Goal: Communication & Community: Answer question/provide support

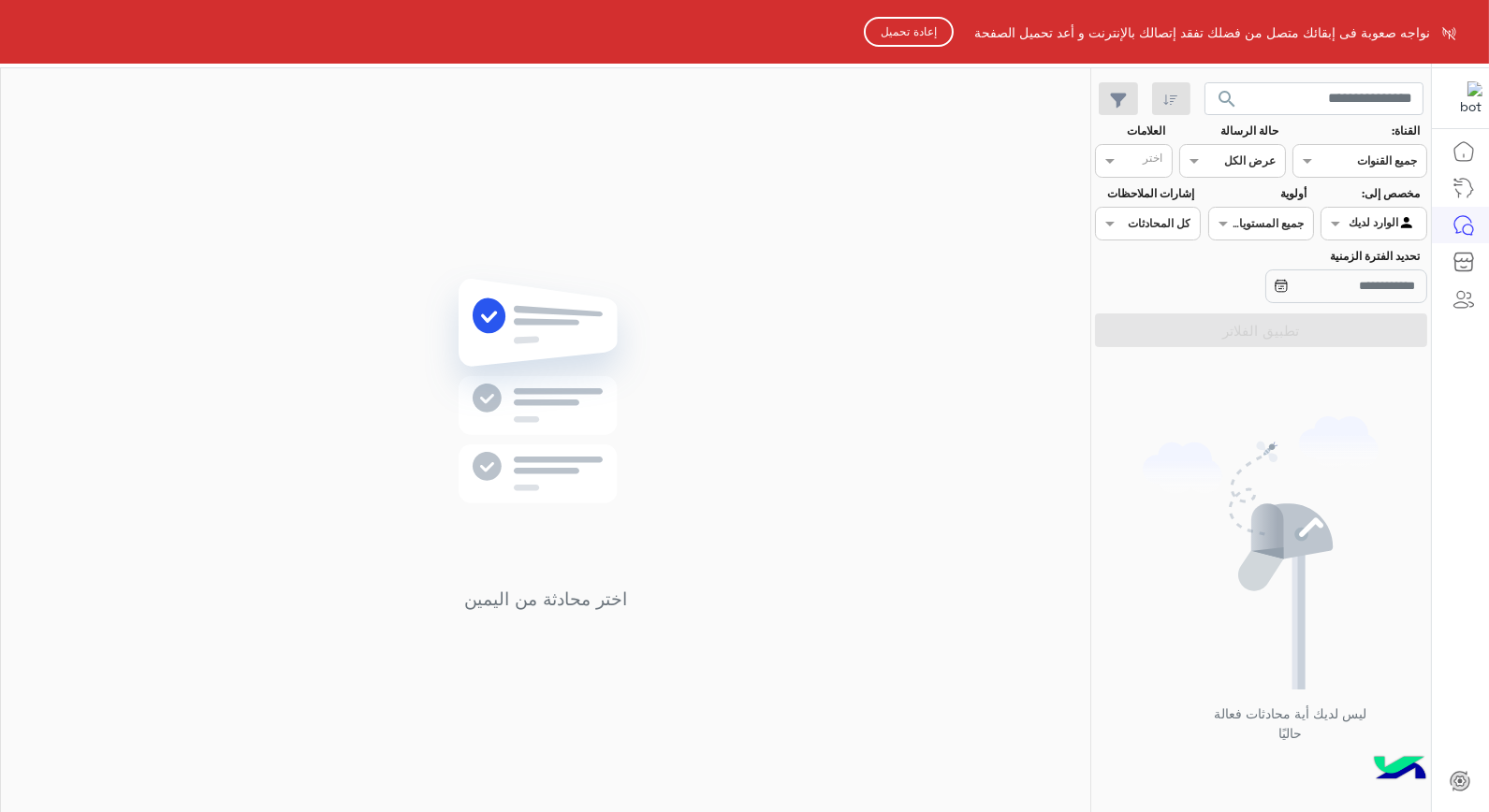
click at [917, 32] on button "إعادة تحميل" at bounding box center [909, 32] width 90 height 30
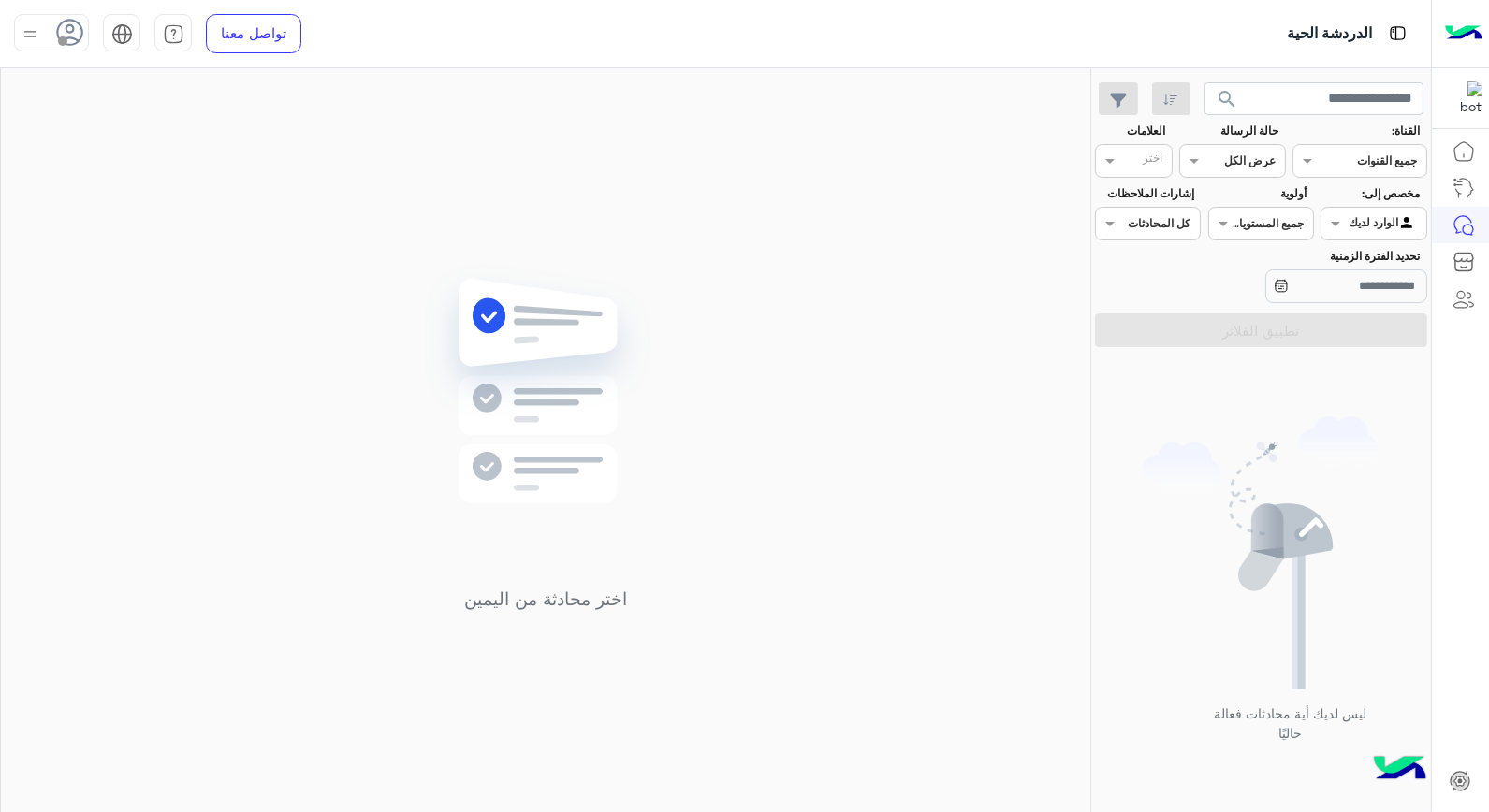
click at [58, 34] on use at bounding box center [70, 32] width 27 height 27
click at [124, 140] on label "متصل" at bounding box center [131, 142] width 204 height 34
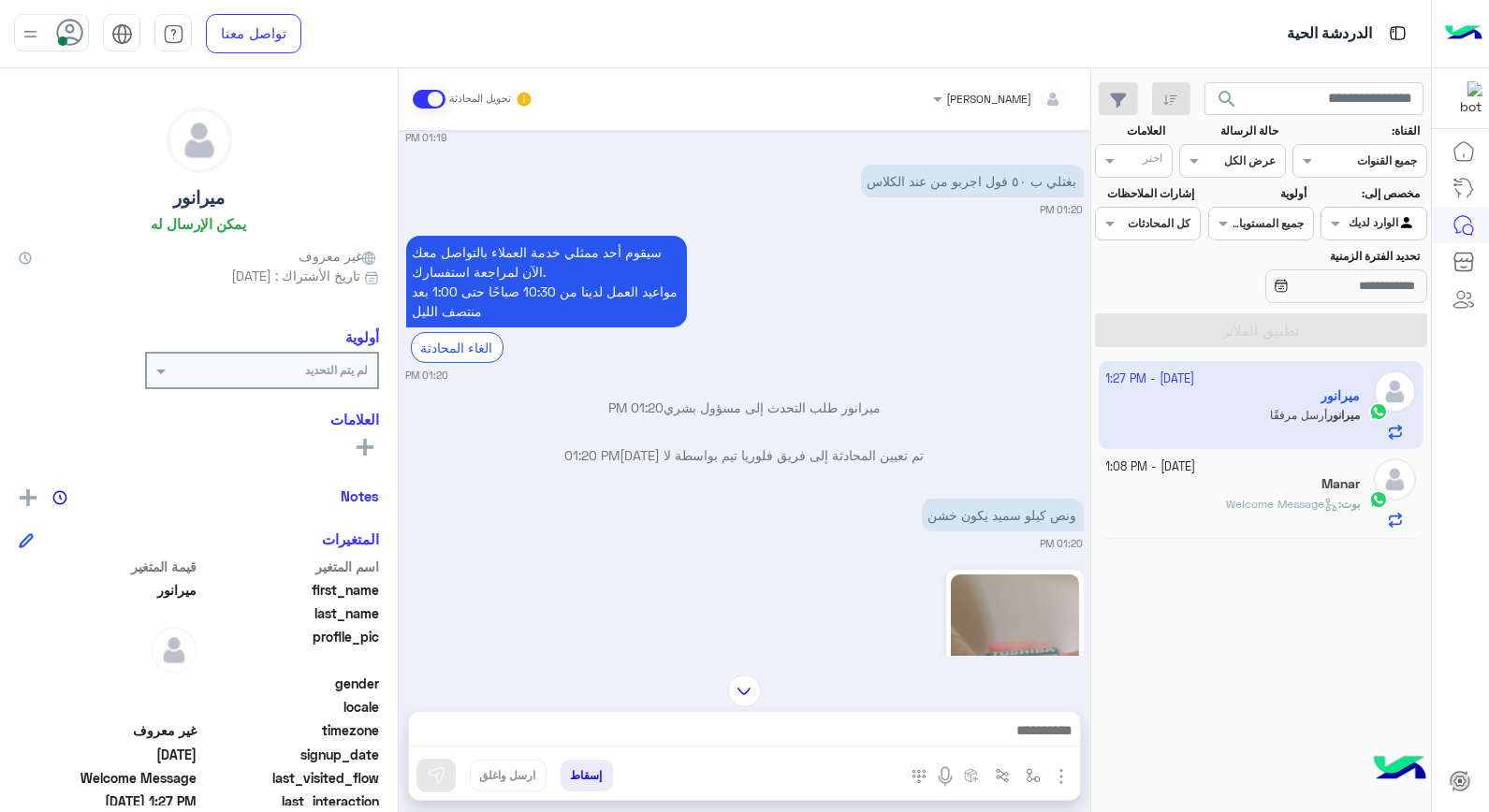
scroll to position [1142, 0]
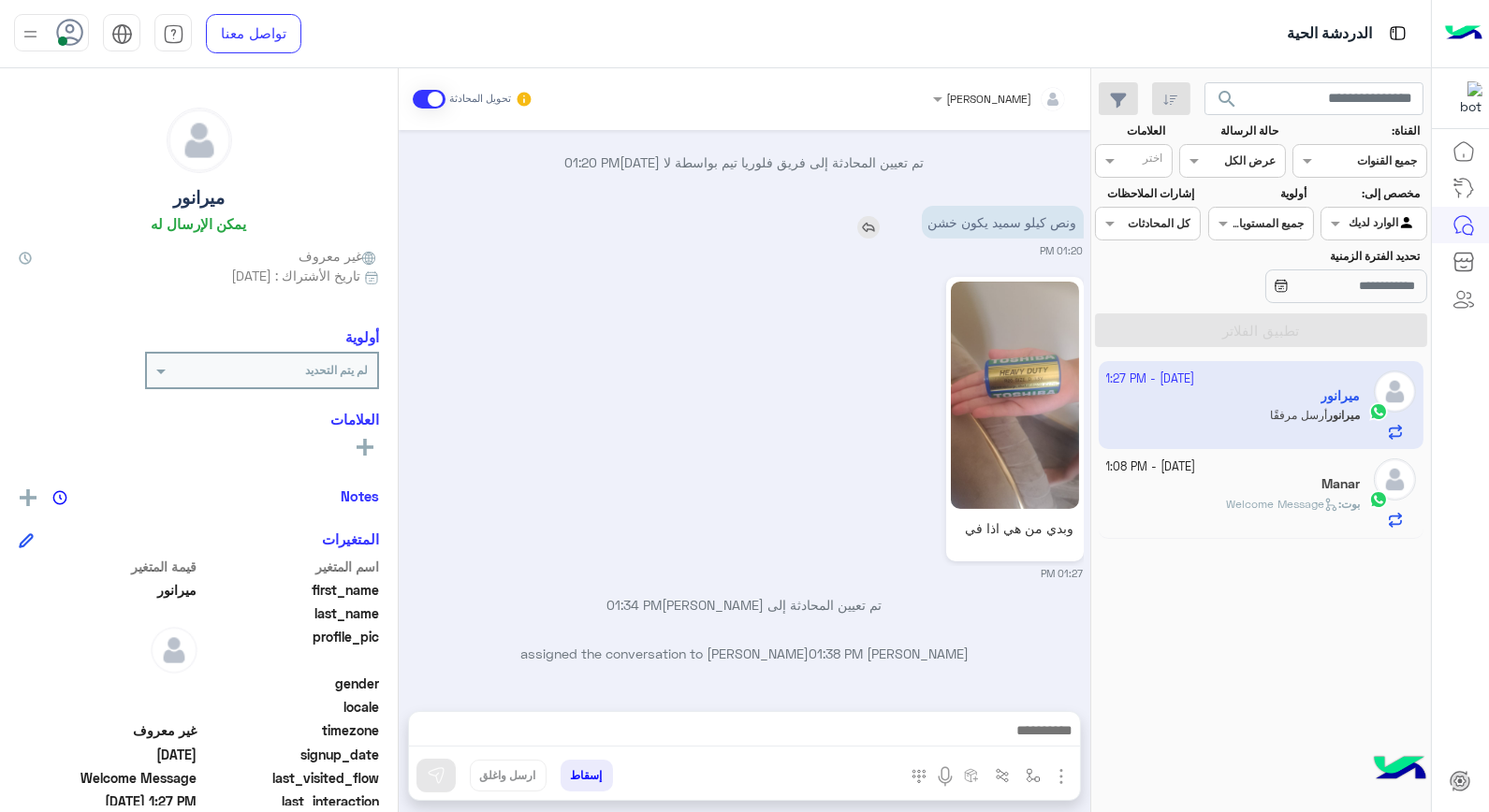
click at [863, 222] on img at bounding box center [868, 227] width 22 height 22
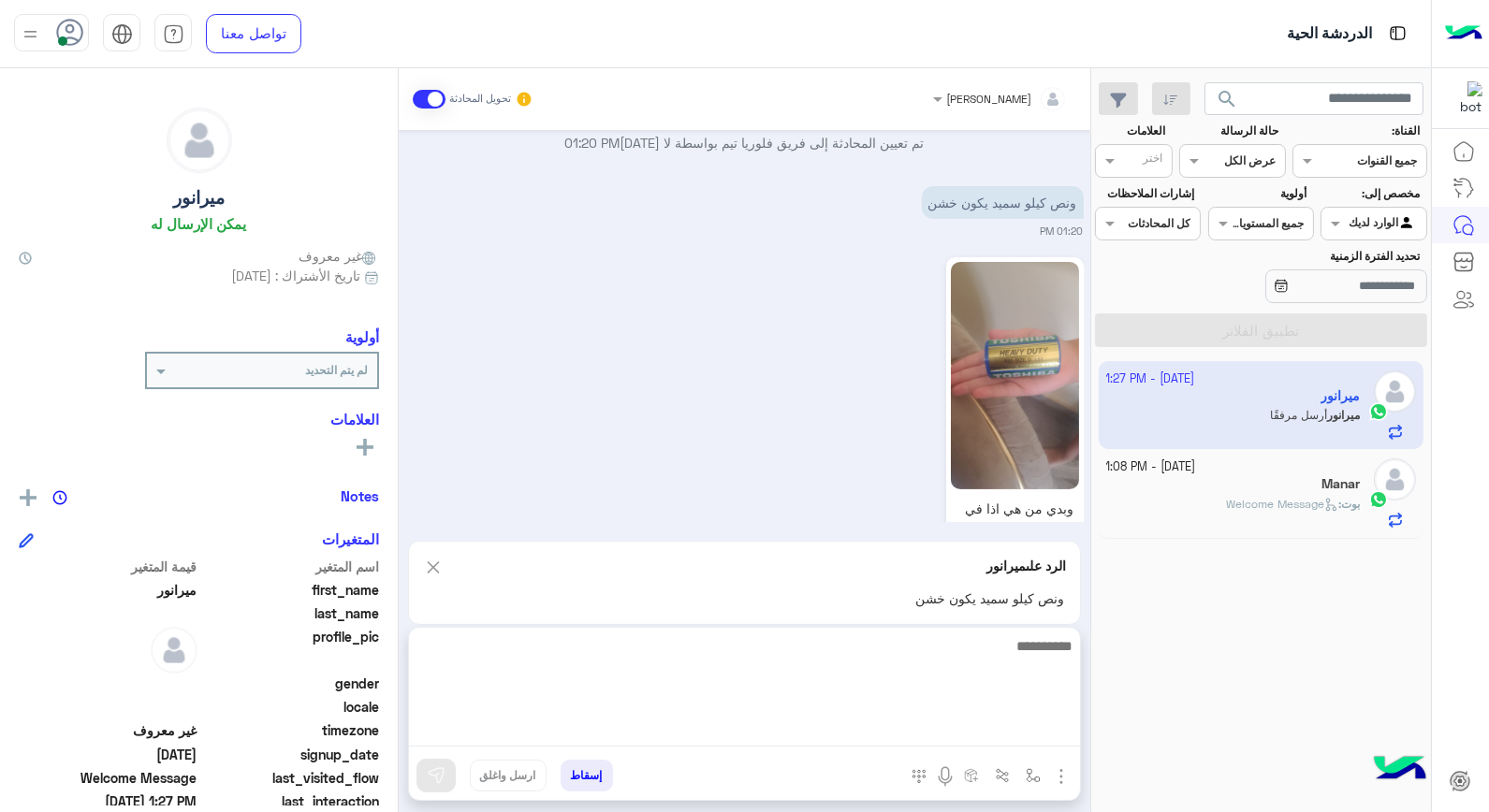
click at [1043, 746] on textarea at bounding box center [744, 690] width 671 height 113
type textarea "**********"
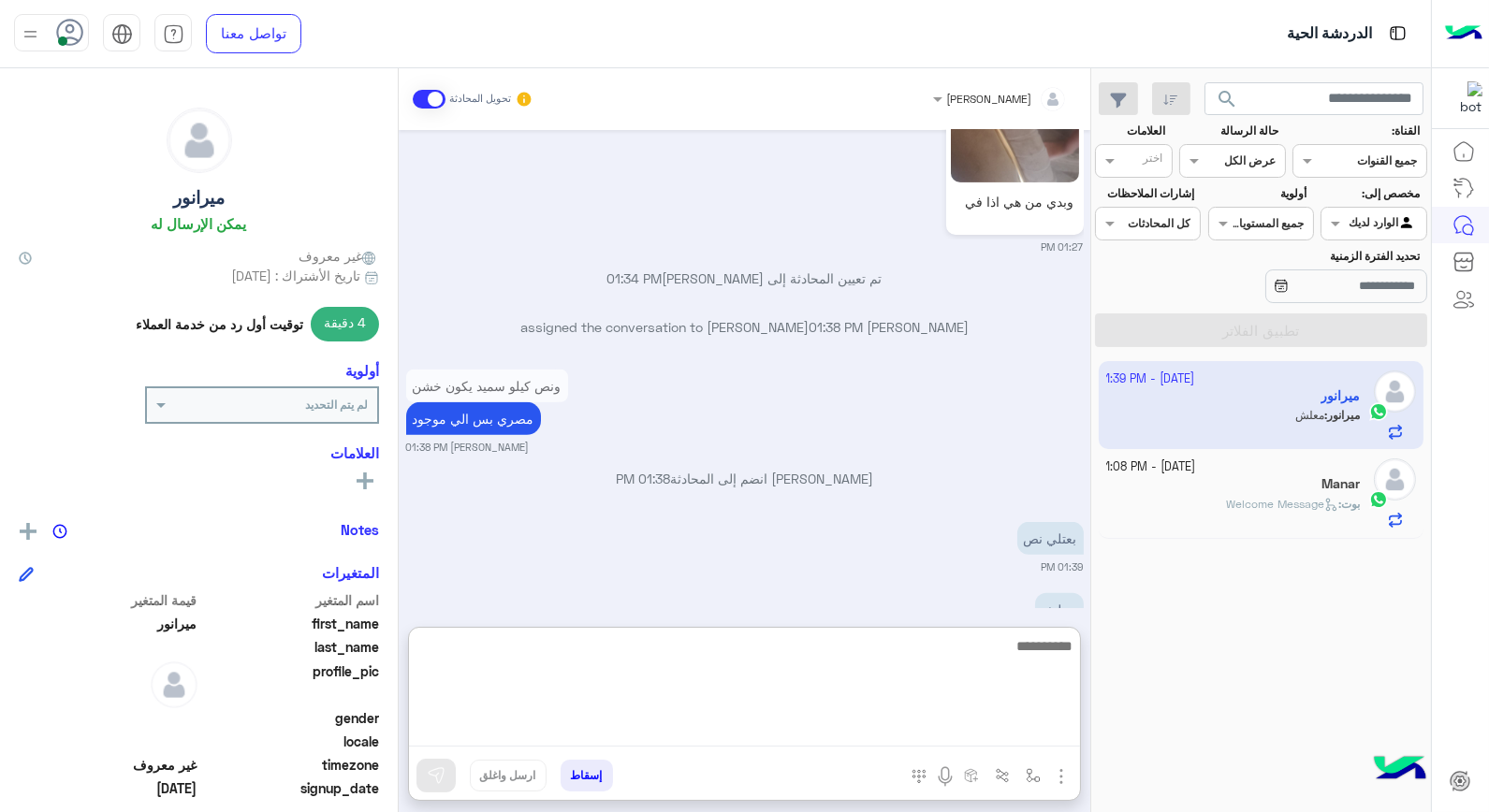
scroll to position [1520, 0]
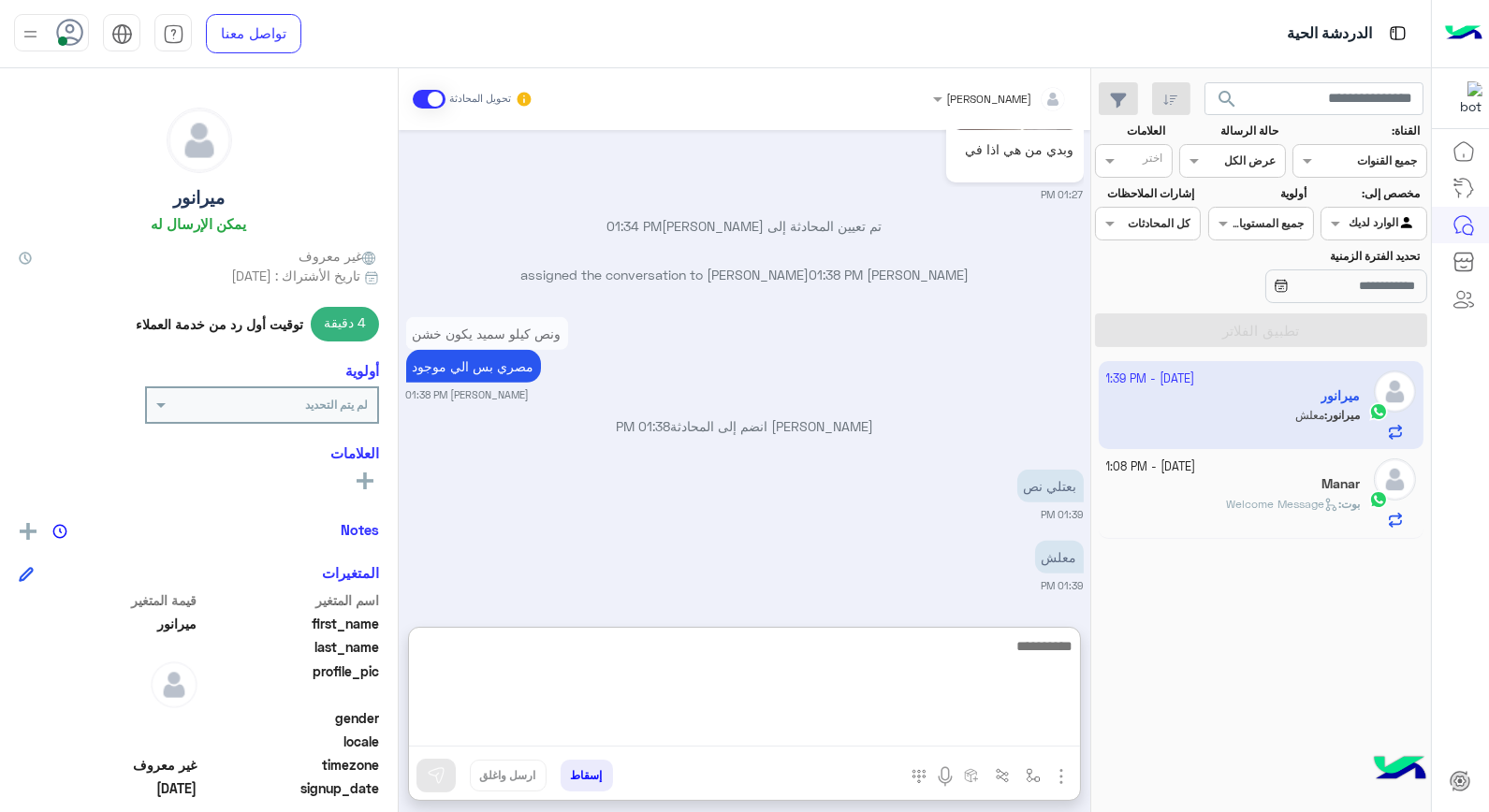
click at [984, 652] on textarea at bounding box center [744, 690] width 671 height 113
type textarea "*********"
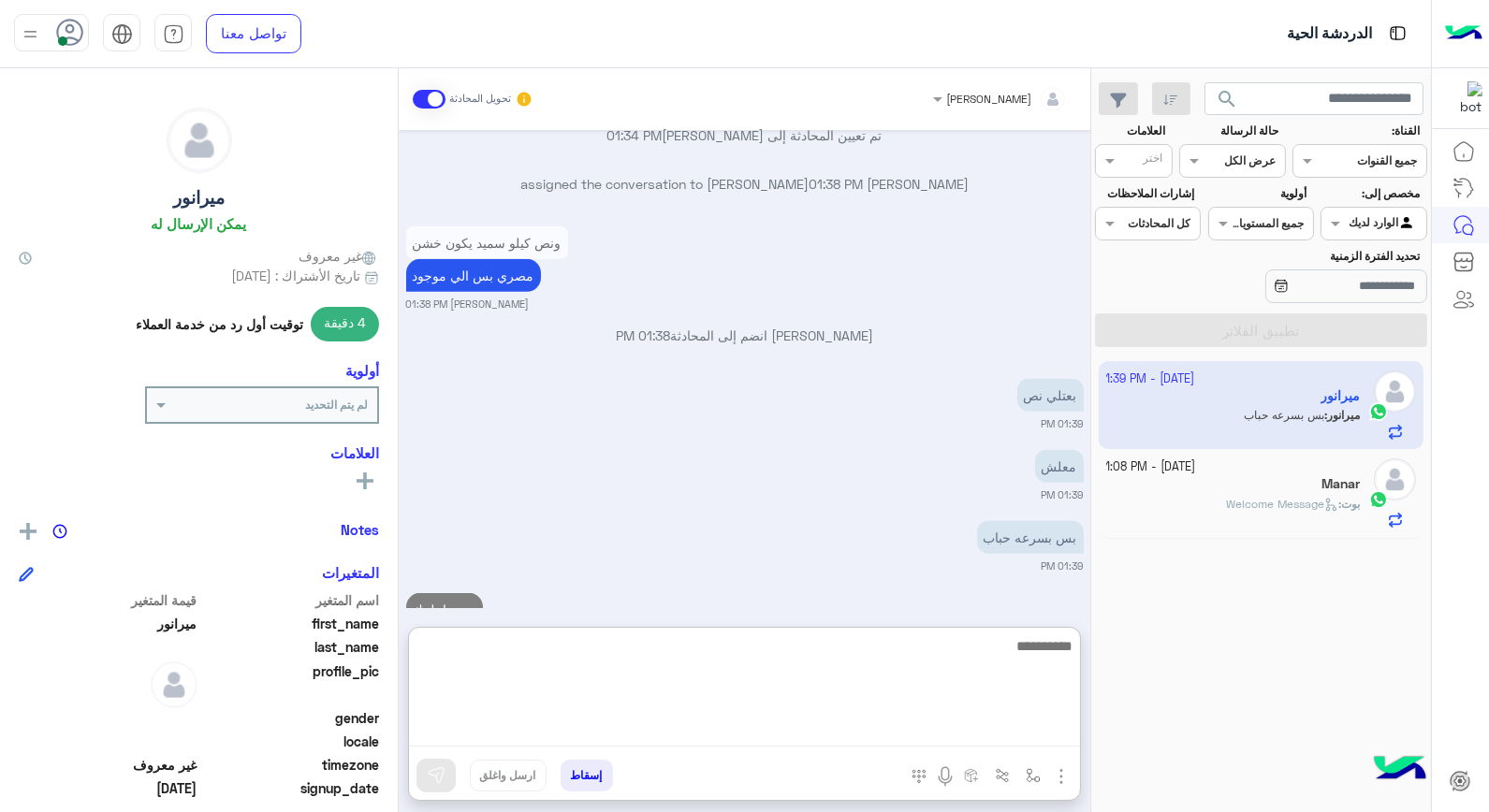
scroll to position [1662, 0]
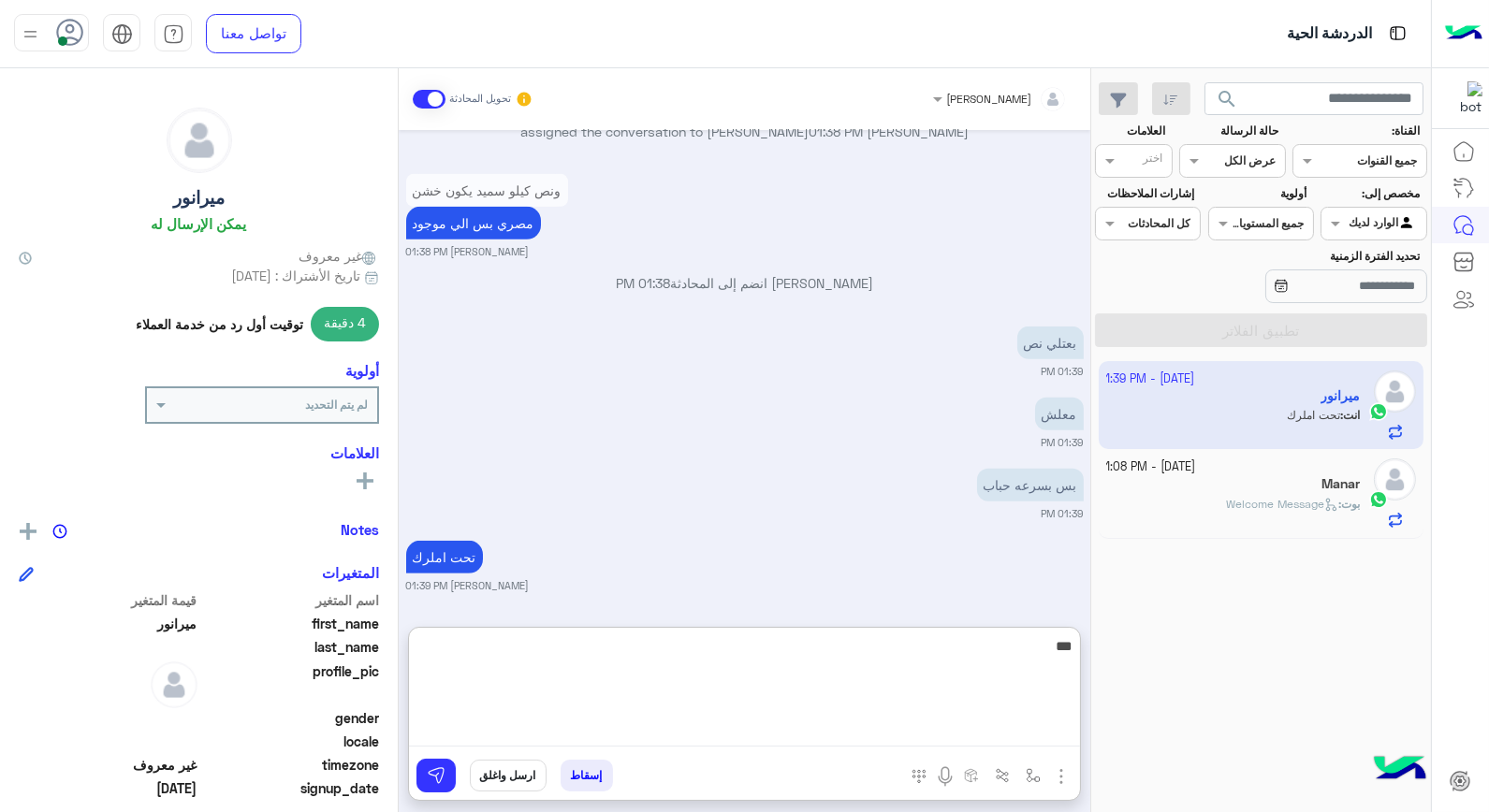
type textarea "****"
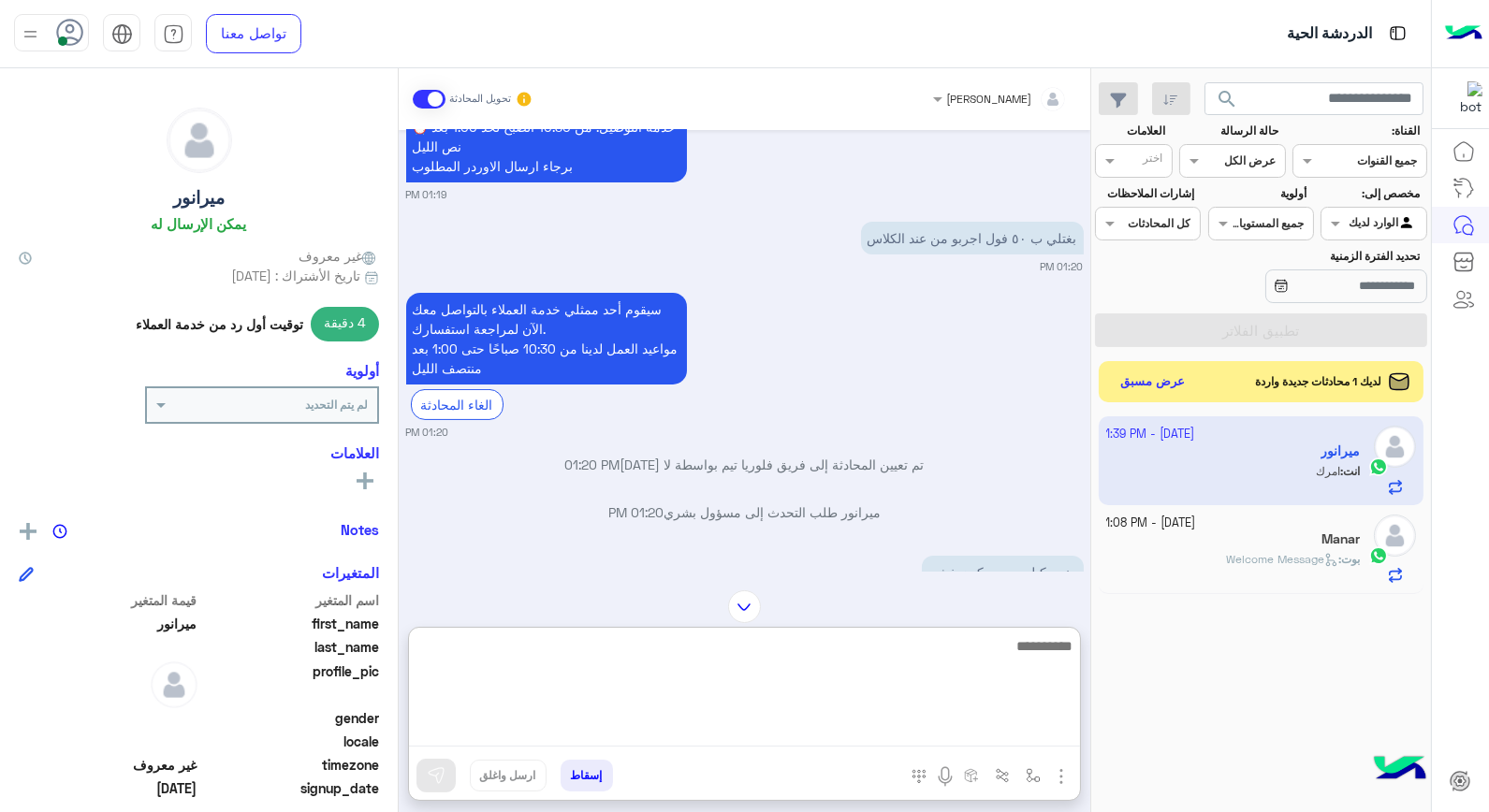
scroll to position [1181, 0]
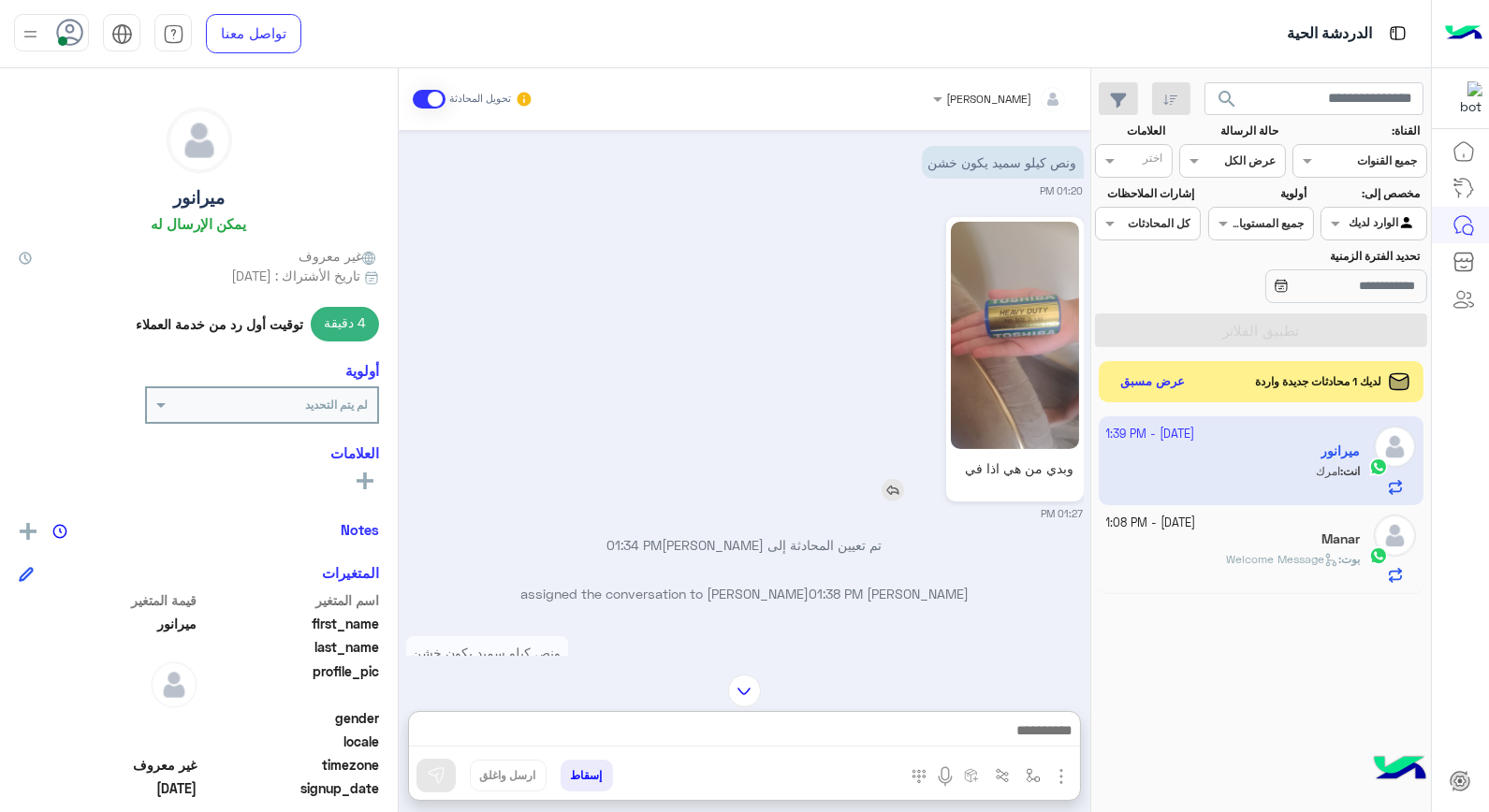
click at [891, 501] on img at bounding box center [892, 490] width 22 height 22
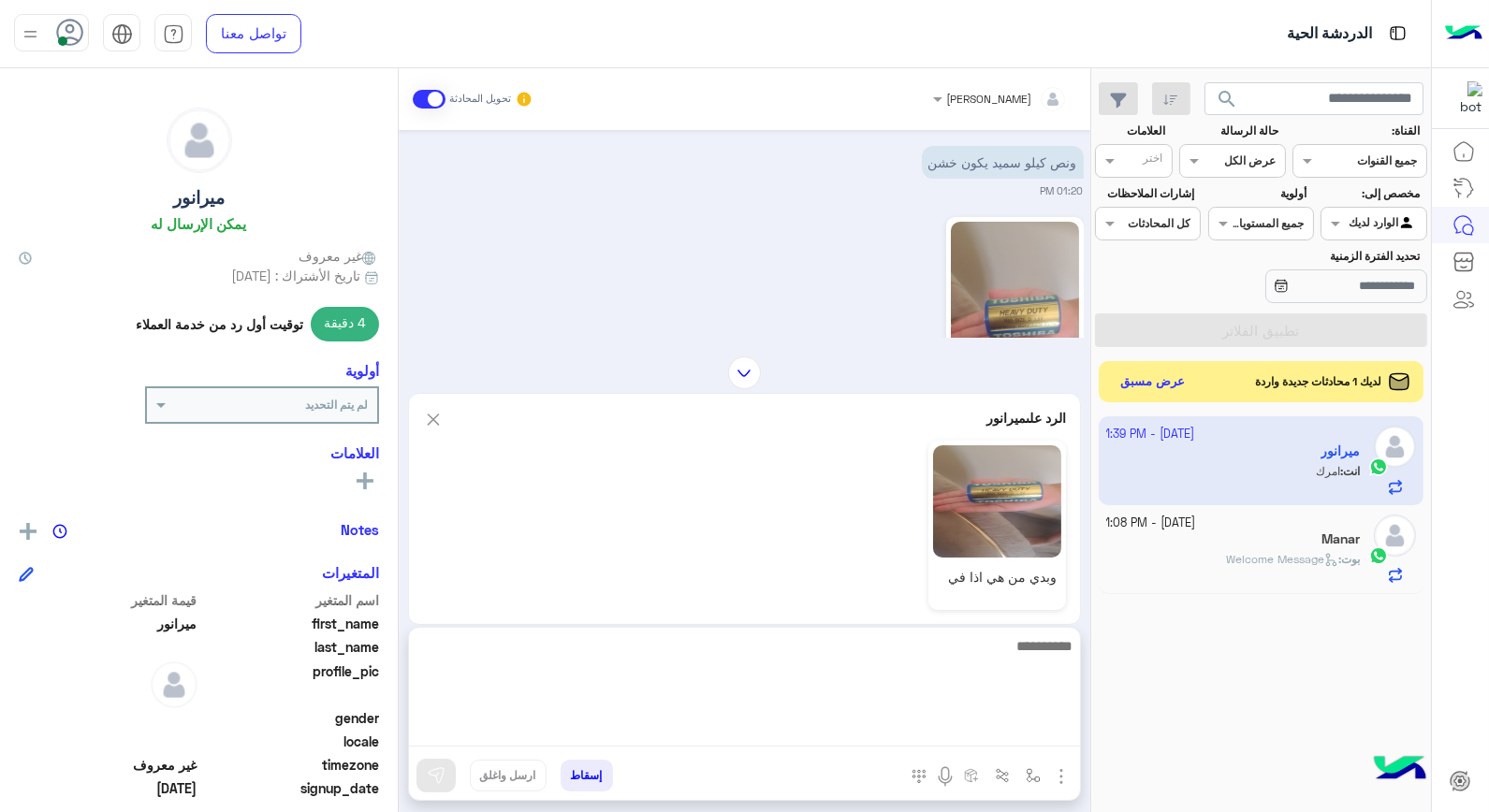
drag, startPoint x: 905, startPoint y: 723, endPoint x: 890, endPoint y: 735, distance: 19.2
click at [903, 723] on textarea at bounding box center [744, 690] width 671 height 113
type textarea "**********"
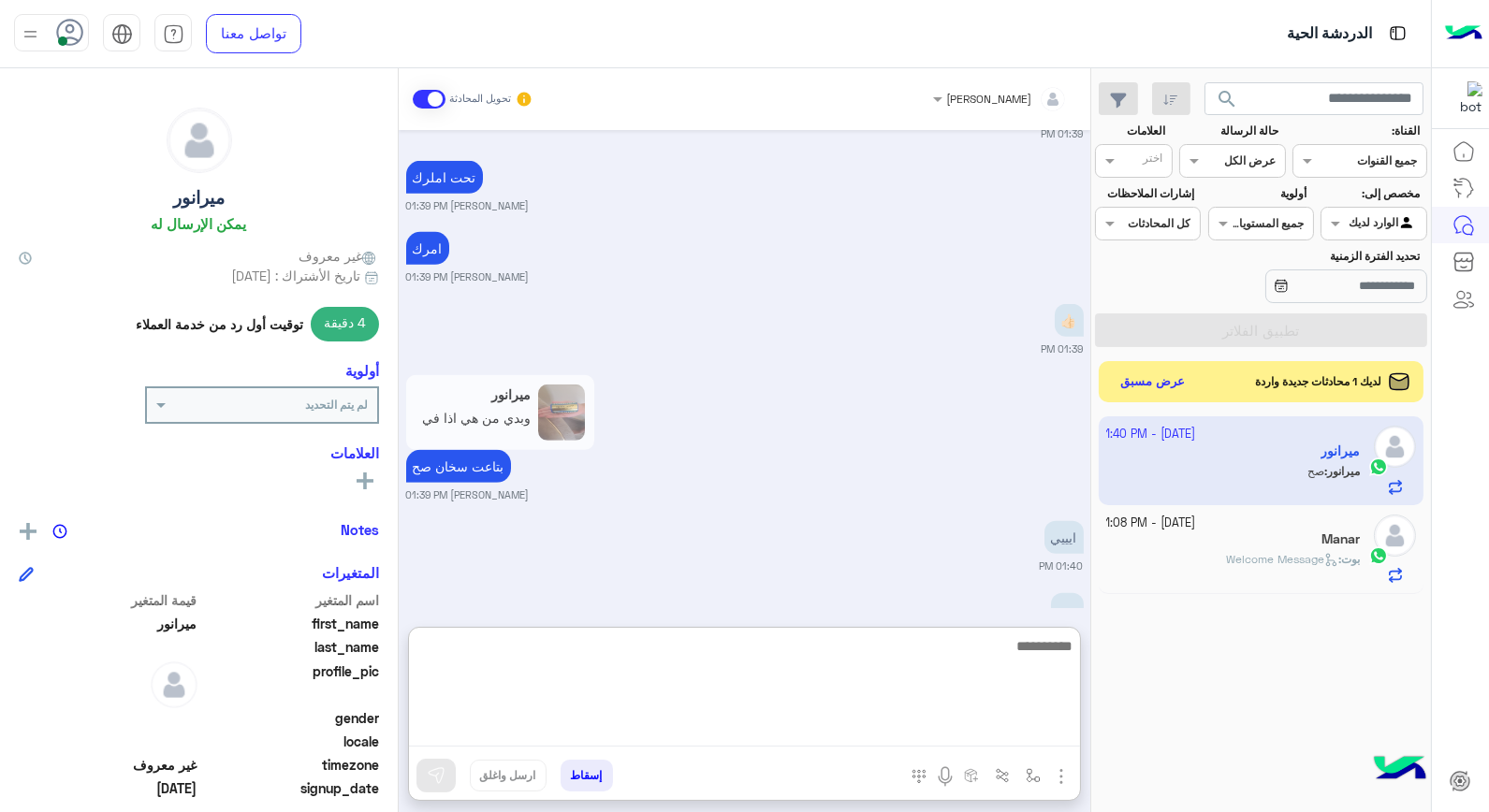
scroll to position [2094, 0]
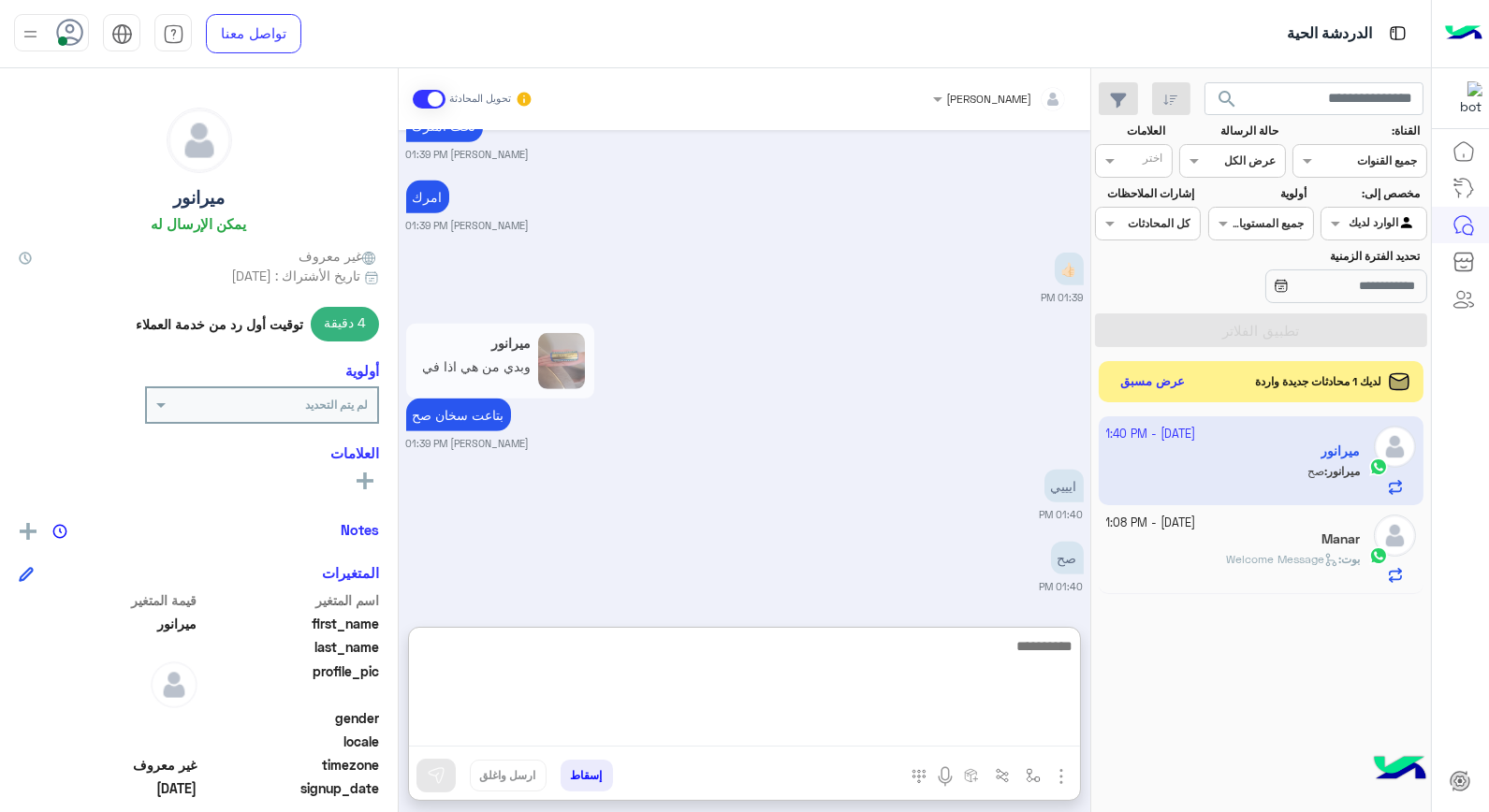
click at [1008, 659] on textarea at bounding box center [744, 690] width 671 height 113
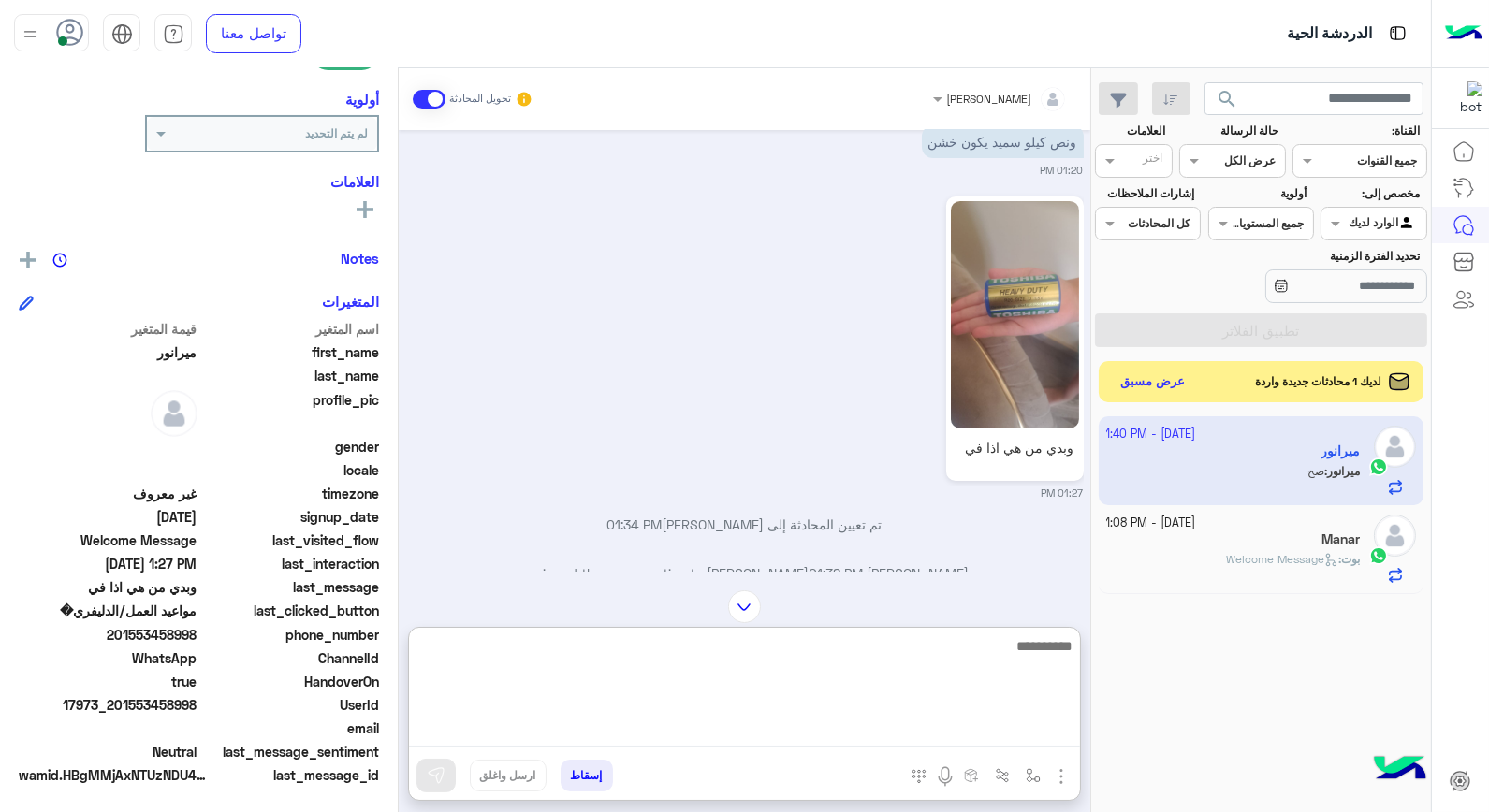
scroll to position [1263, 0]
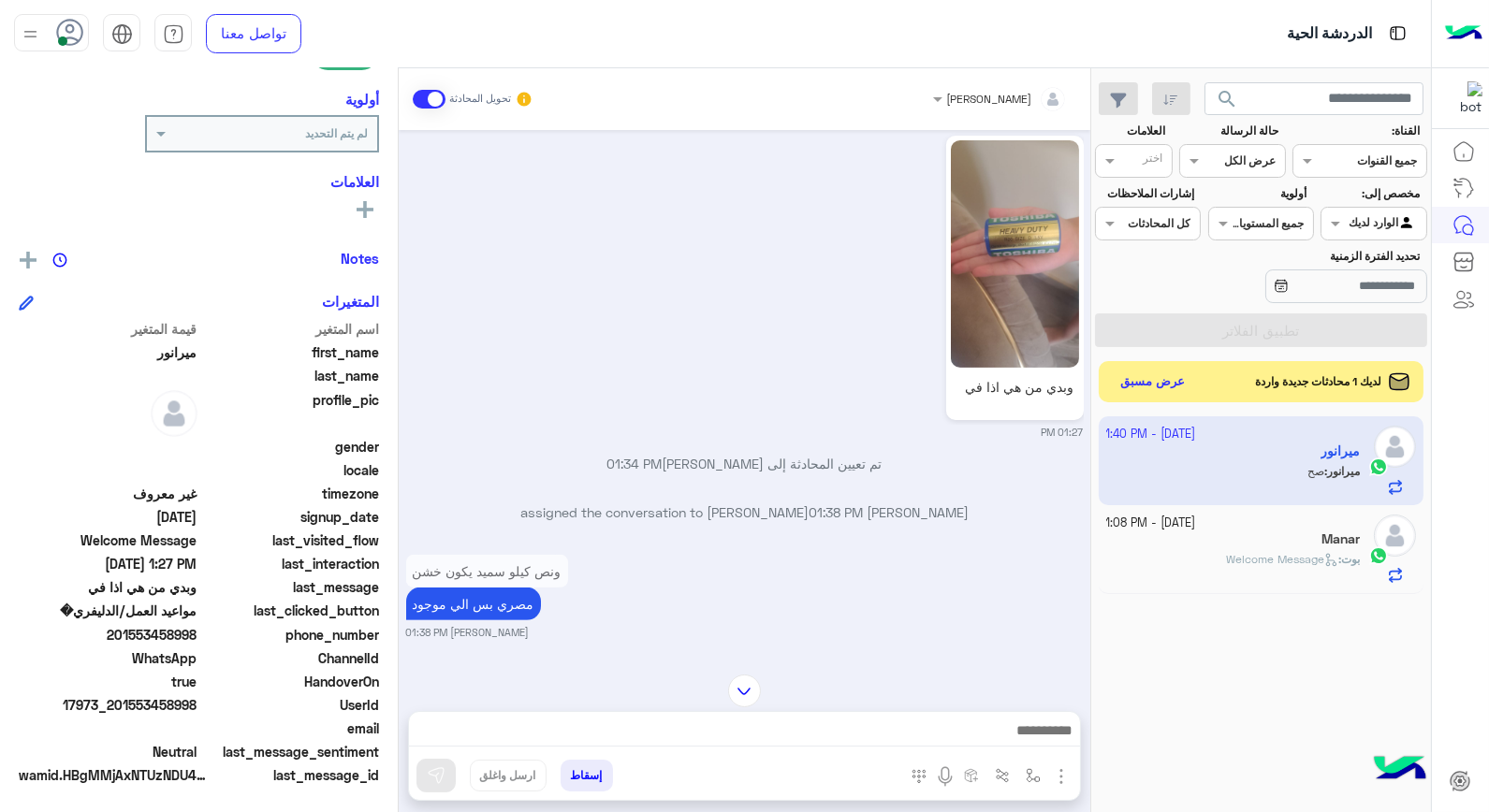
drag, startPoint x: 154, startPoint y: 700, endPoint x: 198, endPoint y: 700, distance: 44.0
click at [197, 700] on span "17973_201553458998" at bounding box center [108, 705] width 179 height 19
copy span "458998"
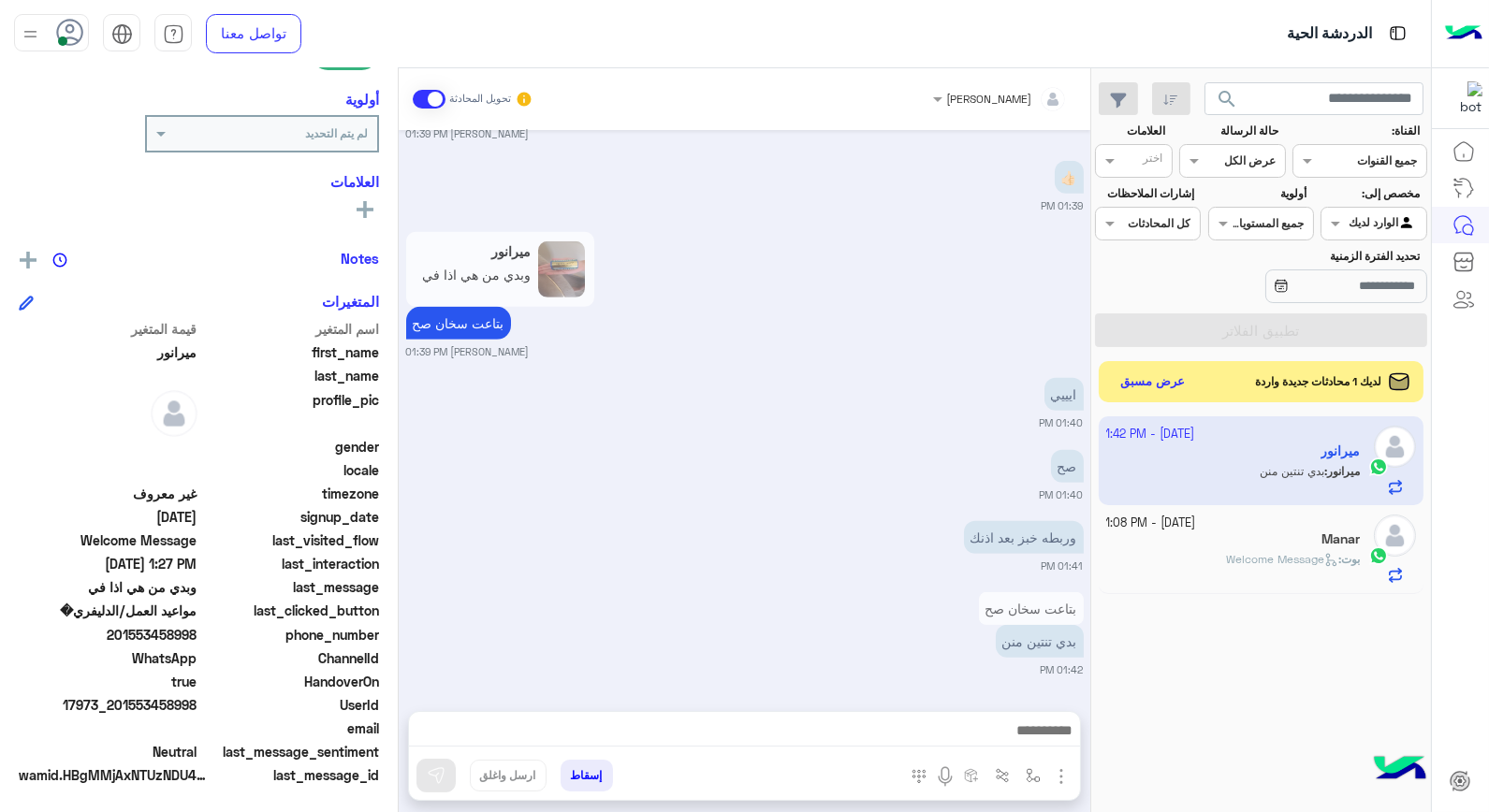
click at [590, 774] on button "إسقاط" at bounding box center [587, 775] width 52 height 32
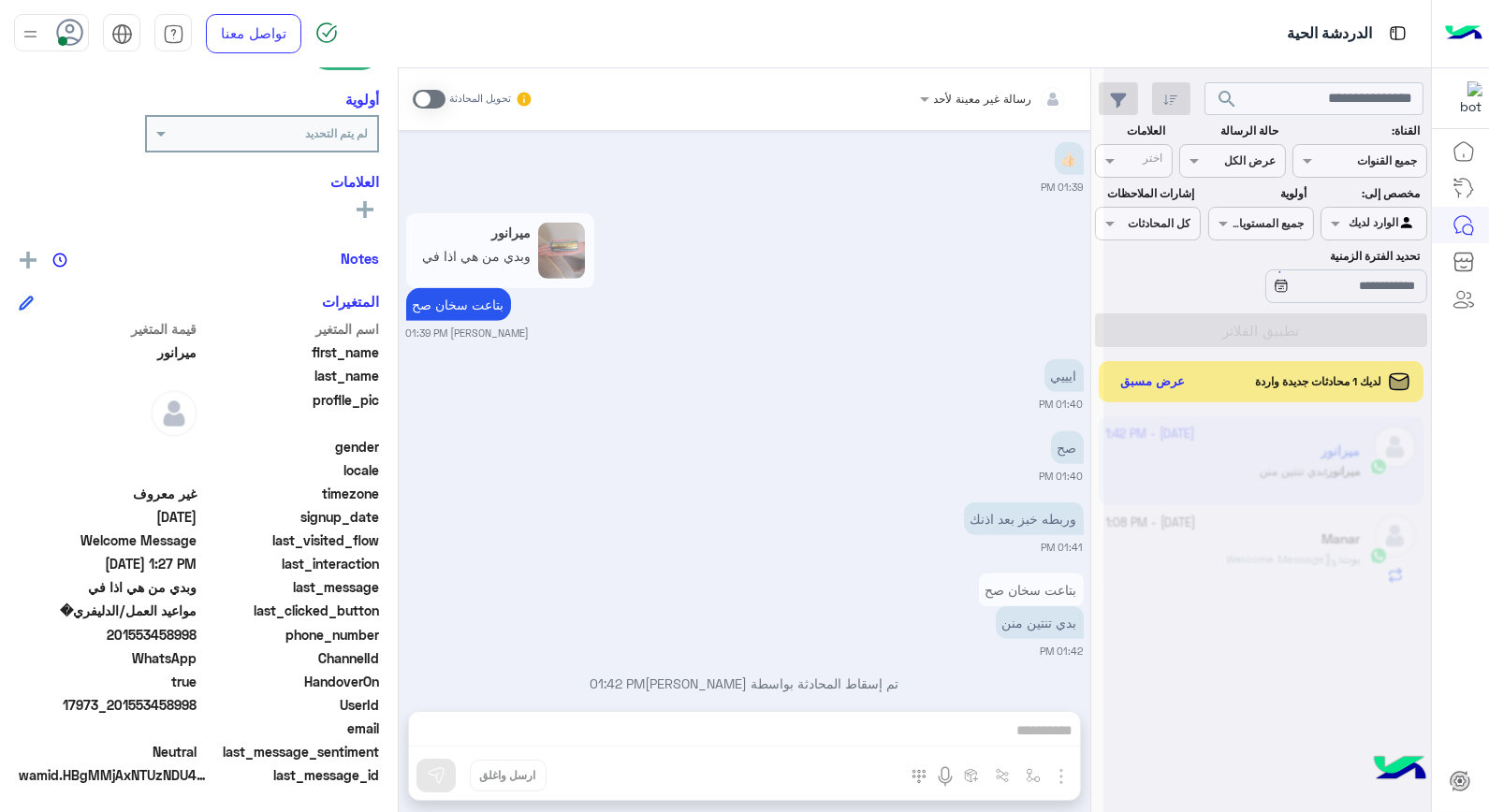
scroll to position [2234, 0]
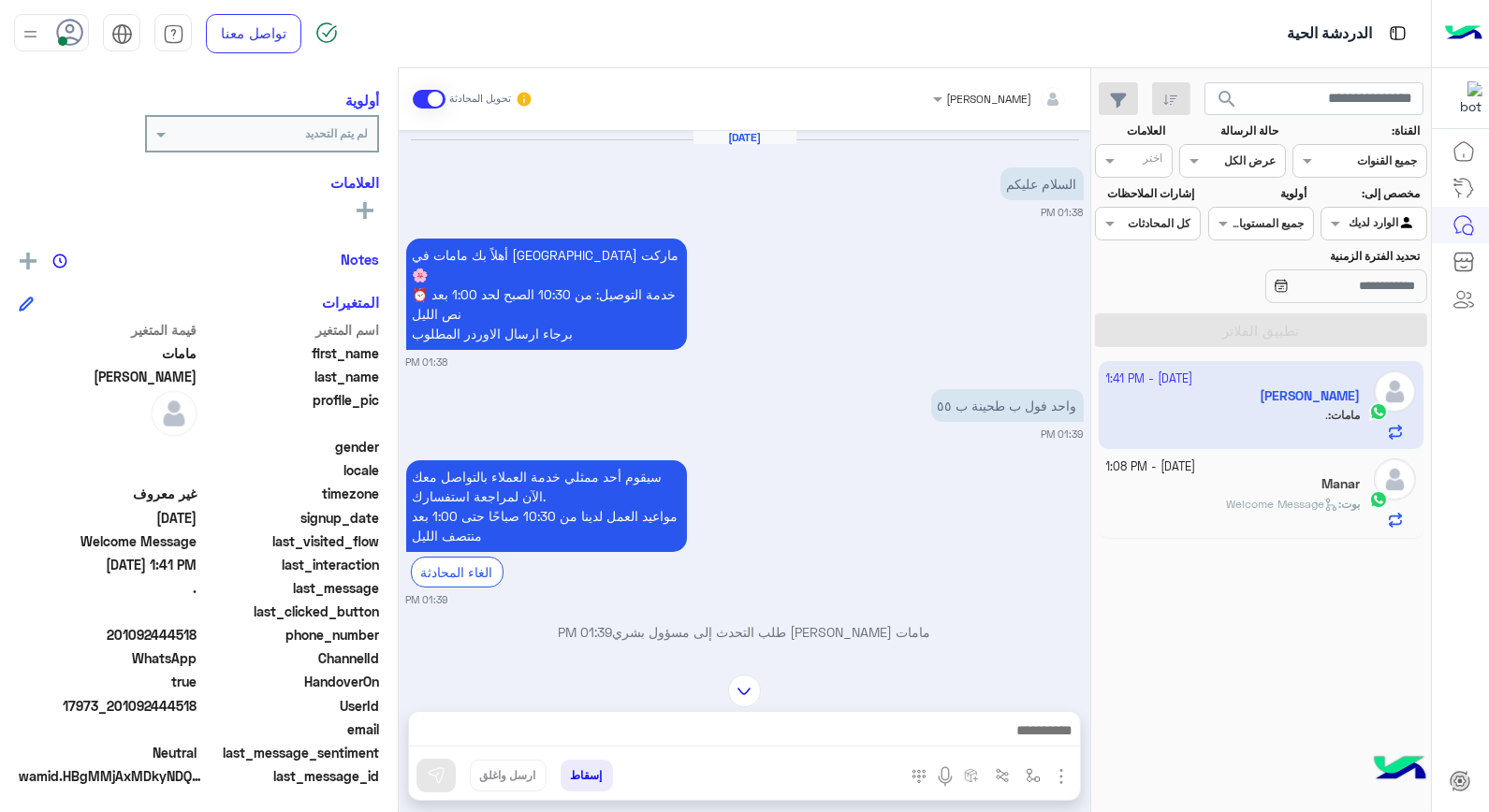
drag, startPoint x: 145, startPoint y: 699, endPoint x: 200, endPoint y: 701, distance: 55.0
click at [200, 701] on div "UserId 17973_201092444518" at bounding box center [198, 708] width 360 height 23
copy span "2444518"
click at [880, 399] on img at bounding box center [878, 410] width 22 height 22
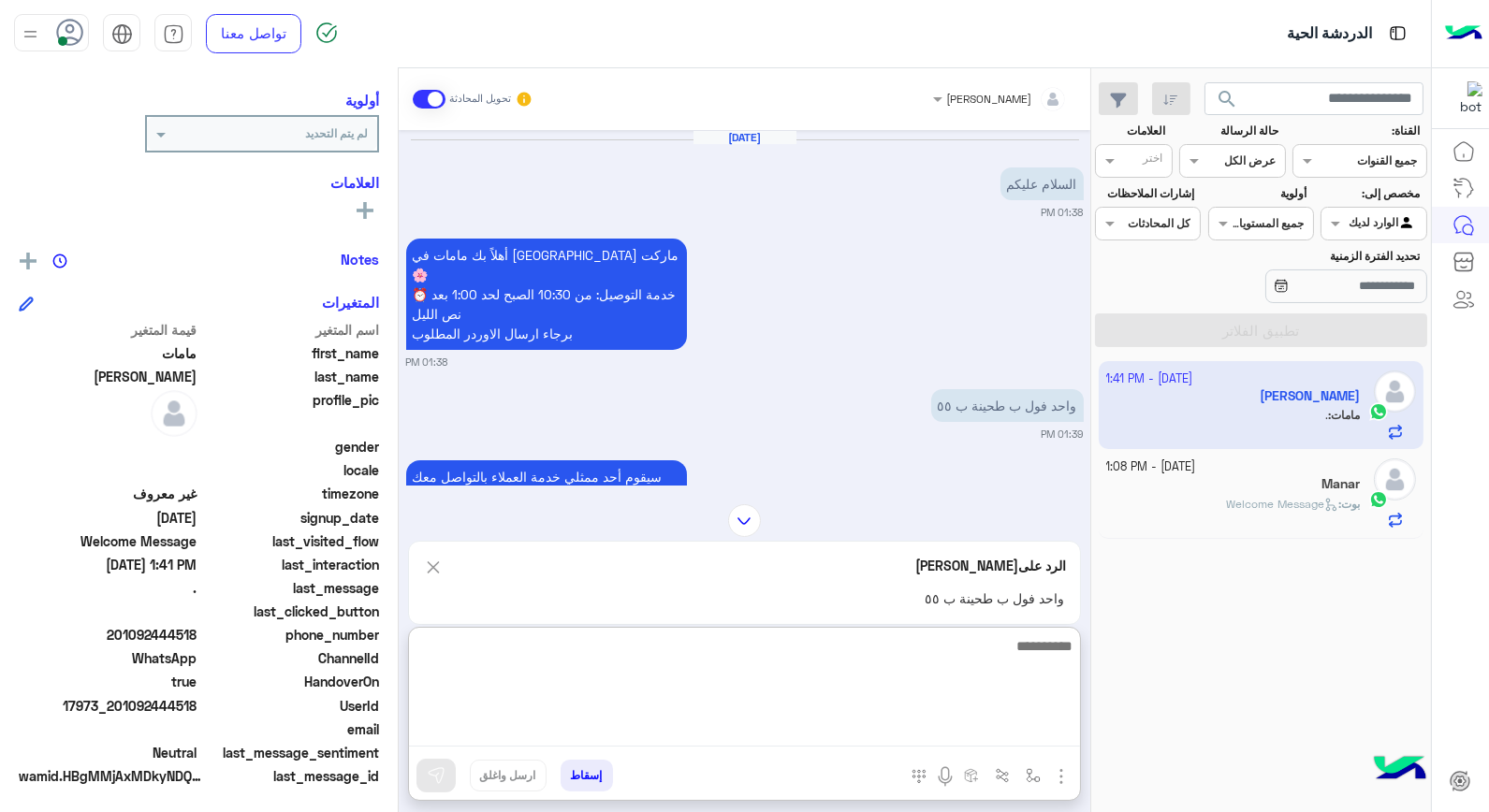
click at [1005, 721] on textarea at bounding box center [744, 690] width 671 height 113
type textarea "**********"
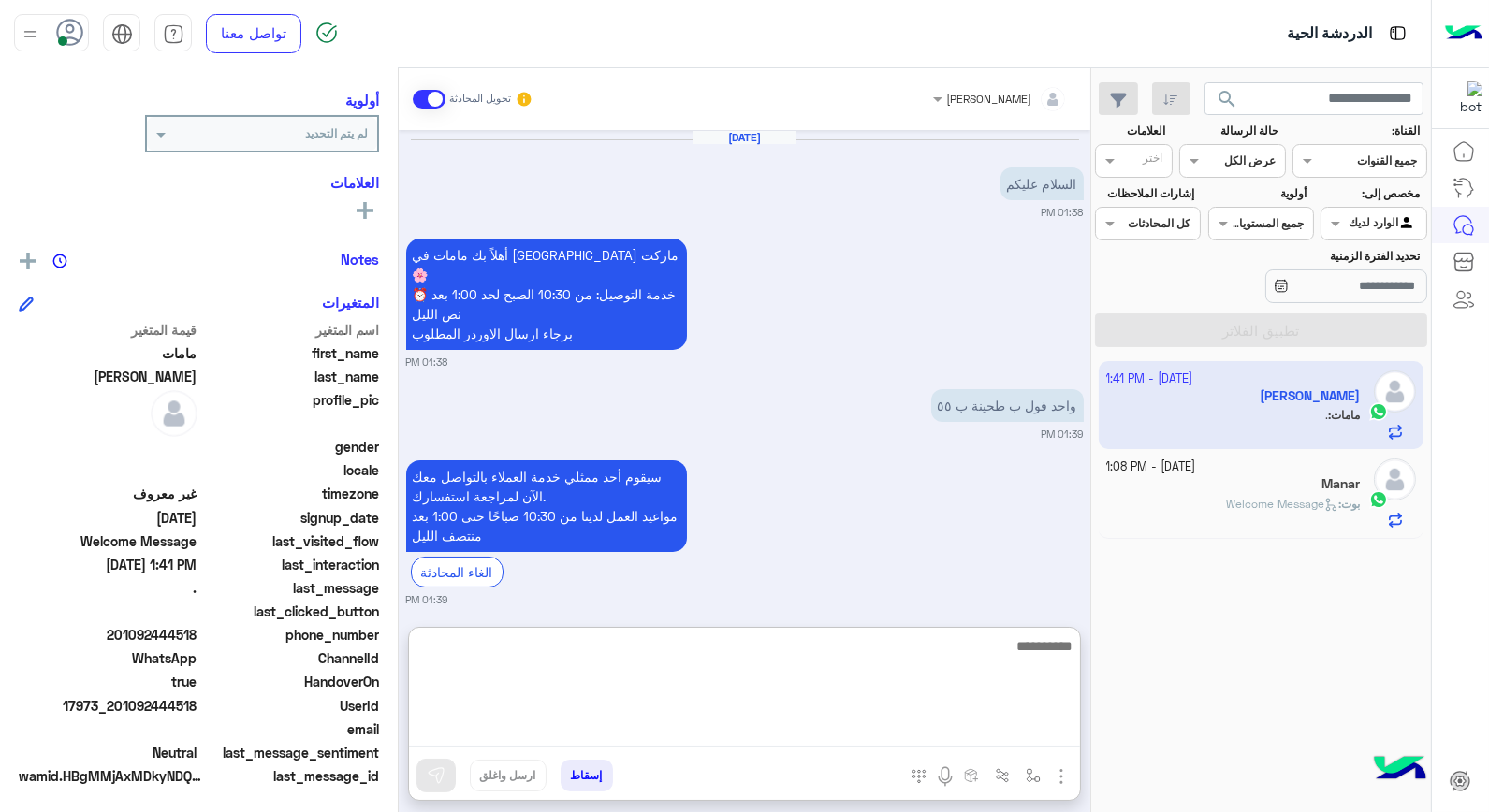
scroll to position [552, 0]
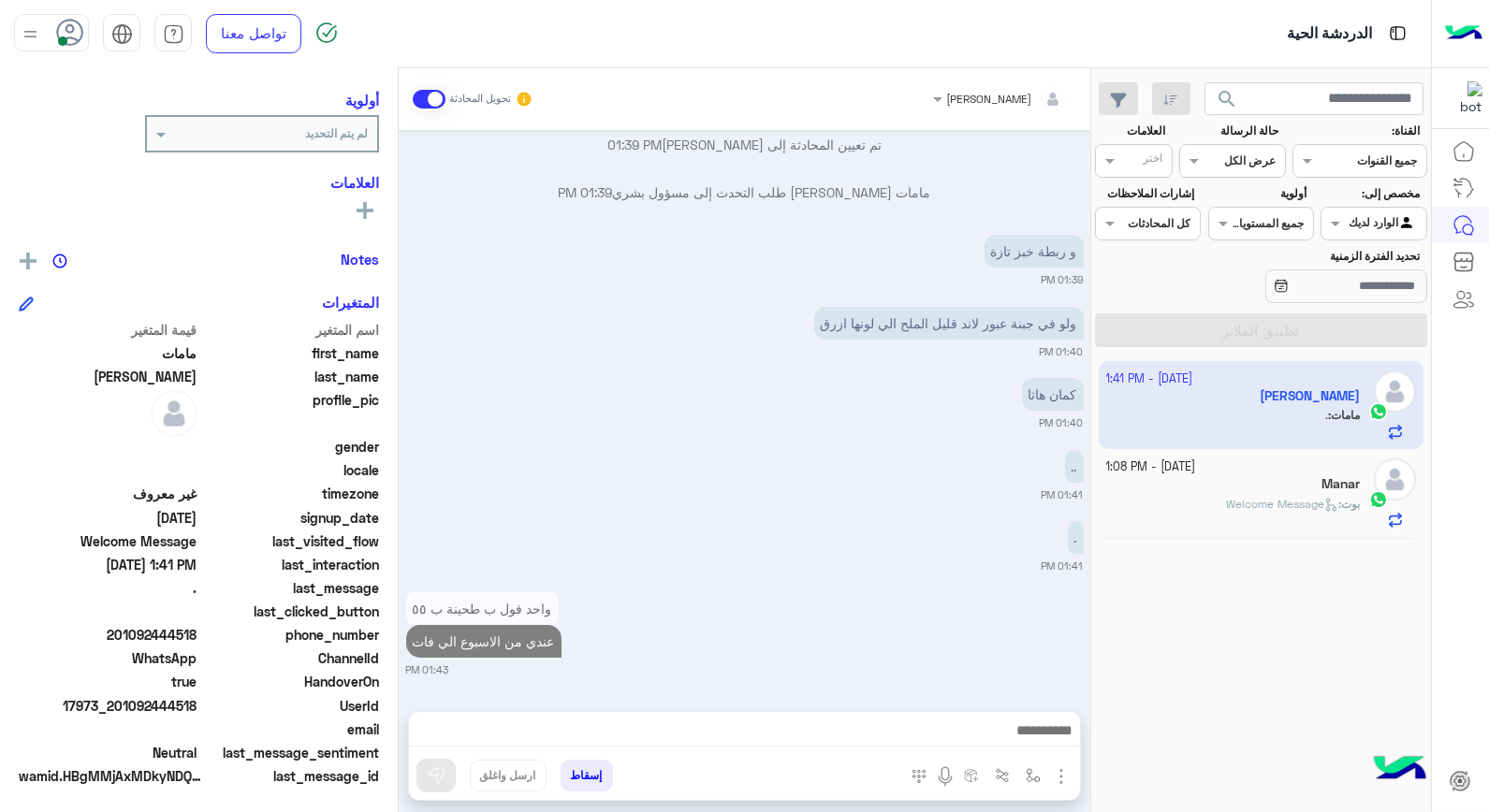
click at [1289, 505] on span "Welcome Message" at bounding box center [1282, 503] width 113 height 14
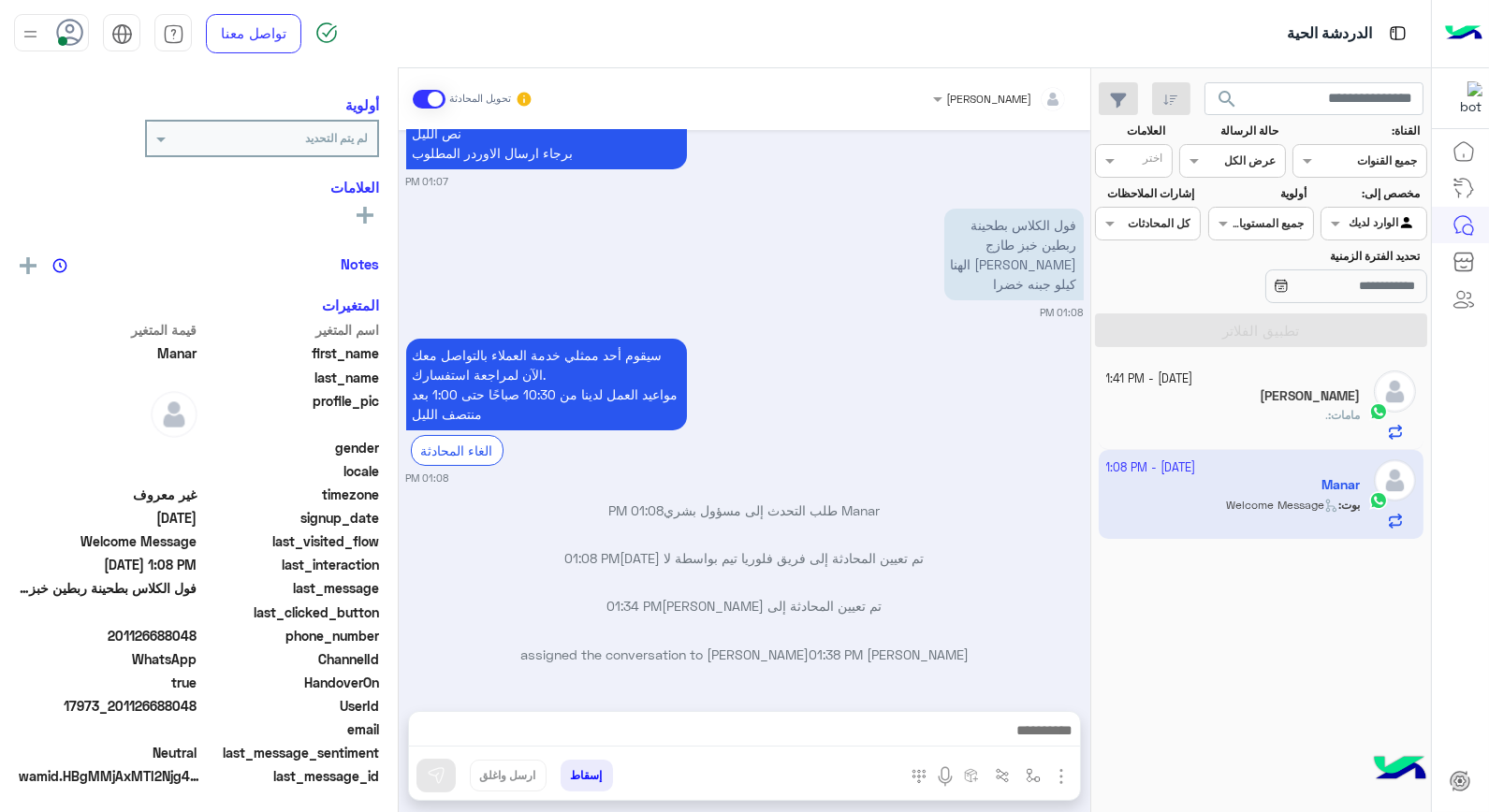
scroll to position [237, 0]
click at [903, 295] on img at bounding box center [890, 289] width 22 height 22
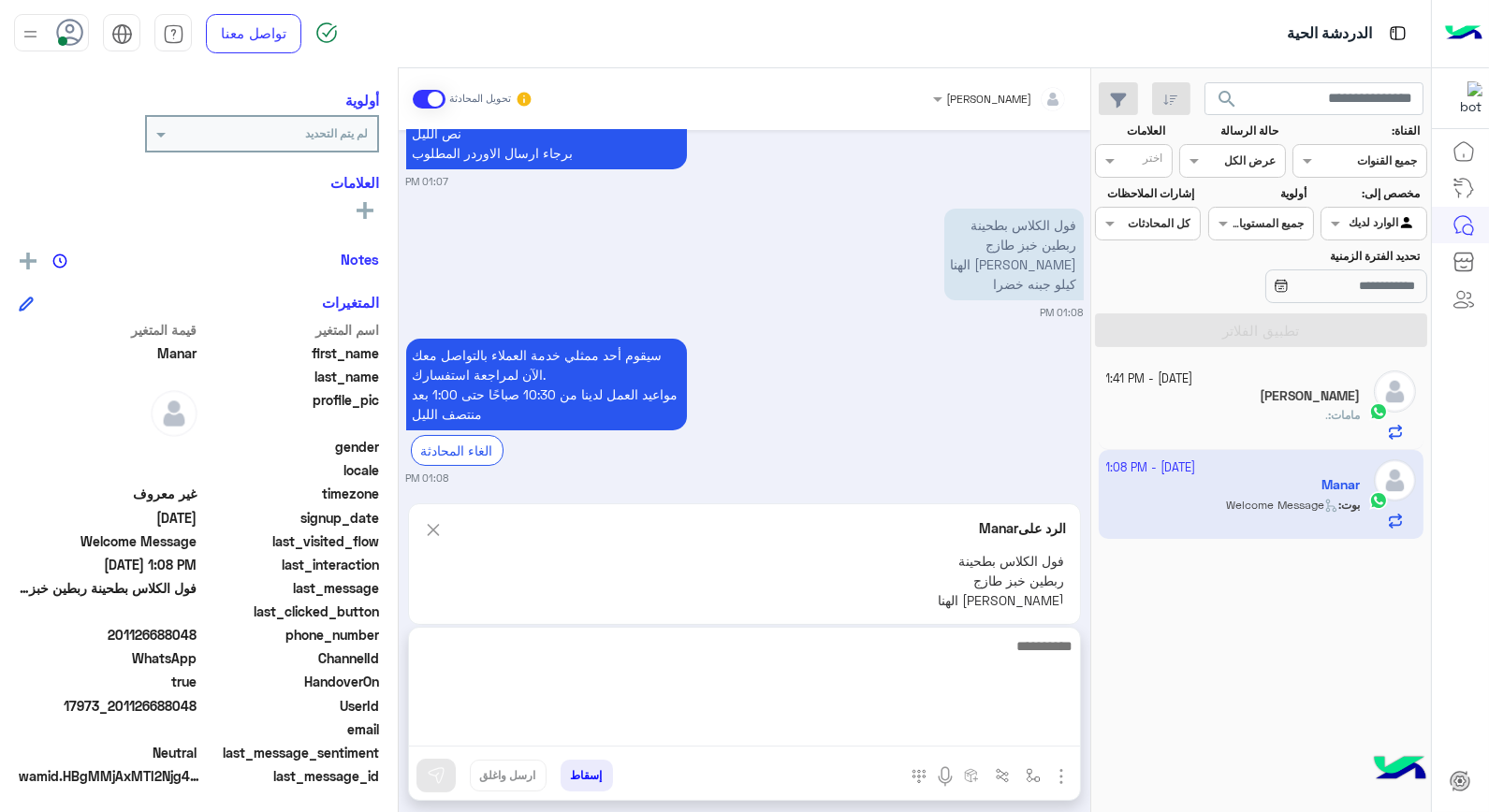
click at [963, 723] on textarea at bounding box center [744, 690] width 671 height 113
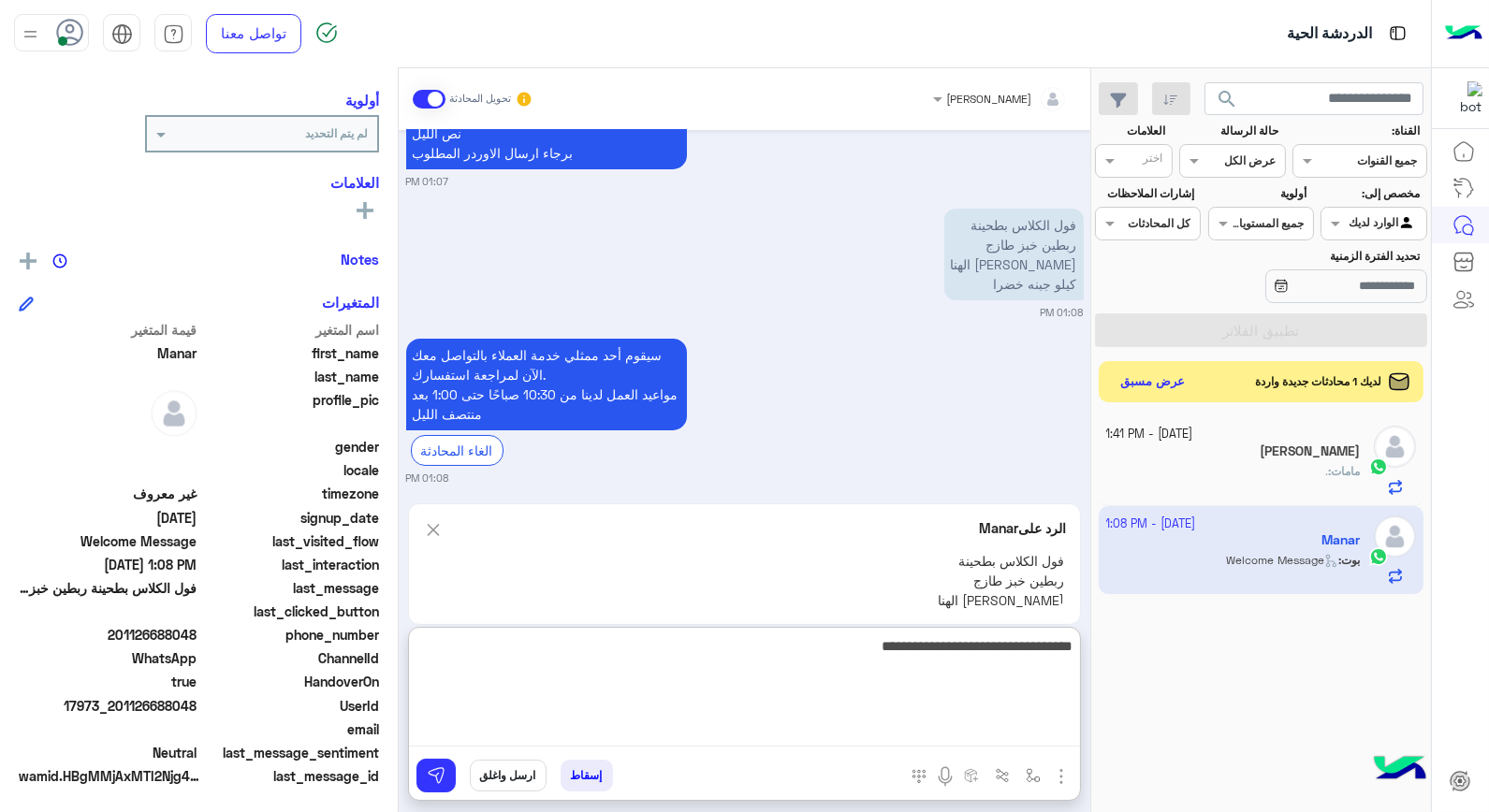
type textarea "**********"
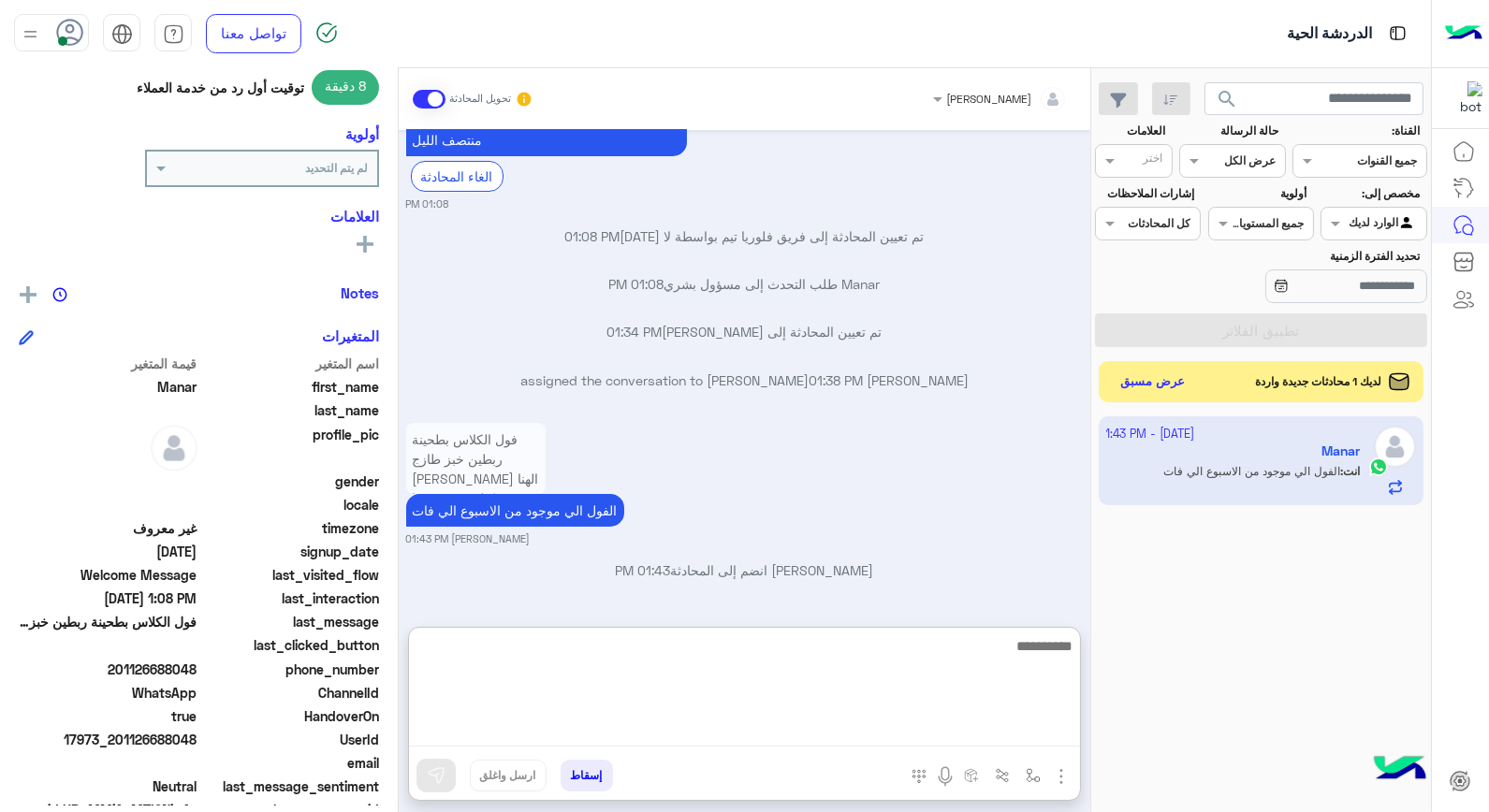
scroll to position [271, 0]
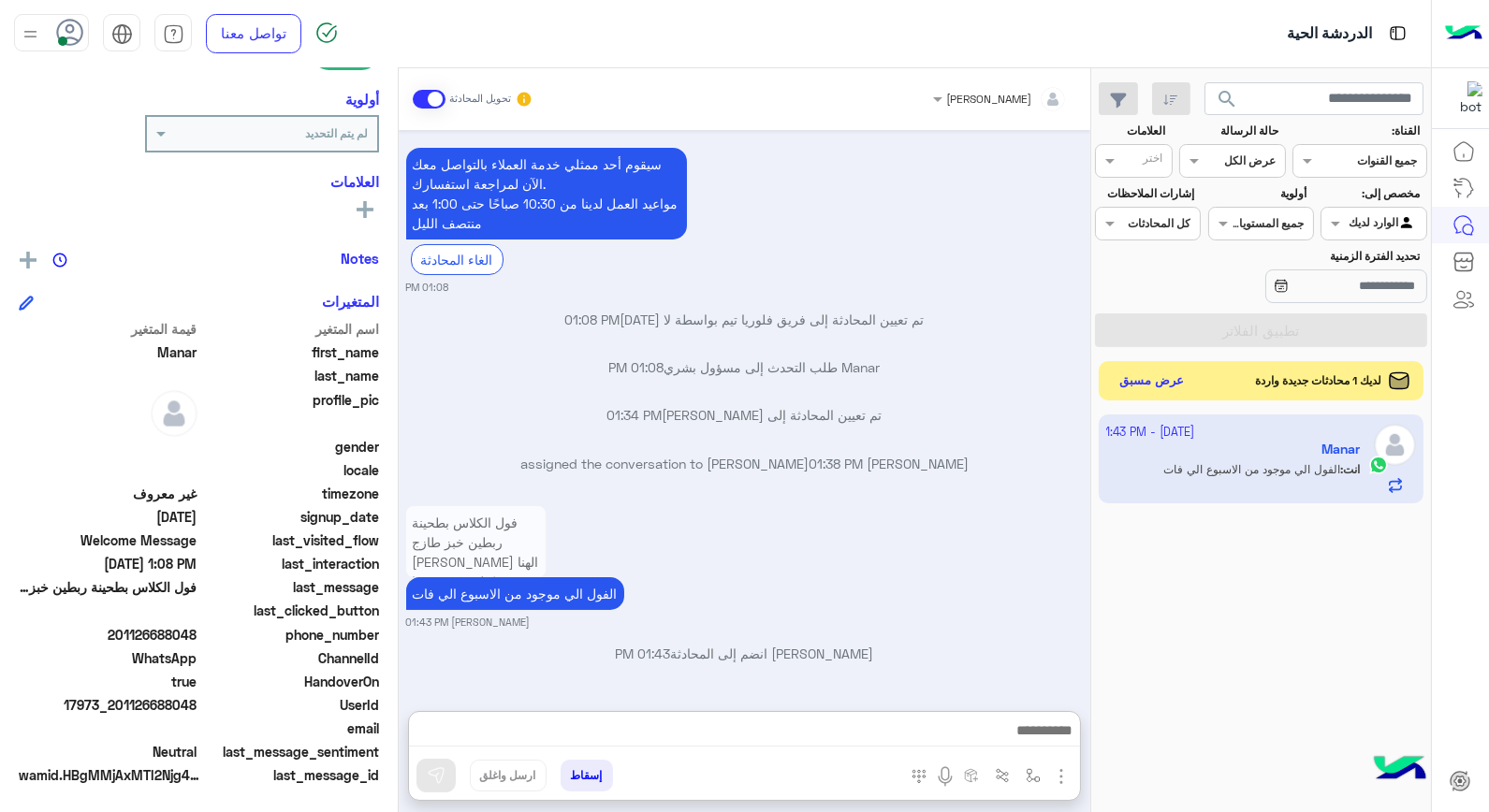
click at [1175, 388] on button "عرض مسبق" at bounding box center [1152, 381] width 79 height 25
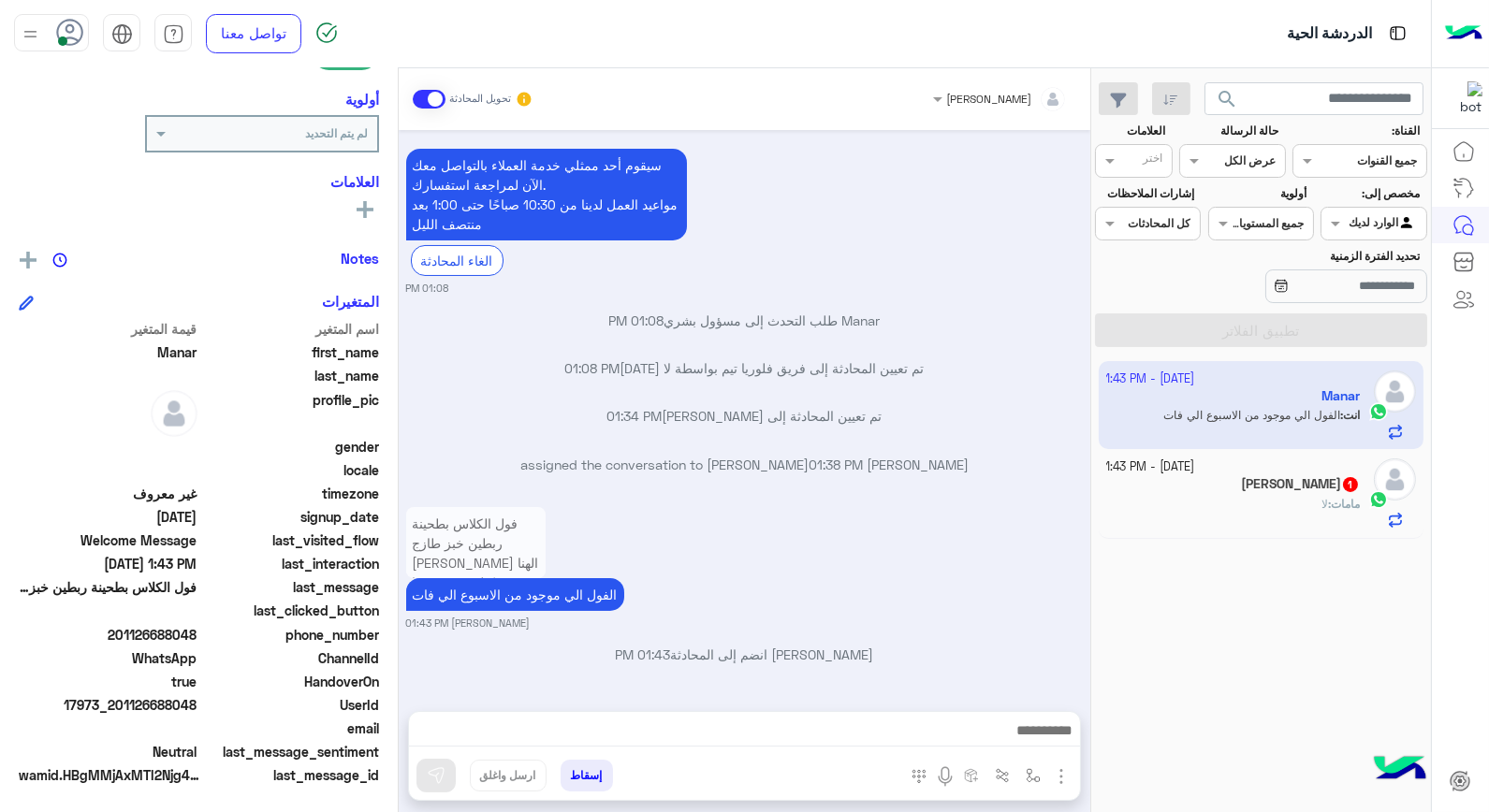
click at [1328, 507] on b "مامات :" at bounding box center [1344, 503] width 32 height 14
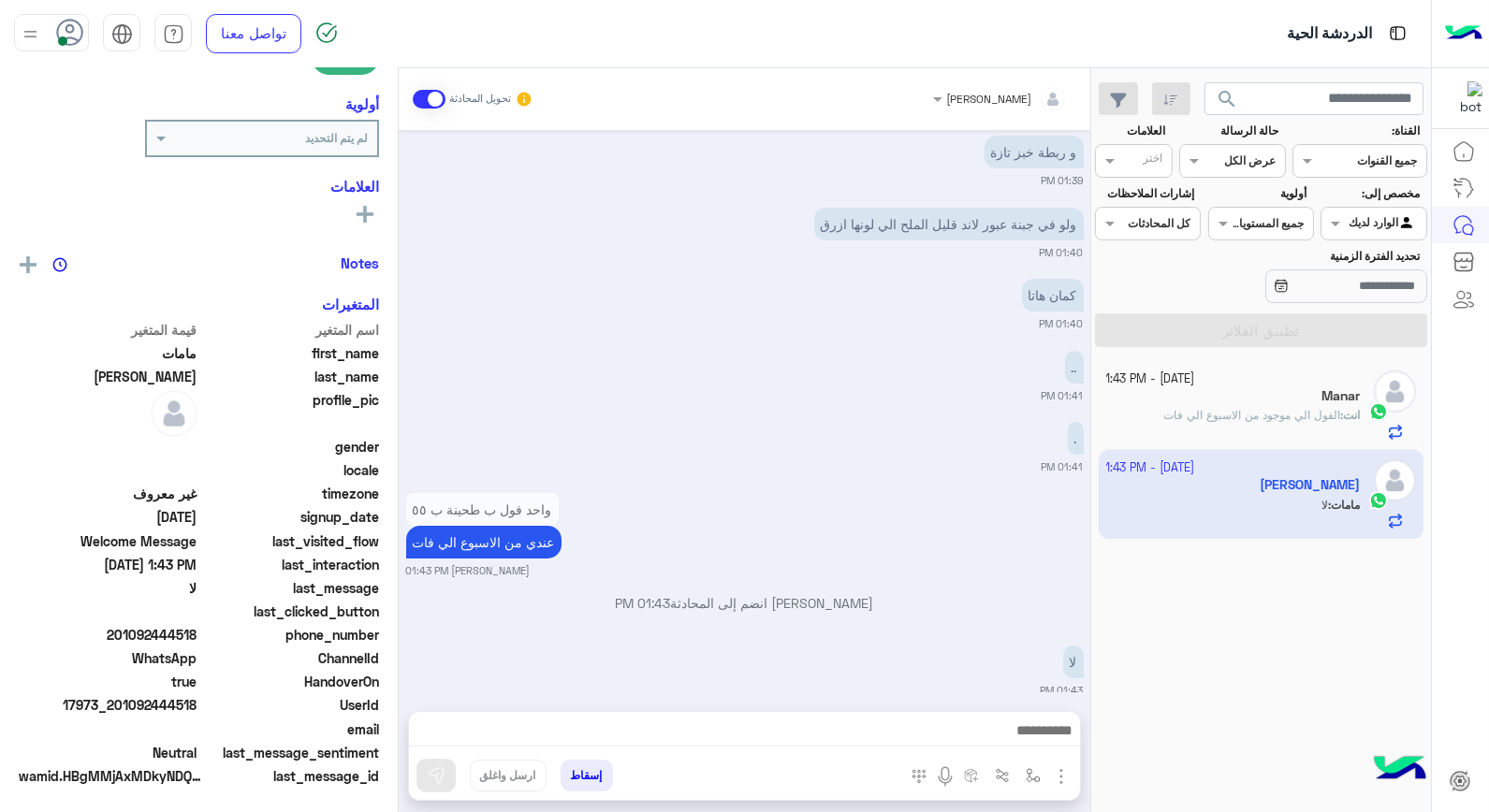
scroll to position [271, 0]
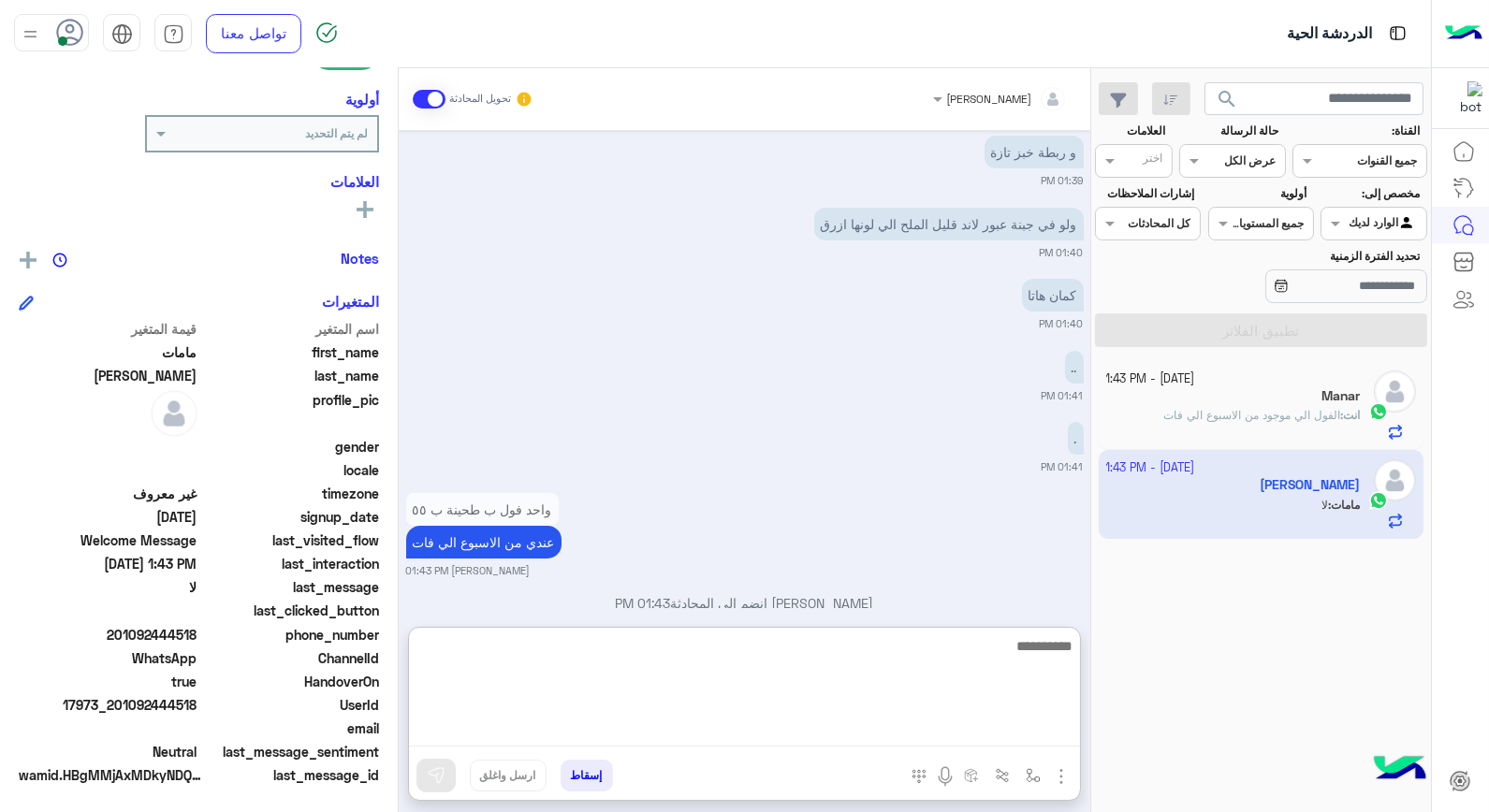
click at [923, 727] on textarea at bounding box center [744, 690] width 671 height 113
type textarea "**********"
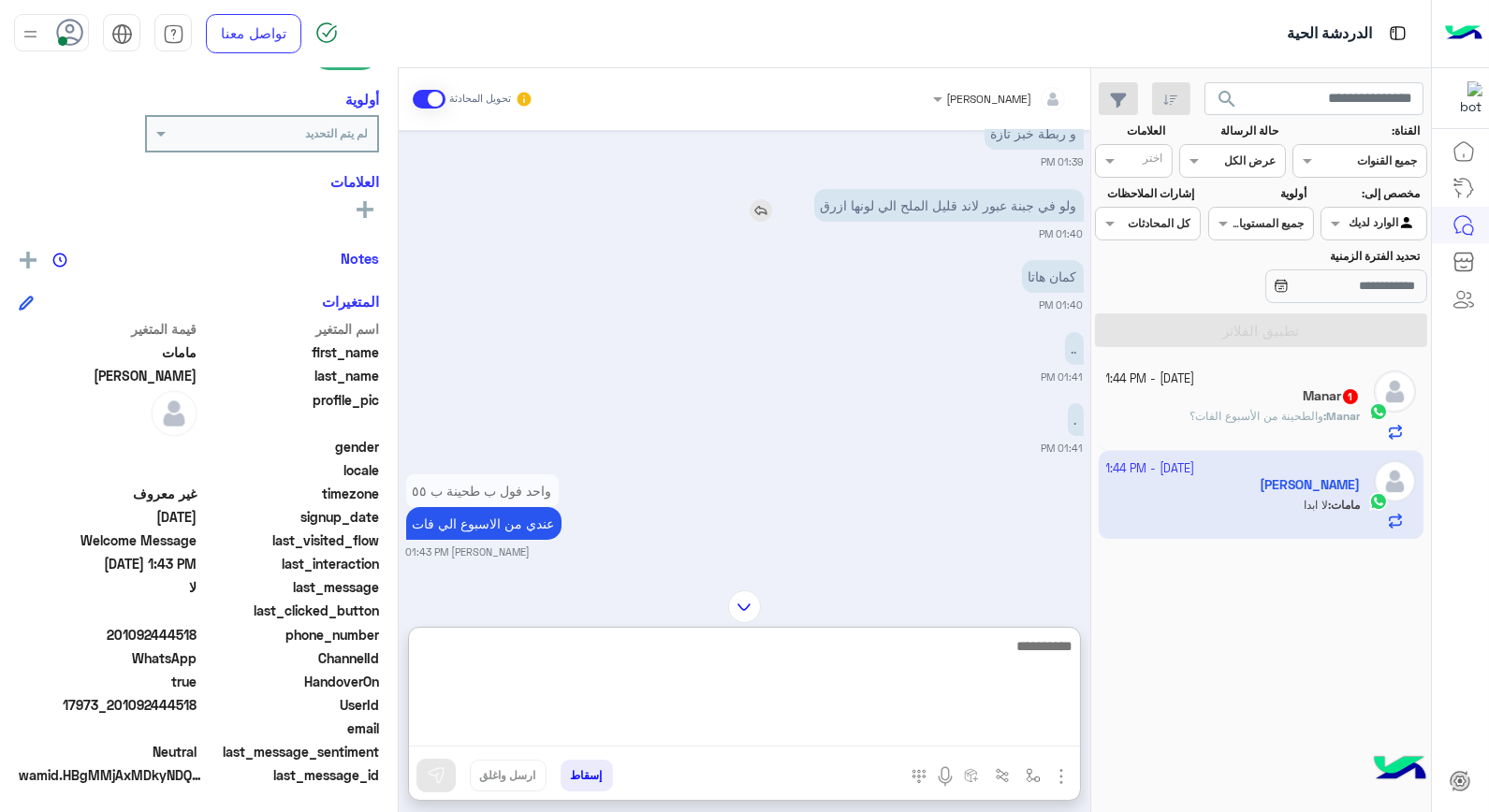
scroll to position [885, 0]
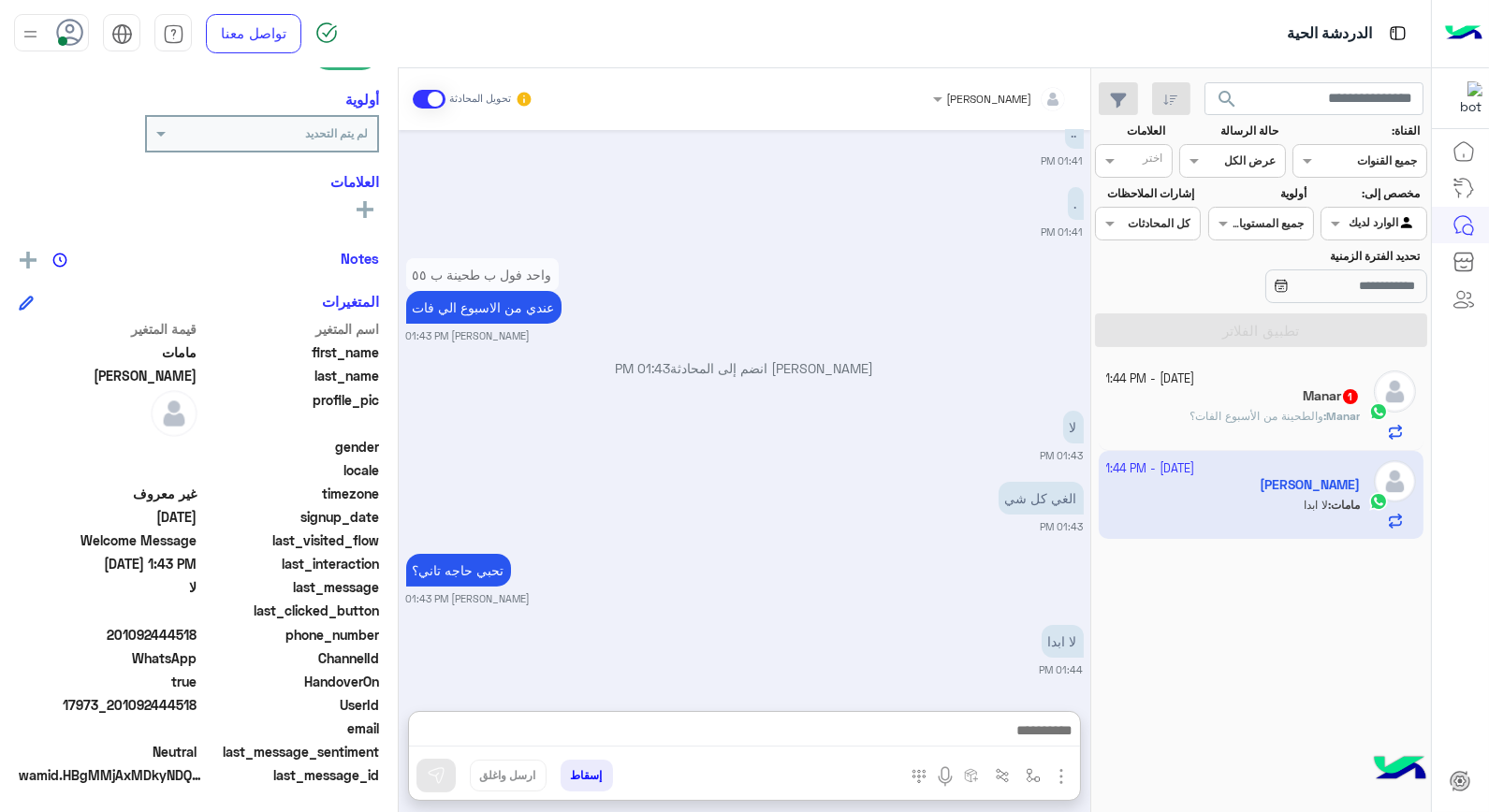
click at [586, 780] on button "إسقاط" at bounding box center [587, 775] width 52 height 32
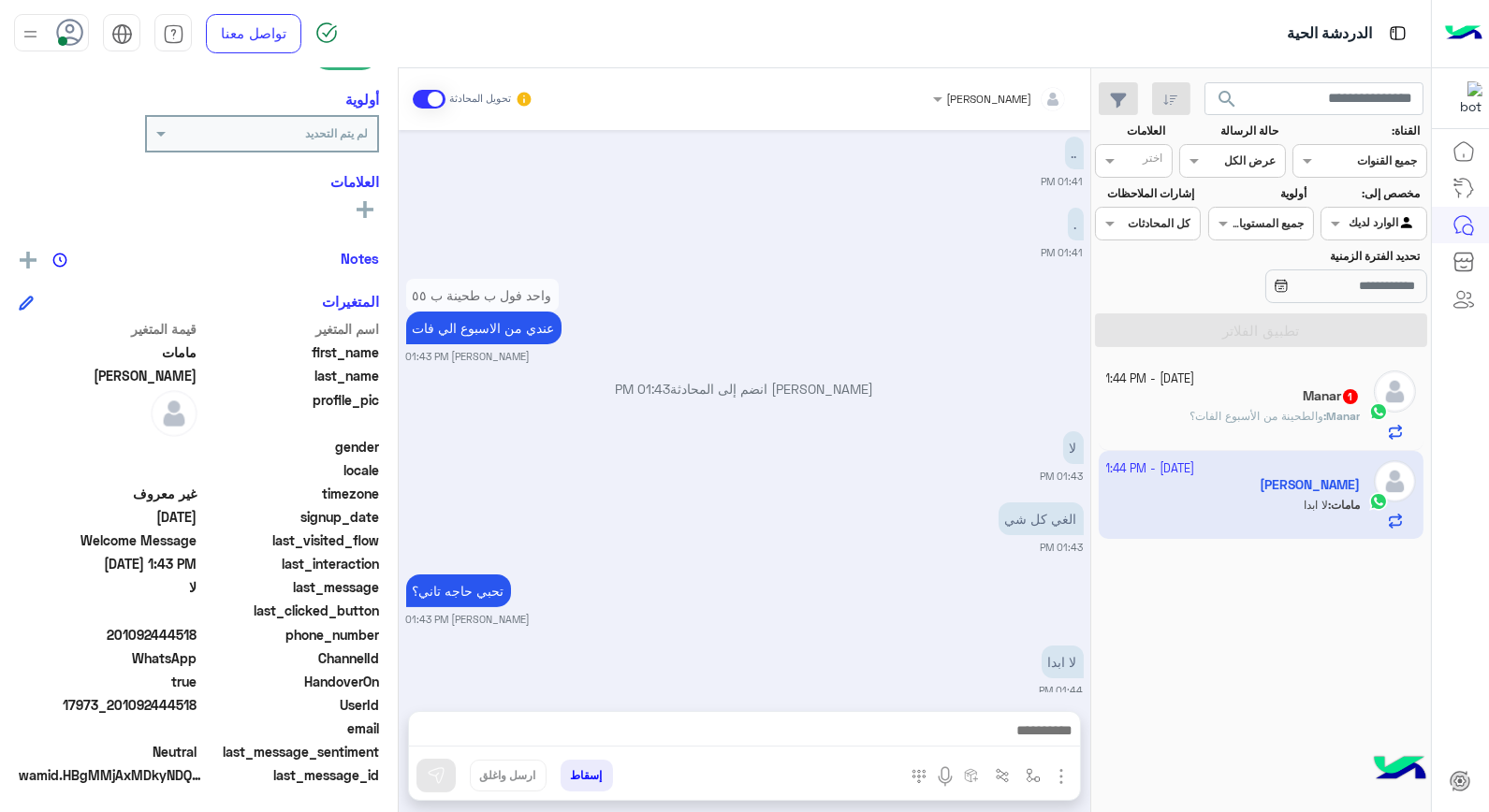
scroll to position [849, 0]
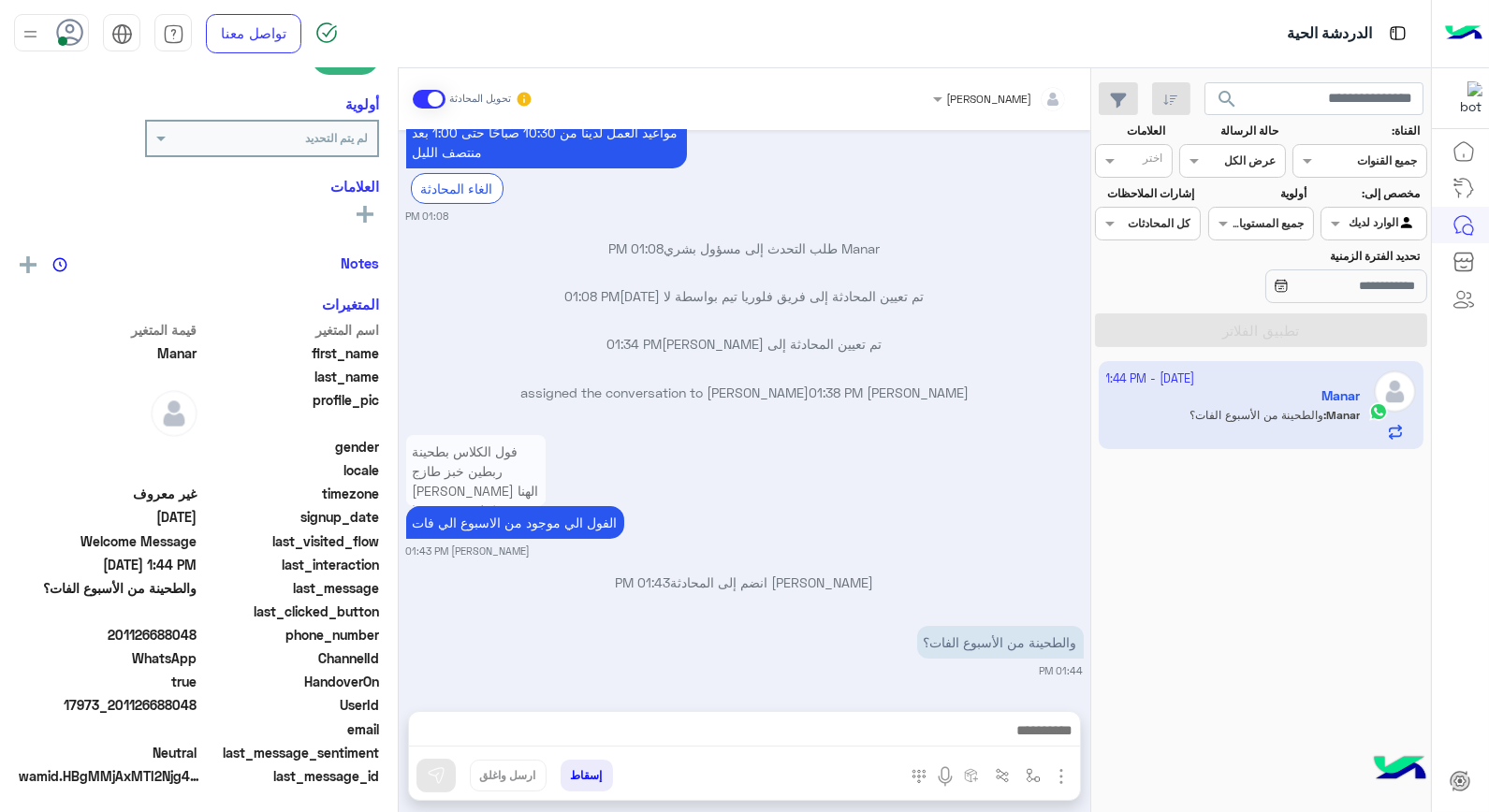
scroll to position [271, 0]
click at [861, 644] on img at bounding box center [863, 647] width 22 height 22
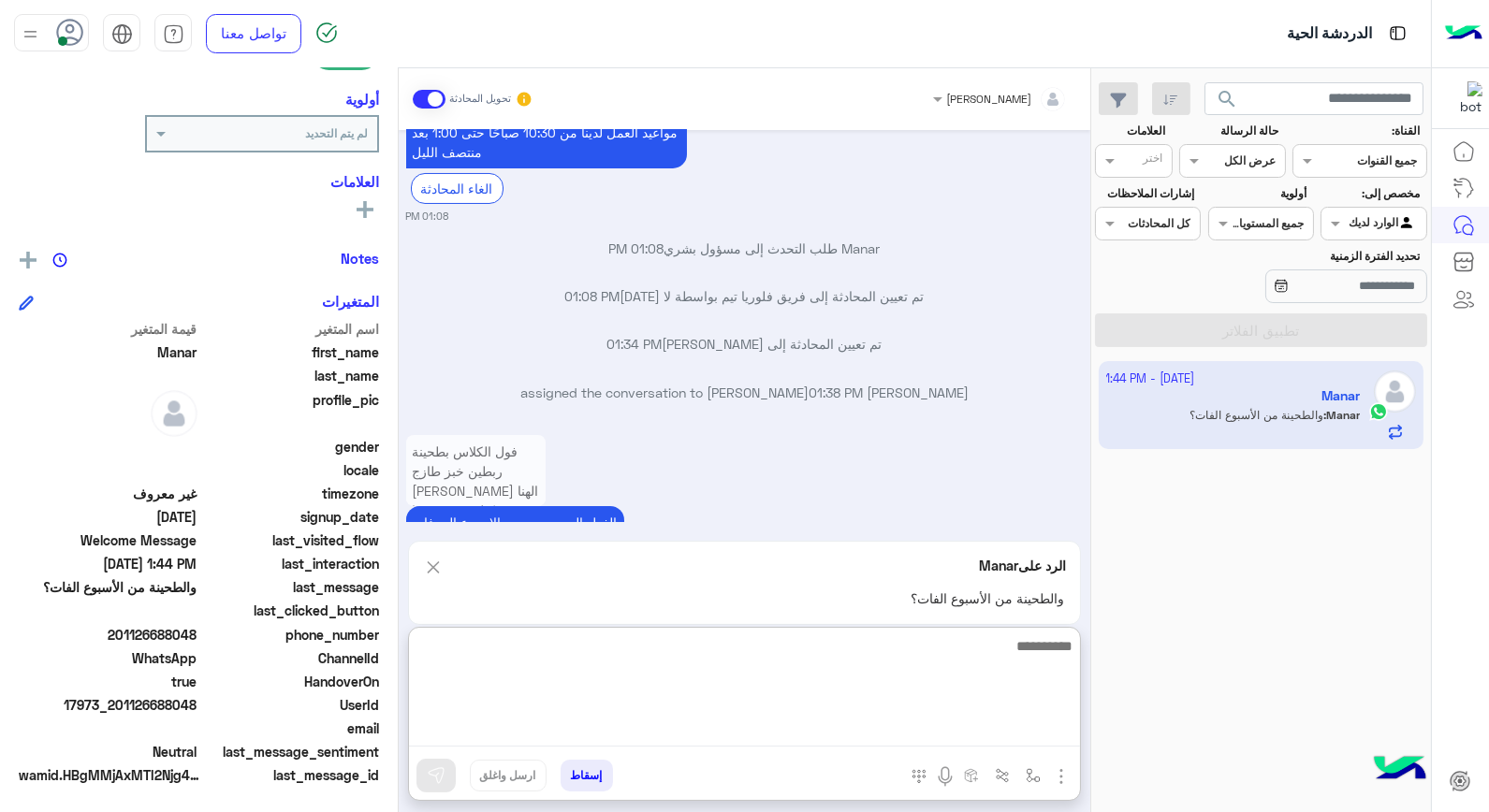
click at [1016, 733] on textarea at bounding box center [744, 690] width 671 height 113
type textarea "**"
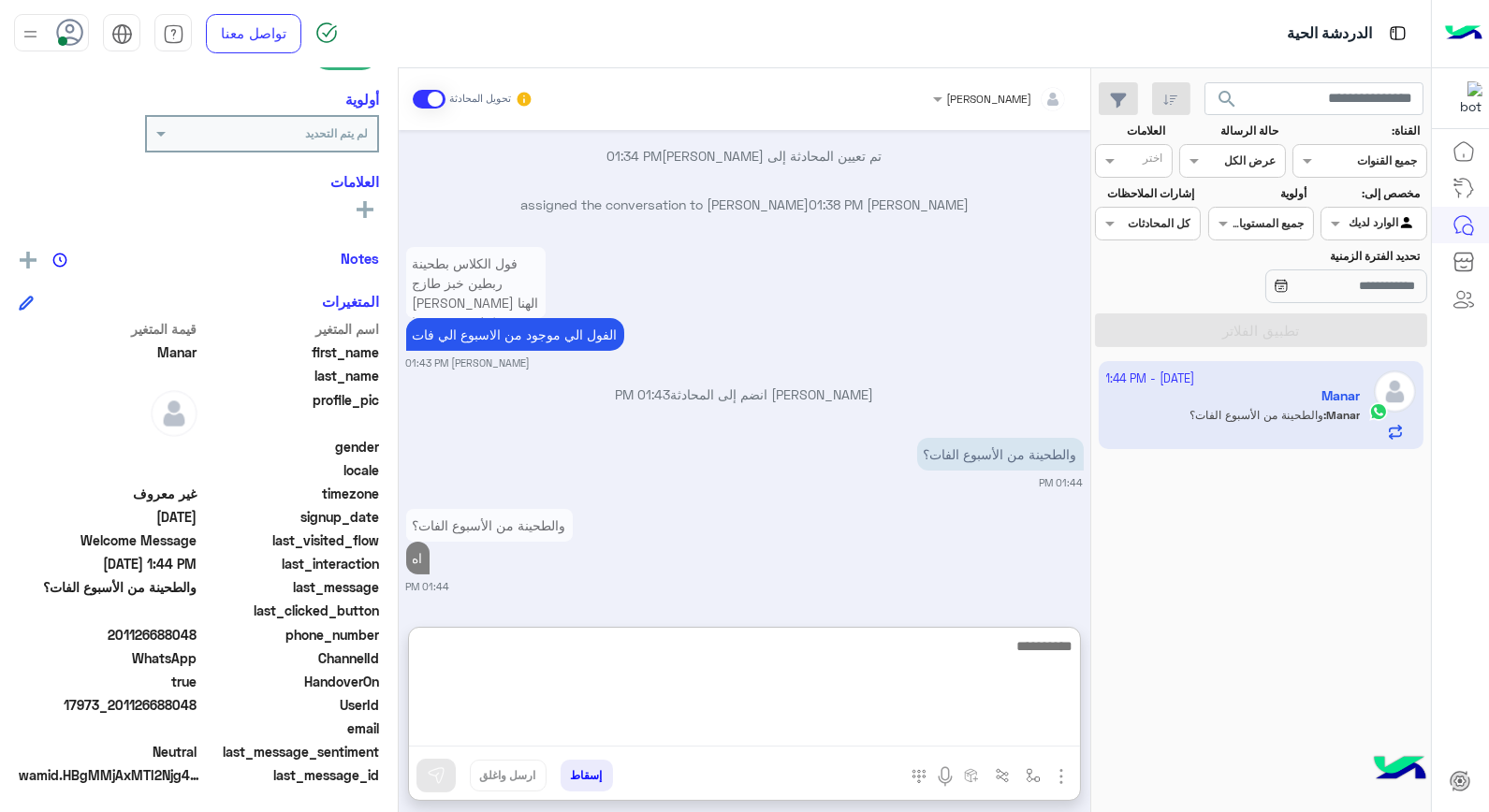
click at [997, 653] on textarea at bounding box center [744, 690] width 671 height 113
type textarea "**********"
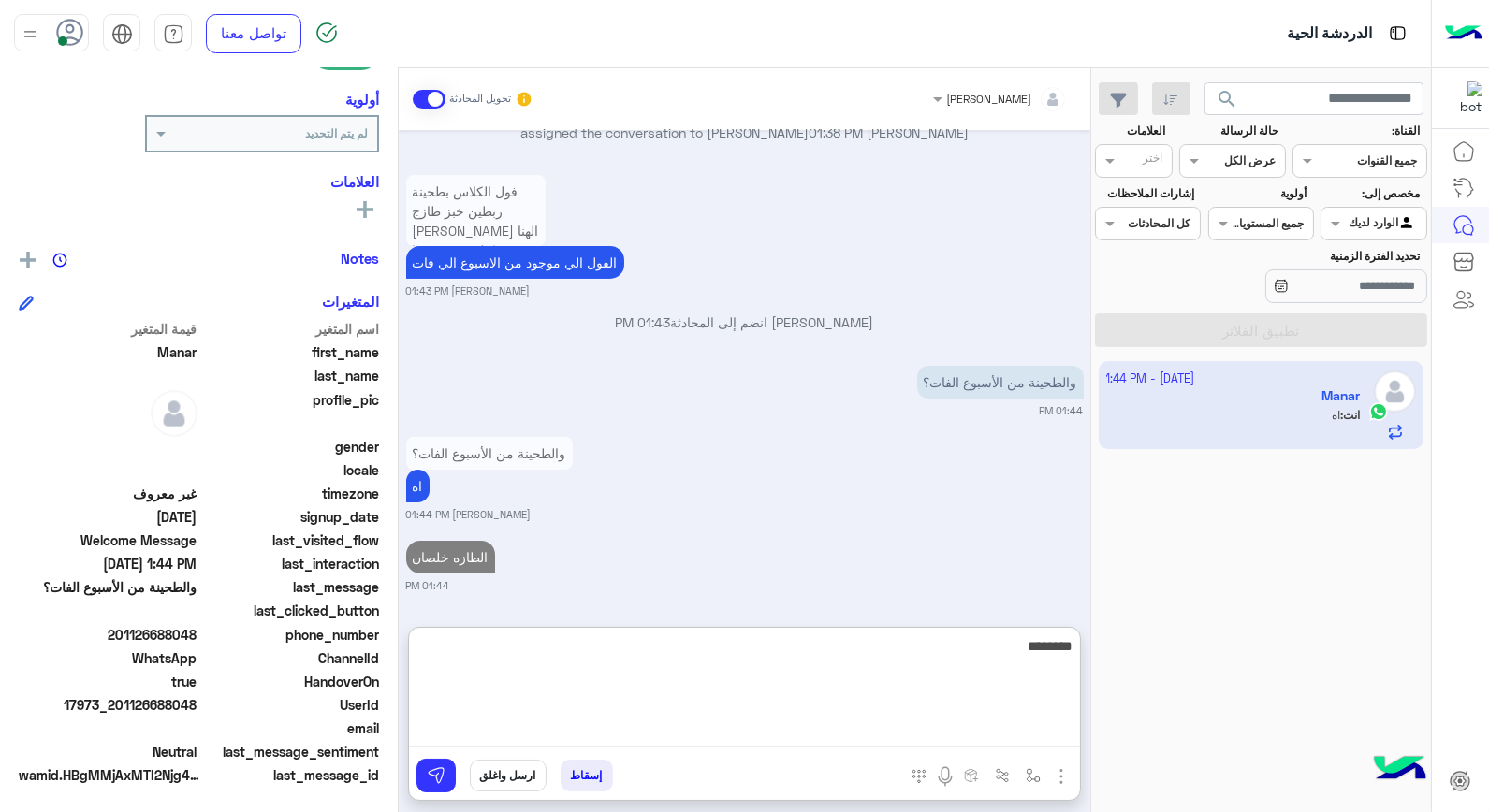
type textarea "*********"
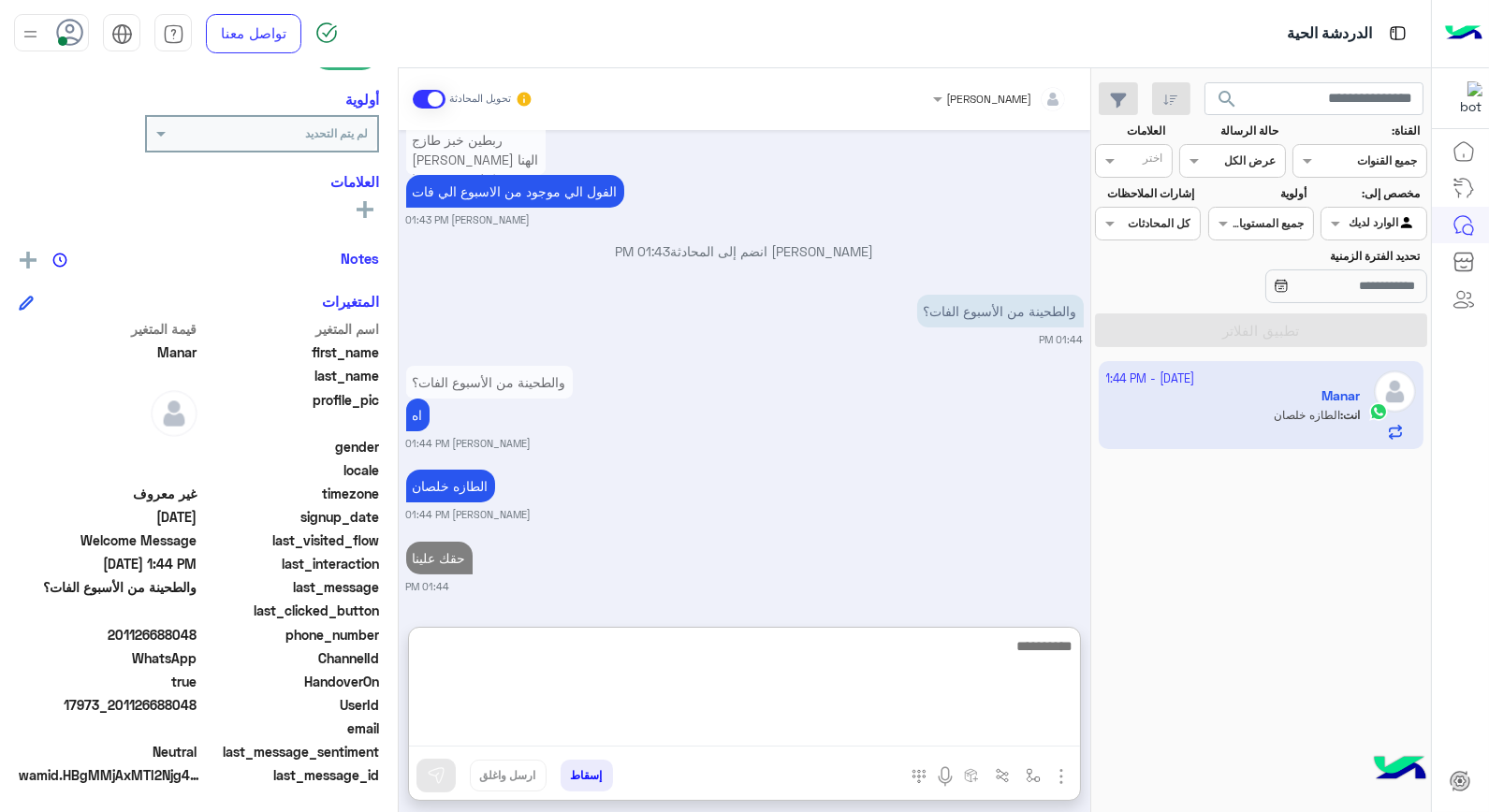
scroll to position [825, 0]
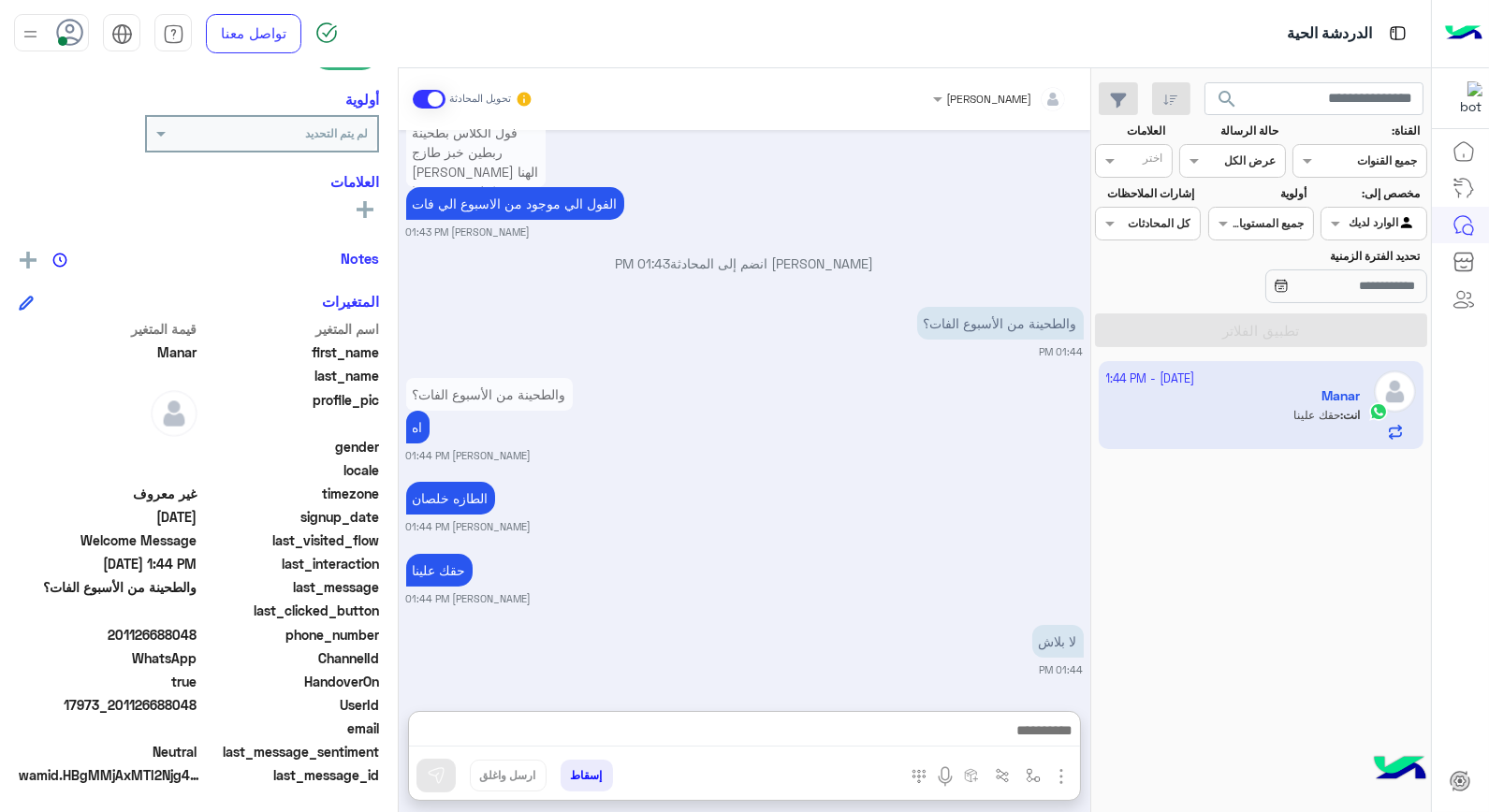
click at [594, 782] on button "إسقاط" at bounding box center [587, 775] width 52 height 32
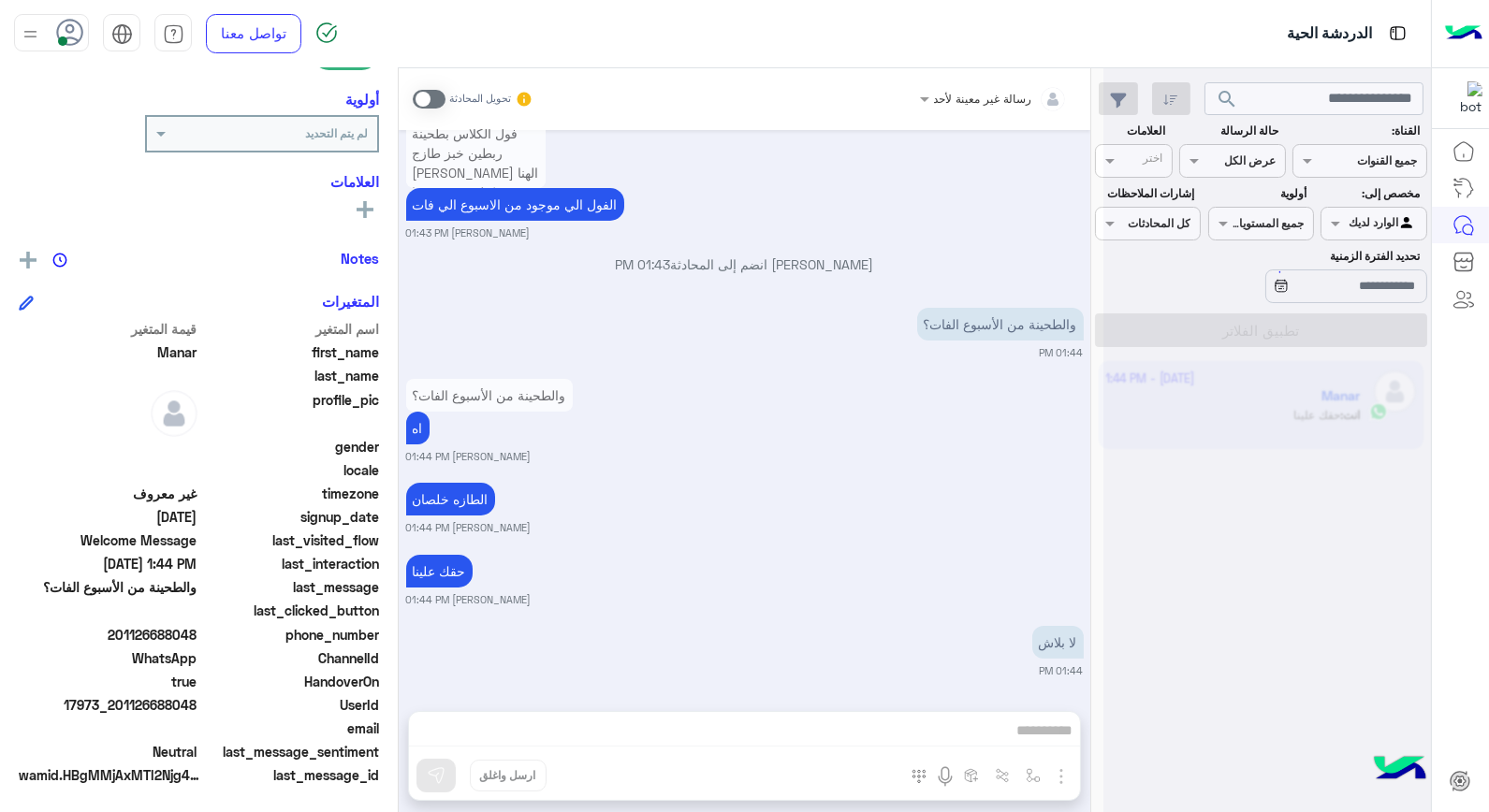
scroll to position [790, 0]
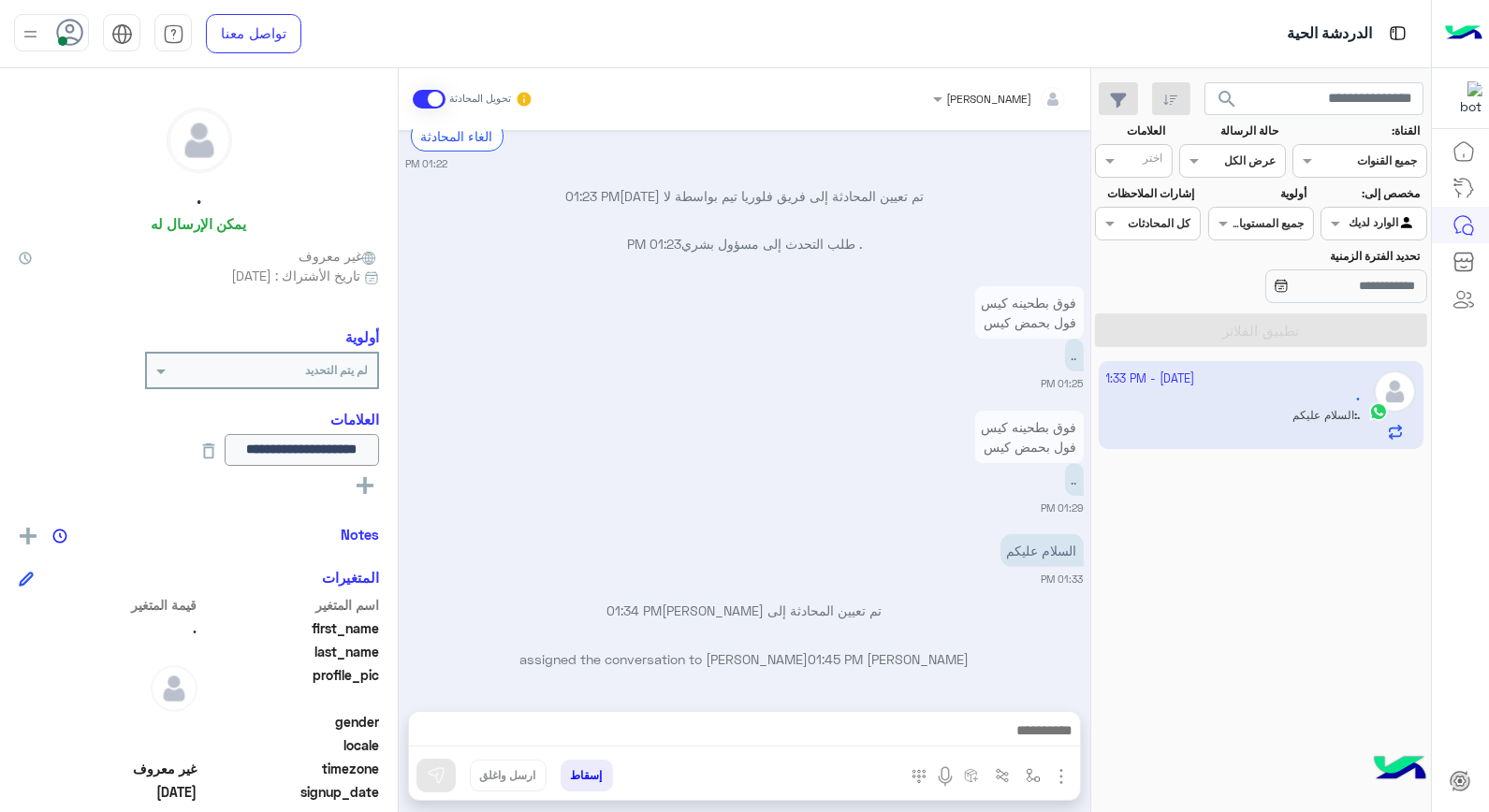
scroll to position [1301, 0]
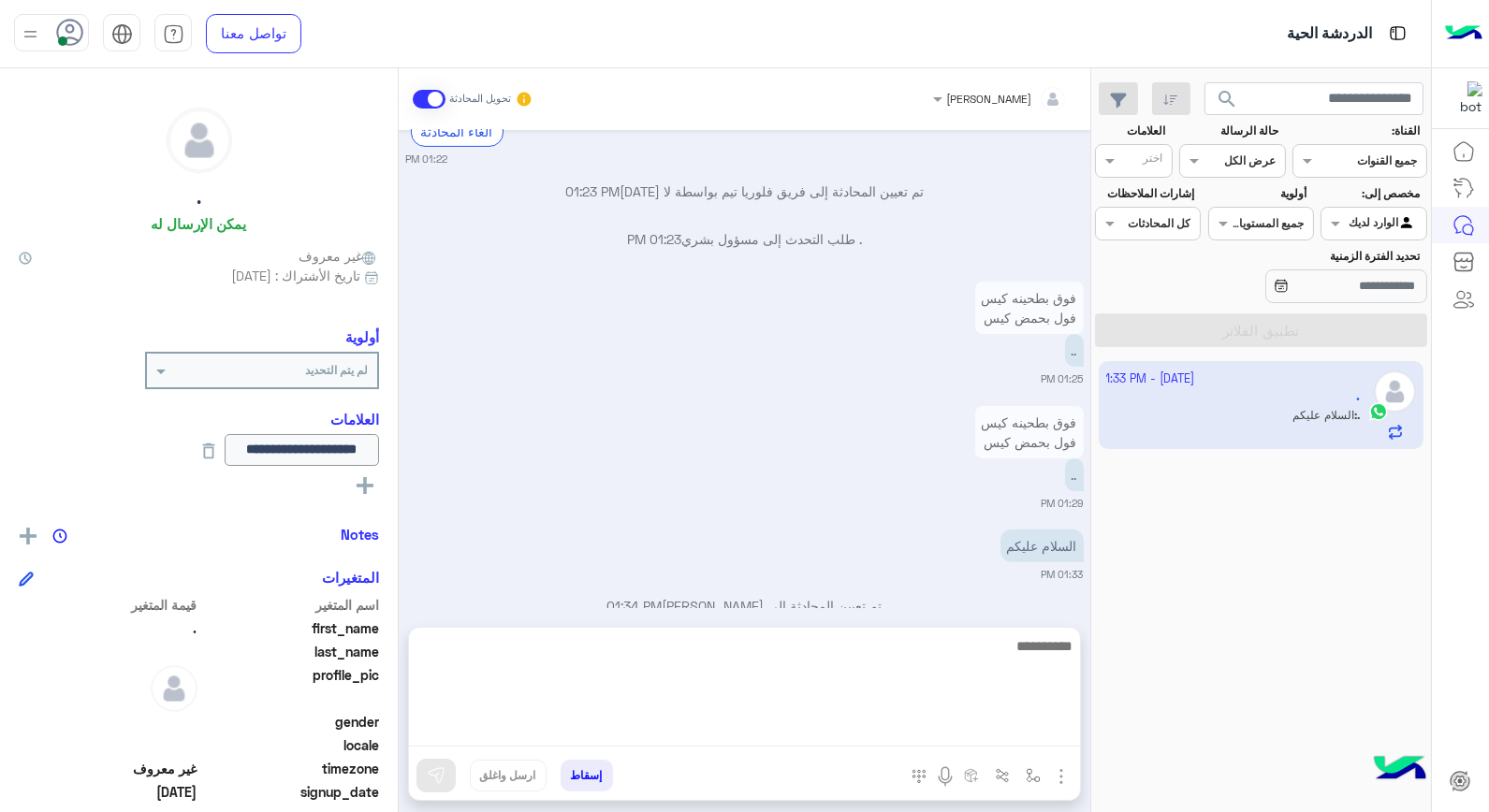
click at [988, 724] on textarea at bounding box center [744, 690] width 671 height 113
type textarea "**********"
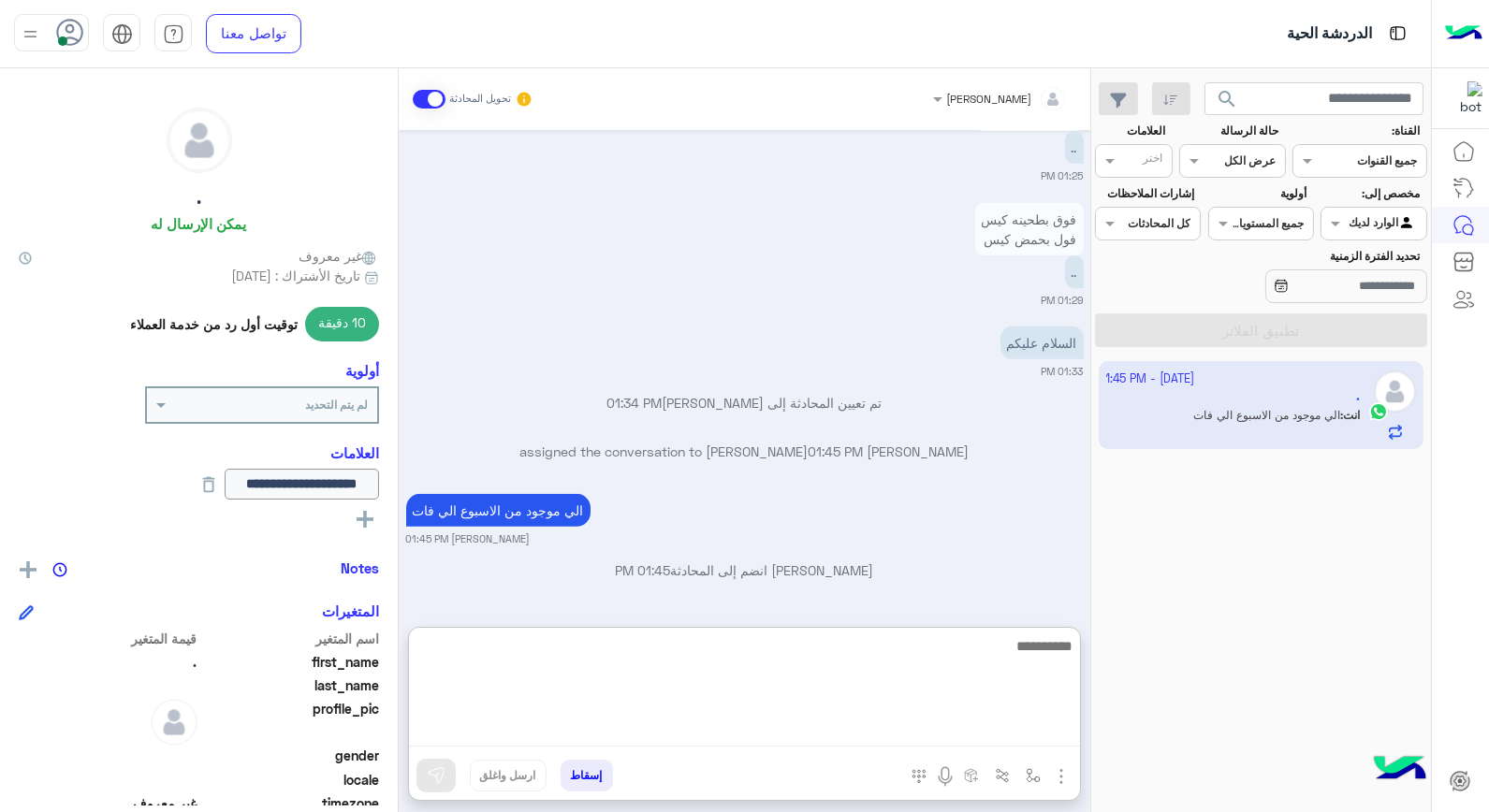
scroll to position [1576, 0]
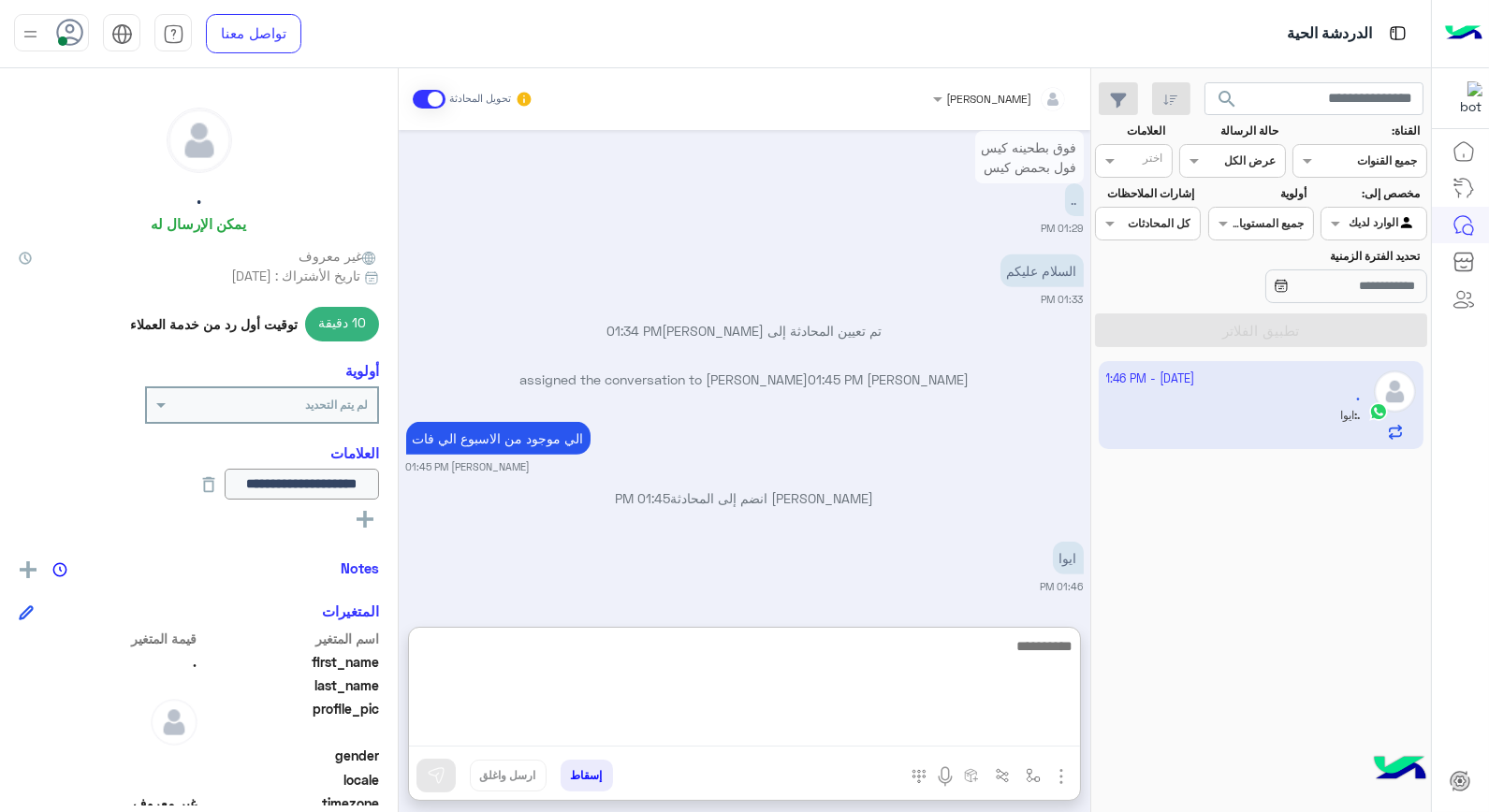
click at [883, 646] on textarea at bounding box center [744, 690] width 671 height 113
type textarea "**********"
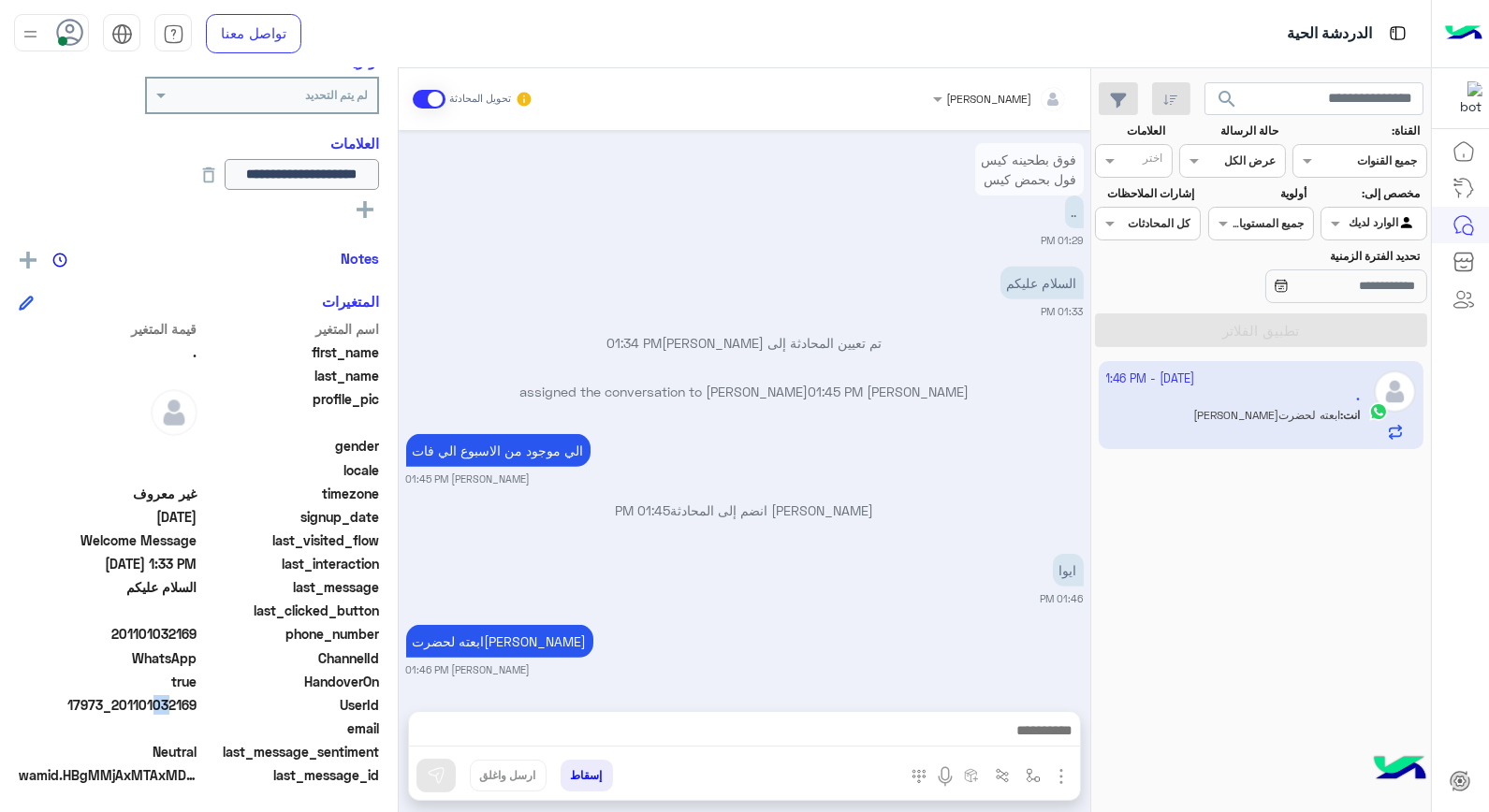
scroll to position [1563, 0]
drag, startPoint x: 153, startPoint y: 702, endPoint x: 202, endPoint y: 701, distance: 49.0
click at [202, 701] on div "UserId 17973_201101032169" at bounding box center [198, 707] width 360 height 23
drag, startPoint x: 202, startPoint y: 701, endPoint x: 170, endPoint y: 700, distance: 32.0
click at [170, 700] on span "17973_201101032169" at bounding box center [108, 705] width 179 height 19
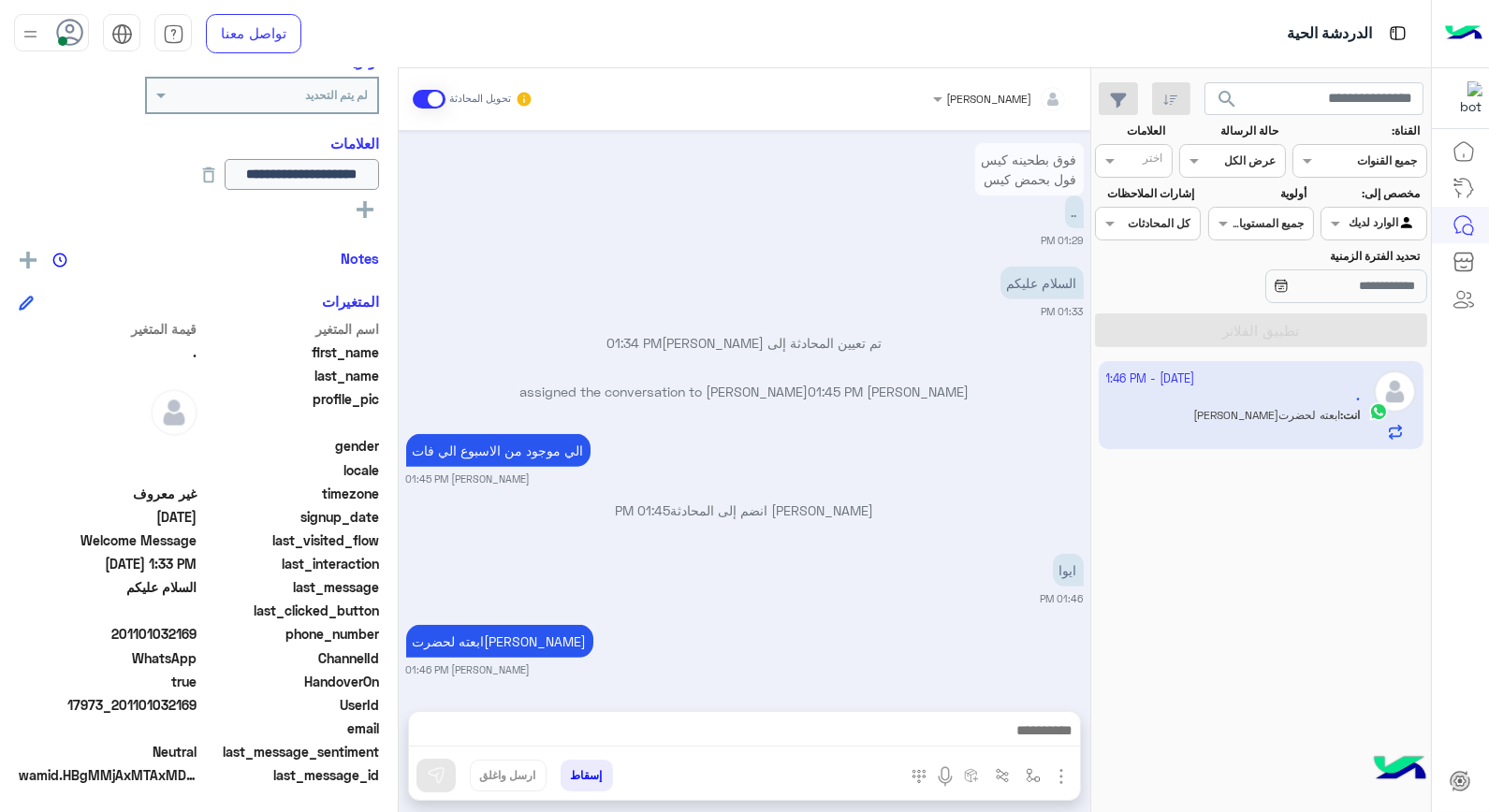
drag, startPoint x: 152, startPoint y: 704, endPoint x: 197, endPoint y: 704, distance: 45.0
click at [197, 704] on span "17973_201101032169" at bounding box center [108, 705] width 179 height 19
drag, startPoint x: 197, startPoint y: 704, endPoint x: 188, endPoint y: 703, distance: 9.1
copy span "1032169"
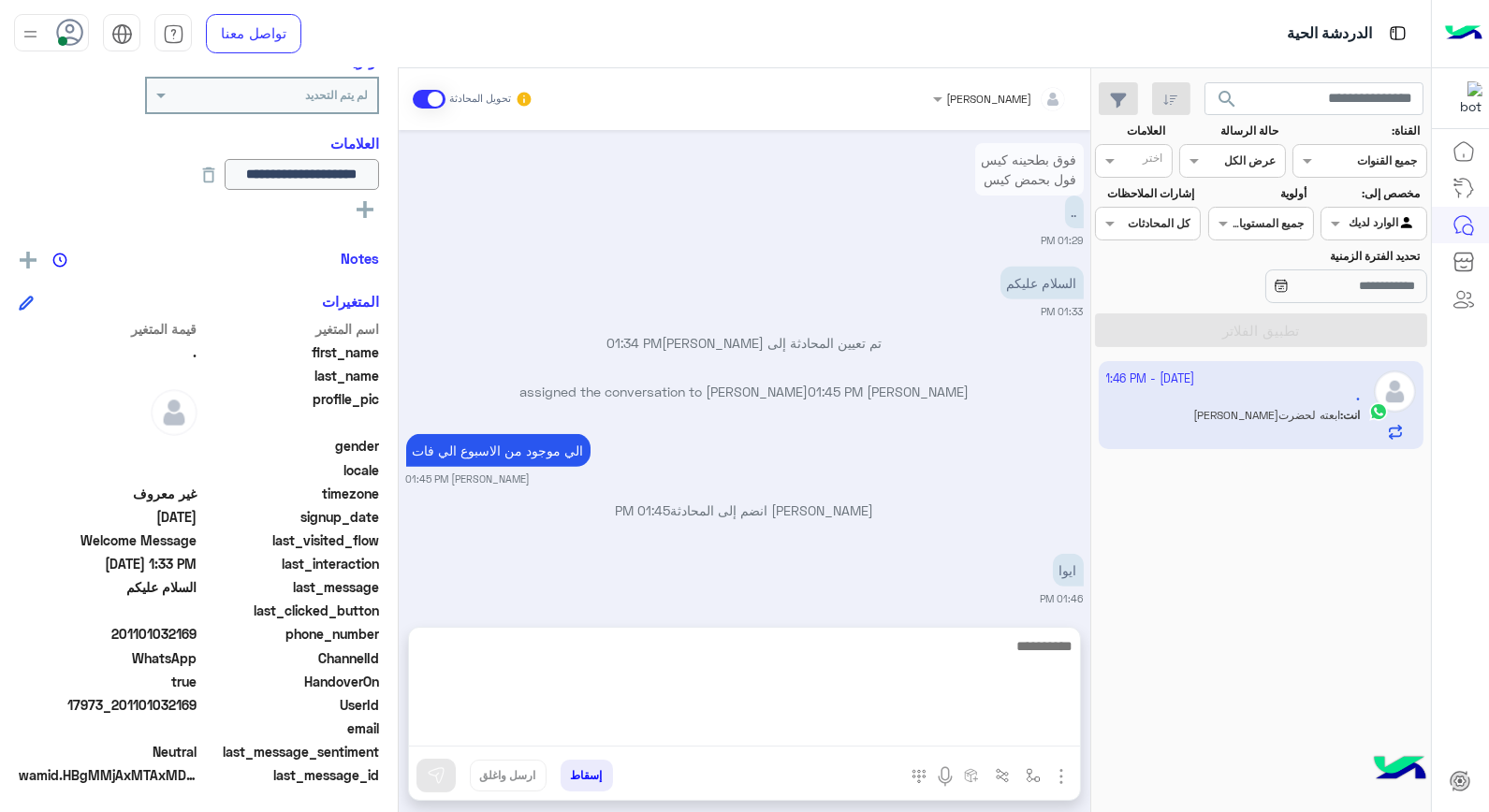
click at [967, 733] on textarea at bounding box center [744, 690] width 671 height 113
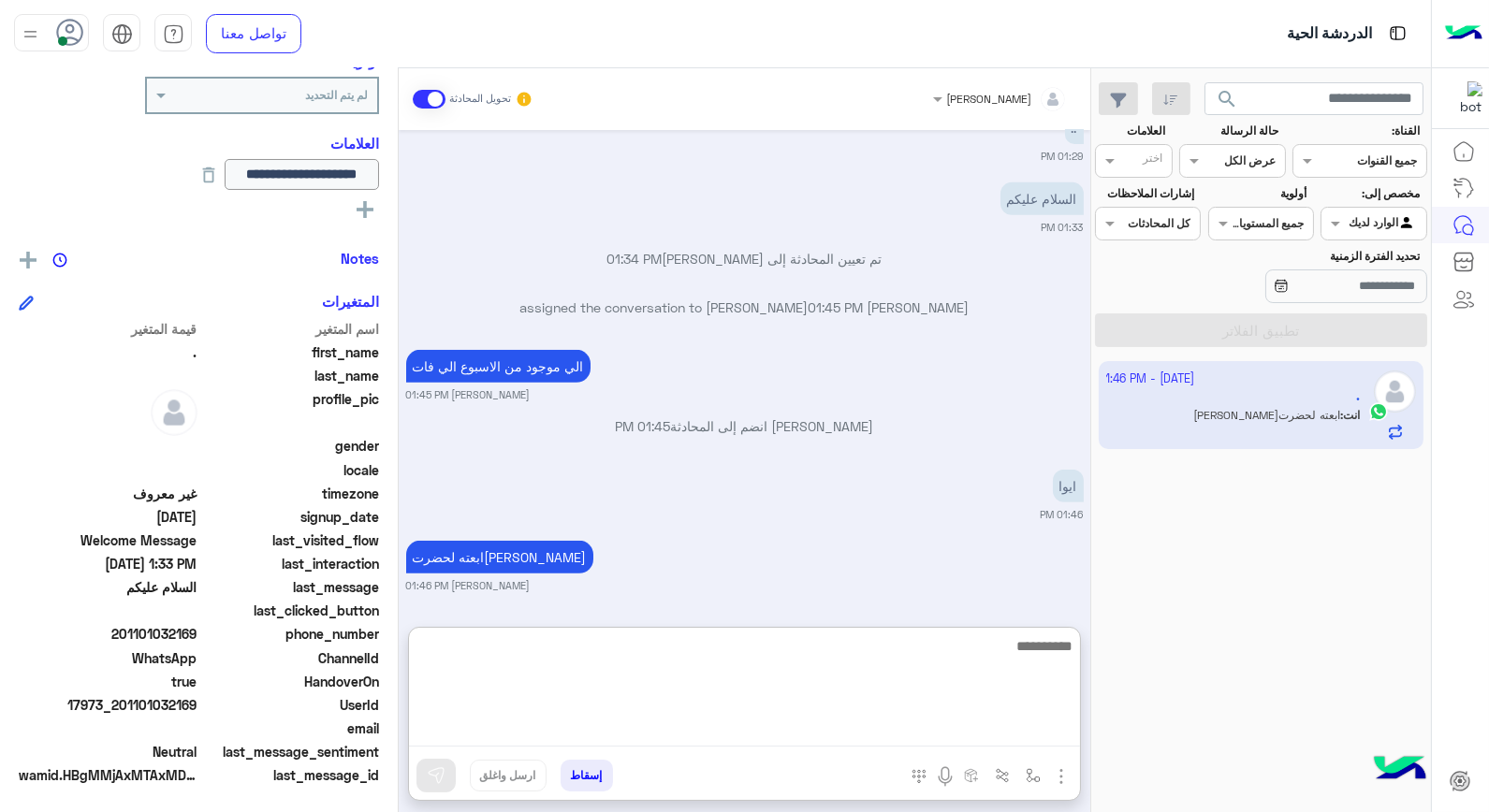
type textarea "*"
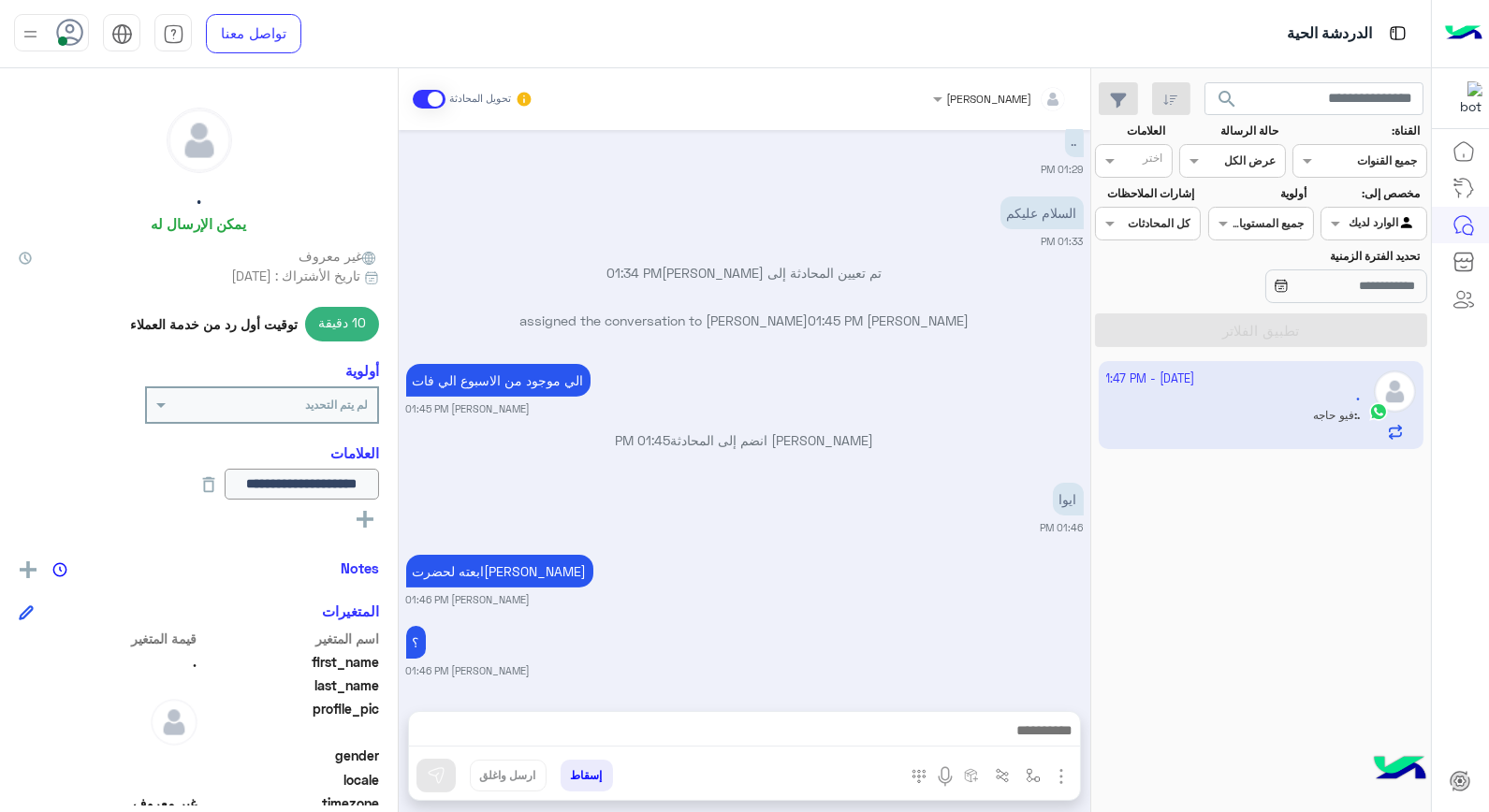
scroll to position [1175, 0]
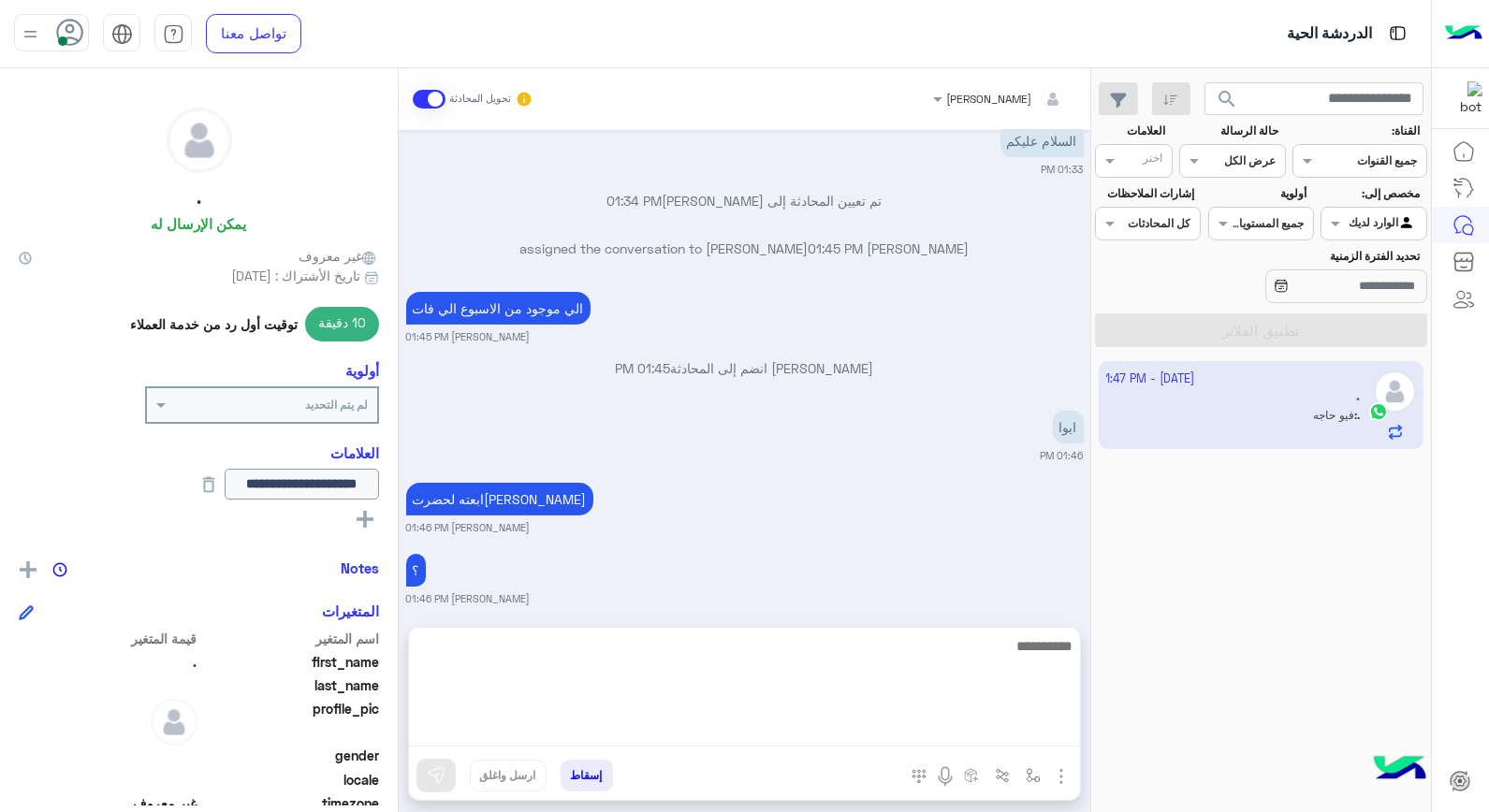
click at [969, 740] on textarea at bounding box center [744, 690] width 671 height 113
type textarea "**"
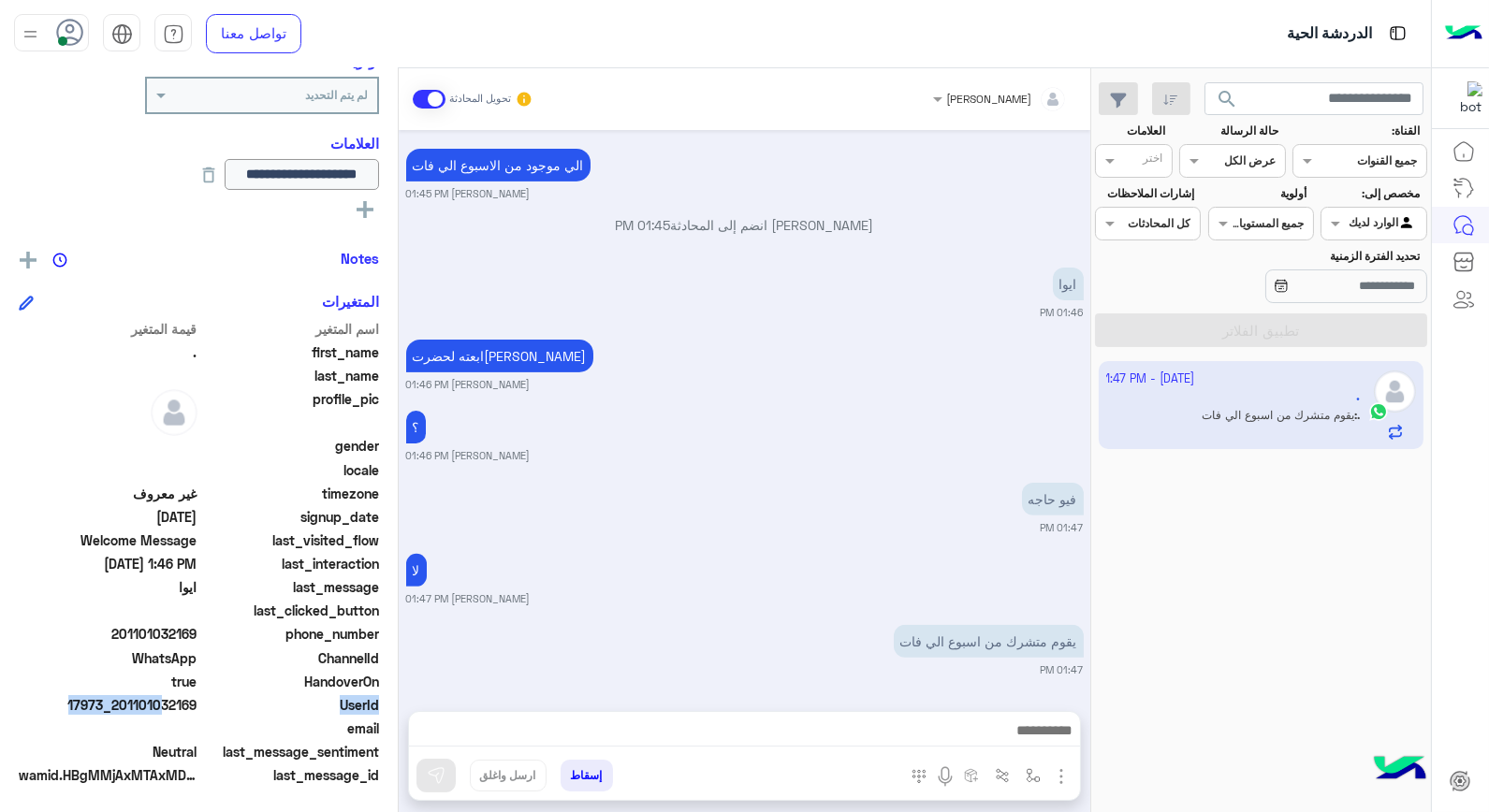
scroll to position [1316, 0]
drag, startPoint x: 157, startPoint y: 702, endPoint x: 200, endPoint y: 704, distance: 43.0
click at [200, 704] on div "UserId 17973_201101032169" at bounding box center [198, 707] width 360 height 23
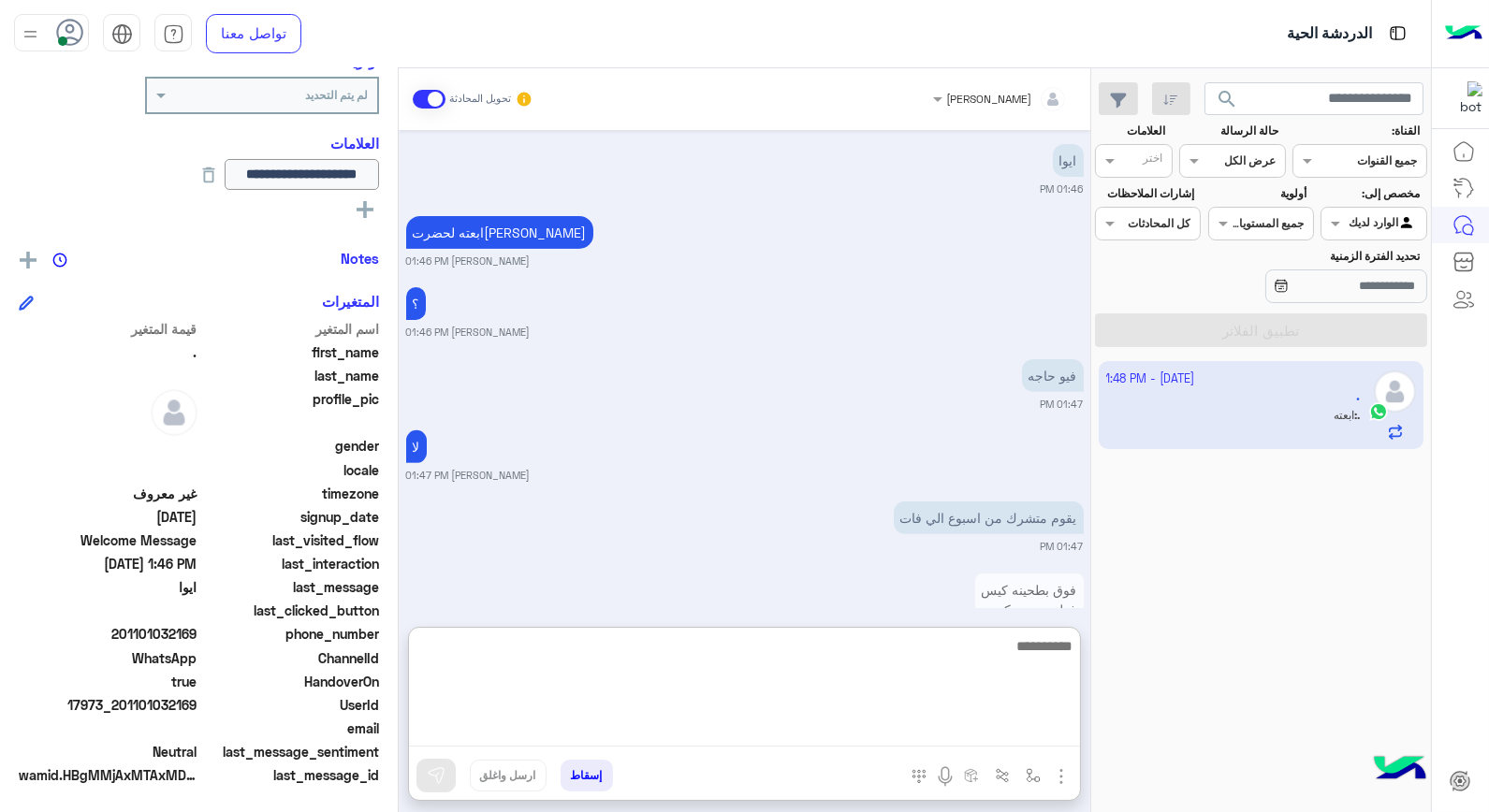
click at [950, 735] on textarea at bounding box center [744, 690] width 671 height 113
type textarea "****"
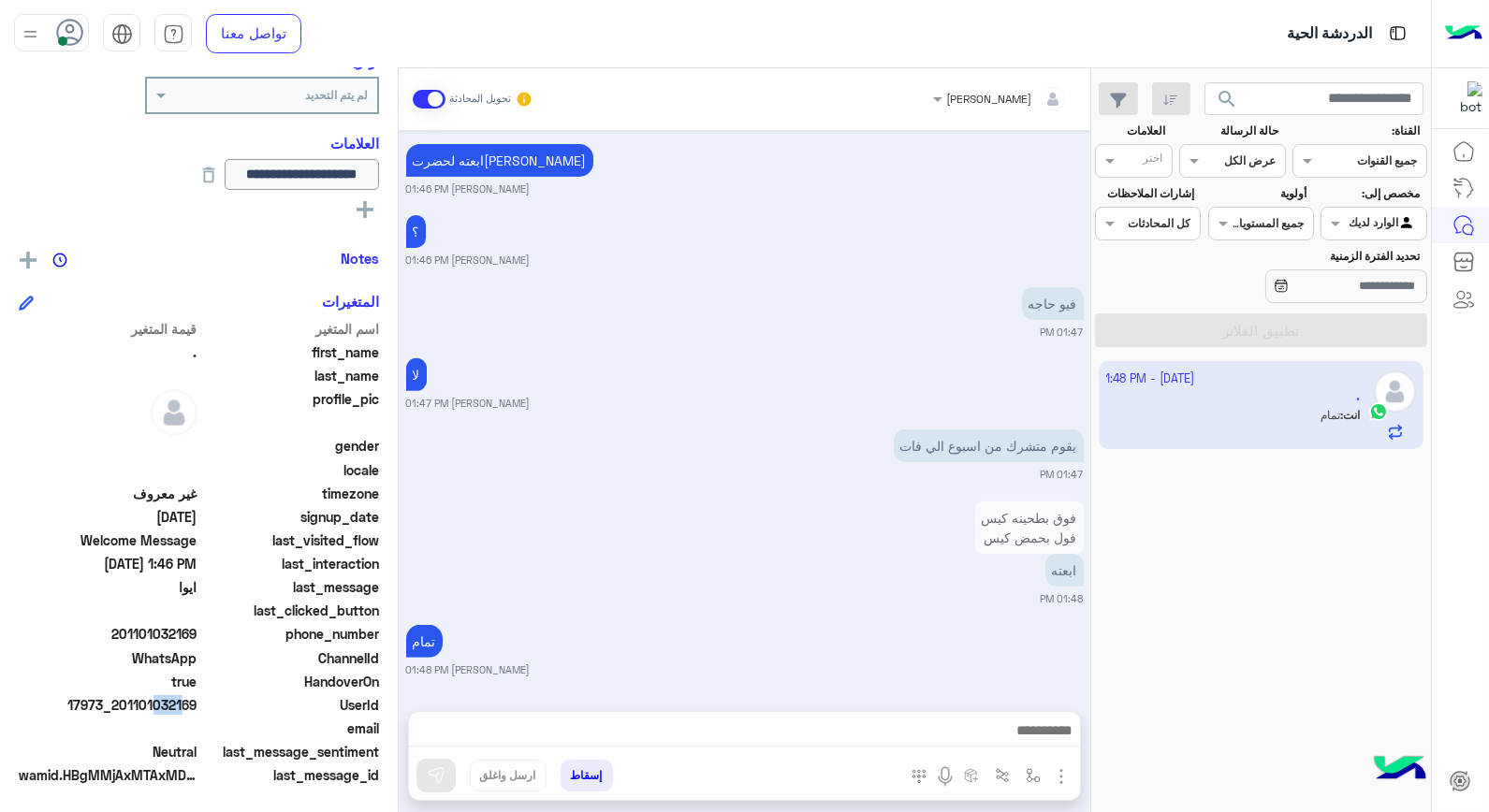
scroll to position [1512, 0]
drag, startPoint x: 150, startPoint y: 702, endPoint x: 196, endPoint y: 702, distance: 46.0
click at [196, 702] on span "17973_201101032169" at bounding box center [108, 705] width 179 height 19
copy span "1032169"
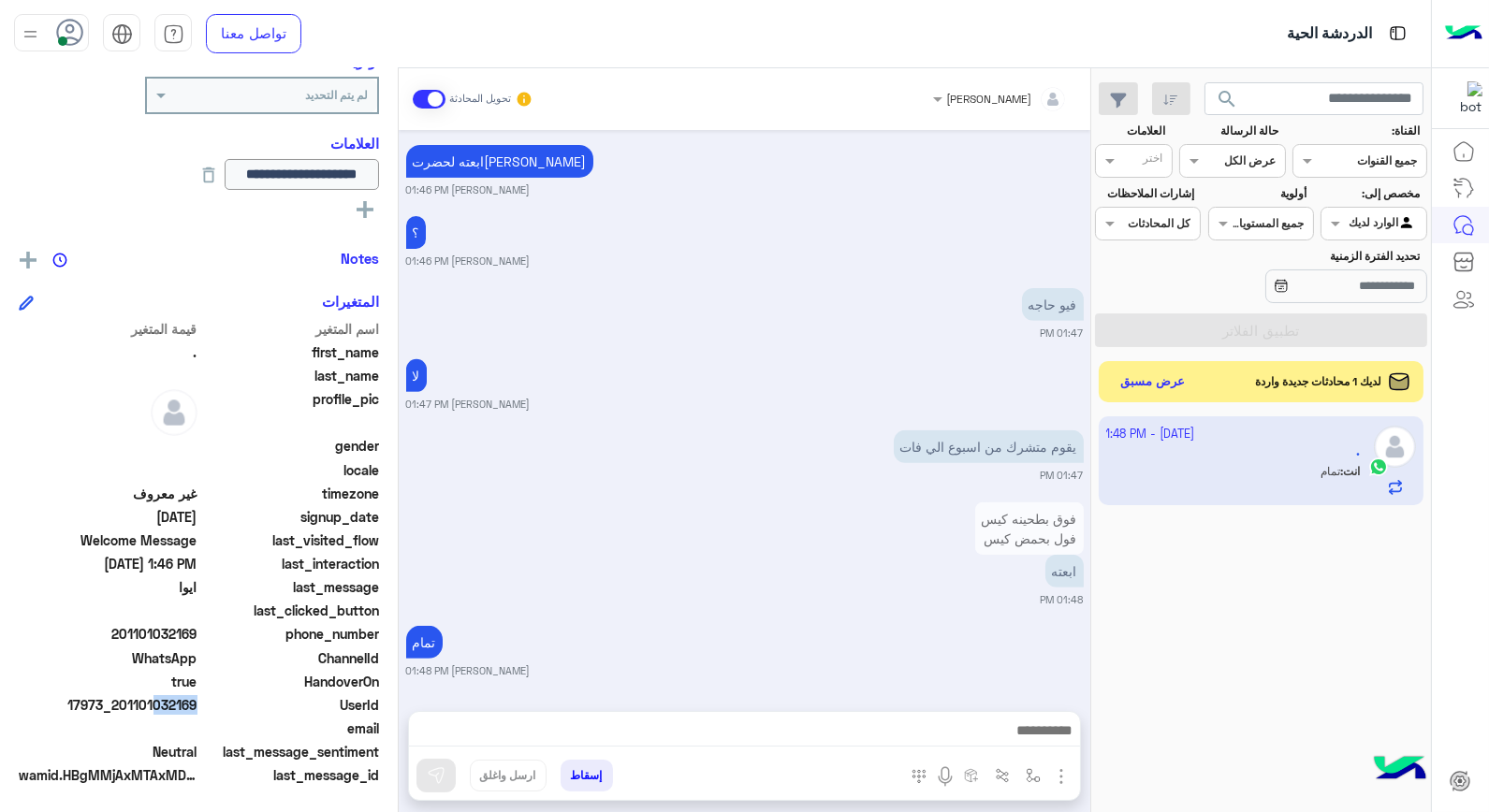
click at [590, 771] on button "إسقاط" at bounding box center [587, 775] width 52 height 32
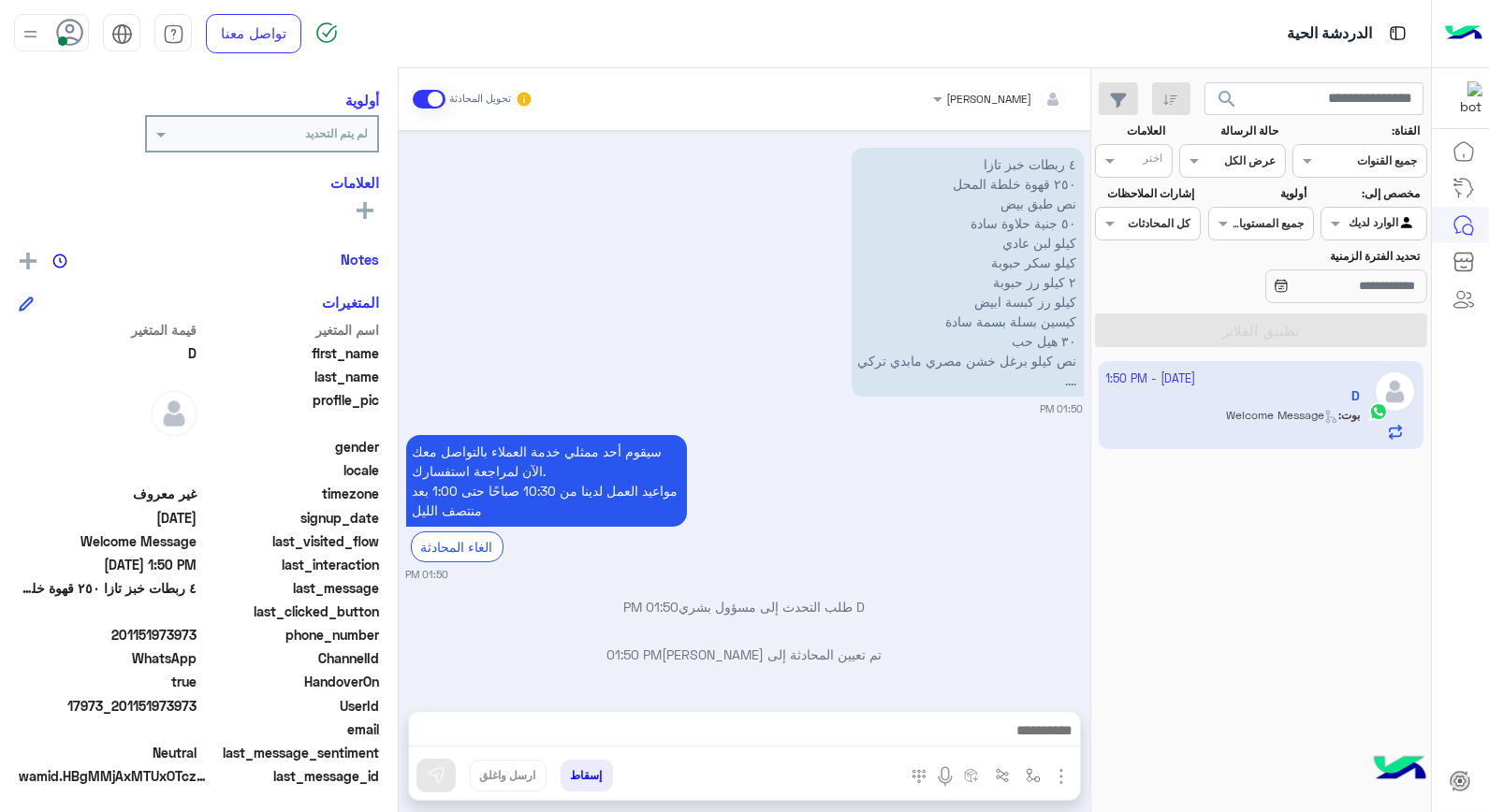
scroll to position [293, 0]
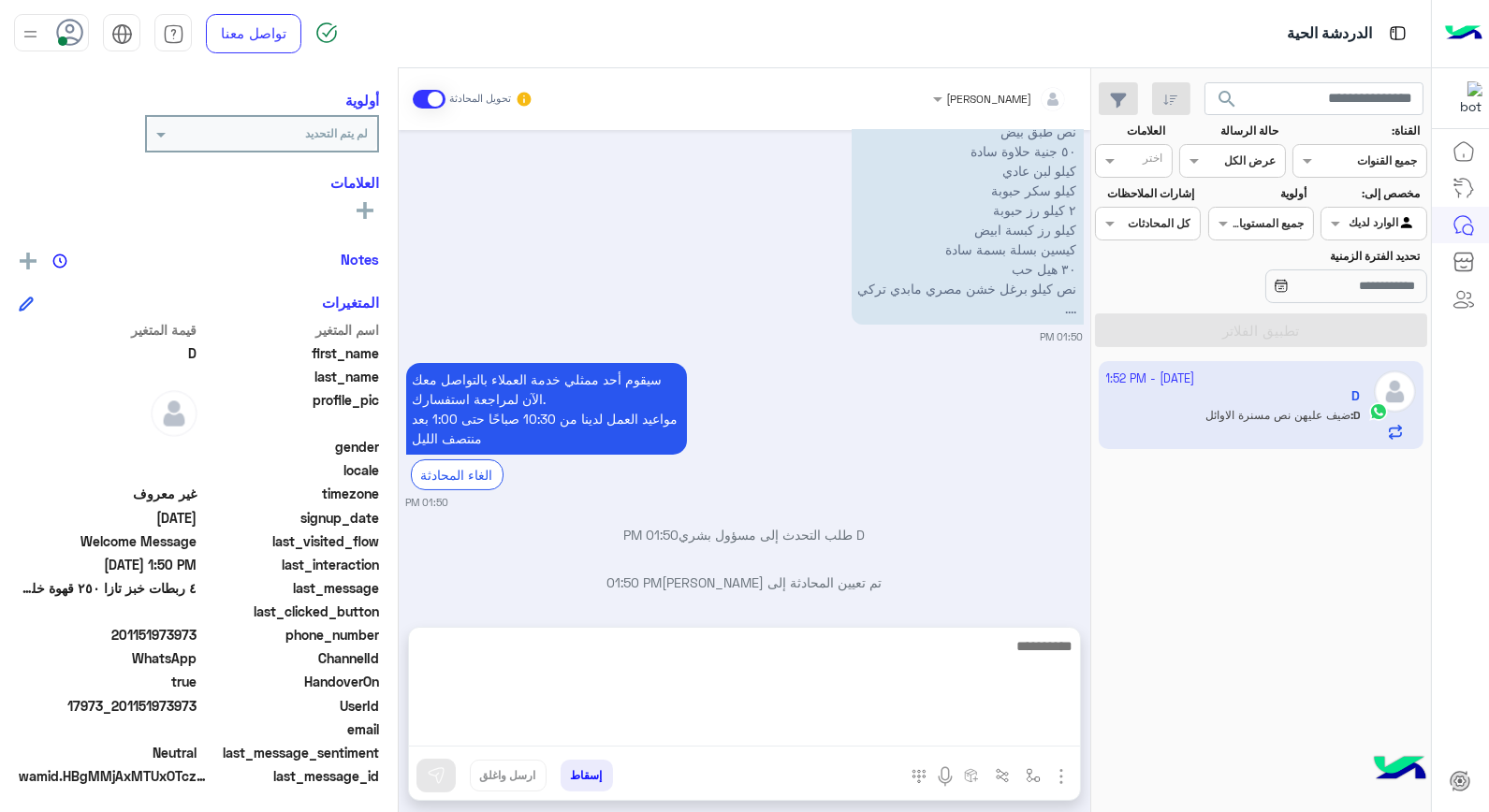
click at [969, 734] on textarea at bounding box center [744, 690] width 671 height 113
type textarea "****"
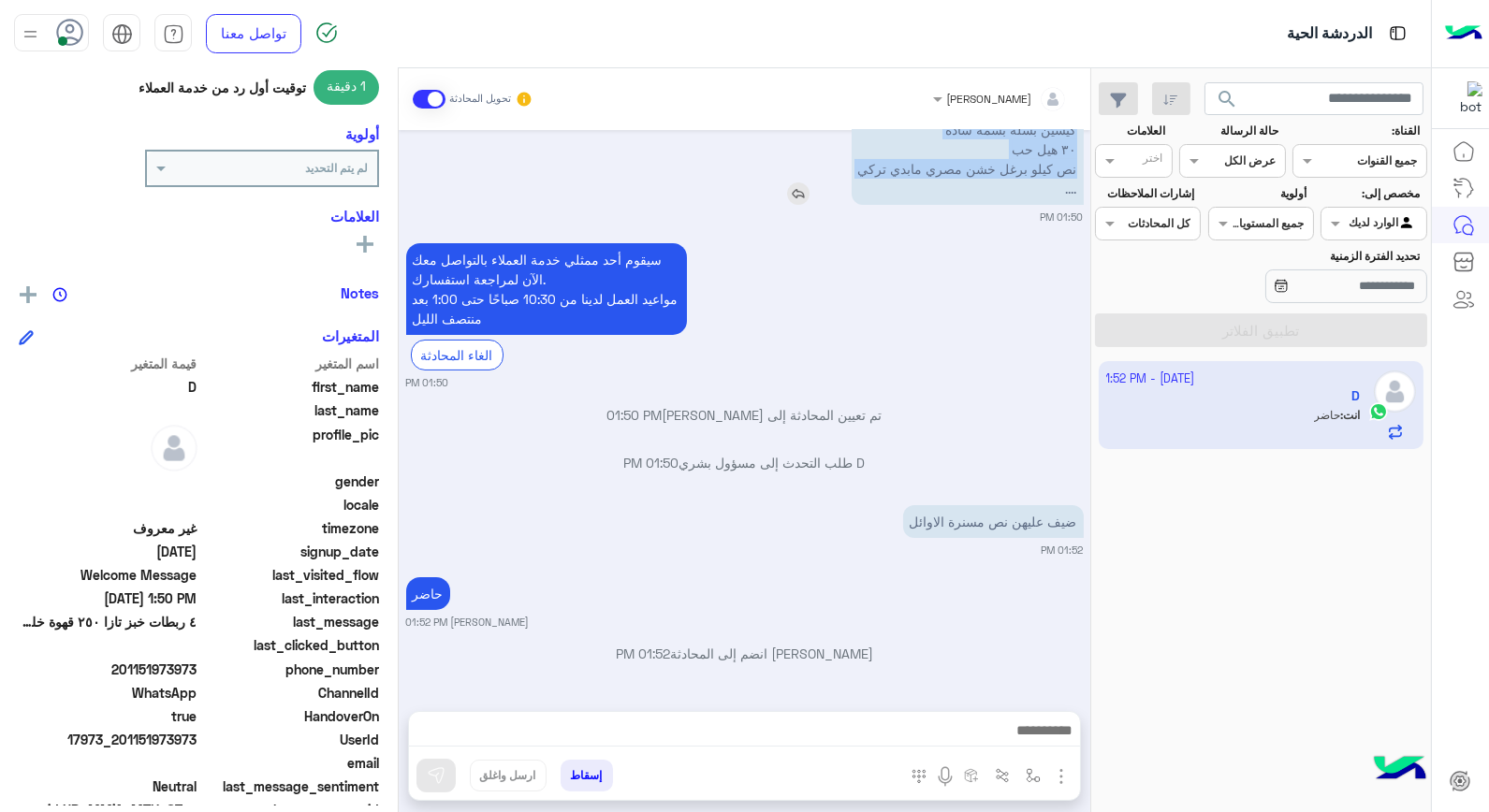
scroll to position [271, 0]
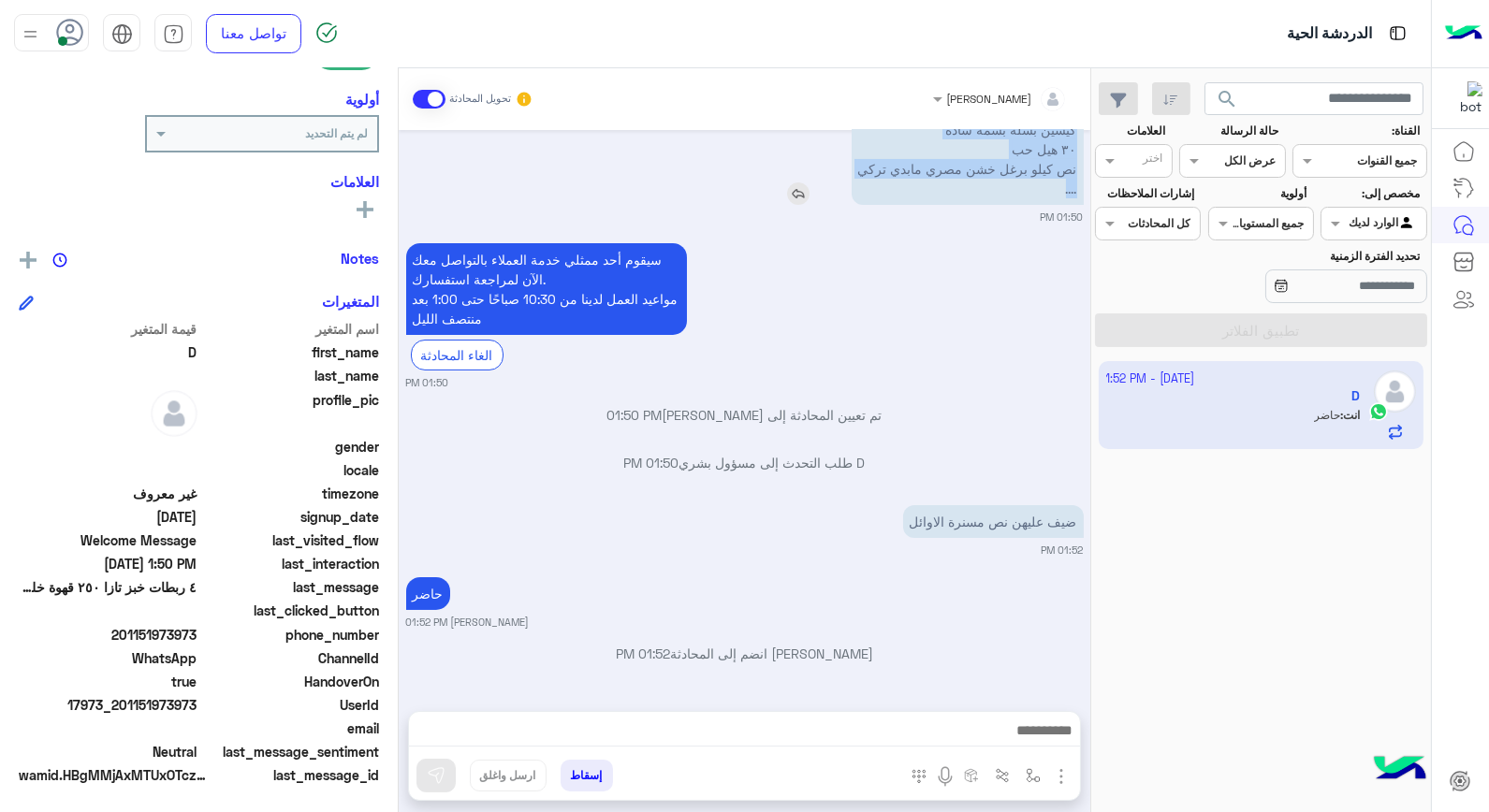
drag, startPoint x: 878, startPoint y: 171, endPoint x: 1059, endPoint y: 198, distance: 183.0
click at [1059, 198] on p "٤ ربطات خبز تازا ٢٥٠ قهوة خلطة المحل نص طبق بيض ٥٠ جنية حلاوة سادة كيلو لبن عاد…" at bounding box center [967, 80] width 232 height 249
copy p "٤ ربطات خبز تازا ٢٥٠ قهوة خلطة المحل نص طبق بيض ٥٠ جنية حلاوة سادة كيلو لبن عاد…"
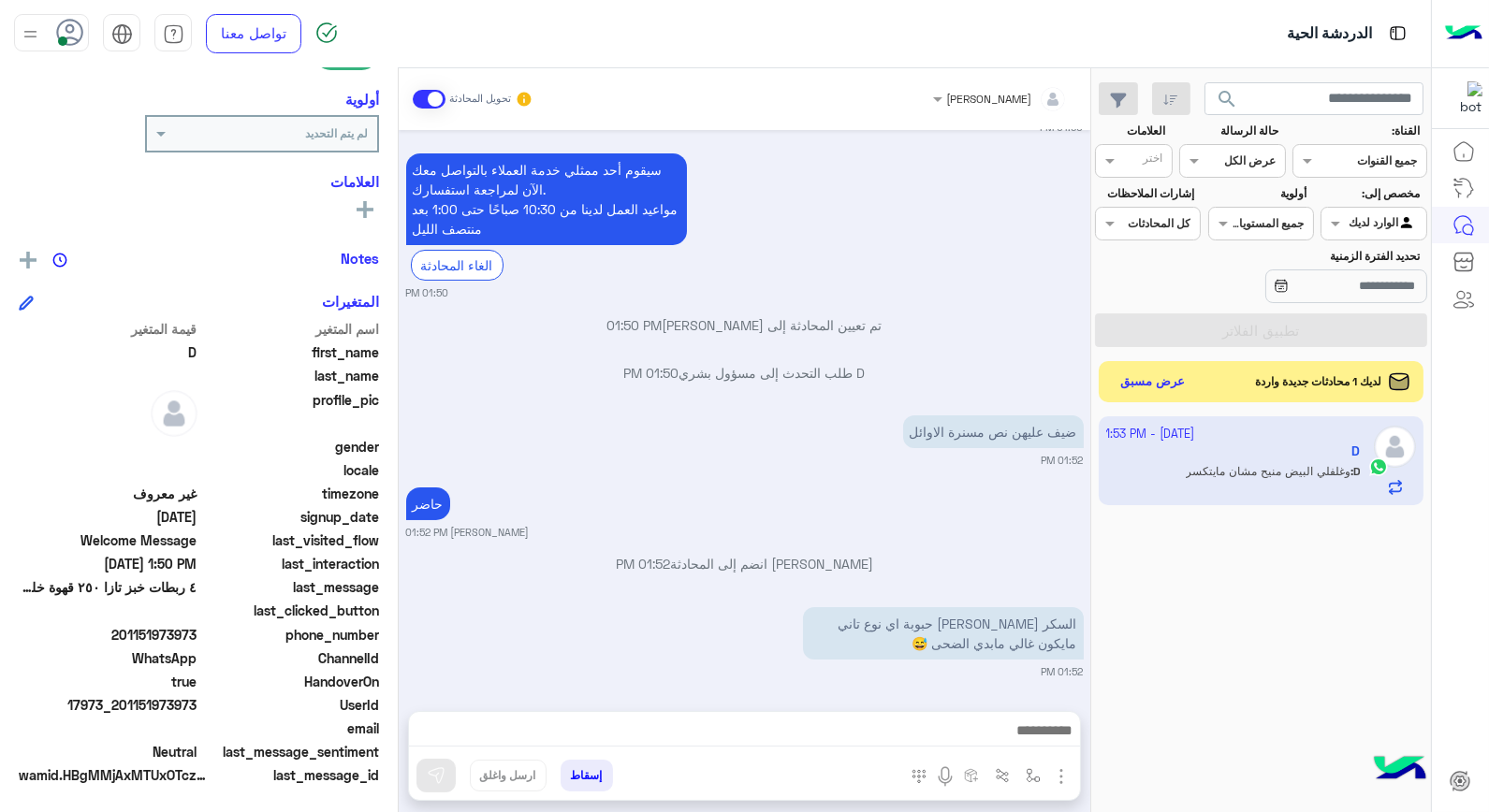
scroll to position [575, 0]
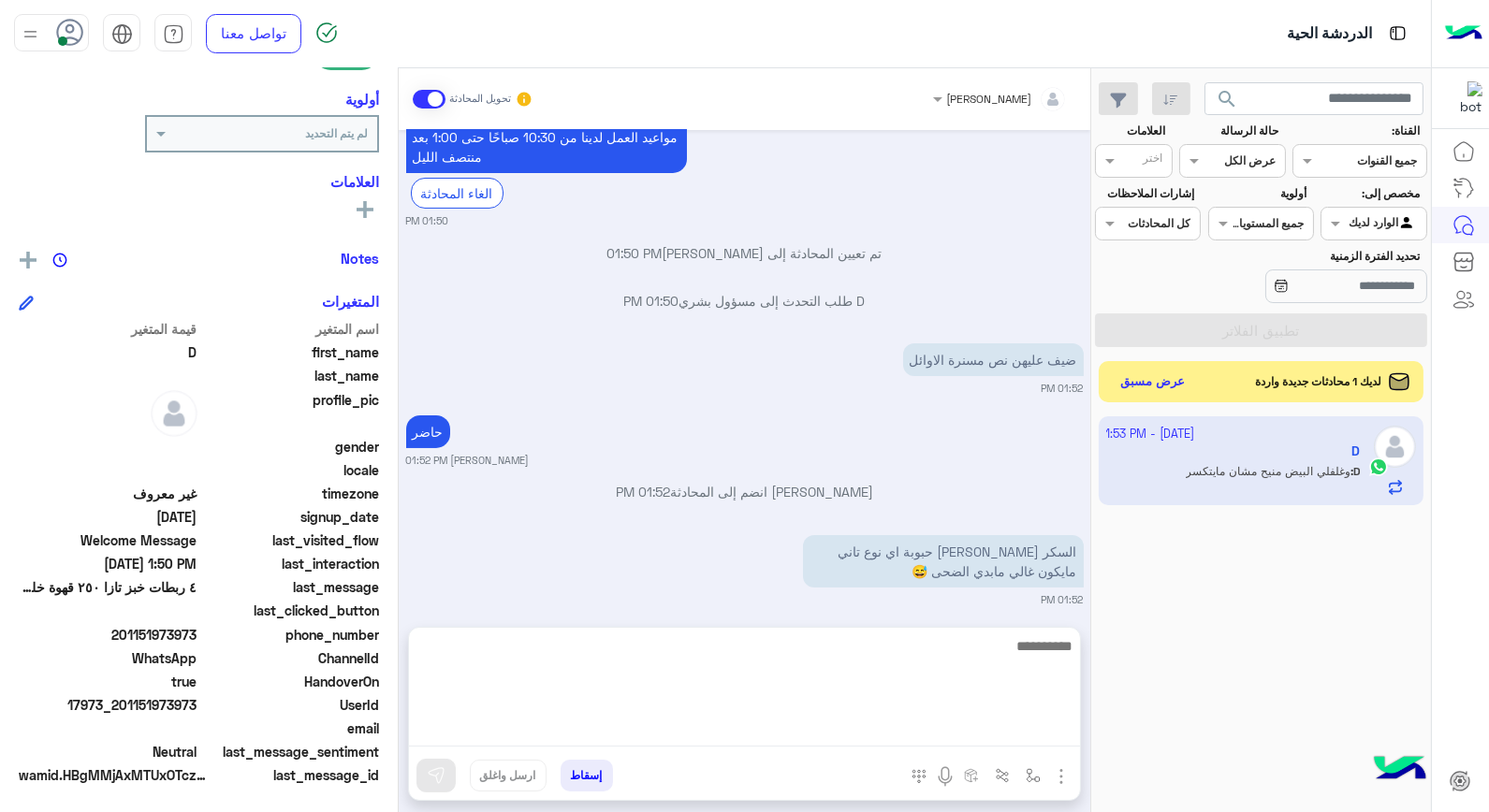
click at [924, 726] on textarea at bounding box center [744, 690] width 671 height 113
type textarea "****"
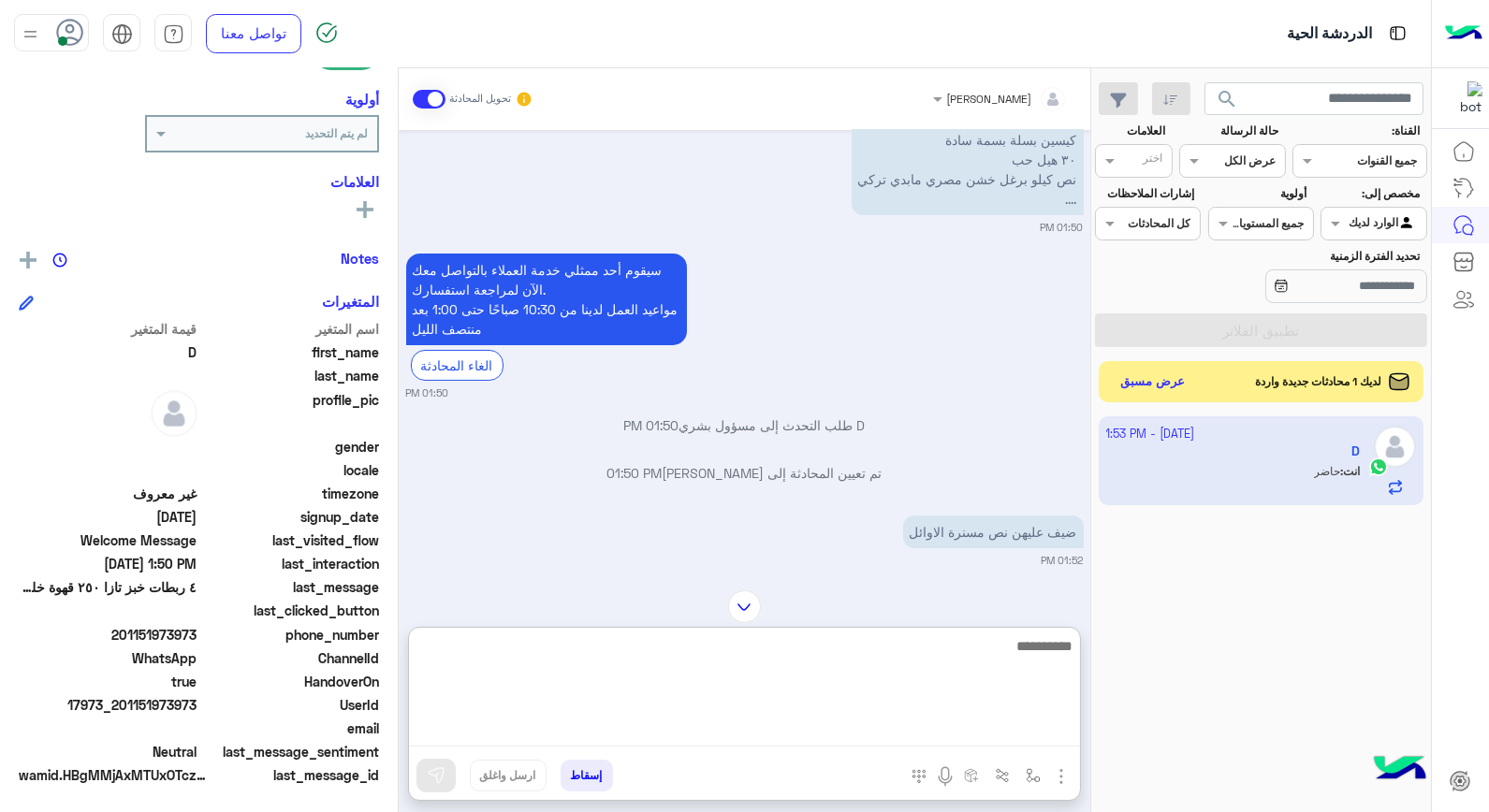
scroll to position [524, 0]
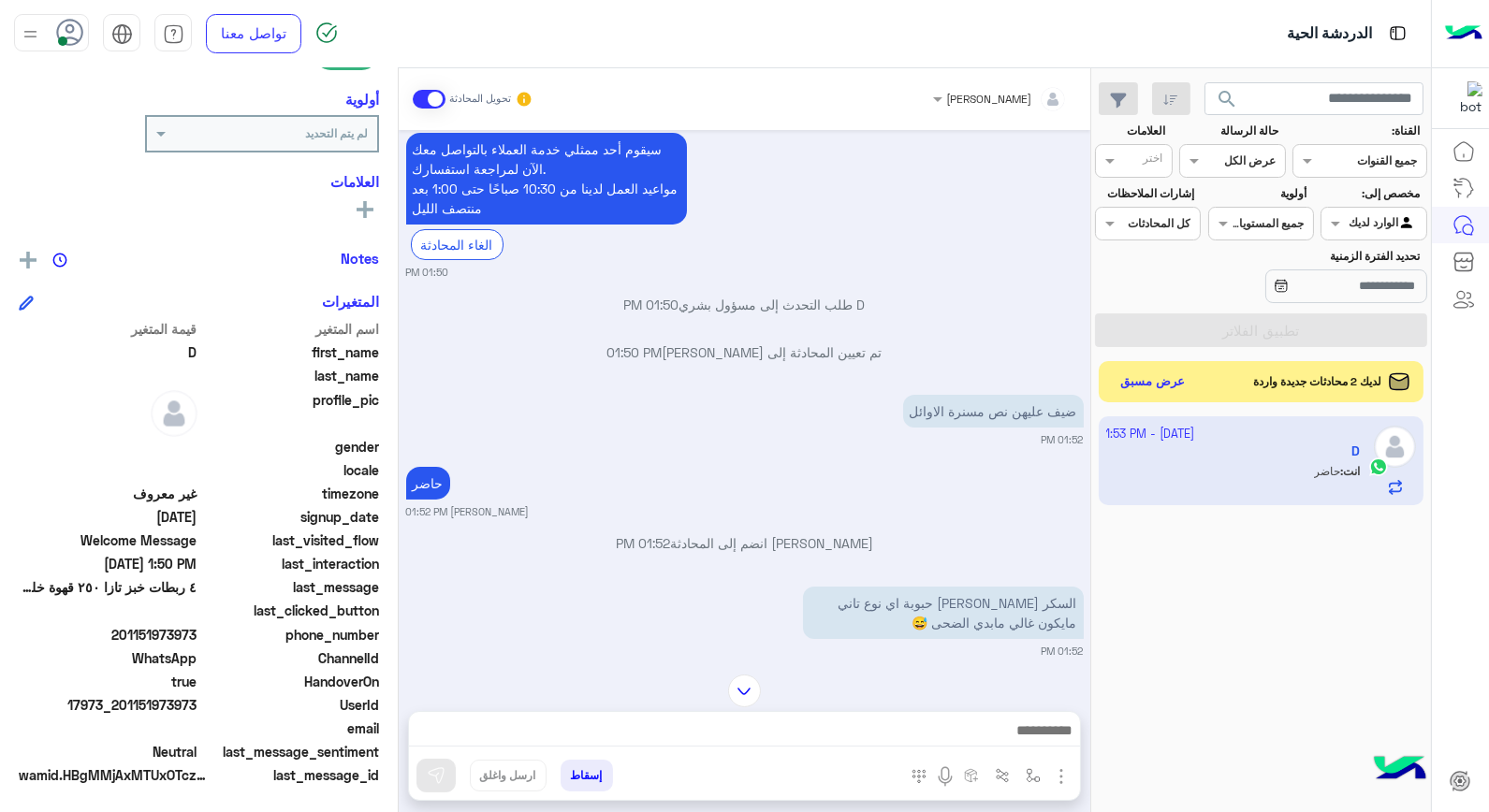
click at [593, 773] on button "إسقاط" at bounding box center [587, 775] width 52 height 32
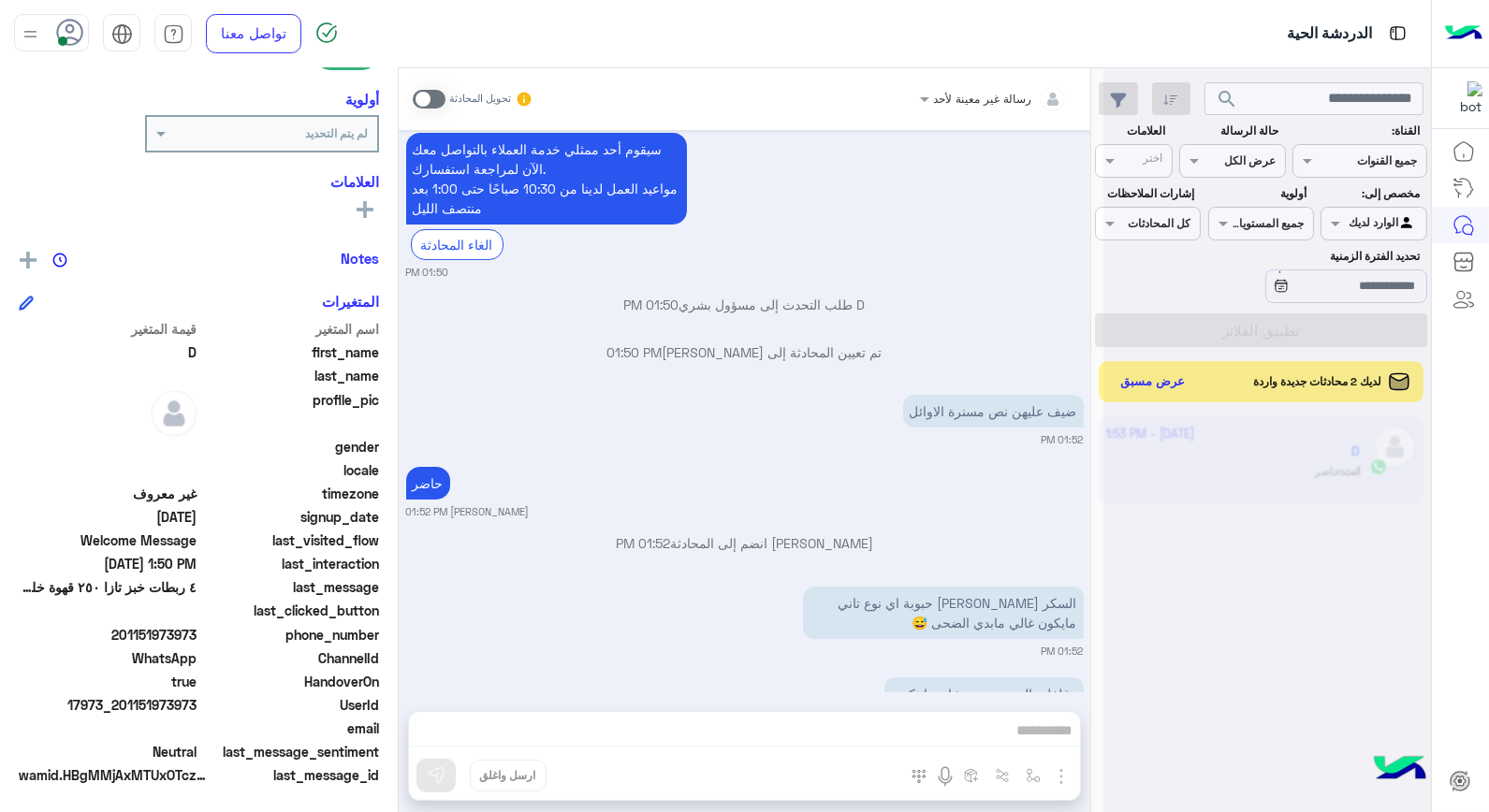
scroll to position [696, 0]
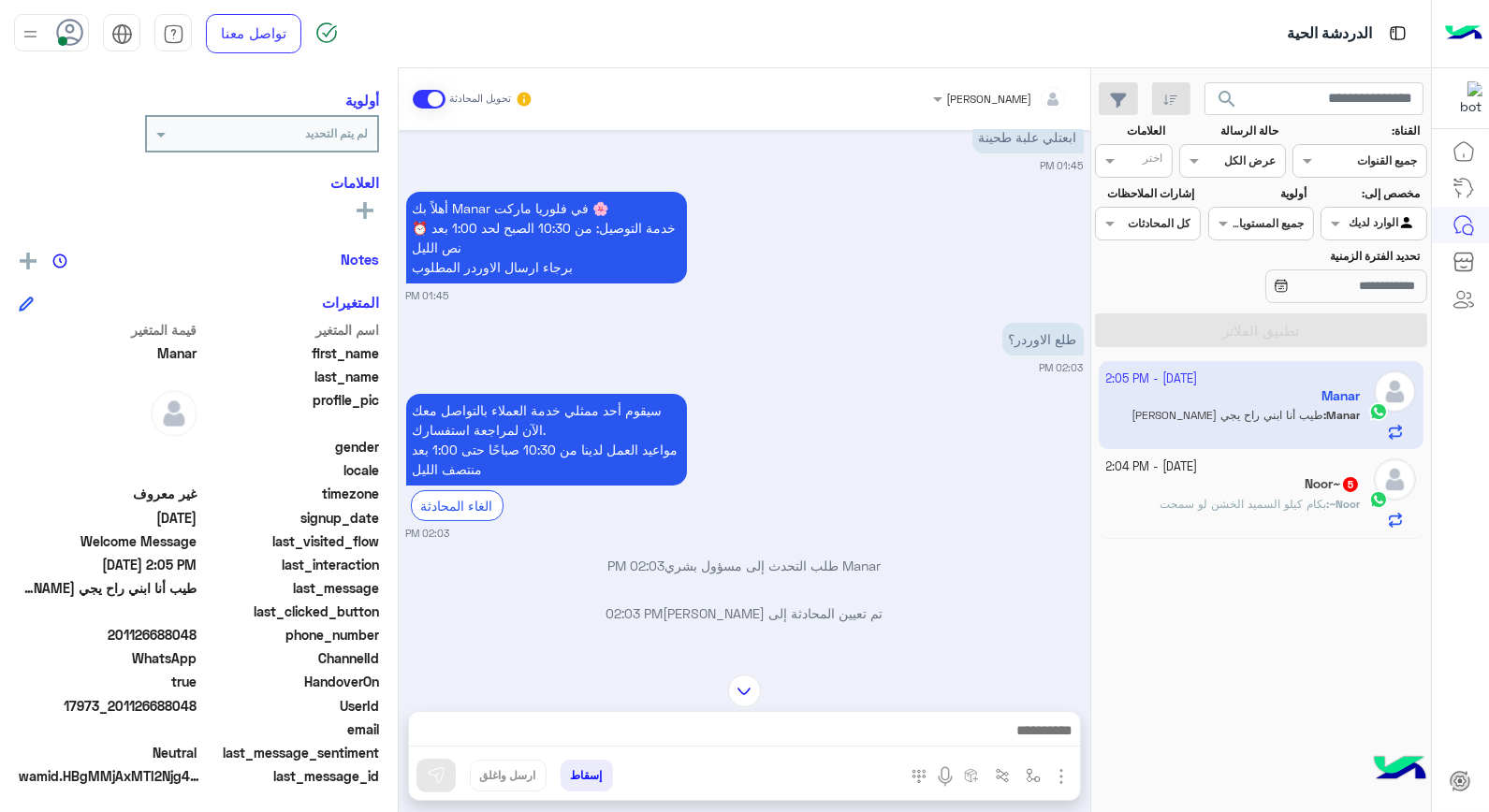
scroll to position [970, 0]
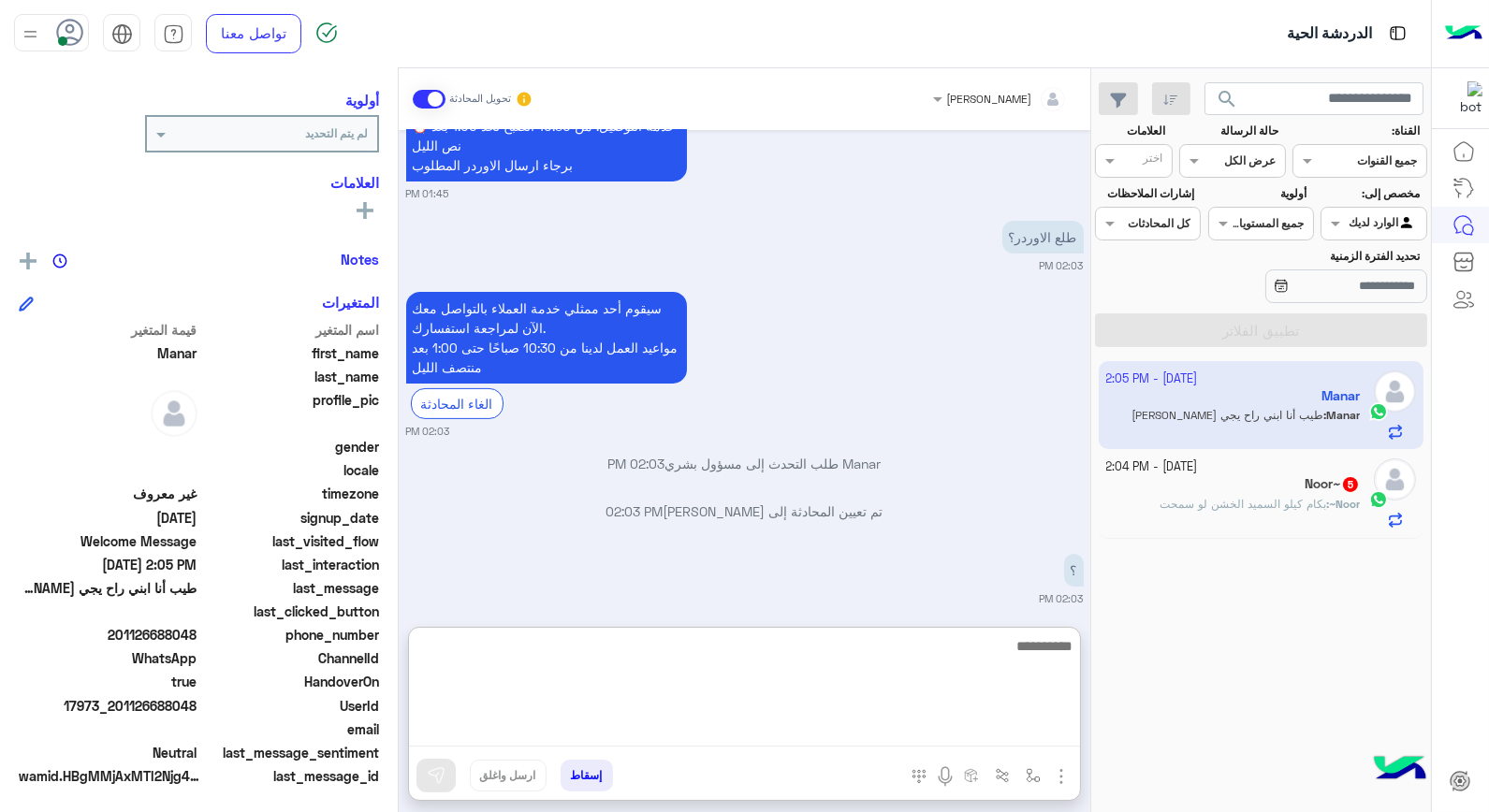
click at [995, 730] on textarea at bounding box center [744, 690] width 671 height 113
type textarea "****"
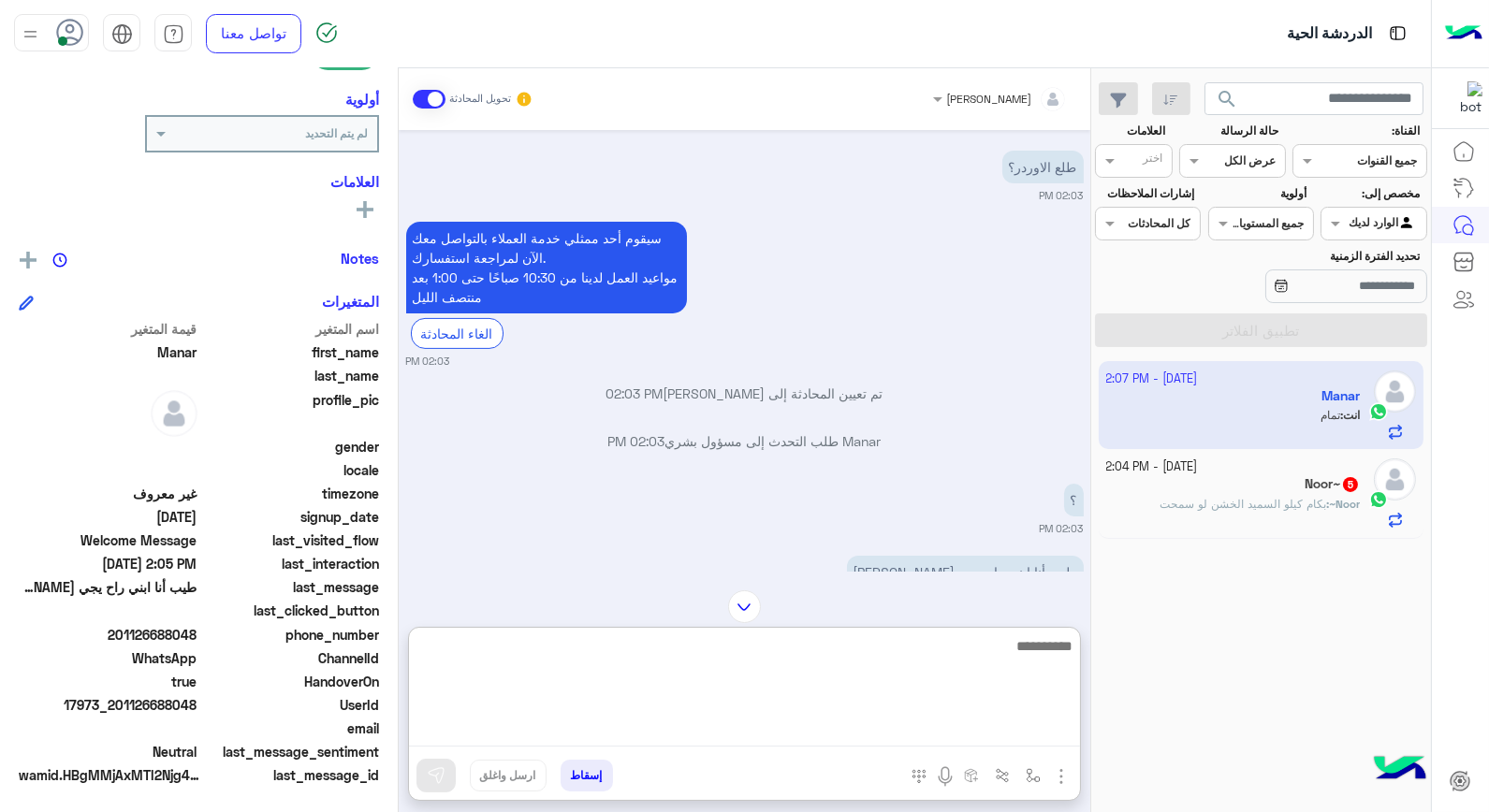
scroll to position [913, 0]
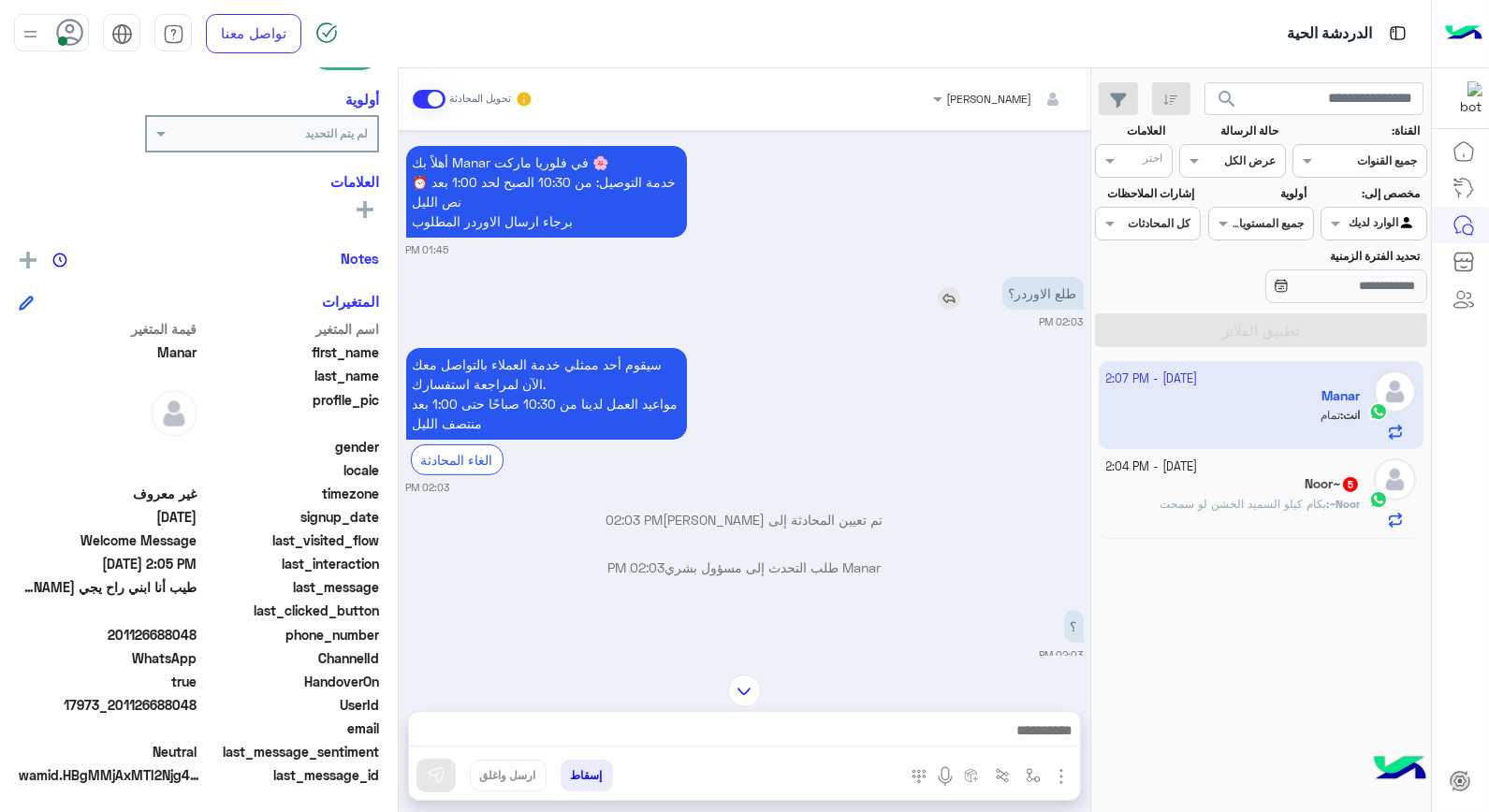
click at [948, 299] on img at bounding box center [949, 298] width 22 height 22
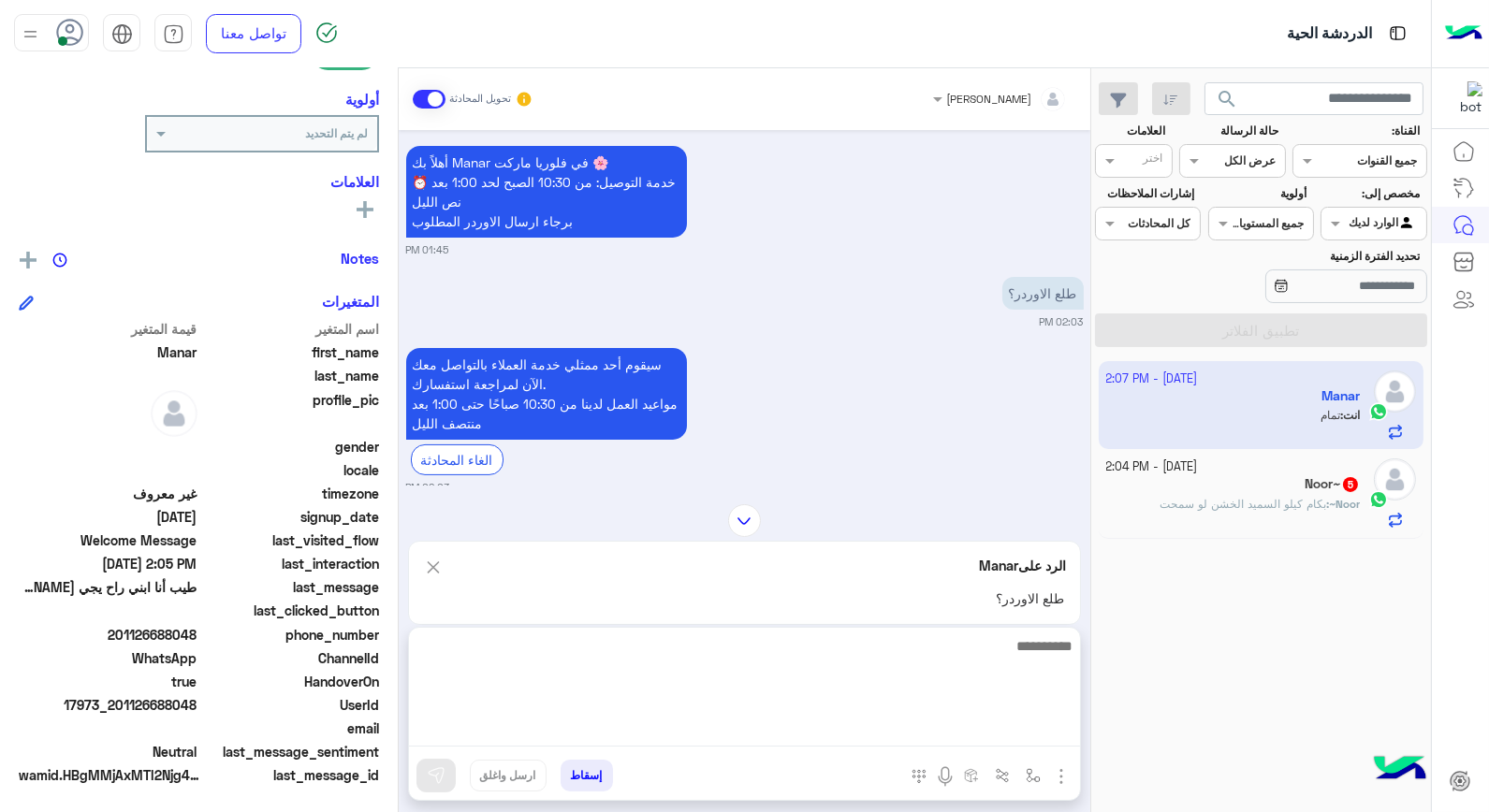
click at [1009, 734] on textarea at bounding box center [744, 690] width 671 height 113
type textarea "**"
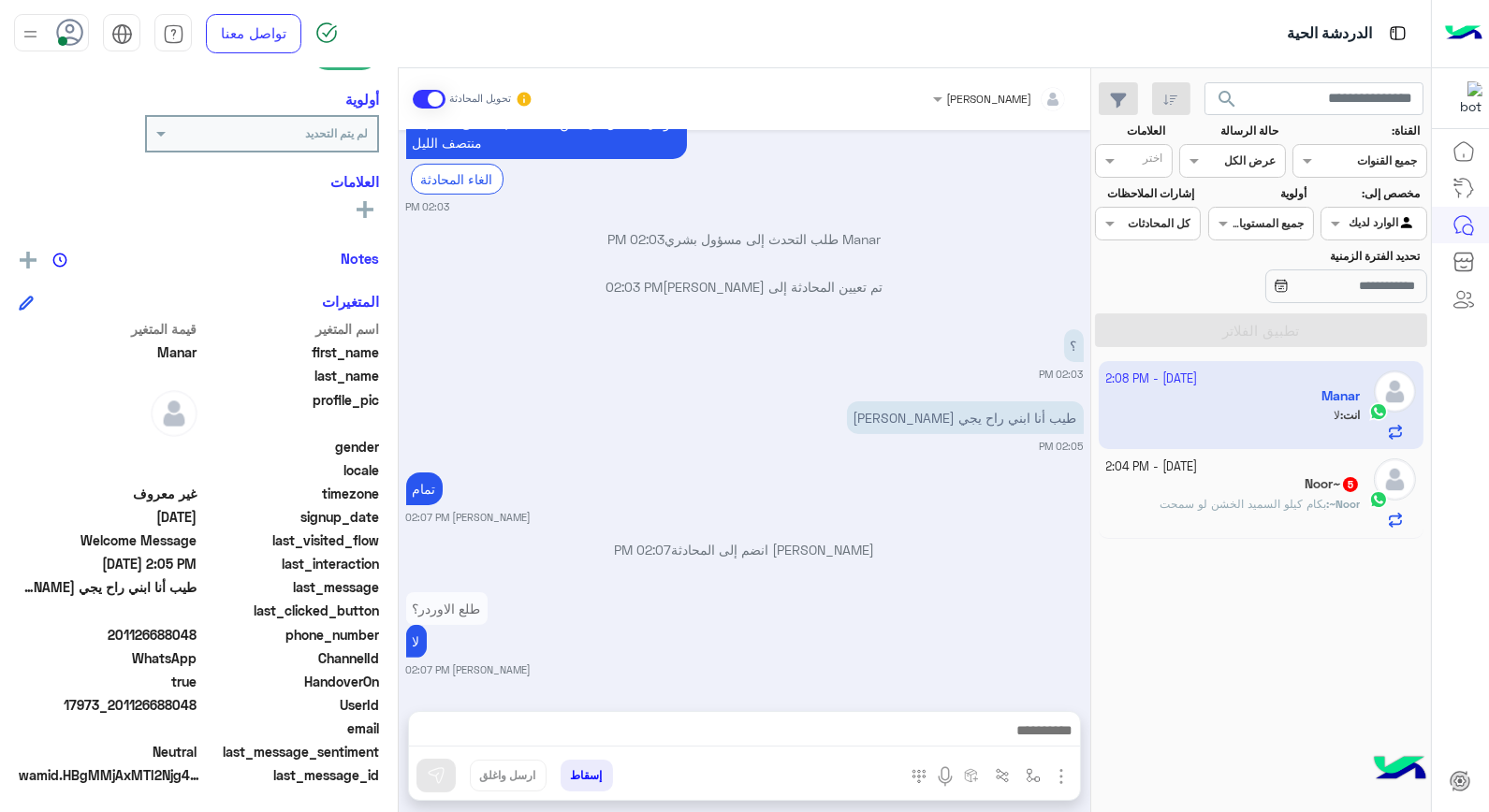
click at [580, 771] on button "إسقاط" at bounding box center [587, 775] width 52 height 32
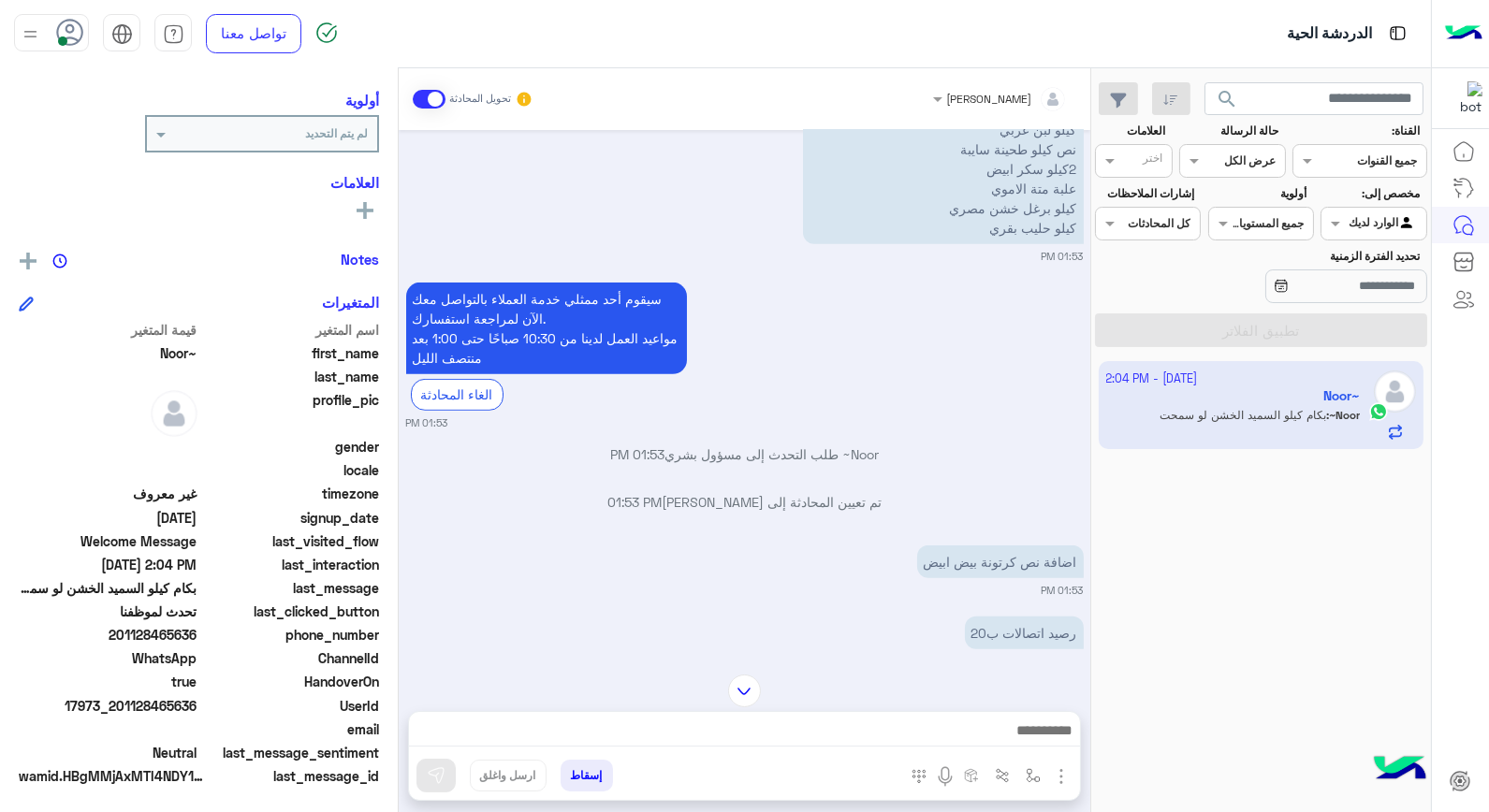
scroll to position [1785, 0]
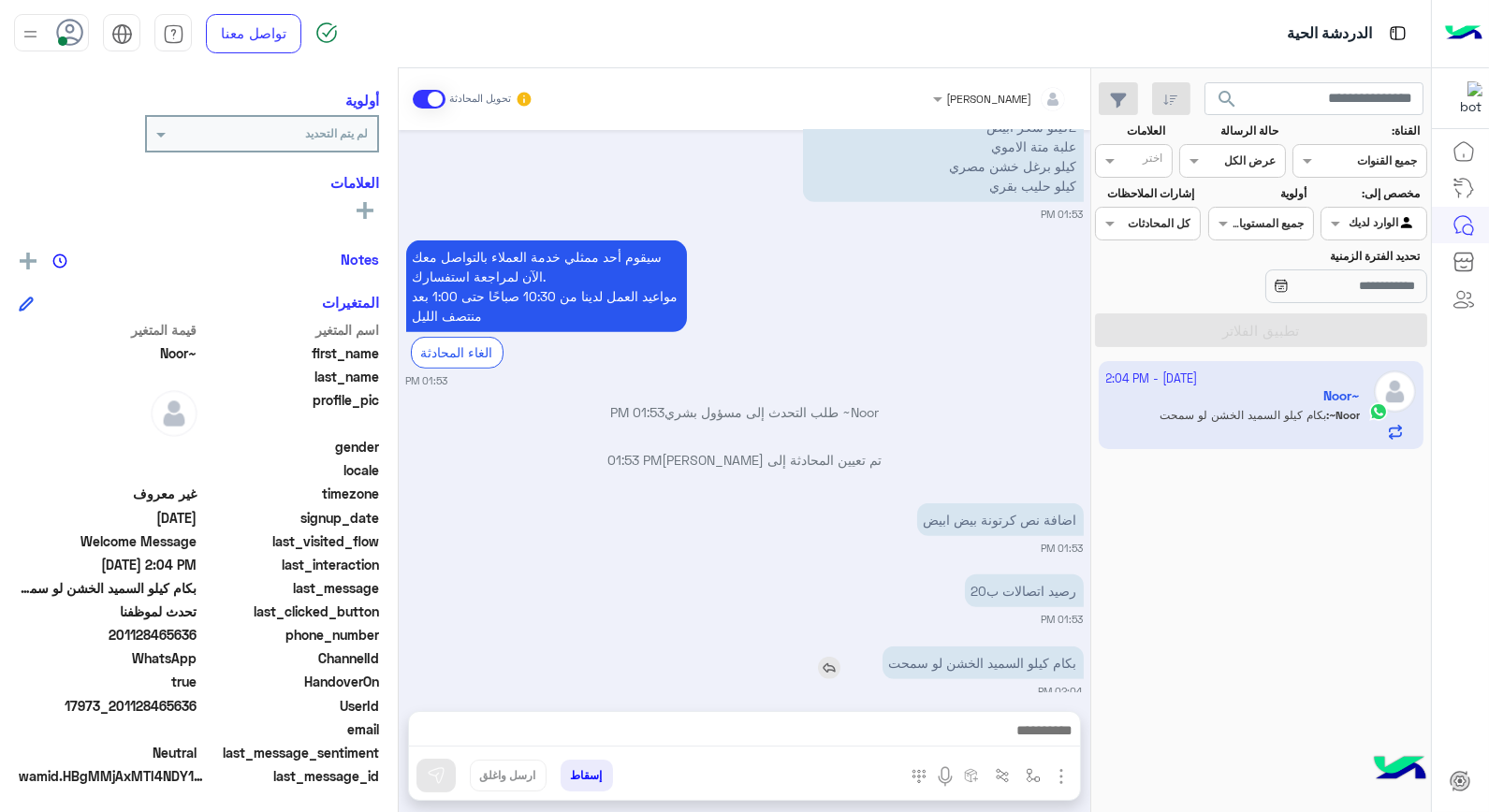
click at [827, 657] on img at bounding box center [829, 668] width 22 height 22
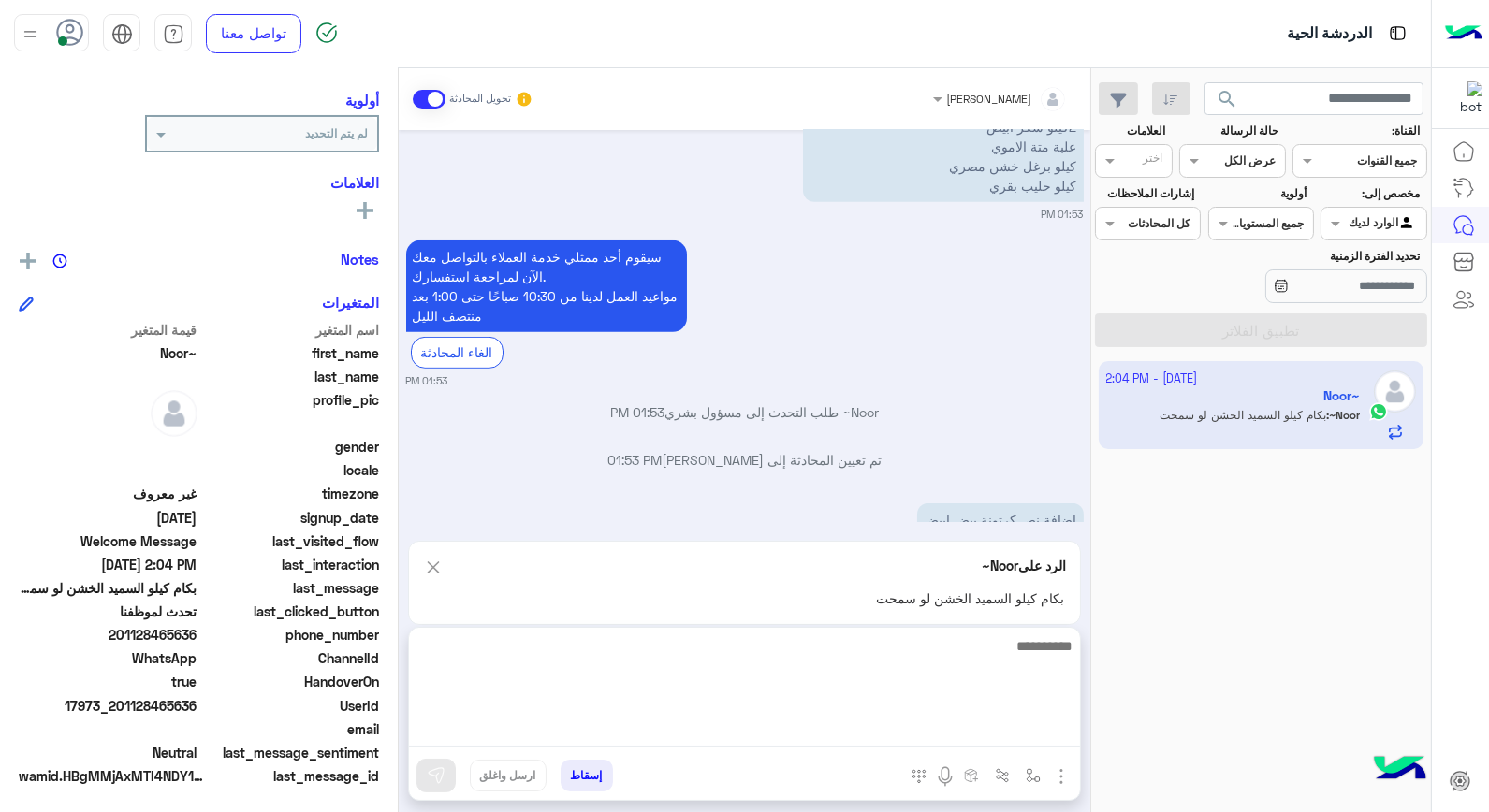
click at [1035, 735] on textarea at bounding box center [744, 690] width 671 height 113
type textarea "*****"
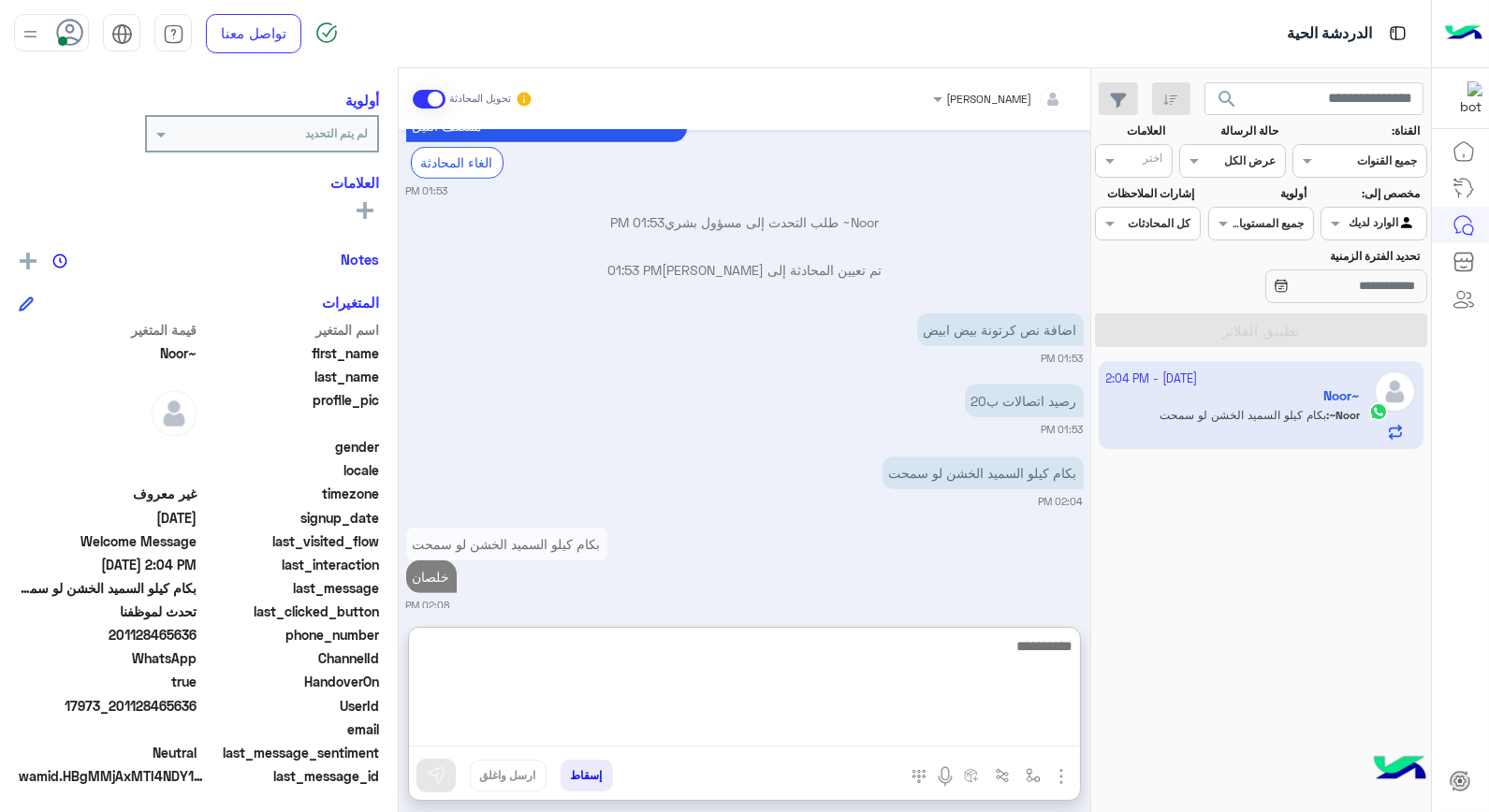
click at [1040, 639] on textarea at bounding box center [744, 690] width 671 height 113
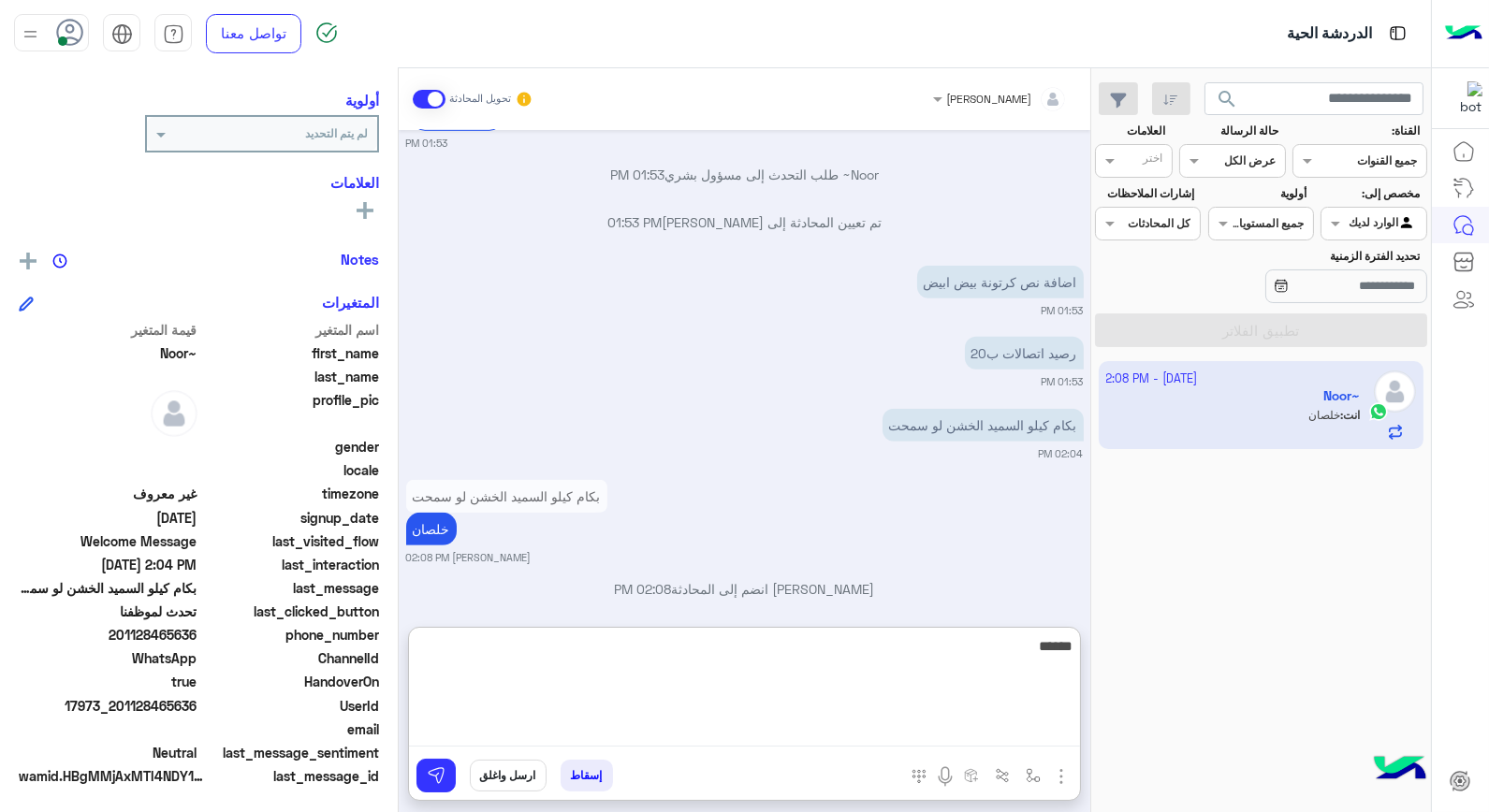
scroll to position [271, 0]
type textarea "**********"
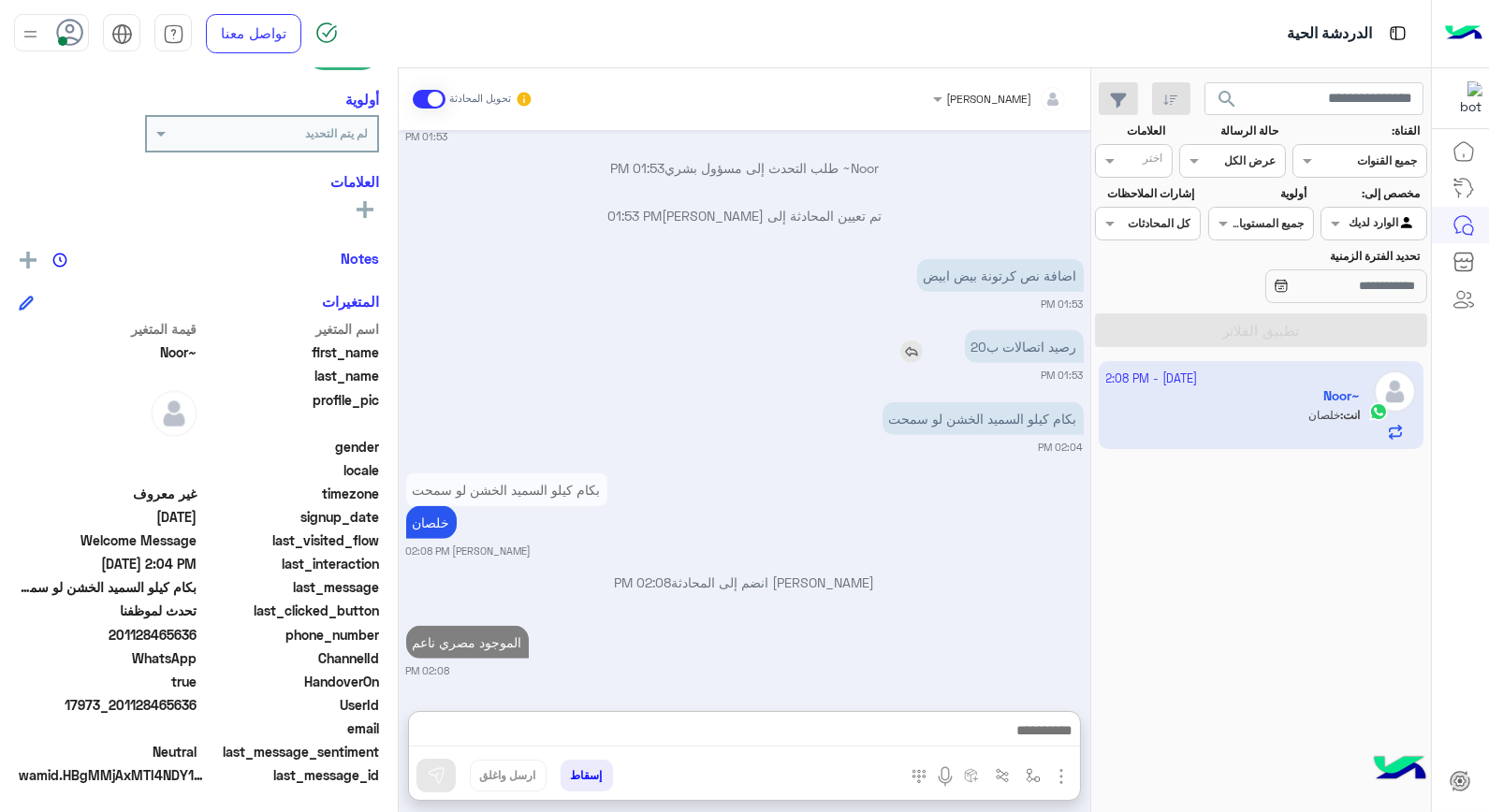
click at [921, 271] on div "Oct 2, 2025 يمان 05:50 PM 01008411872 فودافون يمان 05:50 PM ميونيز وكتشب هانز 0…" at bounding box center [744, 411] width 692 height 563
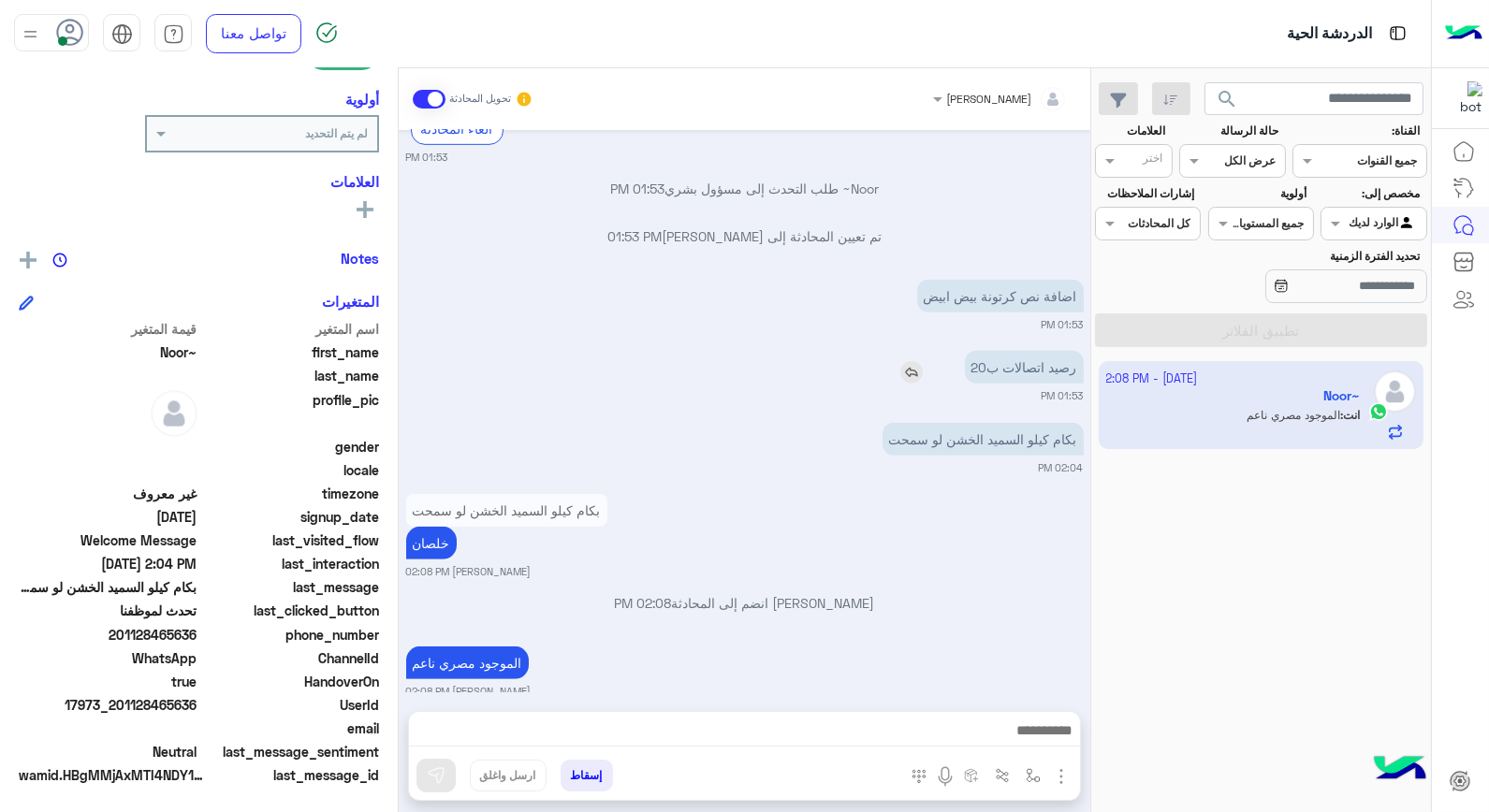
click at [921, 361] on img at bounding box center [911, 371] width 22 height 22
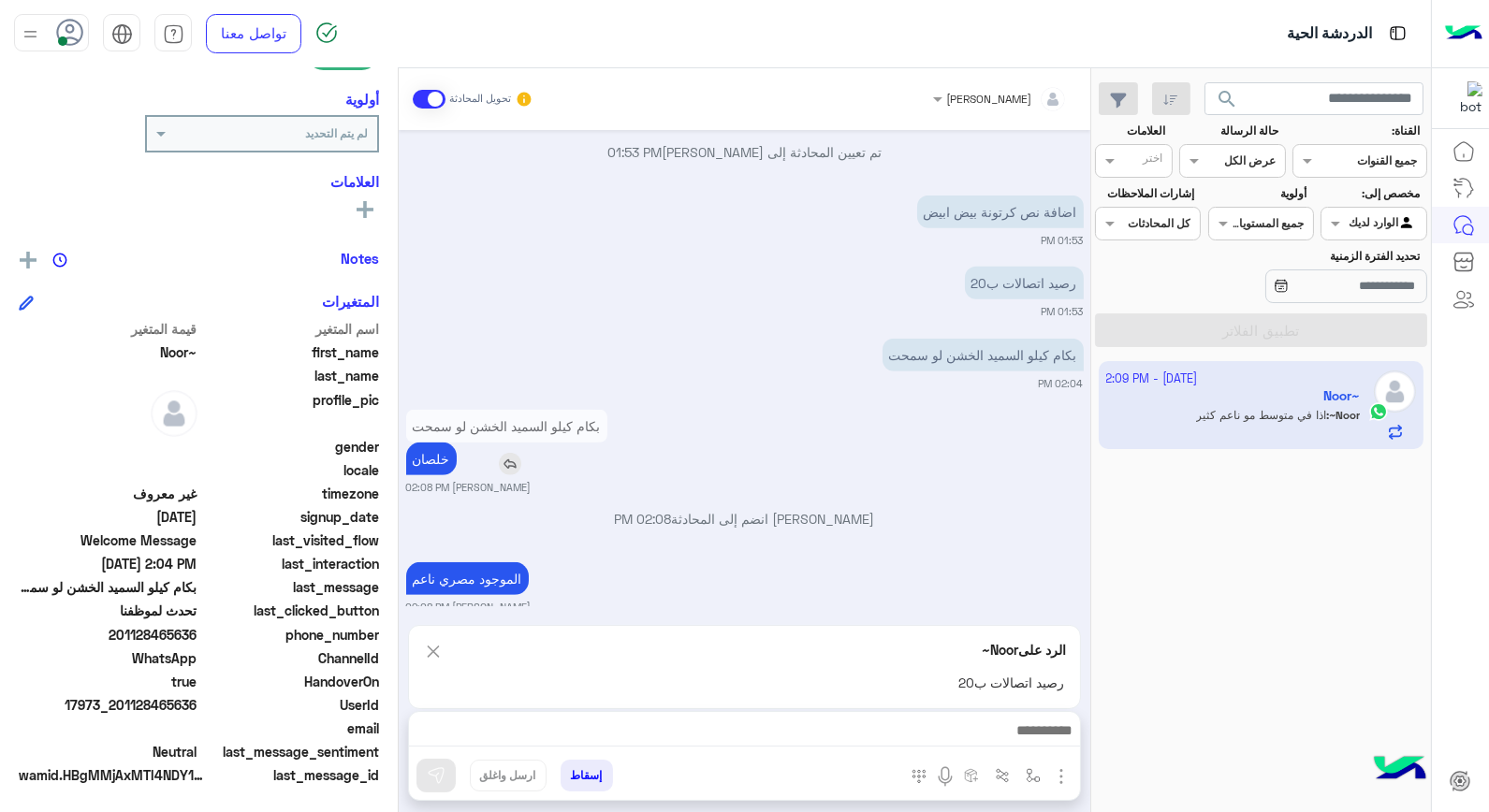
scroll to position [2271, 0]
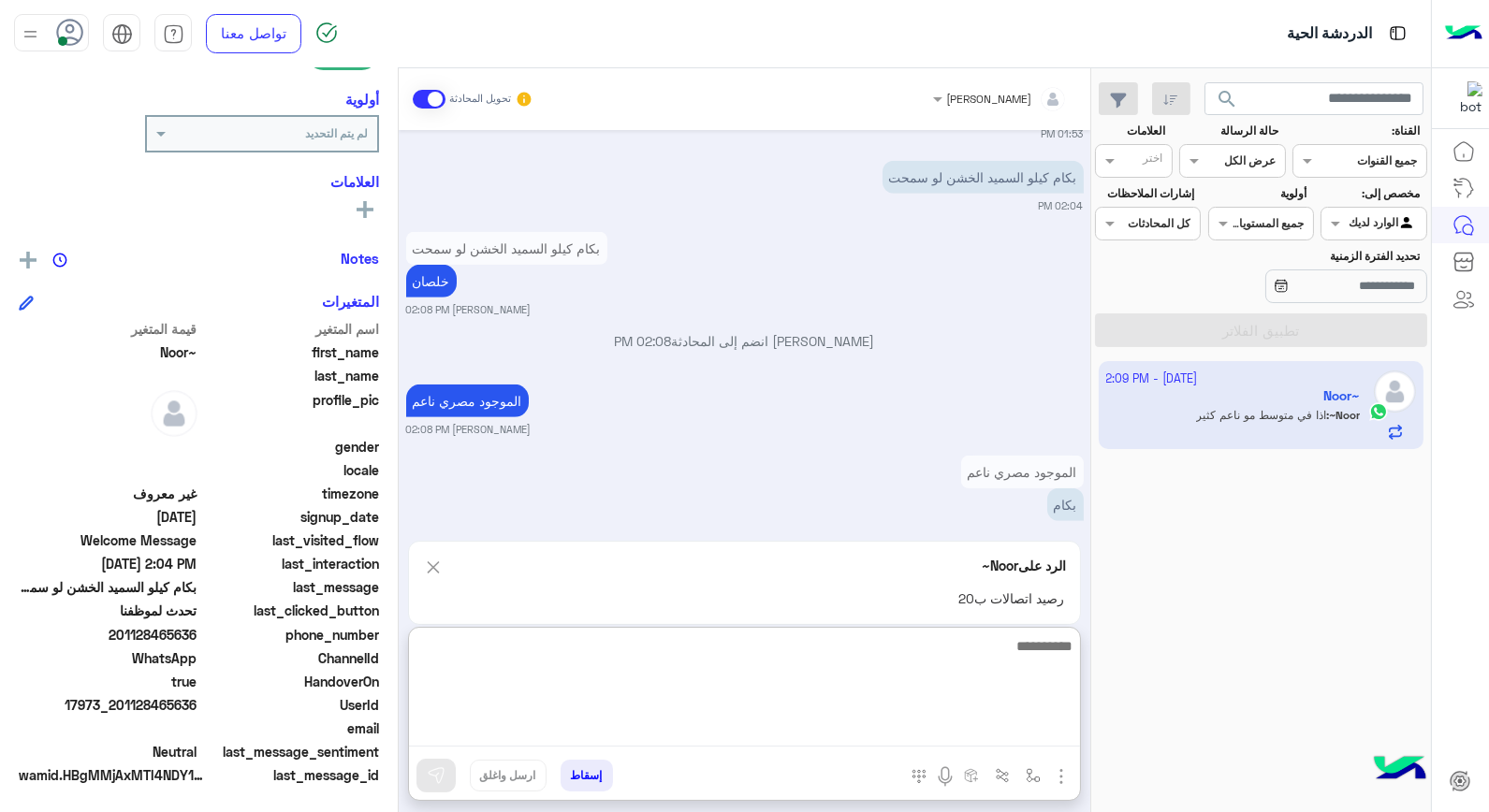
click at [927, 744] on textarea at bounding box center [744, 690] width 671 height 113
type textarea "*****"
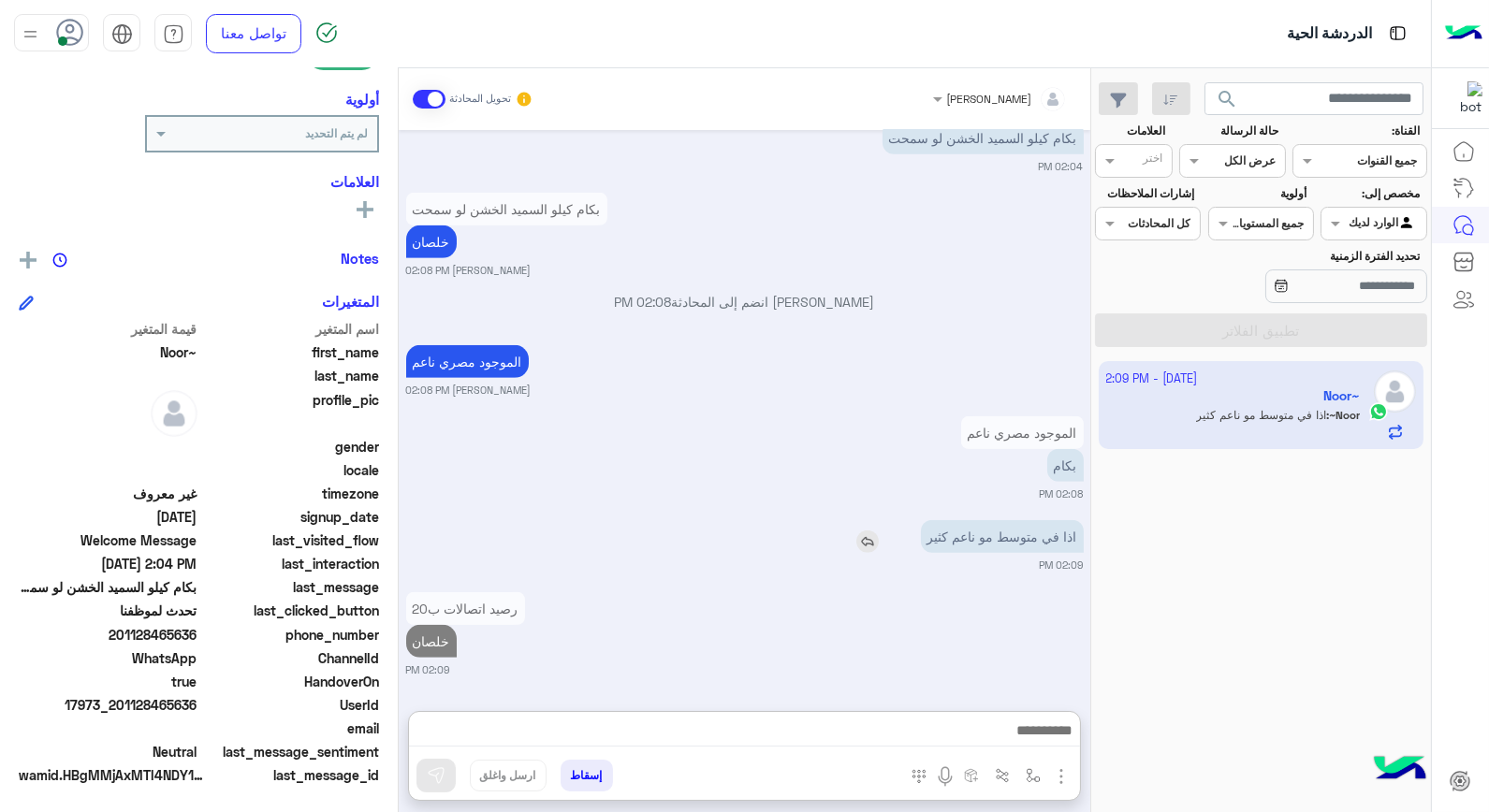
click at [863, 530] on img at bounding box center [867, 541] width 22 height 22
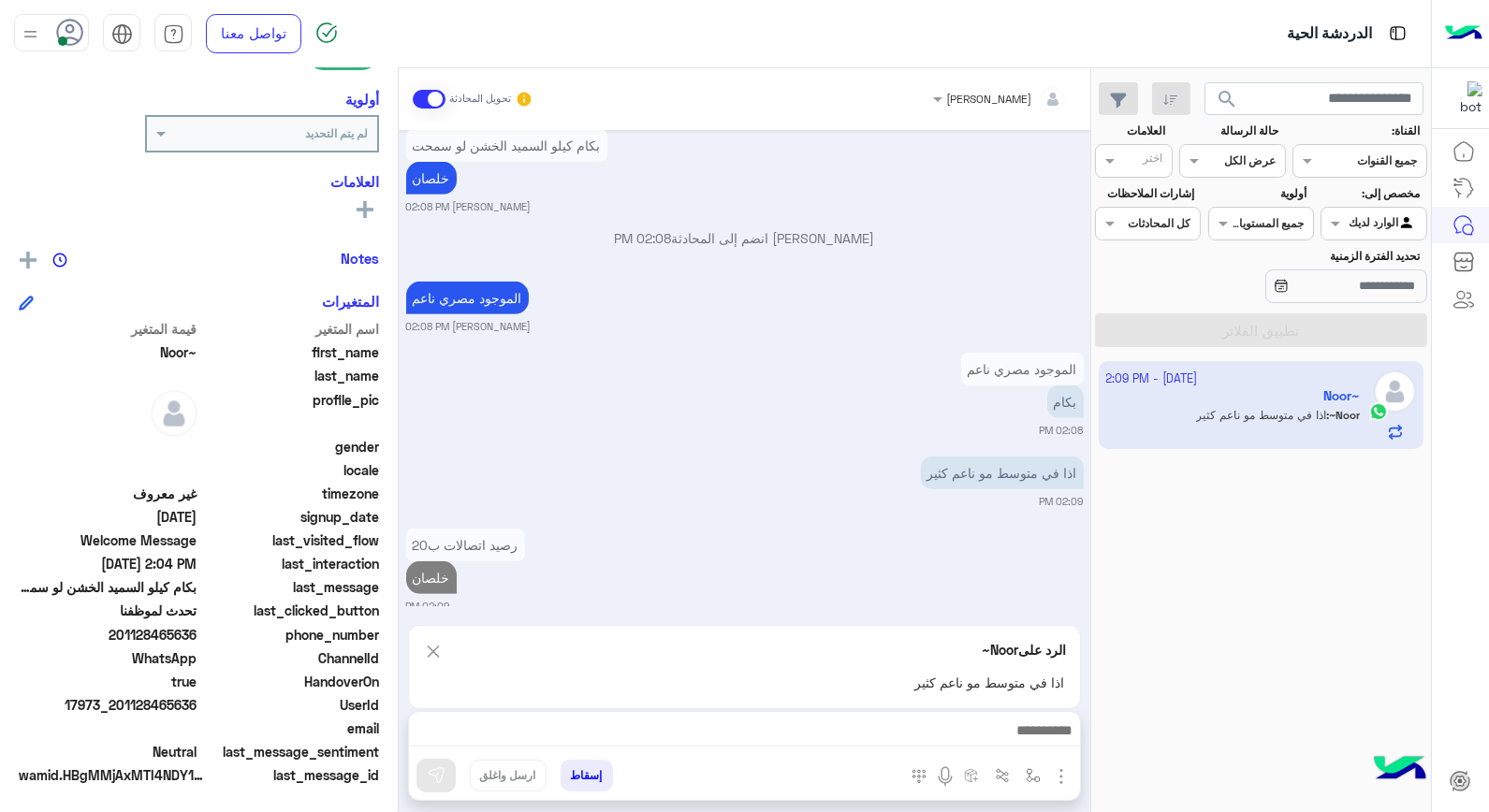
scroll to position [2375, 0]
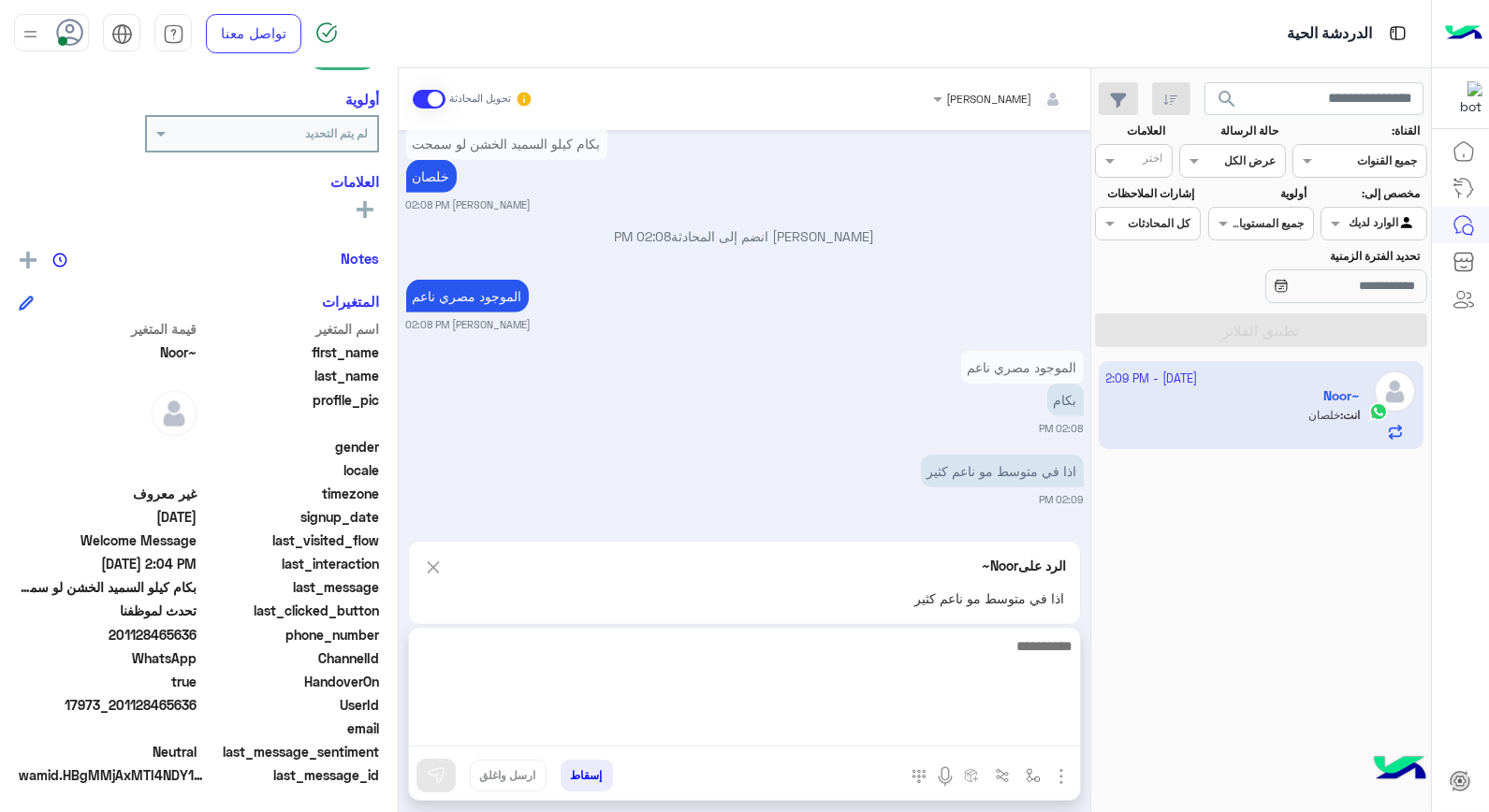
click at [940, 726] on textarea at bounding box center [744, 690] width 671 height 113
type textarea "****"
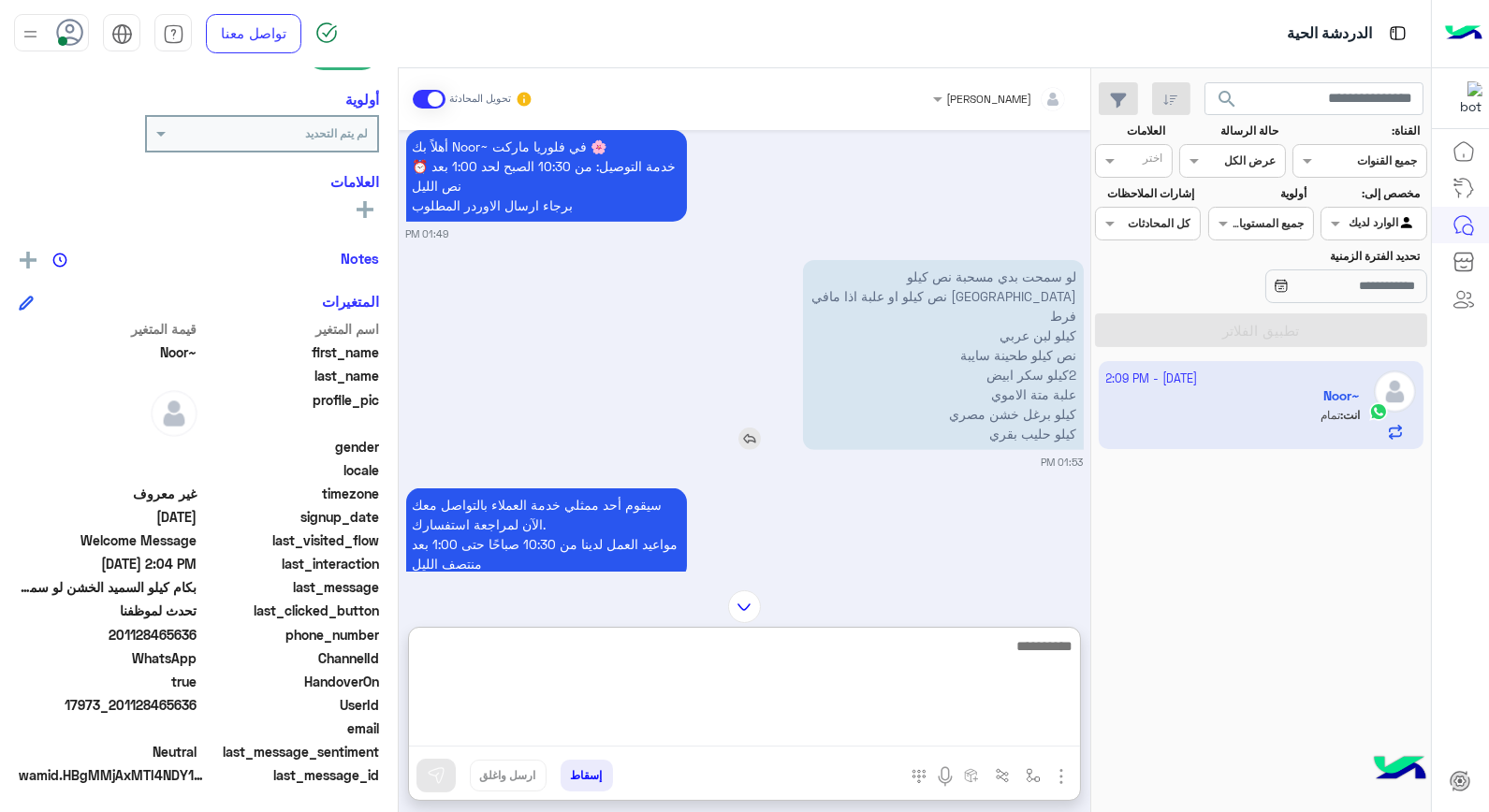
scroll to position [1537, 0]
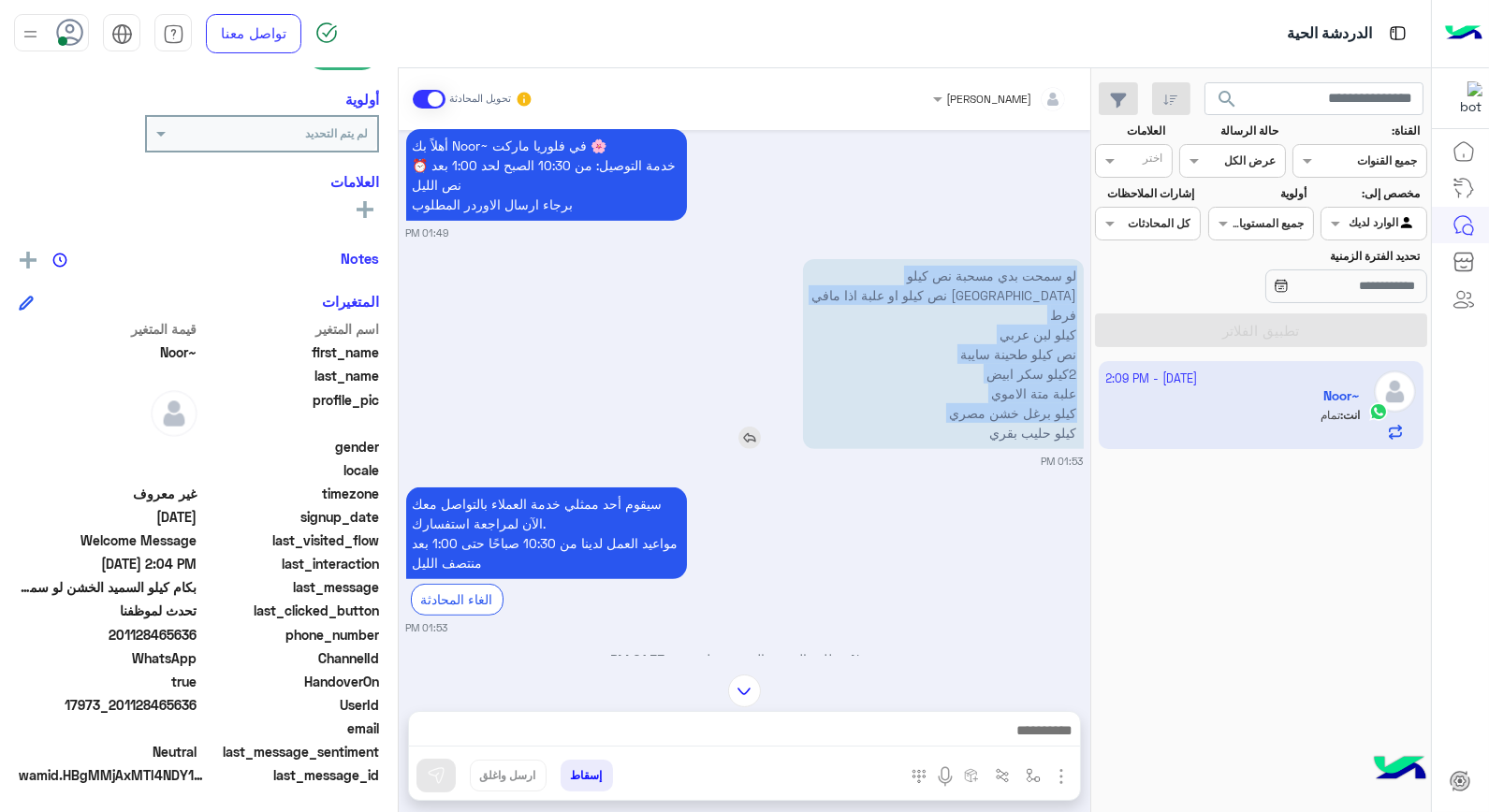
drag, startPoint x: 897, startPoint y: 272, endPoint x: 1071, endPoint y: 425, distance: 231.7
click at [1072, 425] on p "لو سمحت بدي مسحبة نص كيلو حمص نص كيلو او علبة اذا مافي فرط كيلو لبن عربي نص كيل…" at bounding box center [944, 353] width 281 height 190
drag, startPoint x: 1071, startPoint y: 425, endPoint x: 872, endPoint y: 266, distance: 254.7
click at [872, 266] on p "لو سمحت بدي مسحبة نص كيلو حمص نص كيلو او علبة اذا مافي فرط كيلو لبن عربي نص كيل…" at bounding box center [944, 353] width 281 height 190
drag, startPoint x: 873, startPoint y: 271, endPoint x: 1072, endPoint y: 441, distance: 261.7
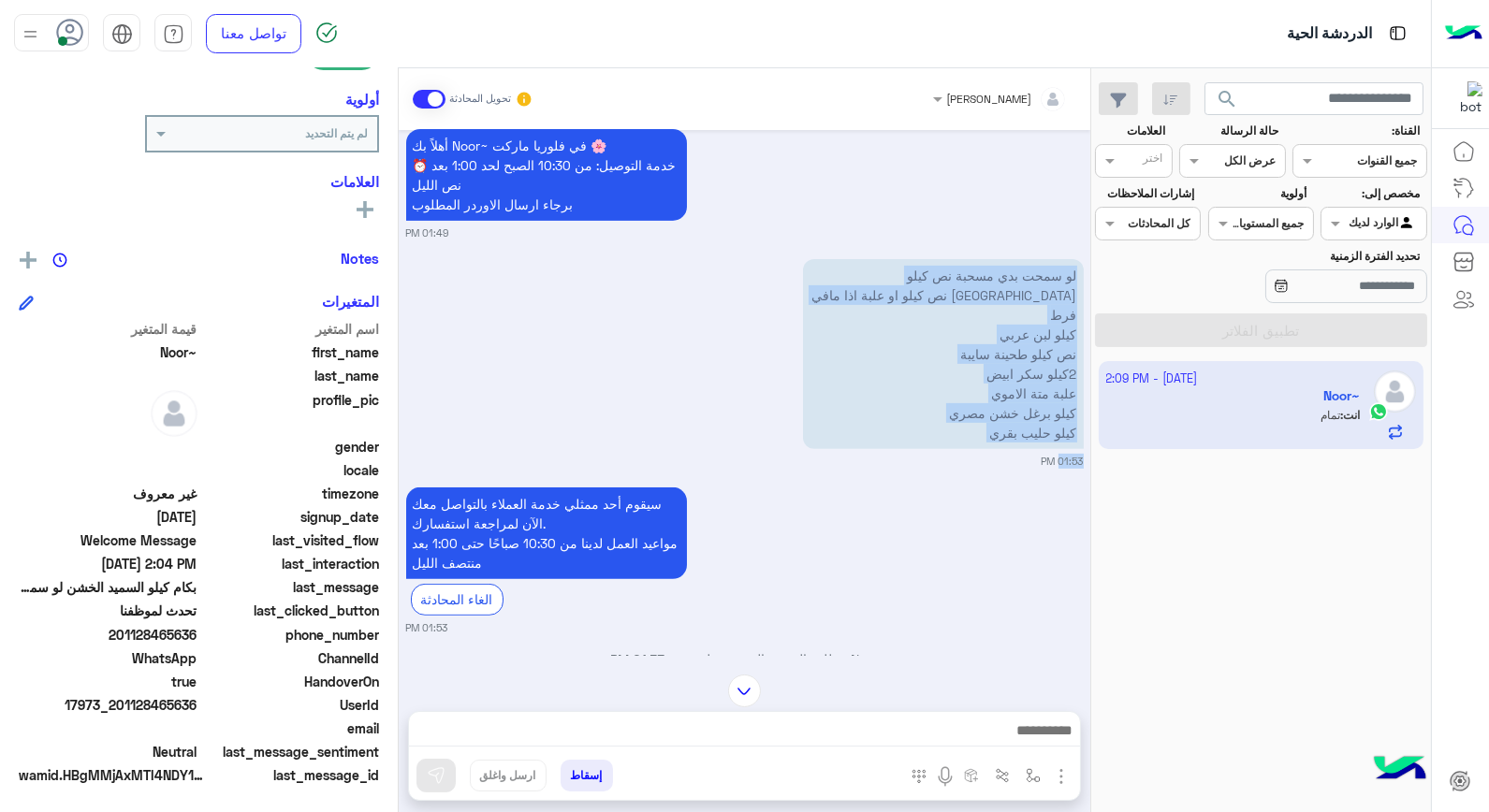
click at [1072, 441] on div "لو سمحت بدي مسحبة نص كيلو حمص نص كيلو او علبة اذا مافي فرط كيلو لبن عربي نص كيل…" at bounding box center [745, 362] width 678 height 215
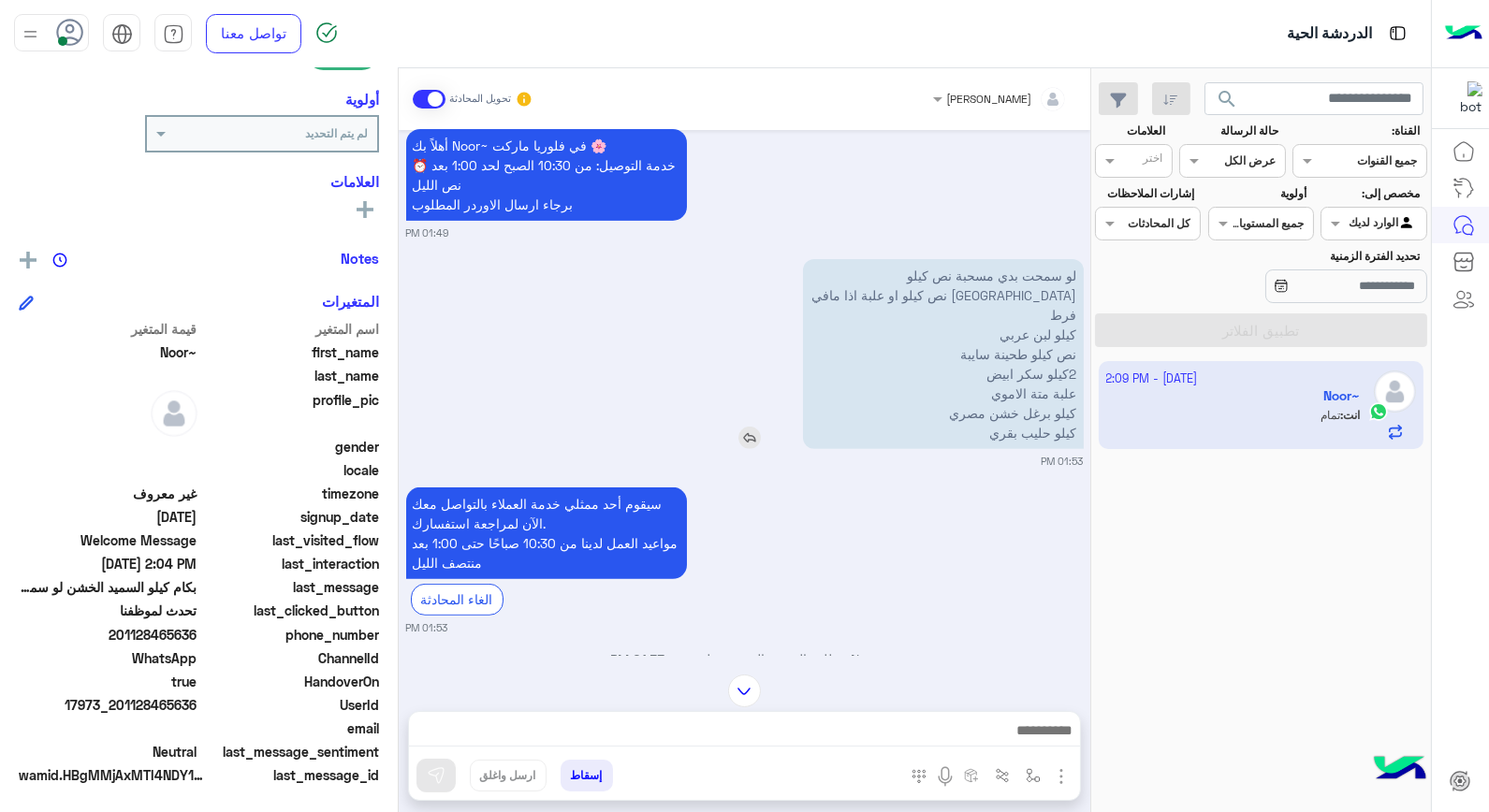
drag, startPoint x: 808, startPoint y: 224, endPoint x: 920, endPoint y: 301, distance: 135.9
click at [811, 225] on small "01:49 PM" at bounding box center [745, 233] width 678 height 15
drag, startPoint x: 958, startPoint y: 278, endPoint x: 1025, endPoint y: 312, distance: 75.1
click at [1025, 312] on p "لو سمحت بدي مسحبة نص كيلو حمص نص كيلو او علبة اذا مافي فرط كيلو لبن عربي نص كيل…" at bounding box center [944, 353] width 281 height 190
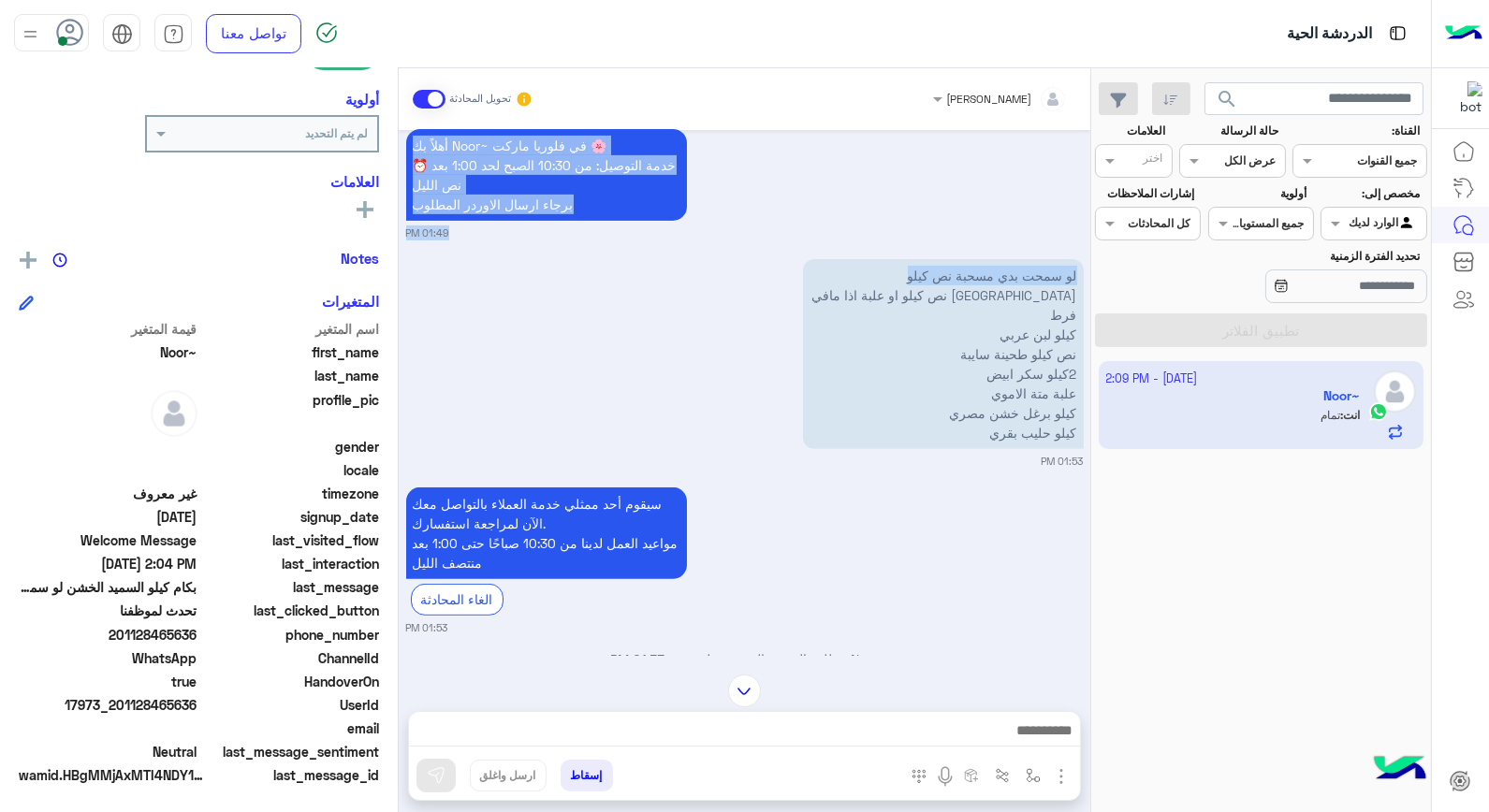
drag, startPoint x: 902, startPoint y: 276, endPoint x: 1043, endPoint y: 194, distance: 163.1
click at [1043, 192] on div "Oct 2, 2025 يمان 05:50 PM 01008411872 فودافون يمان 05:50 PM ميونيز وكتشب هانز 0…" at bounding box center [744, 393] width 692 height 526
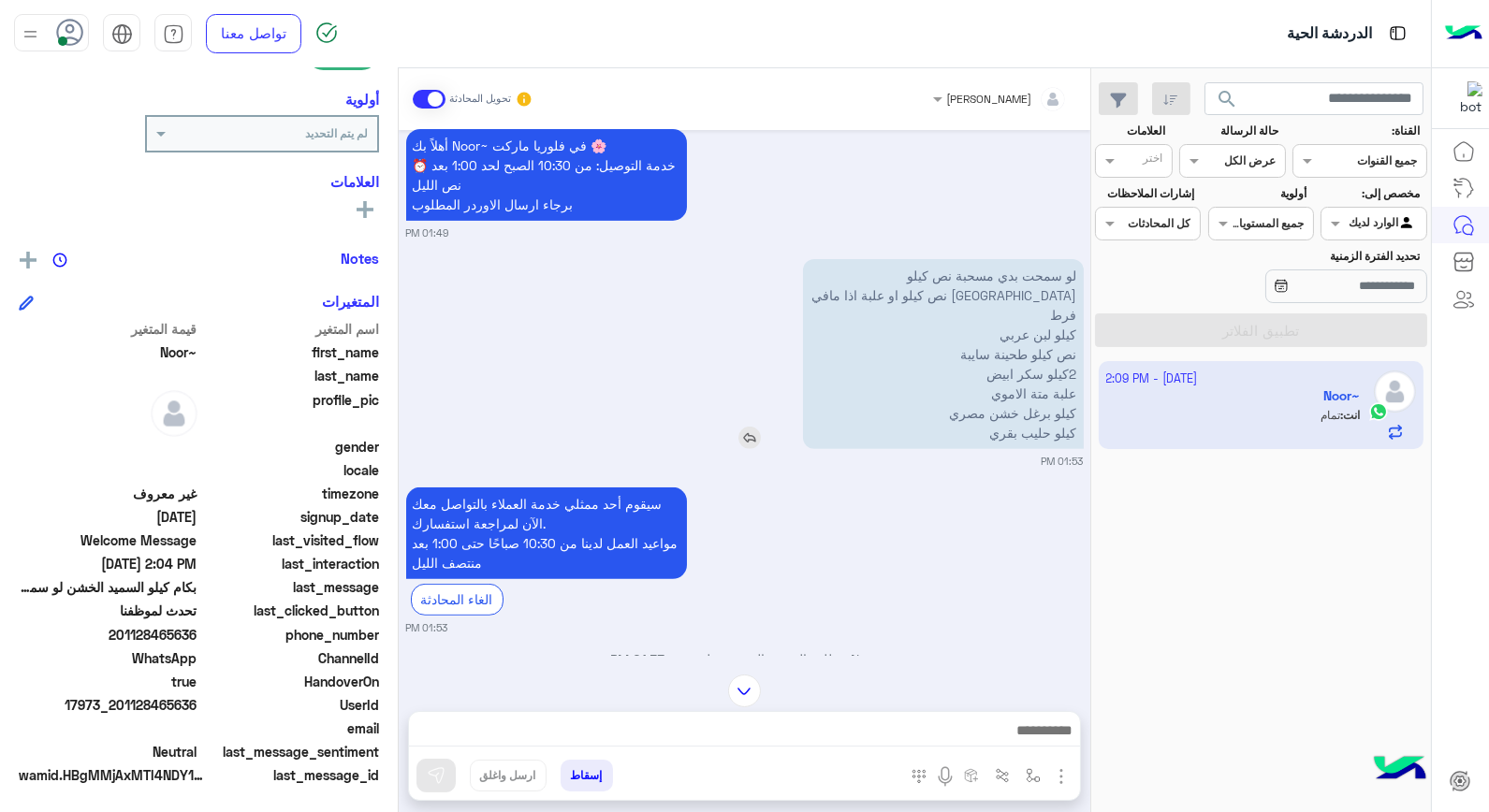
drag, startPoint x: 1043, startPoint y: 194, endPoint x: 876, endPoint y: 300, distance: 197.8
click at [877, 301] on p "لو سمحت بدي مسحبة نص كيلو حمص نص كيلو او علبة اذا مافي فرط كيلو لبن عربي نص كيل…" at bounding box center [944, 353] width 281 height 190
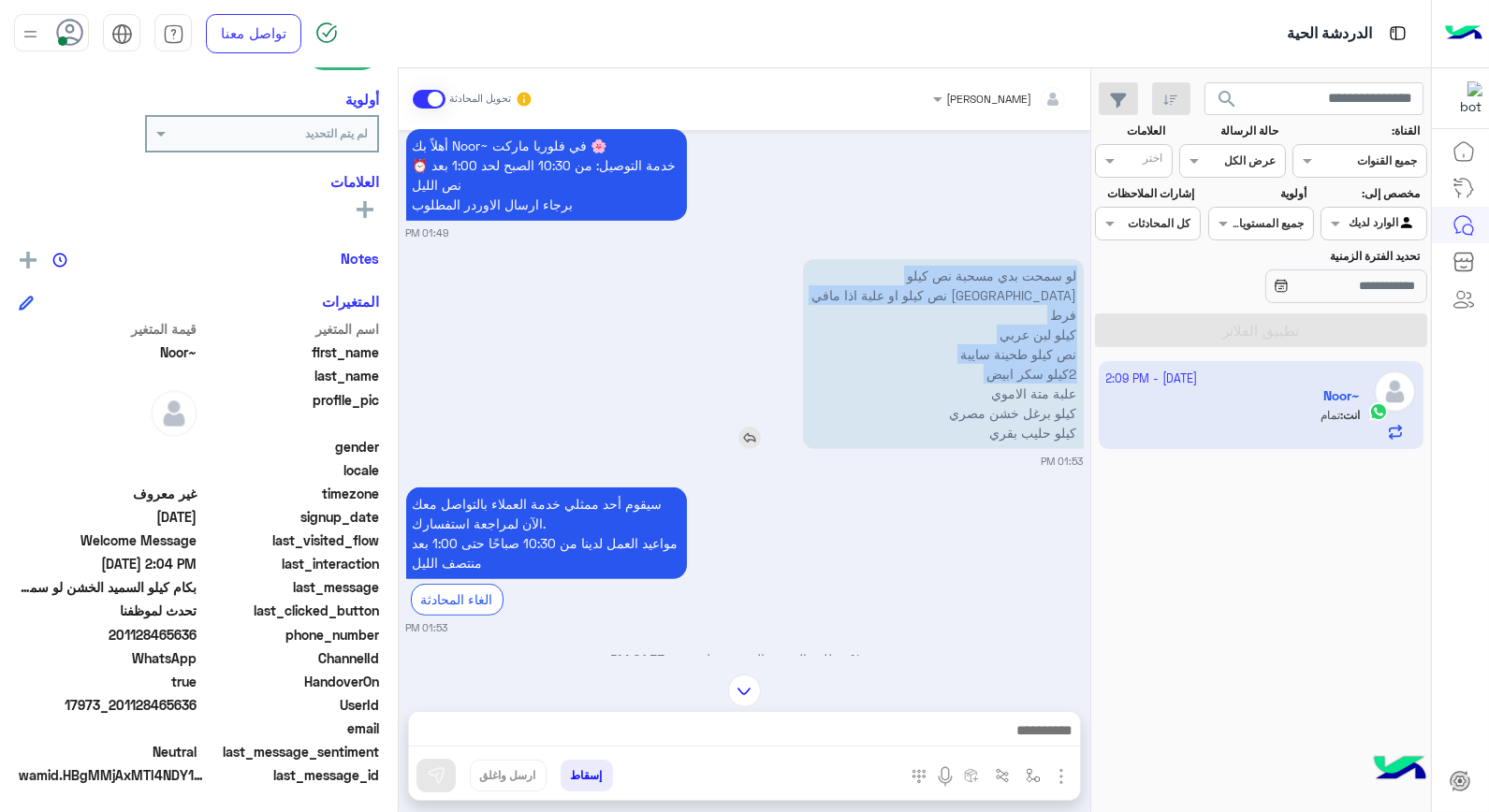
drag, startPoint x: 905, startPoint y: 269, endPoint x: 1078, endPoint y: 375, distance: 202.9
click at [1080, 378] on p "لو سمحت بدي مسحبة نص كيلو حمص نص كيلو او علبة اذا مافي فرط كيلو لبن عربي نص كيل…" at bounding box center [944, 353] width 281 height 190
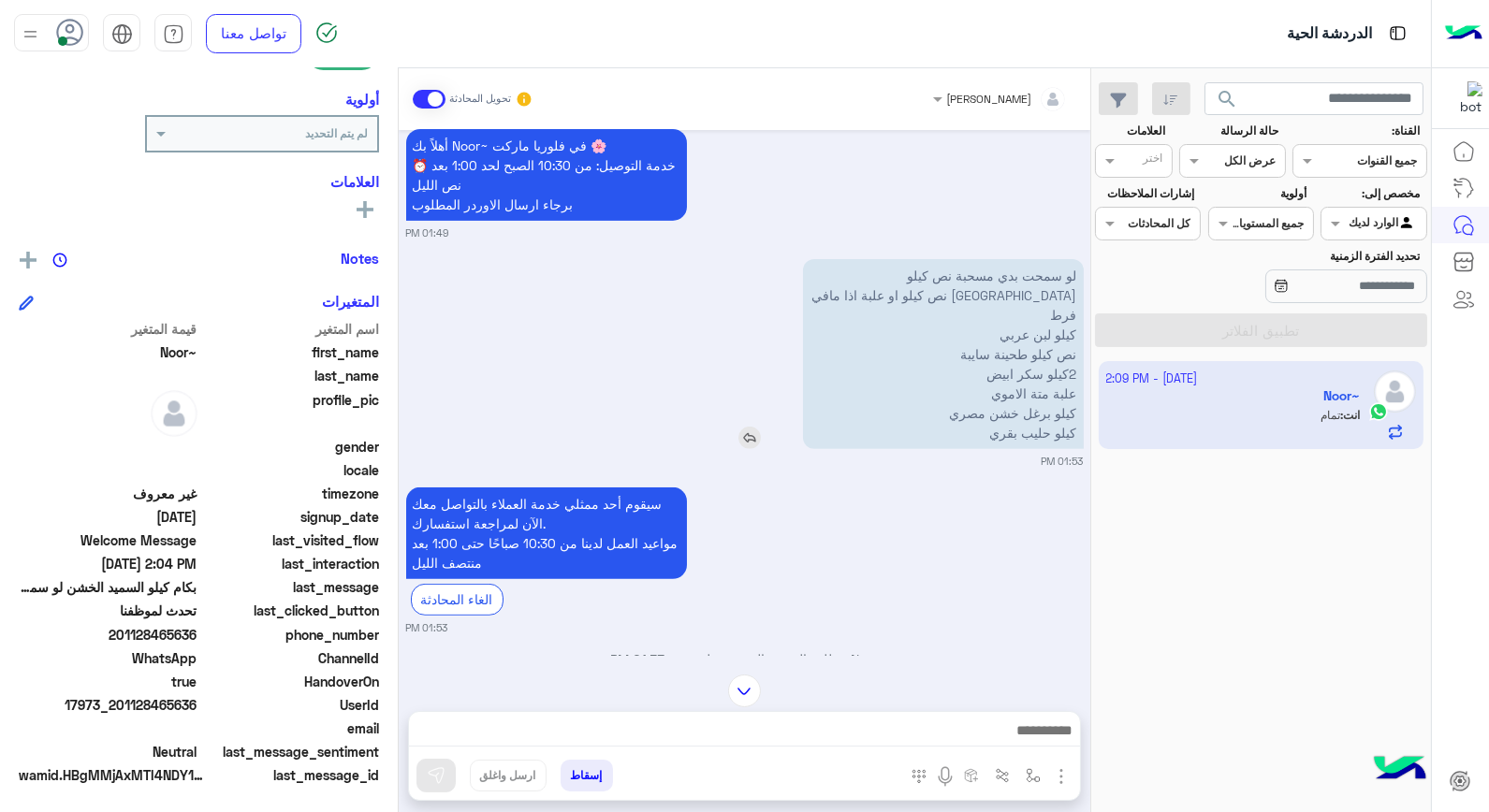
click at [878, 406] on p "لو سمحت بدي مسحبة نص كيلو حمص نص كيلو او علبة اذا مافي فرط كيلو لبن عربي نص كيل…" at bounding box center [944, 353] width 281 height 190
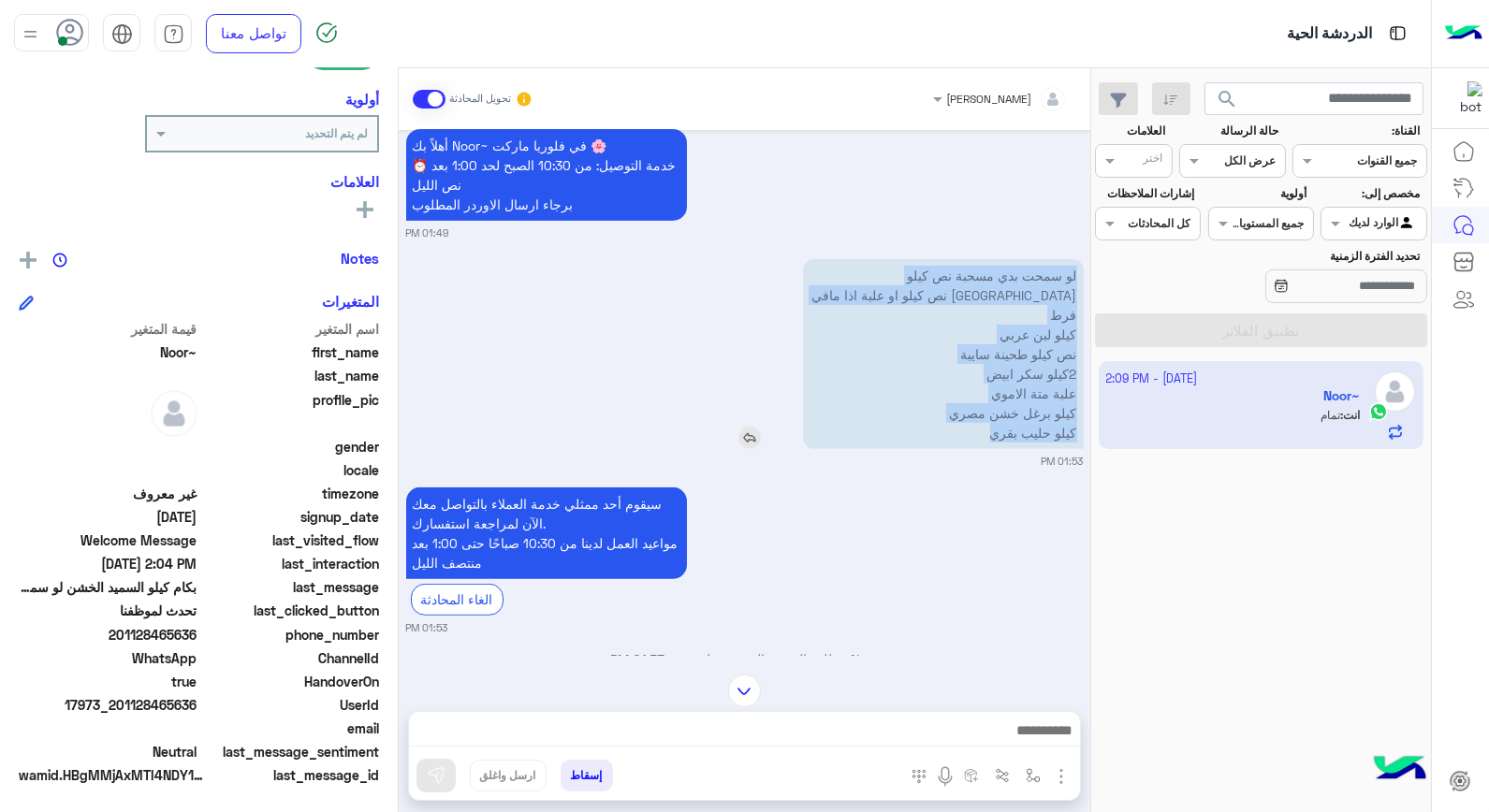
drag, startPoint x: 984, startPoint y: 416, endPoint x: 1080, endPoint y: 274, distance: 171.4
click at [1080, 274] on p "لو سمحت بدي مسحبة نص كيلو حمص نص كيلو او علبة اذا مافي فرط كيلو لبن عربي نص كيل…" at bounding box center [944, 353] width 281 height 190
copy p "لو سمحت بدي مسحبة نص كيلو حمص نص كيلو او علبة اذا مافي فرط كيلو لبن عربي نص كيل…"
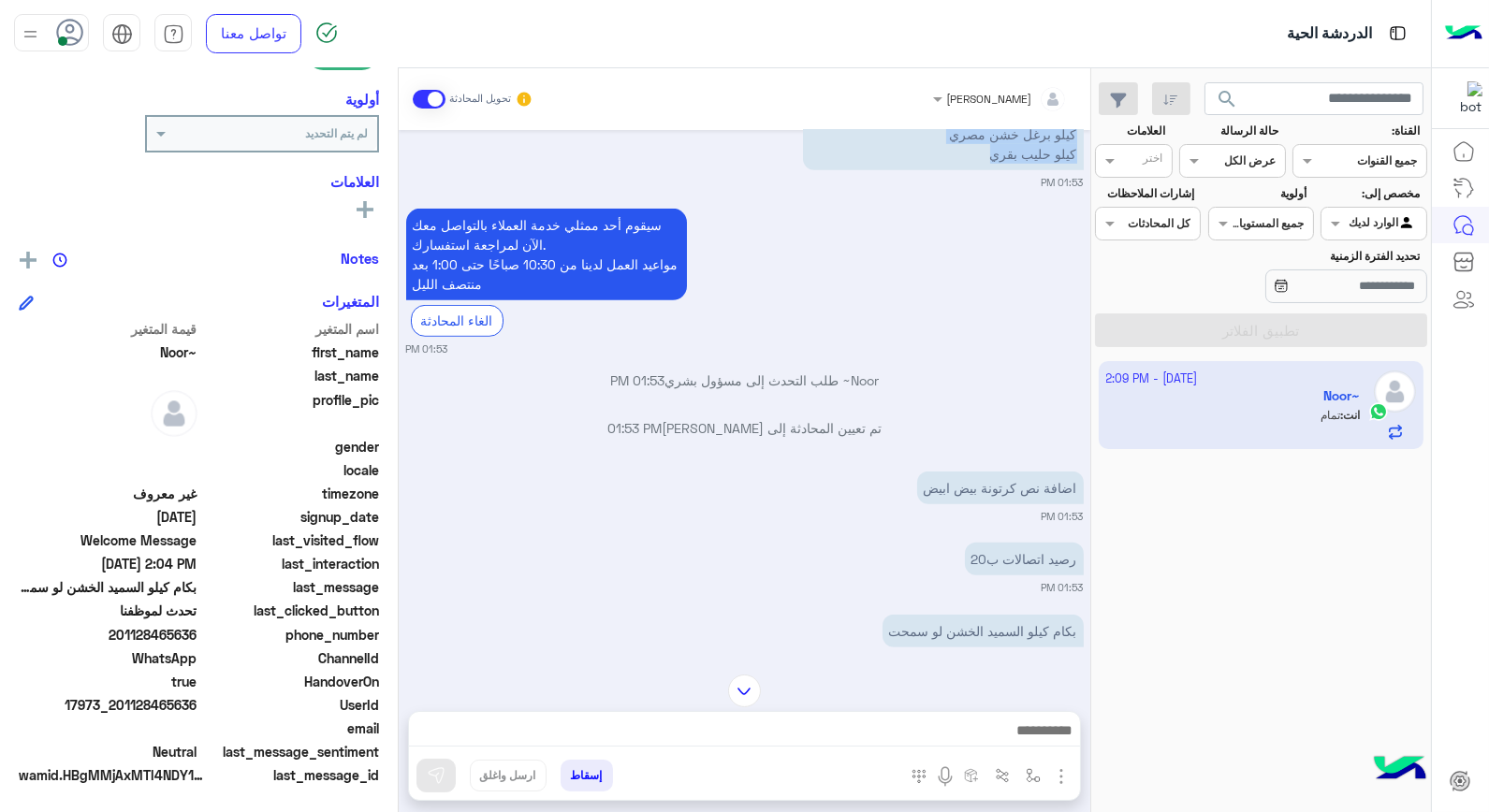
scroll to position [1849, 0]
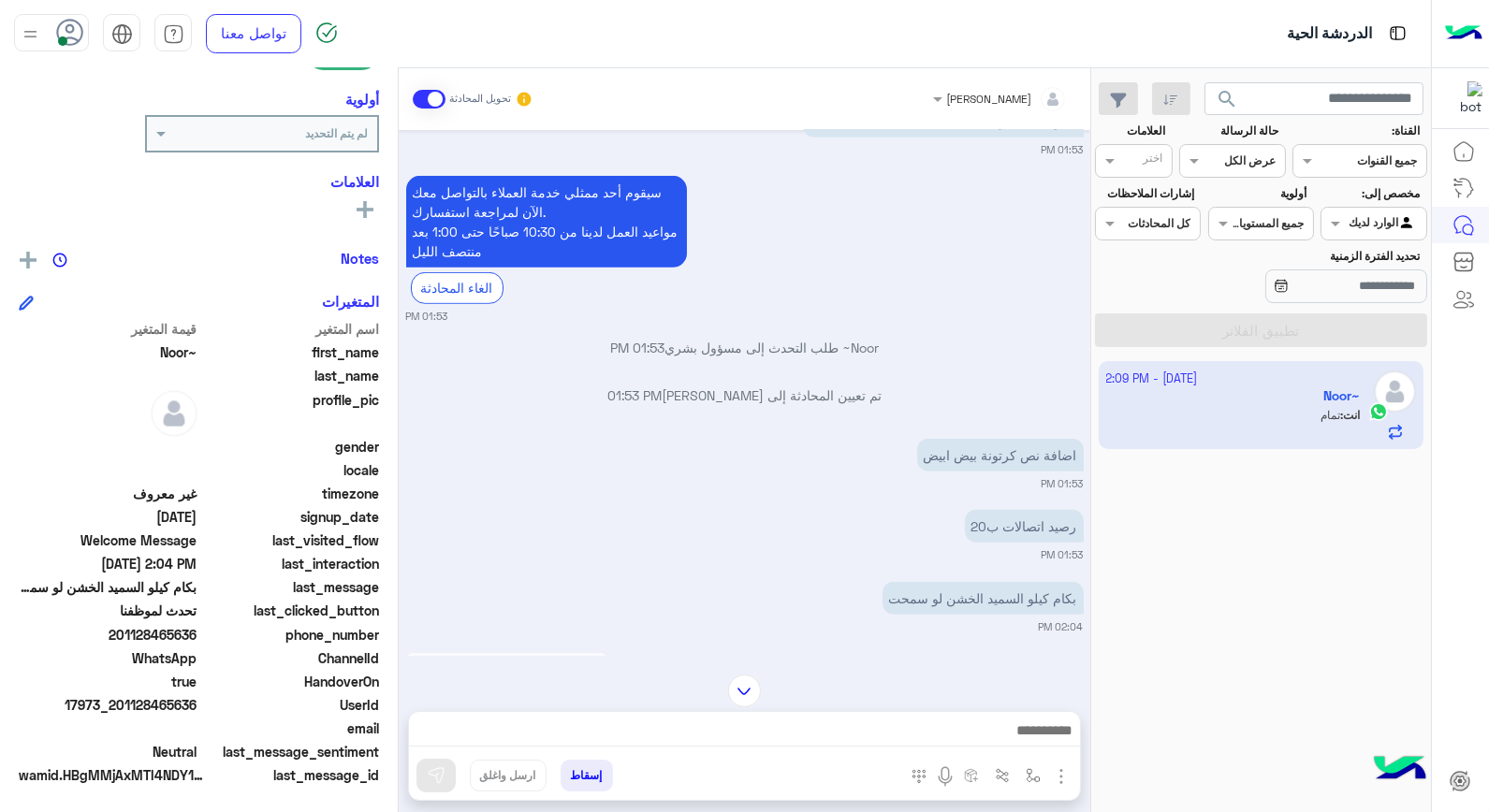
click at [887, 477] on div "Oct 2, 2025 يمان 05:50 PM 01008411872 فودافون يمان 05:50 PM ميونيز وكتشب هانز 0…" at bounding box center [744, 393] width 692 height 526
drag, startPoint x: 923, startPoint y: 431, endPoint x: 1077, endPoint y: 423, distance: 154.2
click at [1077, 439] on p "اضافة نص كرتونة بيض ابيض" at bounding box center [1000, 455] width 167 height 33
copy p "اضافة نص كرتونة بيض ابيض"
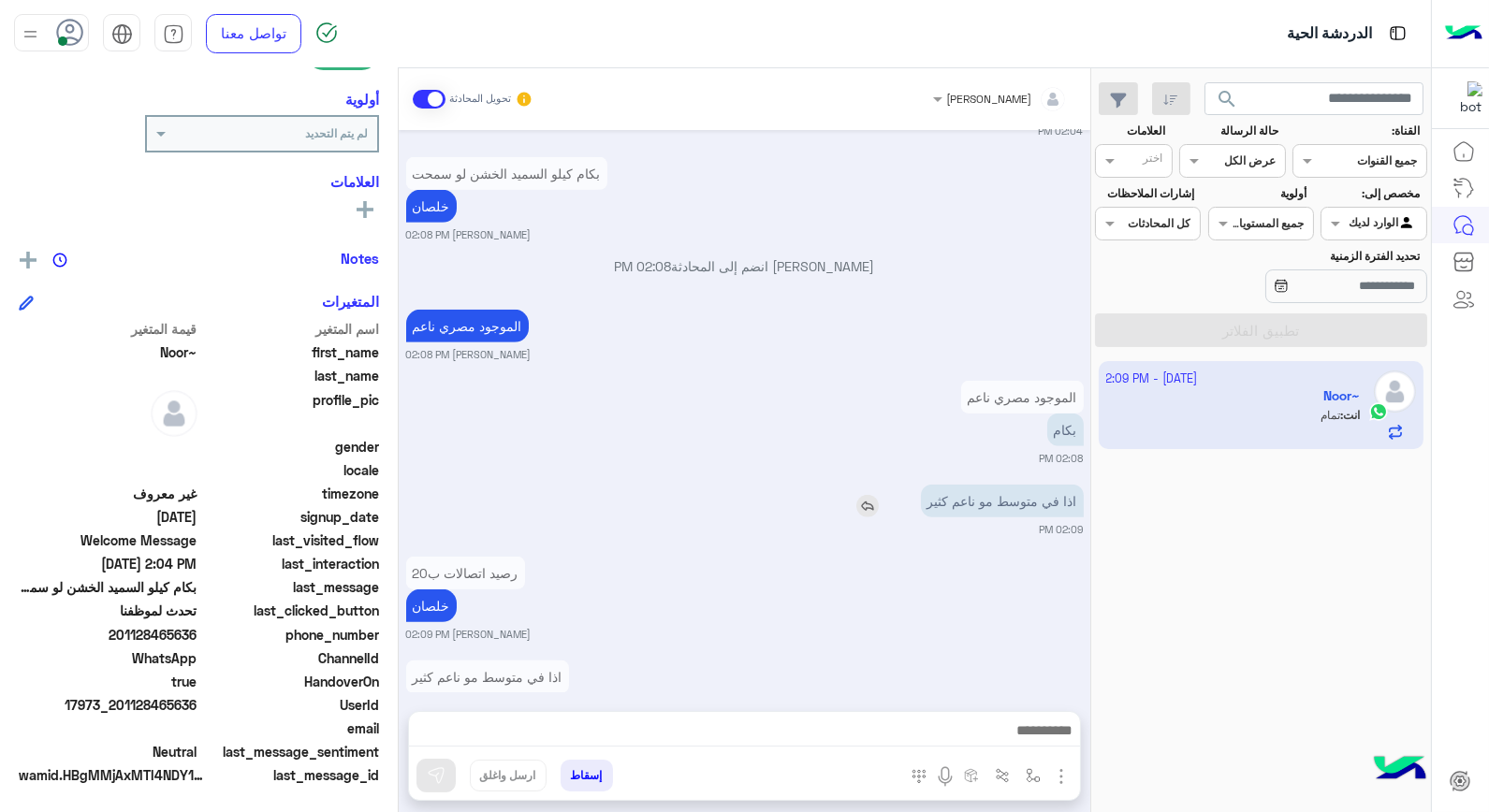
scroll to position [2393, 0]
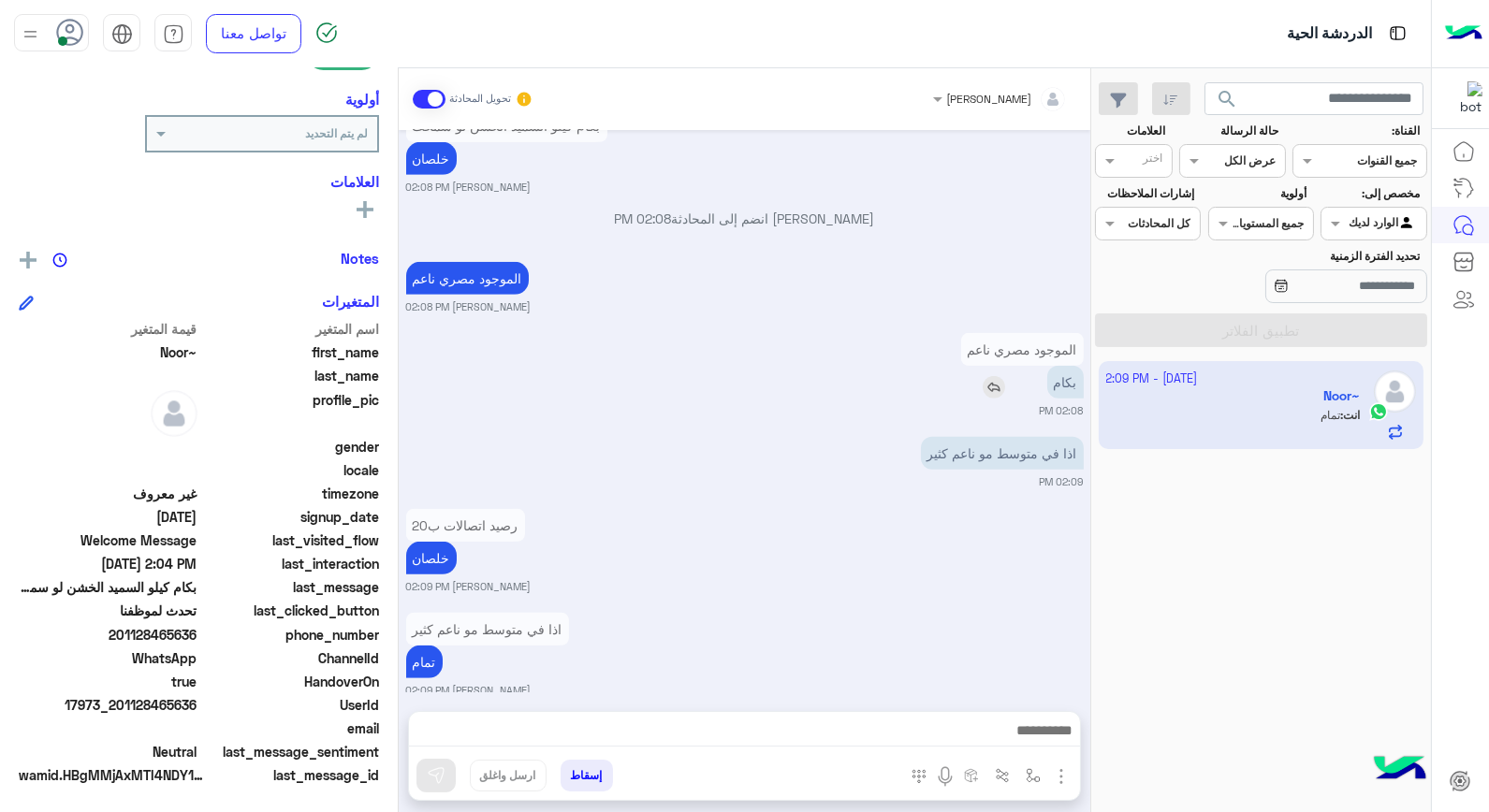
click at [988, 376] on img at bounding box center [993, 387] width 22 height 22
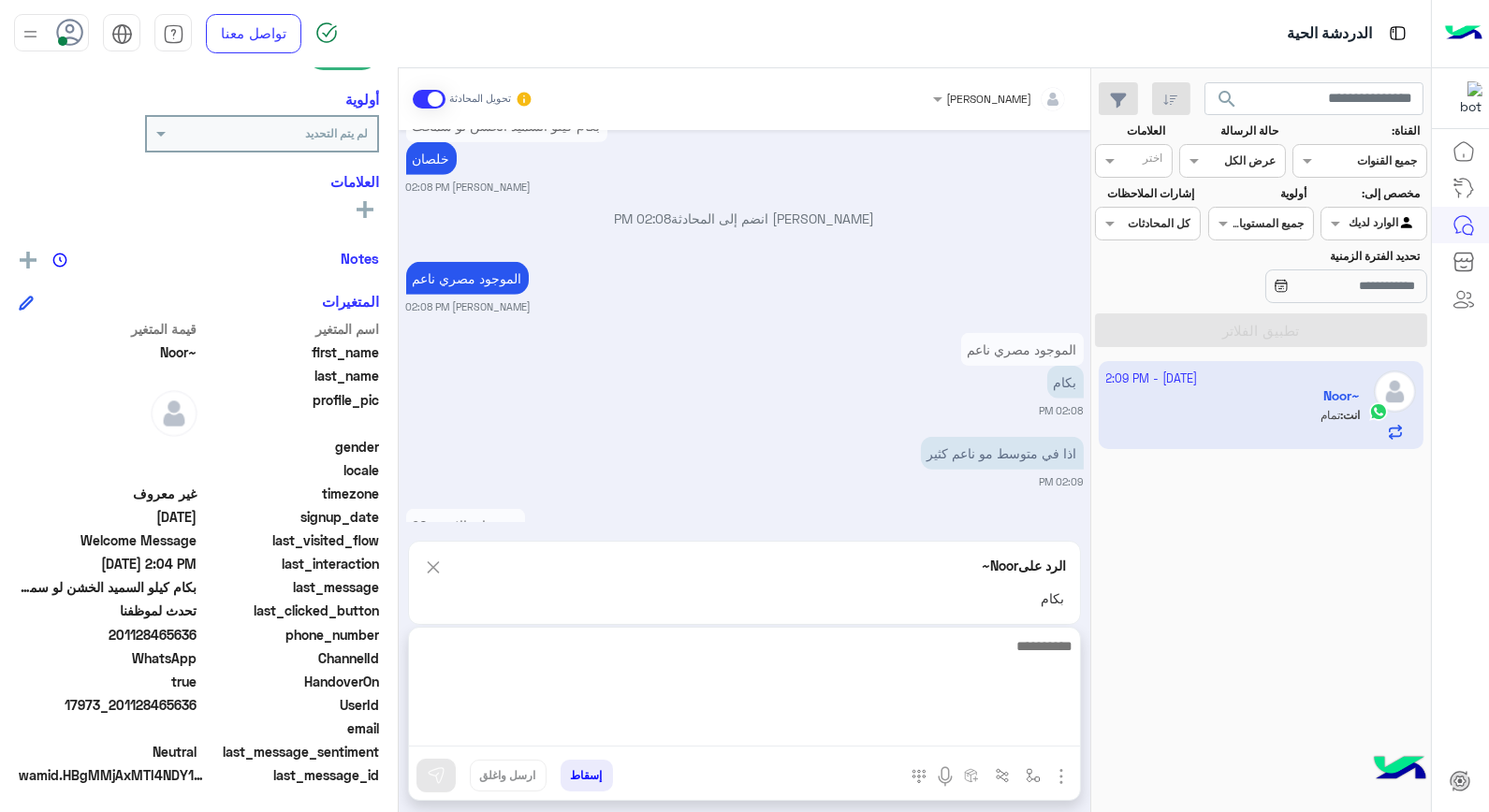
click at [988, 722] on textarea at bounding box center [744, 690] width 671 height 113
type textarea "**"
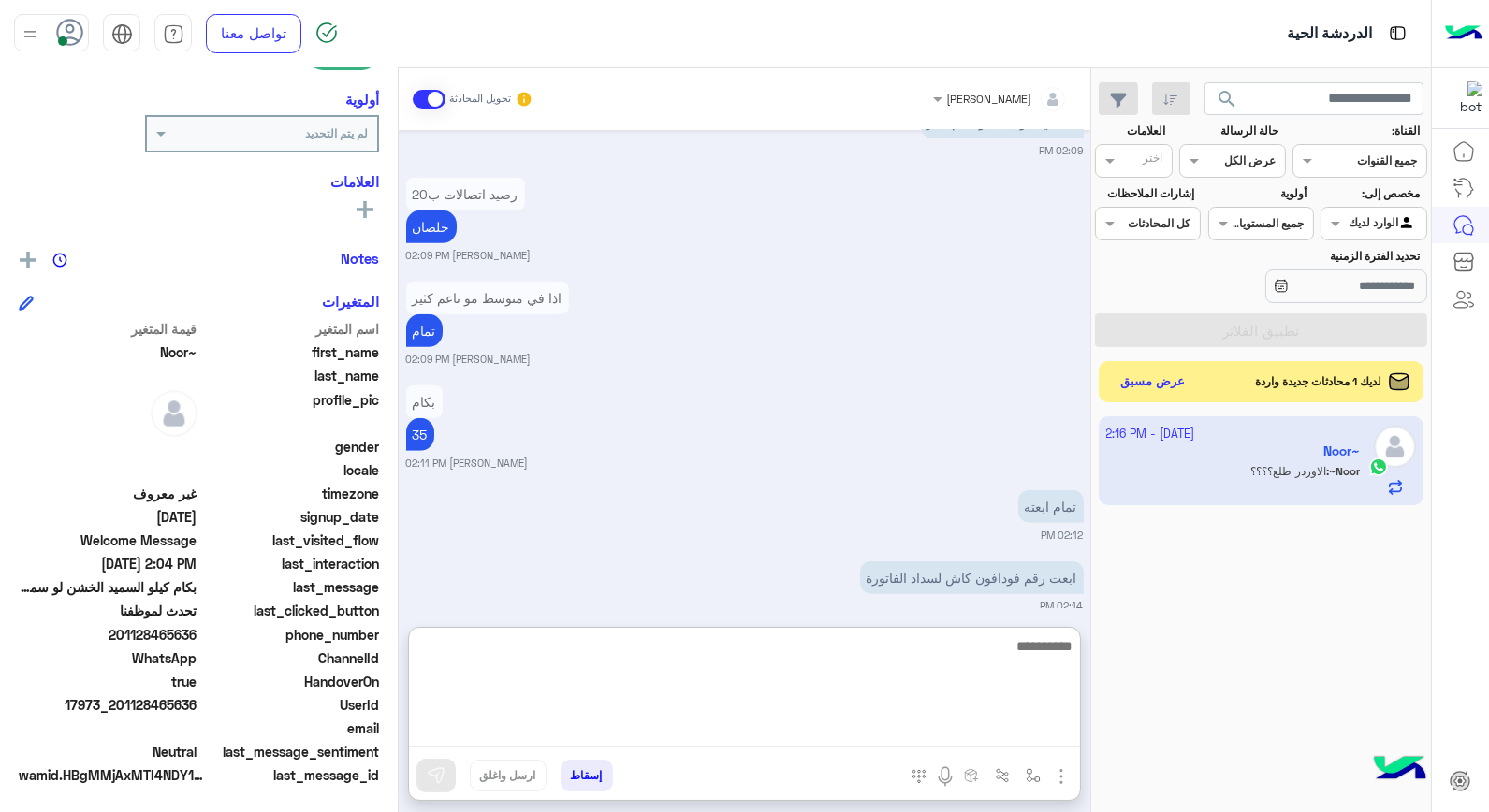
scroll to position [2795, 0]
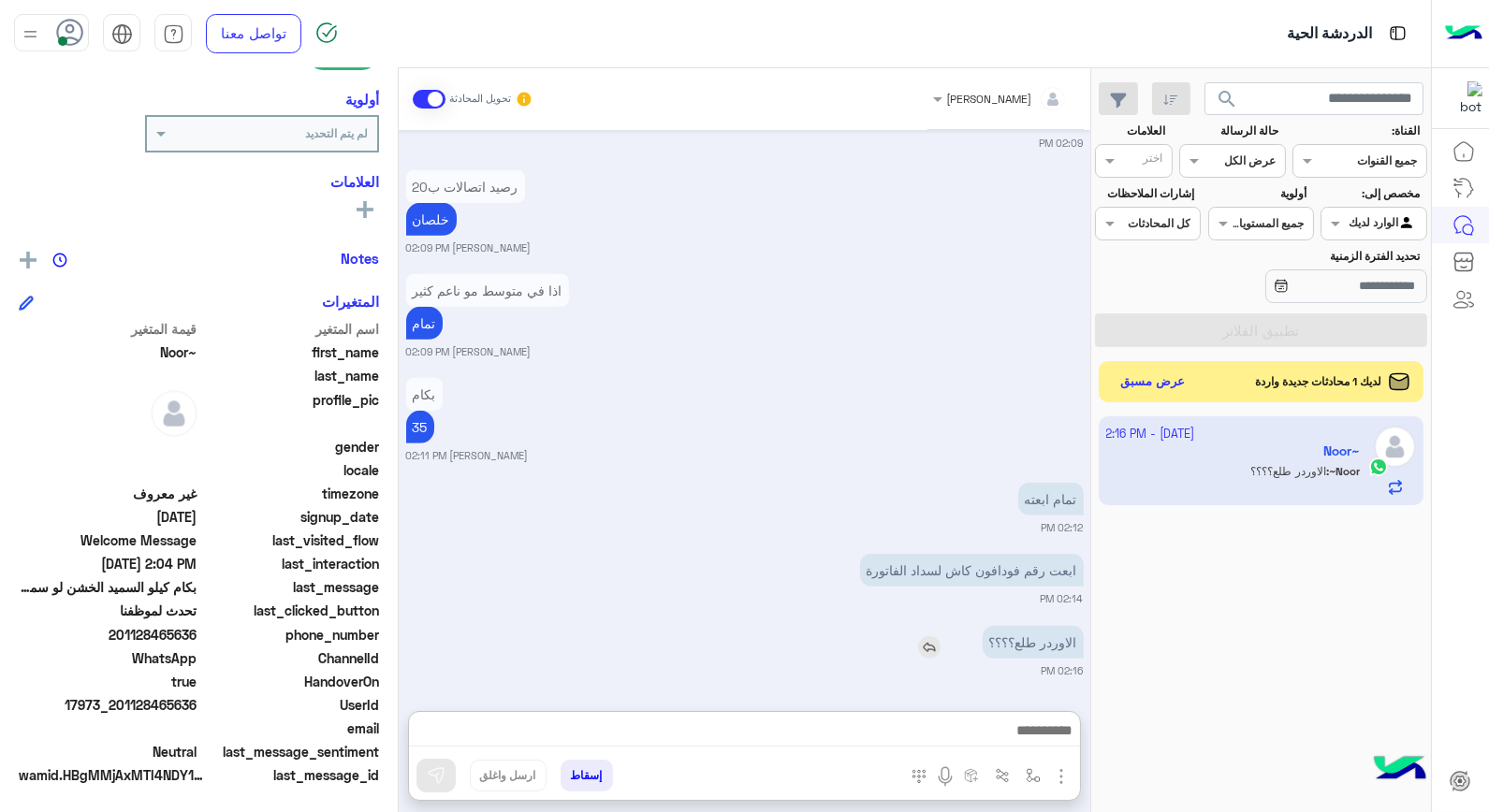
click at [929, 636] on img at bounding box center [929, 647] width 22 height 22
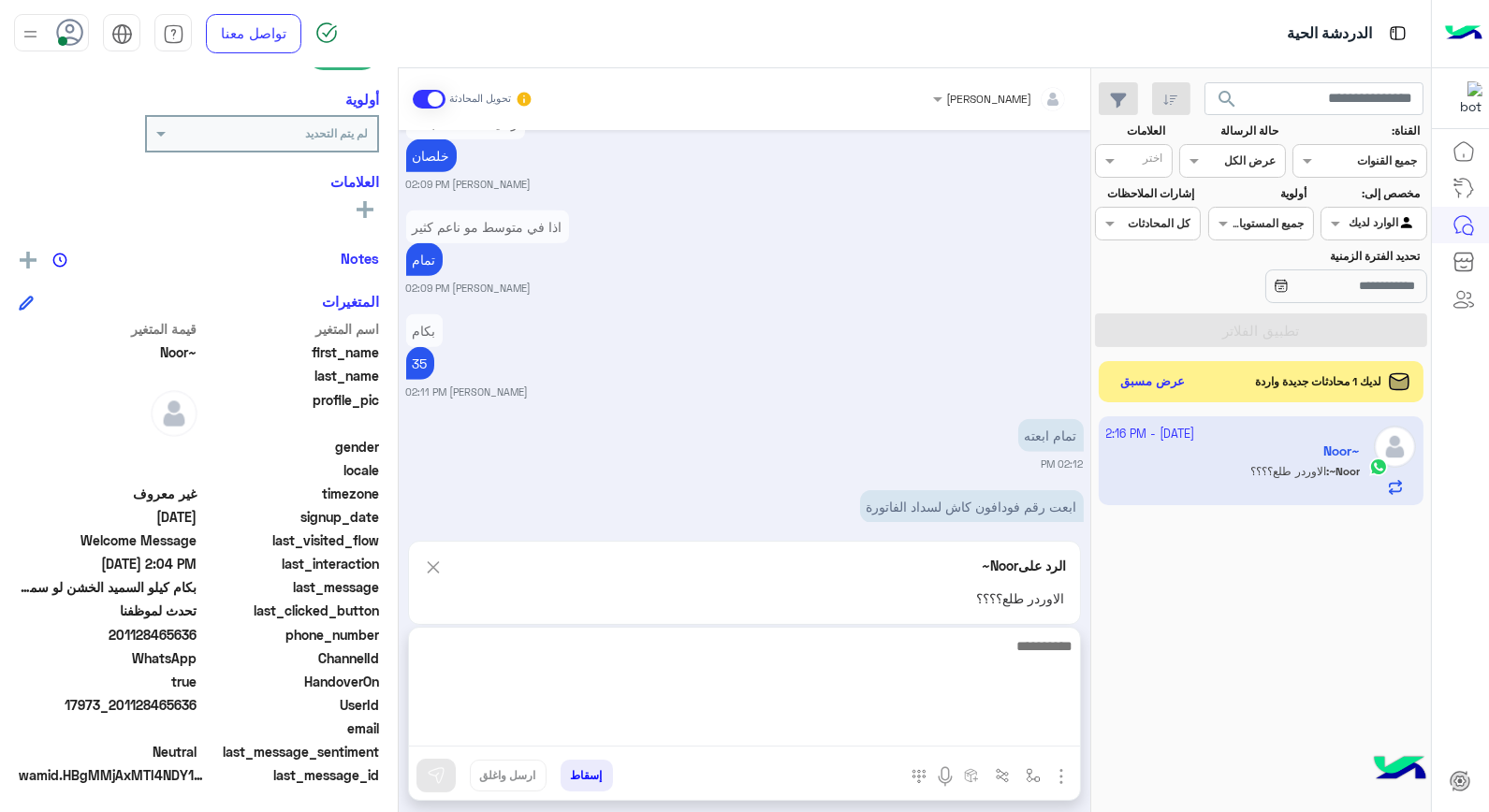
click at [975, 725] on textarea at bounding box center [744, 690] width 671 height 113
type textarea "***"
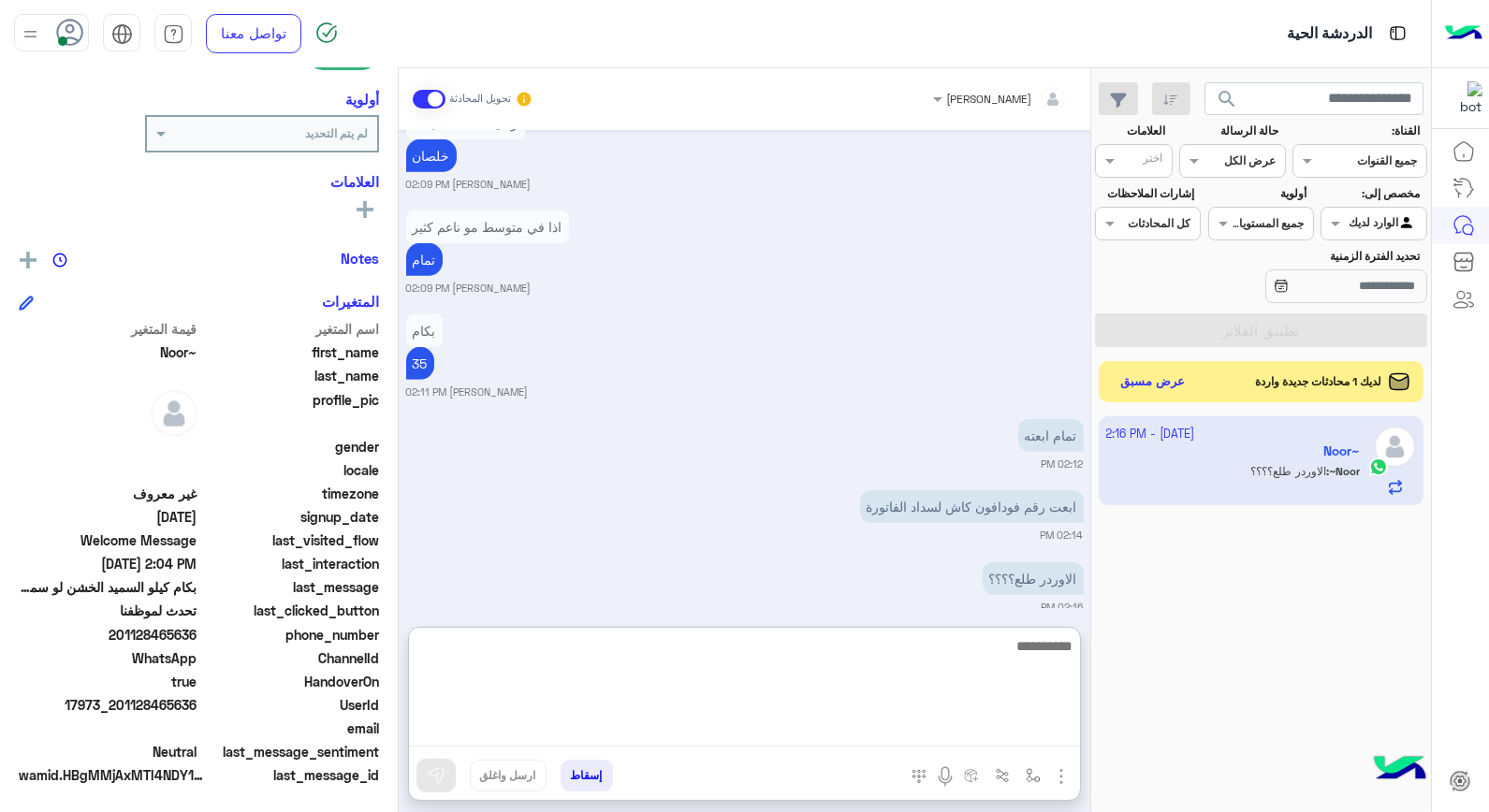
scroll to position [2899, 0]
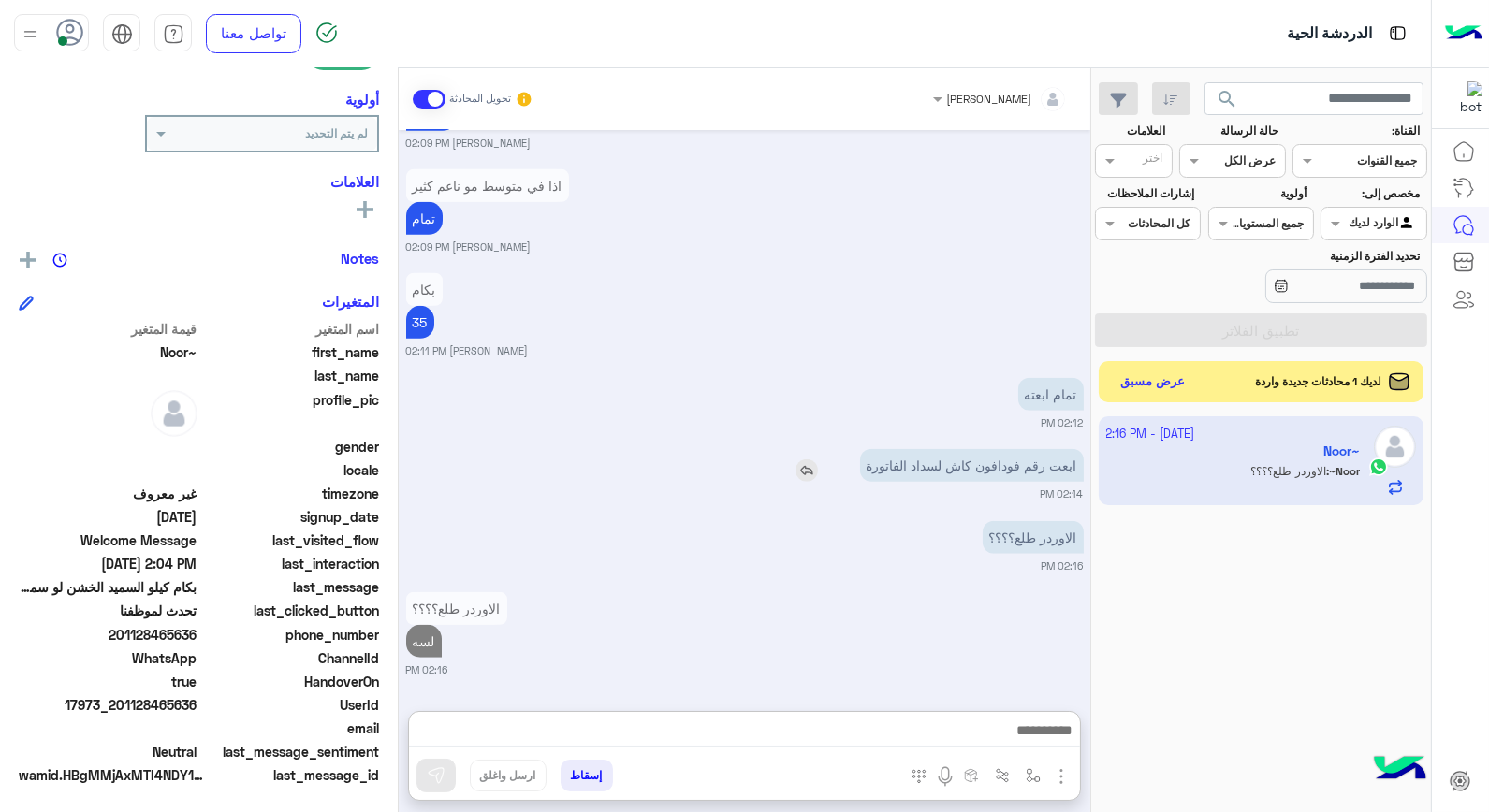
click at [801, 460] on img at bounding box center [807, 470] width 22 height 22
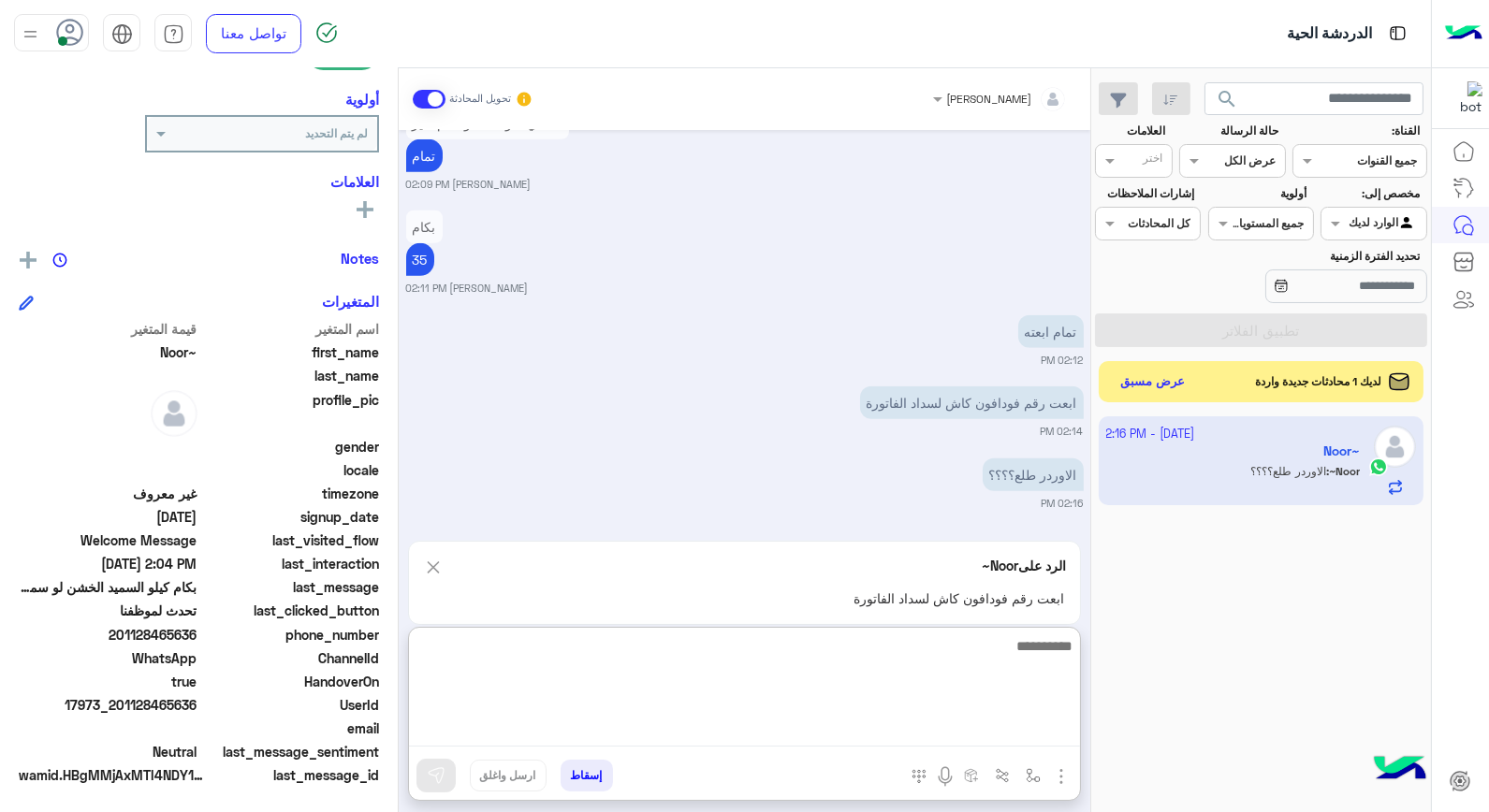
click at [1026, 737] on textarea at bounding box center [744, 690] width 671 height 113
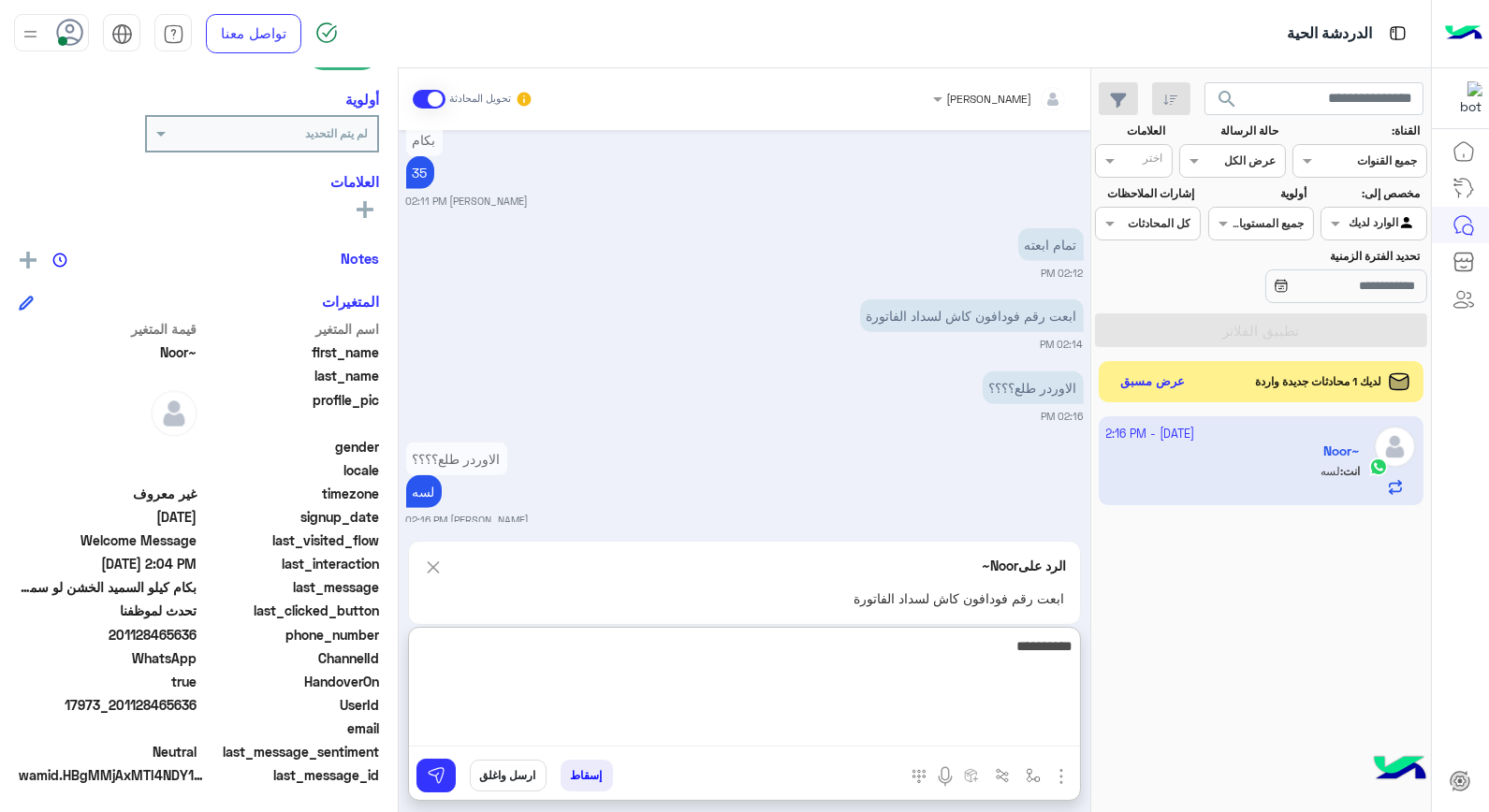
type textarea "**********"
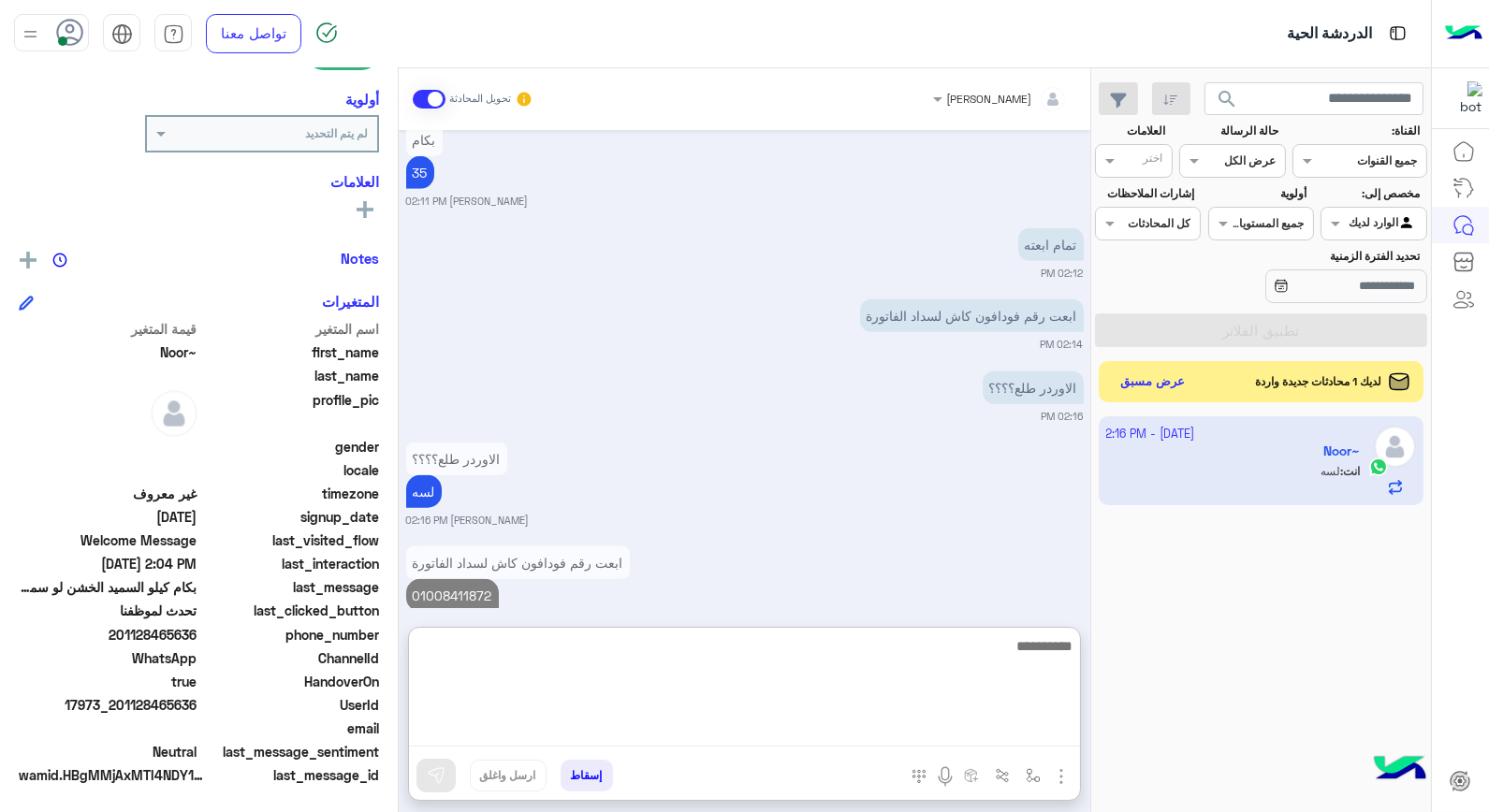
scroll to position [3004, 0]
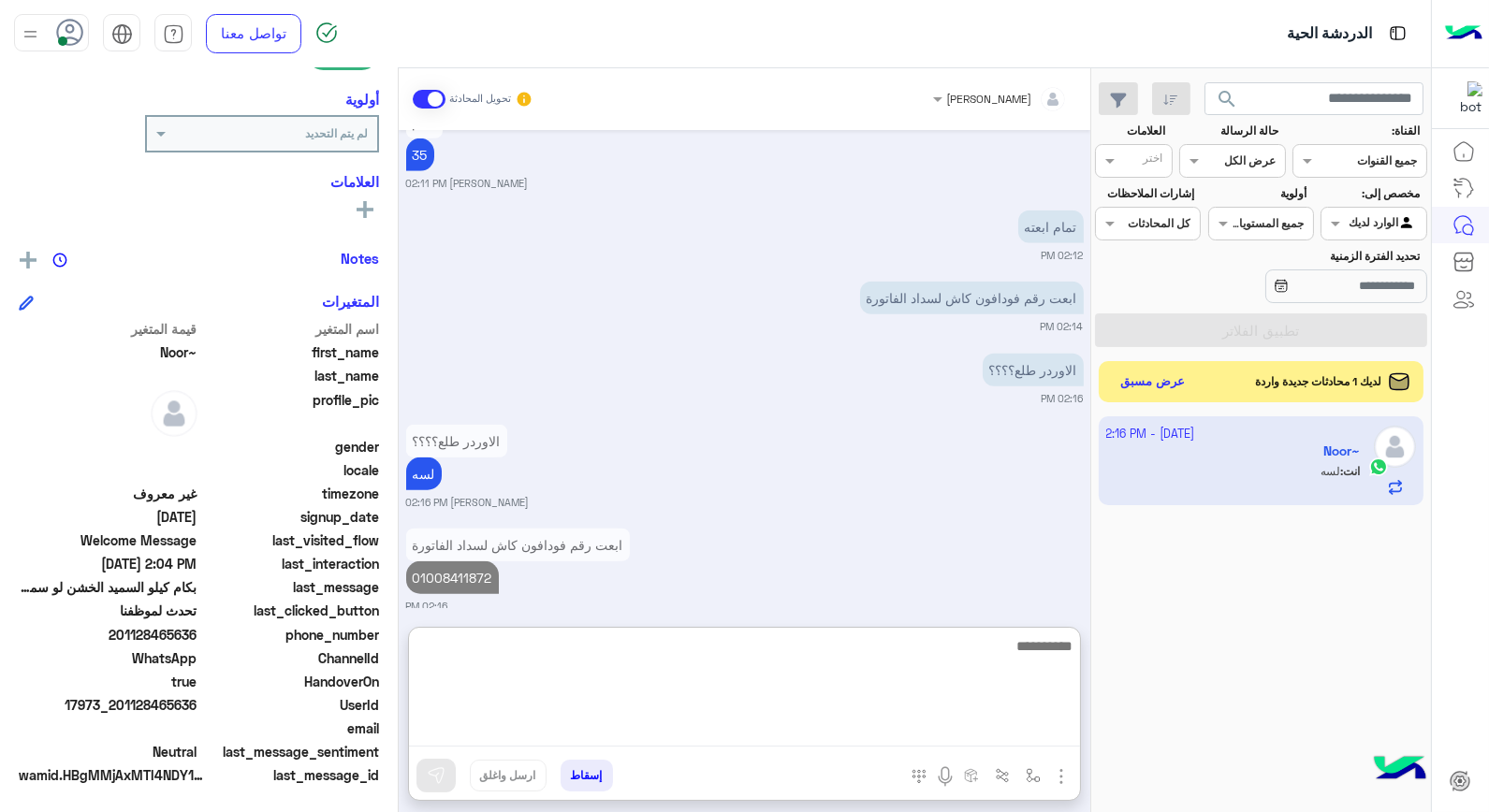
click at [790, 655] on textarea at bounding box center [744, 690] width 671 height 113
type textarea "**********"
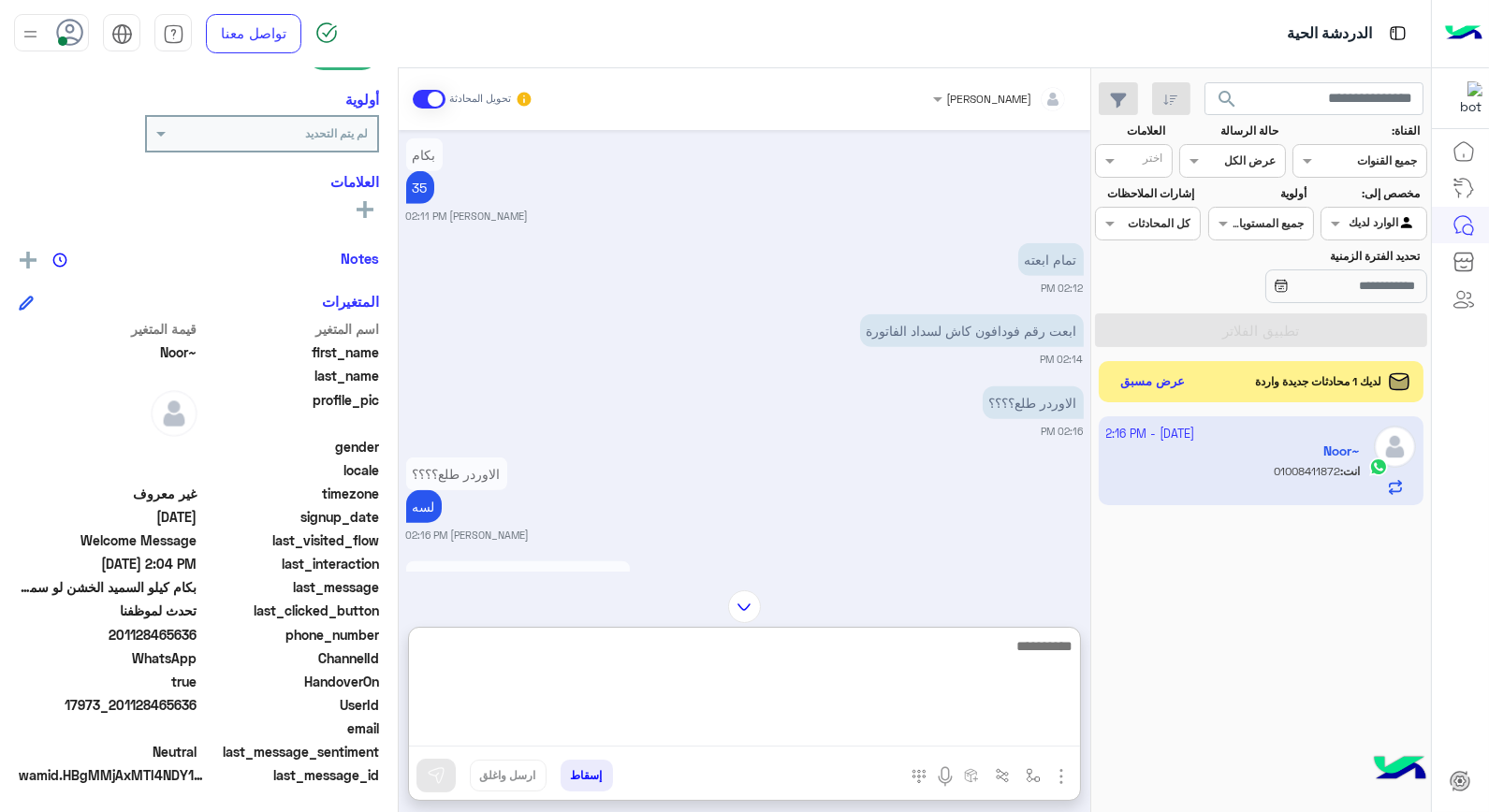
scroll to position [3075, 0]
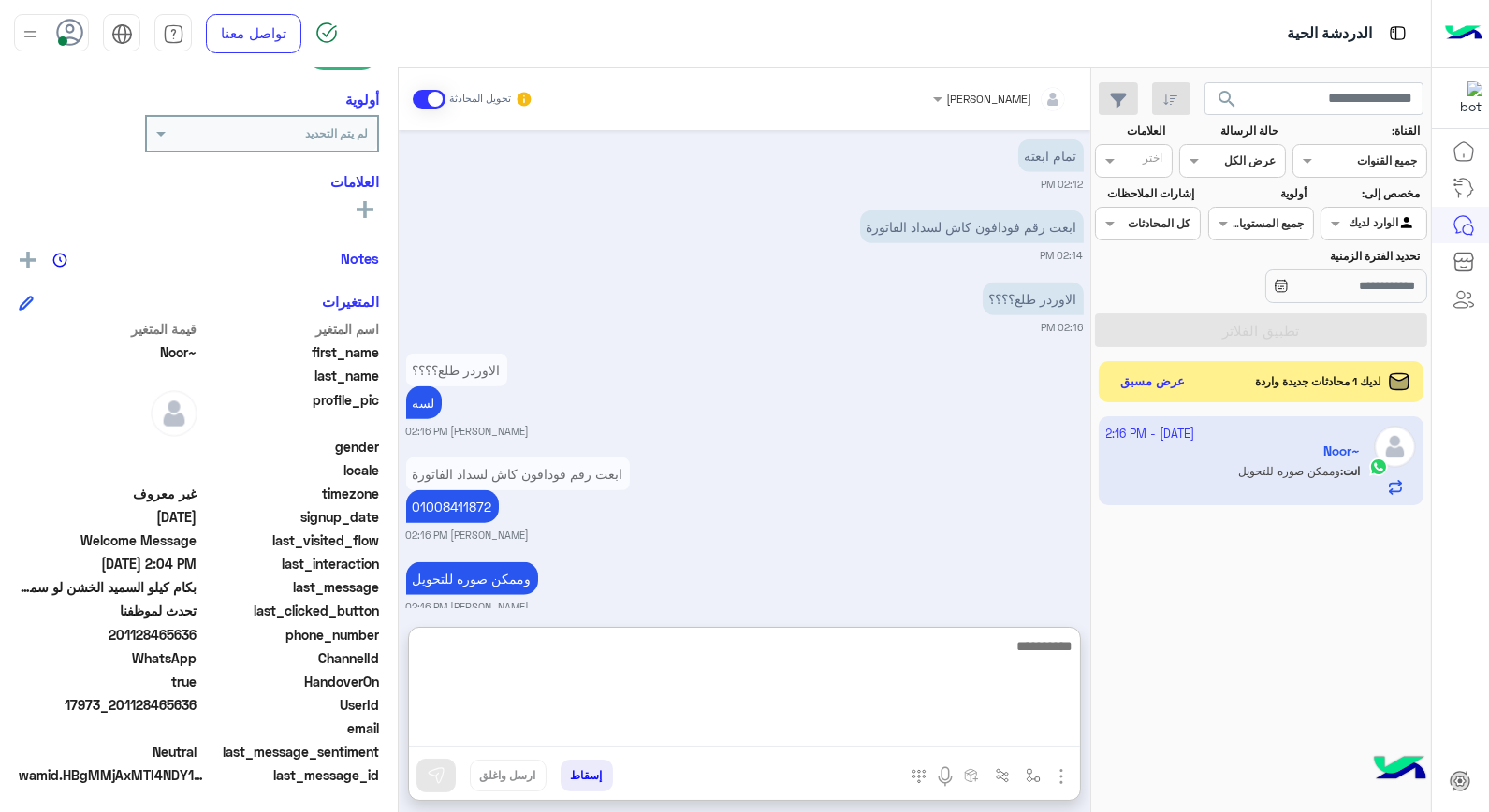
click at [912, 652] on textarea at bounding box center [744, 690] width 671 height 113
type textarea "**********"
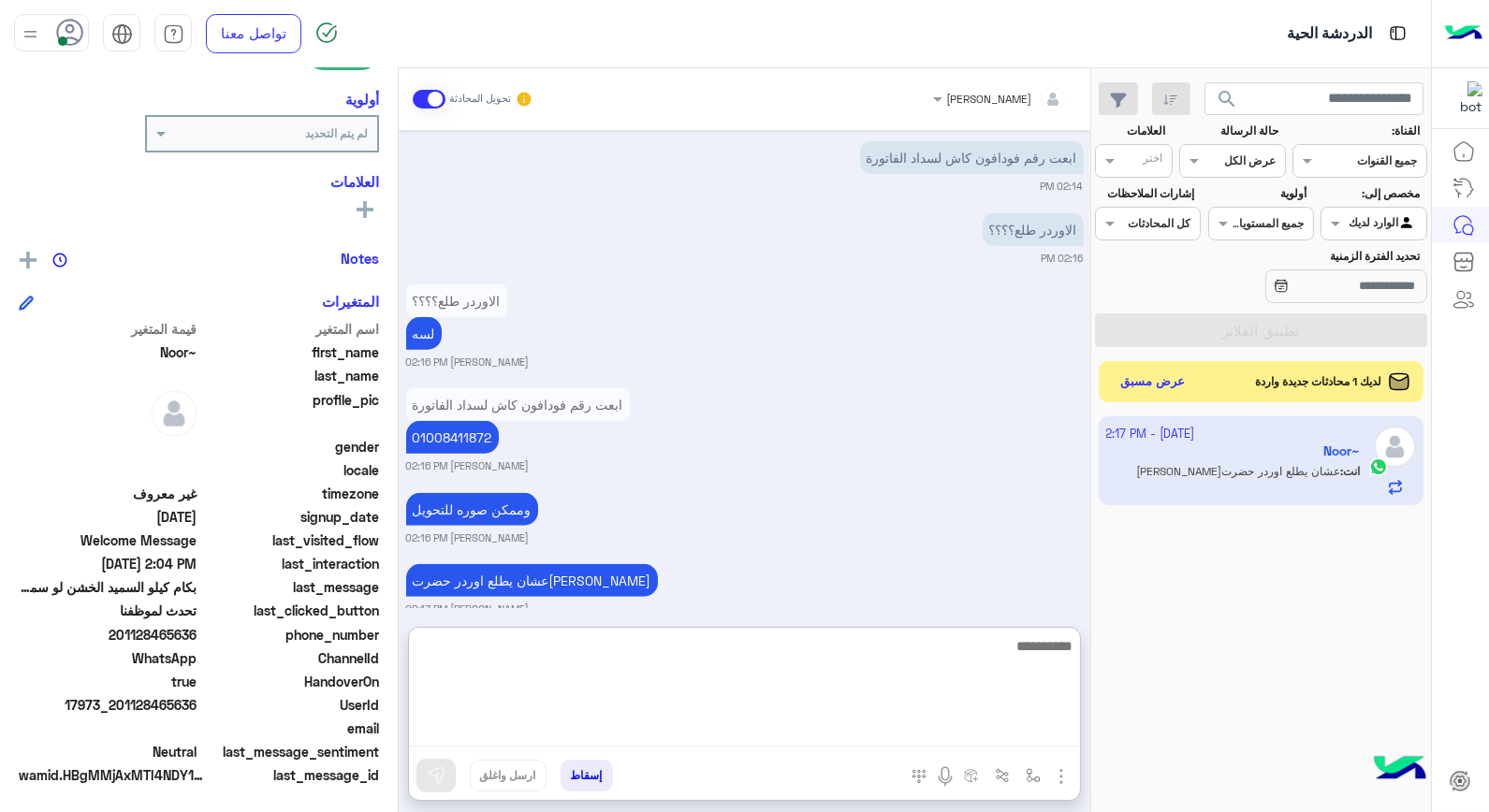
scroll to position [3147, 0]
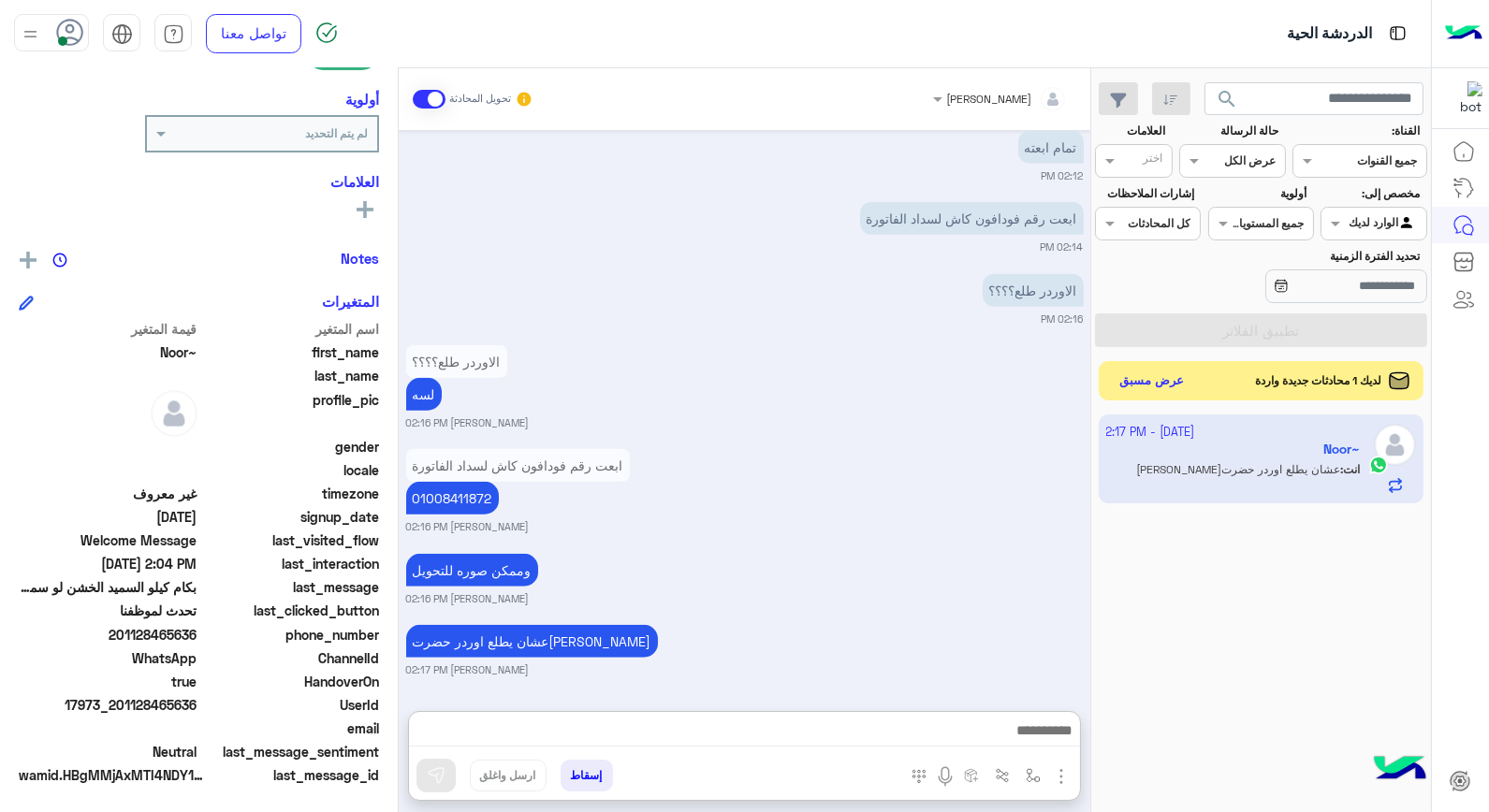
click at [1162, 378] on button "عرض مسبق" at bounding box center [1152, 381] width 79 height 25
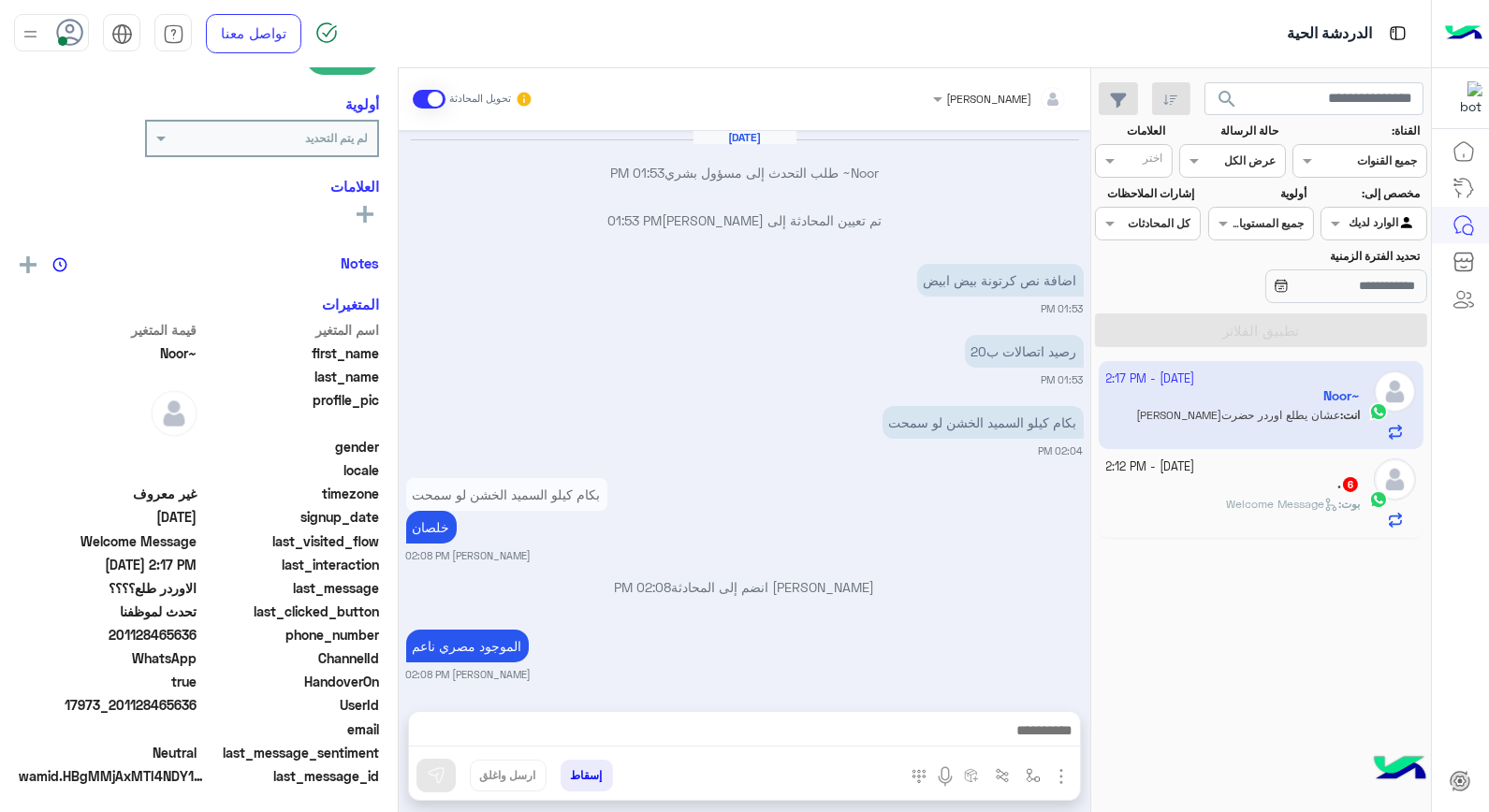
scroll to position [1058, 0]
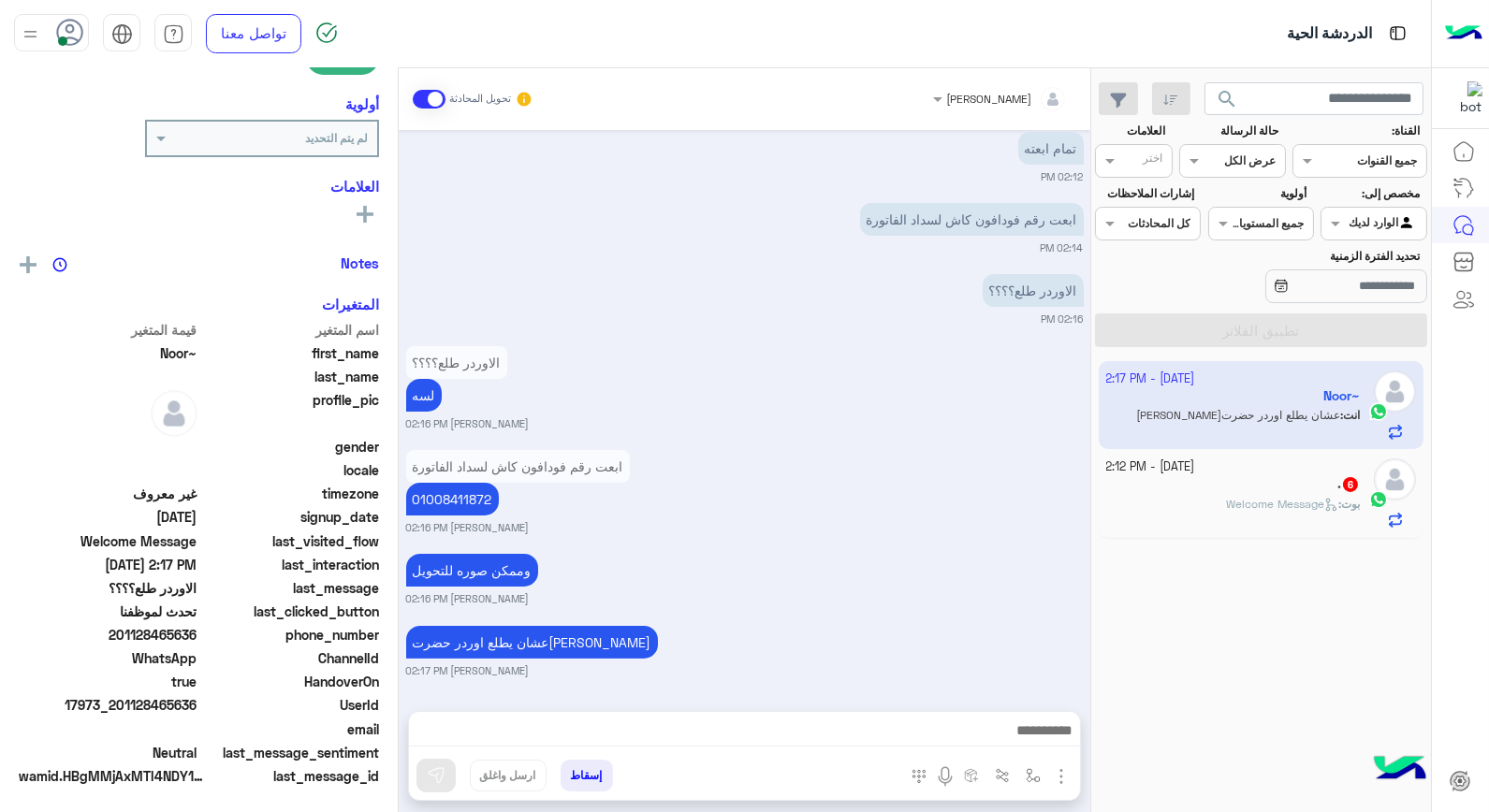
click at [1251, 499] on span "Welcome Message" at bounding box center [1282, 503] width 113 height 14
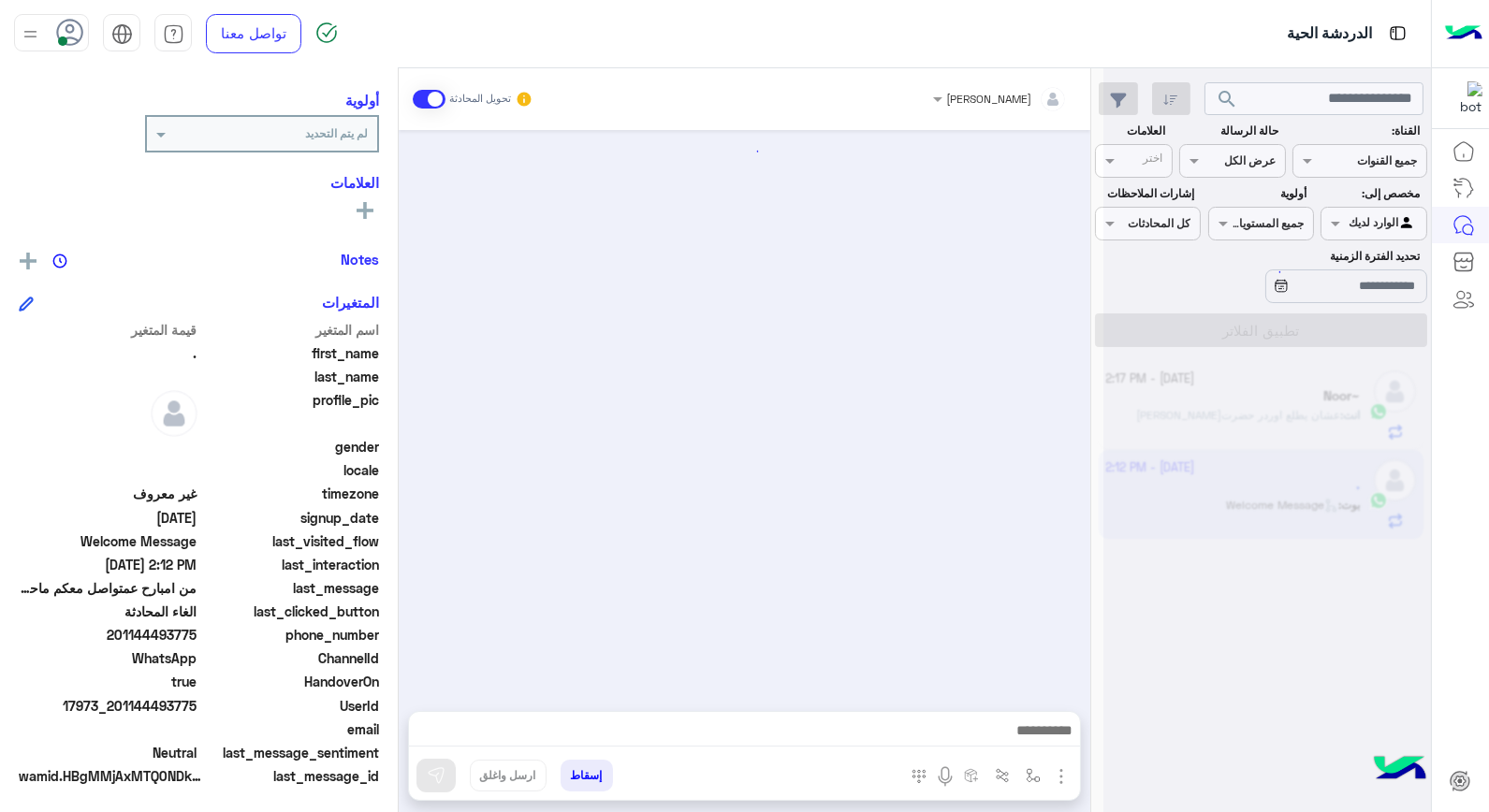
scroll to position [883, 0]
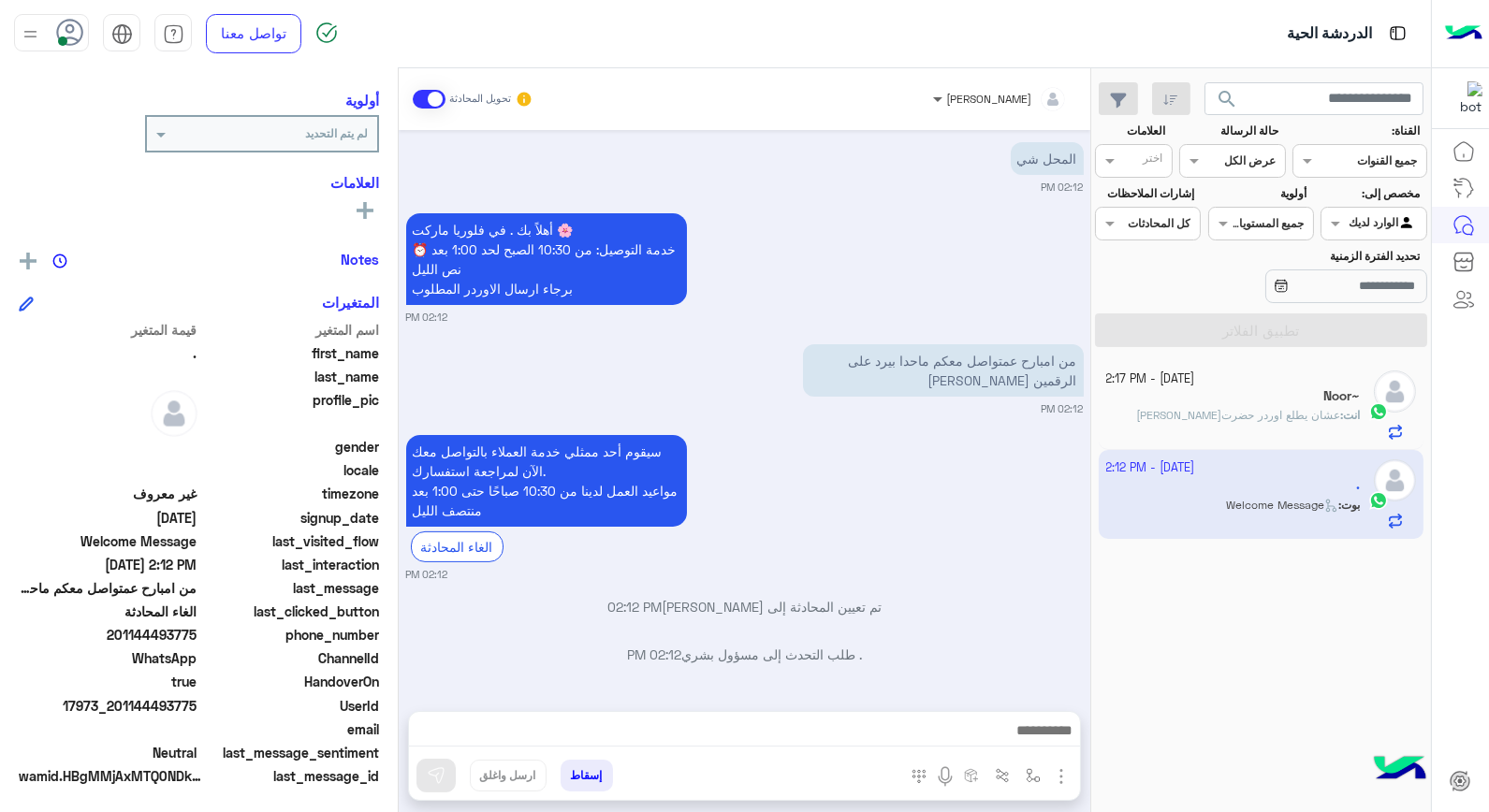
click at [947, 103] on span at bounding box center [936, 98] width 23 height 19
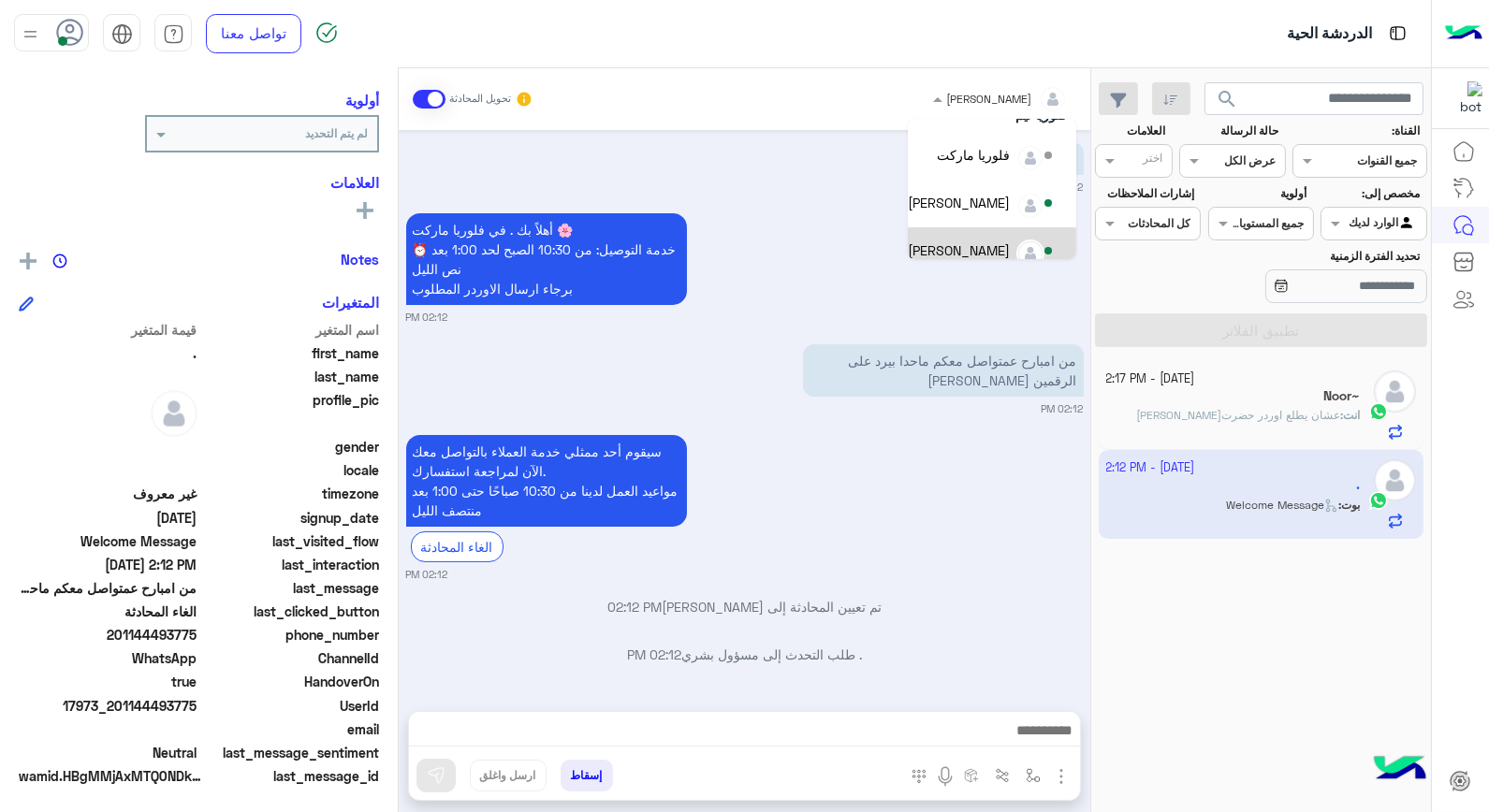
scroll to position [132, 0]
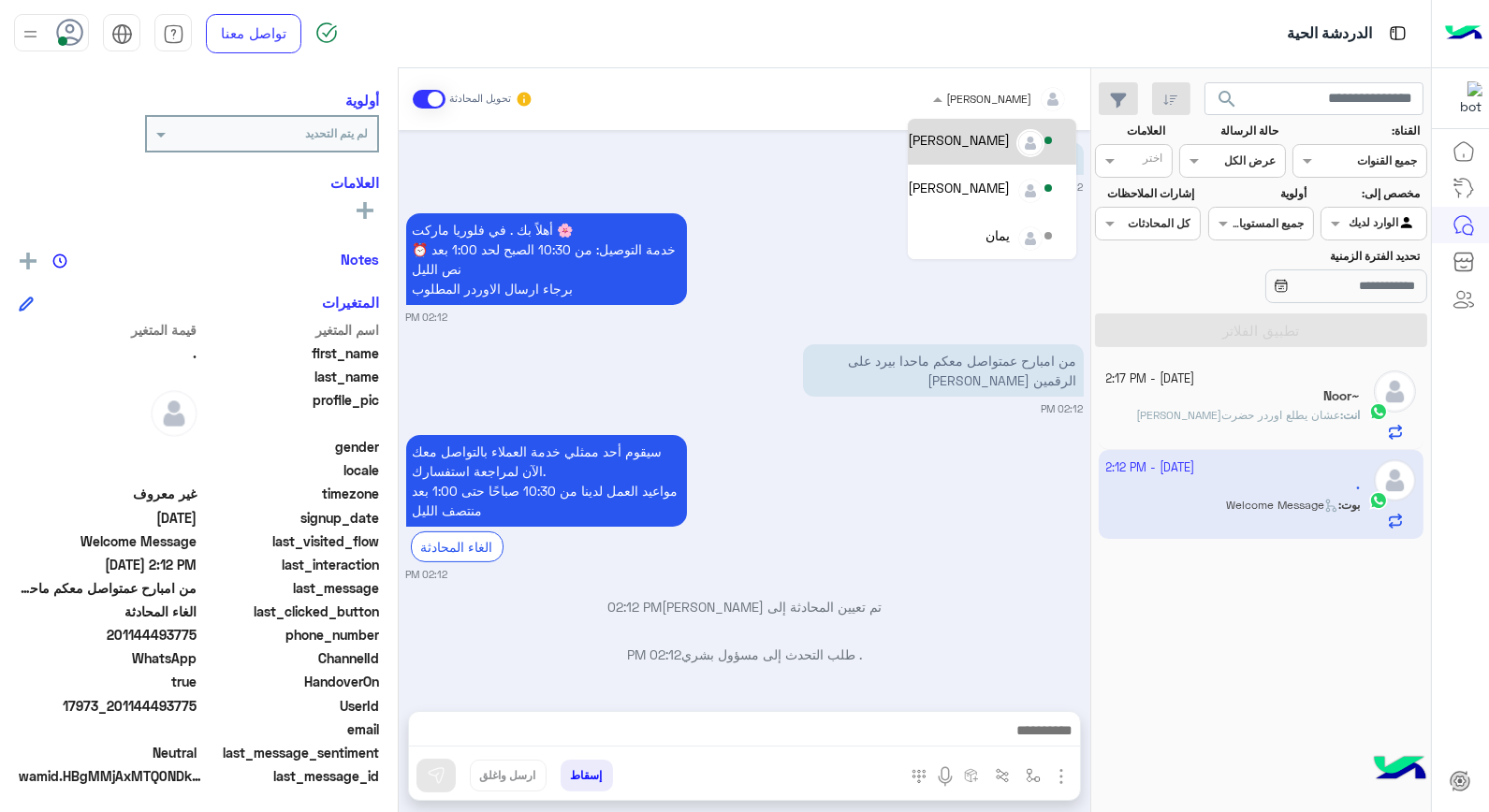
click at [984, 145] on div "بشار قطان" at bounding box center [959, 140] width 102 height 19
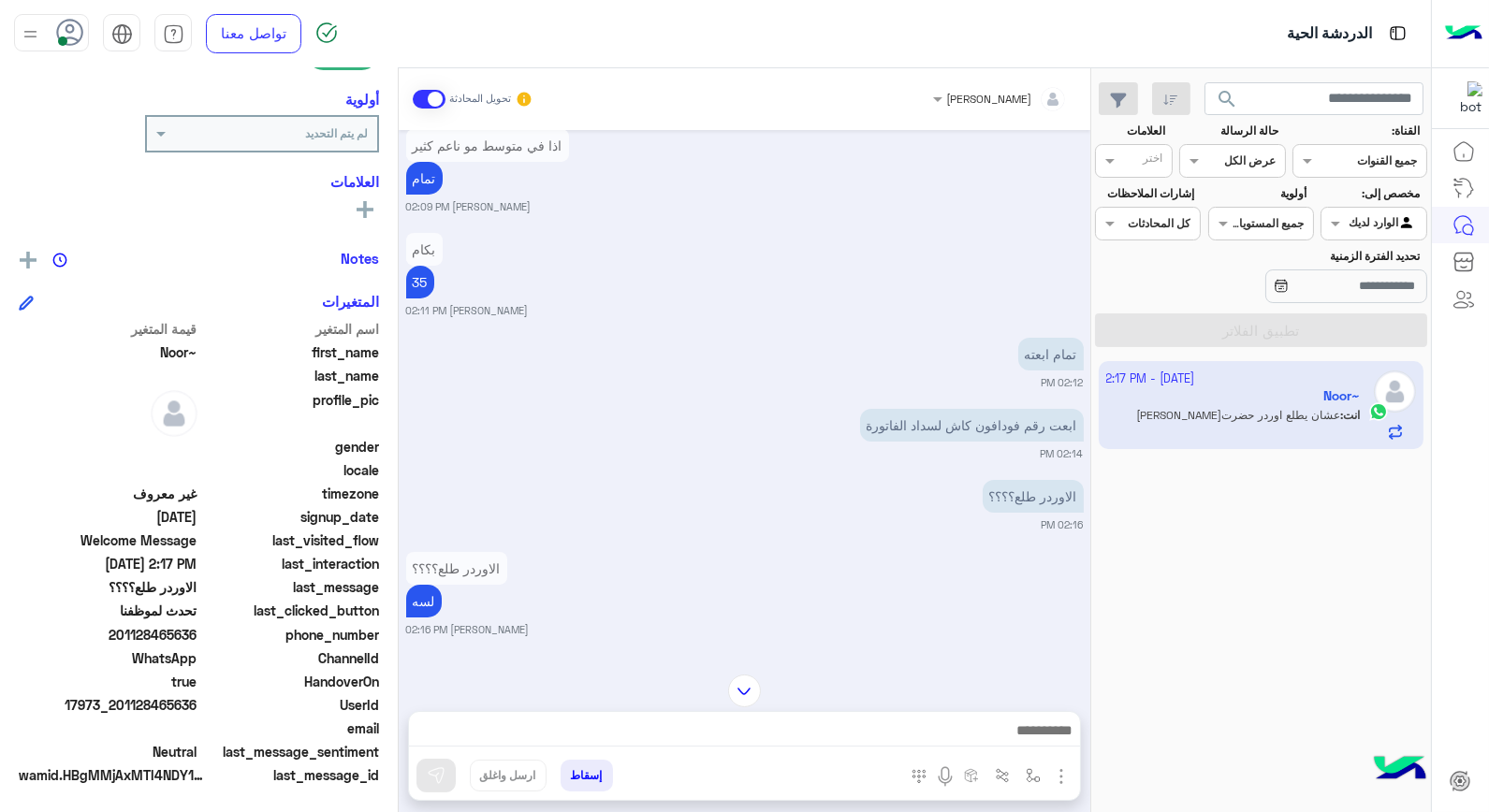
scroll to position [850, 0]
click at [1362, 219] on div at bounding box center [1373, 221] width 104 height 17
click at [1370, 260] on b "غير معينة" at bounding box center [1374, 262] width 51 height 16
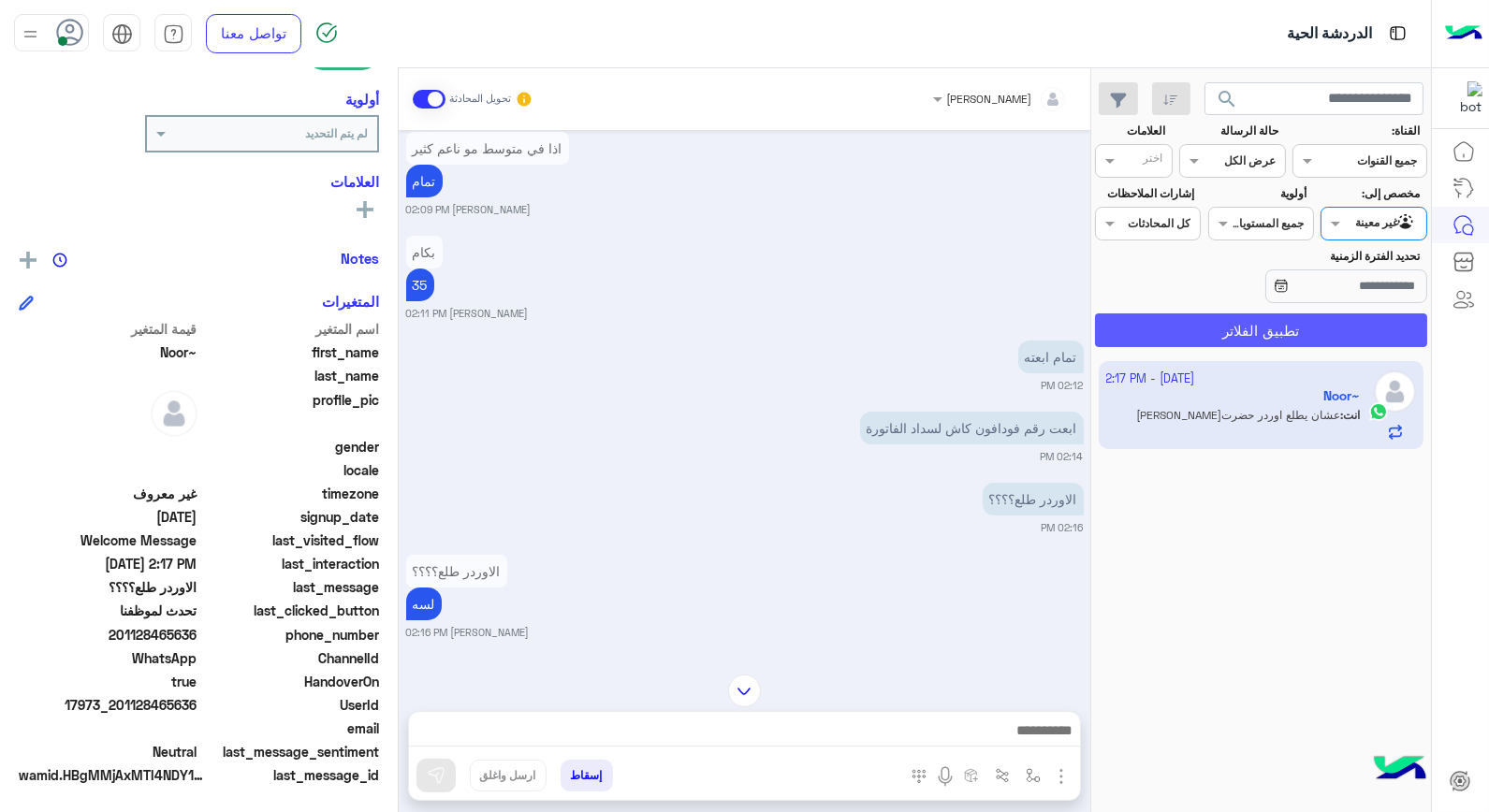
click at [1353, 322] on button "تطبيق الفلاتر" at bounding box center [1261, 330] width 332 height 34
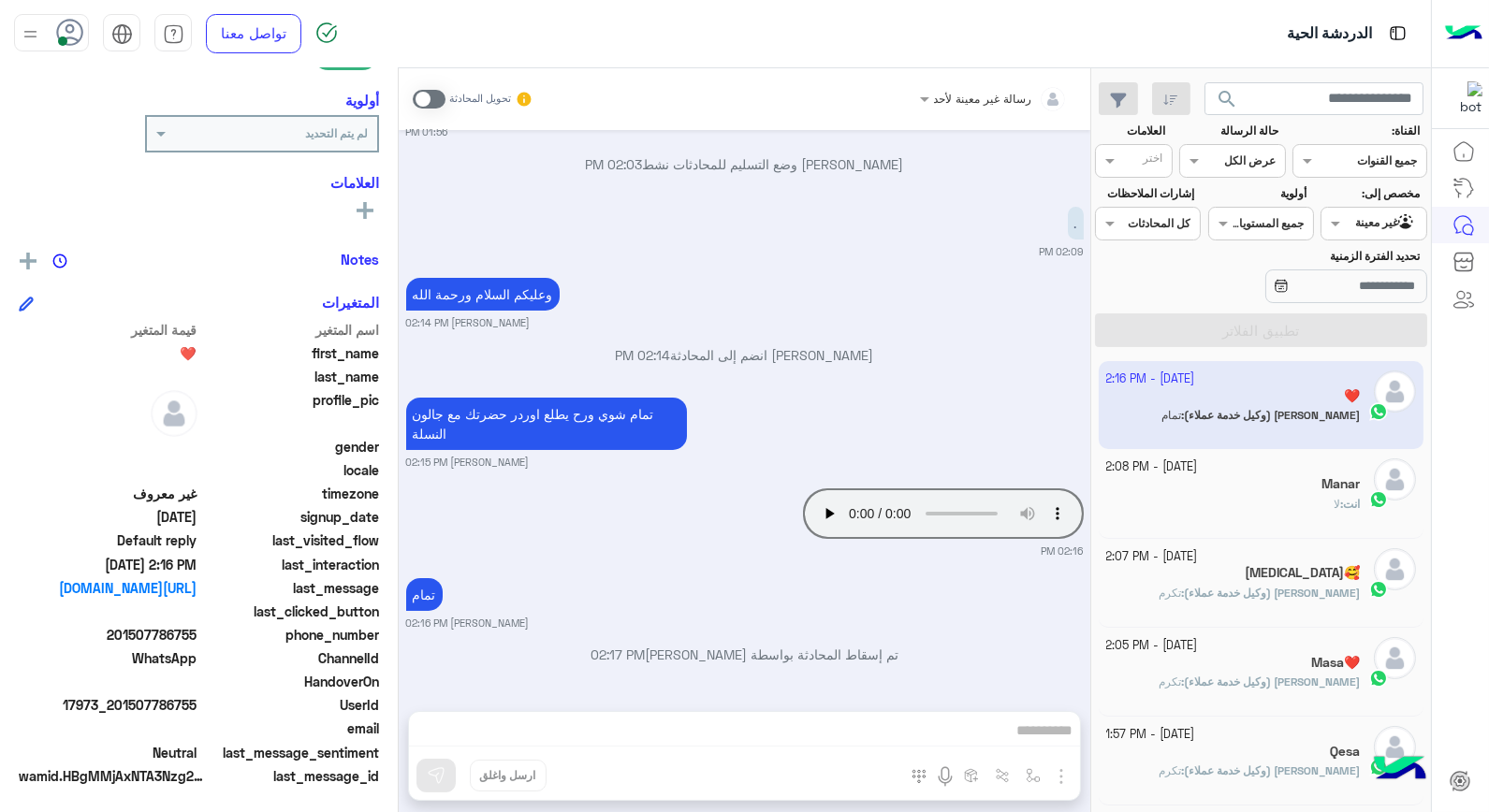
click at [1344, 501] on span "انت" at bounding box center [1352, 503] width 17 height 14
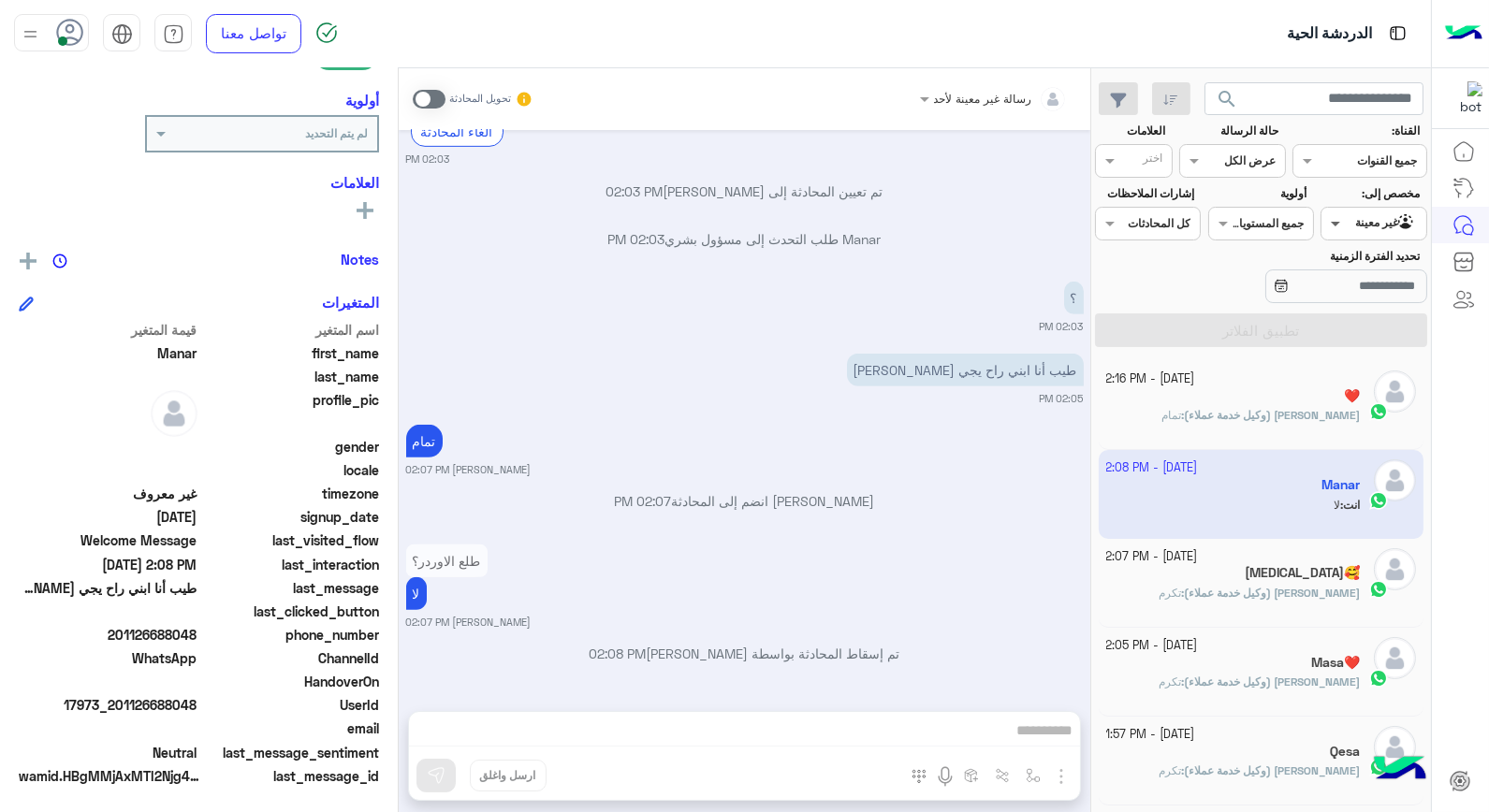
click at [1341, 216] on span at bounding box center [1333, 223] width 23 height 19
click at [1348, 291] on b "الوارد لديك" at bounding box center [1370, 298] width 59 height 16
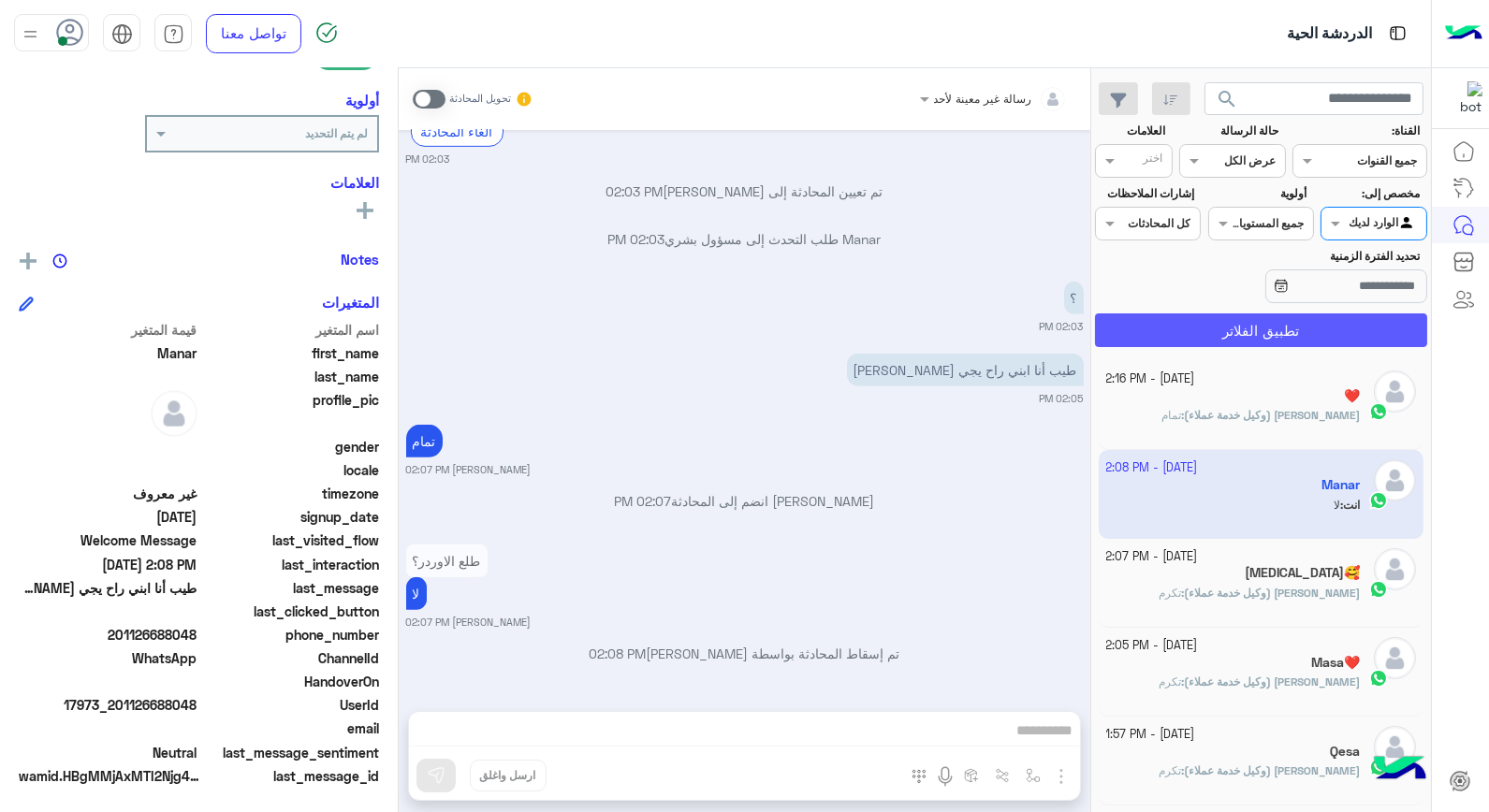
click at [1315, 319] on button "تطبيق الفلاتر" at bounding box center [1261, 330] width 332 height 34
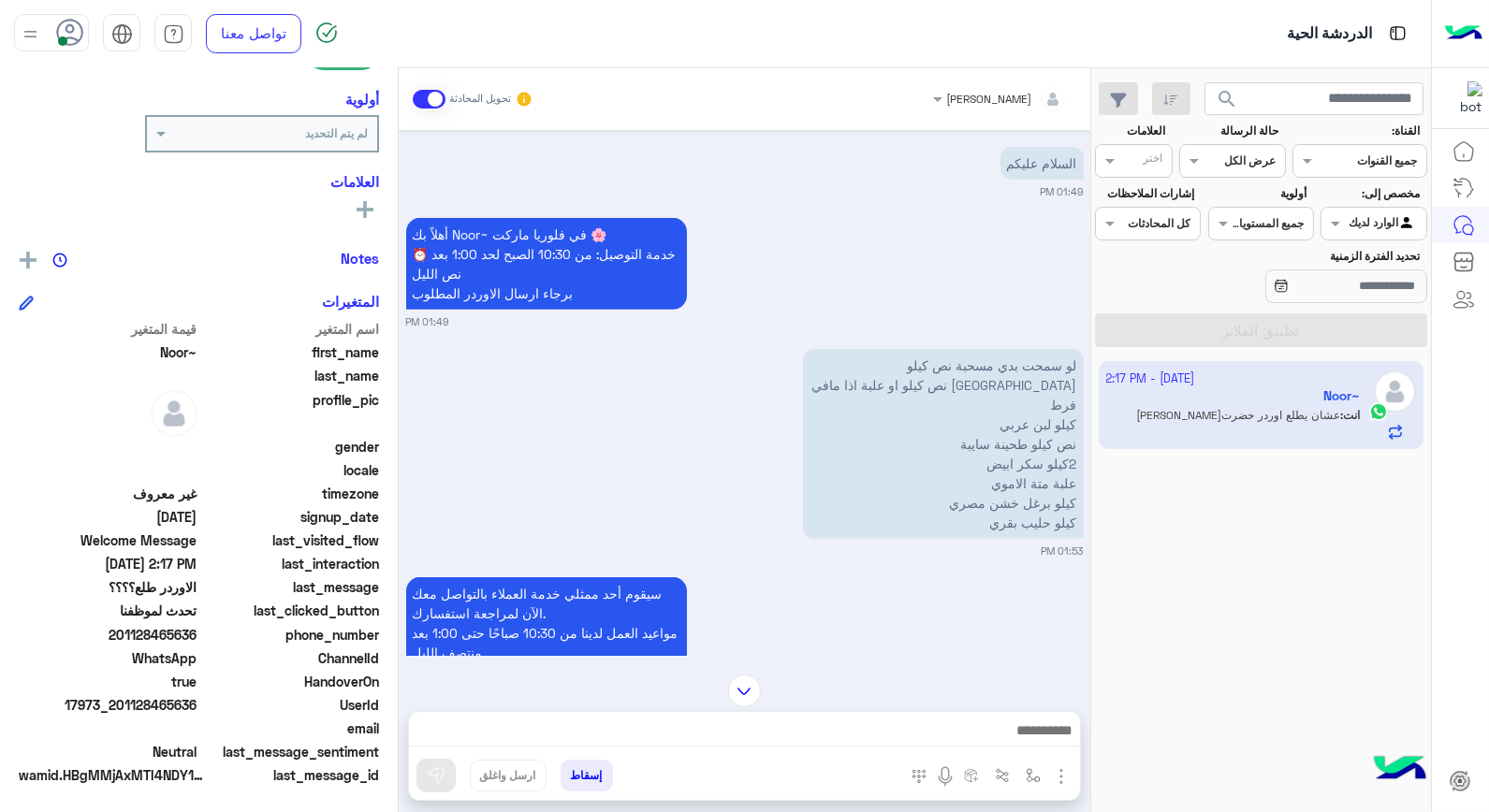
scroll to position [1832, 0]
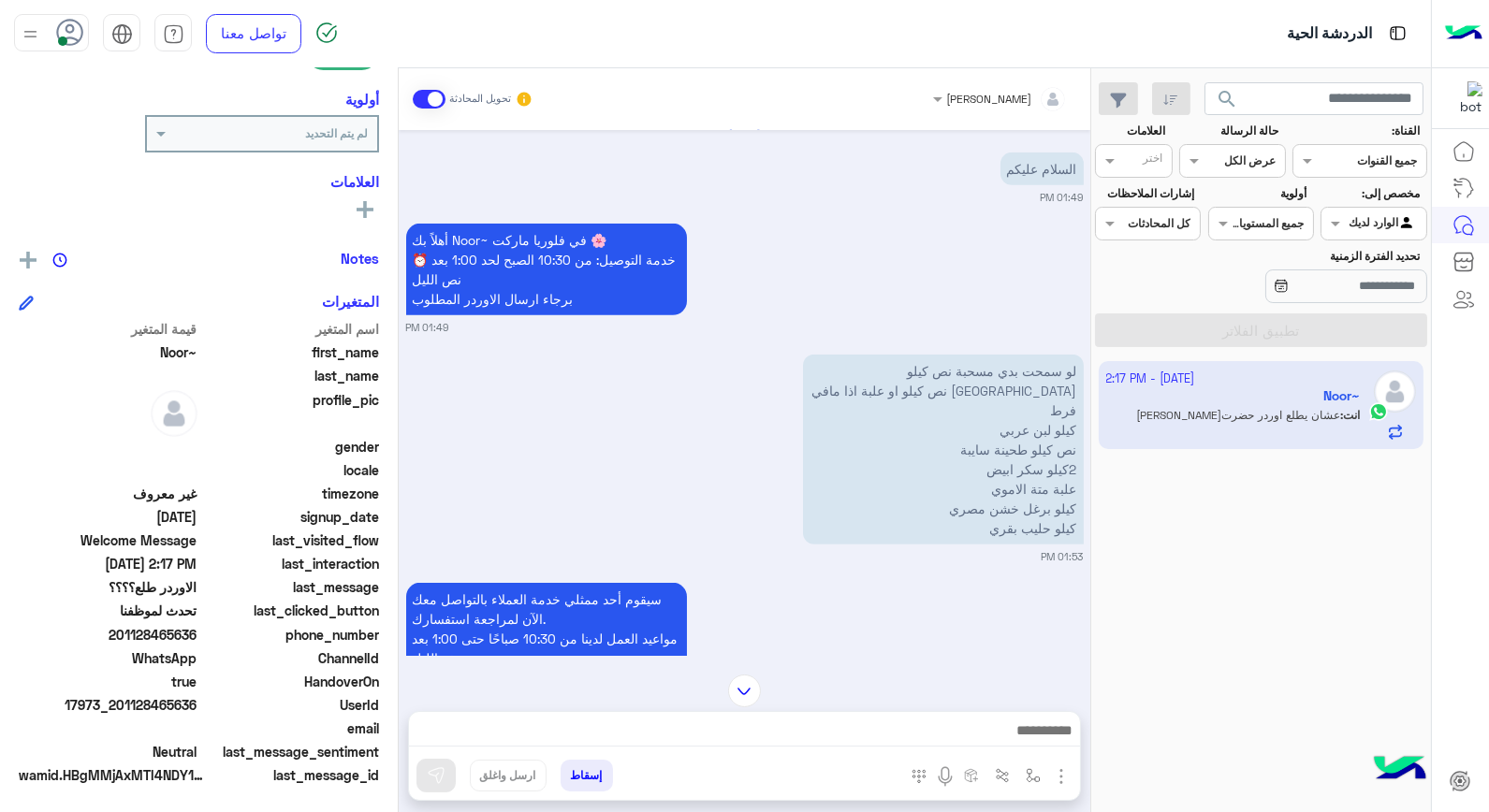
click at [808, 811] on html "الدردشة الحية تواصل معنا مركز المساعدة عربي English search القناة: القناه جميع …" at bounding box center [744, 406] width 1489 height 812
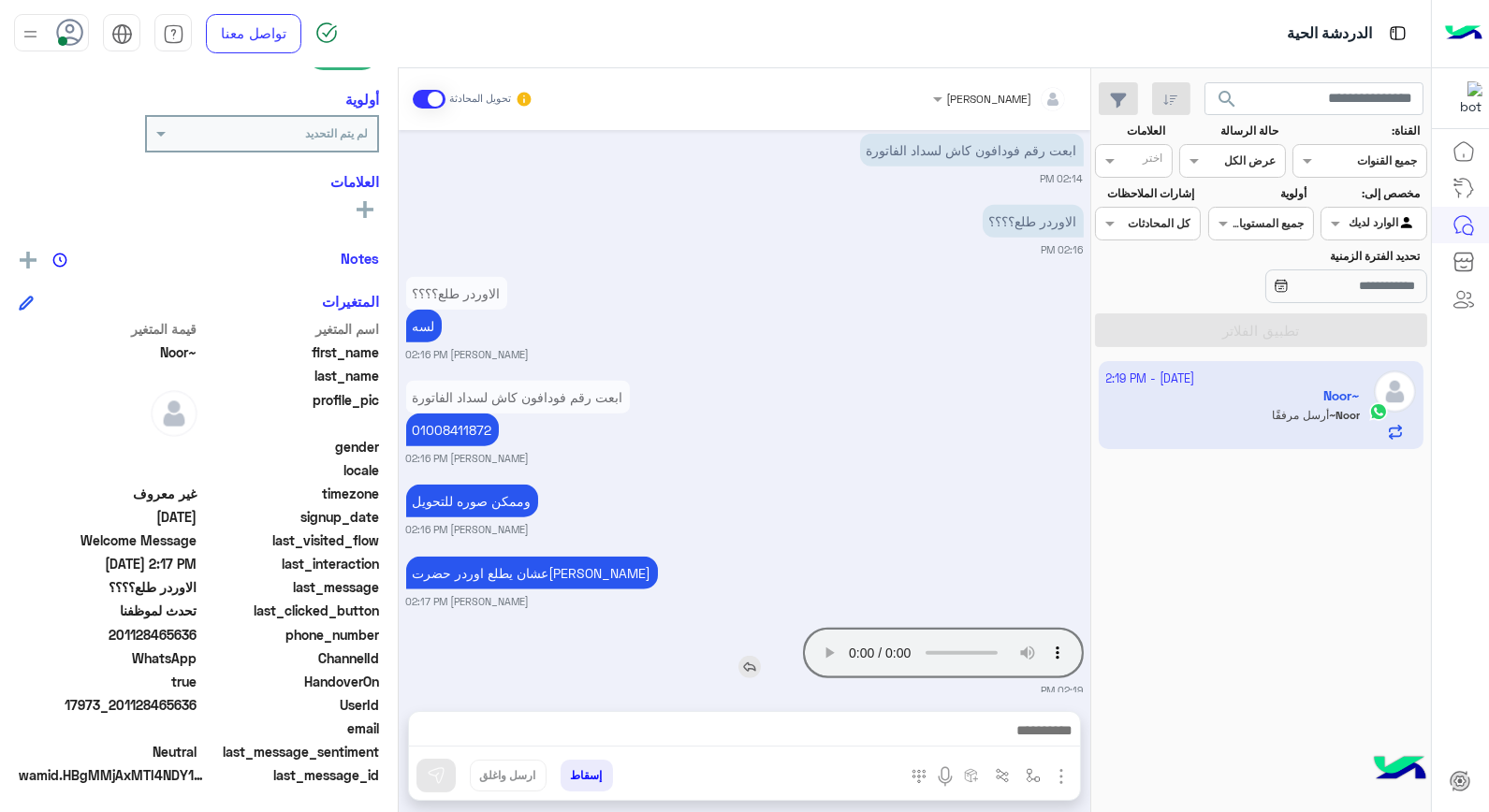
click at [751, 656] on img at bounding box center [749, 667] width 22 height 22
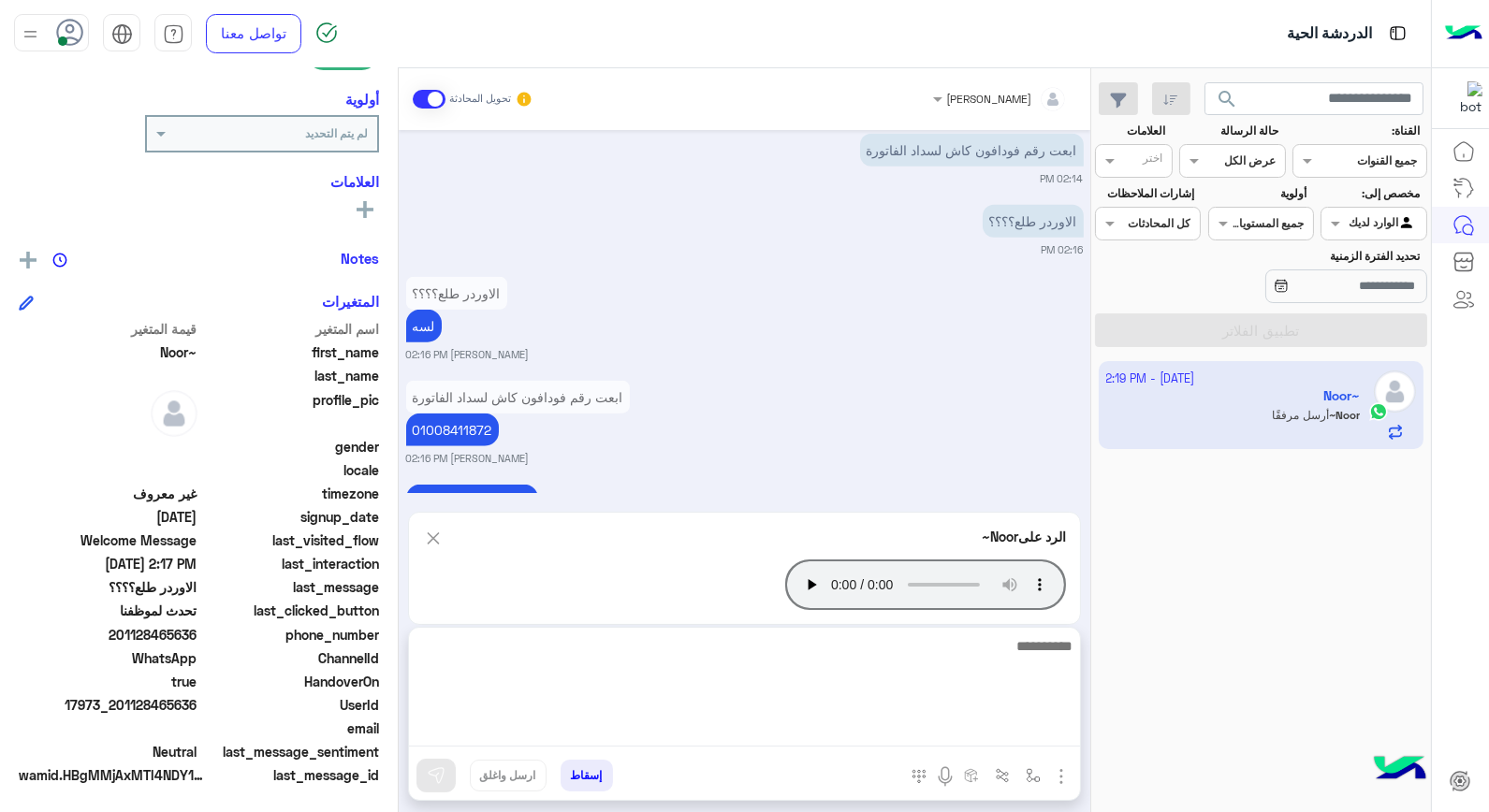
click at [793, 735] on textarea at bounding box center [744, 690] width 671 height 113
type textarea "**********"
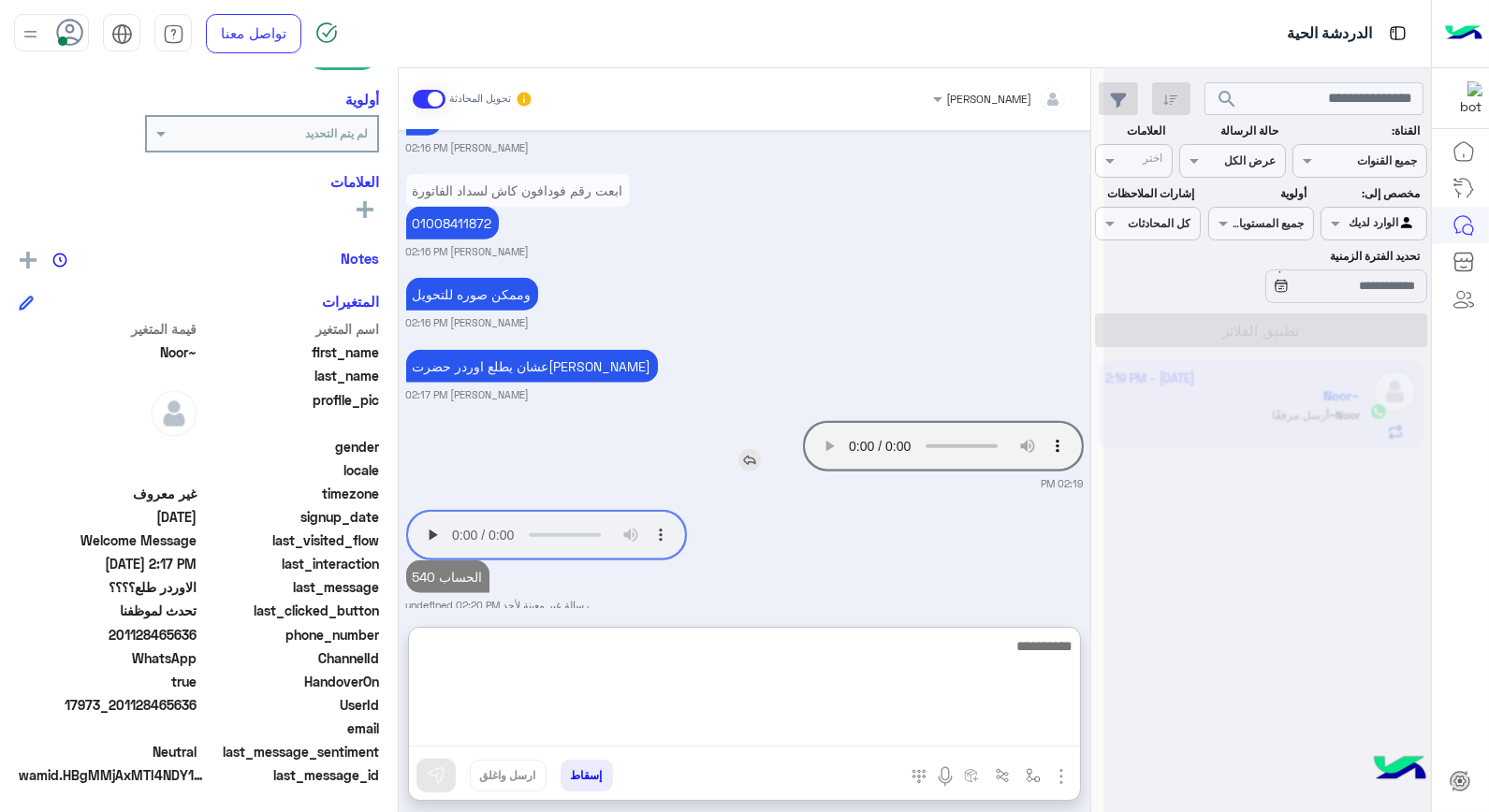
scroll to position [3747, 0]
click at [839, 657] on textarea at bounding box center [744, 690] width 671 height 113
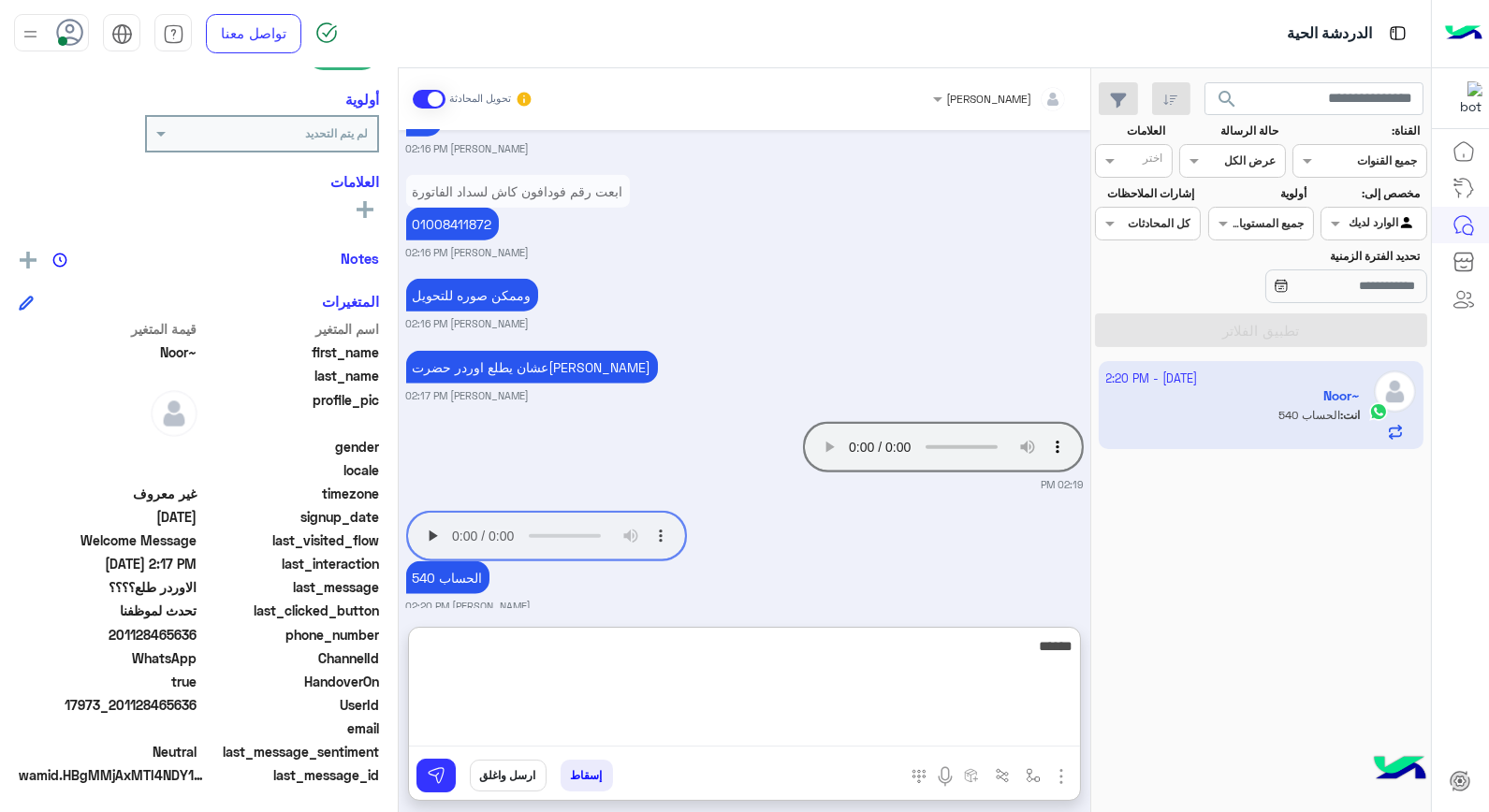
type textarea "*******"
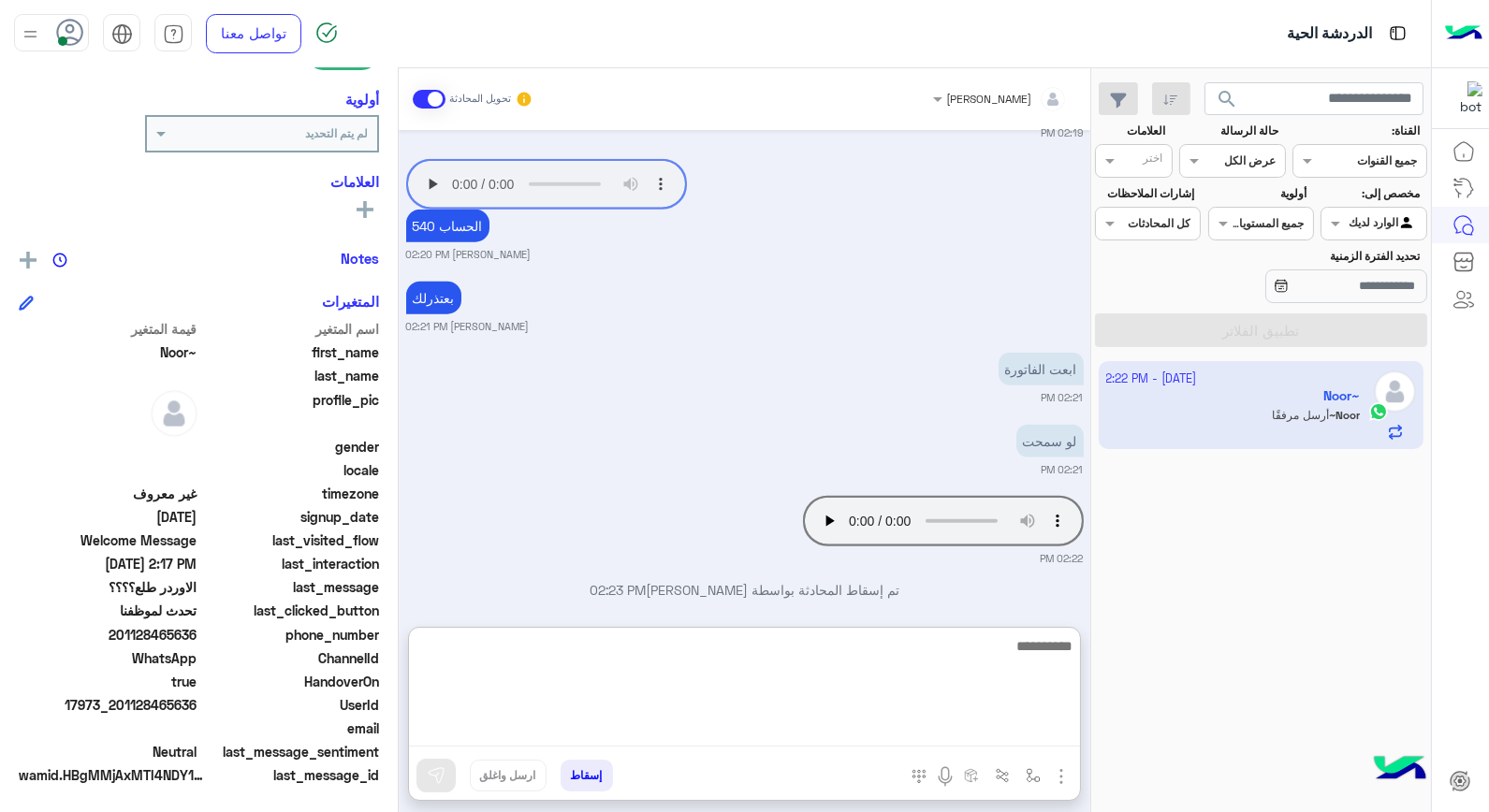
scroll to position [4148, 0]
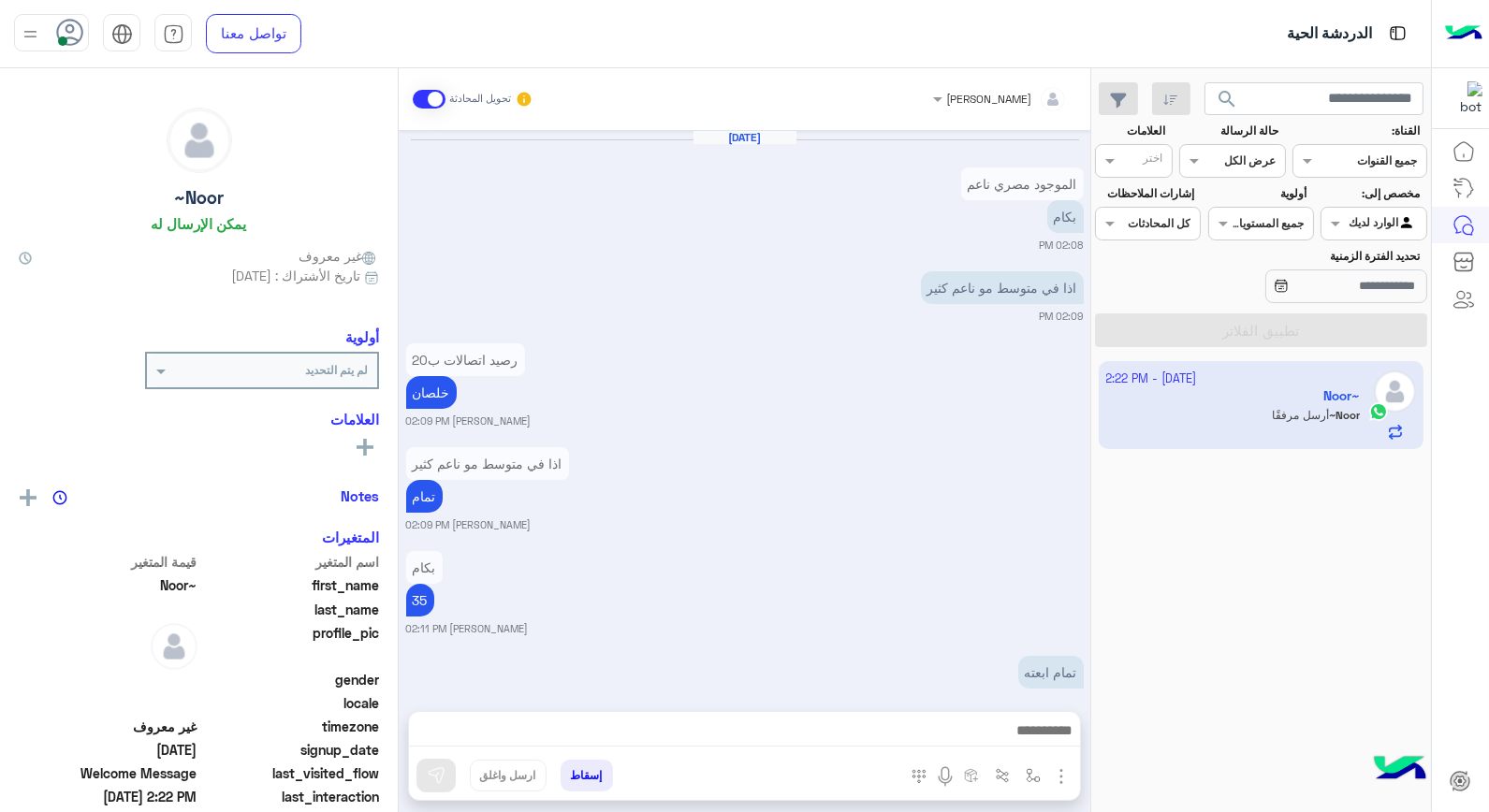
scroll to position [1135, 0]
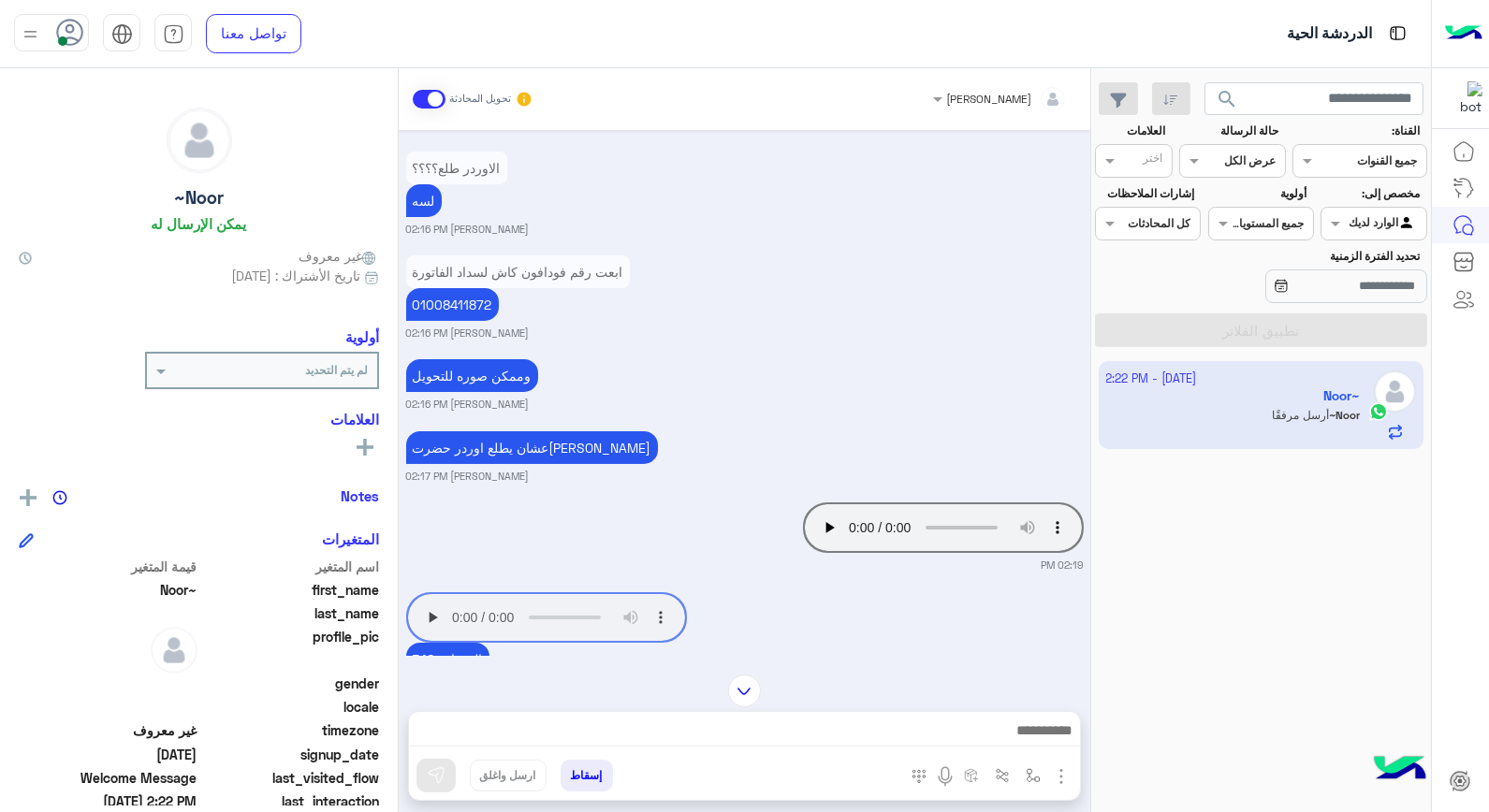
scroll to position [1135, 0]
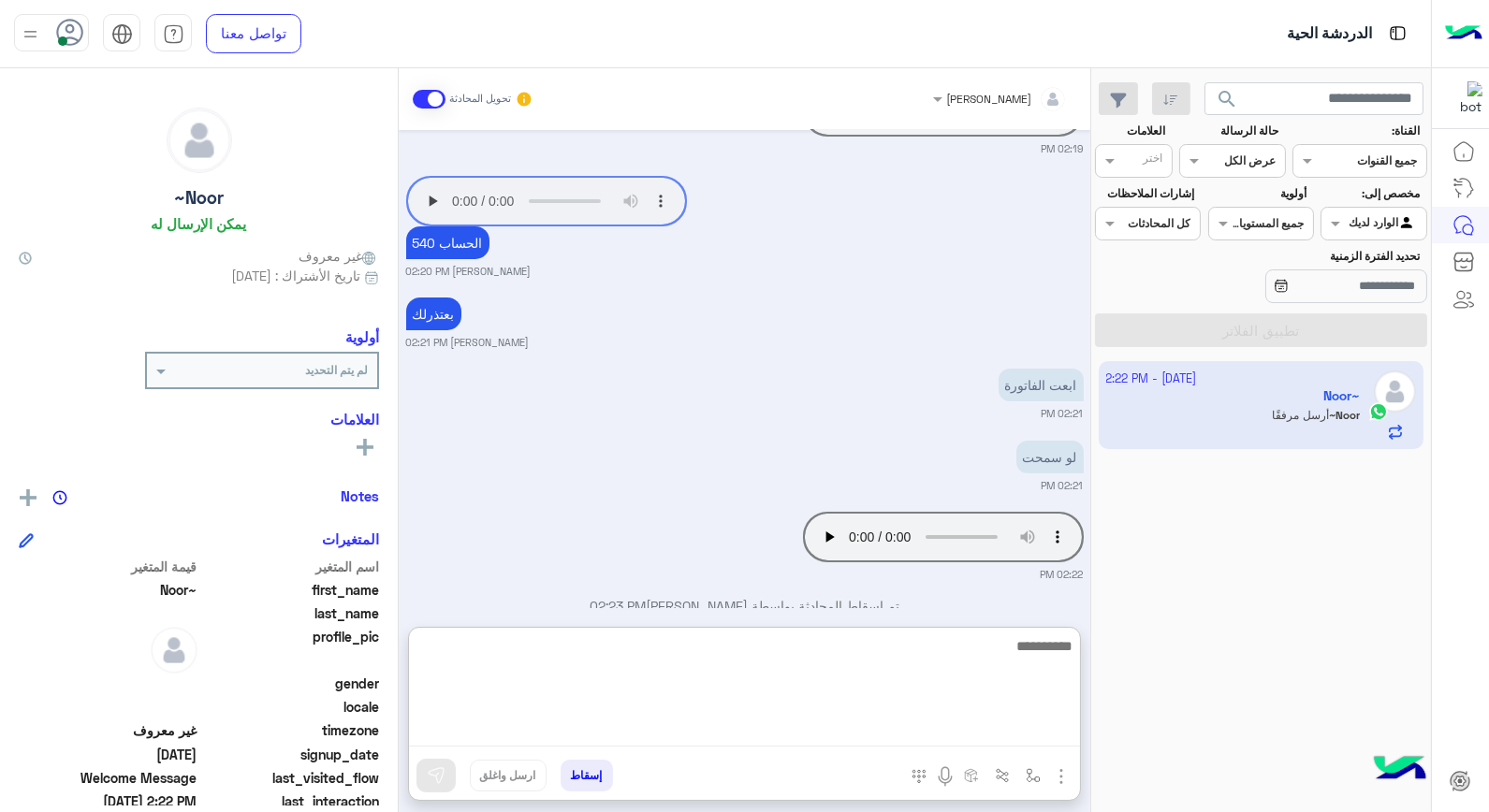
click at [943, 724] on textarea at bounding box center [744, 690] width 671 height 113
click at [956, 655] on textarea at bounding box center [744, 690] width 671 height 113
type textarea "*"
click at [899, 658] on textarea at bounding box center [744, 690] width 671 height 113
type textarea "**********"
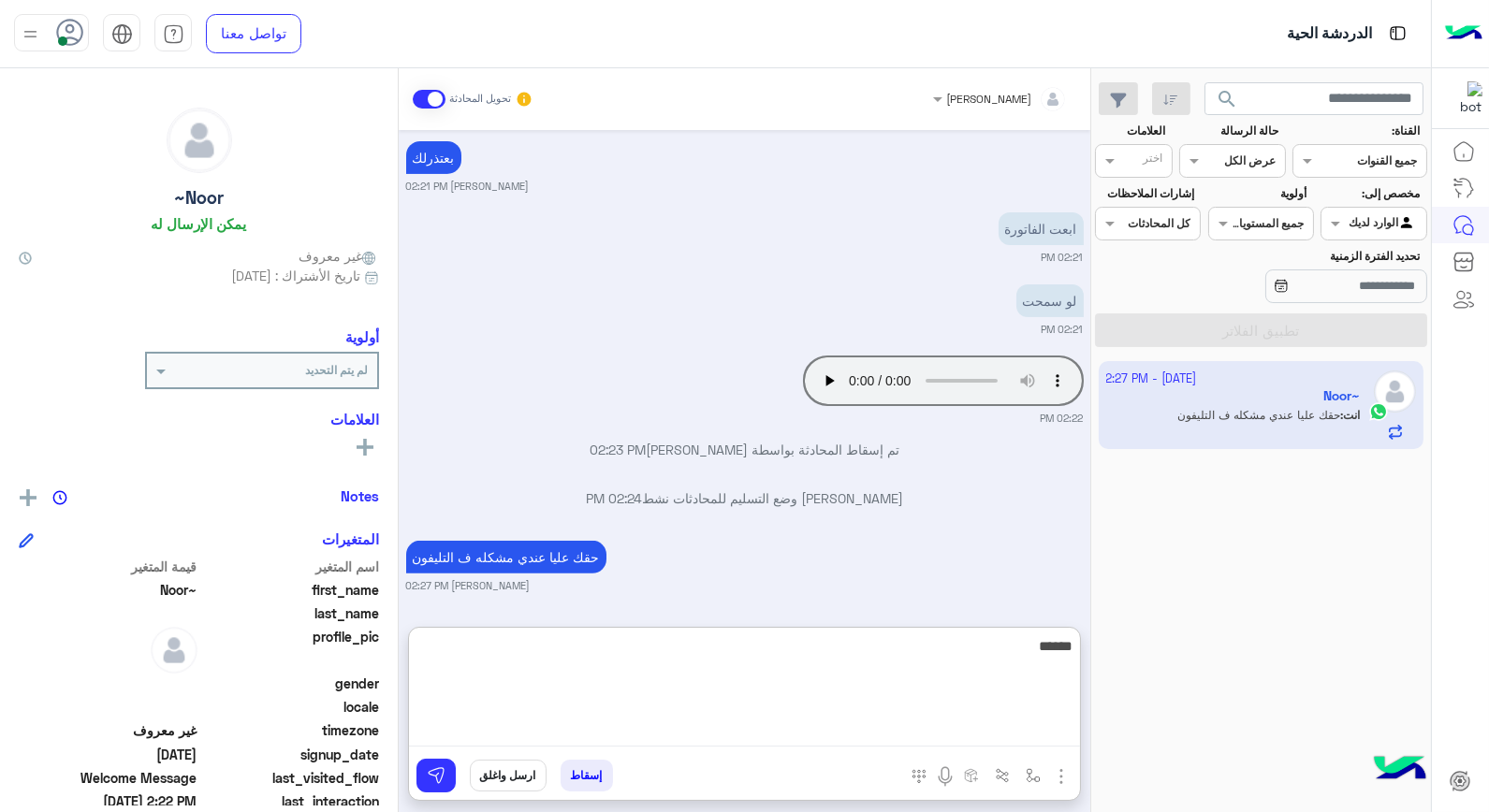
scroll to position [1339, 0]
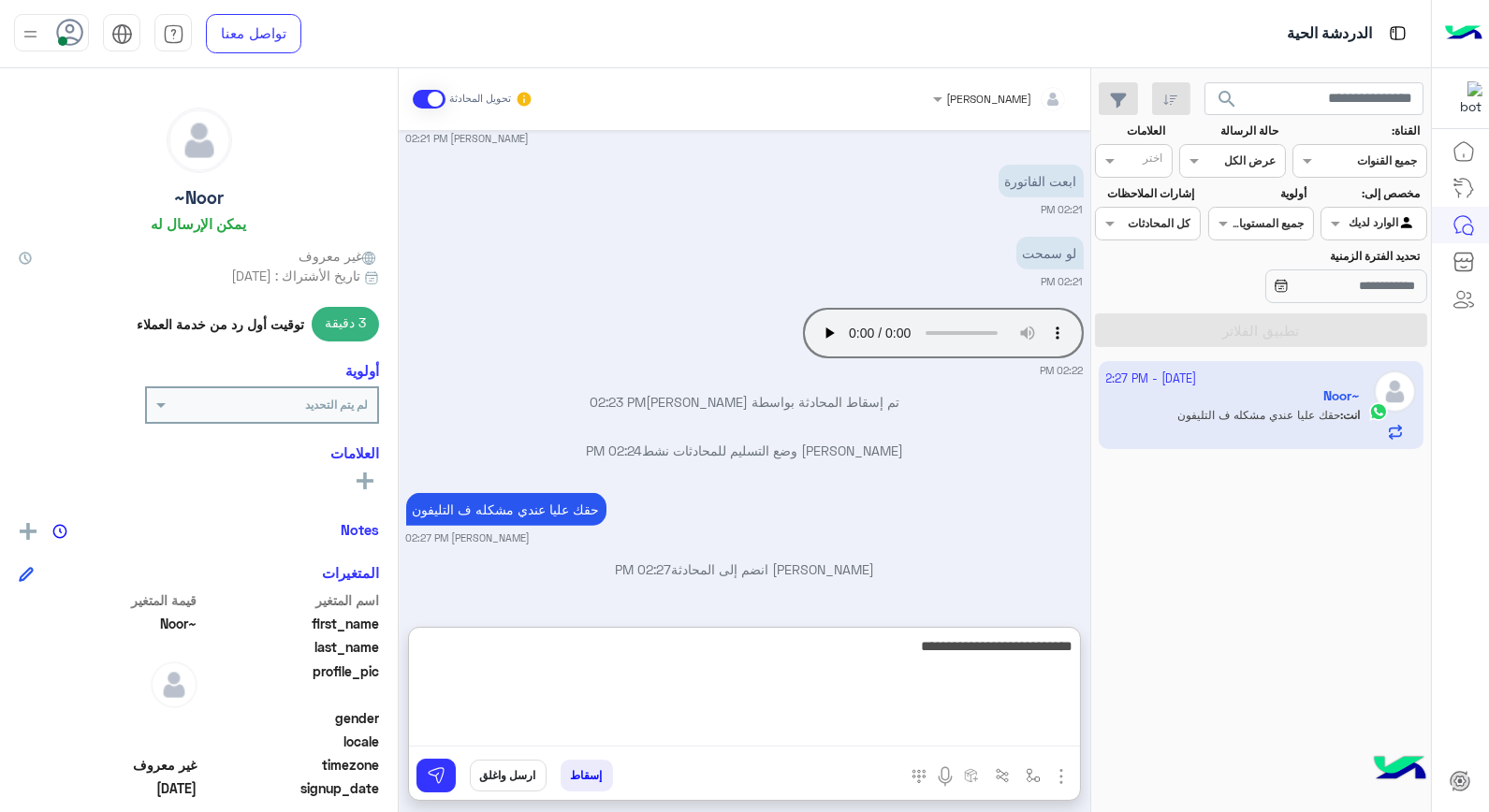
type textarea "**********"
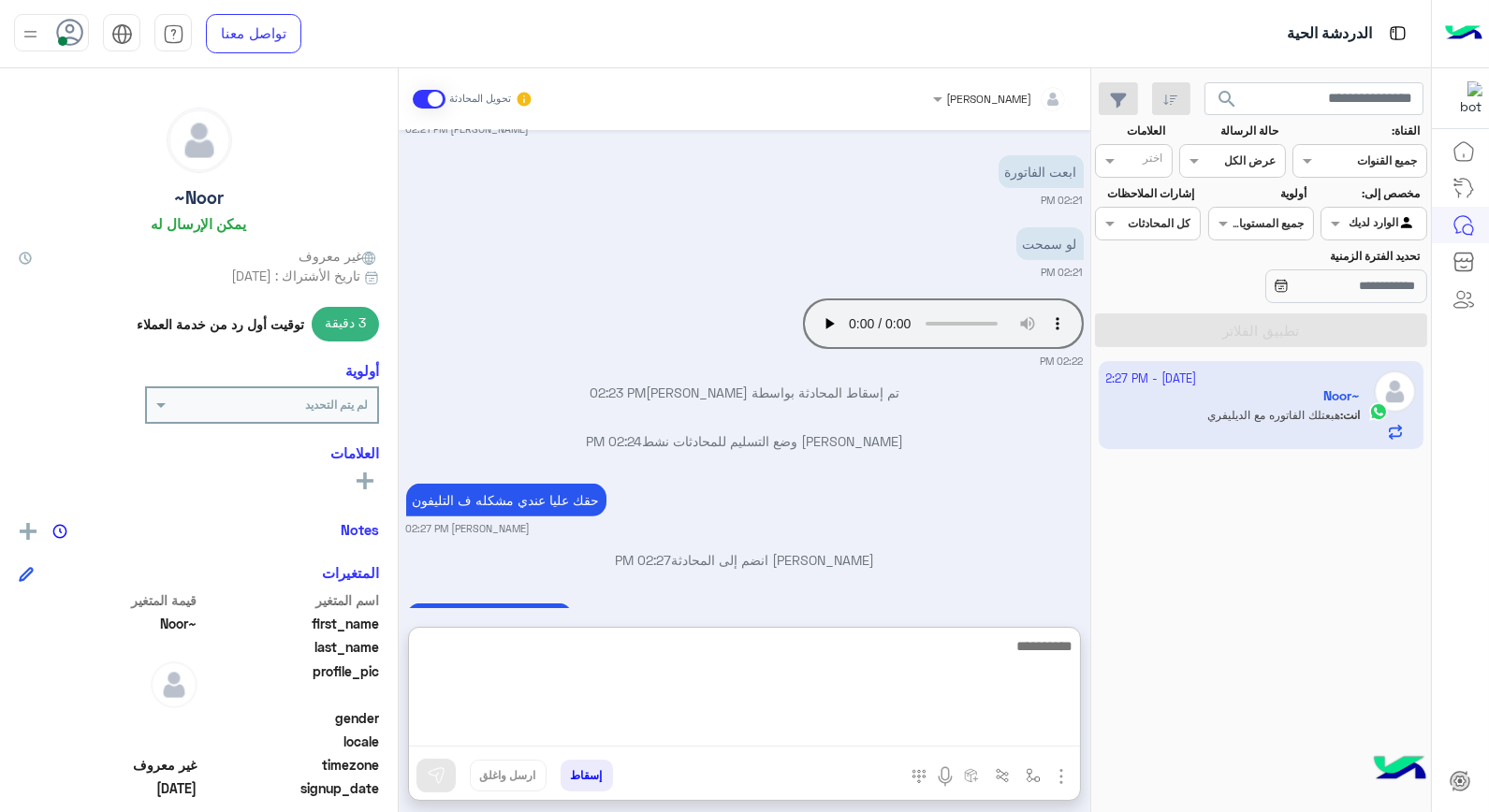
scroll to position [1410, 0]
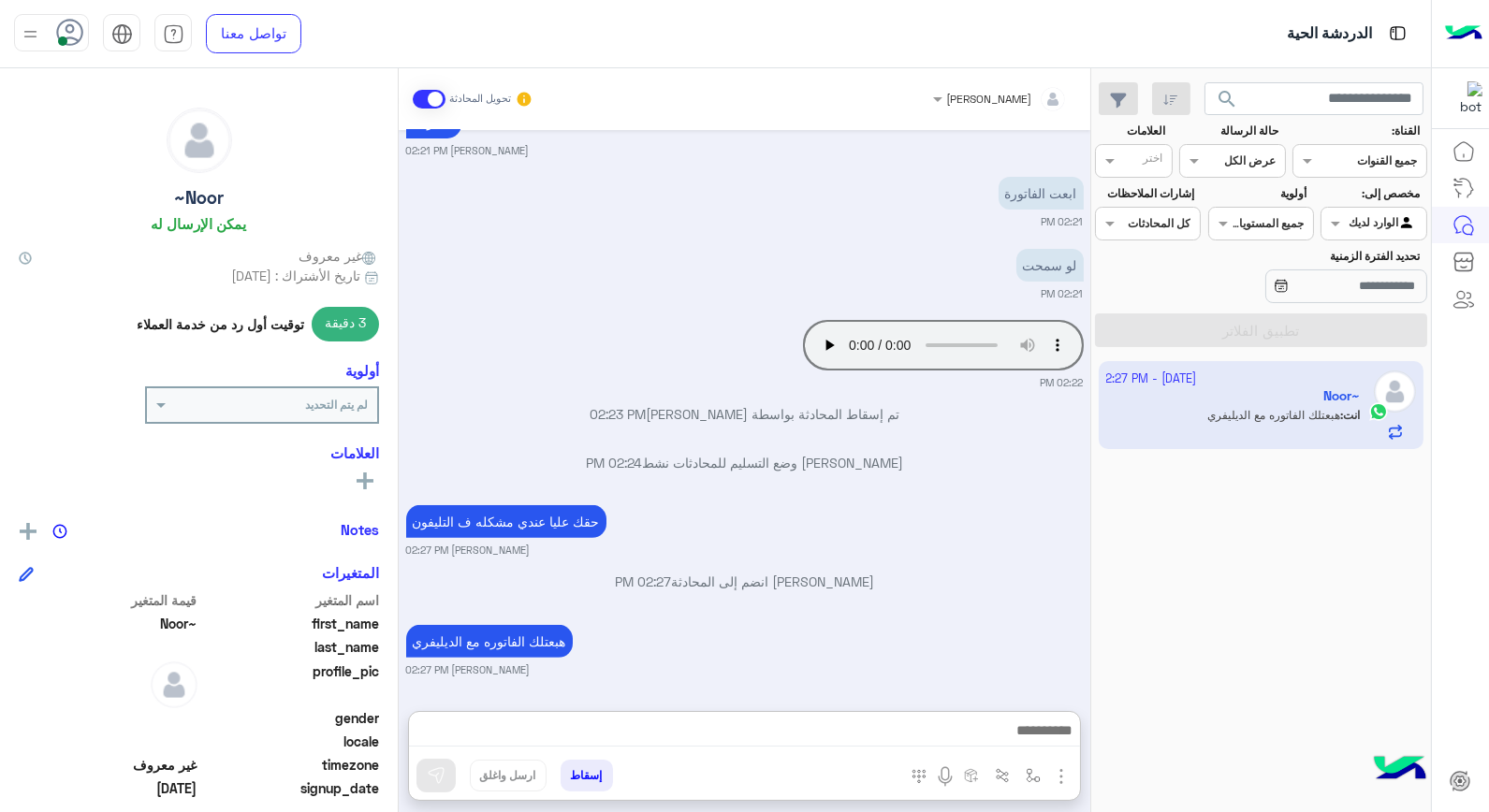
click at [995, 96] on div at bounding box center [1001, 95] width 154 height 17
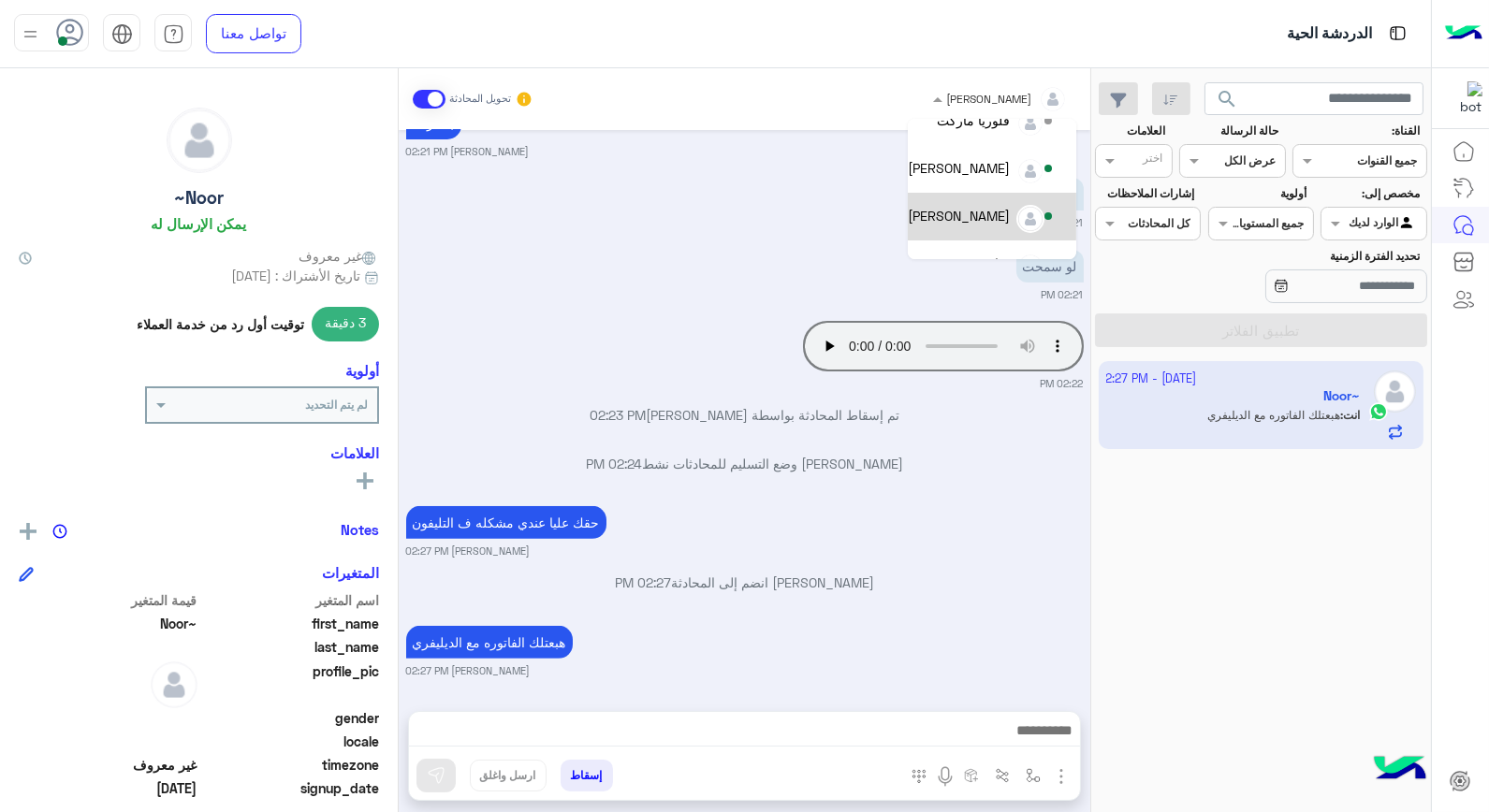
scroll to position [86, 0]
click at [990, 192] on div "[PERSON_NAME]" at bounding box center [959, 187] width 102 height 19
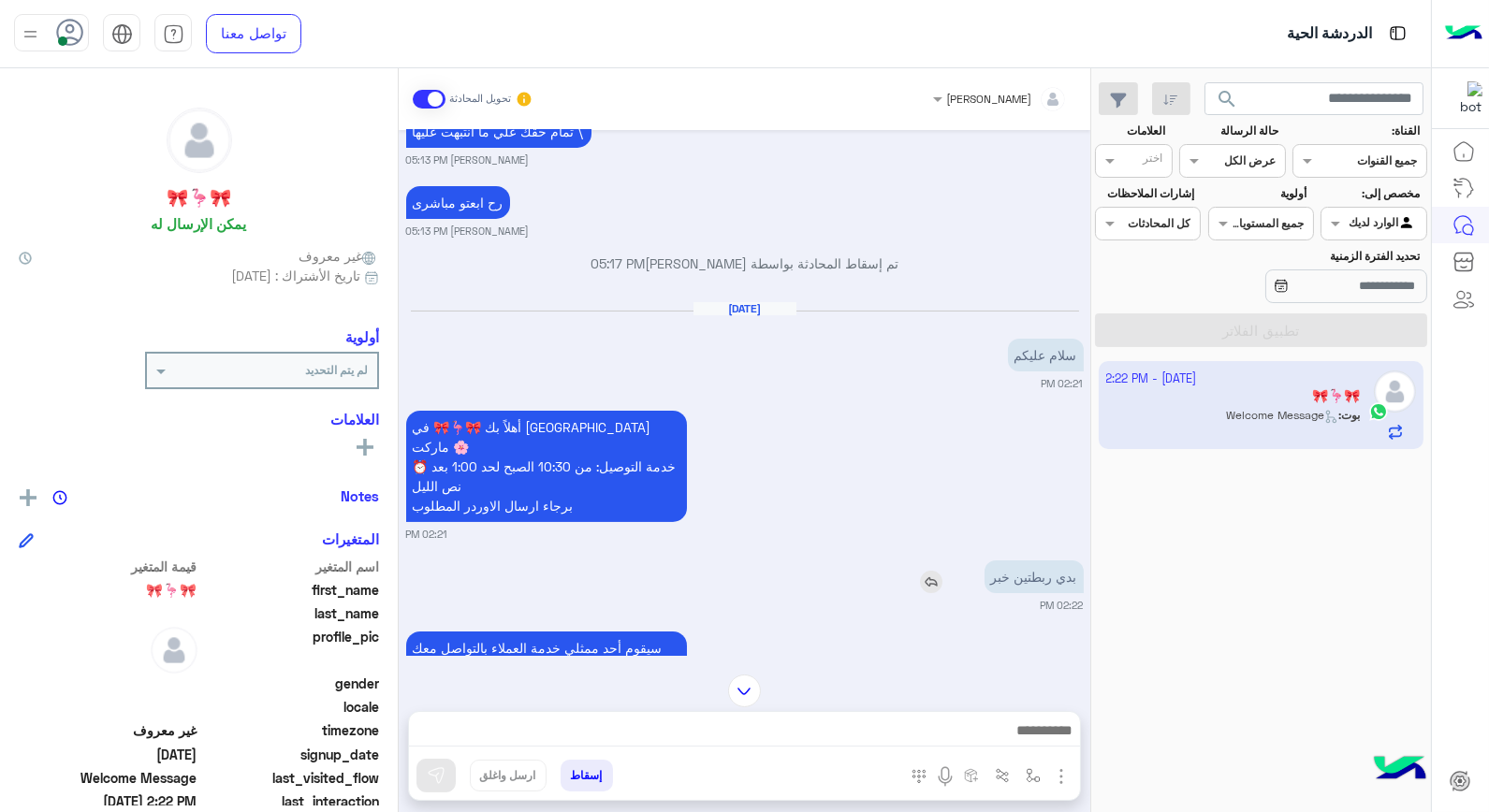
scroll to position [872, 0]
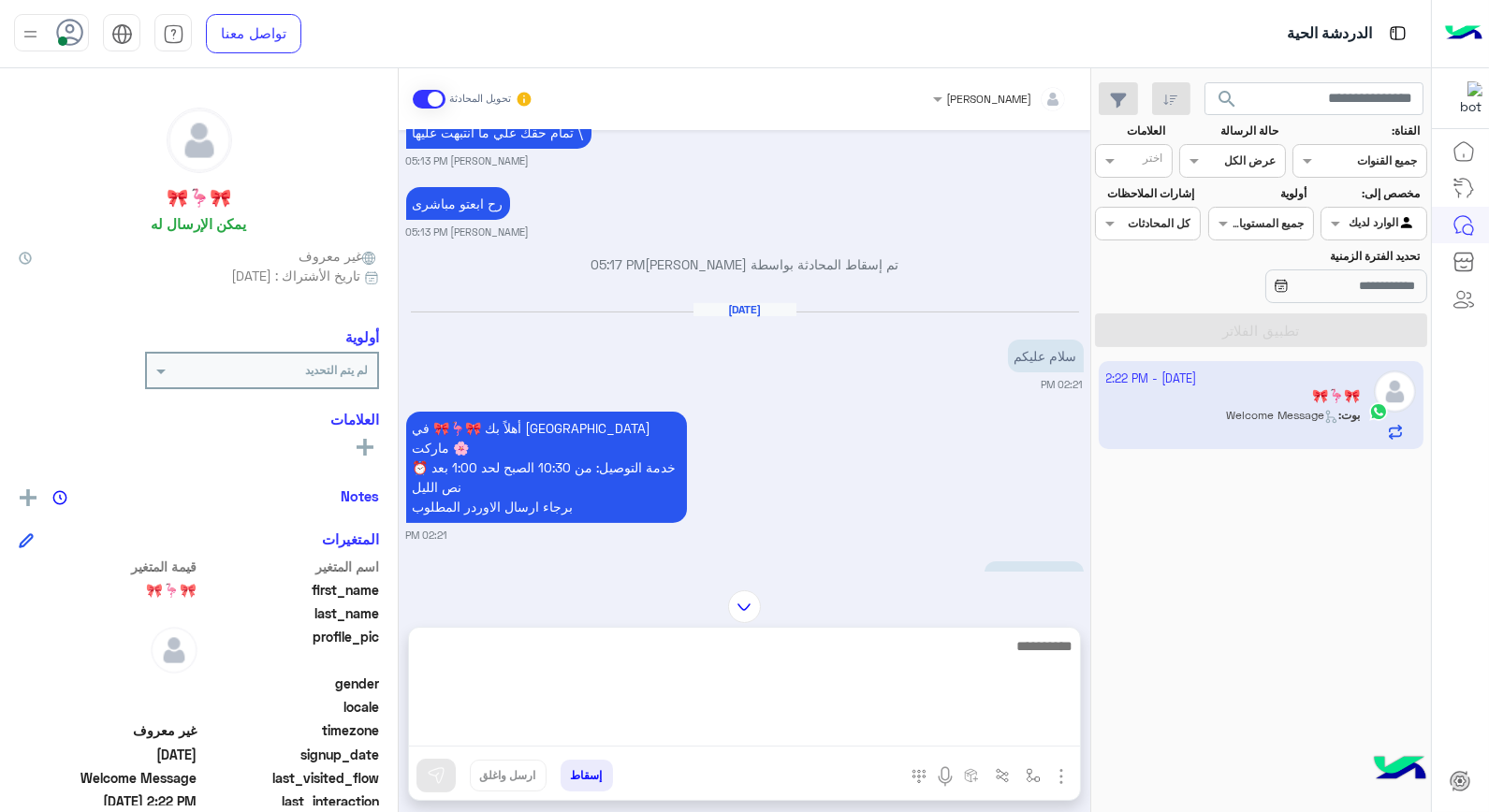
click at [948, 726] on textarea at bounding box center [744, 690] width 671 height 113
type textarea "*********"
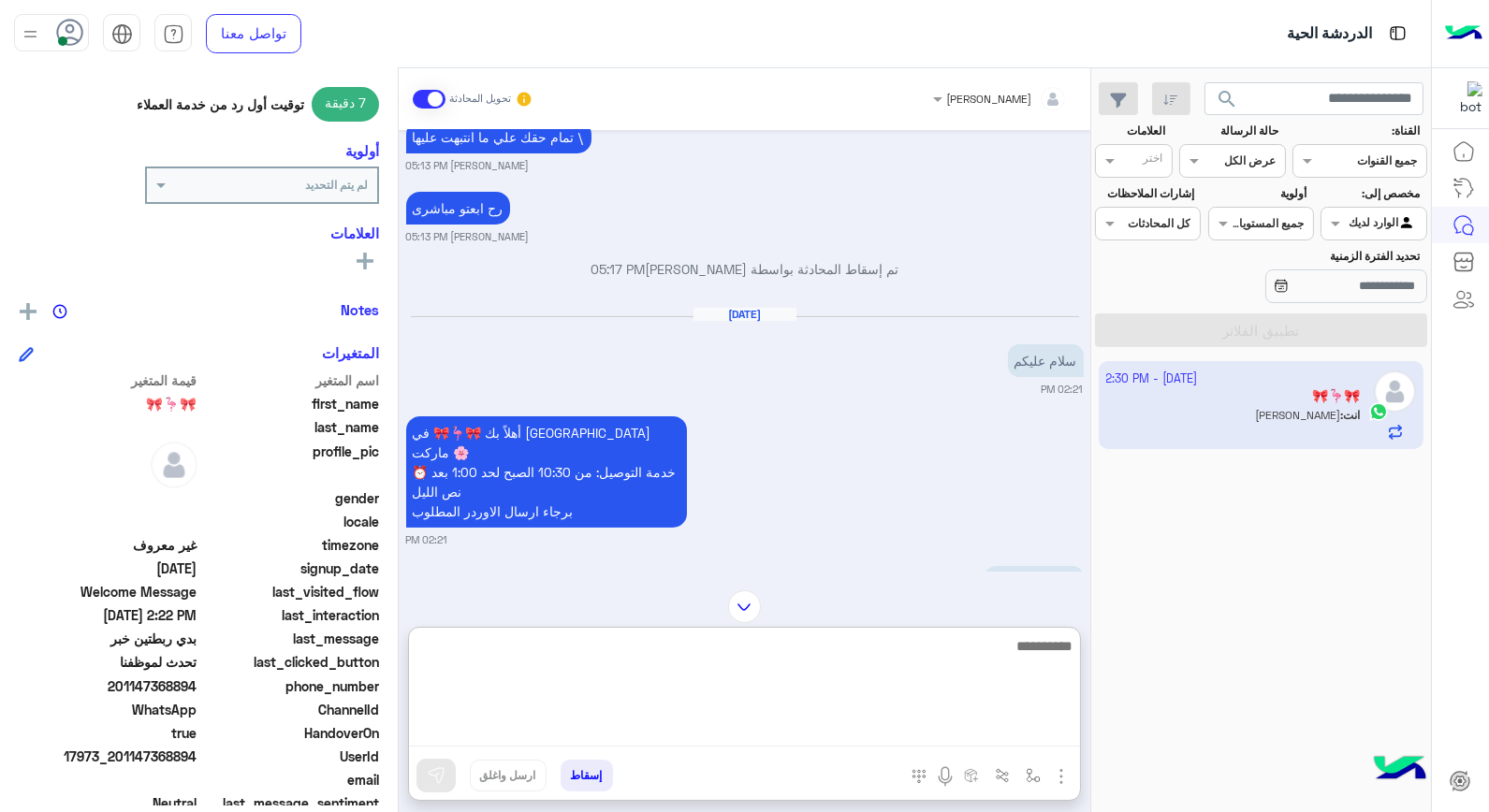
scroll to position [271, 0]
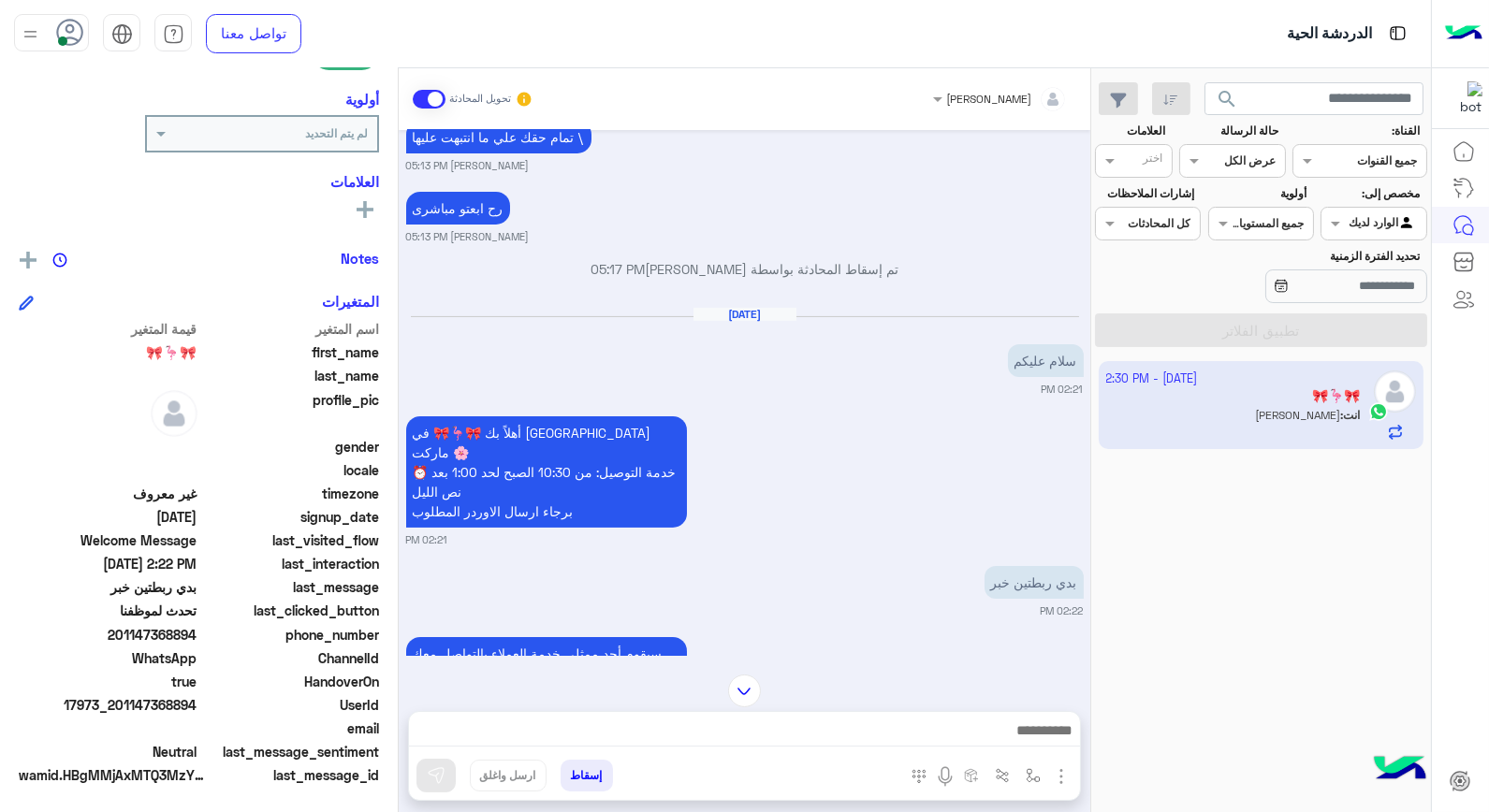
drag, startPoint x: 146, startPoint y: 632, endPoint x: 199, endPoint y: 632, distance: 53.0
click at [197, 632] on span "201147368894" at bounding box center [108, 635] width 179 height 19
copy span "7368894"
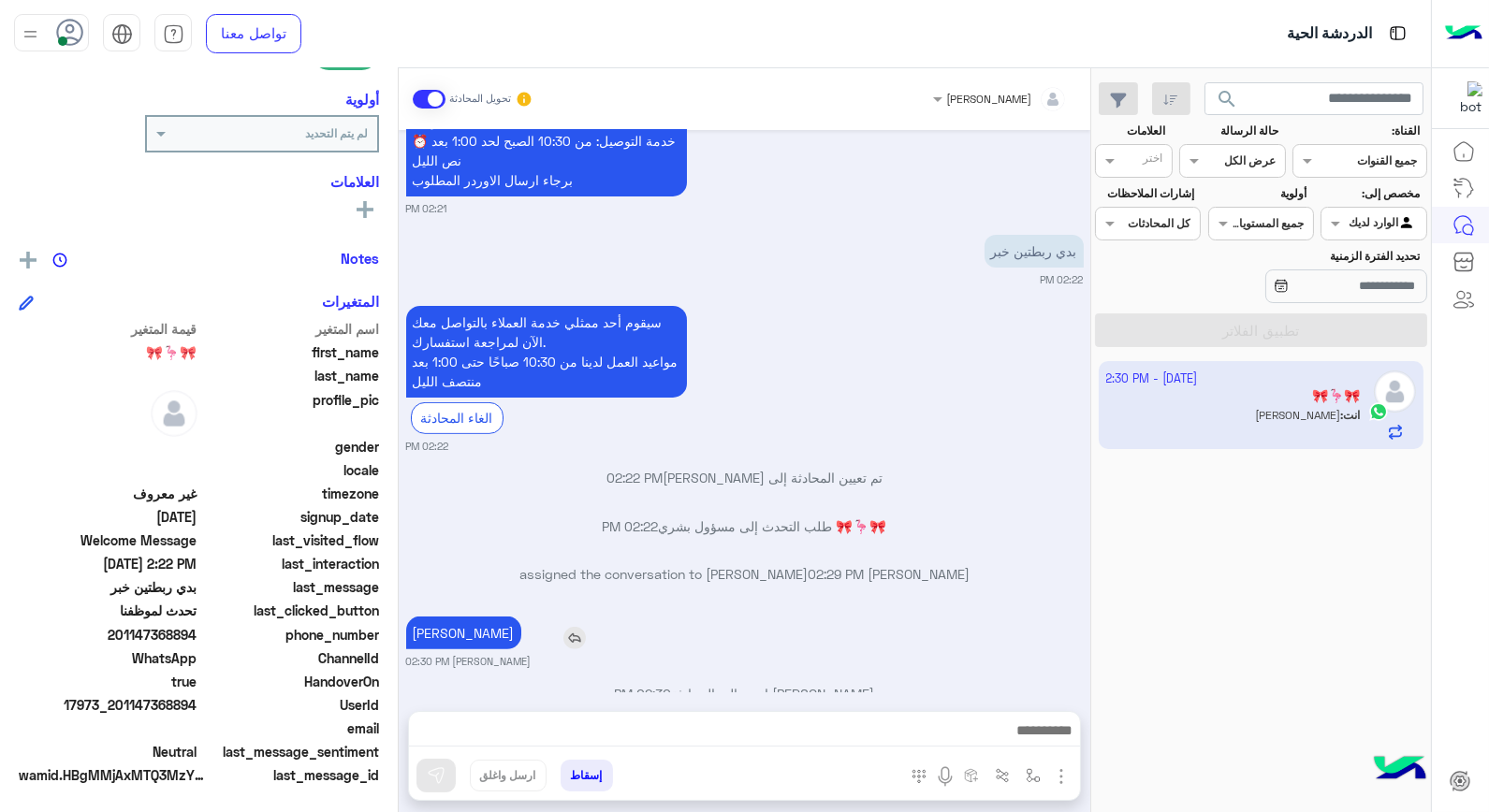
scroll to position [1199, 0]
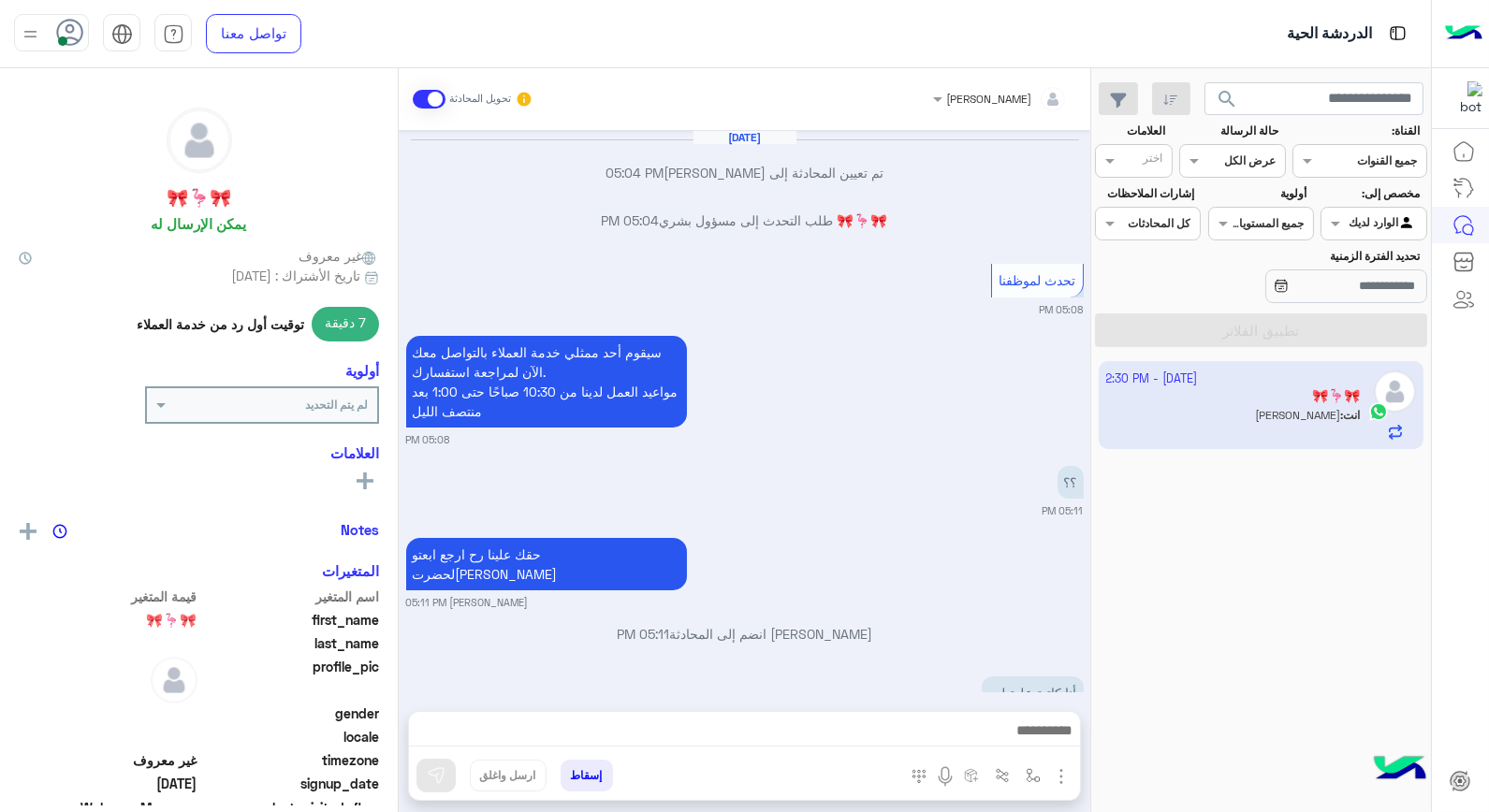
scroll to position [959, 0]
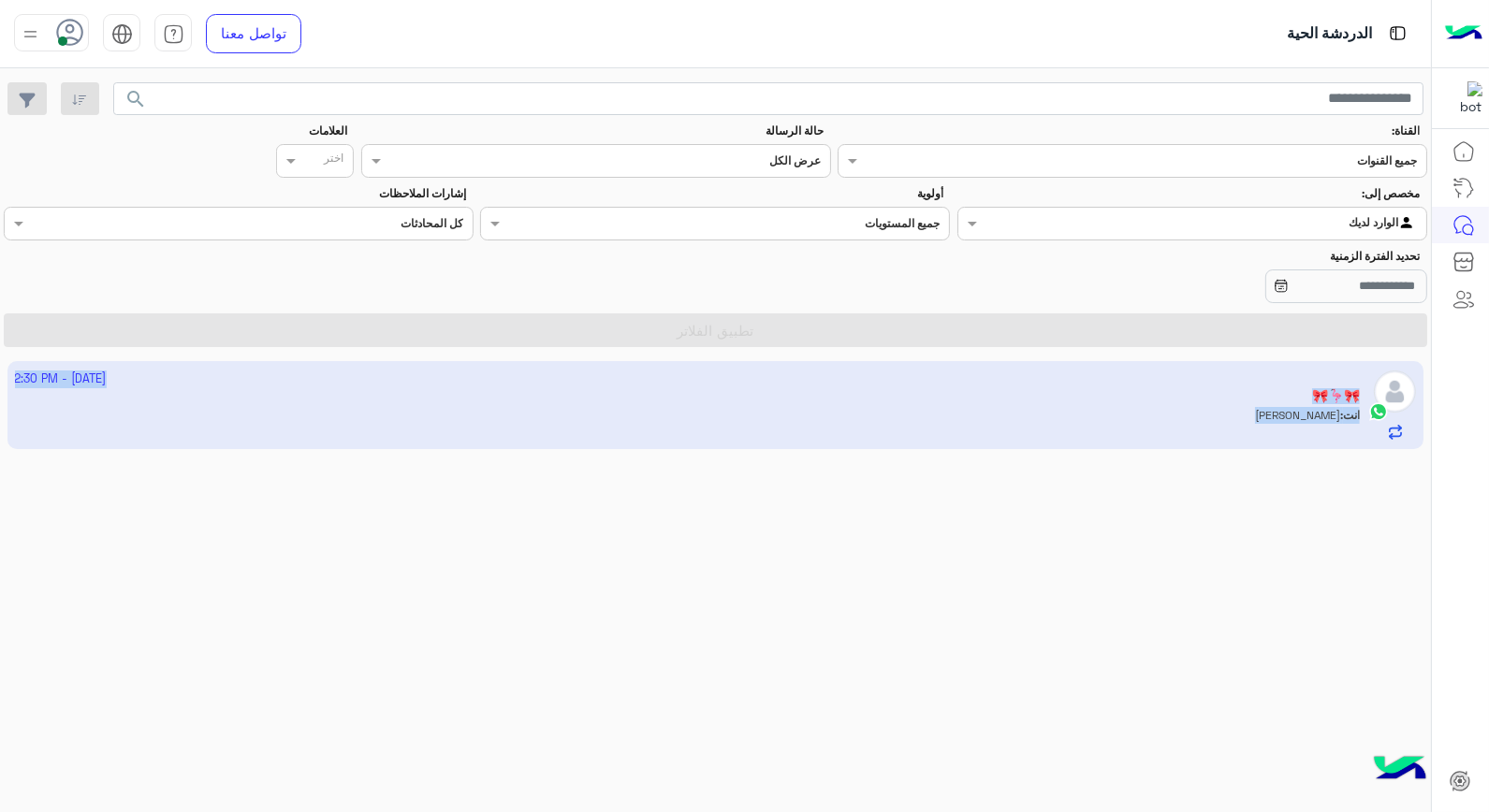
drag, startPoint x: 858, startPoint y: 354, endPoint x: 862, endPoint y: 393, distance: 39.2
click at [862, 393] on mat-drawer-container "search القناة: القناه جميع القنوات حالة الرسالة القناه عرض الكل العلامات اختر م…" at bounding box center [715, 444] width 1431 height 751
click at [907, 671] on div "[DATE] - 2:30 PM 🎀🦩🎀 انت : [PERSON_NAME]" at bounding box center [715, 587] width 1431 height 465
click at [1275, 422] on app-inbox-user "[DATE] - 2:36 PM 🎀🦩🎀 انت : حقك علينا" at bounding box center [716, 404] width 1418 height 88
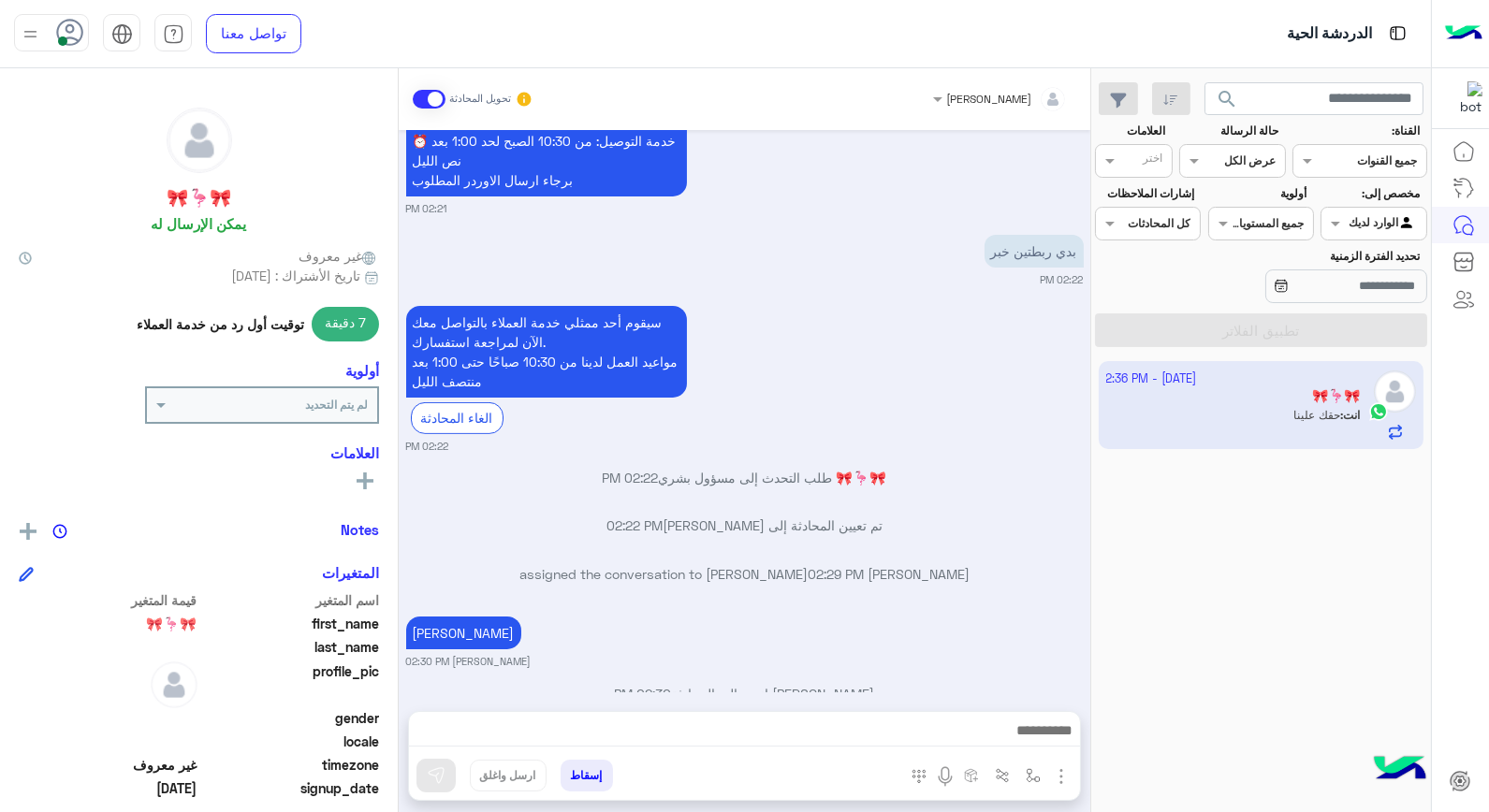
click at [1275, 422] on app-inbox-user "[DATE] - 2:36 PM 🎀🦩🎀 انت : حقك علينا" at bounding box center [1262, 404] width 325 height 88
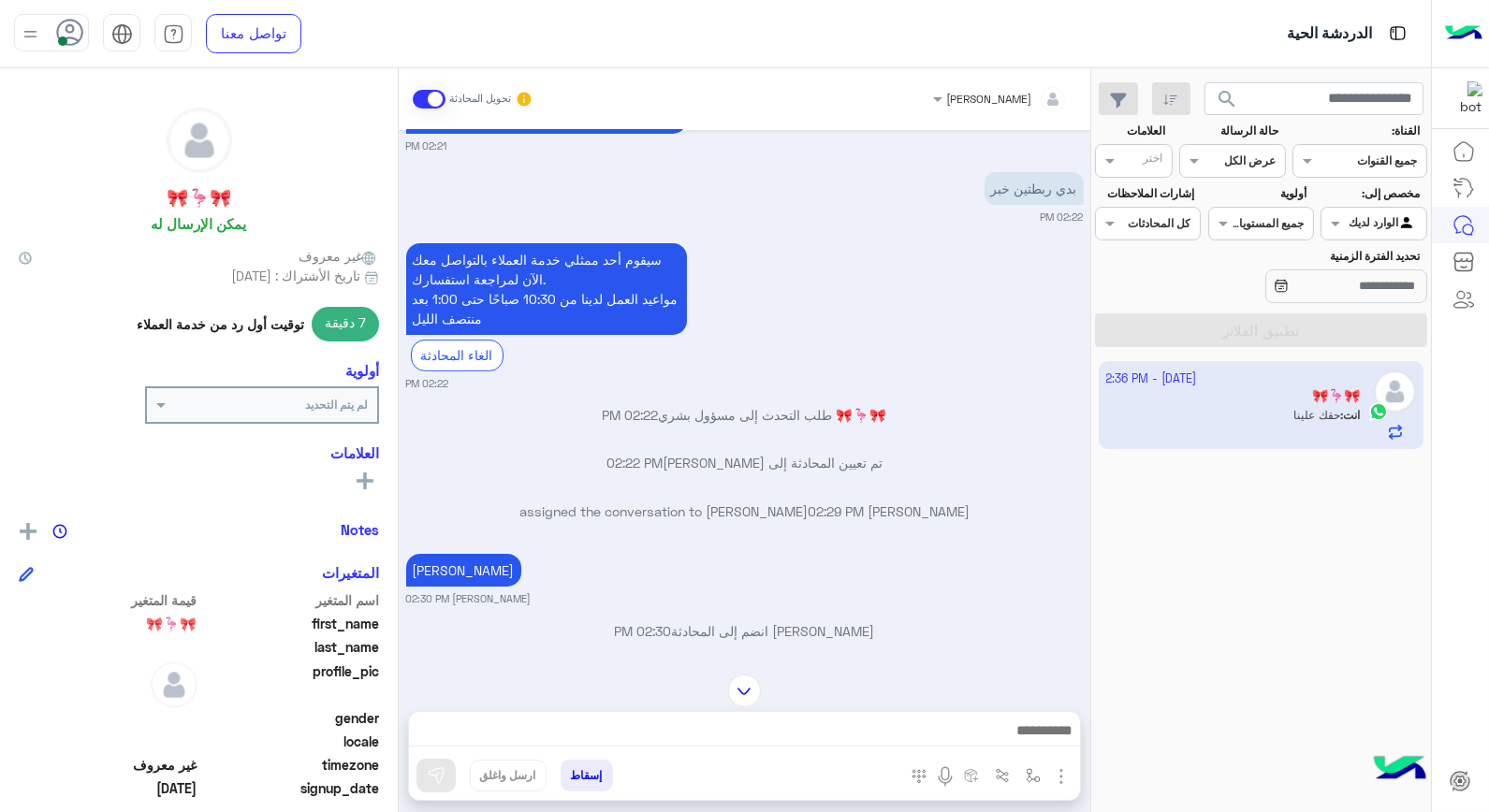
scroll to position [1174, 0]
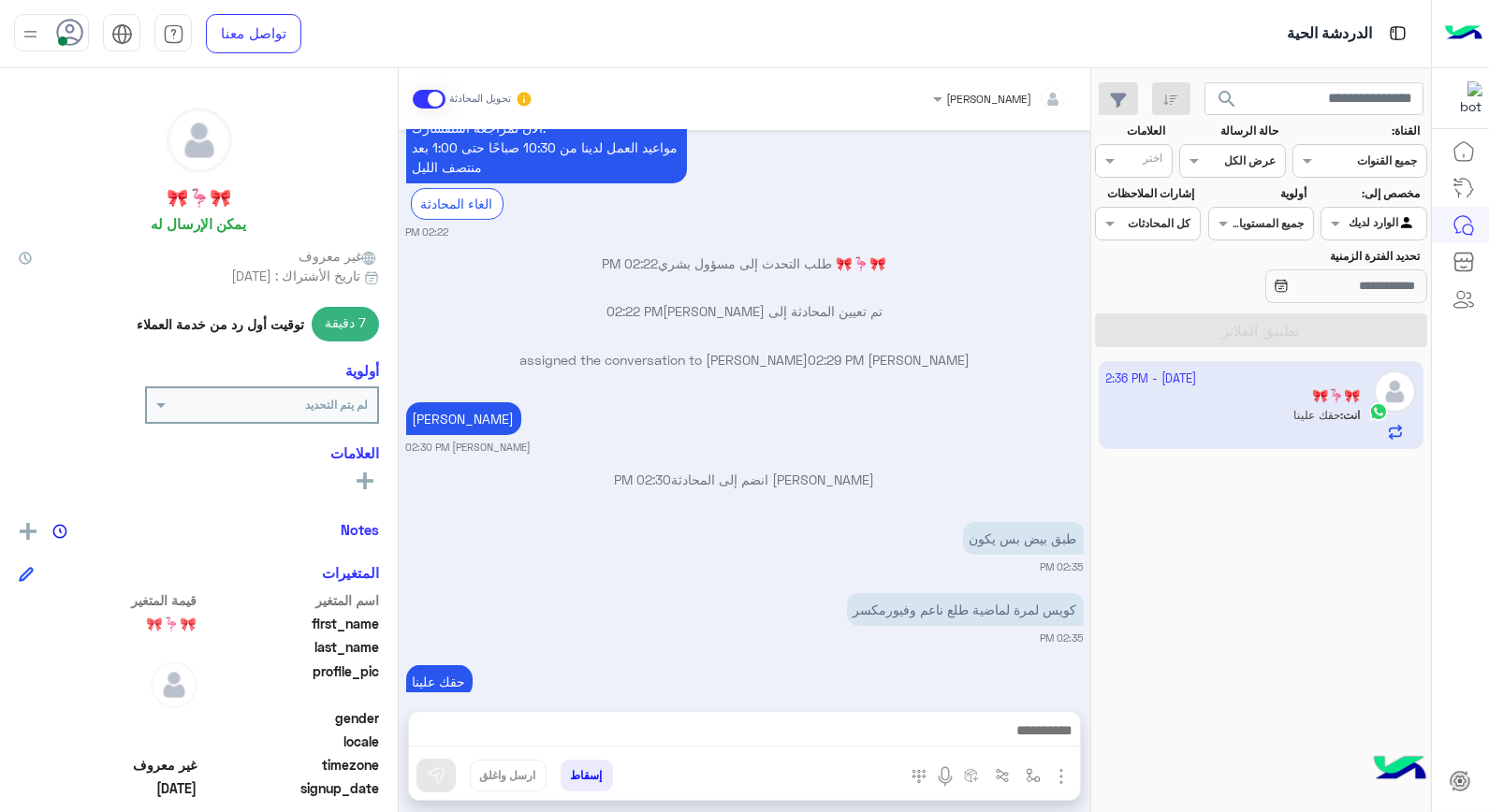
click at [949, 717] on div at bounding box center [744, 735] width 671 height 47
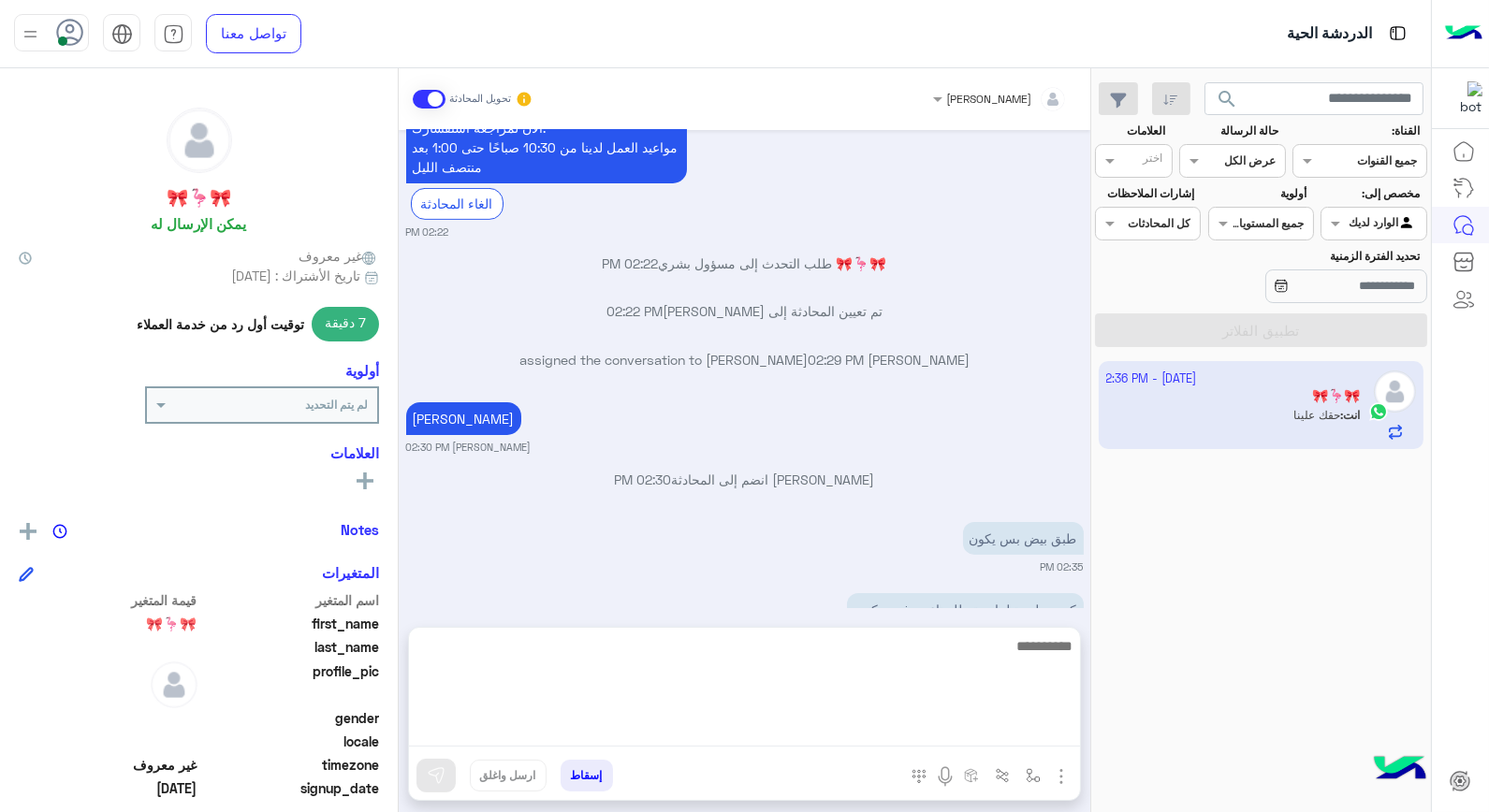
click at [951, 728] on textarea at bounding box center [744, 690] width 671 height 113
type textarea "**********"
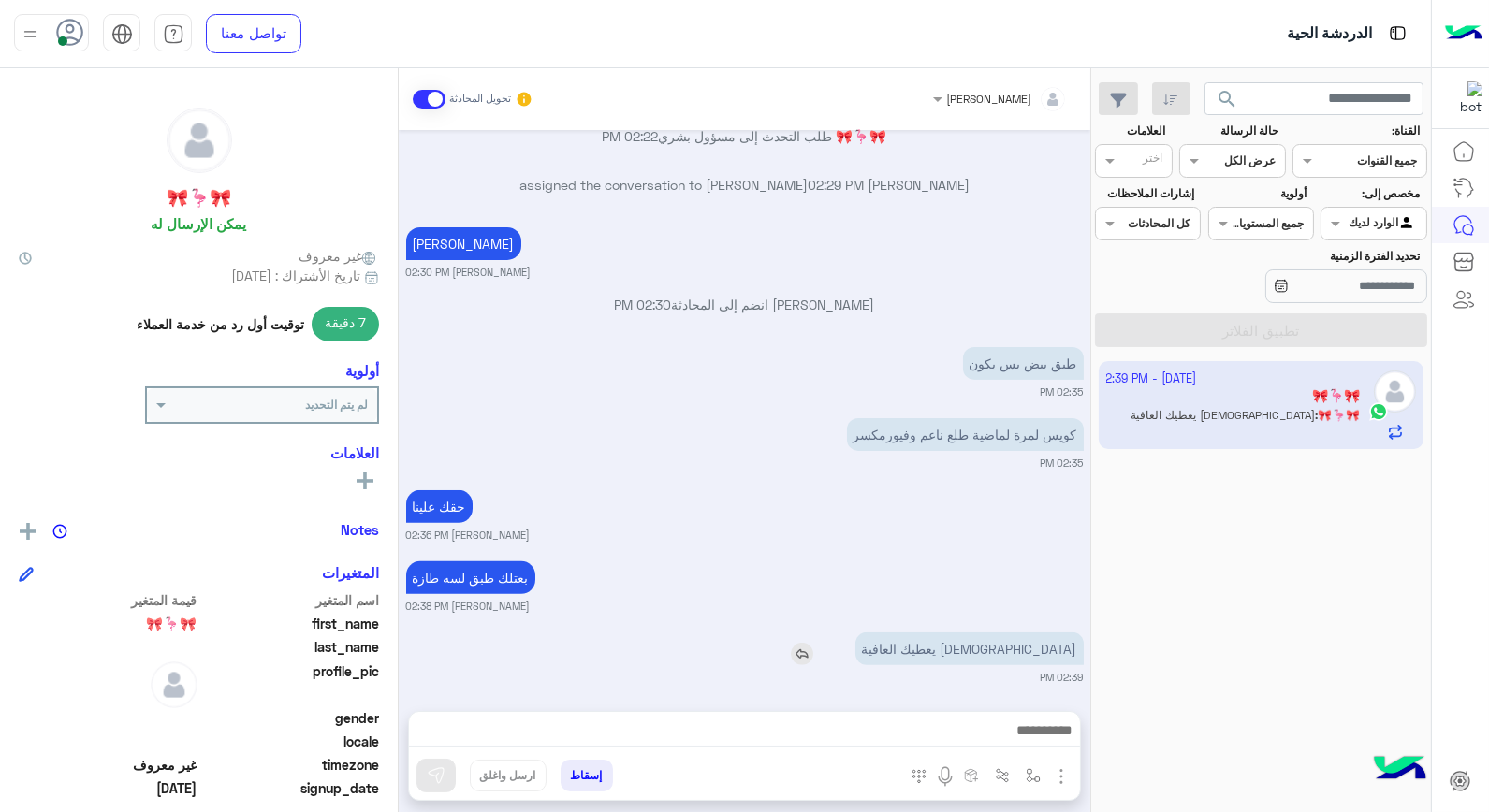
scroll to position [1316, 0]
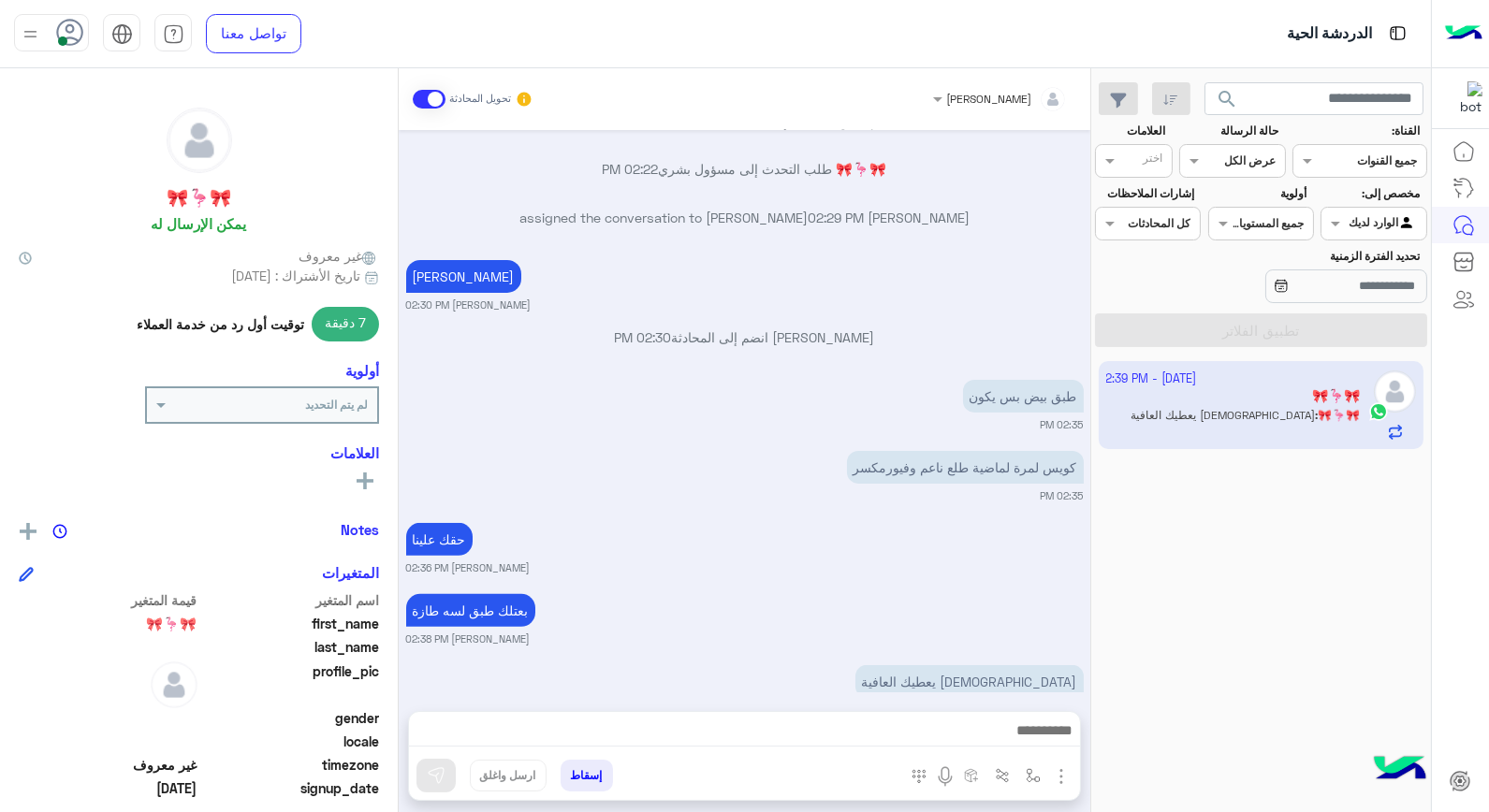
drag, startPoint x: 980, startPoint y: 563, endPoint x: 934, endPoint y: 602, distance: 60.3
click at [934, 632] on small "[PERSON_NAME] 02:38 PM" at bounding box center [745, 640] width 678 height 15
click at [584, 776] on button "إسقاط" at bounding box center [587, 775] width 52 height 32
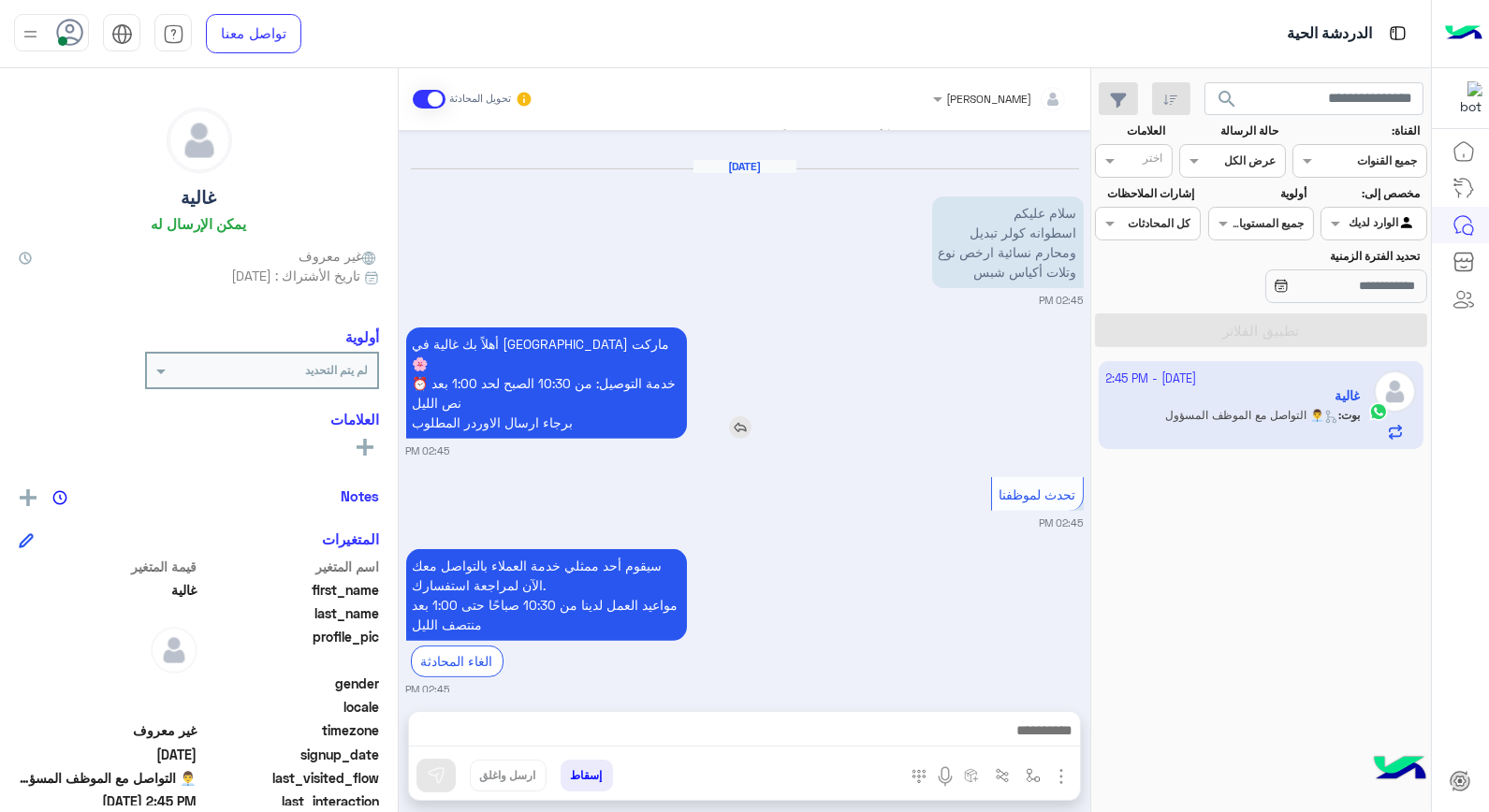
scroll to position [1400, 0]
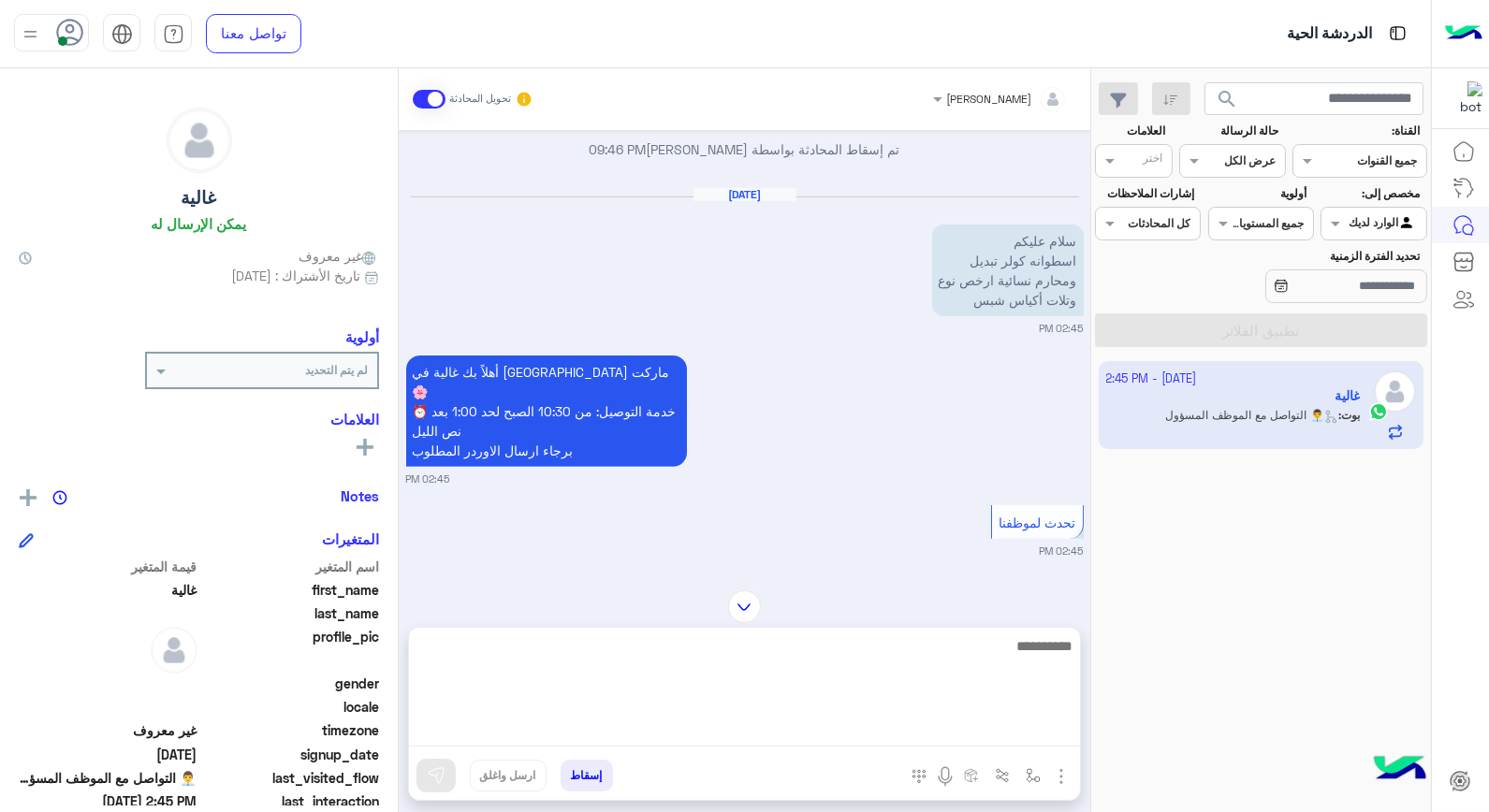
click at [869, 735] on textarea at bounding box center [744, 690] width 671 height 113
type textarea "**********"
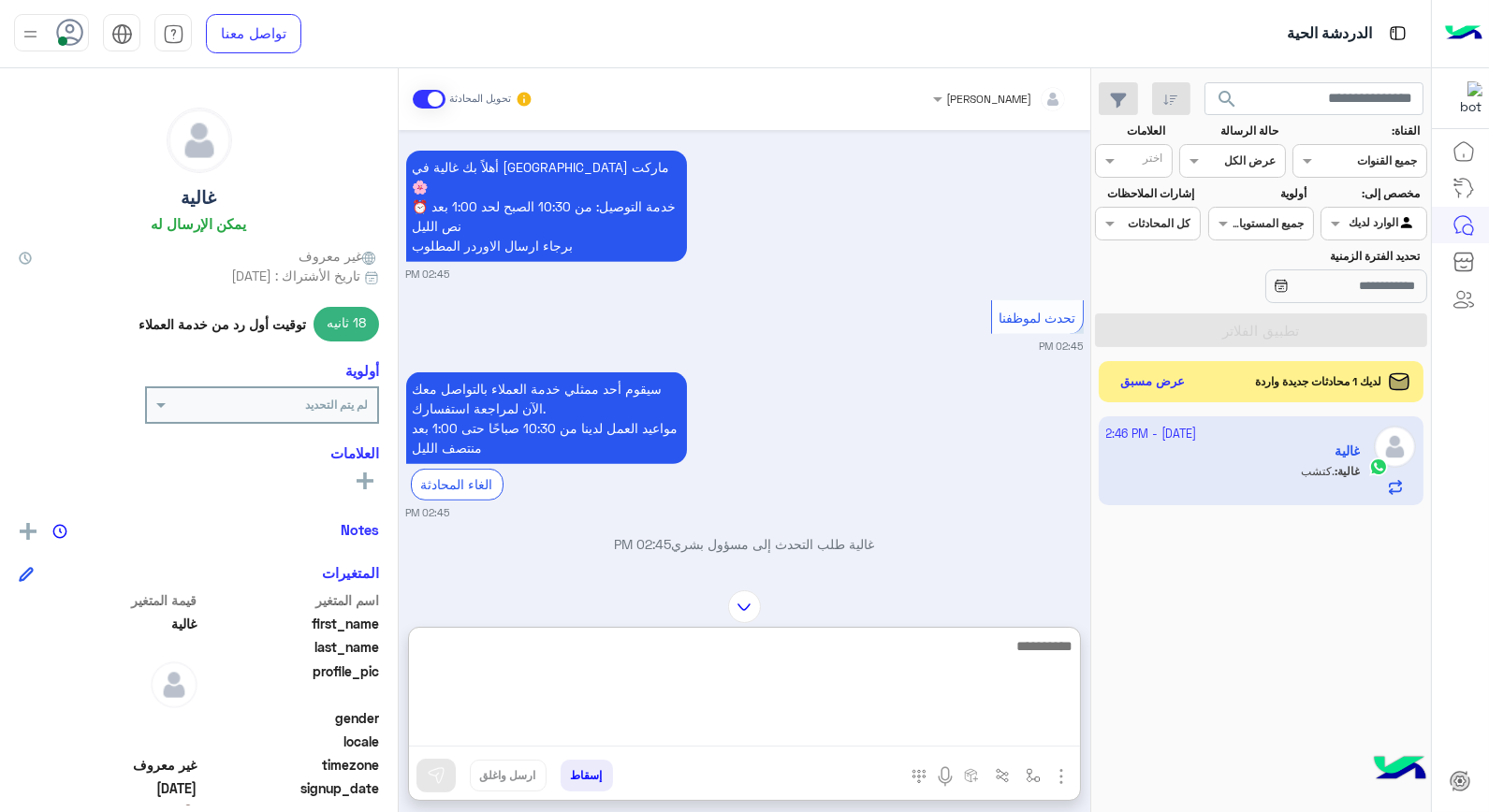
scroll to position [1779, 0]
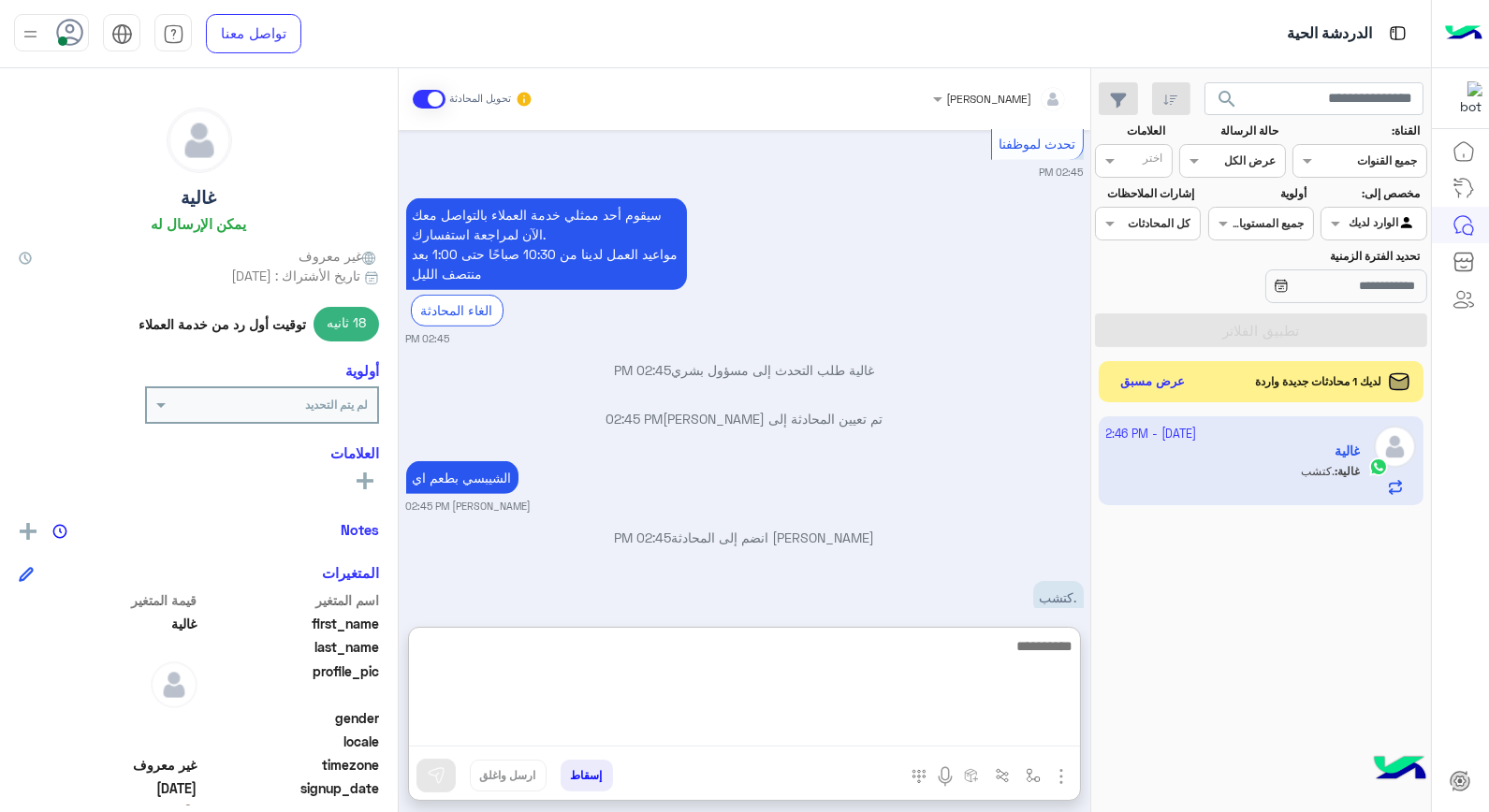
click at [955, 662] on textarea at bounding box center [744, 690] width 671 height 113
type textarea "**********"
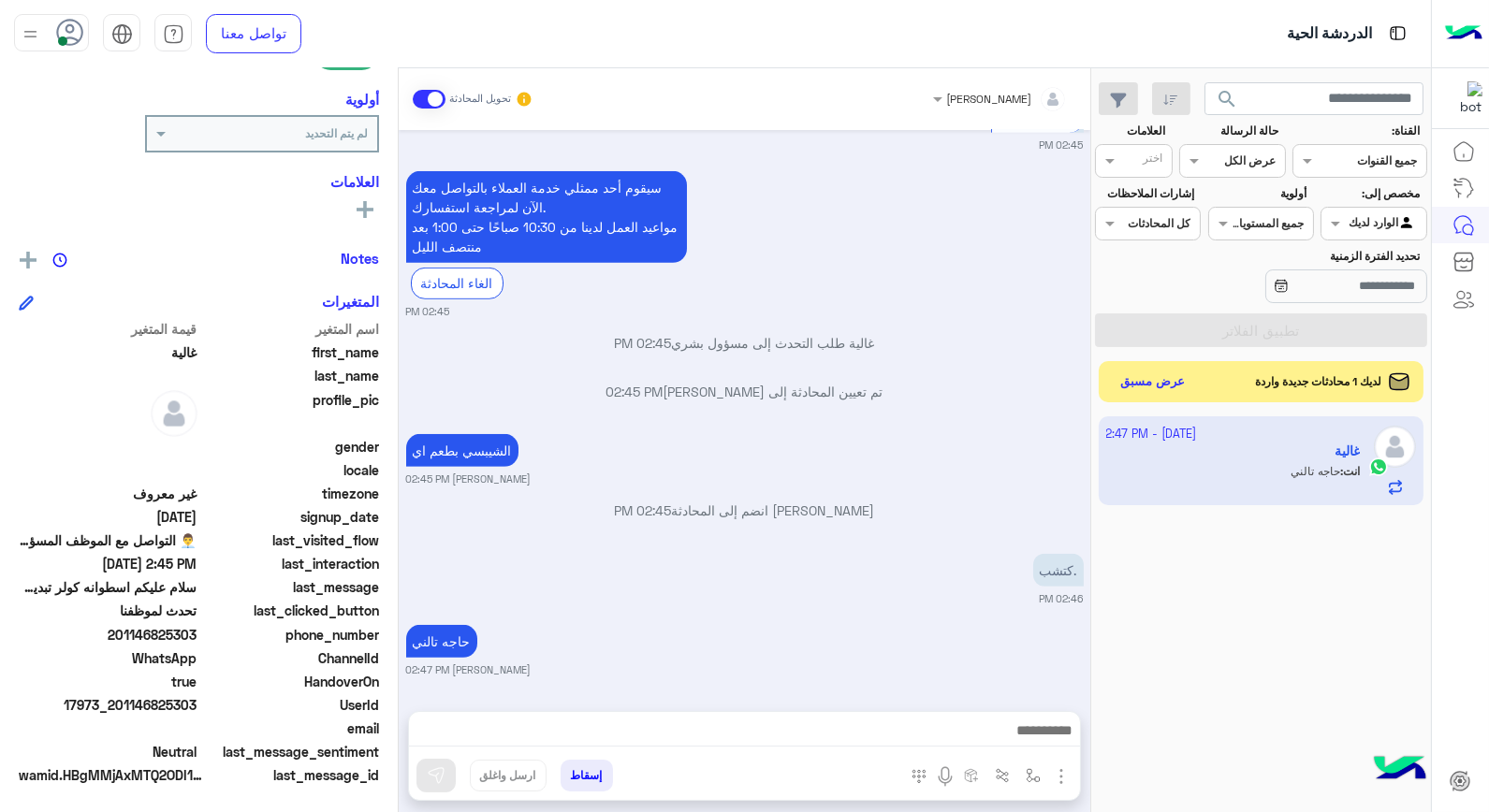
scroll to position [1765, 0]
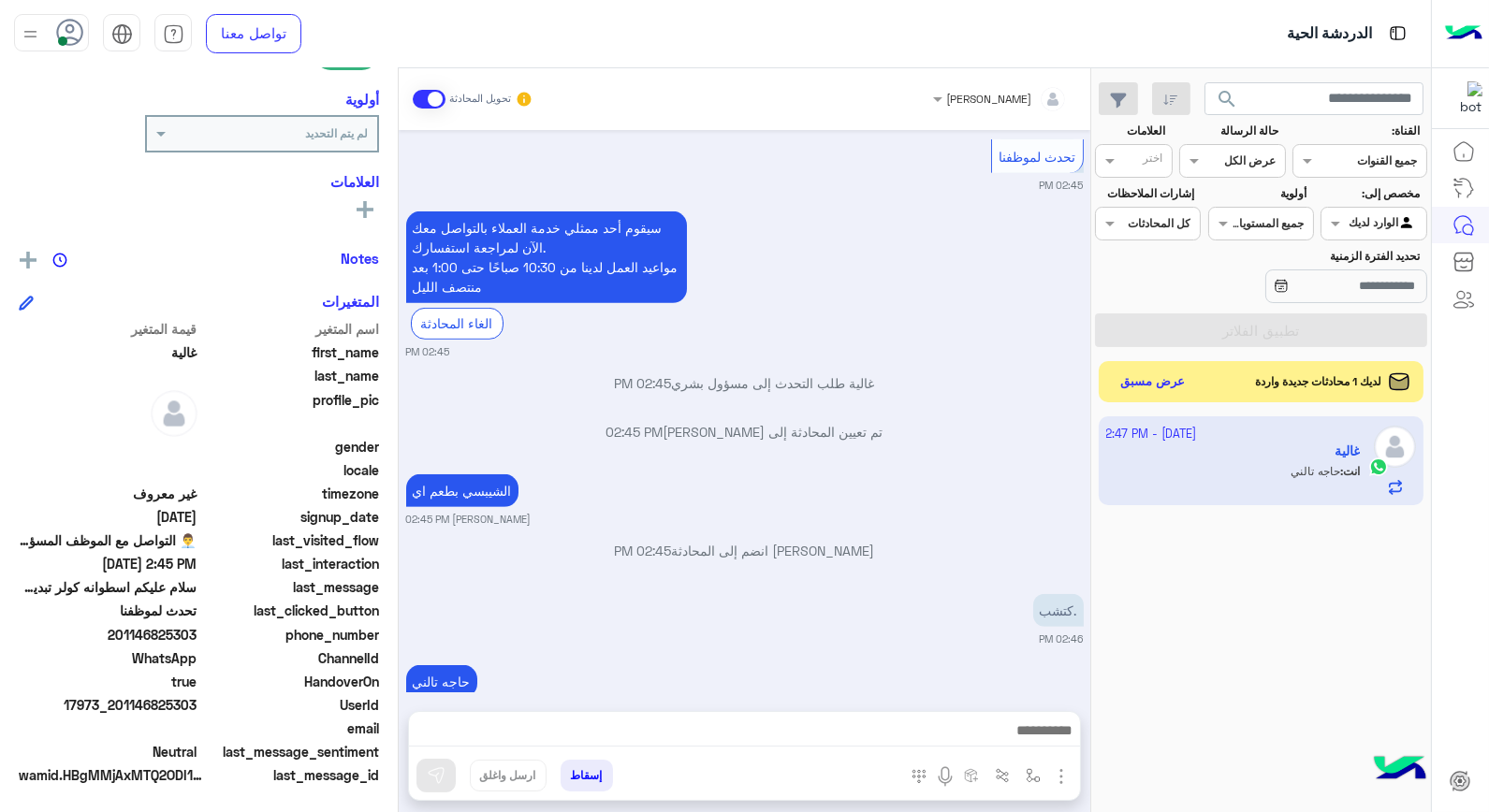
drag, startPoint x: 150, startPoint y: 632, endPoint x: 198, endPoint y: 630, distance: 48.0
click at [197, 630] on span "201146825303" at bounding box center [108, 635] width 179 height 19
copy span "6825303"
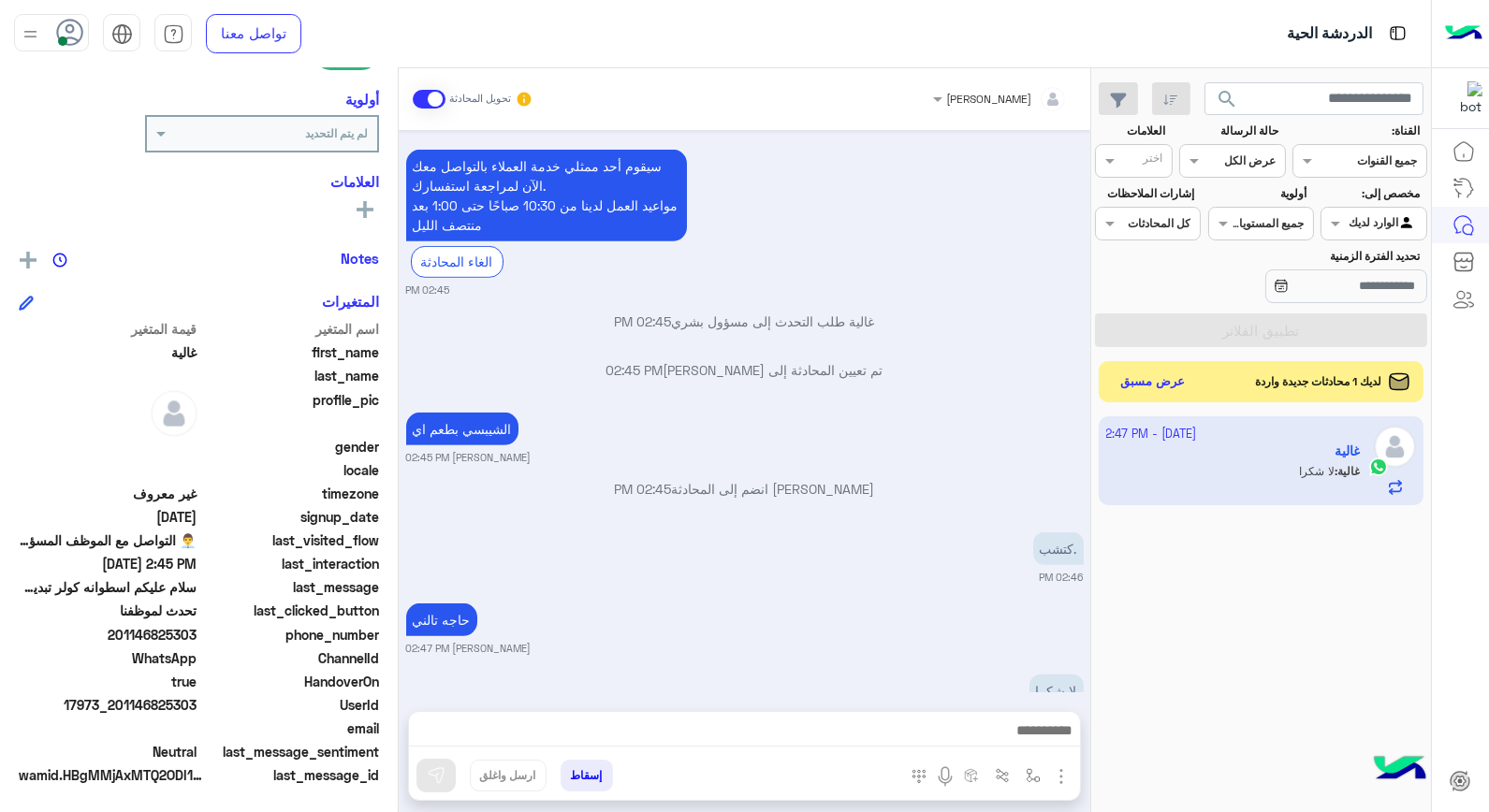
scroll to position [1838, 0]
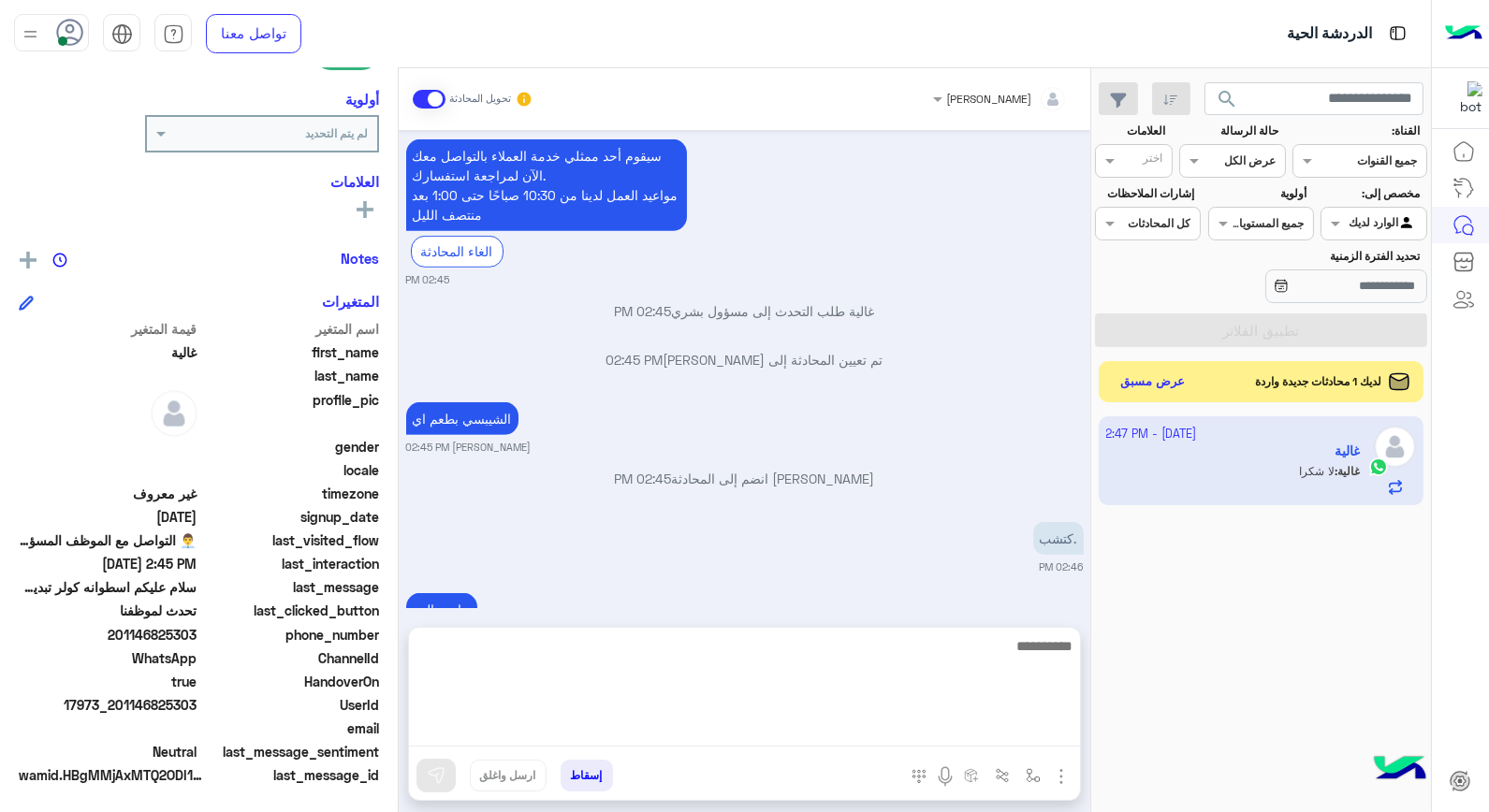
click at [1007, 732] on textarea at bounding box center [744, 690] width 671 height 113
type textarea "*****"
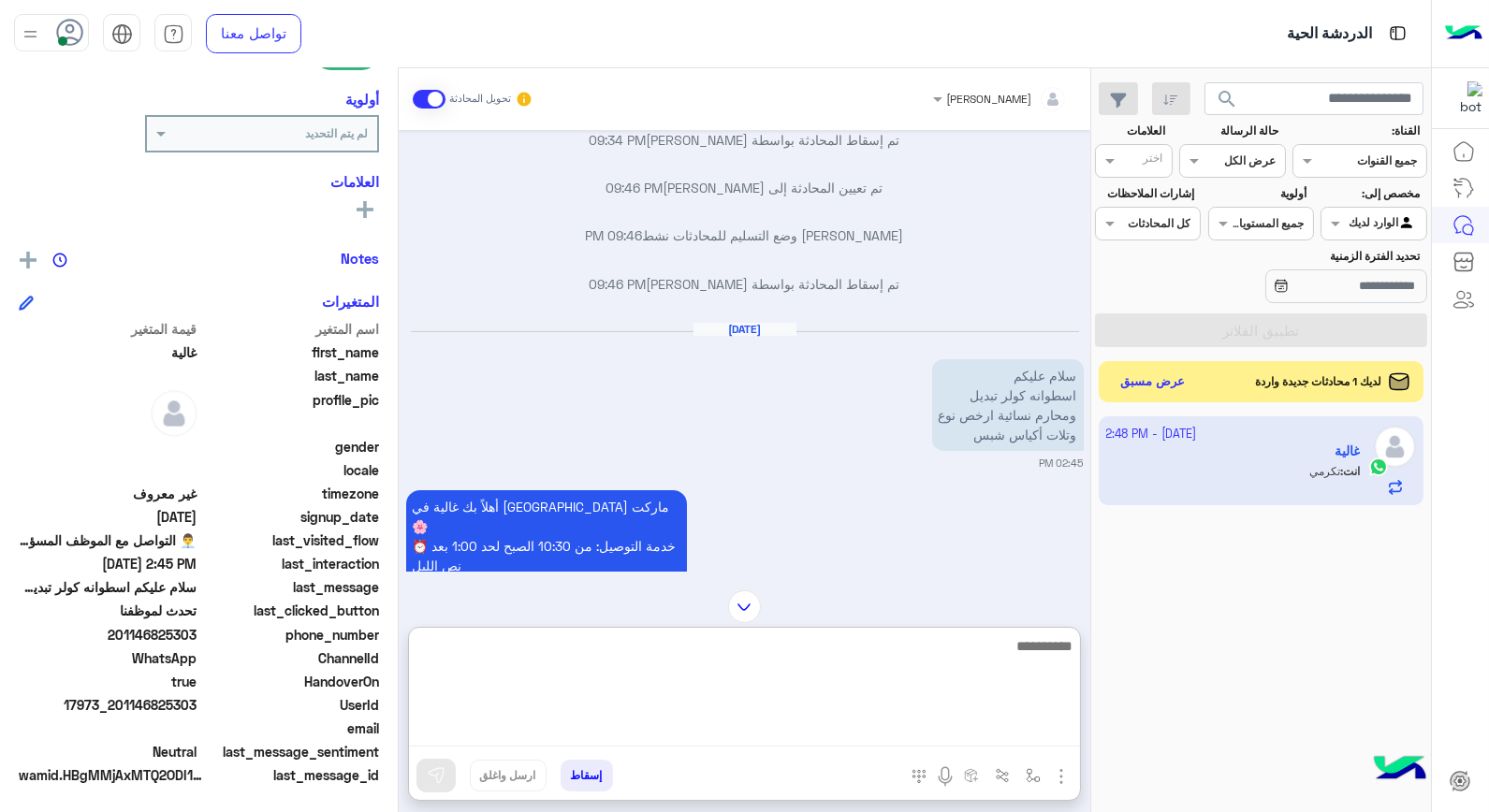
scroll to position [1785, 0]
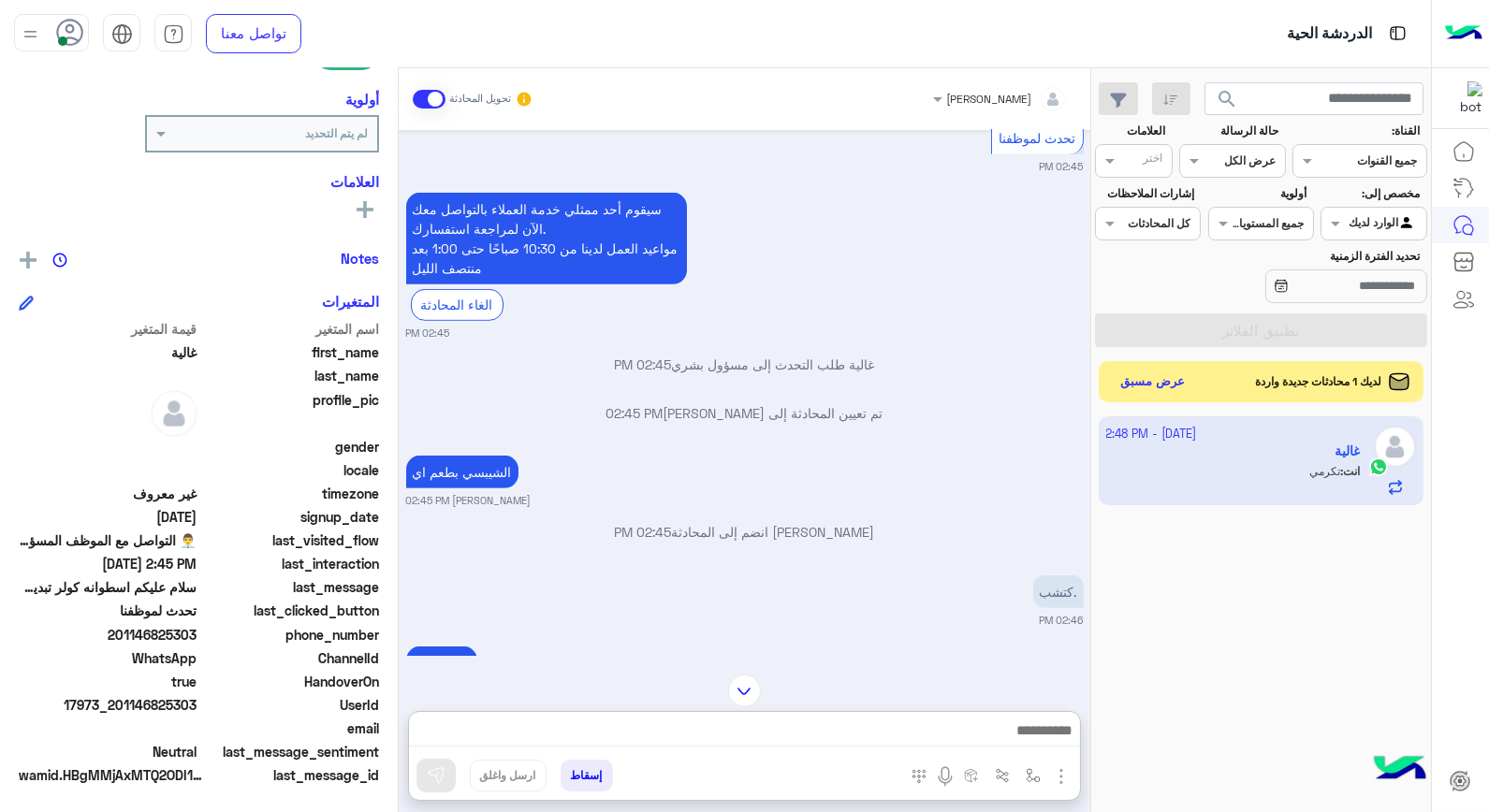
click at [594, 780] on button "إسقاط" at bounding box center [587, 775] width 52 height 32
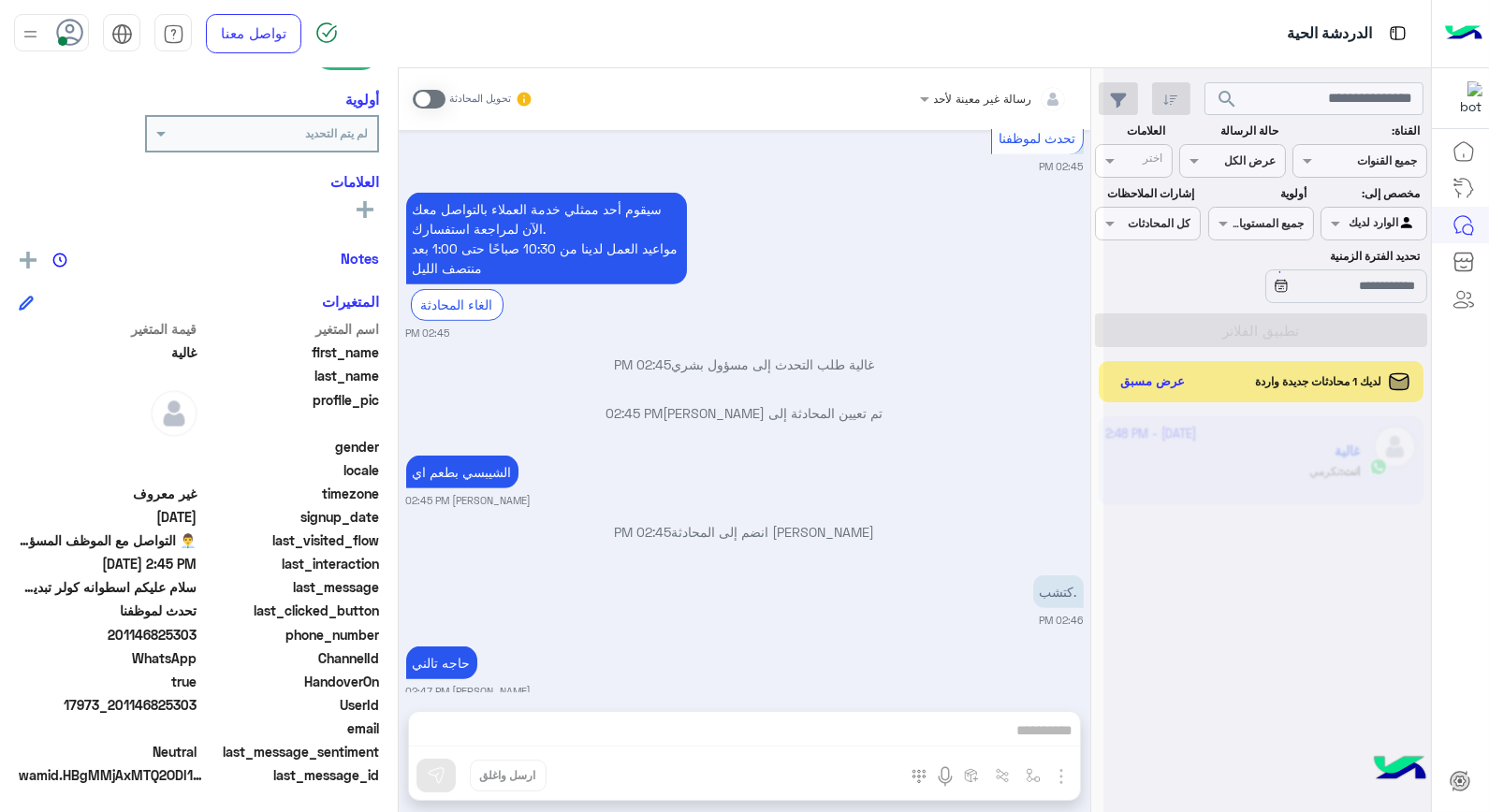
scroll to position [1958, 0]
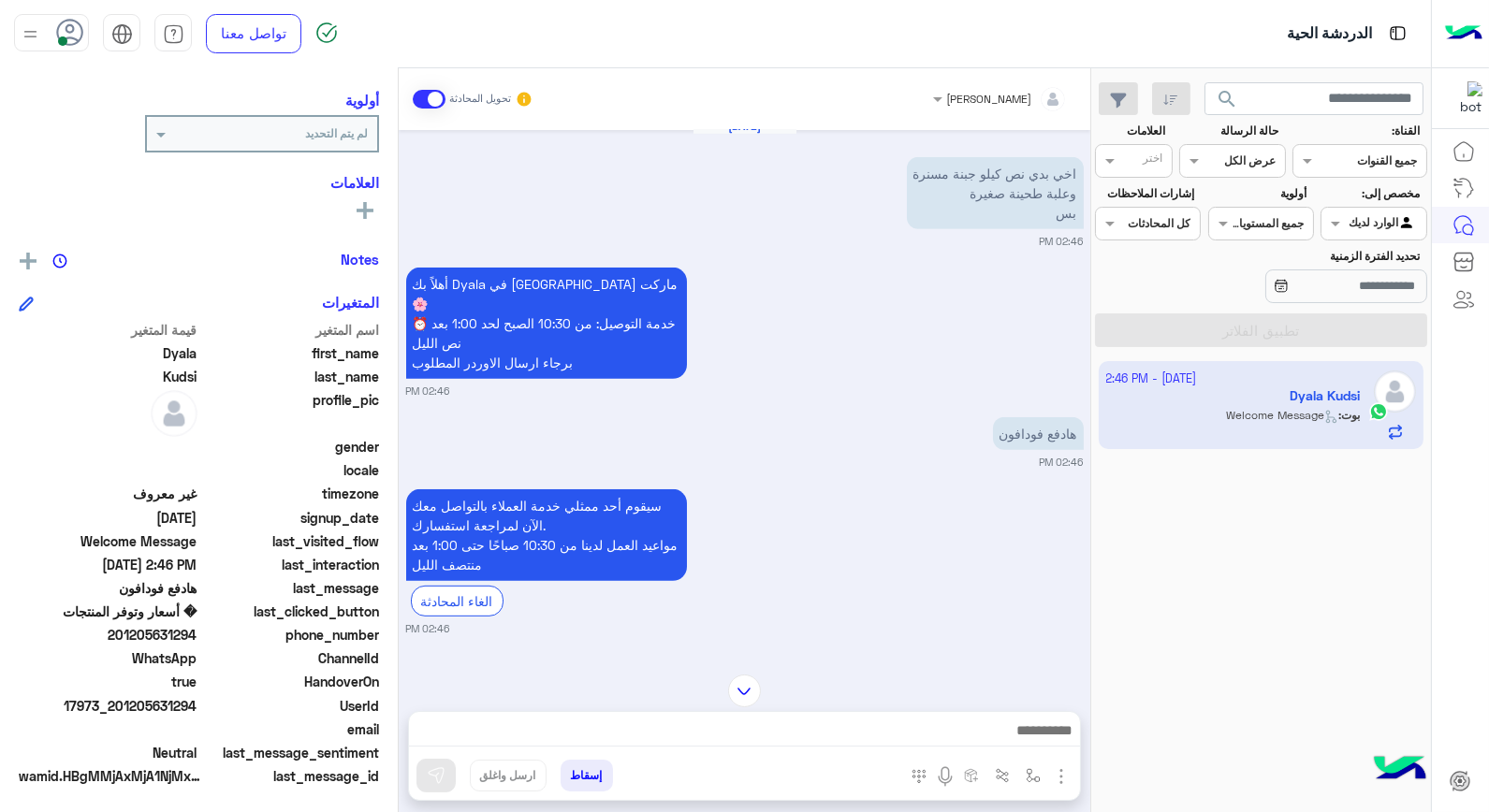
scroll to position [1797, 0]
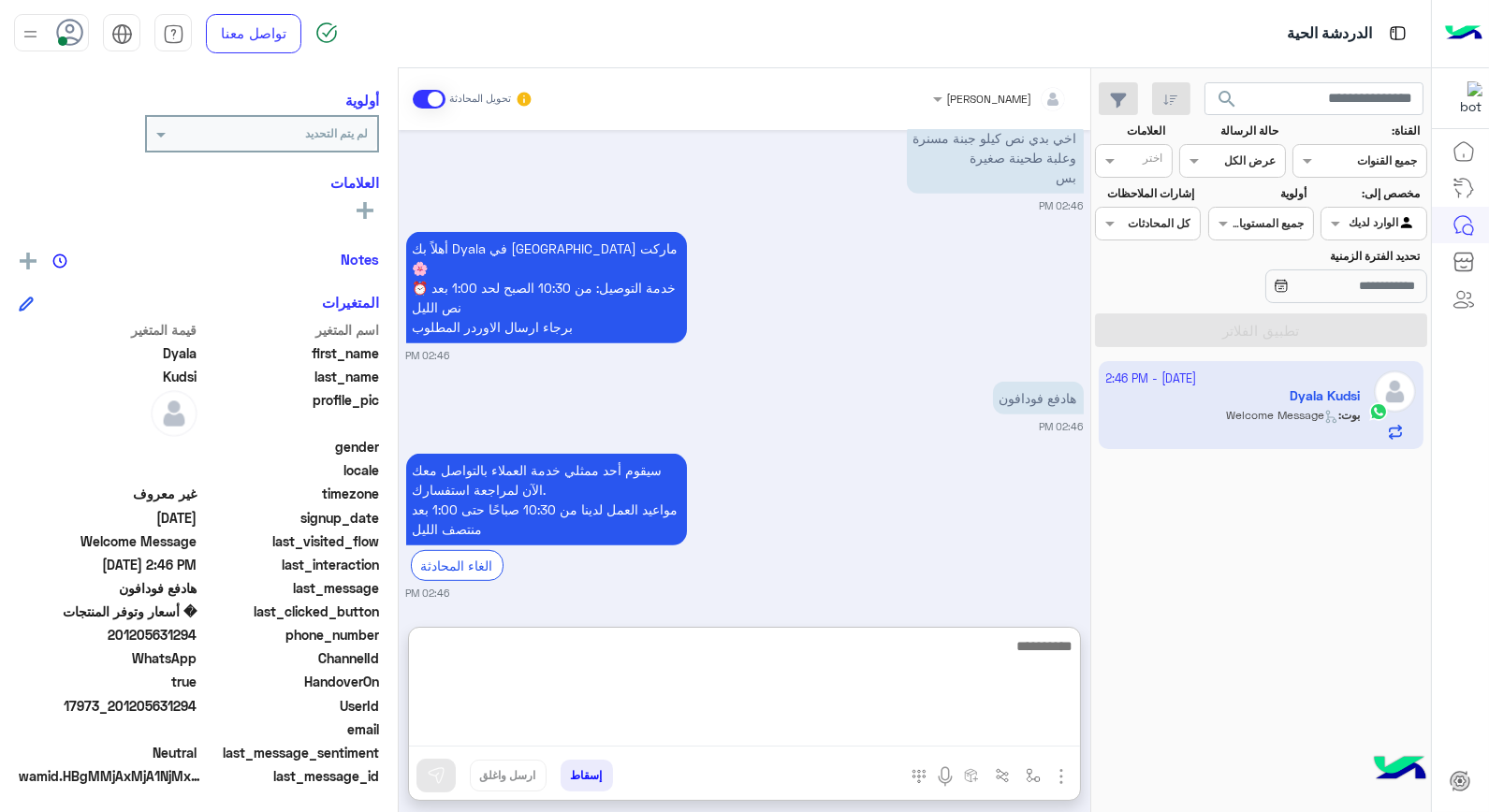
click at [993, 727] on textarea at bounding box center [744, 690] width 671 height 113
type textarea "****"
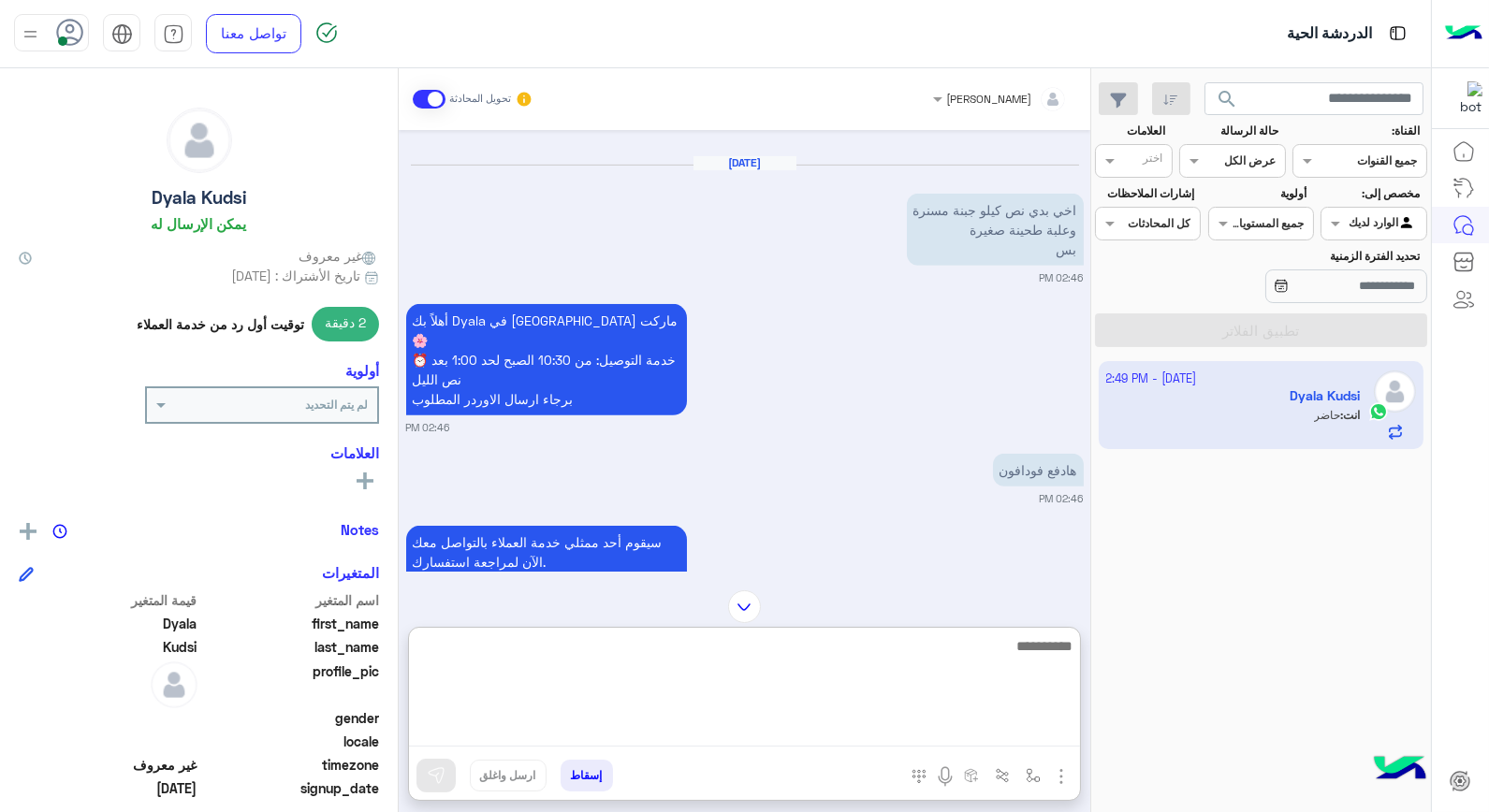
scroll to position [1689, 0]
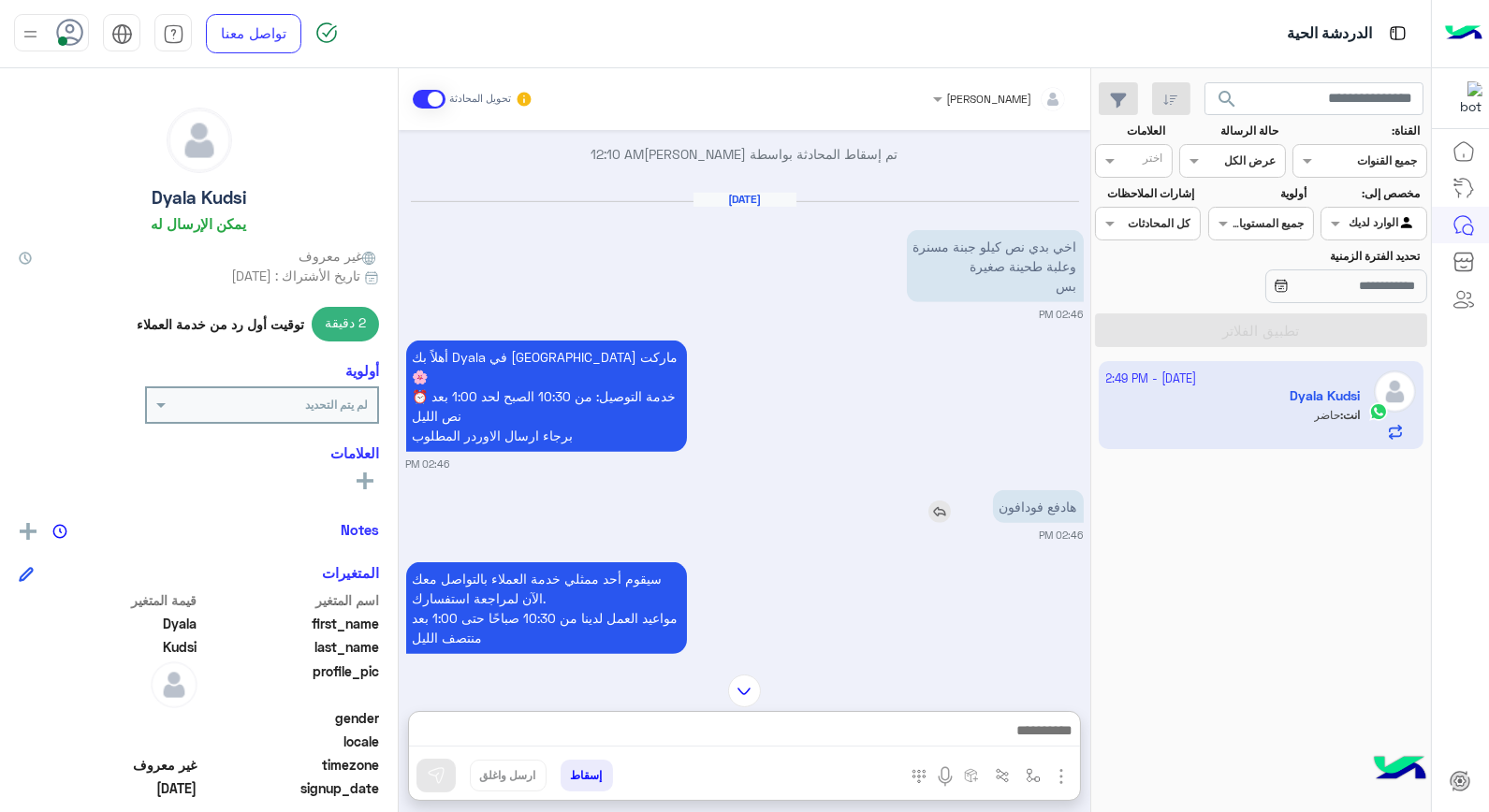
click at [929, 500] on img at bounding box center [939, 511] width 22 height 22
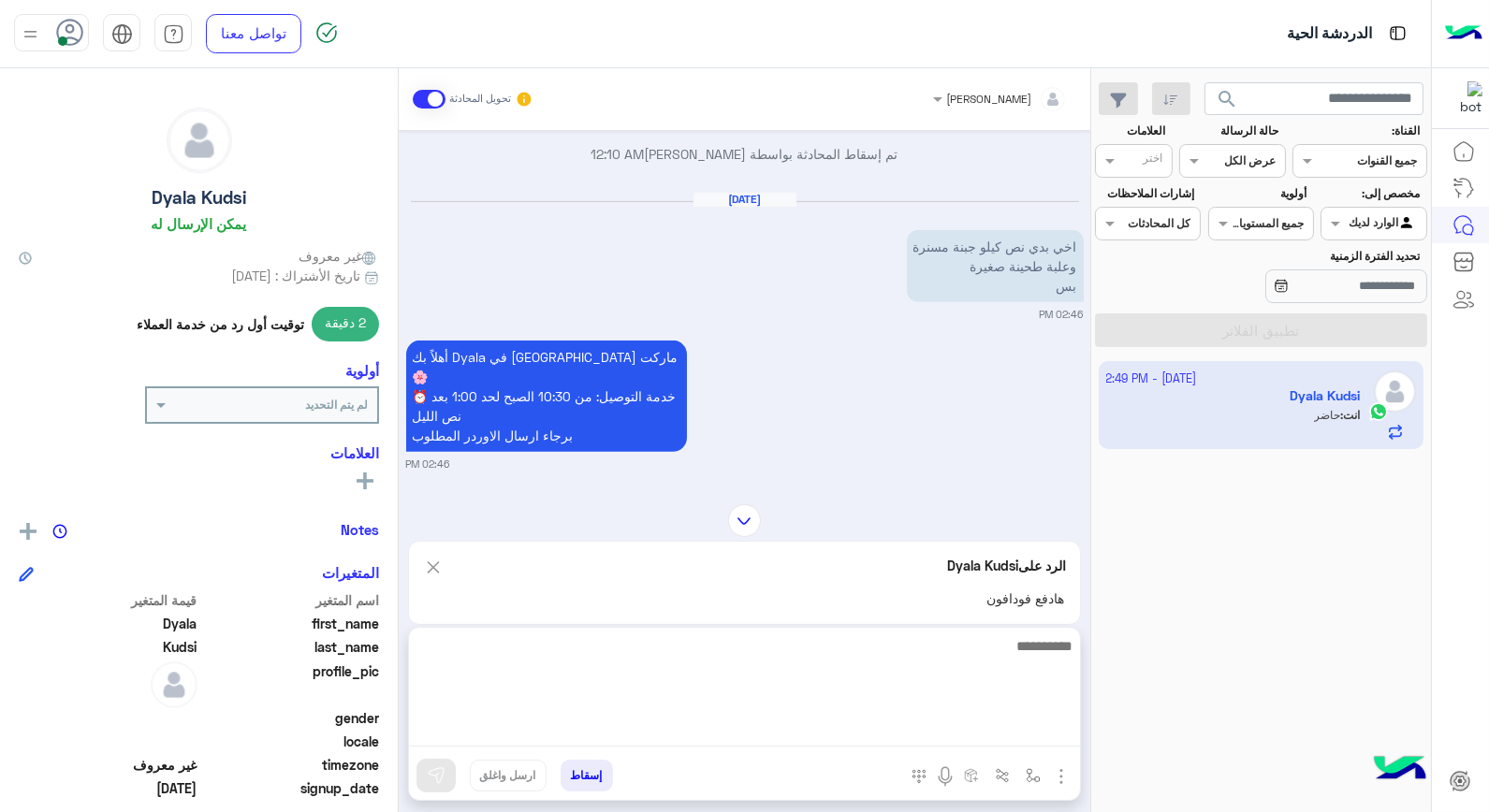
click at [937, 723] on textarea at bounding box center [744, 690] width 671 height 113
type textarea "**********"
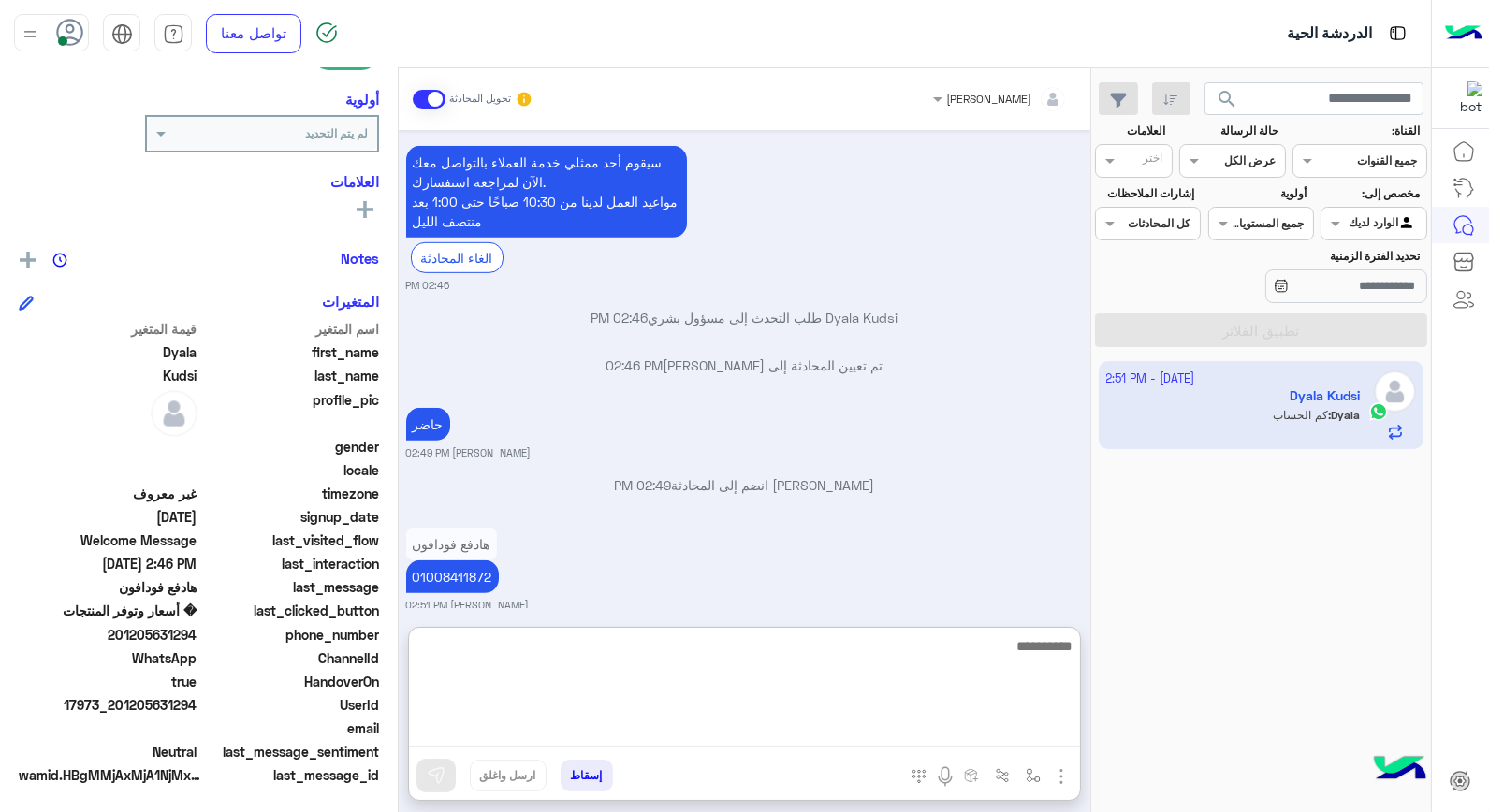
scroll to position [2176, 0]
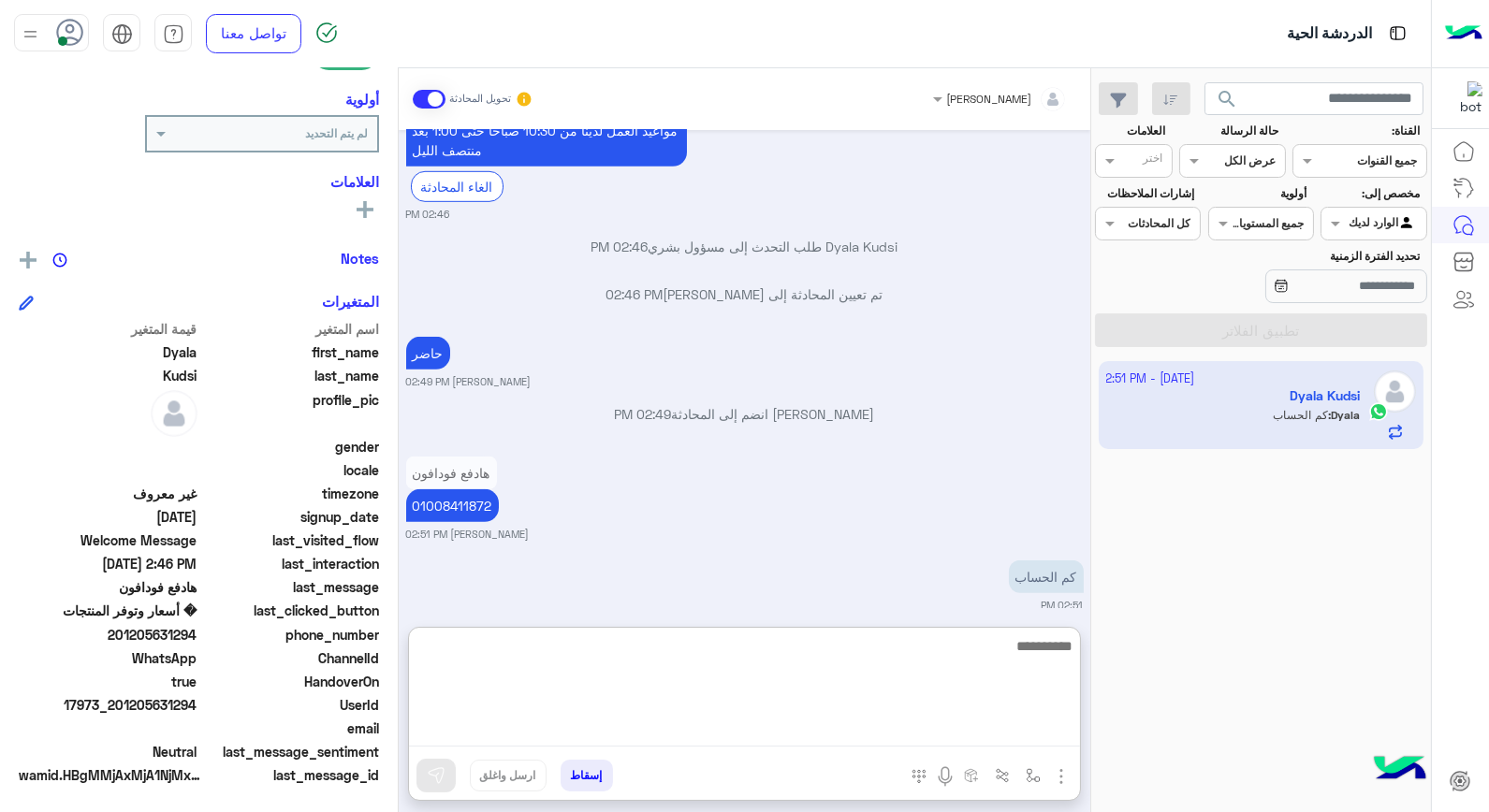
click at [924, 659] on textarea at bounding box center [744, 690] width 671 height 113
type textarea "*"
type textarea "****"
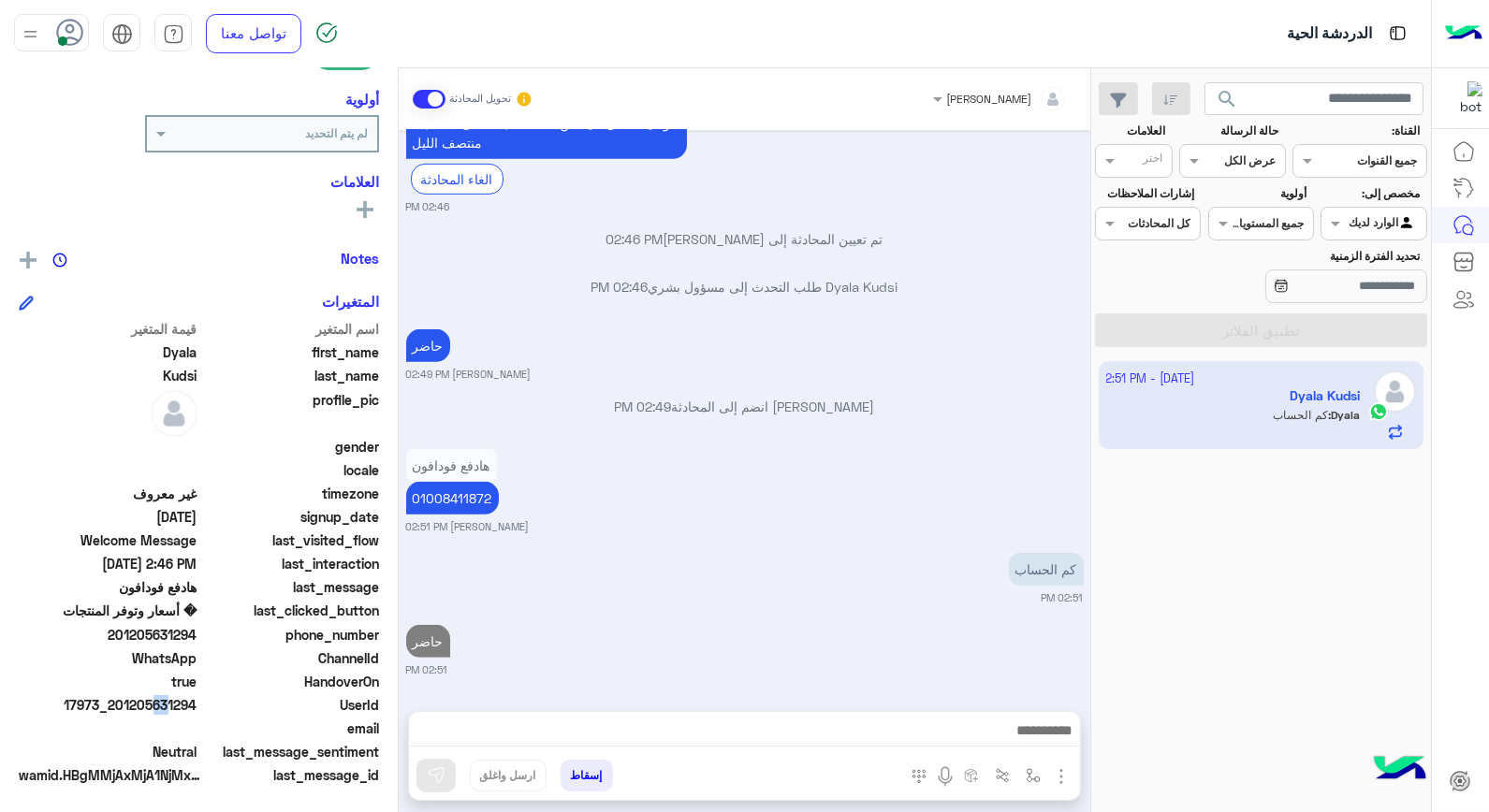
scroll to position [2164, 0]
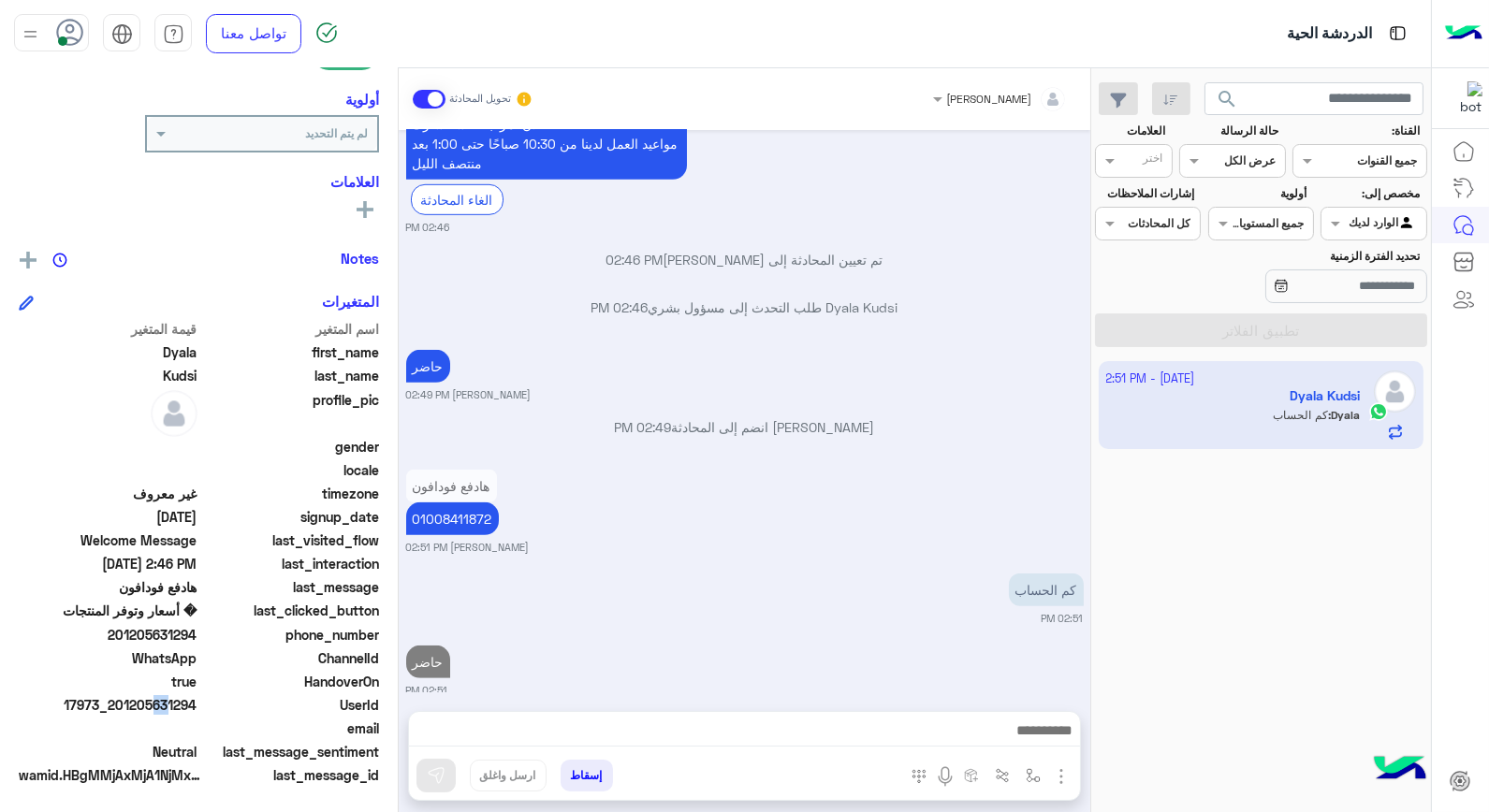
drag, startPoint x: 159, startPoint y: 700, endPoint x: 199, endPoint y: 702, distance: 40.0
click at [197, 702] on span "17973_201205631294" at bounding box center [108, 705] width 179 height 19
copy span "5631294"
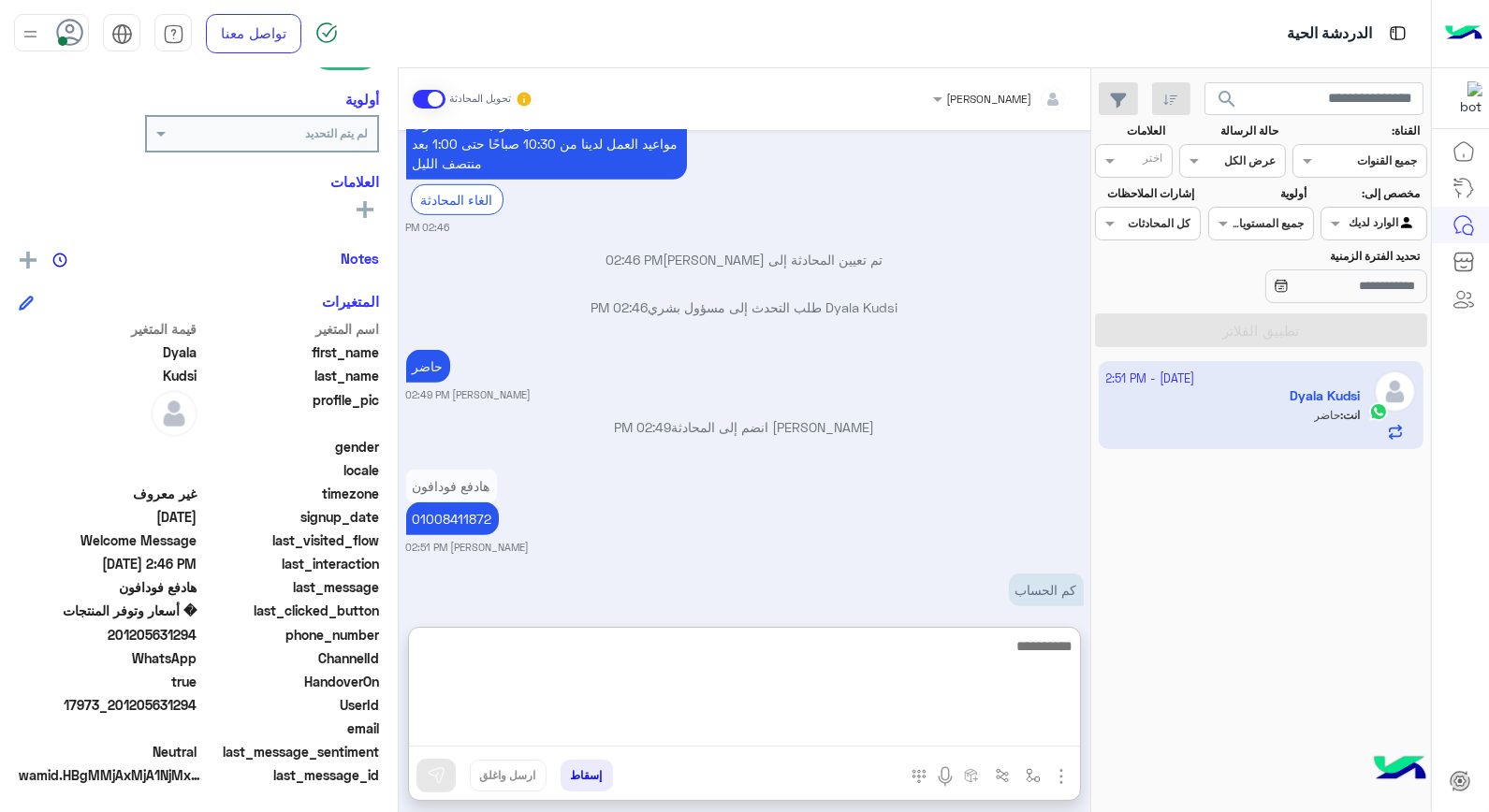
click at [969, 730] on textarea at bounding box center [744, 690] width 671 height 113
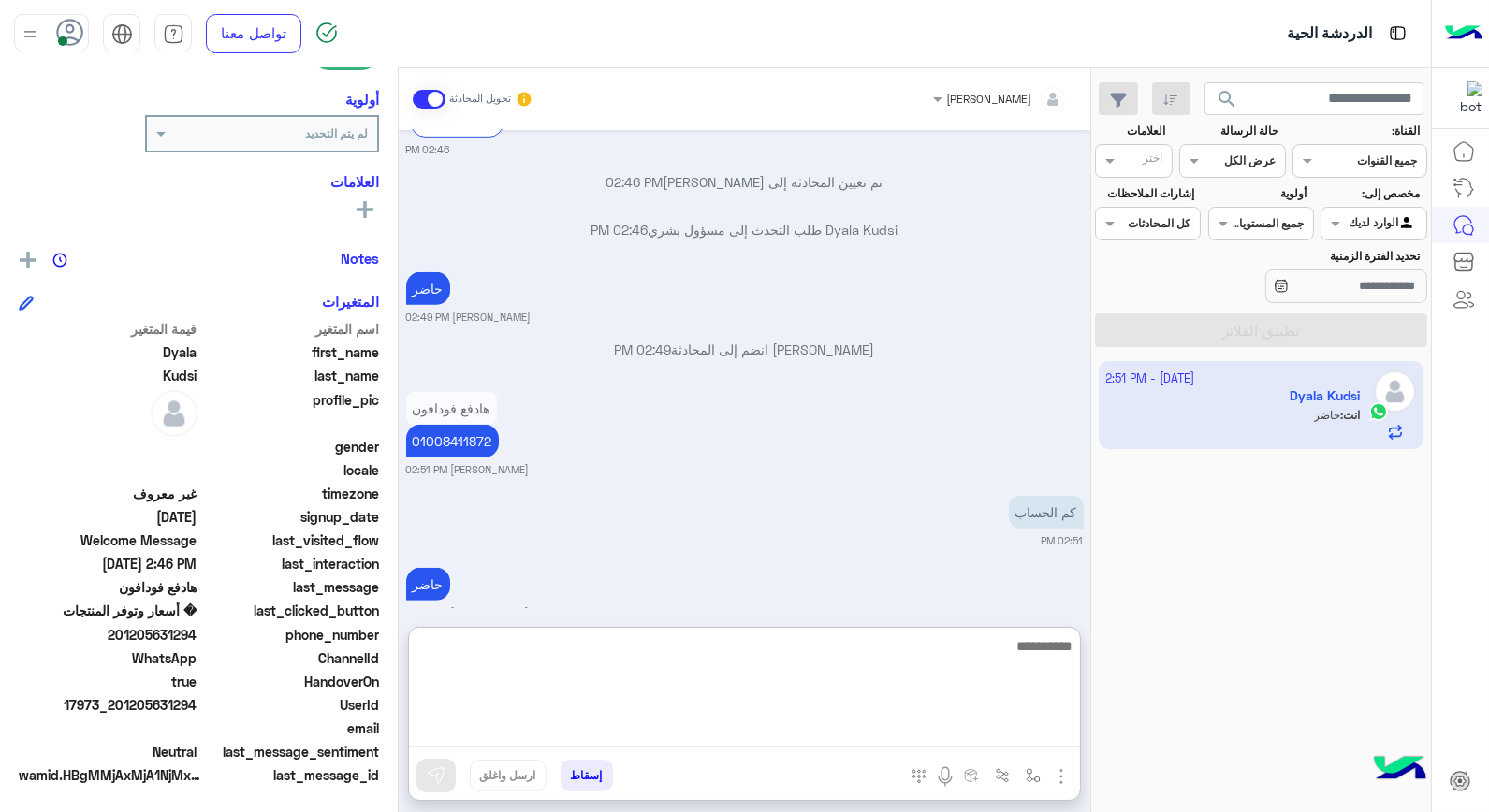
scroll to position [2247, 0]
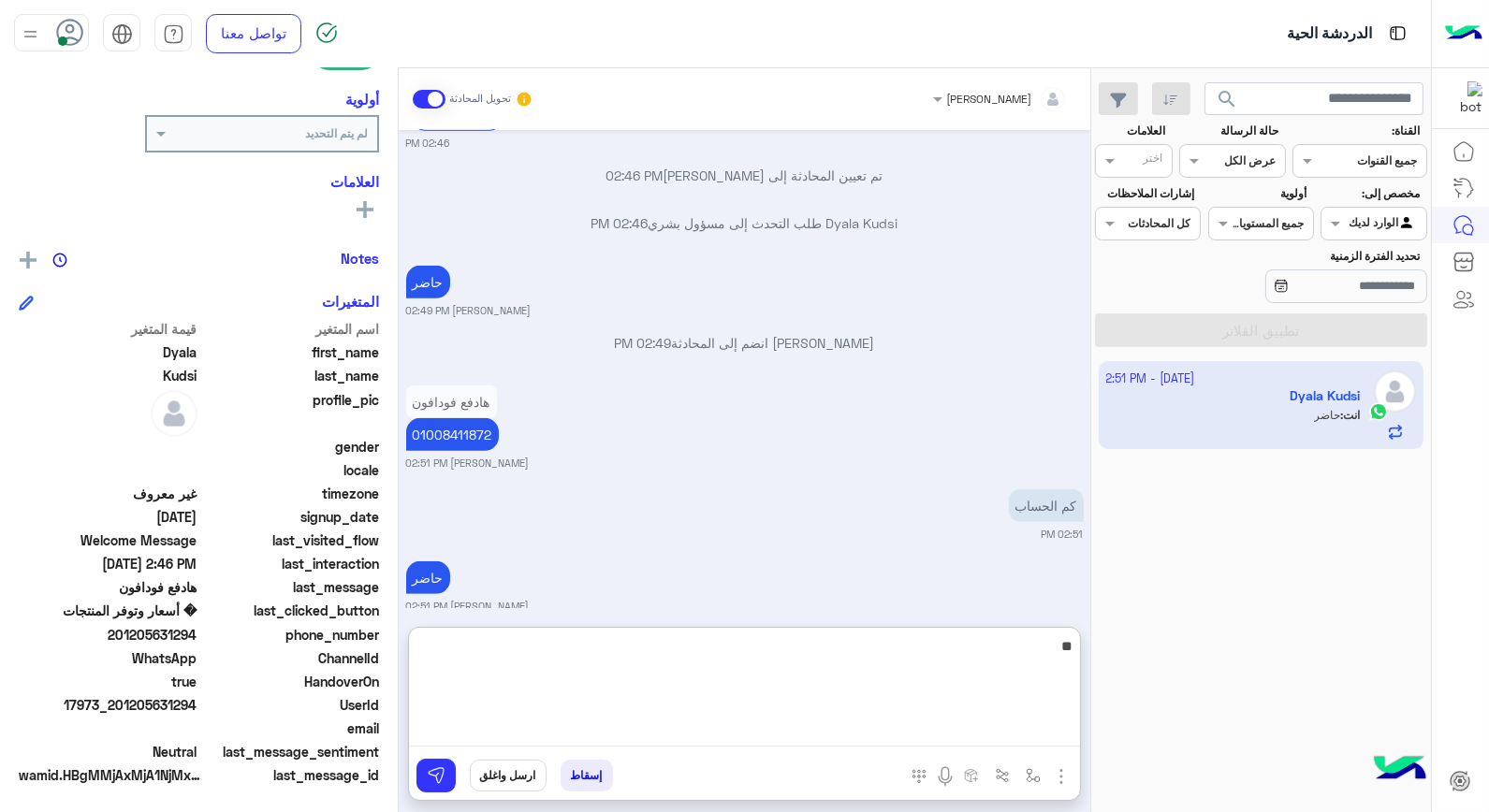
type textarea "***"
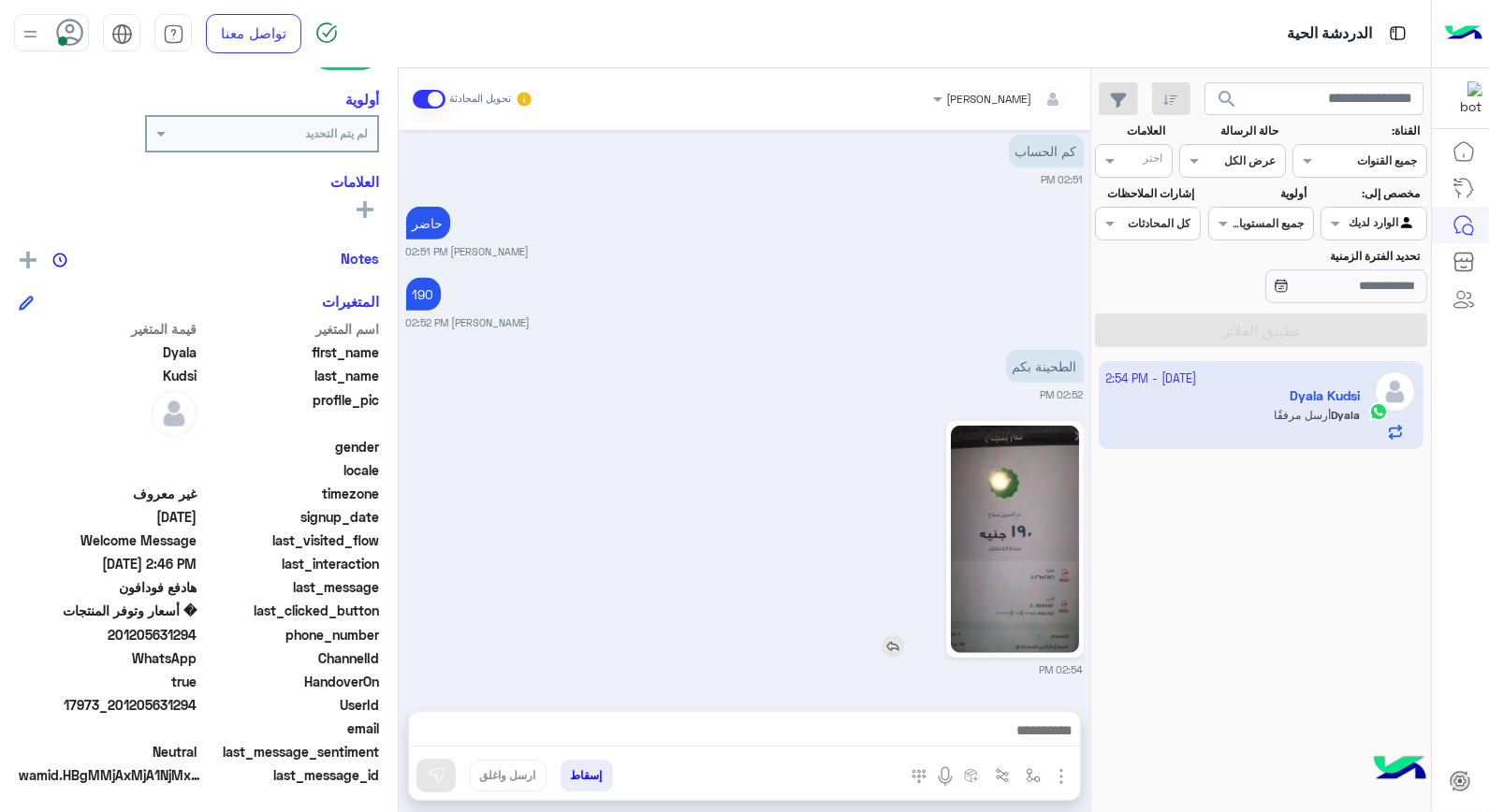
scroll to position [2582, 0]
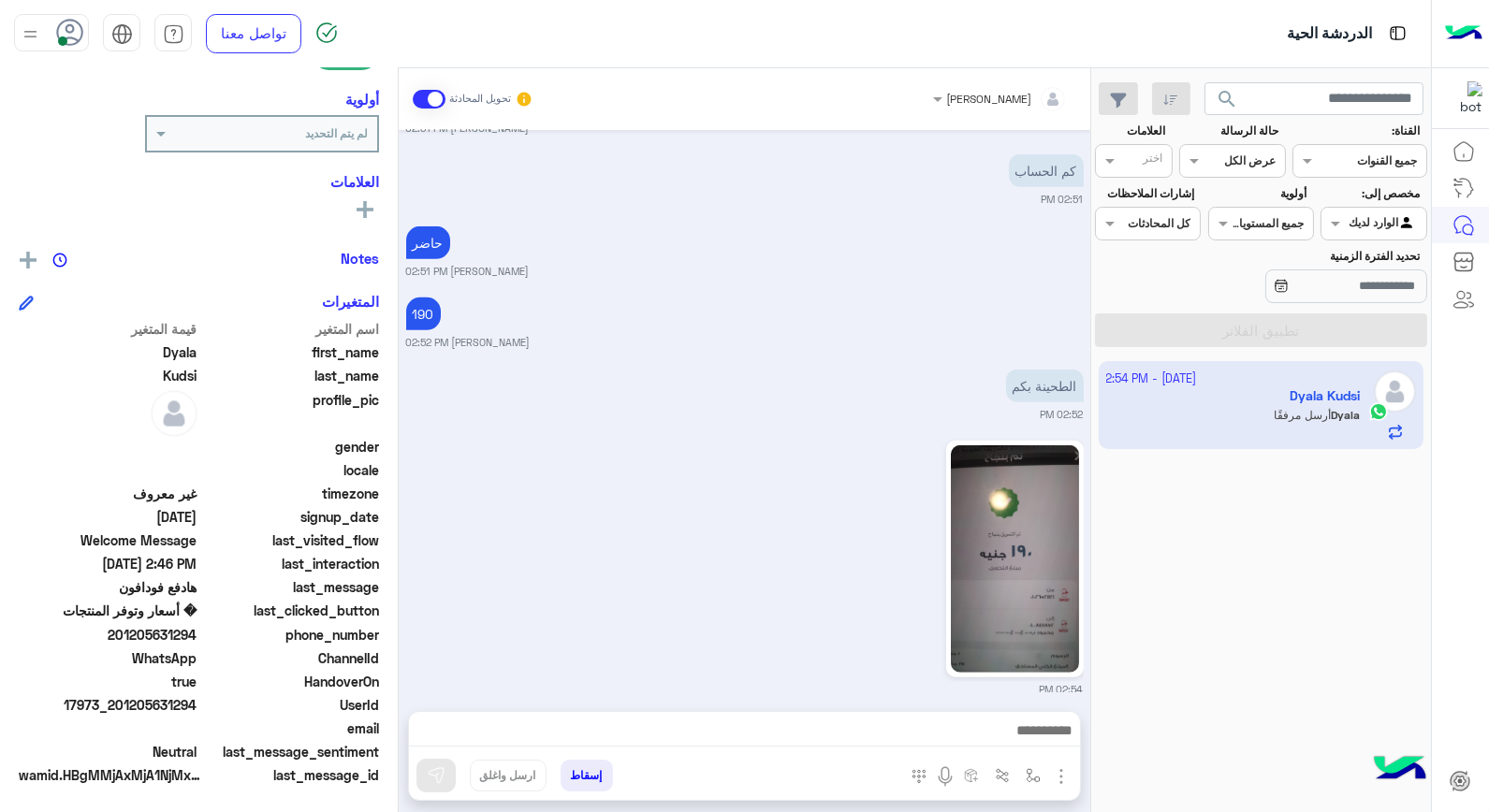
click at [585, 778] on button "إسقاط" at bounding box center [587, 775] width 52 height 32
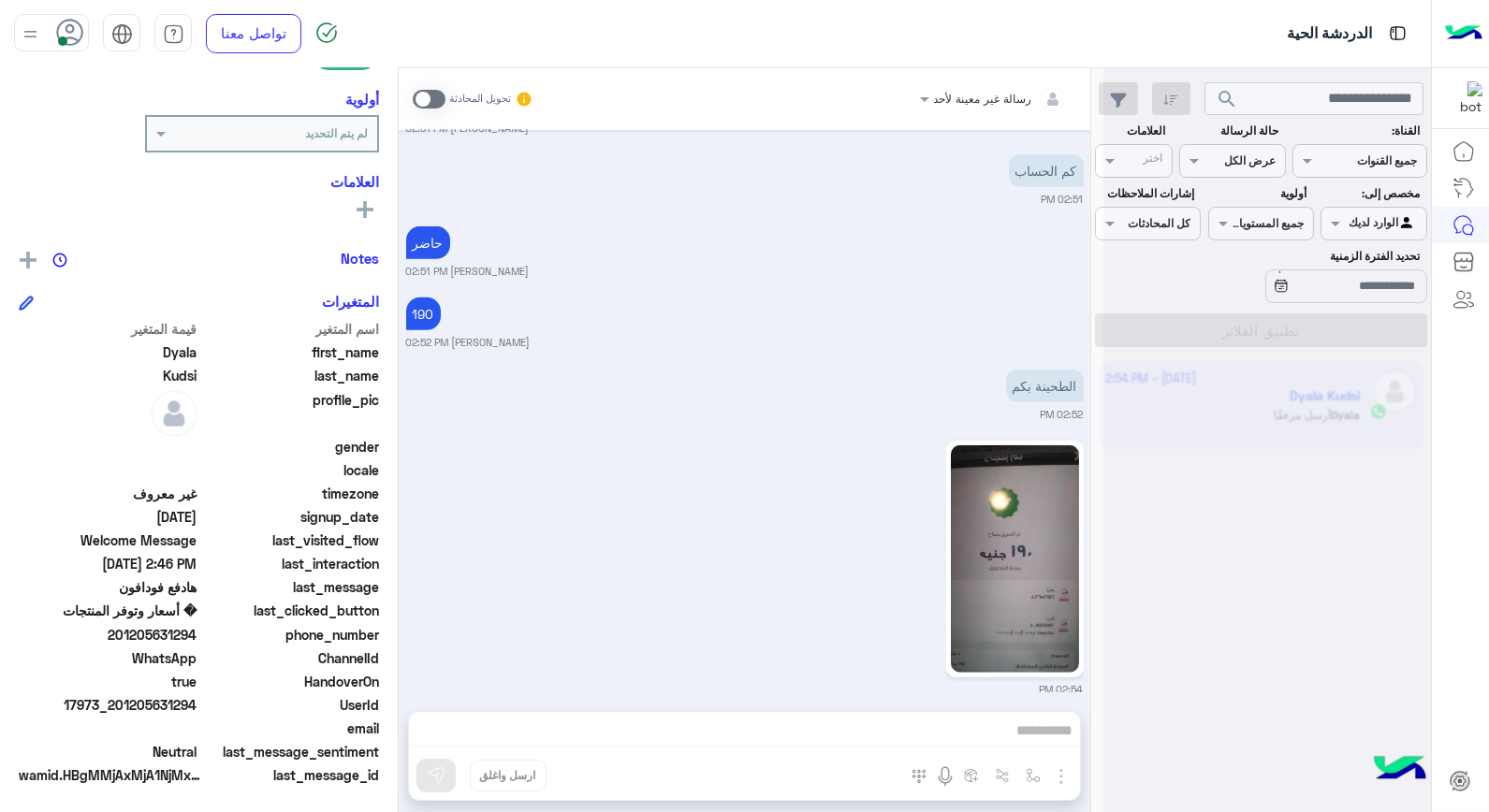
scroll to position [2630, 0]
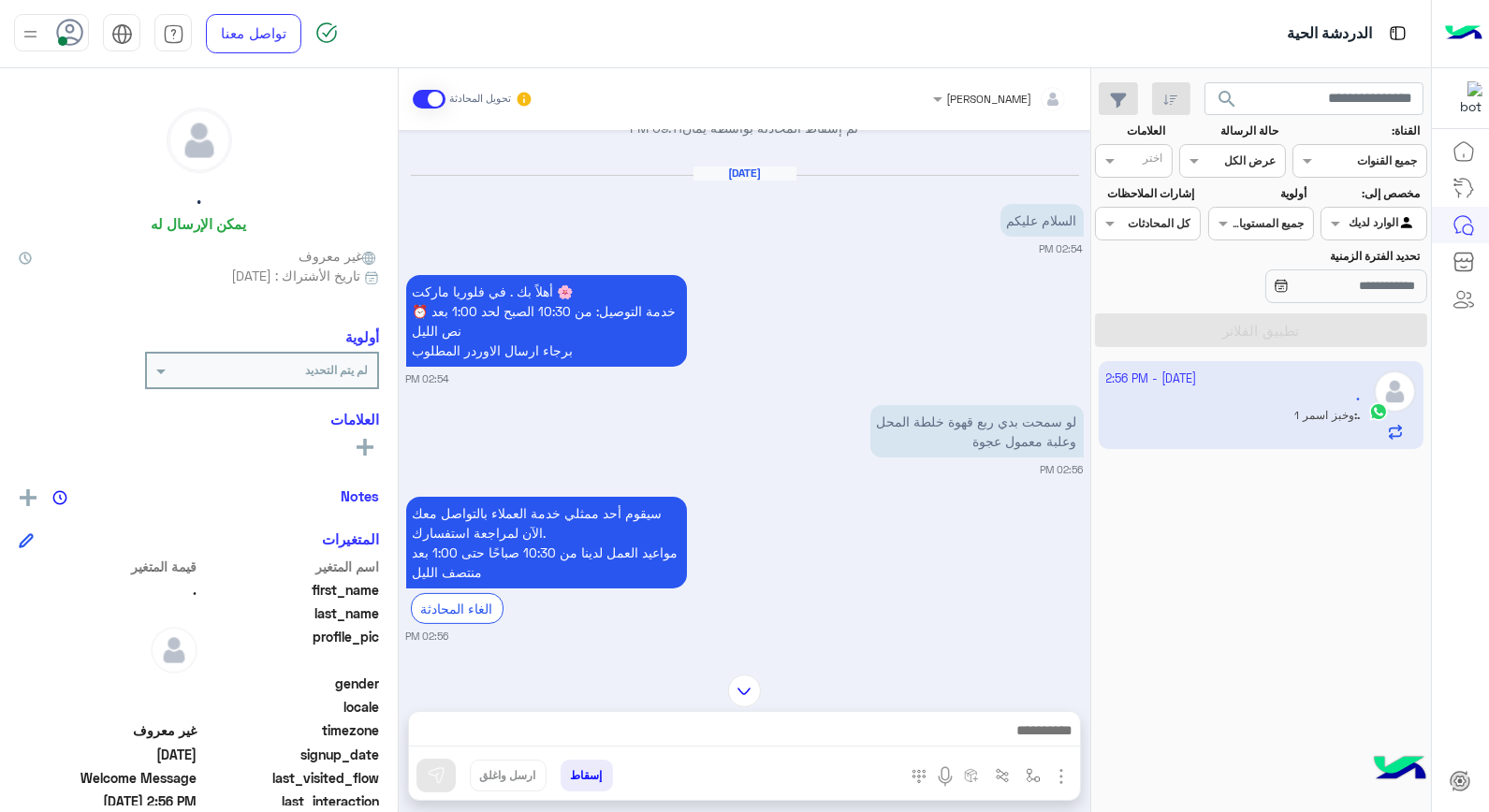
scroll to position [1186, 0]
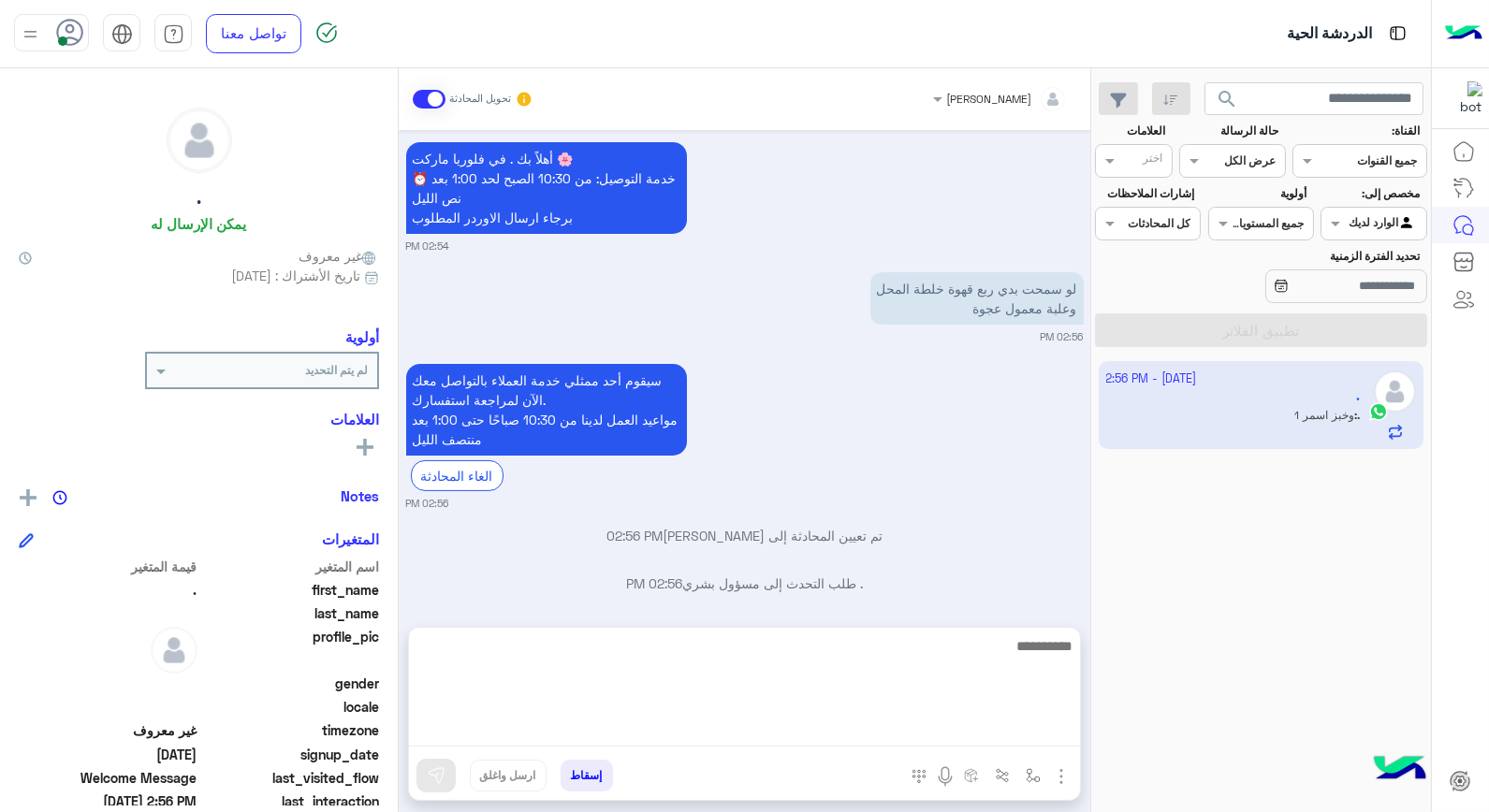
click at [966, 731] on textarea at bounding box center [744, 690] width 671 height 113
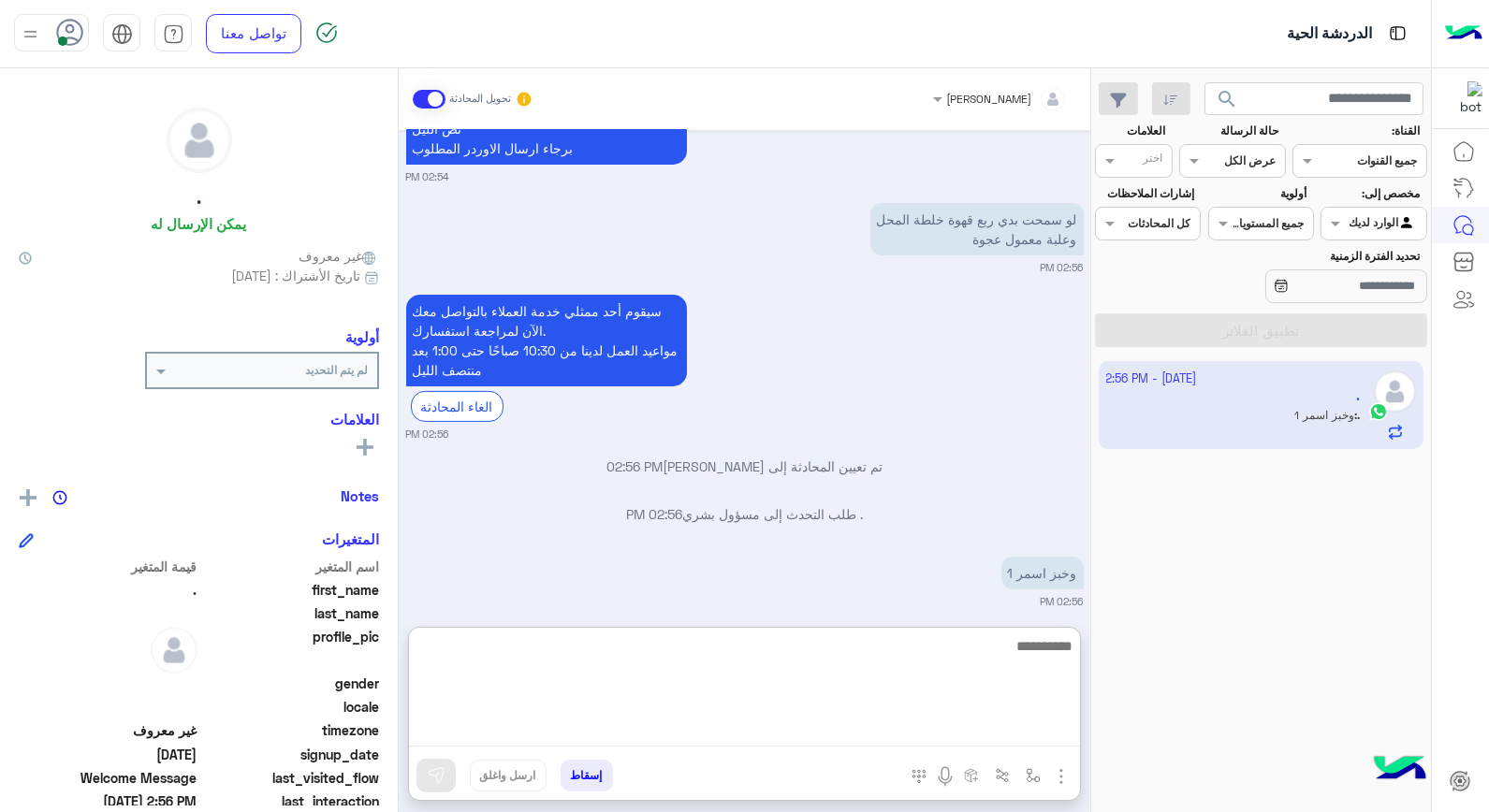
scroll to position [1271, 0]
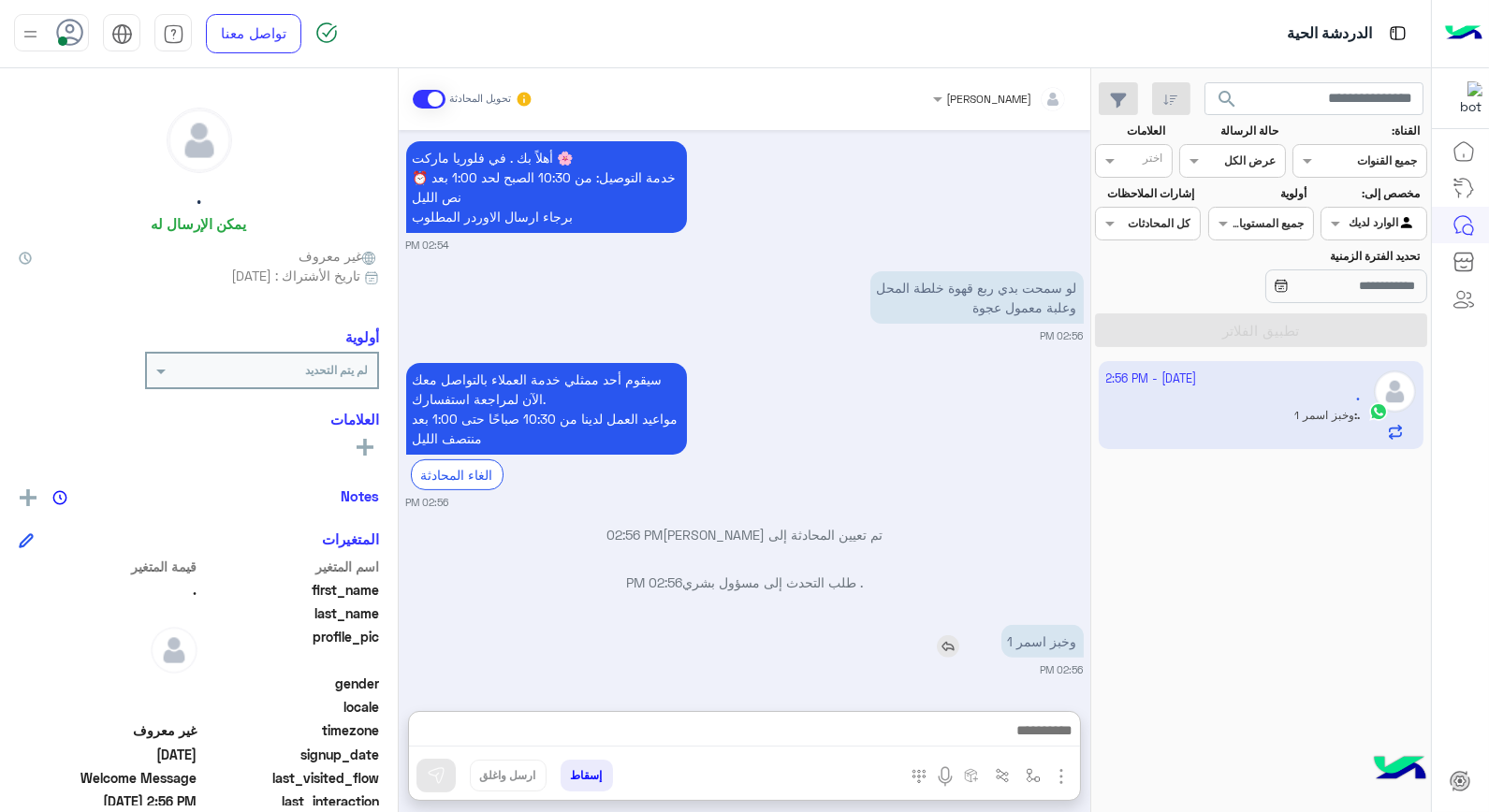
click at [952, 635] on img at bounding box center [948, 646] width 22 height 22
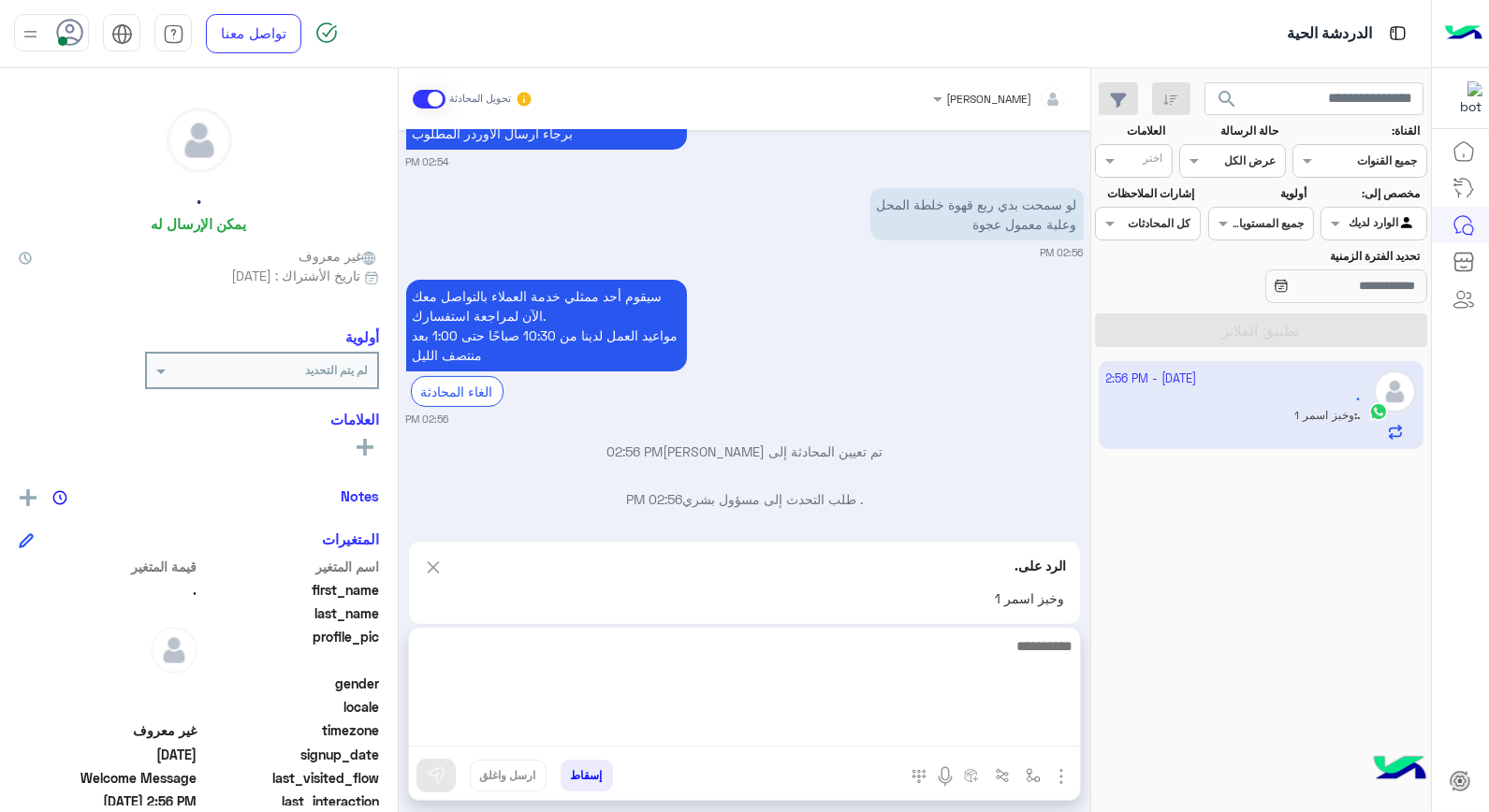
click at [999, 723] on textarea at bounding box center [744, 690] width 671 height 113
type textarea "**********"
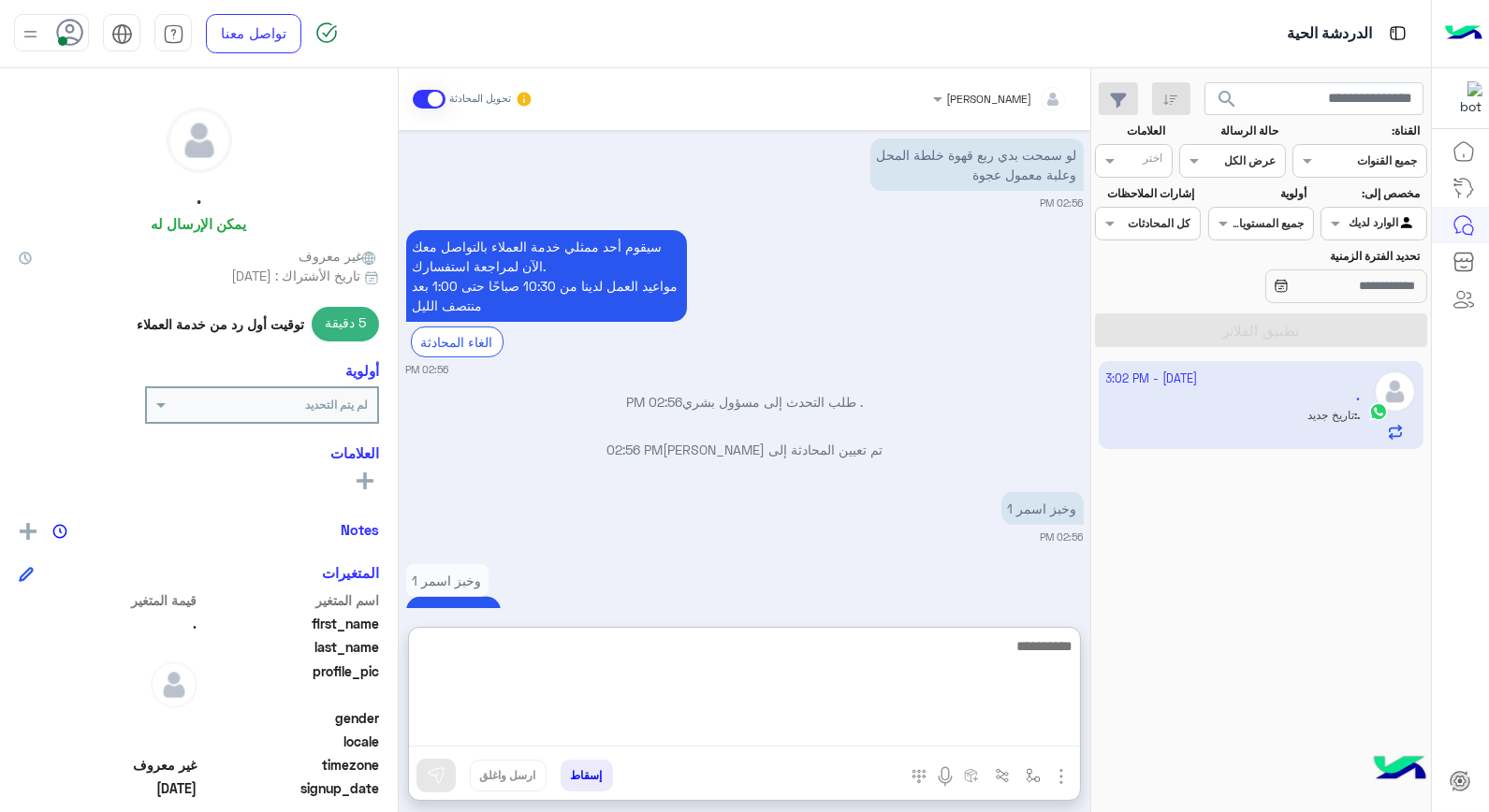
scroll to position [1494, 0]
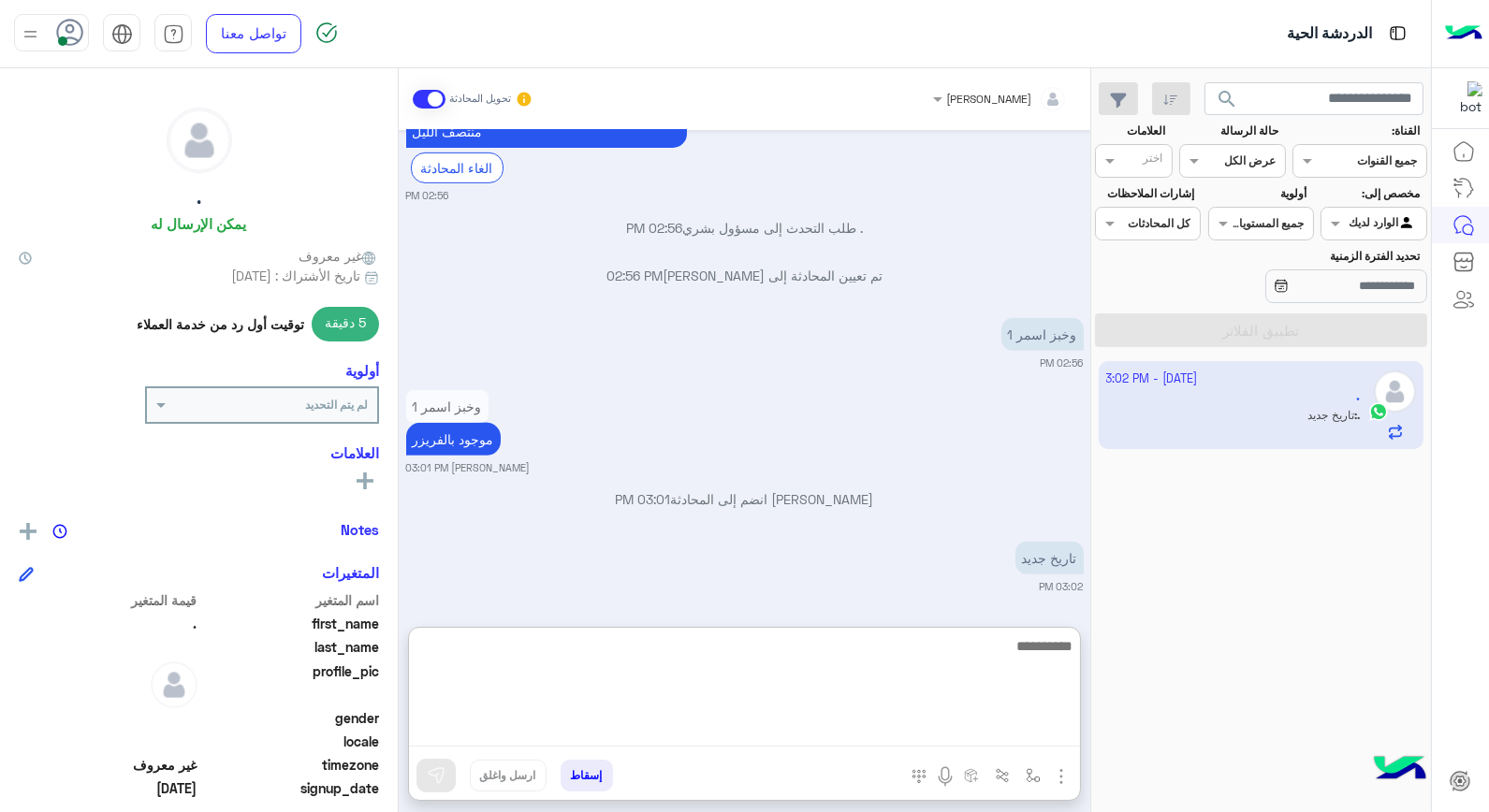
click at [969, 671] on textarea at bounding box center [744, 690] width 671 height 113
click at [976, 658] on textarea at bounding box center [744, 690] width 671 height 113
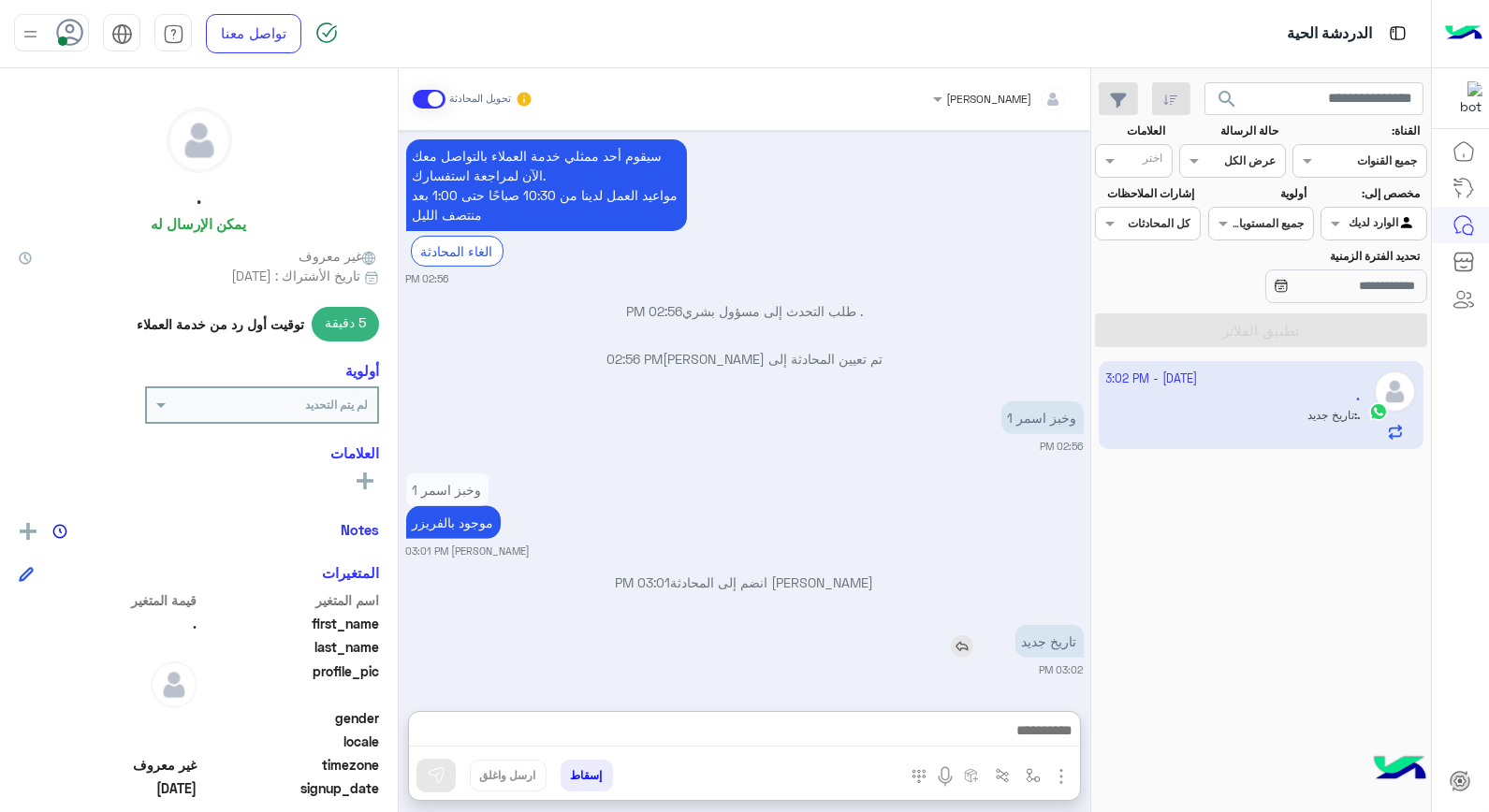
click at [972, 635] on img at bounding box center [962, 646] width 22 height 22
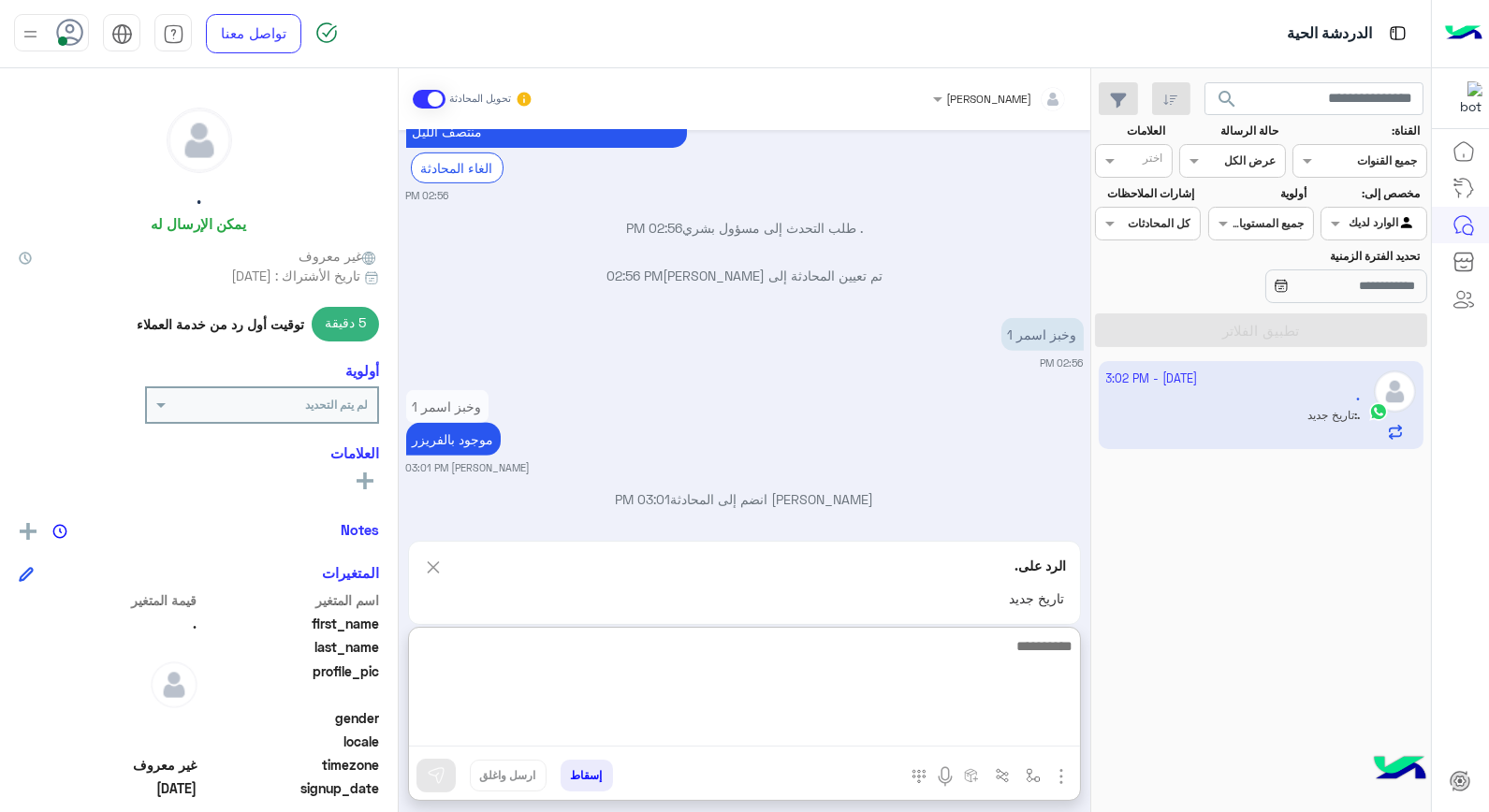
click at [996, 728] on textarea at bounding box center [744, 690] width 671 height 113
type textarea "**********"
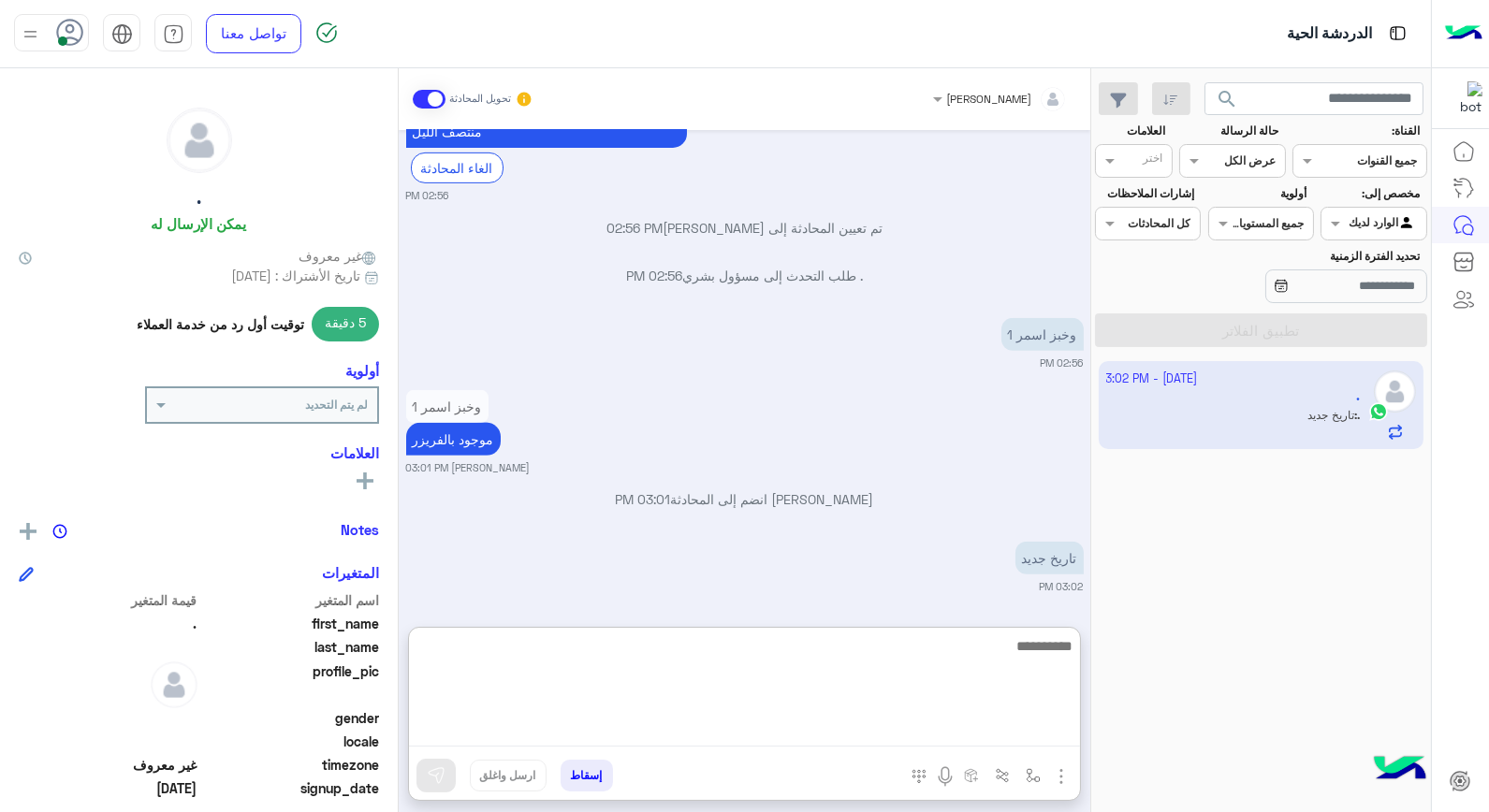
scroll to position [1600, 0]
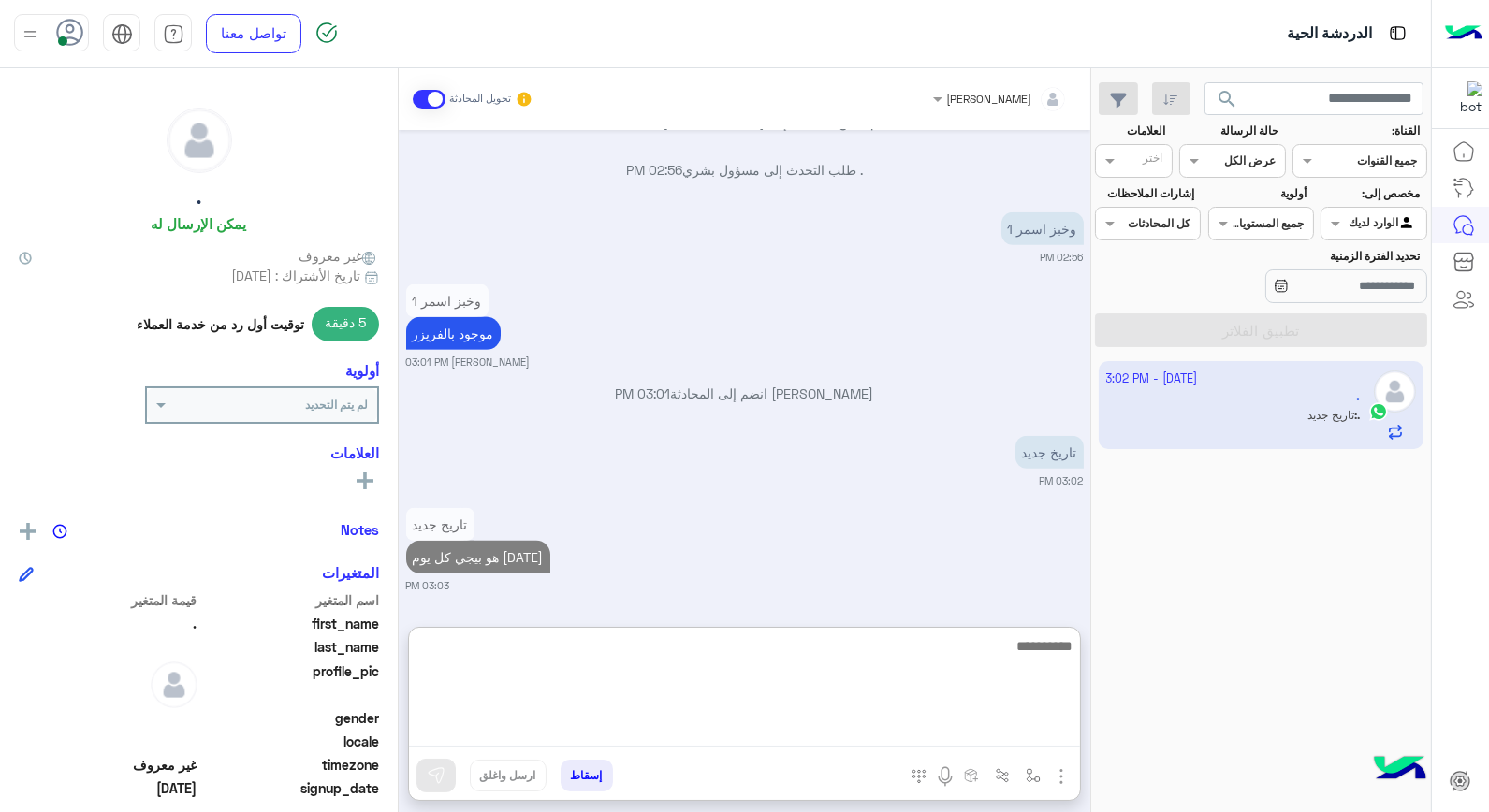
click at [1041, 647] on textarea at bounding box center [744, 690] width 671 height 113
type textarea "**********"
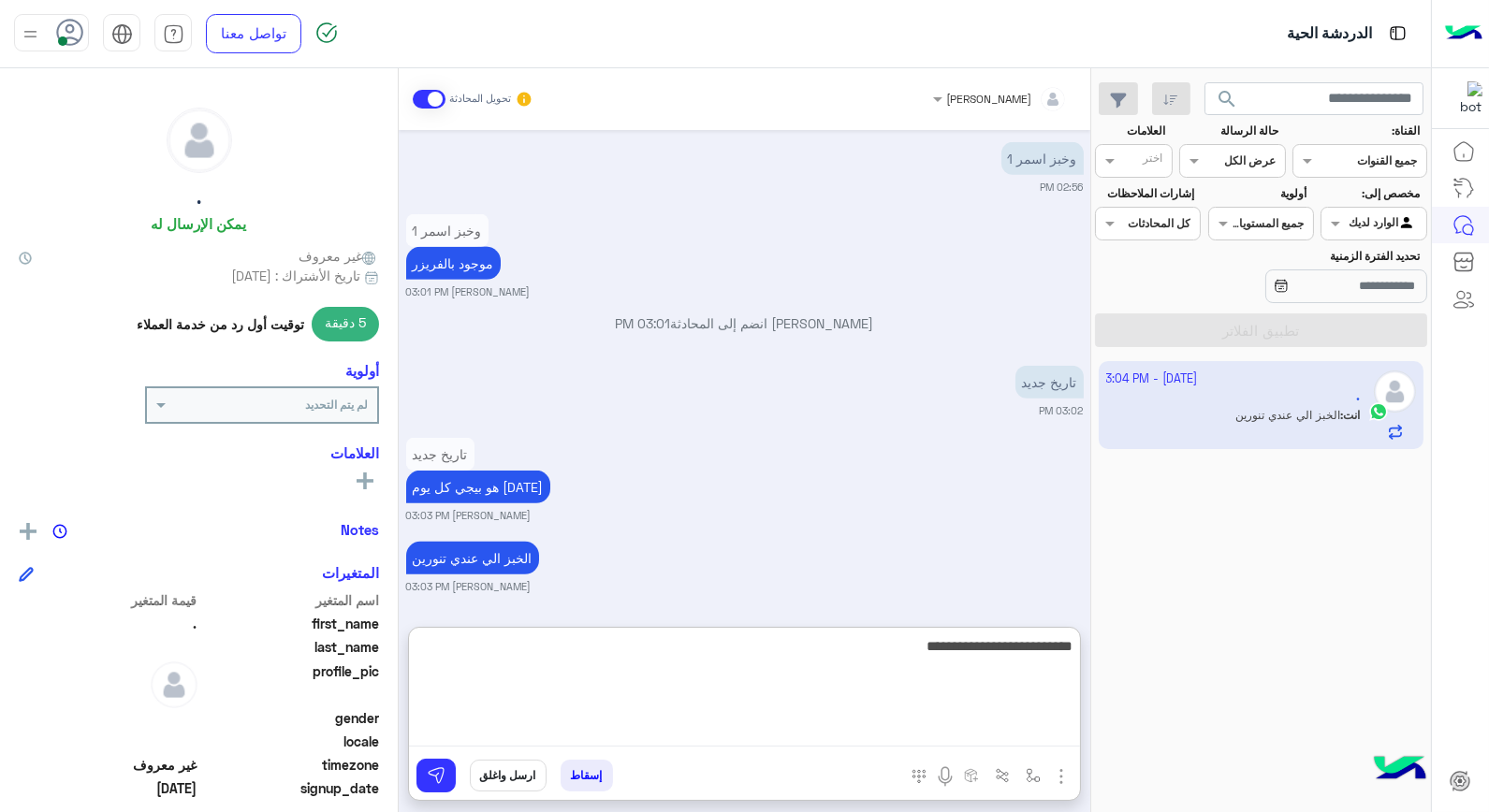
type textarea "**********"
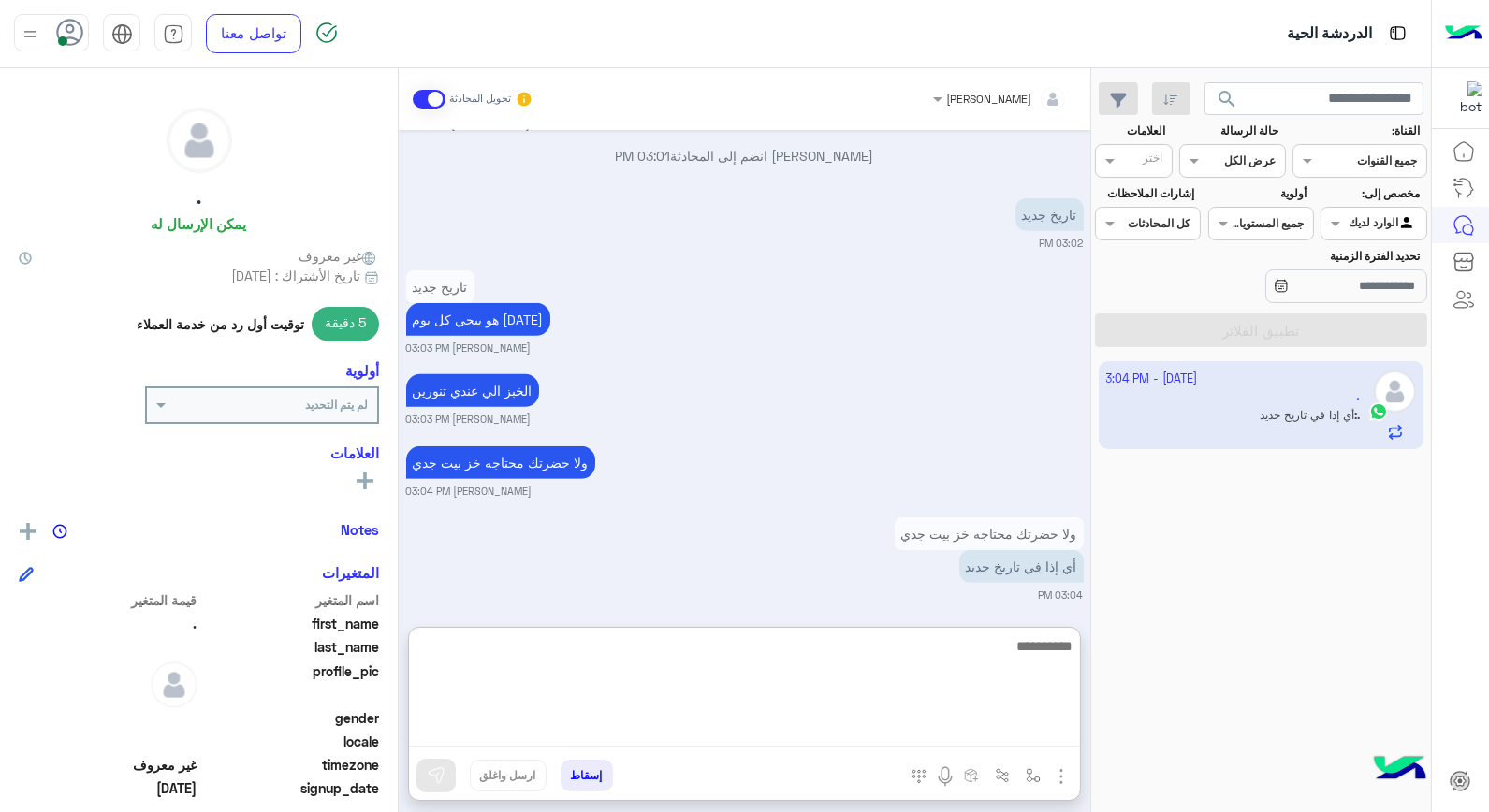
scroll to position [1846, 0]
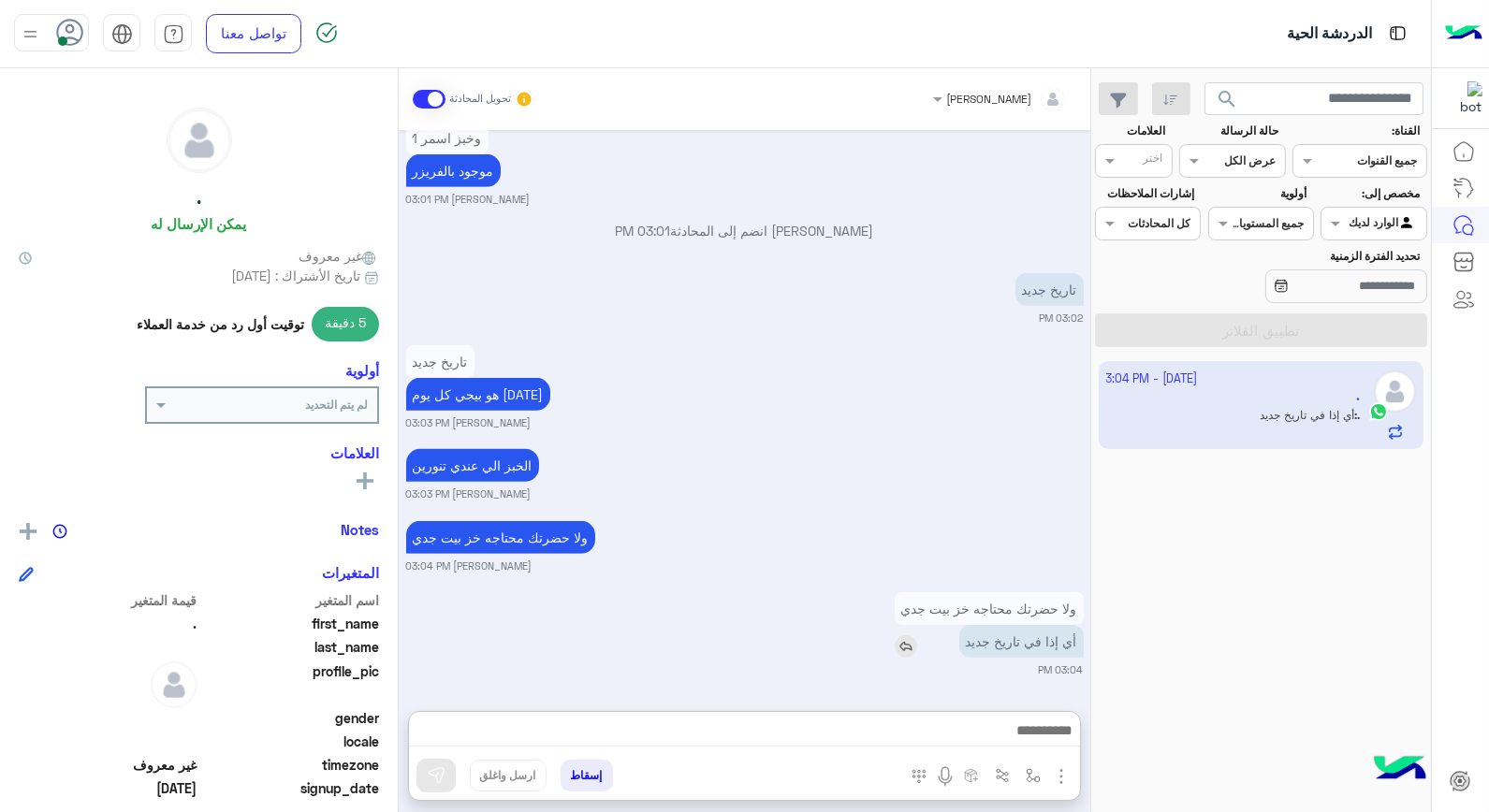
click at [906, 635] on img at bounding box center [906, 646] width 22 height 22
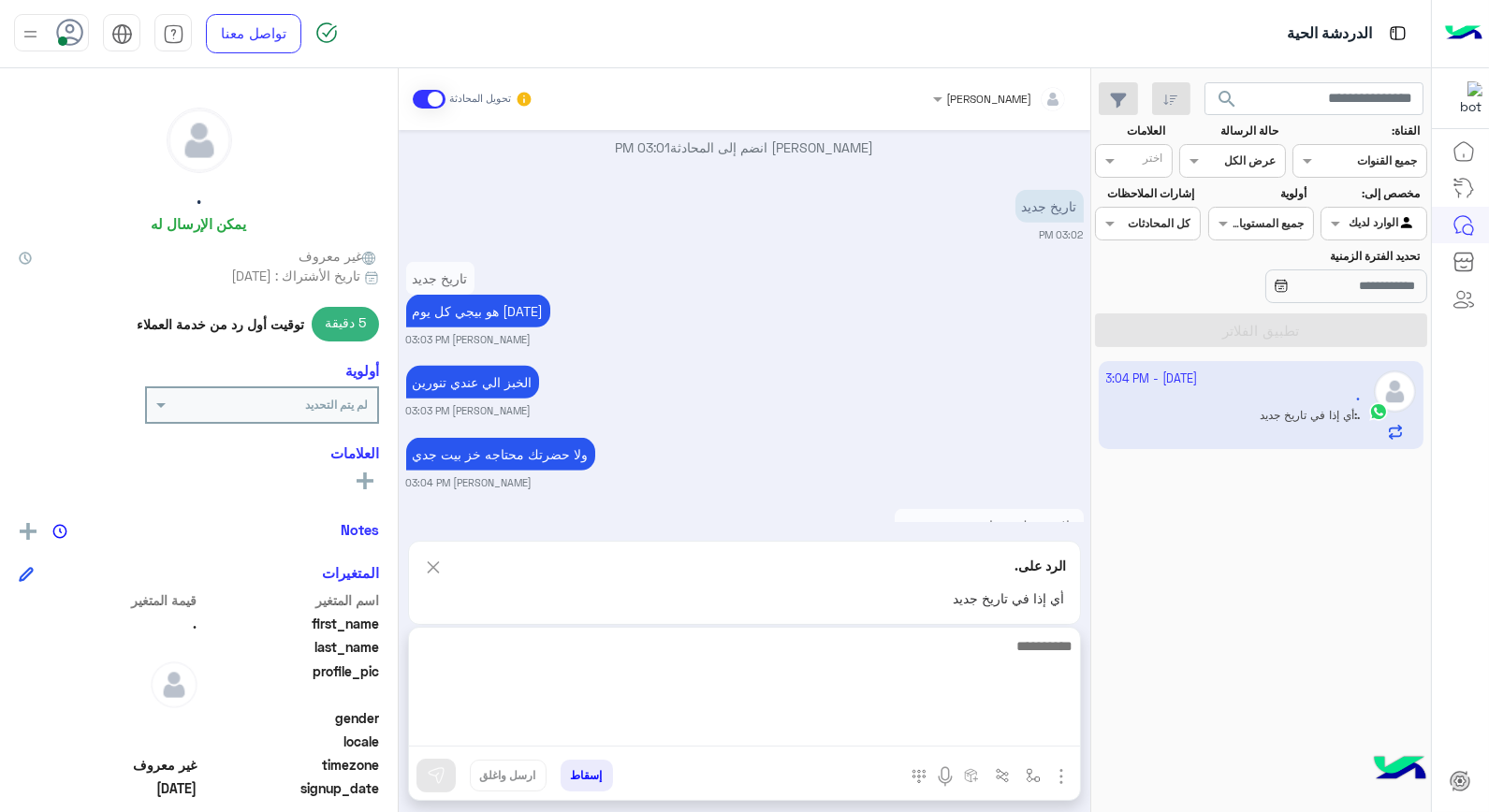
click at [986, 722] on textarea at bounding box center [744, 690] width 671 height 113
type textarea "*"
type textarea "**********"
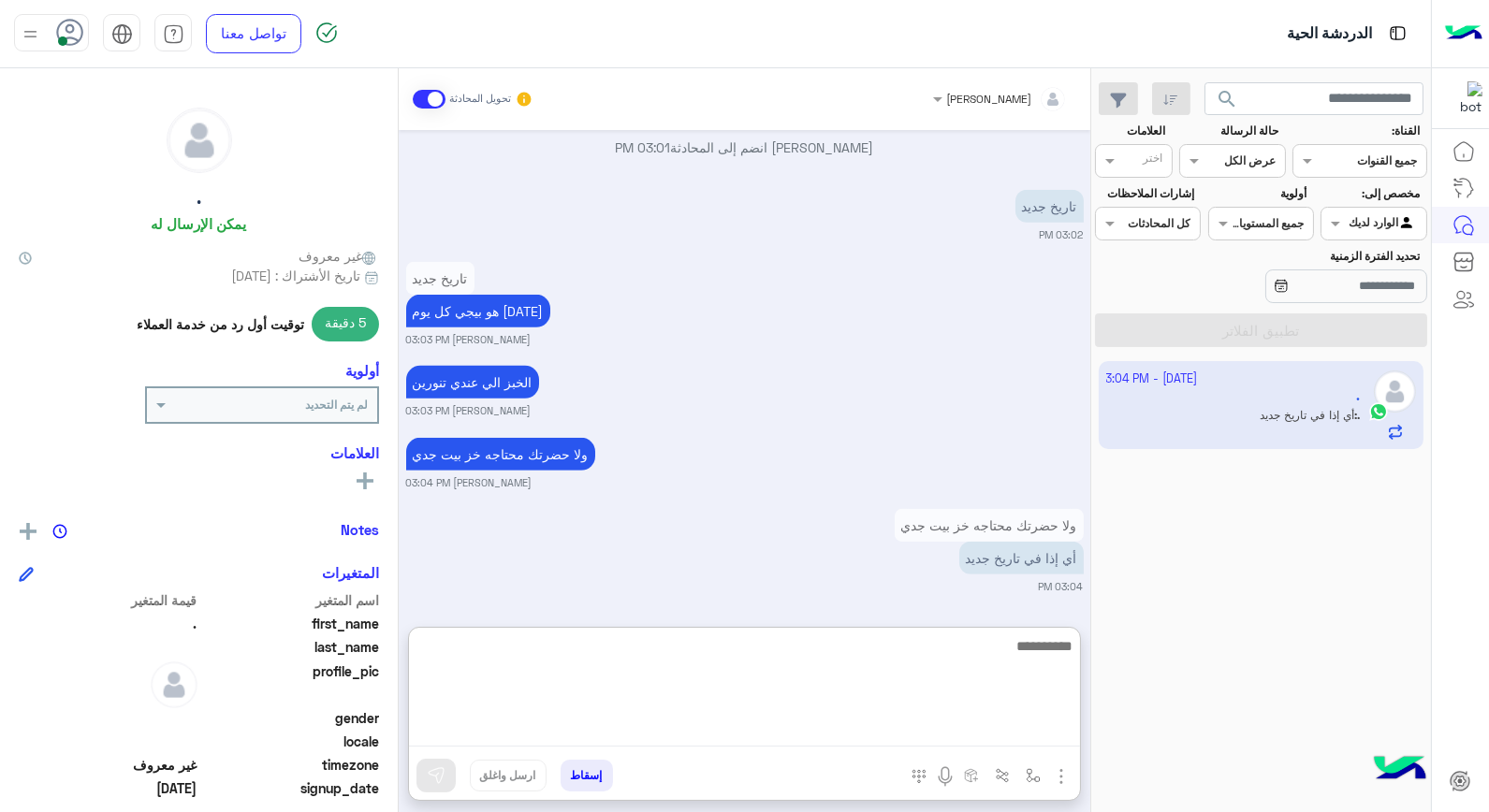
scroll to position [1950, 0]
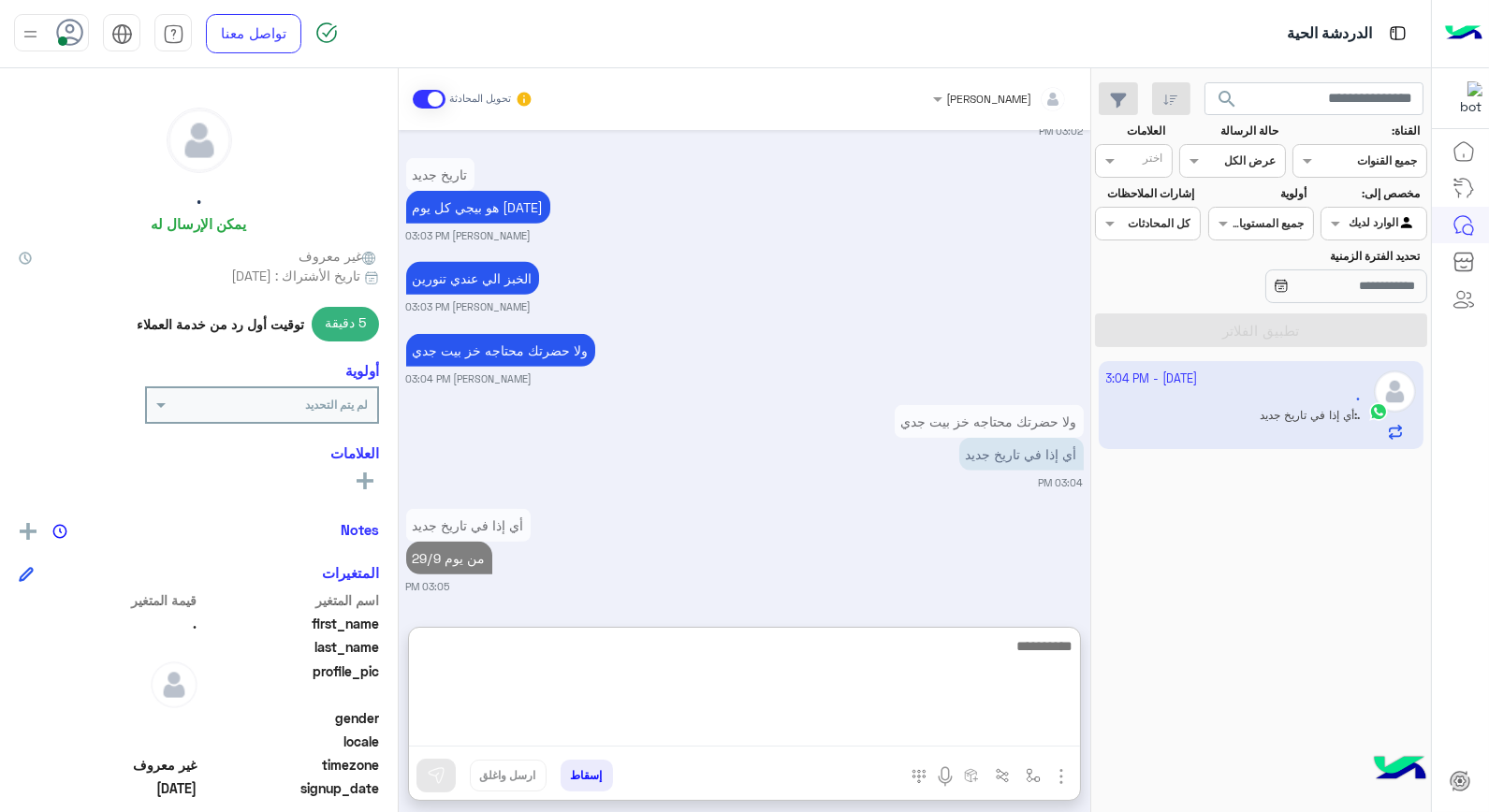
click at [1002, 650] on textarea at bounding box center [744, 690] width 671 height 113
type textarea "**********"
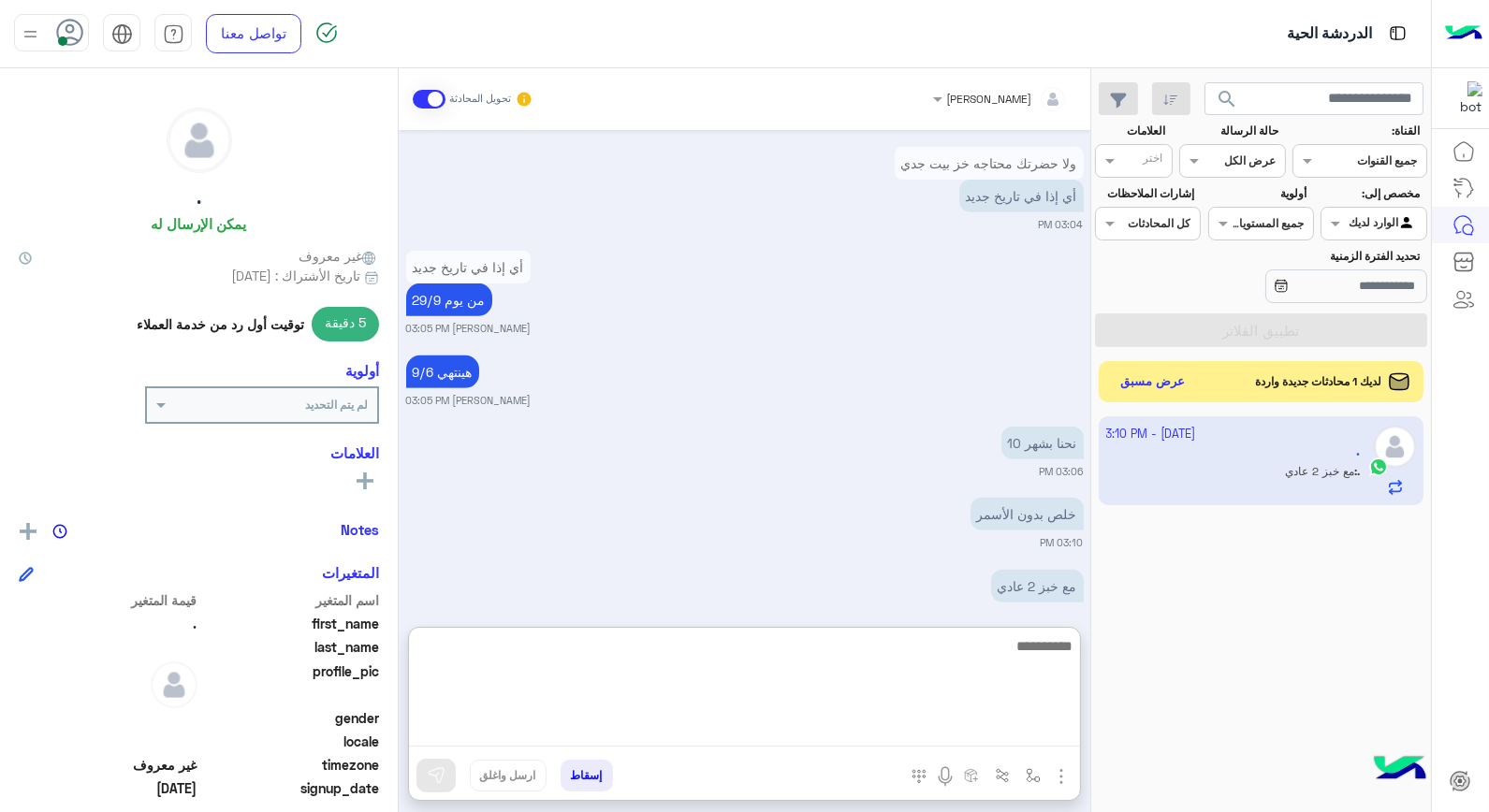
scroll to position [2237, 0]
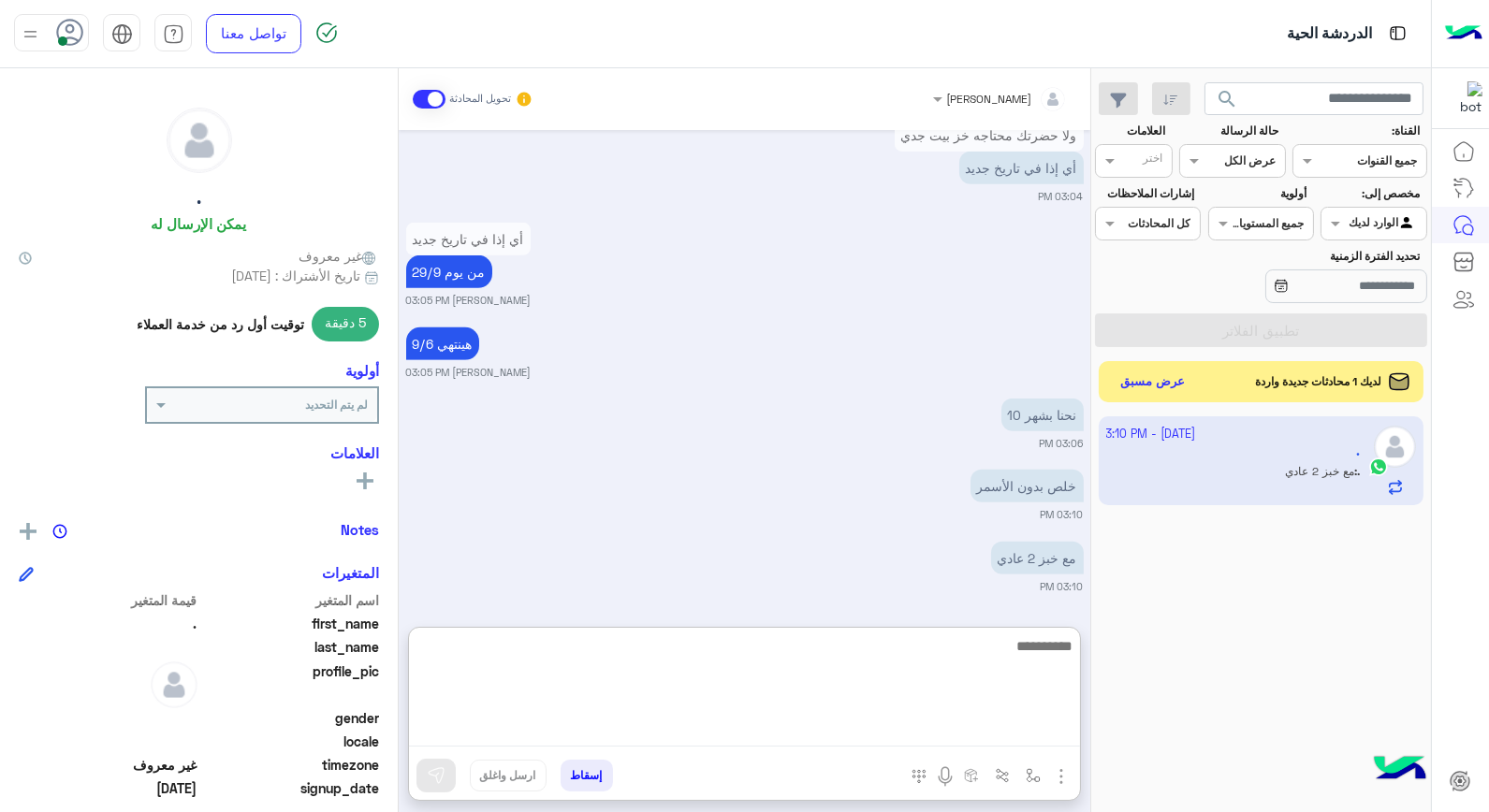
click at [1011, 652] on textarea at bounding box center [744, 690] width 671 height 113
type textarea "****"
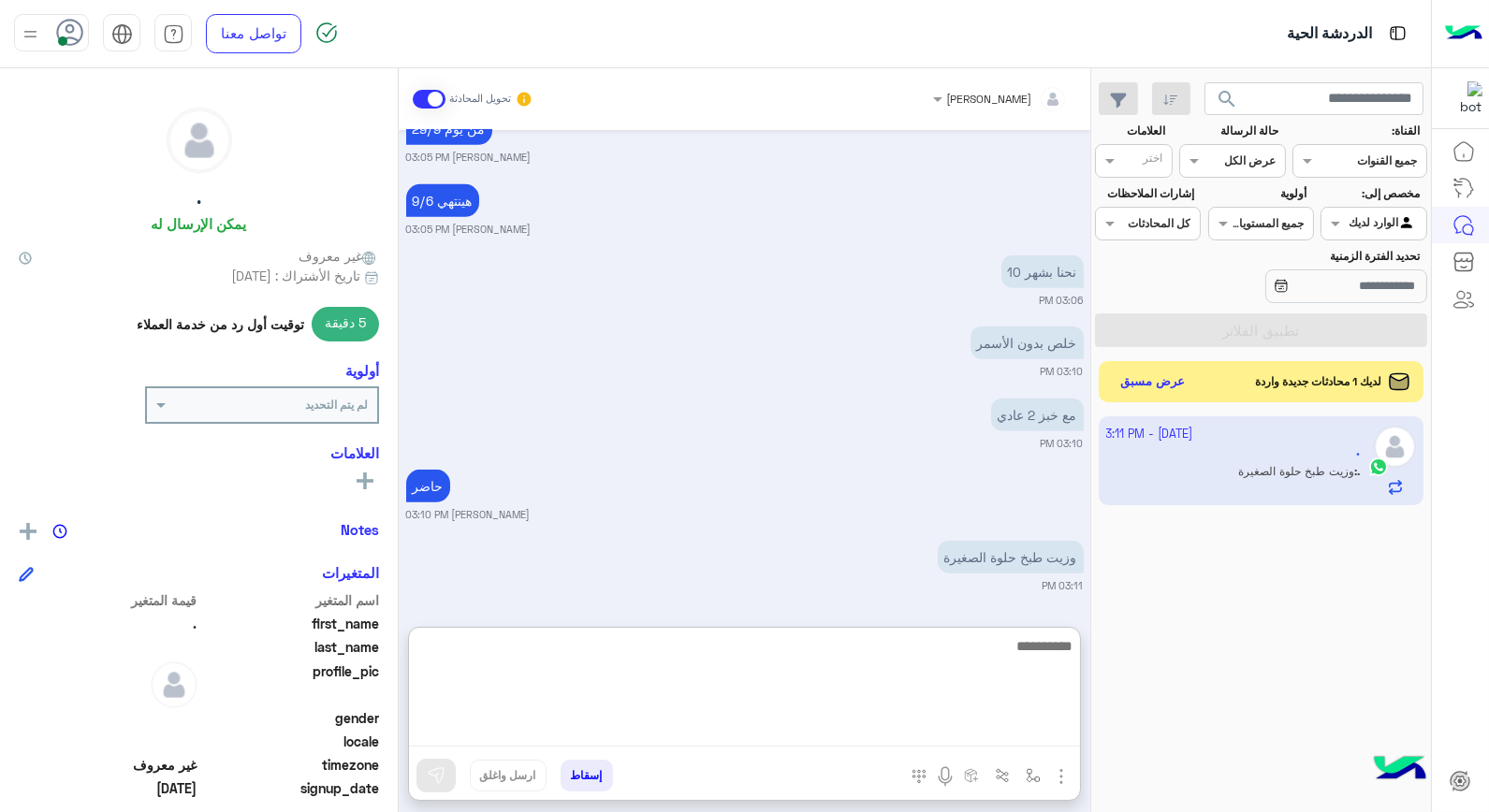
scroll to position [2449, 0]
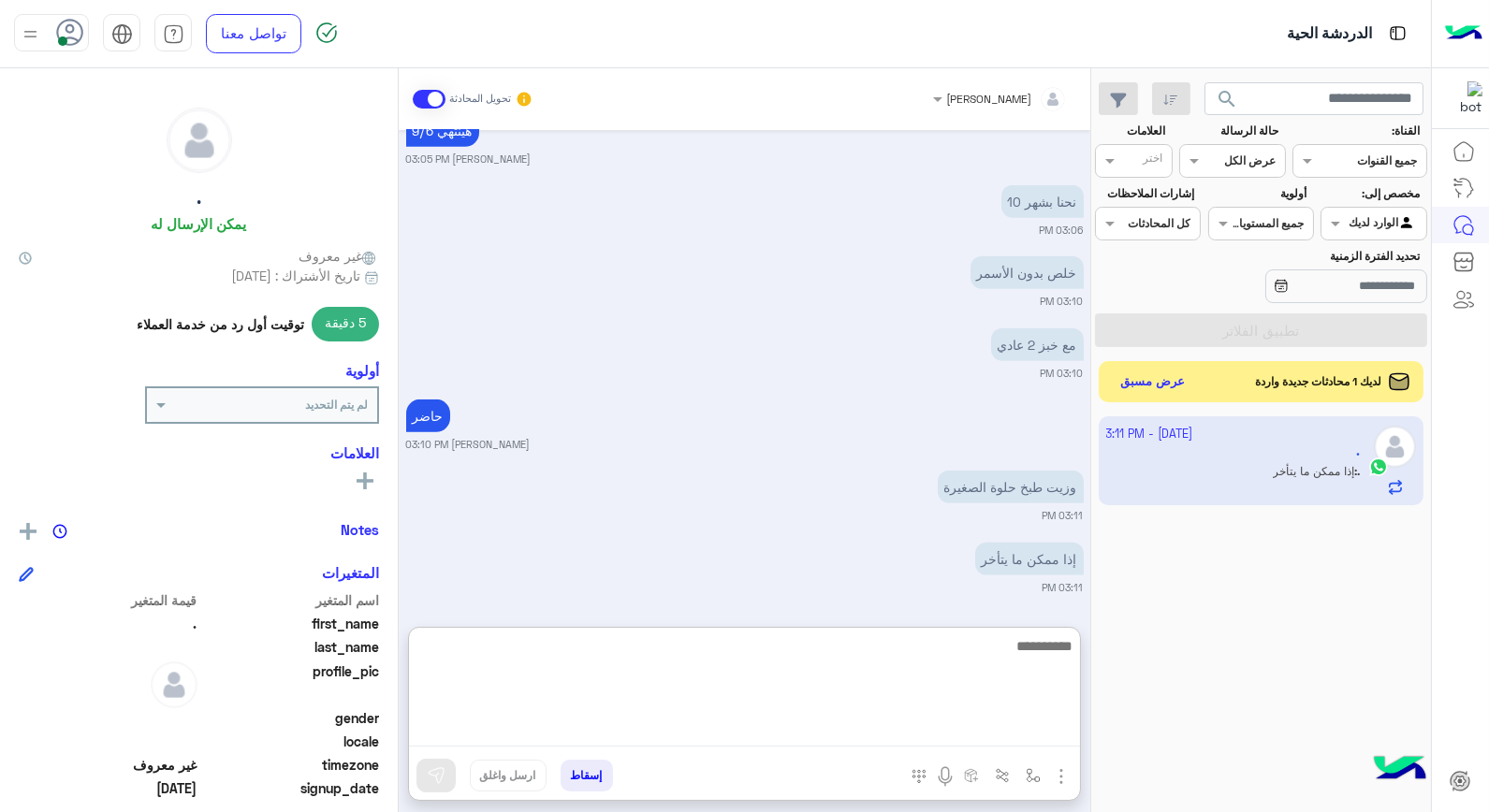
click at [978, 650] on textarea at bounding box center [744, 690] width 671 height 113
click at [996, 661] on textarea at bounding box center [744, 690] width 671 height 113
type textarea "****"
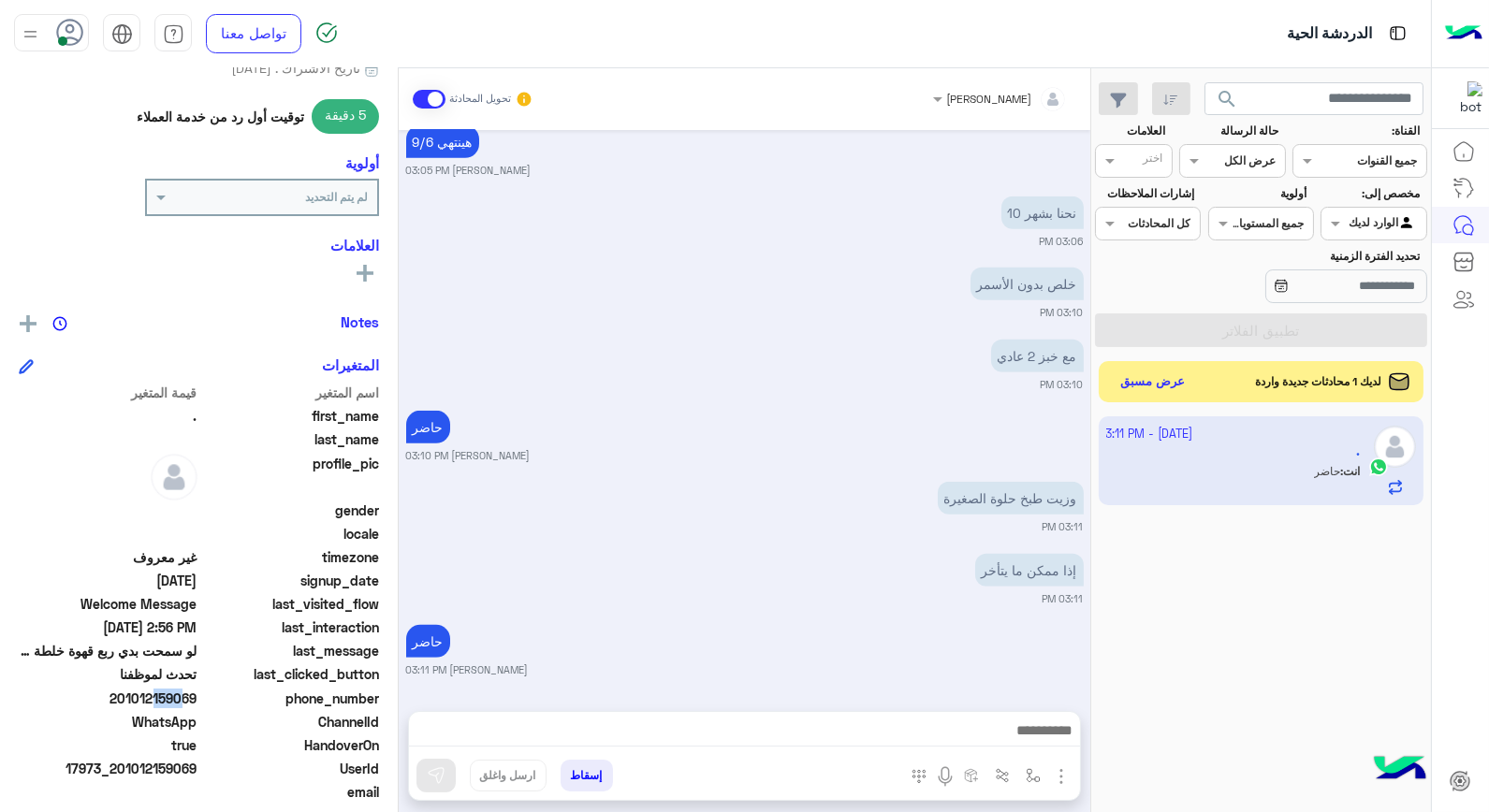
scroll to position [2438, 0]
drag, startPoint x: 146, startPoint y: 695, endPoint x: 199, endPoint y: 699, distance: 53.2
click at [197, 699] on span "201012159069" at bounding box center [108, 698] width 179 height 19
copy span "2159069"
click at [584, 774] on button "إسقاط" at bounding box center [587, 775] width 52 height 32
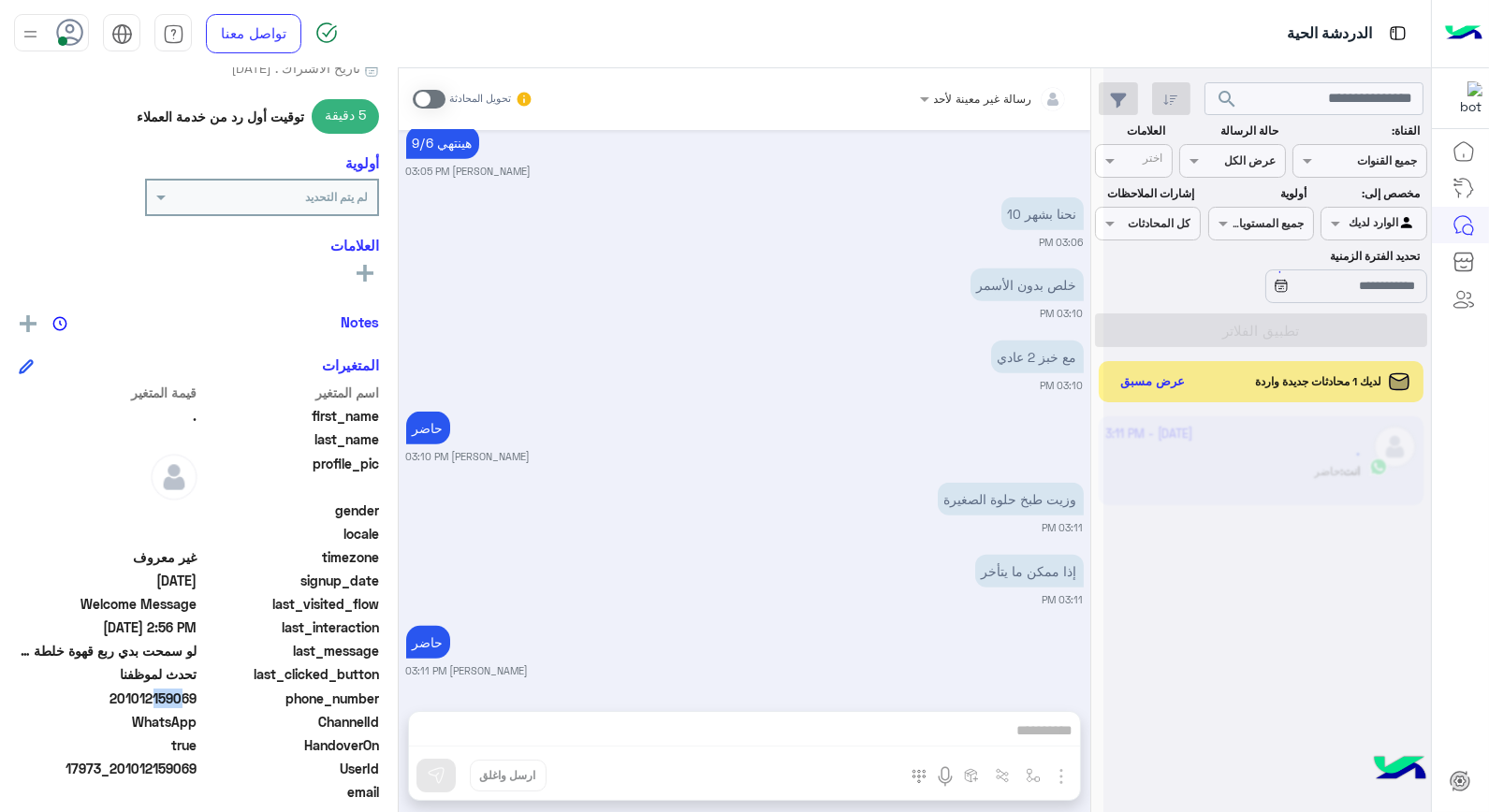
scroll to position [2485, 0]
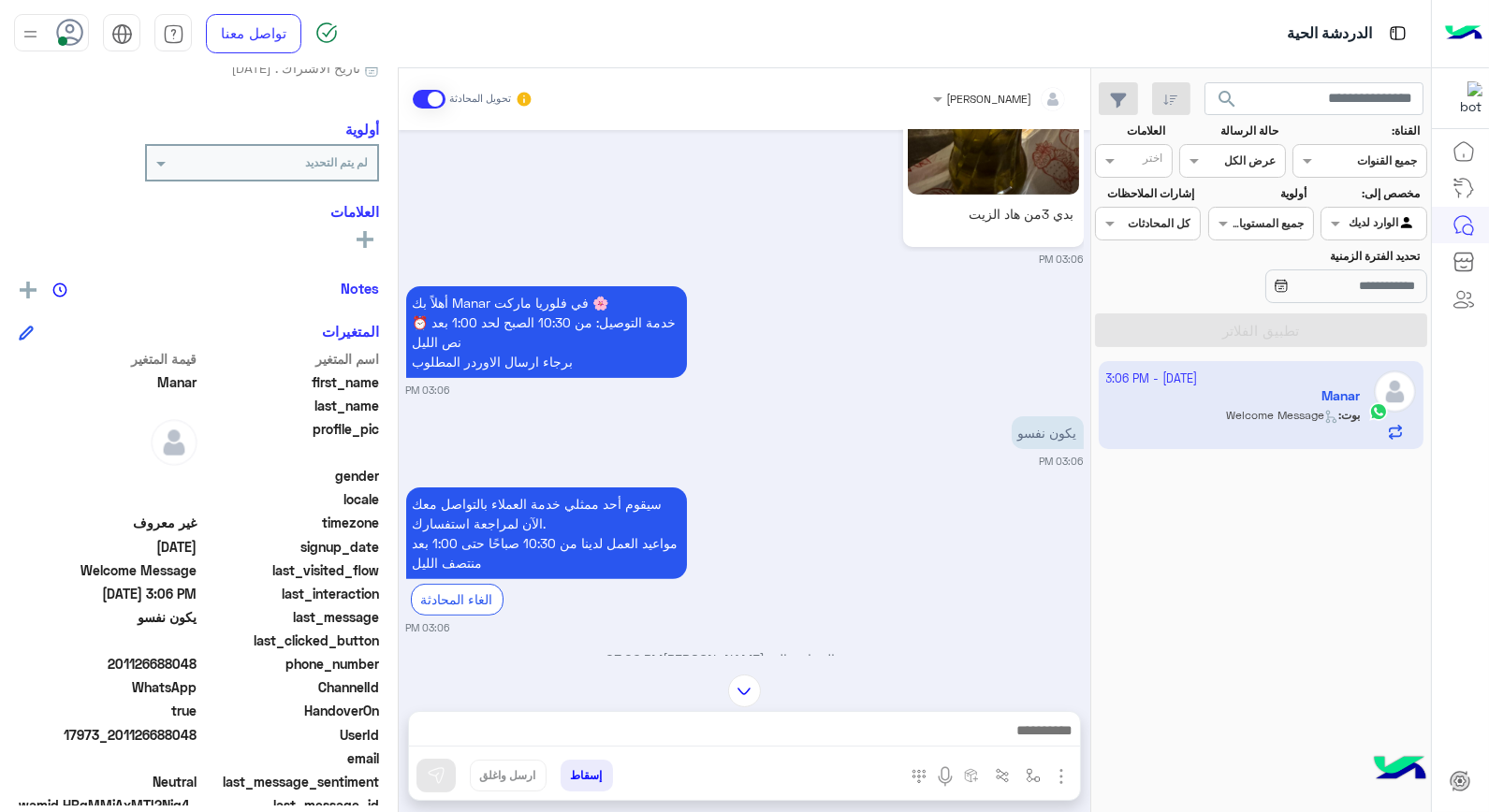
scroll to position [1327, 0]
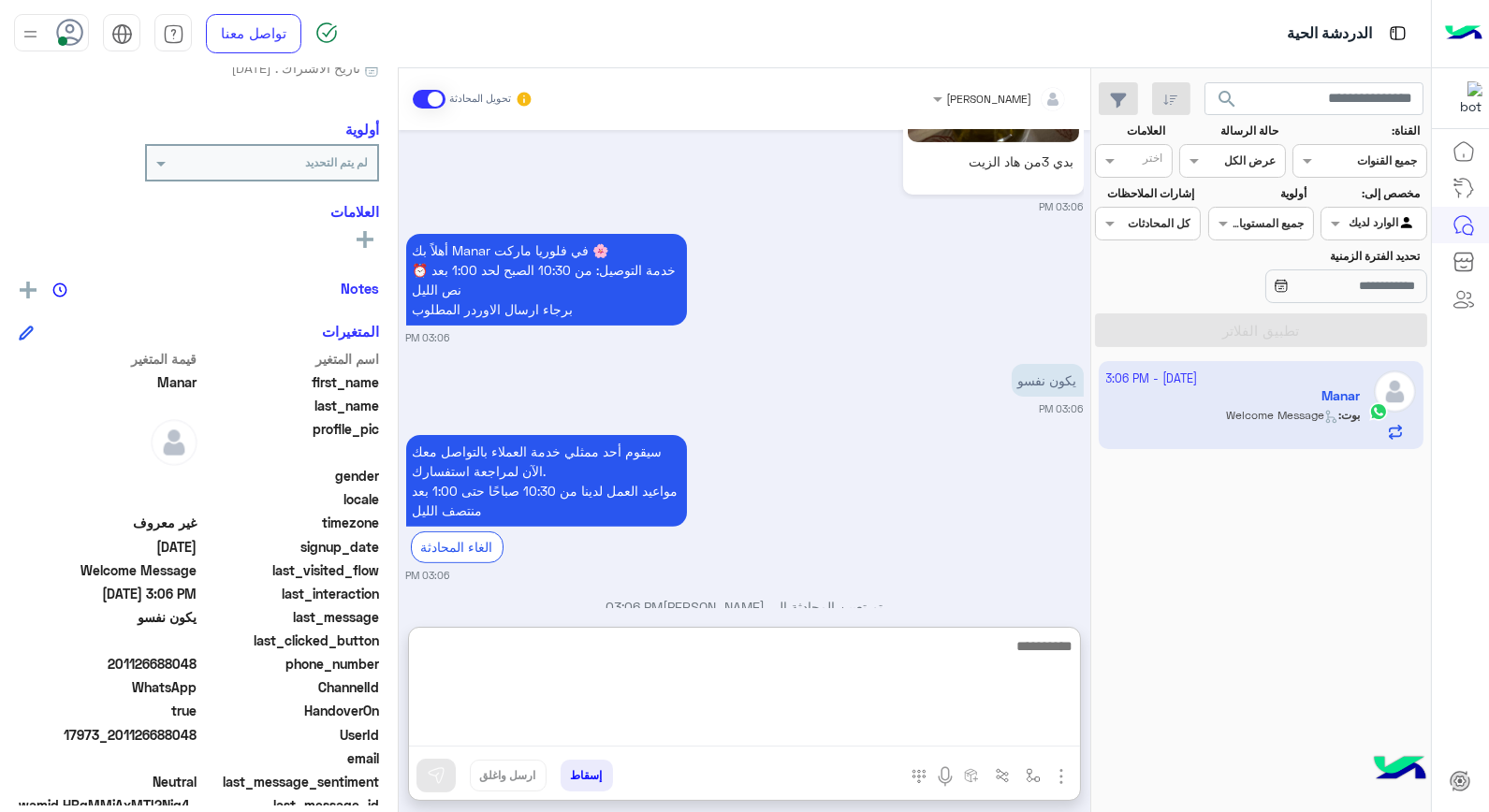
click at [928, 739] on textarea at bounding box center [744, 690] width 671 height 113
type textarea "****"
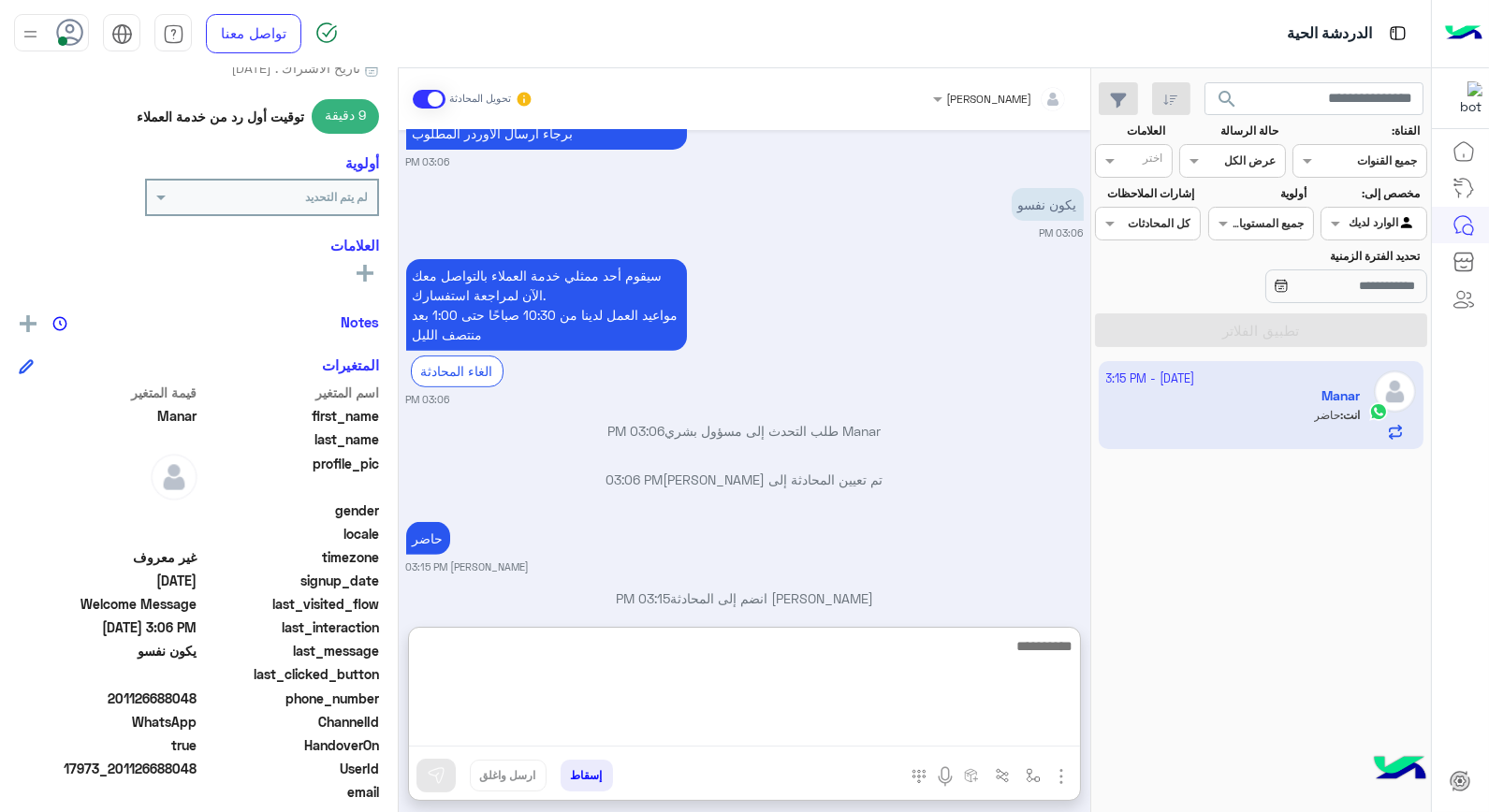
scroll to position [1531, 0]
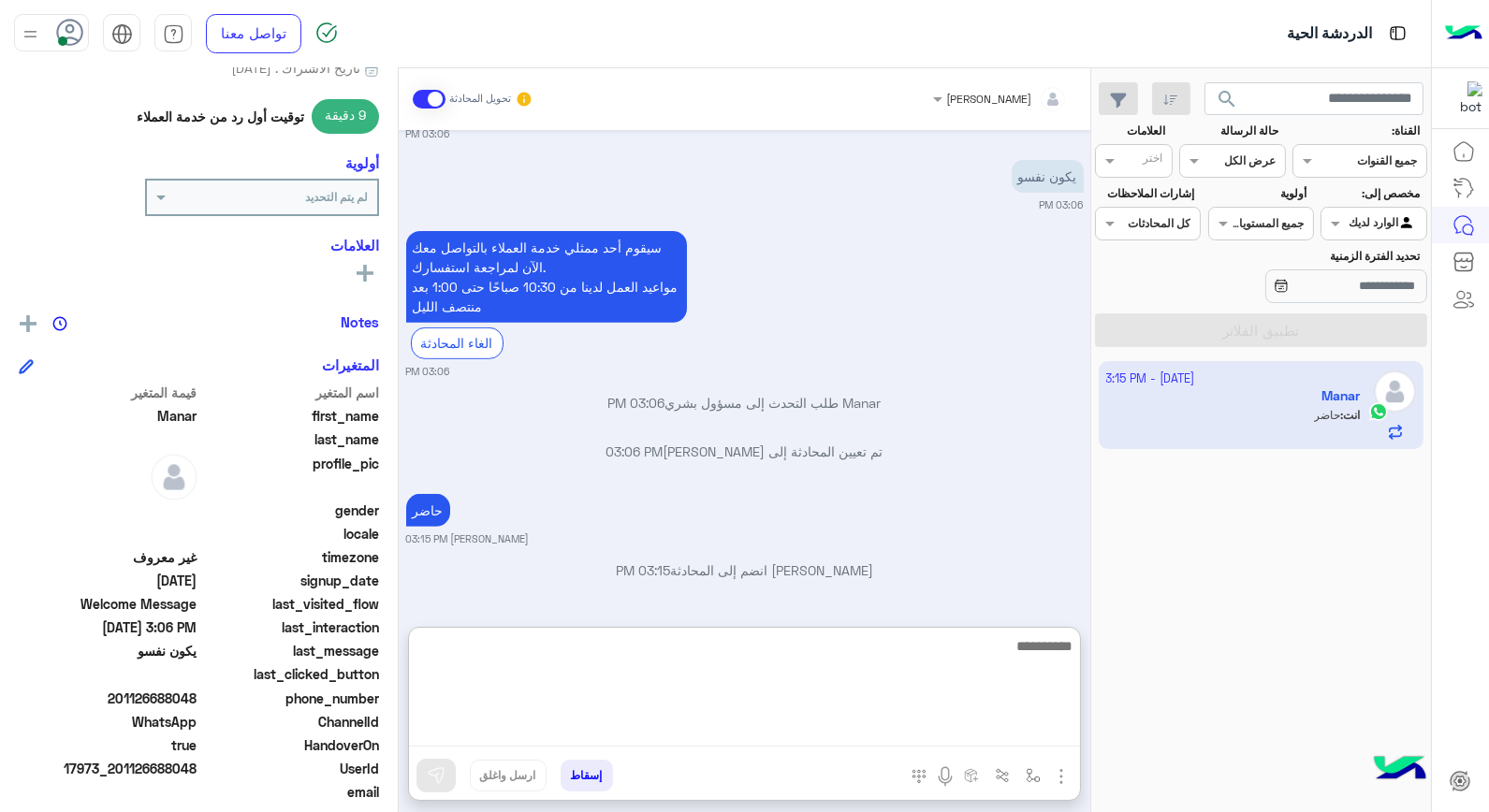
click at [934, 665] on textarea at bounding box center [744, 690] width 671 height 113
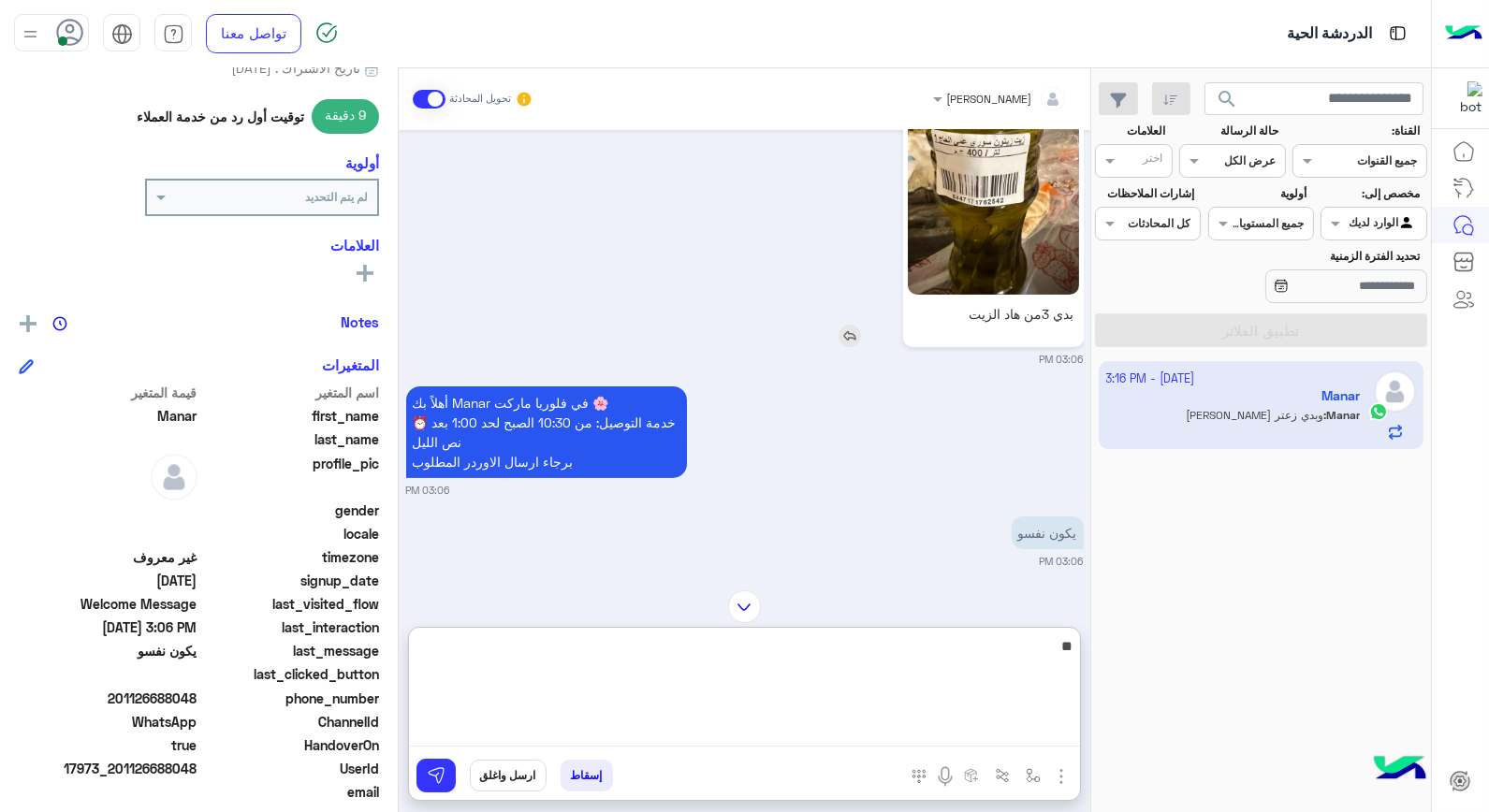
scroll to position [1082, 0]
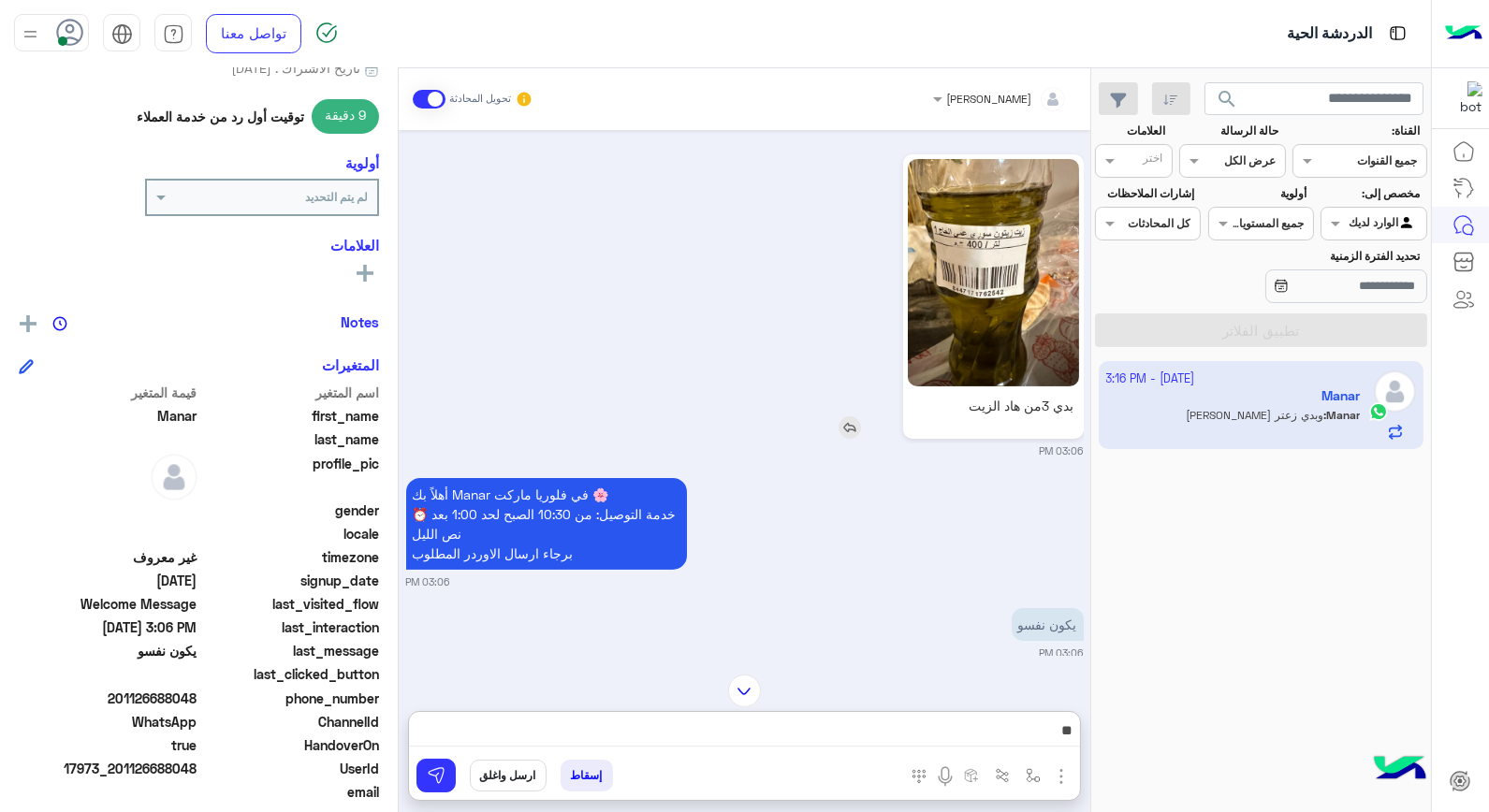
click at [848, 430] on img at bounding box center [849, 427] width 22 height 22
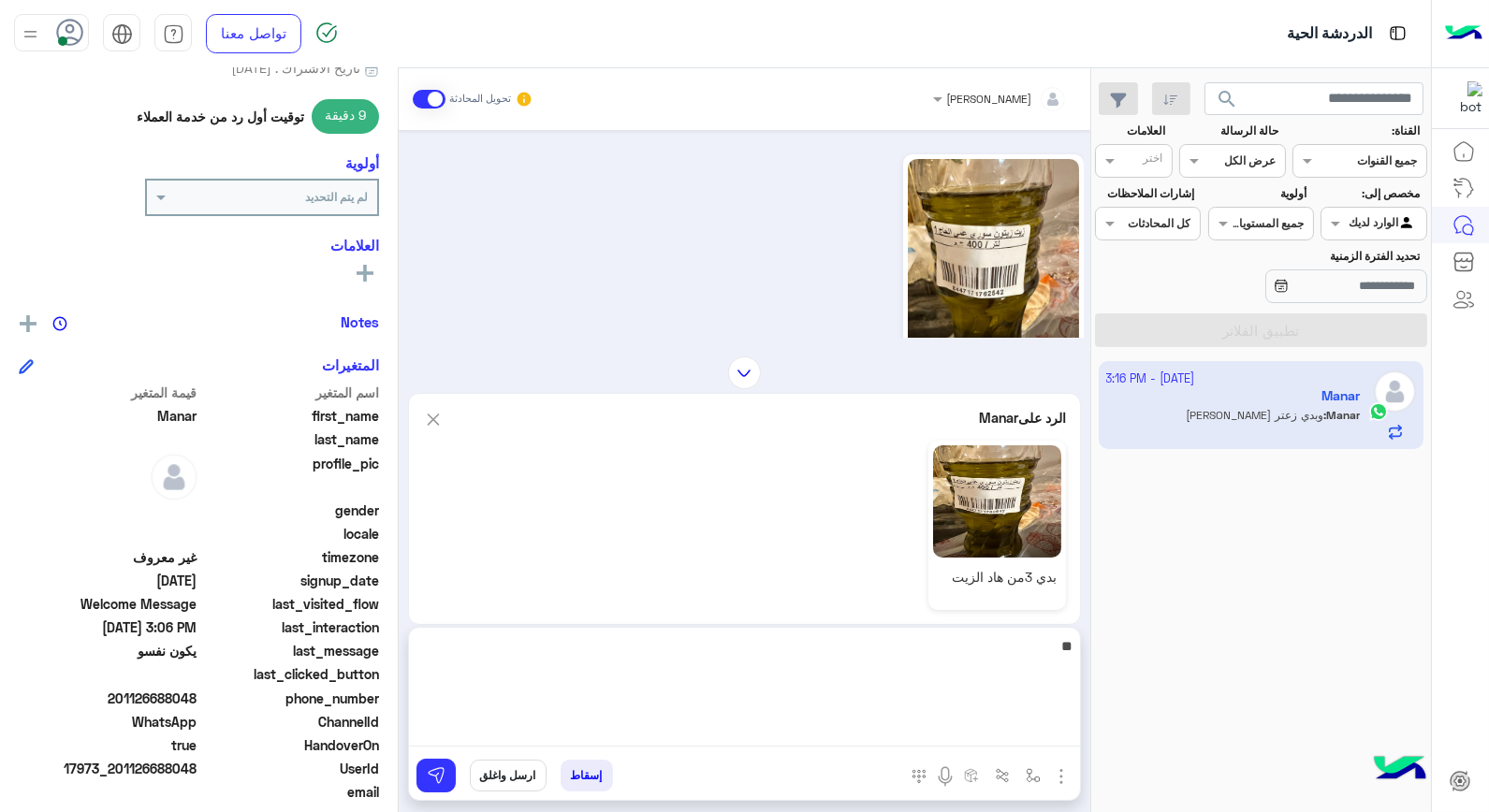
click at [1035, 741] on textarea "**" at bounding box center [744, 690] width 671 height 113
click at [1034, 741] on textarea "**" at bounding box center [744, 690] width 671 height 113
type textarea "*"
type textarea "********"
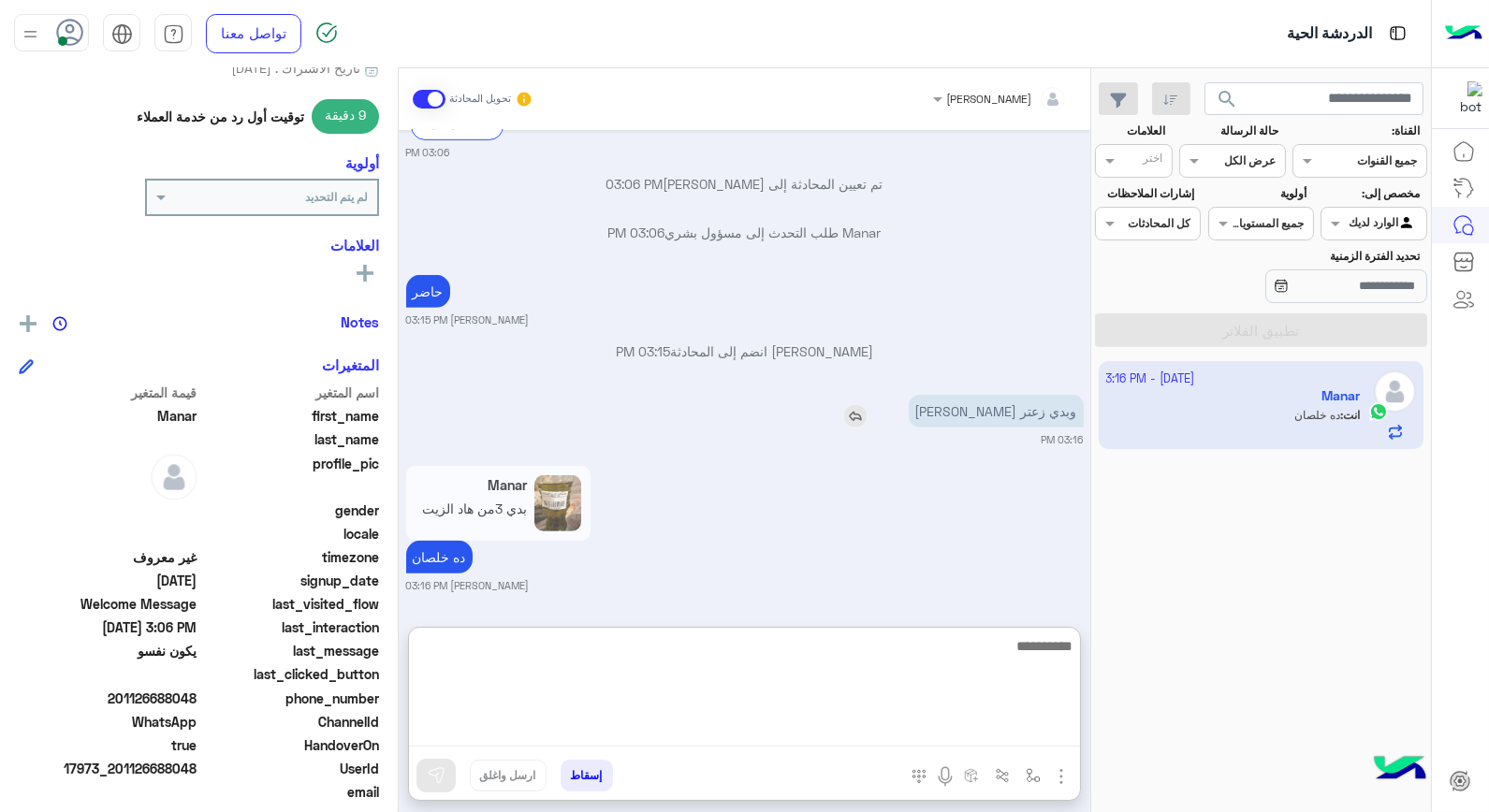
scroll to position [1854, 0]
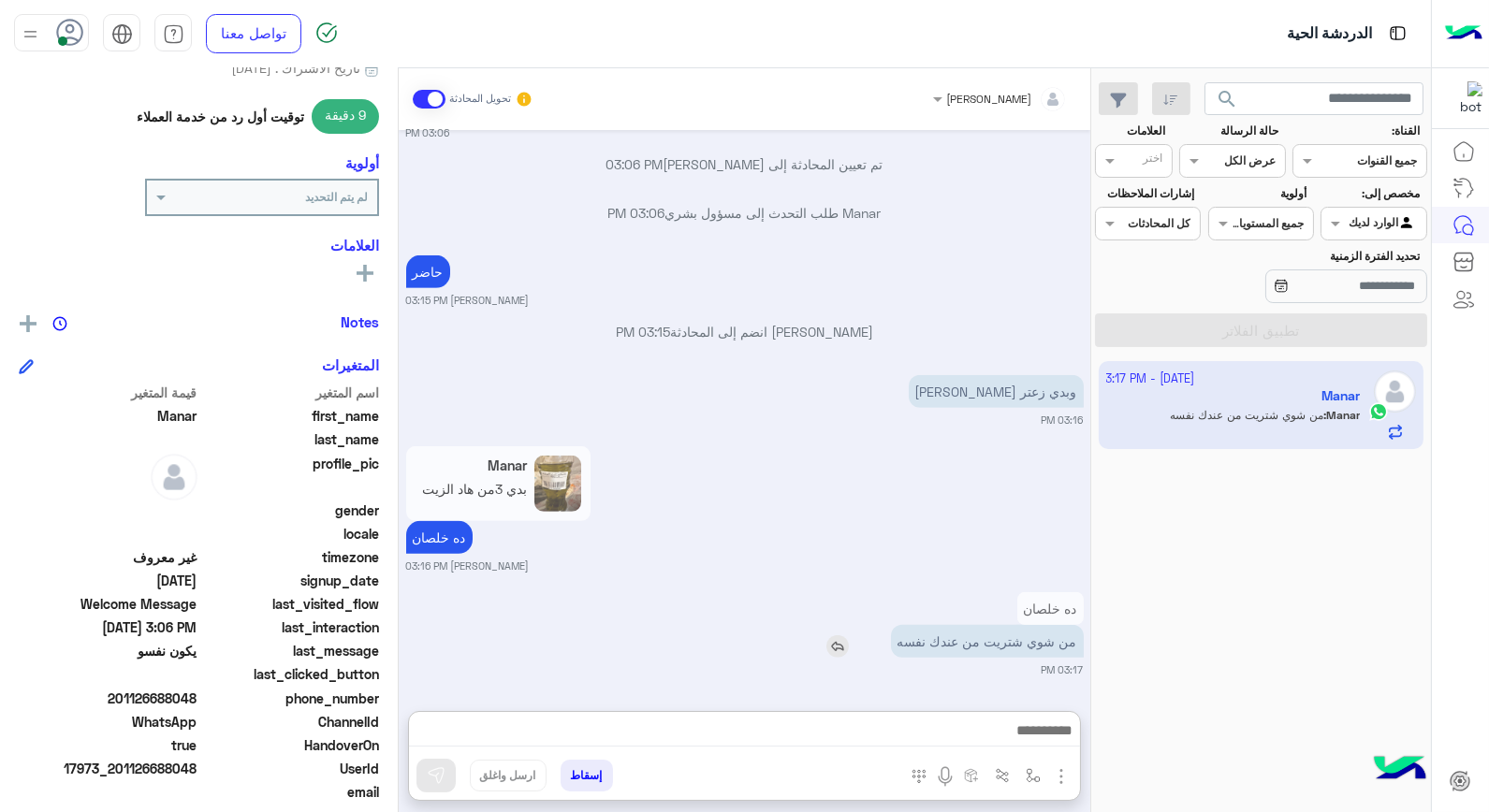
click at [837, 635] on img at bounding box center [837, 646] width 22 height 22
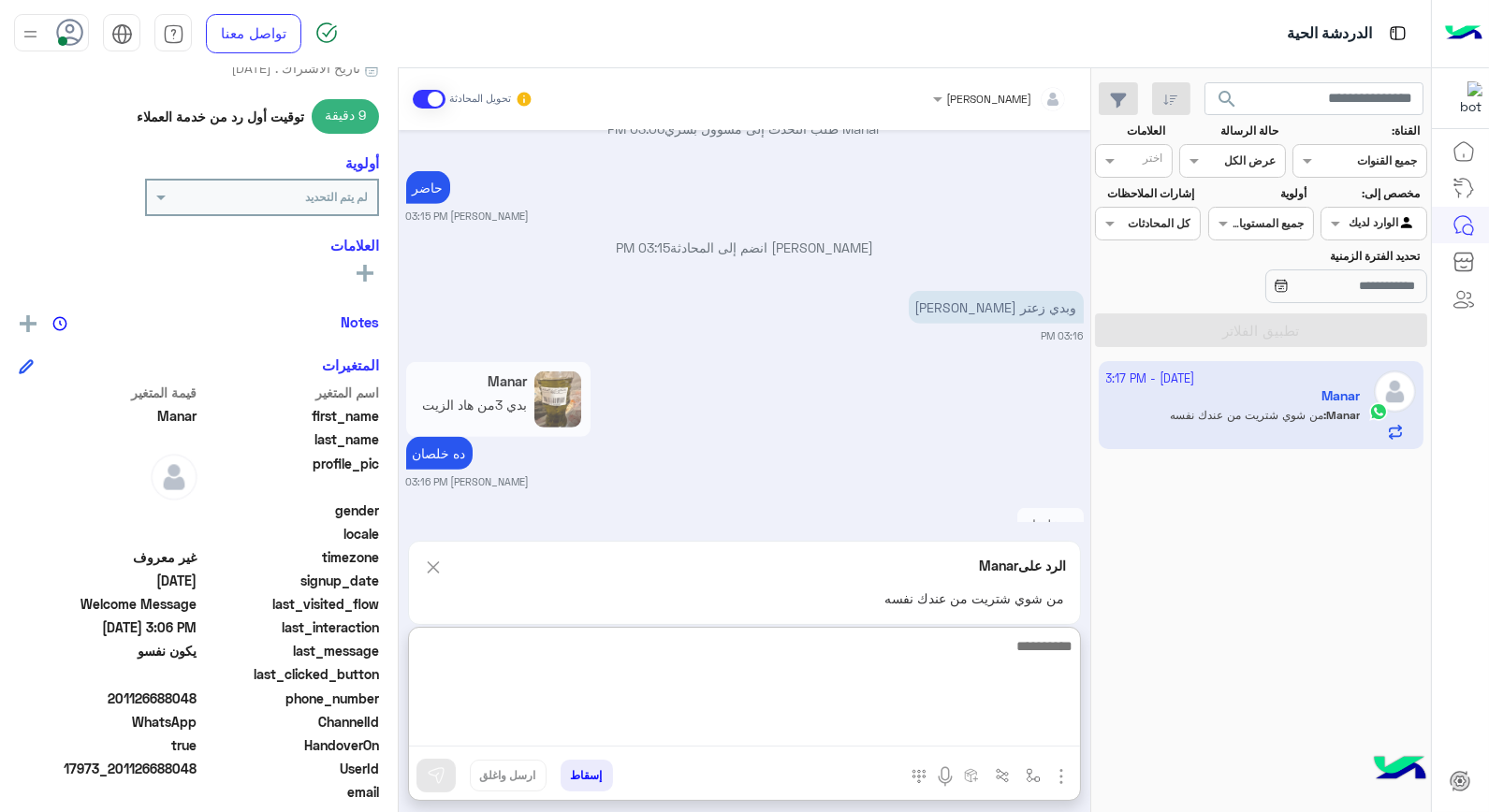
click at [984, 731] on textarea at bounding box center [744, 690] width 671 height 113
type textarea "**********"
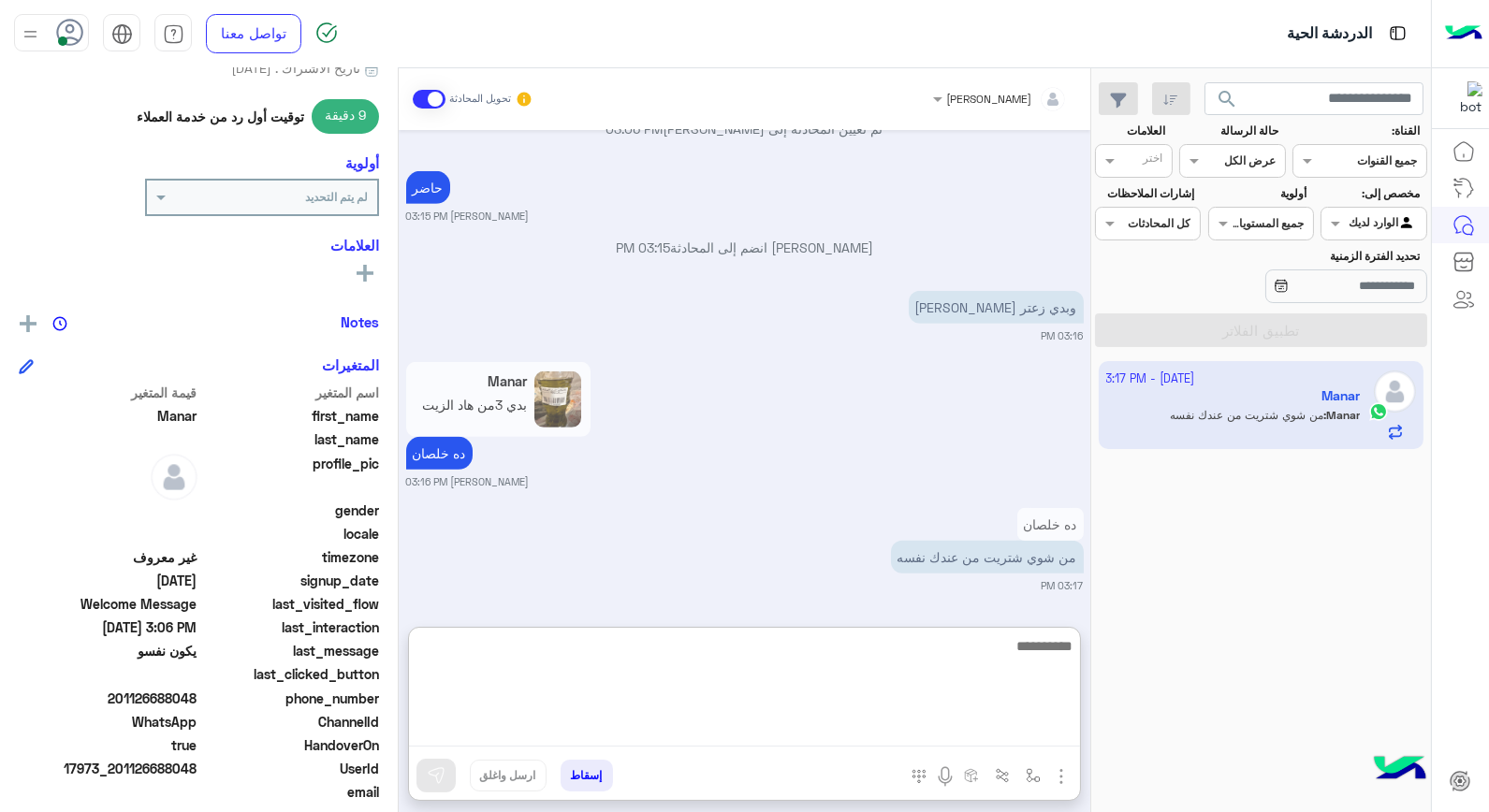
scroll to position [1958, 0]
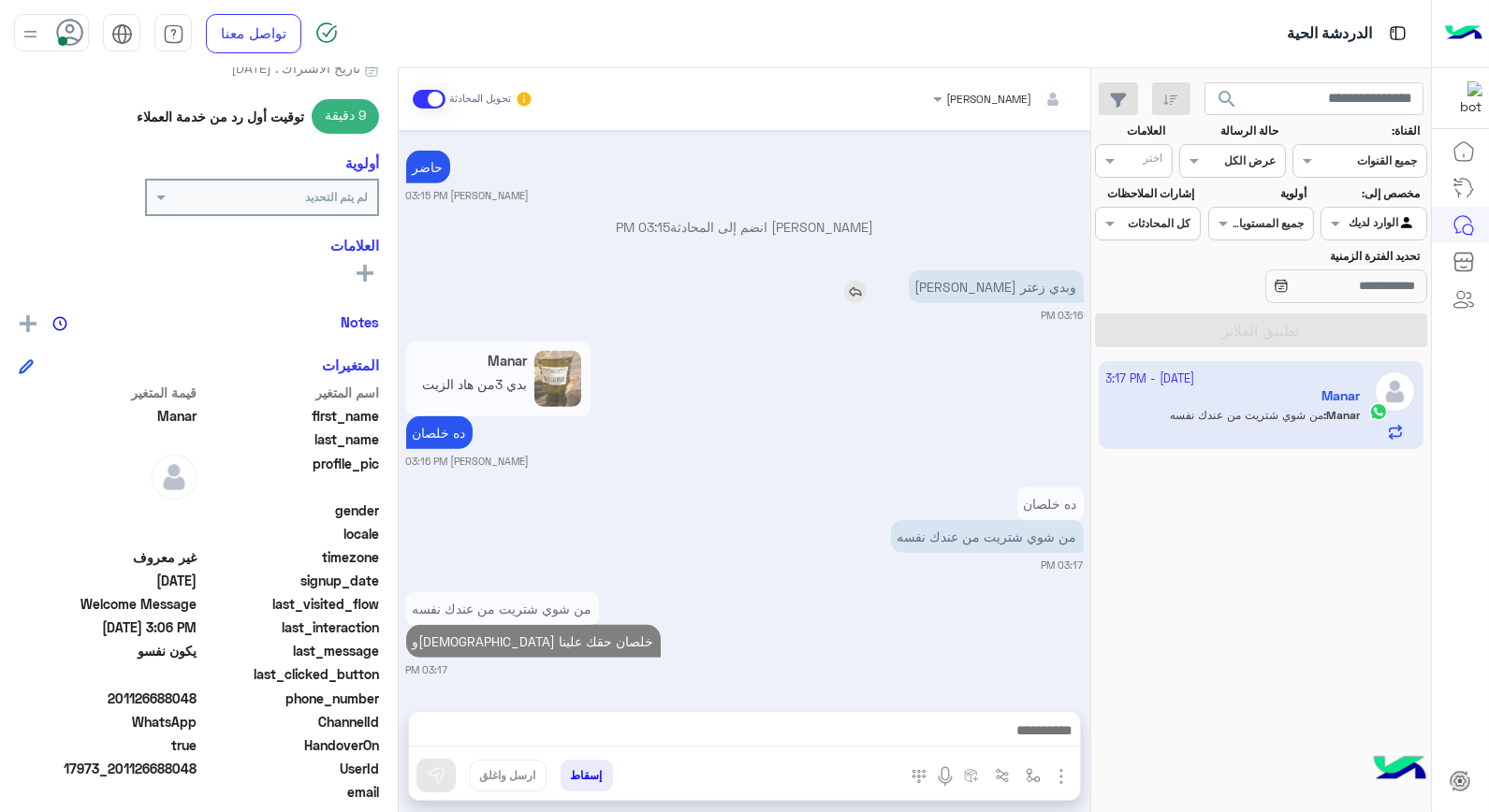
click at [937, 270] on div "وبدي زعتر الغانم" at bounding box center [943, 287] width 282 height 33
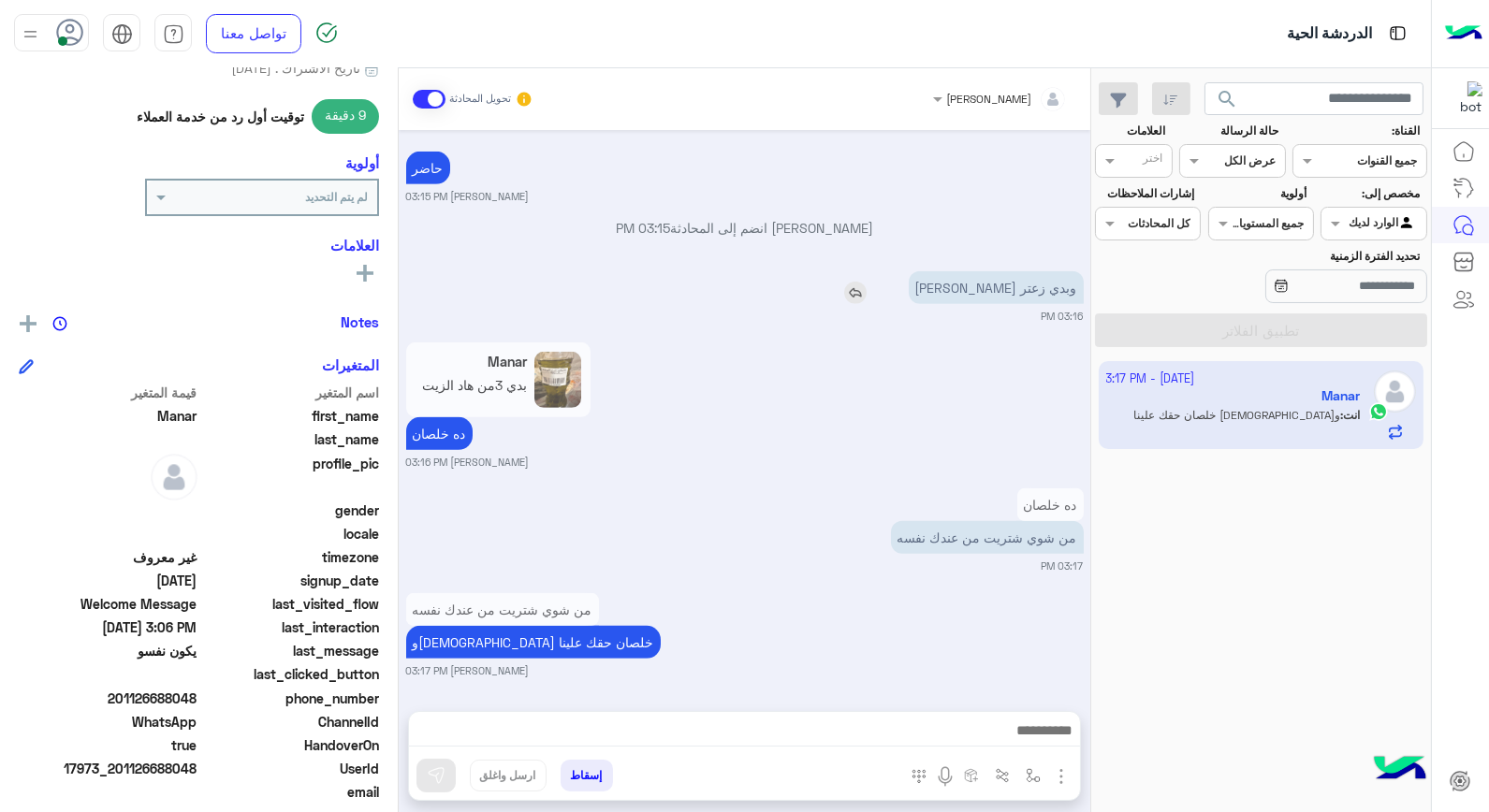
click at [867, 292] on img at bounding box center [855, 292] width 22 height 22
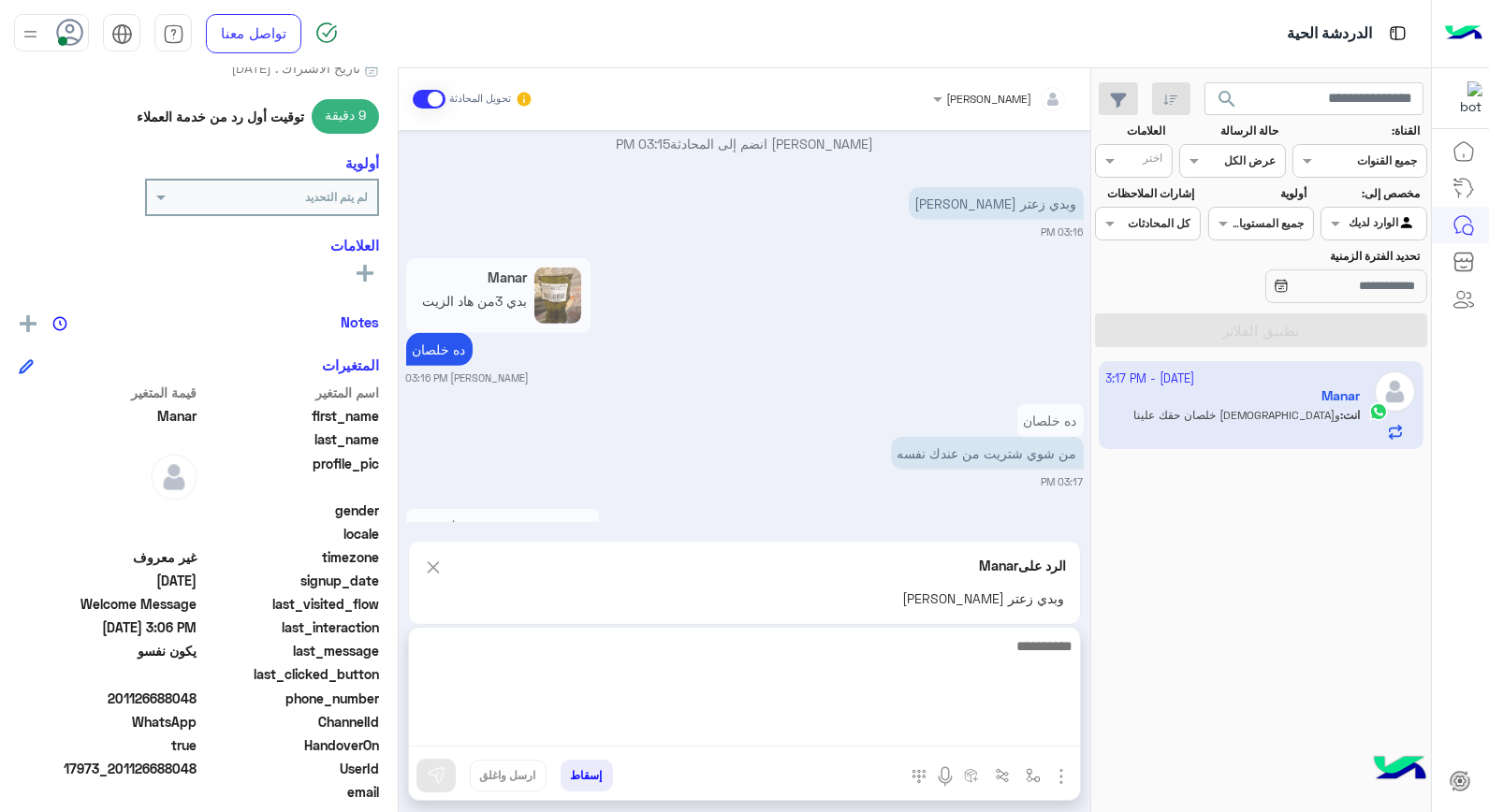
click at [1009, 732] on textarea at bounding box center [744, 690] width 671 height 113
type textarea "**********"
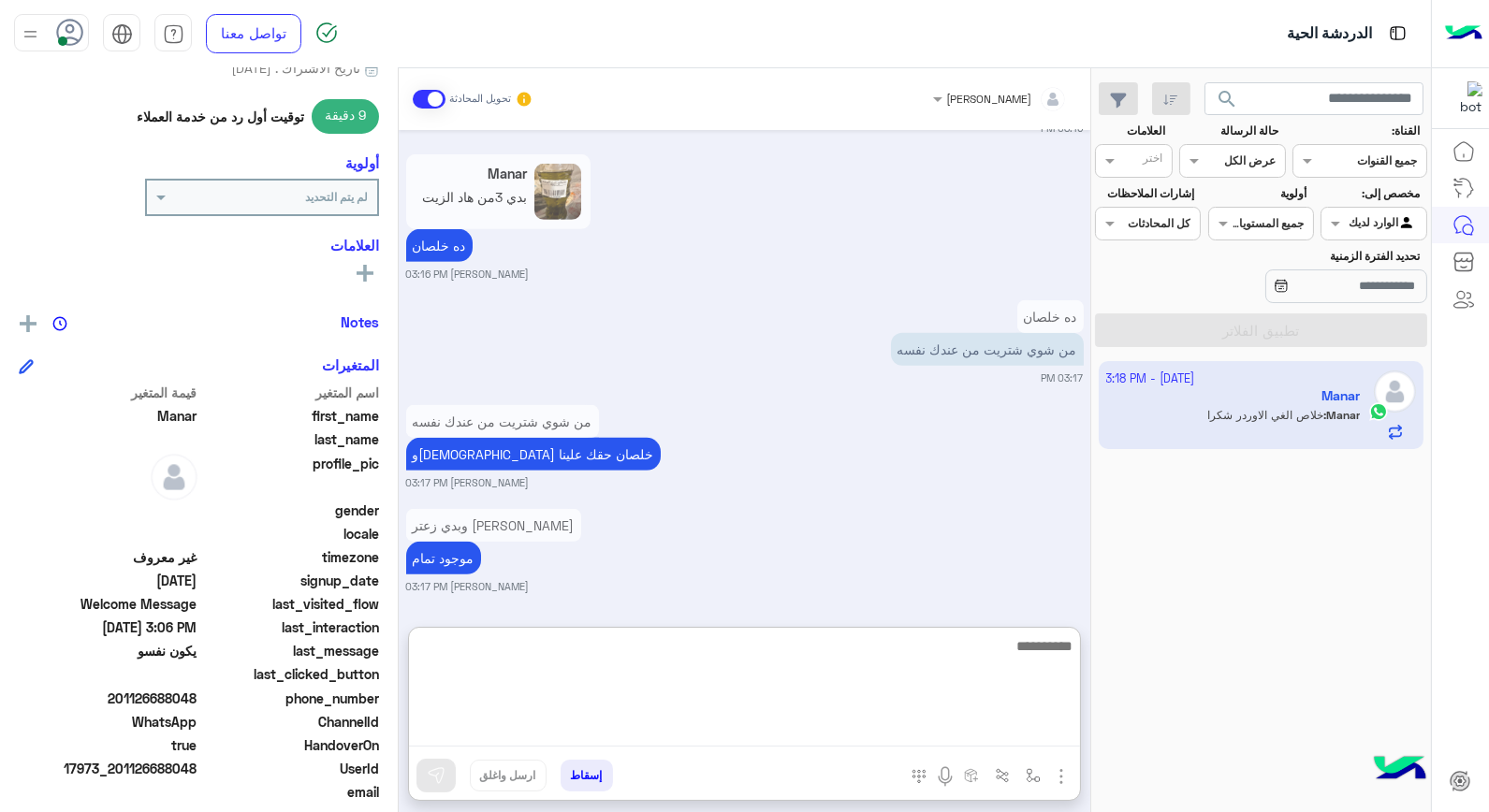
scroll to position [2134, 0]
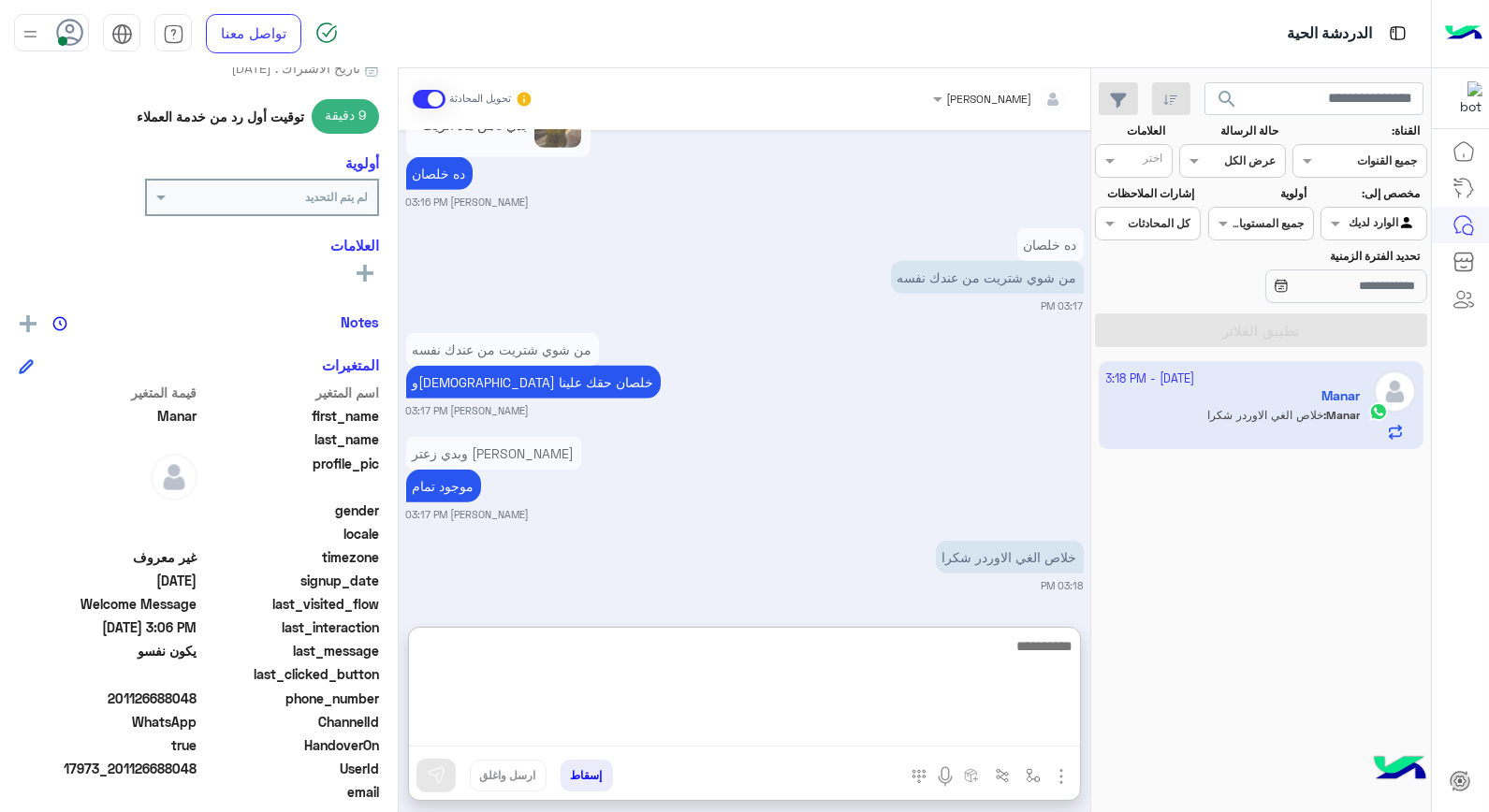
click at [846, 665] on textarea at bounding box center [744, 690] width 671 height 113
type textarea "****"
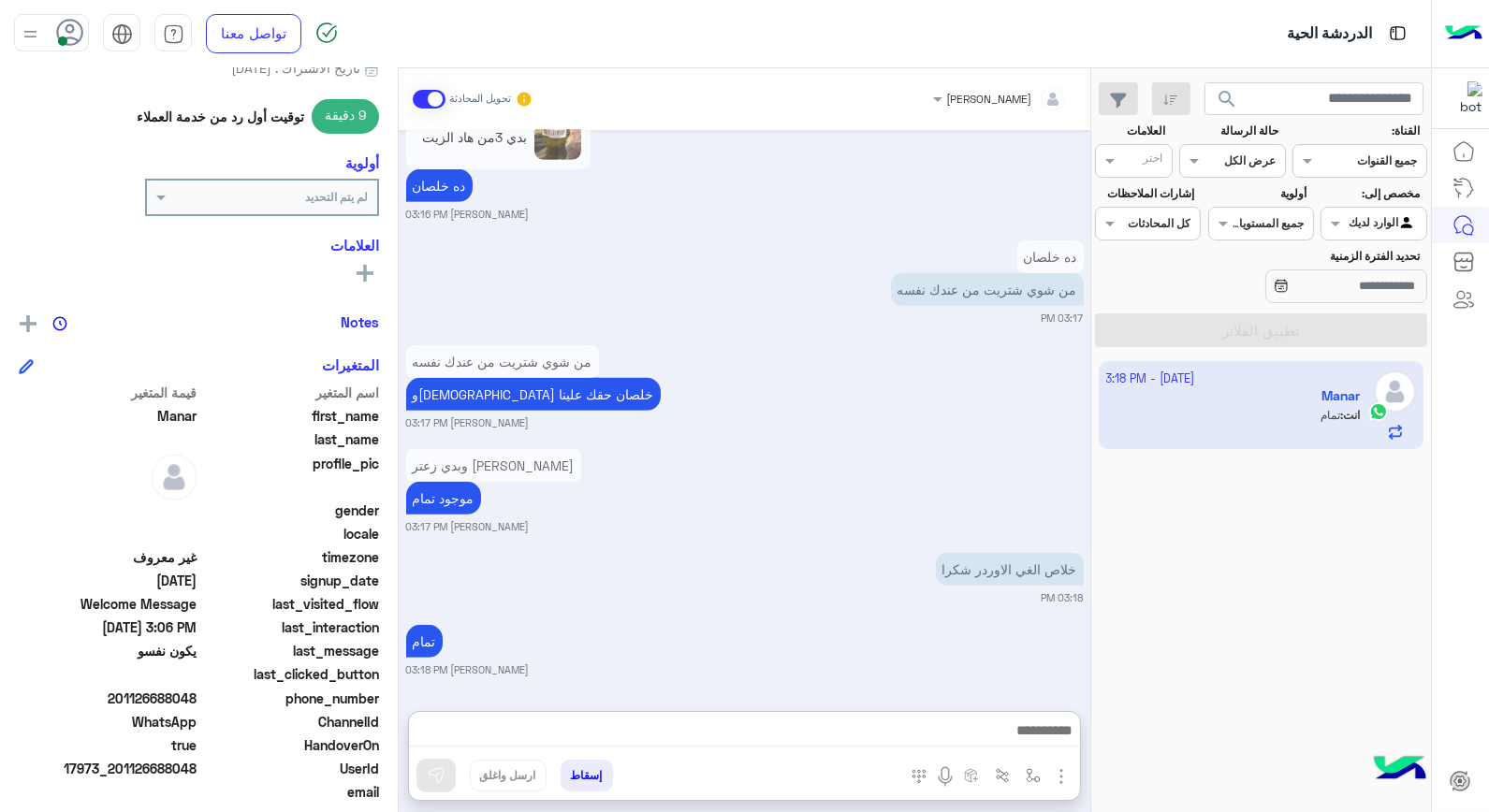
click at [592, 779] on button "إسقاط" at bounding box center [587, 775] width 52 height 32
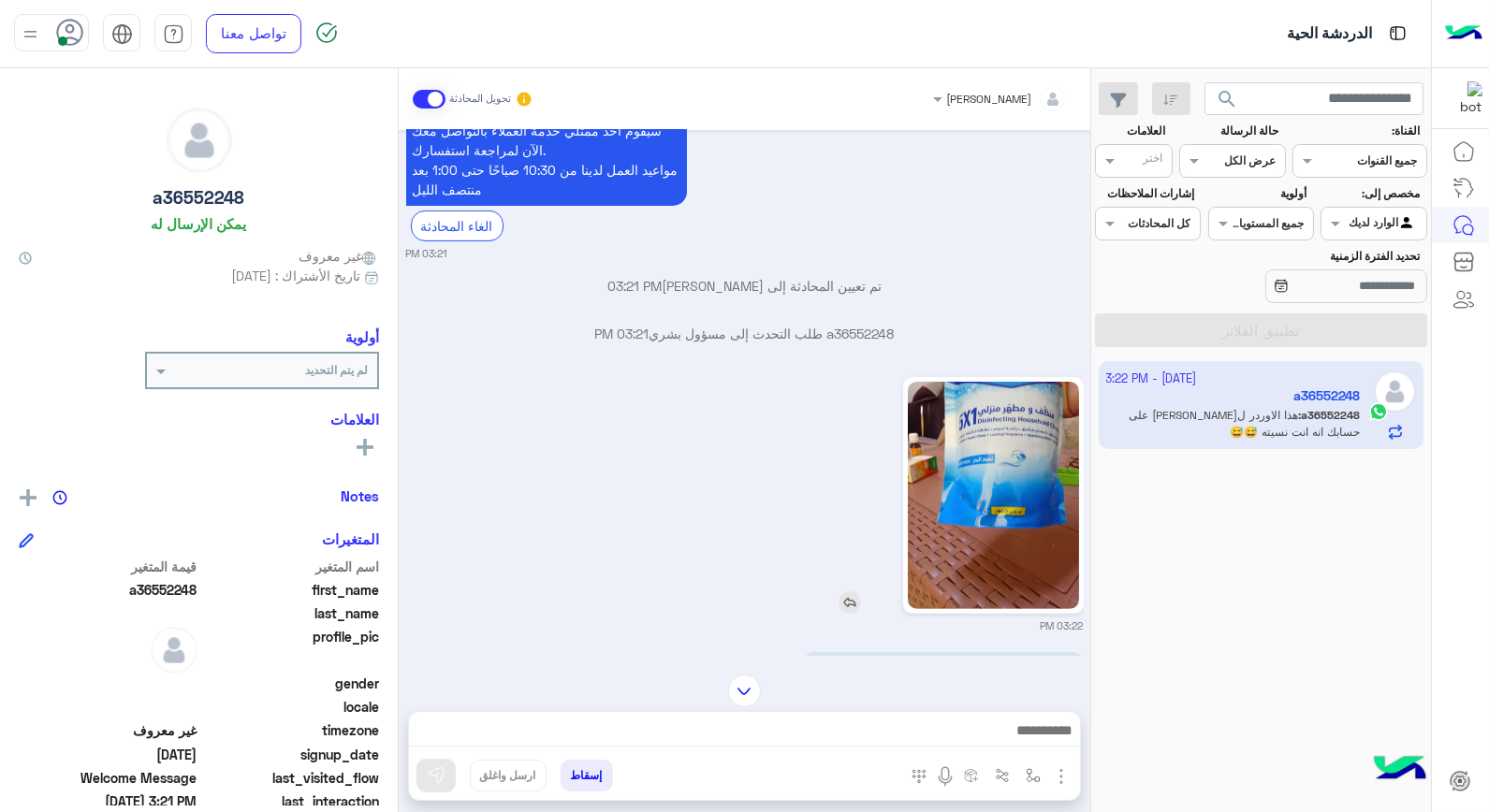
scroll to position [1350, 0]
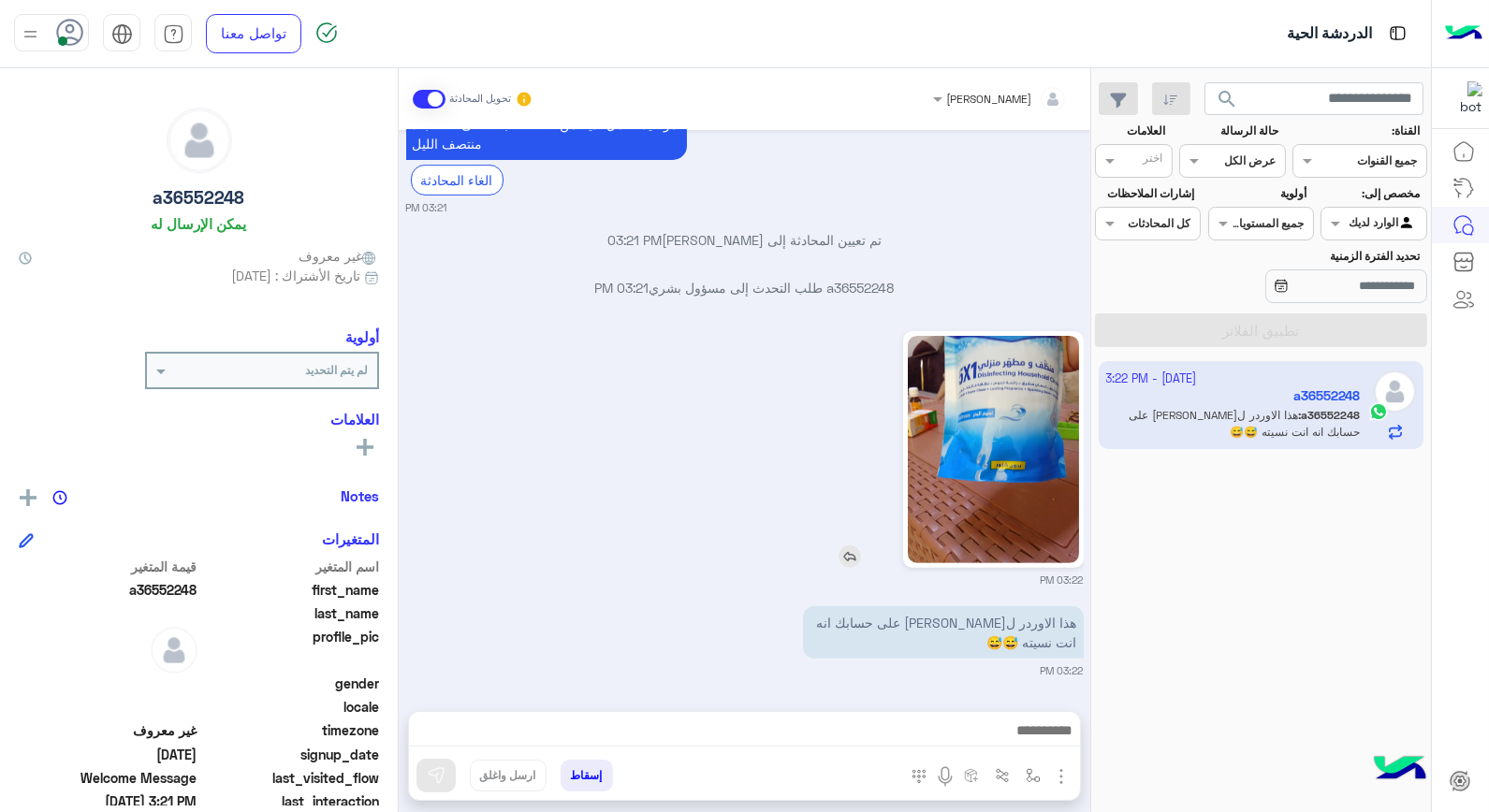
click at [847, 557] on img at bounding box center [849, 556] width 22 height 22
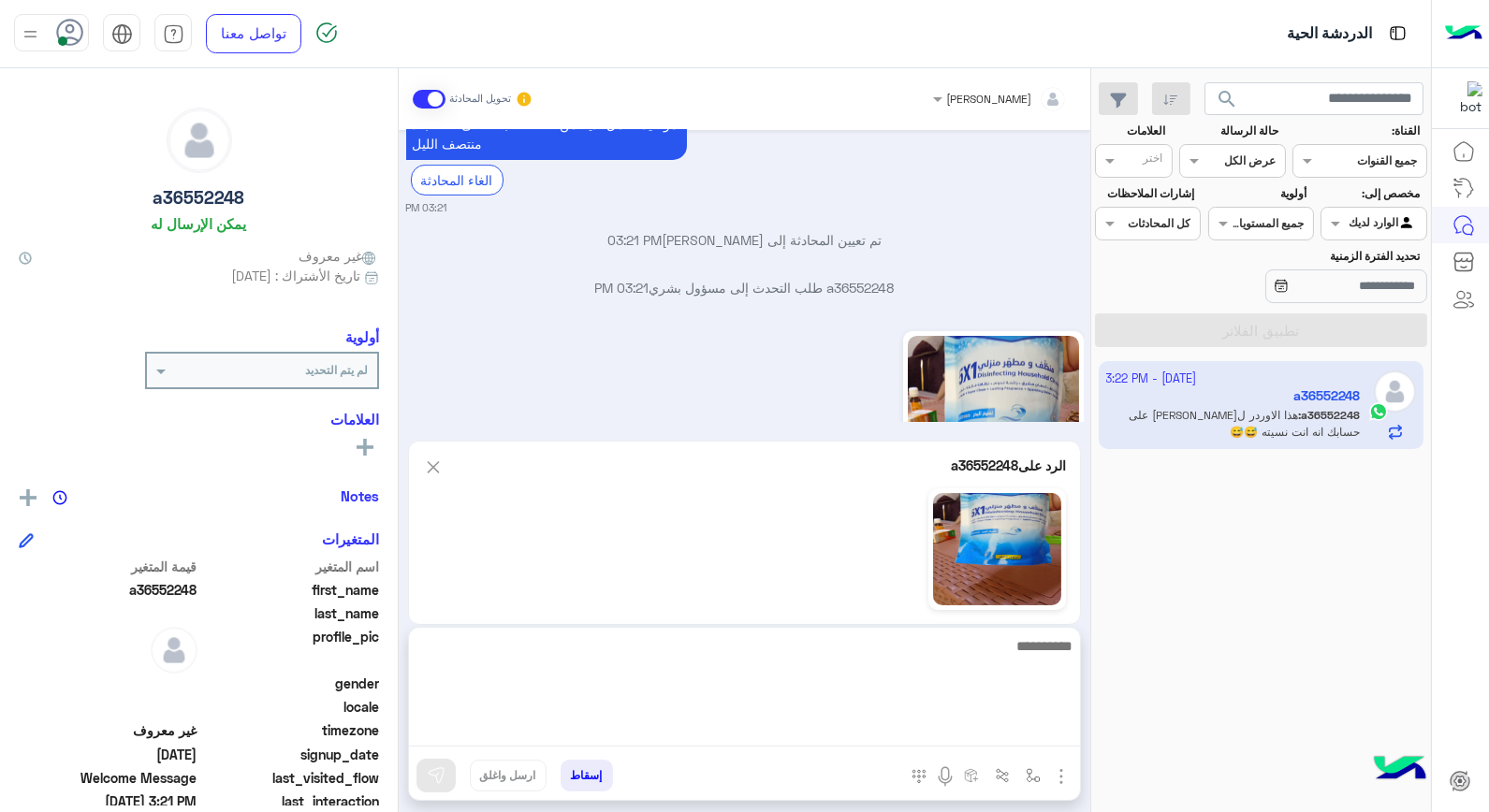
drag, startPoint x: 943, startPoint y: 739, endPoint x: 945, endPoint y: 725, distance: 14.1
click at [943, 736] on textarea at bounding box center [744, 690] width 671 height 113
type textarea "*****"
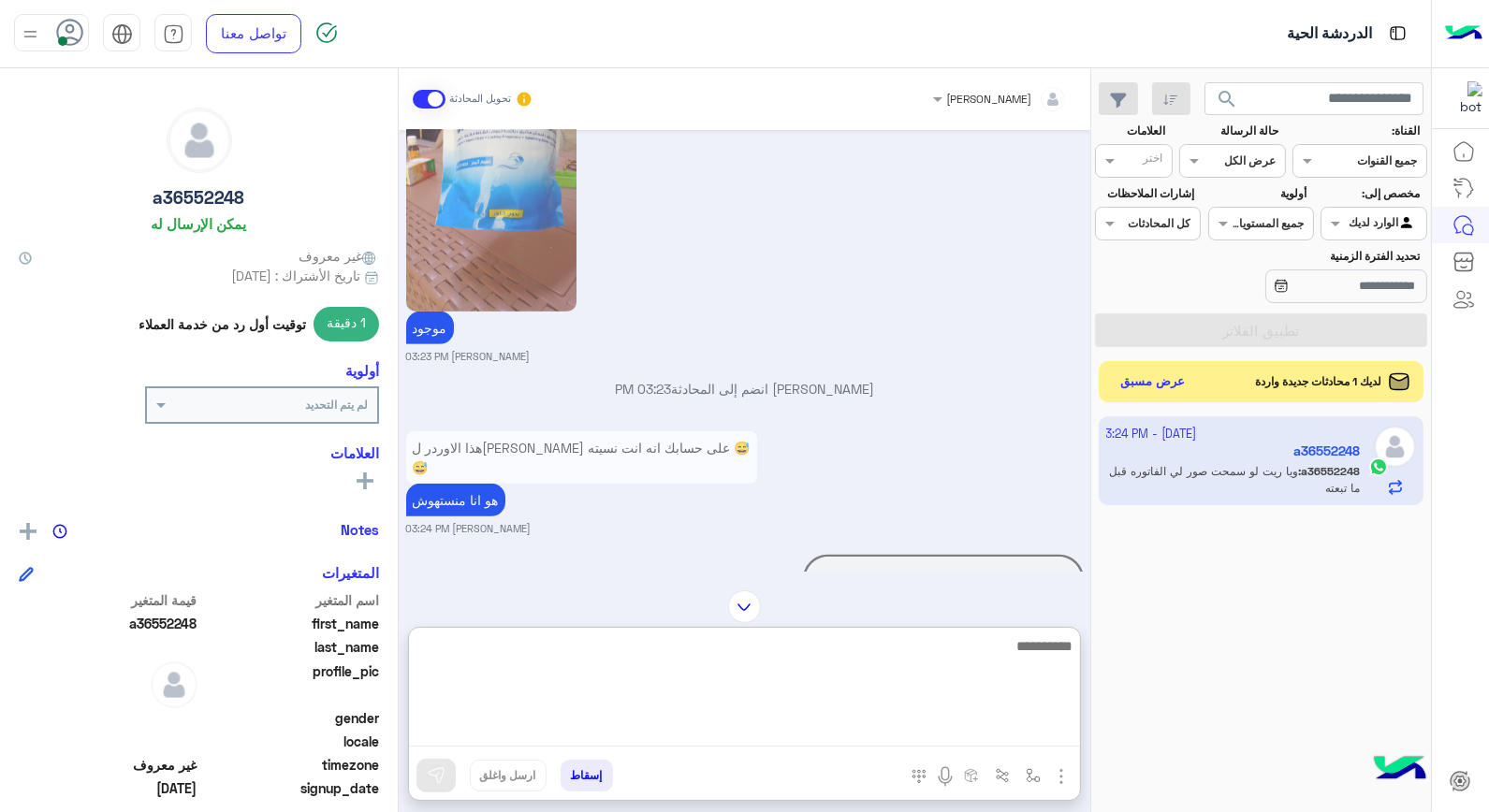
scroll to position [2118, 0]
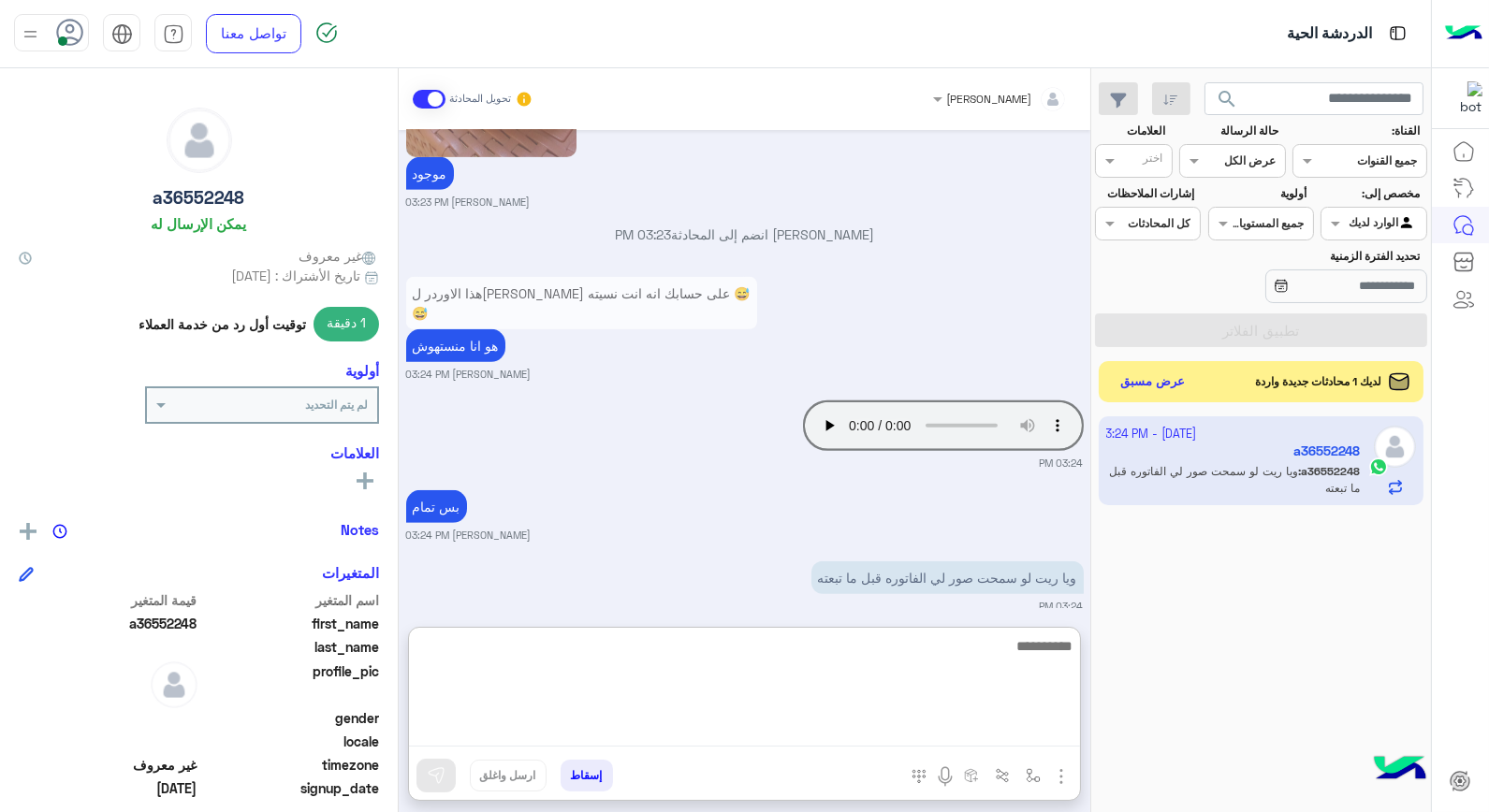
click at [937, 656] on textarea at bounding box center [744, 690] width 671 height 113
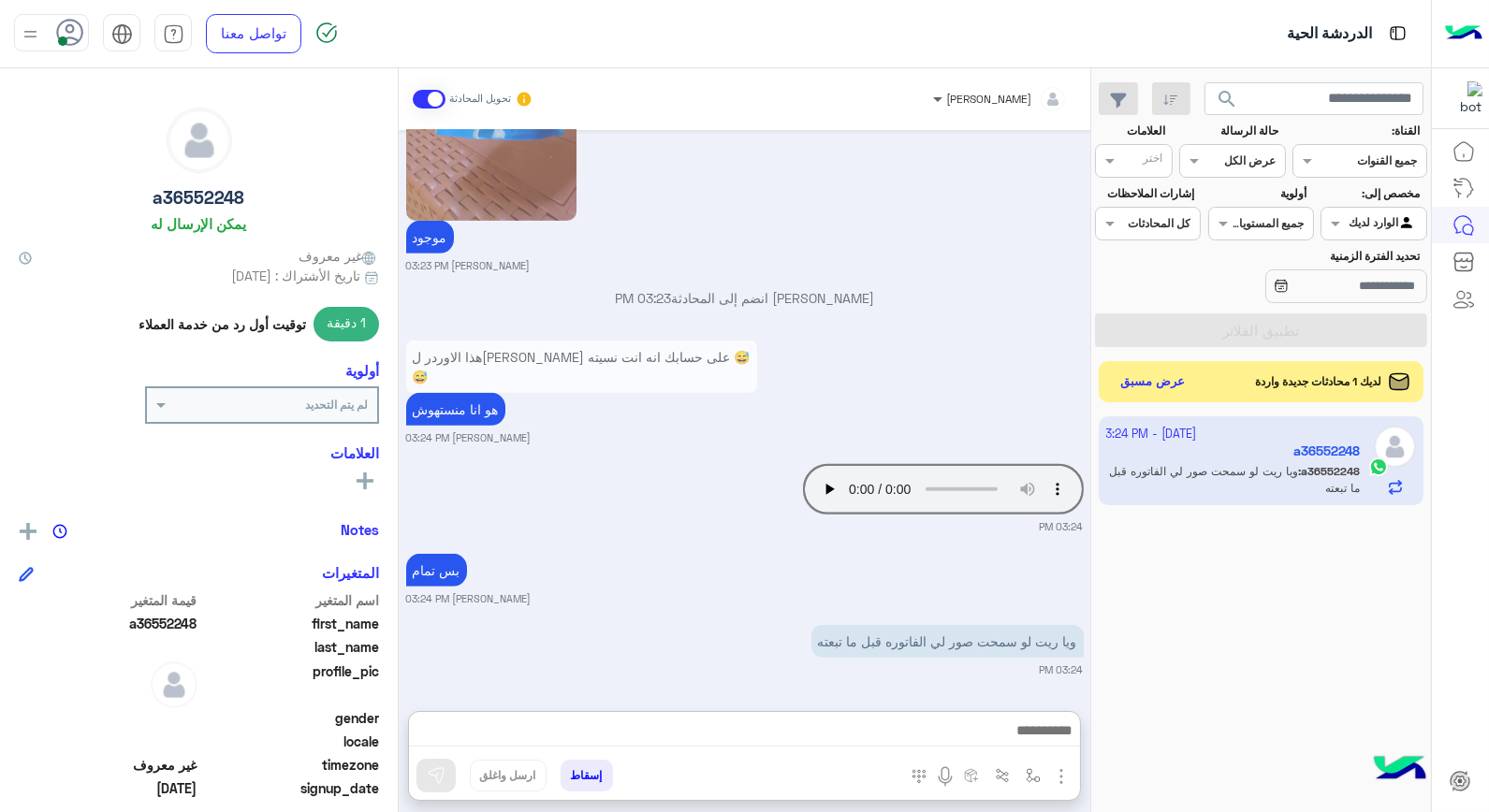
click at [947, 105] on span at bounding box center [936, 98] width 23 height 19
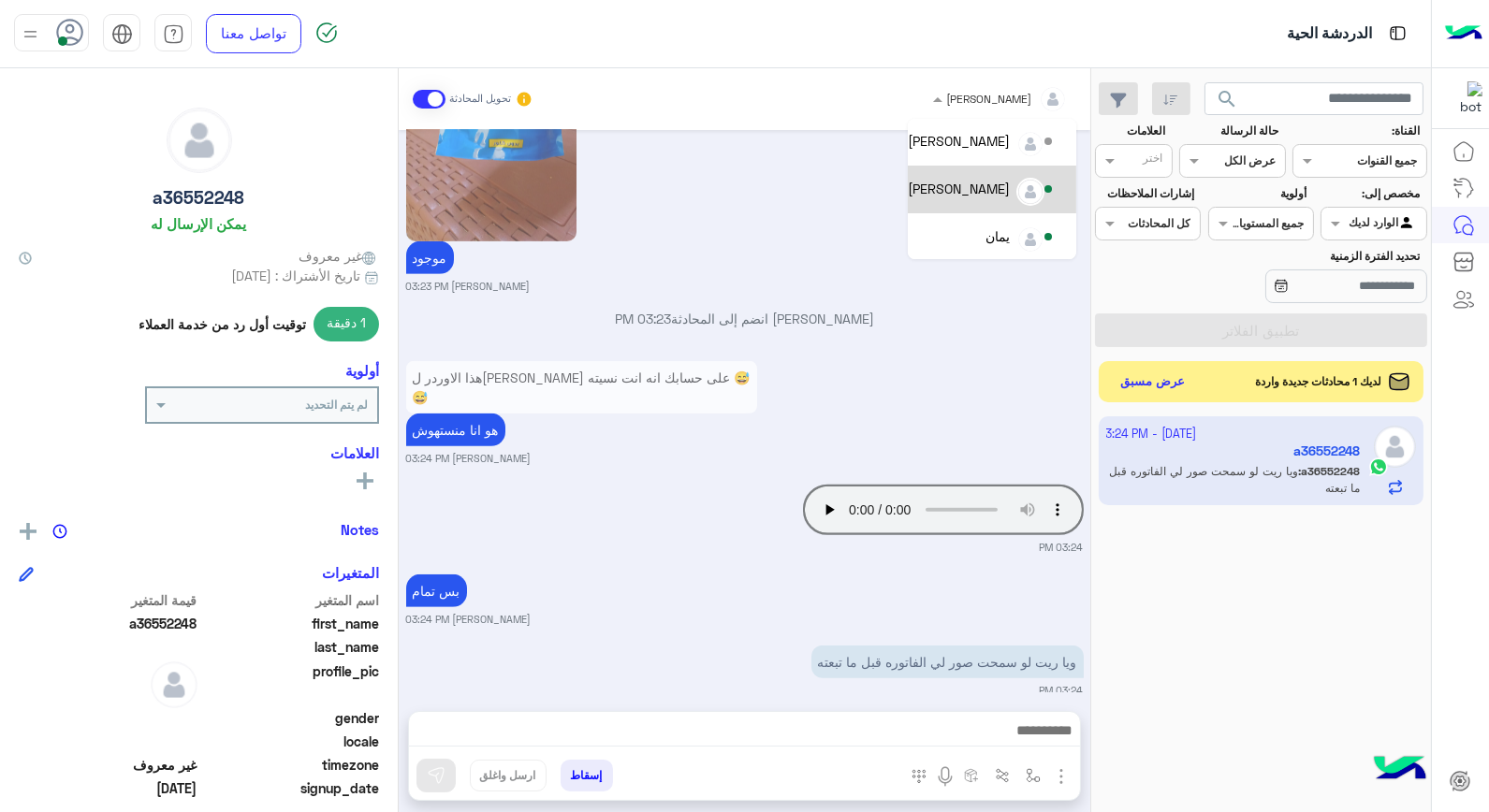
scroll to position [132, 0]
click at [988, 240] on div "يمان" at bounding box center [997, 235] width 24 height 19
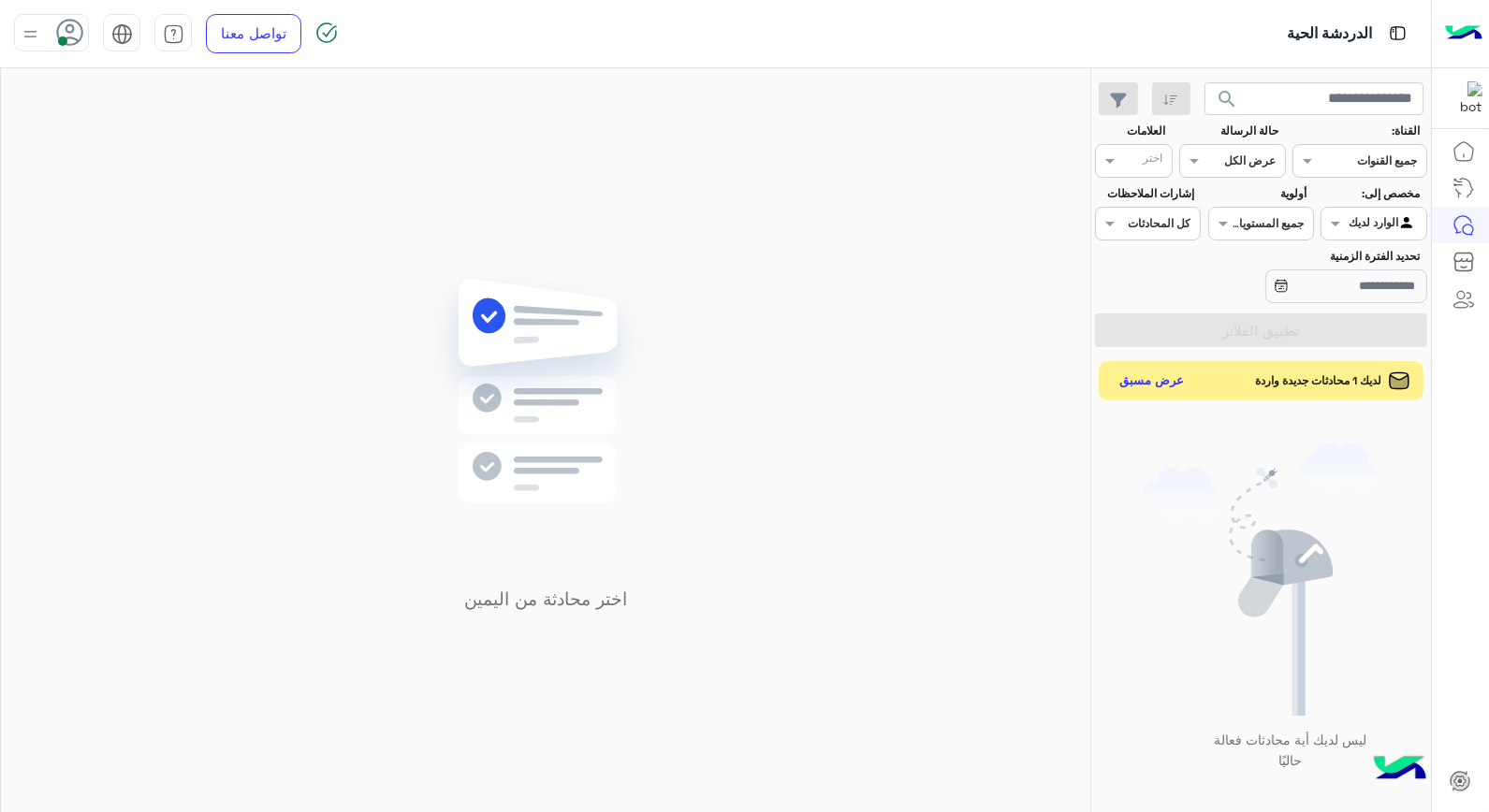
click at [1157, 386] on button "عرض مسبق" at bounding box center [1152, 381] width 79 height 25
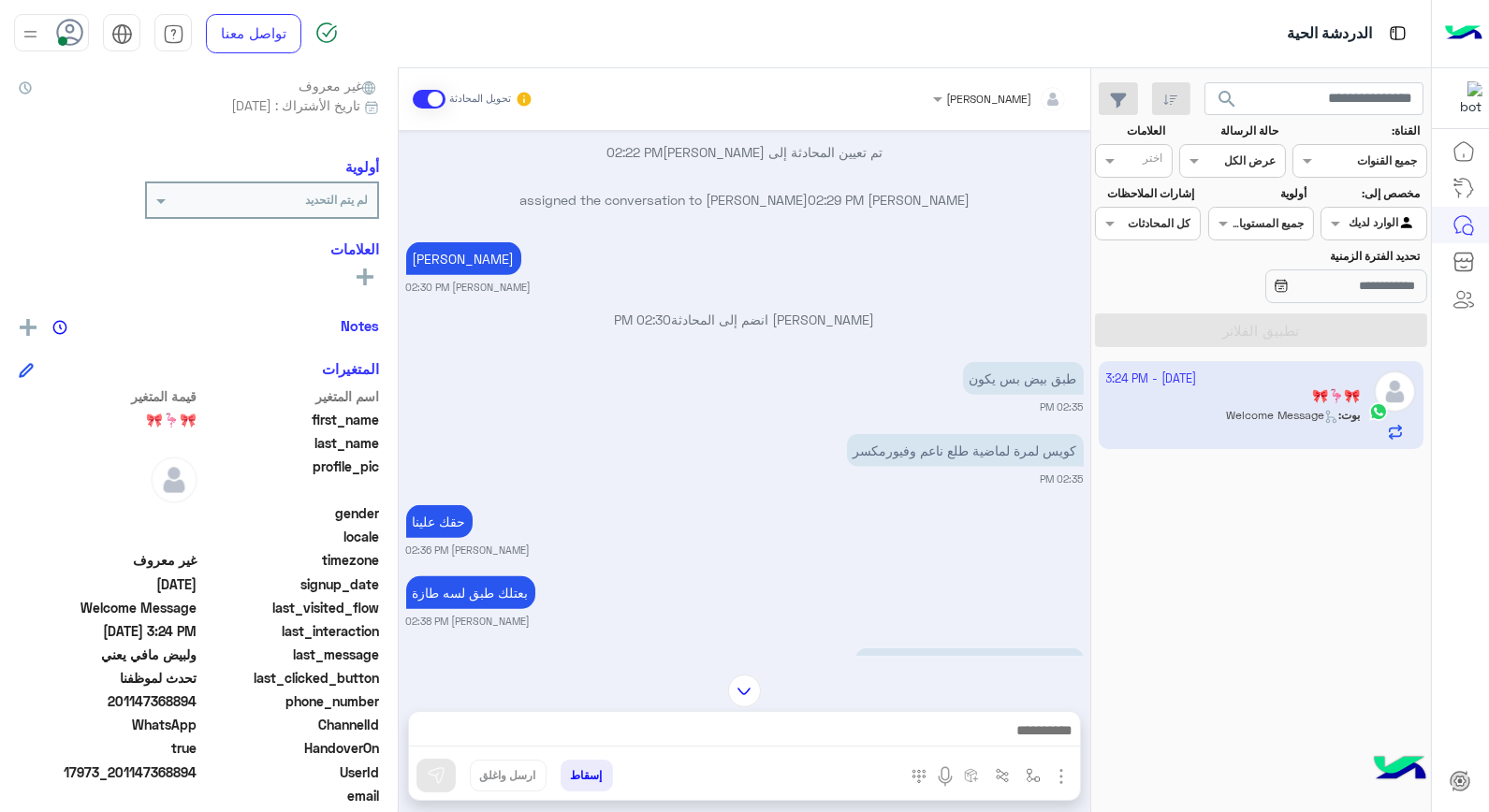
scroll to position [237, 0]
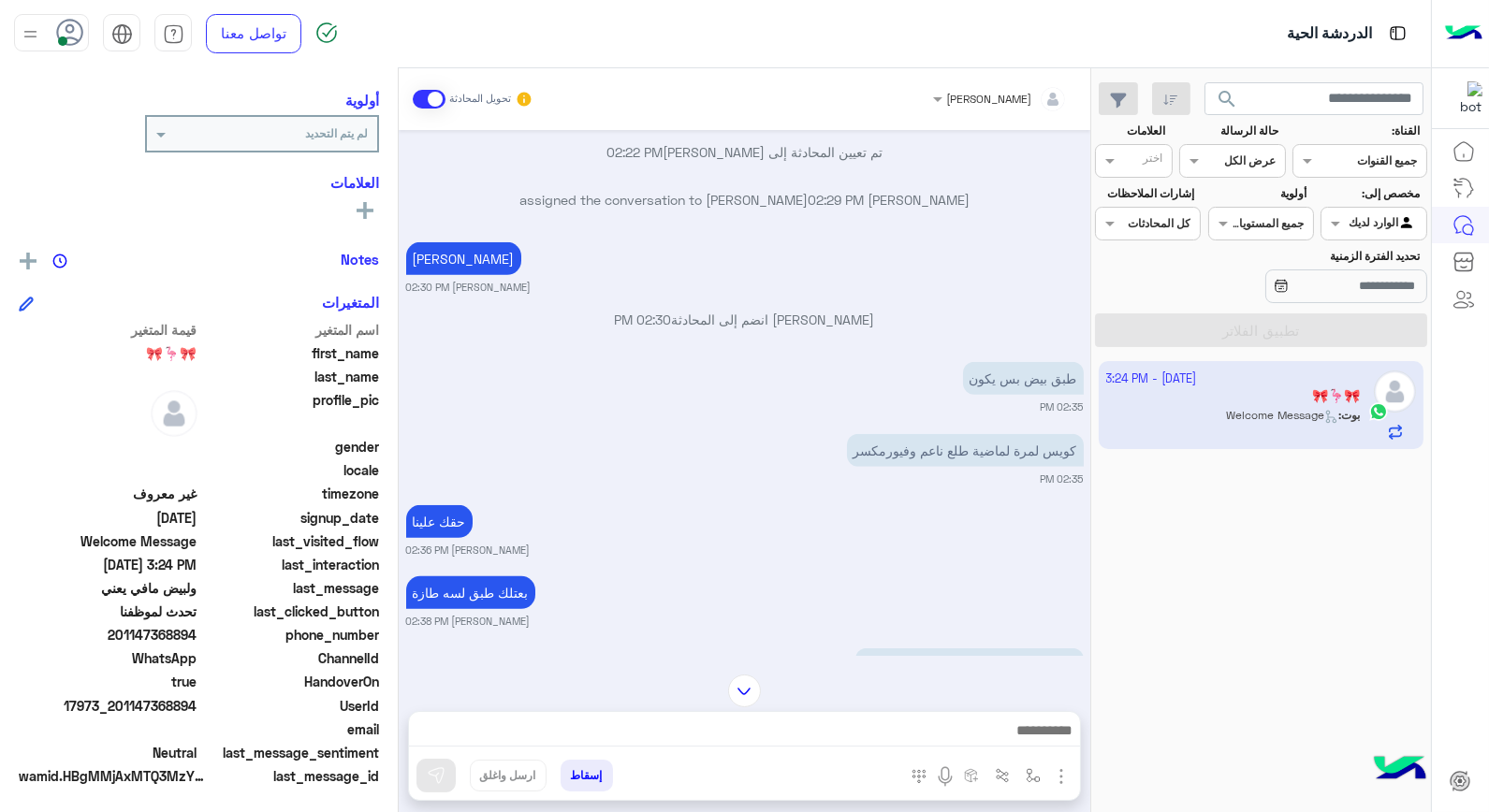
drag, startPoint x: 151, startPoint y: 632, endPoint x: 197, endPoint y: 633, distance: 46.0
click at [197, 633] on span "201147368894" at bounding box center [108, 635] width 179 height 19
copy span "368894"
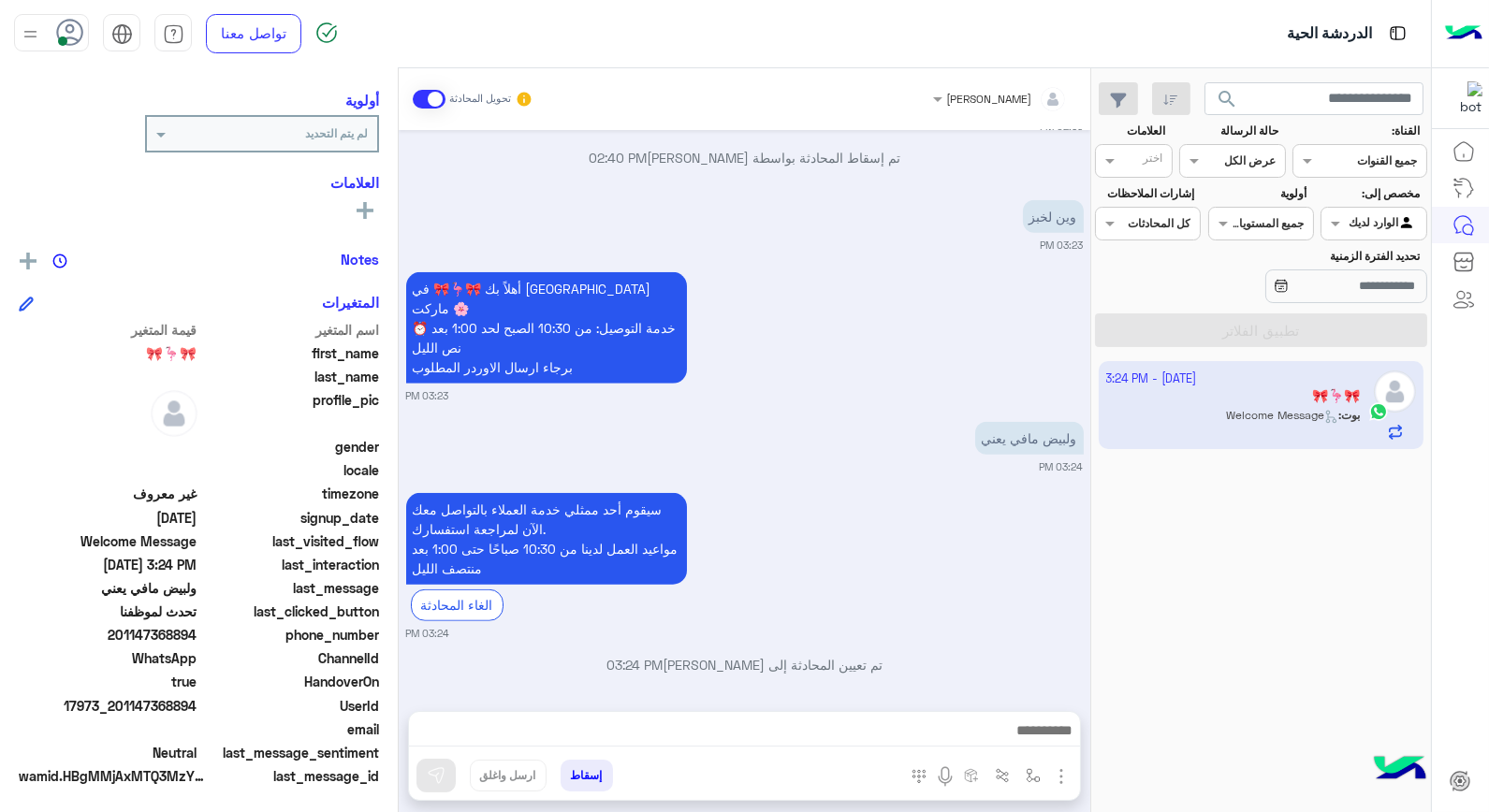
scroll to position [2356, 0]
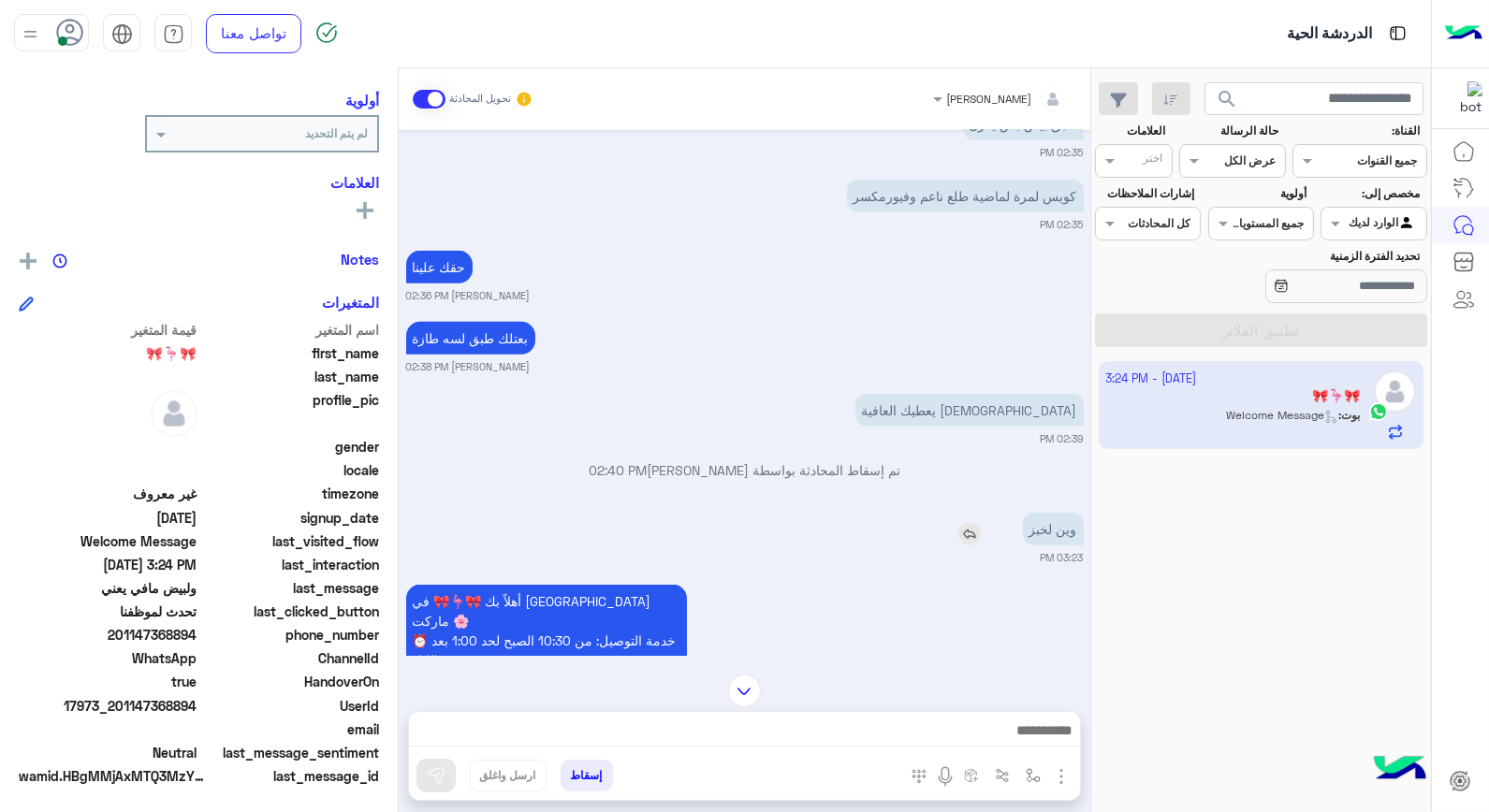
click at [971, 523] on img at bounding box center [969, 534] width 22 height 22
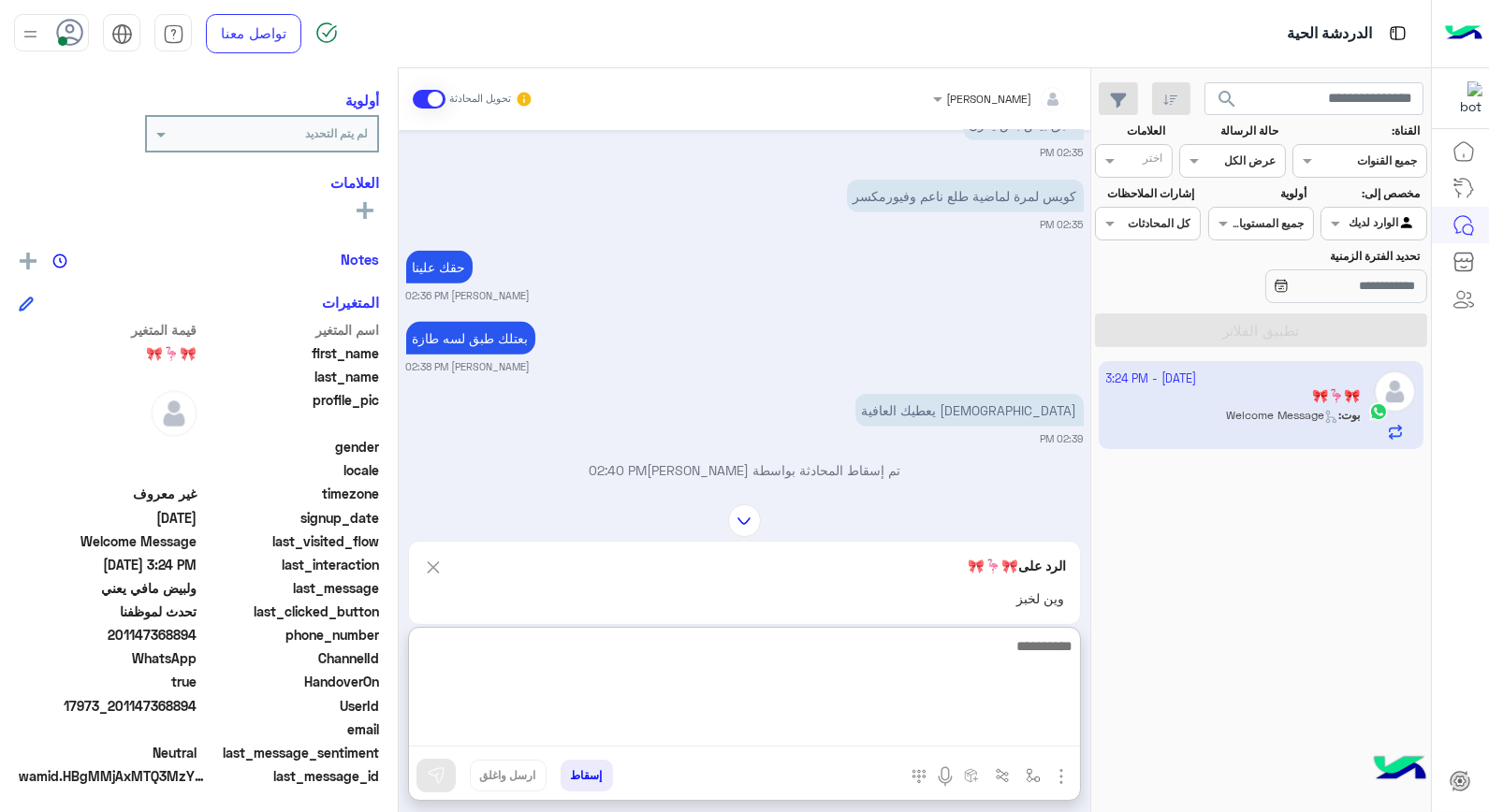
drag, startPoint x: 986, startPoint y: 730, endPoint x: 996, endPoint y: 730, distance: 10.0
click at [987, 730] on textarea at bounding box center [744, 690] width 671 height 113
type textarea "**********"
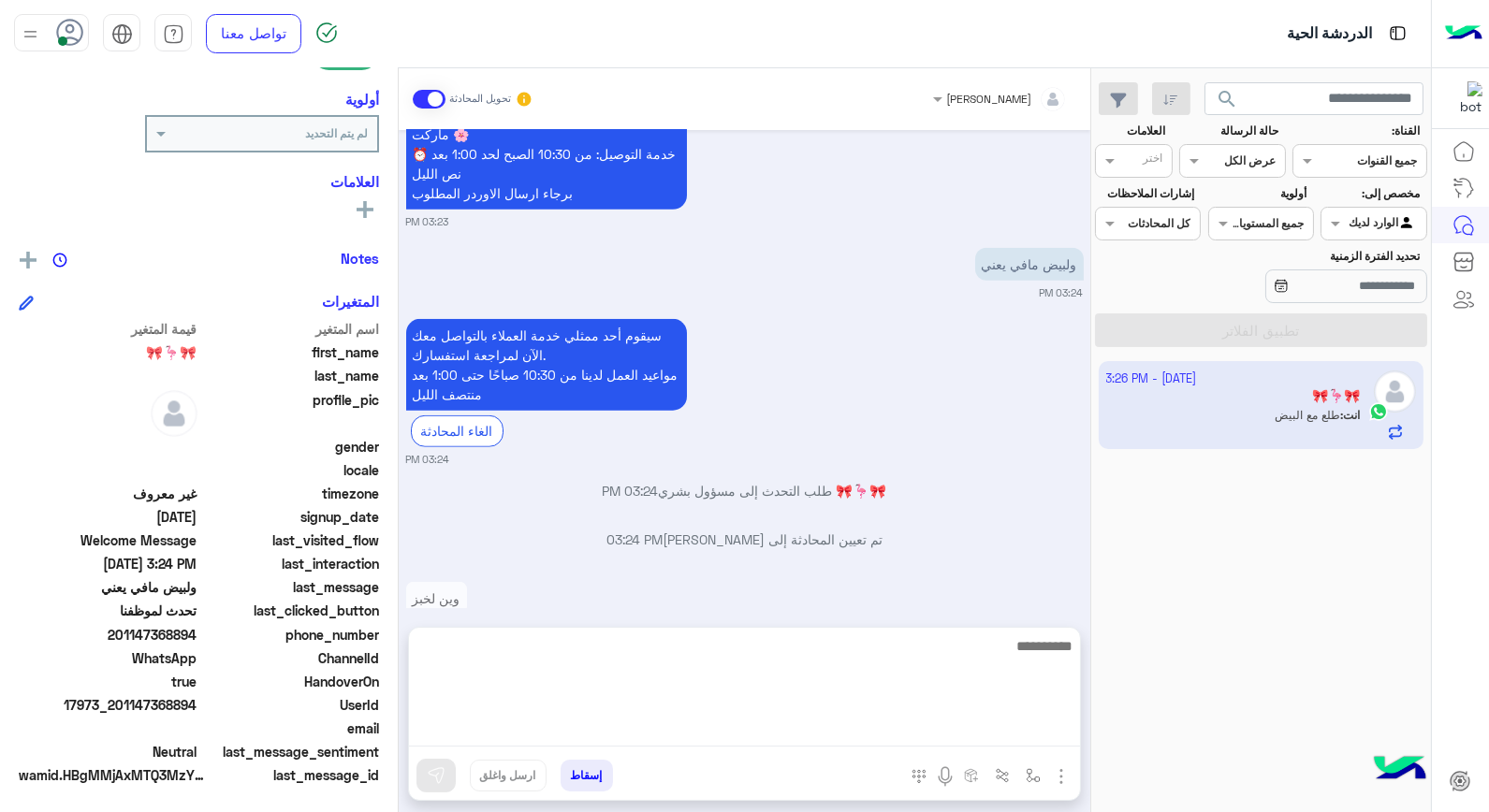
scroll to position [2856, 0]
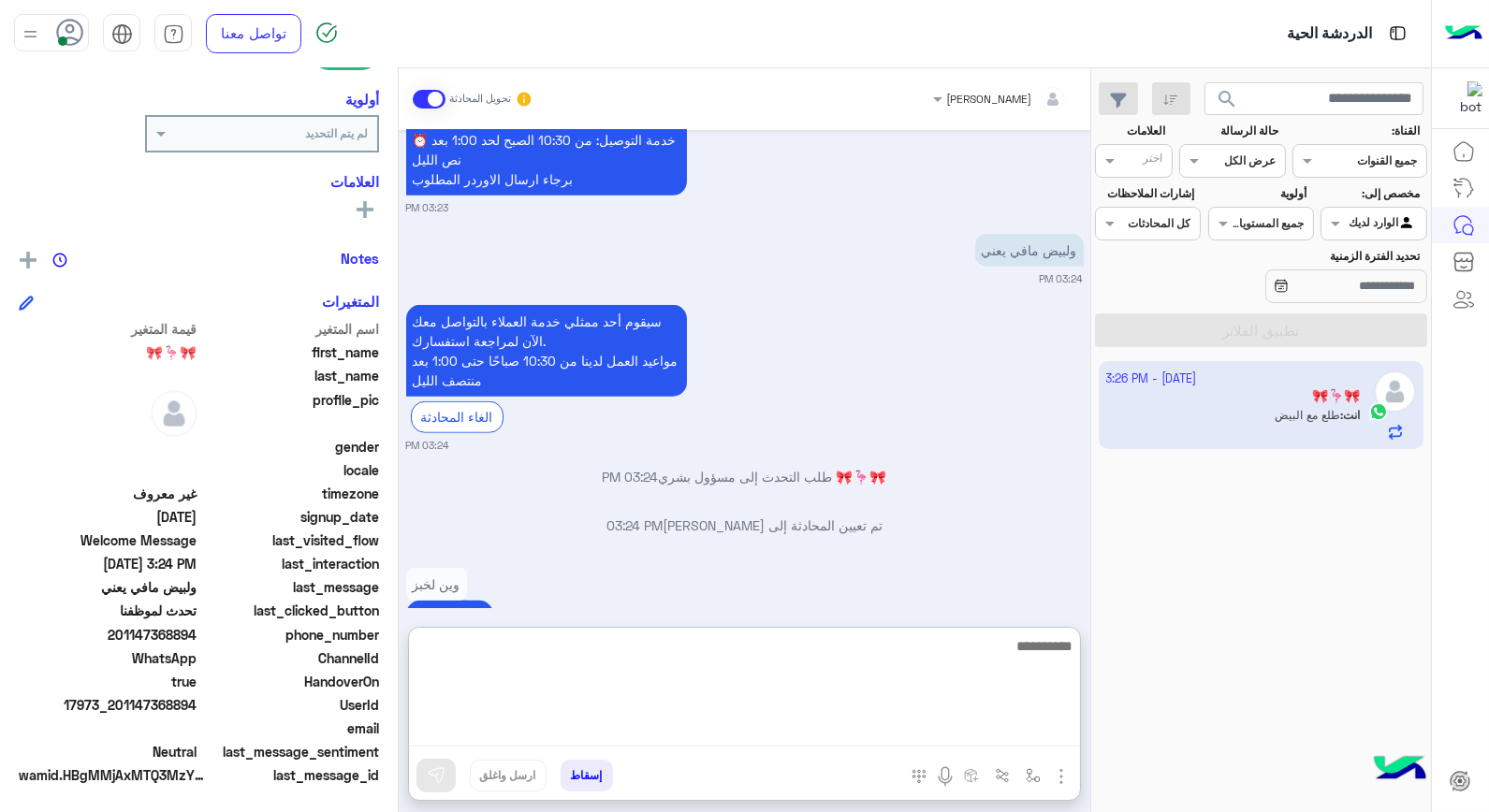
click at [872, 657] on textarea at bounding box center [744, 690] width 671 height 113
type textarea "**********"
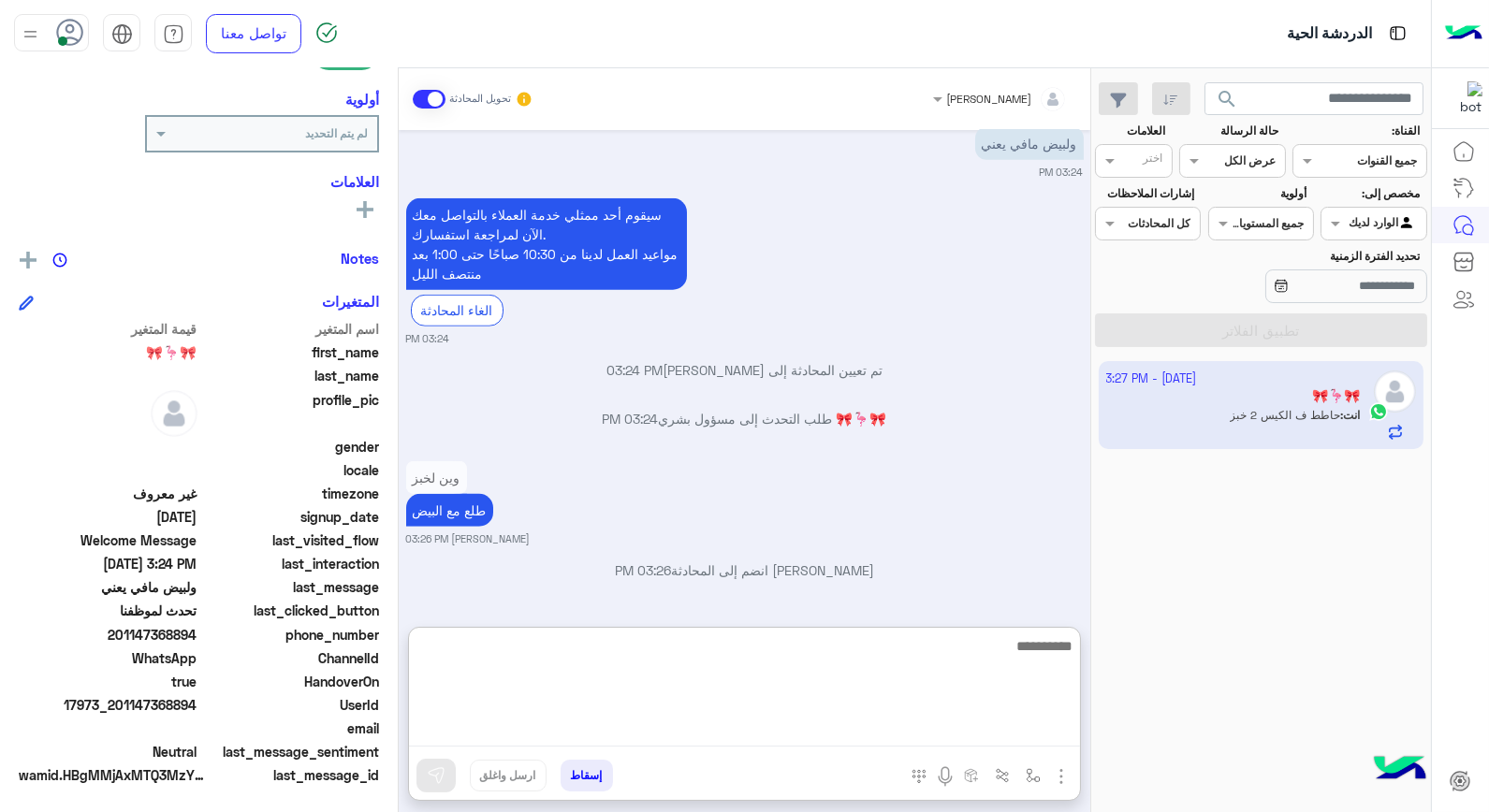
scroll to position [2977, 0]
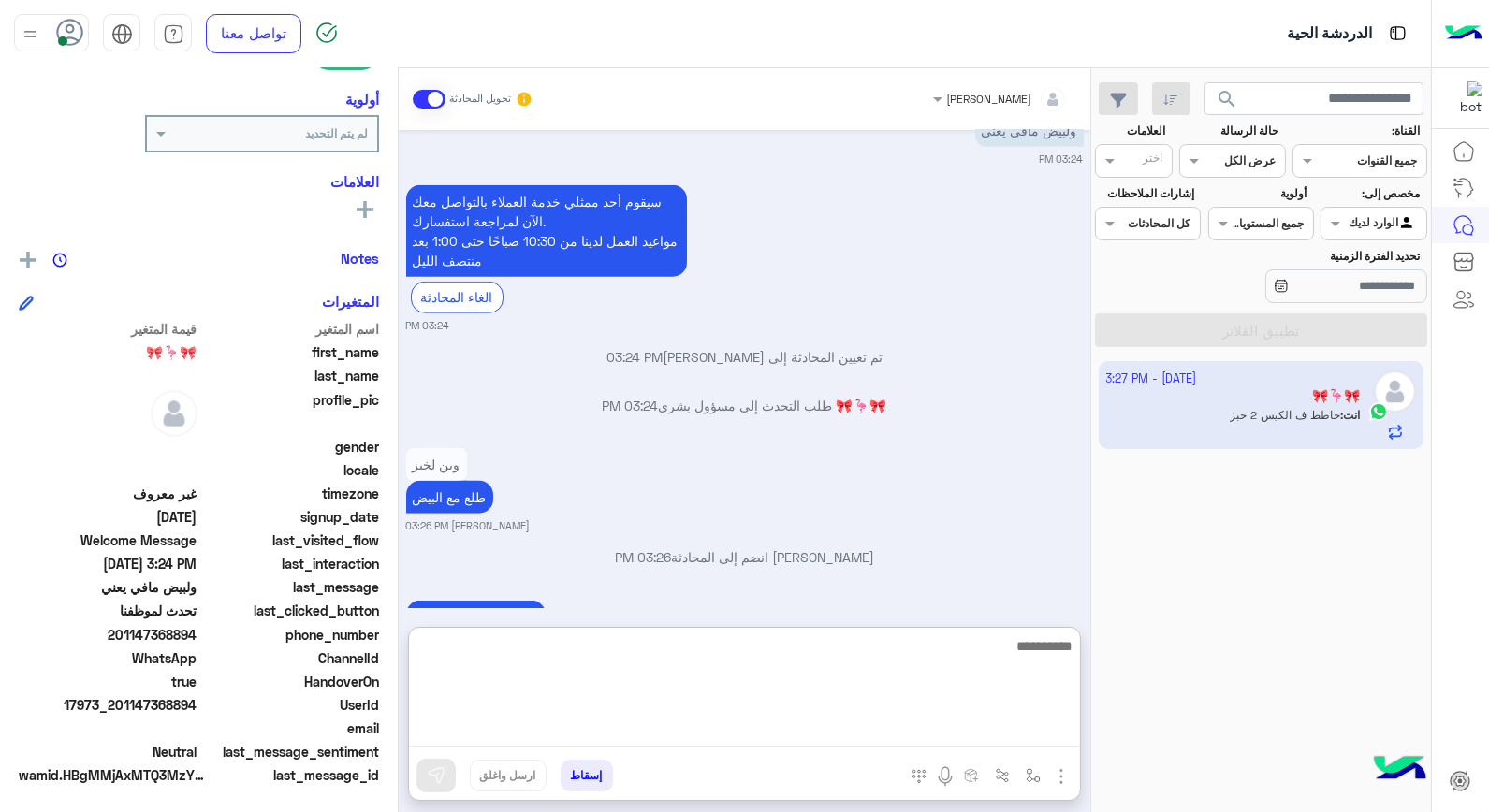
click at [857, 652] on textarea at bounding box center [744, 690] width 671 height 113
type textarea "********"
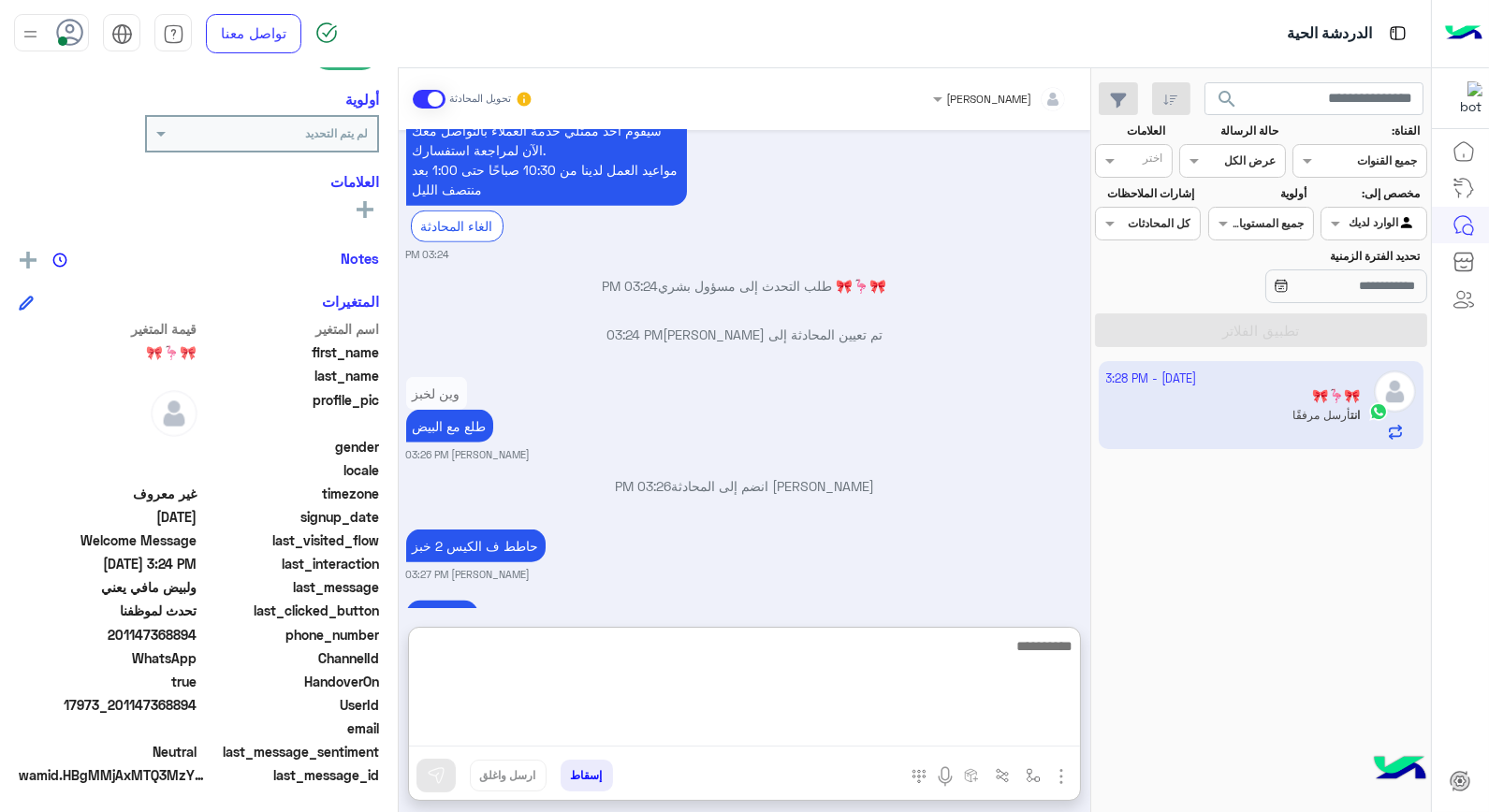
scroll to position [3314, 0]
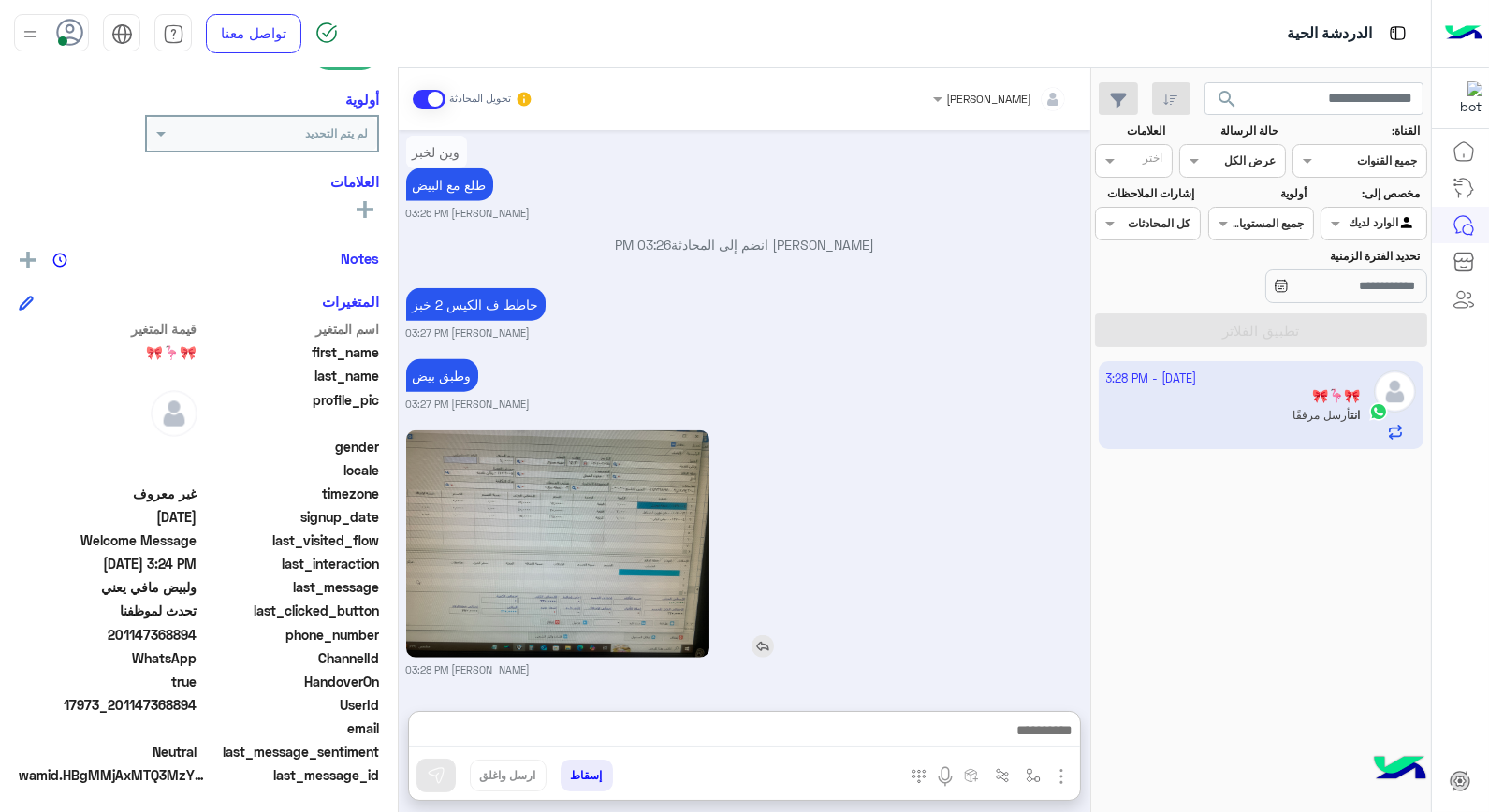
click at [588, 508] on img at bounding box center [557, 544] width 303 height 227
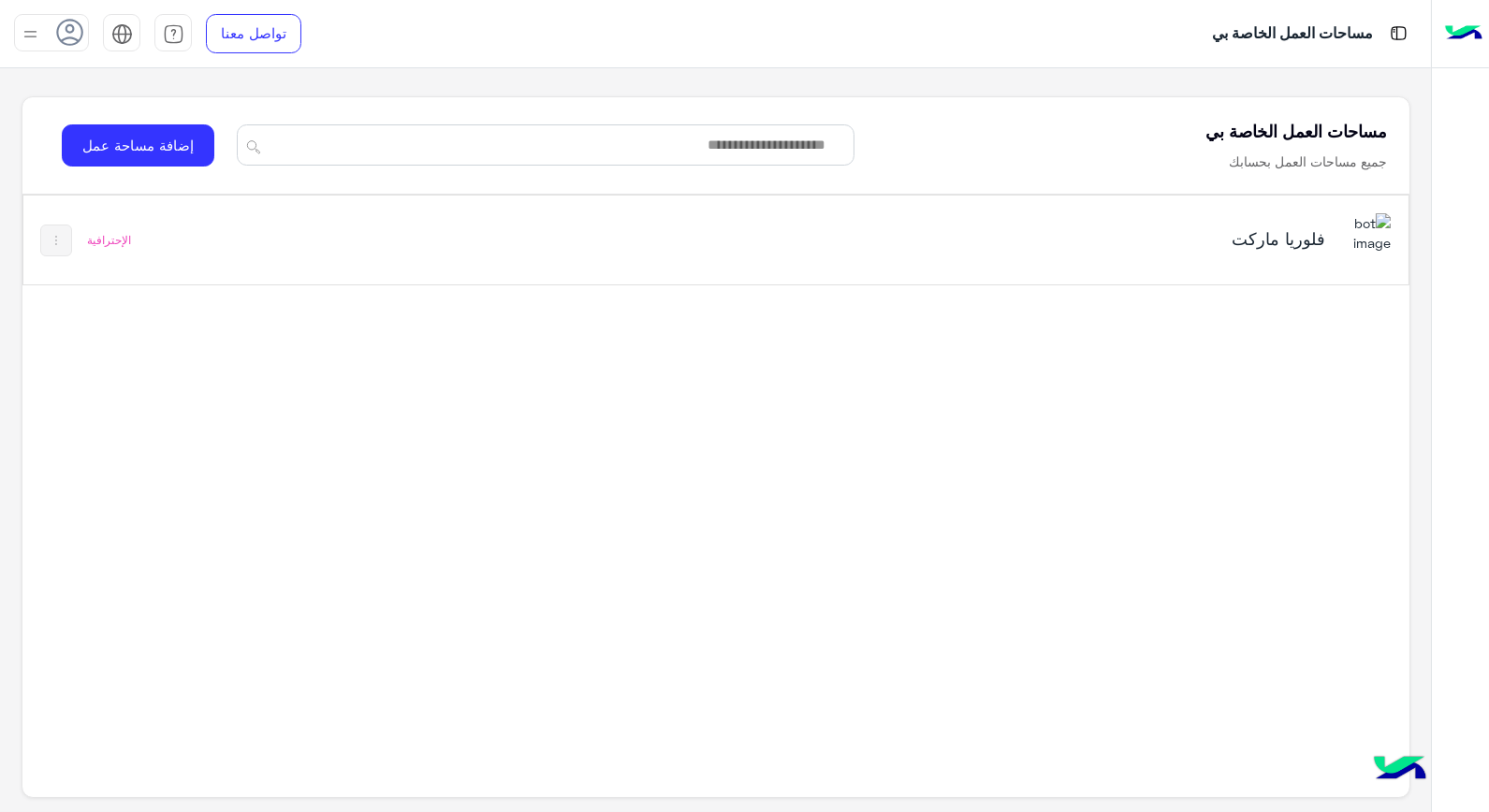
click at [1271, 256] on div "فلوريا ماركت" at bounding box center [986, 241] width 810 height 54
drag, startPoint x: 1271, startPoint y: 256, endPoint x: 1305, endPoint y: 241, distance: 37.2
click at [1305, 241] on h5 "فلوريا ماركت" at bounding box center [1082, 238] width 486 height 22
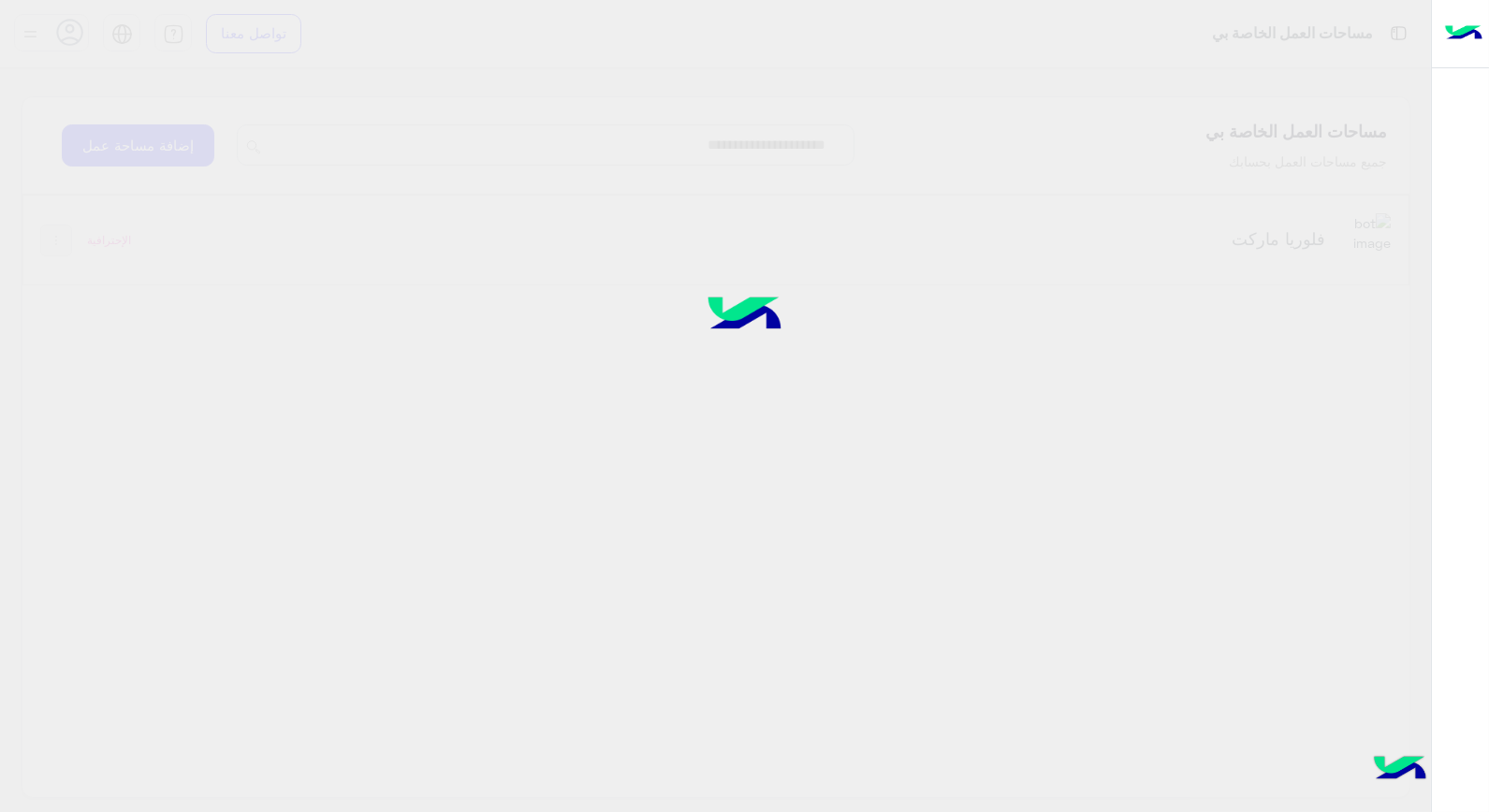
click at [1305, 241] on div at bounding box center [744, 405] width 1489 height 813
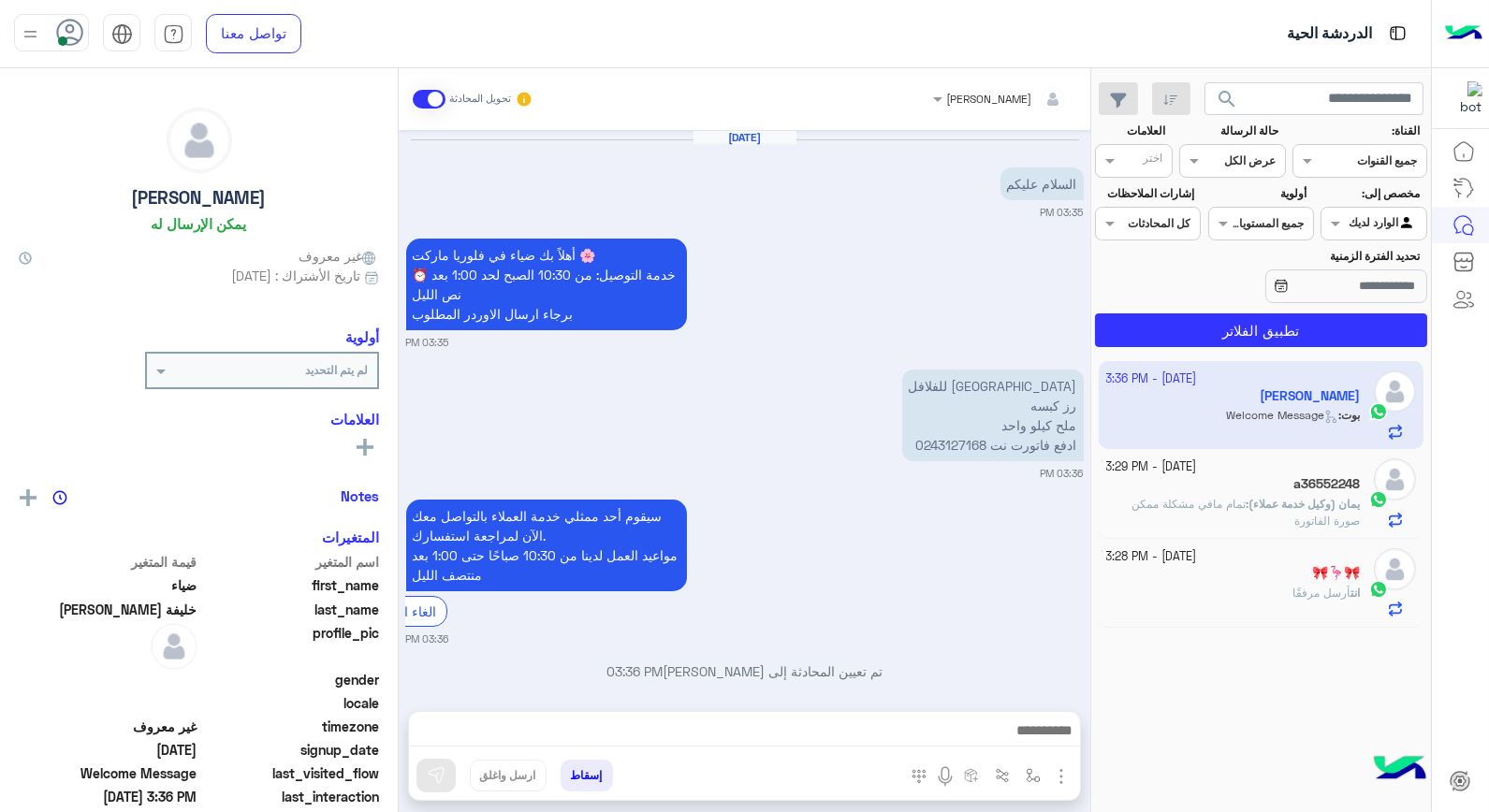
scroll to position [71, 0]
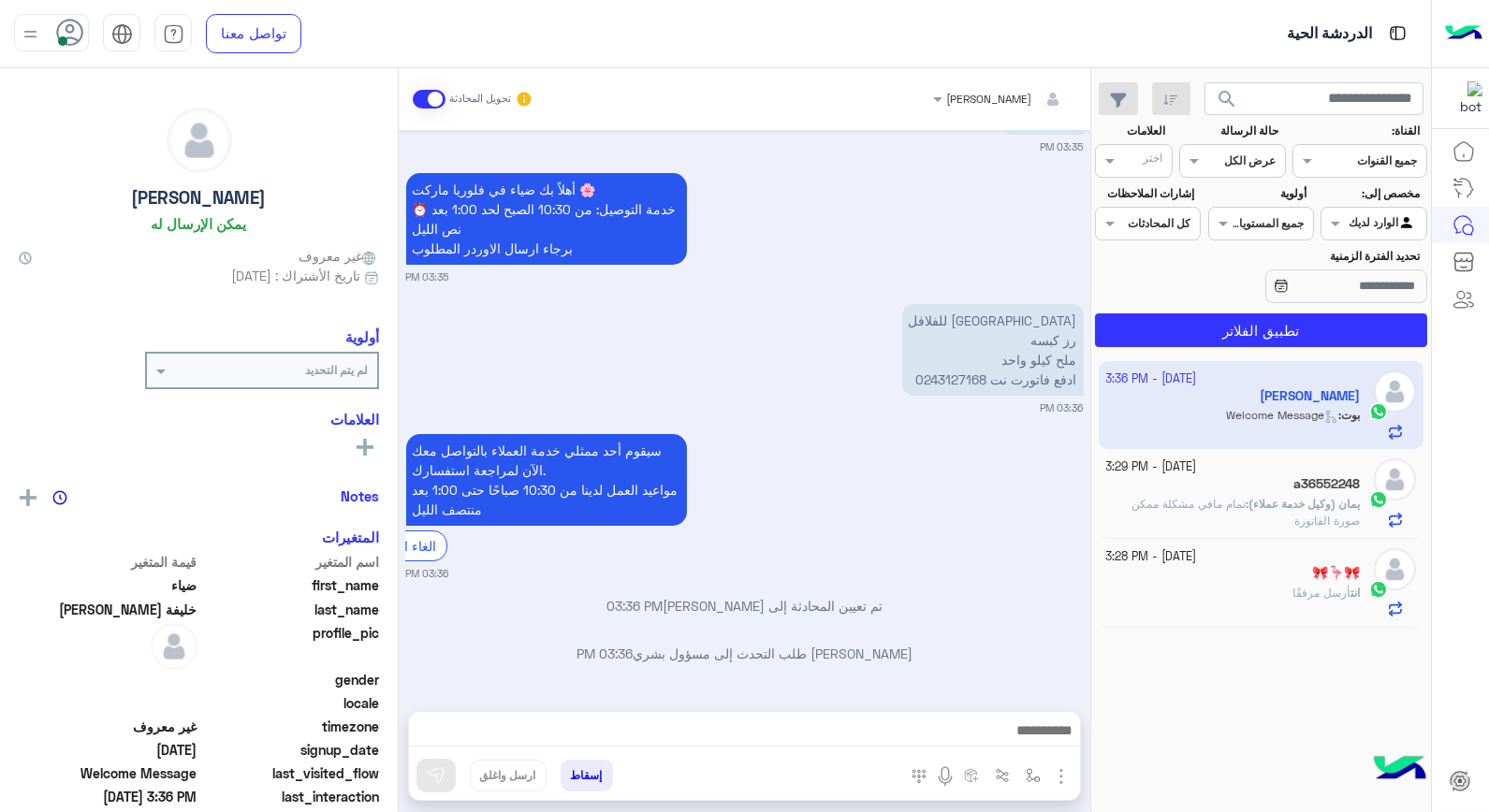
click at [1185, 660] on div "[DATE] - 3:36 PM [PERSON_NAME] : Welcome Message [DATE] - 3:29 PM a36552248 يما…" at bounding box center [1261, 587] width 340 height 465
click at [993, 630] on div "[DATE] السلام عليكم 03:35 PM أهلاً بك ضياء في [GEOGRAPHIC_DATA] ماركت 🌸 ⏰ خدمة …" at bounding box center [744, 411] width 692 height 563
click at [1353, 226] on div at bounding box center [1373, 221] width 104 height 17
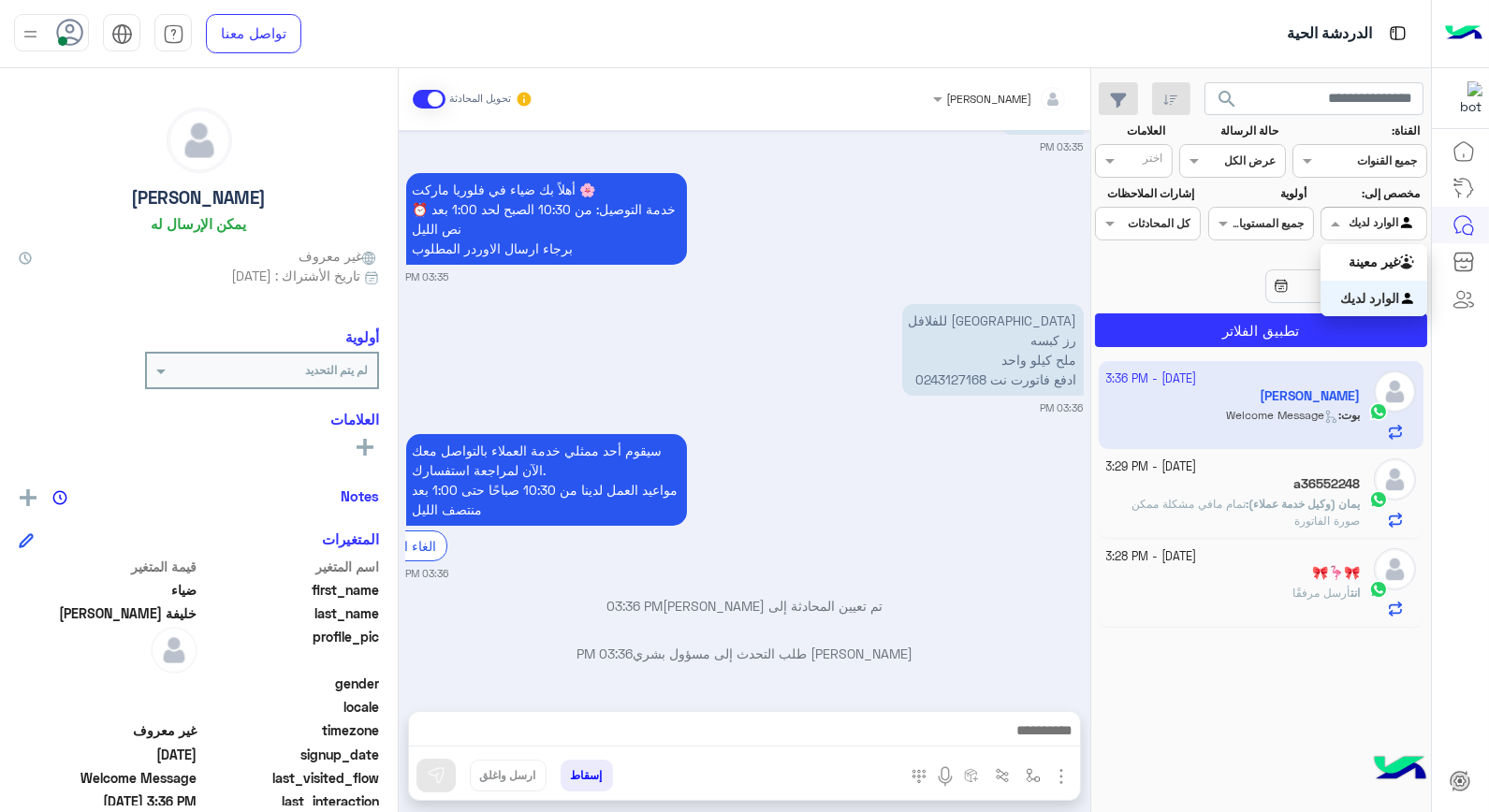
click at [1376, 291] on b "الوارد لديك" at bounding box center [1370, 298] width 59 height 16
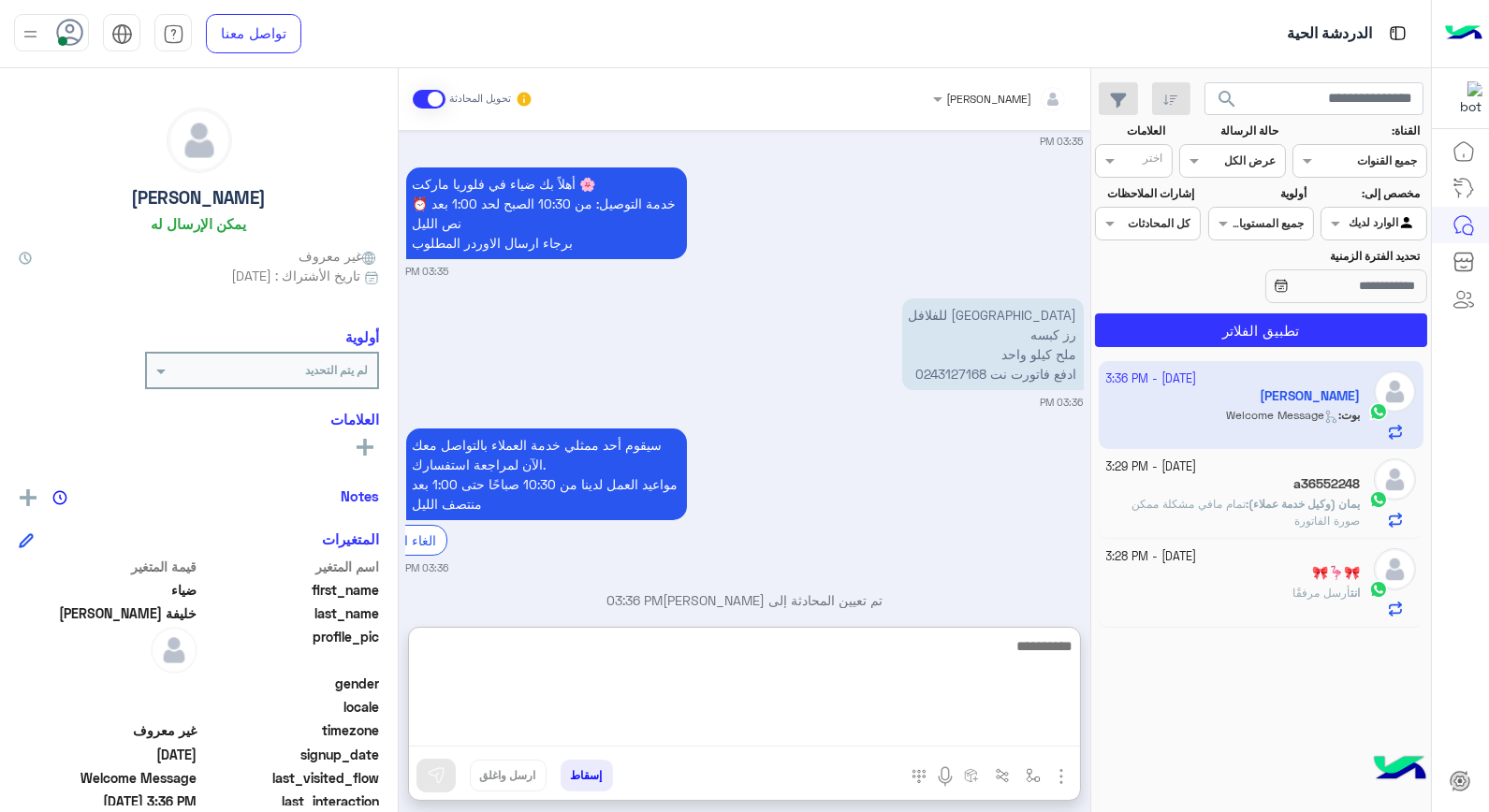
click at [978, 735] on textarea at bounding box center [744, 690] width 671 height 113
type textarea "****"
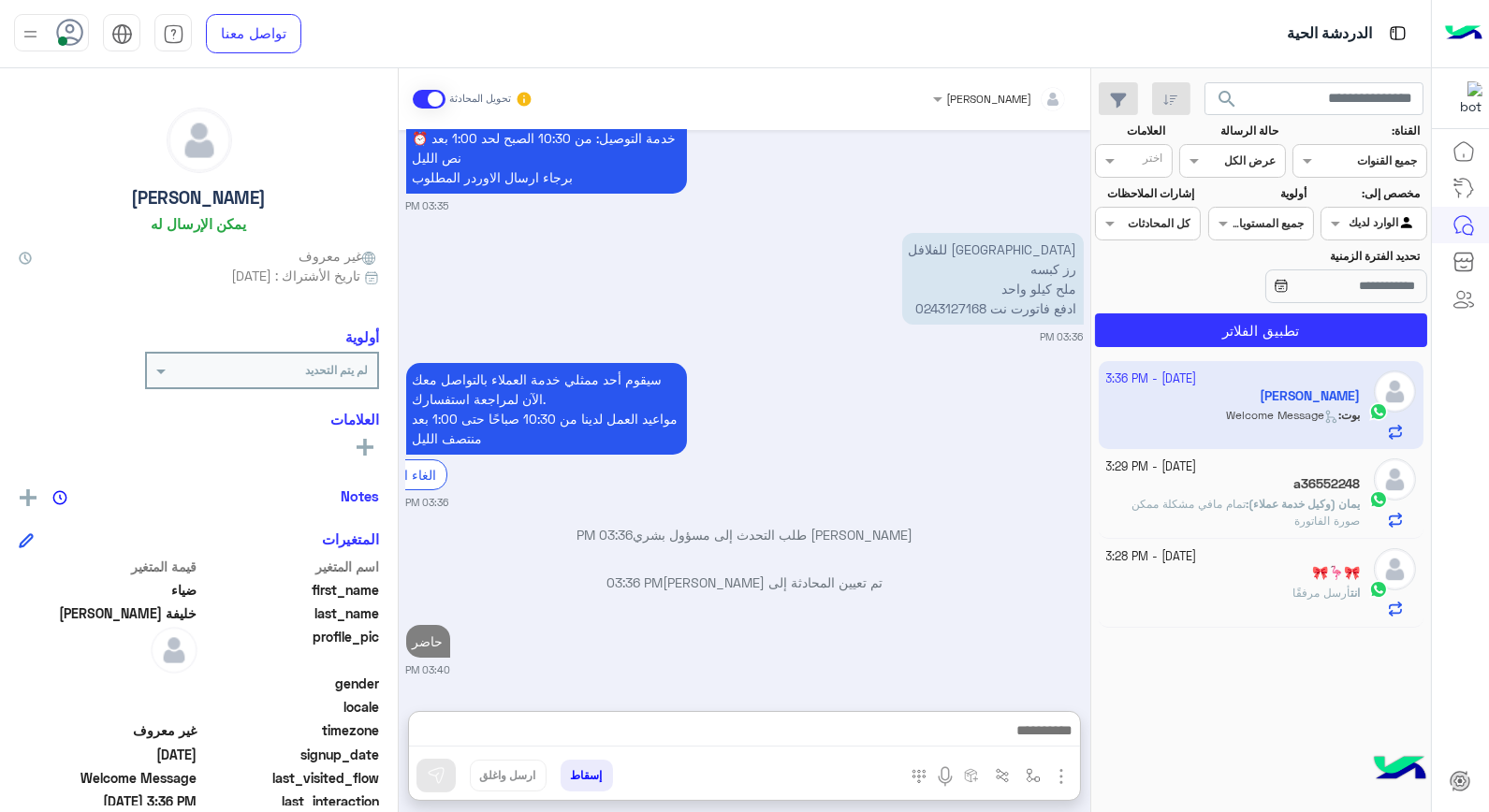
click at [1305, 512] on p "يمان (وكيل خدمة عملاء) : تمام مافي مشكلة ممكن صورة الفاتورة" at bounding box center [1234, 512] width 255 height 34
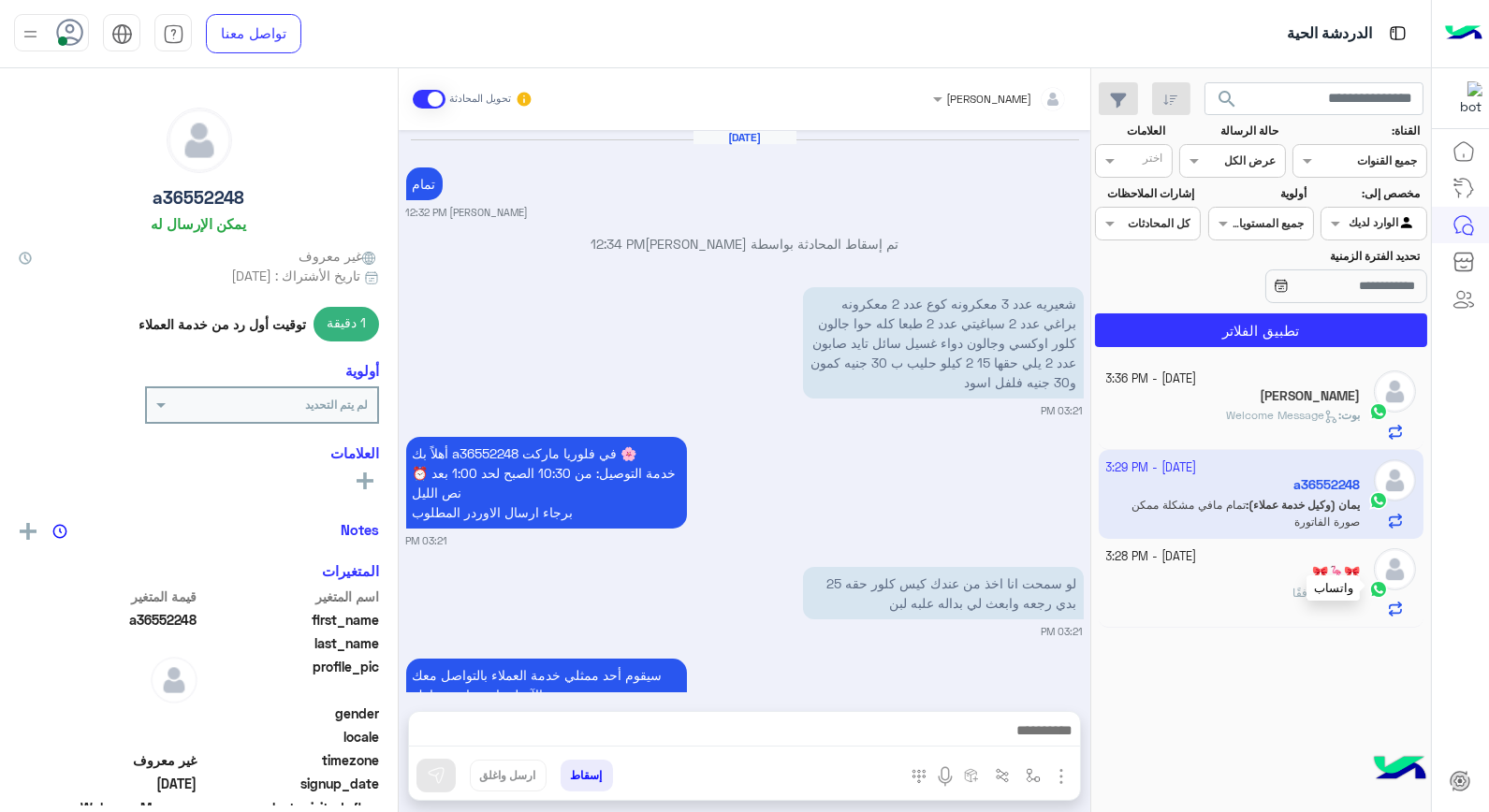
scroll to position [1495, 0]
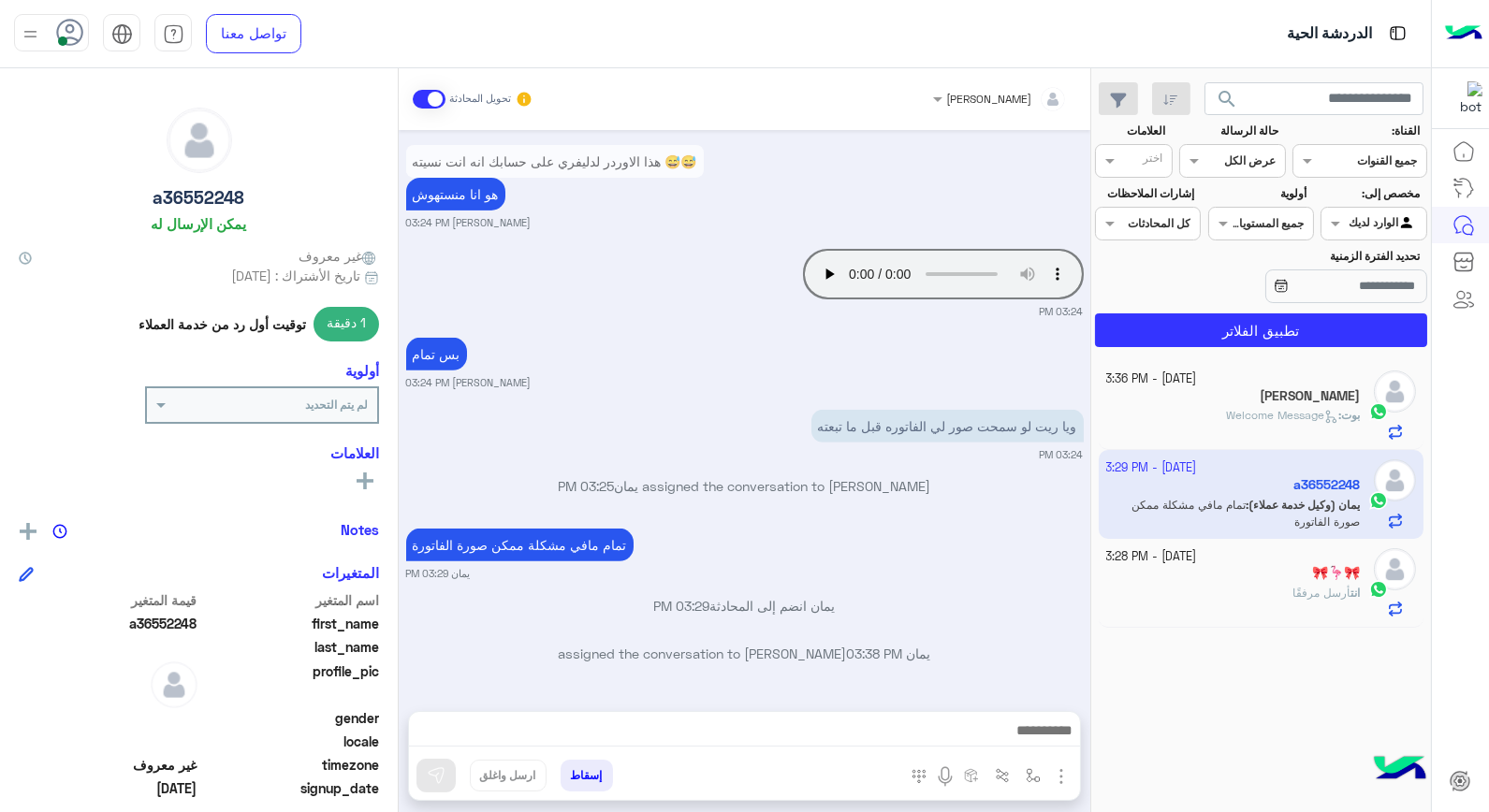
click at [1317, 576] on h5 "🎀🦩🎀" at bounding box center [1337, 572] width 48 height 16
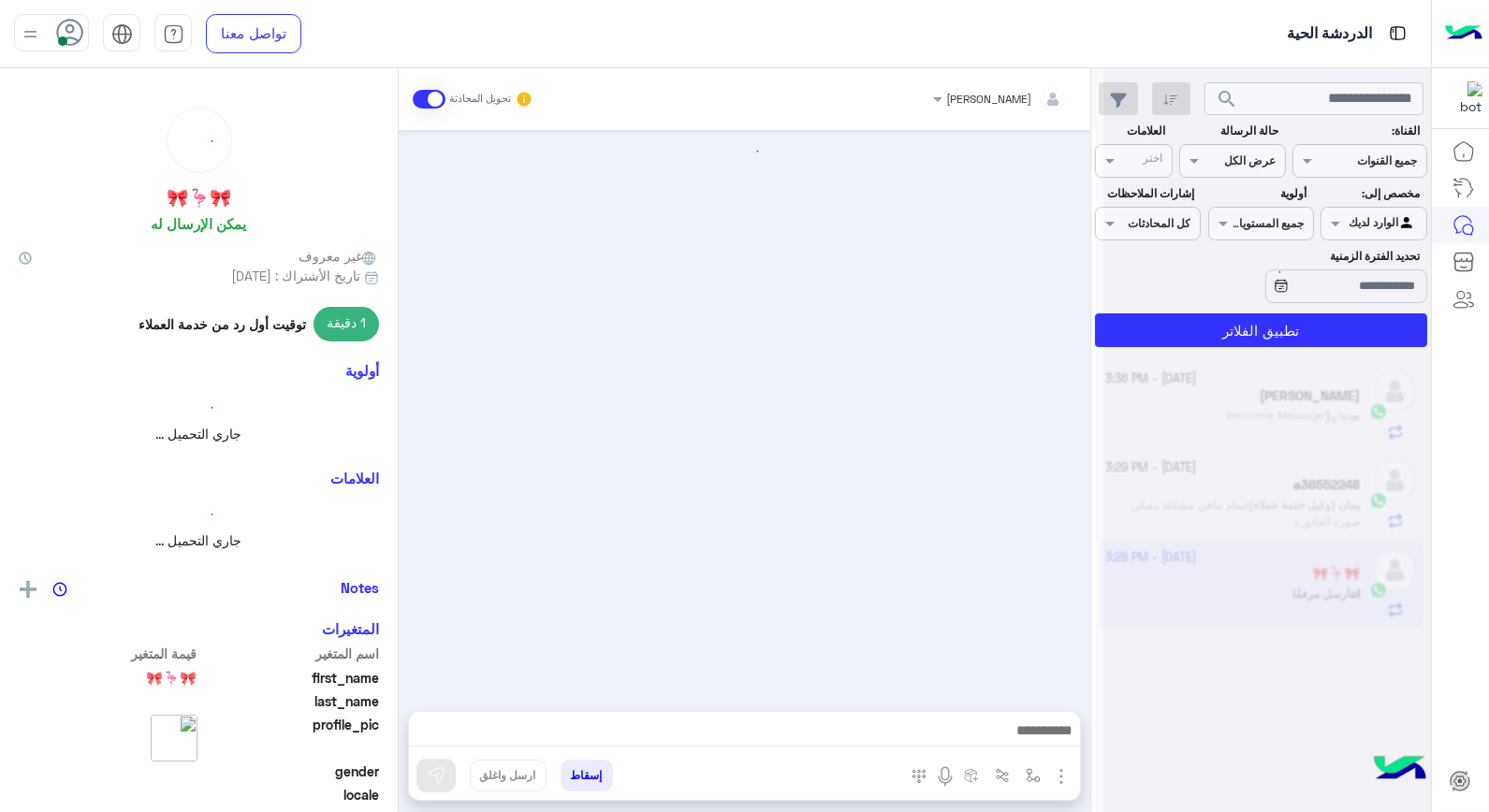
click at [1317, 576] on div at bounding box center [1268, 414] width 327 height 812
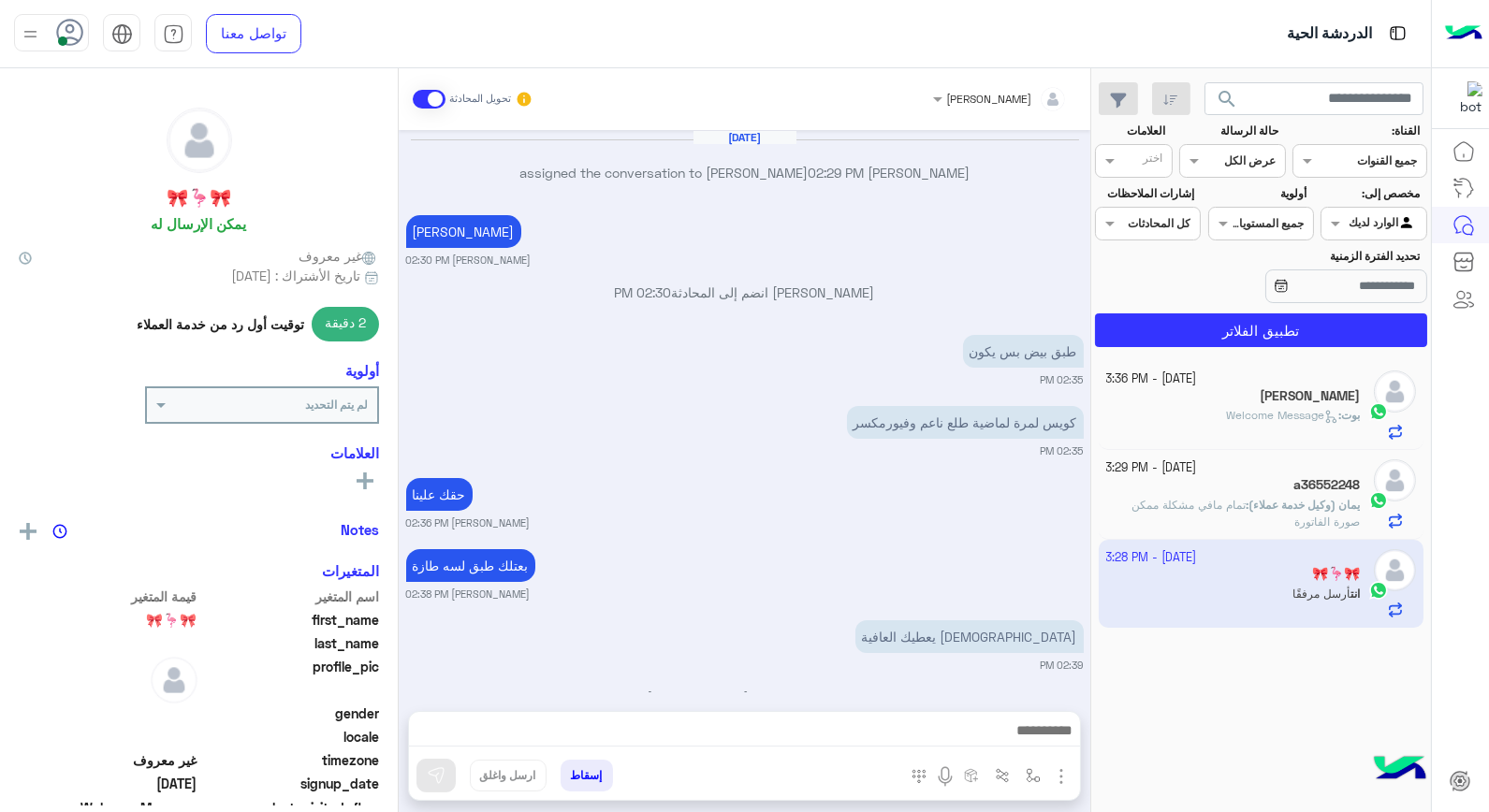
scroll to position [1146, 0]
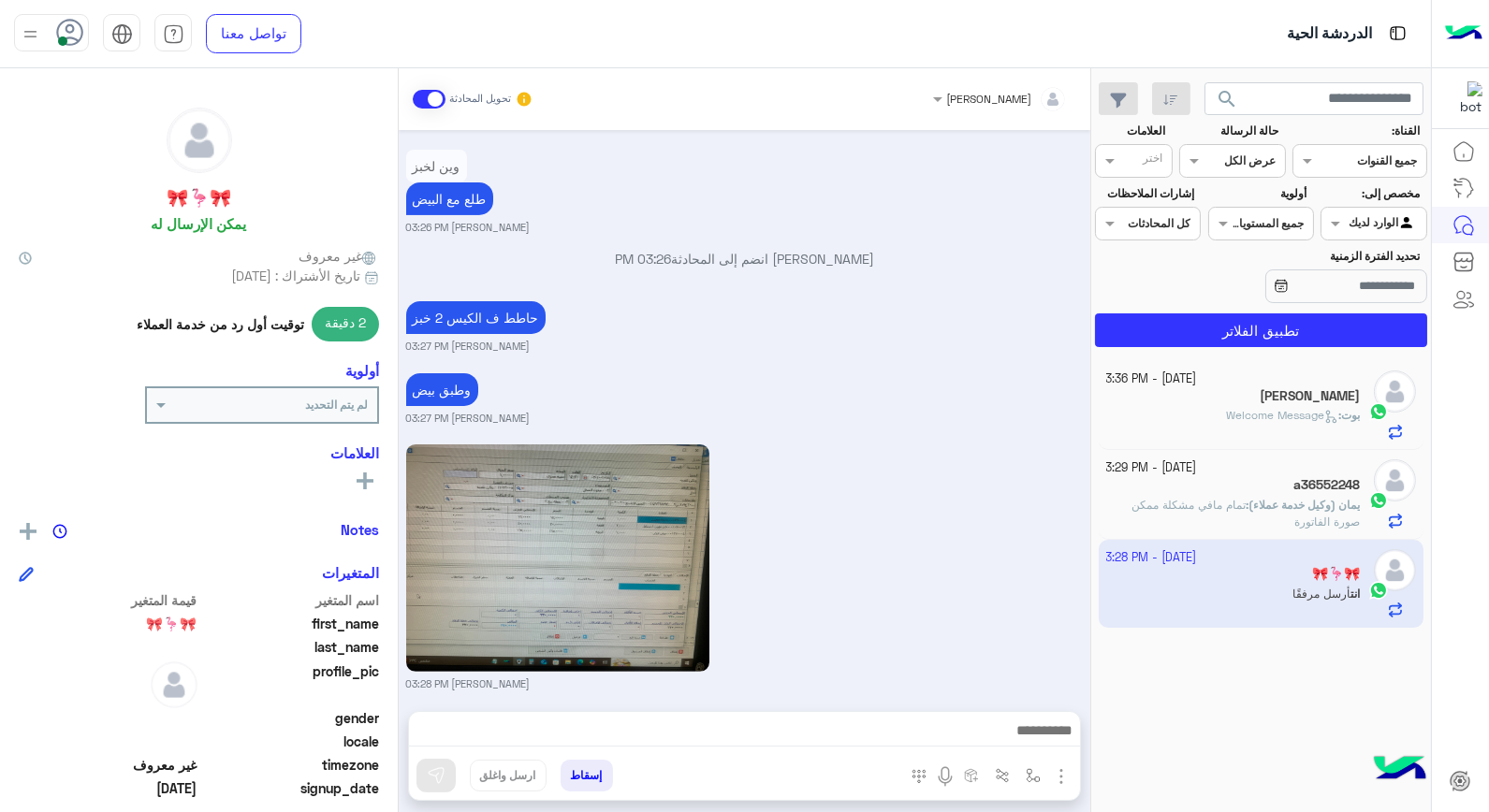
click at [581, 774] on button "إسقاط" at bounding box center [587, 775] width 52 height 32
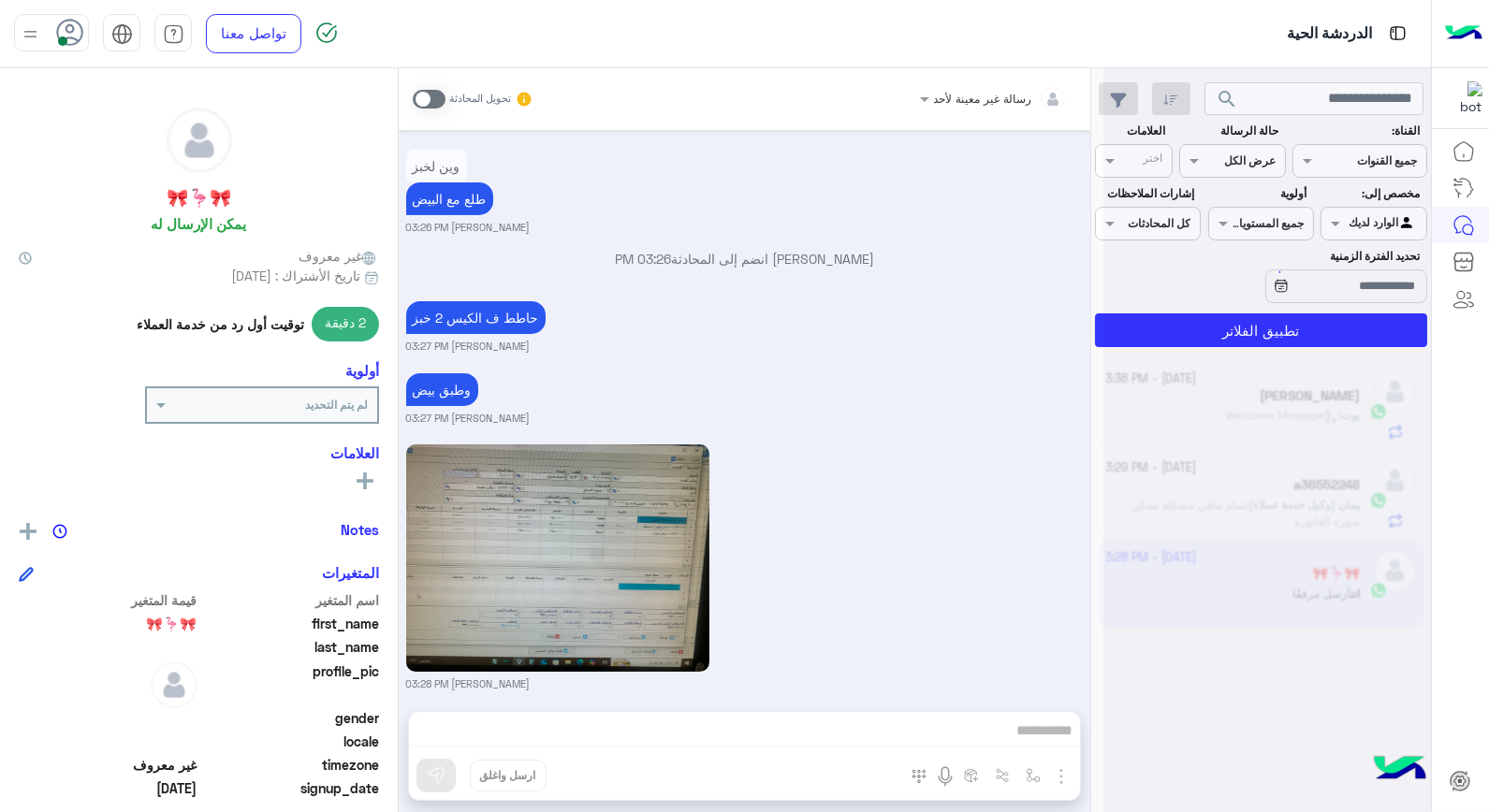
scroll to position [1194, 0]
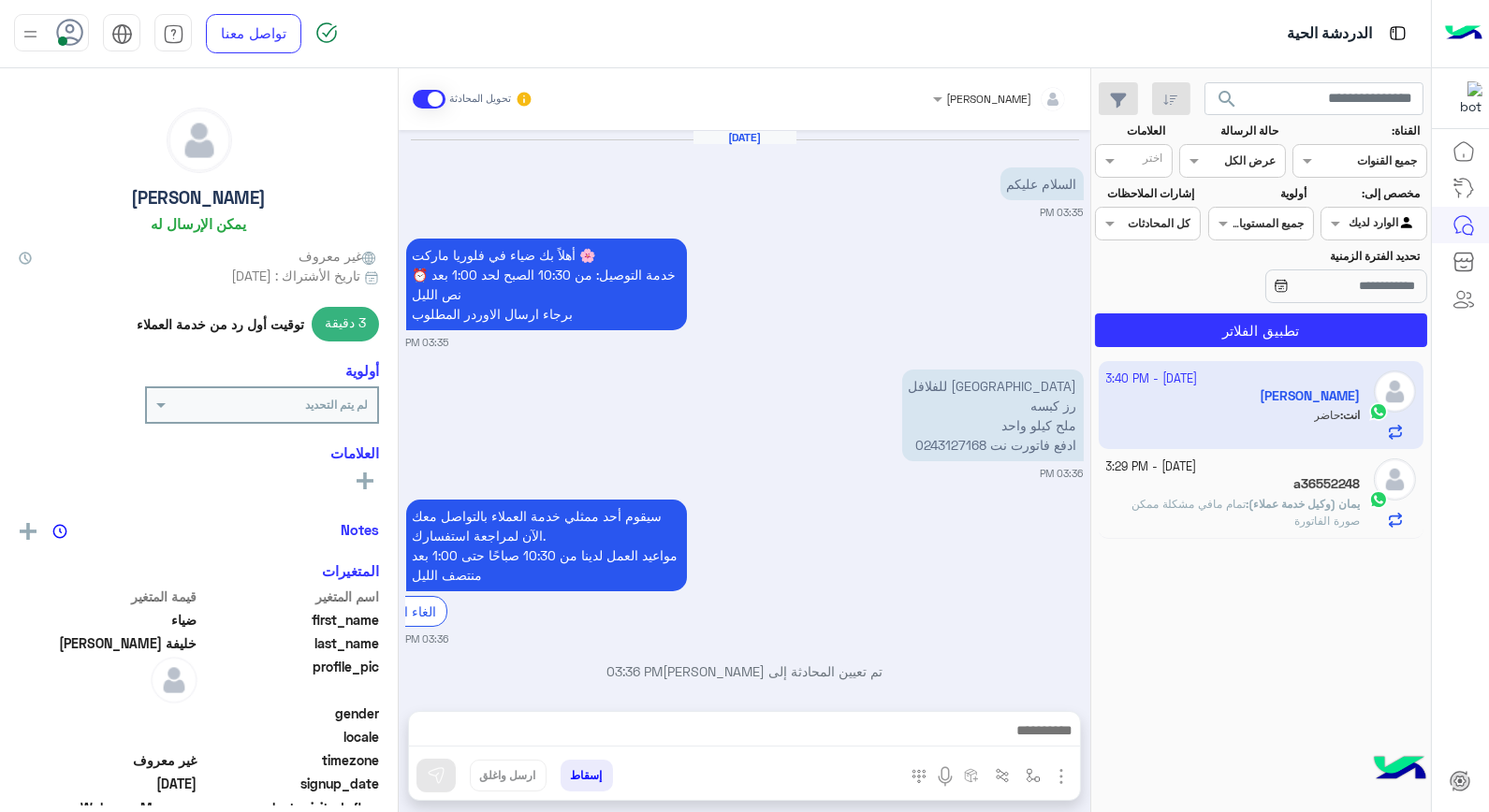
scroll to position [311, 0]
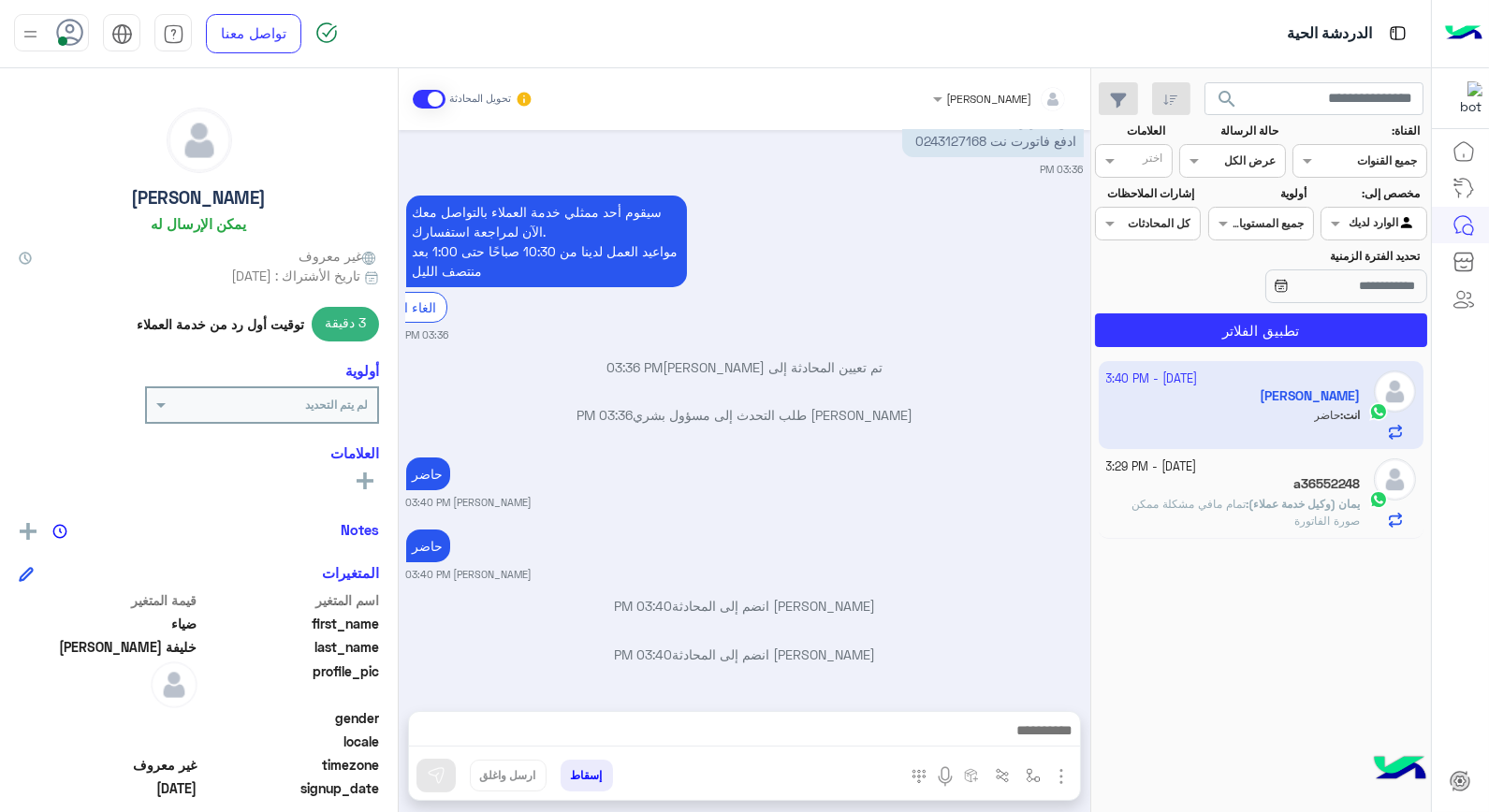
click at [1177, 526] on p "يمان (وكيل خدمة عملاء) : تمام مافي مشكلة ممكن صورة الفاتورة" at bounding box center [1234, 512] width 255 height 34
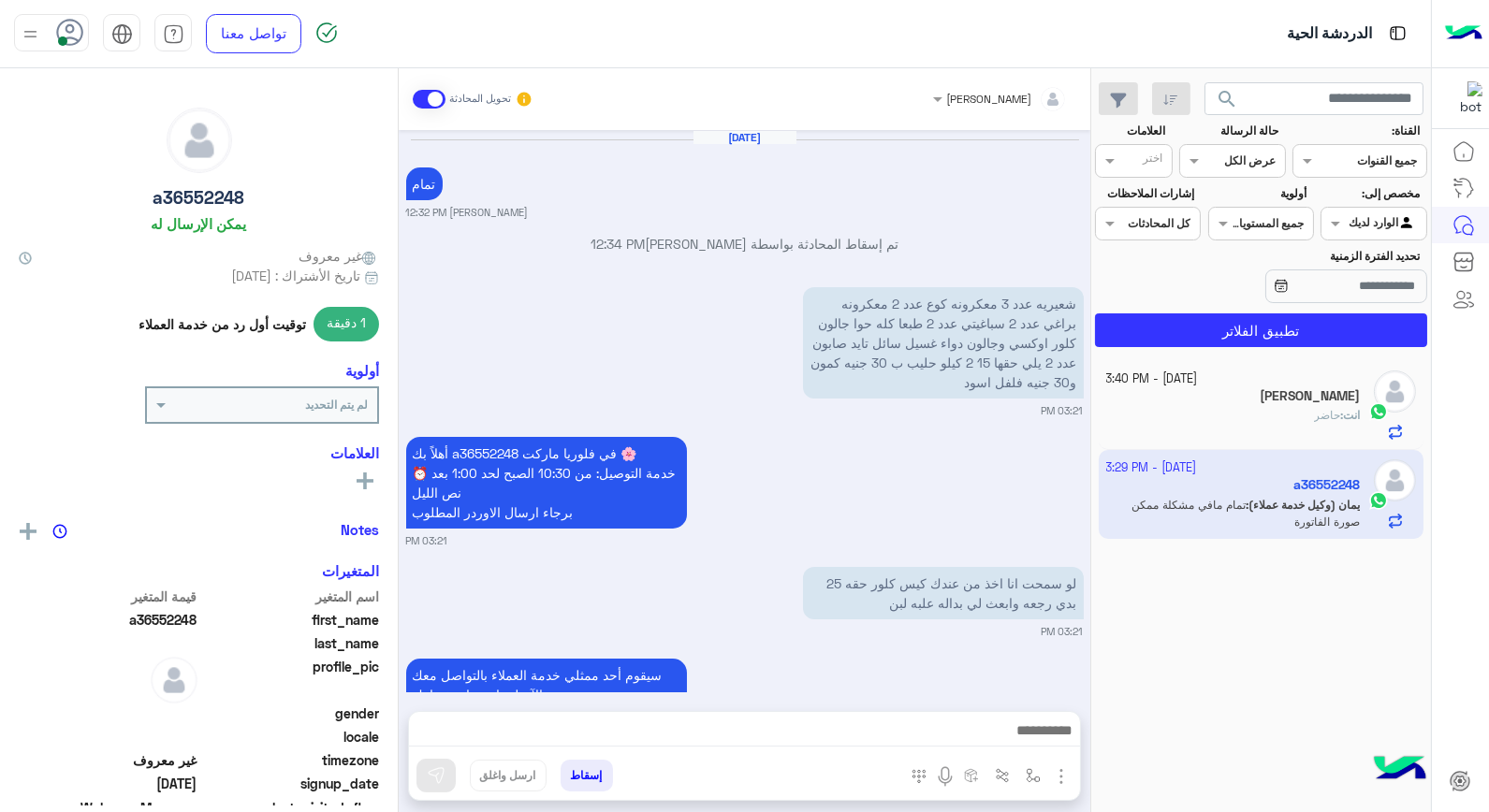
scroll to position [1495, 0]
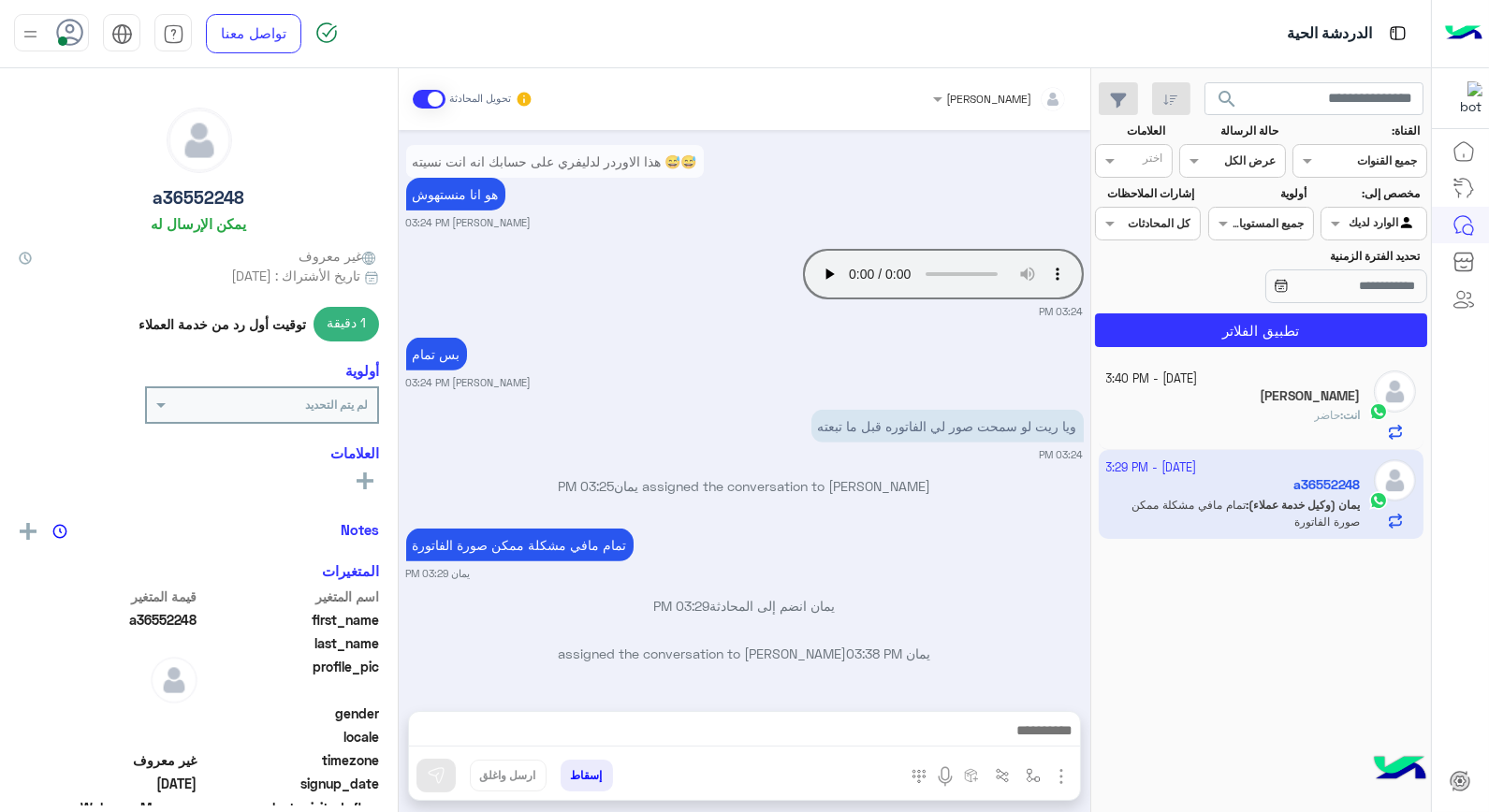
click at [606, 770] on button "إسقاط" at bounding box center [587, 775] width 52 height 32
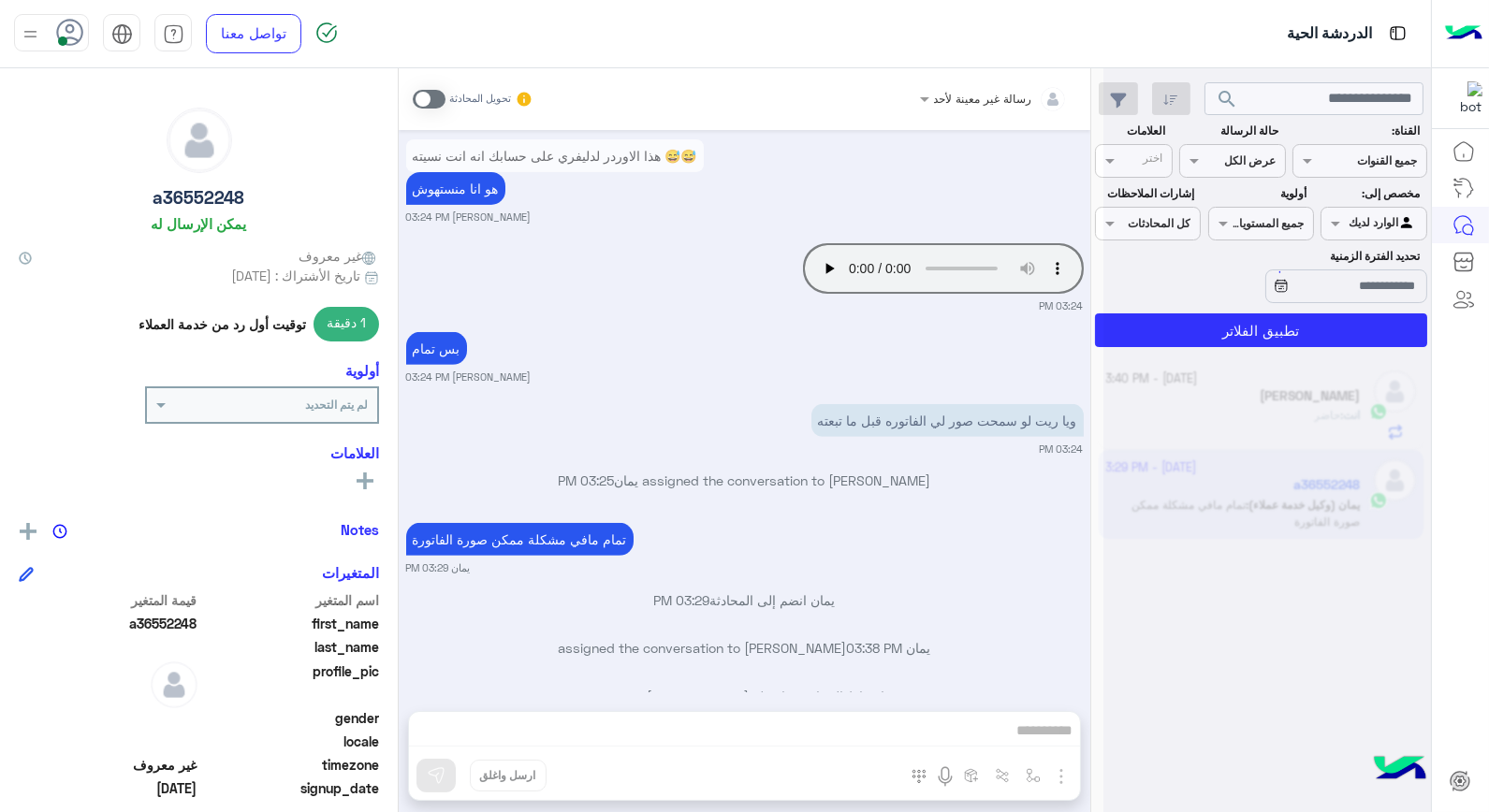
scroll to position [1544, 0]
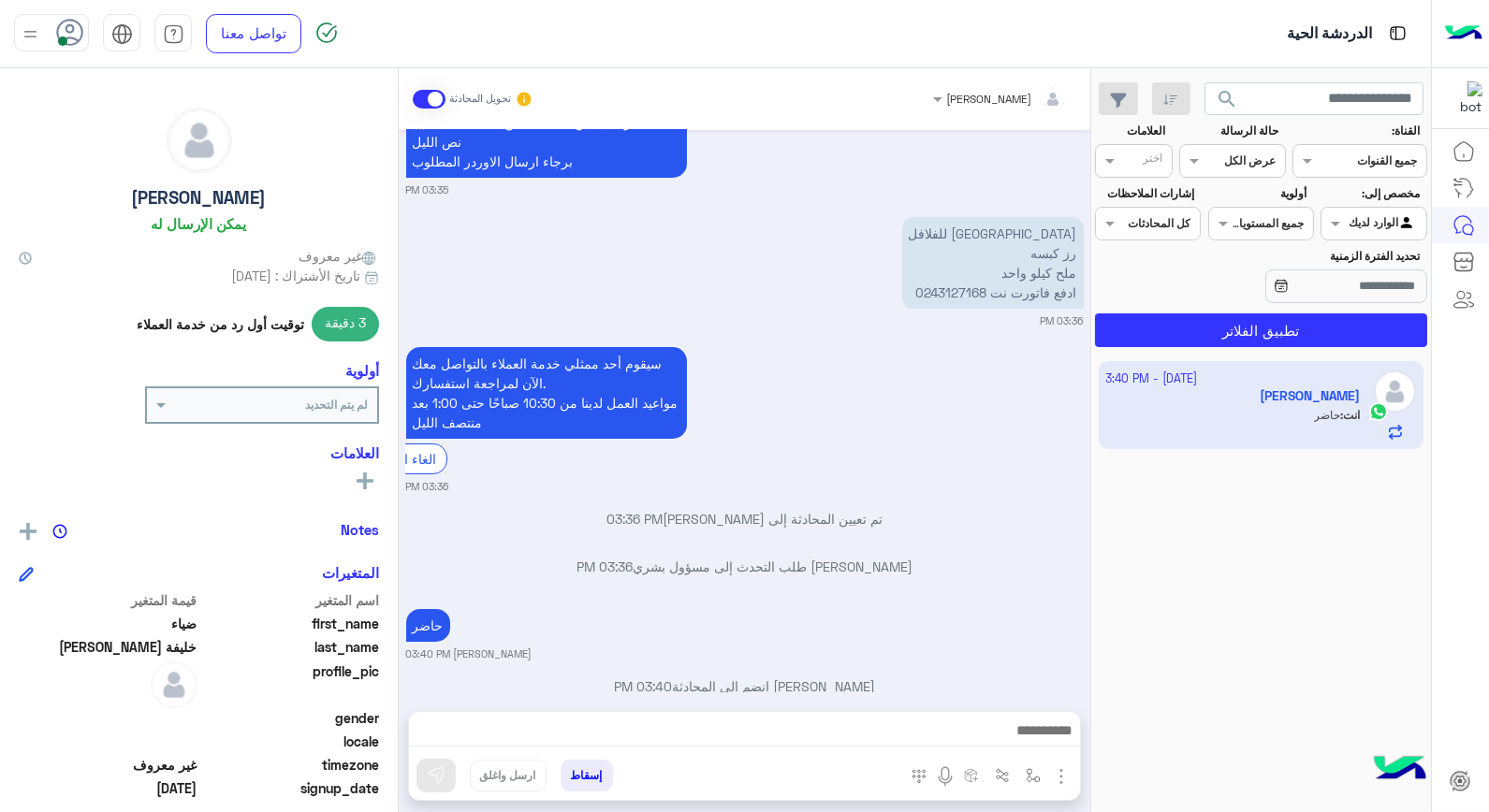
scroll to position [190, 0]
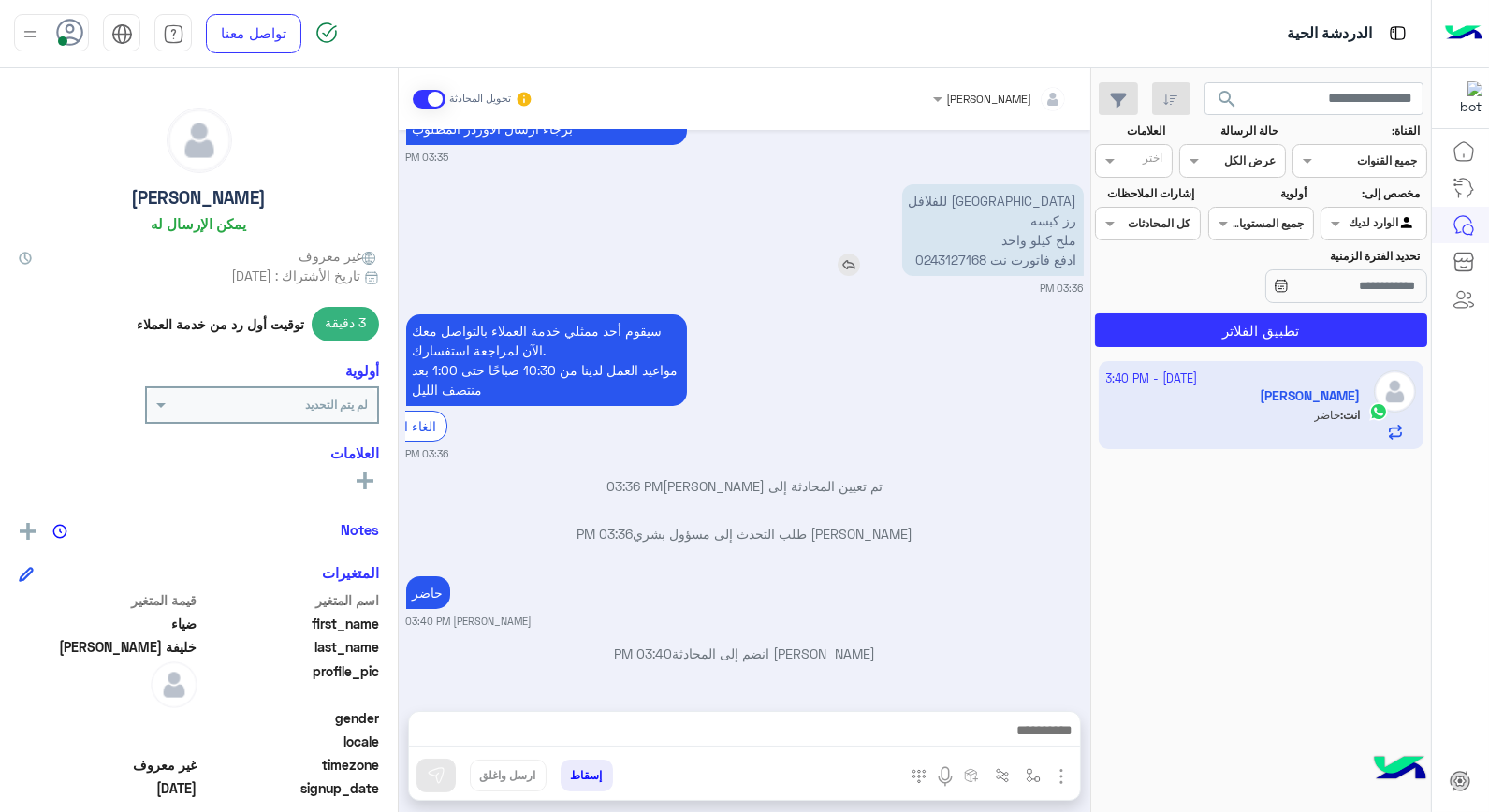
click at [856, 262] on img at bounding box center [848, 265] width 22 height 22
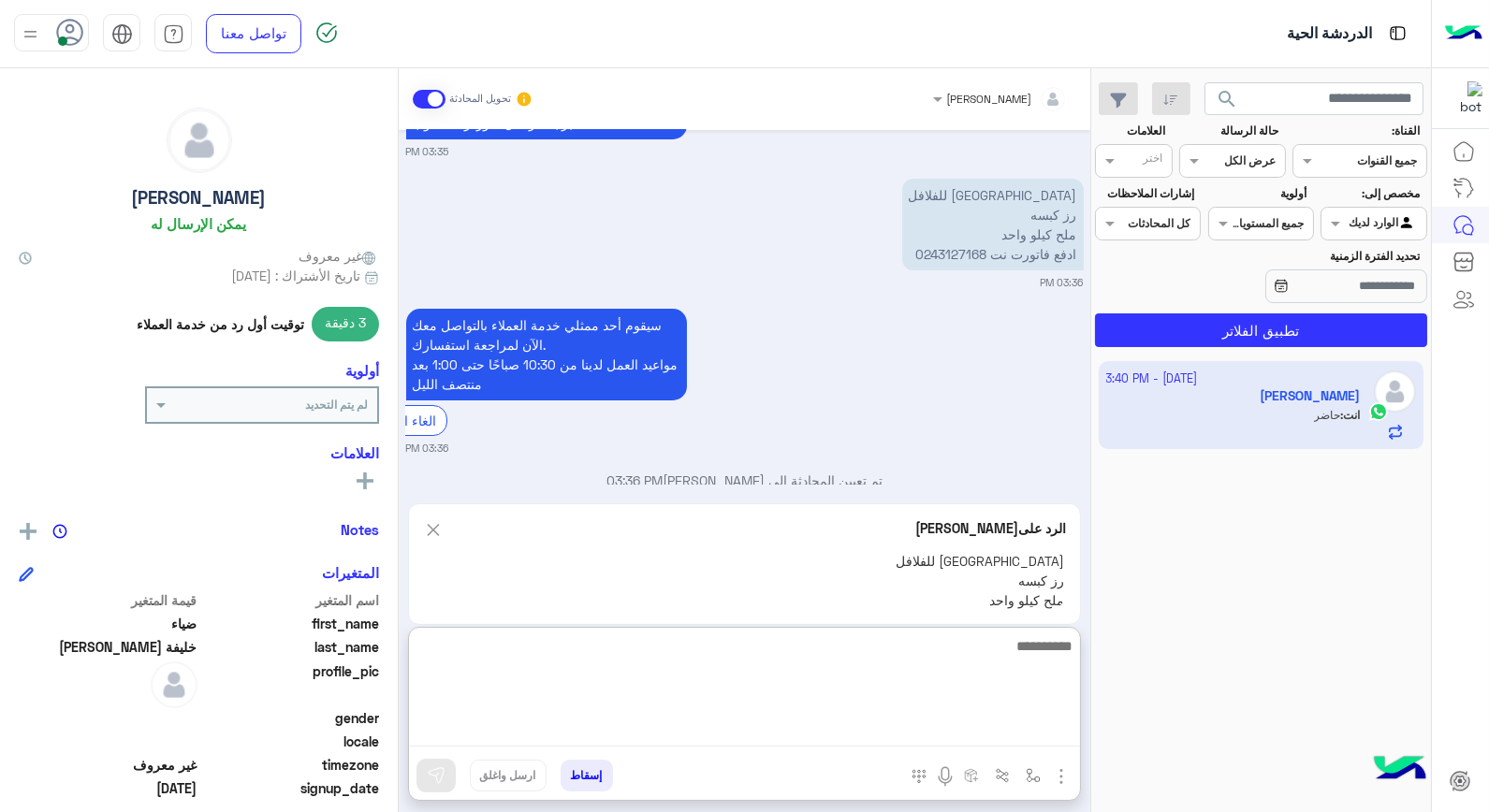
drag, startPoint x: 998, startPoint y: 725, endPoint x: 996, endPoint y: 740, distance: 15.1
click at [997, 731] on textarea at bounding box center [744, 690] width 671 height 113
type textarea "**********"
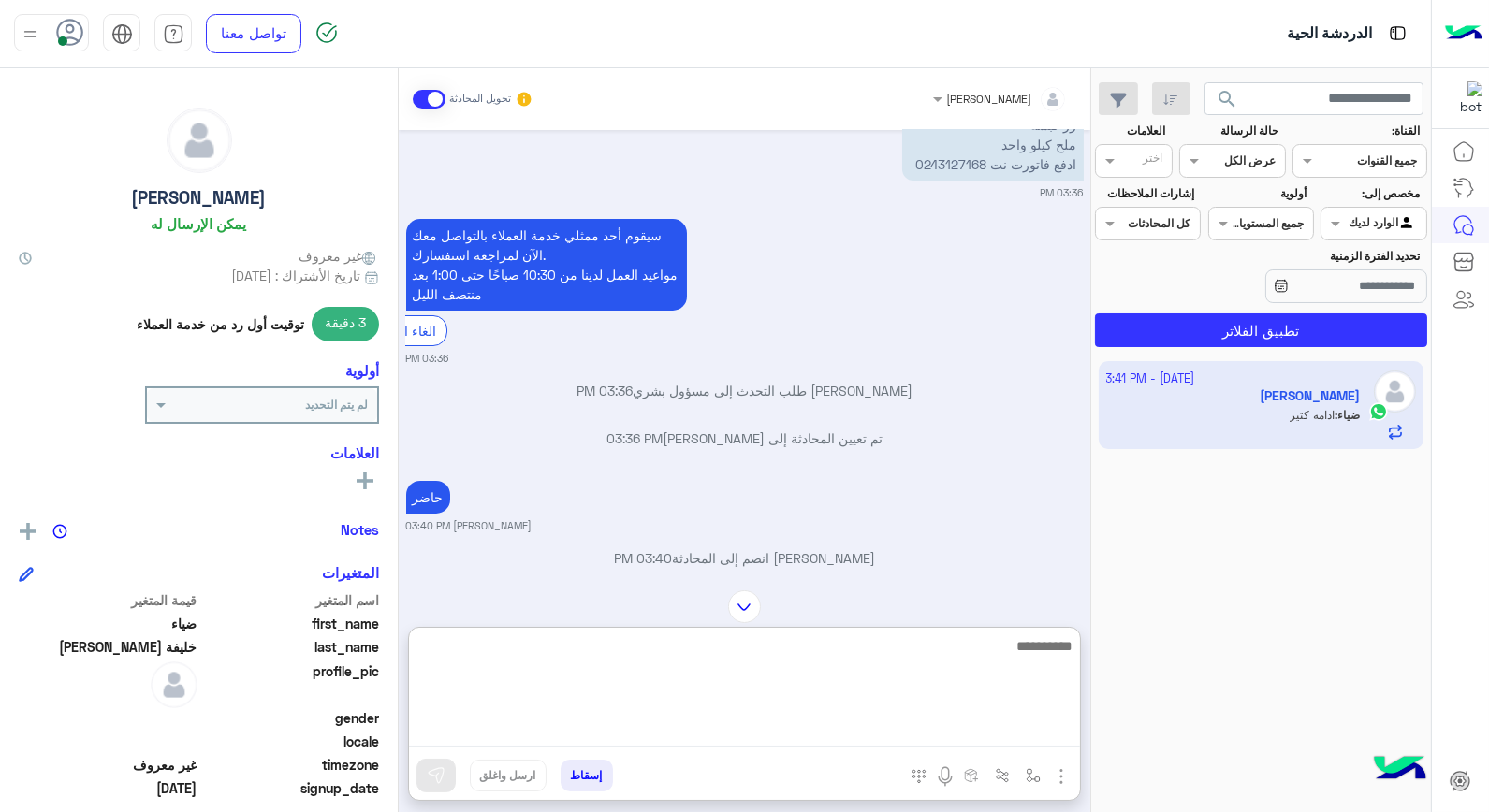
scroll to position [72, 0]
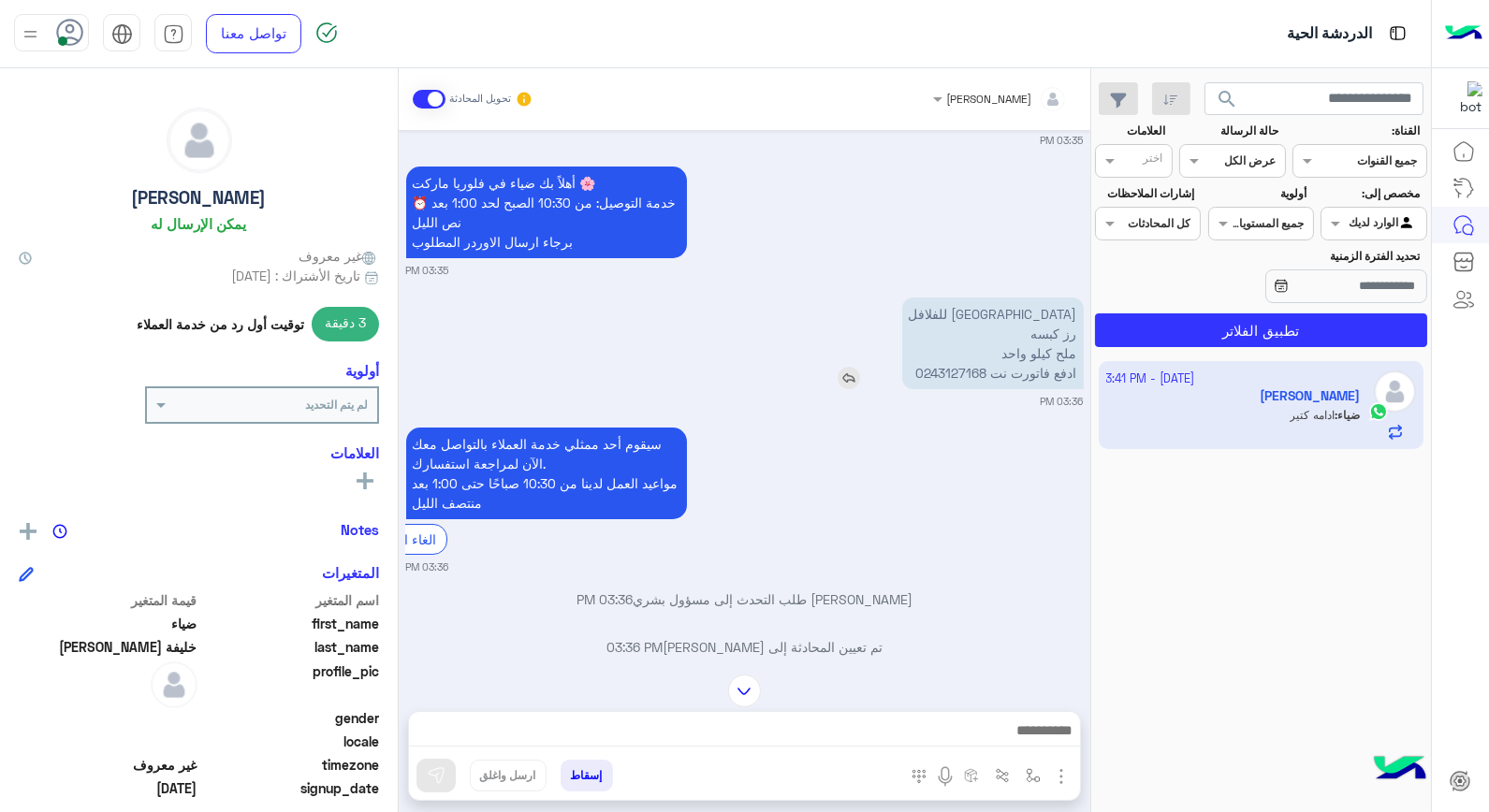
click at [860, 376] on img at bounding box center [848, 377] width 22 height 22
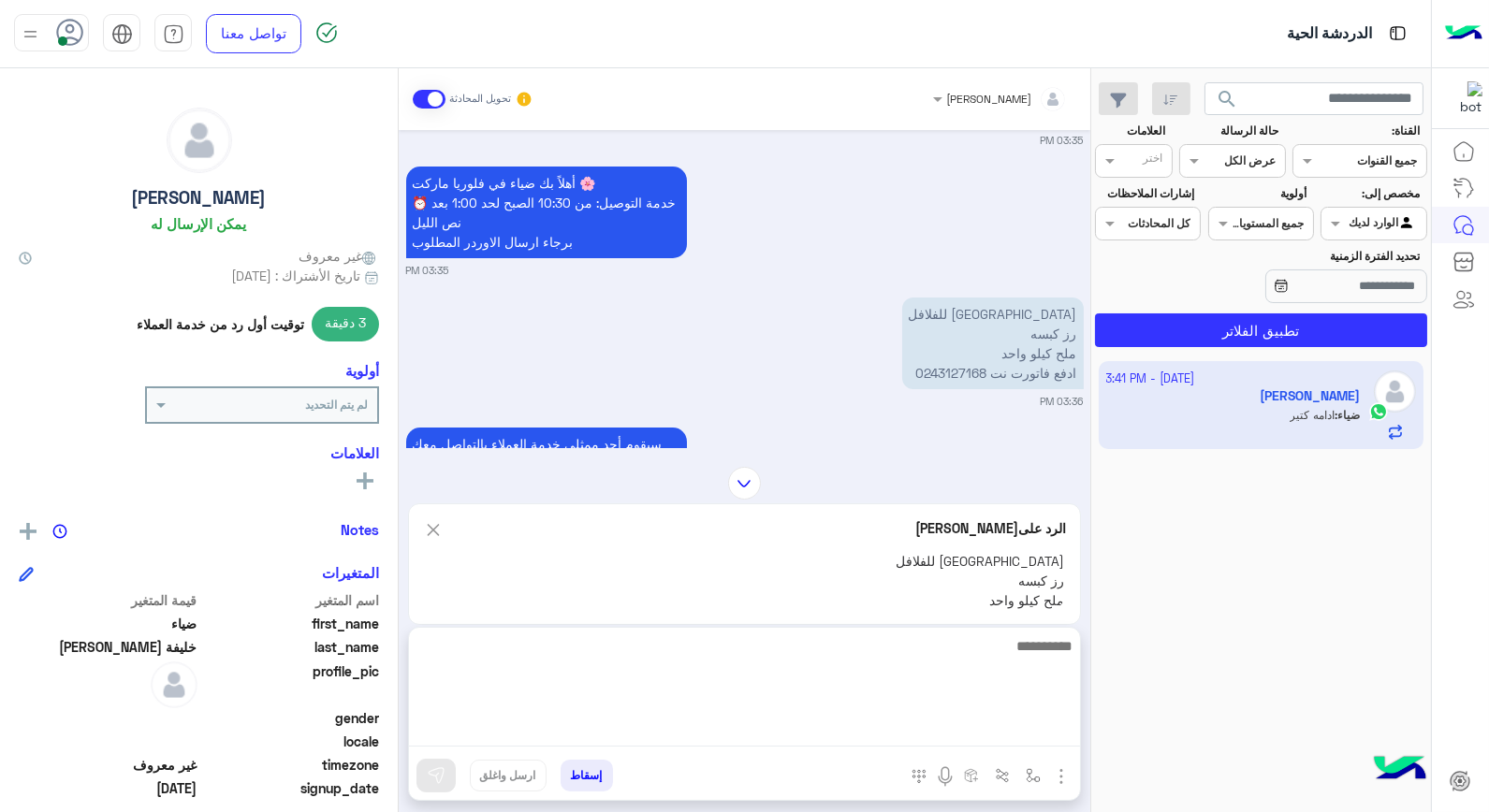
click at [980, 727] on textarea at bounding box center [744, 690] width 671 height 113
type textarea "**********"
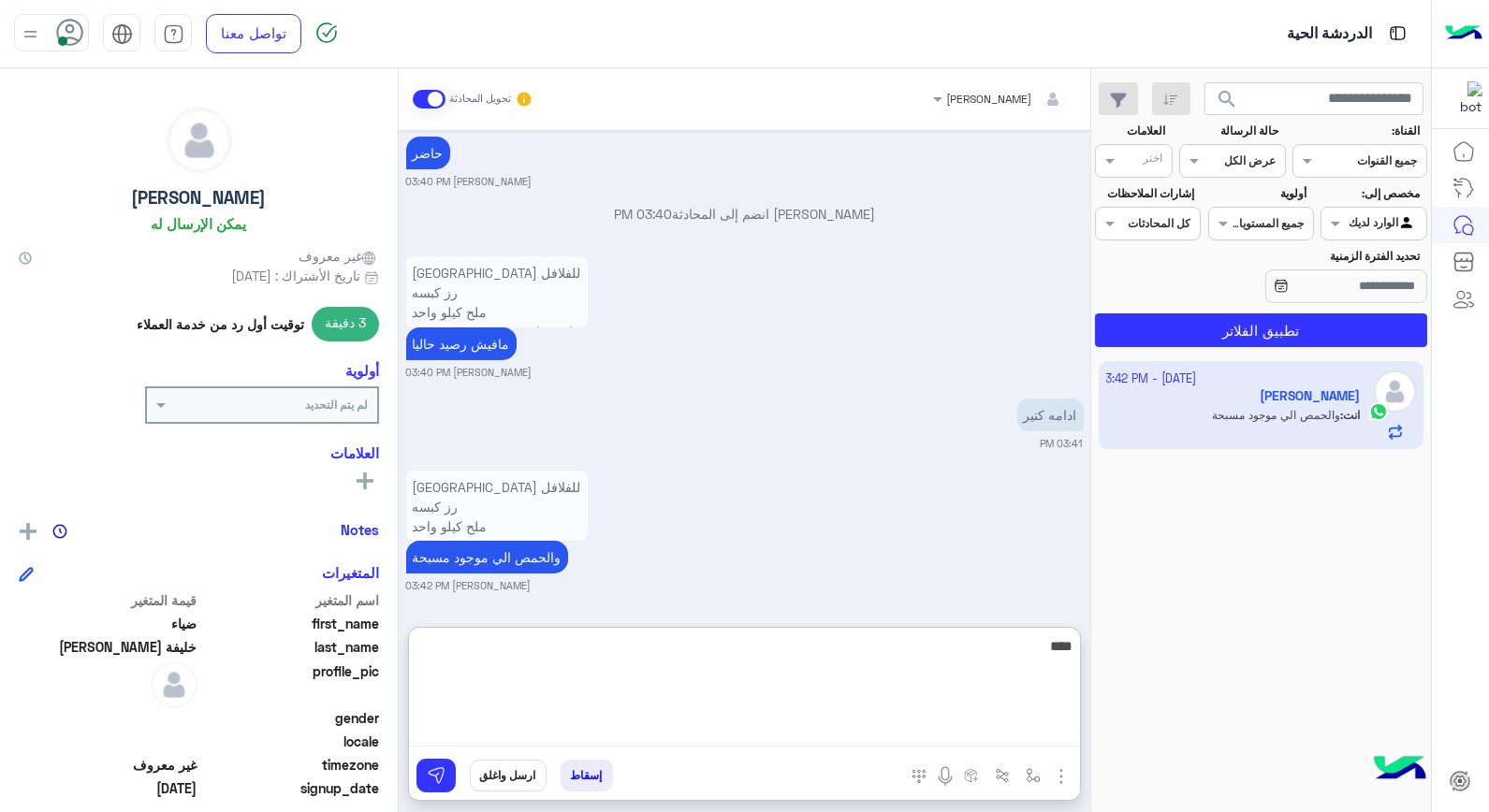
type textarea "****"
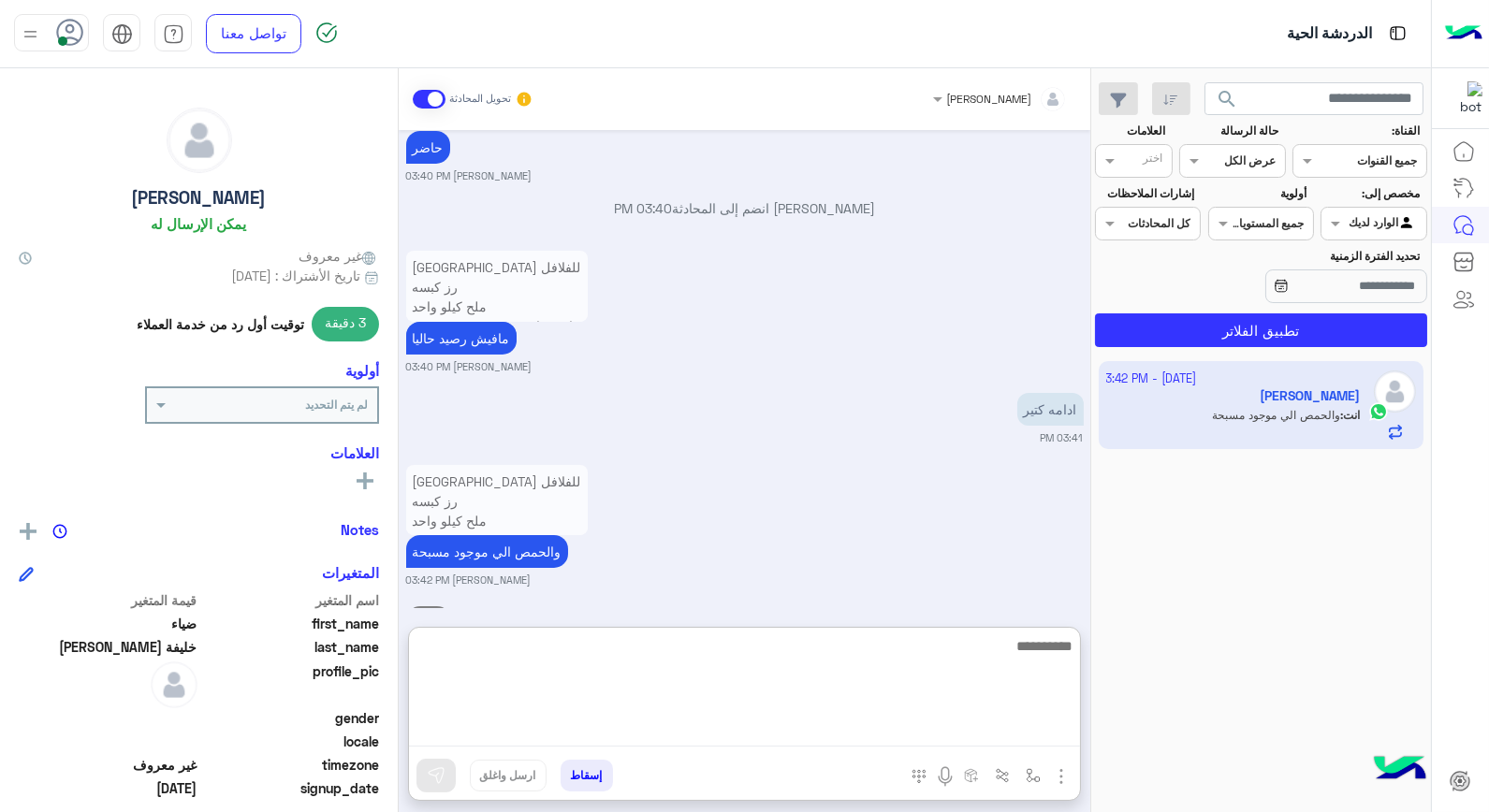
scroll to position [702, 0]
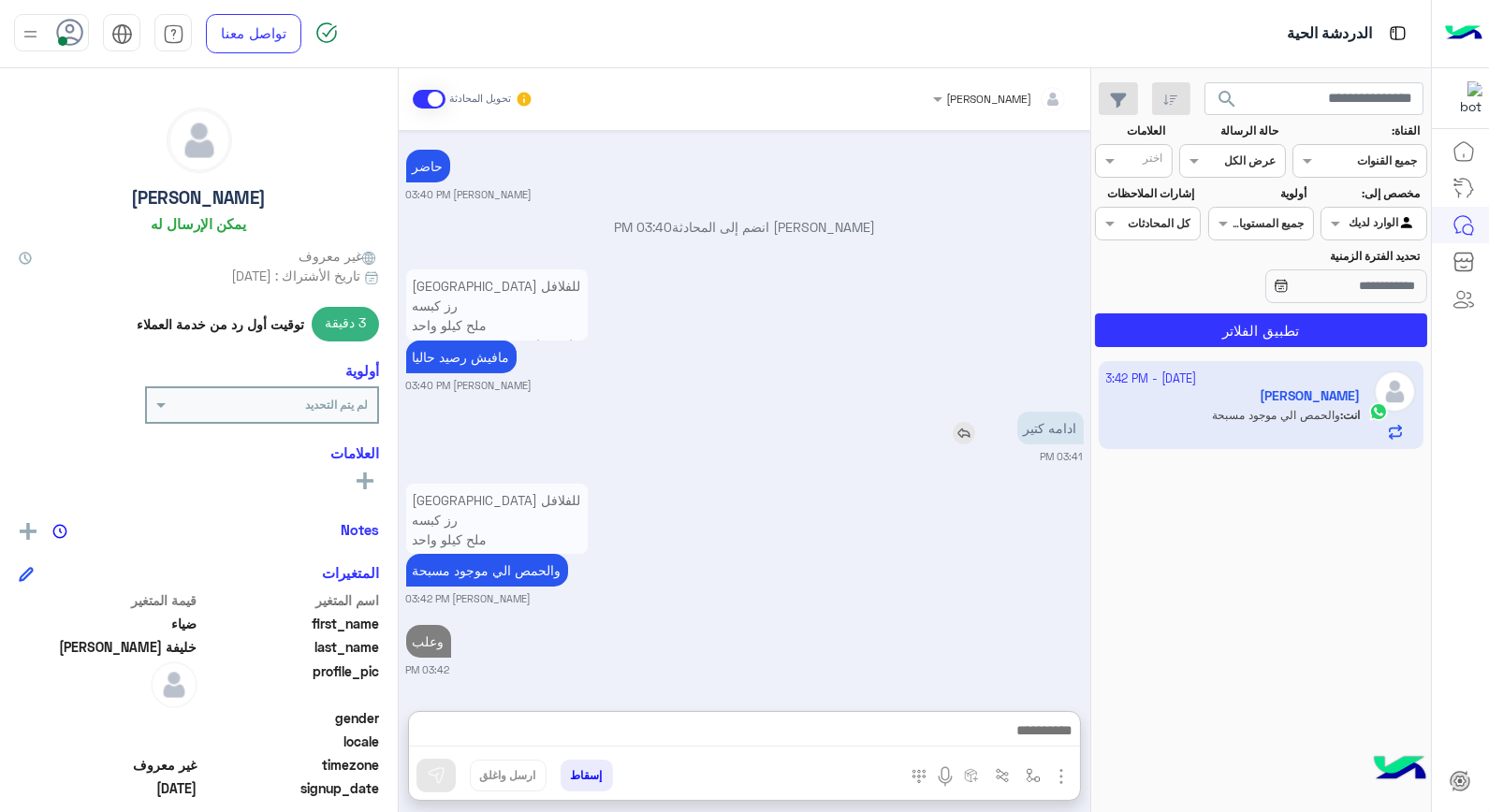
click at [965, 422] on img at bounding box center [963, 433] width 22 height 22
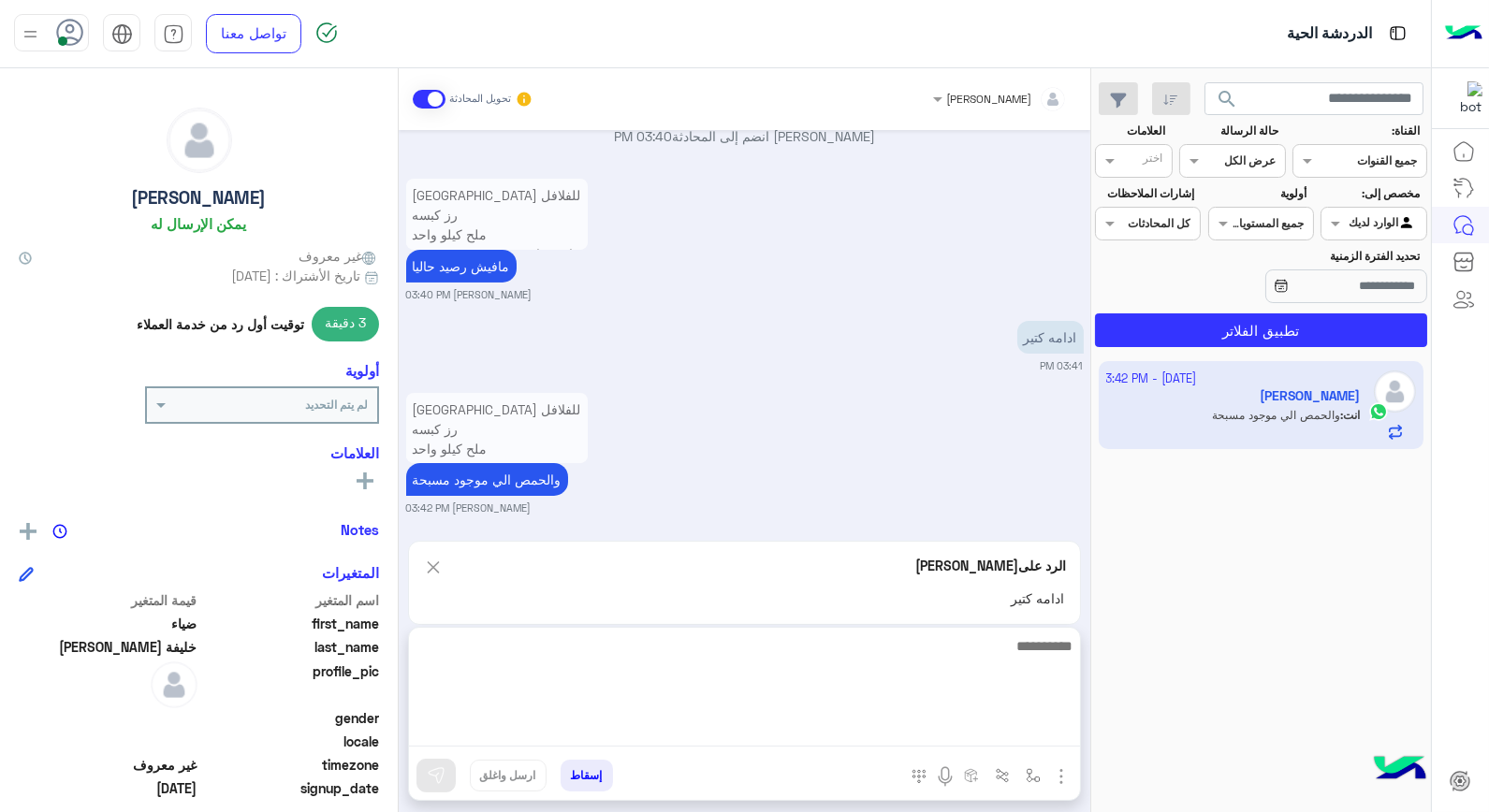
click at [983, 735] on textarea at bounding box center [744, 690] width 671 height 113
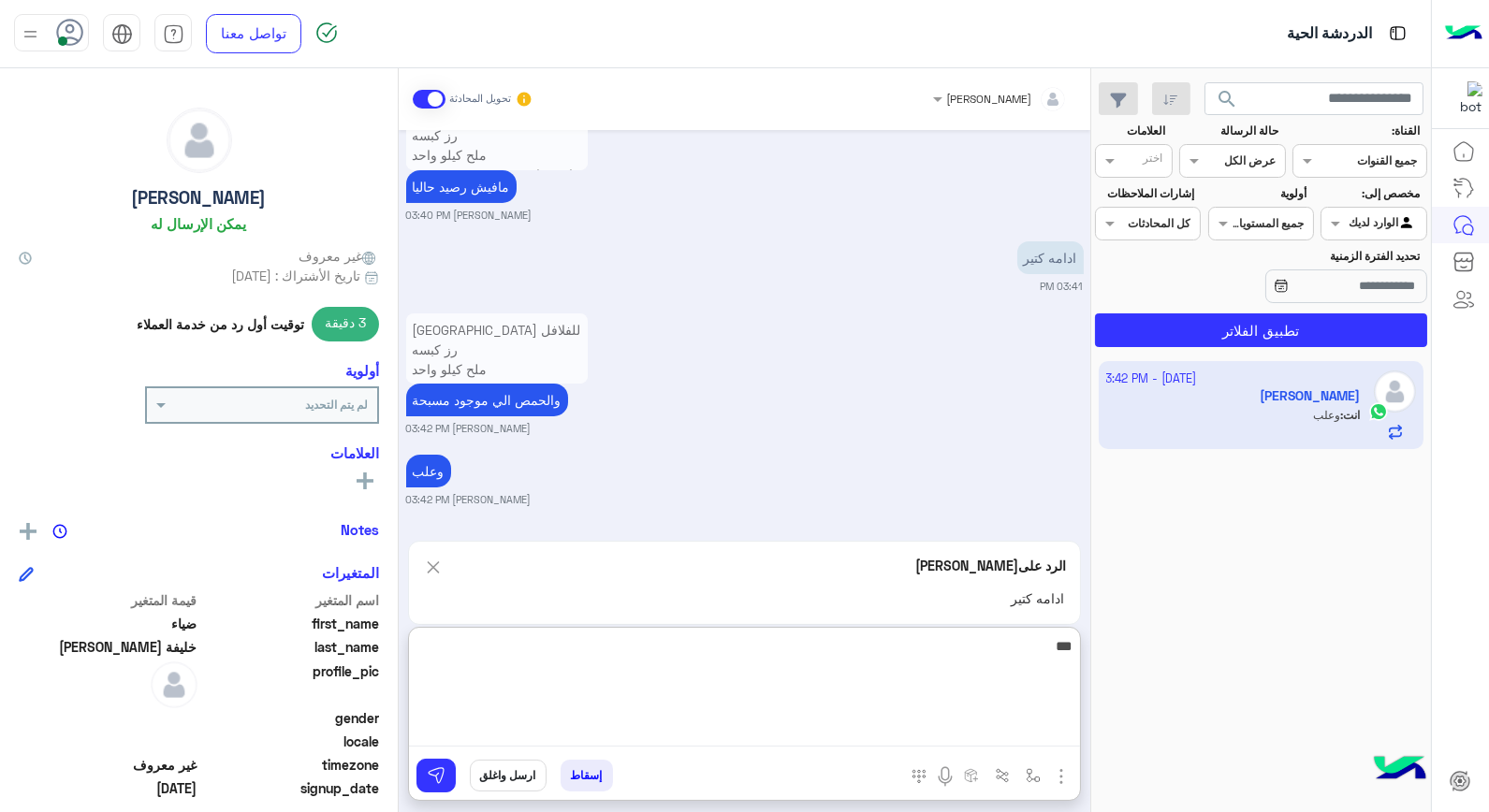
type textarea "****"
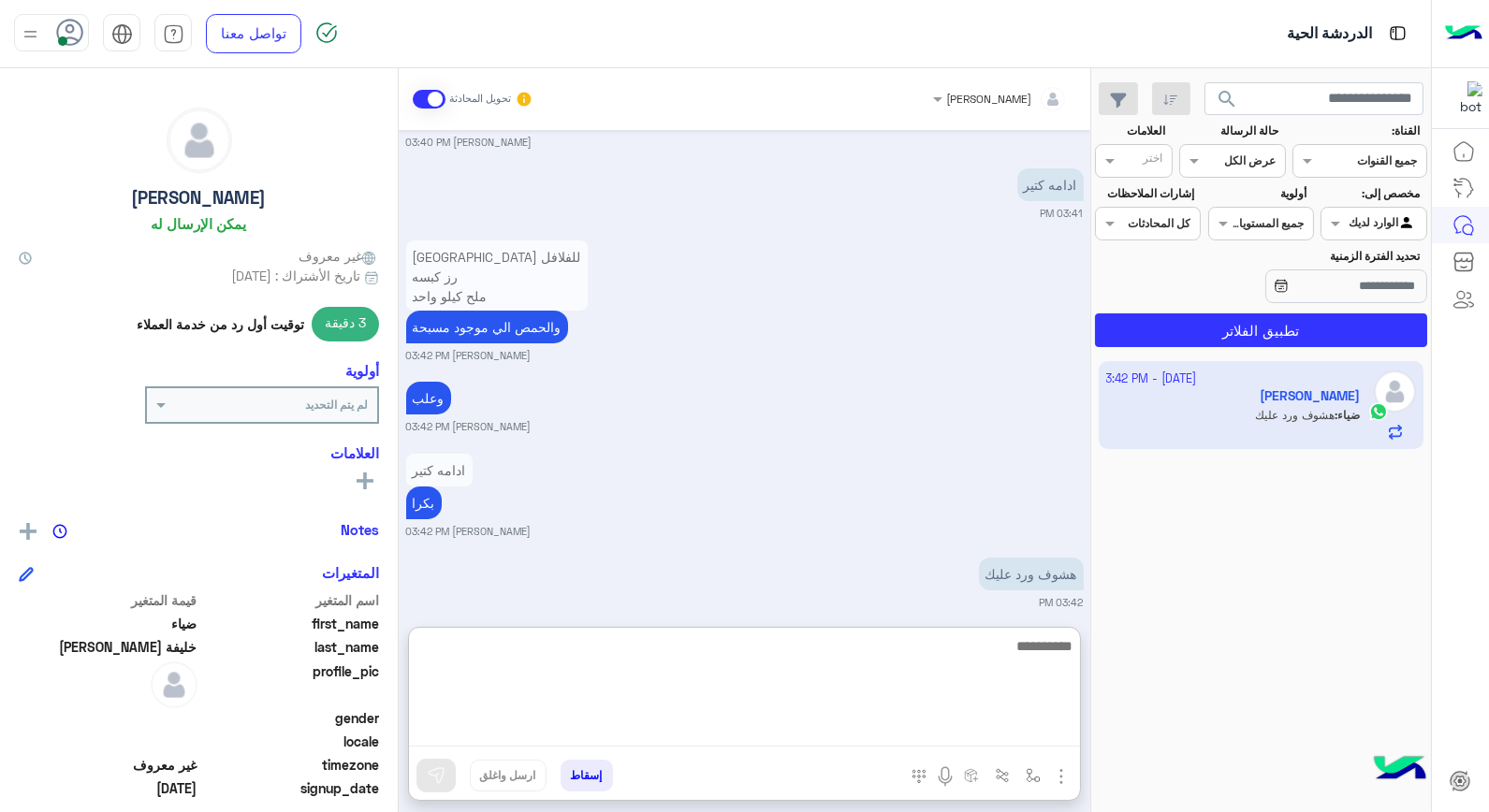
scroll to position [877, 0]
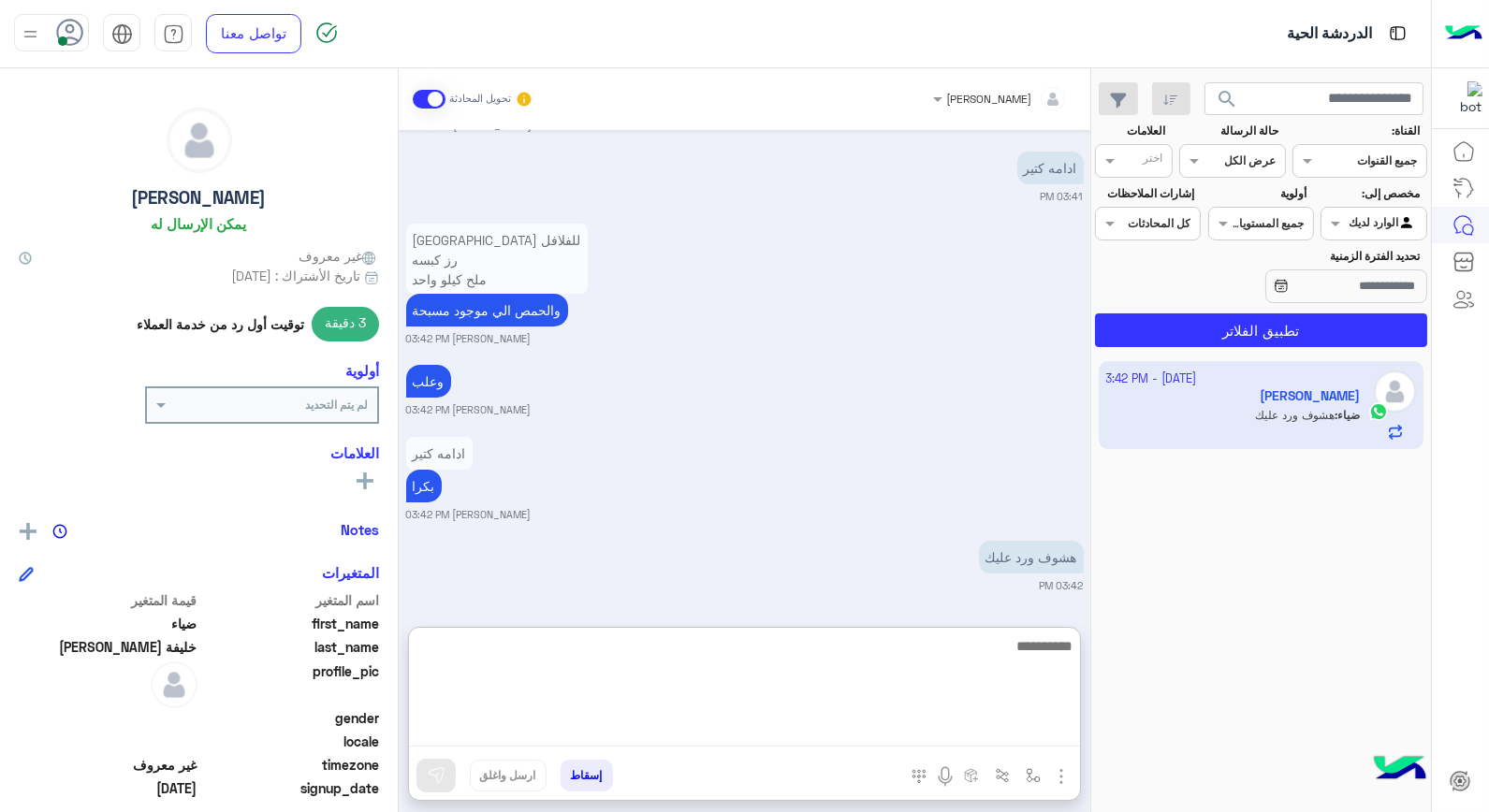
click at [719, 666] on textarea at bounding box center [744, 690] width 671 height 113
type textarea "****"
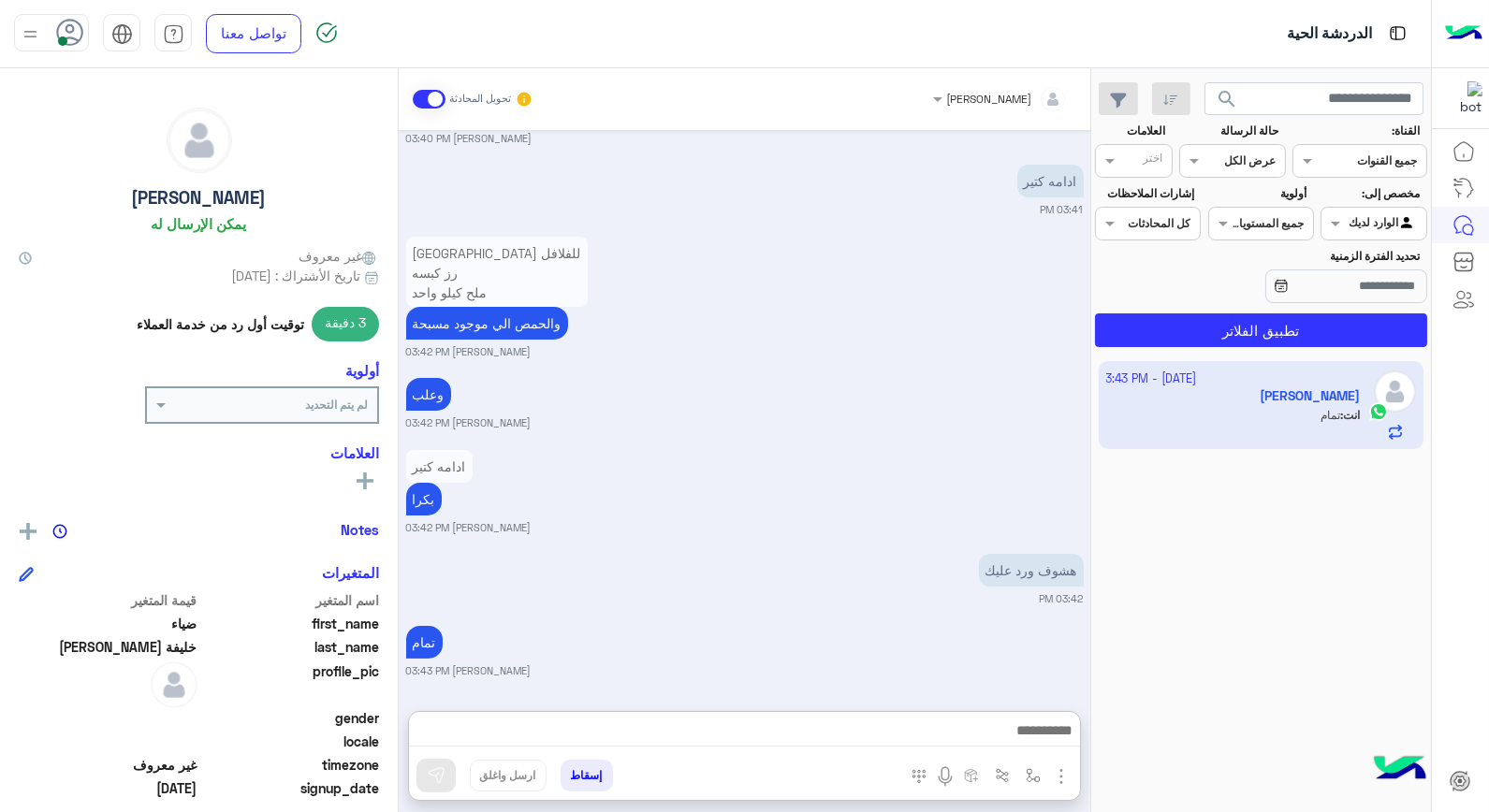
click at [597, 774] on button "إسقاط" at bounding box center [587, 775] width 52 height 32
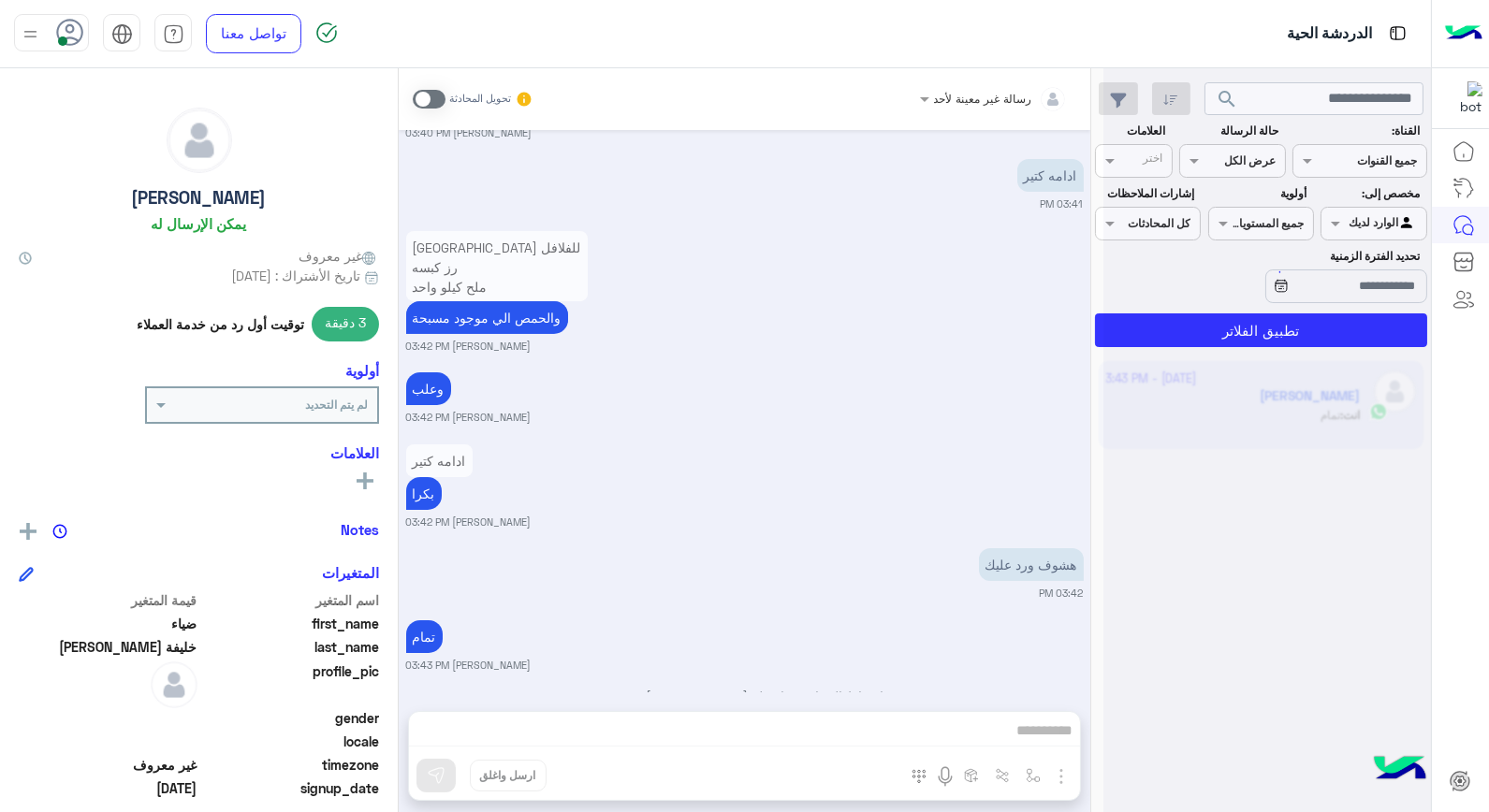
scroll to position [913, 0]
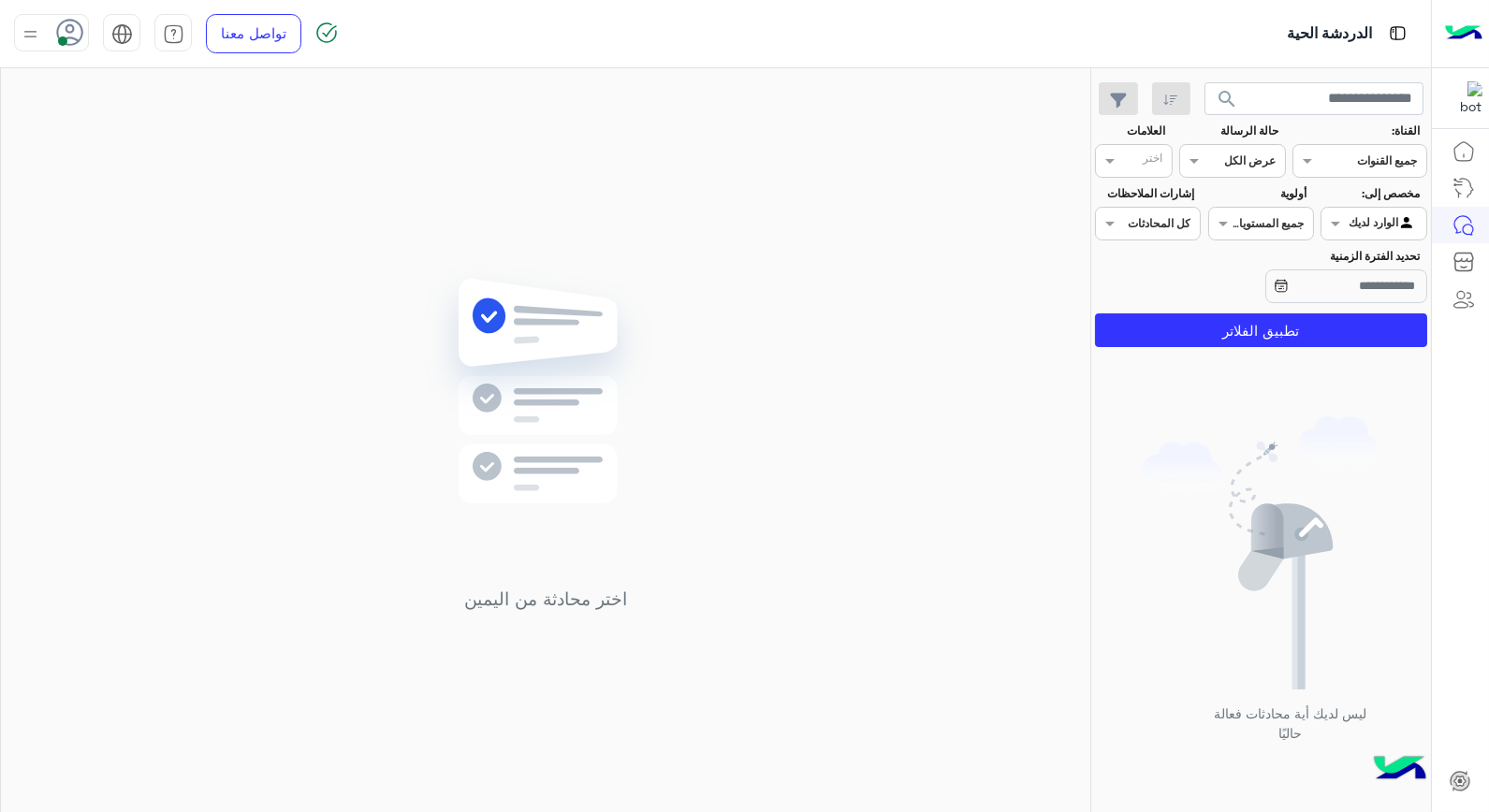
click at [1350, 213] on div at bounding box center [1373, 221] width 104 height 17
click at [1357, 292] on b "الوارد لديك" at bounding box center [1370, 298] width 59 height 16
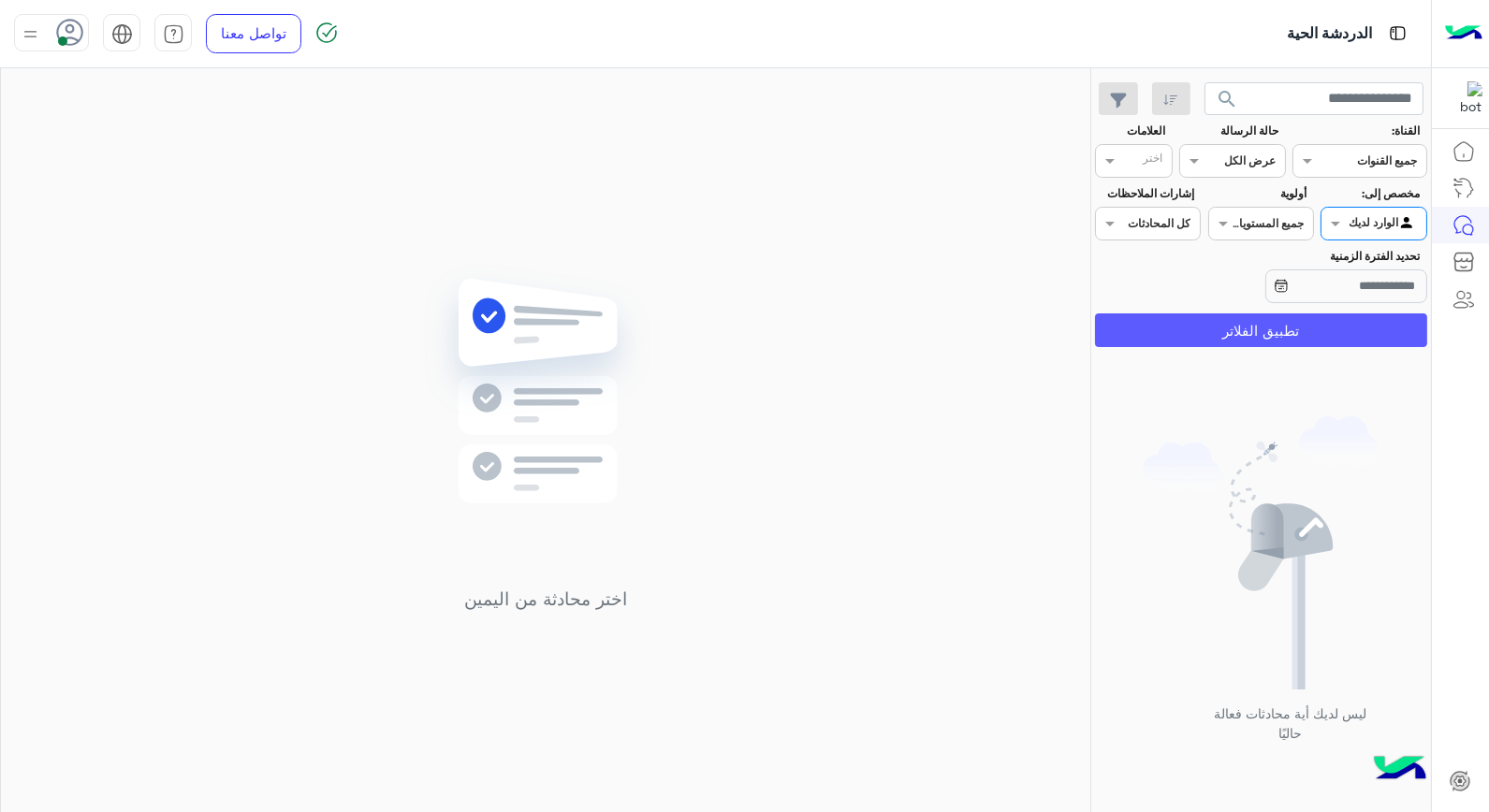
click at [1339, 339] on button "تطبيق الفلاتر" at bounding box center [1261, 330] width 332 height 34
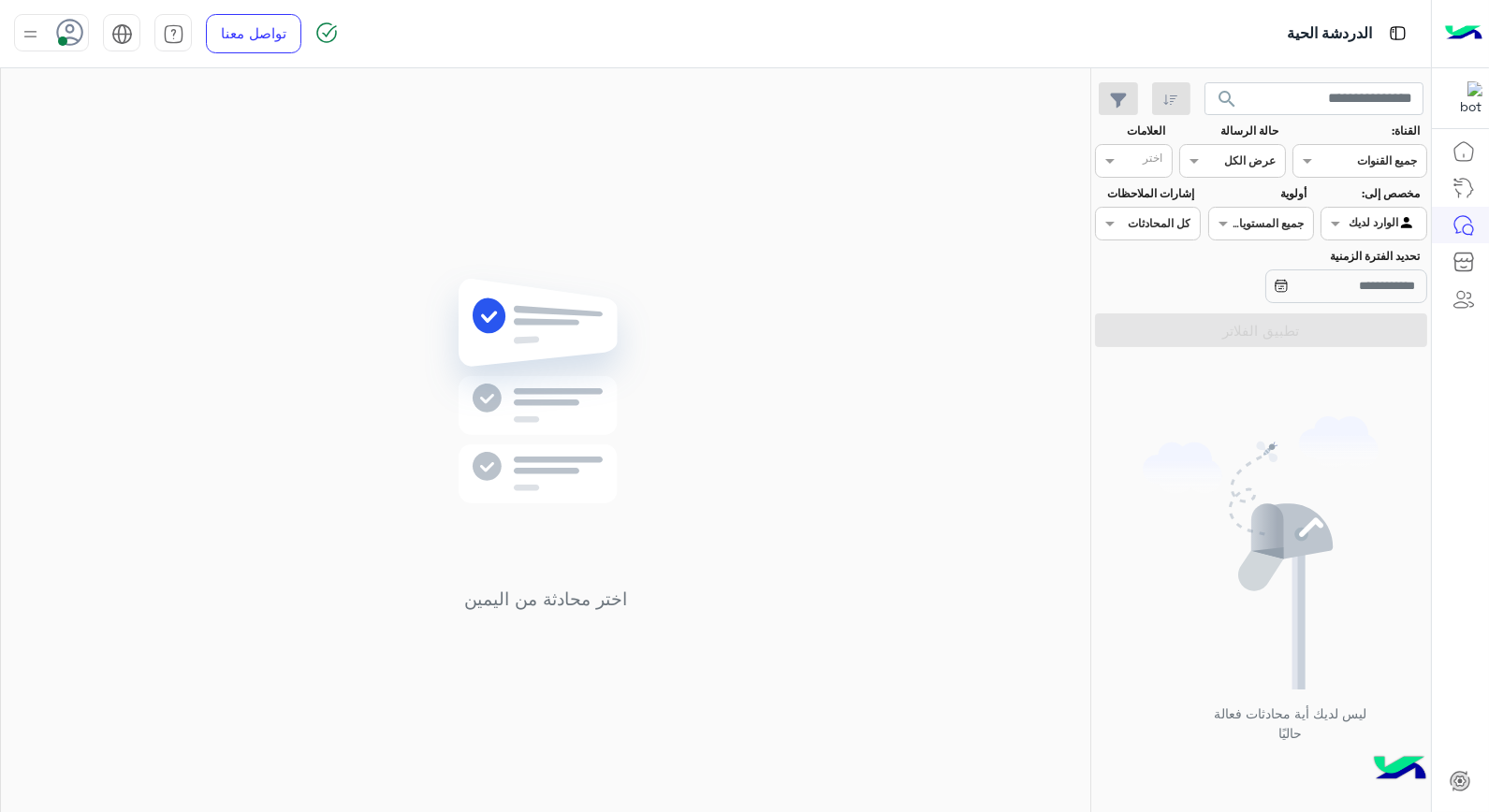
click at [1228, 97] on span "search" at bounding box center [1226, 98] width 22 height 22
click at [499, 319] on img at bounding box center [546, 419] width 270 height 311
click at [1374, 218] on input "text" at bounding box center [1396, 222] width 43 height 17
click at [1371, 266] on b "غير معينة" at bounding box center [1374, 262] width 51 height 16
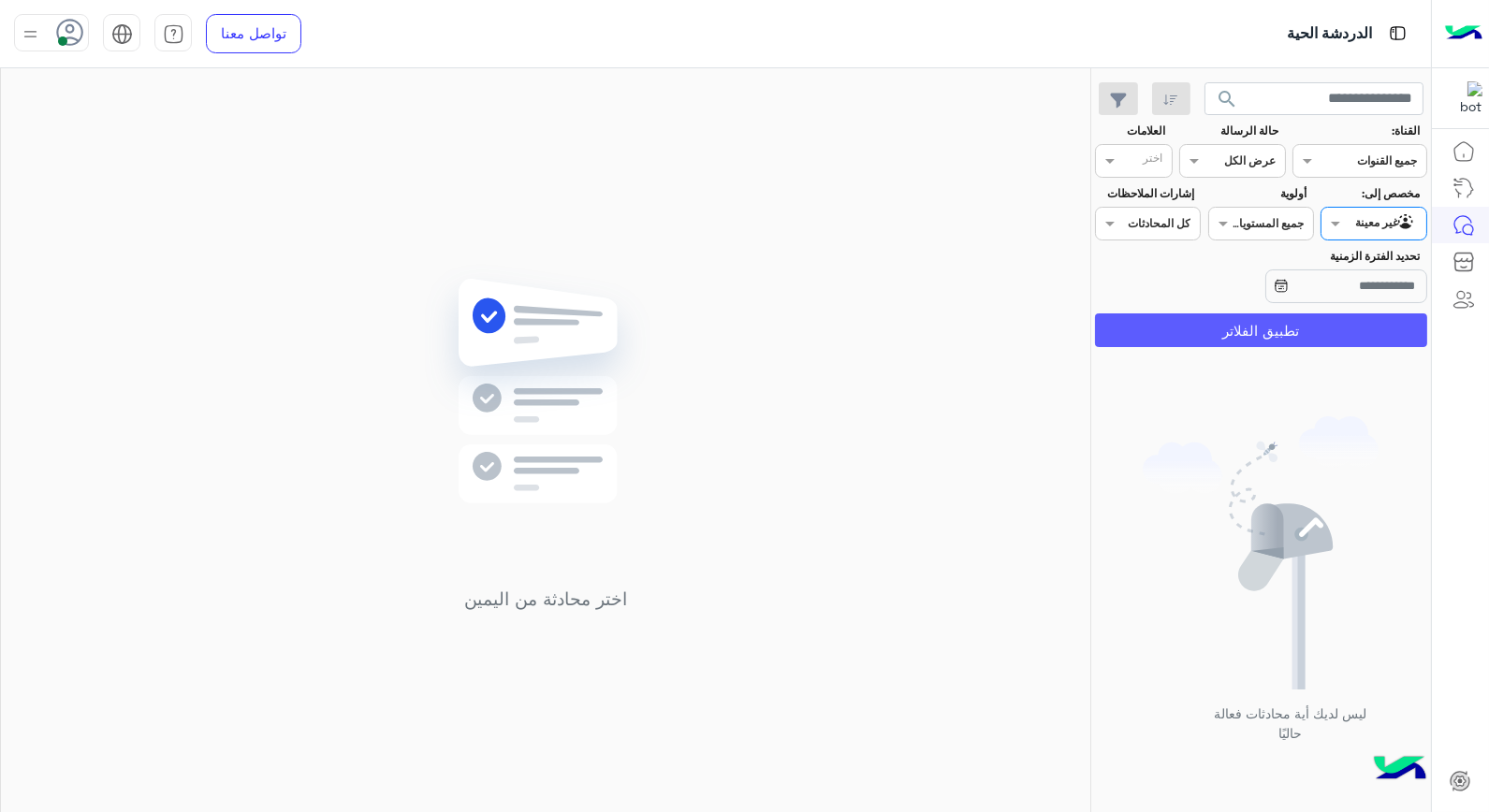
click at [1336, 334] on button "تطبيق الفلاتر" at bounding box center [1261, 330] width 332 height 34
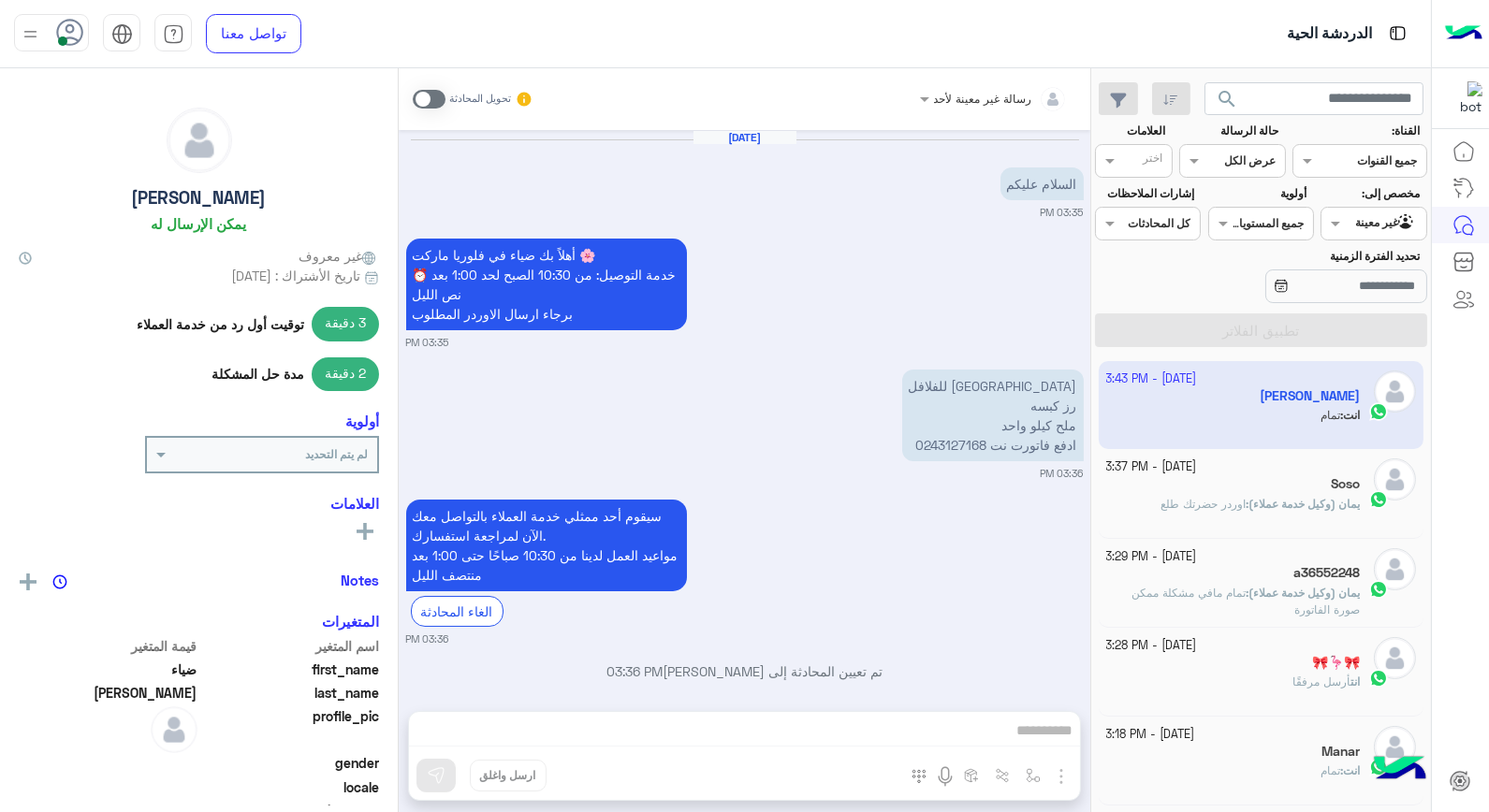
scroll to position [907, 0]
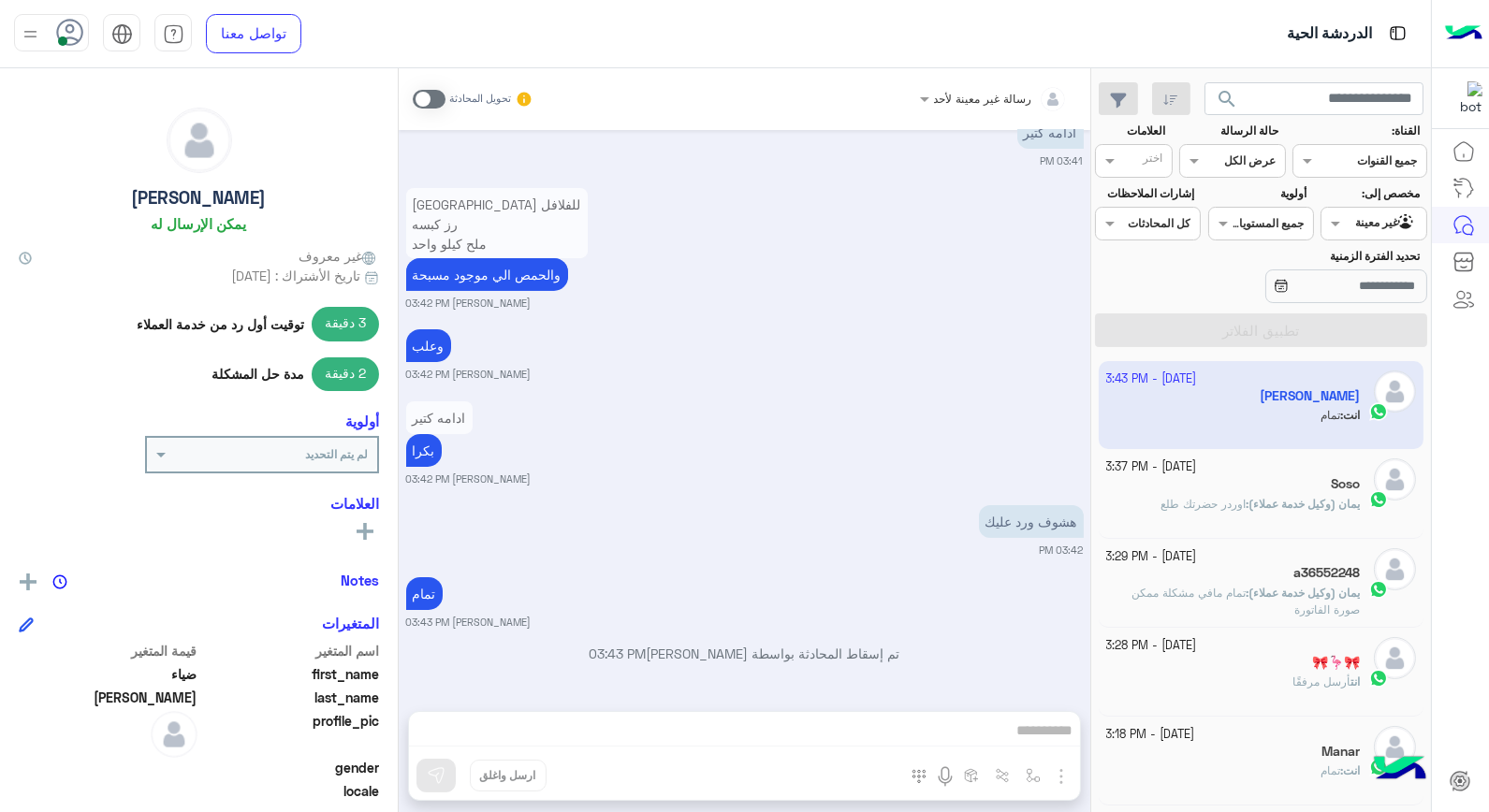
click at [1301, 491] on div "Soso" at bounding box center [1234, 486] width 255 height 19
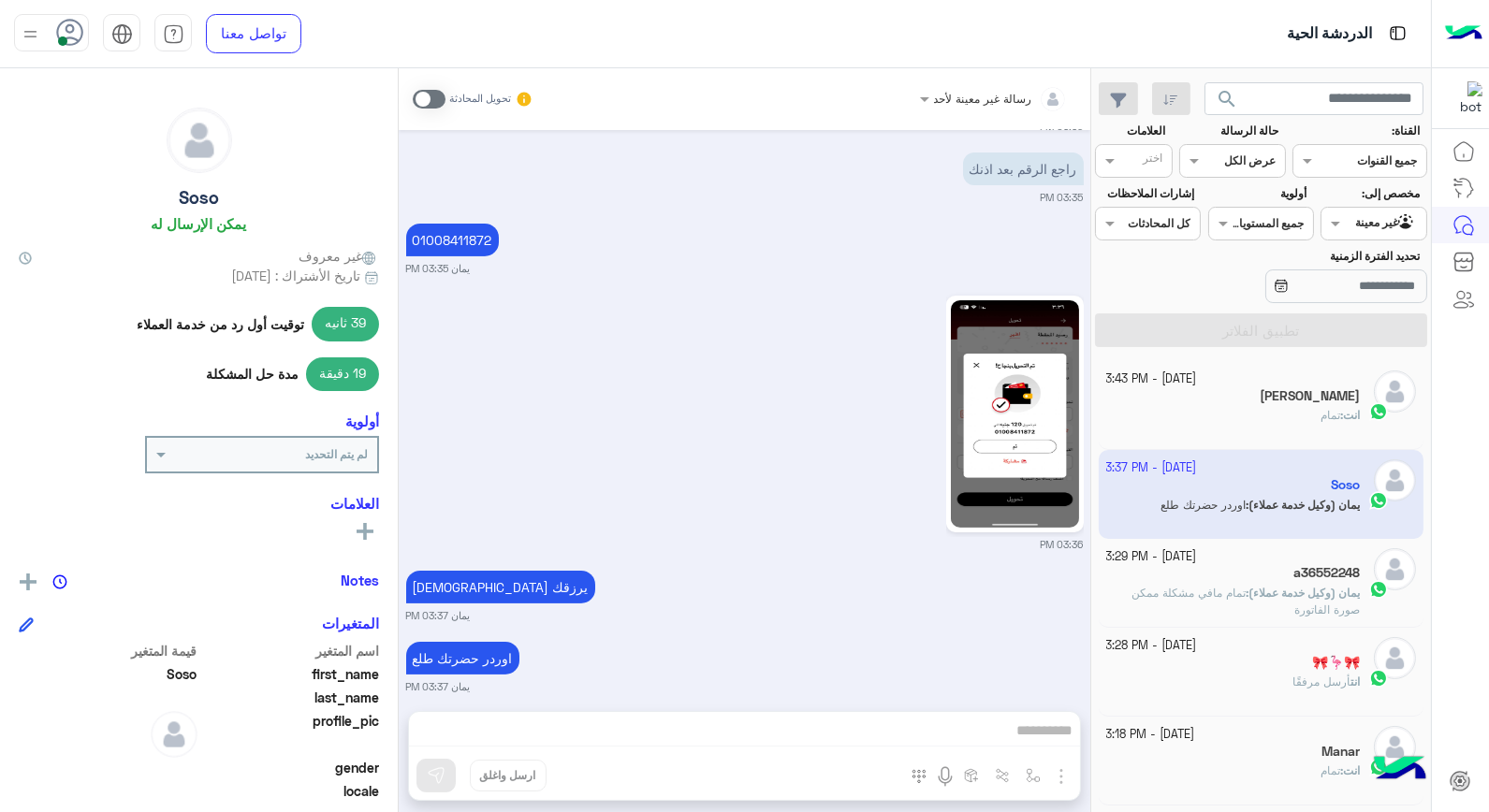
scroll to position [1079, 0]
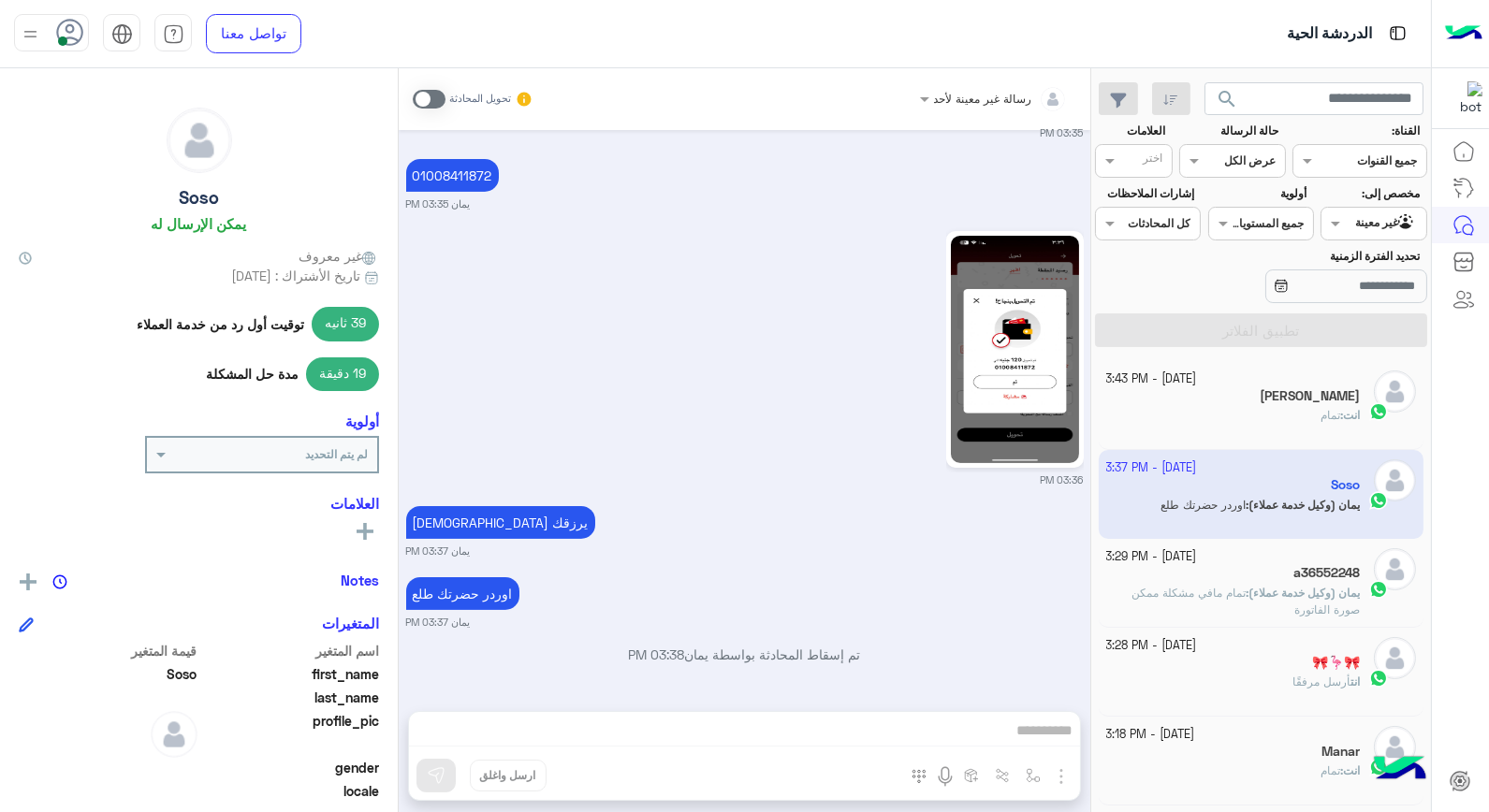
click at [1230, 608] on p "يمان (وكيل خدمة عملاء) : تمام مافي مشكلة ممكن صورة الفاتورة" at bounding box center [1234, 601] width 255 height 34
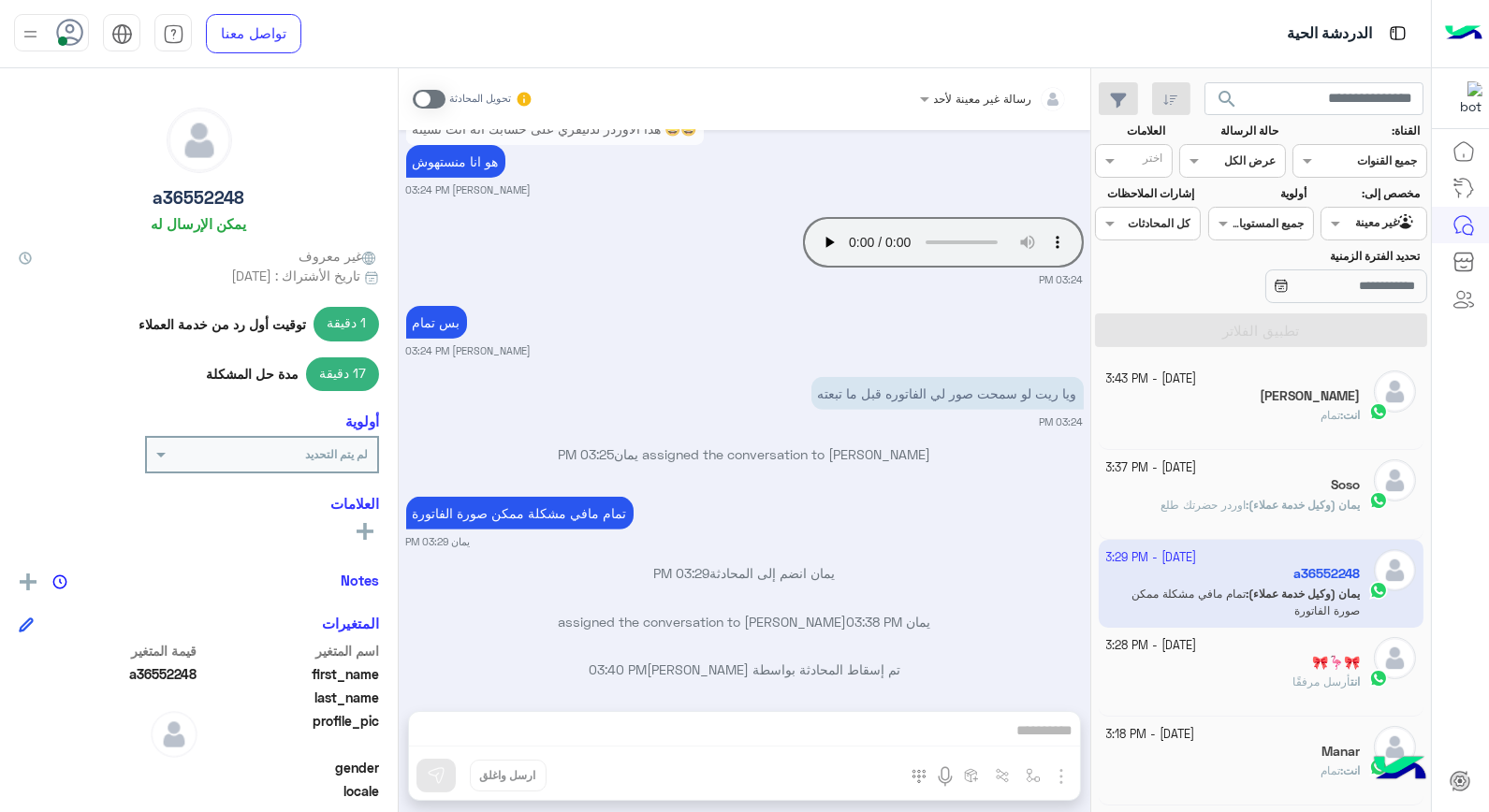
scroll to position [1465, 0]
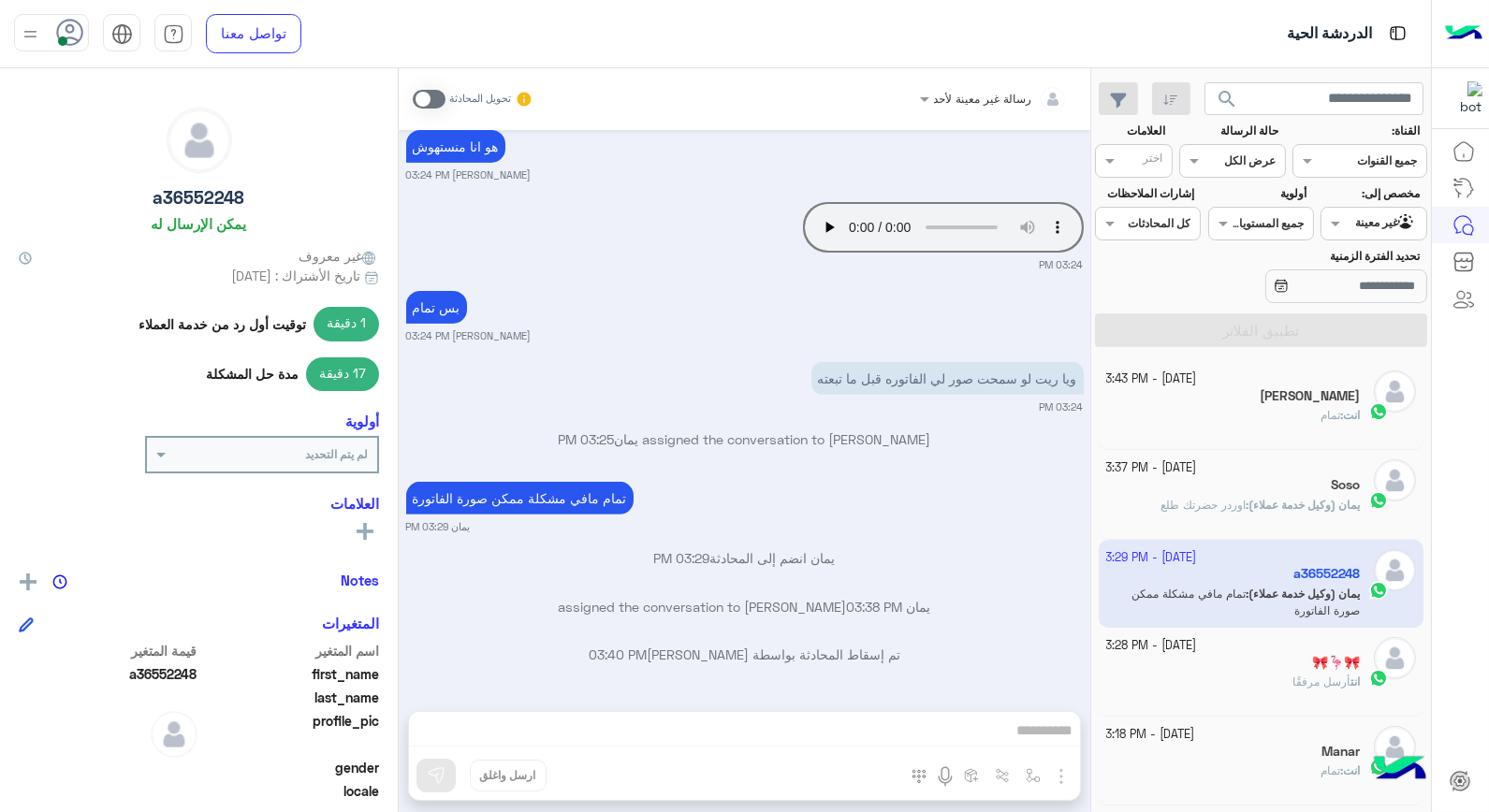
click at [976, 101] on input "text" at bounding box center [1017, 96] width 99 height 17
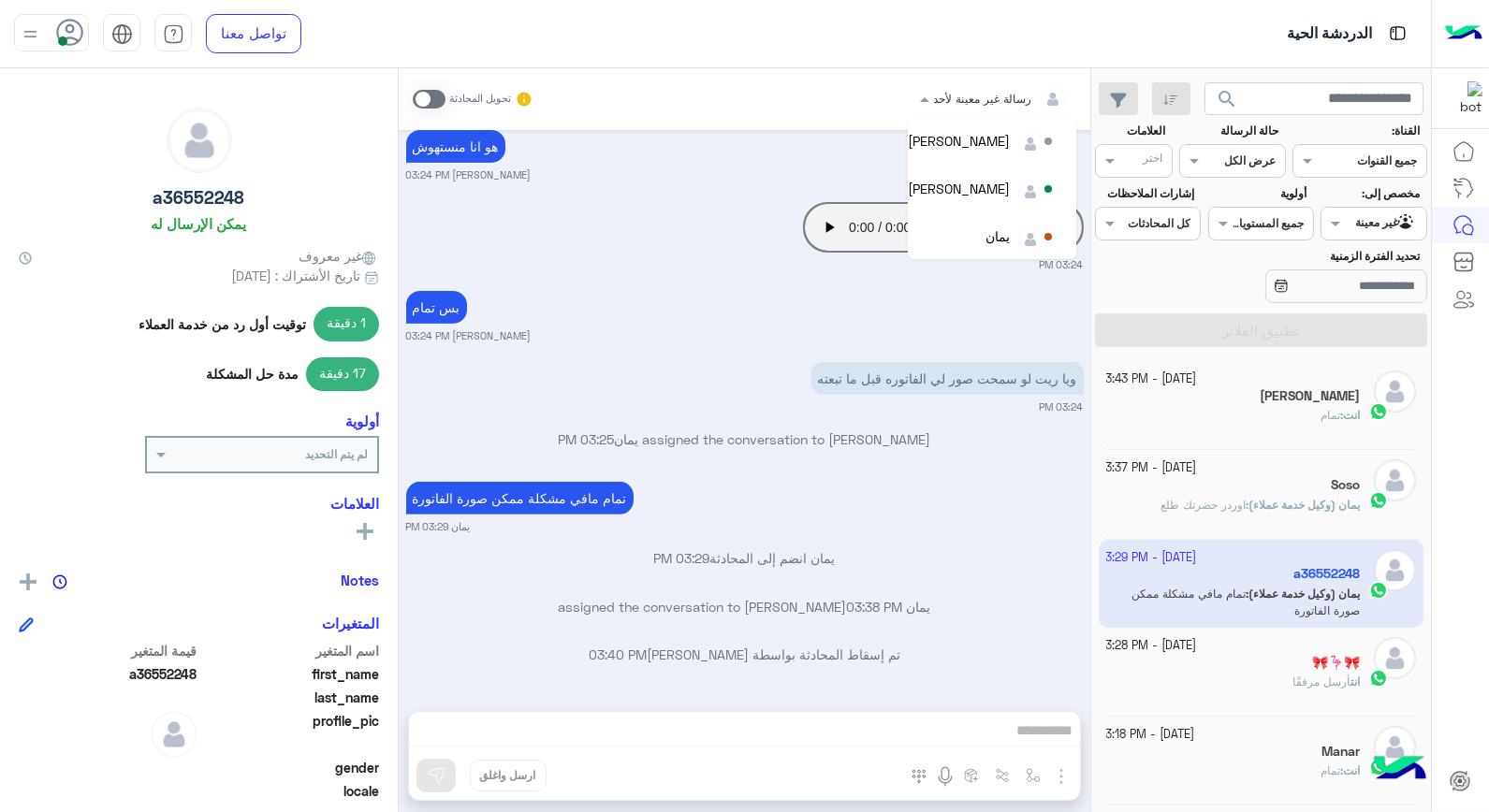
scroll to position [132, 0]
click at [949, 238] on div "يمان" at bounding box center [982, 237] width 148 height 33
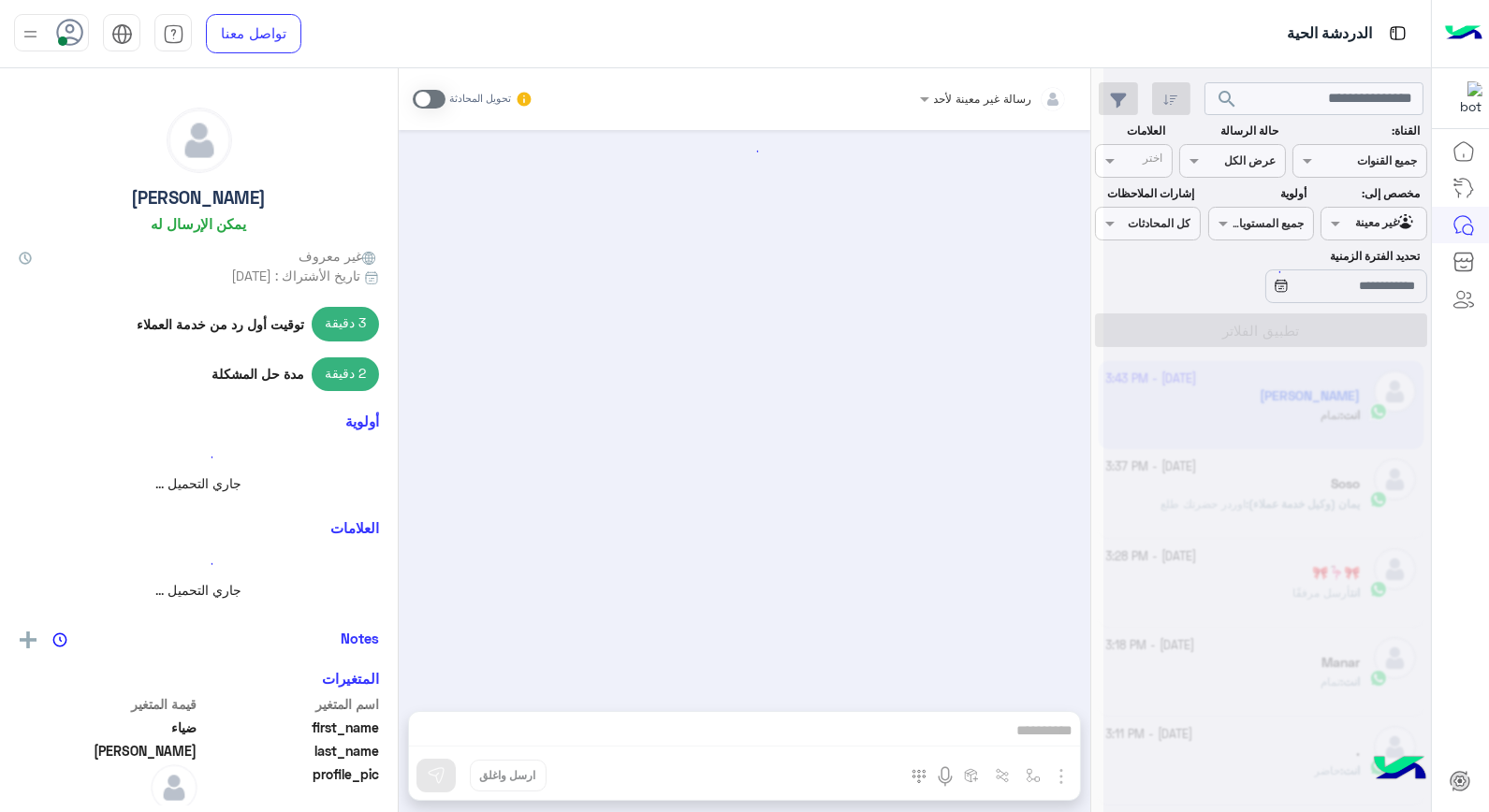
scroll to position [907, 0]
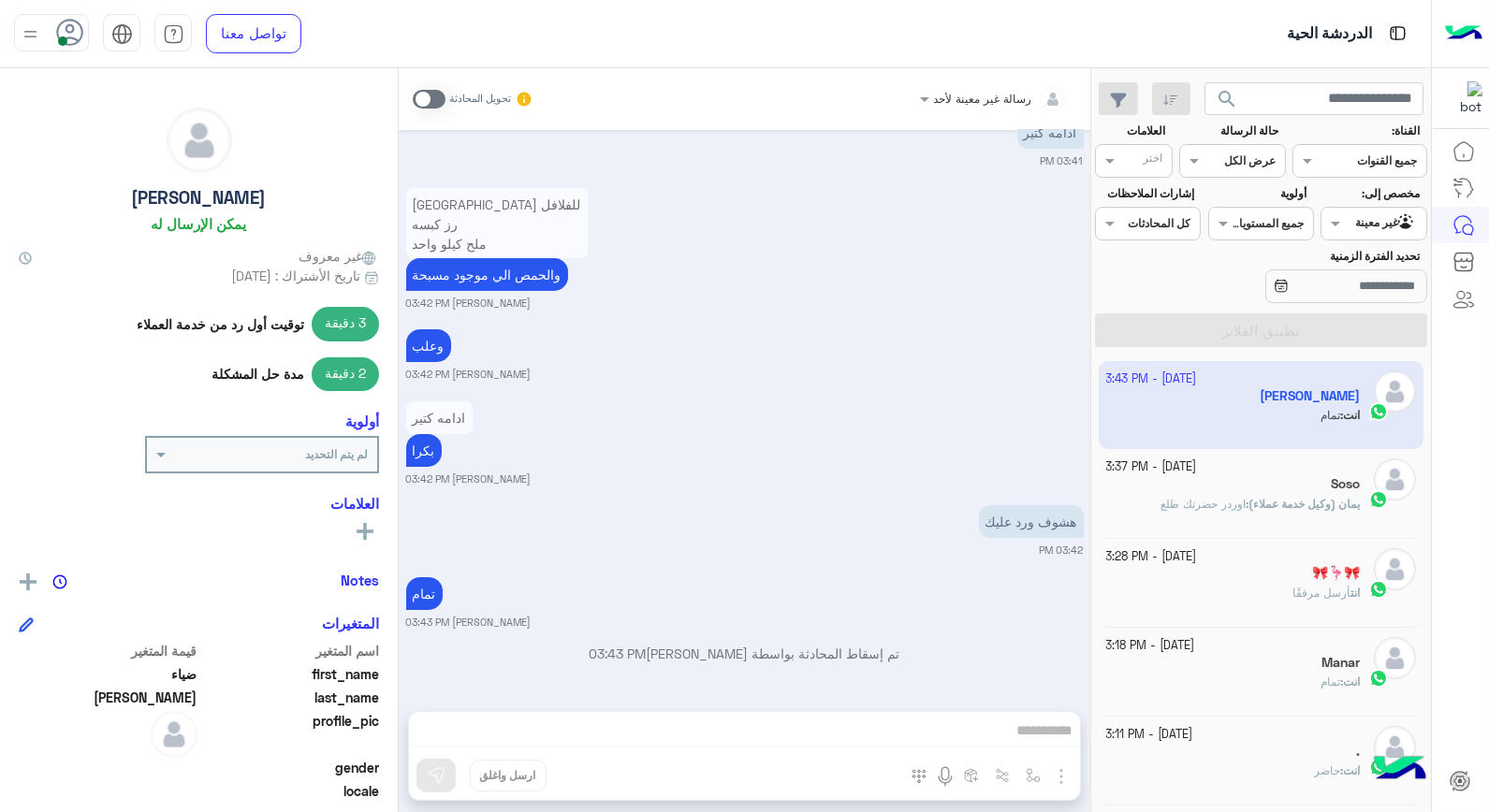
click at [1354, 216] on div at bounding box center [1373, 221] width 104 height 17
click at [1358, 301] on b "الوارد لديك" at bounding box center [1370, 298] width 59 height 16
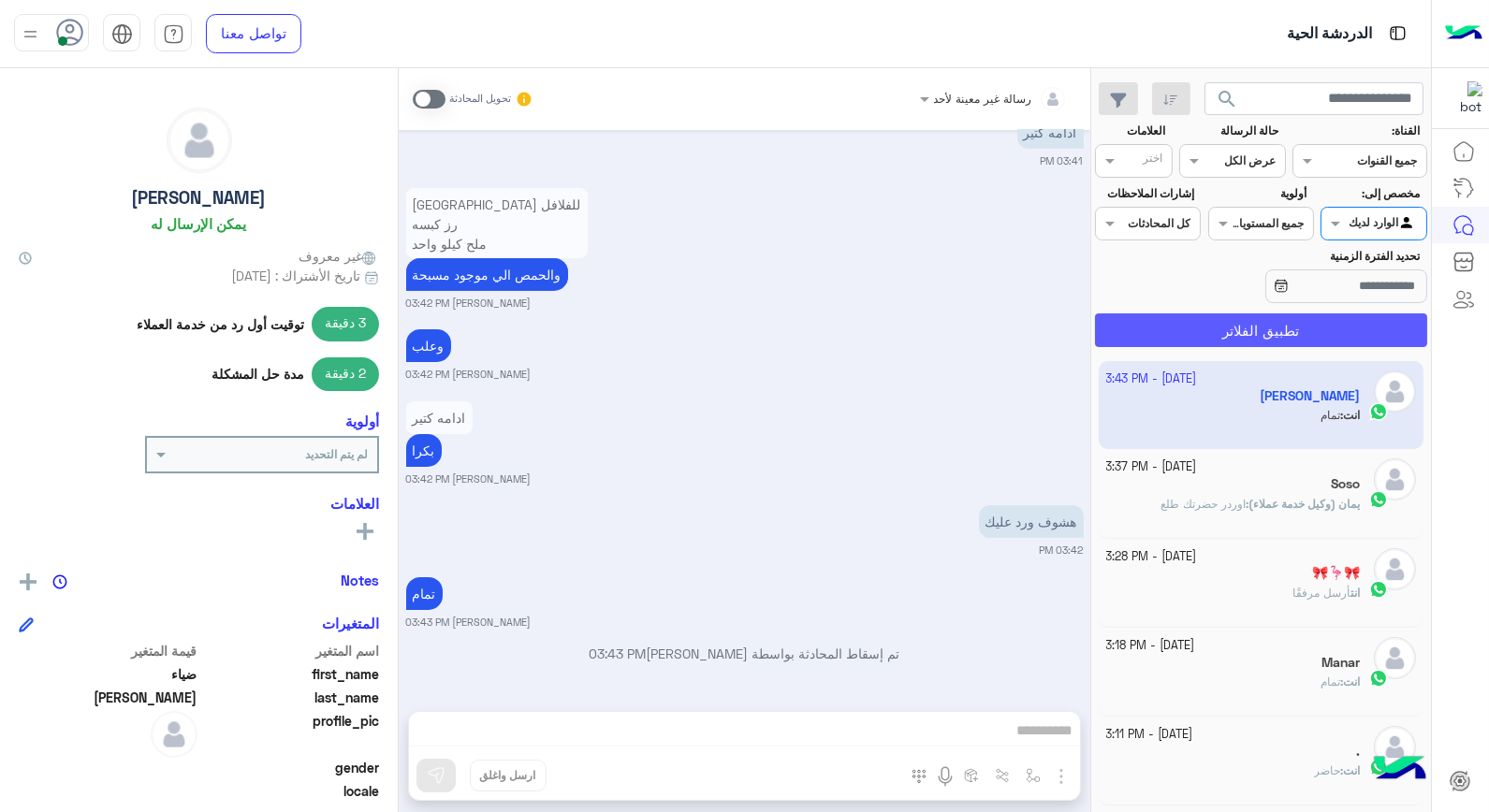
click at [1331, 325] on button "تطبيق الفلاتر" at bounding box center [1261, 330] width 332 height 34
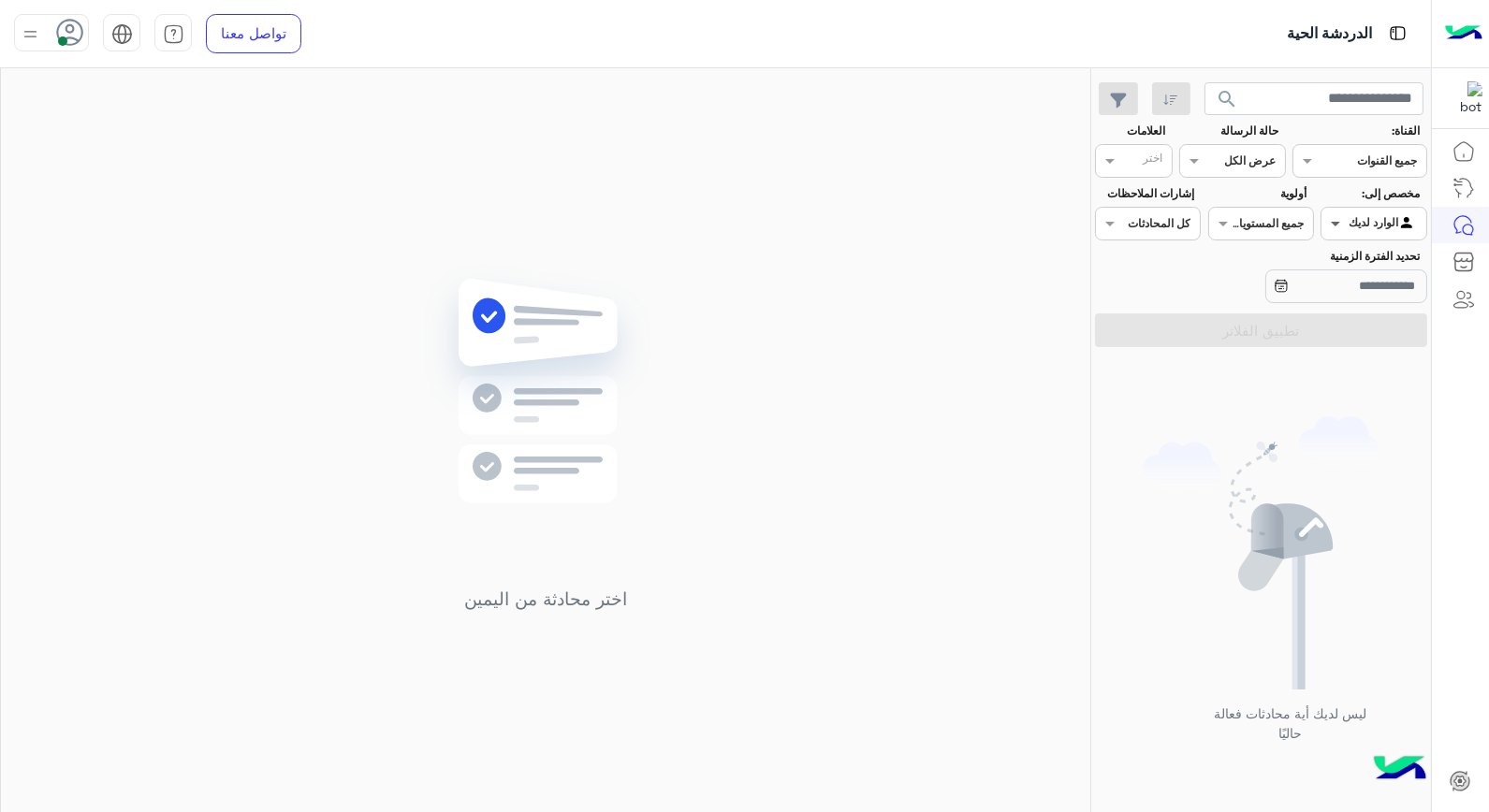
click at [1329, 230] on span at bounding box center [1333, 223] width 23 height 19
click at [983, 388] on div "اختر محادثة من اليمين" at bounding box center [546, 444] width 1090 height 751
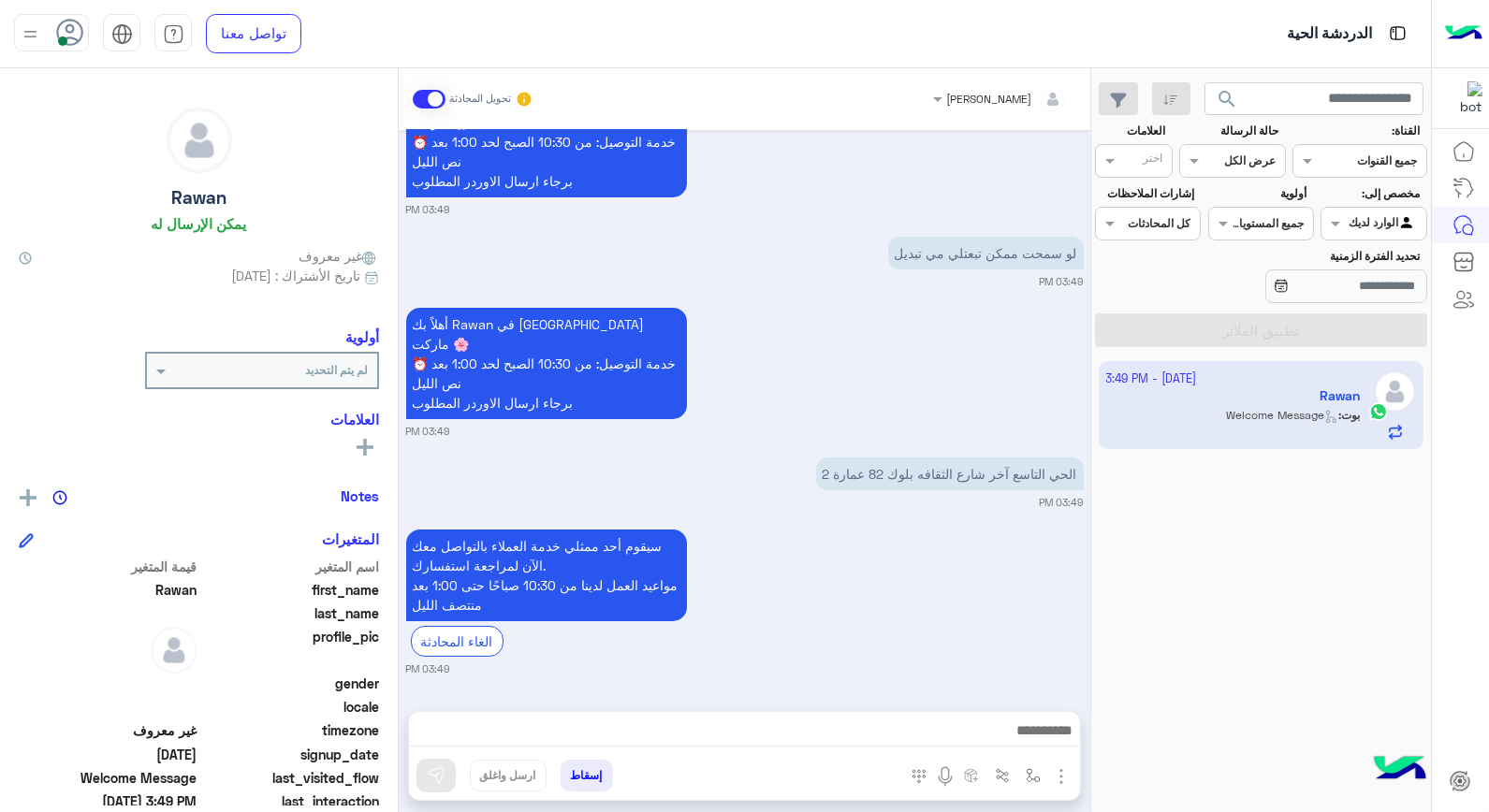
scroll to position [208, 0]
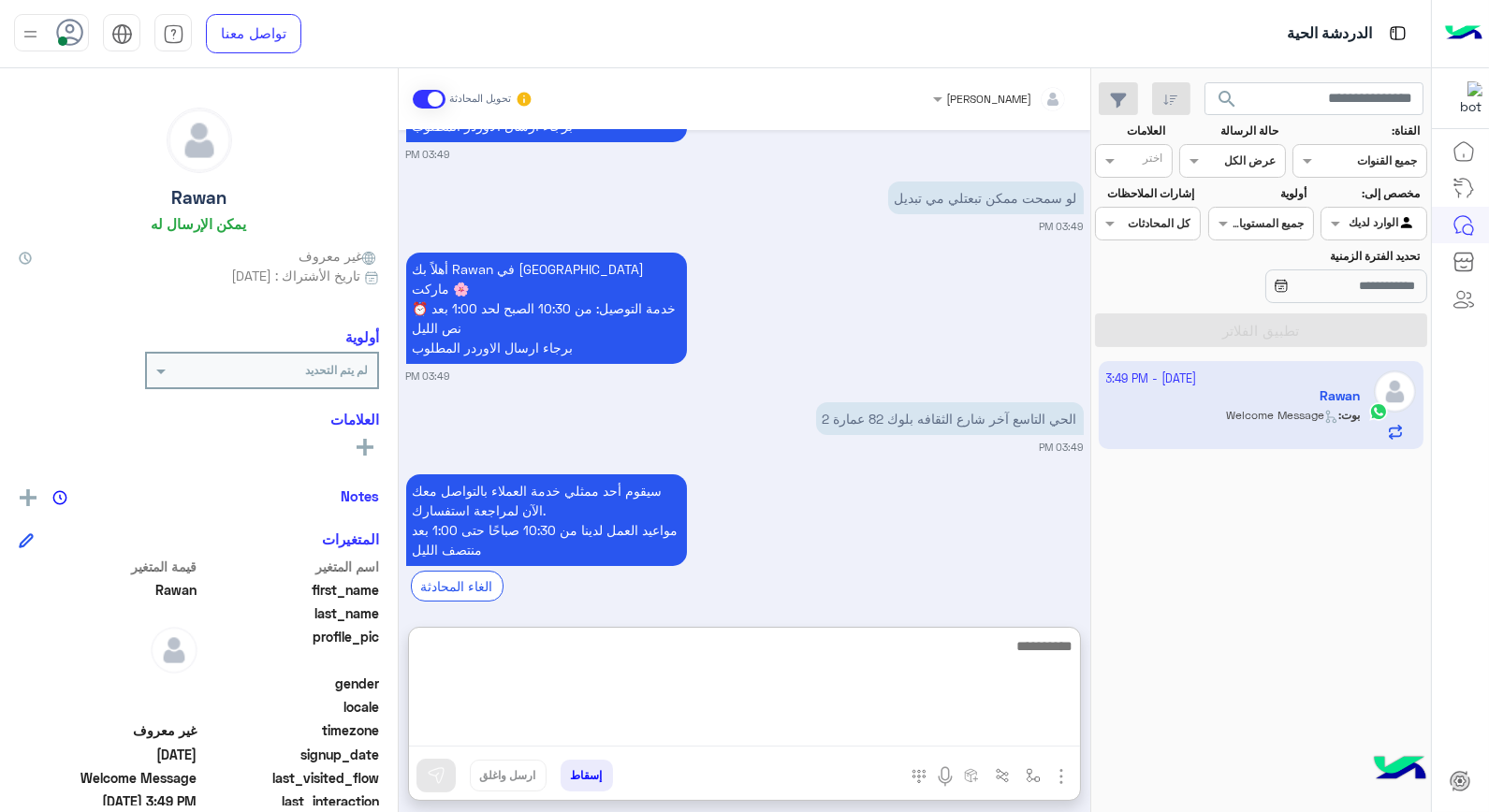
click at [920, 722] on textarea at bounding box center [744, 690] width 671 height 113
type textarea "*********"
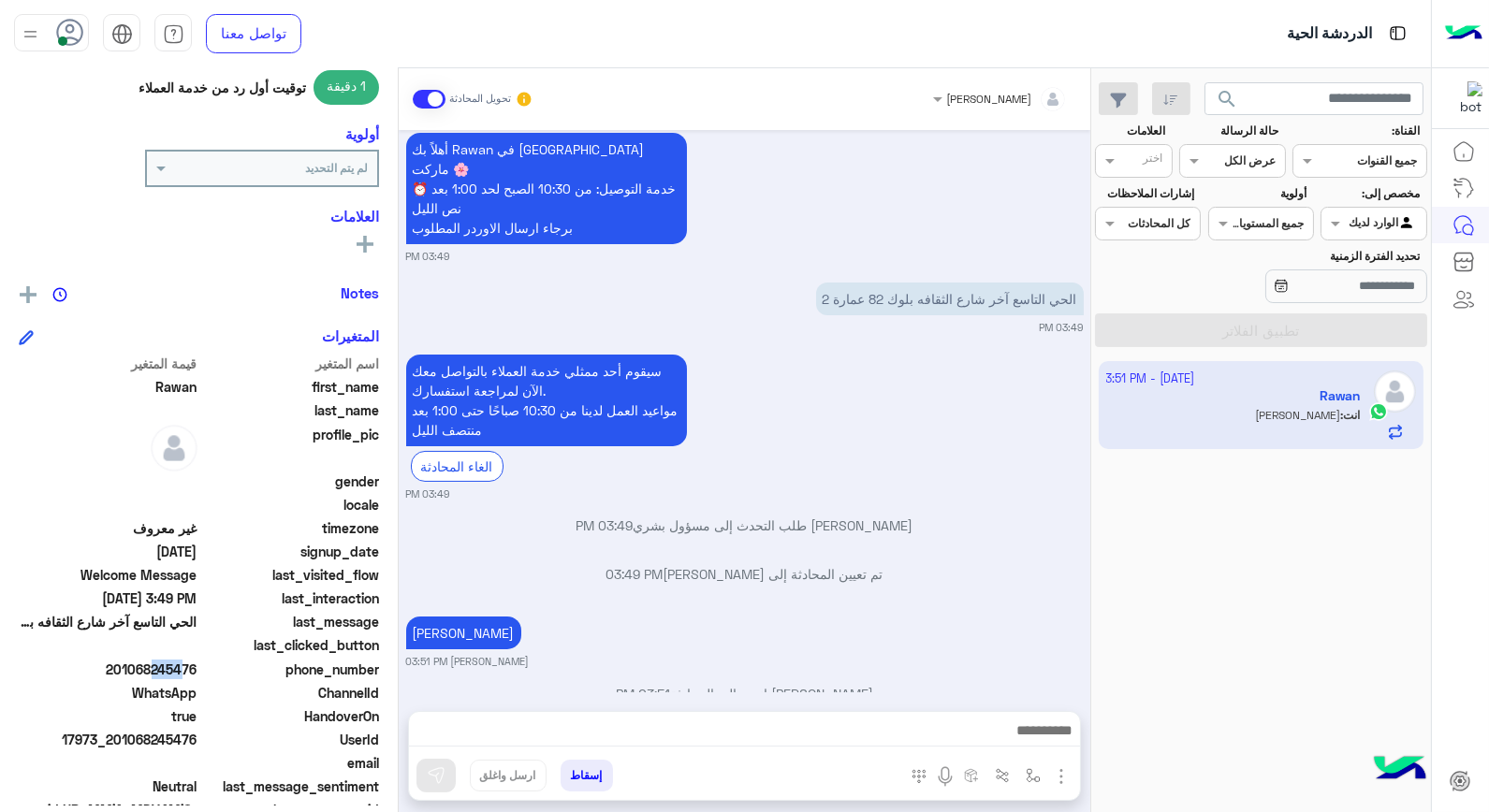
scroll to position [271, 0]
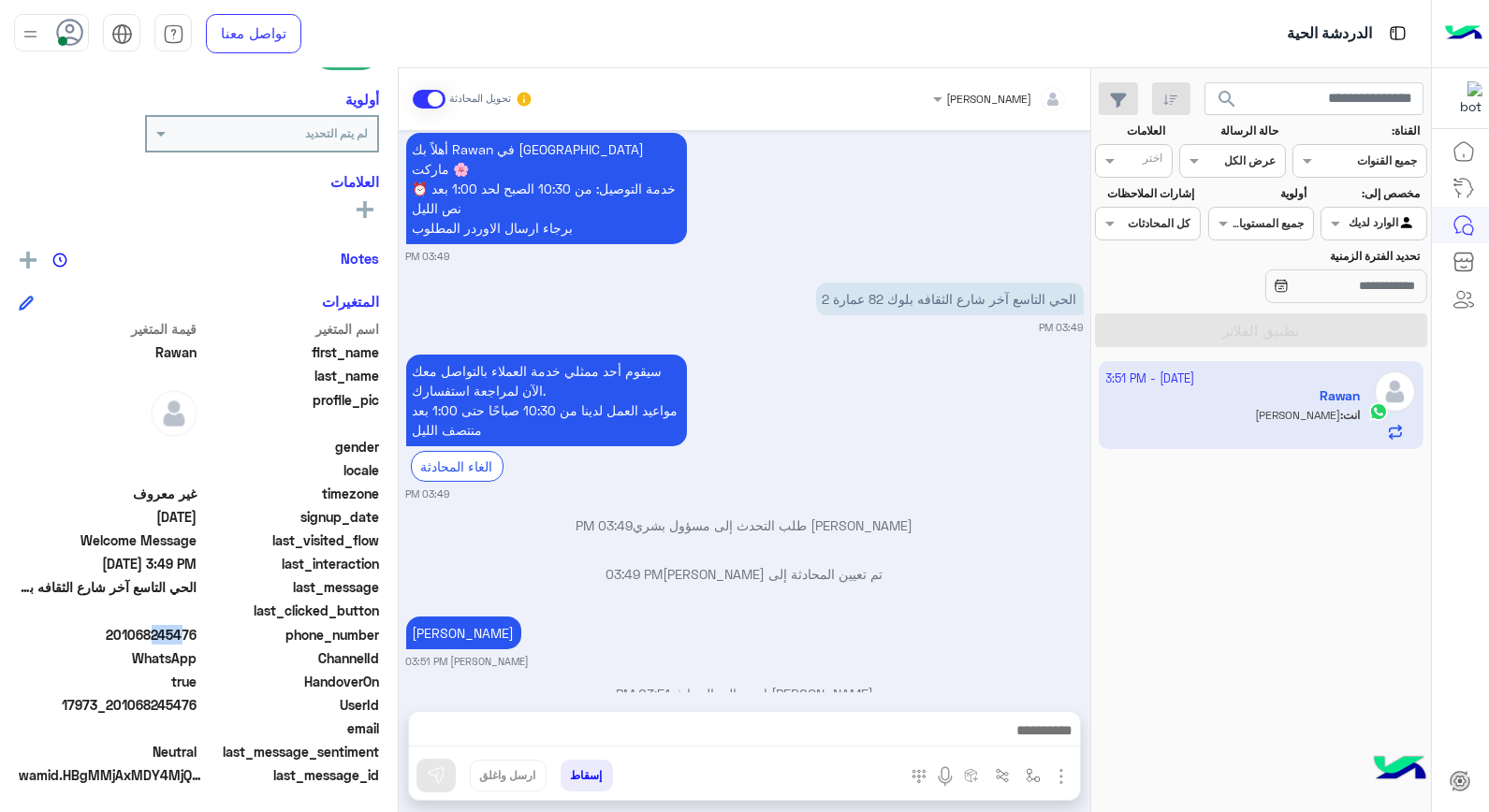
drag, startPoint x: 146, startPoint y: 629, endPoint x: 197, endPoint y: 630, distance: 51.0
click at [197, 630] on span "201068245476" at bounding box center [108, 635] width 179 height 19
copy span "8245476"
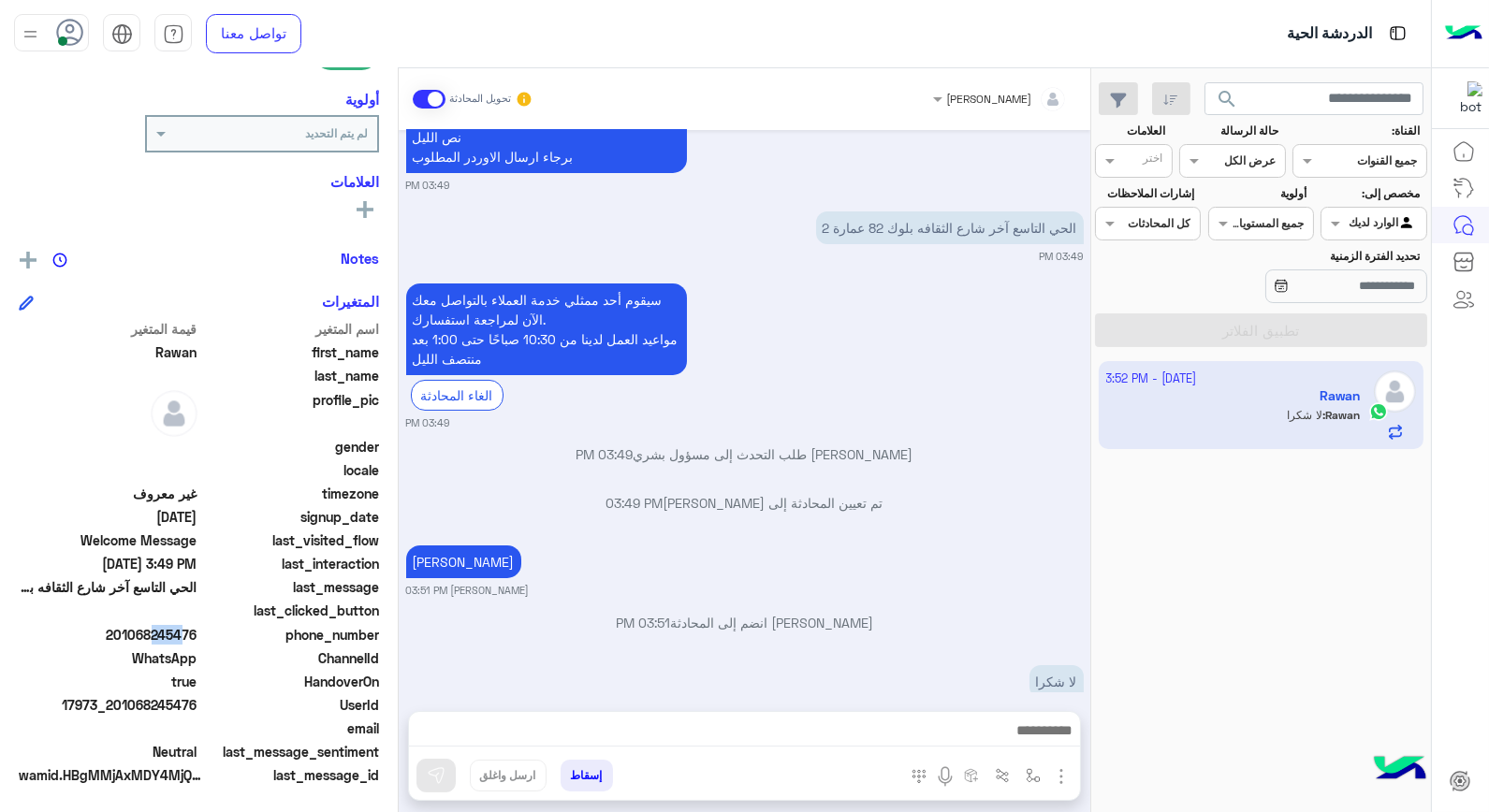
click at [604, 769] on button "إسقاط" at bounding box center [587, 775] width 52 height 32
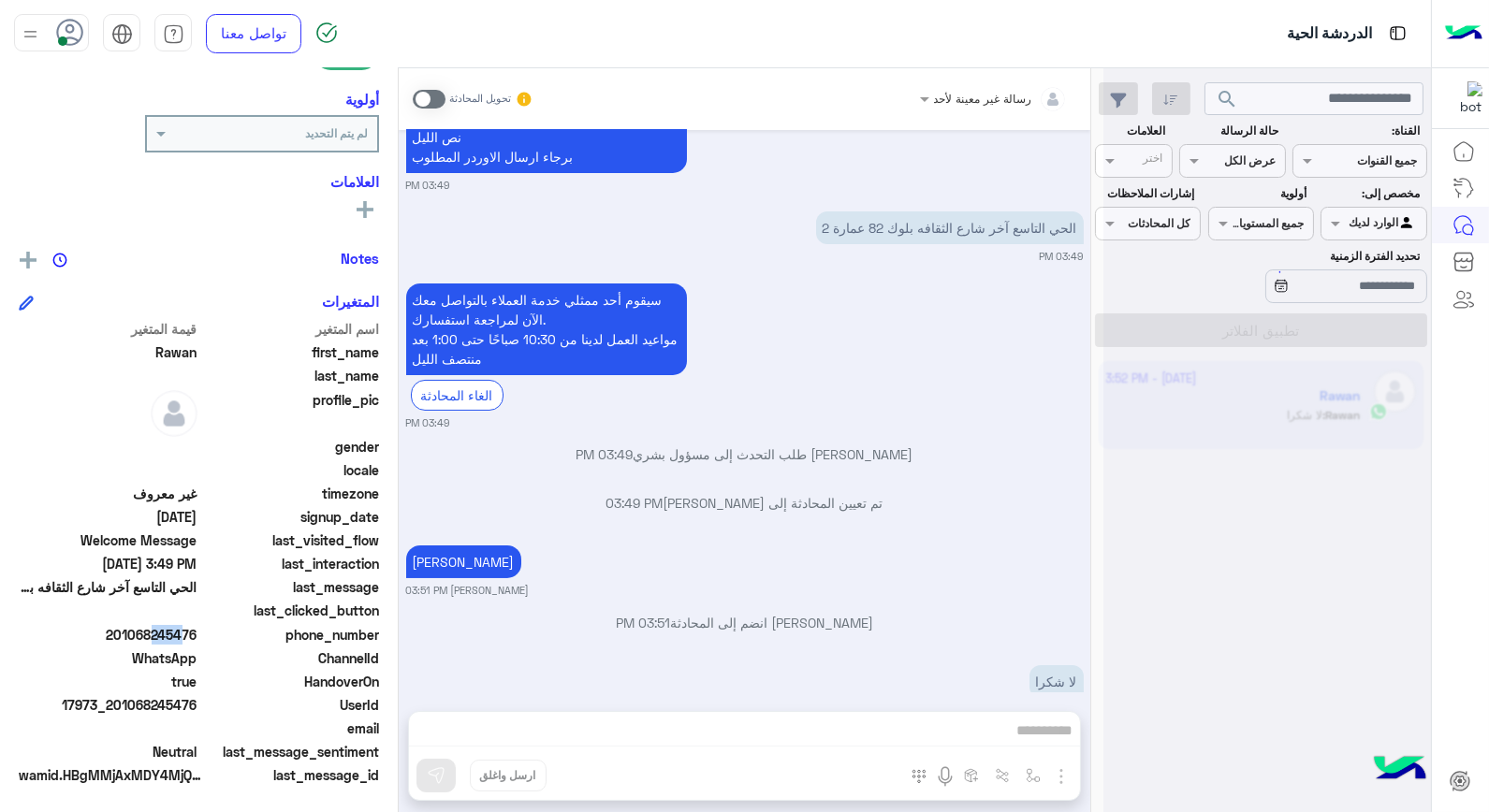
scroll to position [446, 0]
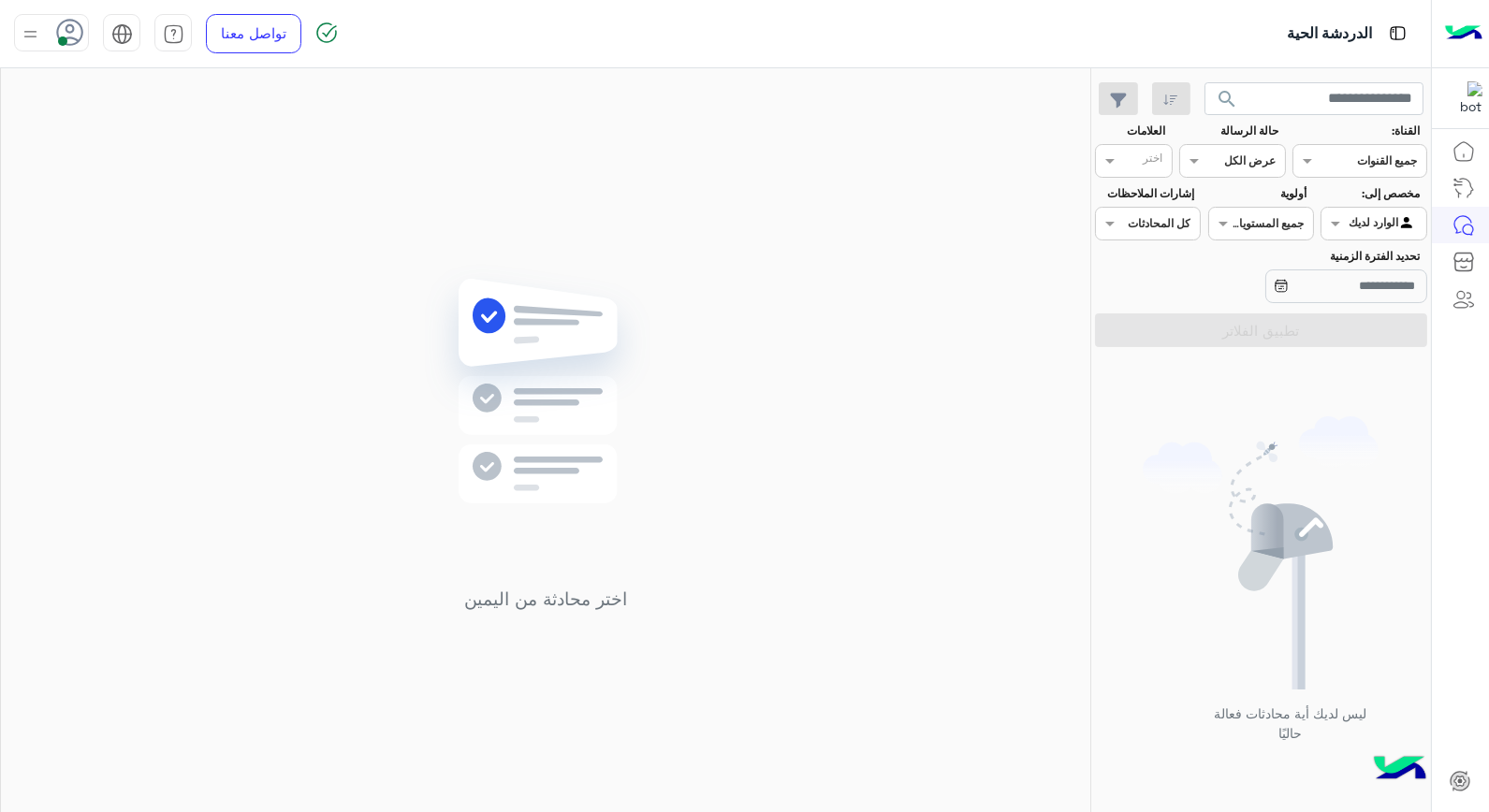
click at [62, 39] on span at bounding box center [63, 41] width 10 height 10
drag, startPoint x: 150, startPoint y: 188, endPoint x: 137, endPoint y: 191, distance: 13.3
click at [144, 188] on label "وقت الراحة" at bounding box center [131, 184] width 204 height 34
click at [204, 139] on span "متصل" at bounding box center [210, 142] width 33 height 19
click at [590, 228] on div "اختر محادثة من اليمين" at bounding box center [546, 444] width 1090 height 751
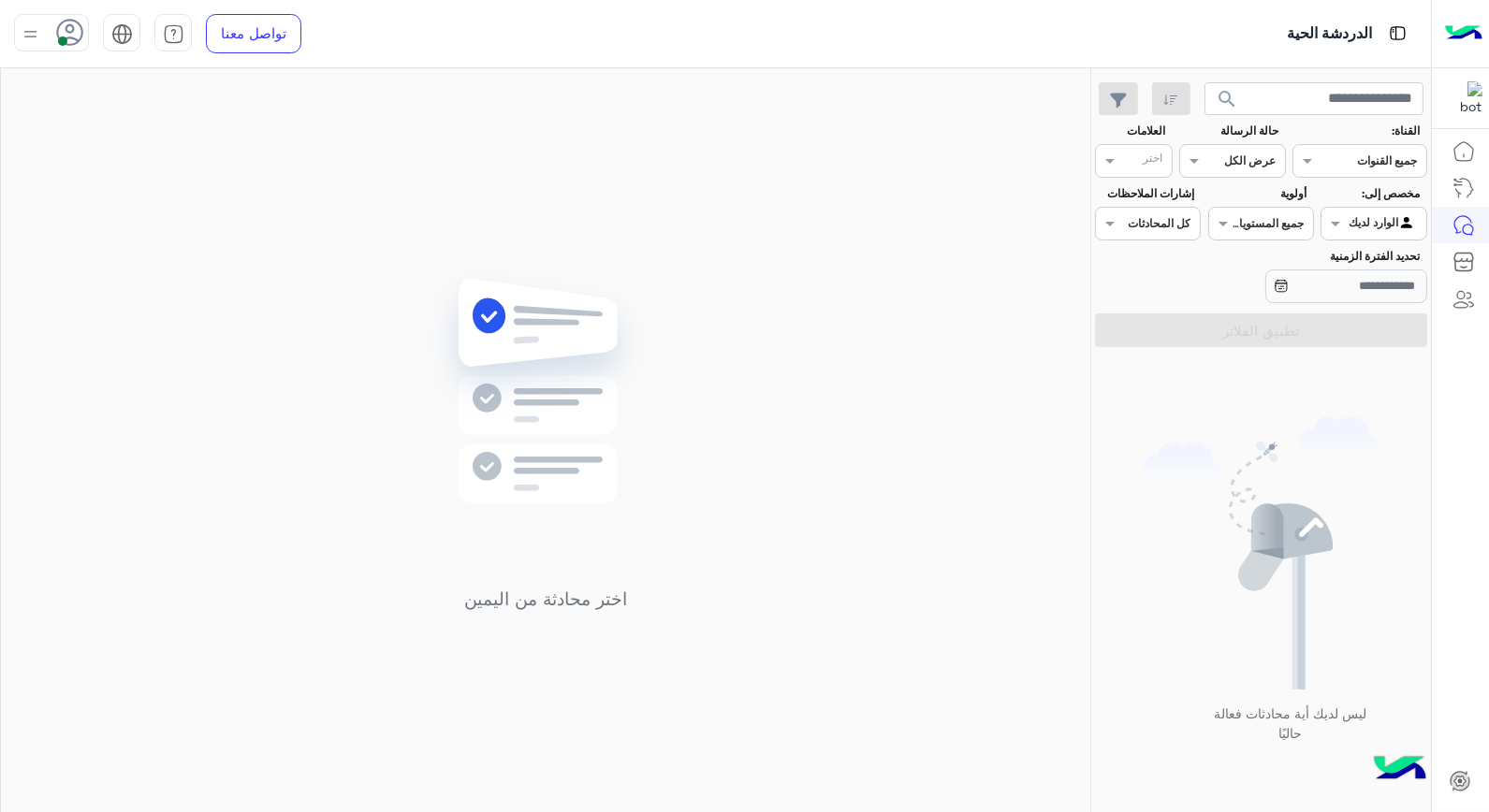
drag, startPoint x: 650, startPoint y: 145, endPoint x: 839, endPoint y: 293, distance: 240.1
click at [839, 293] on div "اختر محادثة من اليمين" at bounding box center [546, 444] width 1090 height 751
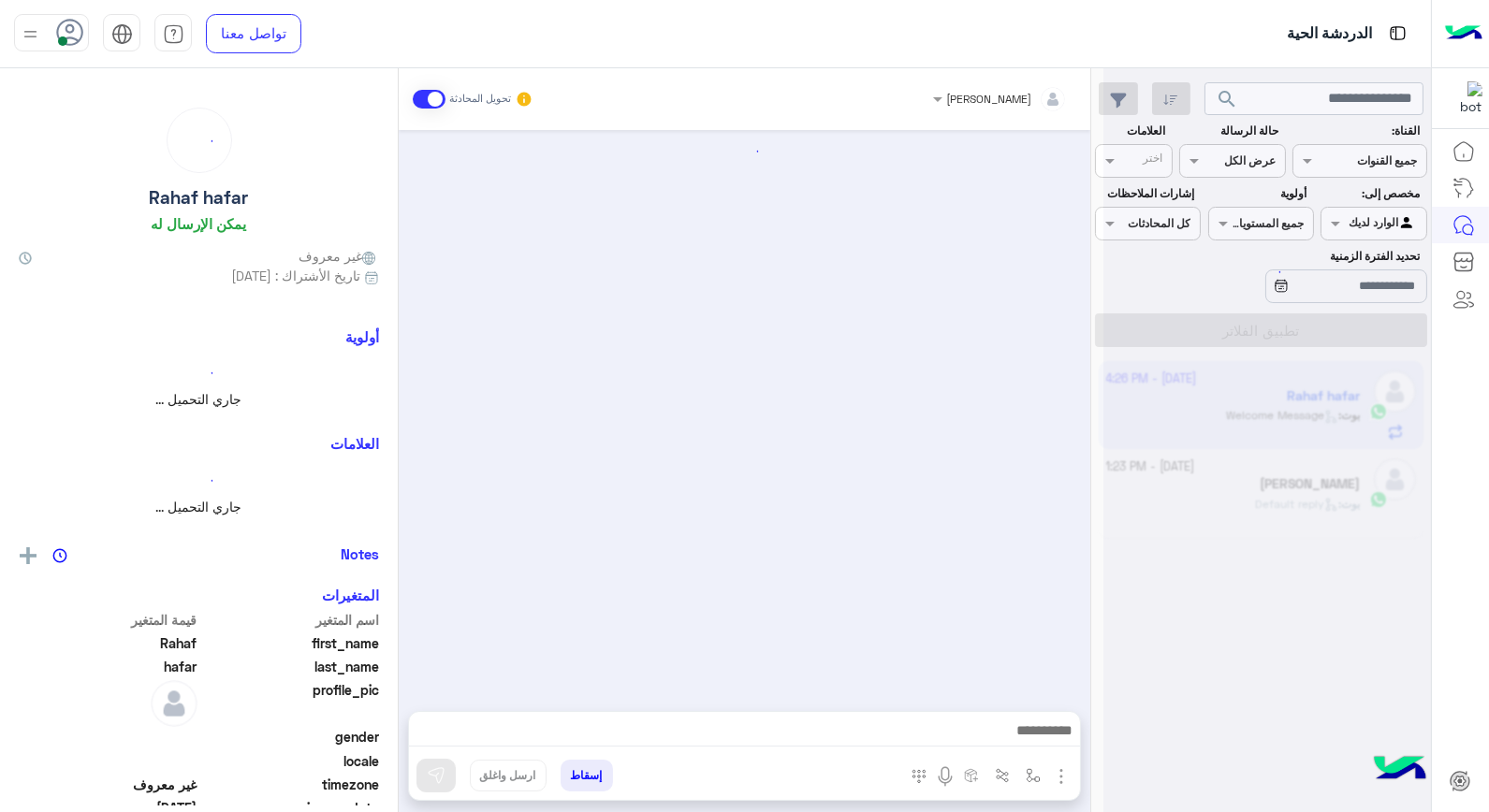
scroll to position [65, 0]
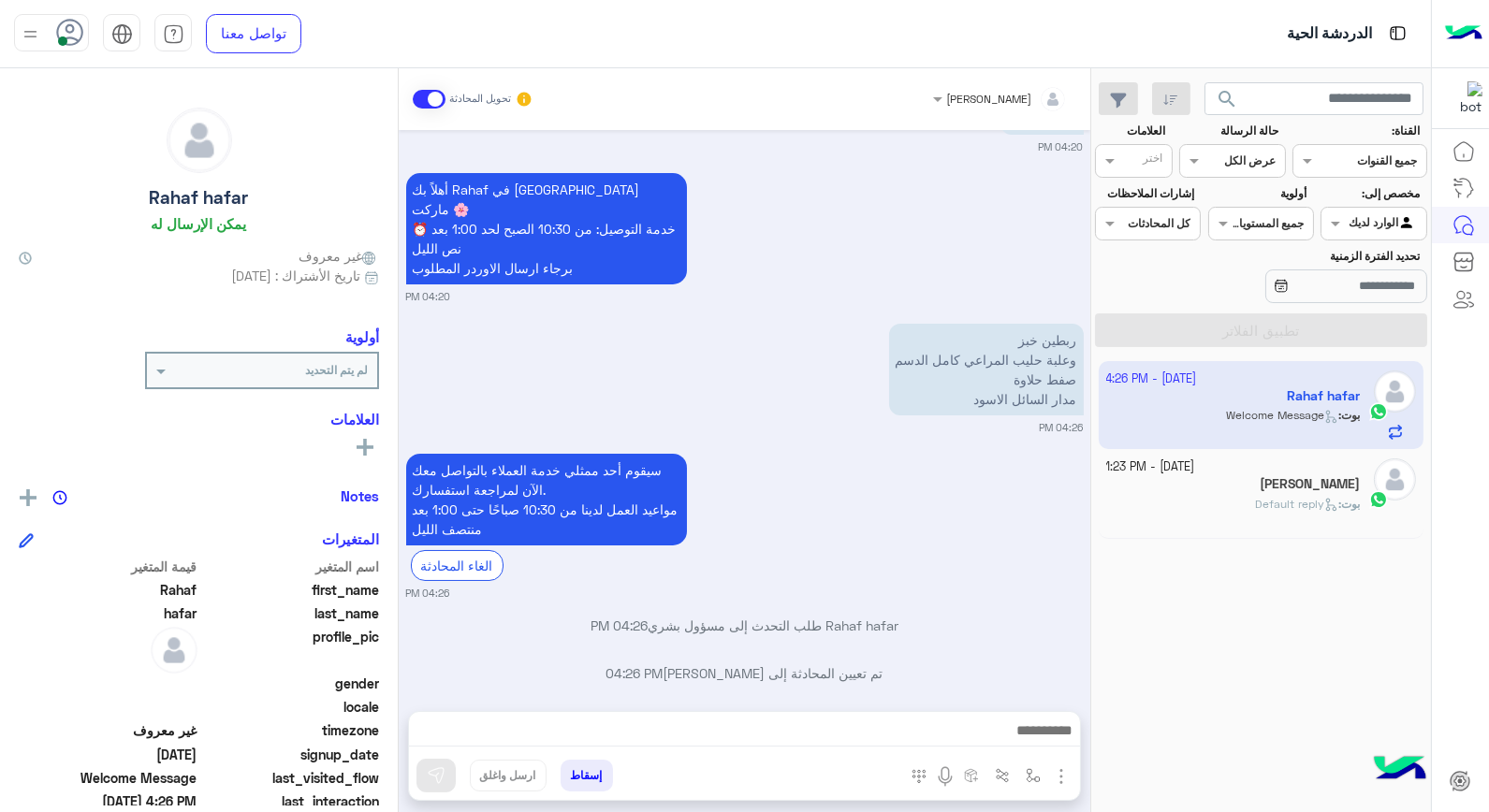
click at [1460, 808] on div at bounding box center [1461, 473] width 58 height 681
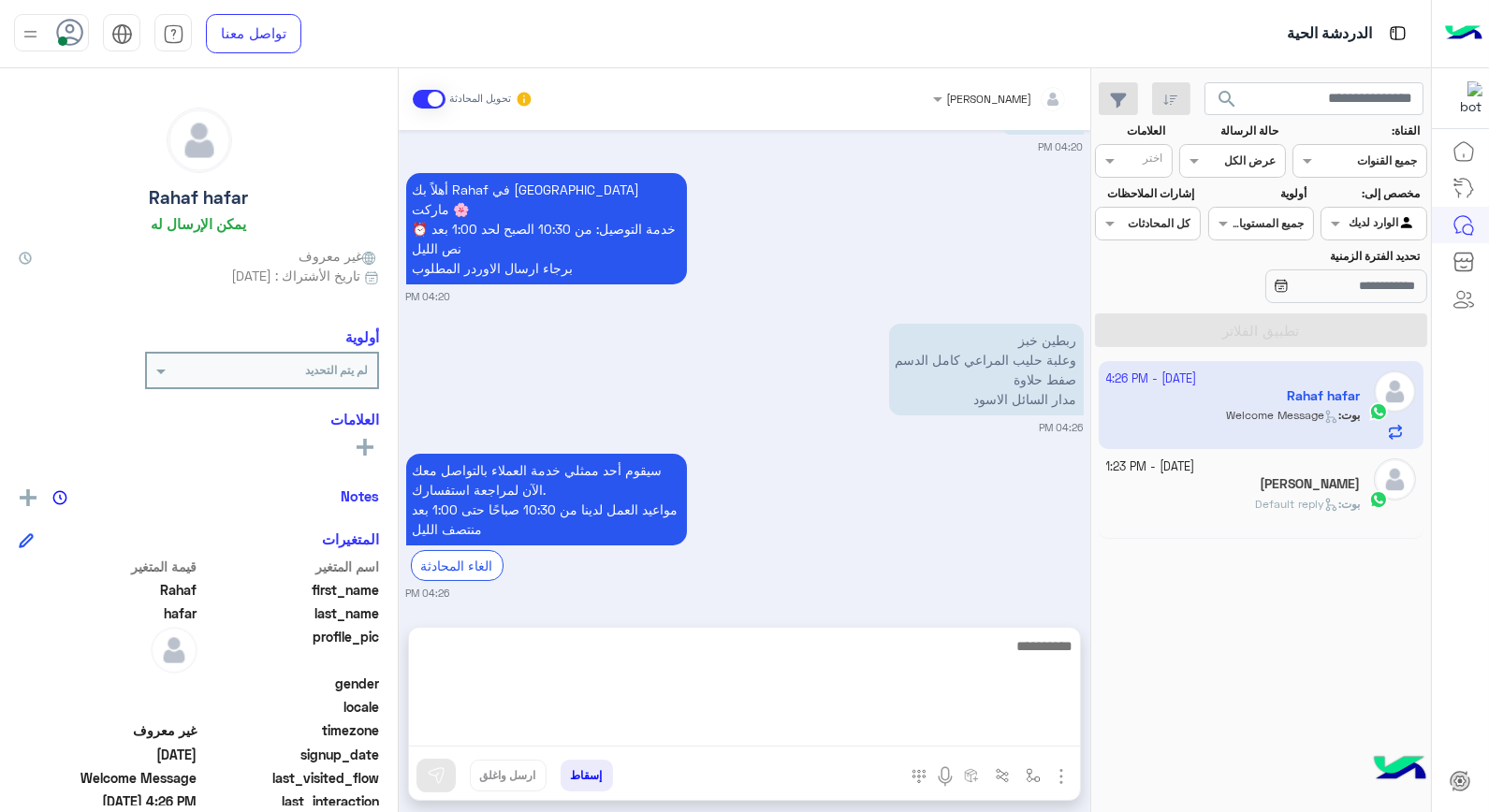
click at [966, 728] on textarea at bounding box center [744, 690] width 671 height 113
type textarea "**********"
click at [980, 647] on textarea "**********" at bounding box center [744, 690] width 671 height 113
click at [942, 644] on textarea "**********" at bounding box center [744, 690] width 671 height 113
click at [945, 644] on textarea "**********" at bounding box center [744, 690] width 671 height 113
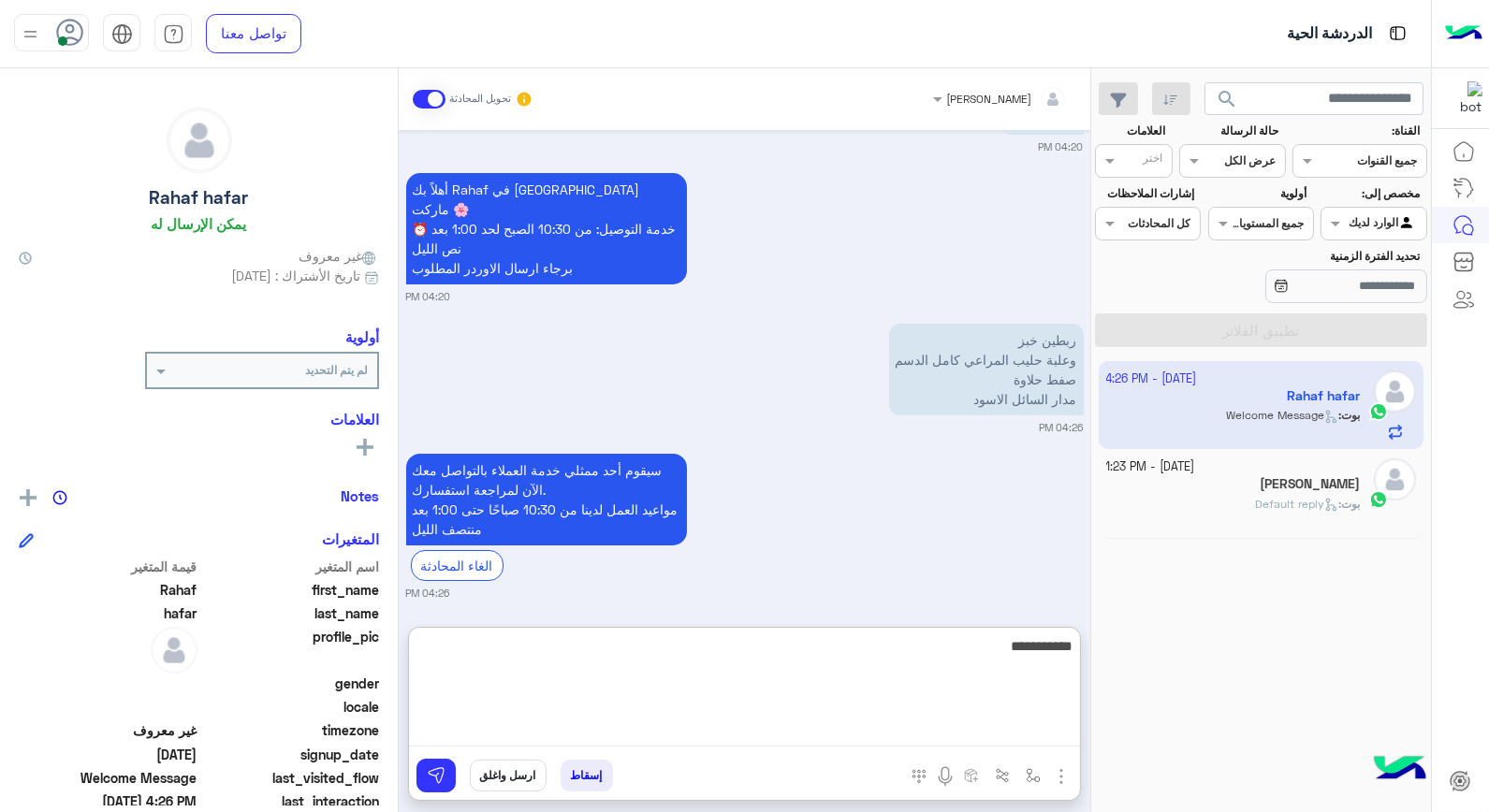
click at [946, 644] on textarea "**********" at bounding box center [744, 690] width 671 height 113
type textarea "*********"
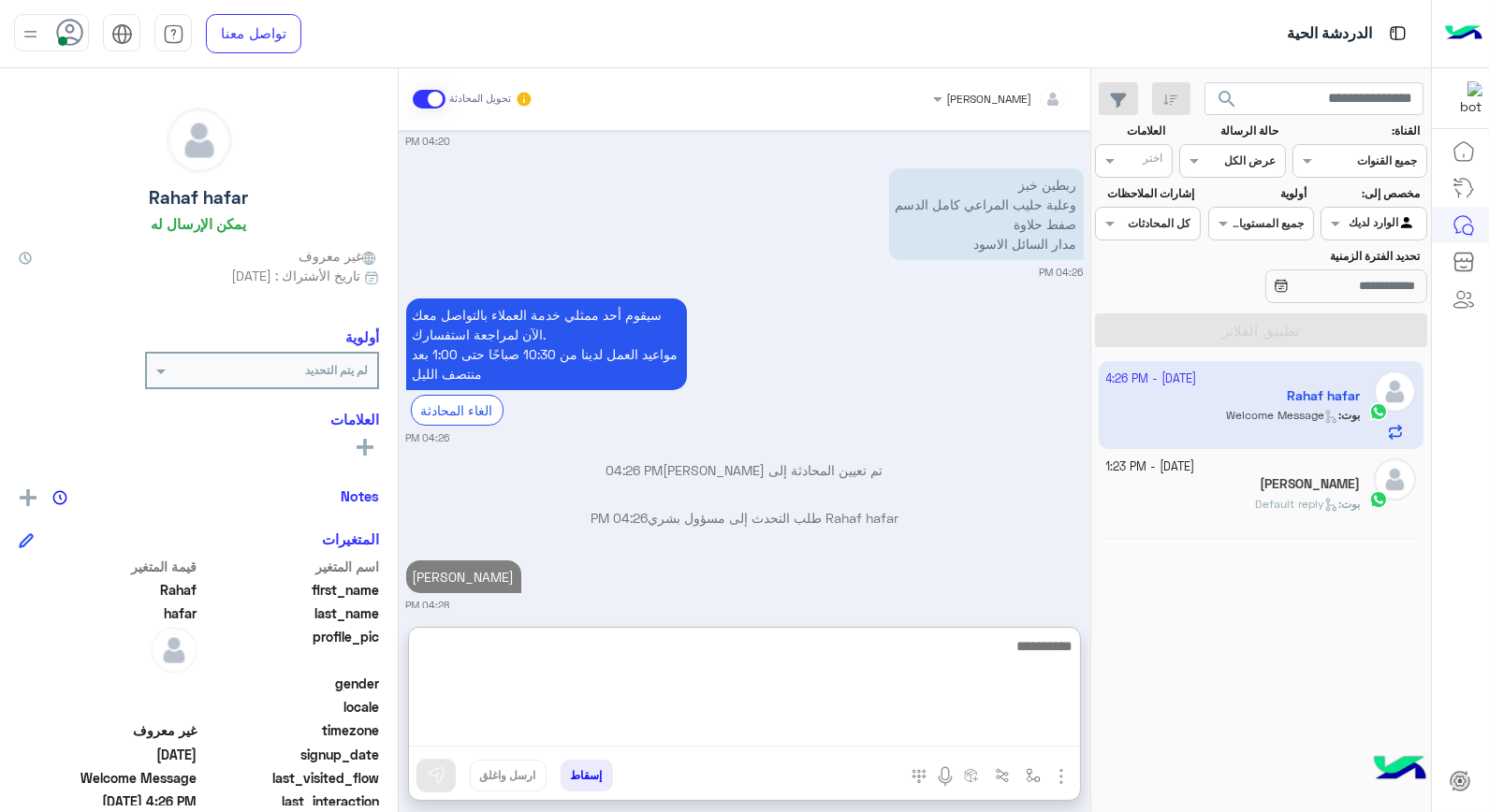
scroll to position [268, 0]
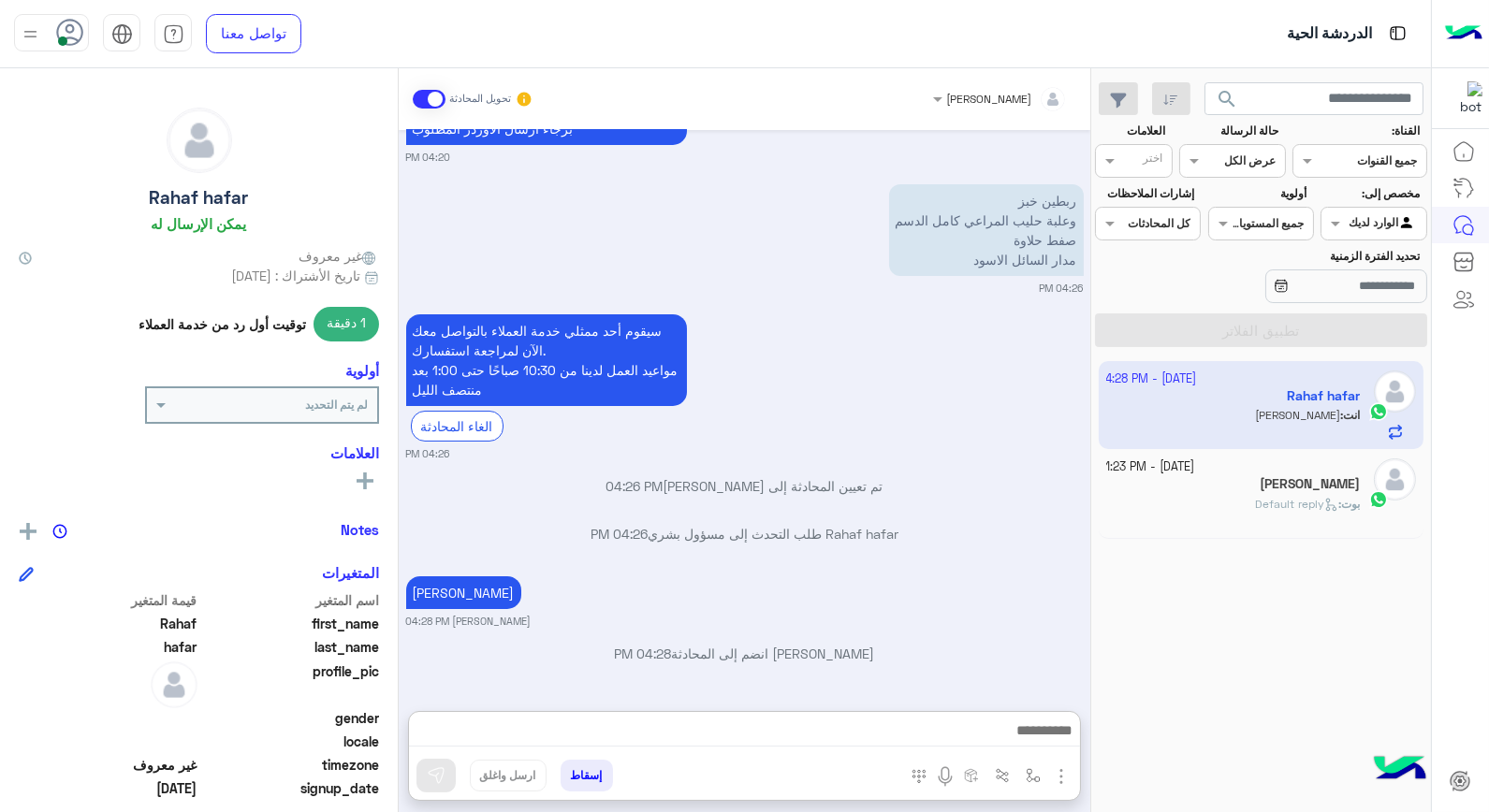
click at [1278, 484] on h5 "Louay Haydar" at bounding box center [1310, 484] width 100 height 16
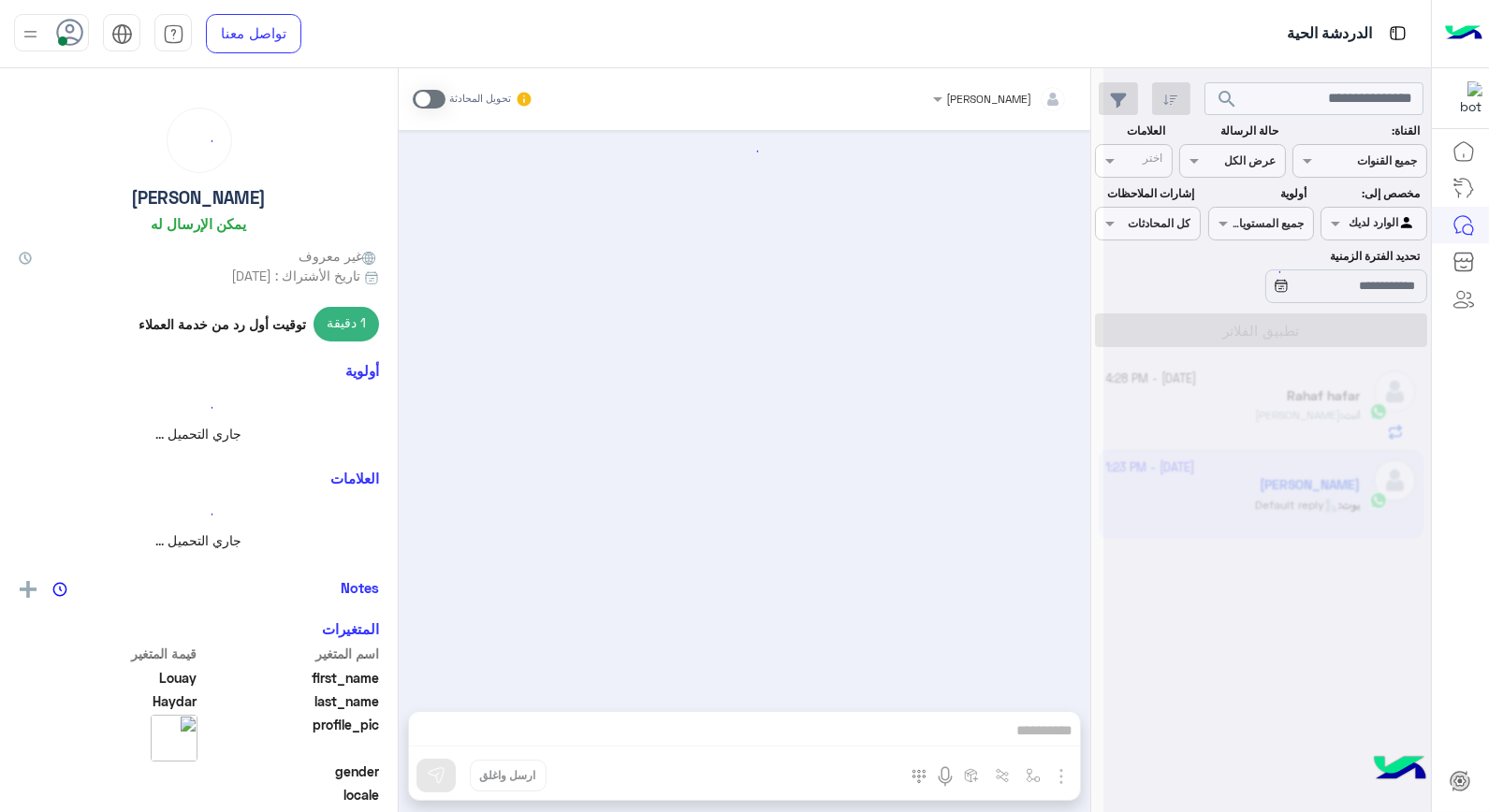
click at [1280, 484] on div at bounding box center [1268, 414] width 327 height 812
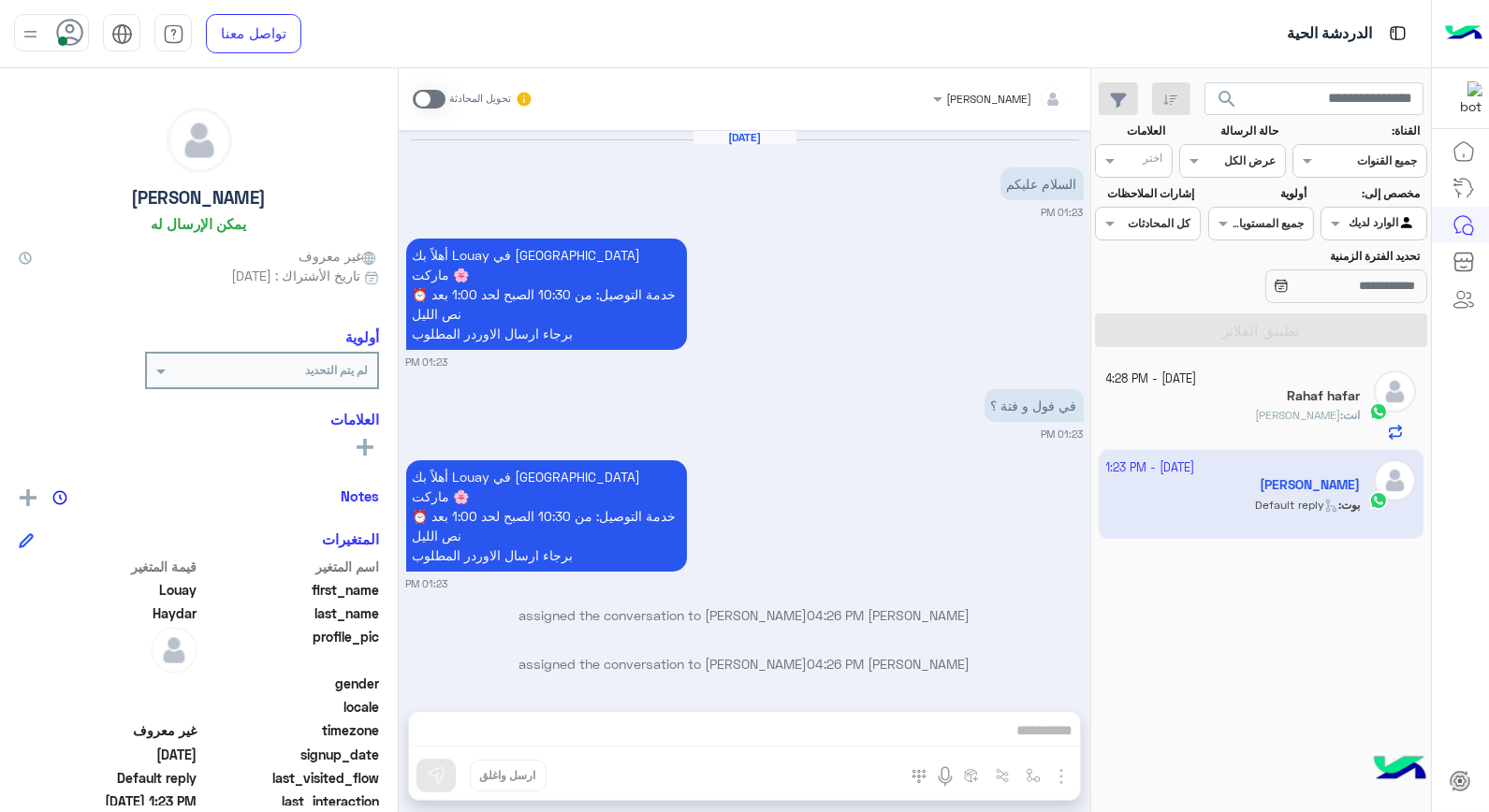
click at [1017, 392] on p "في فول و فتة ؟" at bounding box center [1034, 406] width 99 height 33
drag, startPoint x: 1020, startPoint y: 390, endPoint x: 1034, endPoint y: 405, distance: 20.5
click at [1021, 390] on p "في فول و فتة ؟" at bounding box center [1034, 406] width 99 height 33
click at [1026, 727] on div "خالد صقر تحويل المحادثة Oct 3, 2025 السلام عليكم 01:23 PM أهلاً بك Louay في فلو…" at bounding box center [744, 444] width 692 height 751
click at [431, 107] on span at bounding box center [429, 98] width 33 height 18
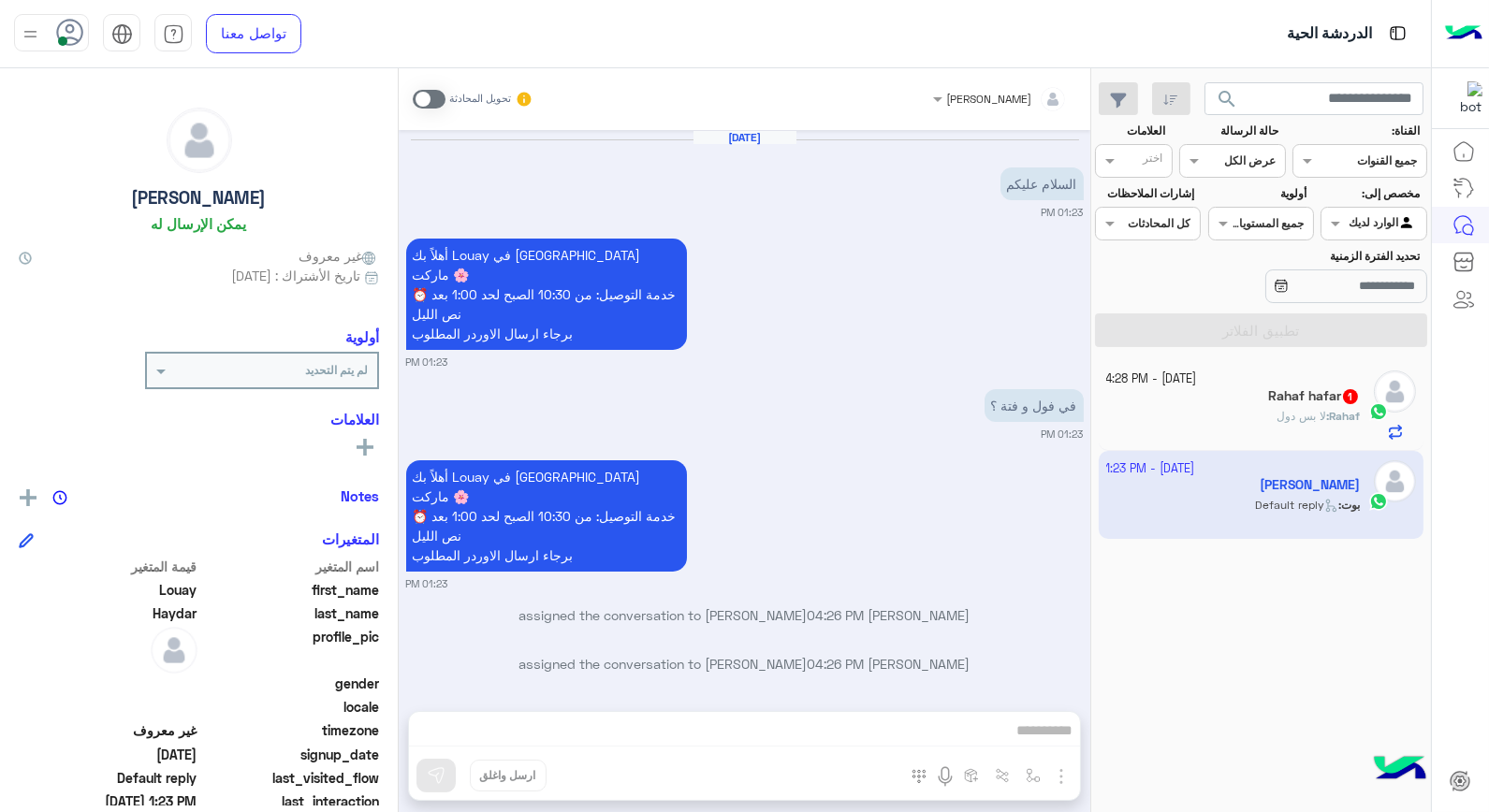
click at [427, 99] on span at bounding box center [429, 98] width 33 height 18
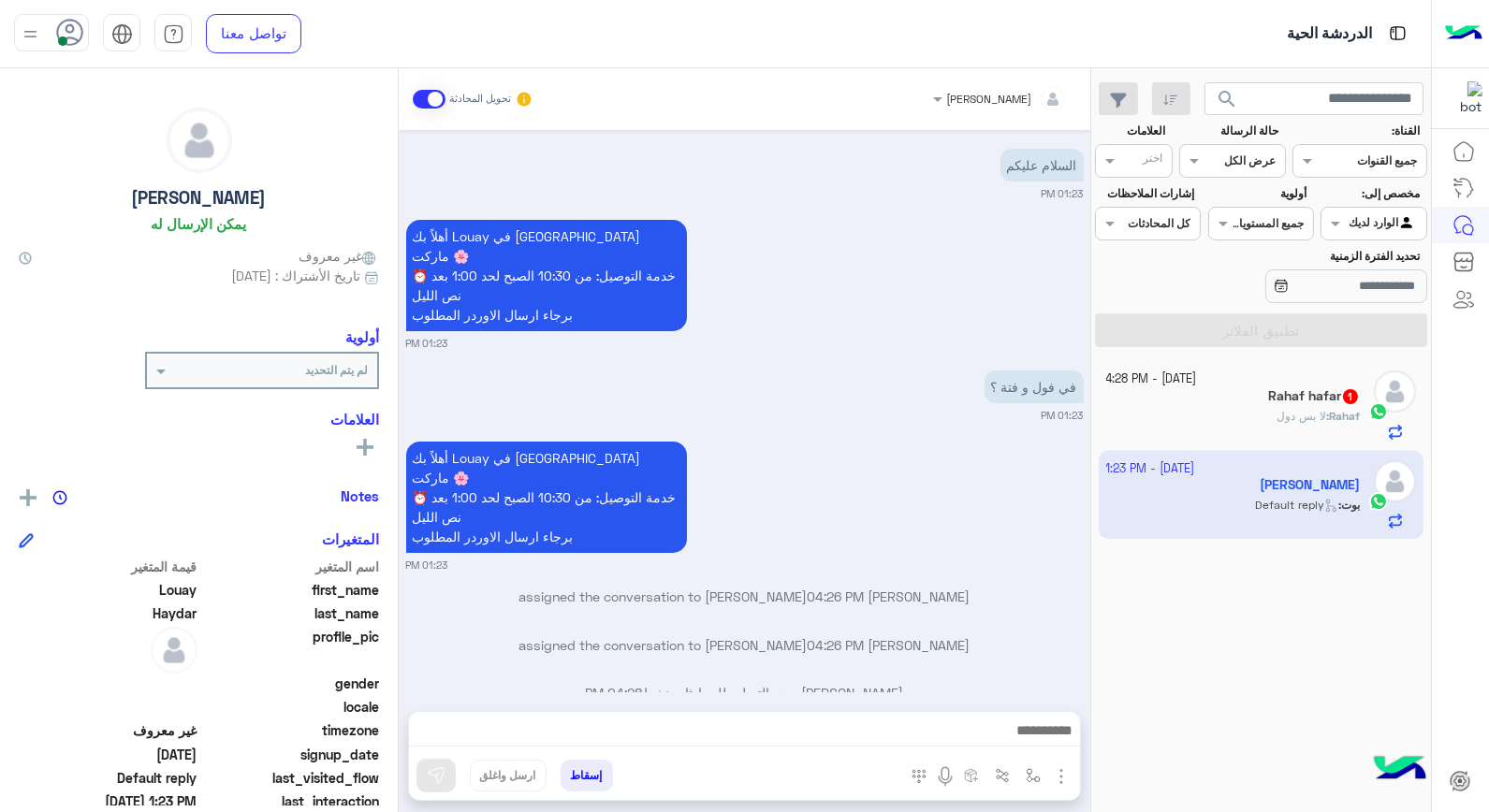
scroll to position [66, 0]
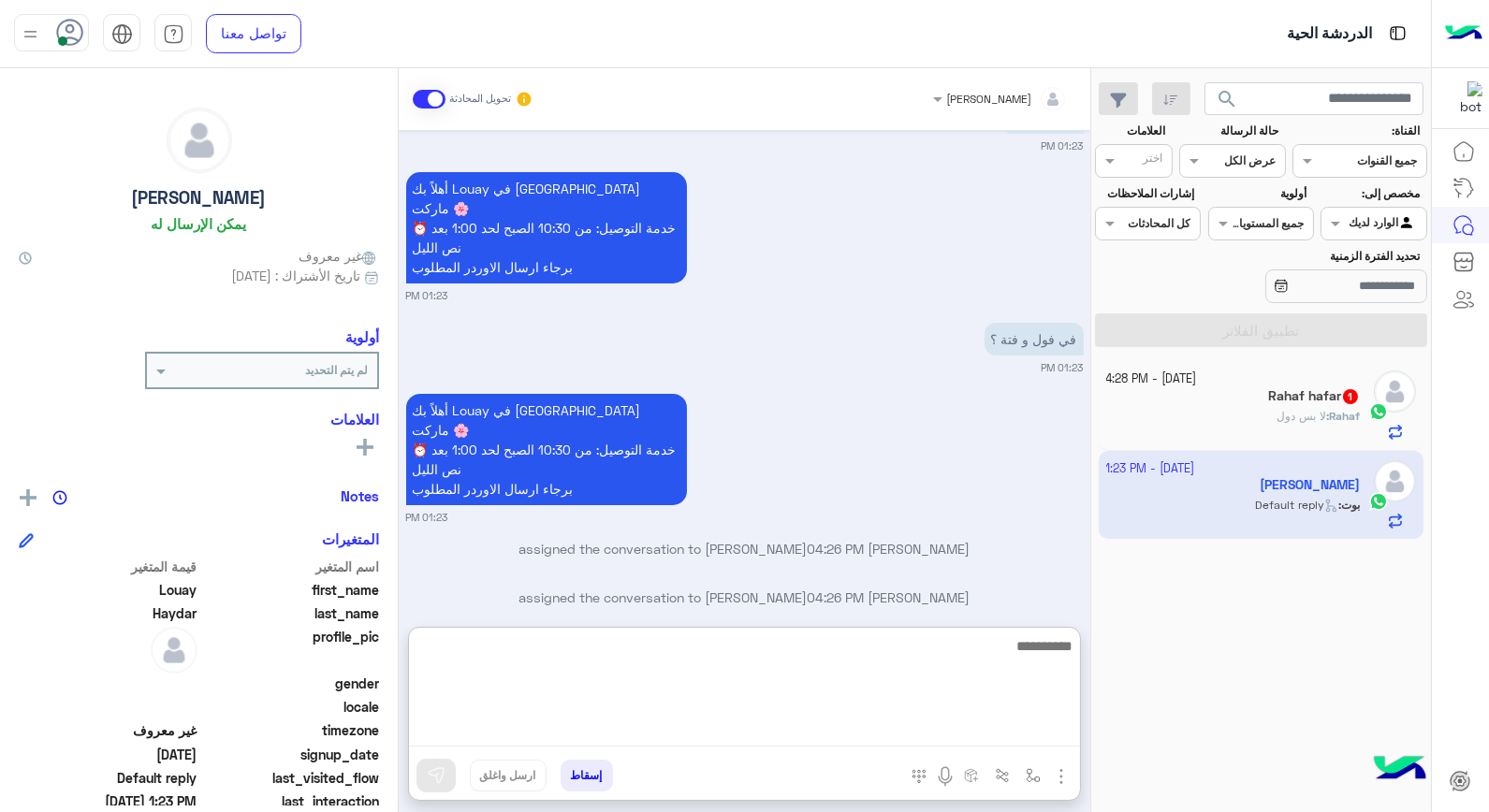
click at [946, 728] on textarea at bounding box center [744, 690] width 671 height 113
type textarea "*"
type textarea "**********"
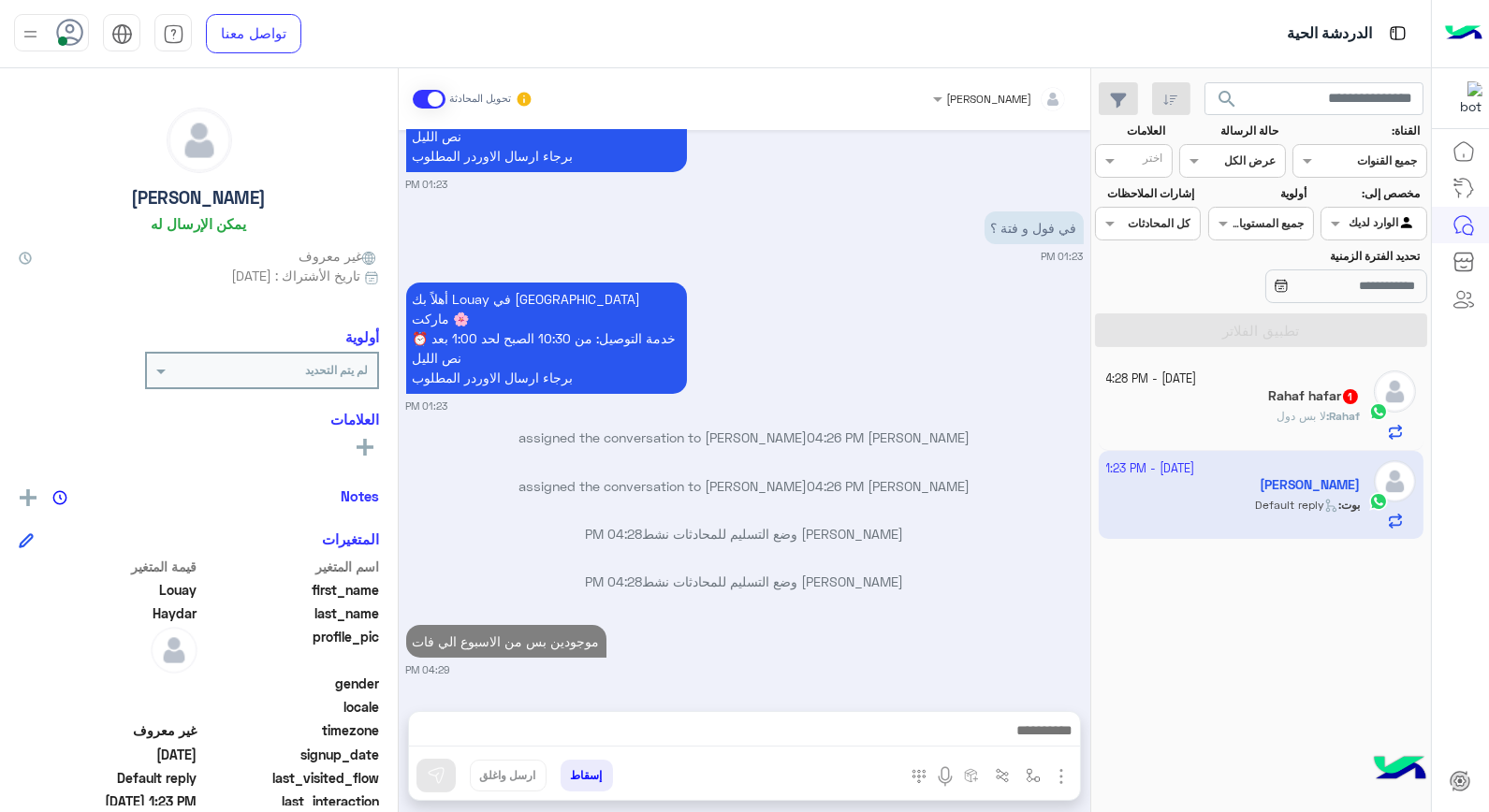
click at [1208, 393] on div "Rahaf hafar 1" at bounding box center [1234, 398] width 255 height 19
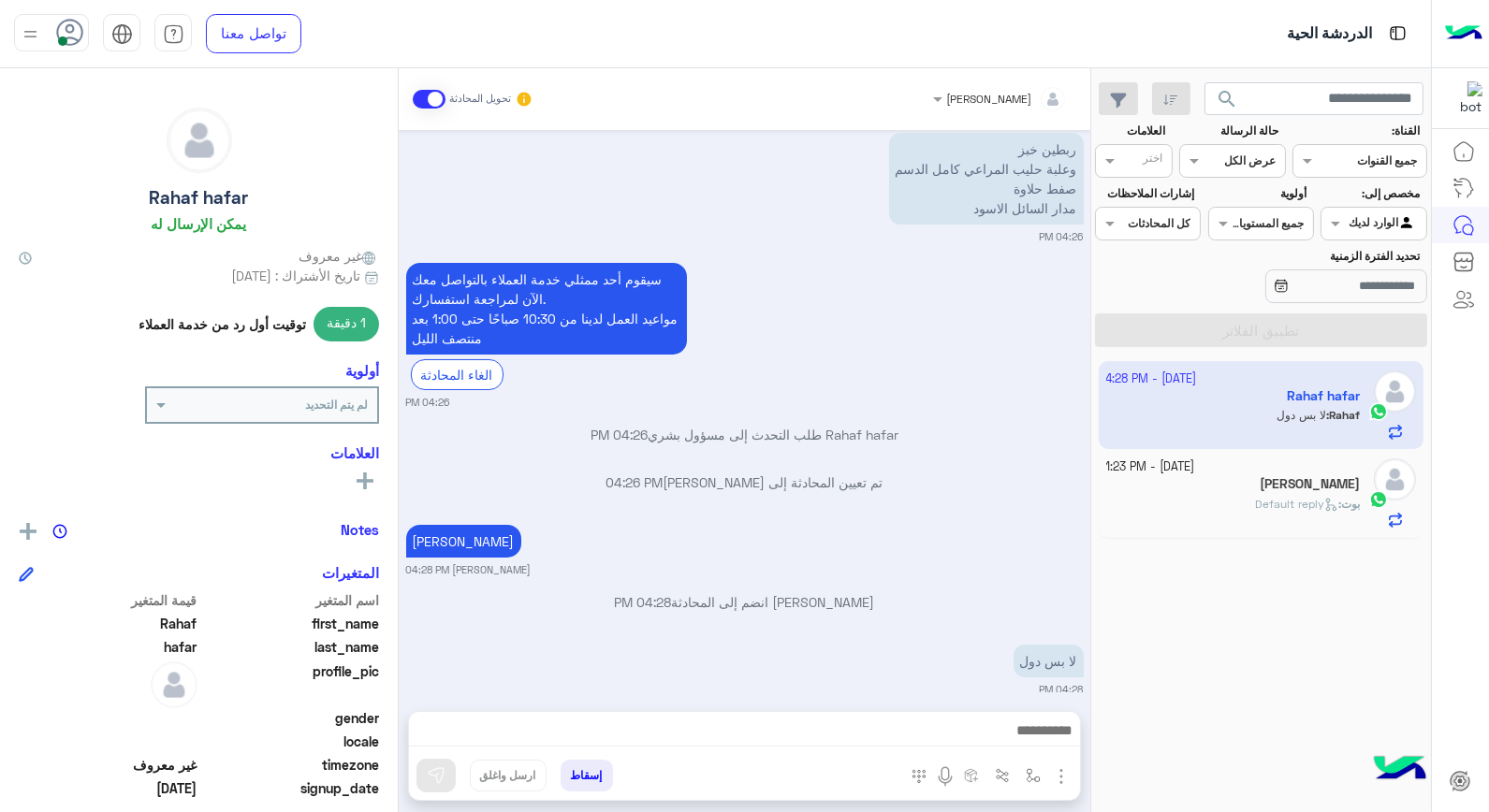
scroll to position [153, 0]
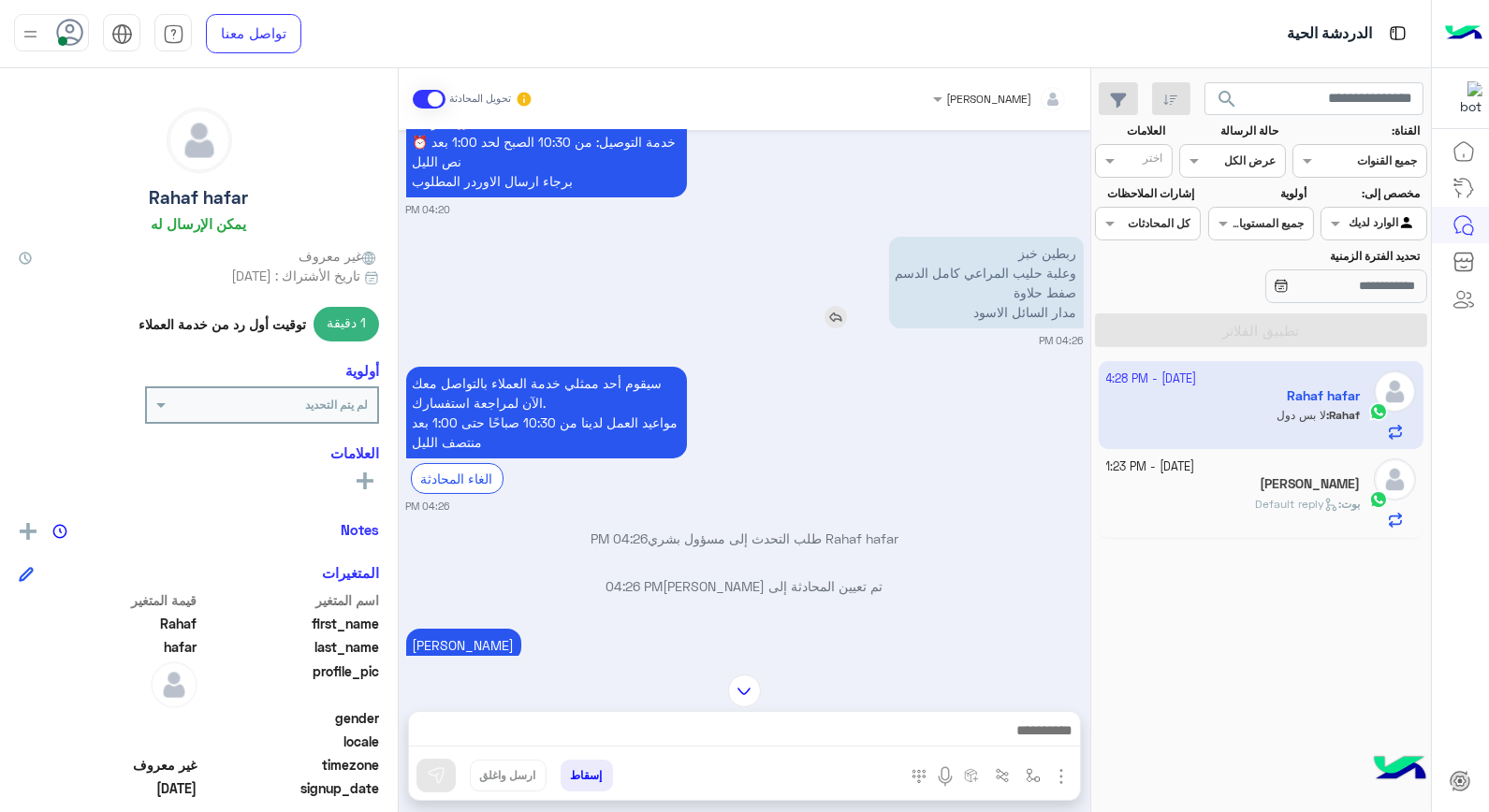
click at [836, 306] on img at bounding box center [835, 317] width 22 height 22
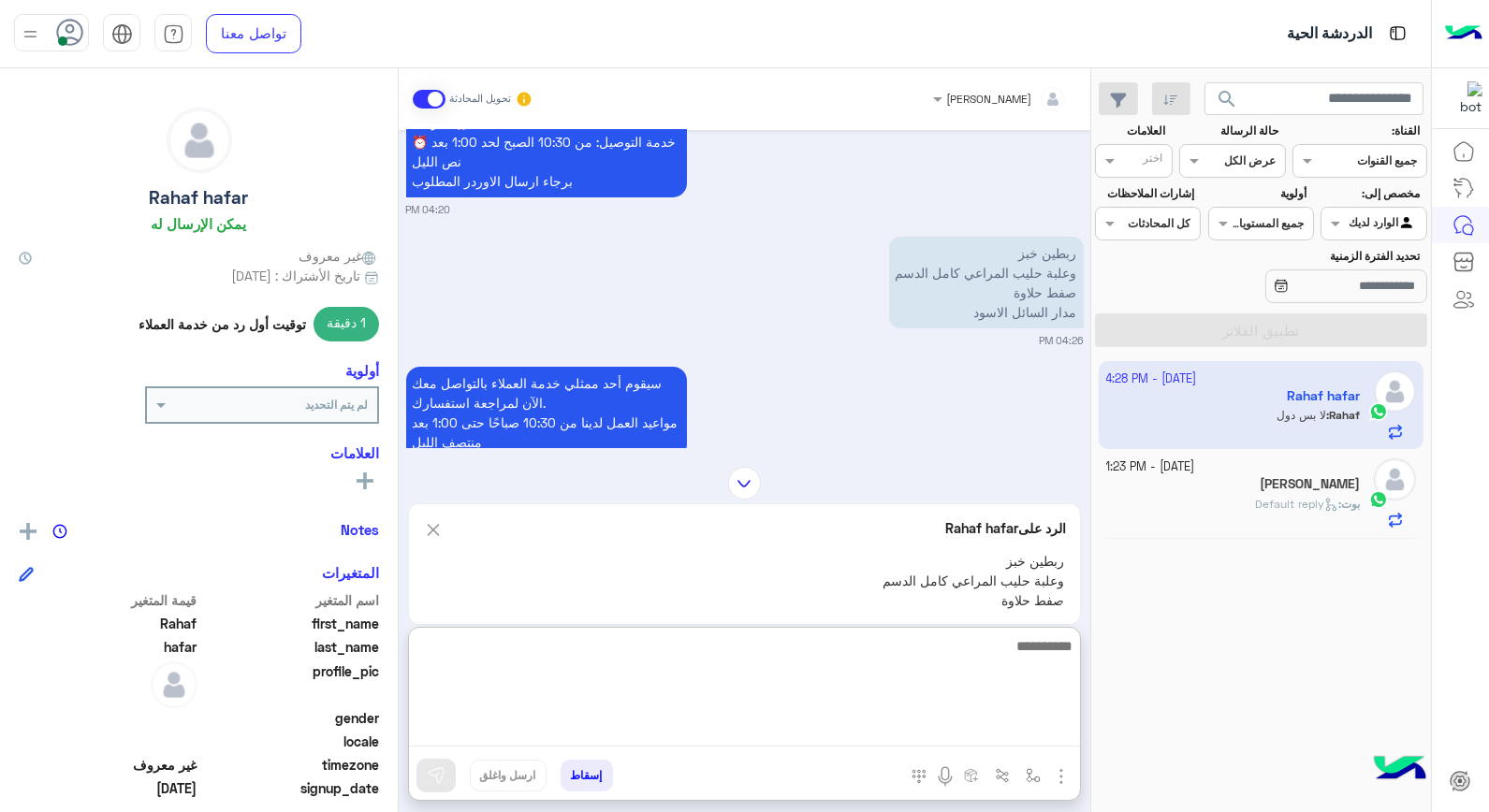
click at [975, 727] on textarea at bounding box center [744, 690] width 671 height 113
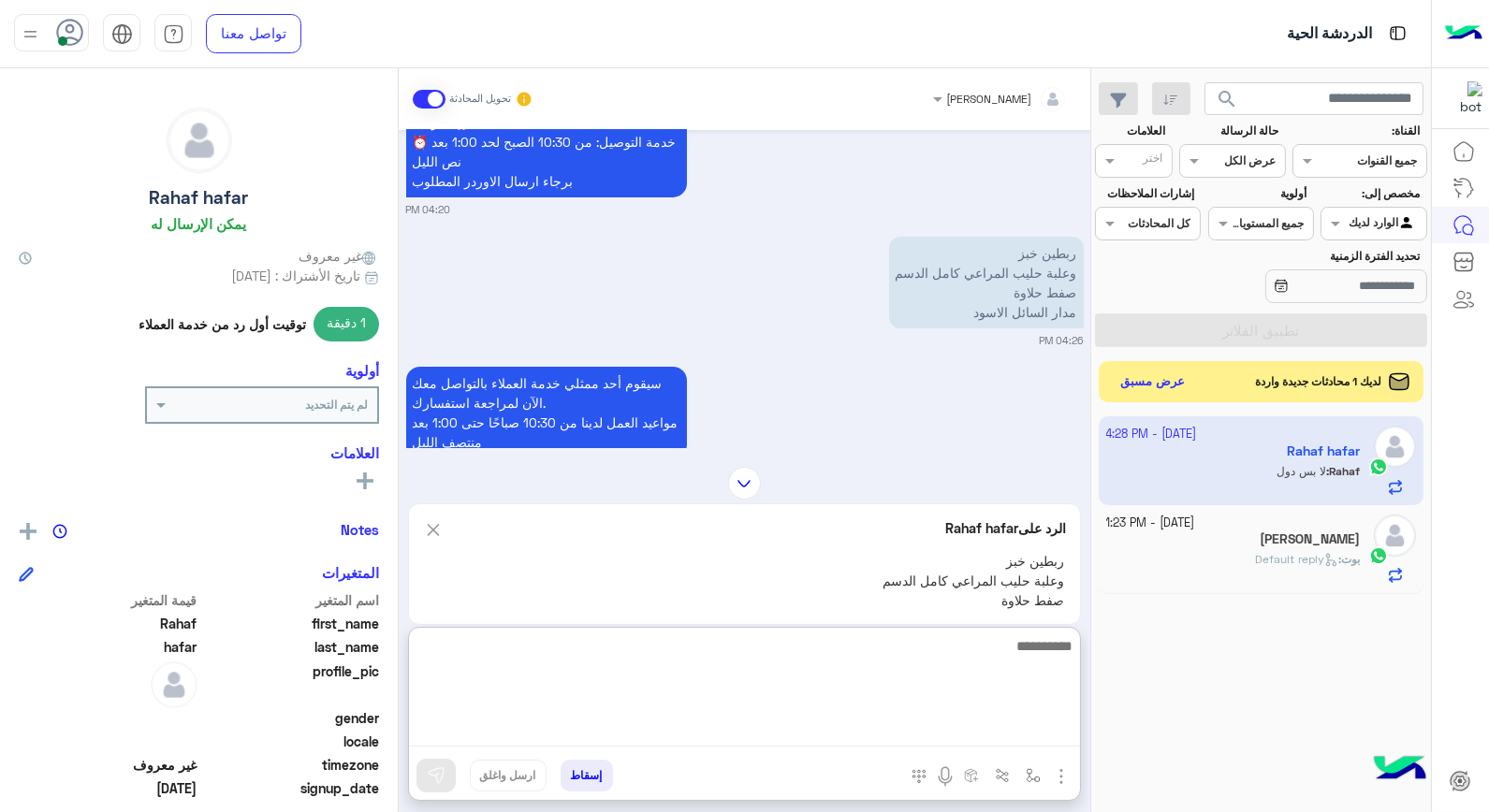
click at [1015, 652] on textarea at bounding box center [744, 690] width 671 height 113
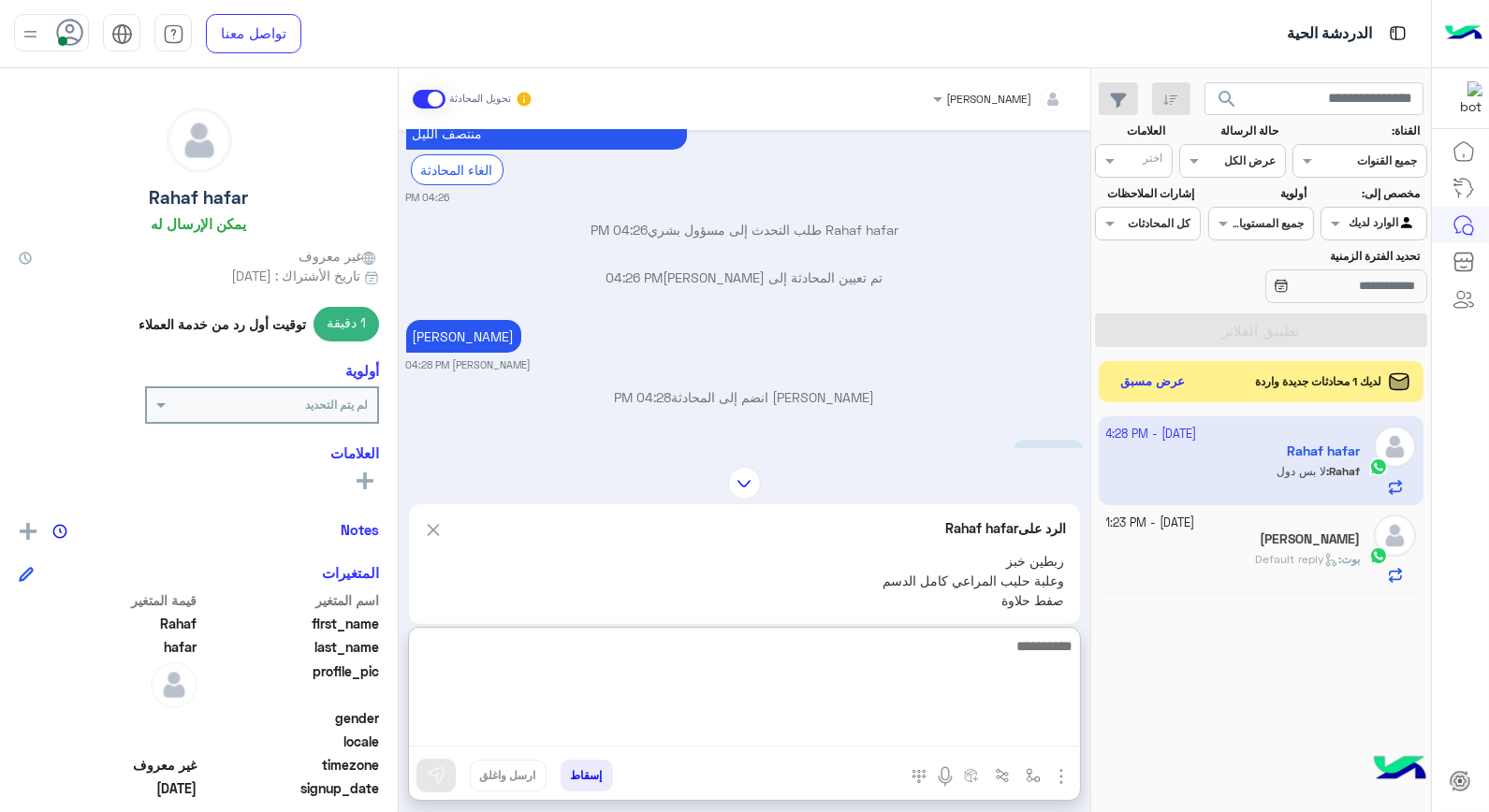
scroll to position [463, 0]
click at [1031, 647] on textarea at bounding box center [744, 690] width 671 height 113
type textarea "*"
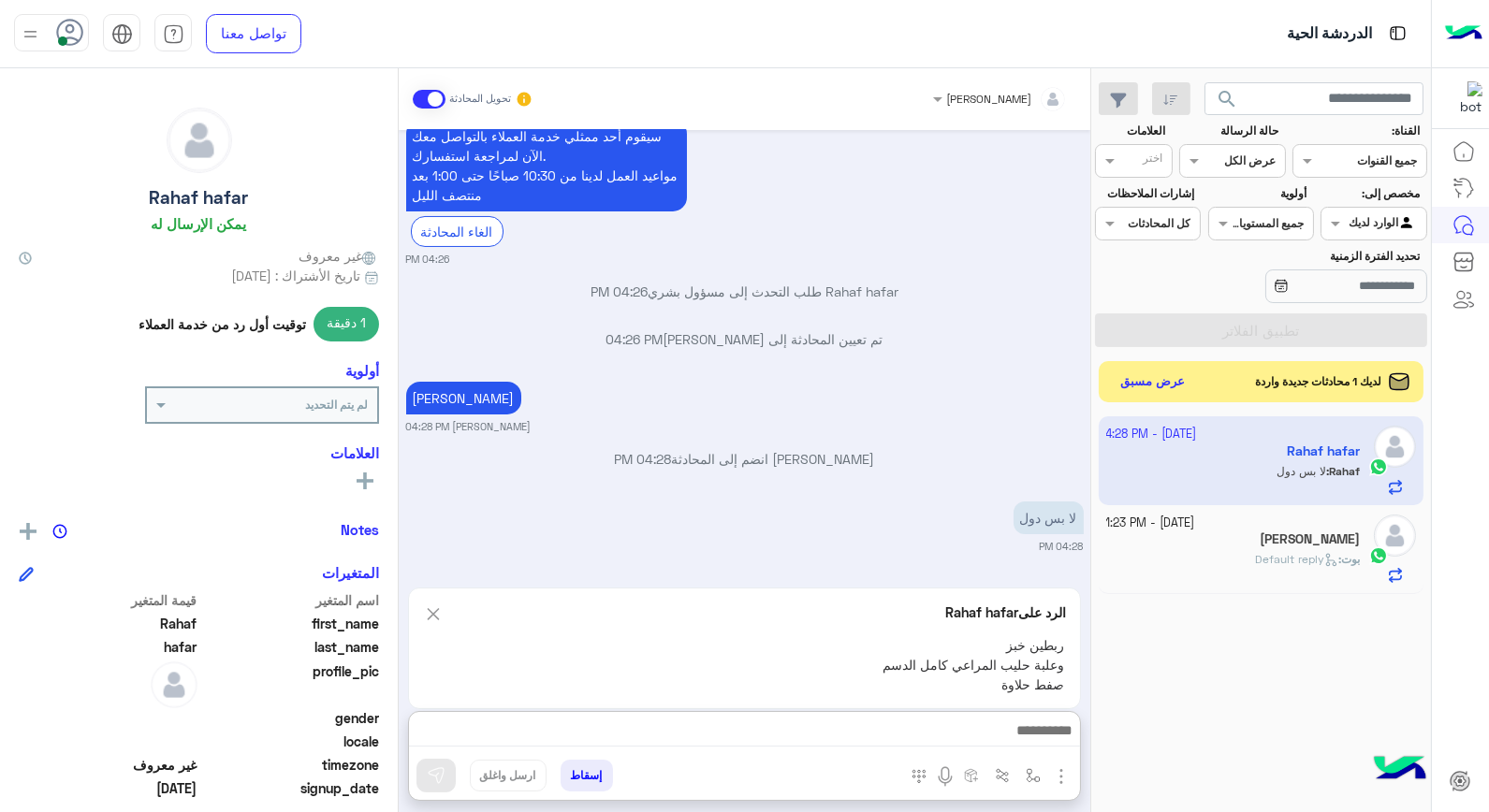
click at [975, 449] on p "خالد صقر انضم إلى المحادثة 04:28 PM" at bounding box center [745, 459] width 678 height 19
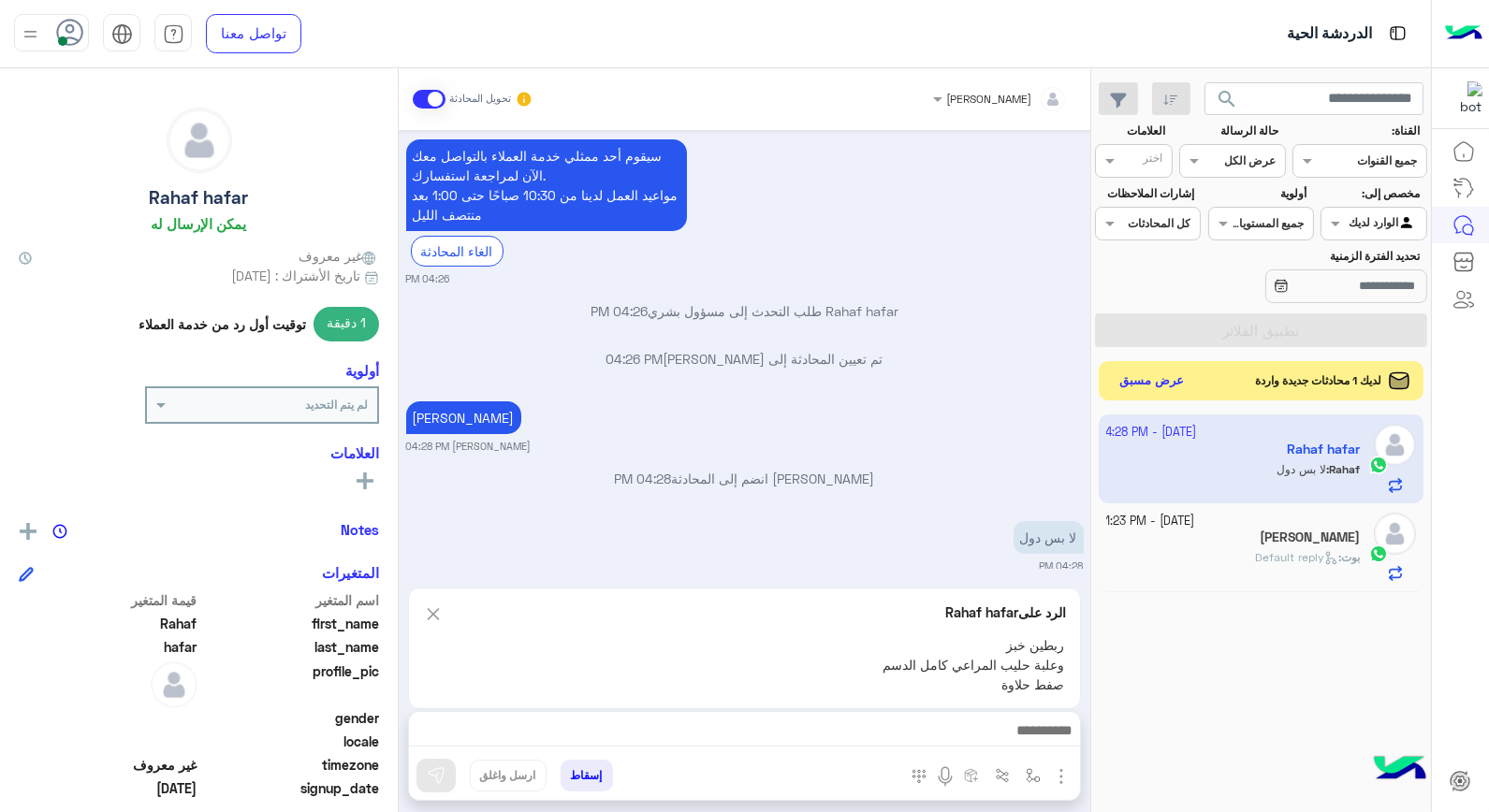
click at [1168, 393] on button "عرض مسبق" at bounding box center [1152, 381] width 79 height 25
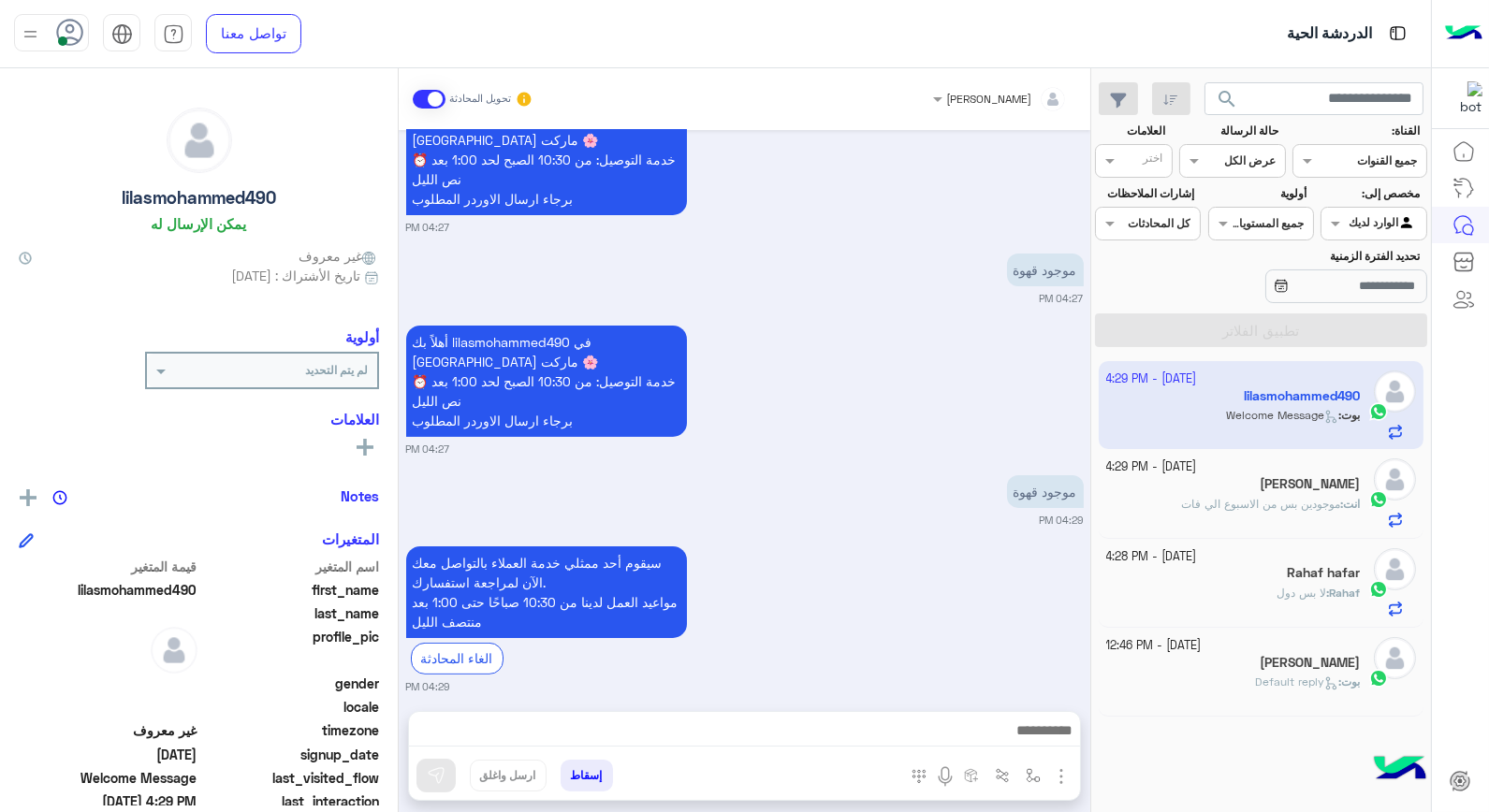
scroll to position [1216, 0]
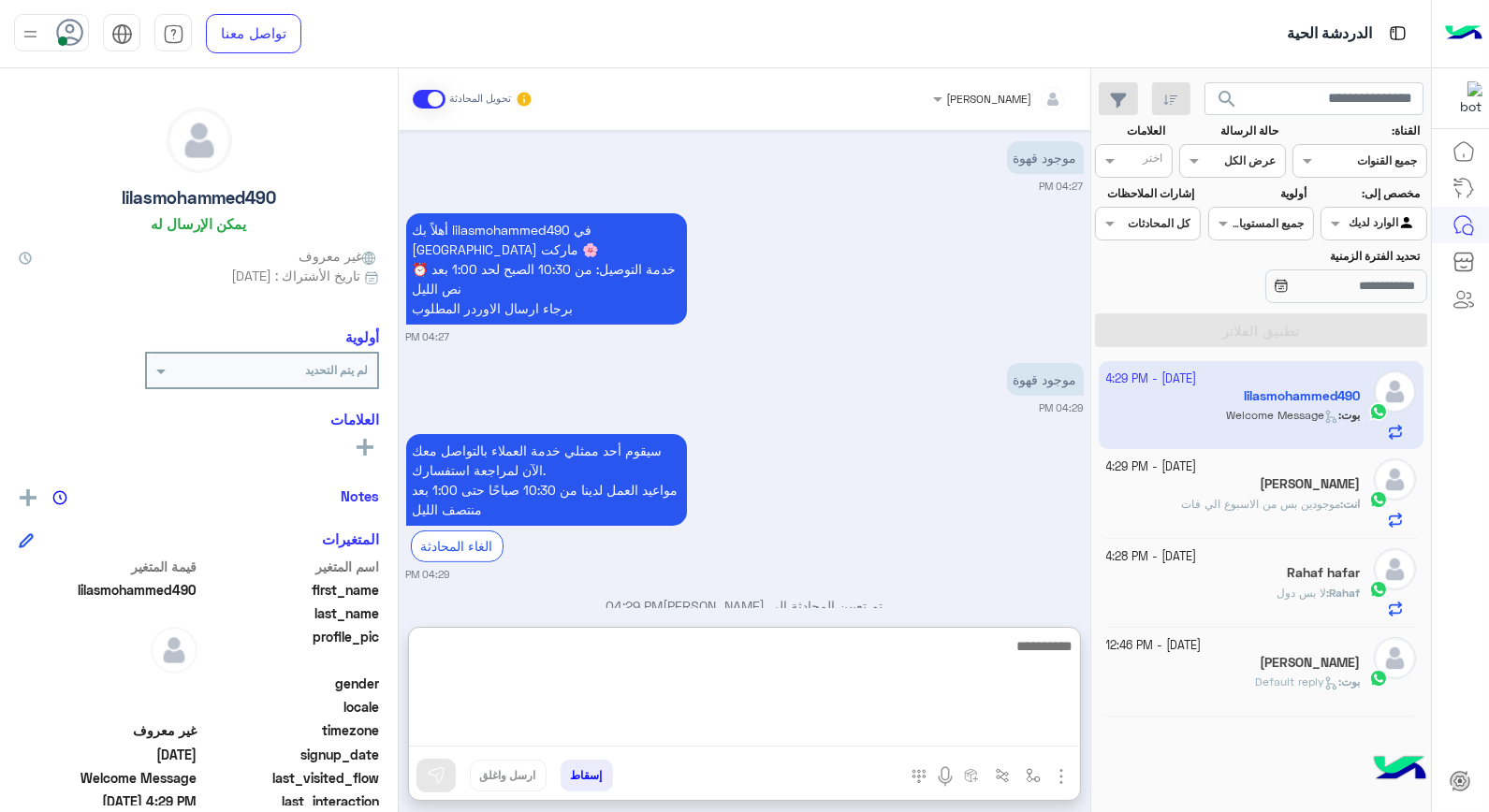
click at [917, 726] on textarea at bounding box center [744, 690] width 671 height 113
type textarea "**********"
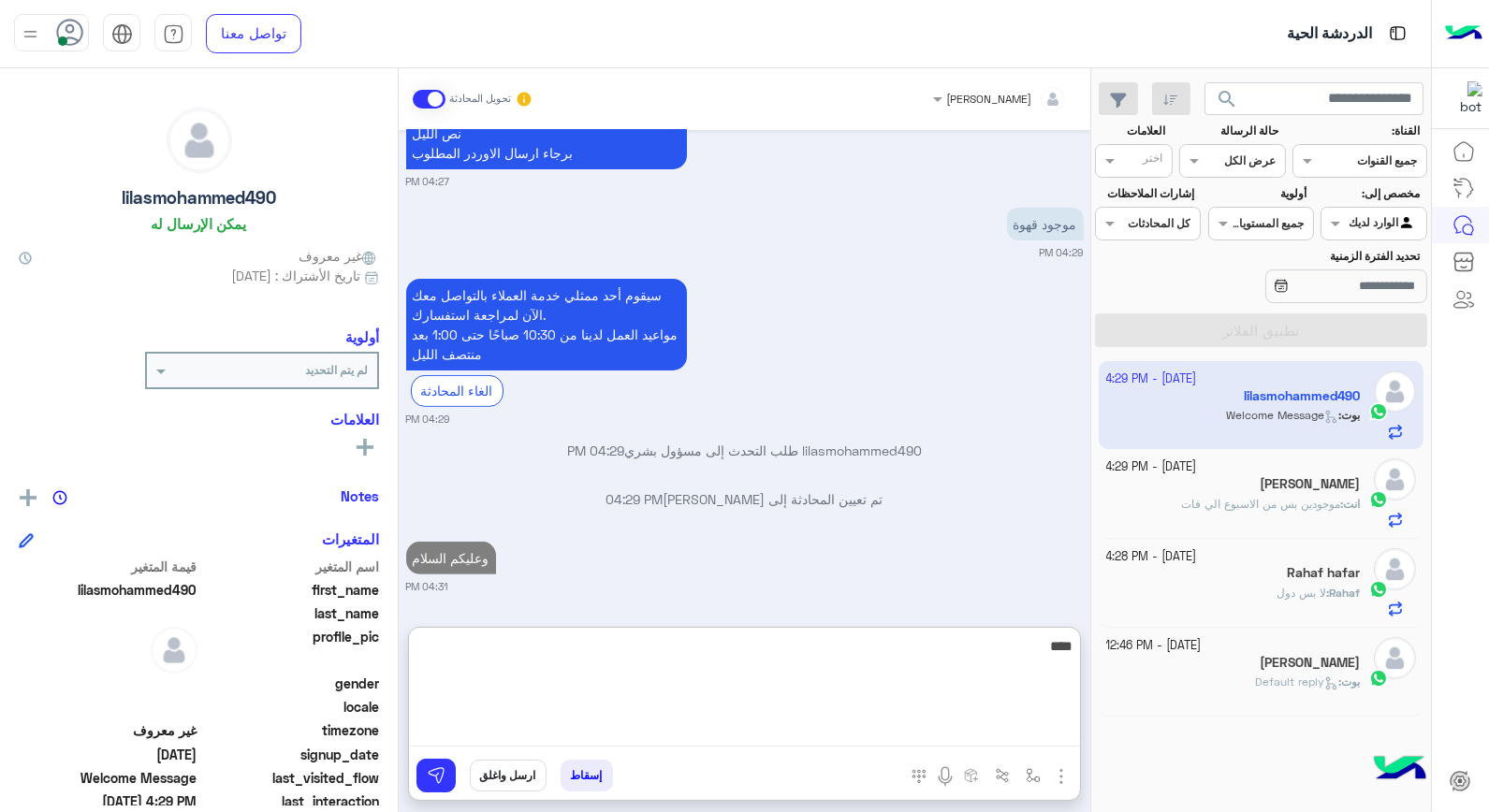
type textarea "*****"
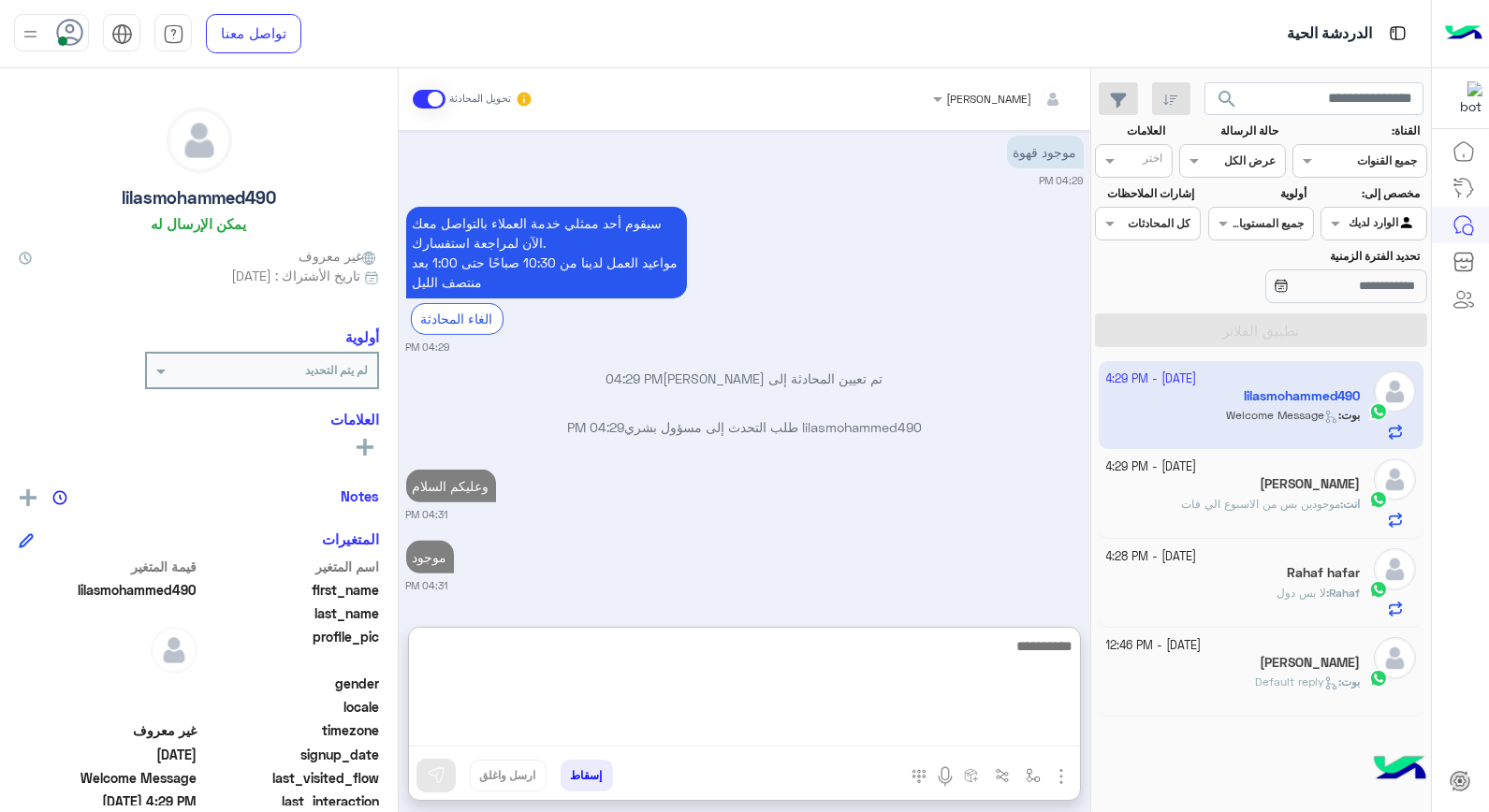
scroll to position [1491, 0]
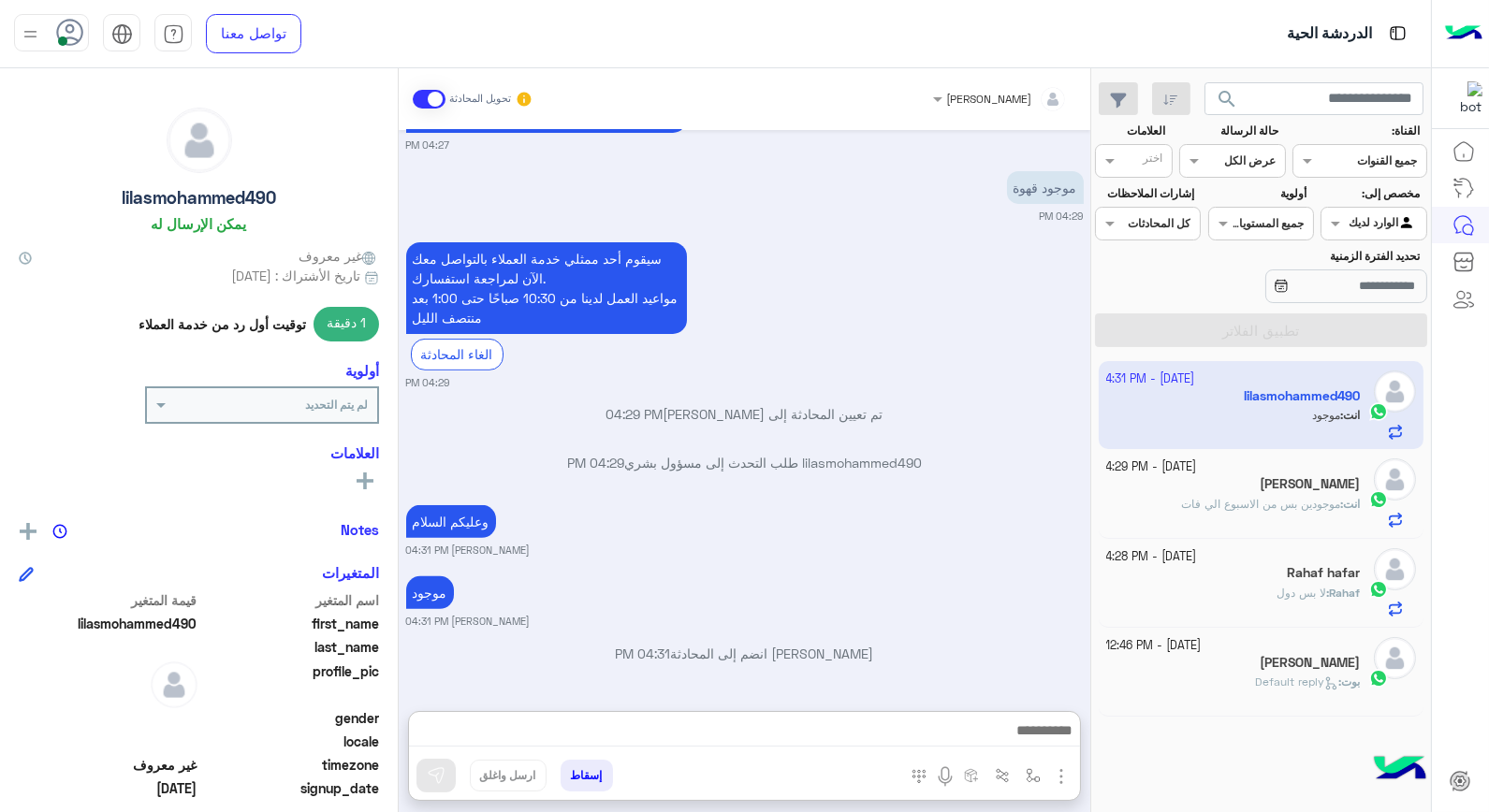
click at [1181, 502] on span "موجودين بس من الاسبوع الي فات" at bounding box center [1260, 503] width 159 height 14
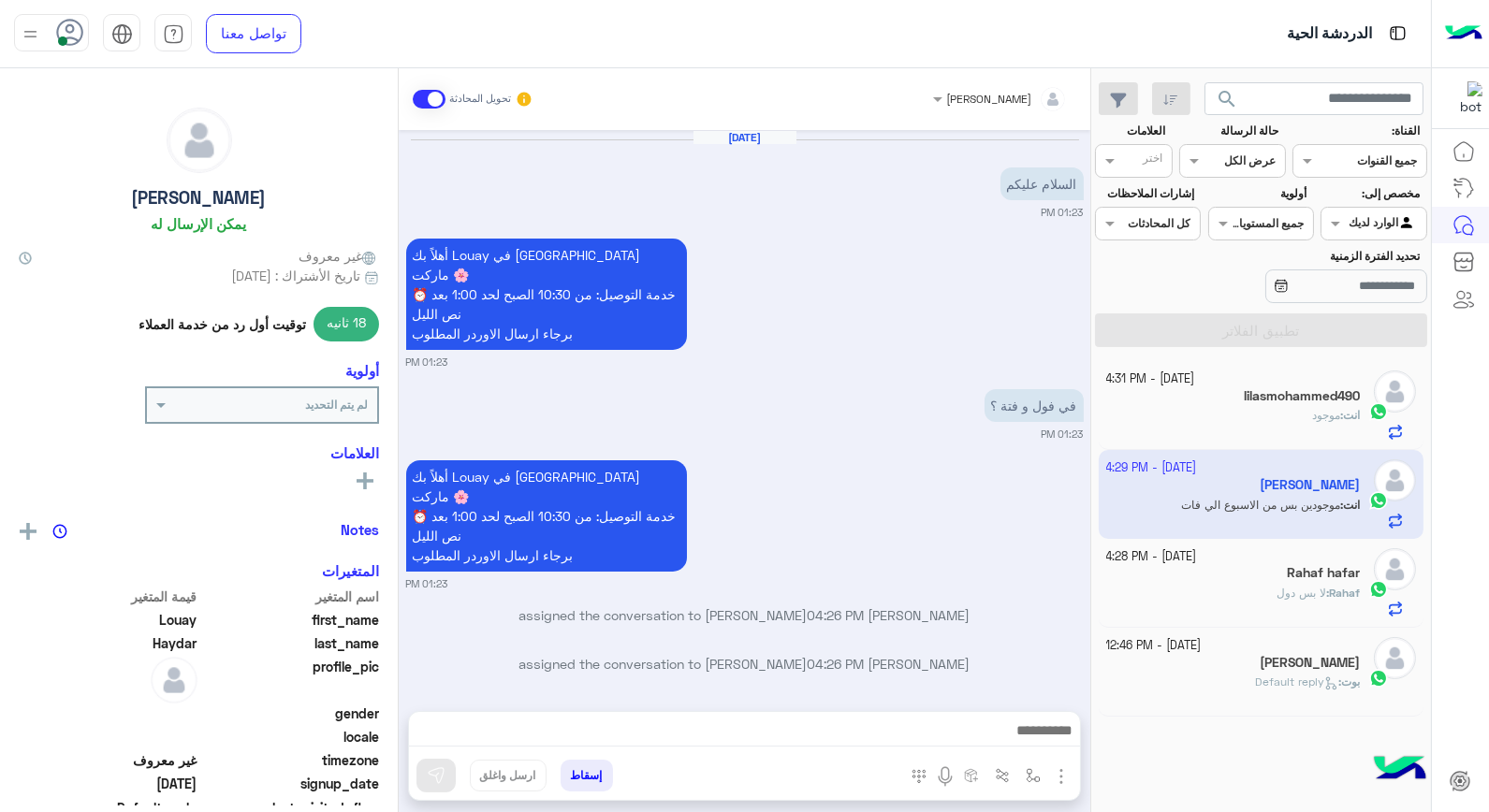
scroll to position [186, 0]
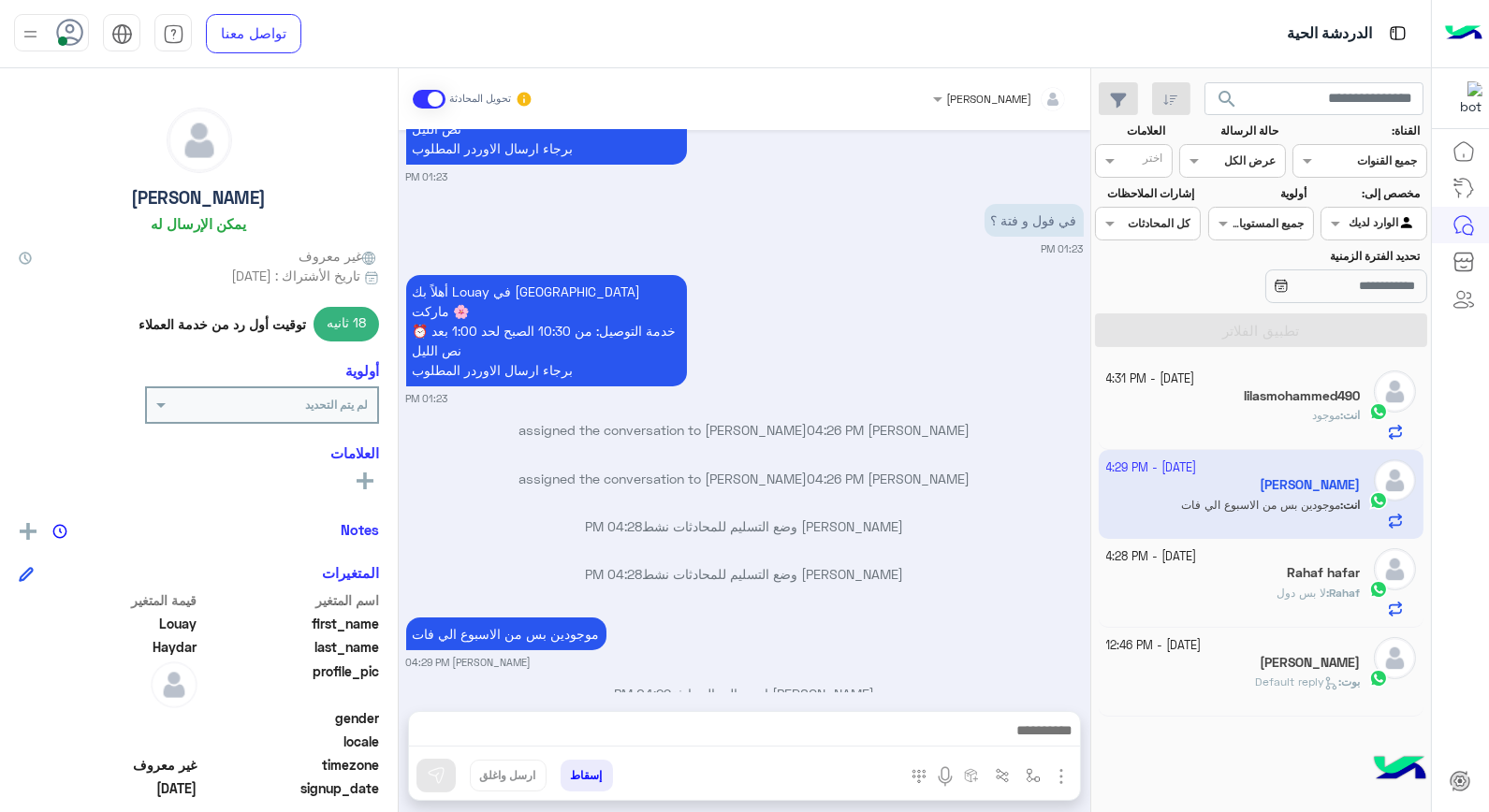
click at [1280, 565] on div "3 October - 4:28 PM" at bounding box center [1234, 557] width 255 height 17
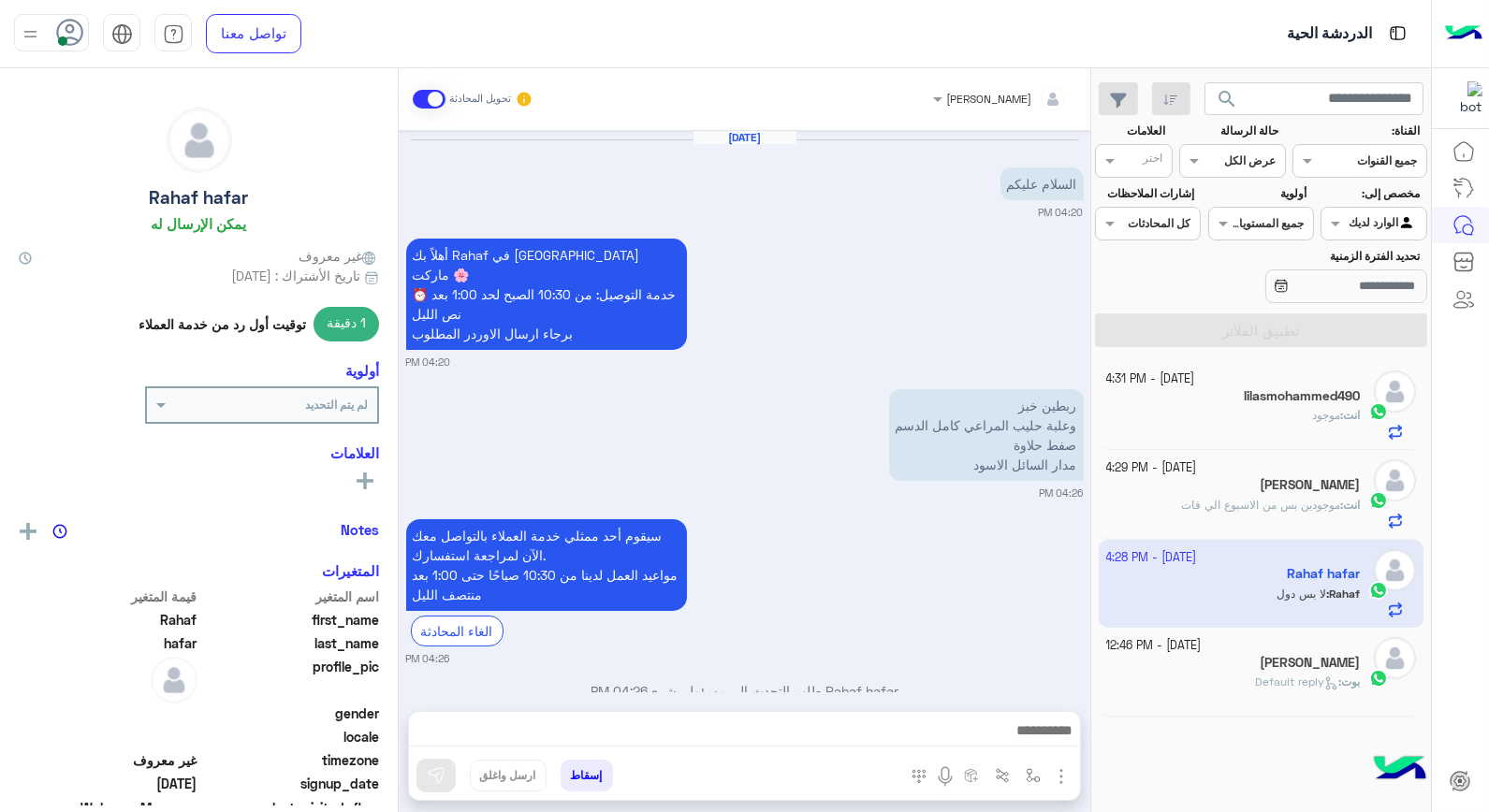
scroll to position [256, 0]
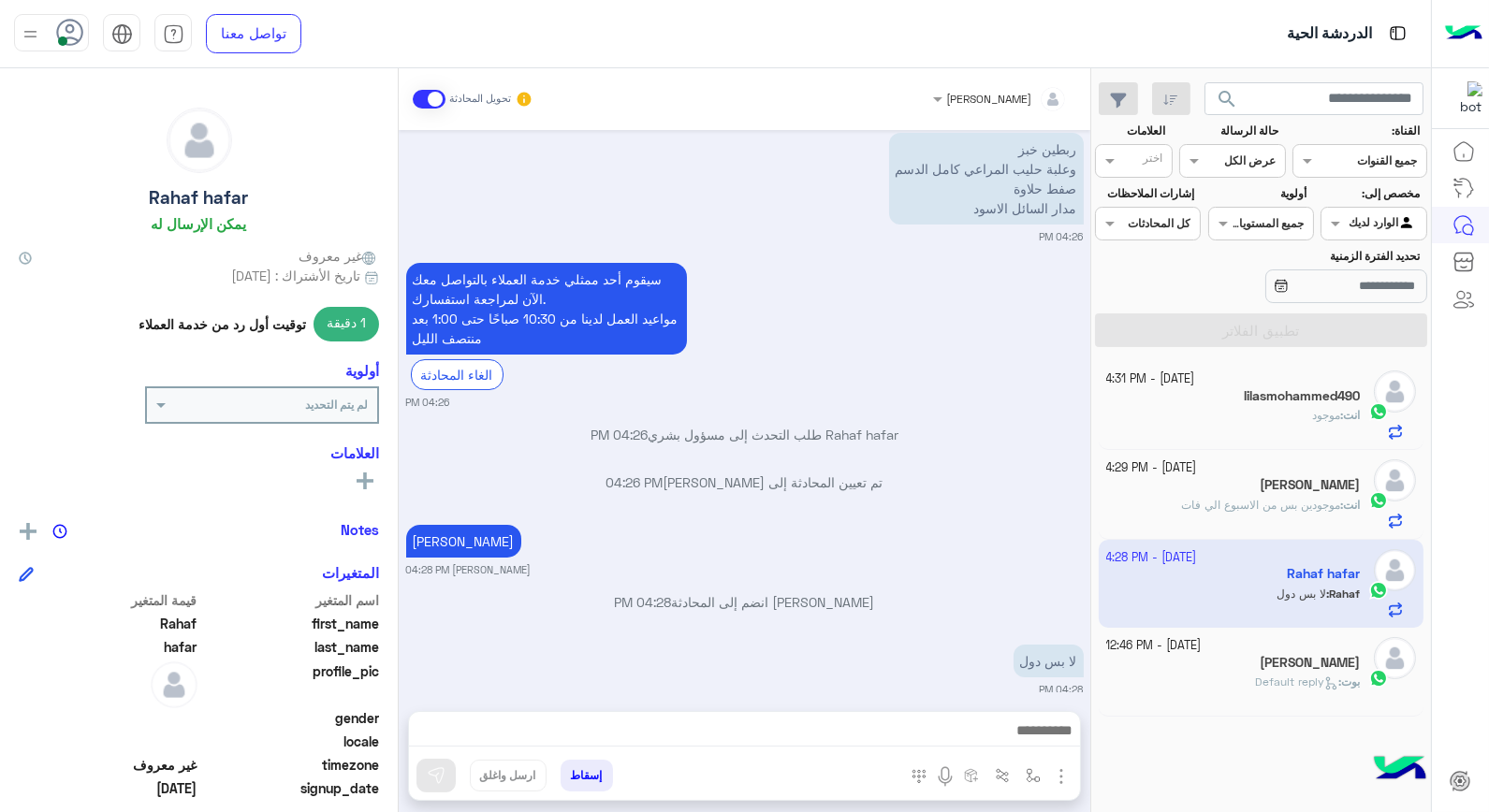
click at [1273, 665] on div "Alaa Sawas" at bounding box center [1234, 665] width 255 height 19
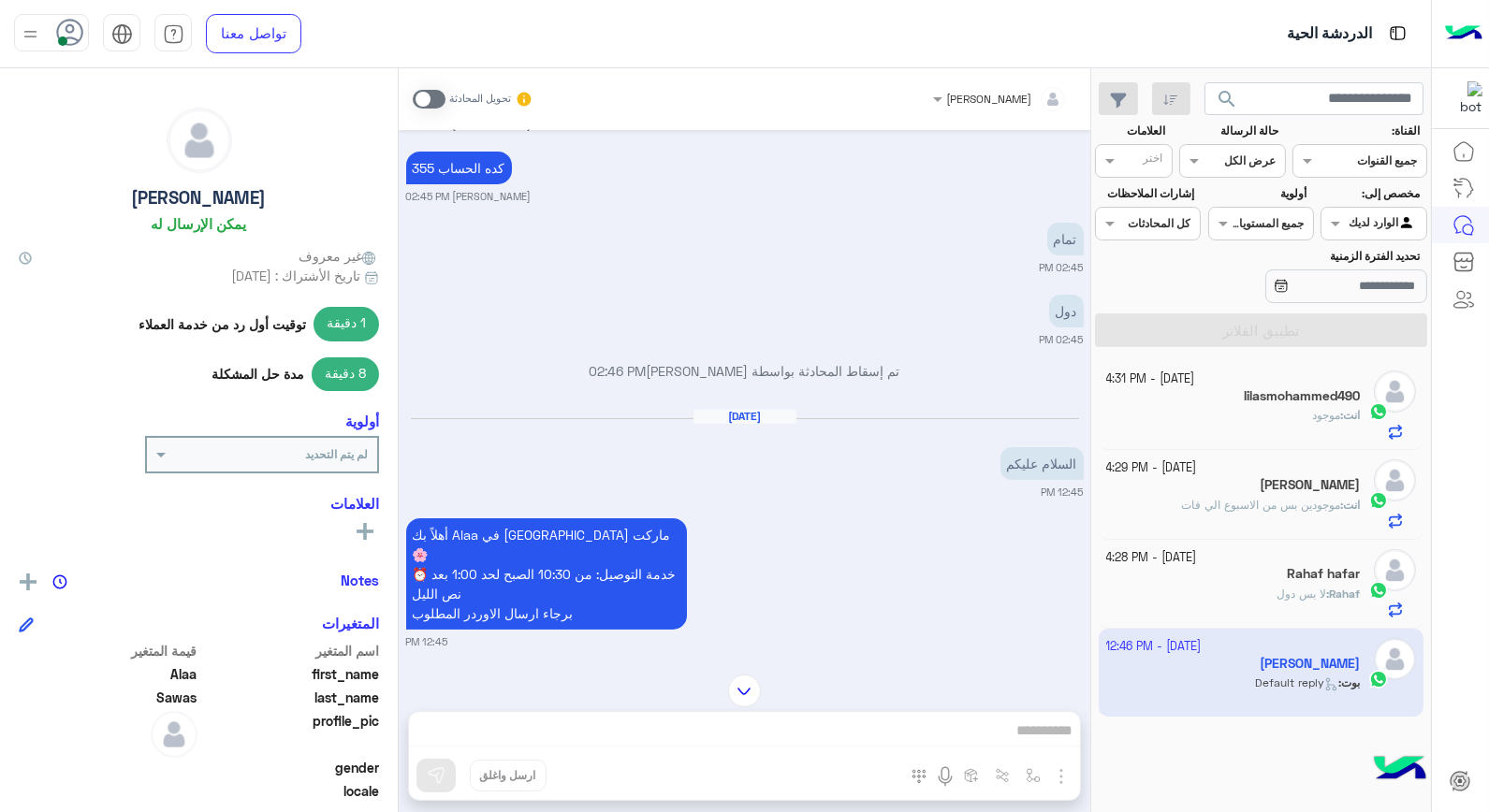
scroll to position [1134, 0]
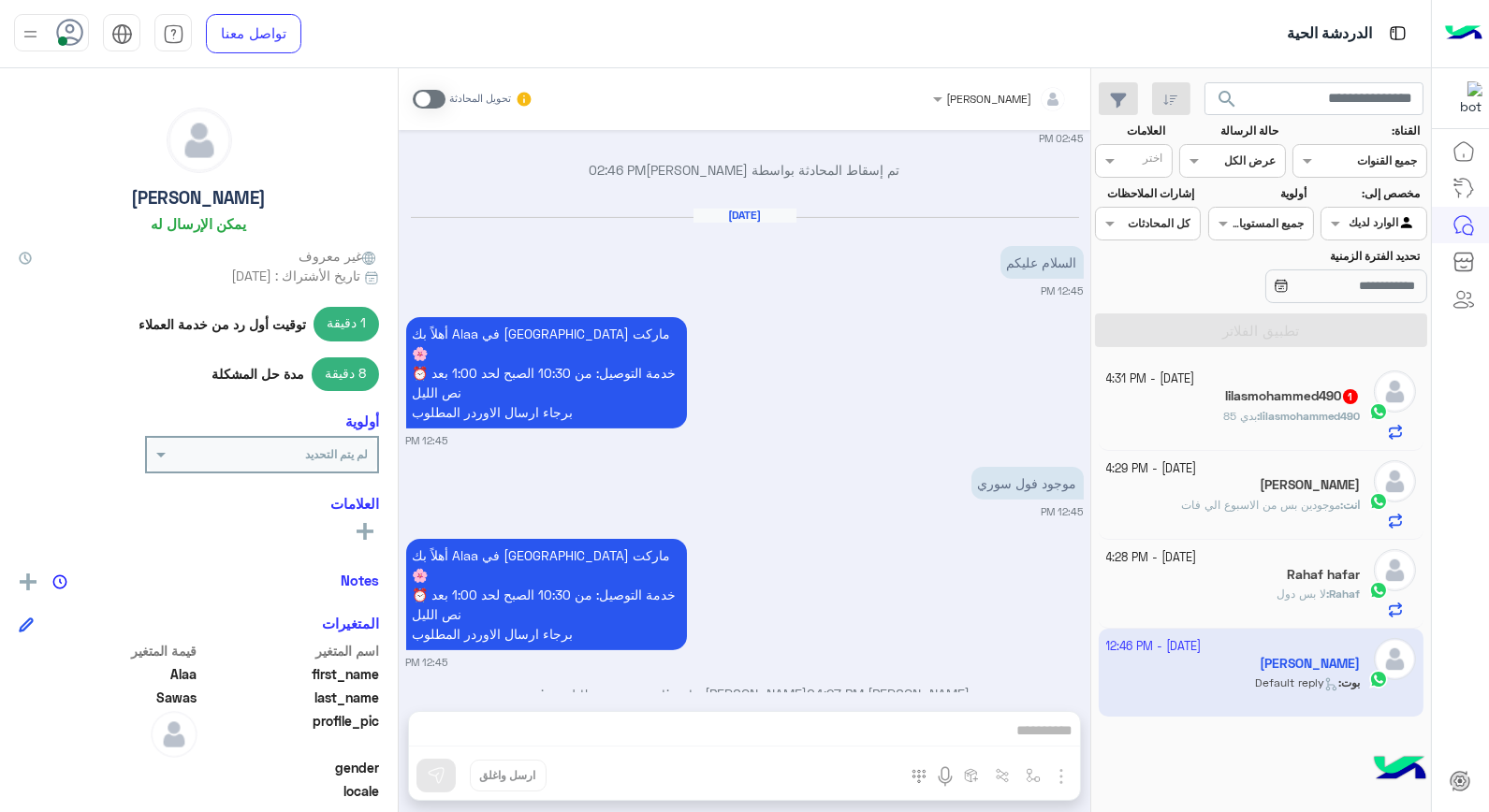
click at [1007, 734] on div "خالد صقر تحويل المحادثة Oct 2, 2025 تمام اجيبه خالد صقر 02:41 PM اه 02:41 PM جي…" at bounding box center [744, 444] width 692 height 751
click at [992, 734] on div "خالد صقر تحويل المحادثة Oct 2, 2025 تمام اجيبه خالد صقر 02:41 PM اه 02:41 PM جي…" at bounding box center [744, 444] width 692 height 751
click at [428, 103] on span at bounding box center [429, 98] width 33 height 18
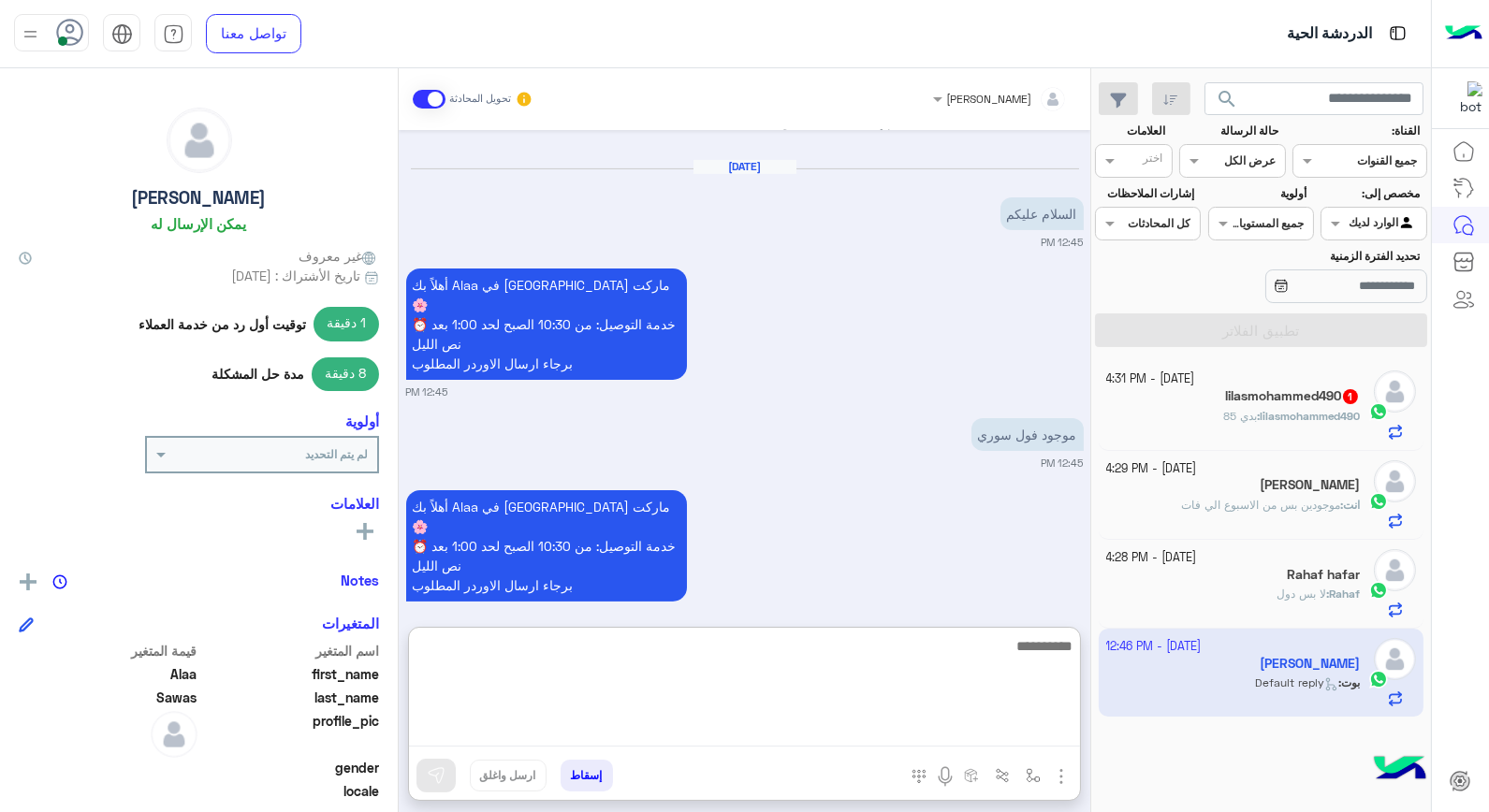
click at [1000, 730] on textarea at bounding box center [744, 690] width 671 height 113
type textarea "**********"
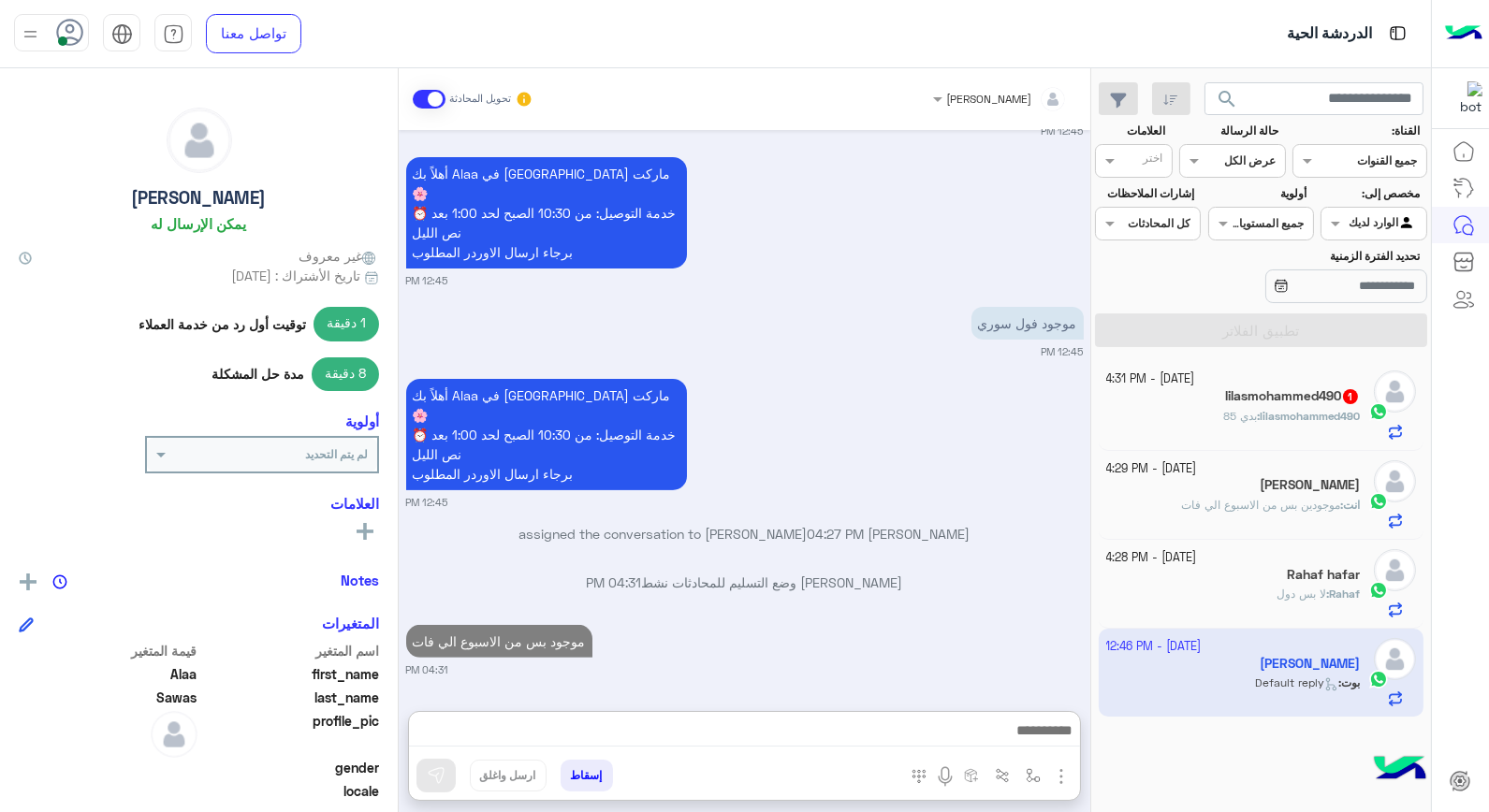
click at [1192, 414] on div "lilasmohammed490 : بدي 85" at bounding box center [1234, 424] width 255 height 33
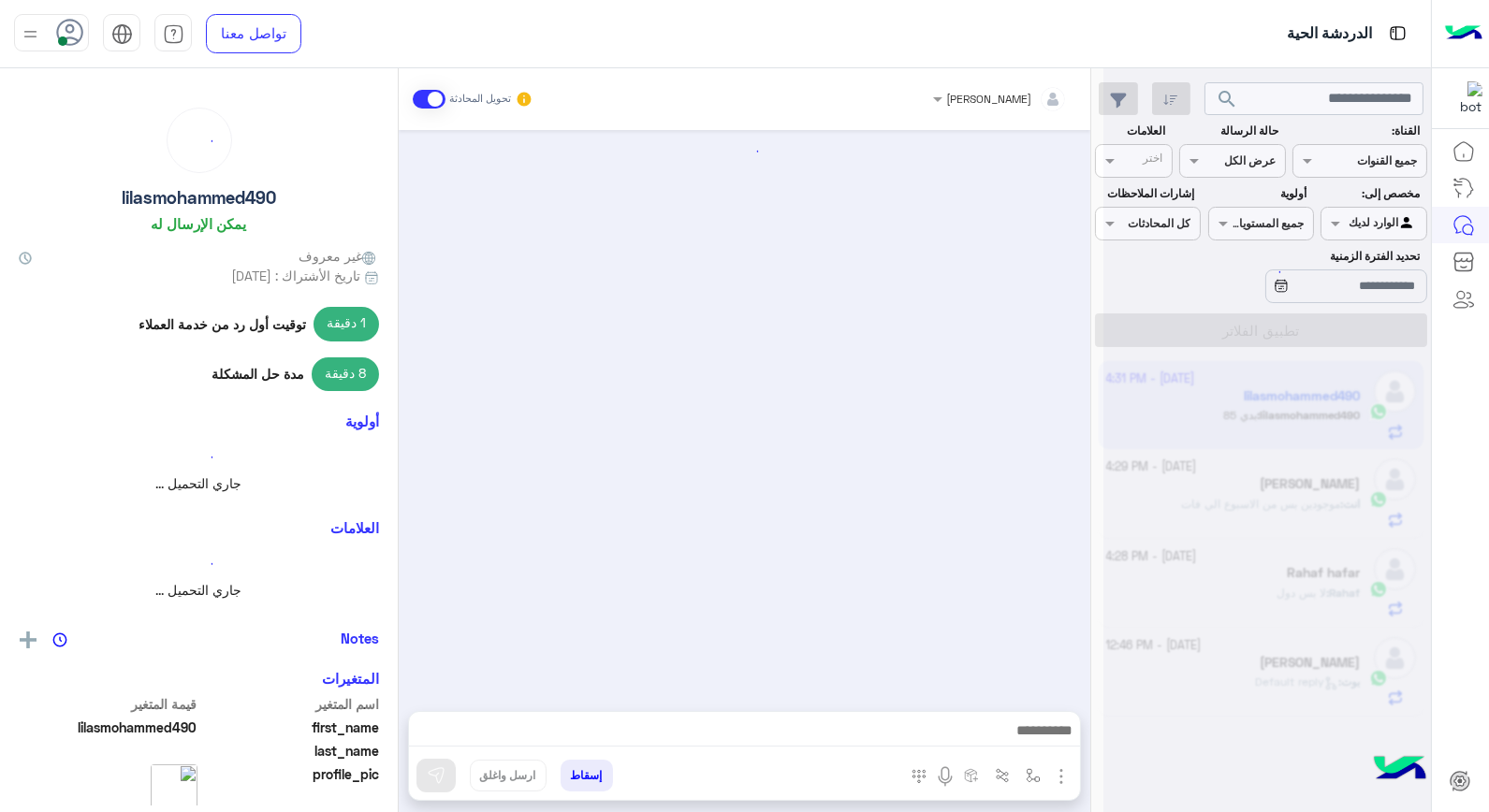
click at [1192, 414] on div at bounding box center [1268, 414] width 327 height 812
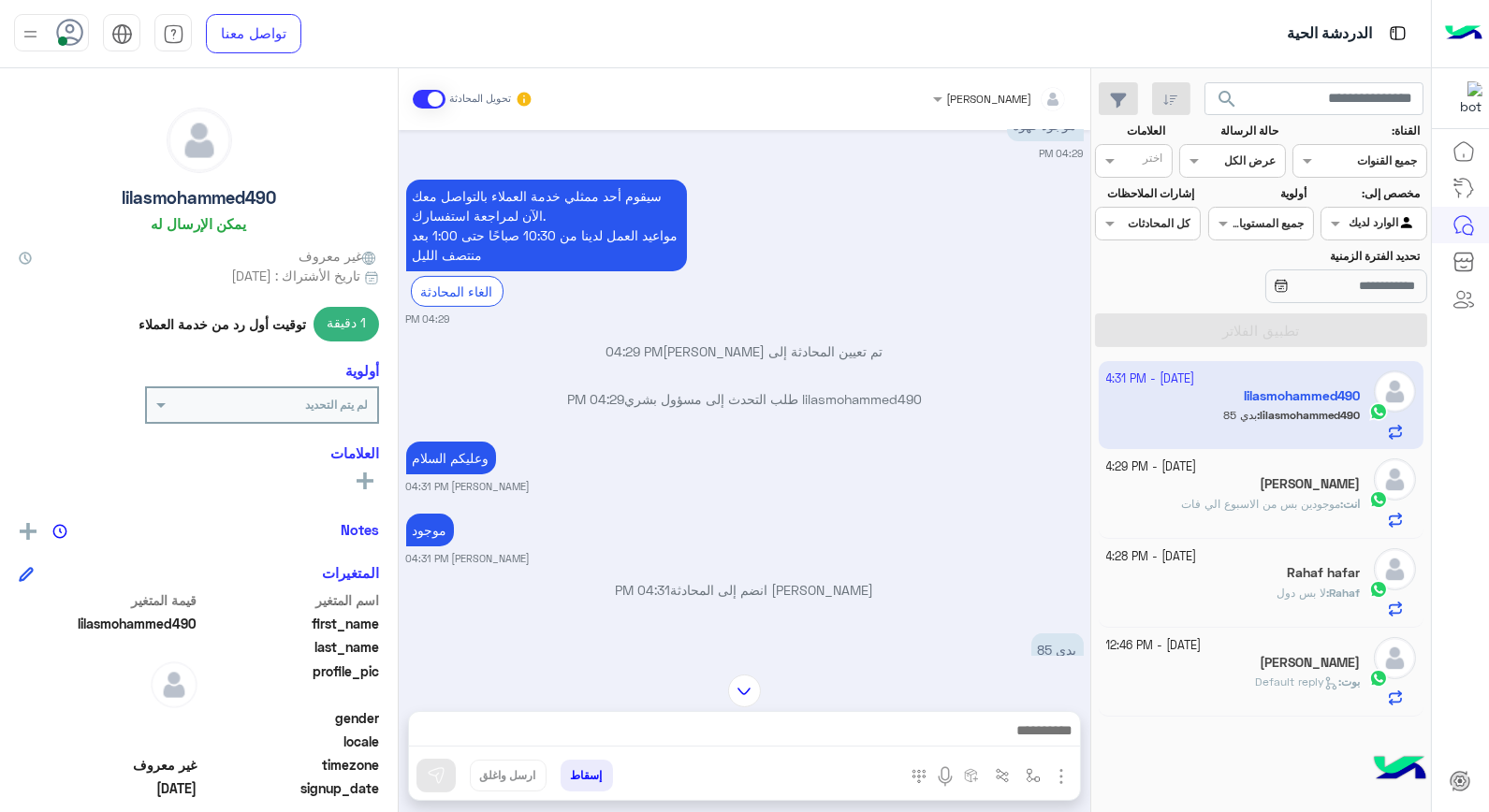
scroll to position [1216, 0]
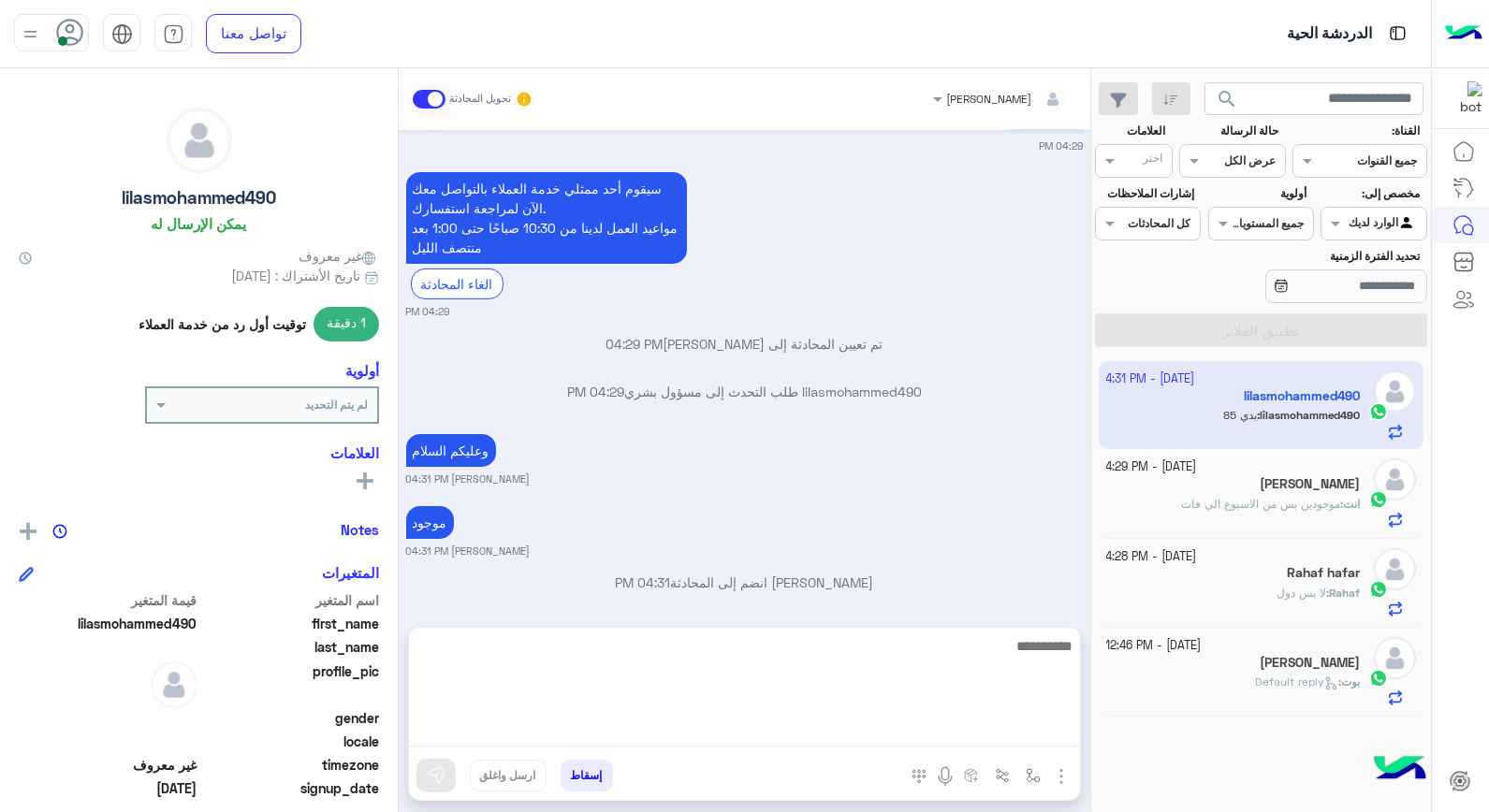
click at [1009, 734] on textarea at bounding box center [744, 690] width 671 height 113
type textarea "**********"
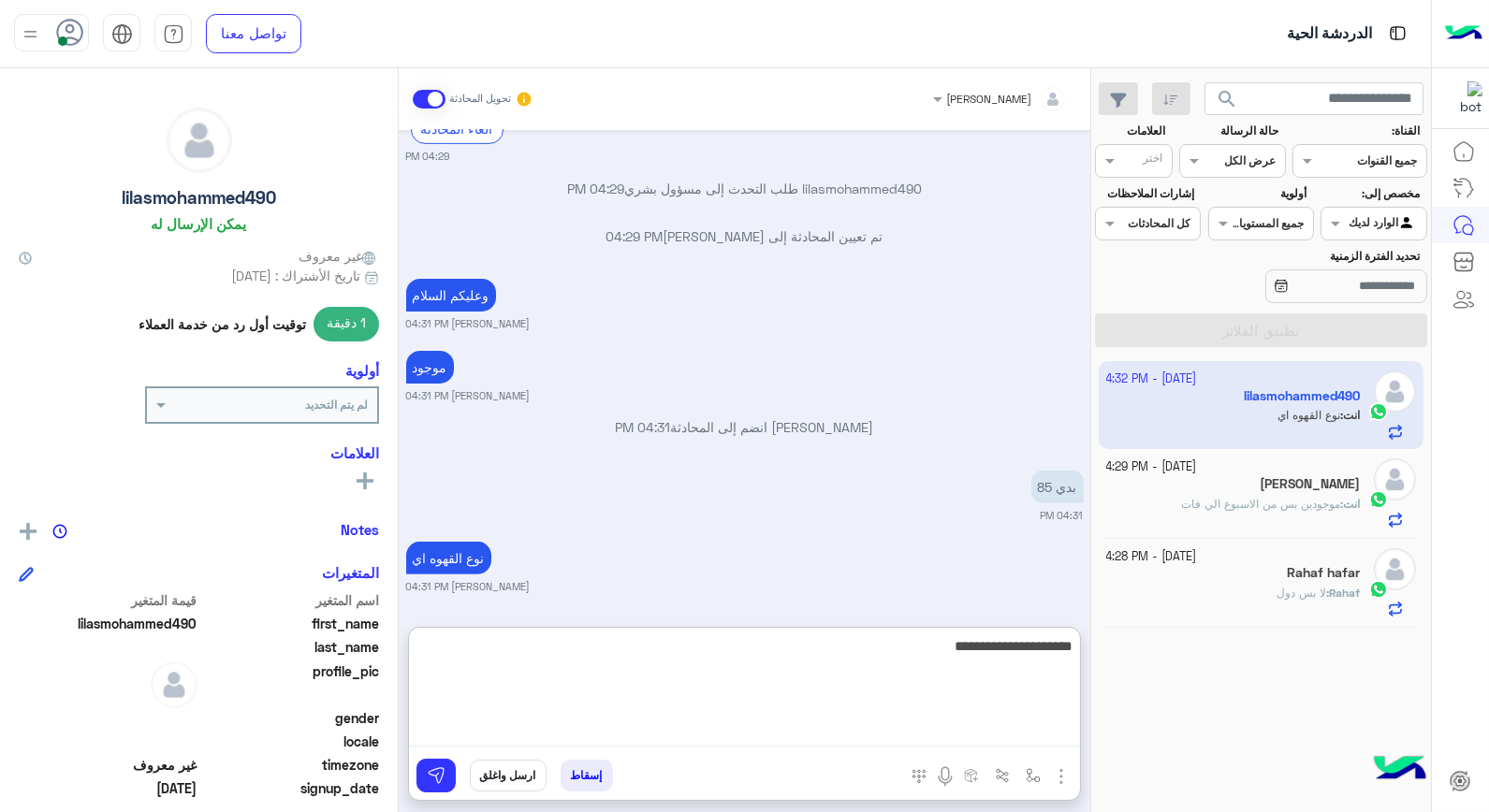
type textarea "**********"
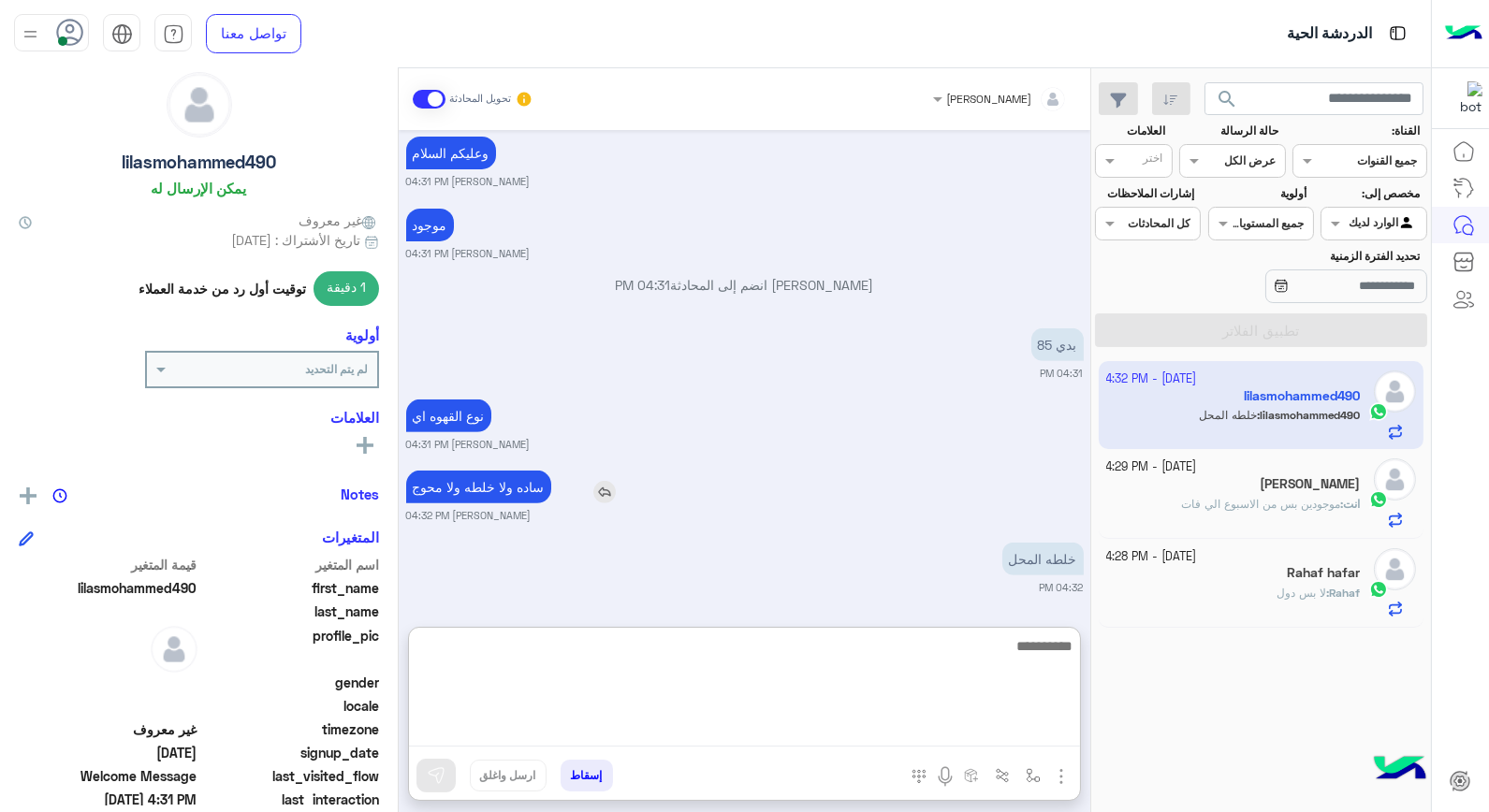
scroll to position [0, 0]
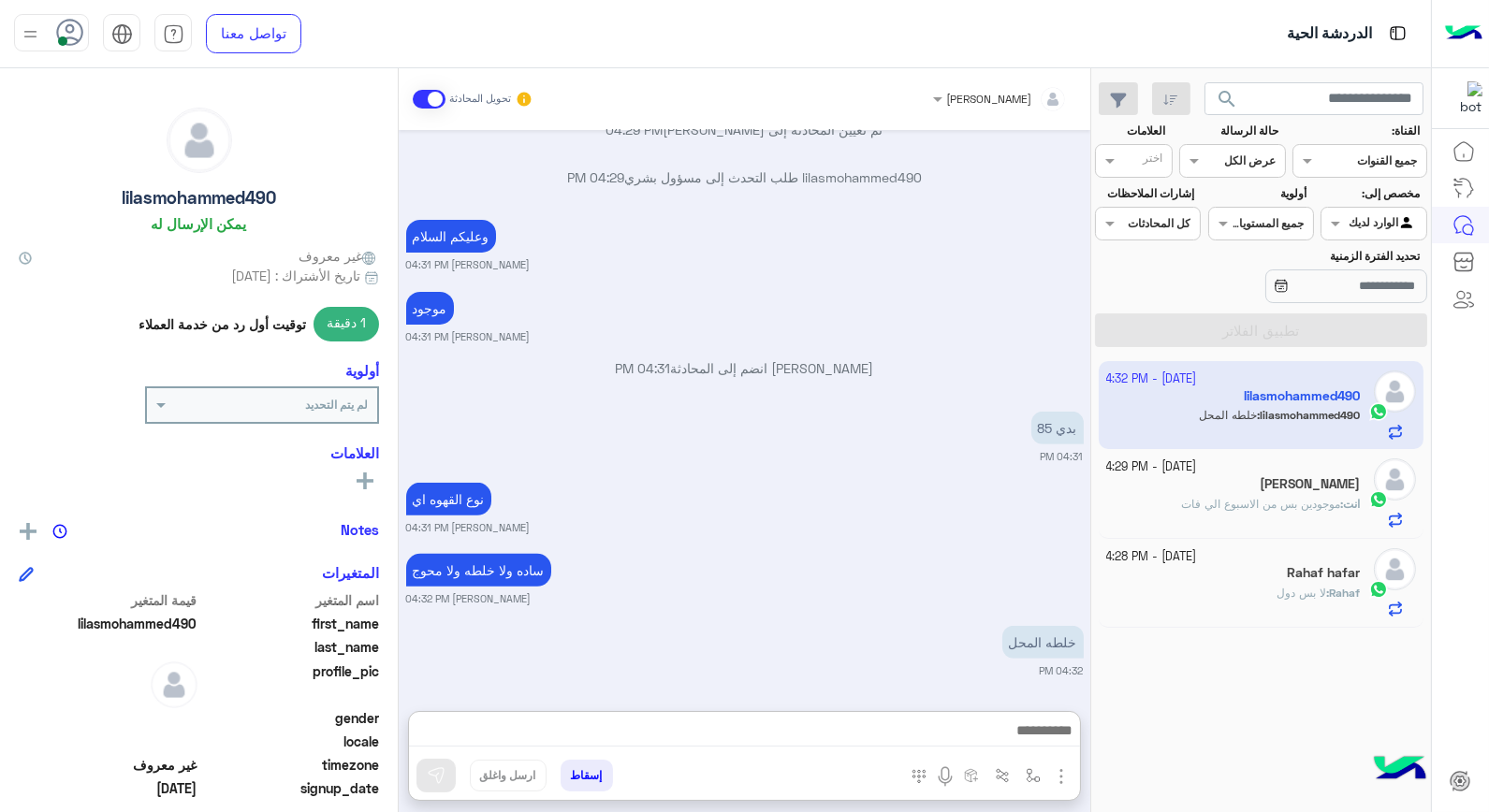
click at [1269, 419] on app-inbox-user "3 October - 4:32 PM lilasmohammed490 lilasmohammed490 : خلطه المحل" at bounding box center [1262, 404] width 325 height 88
drag, startPoint x: 1269, startPoint y: 419, endPoint x: 1289, endPoint y: 500, distance: 83.4
click at [1289, 500] on span "موجودين بس من الاسبوع الي فات" at bounding box center [1260, 503] width 159 height 14
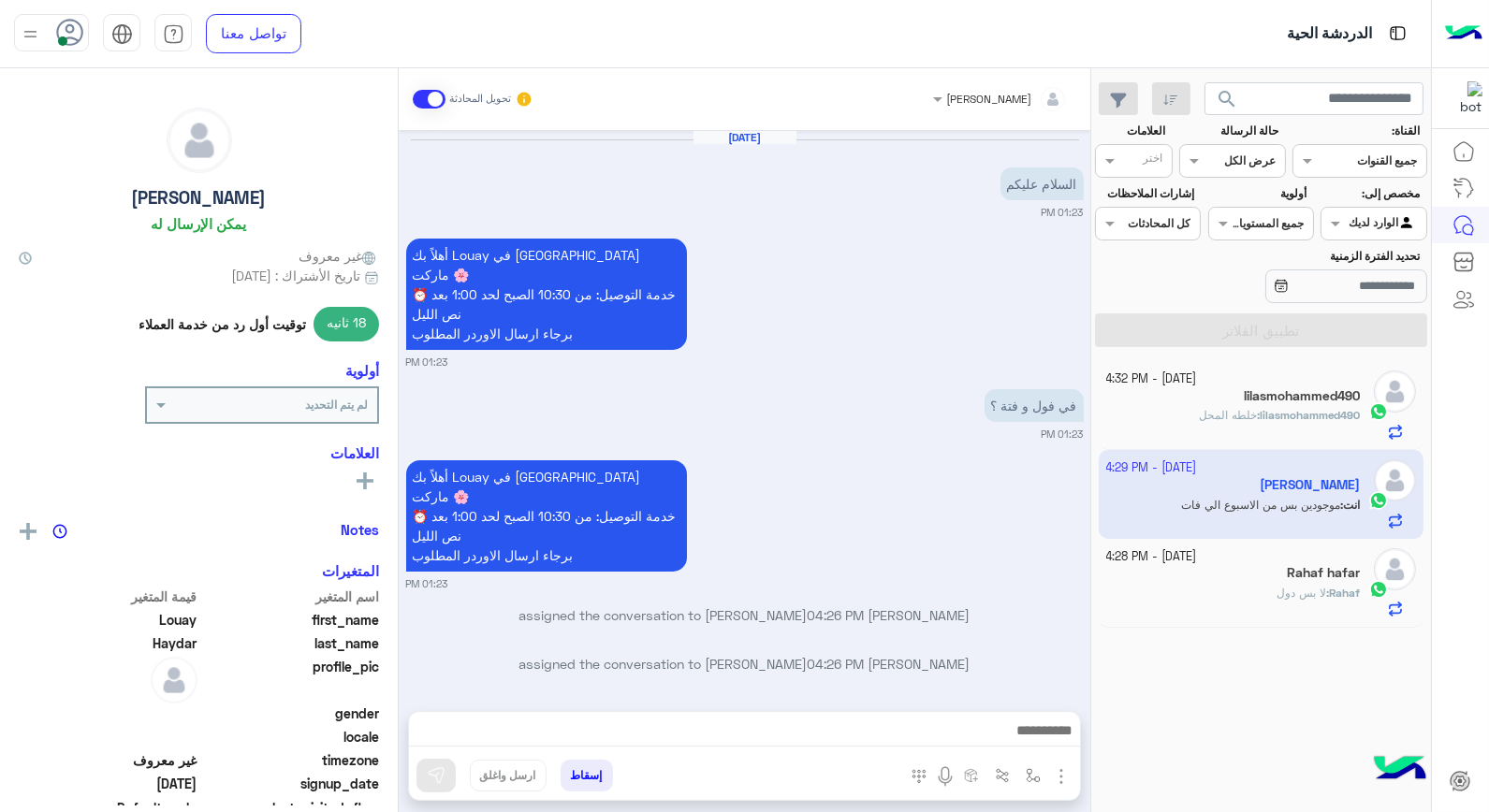
scroll to position [186, 0]
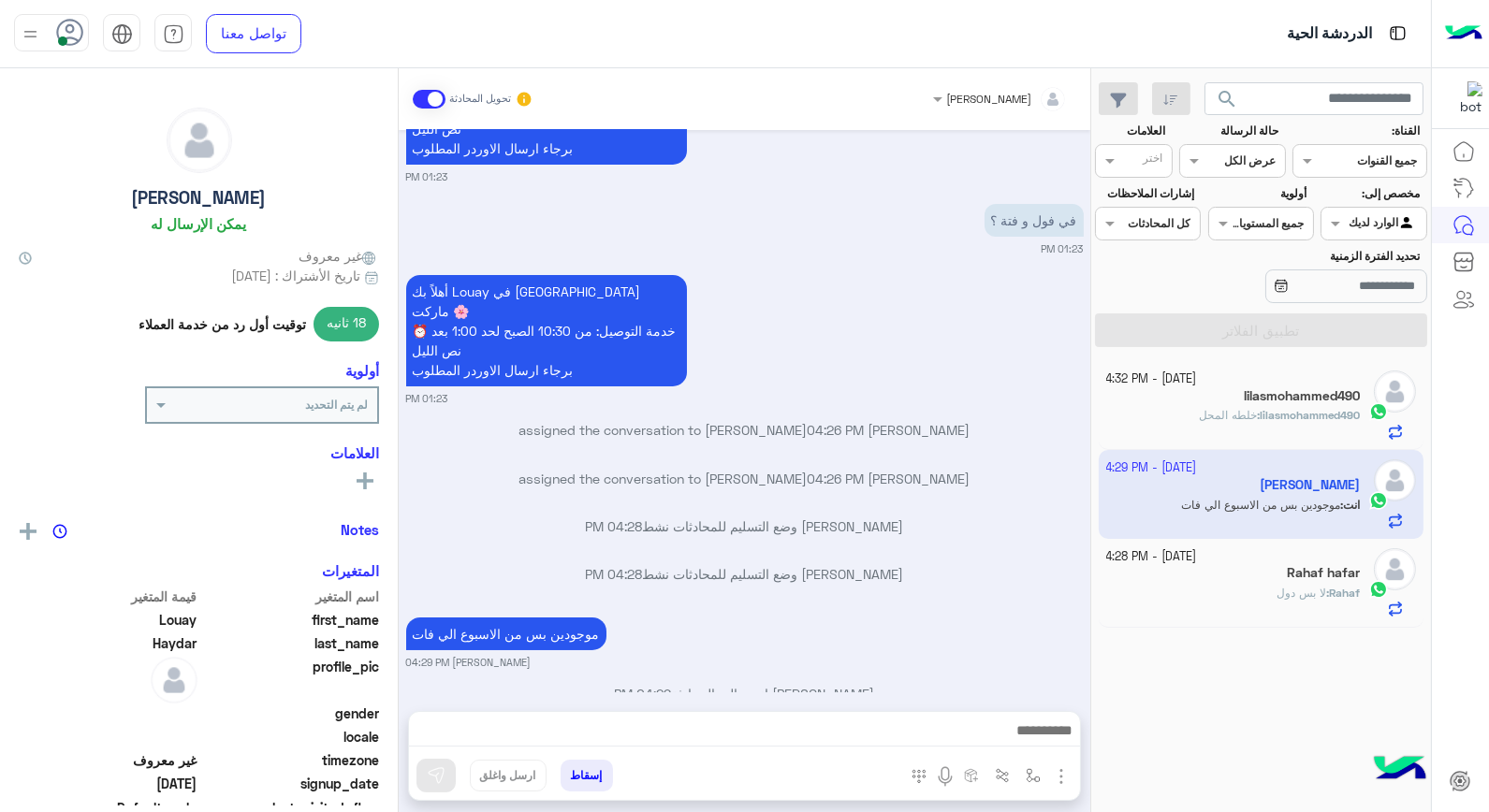
click at [1286, 584] on div "Rahaf hafar" at bounding box center [1234, 574] width 255 height 19
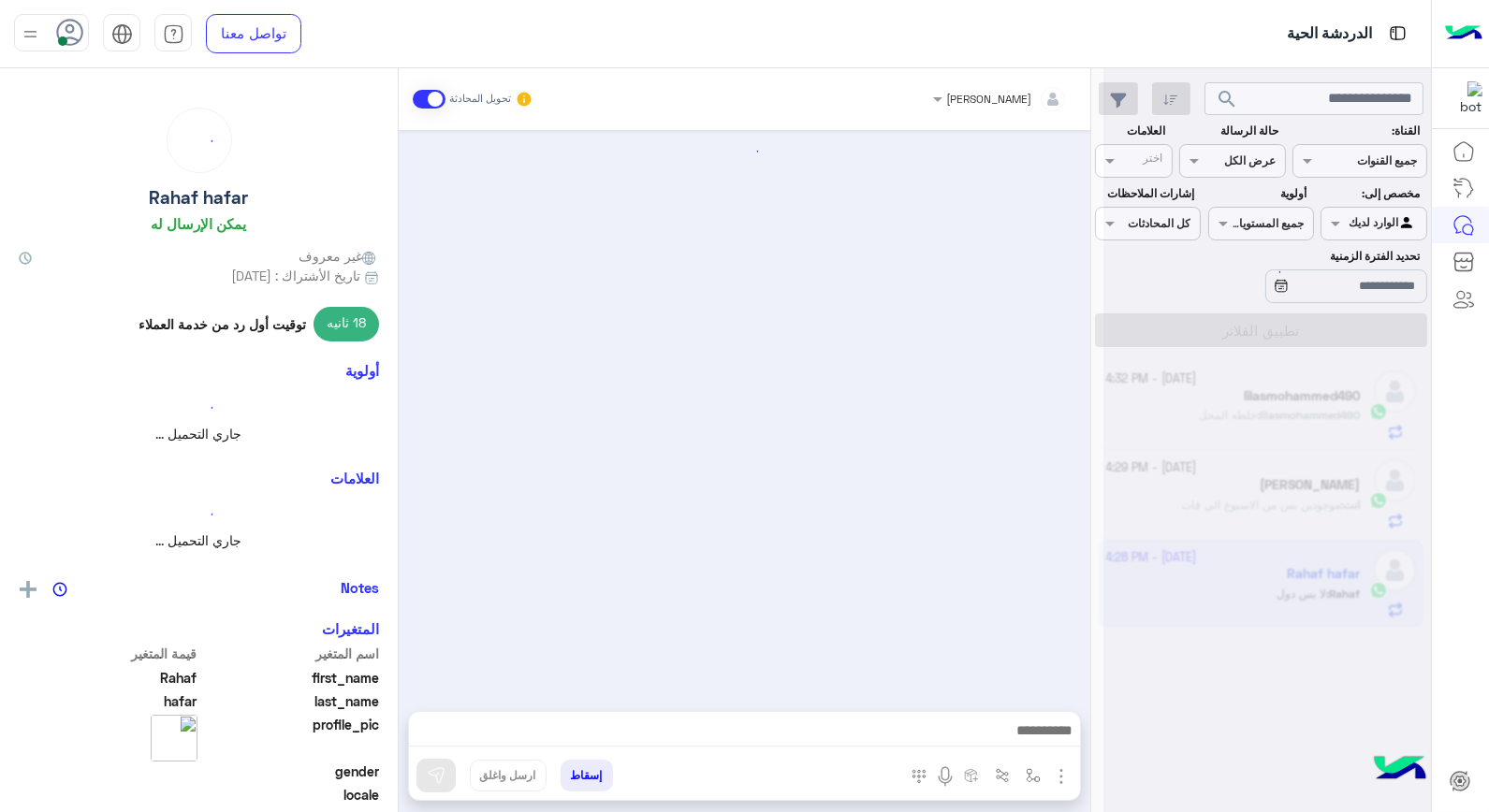
click at [1286, 584] on div at bounding box center [1268, 414] width 327 height 812
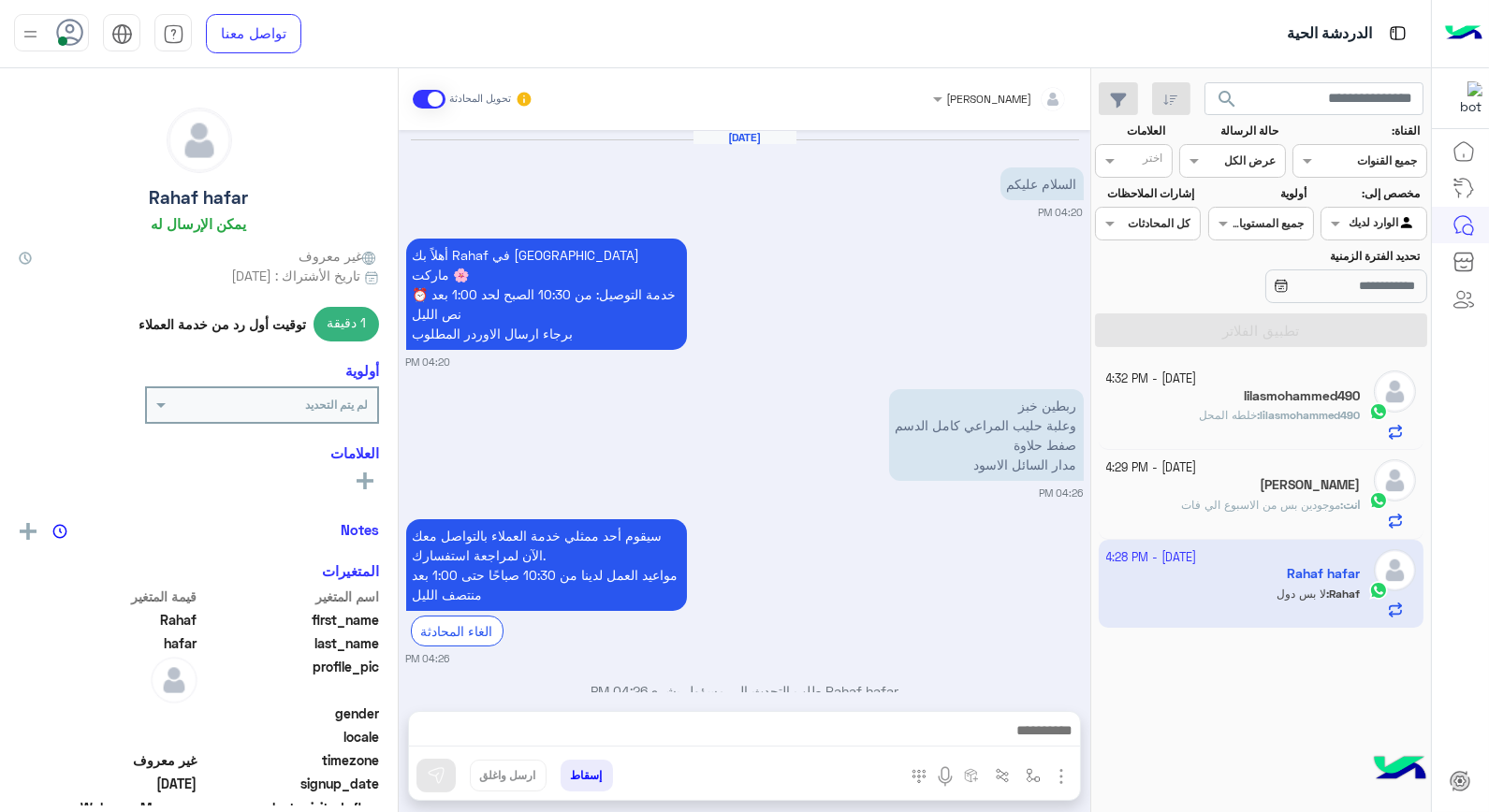
scroll to position [256, 0]
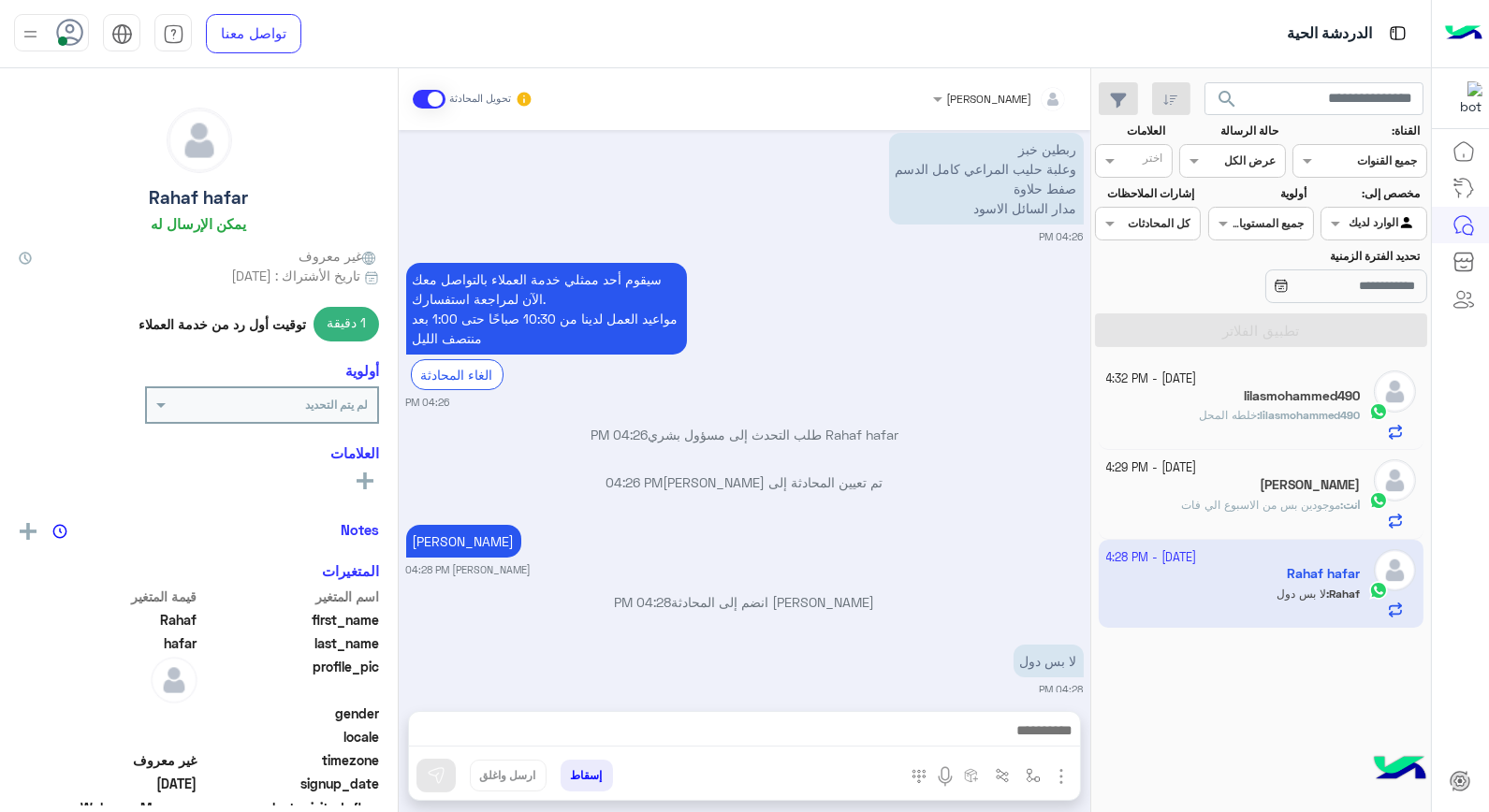
click at [1274, 400] on h5 "lilasmohammed490" at bounding box center [1302, 396] width 116 height 16
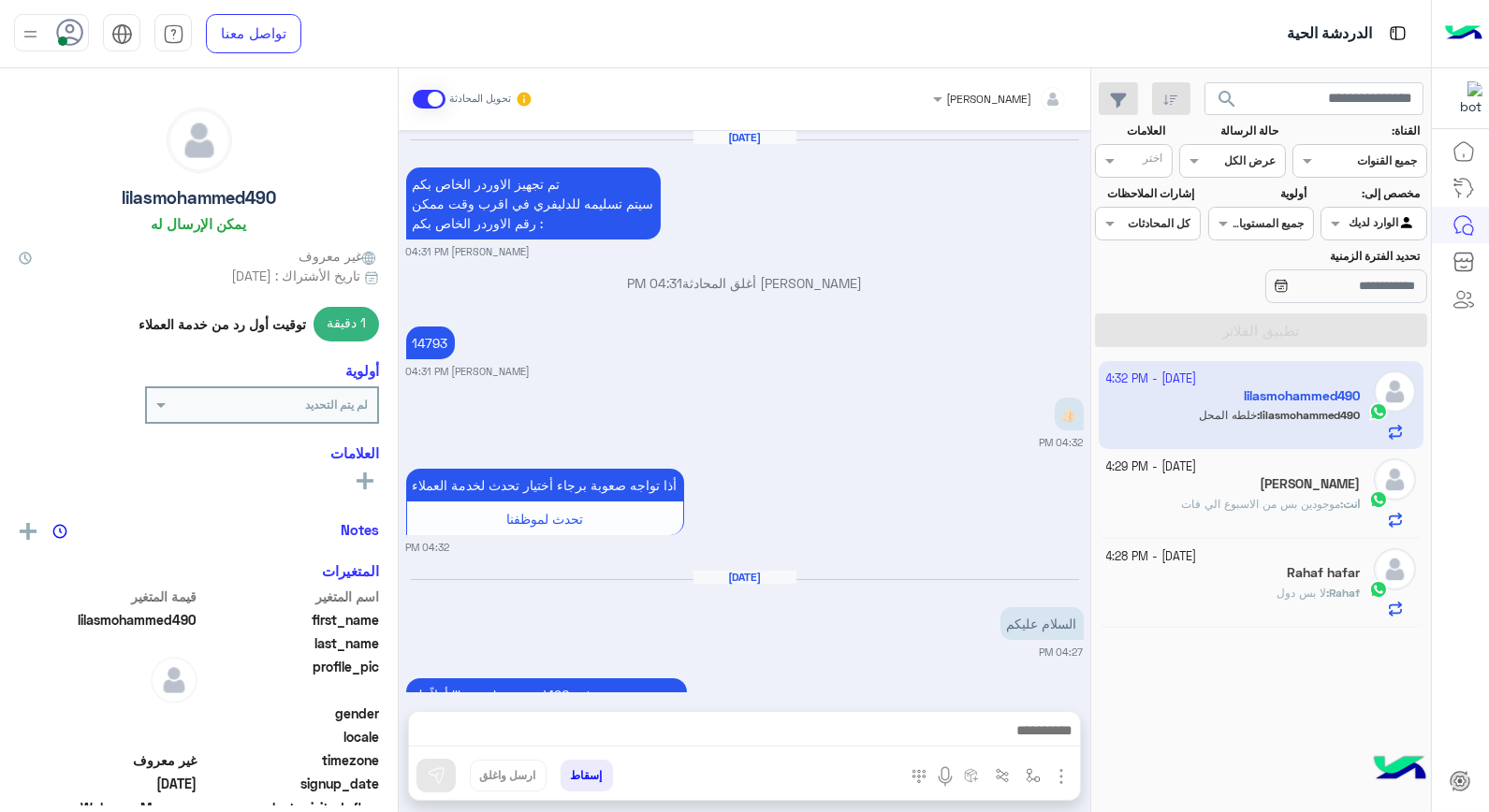
scroll to position [1164, 0]
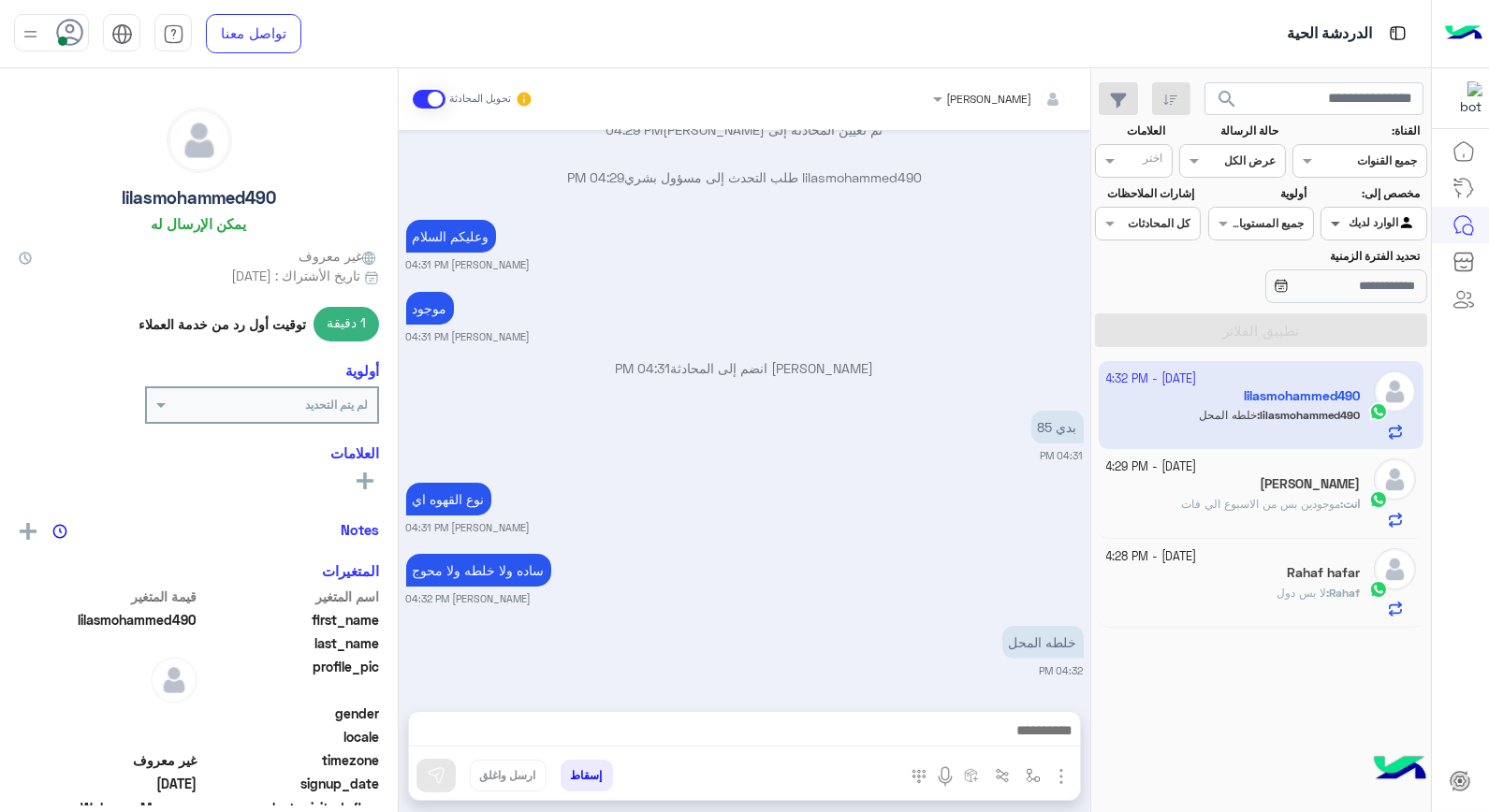
click at [1341, 230] on span at bounding box center [1333, 223] width 23 height 19
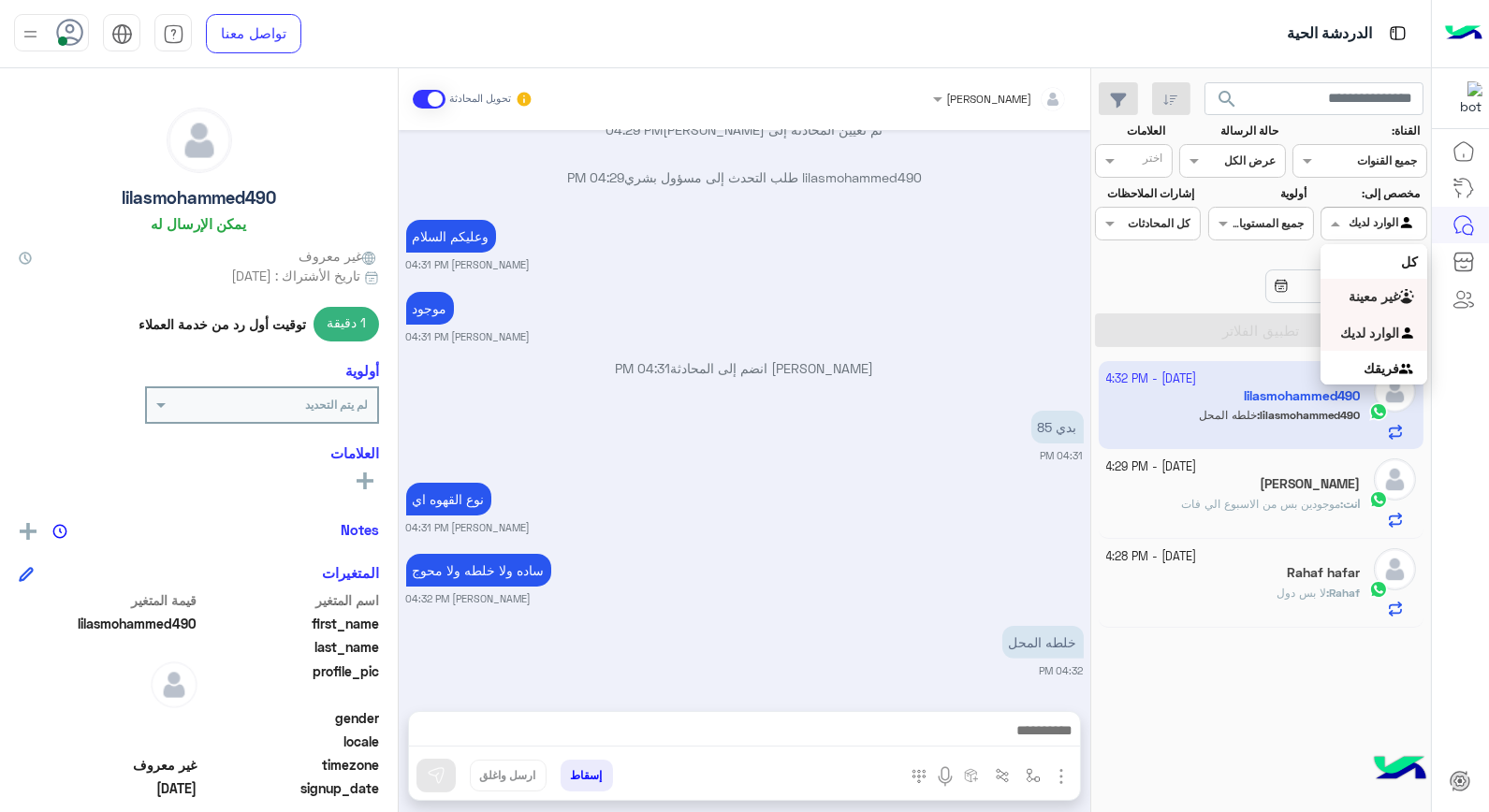
scroll to position [1236, 0]
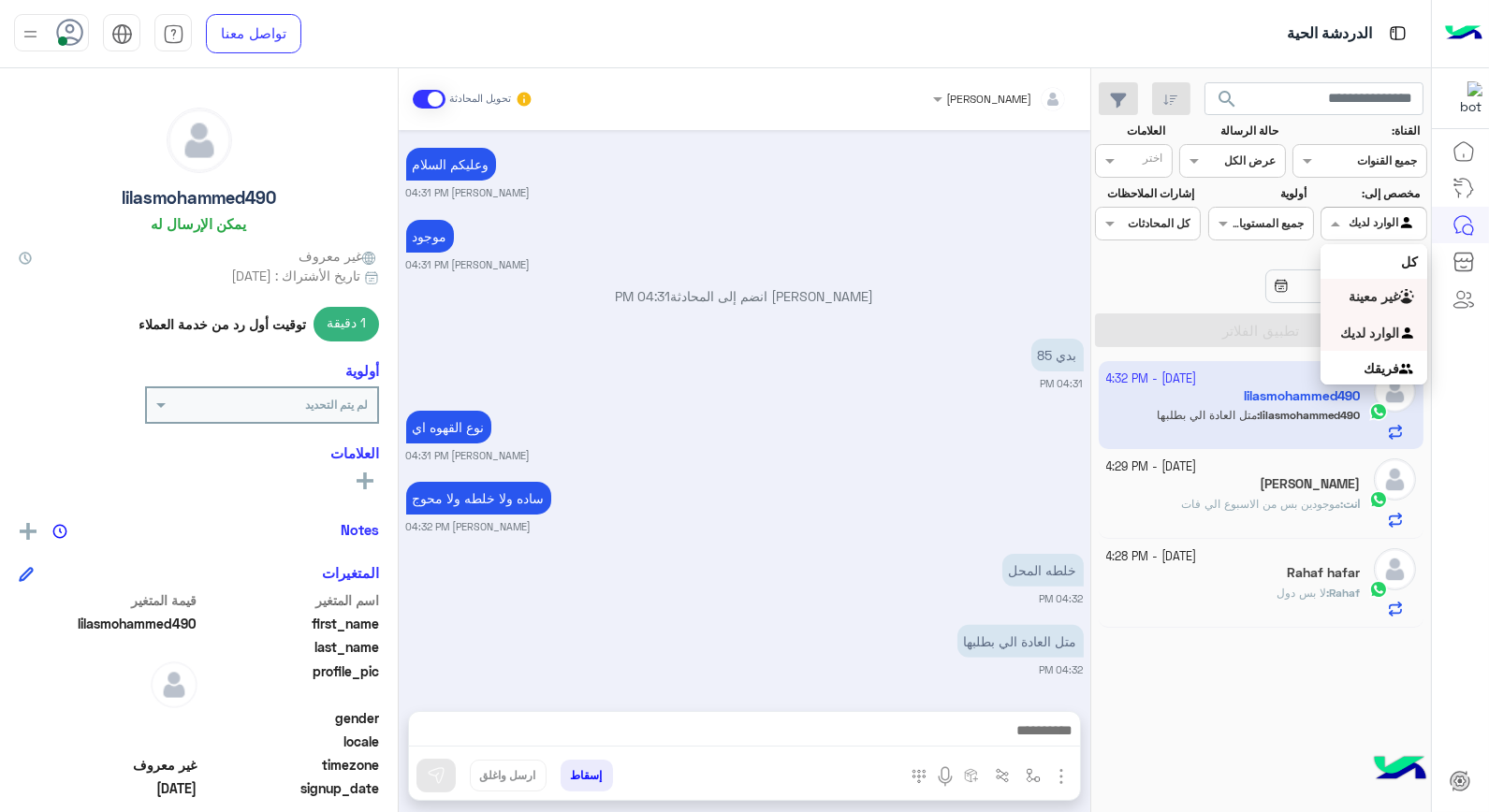
click at [1370, 301] on b "غير معينة" at bounding box center [1374, 296] width 51 height 16
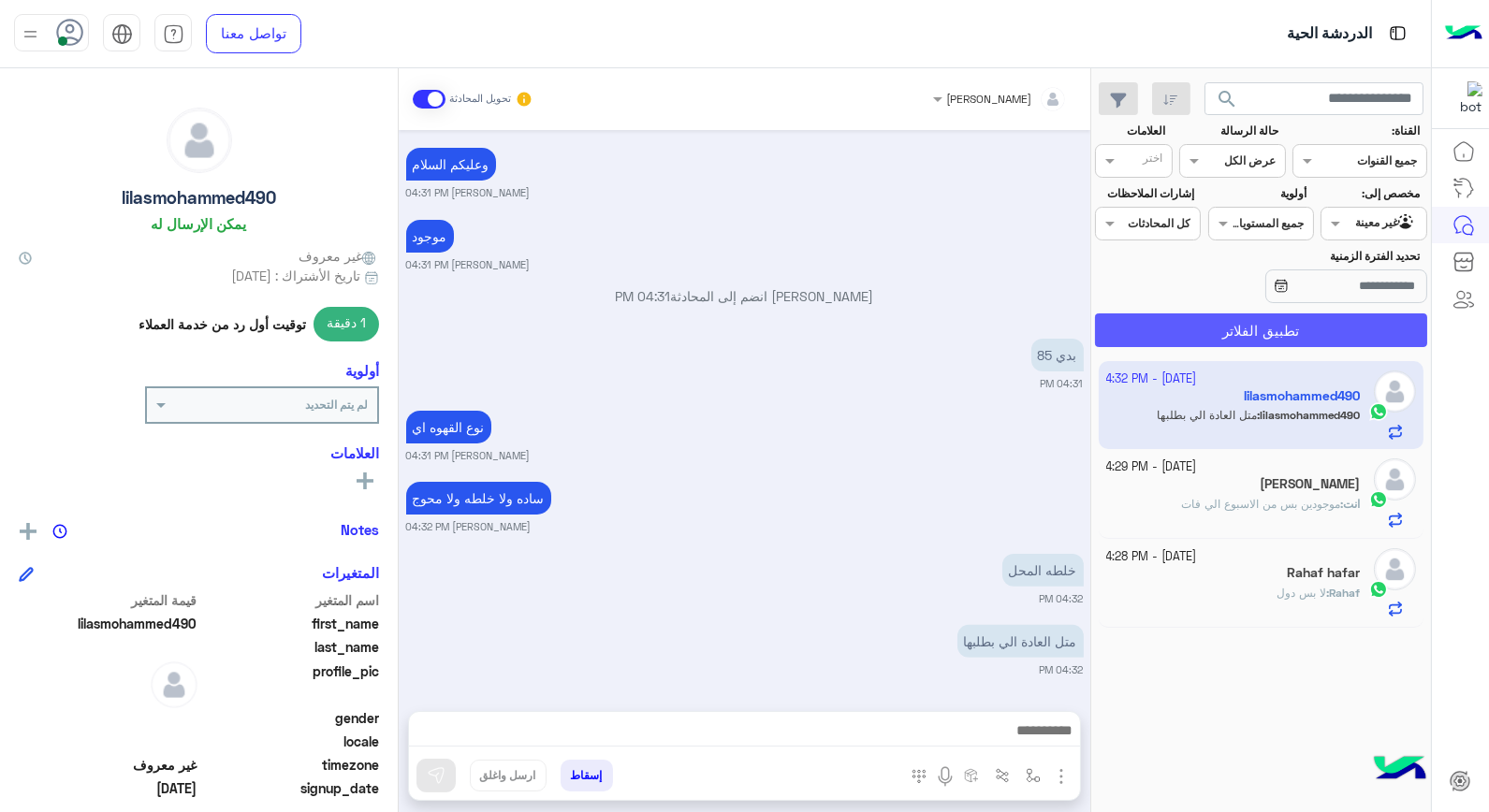
click at [1369, 327] on button "تطبيق الفلاتر" at bounding box center [1261, 330] width 332 height 34
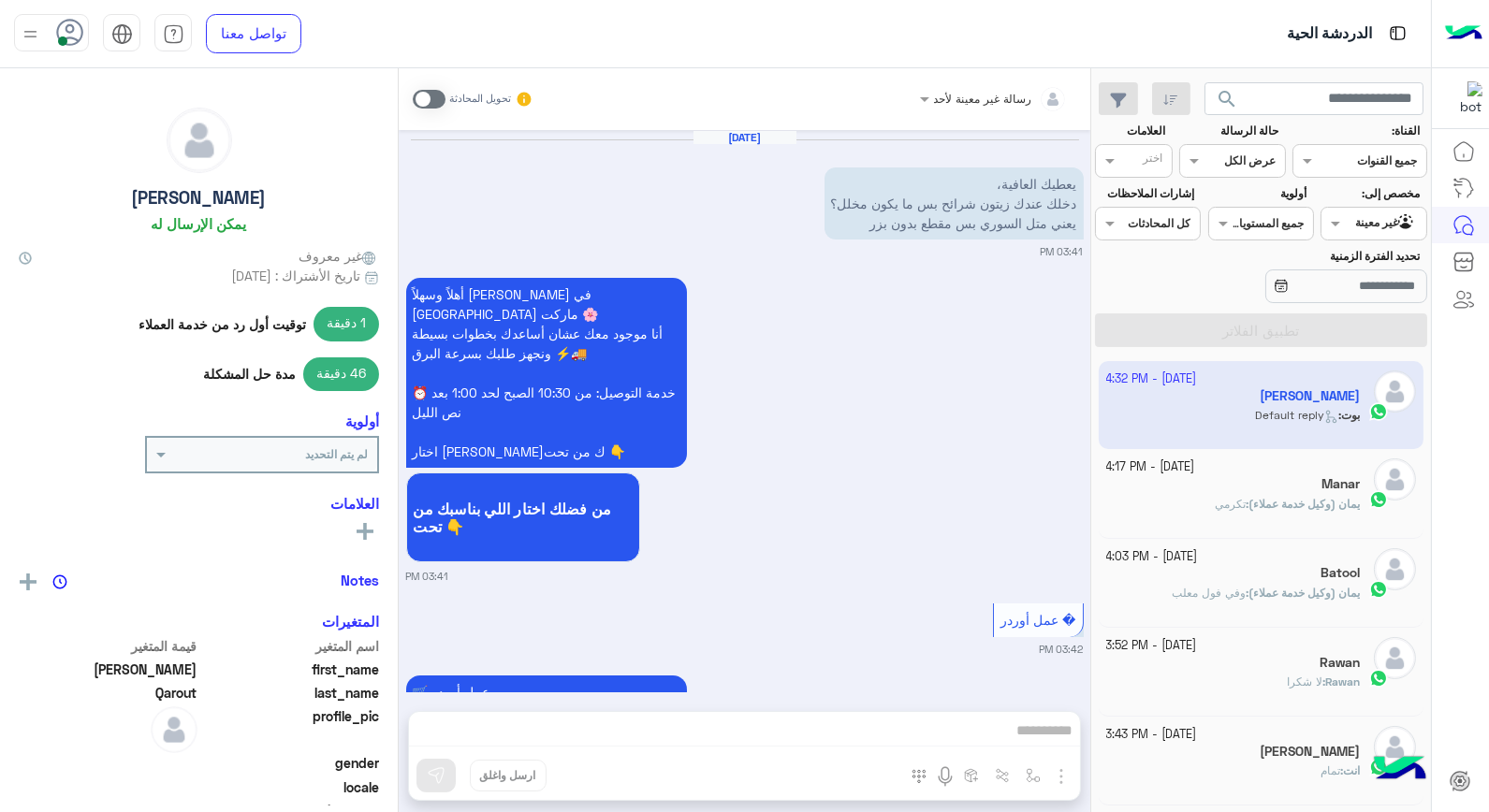
scroll to position [1854, 0]
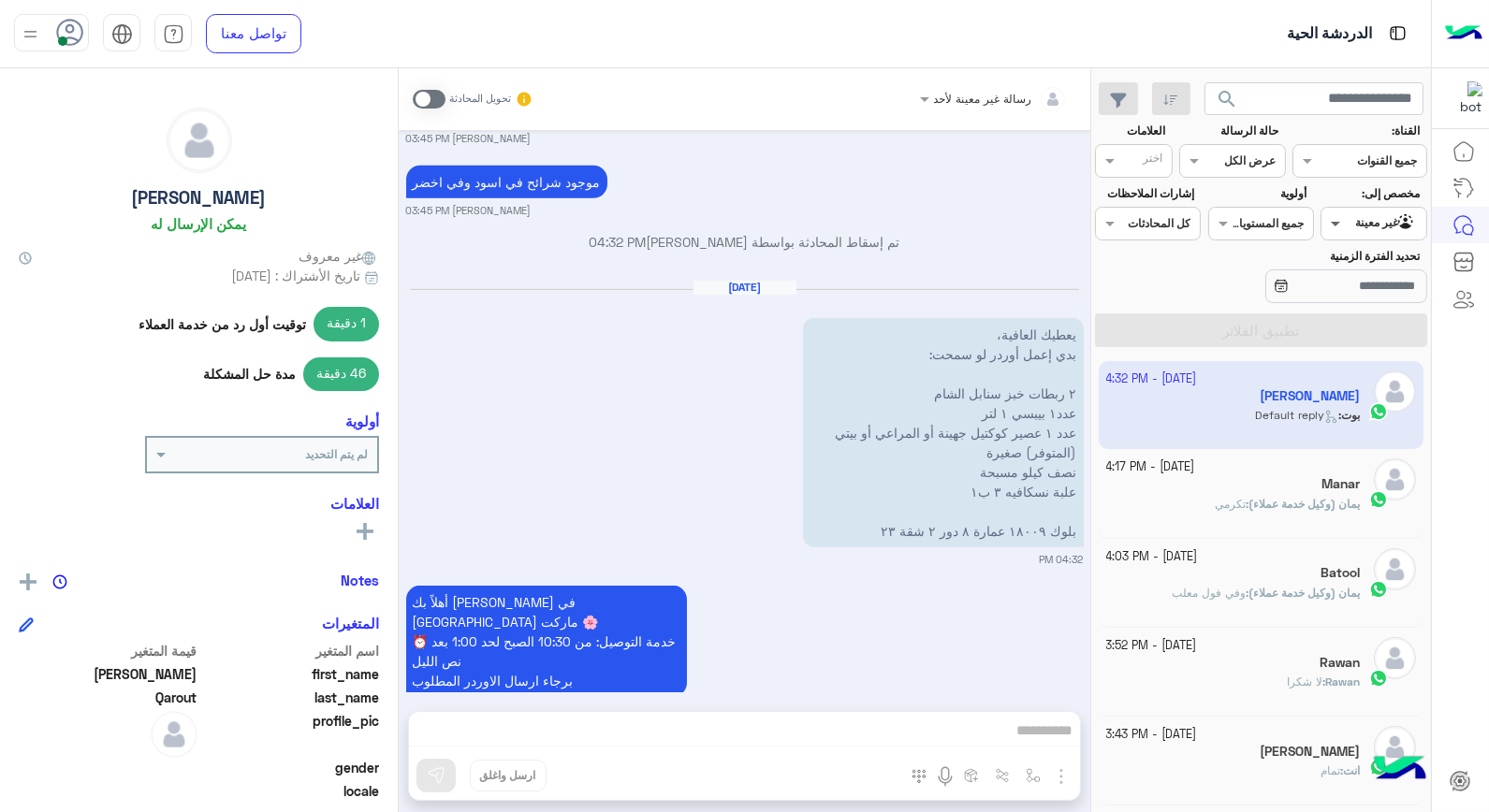
click at [1345, 229] on div "Agent Filter غير معينة" at bounding box center [1373, 223] width 106 height 34
click at [1363, 328] on b "الوارد لديك" at bounding box center [1370, 333] width 59 height 16
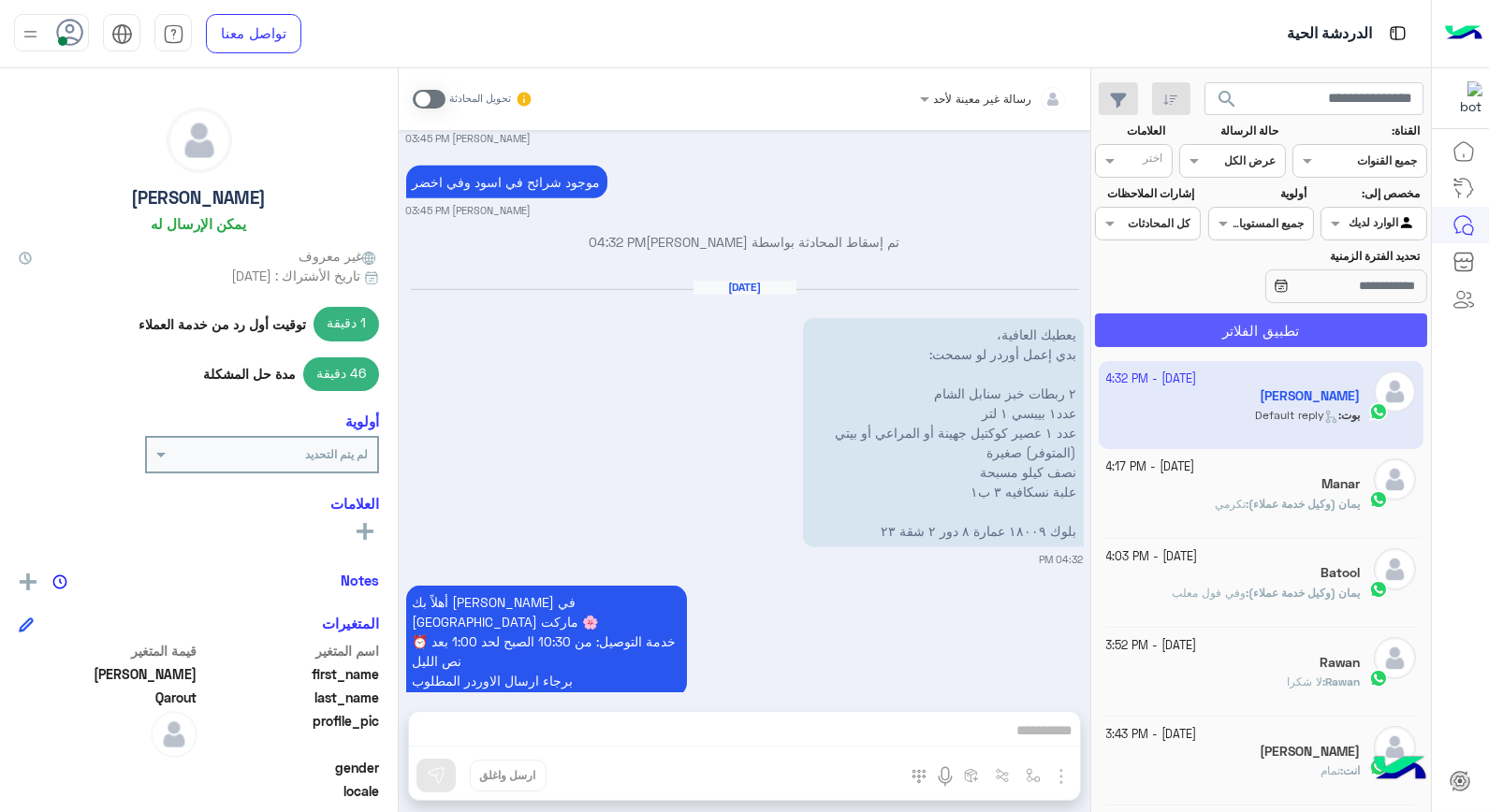
click at [1347, 334] on button "تطبيق الفلاتر" at bounding box center [1261, 330] width 332 height 34
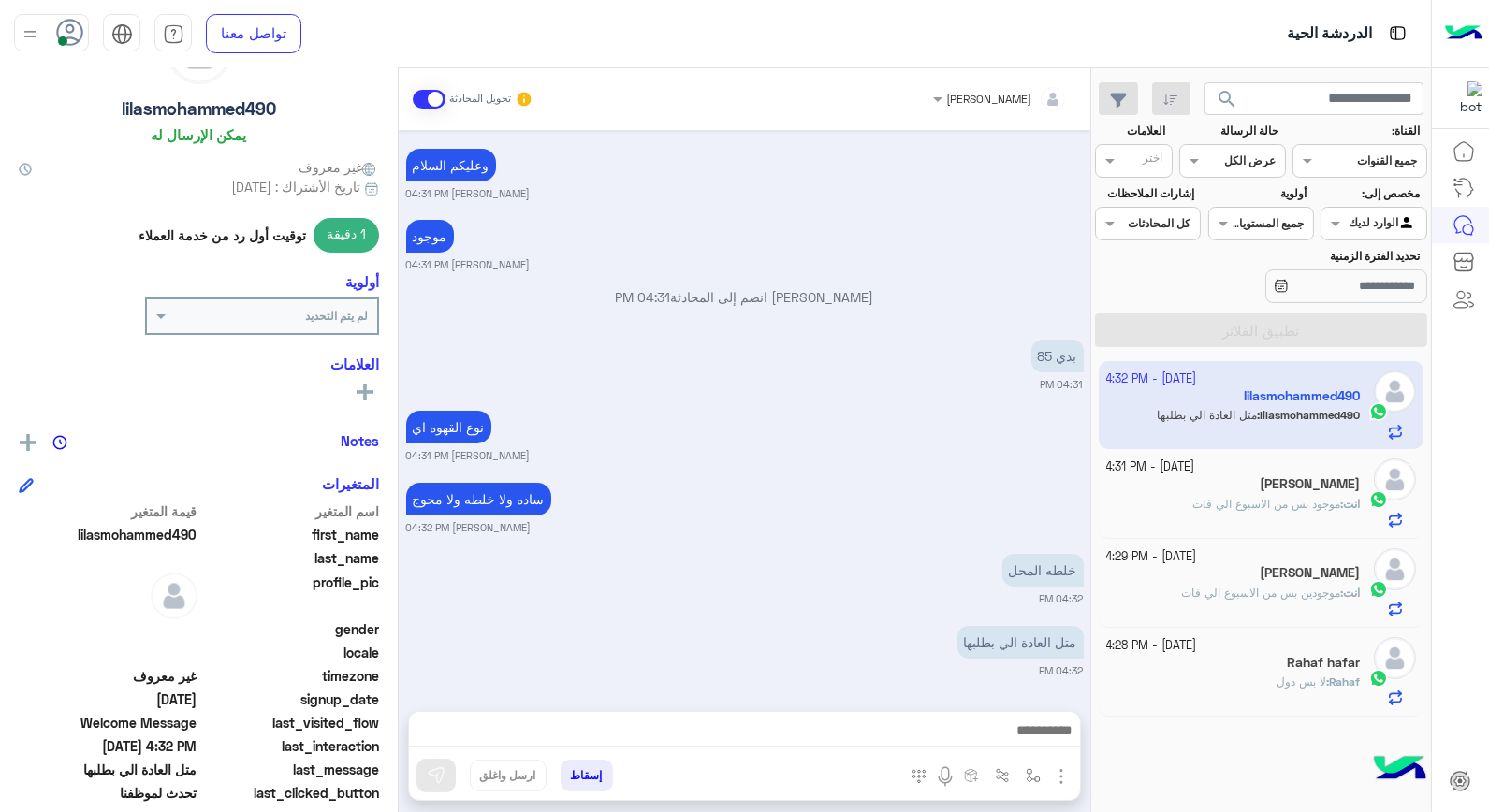
scroll to position [271, 0]
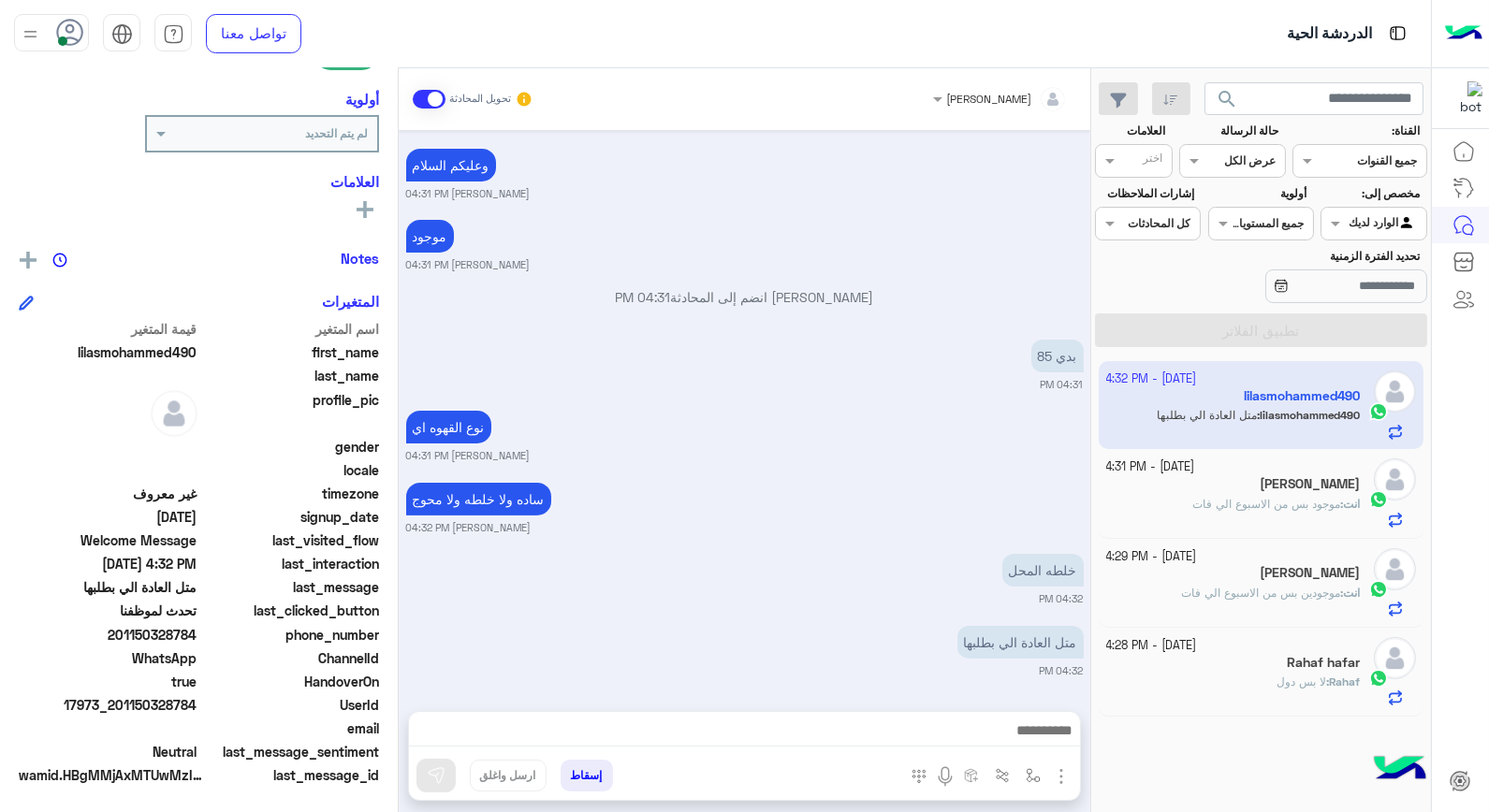
click at [1322, 520] on div "انت : موجود بس من الاسبوع الي فات" at bounding box center [1234, 512] width 255 height 33
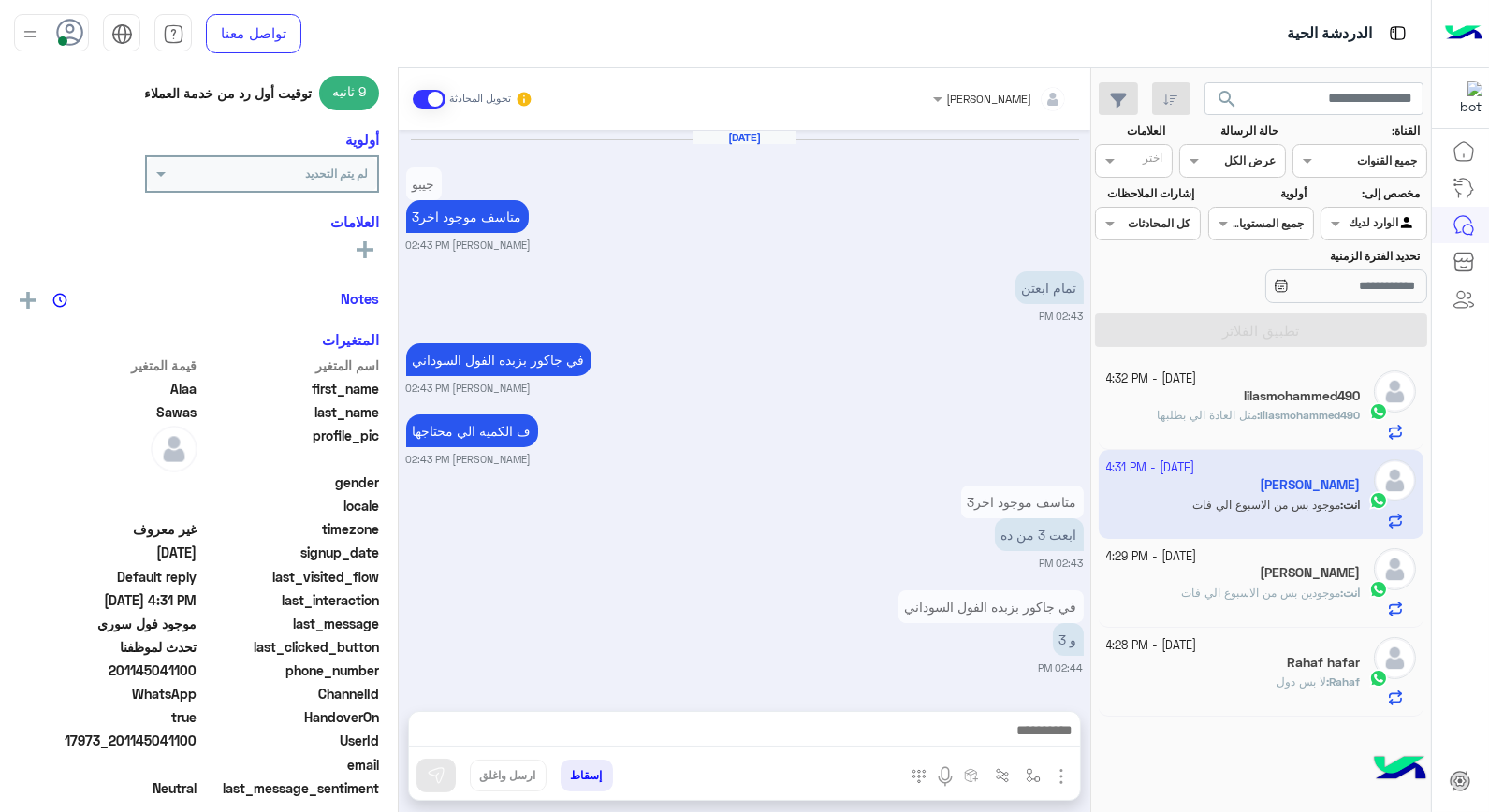
scroll to position [1054, 0]
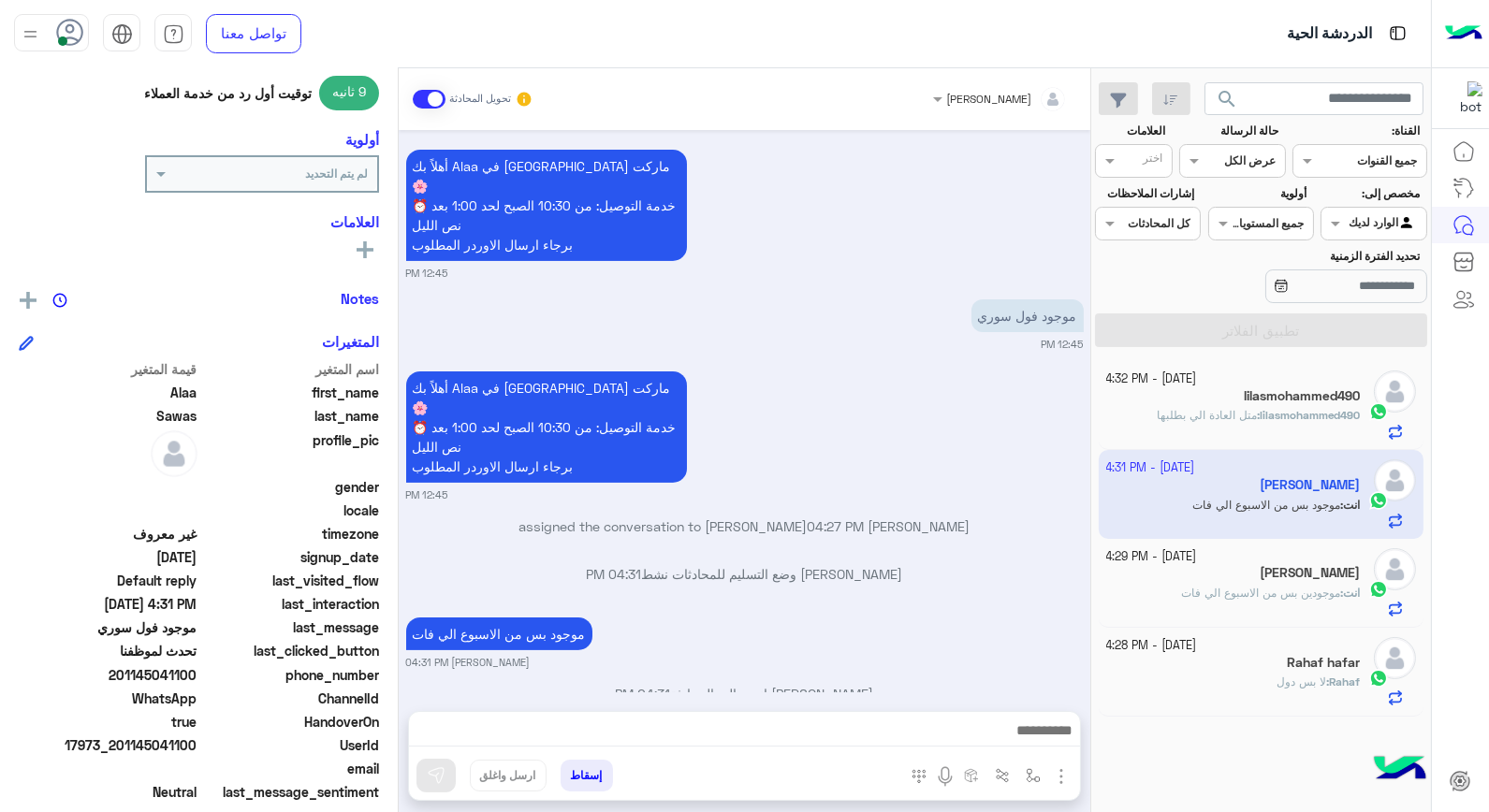
click at [1290, 593] on span "موجودين بس من الاسبوع الي فات" at bounding box center [1260, 593] width 159 height 14
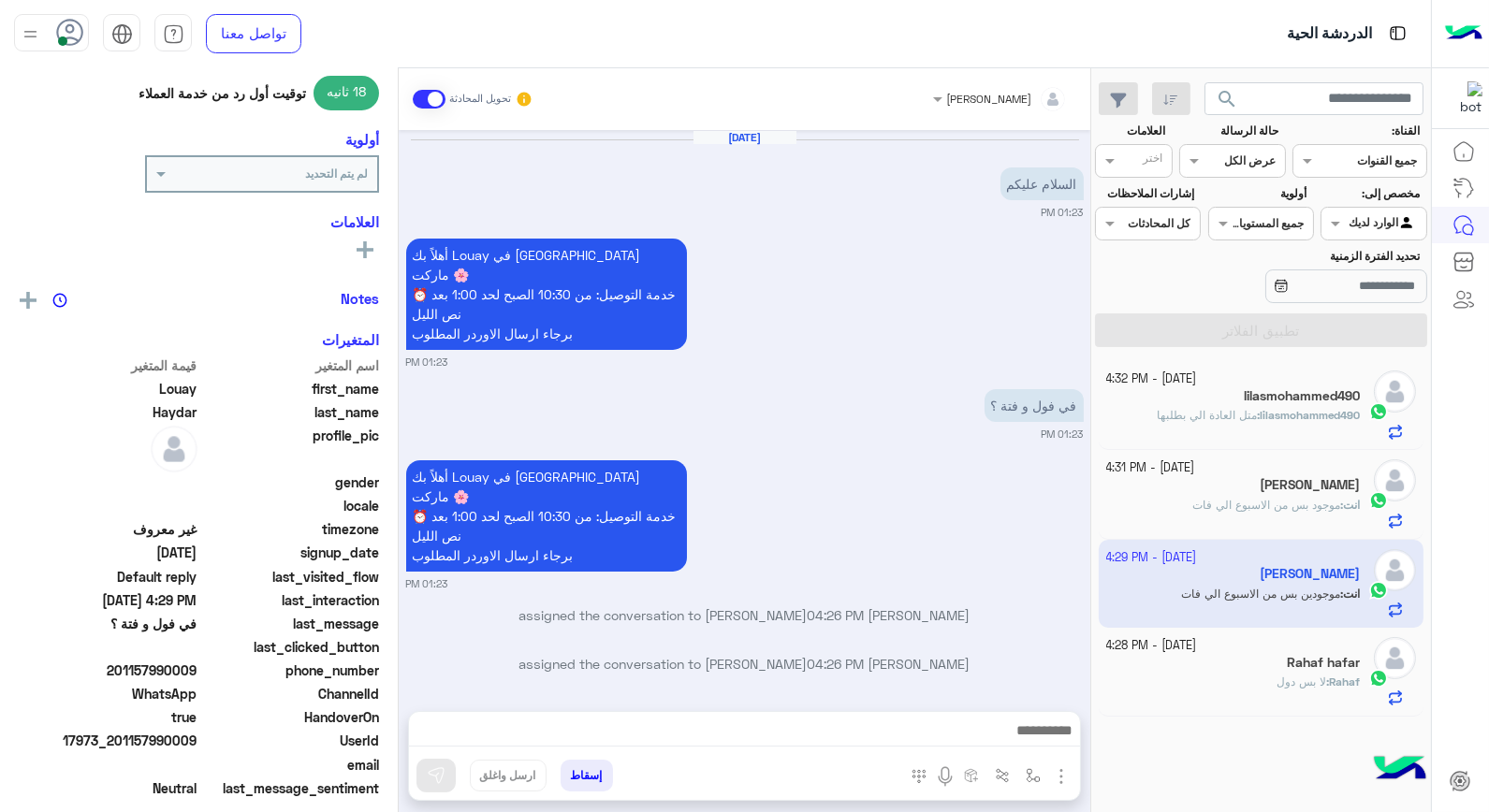
scroll to position [186, 0]
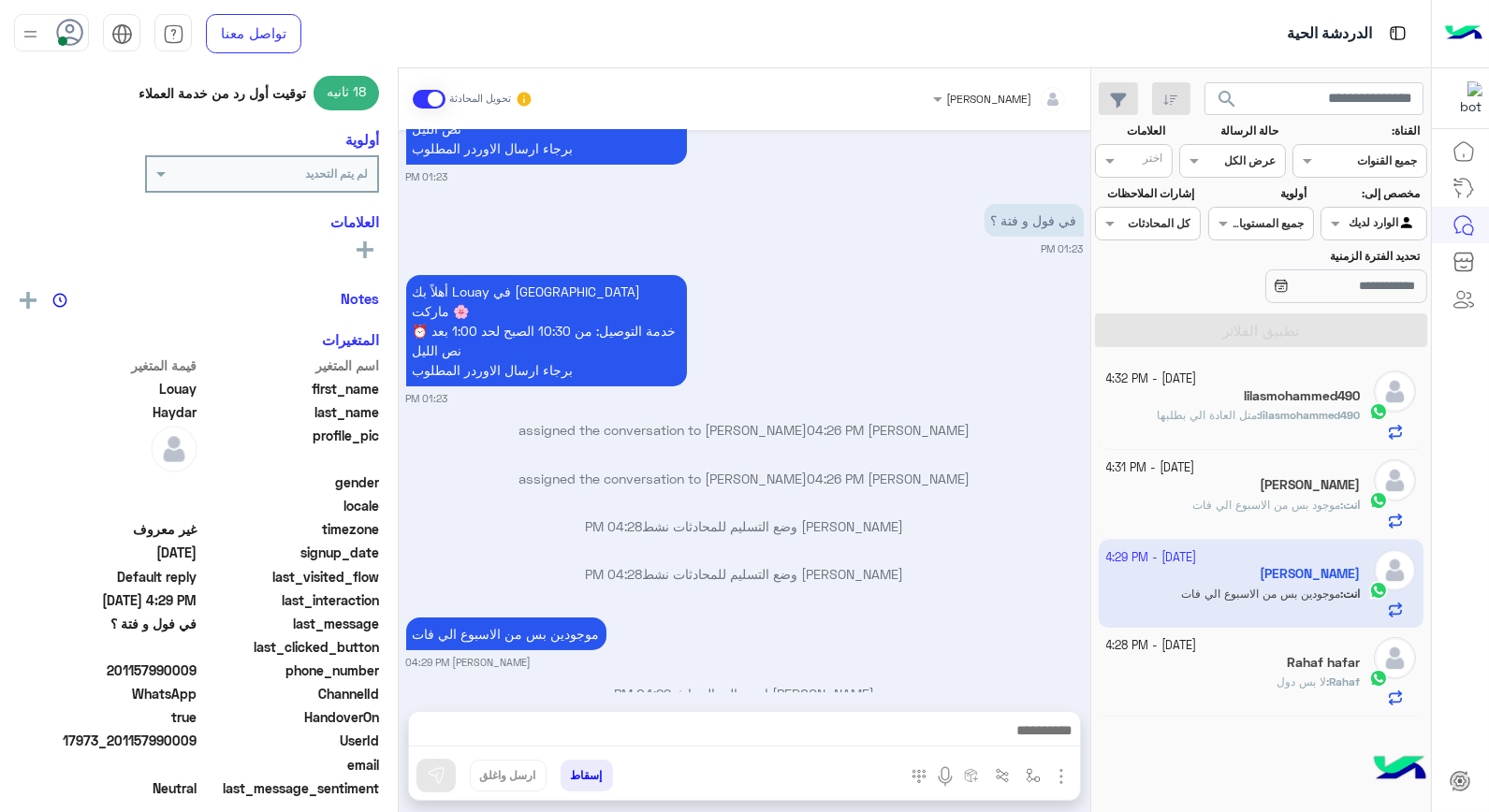
click at [1306, 673] on div "Rahaf hafar" at bounding box center [1234, 665] width 255 height 19
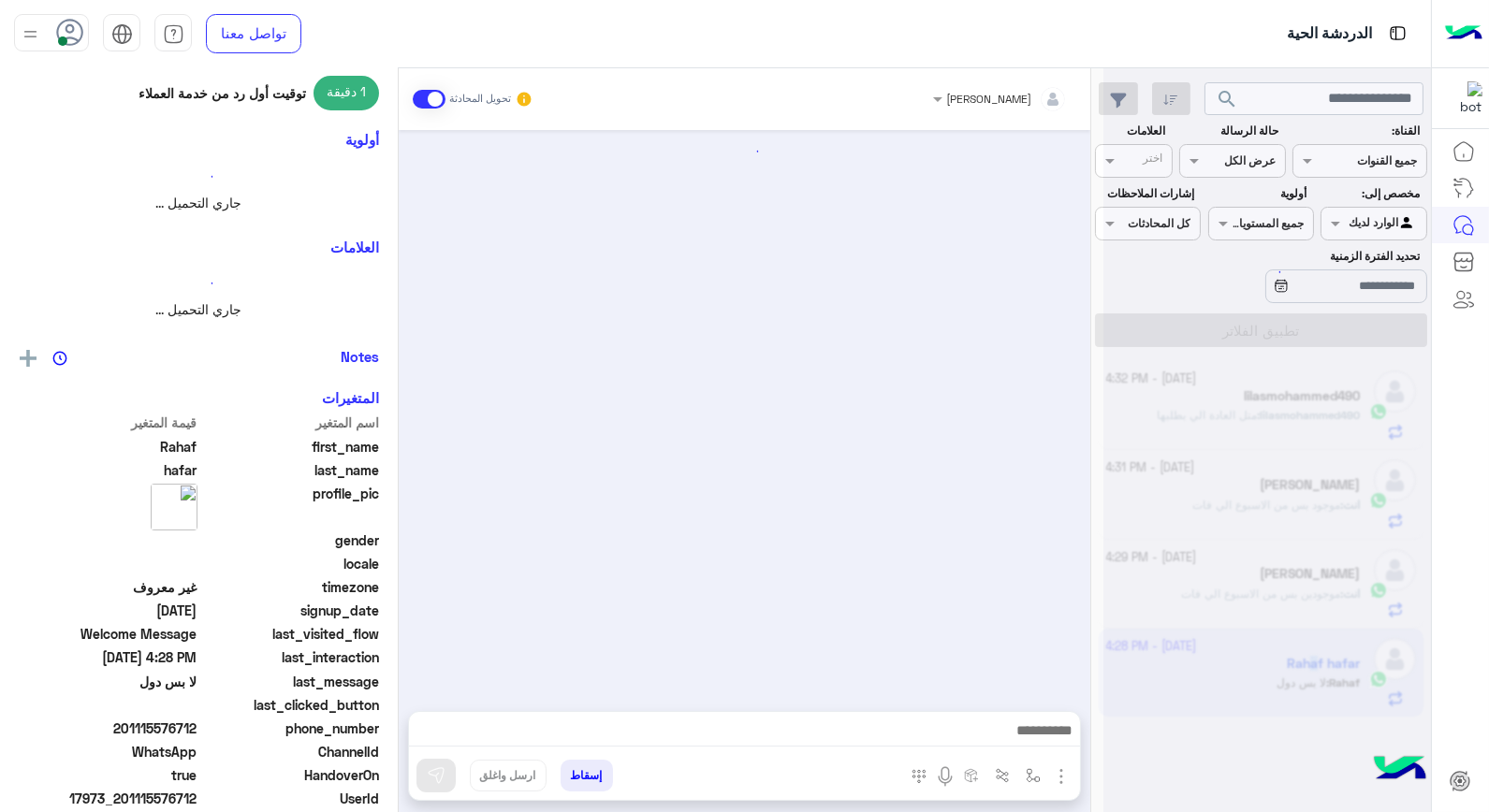
scroll to position [256, 0]
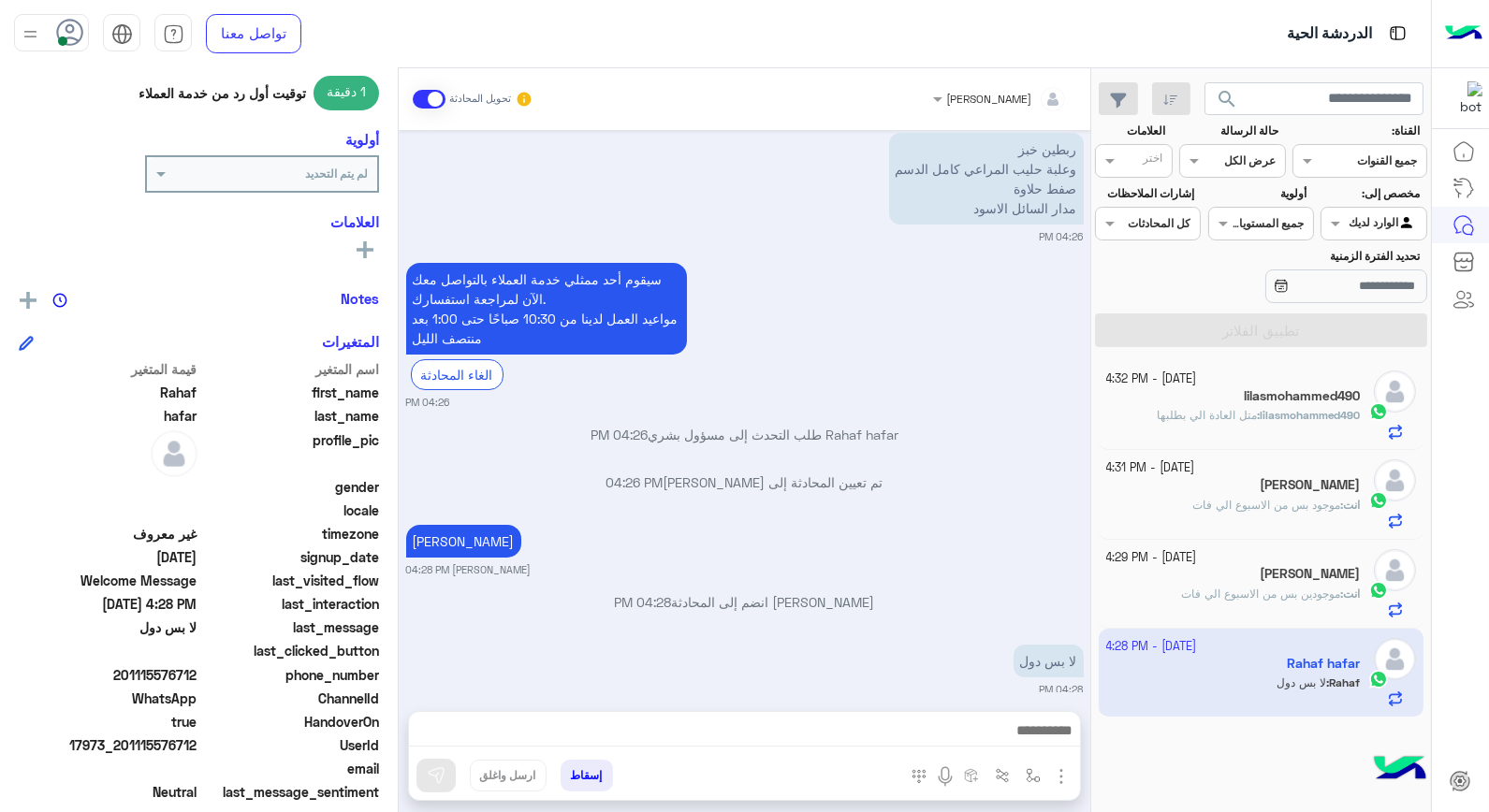
drag, startPoint x: 1306, startPoint y: 673, endPoint x: 1353, endPoint y: 677, distance: 47.2
click at [1353, 677] on app-inbox-user "3 October - 4:28 PM Rahaf hafar Rahaf : لا بس دول" at bounding box center [1262, 672] width 325 height 88
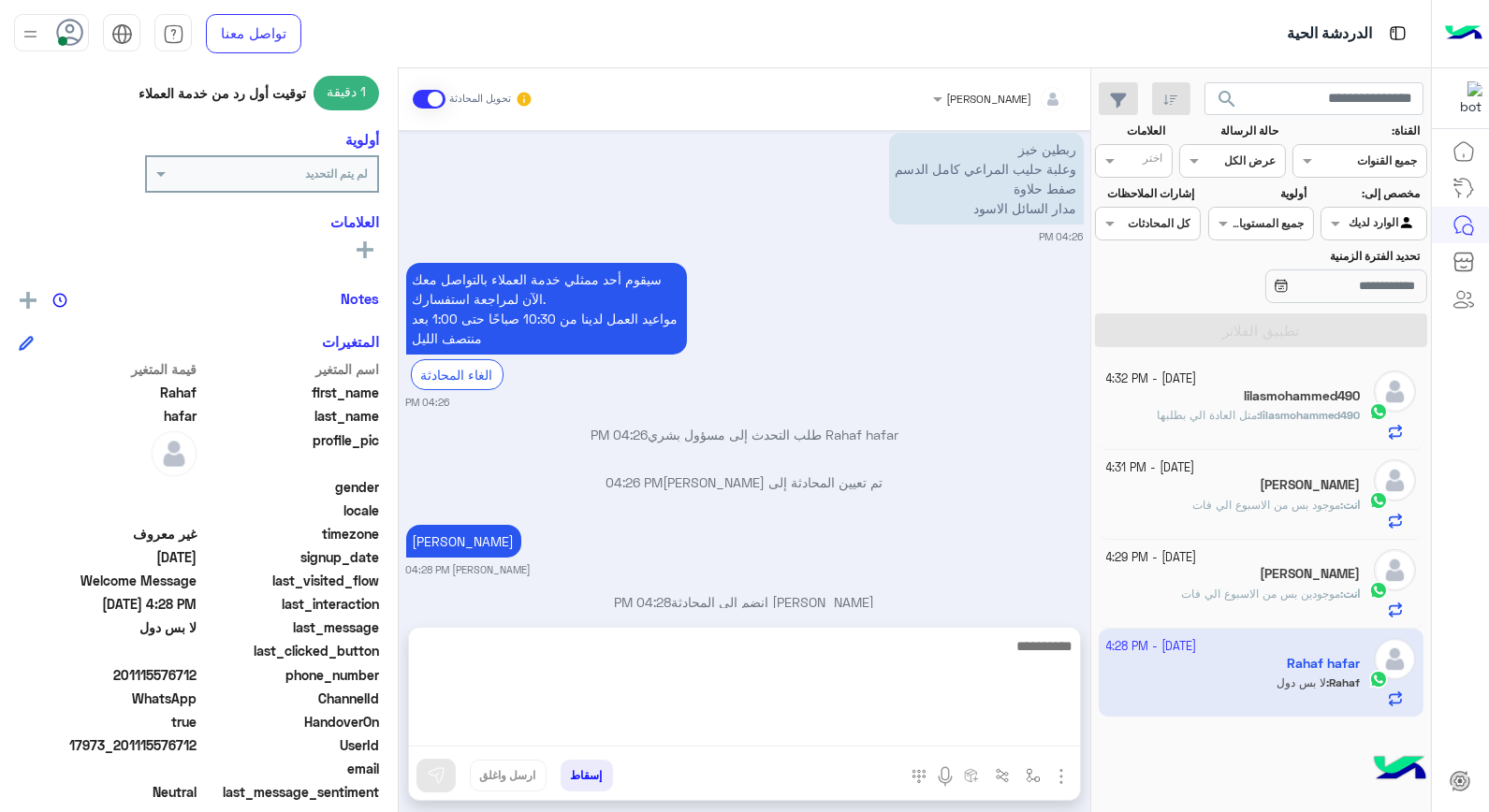
click at [988, 727] on textarea at bounding box center [744, 690] width 671 height 113
type textarea "**********"
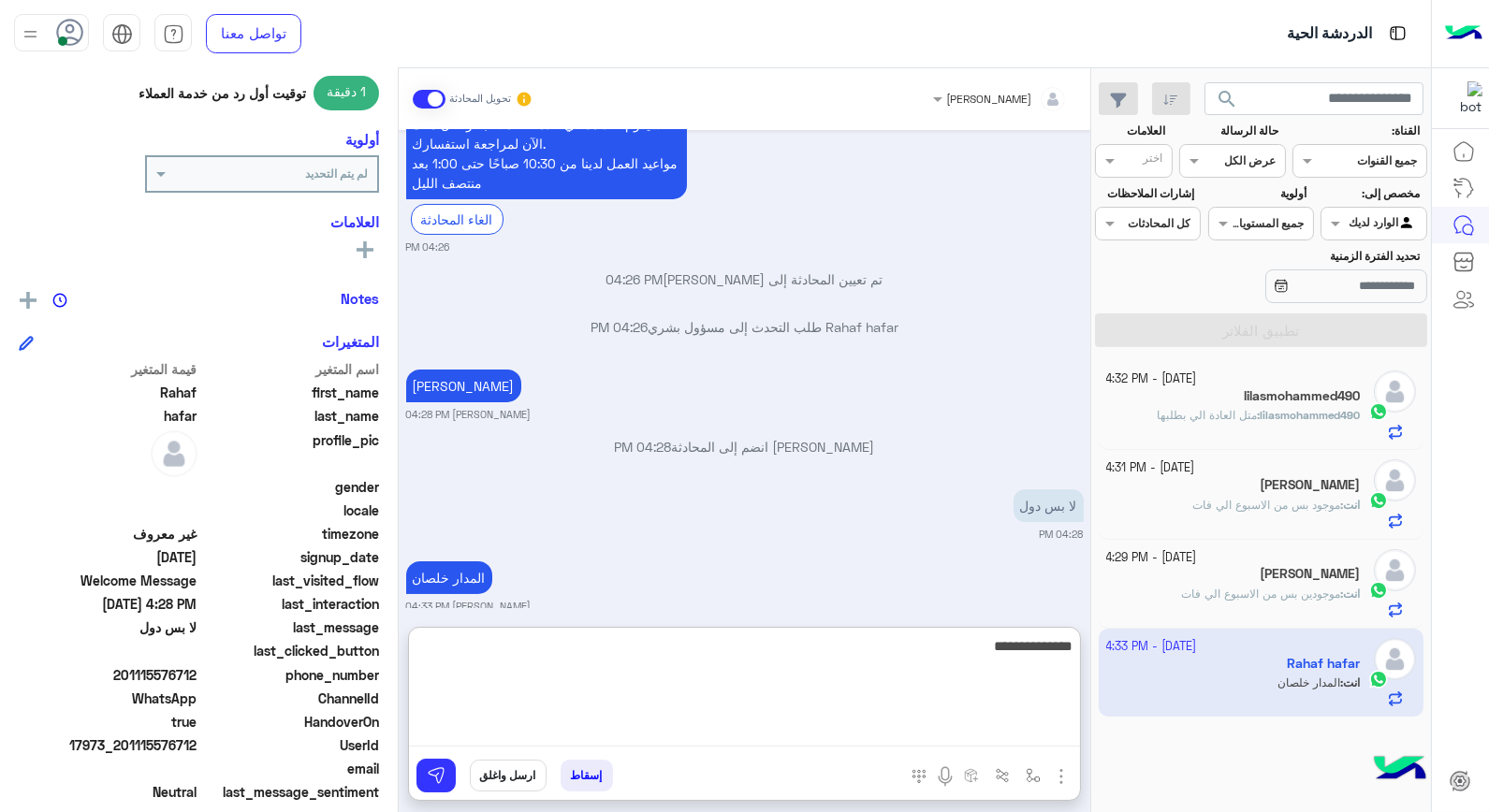
type textarea "**********"
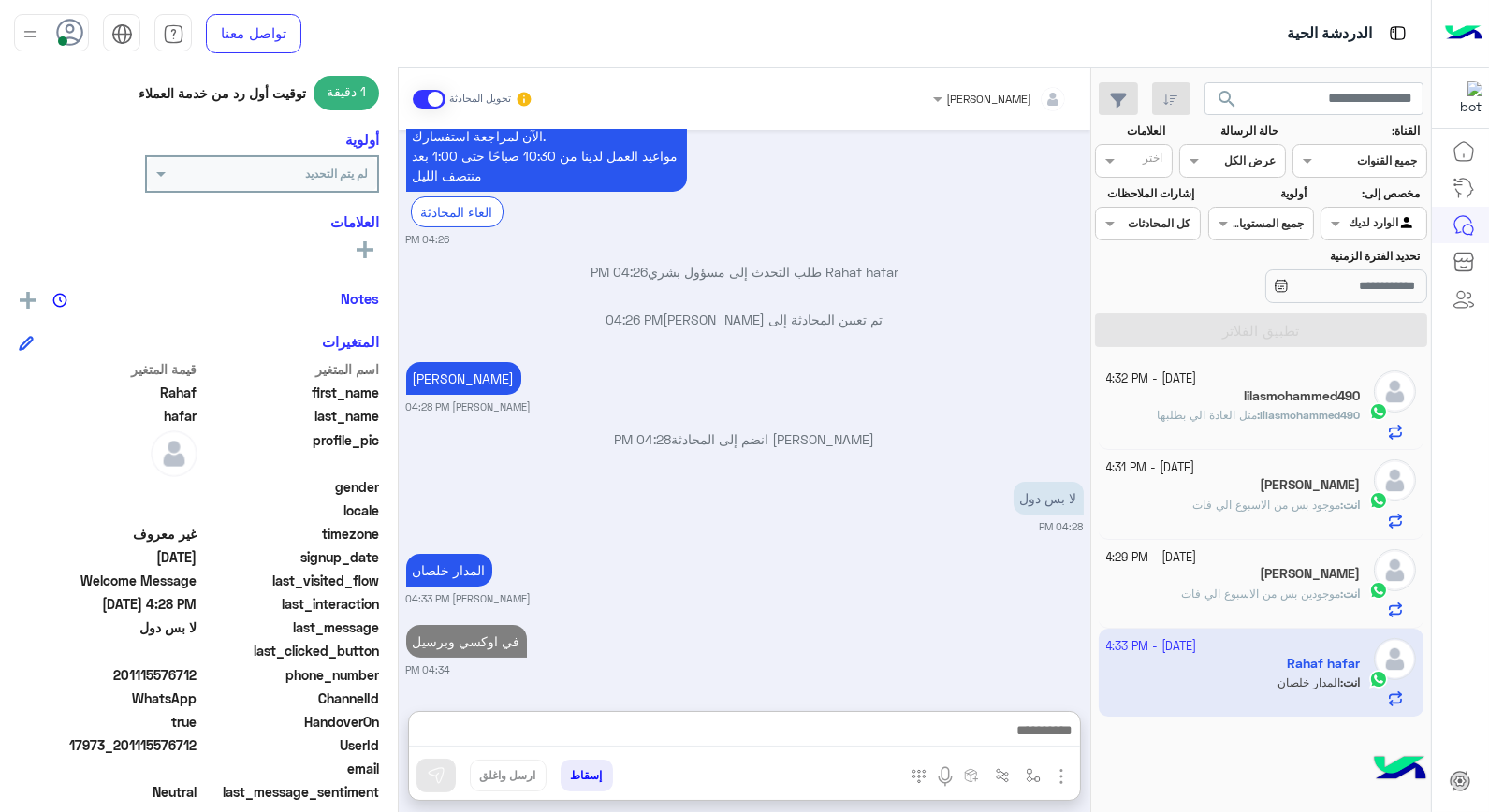
click at [1228, 494] on div "Alaa Sawas" at bounding box center [1234, 487] width 255 height 19
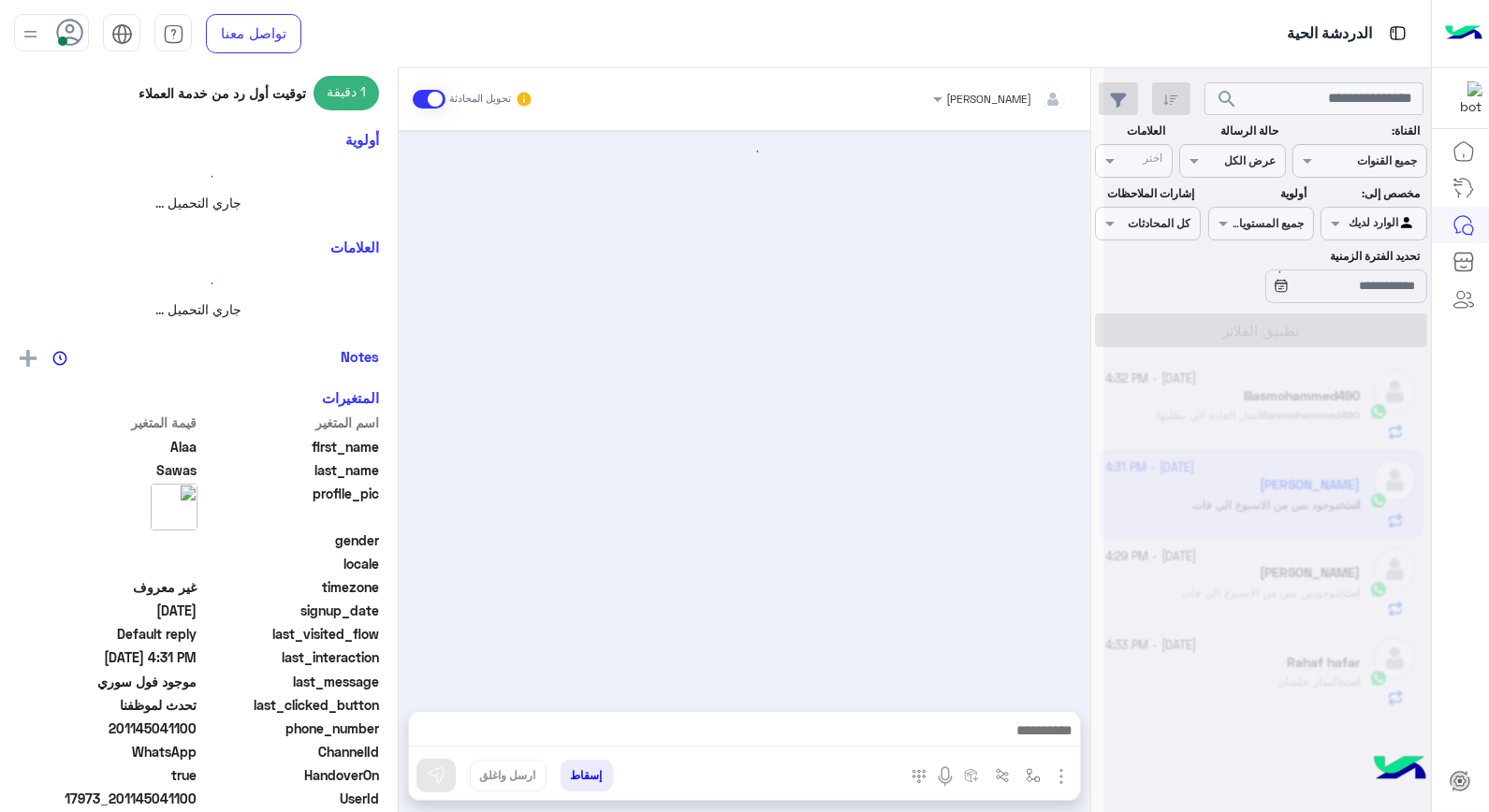
click at [1230, 494] on div at bounding box center [1268, 414] width 327 height 812
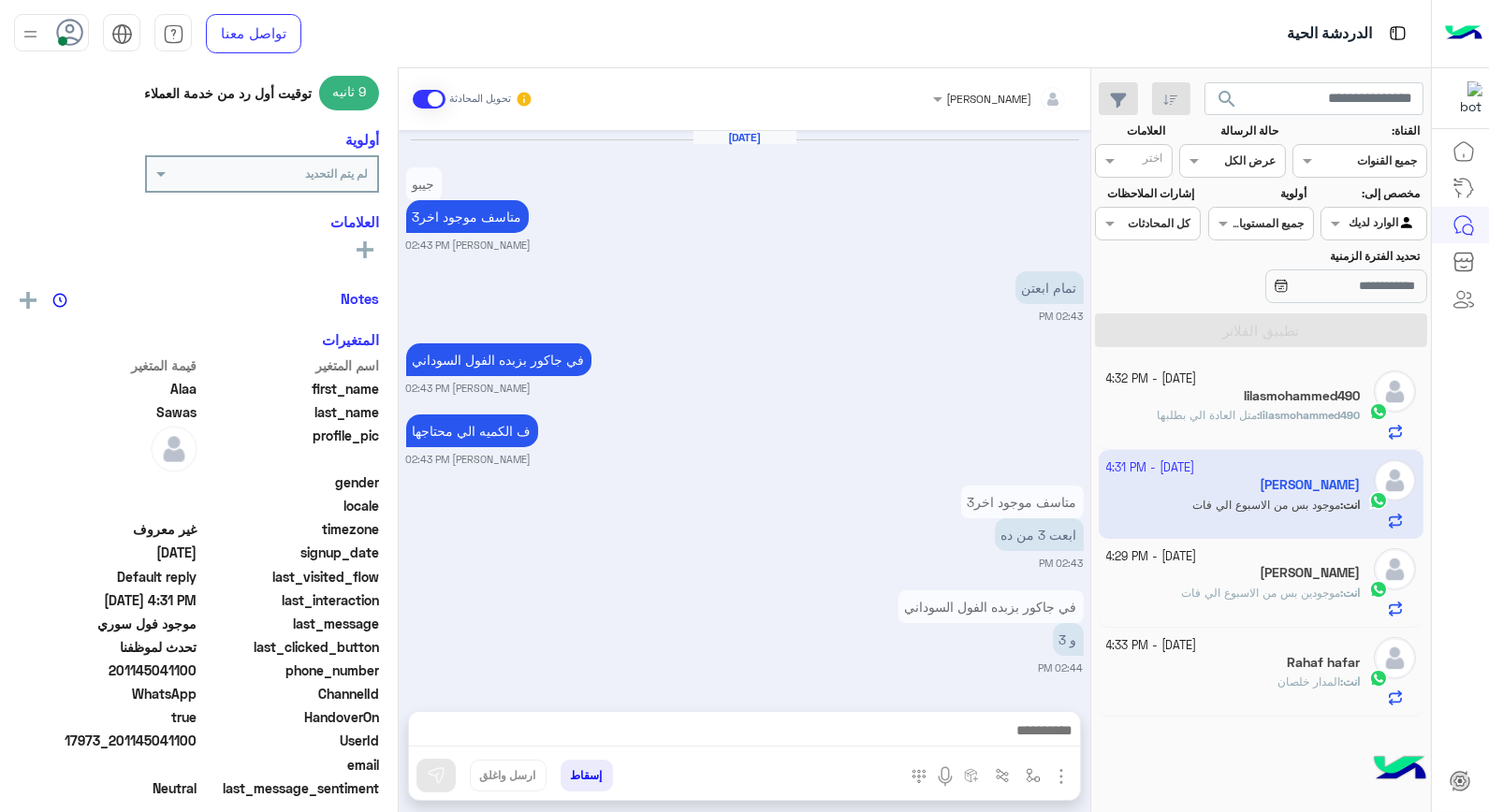
scroll to position [1054, 0]
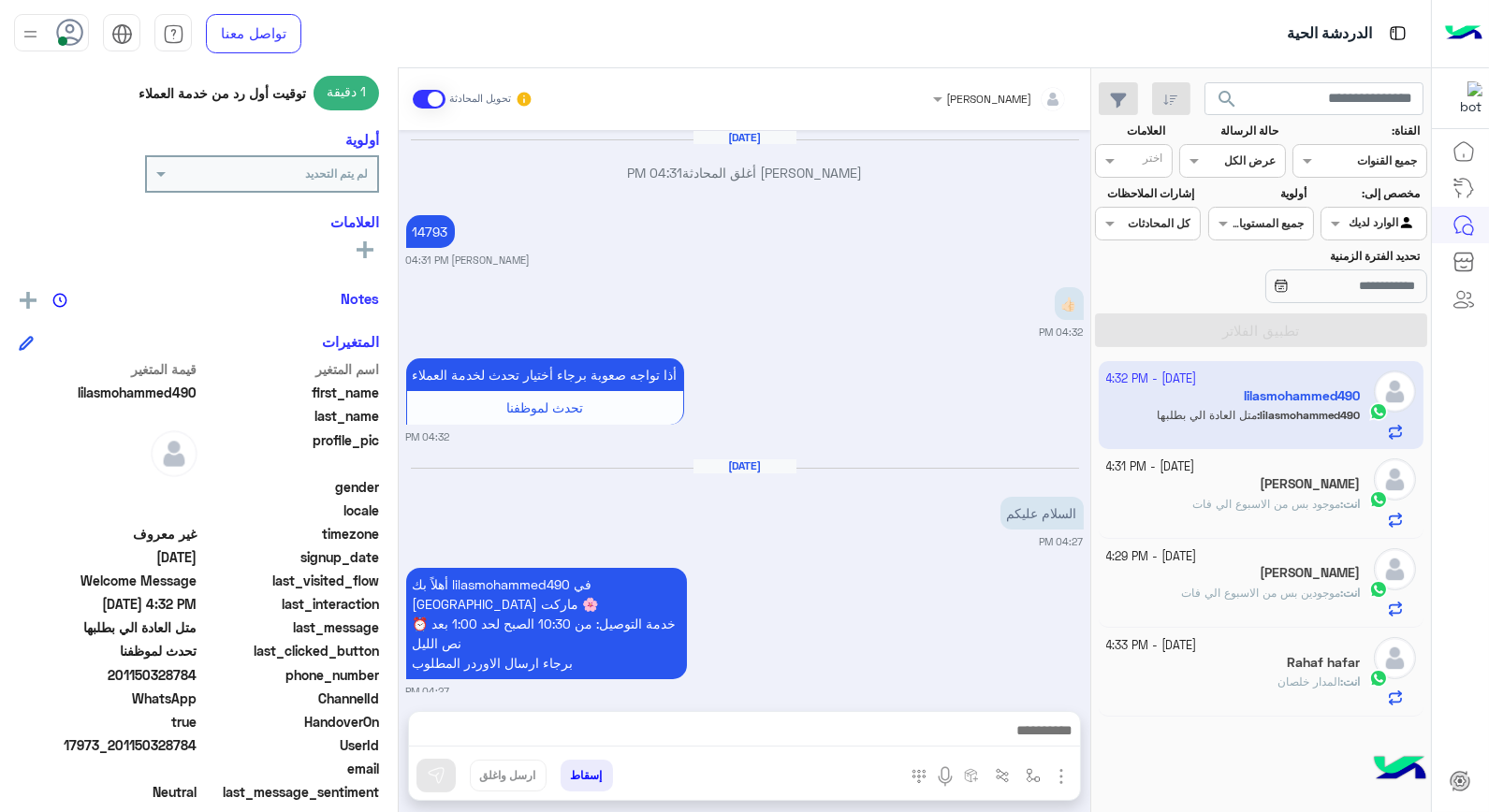
scroll to position [1125, 0]
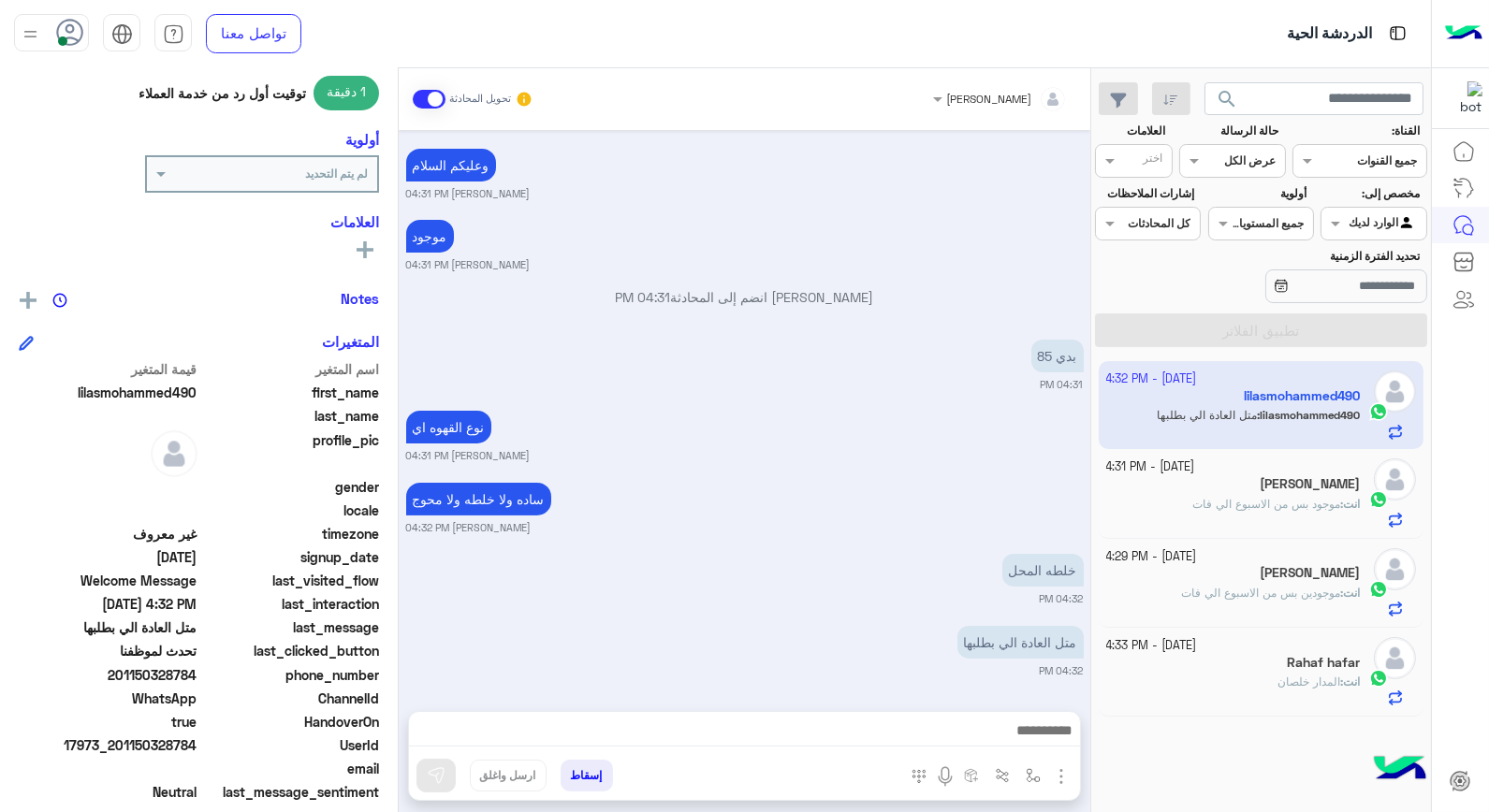
click at [1237, 427] on app-inbox-user "3 October - 4:32 PM lilasmohammed490 lilasmohammed490 : متل العادة الي بطلبها" at bounding box center [1262, 404] width 325 height 88
click at [1256, 399] on app-inbox-user "3 October - 4:32 PM lilasmohammed490 lilasmohammed490 : متل العادة الي بطلبها" at bounding box center [1262, 404] width 325 height 88
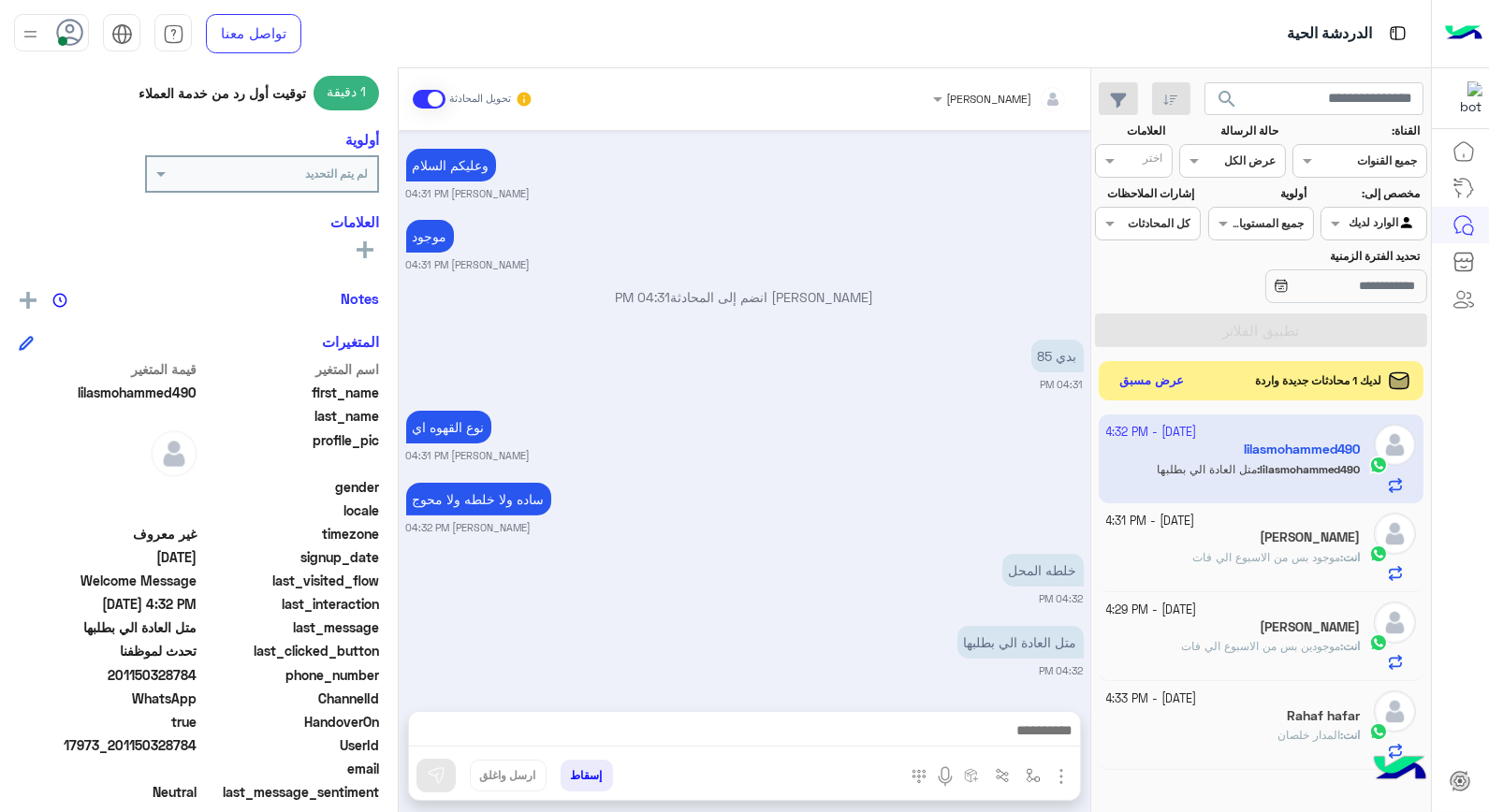
click at [1171, 392] on button "عرض مسبق" at bounding box center [1152, 381] width 79 height 25
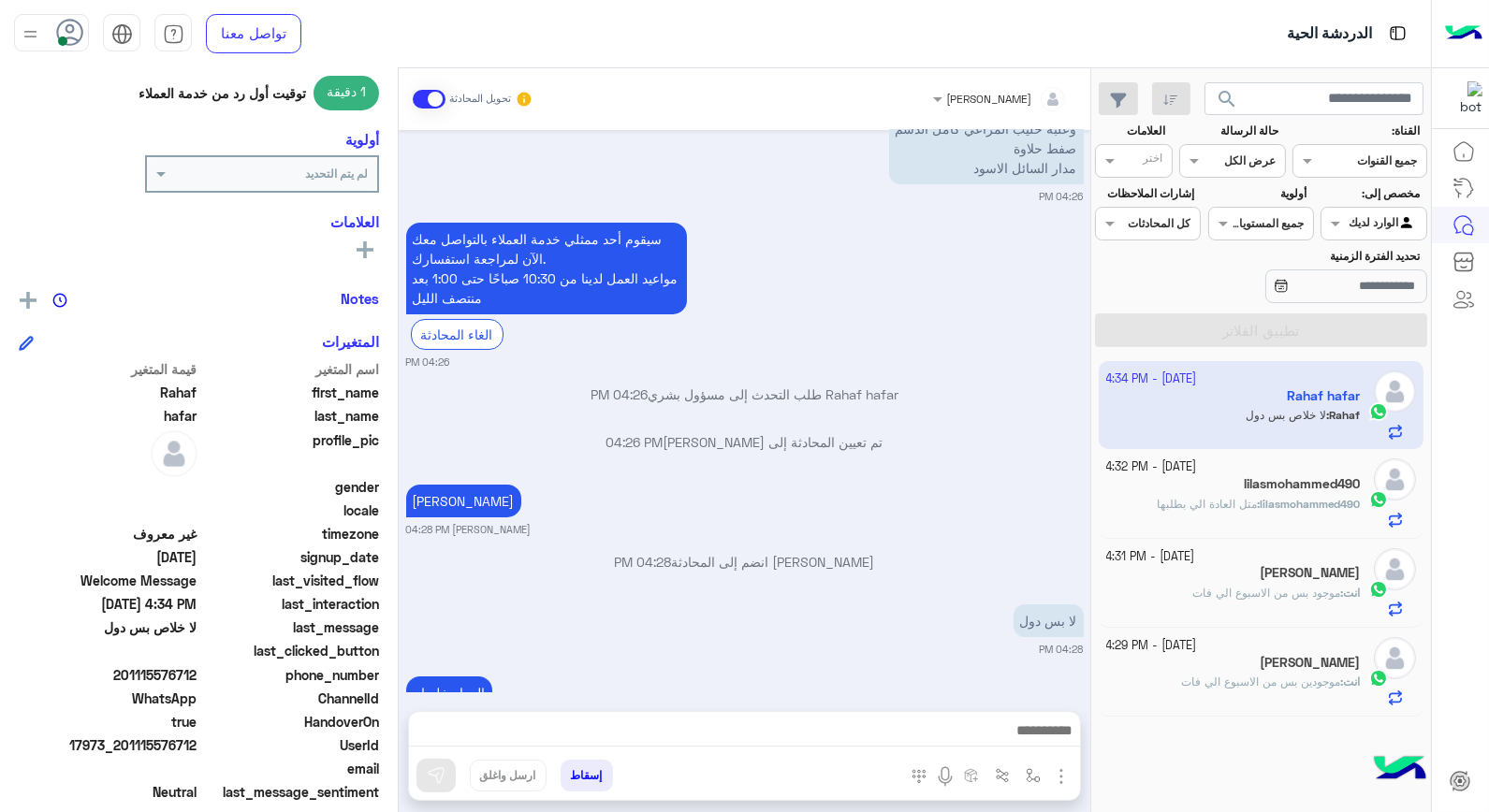
scroll to position [470, 0]
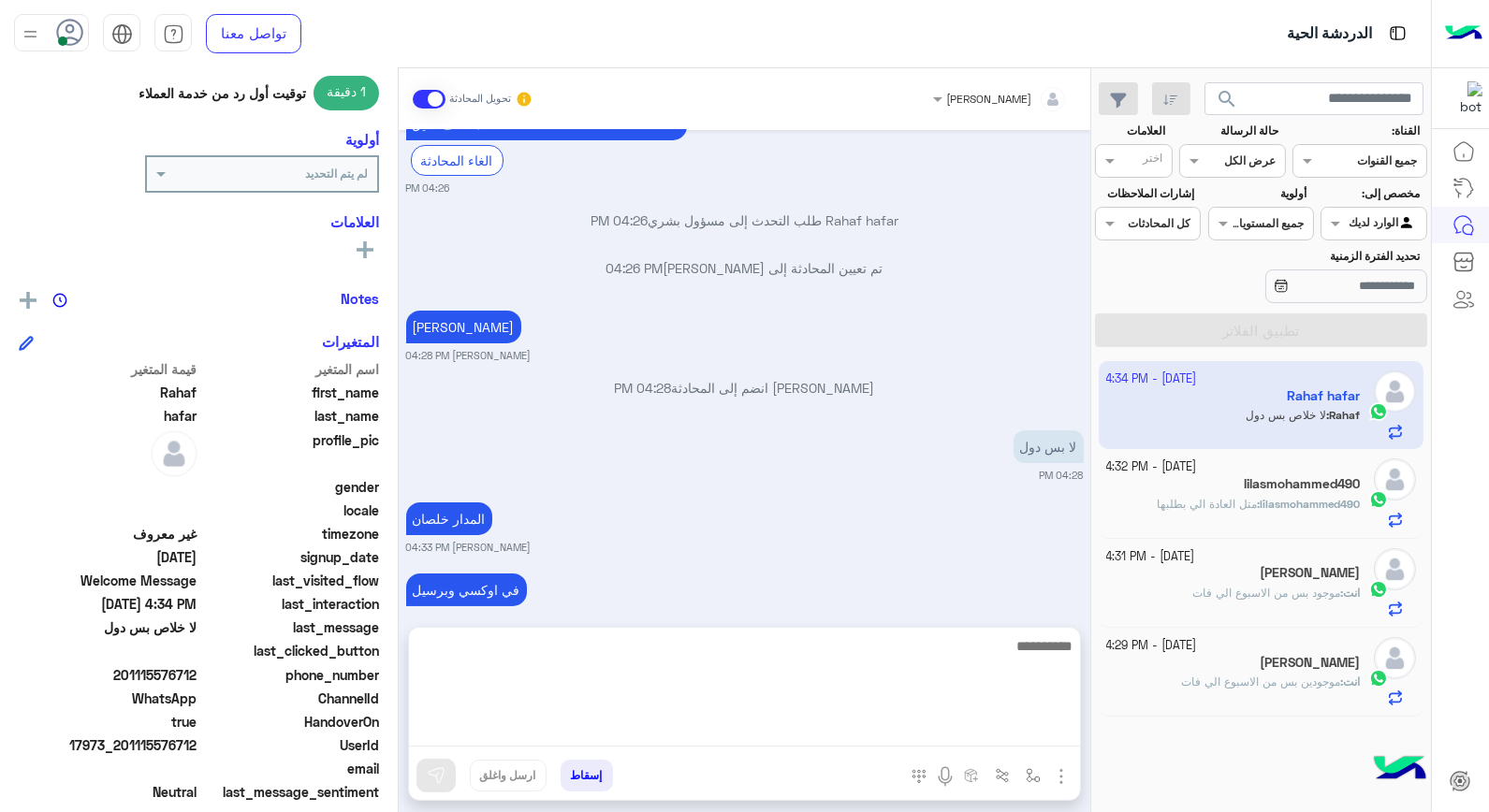
click at [986, 733] on textarea at bounding box center [744, 690] width 671 height 113
type textarea "**********"
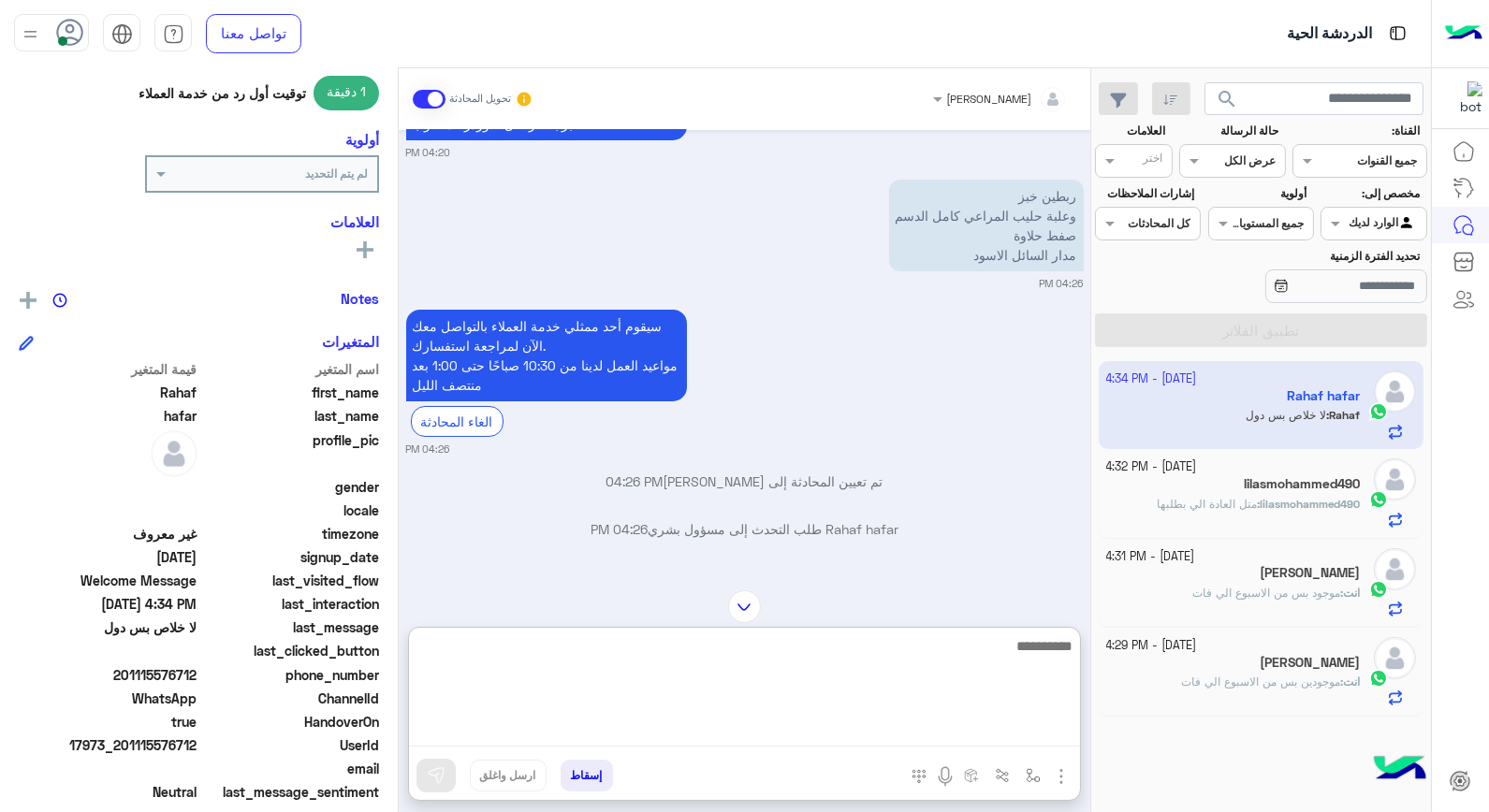
scroll to position [625, 0]
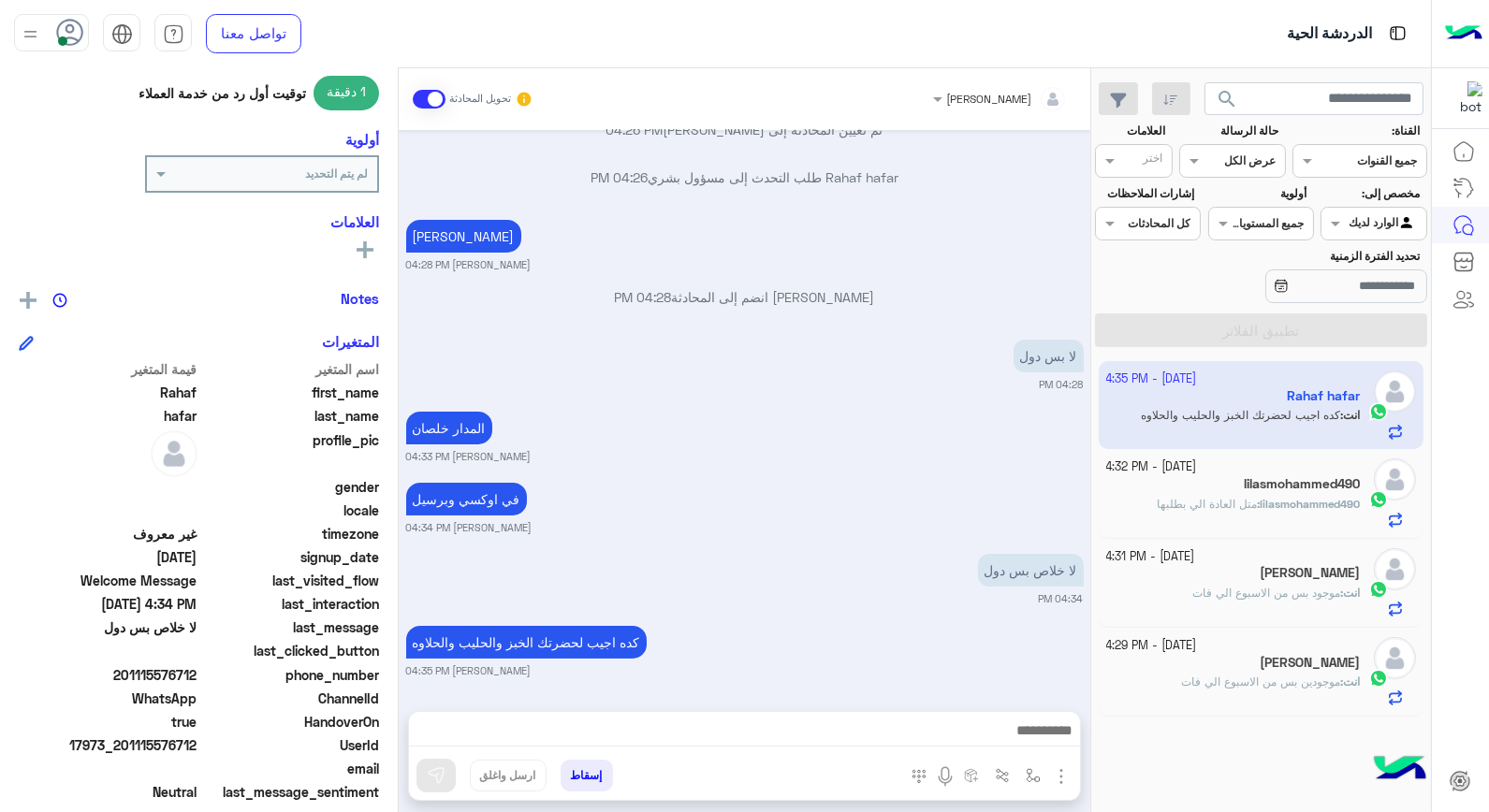
click at [1227, 414] on app-inbox-user "3 October - 4:35 PM Rahaf hafar انت : كده اجيب لحضرتك الخبز والحليب والحلاوه" at bounding box center [1262, 404] width 325 height 88
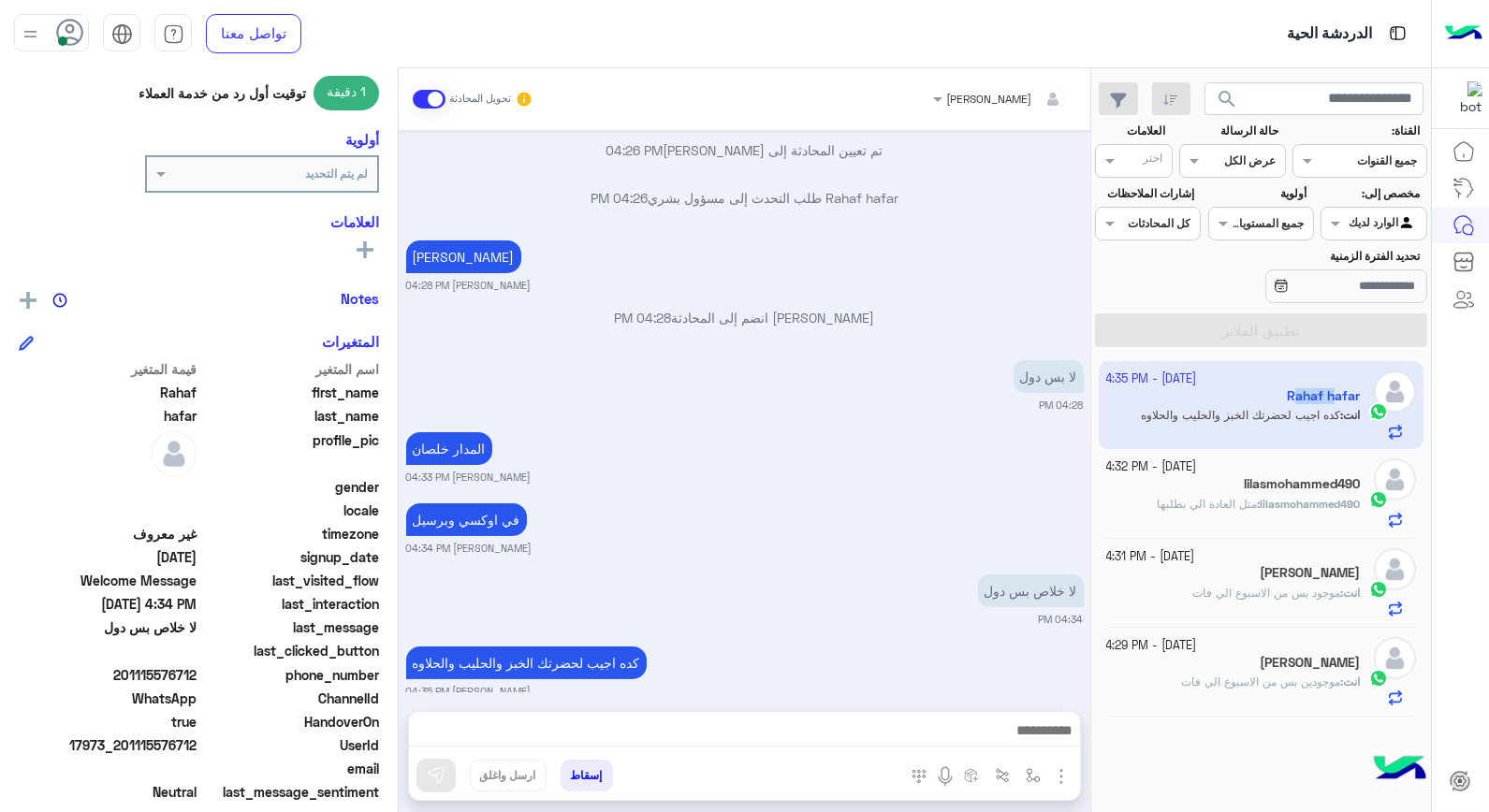
click at [1227, 414] on app-inbox-user "3 October - 4:35 PM Rahaf hafar انت : كده اجيب لحضرتك الخبز والحليب والحلاوه" at bounding box center [1262, 404] width 325 height 88
drag, startPoint x: 1227, startPoint y: 414, endPoint x: 1331, endPoint y: 441, distance: 107.4
click at [1324, 427] on app-inbox-user "3 October - 4:35 PM Rahaf hafar انت : كده اجيب لحضرتك الخبز والحليب والحلاوه" at bounding box center [1262, 404] width 325 height 88
click at [1275, 489] on h5 "lilasmohammed490" at bounding box center [1302, 484] width 116 height 16
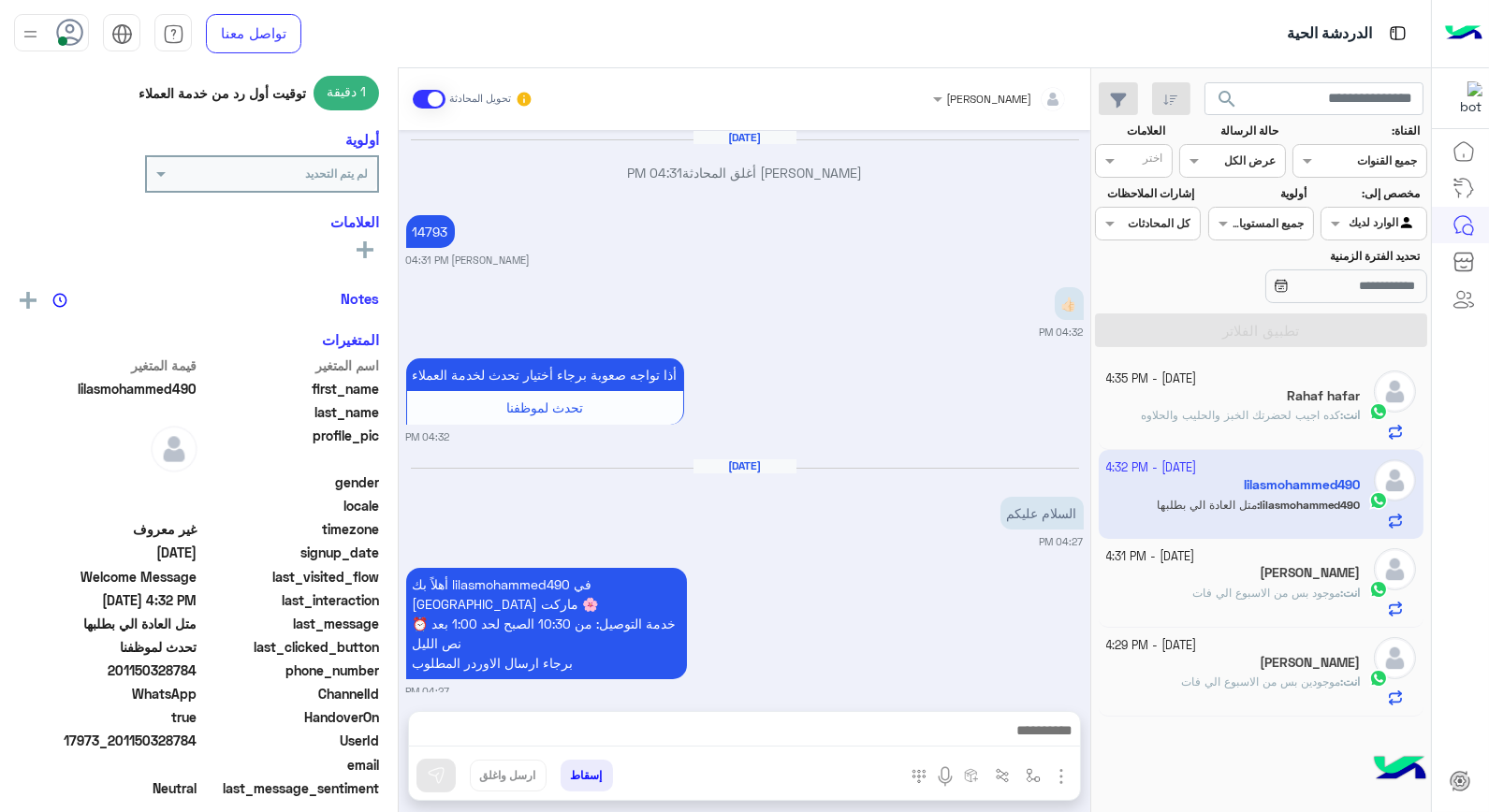
scroll to position [1125, 0]
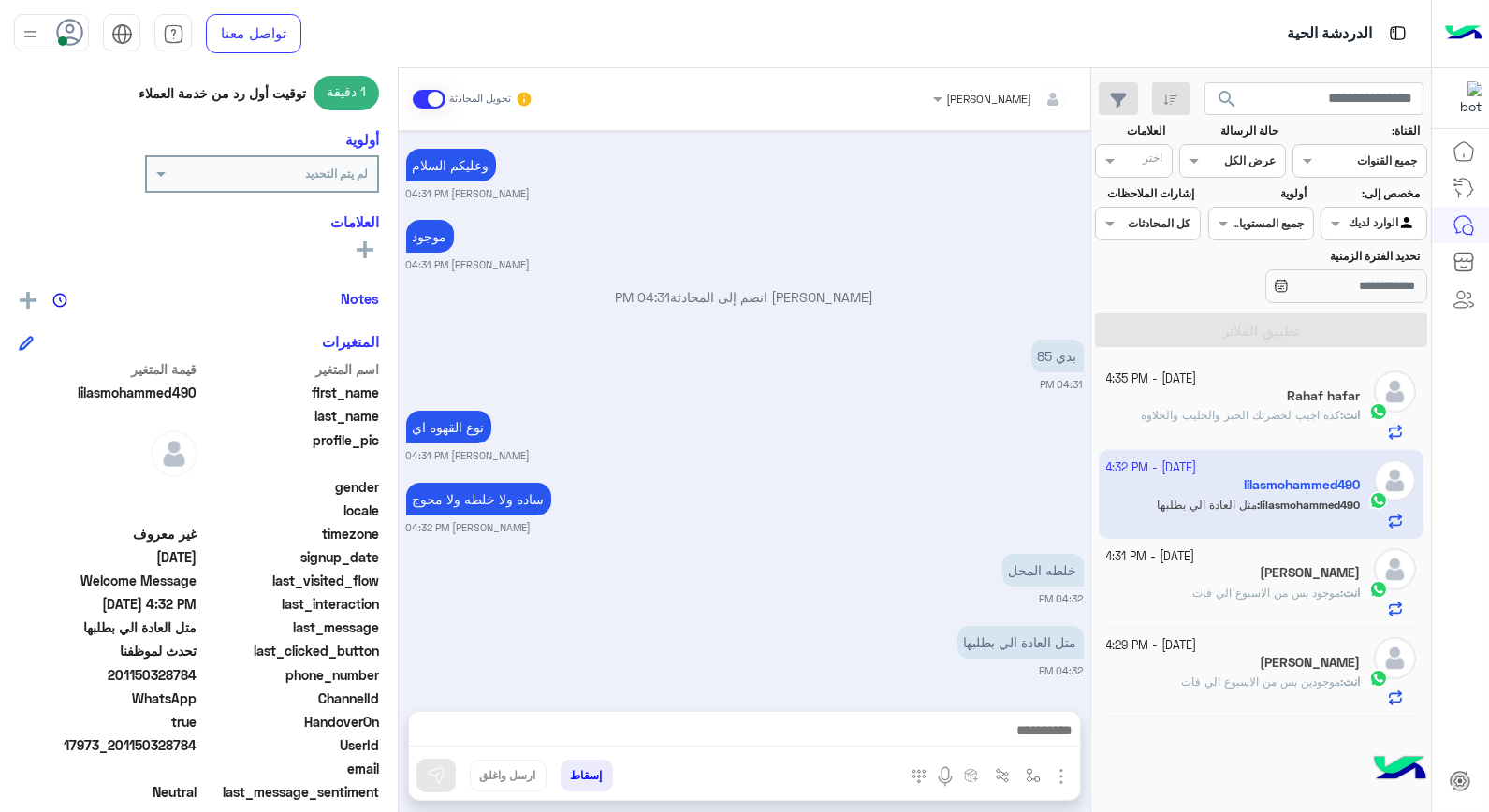
click at [1222, 574] on div "Alaa Sawas" at bounding box center [1234, 574] width 255 height 19
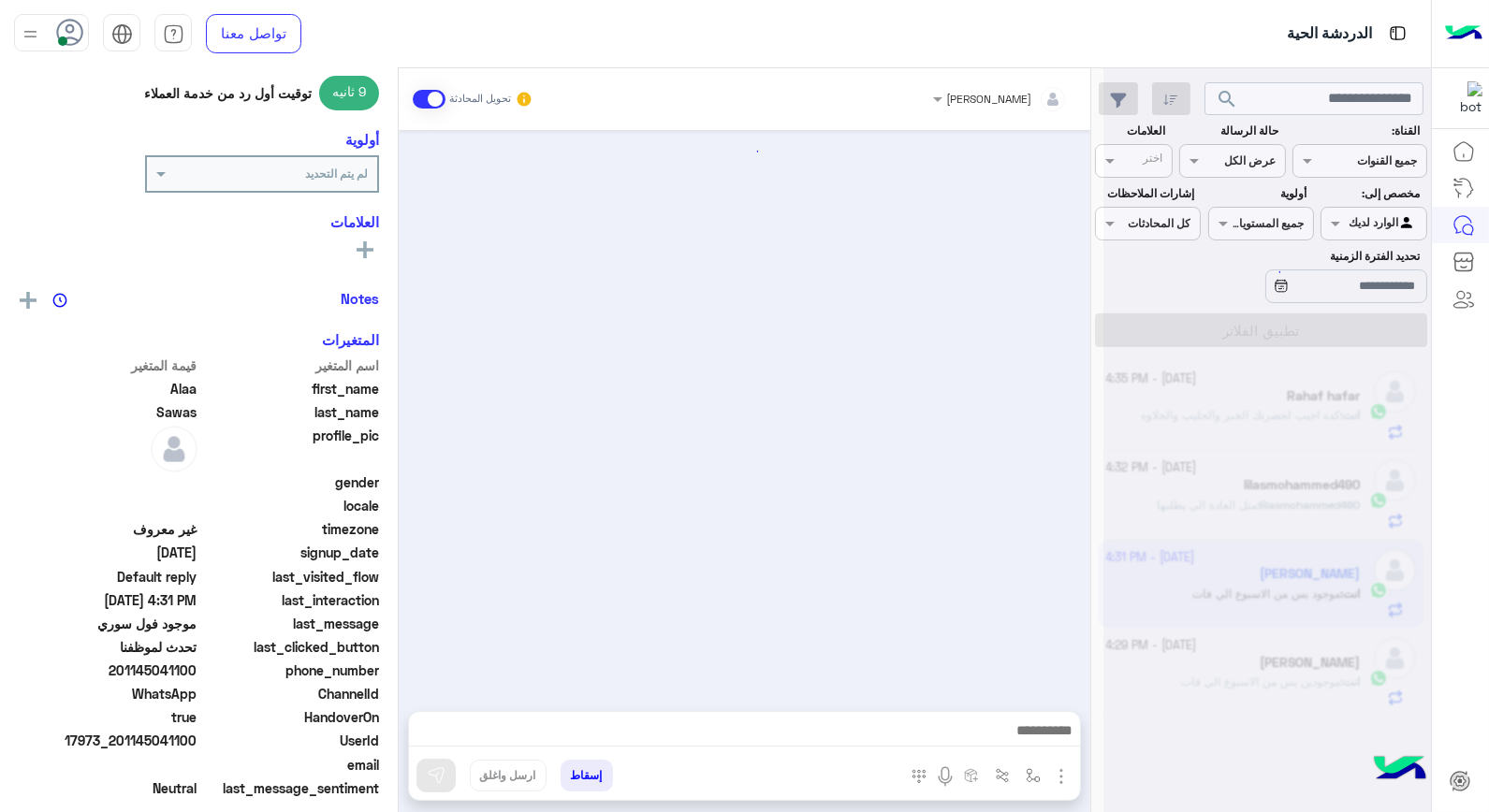
scroll to position [1054, 0]
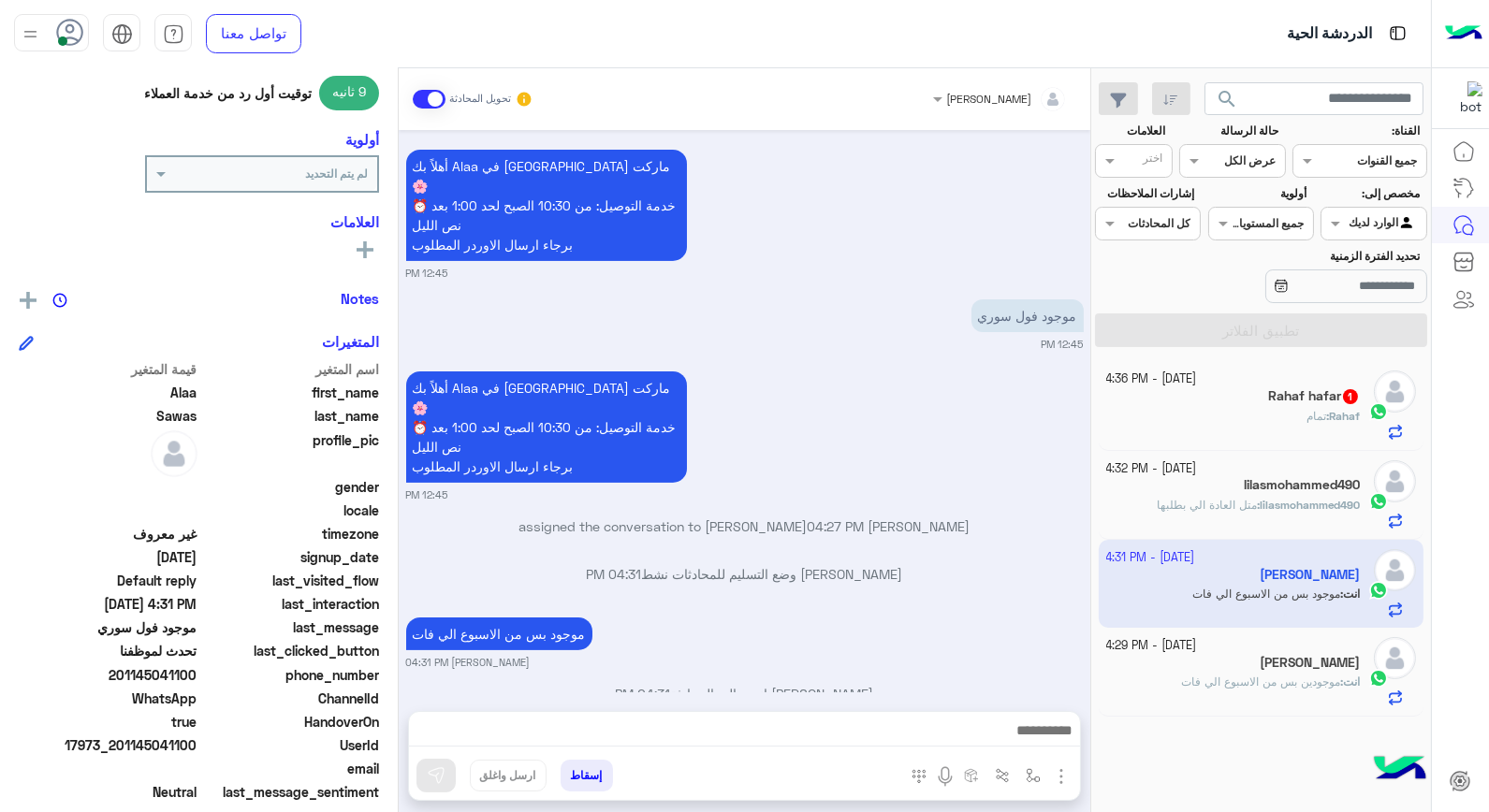
click at [1288, 382] on div "3 October - 4:36 PM" at bounding box center [1234, 379] width 255 height 17
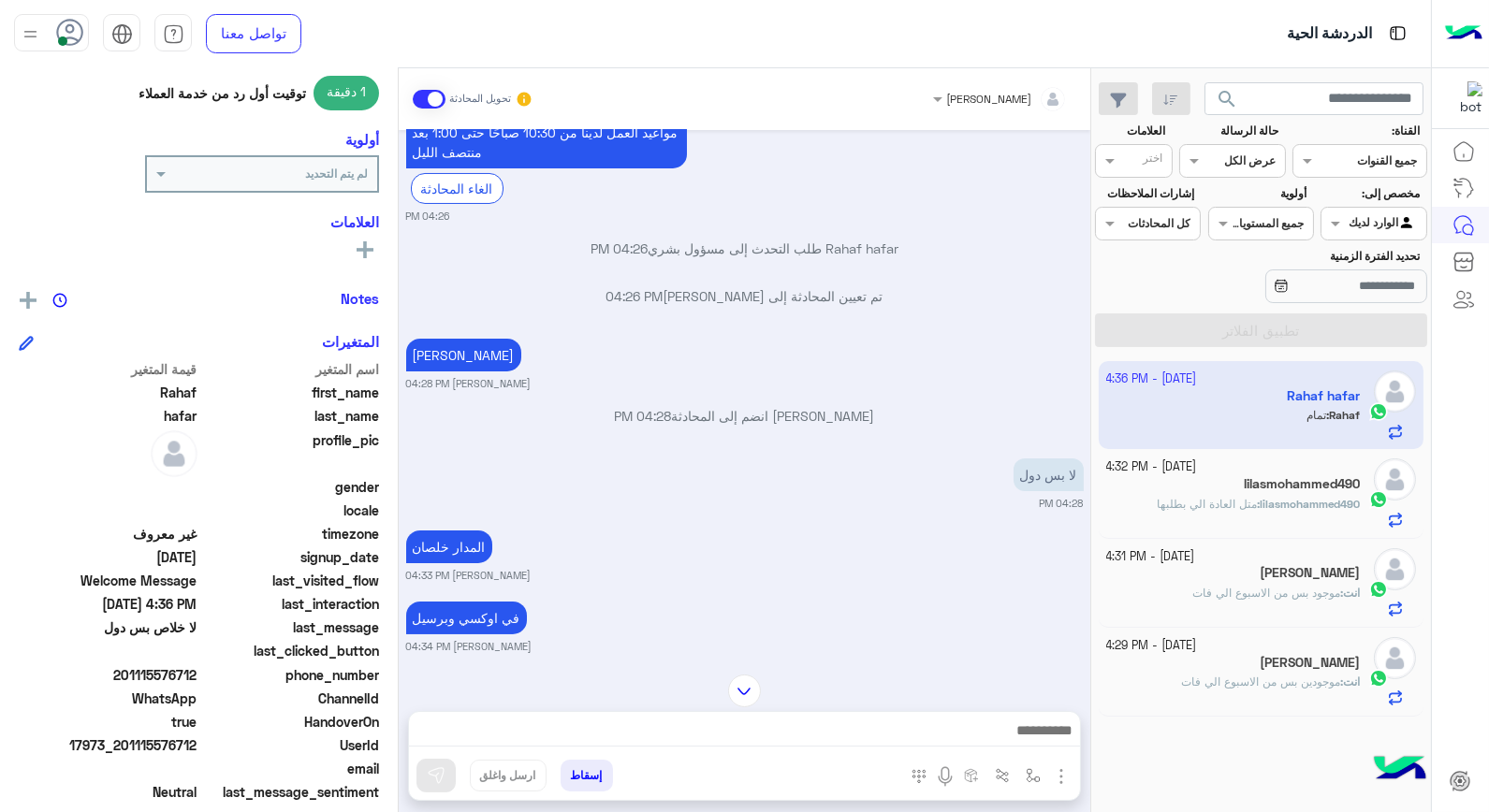
scroll to position [230, 0]
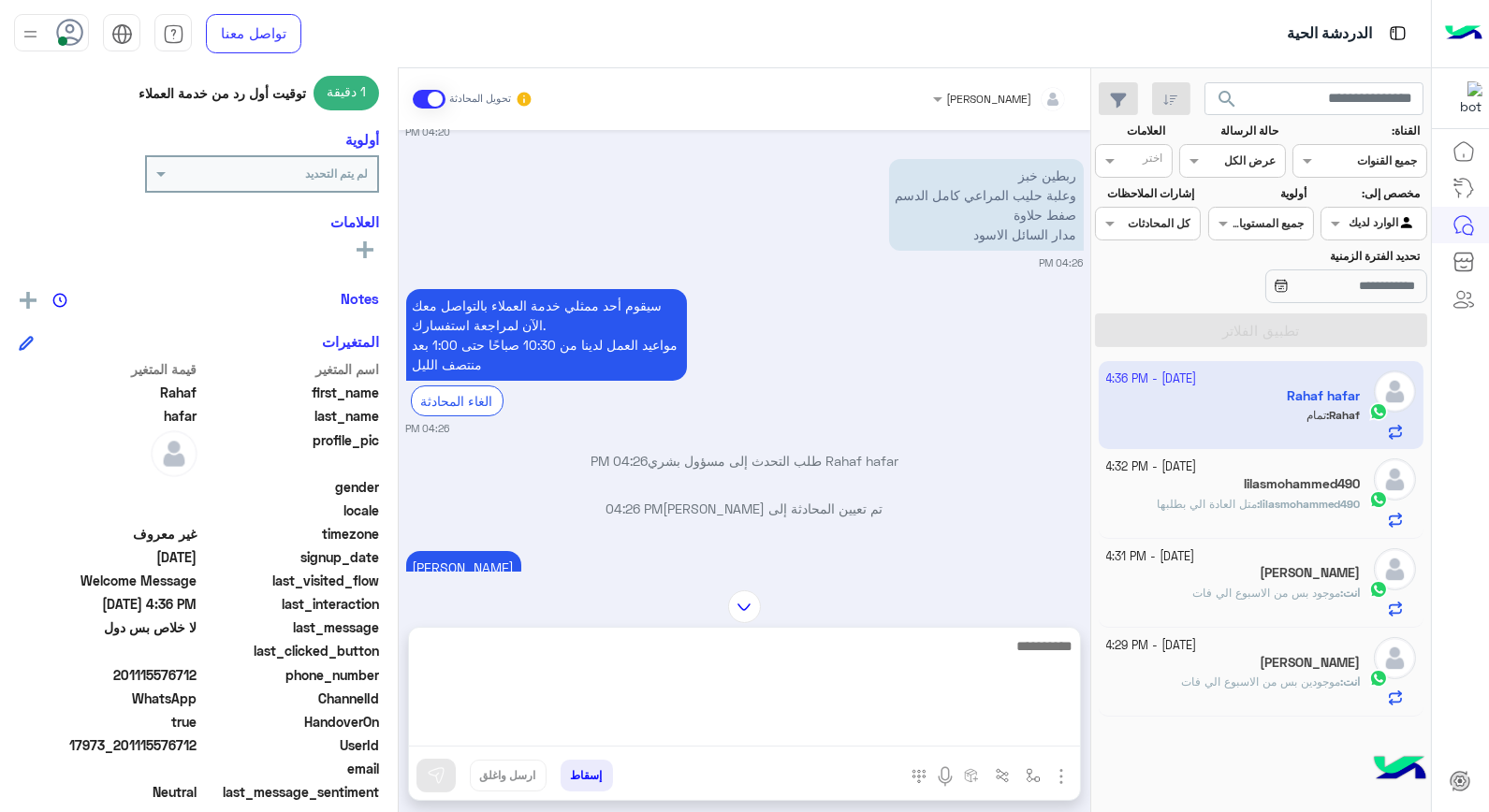
click at [977, 728] on textarea at bounding box center [744, 690] width 671 height 113
type textarea "**********"
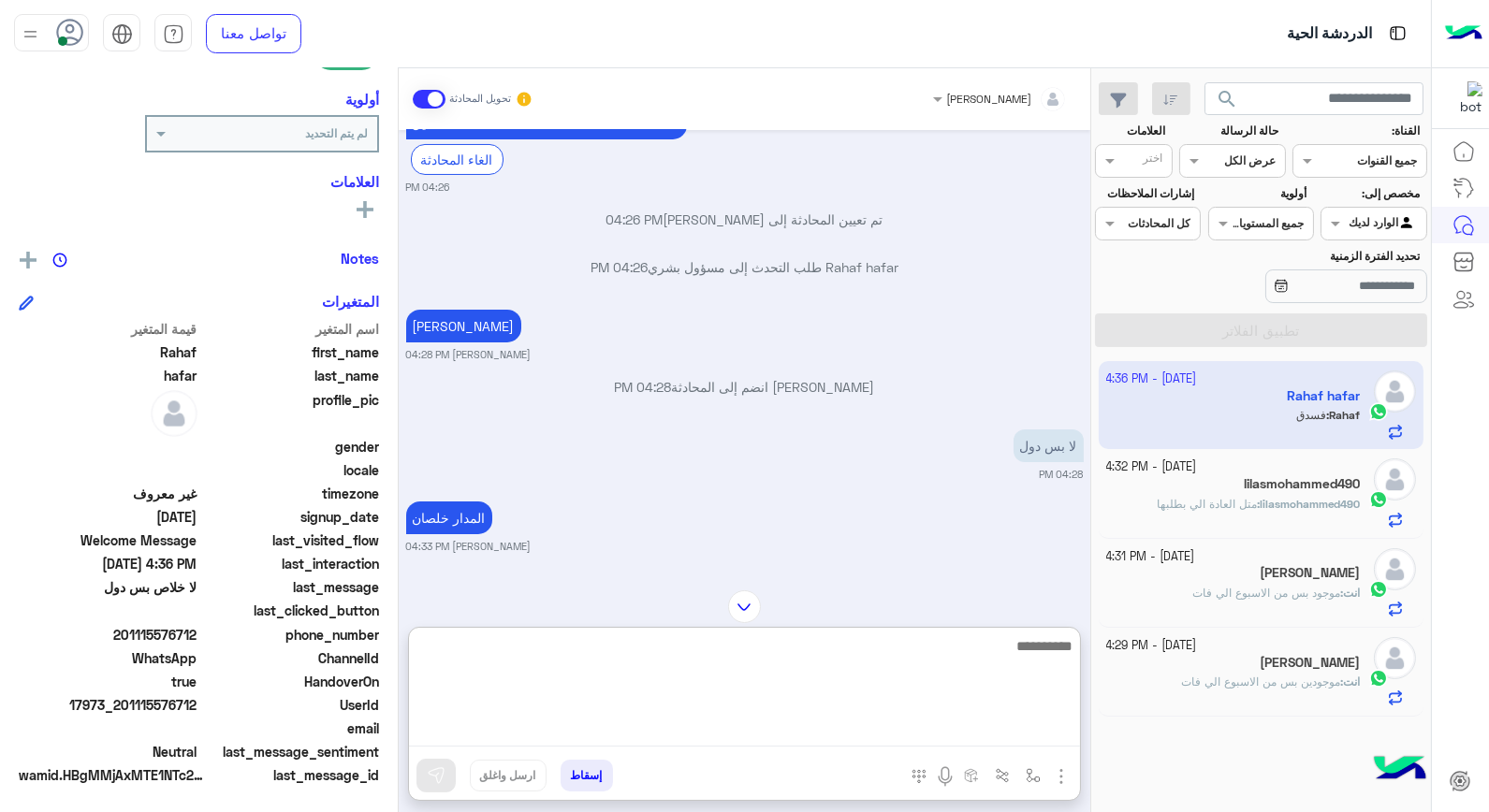
scroll to position [582, 0]
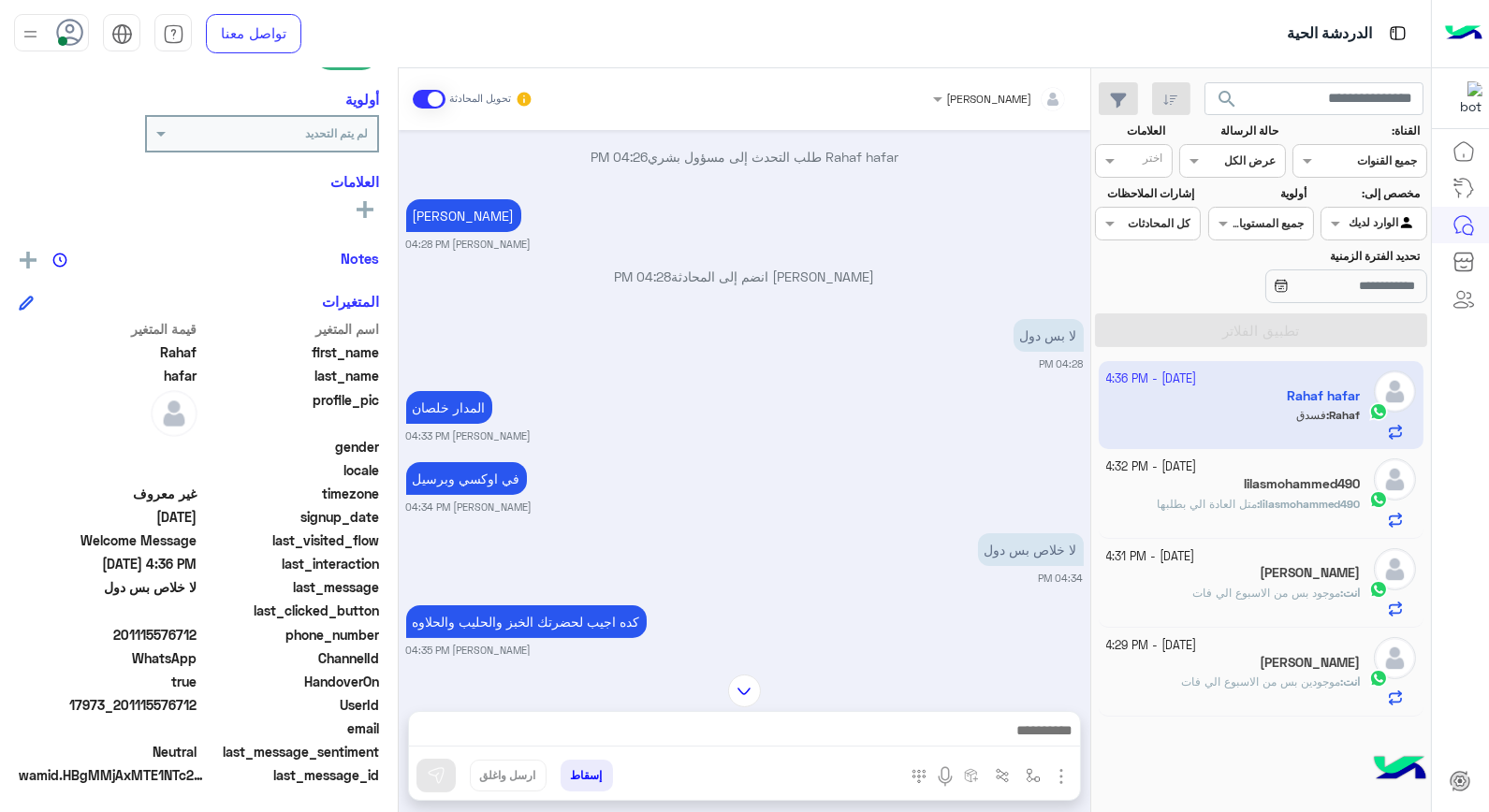
drag, startPoint x: 136, startPoint y: 704, endPoint x: 200, endPoint y: 705, distance: 64.0
click at [200, 705] on div "UserId 17973_201115576712" at bounding box center [198, 707] width 360 height 23
copy span "115576712"
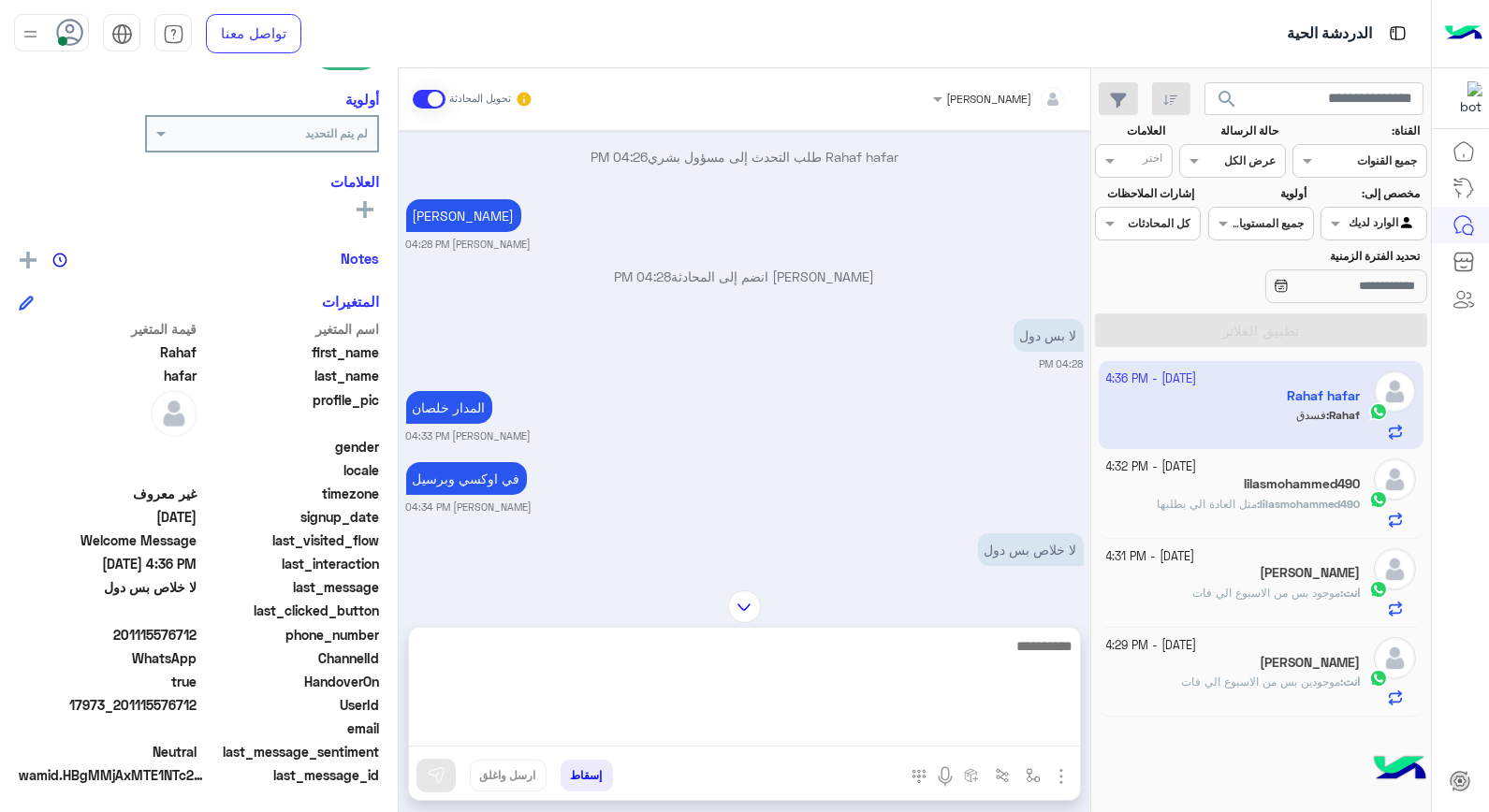
click at [915, 723] on textarea at bounding box center [744, 690] width 671 height 113
type textarea "****"
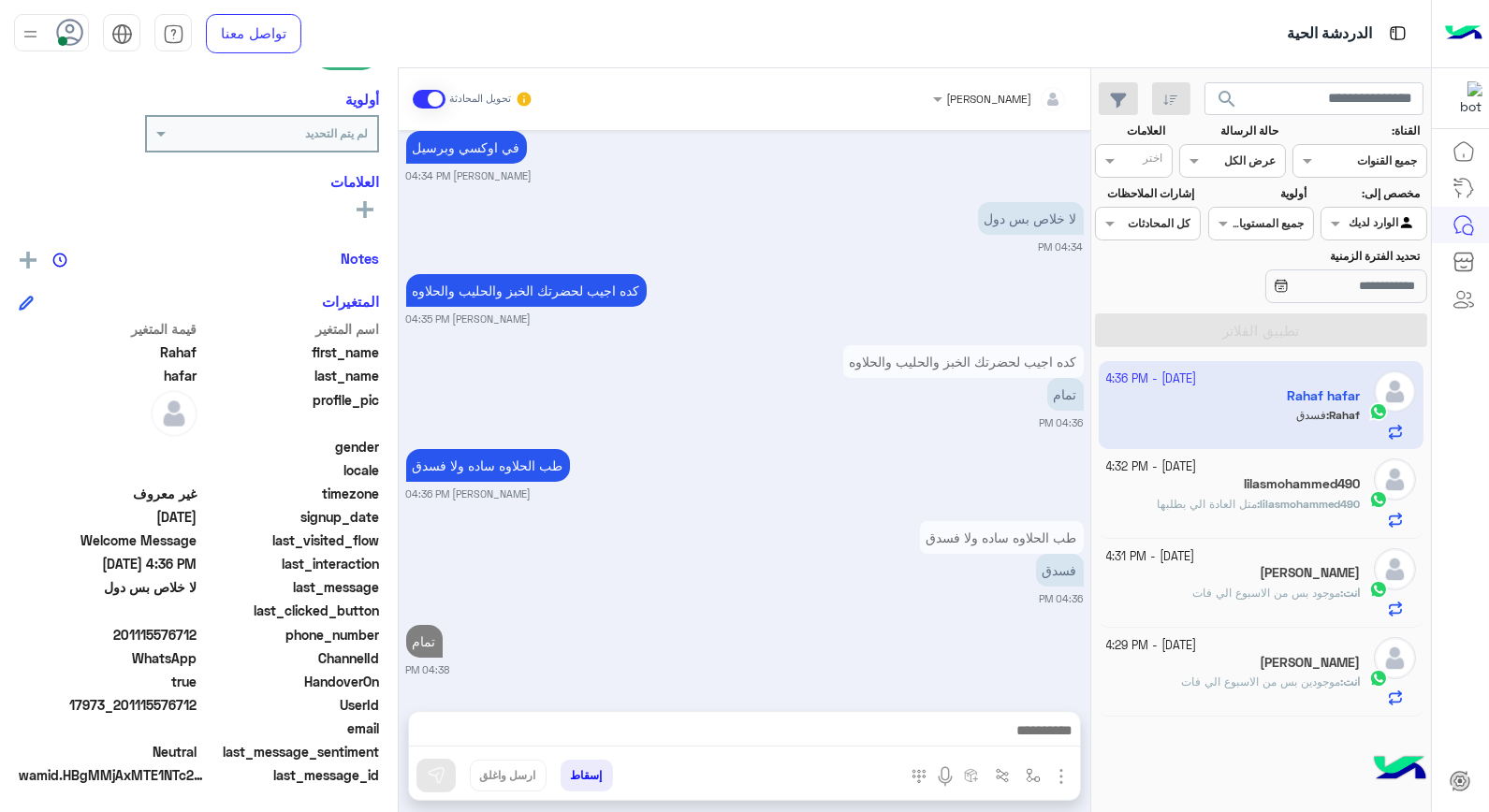
click at [588, 771] on button "إسقاط" at bounding box center [587, 775] width 52 height 32
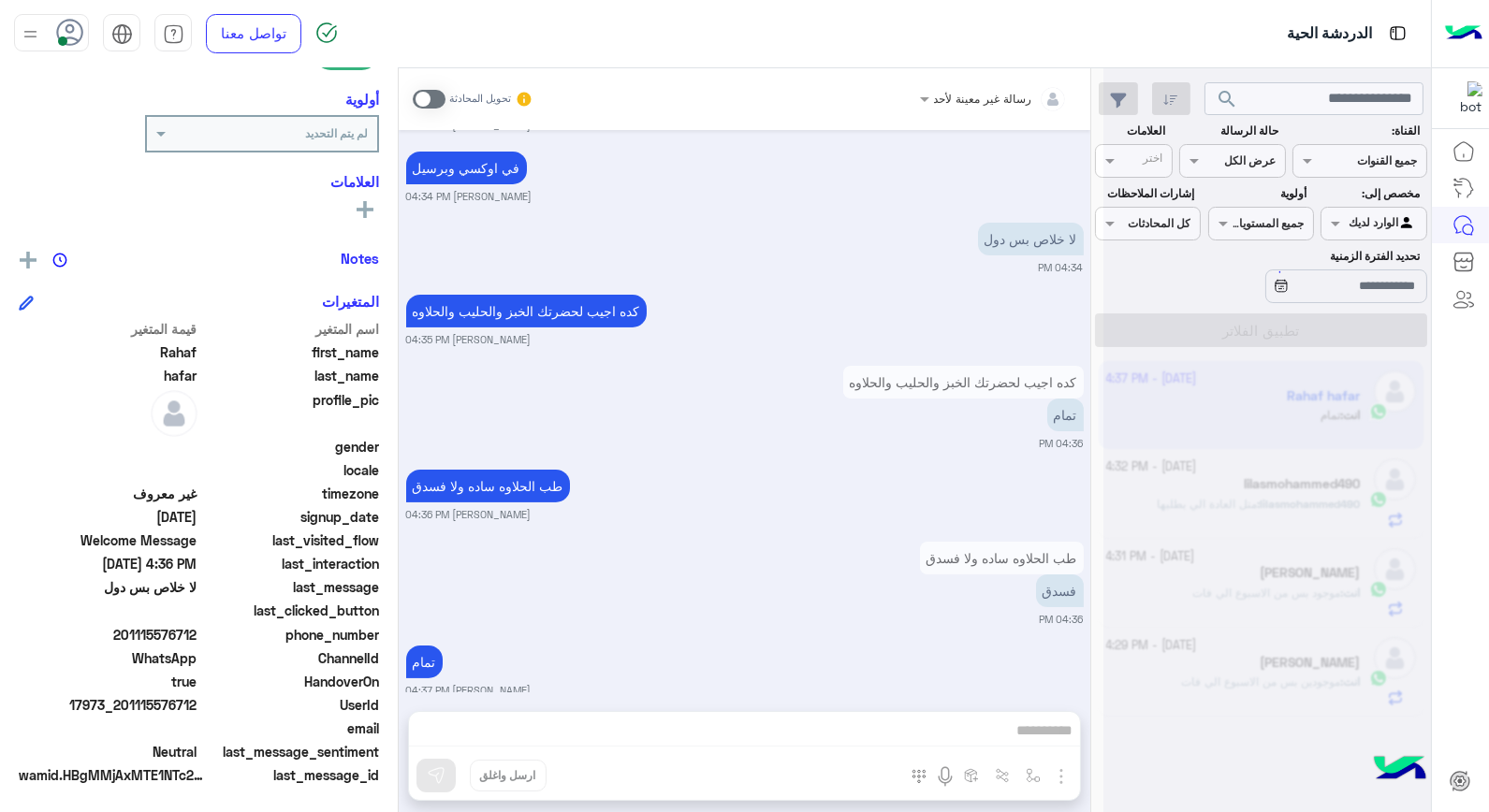
scroll to position [940, 0]
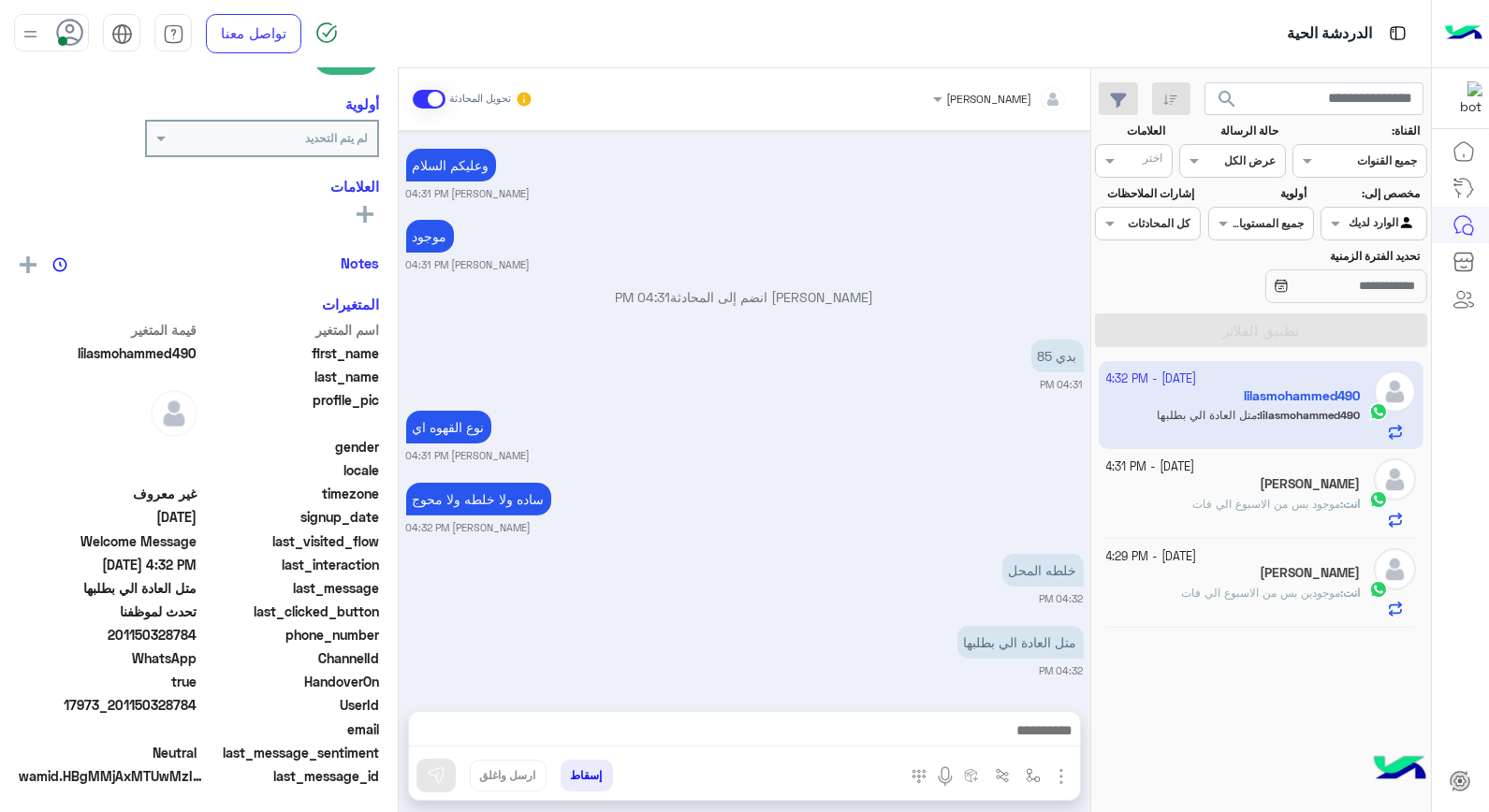
scroll to position [271, 0]
click at [1227, 413] on app-inbox-user "3 October - 4:32 PM lilasmohammed490 lilasmohammed490 : متل العادة الي بطلبها" at bounding box center [1262, 404] width 325 height 88
click at [1257, 419] on app-inbox-user "3 October - 4:32 PM lilasmohammed490 lilasmohammed490 : متل العادة الي بطلبها" at bounding box center [1262, 404] width 325 height 88
drag, startPoint x: 141, startPoint y: 702, endPoint x: 198, endPoint y: 701, distance: 57.0
click at [197, 701] on span "17973_201150328784" at bounding box center [108, 705] width 179 height 19
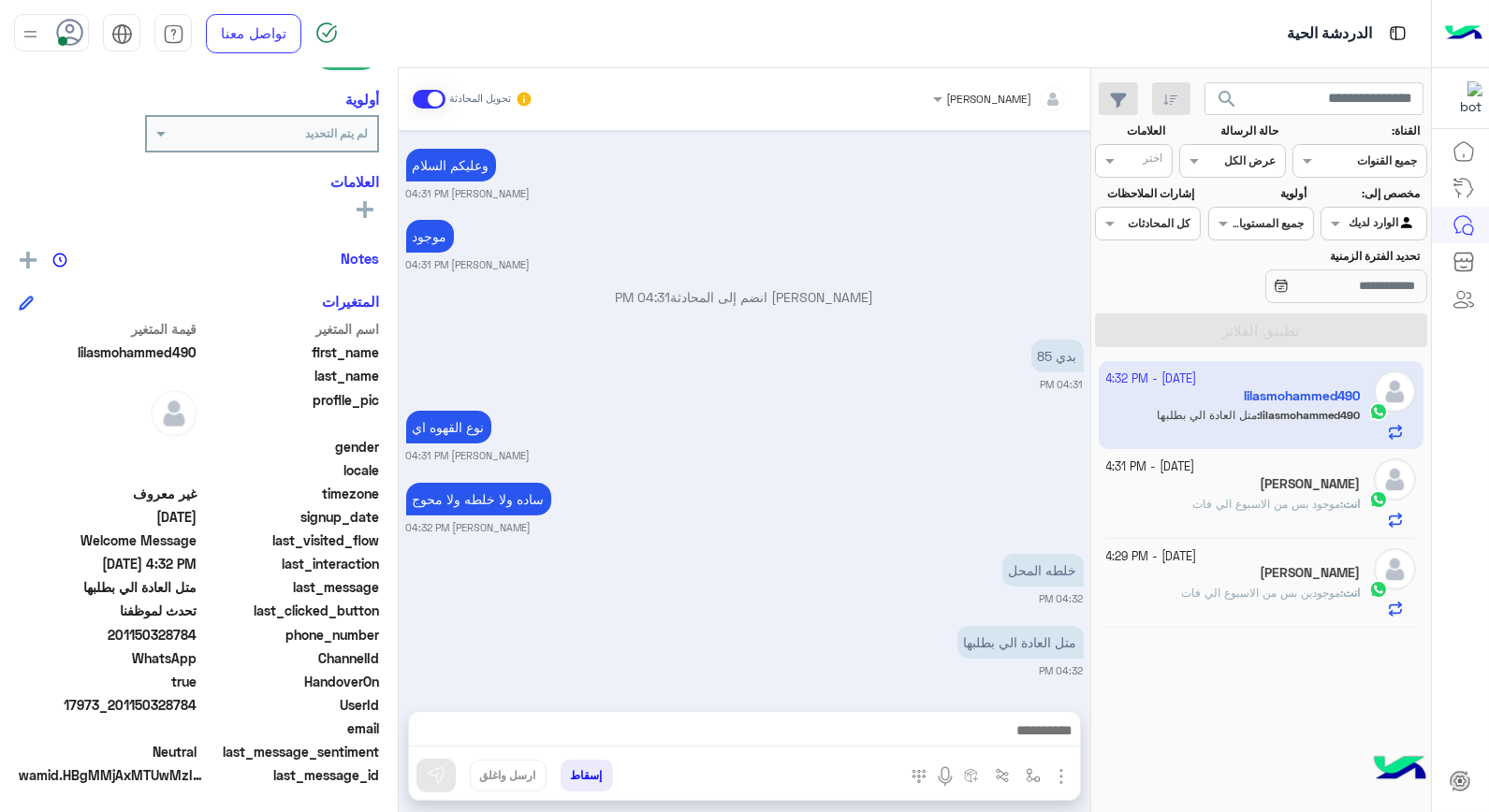
copy span "50328784"
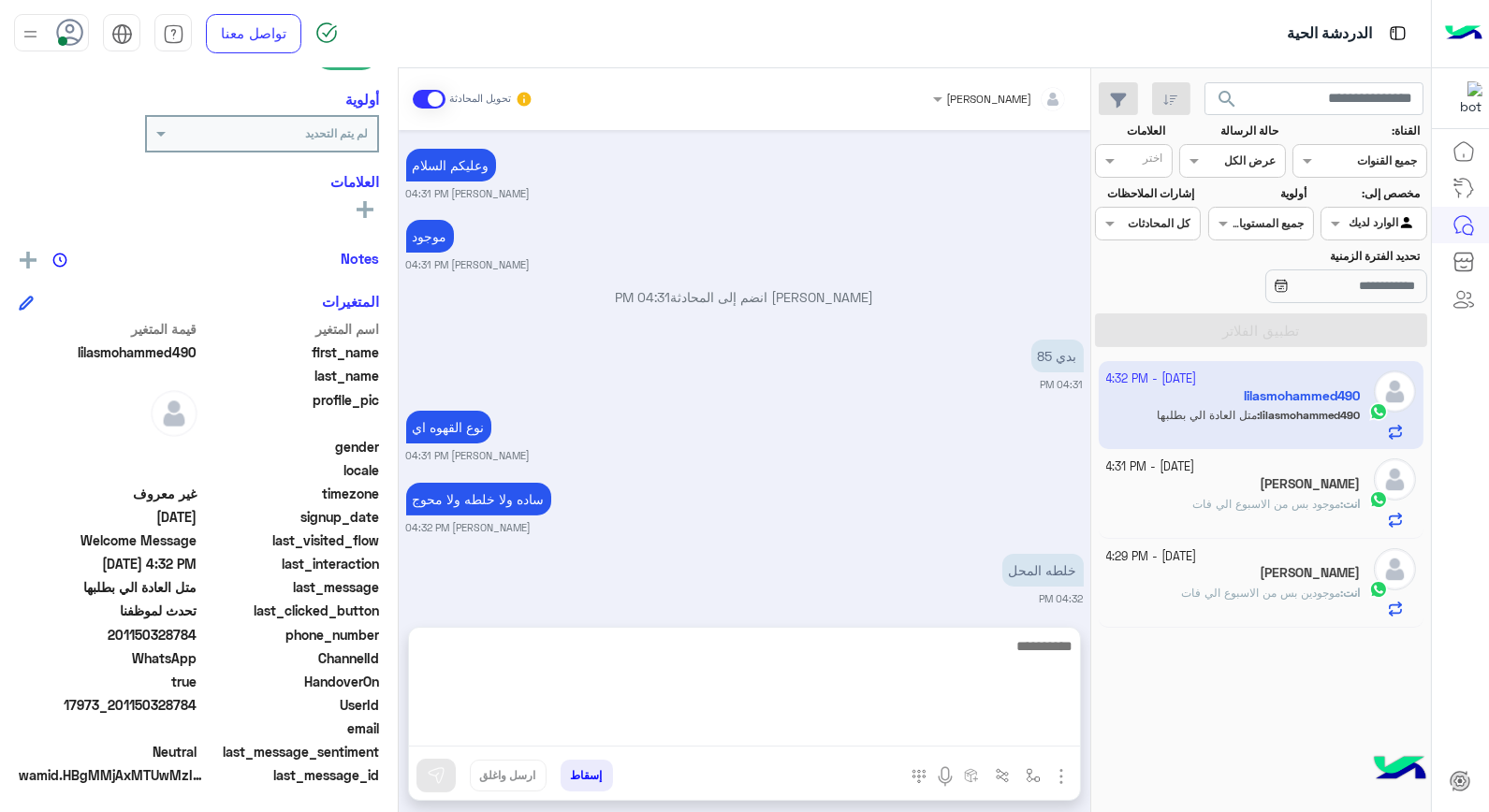
click at [861, 735] on textarea at bounding box center [744, 690] width 671 height 113
type textarea "*********"
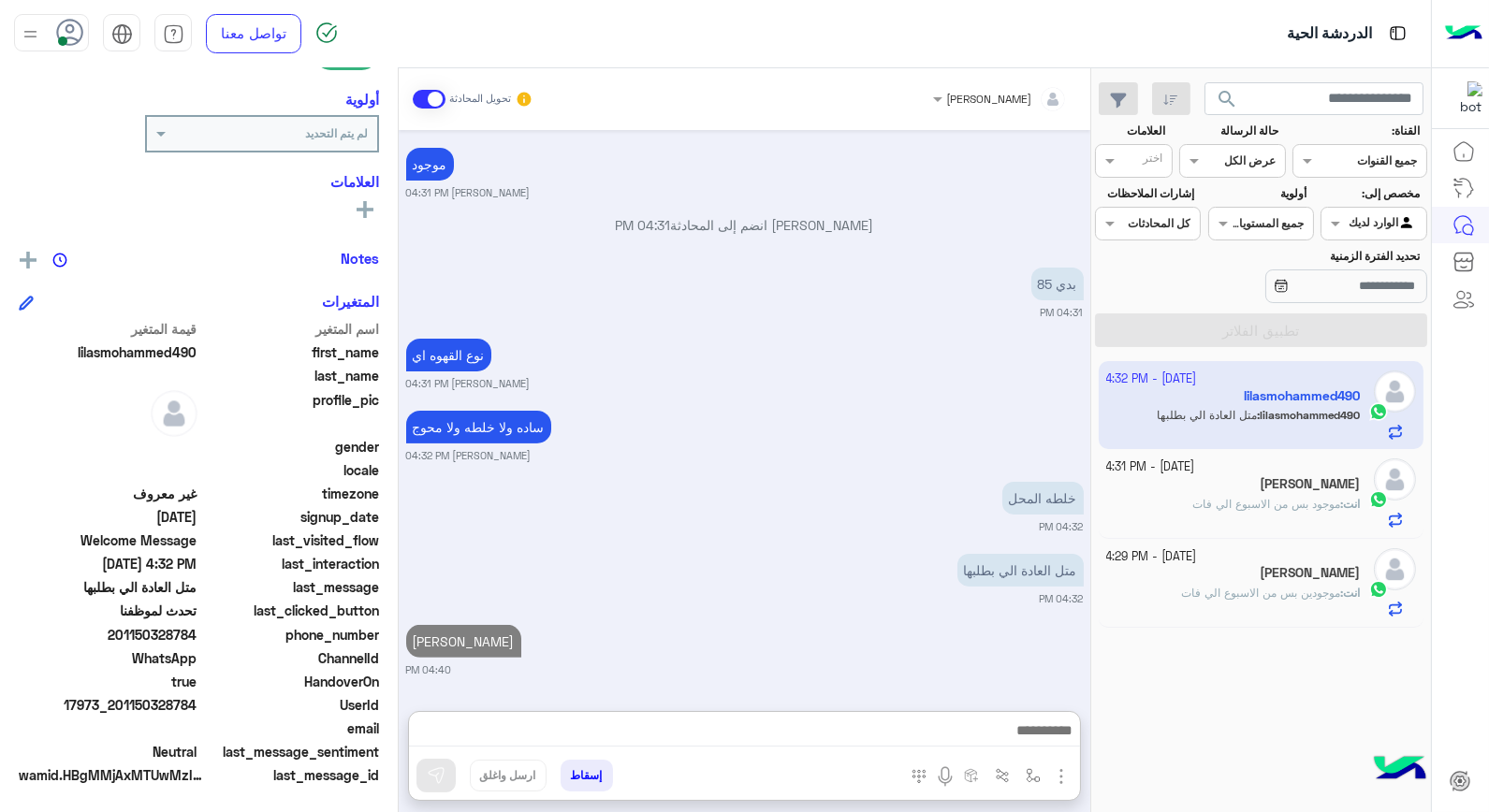
click at [1243, 506] on span "موجود بس من الاسبوع الي فات" at bounding box center [1267, 503] width 148 height 14
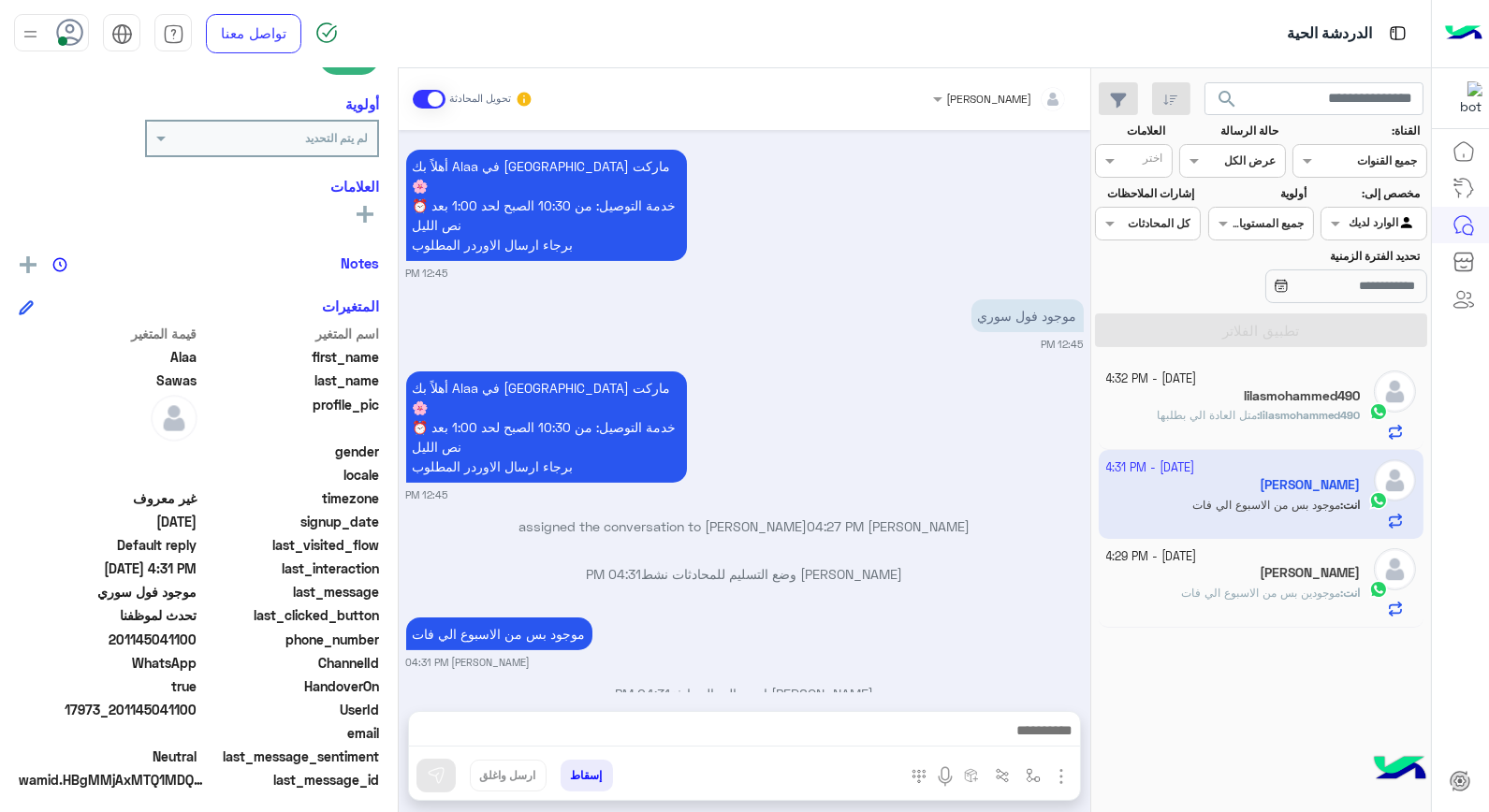
scroll to position [271, 0]
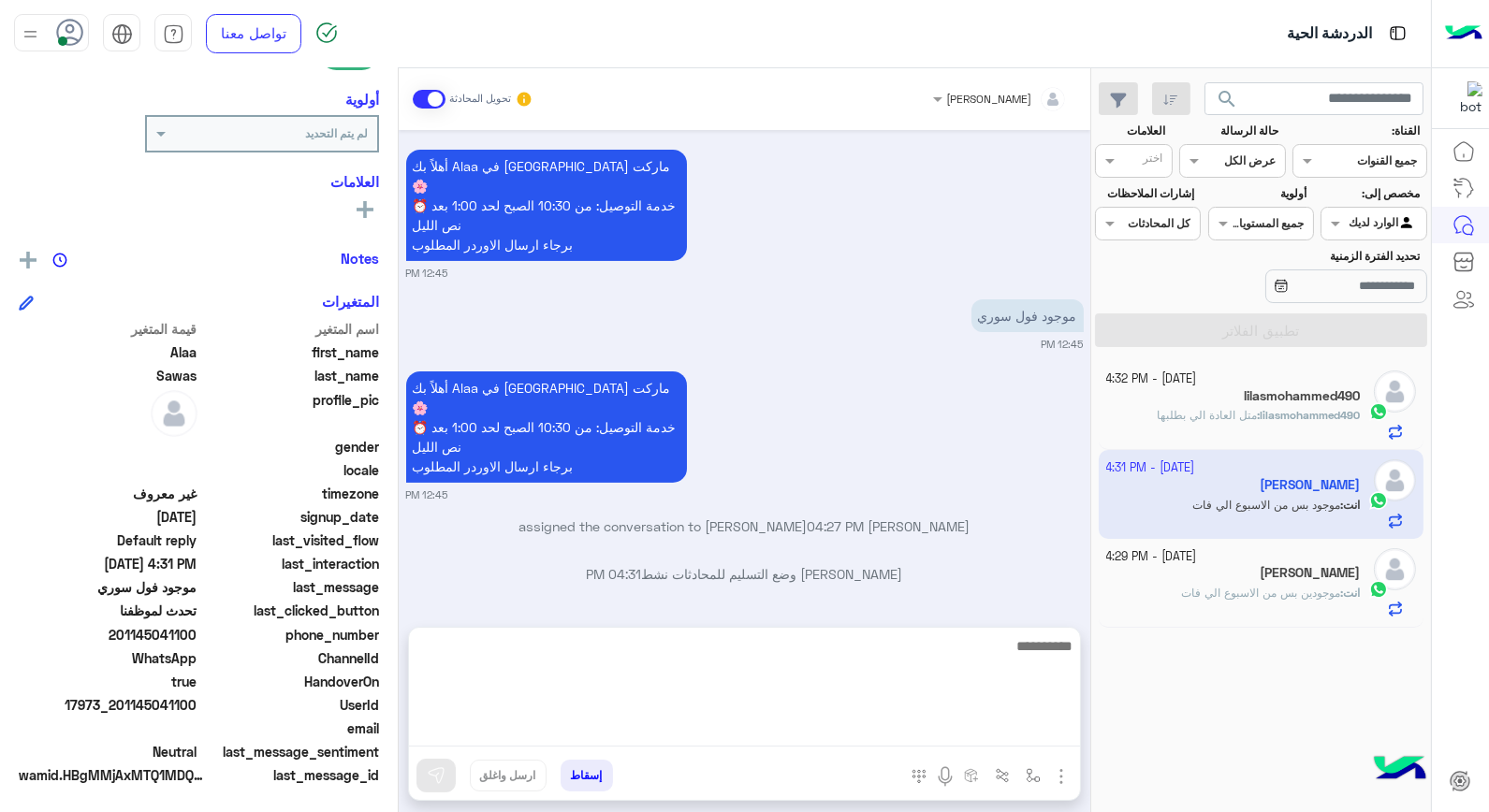
click at [1013, 735] on textarea at bounding box center [744, 690] width 671 height 113
click at [1014, 662] on textarea at bounding box center [744, 690] width 671 height 113
type textarea "*"
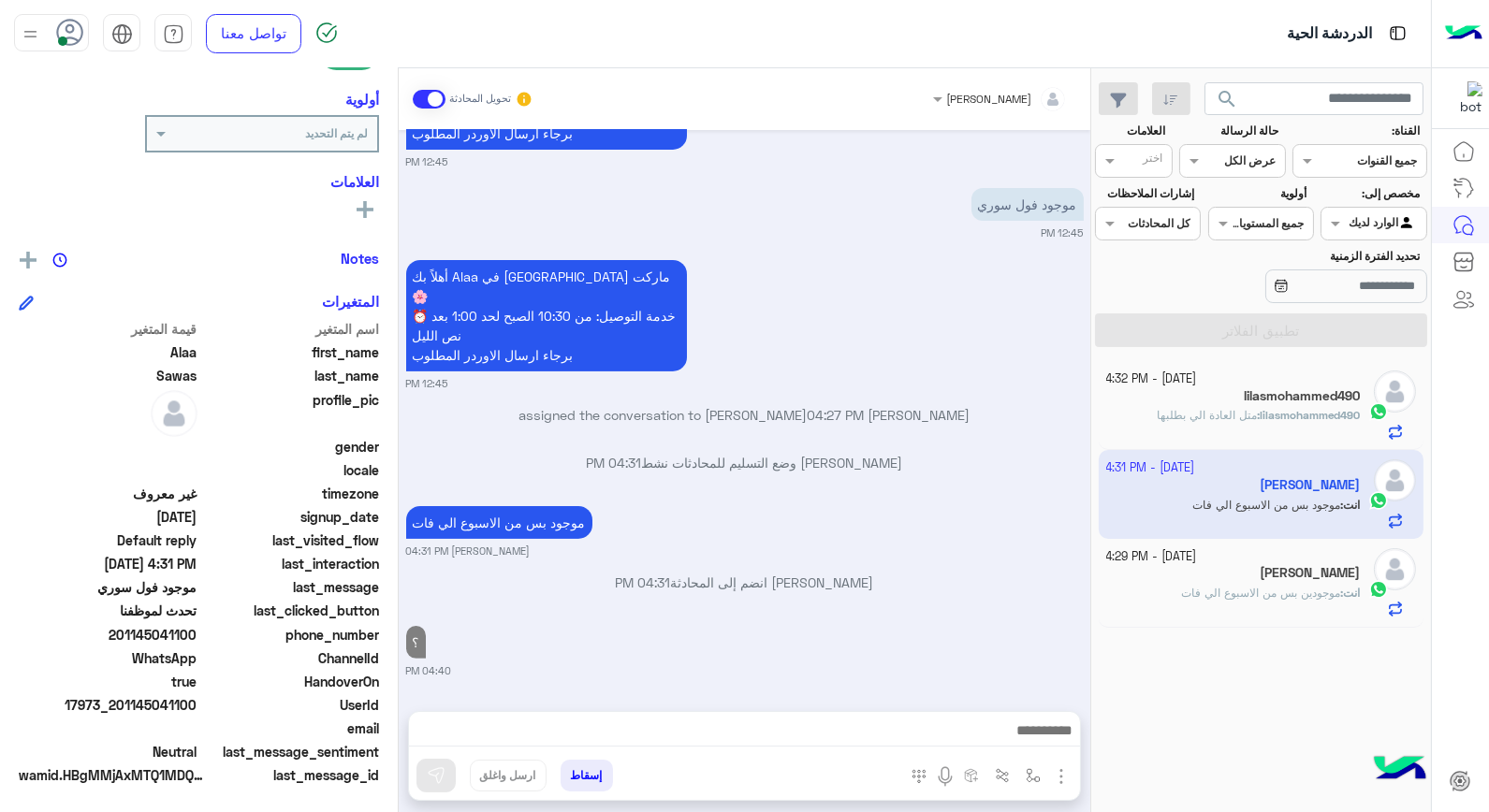
click at [1307, 576] on h5 "[PERSON_NAME]" at bounding box center [1310, 572] width 100 height 16
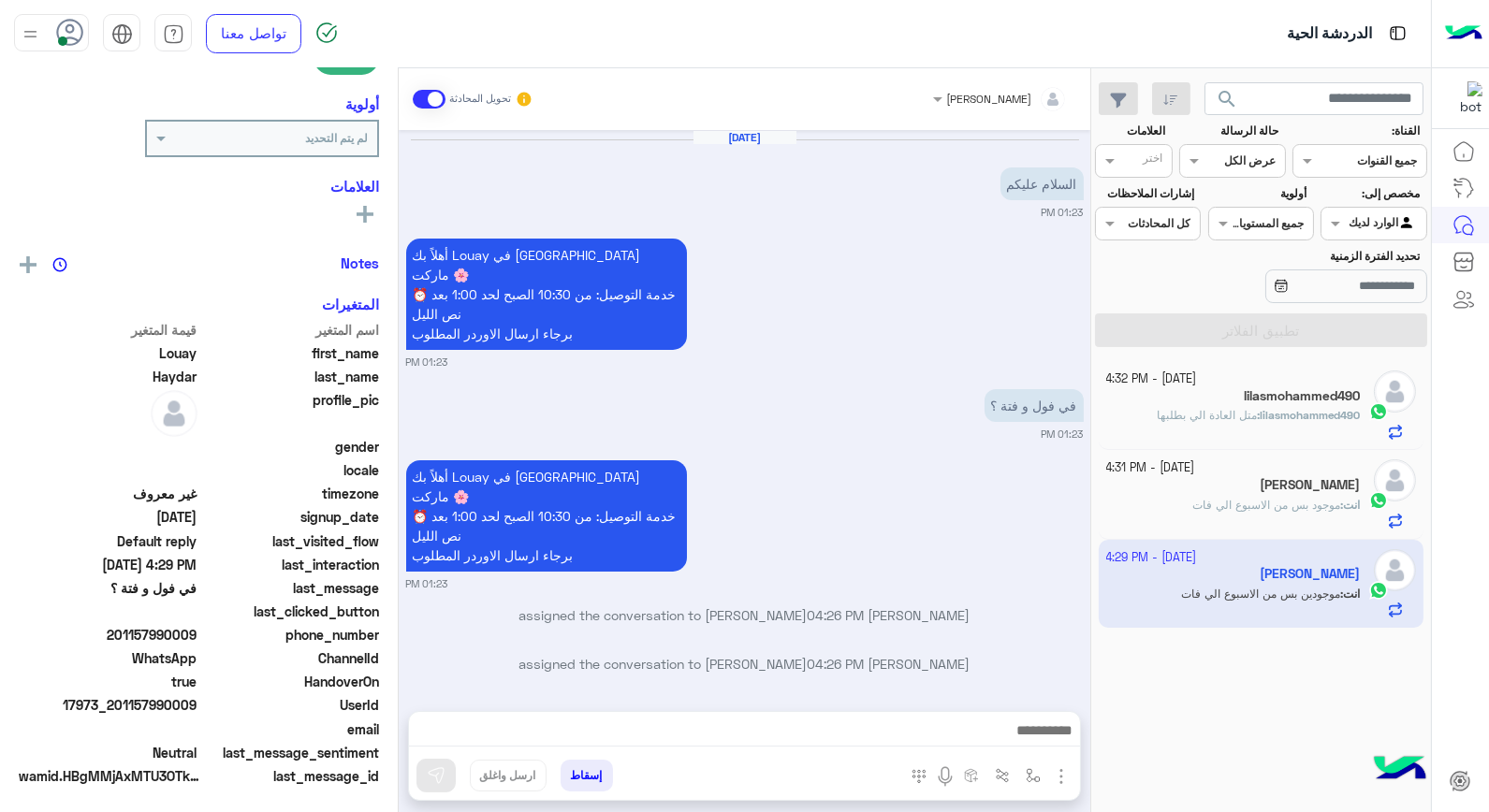
scroll to position [186, 0]
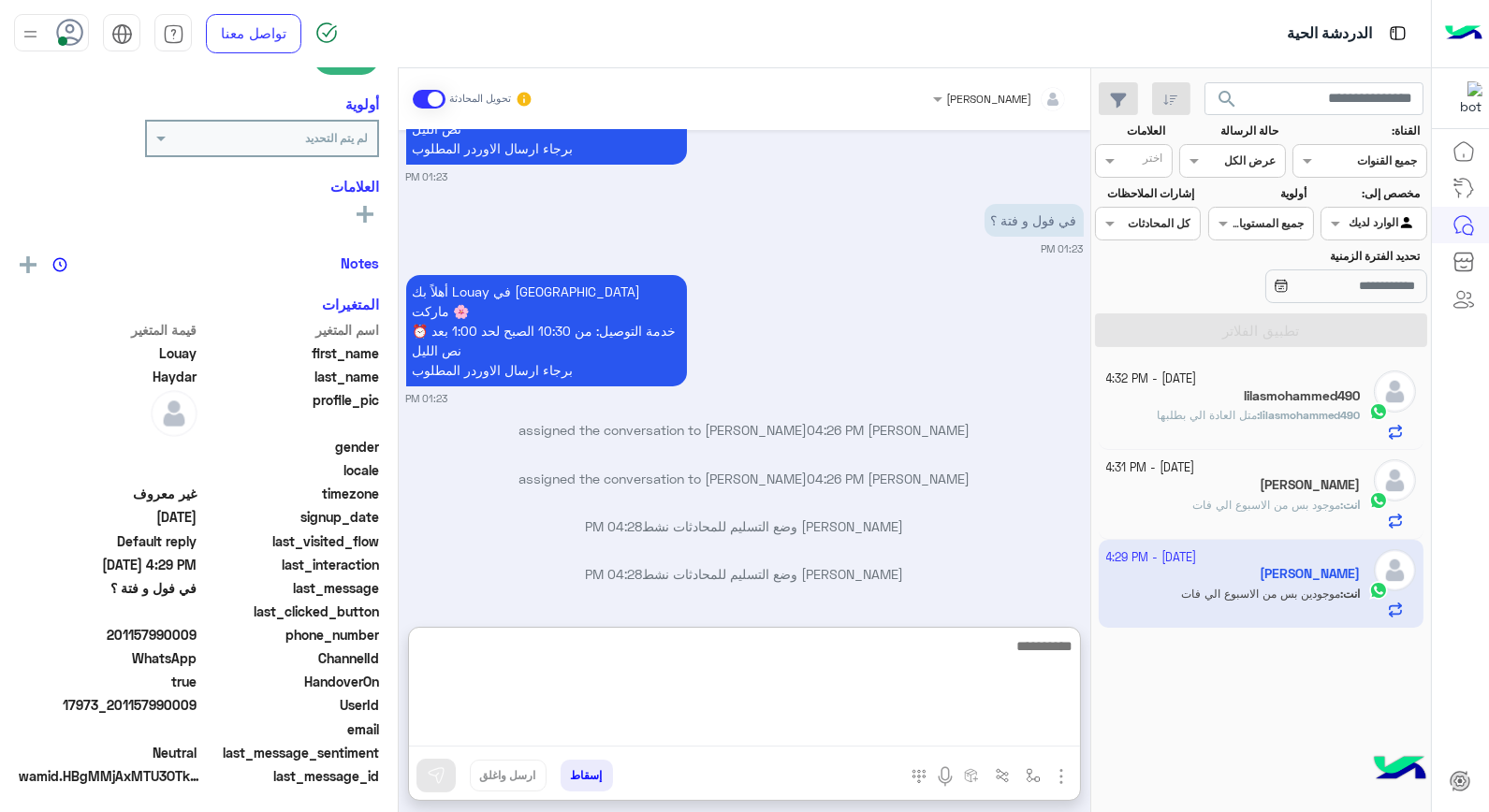
click at [986, 735] on textarea at bounding box center [744, 690] width 671 height 113
type textarea "*"
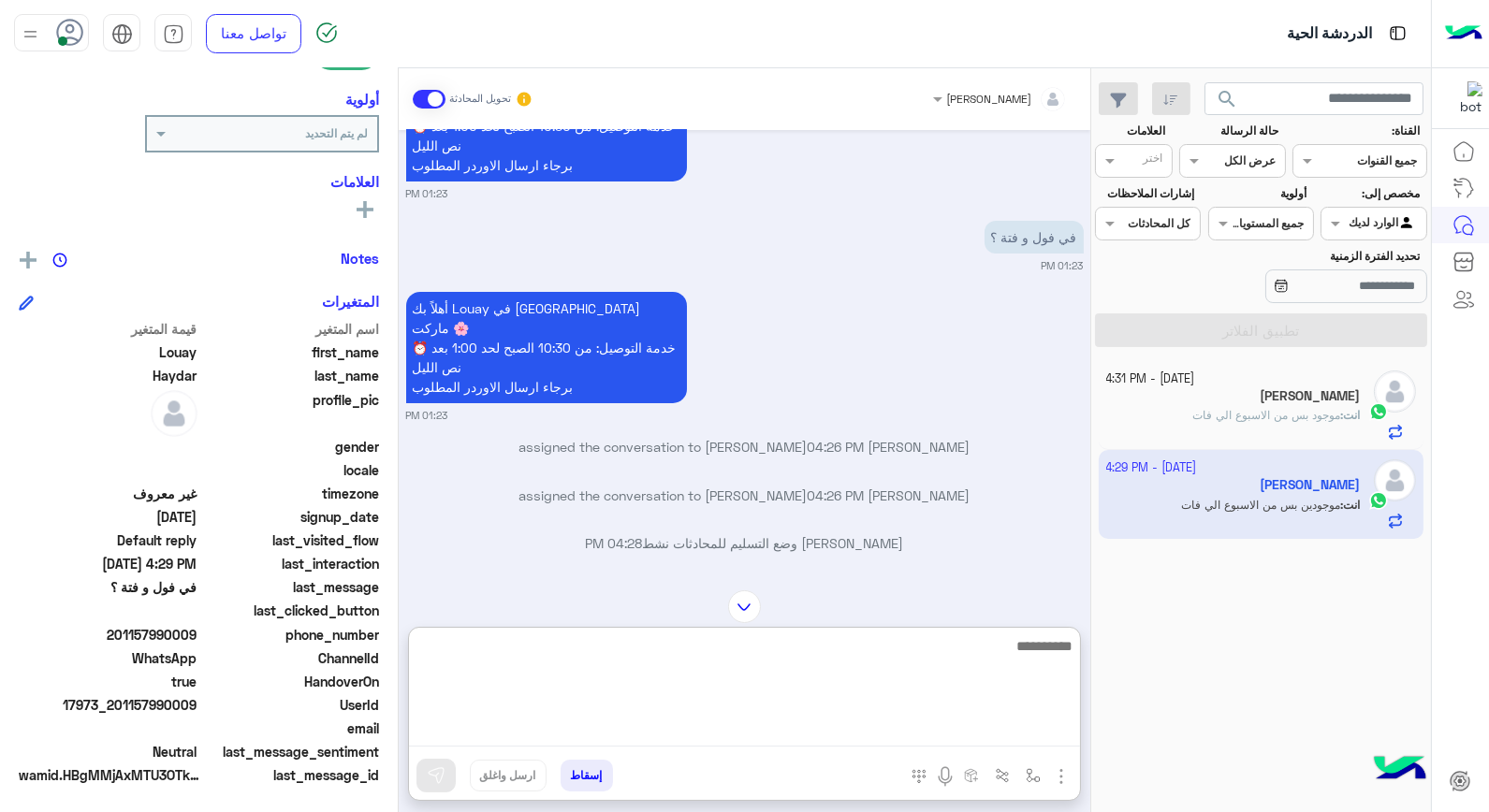
scroll to position [342, 0]
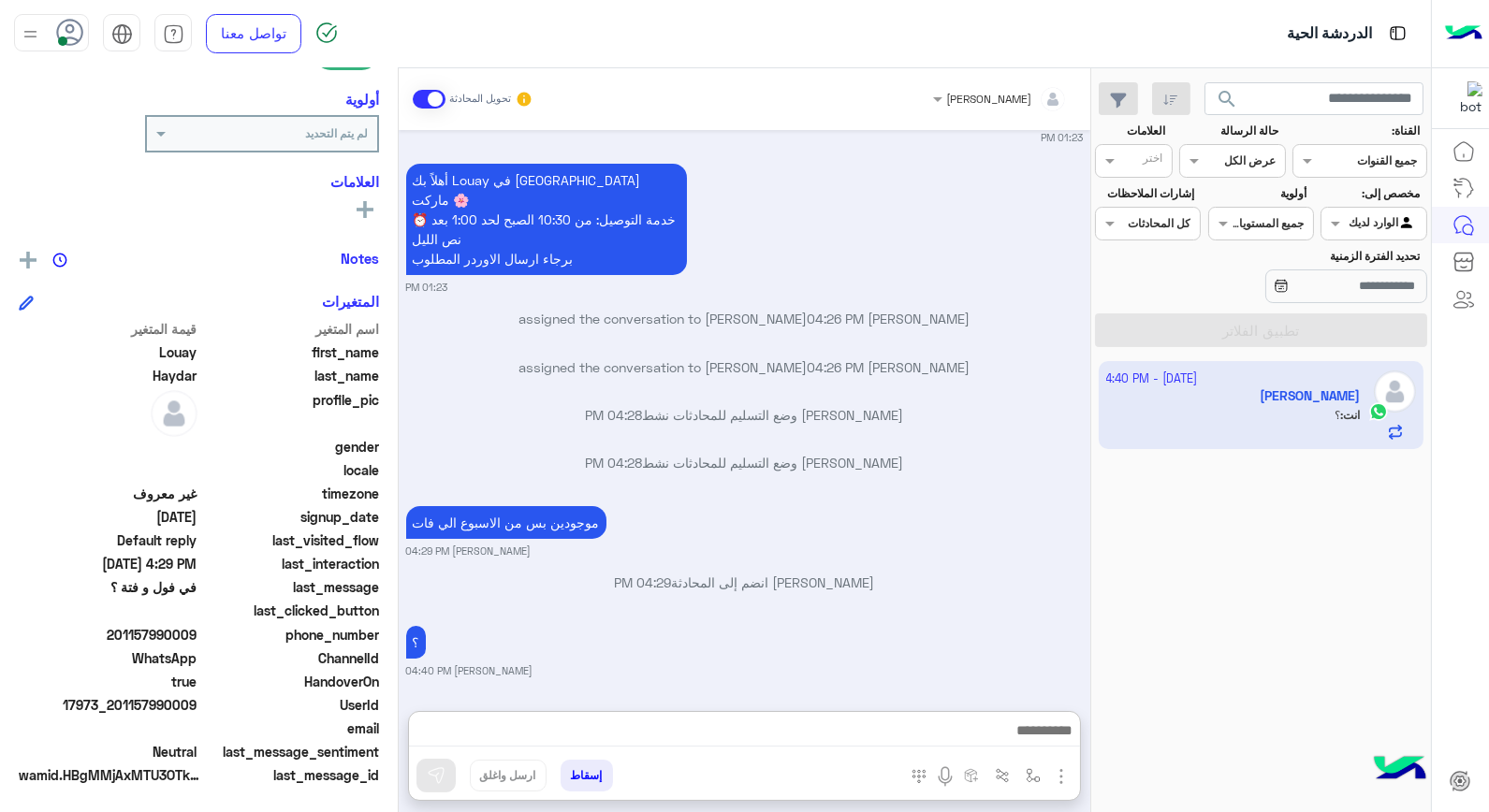
click at [1224, 97] on span "search" at bounding box center [1226, 98] width 22 height 22
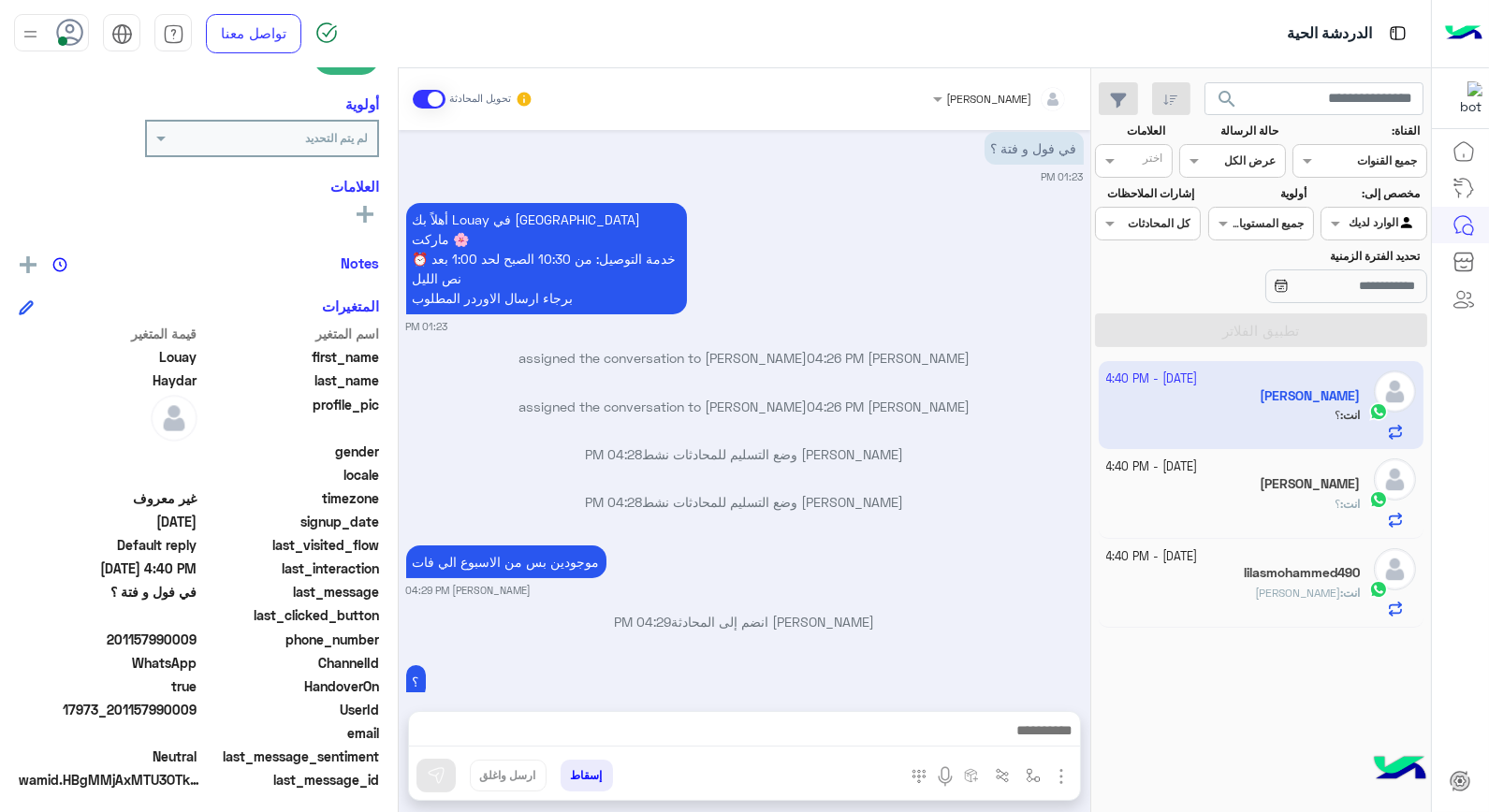
scroll to position [271, 0]
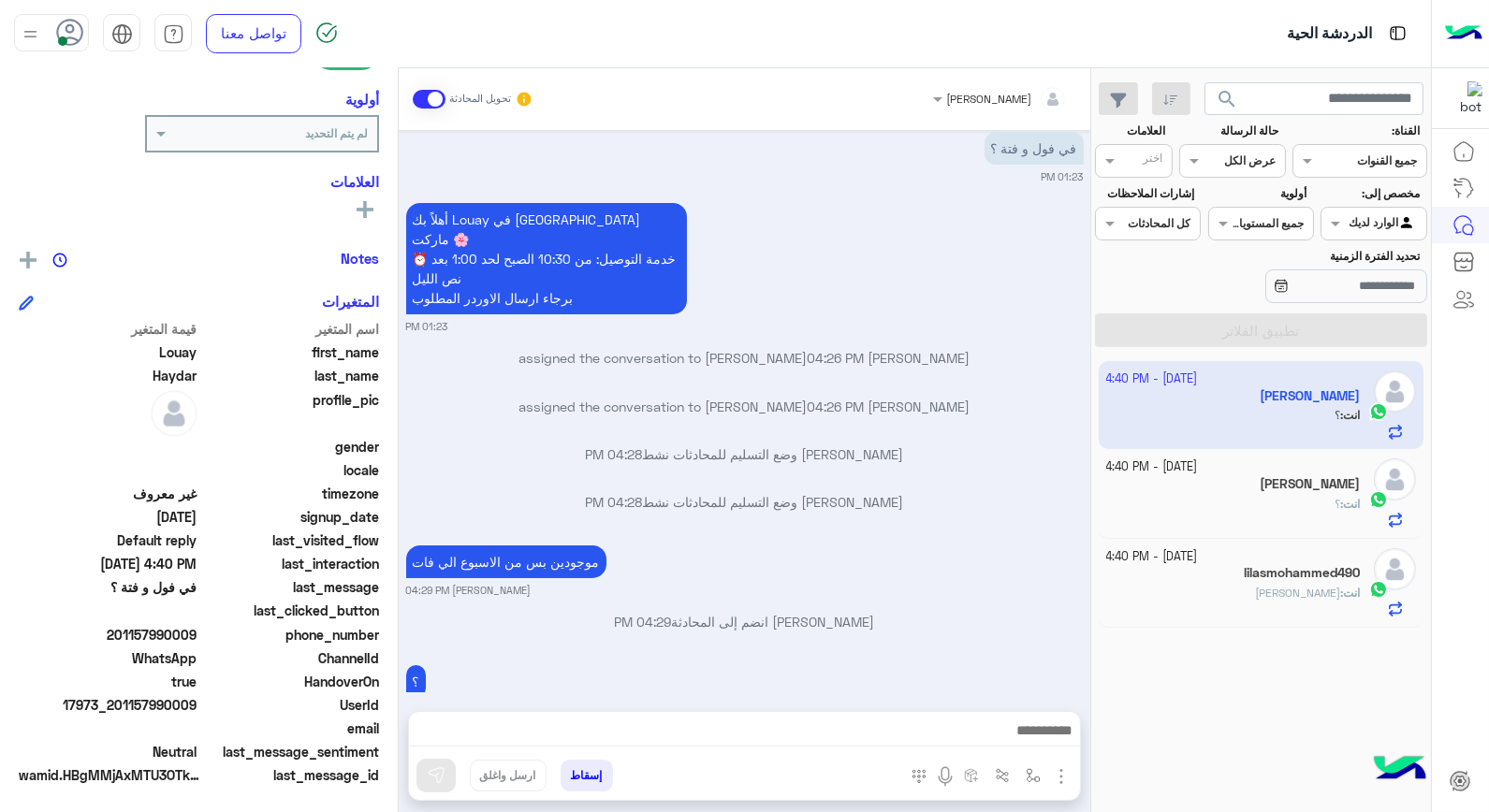
click at [1241, 576] on div "lilasmohammed490" at bounding box center [1234, 574] width 255 height 19
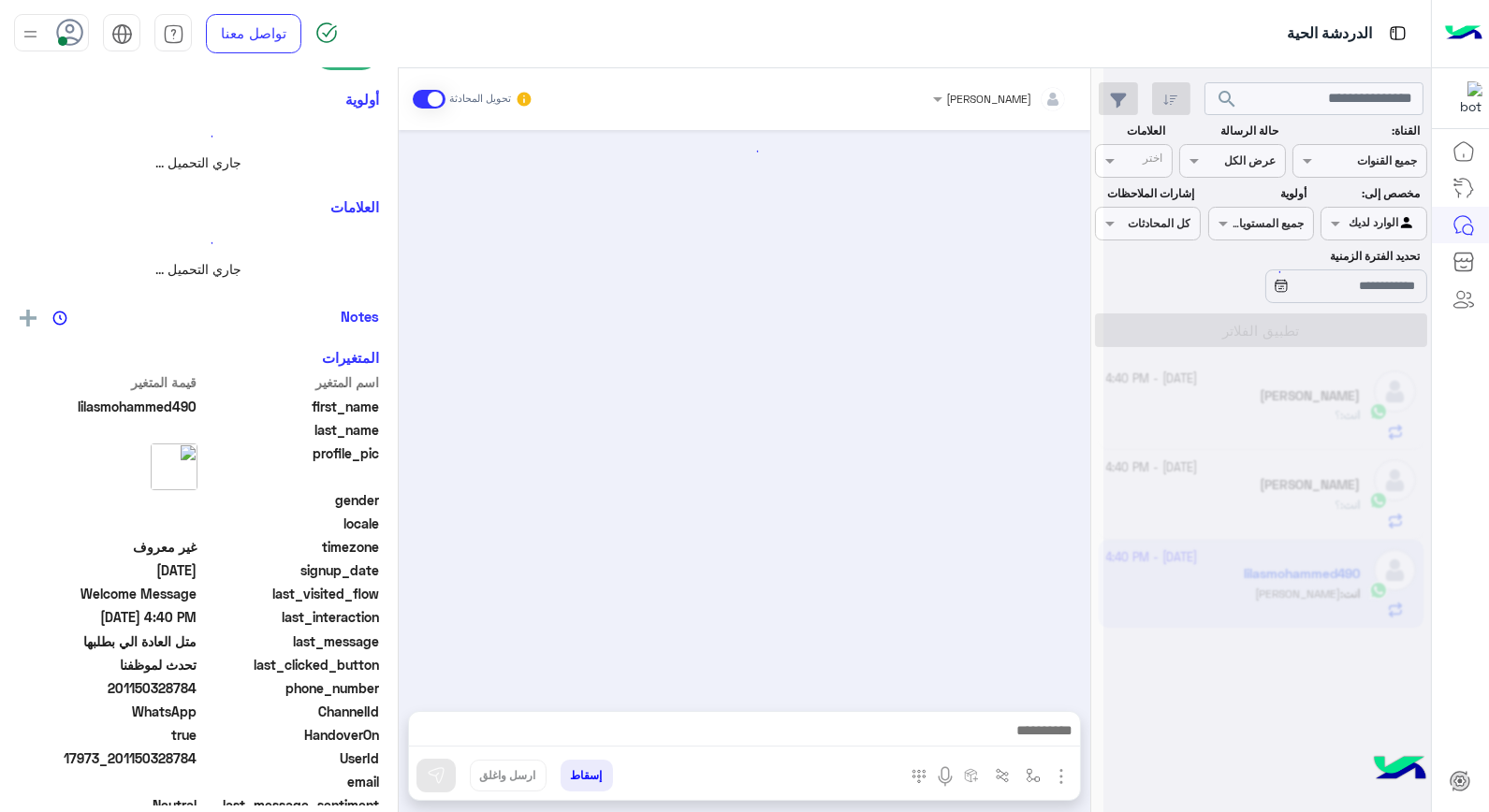
click at [1243, 576] on div at bounding box center [1268, 414] width 327 height 812
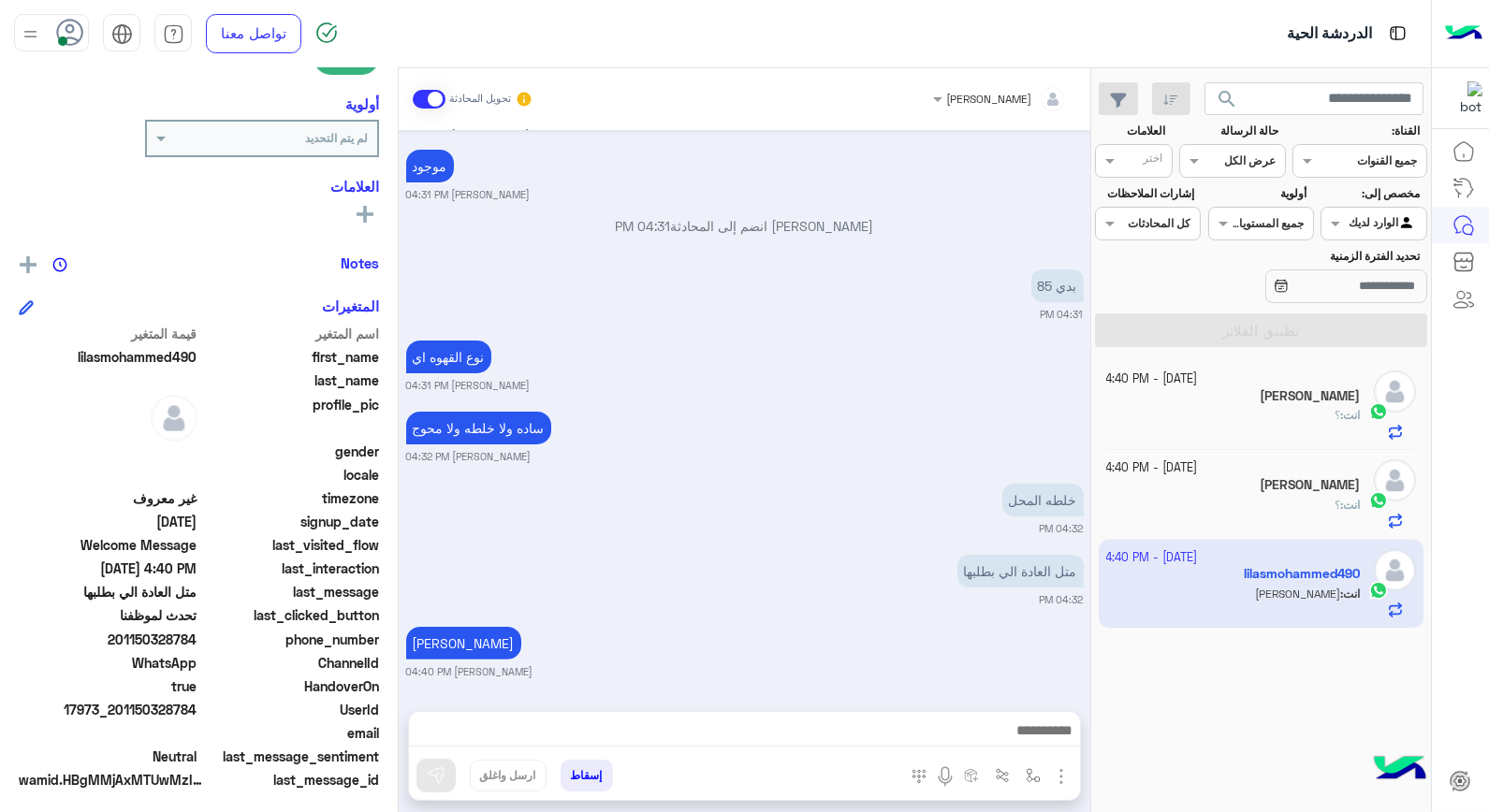
scroll to position [271, 0]
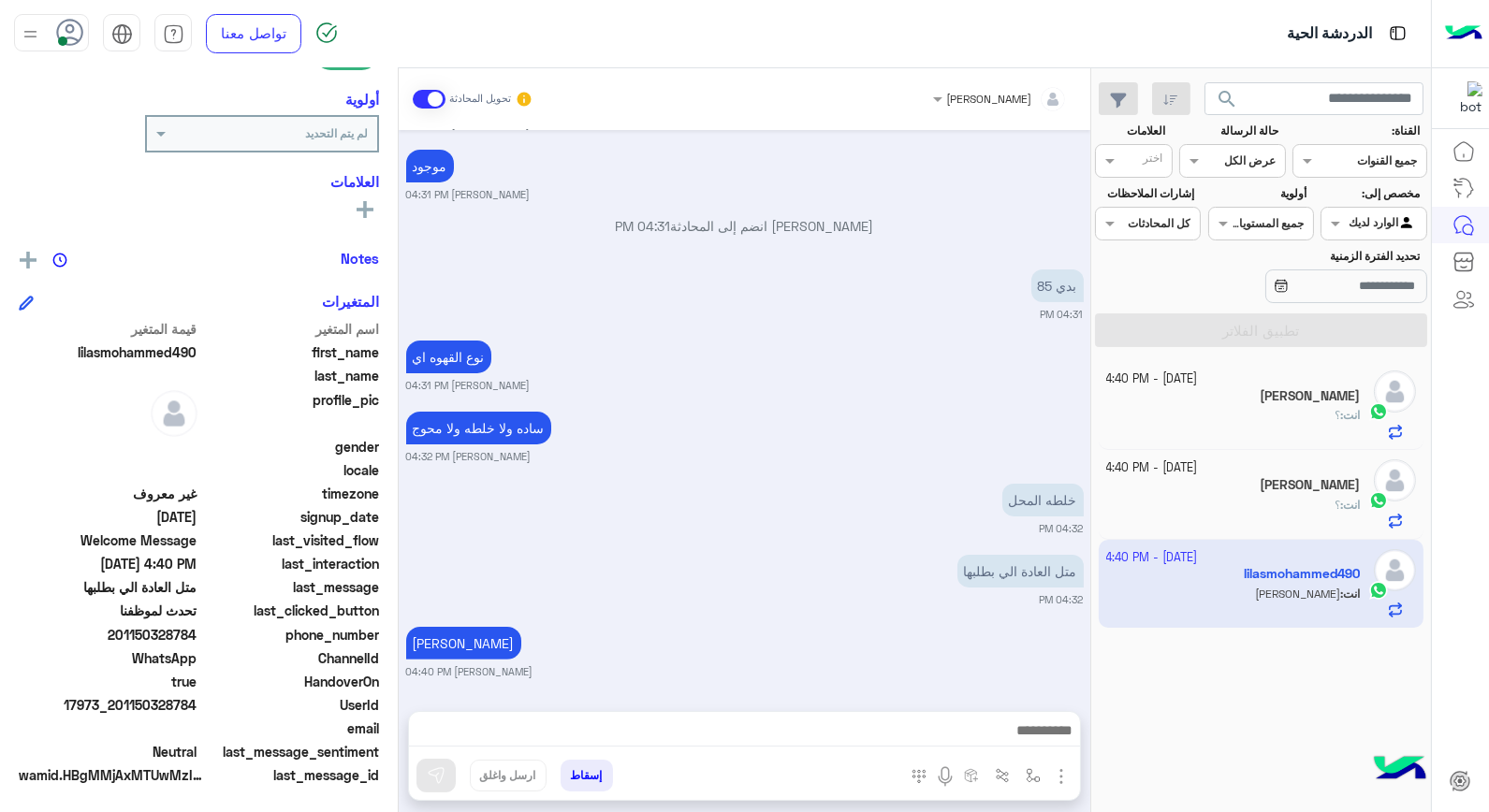
drag, startPoint x: 152, startPoint y: 634, endPoint x: 199, endPoint y: 638, distance: 47.2
click at [197, 638] on span "201150328784" at bounding box center [108, 635] width 179 height 19
drag, startPoint x: 199, startPoint y: 638, endPoint x: 180, endPoint y: 627, distance: 22.0
copy span "328784"
click at [1374, 222] on input "text" at bounding box center [1396, 222] width 43 height 17
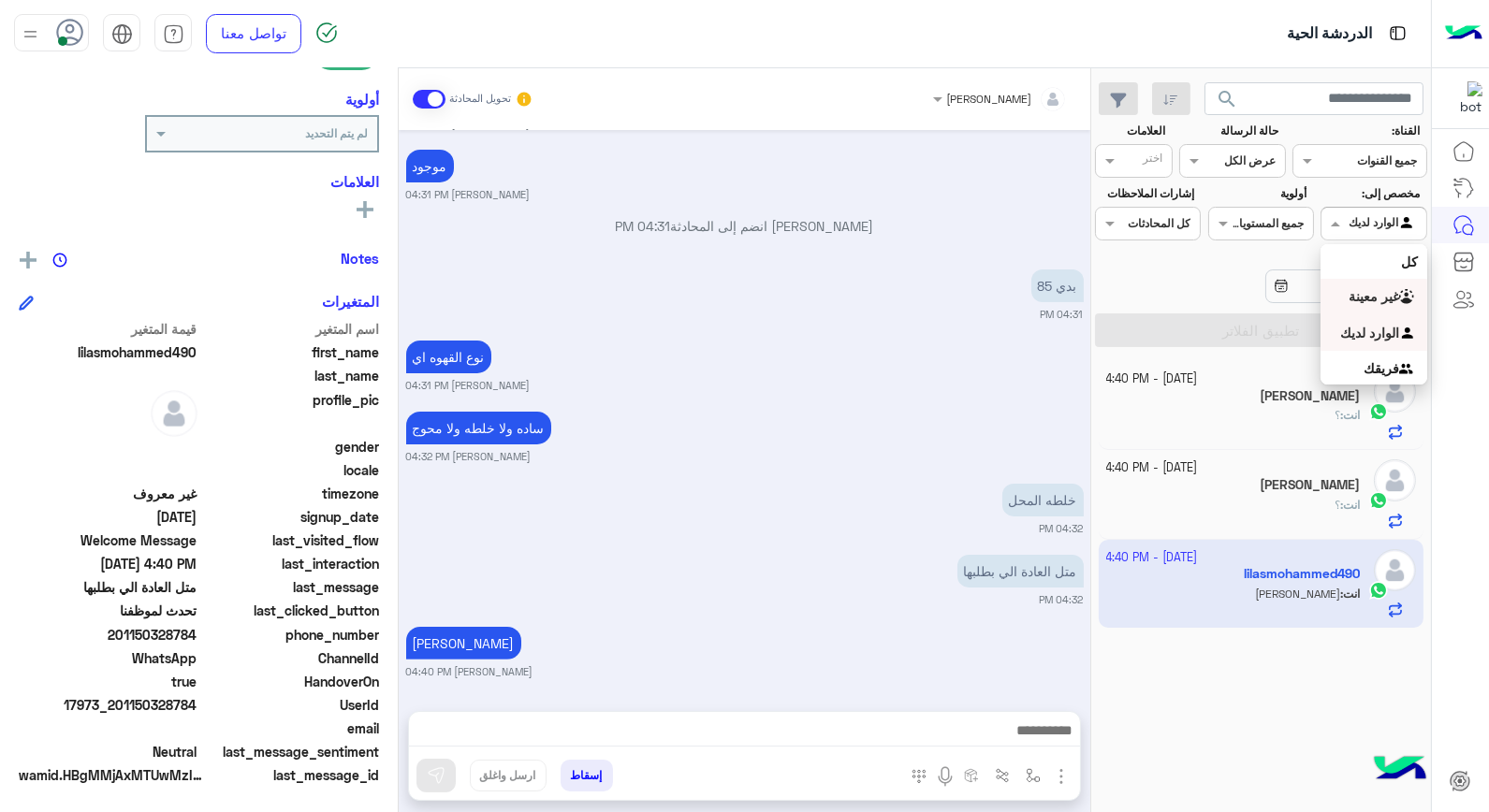
click at [1378, 292] on b "غير معينة" at bounding box center [1374, 296] width 51 height 16
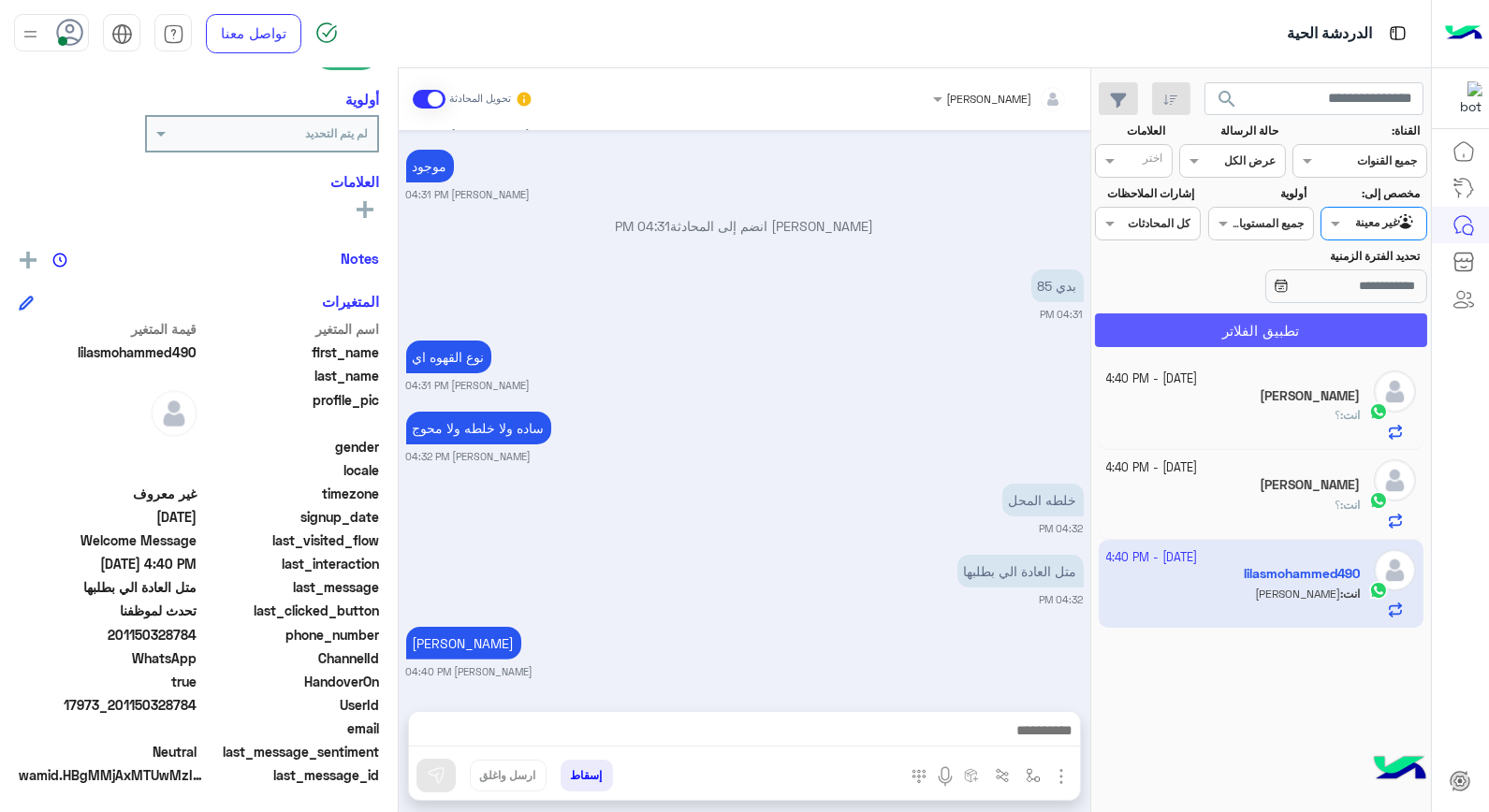
click at [1373, 327] on button "تطبيق الفلاتر" at bounding box center [1261, 330] width 332 height 34
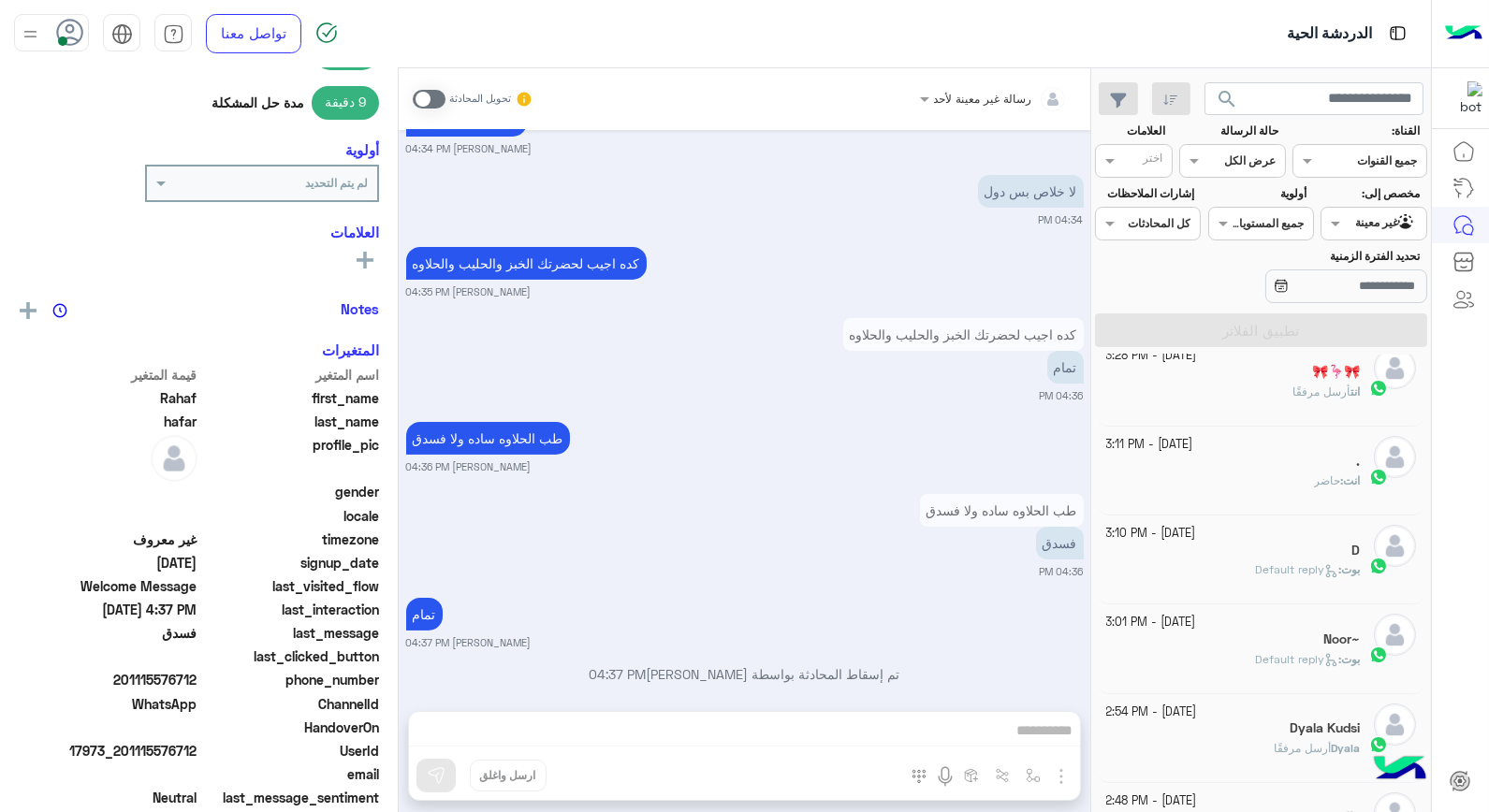
scroll to position [520, 0]
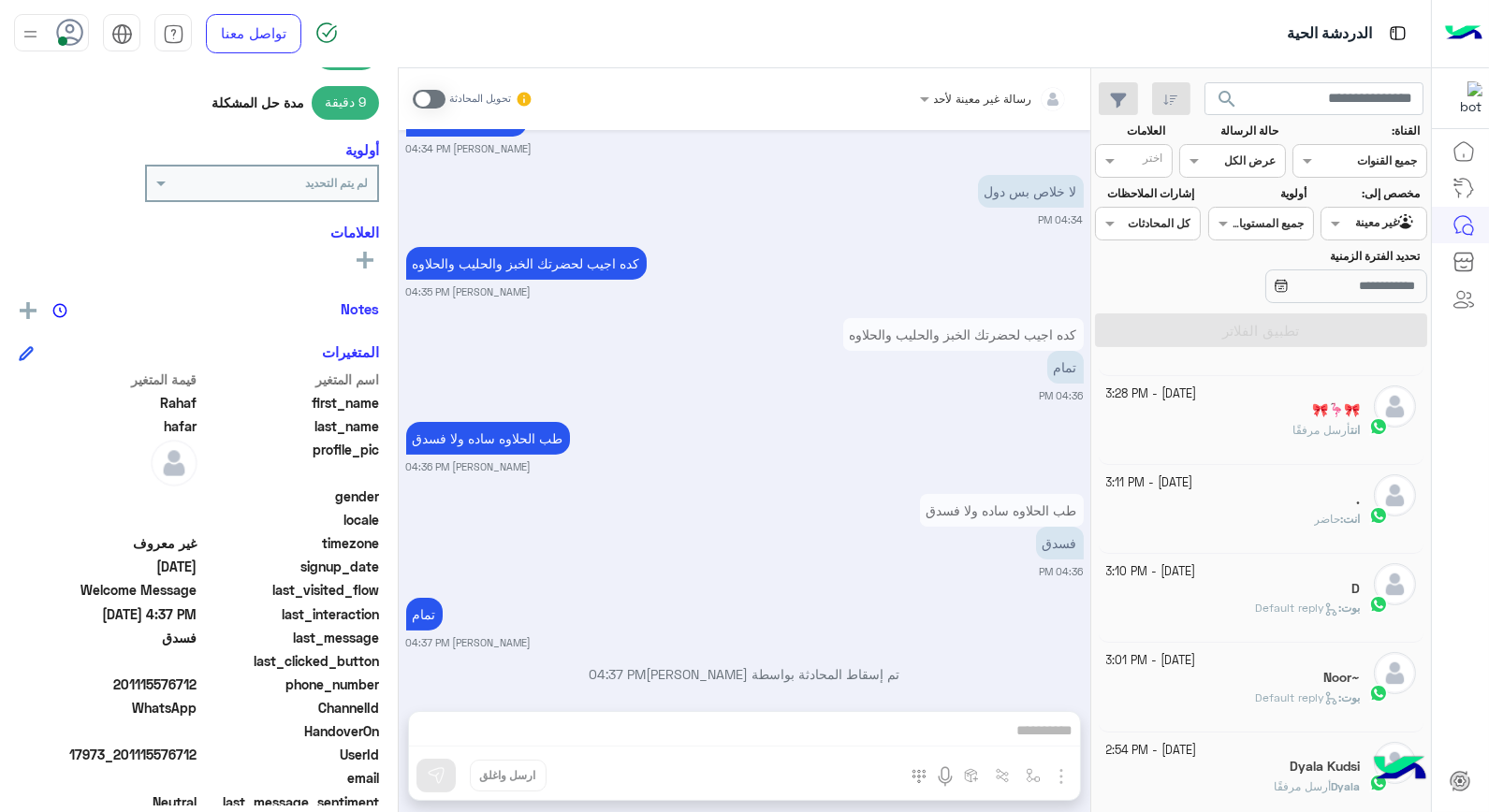
click at [1332, 428] on span "أرسل مرفقًا" at bounding box center [1322, 430] width 58 height 14
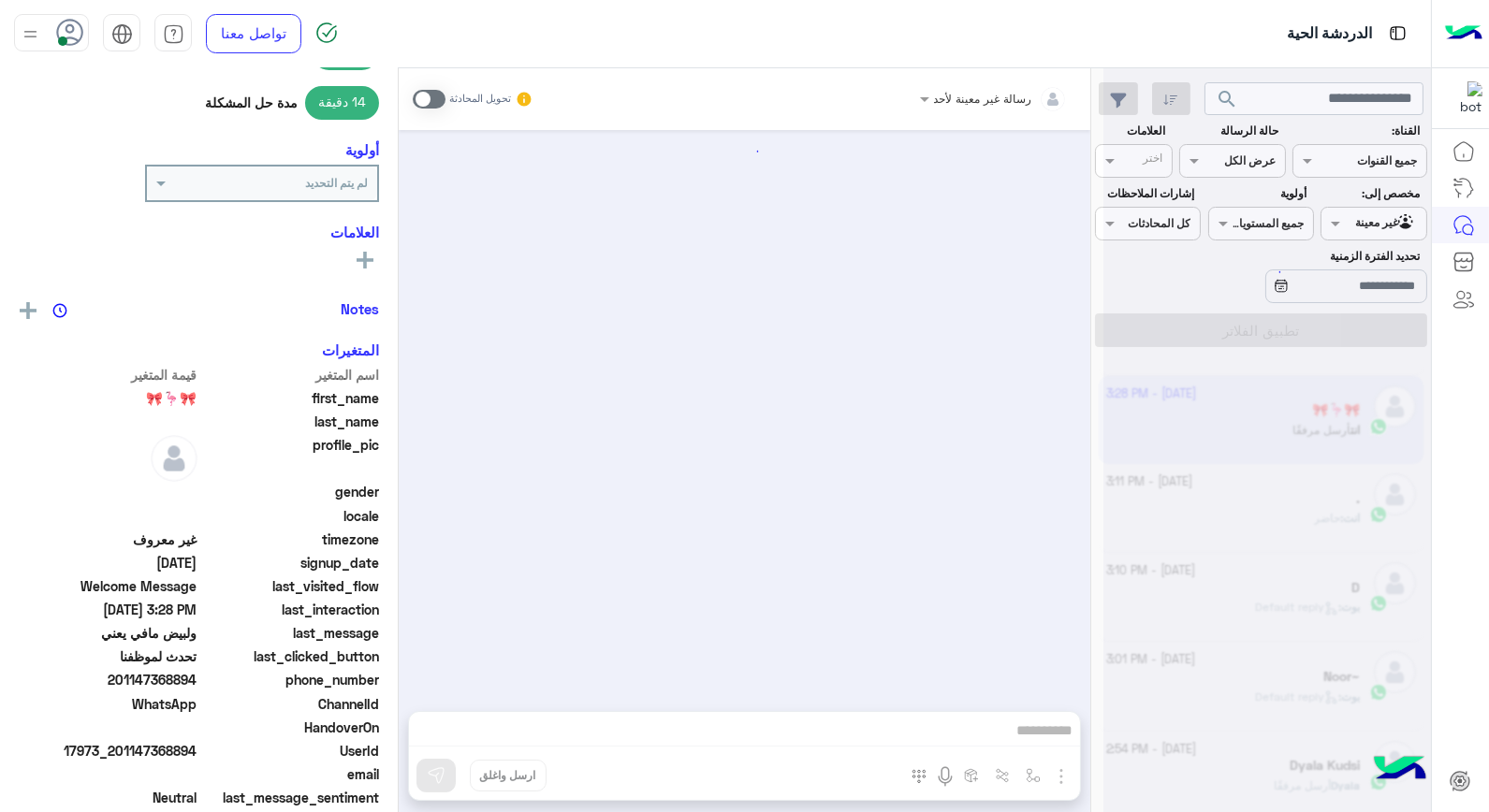
scroll to position [1140, 0]
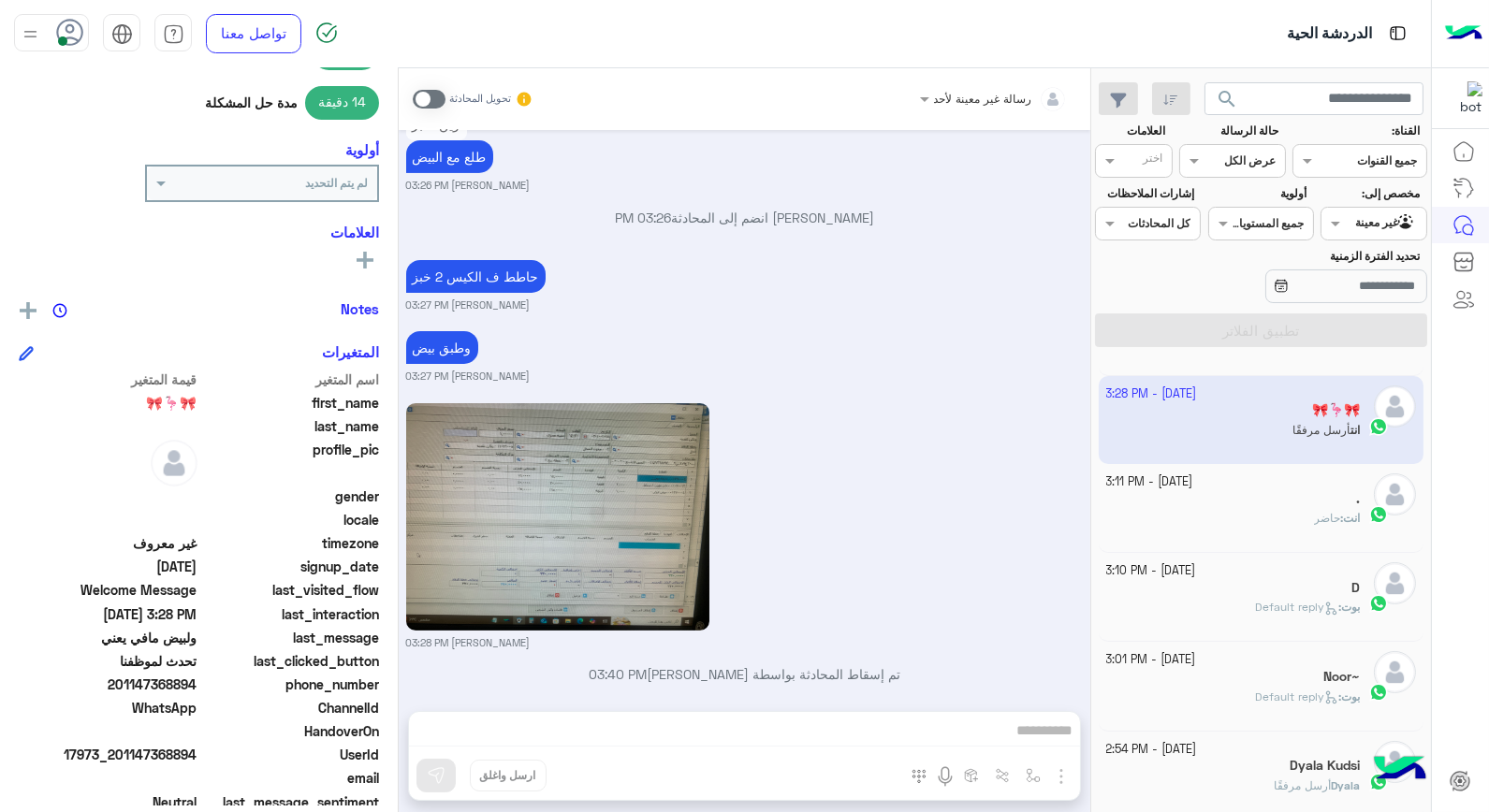
click at [915, 723] on div "رسالة غير معينة لأحد تحويل المحادثة Oct 3, 2025 حاجه تاني خالد صقر 02:30 PM خال…" at bounding box center [744, 444] width 692 height 751
click at [433, 98] on span at bounding box center [429, 98] width 33 height 18
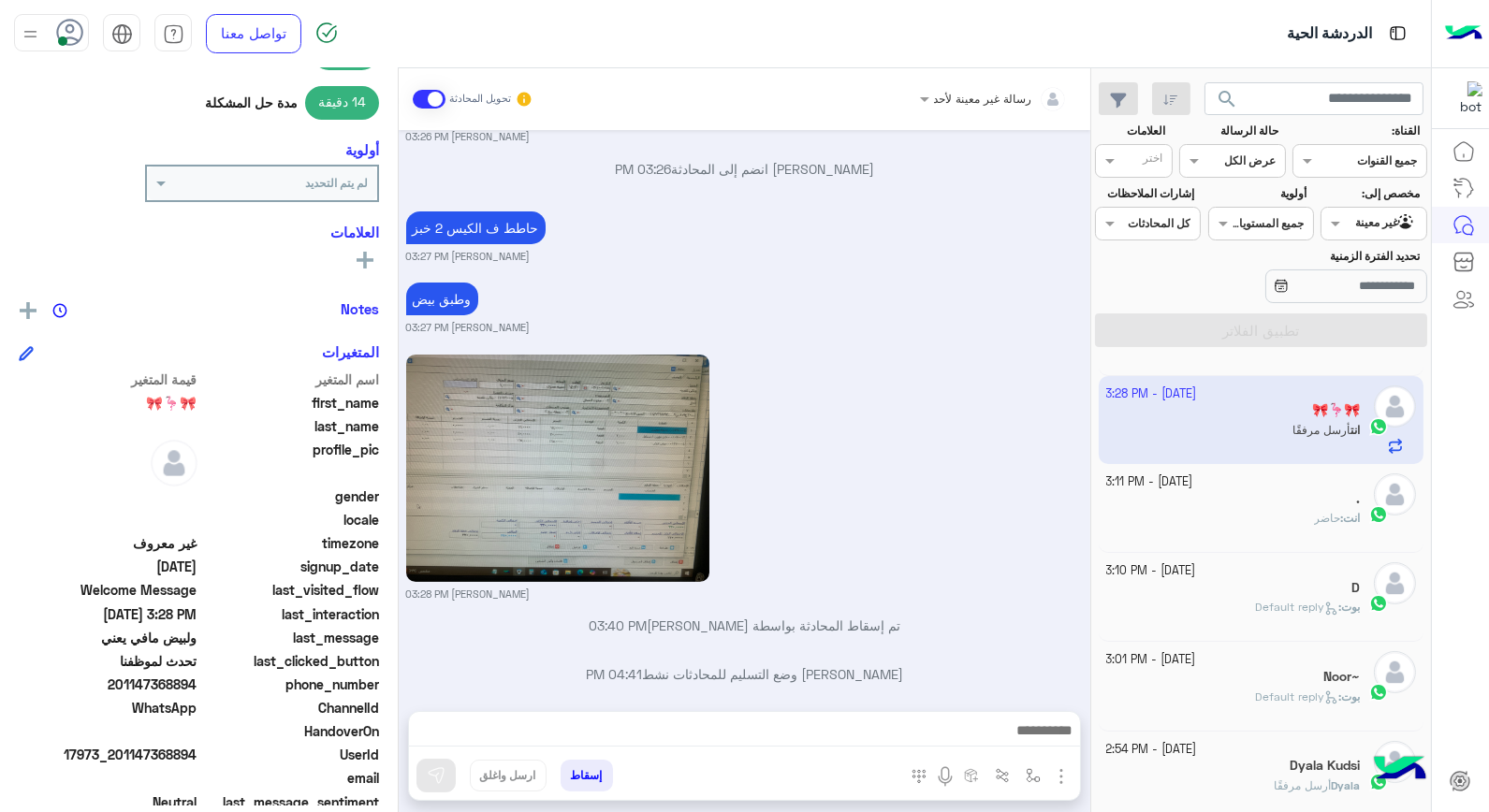
drag, startPoint x: 1042, startPoint y: 715, endPoint x: 1040, endPoint y: 735, distance: 20.1
click at [1040, 717] on div at bounding box center [744, 735] width 671 height 47
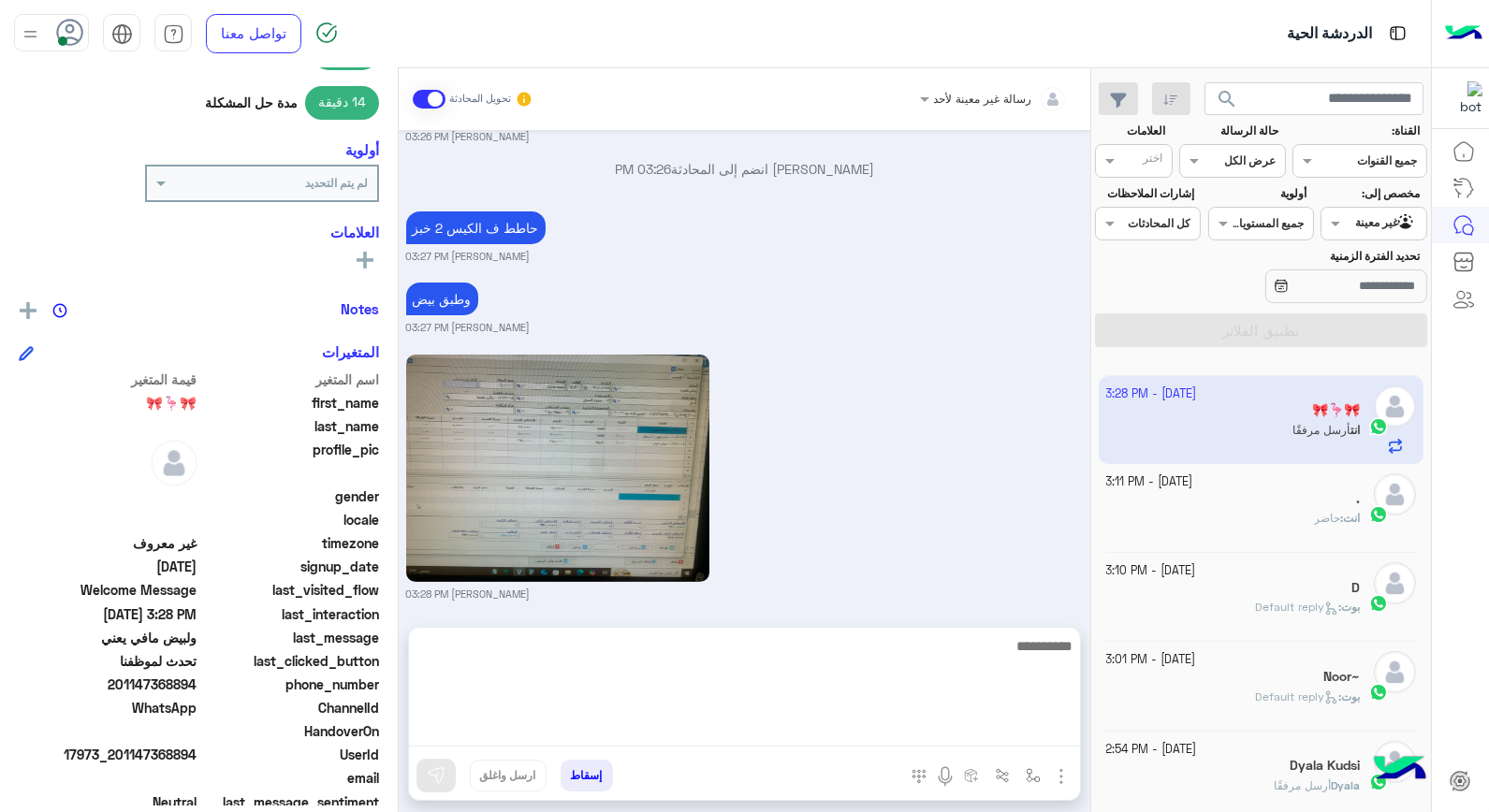
click at [1042, 735] on textarea at bounding box center [744, 690] width 671 height 113
type textarea "**********"
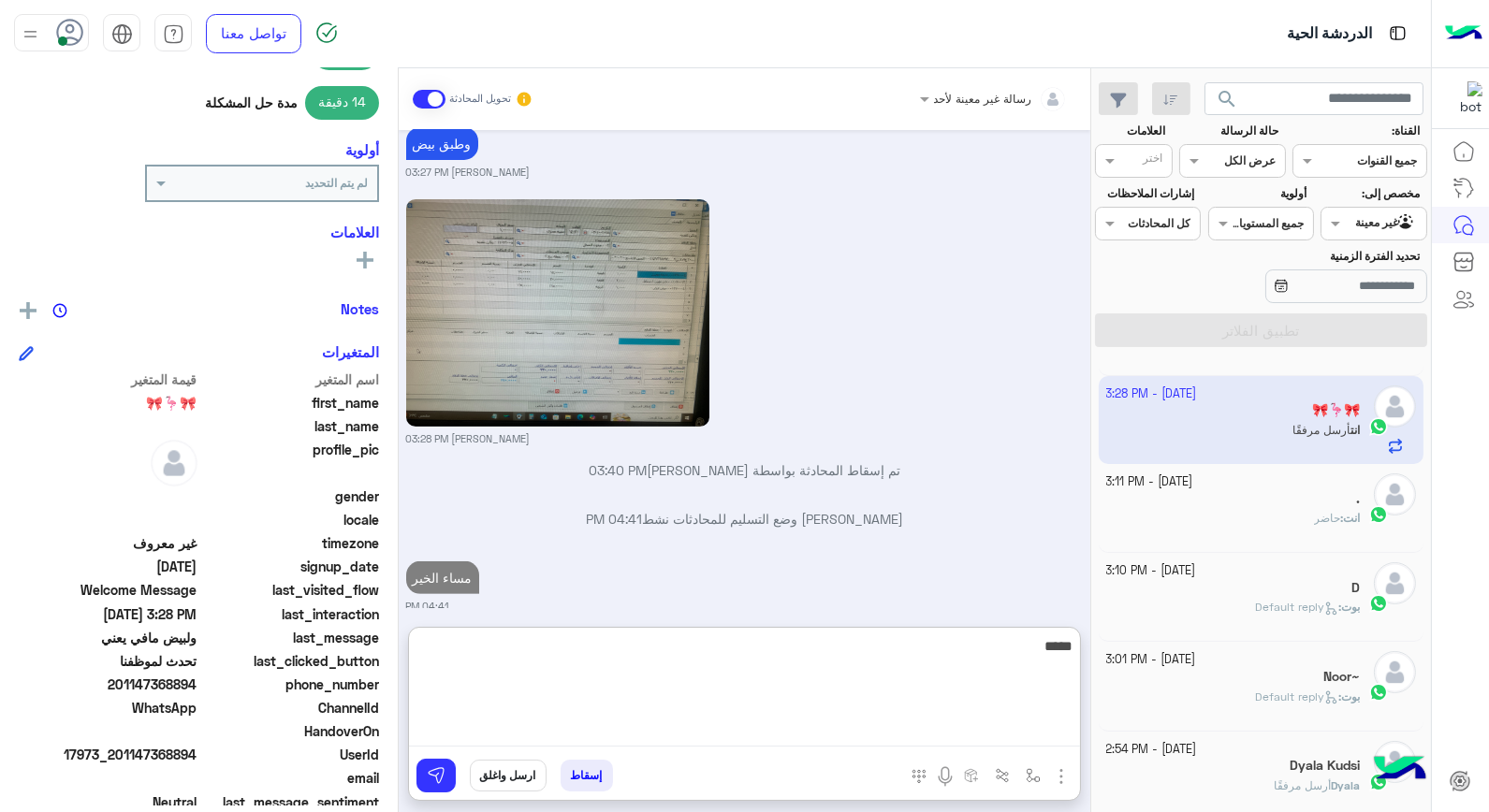
type textarea "*****"
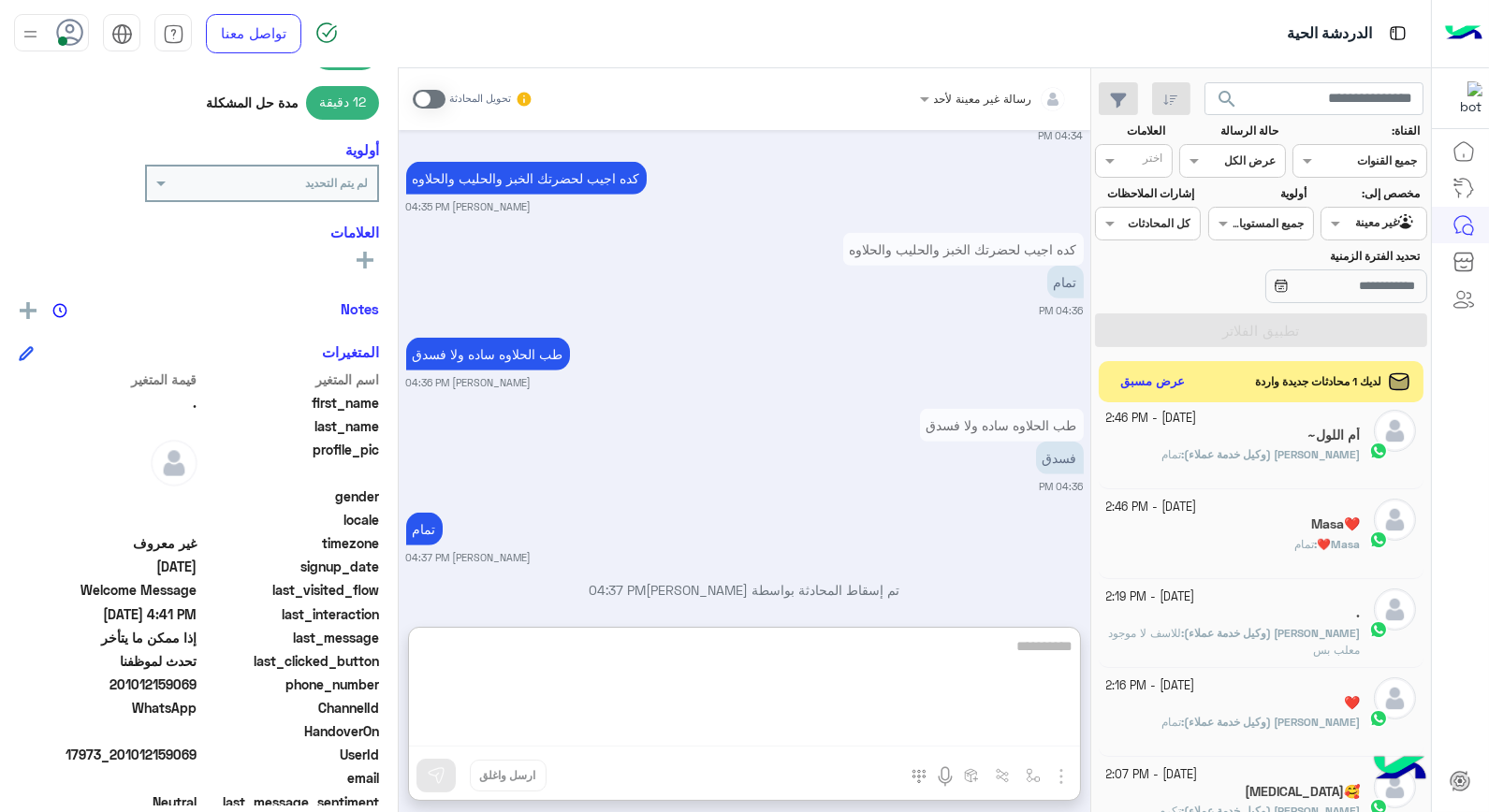
scroll to position [1040, 0]
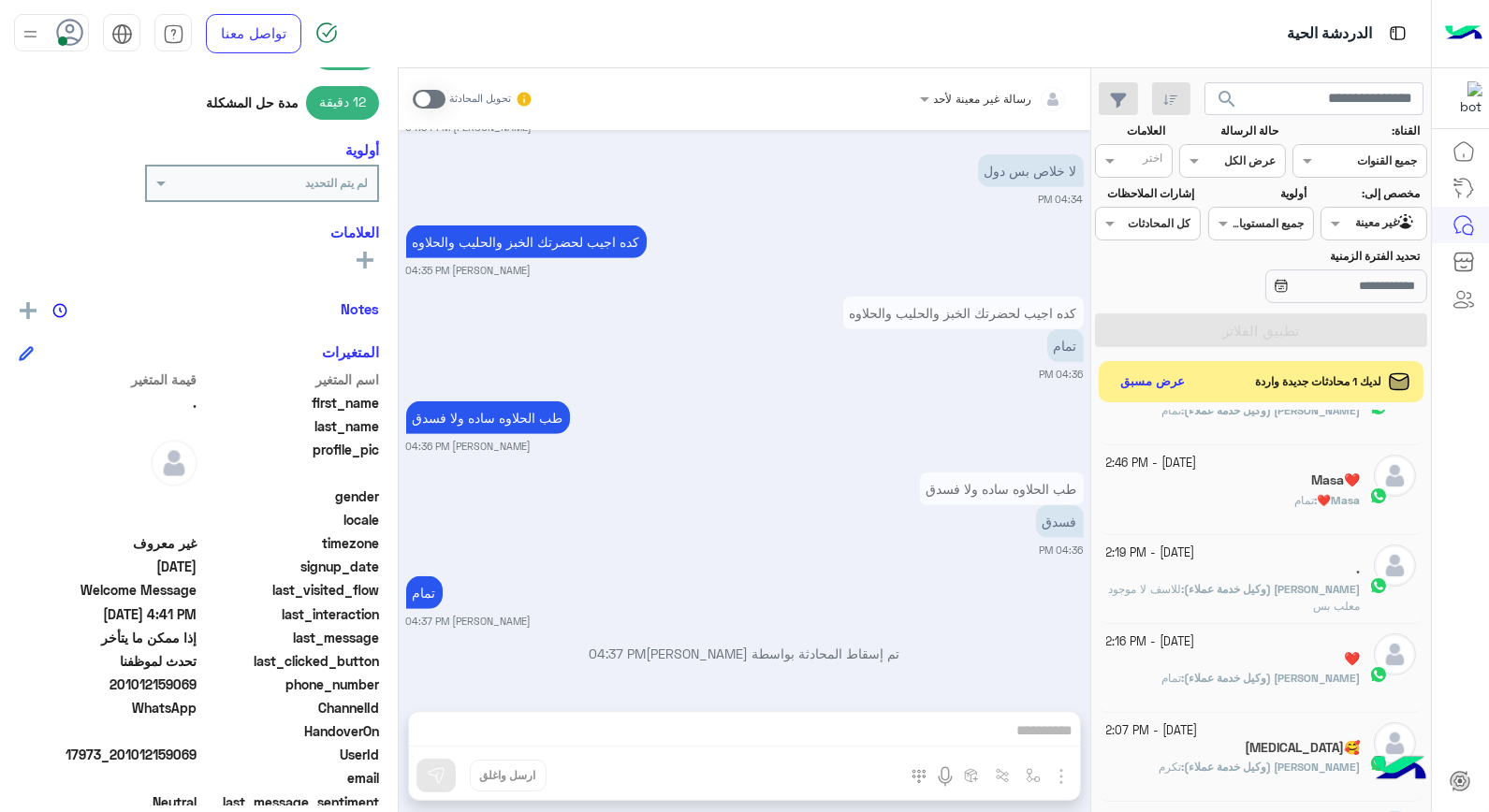
click at [1315, 500] on b "Masa❤️ :" at bounding box center [1338, 500] width 46 height 14
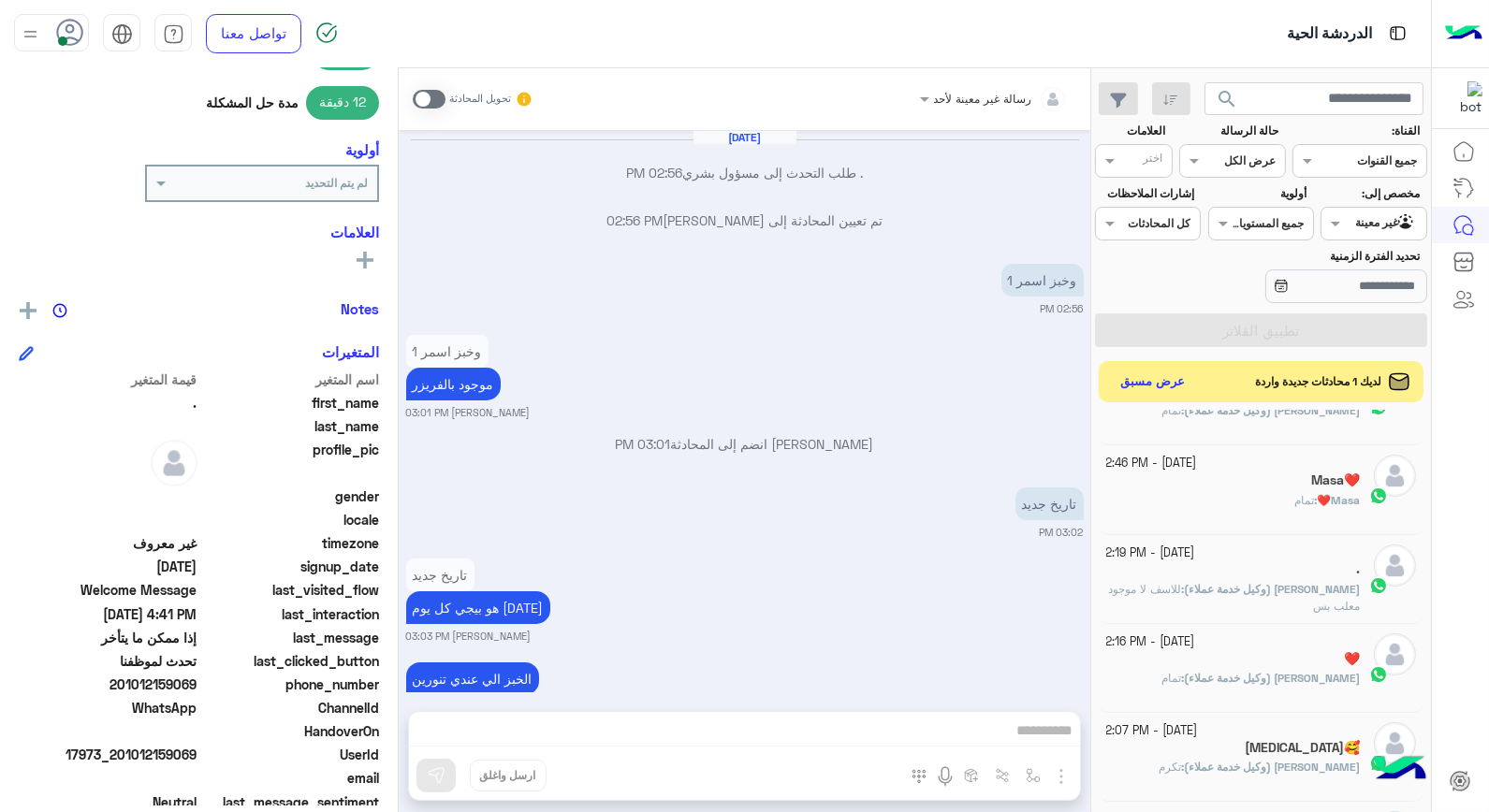
scroll to position [1041, 0]
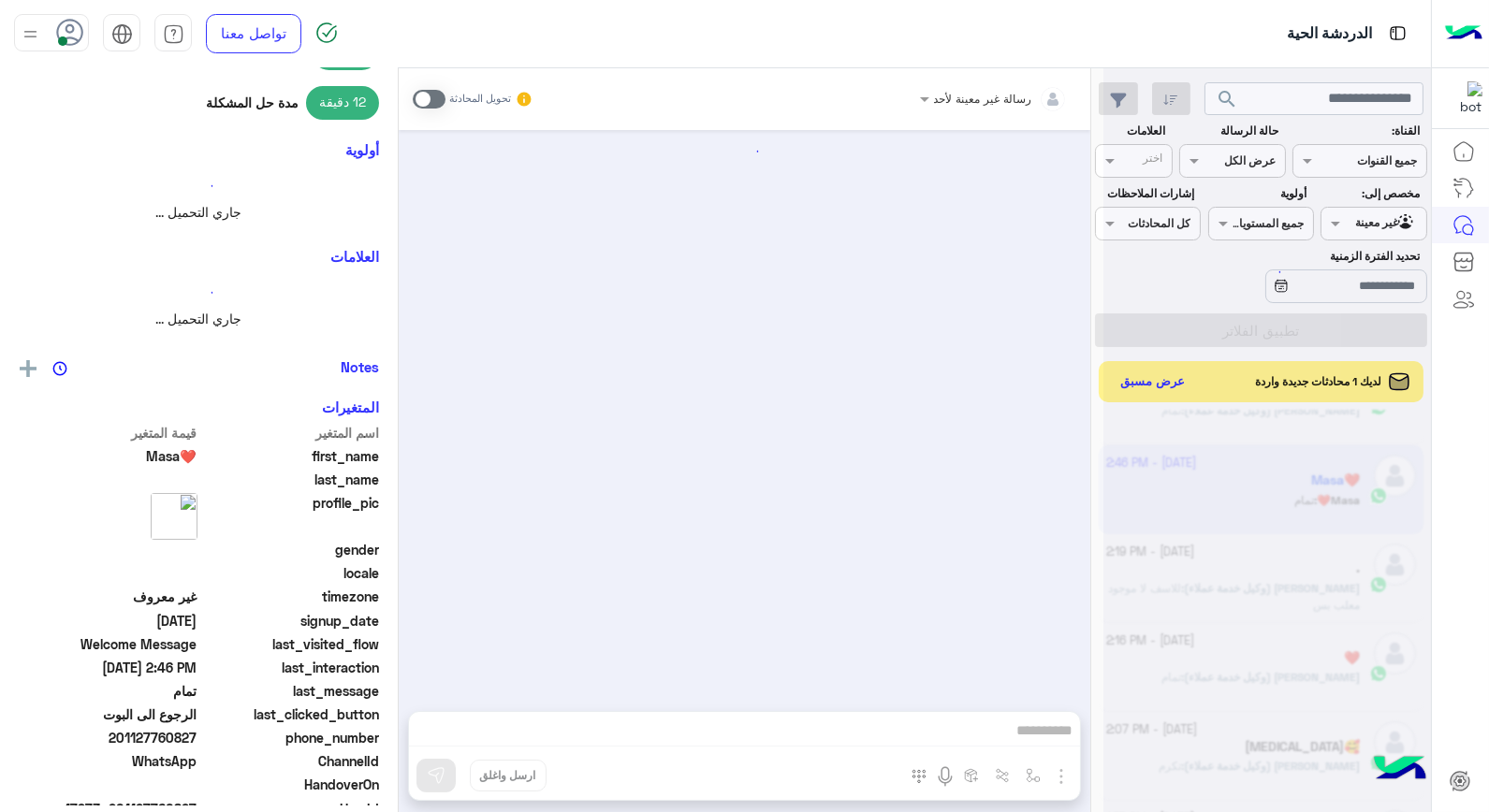
click at [1313, 500] on div at bounding box center [1268, 414] width 327 height 812
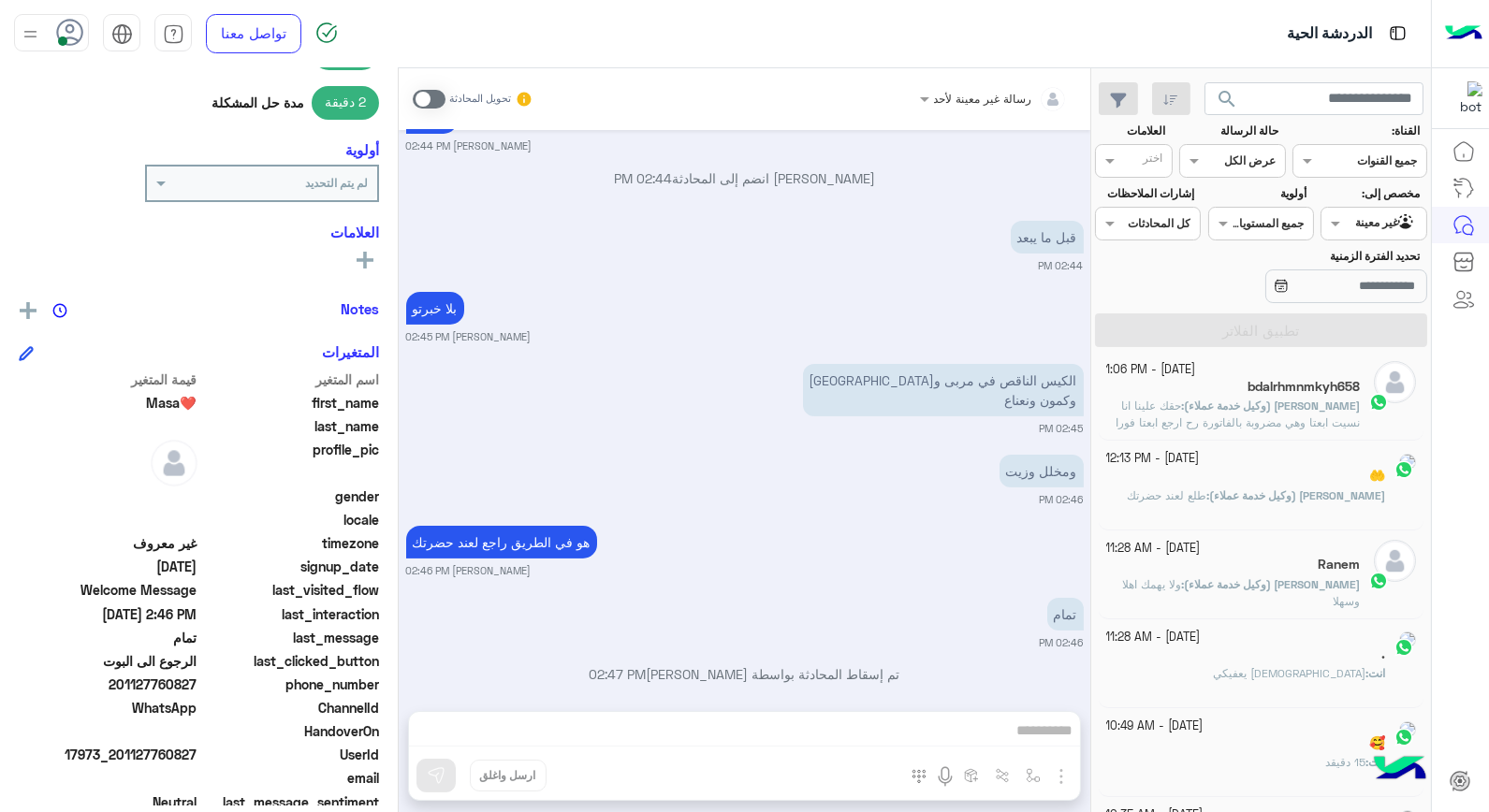
scroll to position [321, 0]
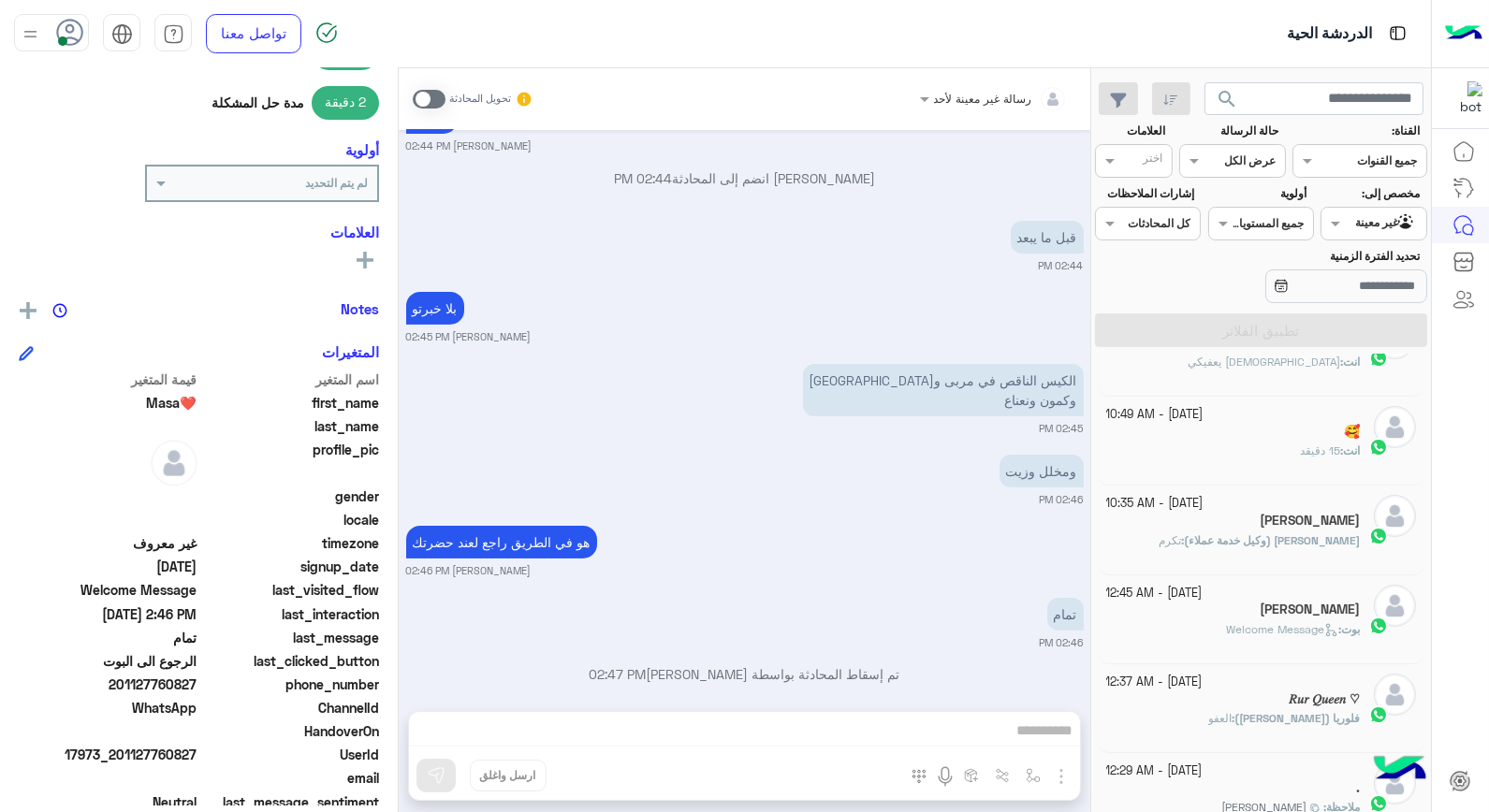
click at [1307, 457] on span "15 دقيقد" at bounding box center [1321, 450] width 40 height 14
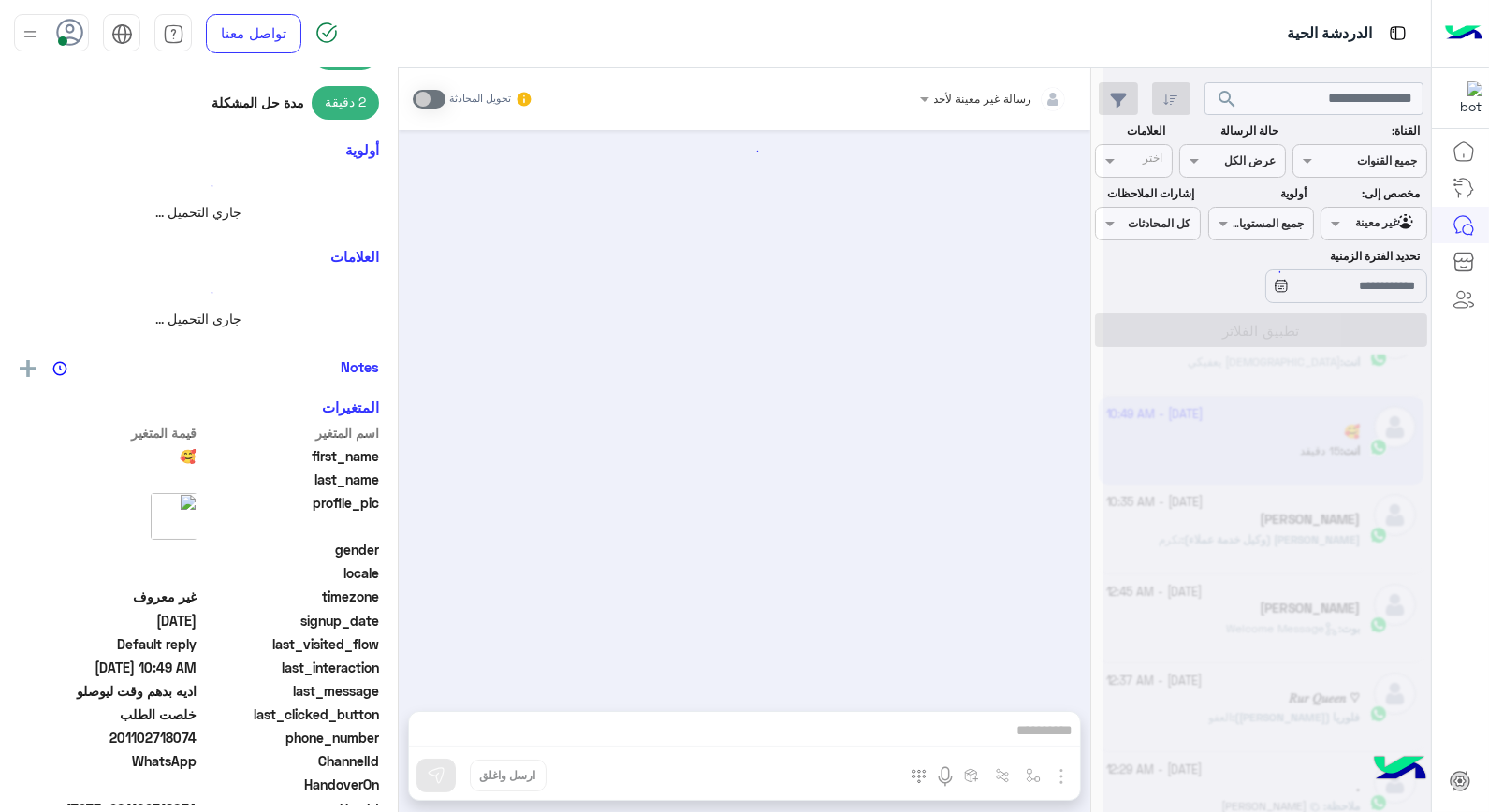
click at [1307, 457] on div at bounding box center [1268, 414] width 327 height 812
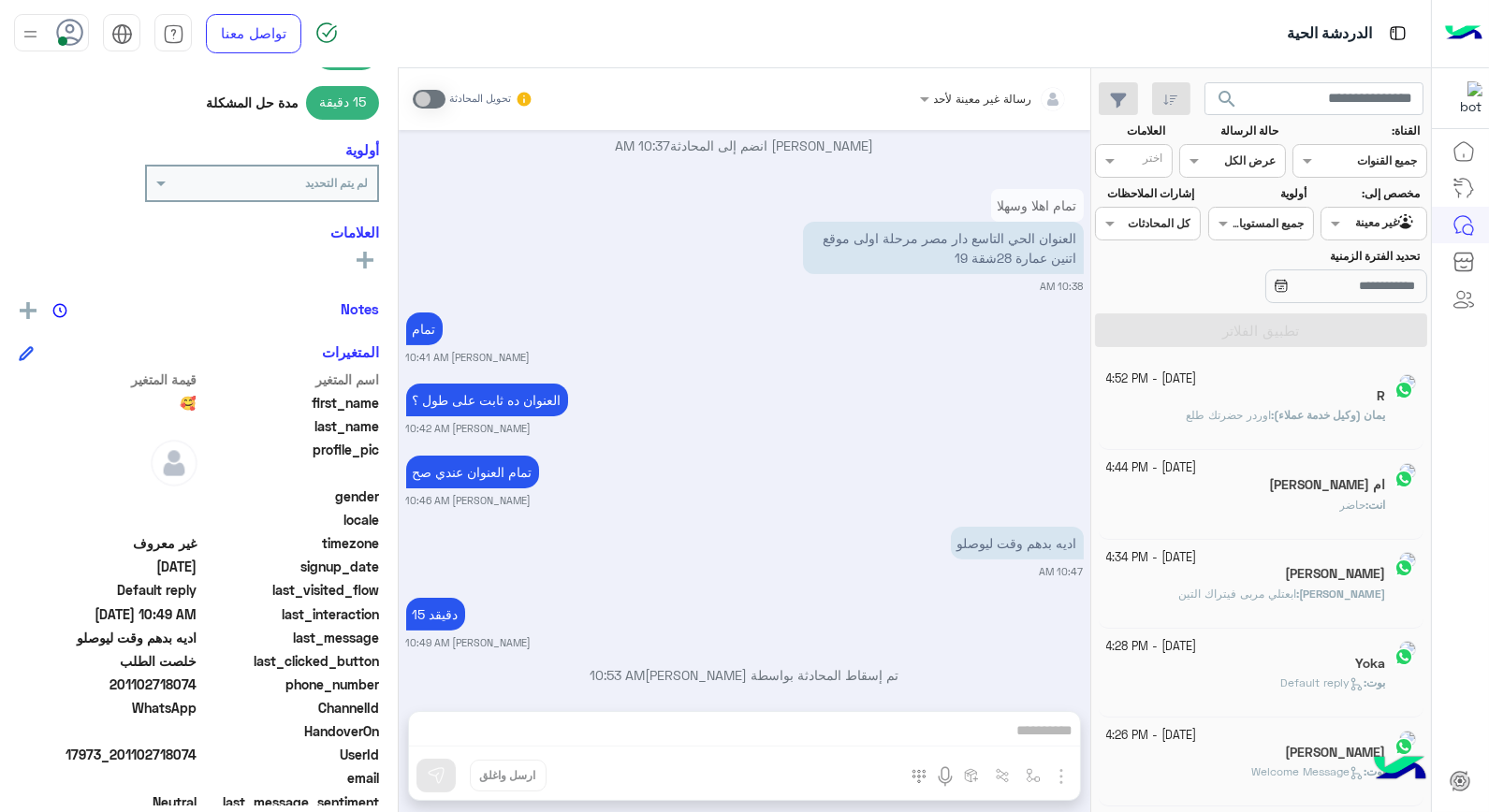
scroll to position [10, 0]
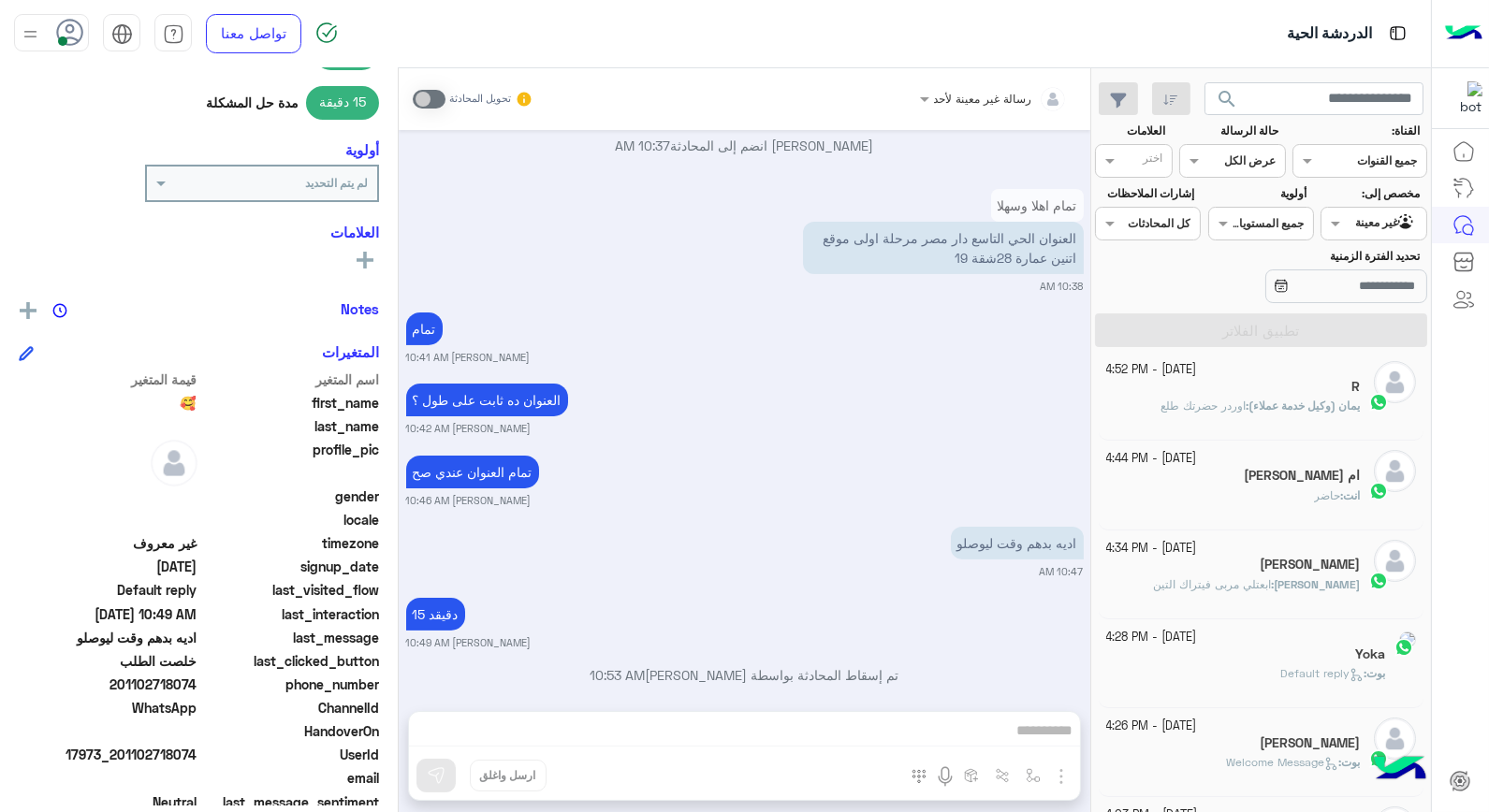
click at [1384, 224] on input "text" at bounding box center [1396, 222] width 43 height 17
click at [1387, 329] on b "الوارد لديك" at bounding box center [1370, 333] width 59 height 16
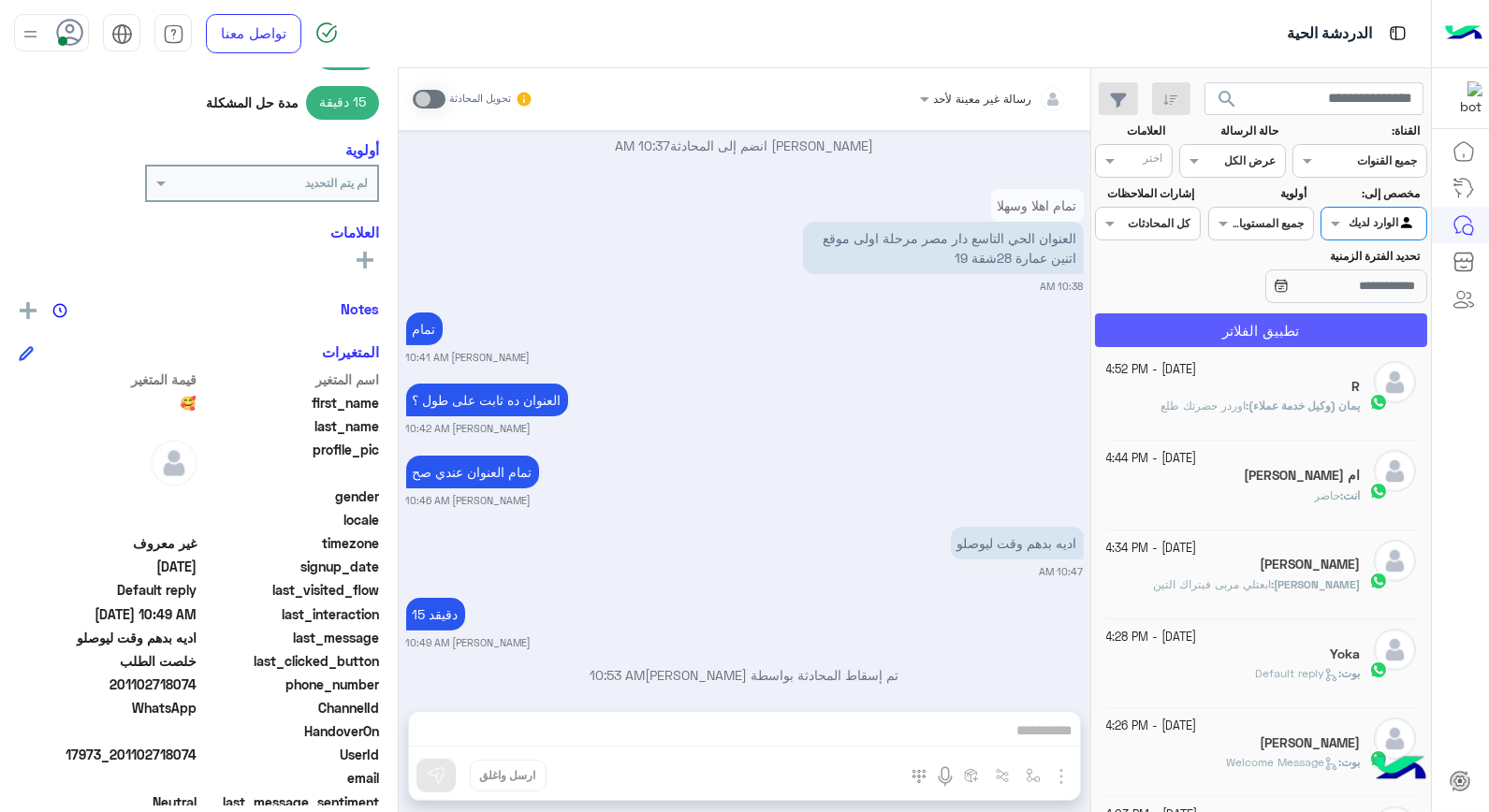
click at [1374, 339] on button "تطبيق الفلاتر" at bounding box center [1261, 330] width 332 height 34
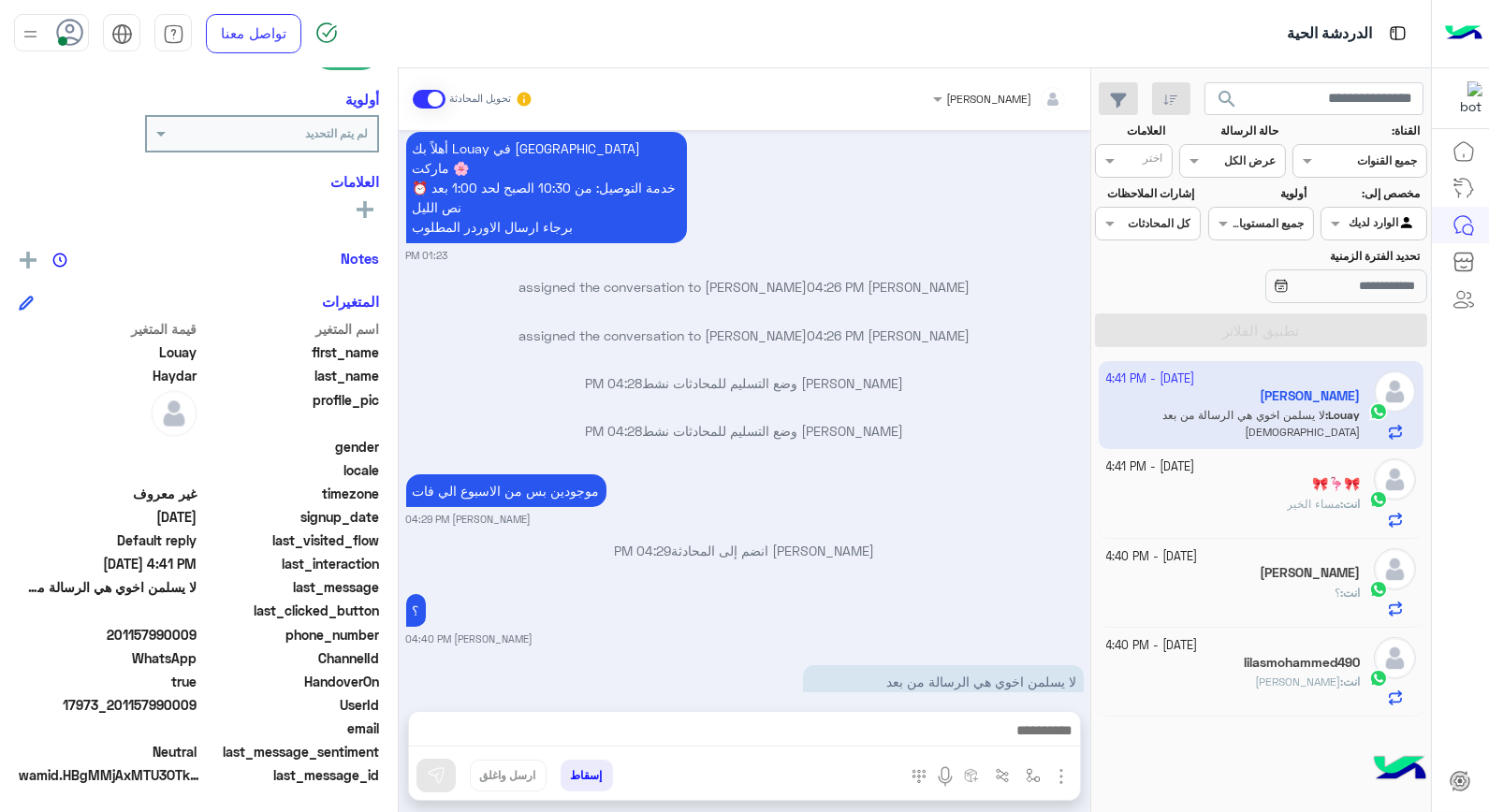
click at [1311, 418] on app-inbox-user "3 October - 4:41 PM Louay Haydar Louay : لا يسلمن اخوي هي الرسالة من بعد الصلاة" at bounding box center [1262, 404] width 325 height 88
click at [1009, 541] on div "خالد صقر انضم إلى المحادثة 04:29 PM" at bounding box center [745, 557] width 678 height 34
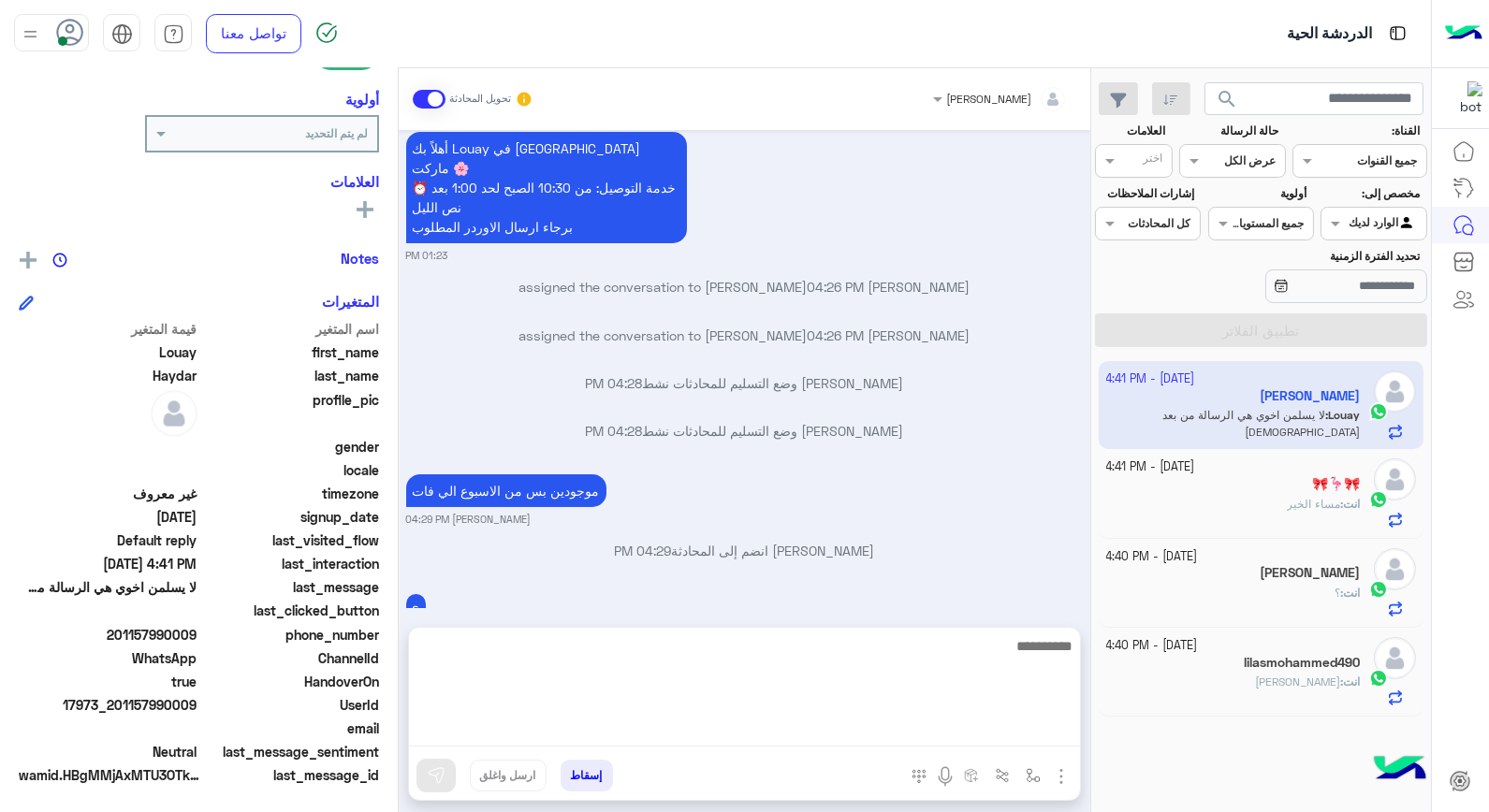
click at [937, 730] on textarea at bounding box center [744, 690] width 671 height 113
type textarea "****"
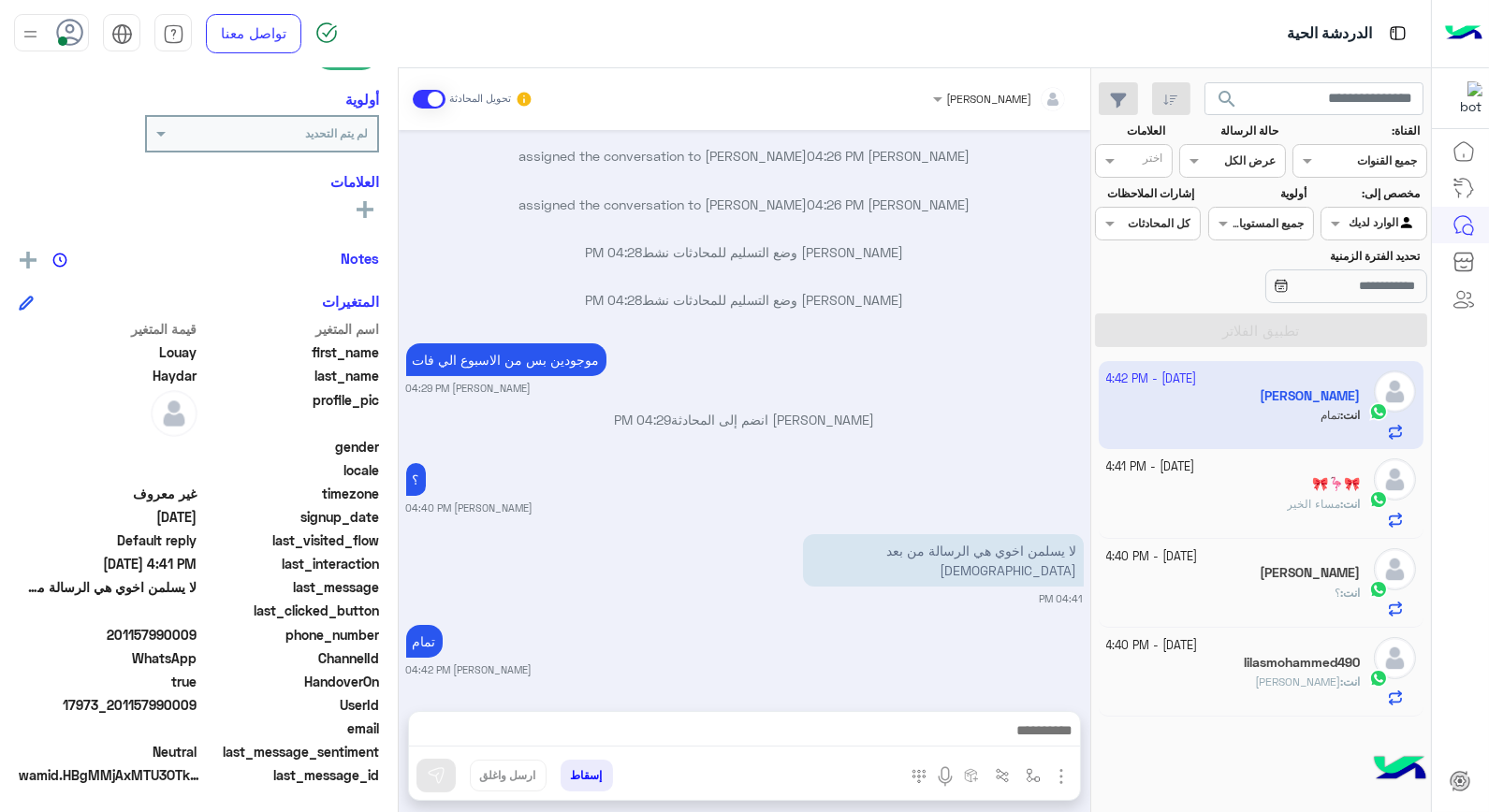
click at [593, 774] on button "إسقاط" at bounding box center [587, 775] width 52 height 32
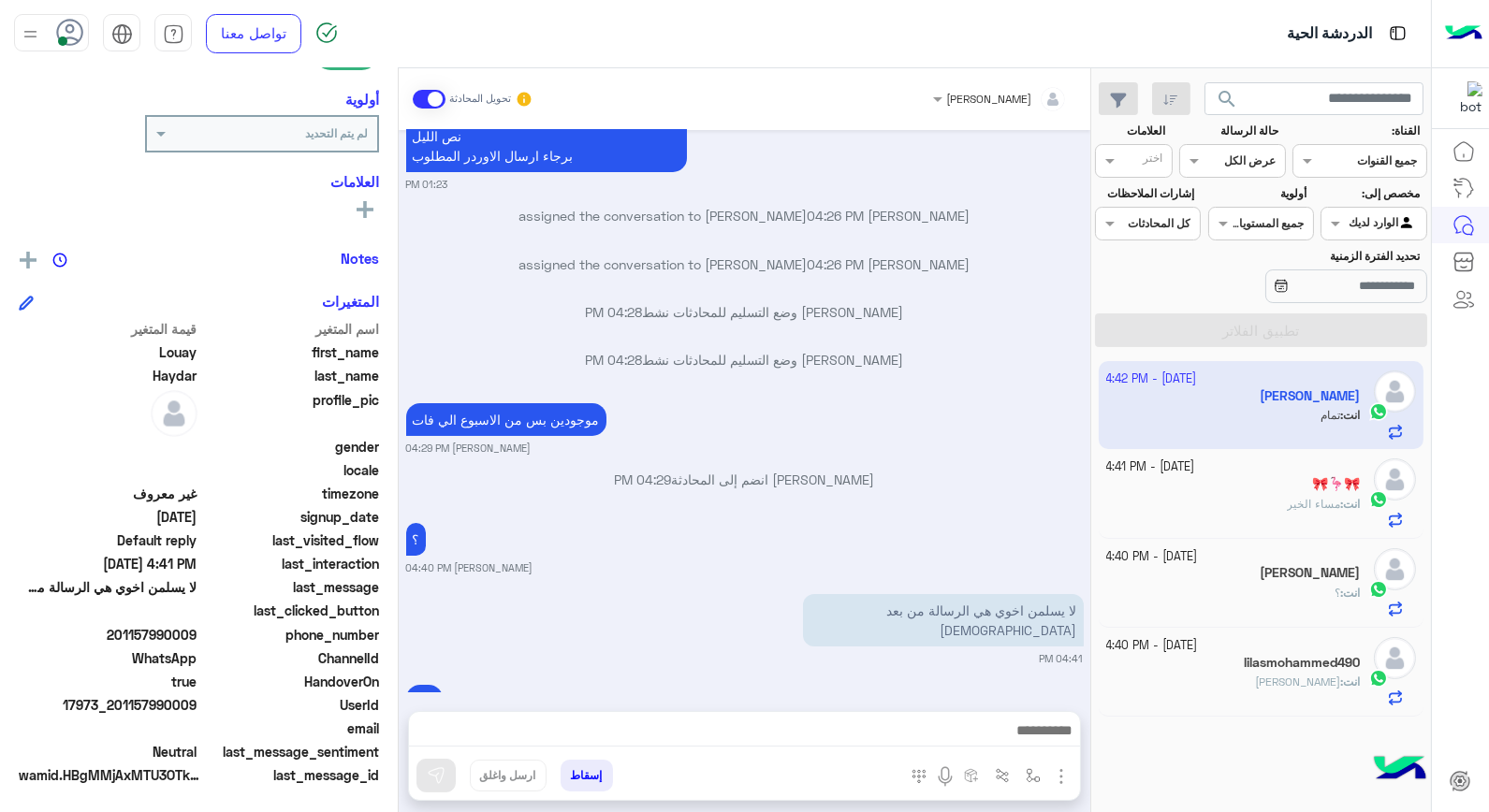
scroll to position [447, 0]
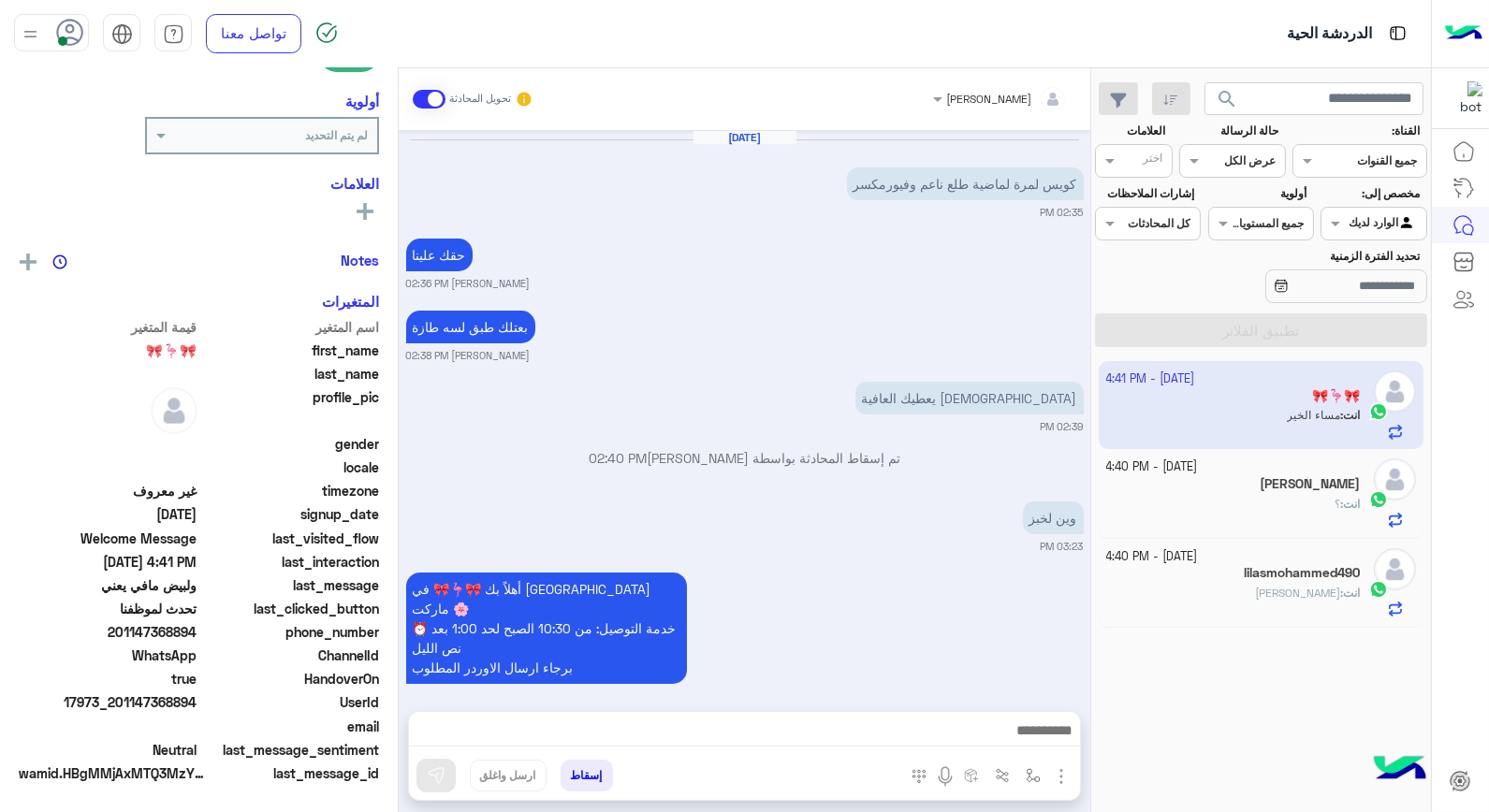
scroll to position [1117, 0]
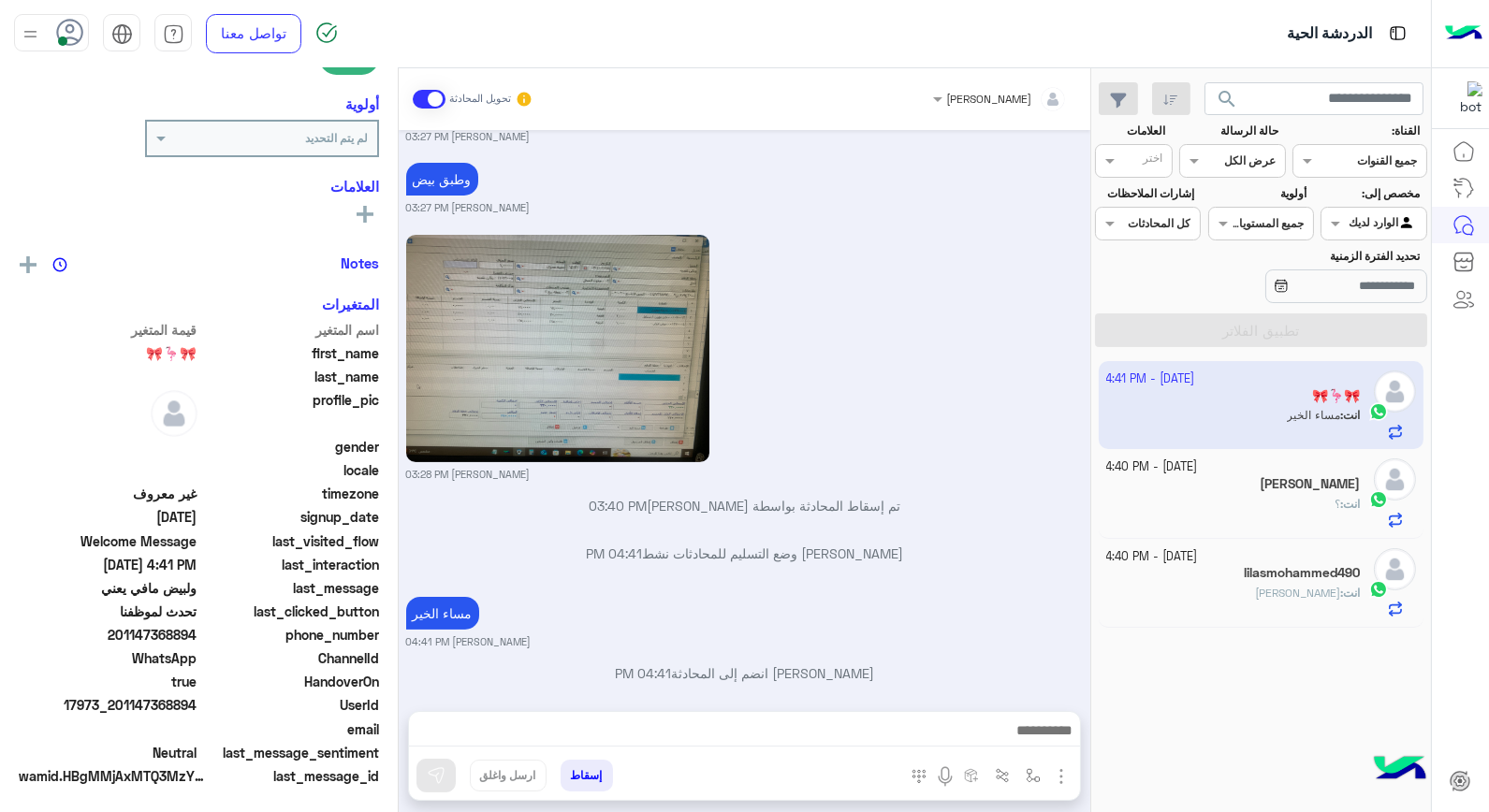
click at [1316, 413] on app-inbox-user "3 October - 4:41 PM 🎀🦩🎀 انت : مساء الخير" at bounding box center [1262, 404] width 325 height 88
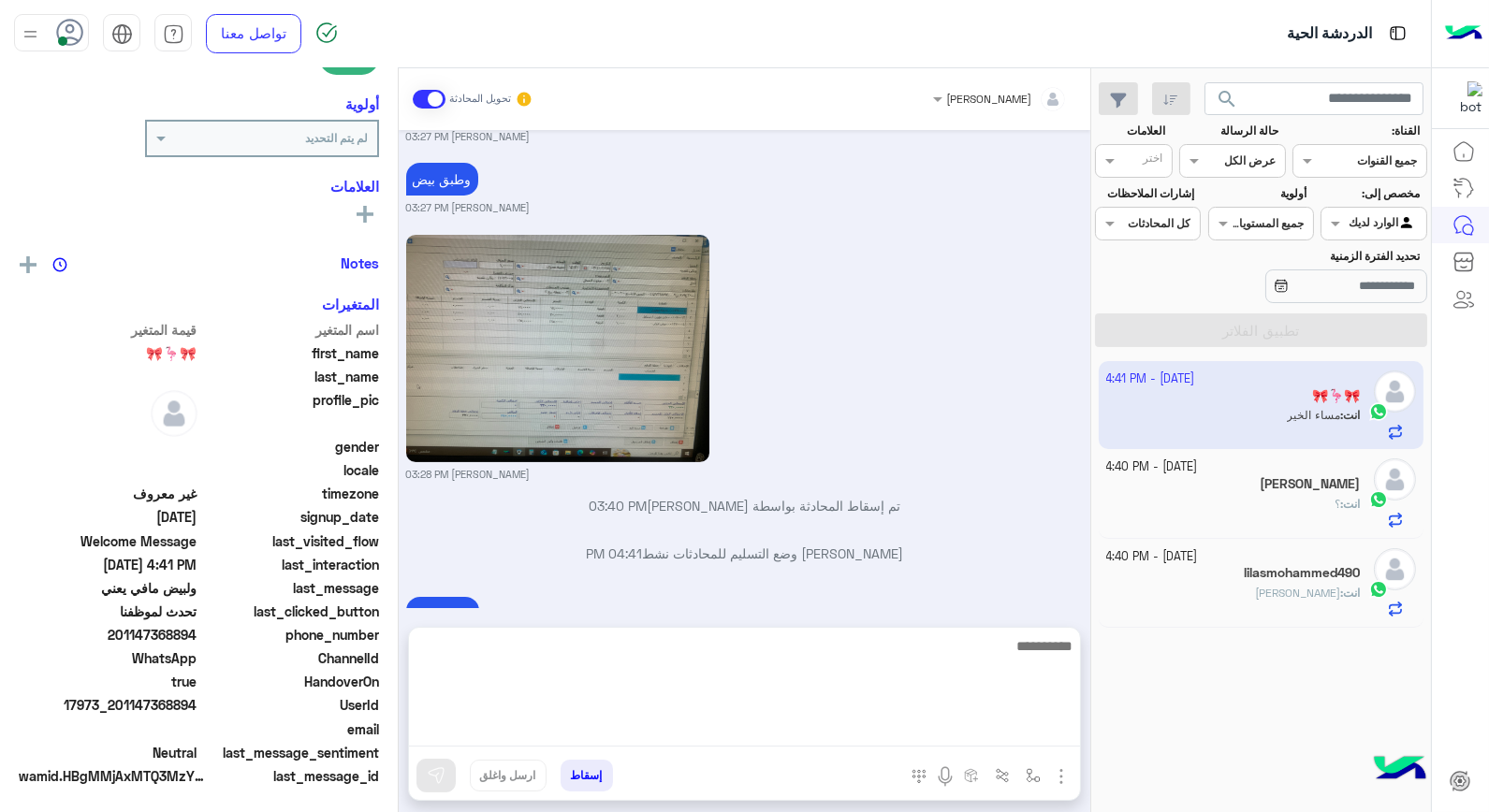
click at [932, 731] on textarea at bounding box center [744, 690] width 671 height 113
type textarea "**********"
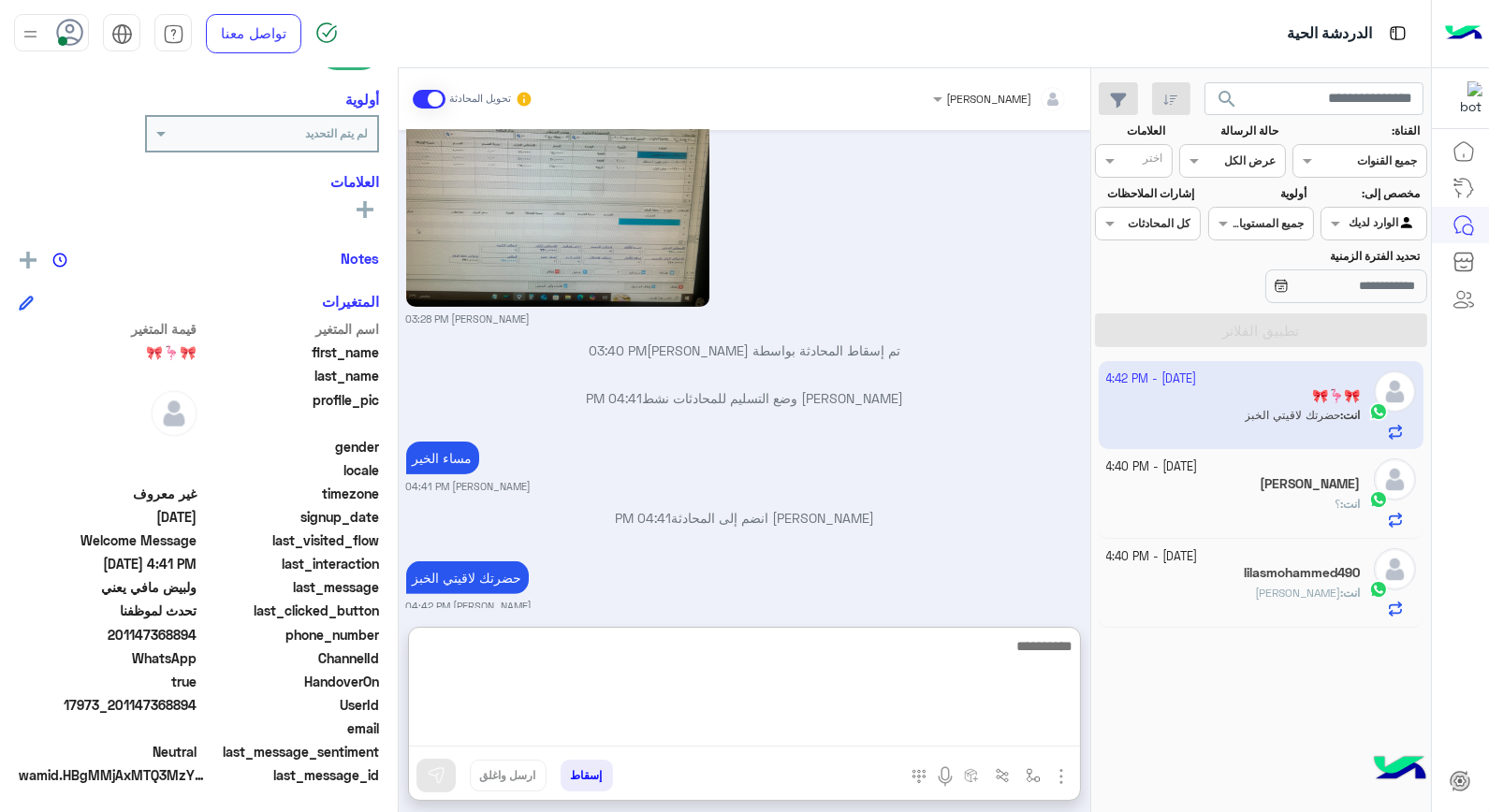
click at [914, 658] on textarea at bounding box center [744, 690] width 671 height 113
type textarea "*"
type textarea "**********"
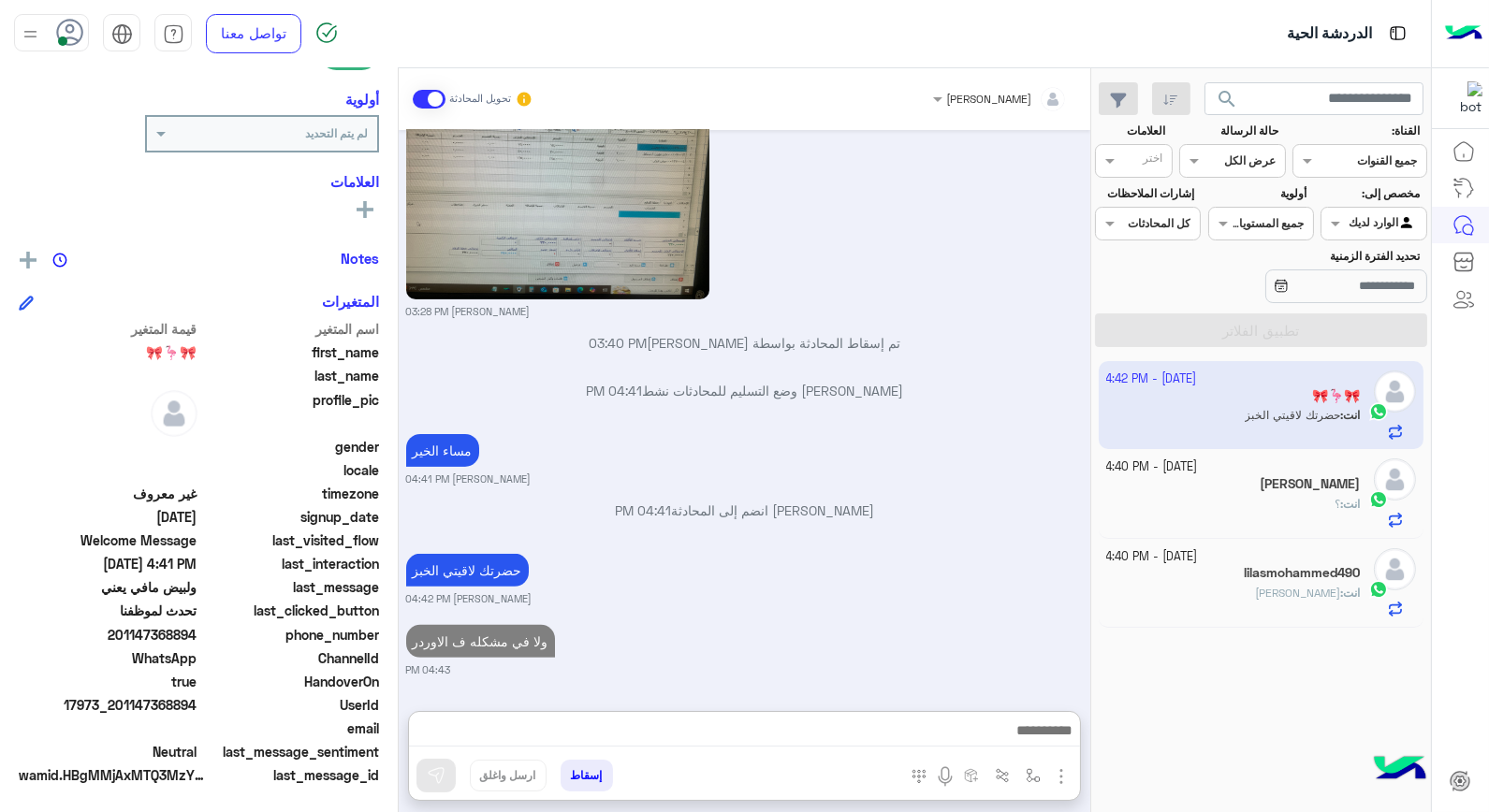
click at [1194, 499] on div "انت : ؟" at bounding box center [1234, 512] width 255 height 33
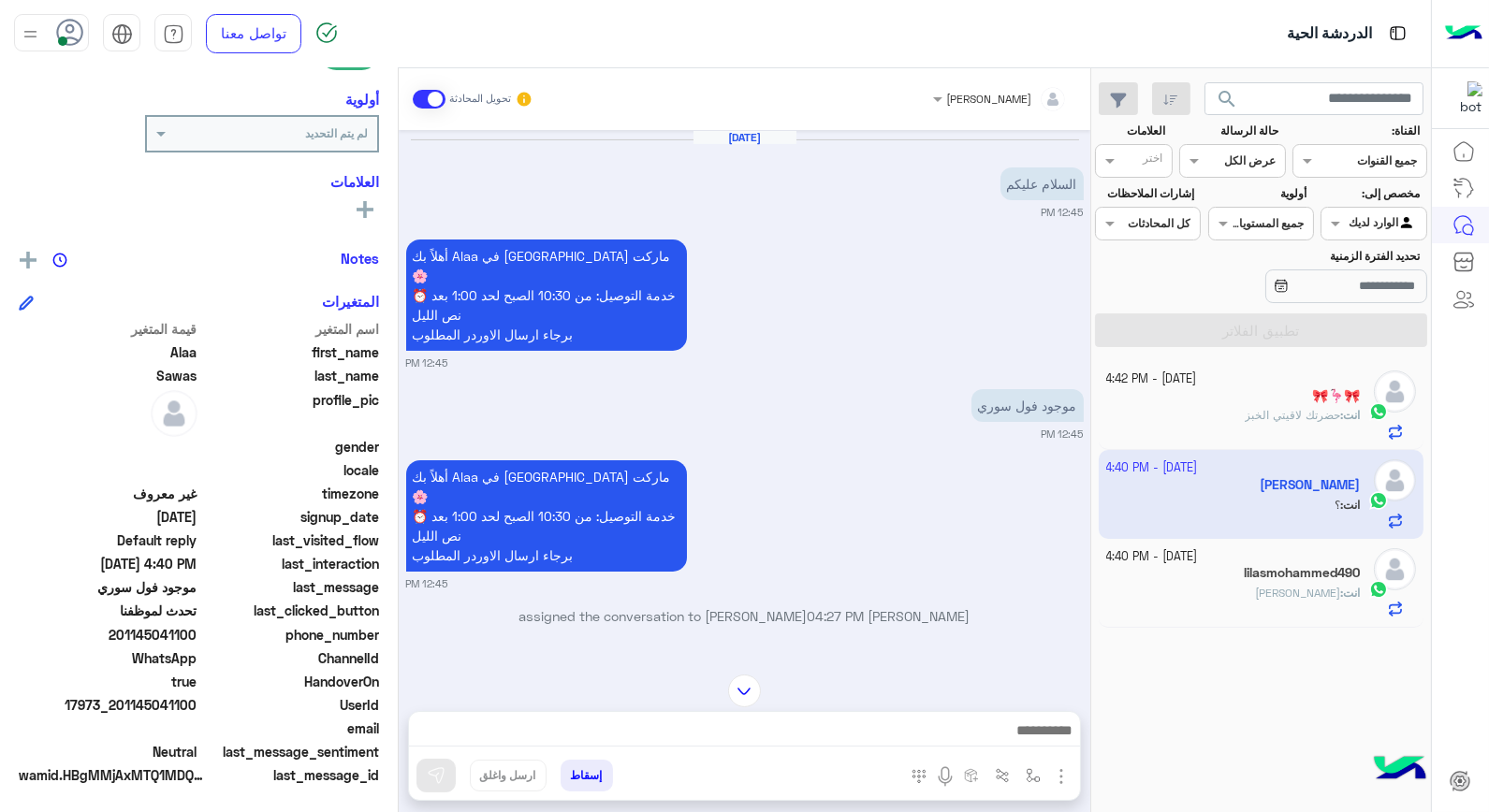
scroll to position [1022, 0]
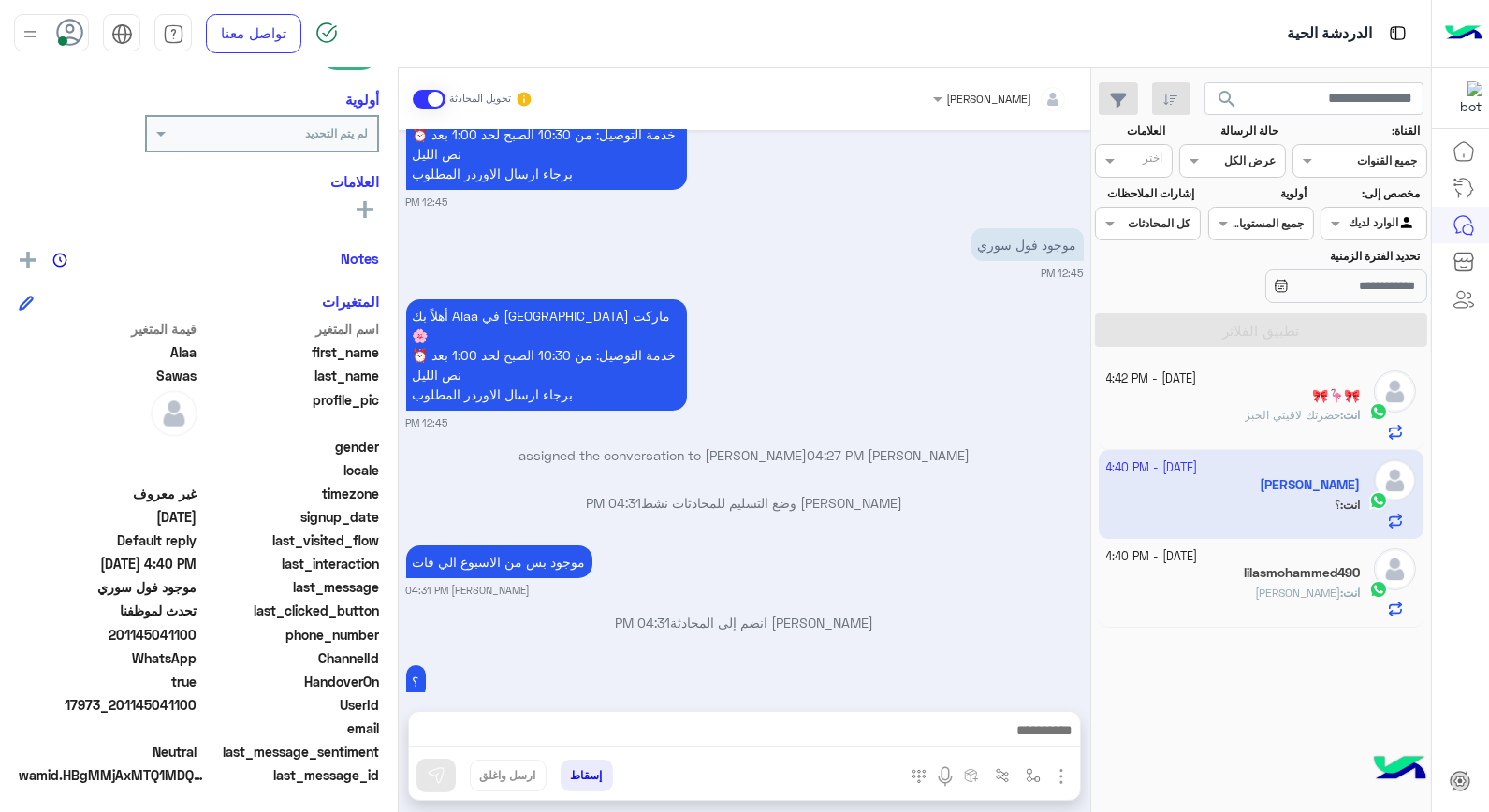
click at [598, 782] on button "إسقاط" at bounding box center [587, 775] width 52 height 32
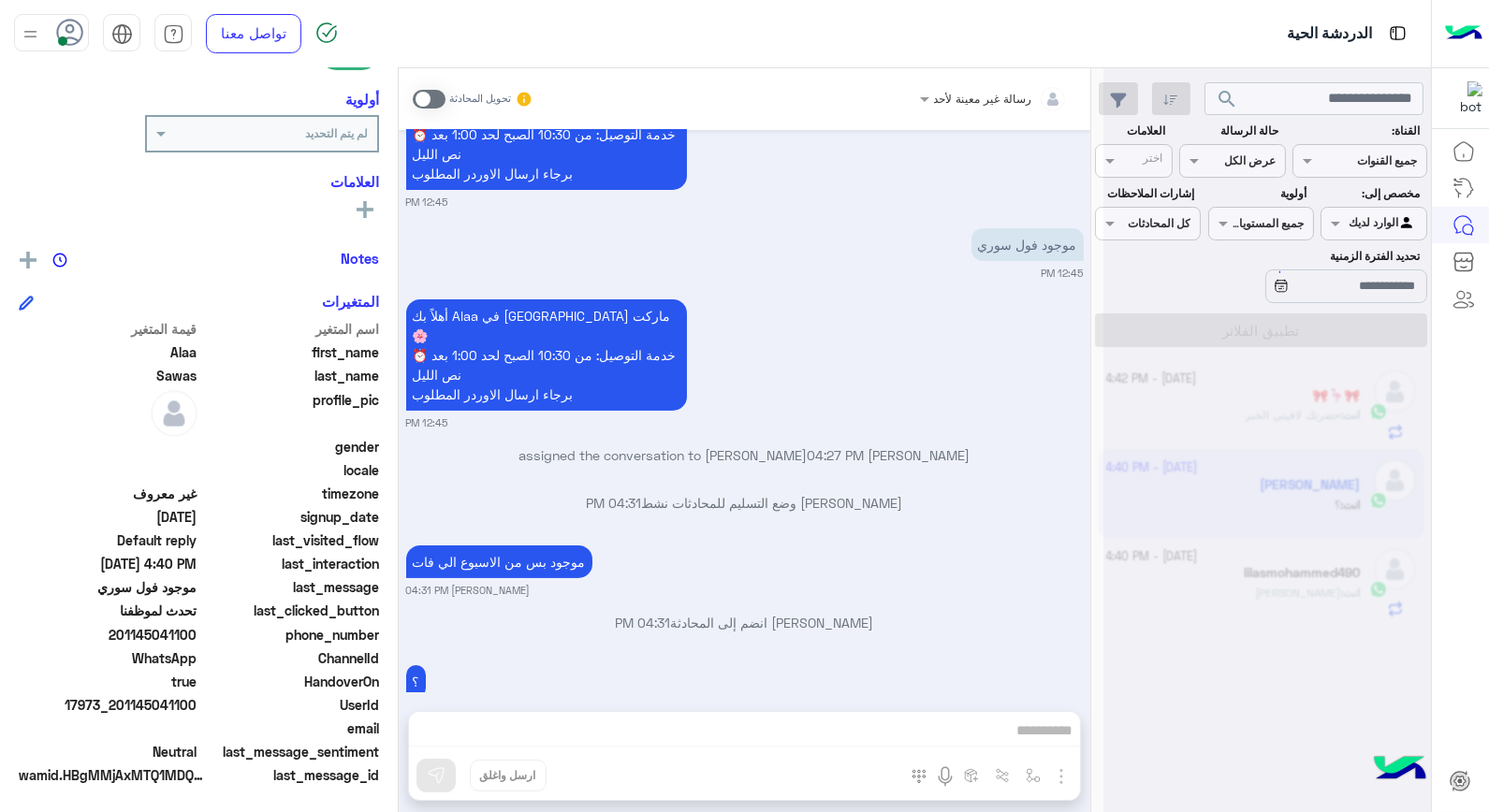
scroll to position [1071, 0]
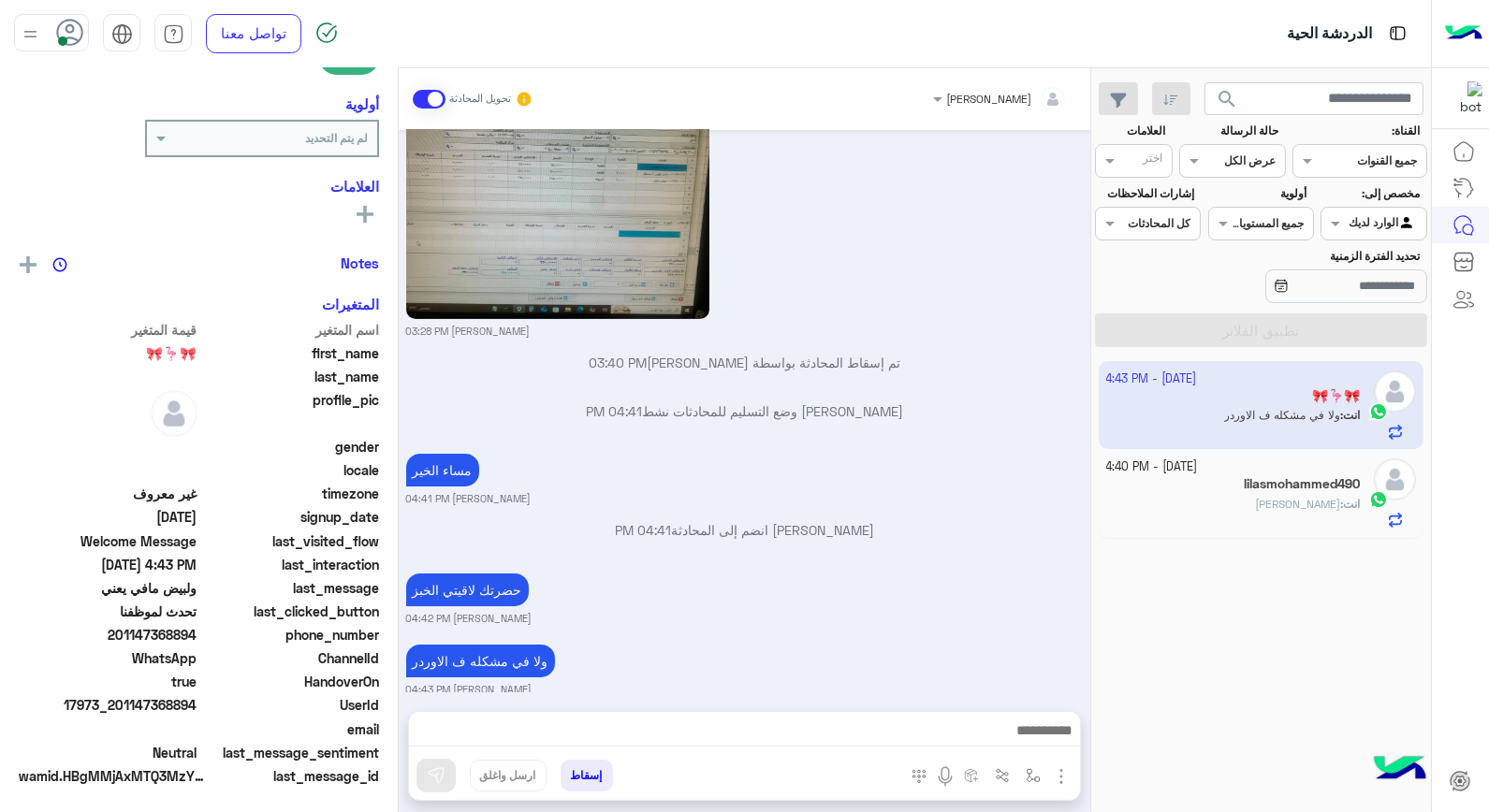
scroll to position [271, 0]
click at [1296, 498] on span "حاجه تاني" at bounding box center [1297, 503] width 86 height 14
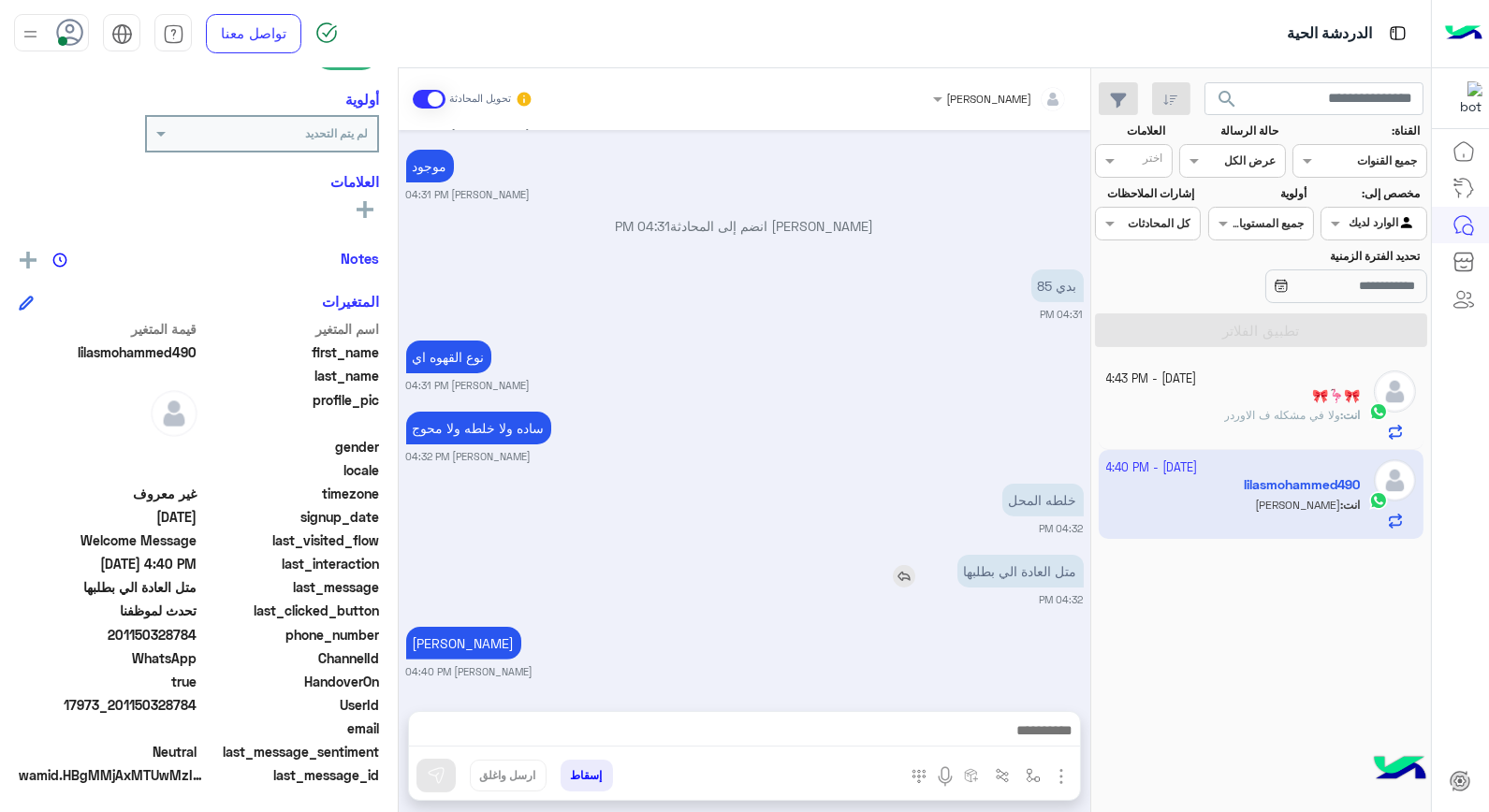
scroll to position [1043, 0]
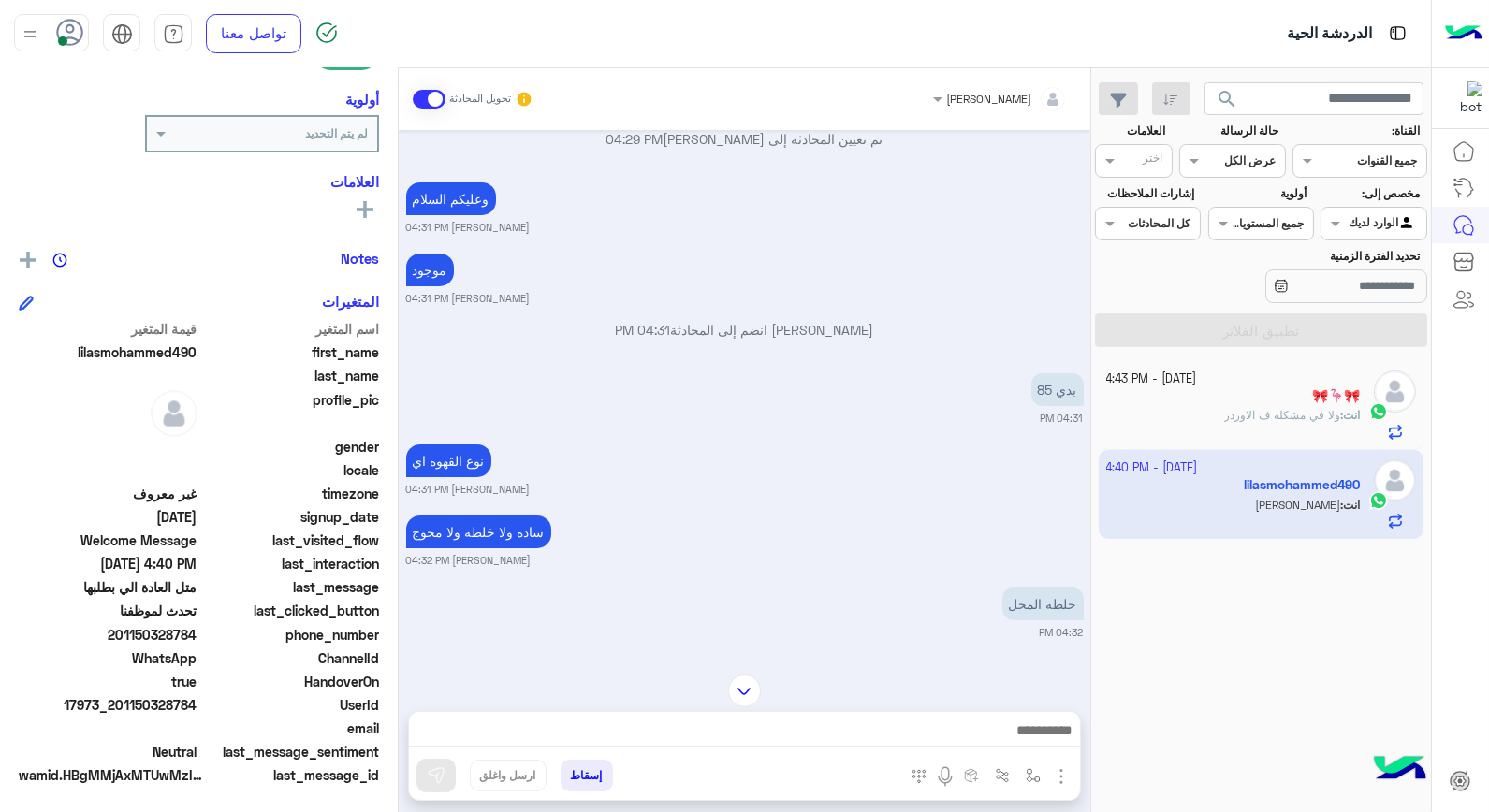
drag, startPoint x: 157, startPoint y: 636, endPoint x: 200, endPoint y: 634, distance: 43.0
click at [200, 634] on div "phone_number 201150328784" at bounding box center [198, 637] width 360 height 23
copy span "328784"
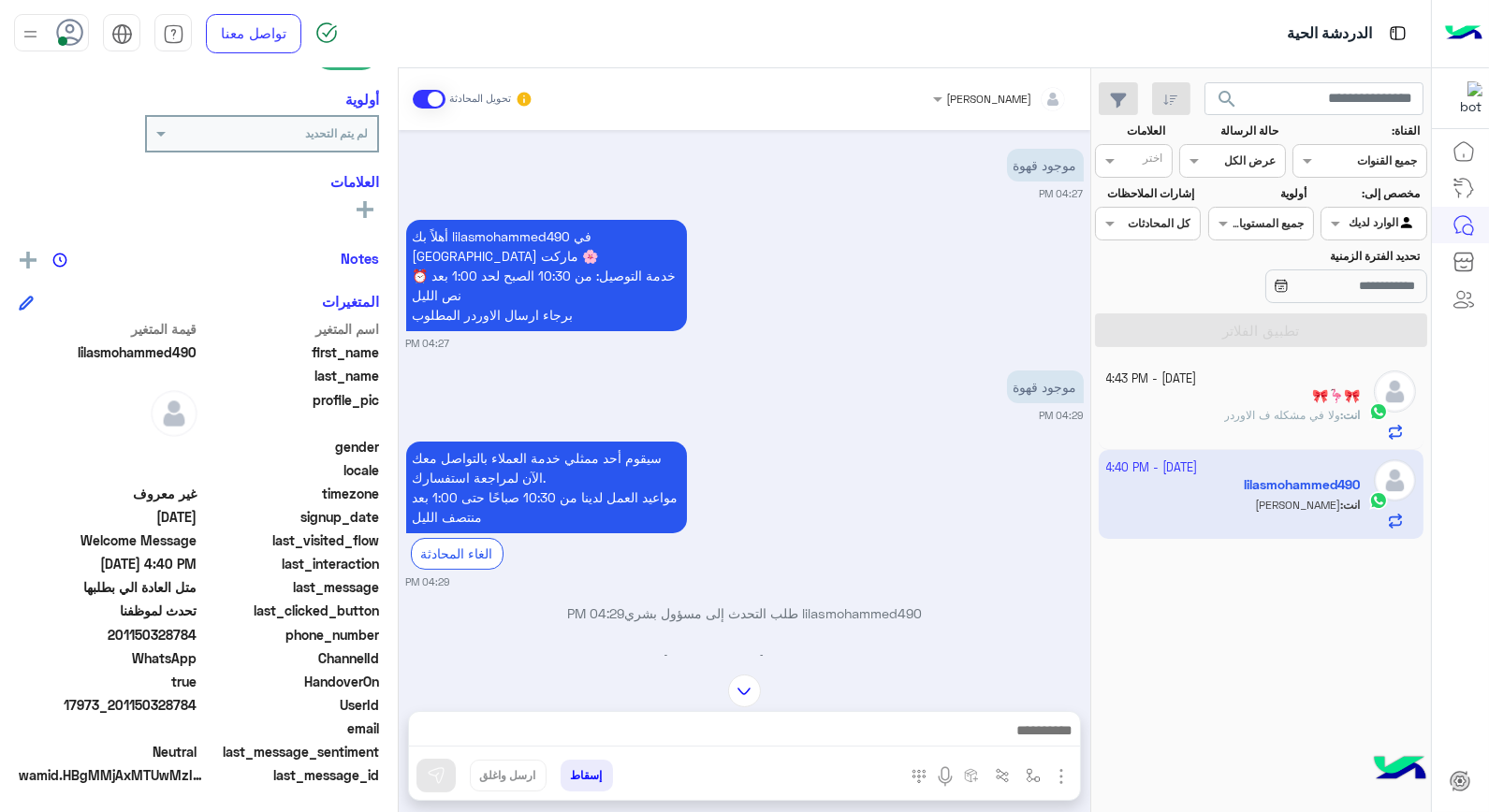
scroll to position [524, 0]
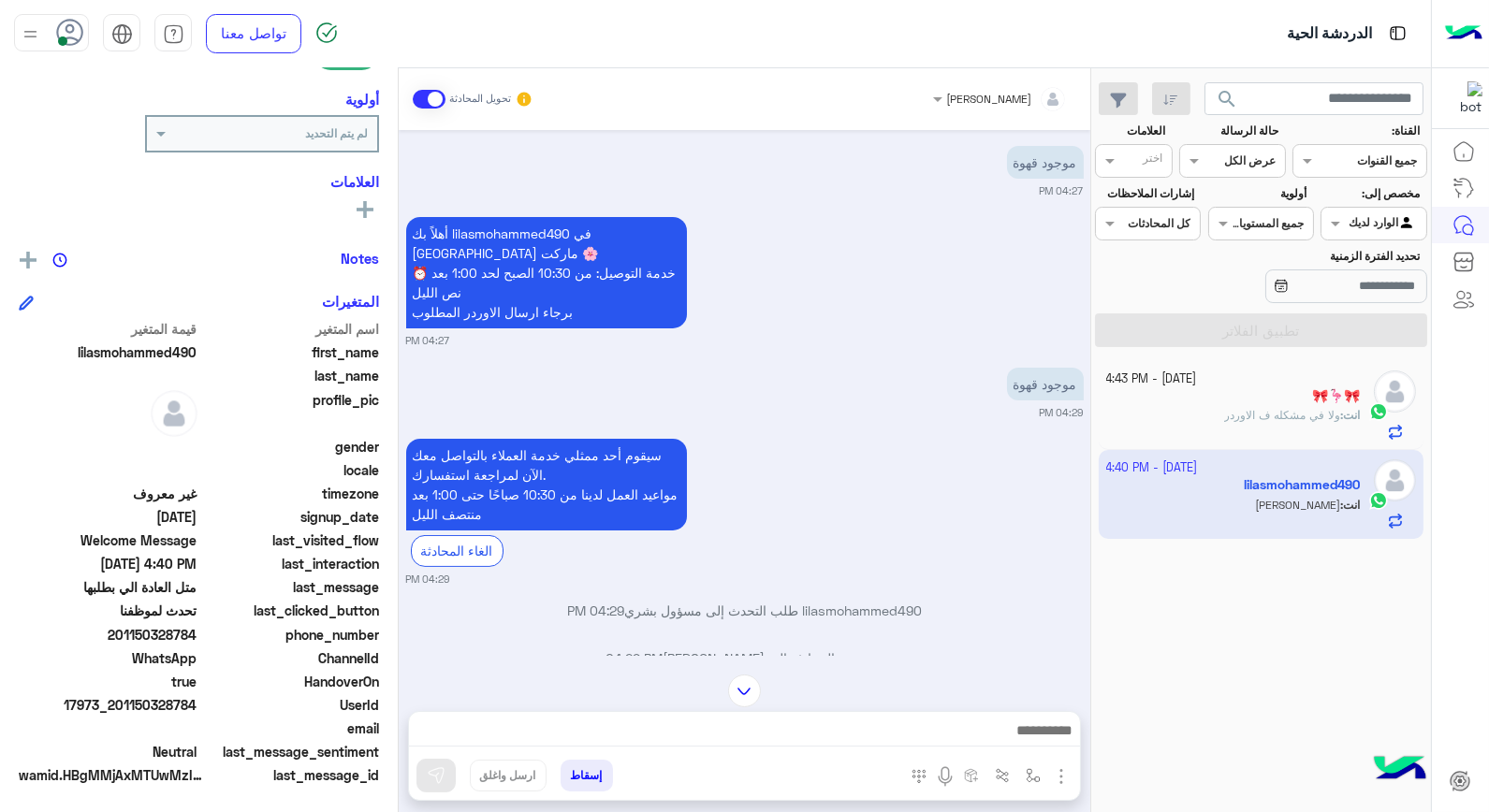
click at [1144, 385] on small "3 October - 4:43 PM" at bounding box center [1152, 379] width 90 height 17
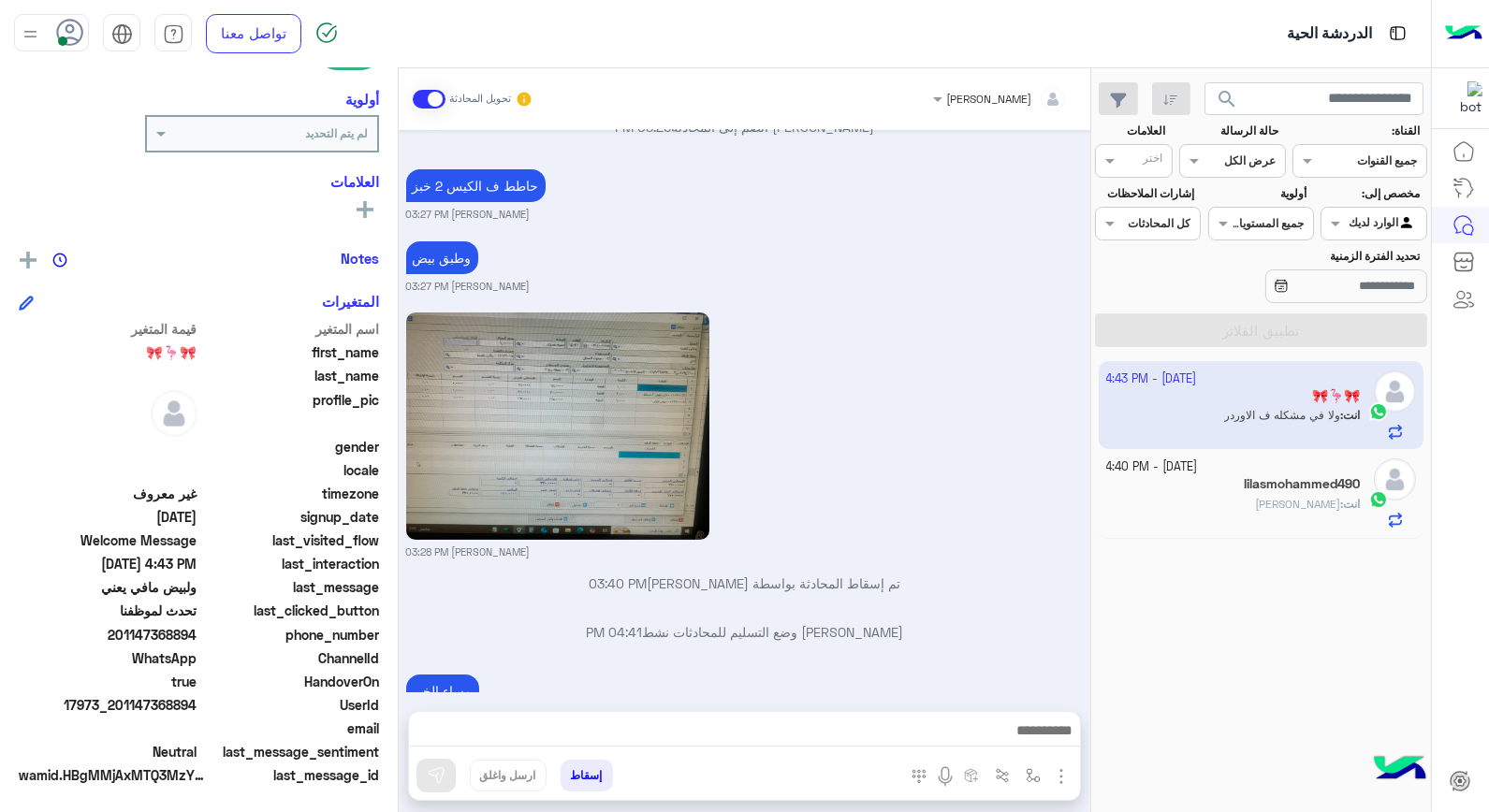
scroll to position [1117, 0]
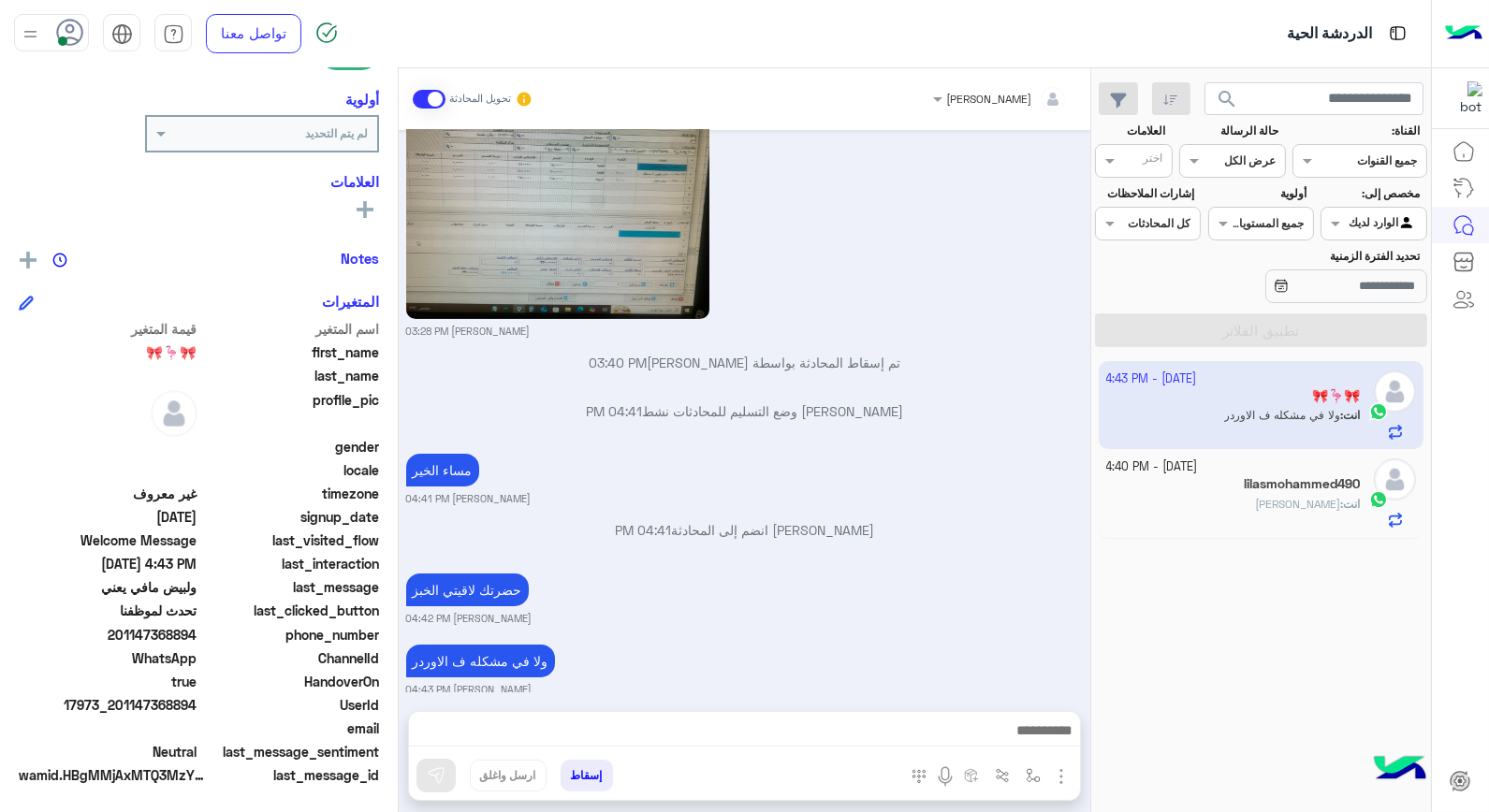
click at [1191, 471] on small "3 October - 4:40 PM" at bounding box center [1152, 468] width 91 height 17
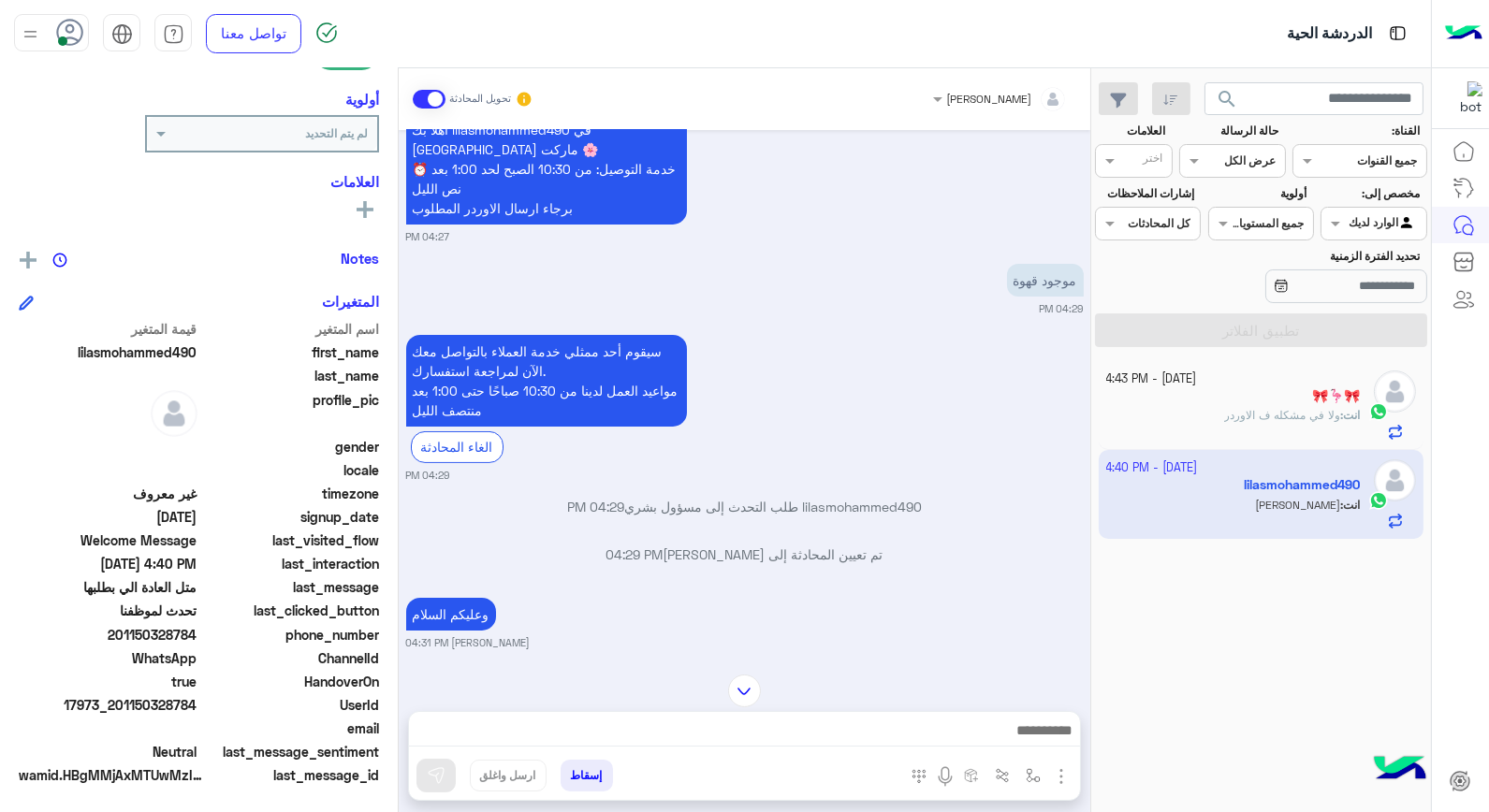
scroll to position [1147, 0]
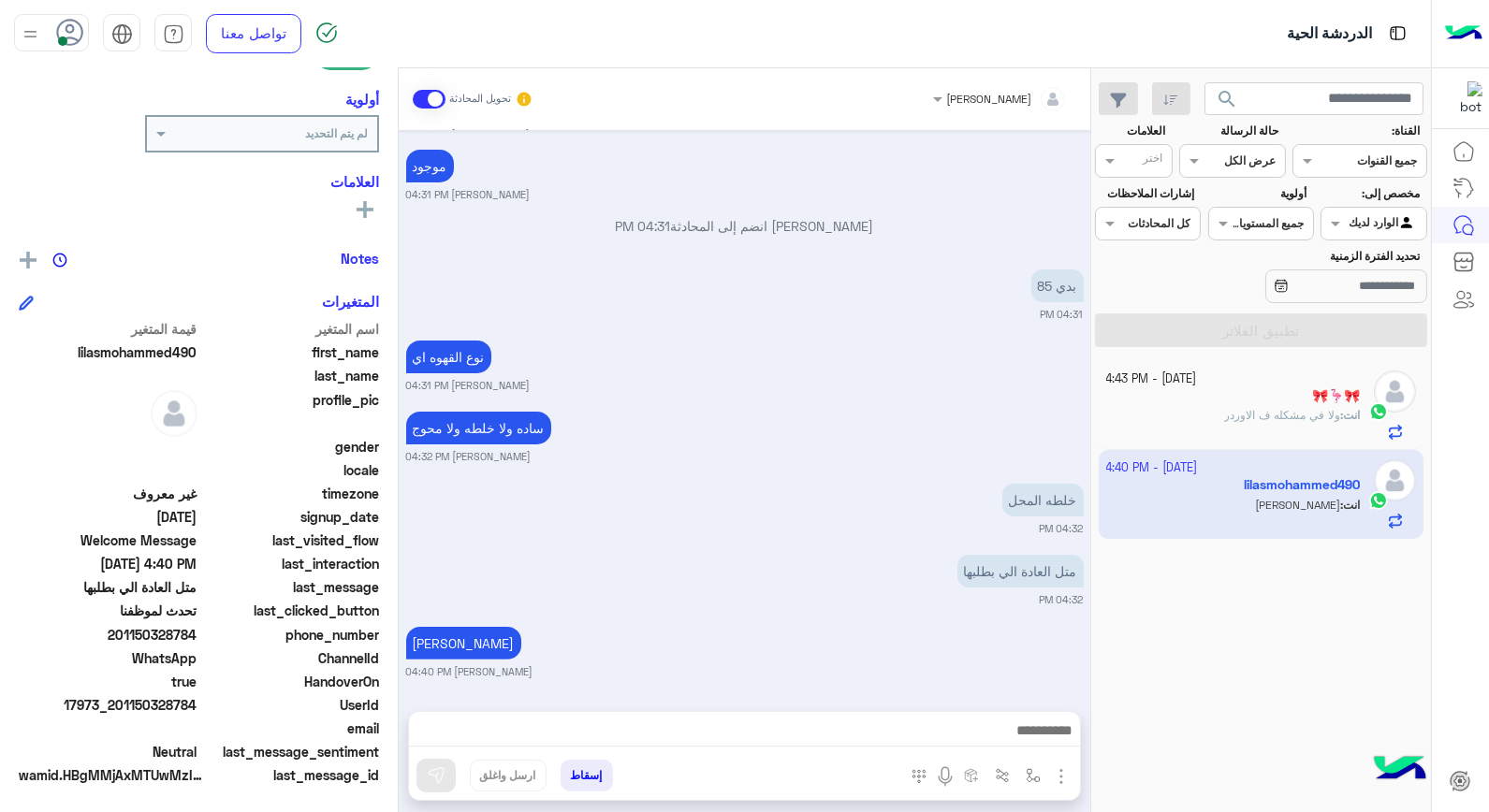
drag, startPoint x: 1127, startPoint y: 382, endPoint x: 988, endPoint y: 343, distance: 144.4
click at [1126, 382] on small "3 October - 4:43 PM" at bounding box center [1152, 379] width 90 height 17
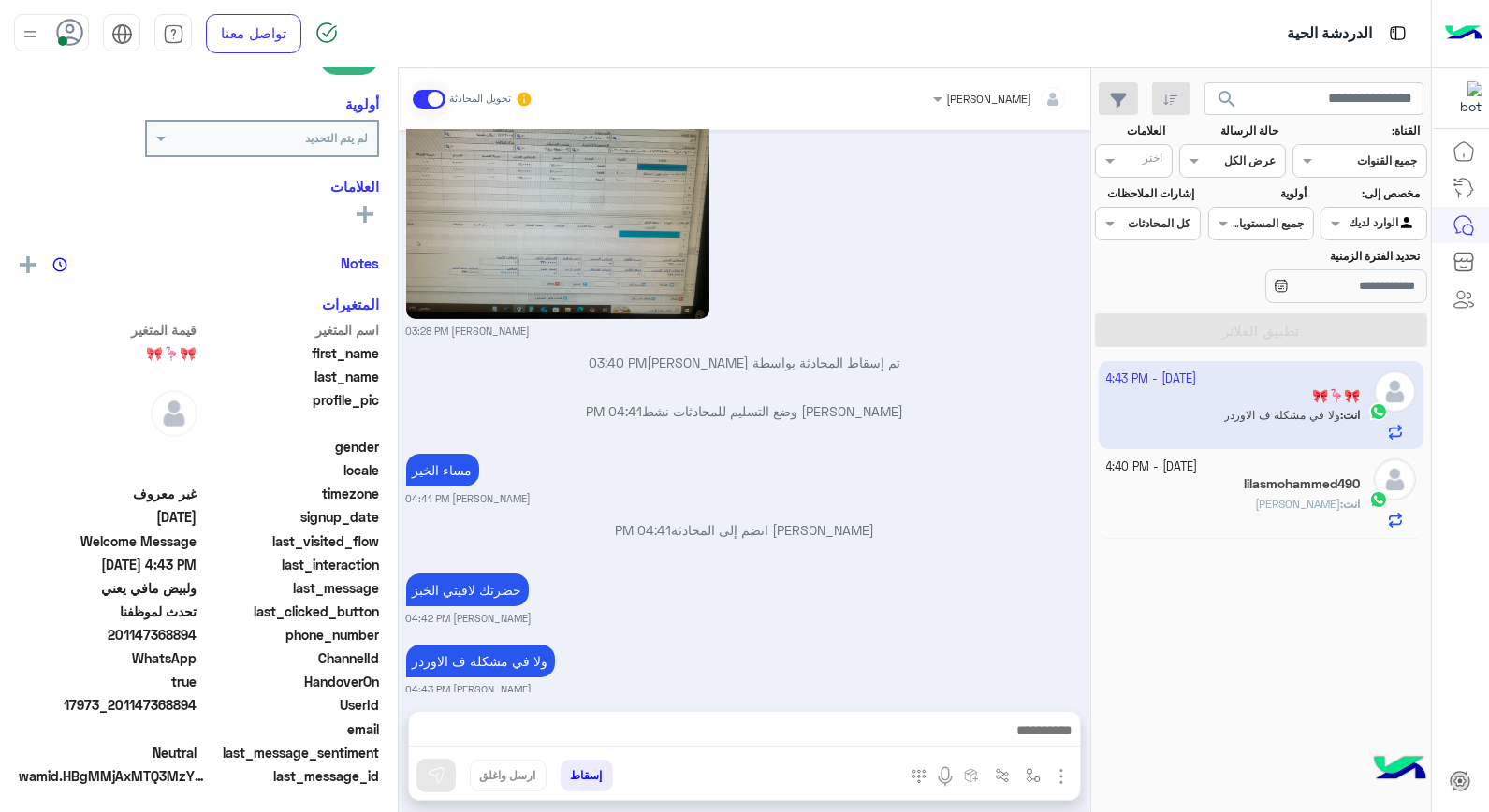
scroll to position [271, 0]
click at [1245, 509] on div "انت : حاجه تاني" at bounding box center [1234, 512] width 255 height 33
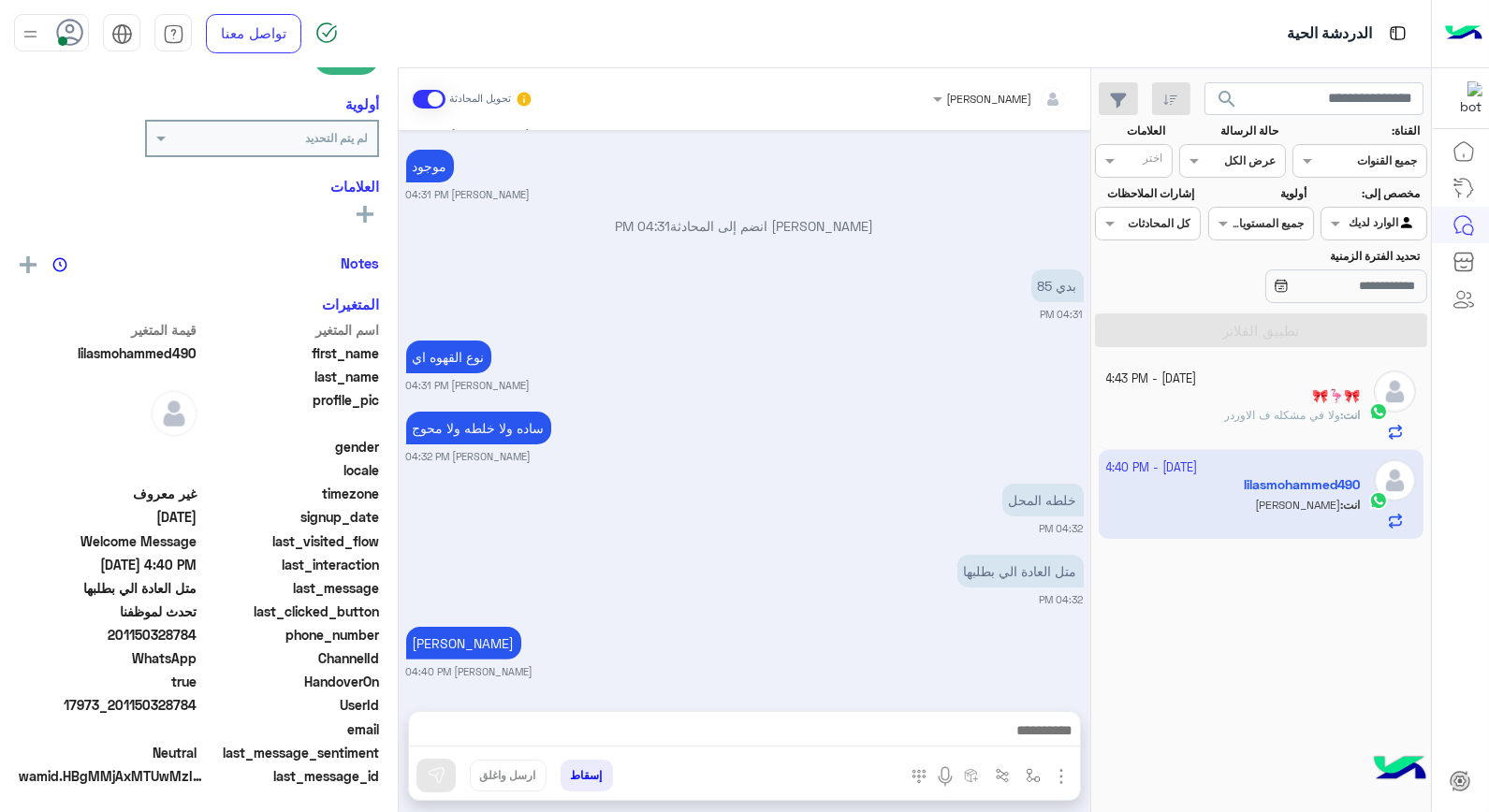
scroll to position [271, 0]
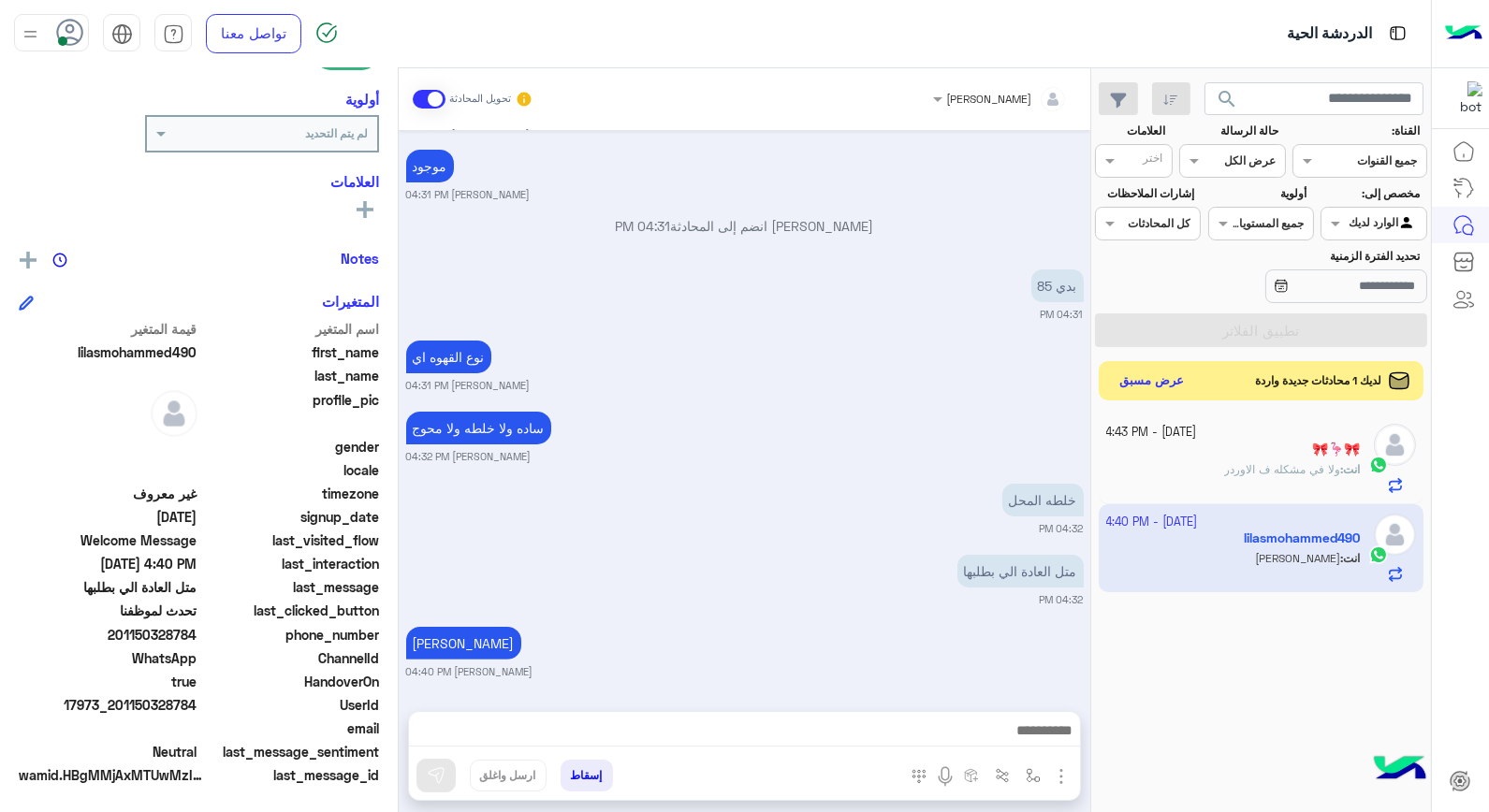
click at [1128, 387] on button "عرض مسبق" at bounding box center [1152, 381] width 79 height 25
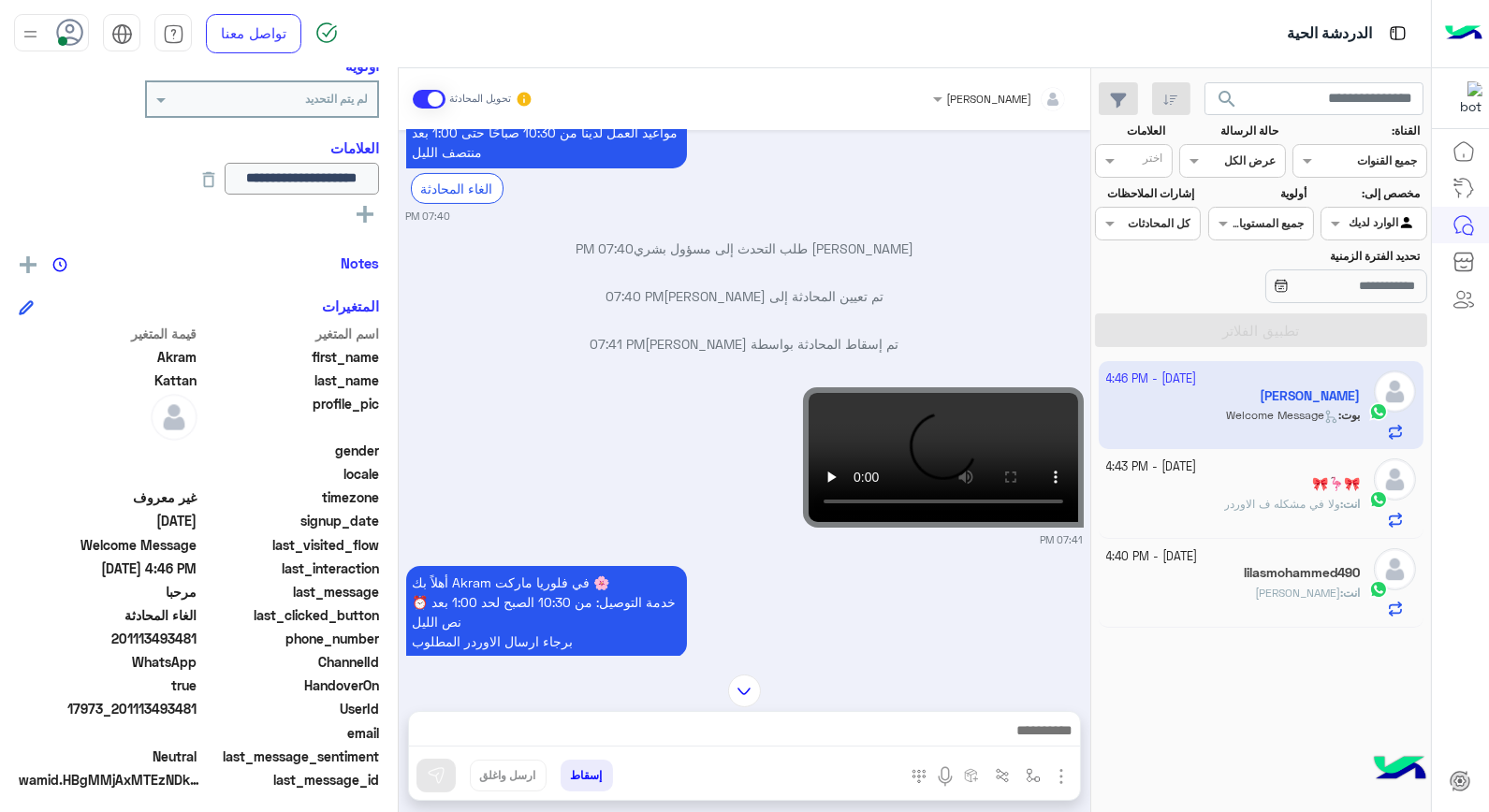
scroll to position [1305, 0]
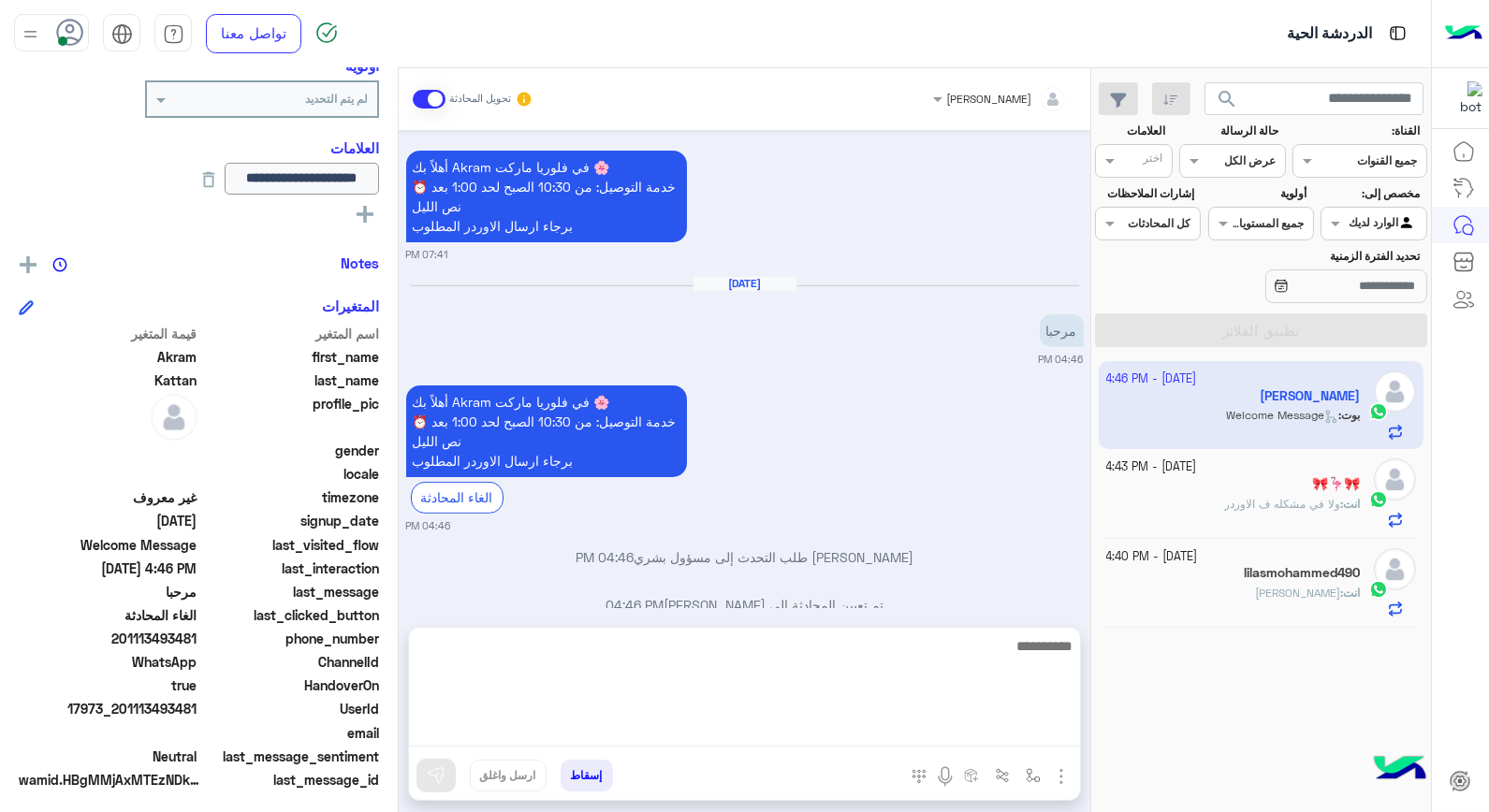
click at [886, 735] on textarea at bounding box center [744, 690] width 671 height 113
type textarea "**********"
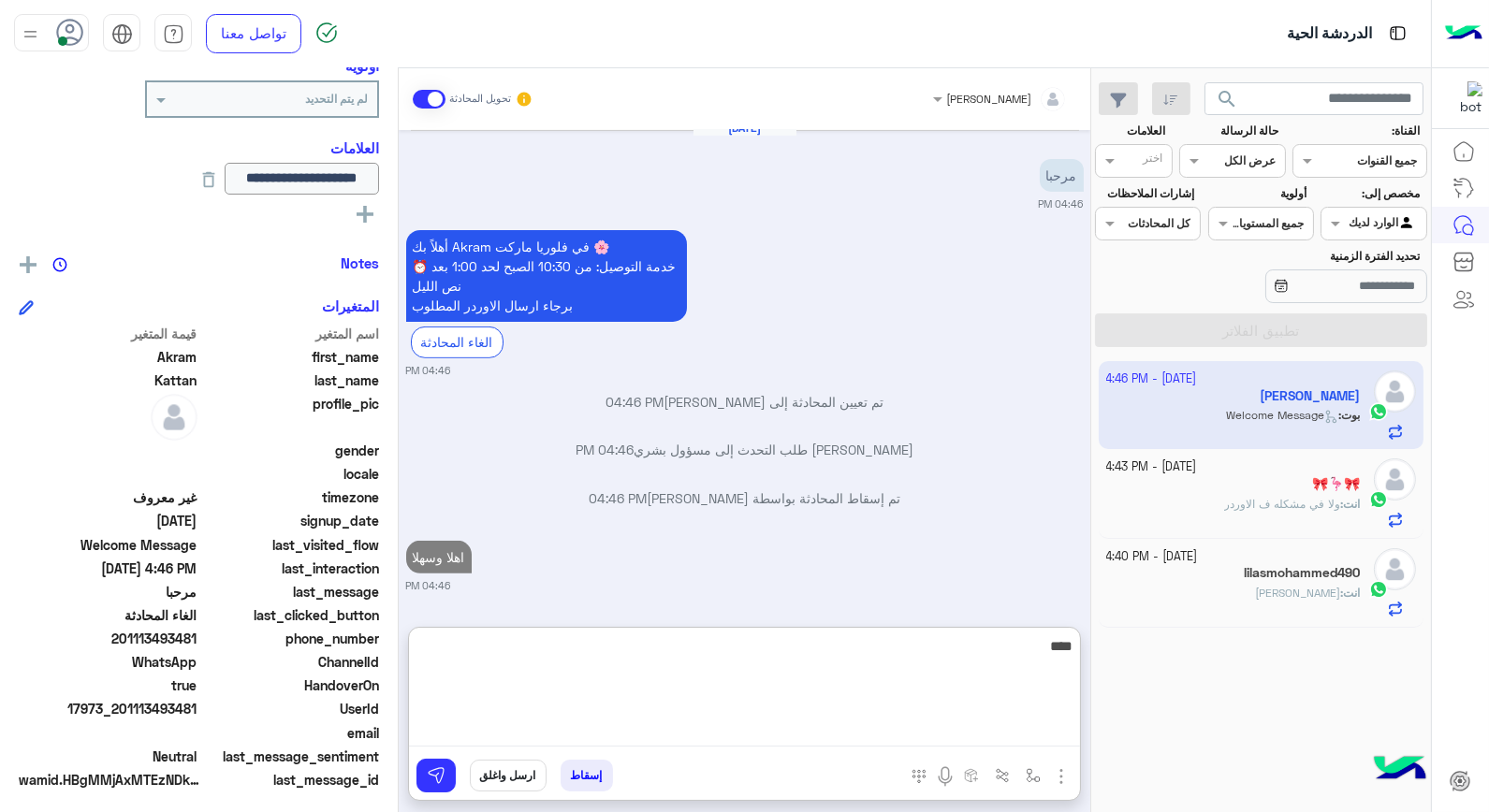
type textarea "*****"
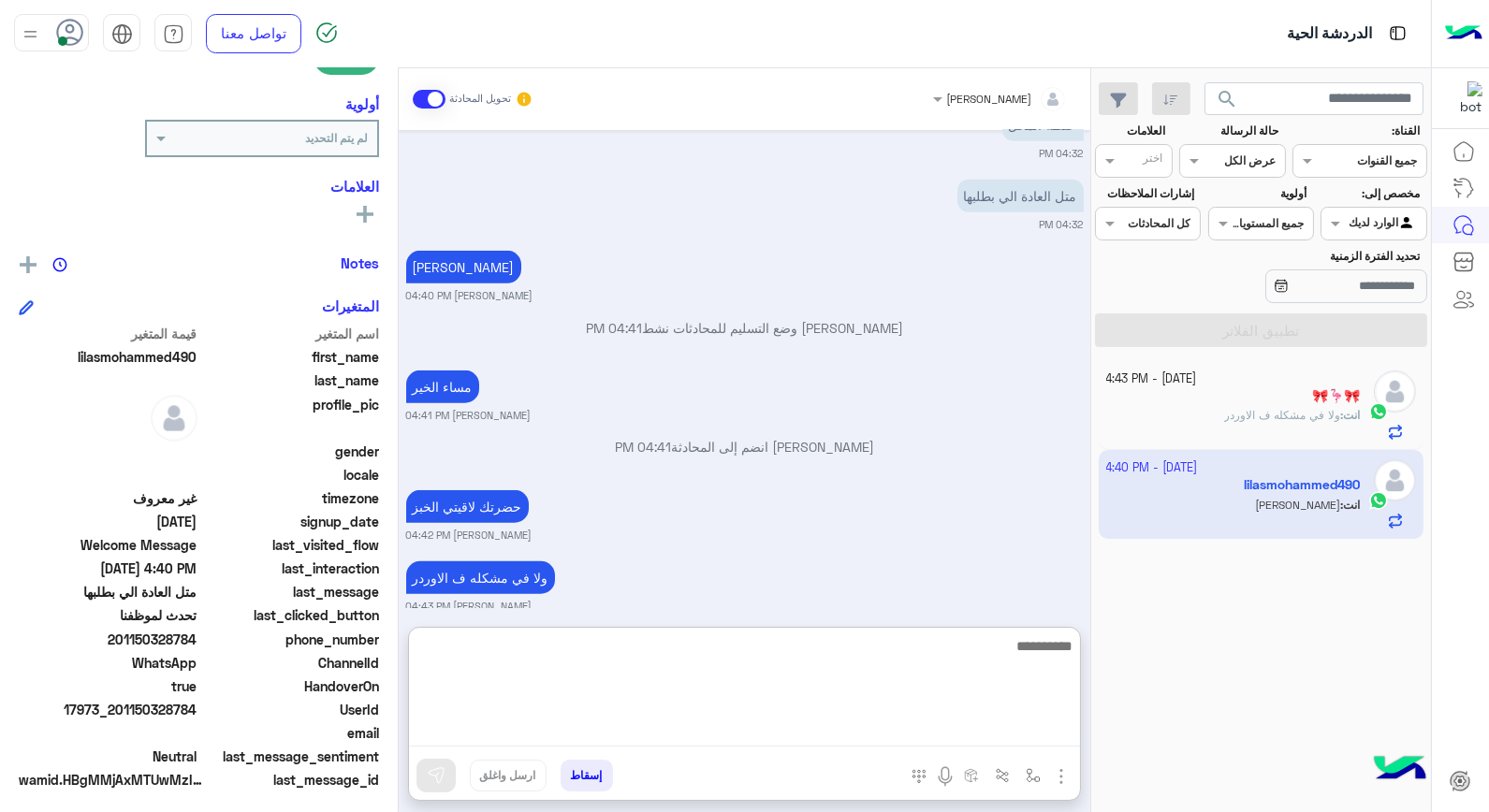
scroll to position [271, 0]
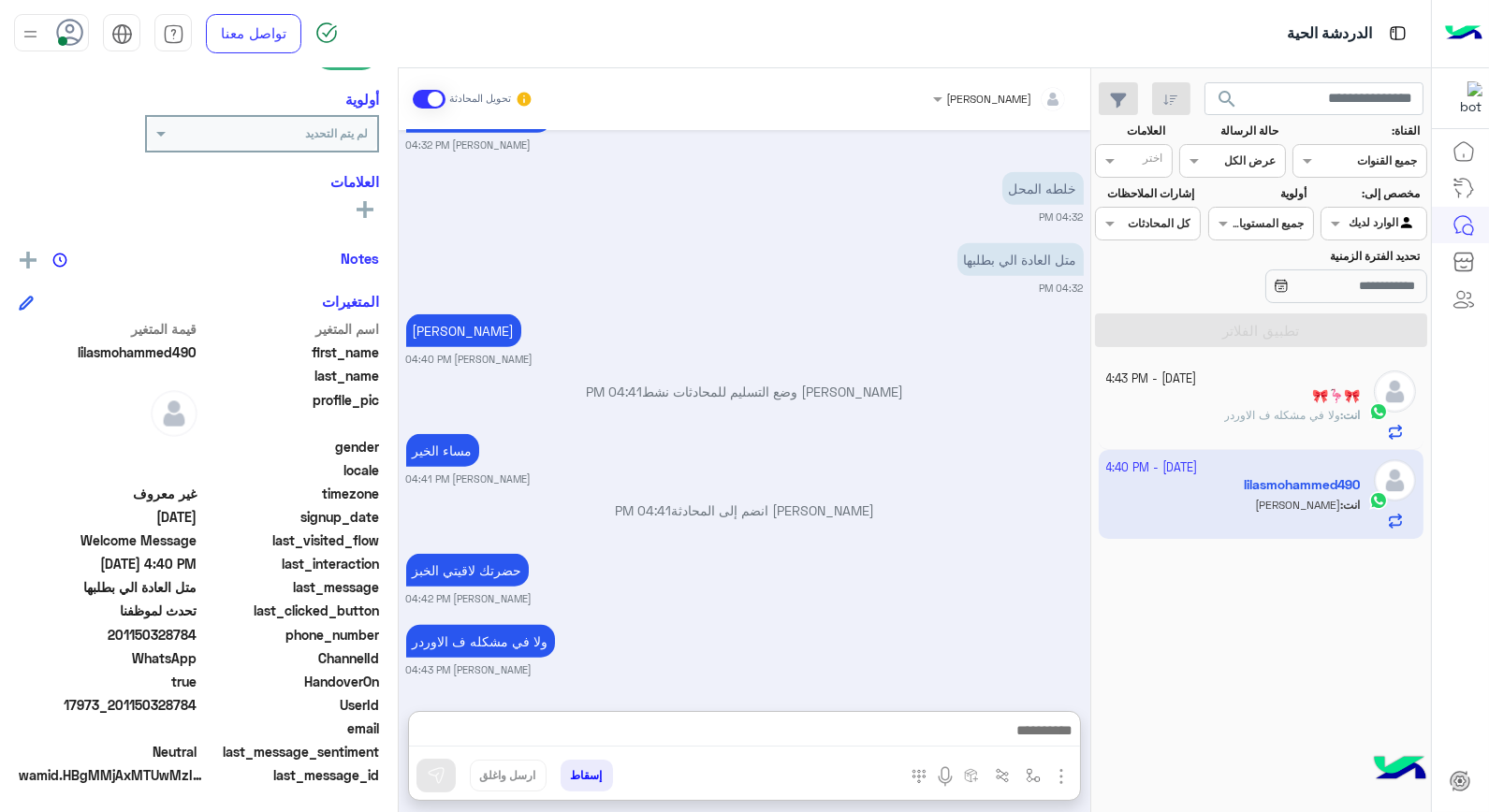
click at [1228, 101] on span "search" at bounding box center [1226, 98] width 22 height 22
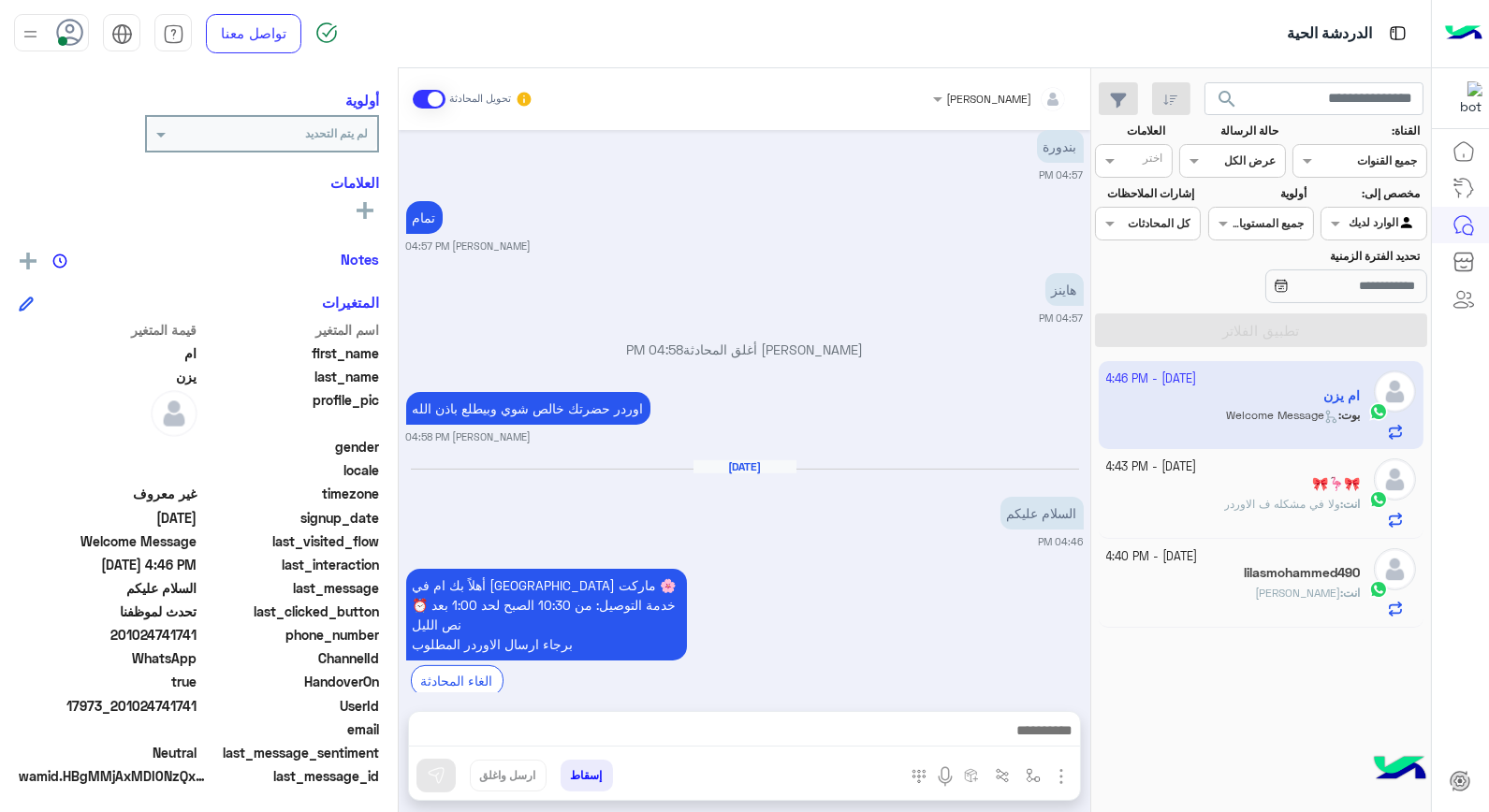
scroll to position [1041, 0]
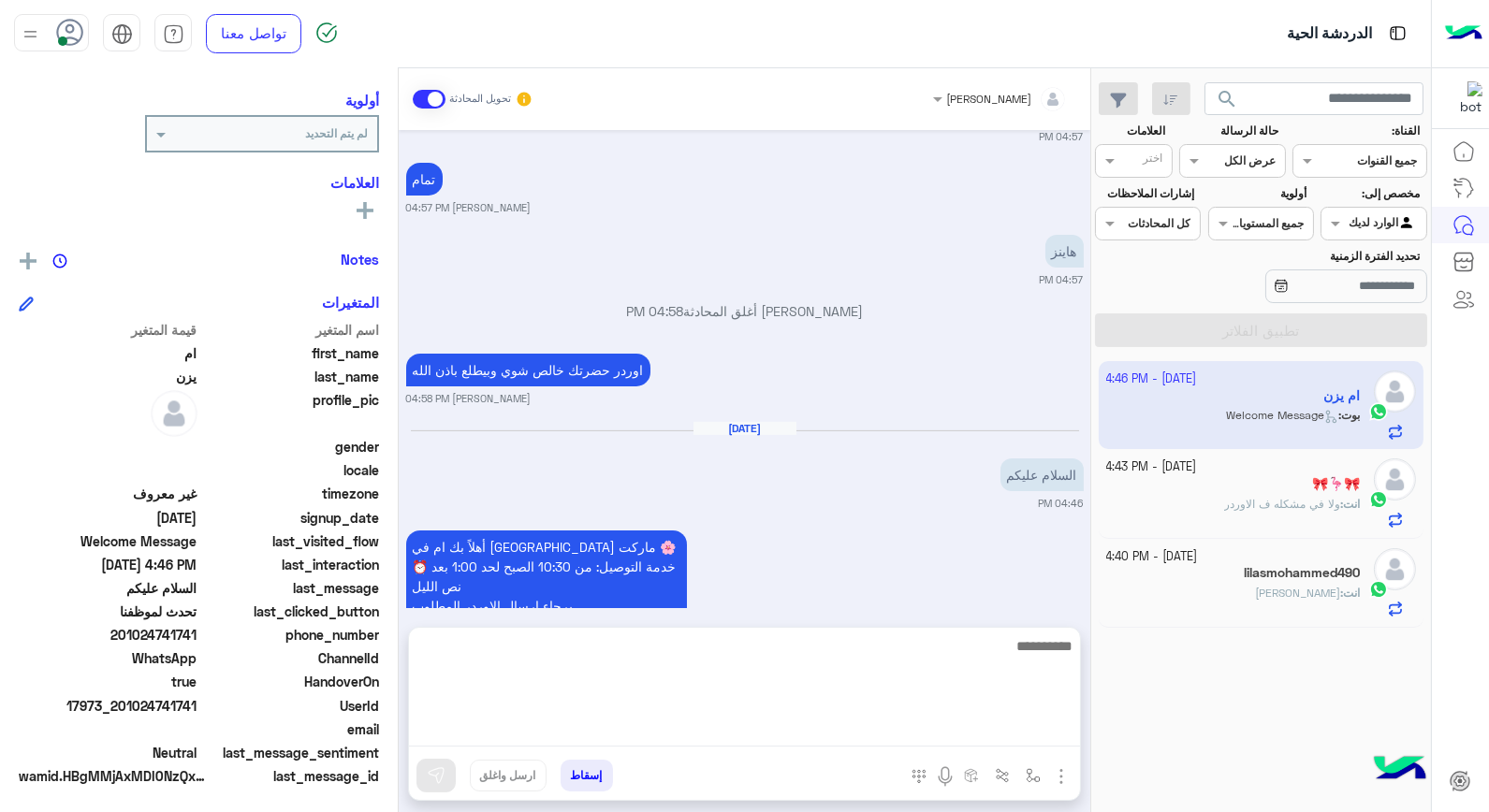
click at [1003, 731] on textarea at bounding box center [744, 690] width 671 height 113
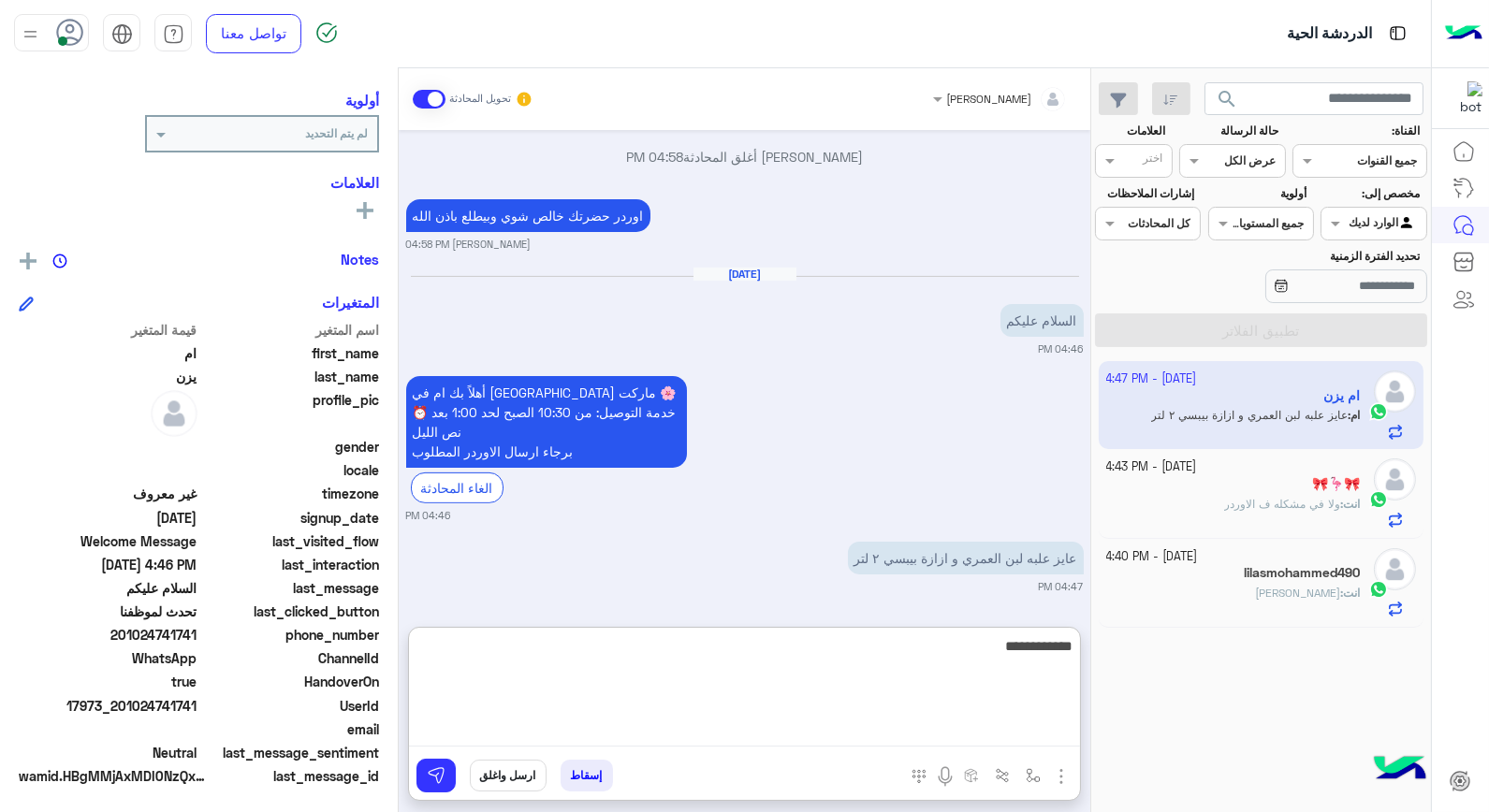
type textarea "**********"
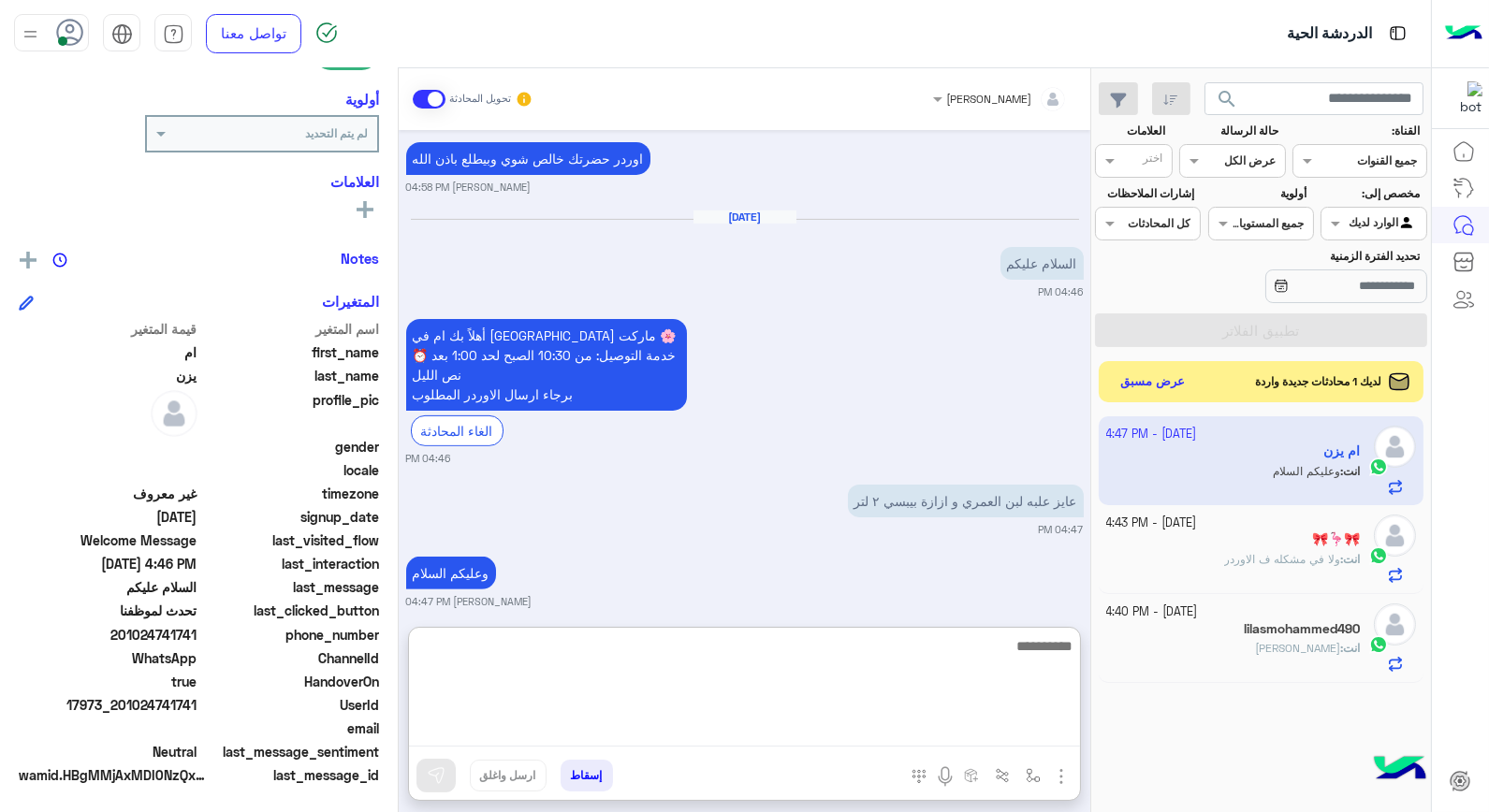
scroll to position [1267, 0]
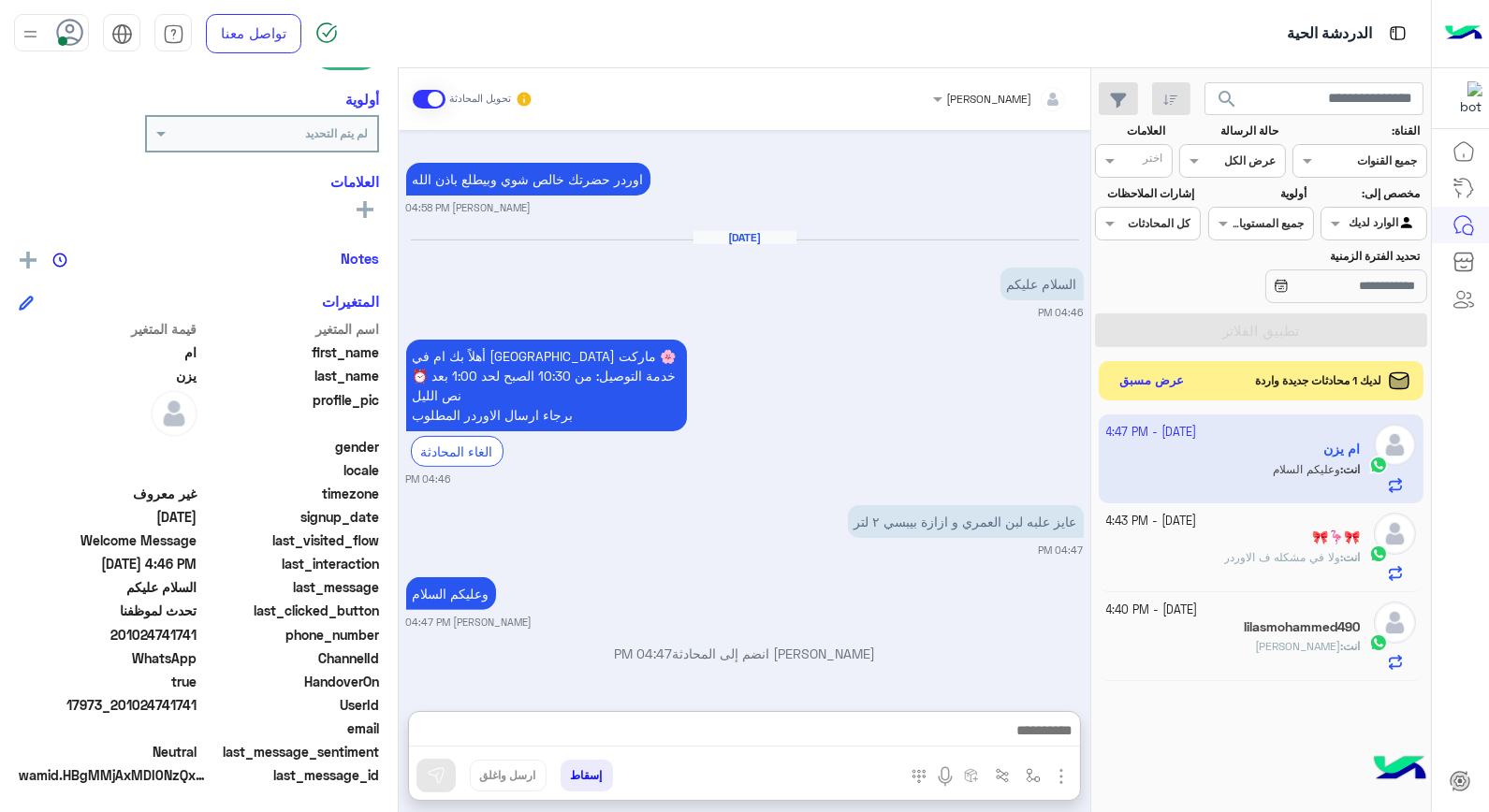
click at [1165, 387] on button "عرض مسبق" at bounding box center [1152, 381] width 79 height 25
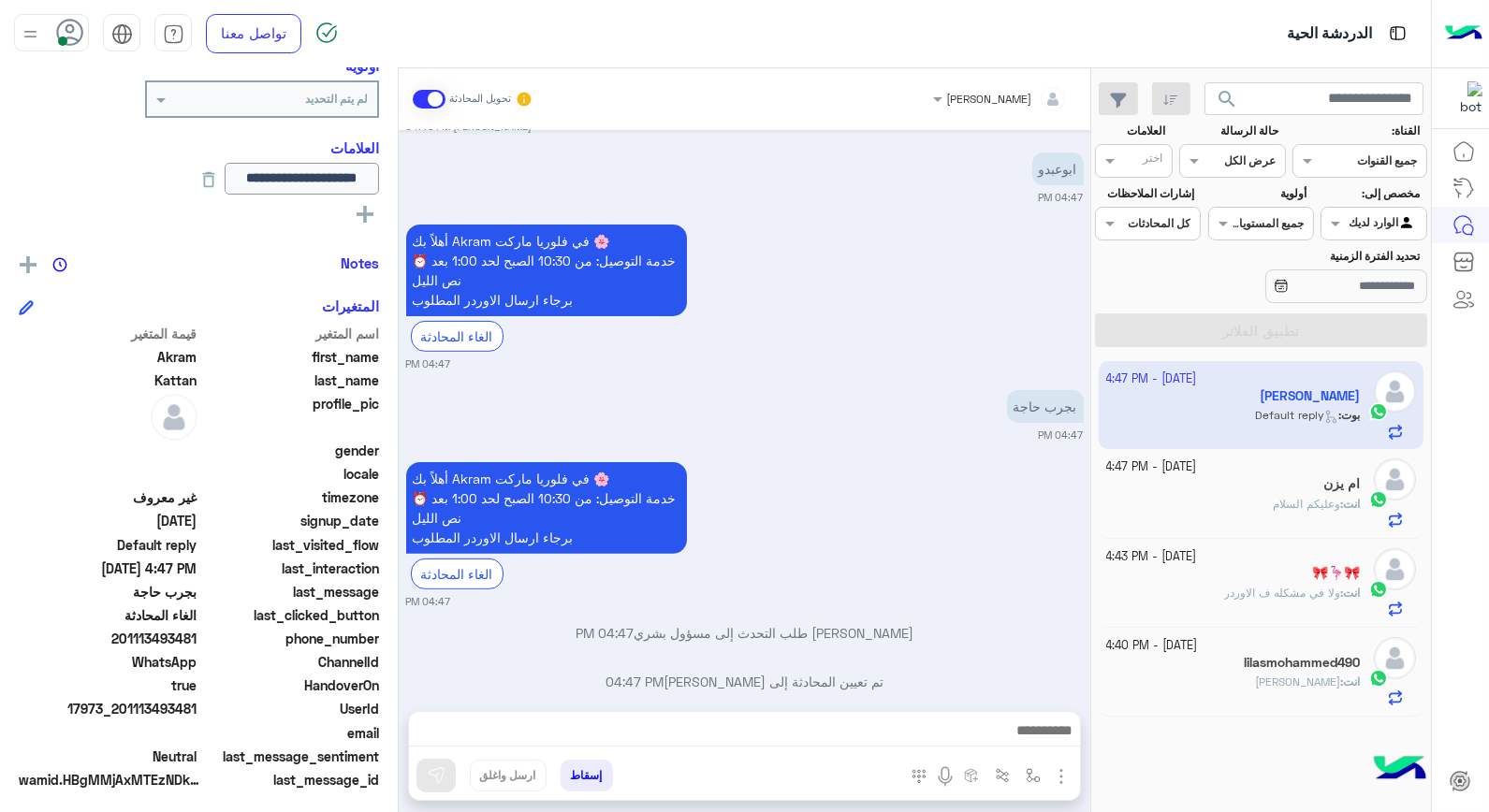
scroll to position [1292, 0]
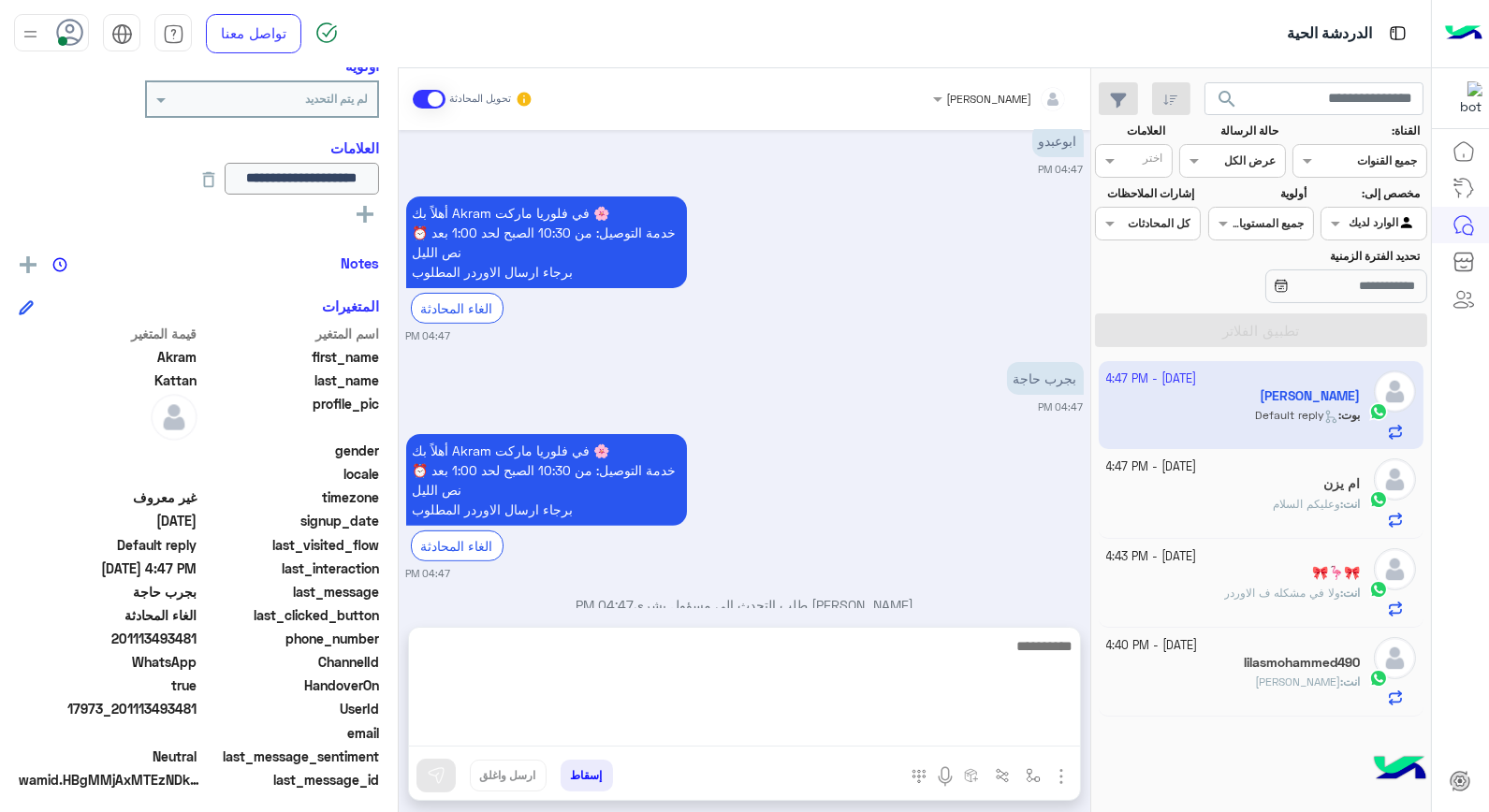
click at [937, 727] on textarea at bounding box center [744, 690] width 671 height 113
type textarea "****"
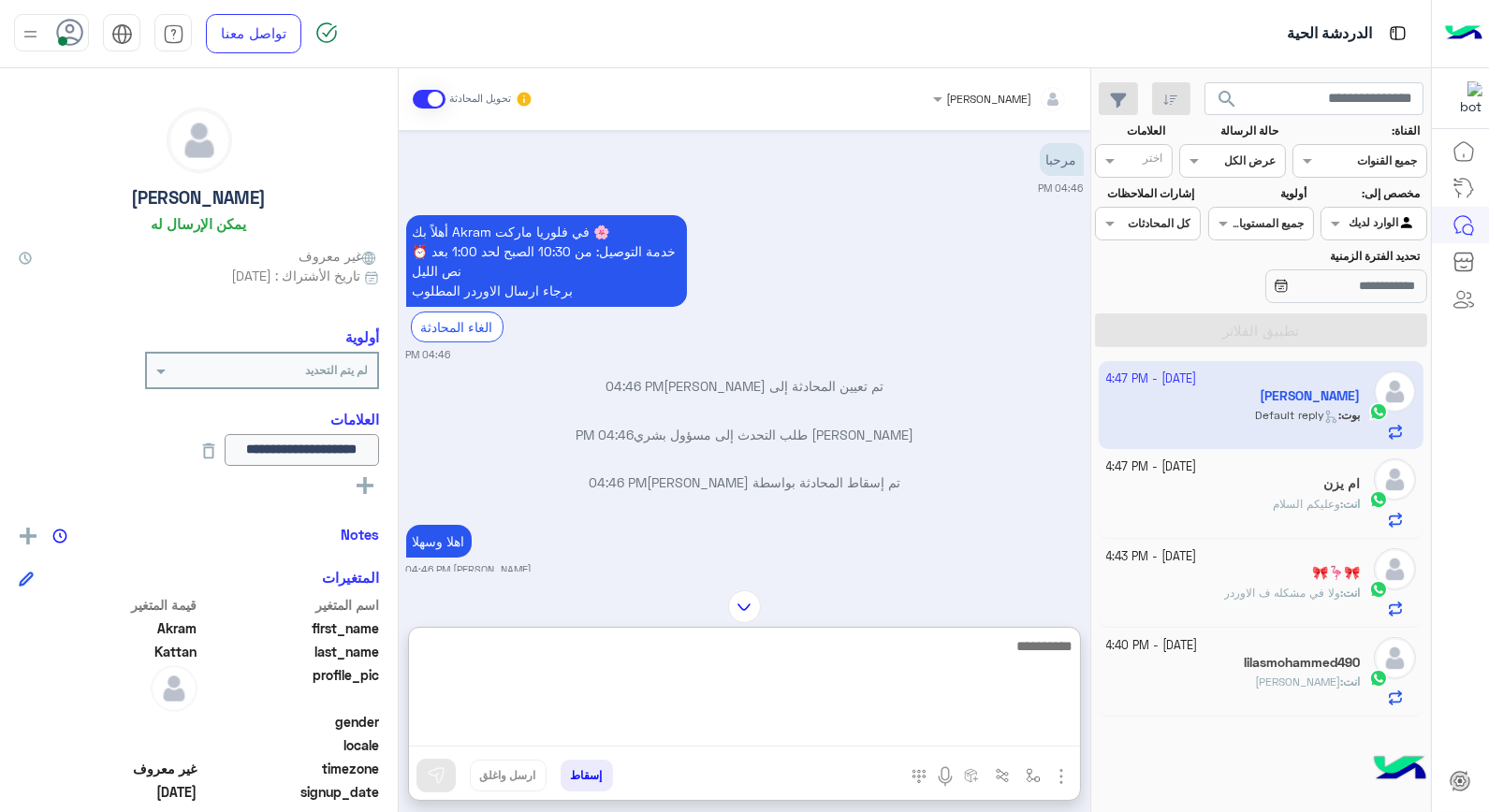
scroll to position [1495, 0]
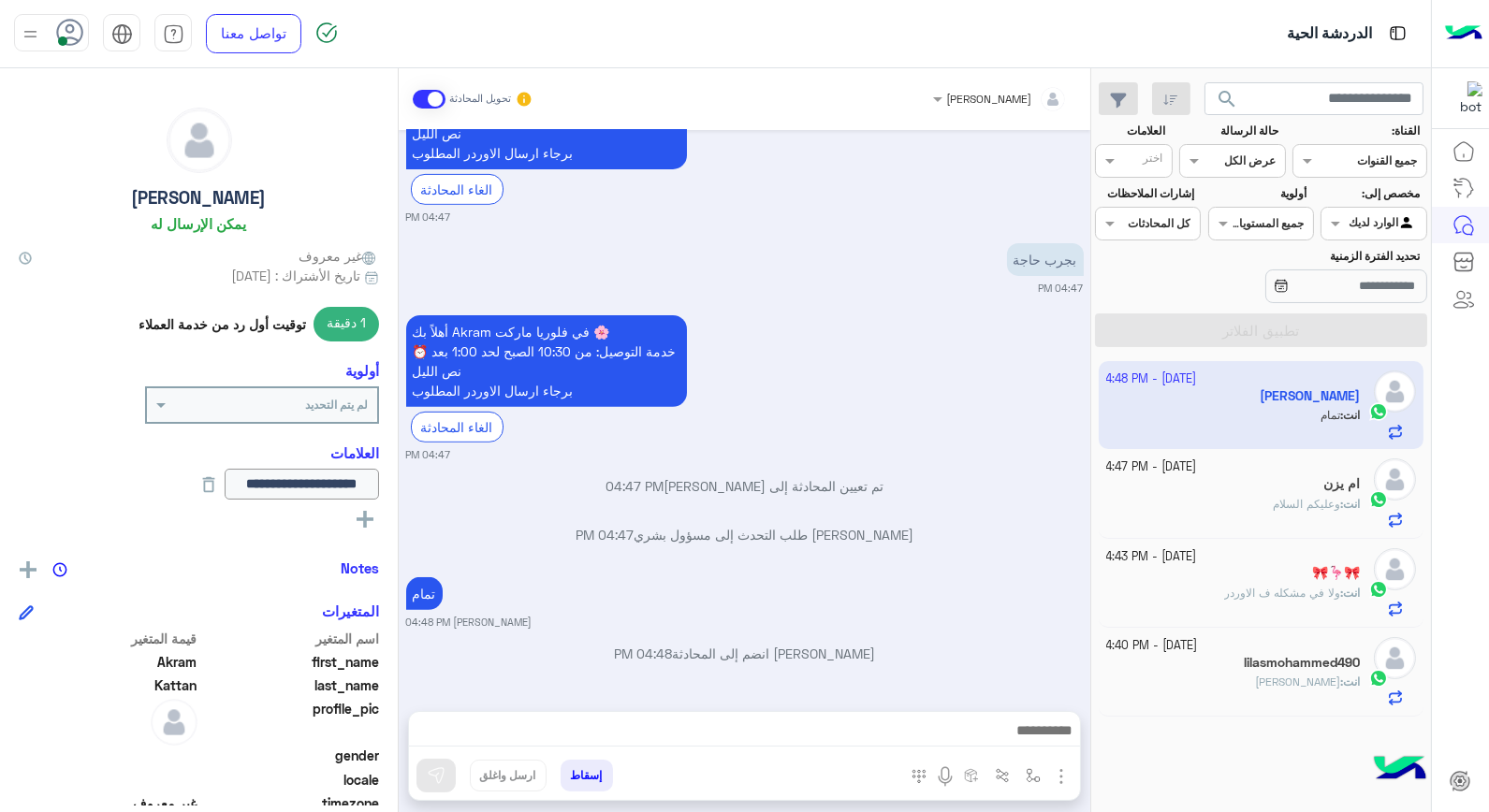
click at [1218, 516] on div "انت : وعليكم السلام" at bounding box center [1234, 512] width 255 height 33
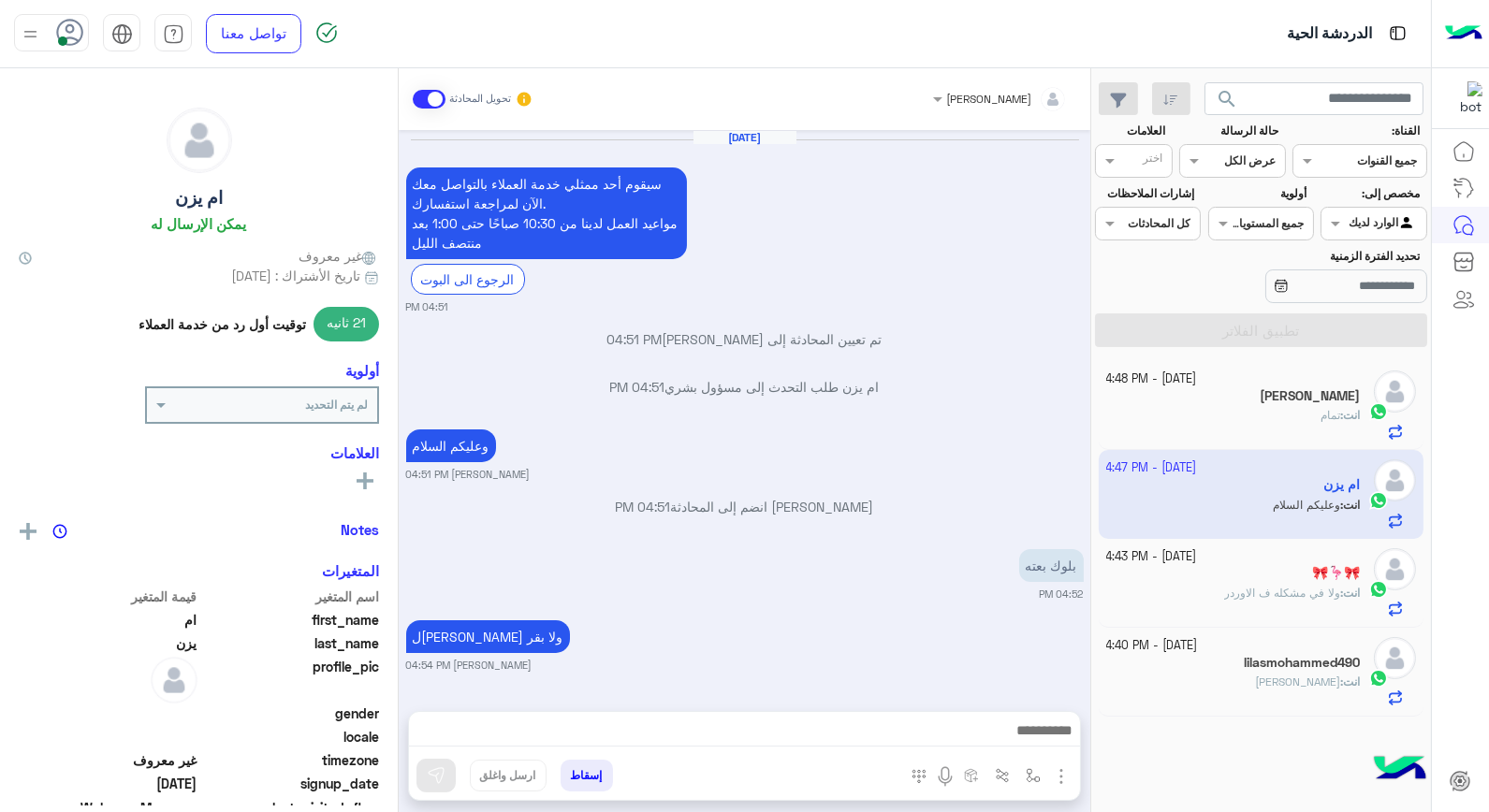
scroll to position [1005, 0]
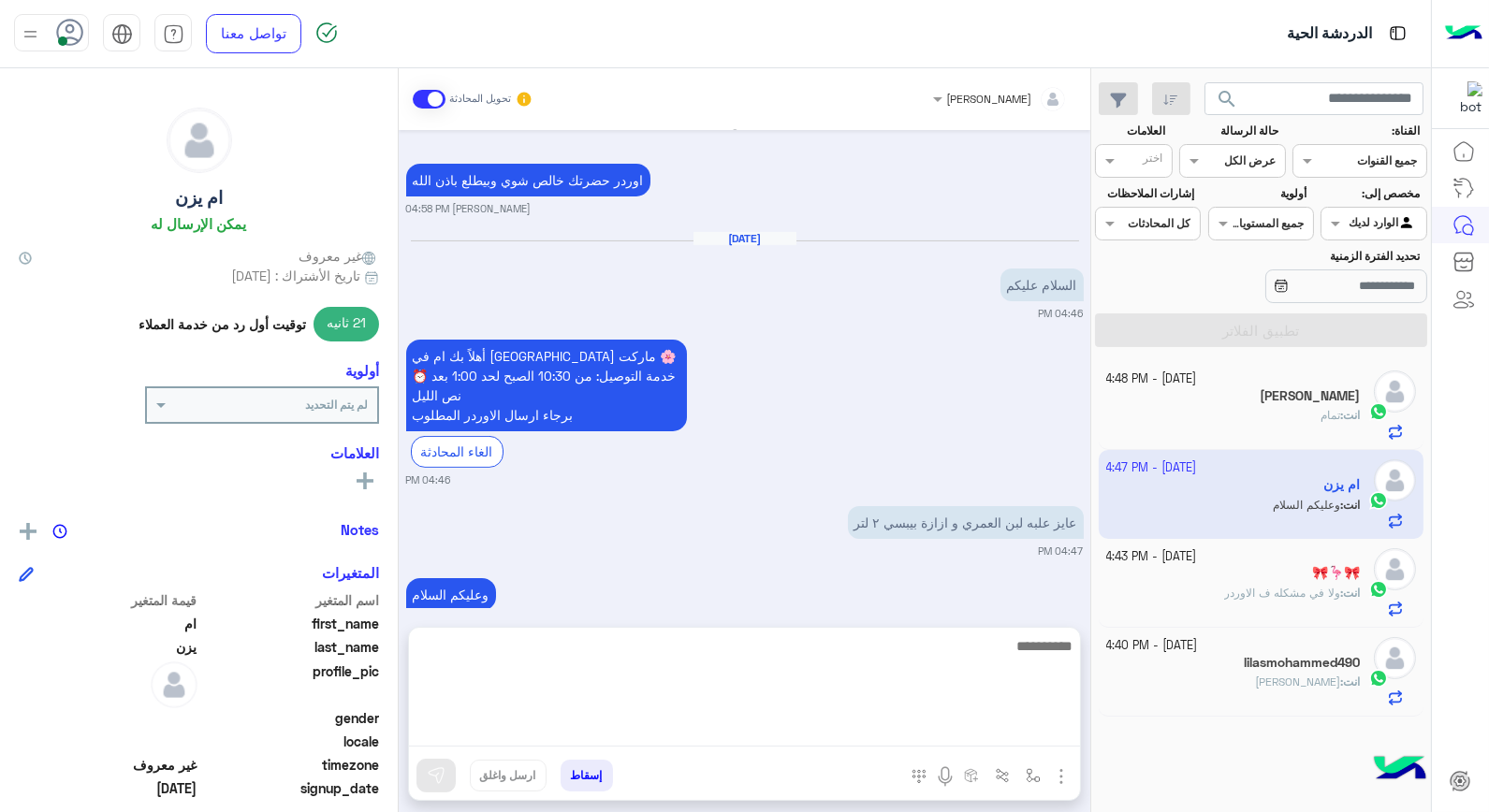
click at [945, 724] on textarea at bounding box center [744, 690] width 671 height 113
click at [972, 668] on textarea at bounding box center [744, 690] width 671 height 113
click at [972, 658] on textarea at bounding box center [744, 690] width 671 height 113
type textarea "*********"
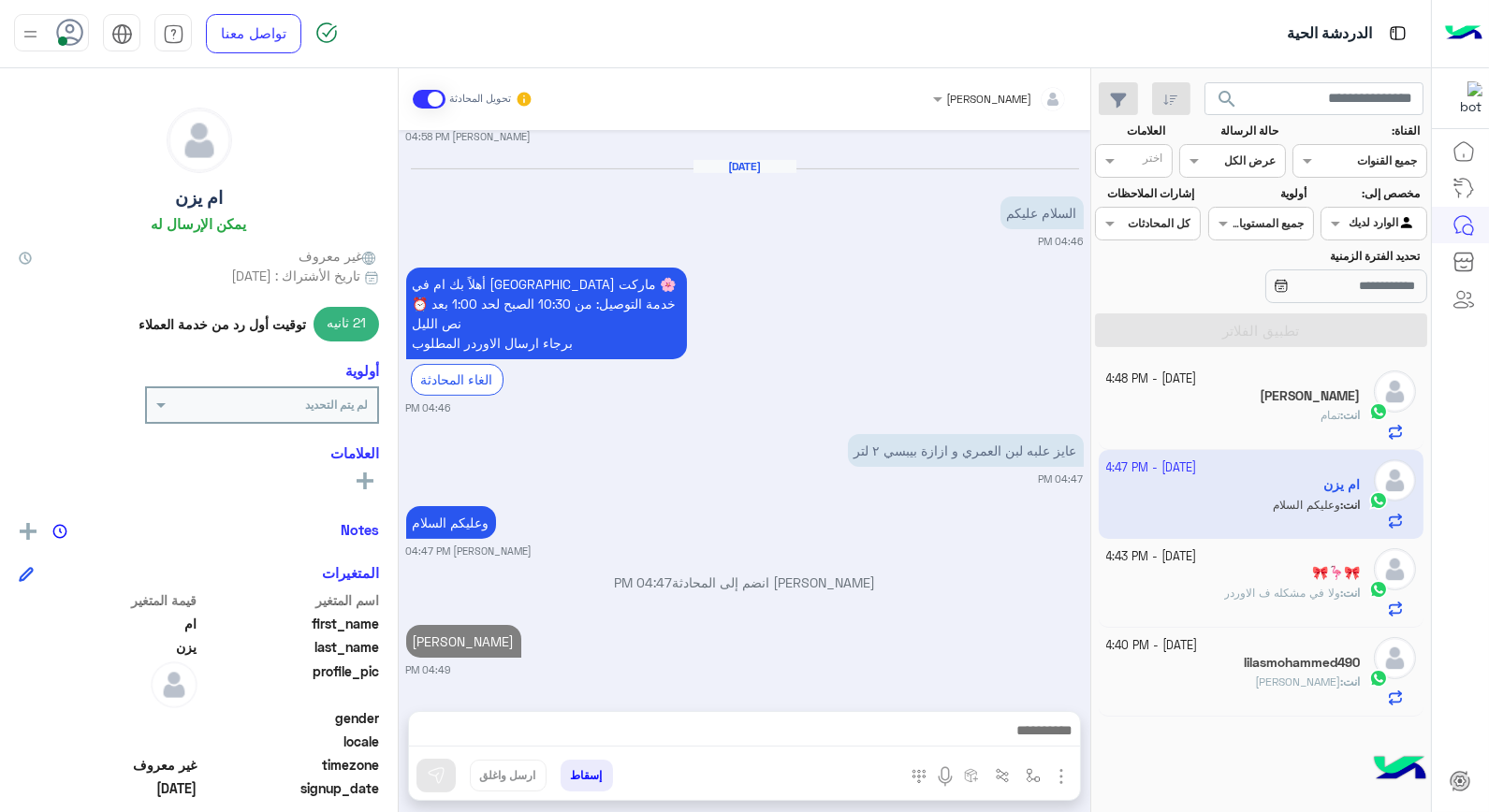
click at [1230, 684] on div "انت : حاجه تاني" at bounding box center [1234, 690] width 255 height 33
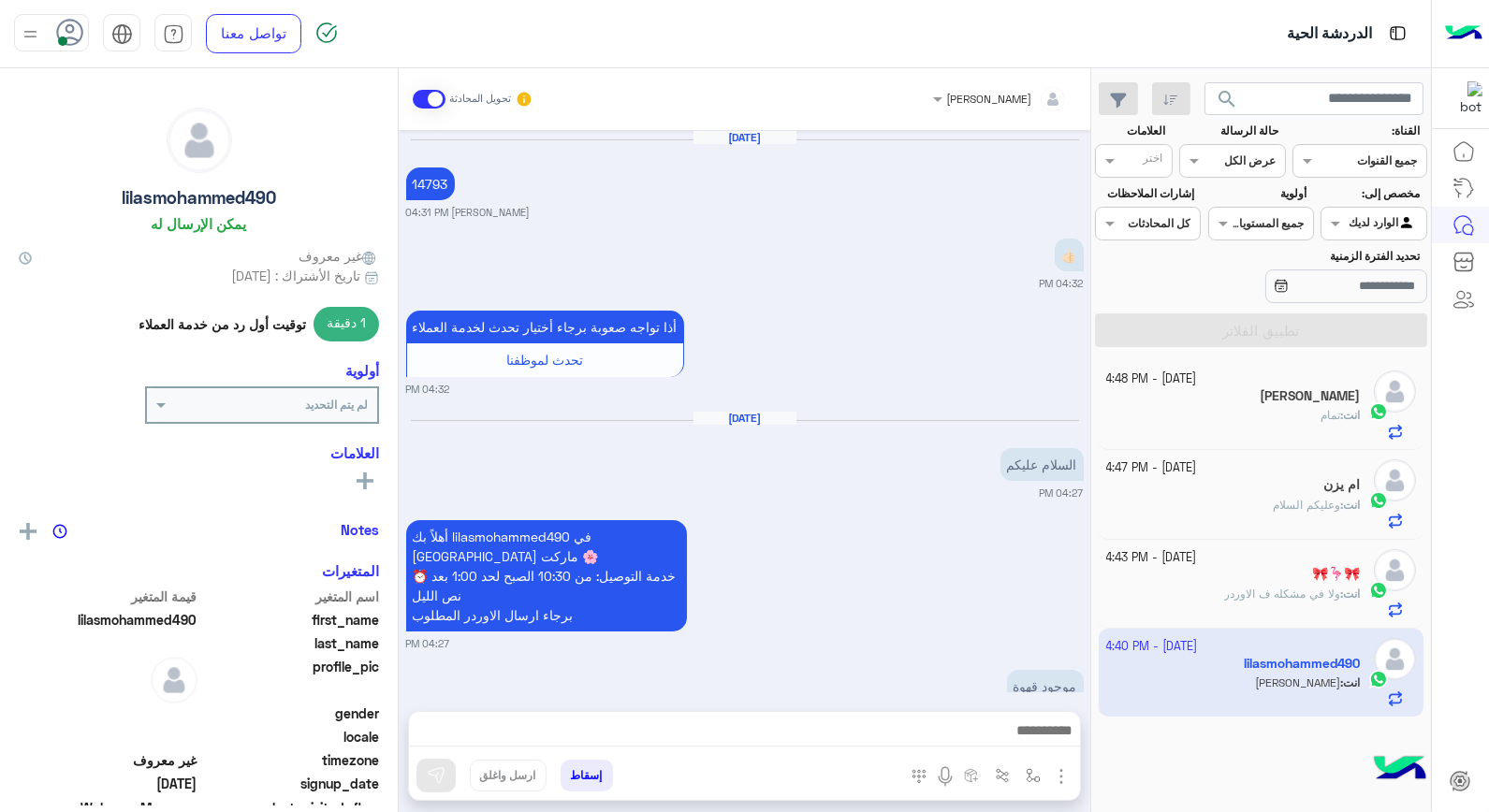
scroll to position [1147, 0]
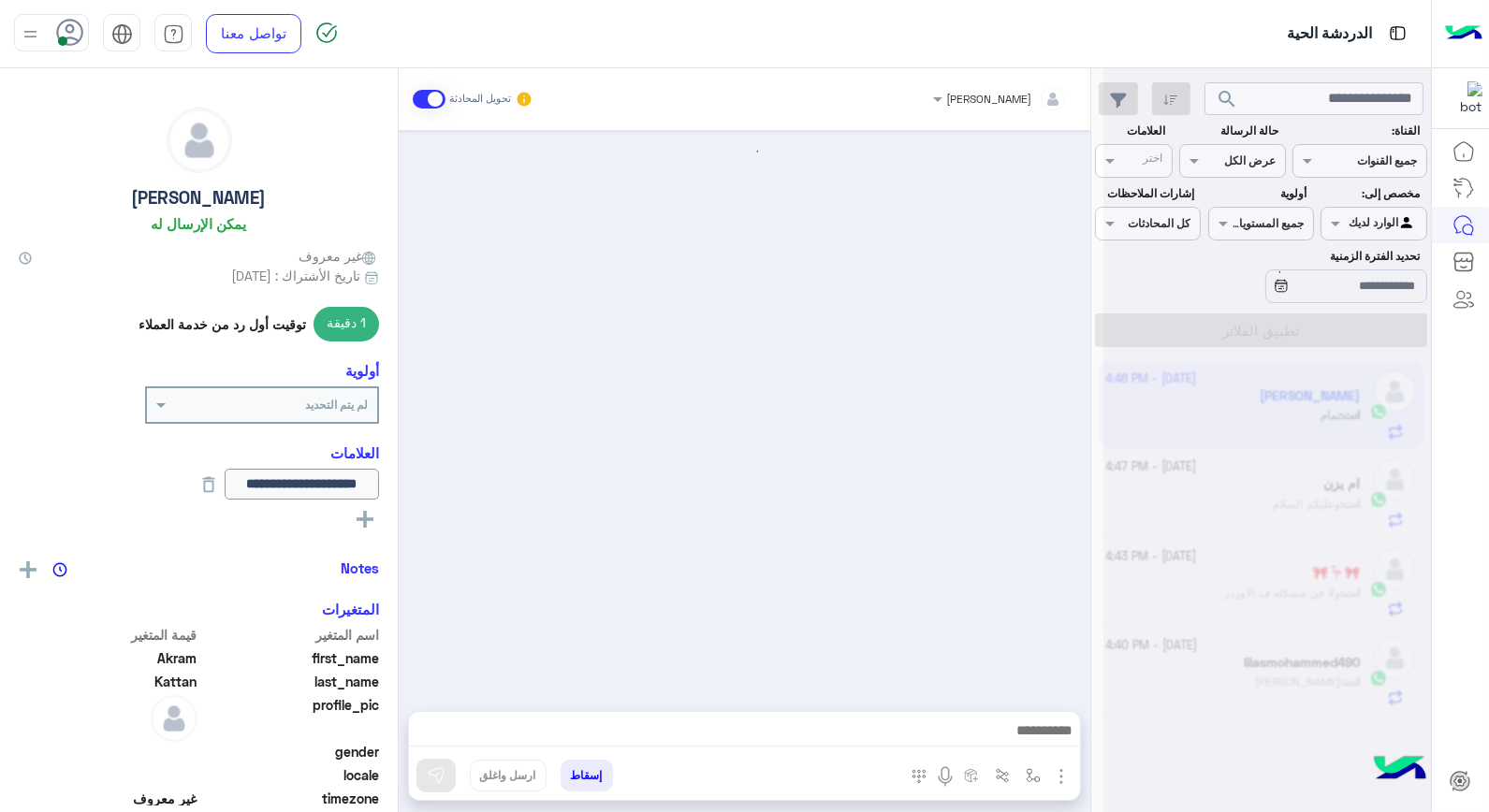
scroll to position [1174, 0]
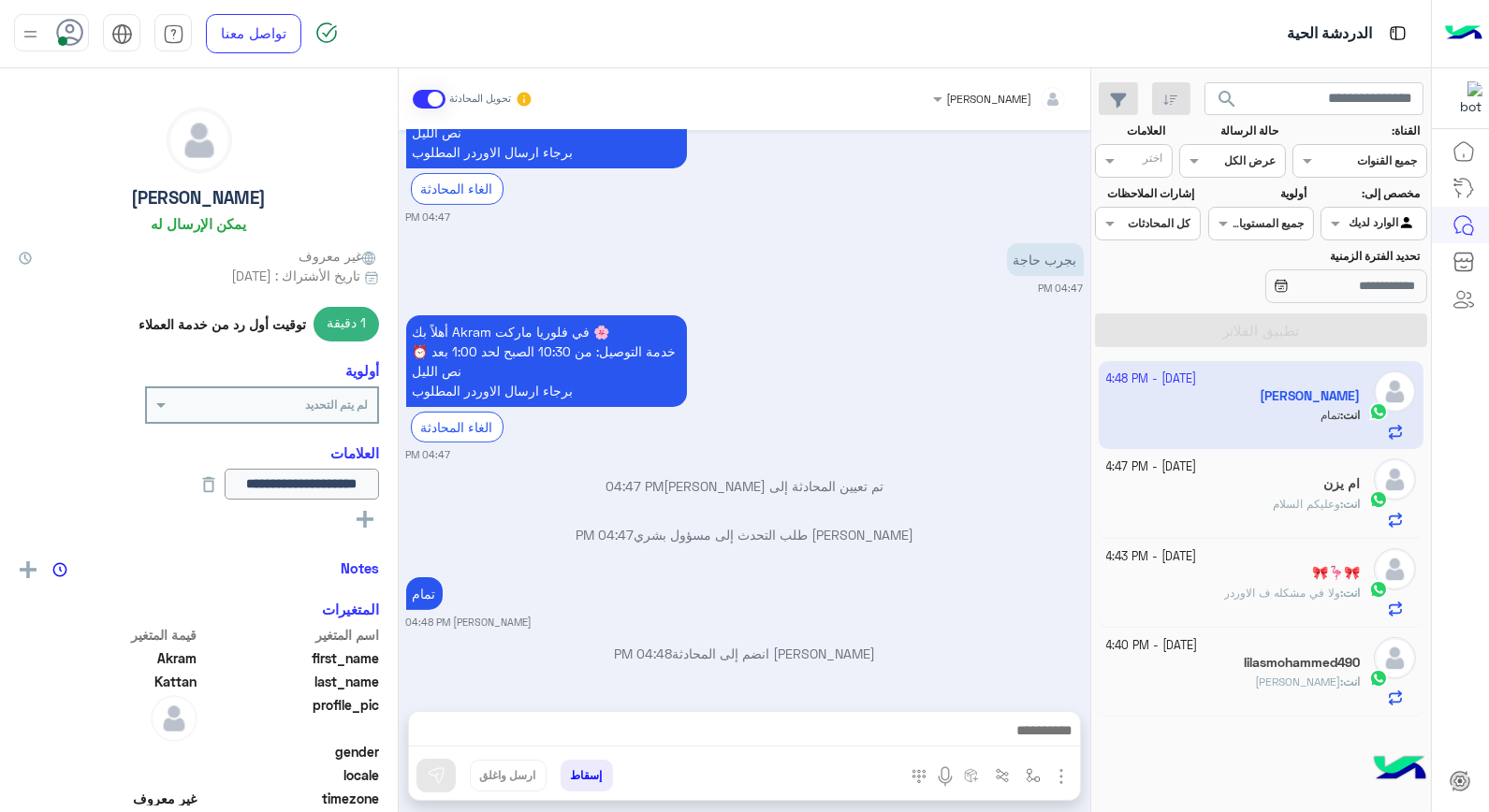
click at [1361, 497] on div "3 October - 4:47 PM ام يزن انت : وعليكم السلام" at bounding box center [1262, 494] width 311 height 69
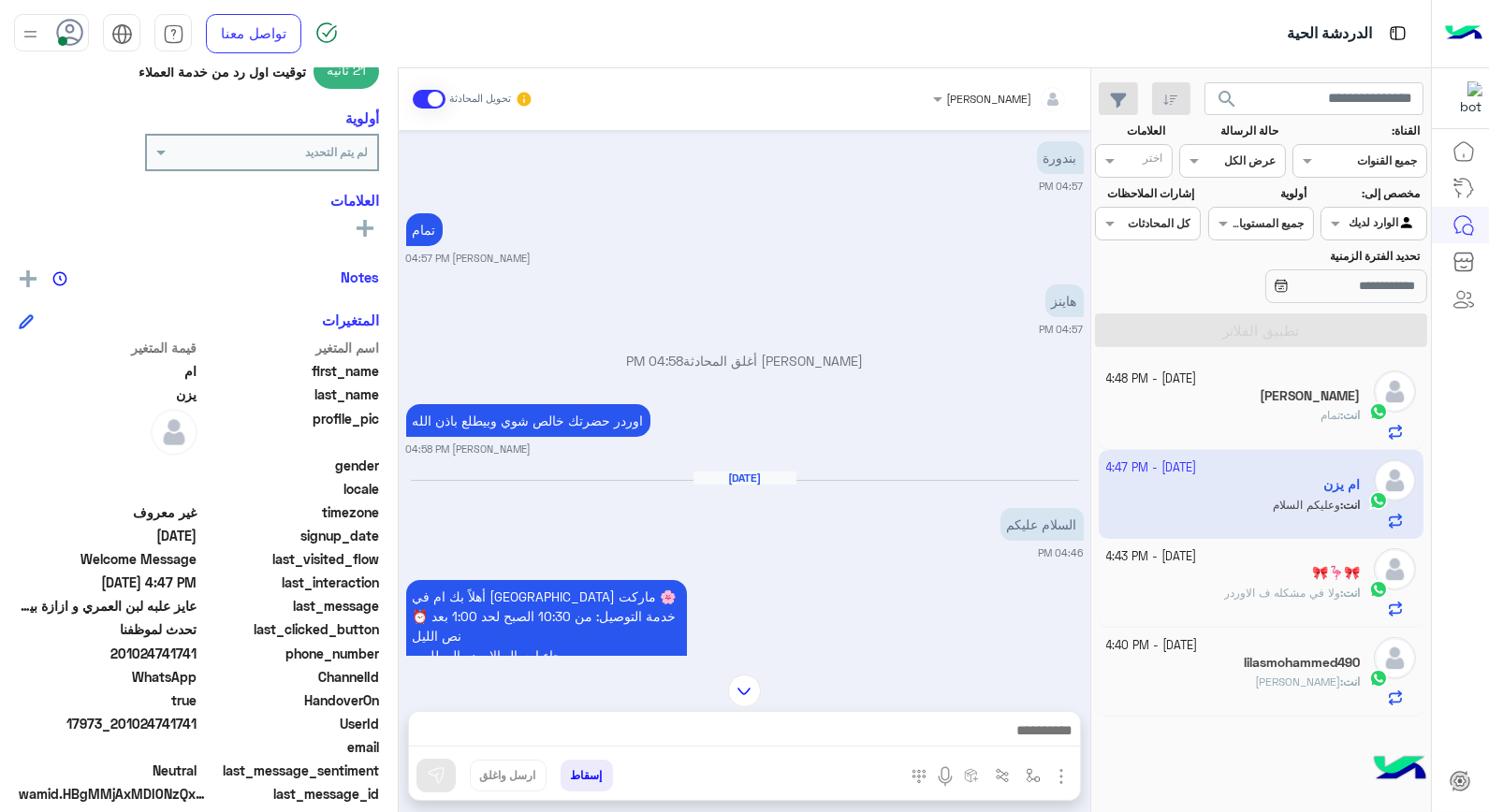
scroll to position [271, 0]
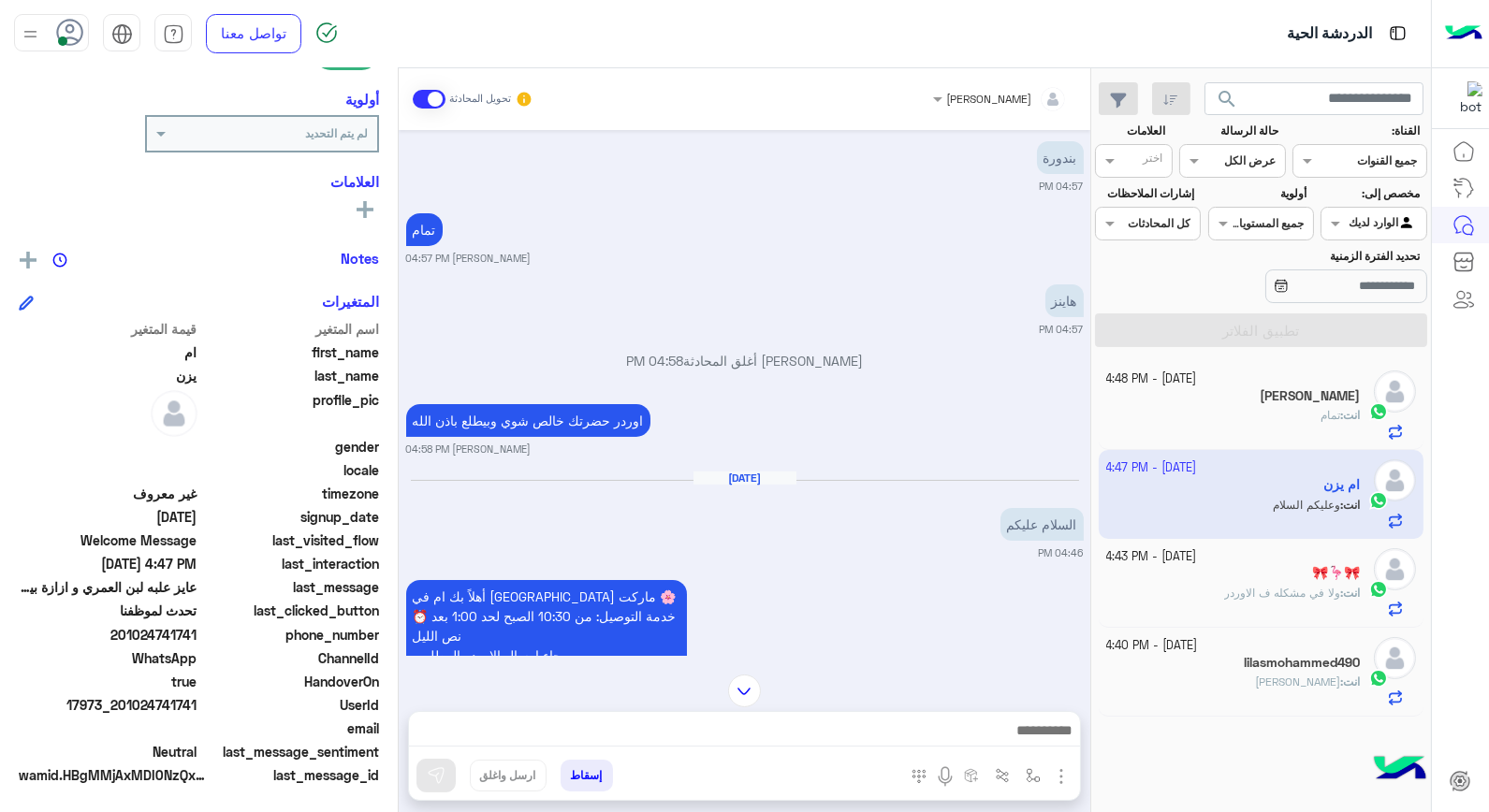
drag, startPoint x: 144, startPoint y: 698, endPoint x: 200, endPoint y: 702, distance: 56.1
click at [200, 702] on div "UserId 17973_201024741741" at bounding box center [198, 707] width 360 height 23
copy span "24741741"
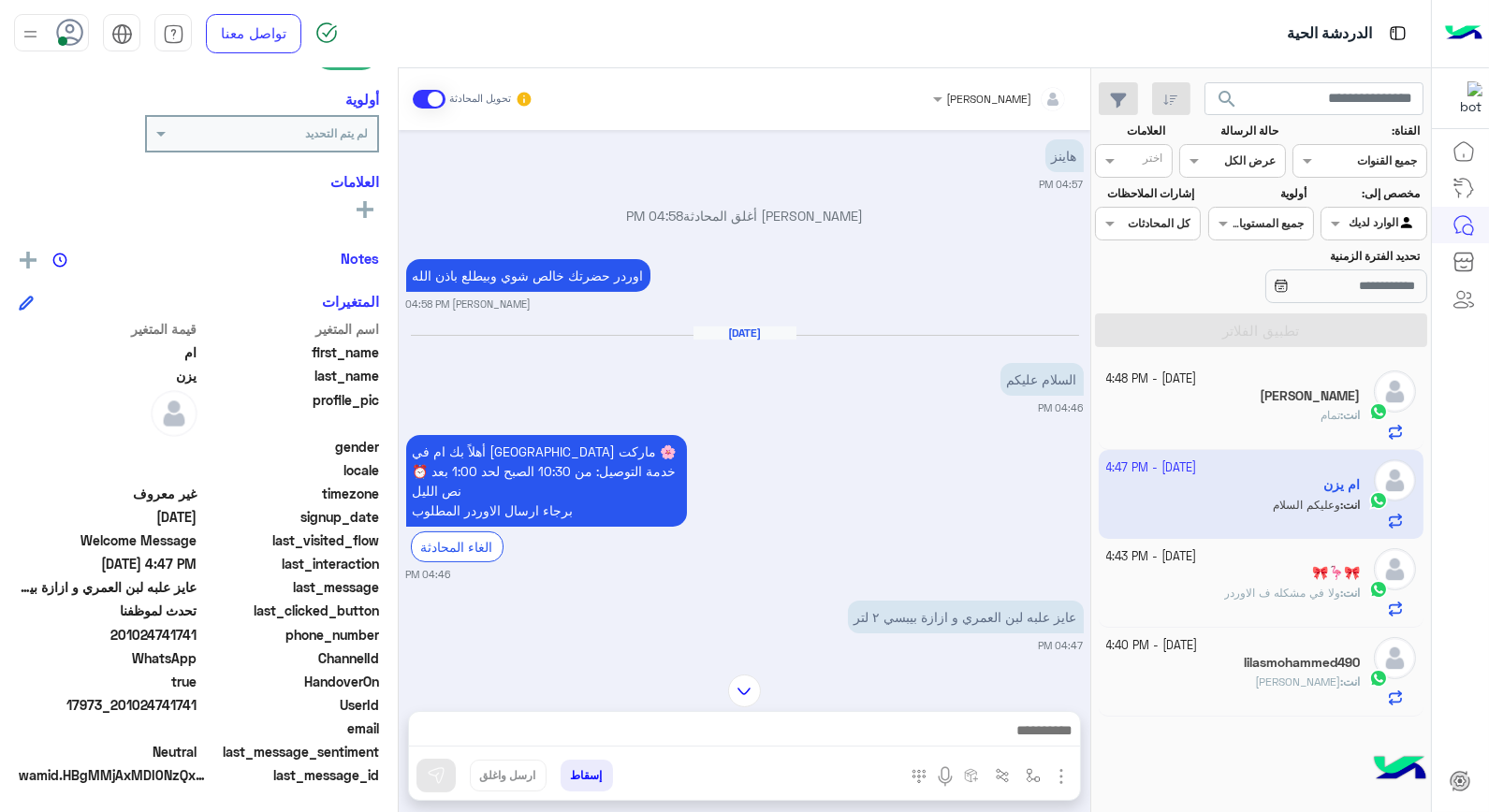
scroll to position [910, 0]
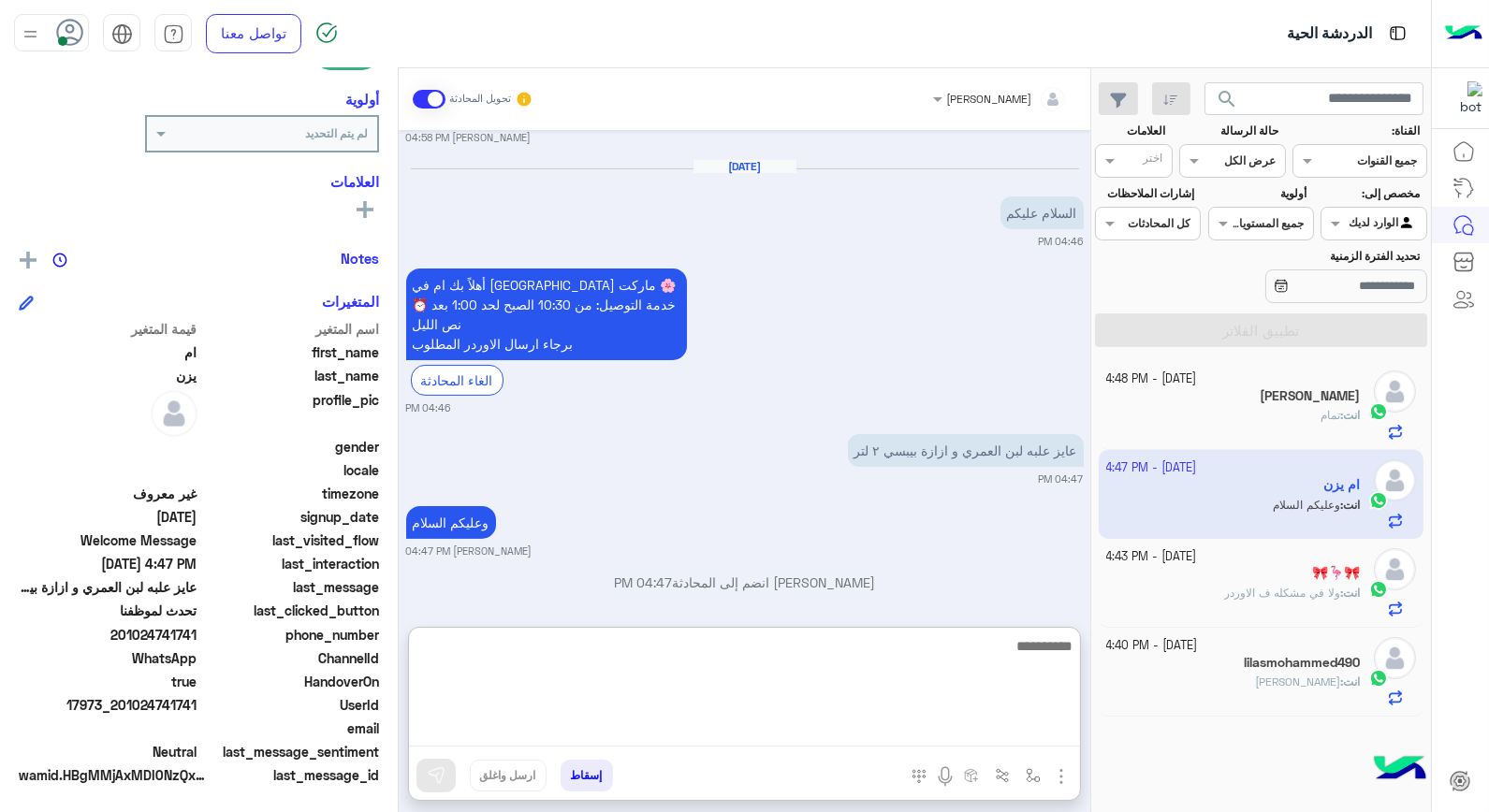
click at [840, 740] on textarea at bounding box center [744, 690] width 671 height 113
type textarea "**********"
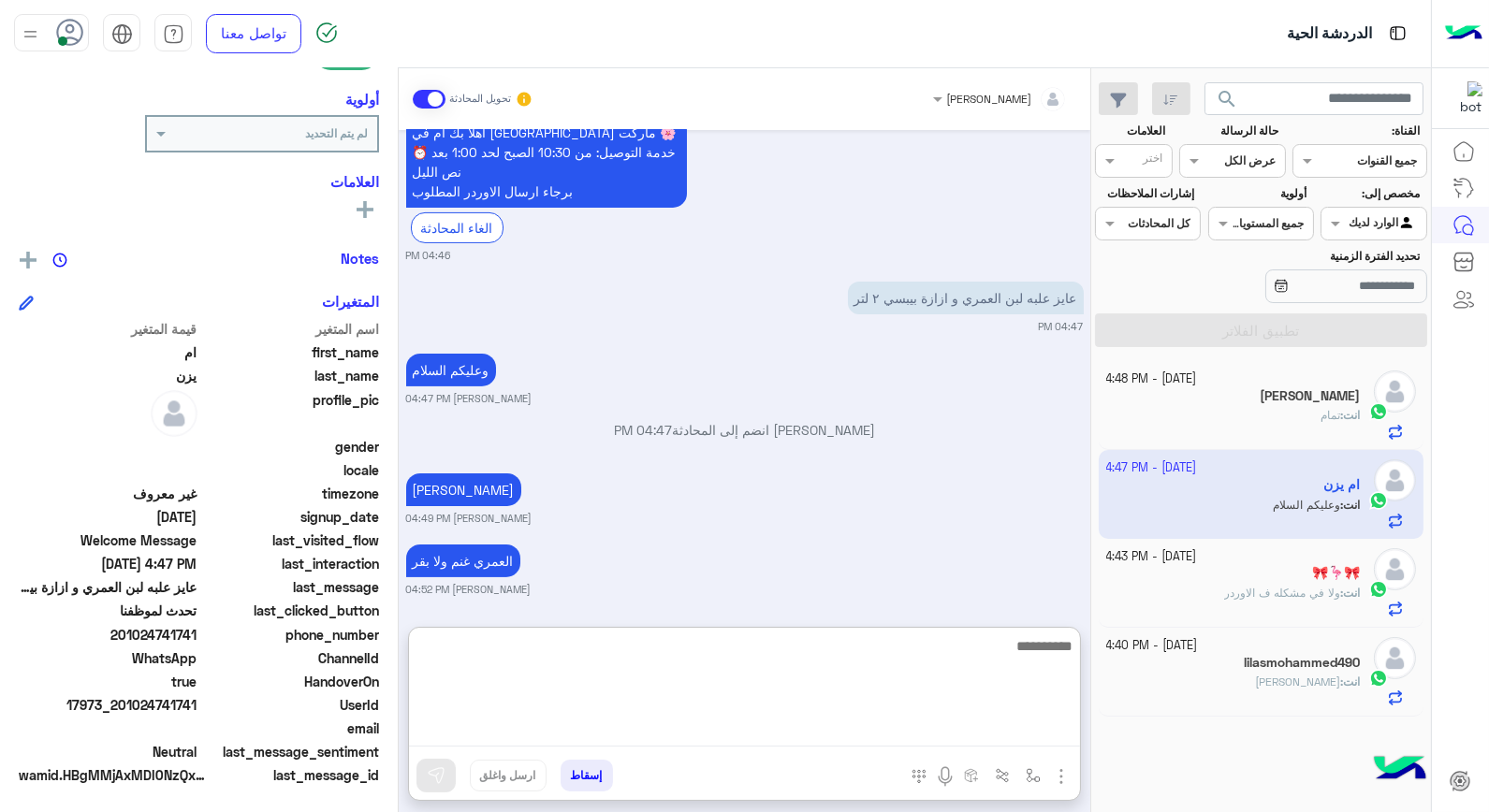
scroll to position [1067, 0]
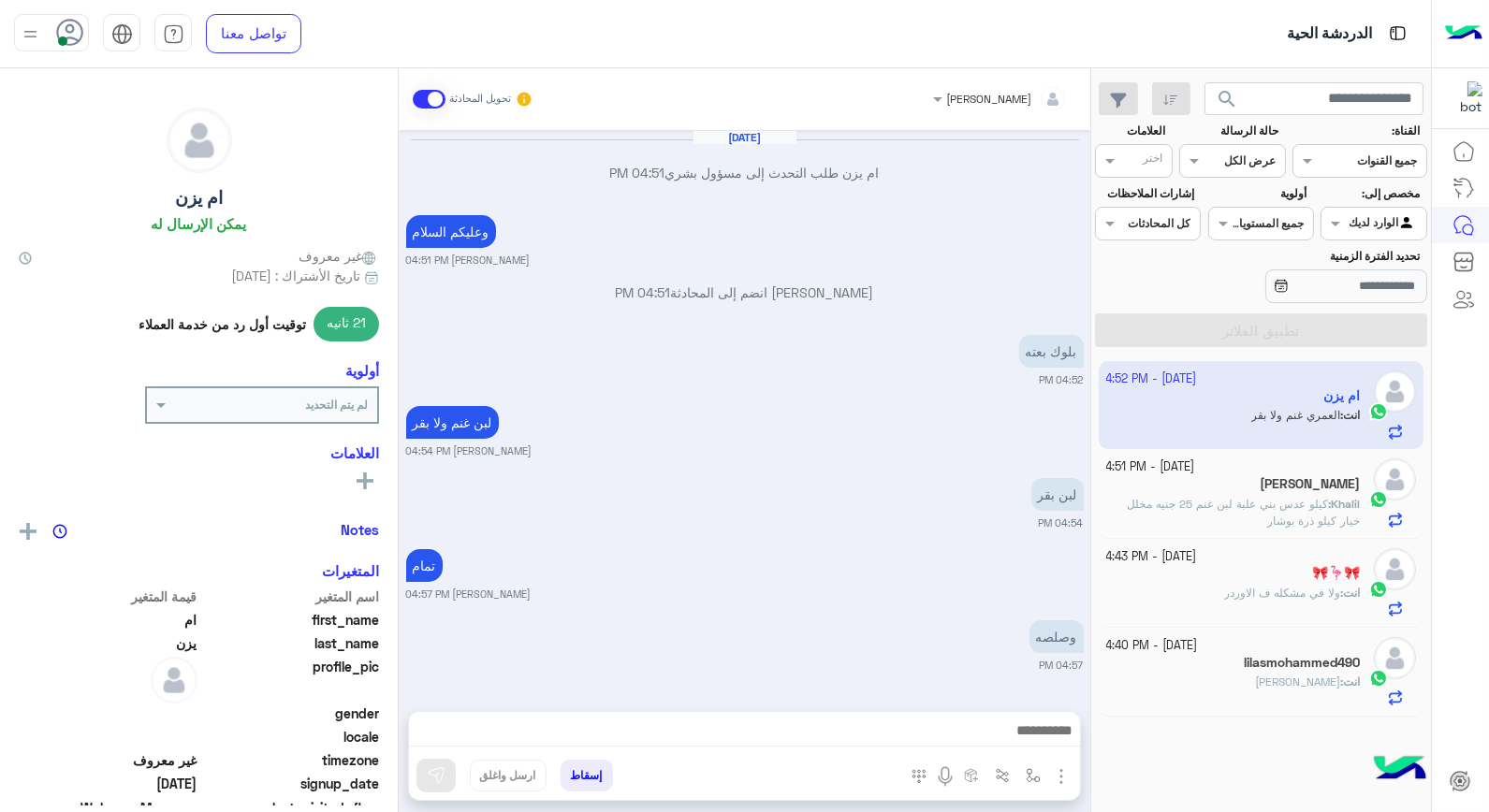
scroll to position [934, 0]
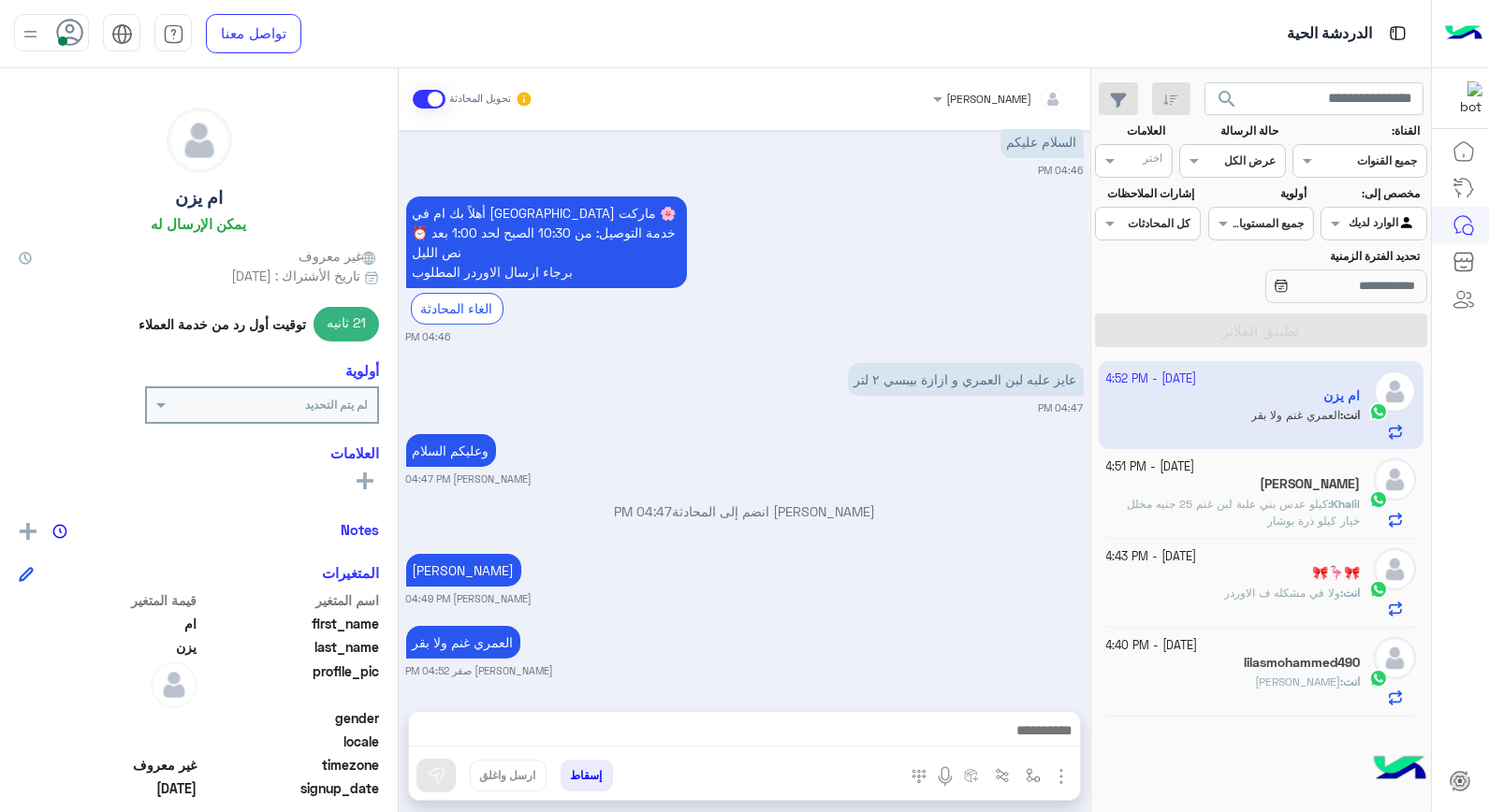
click at [1292, 520] on span "كيلو عدس بني علبة لبن غنم 25 جنيه مخلل خيار كيلو ذرة بوشار" at bounding box center [1244, 512] width 233 height 31
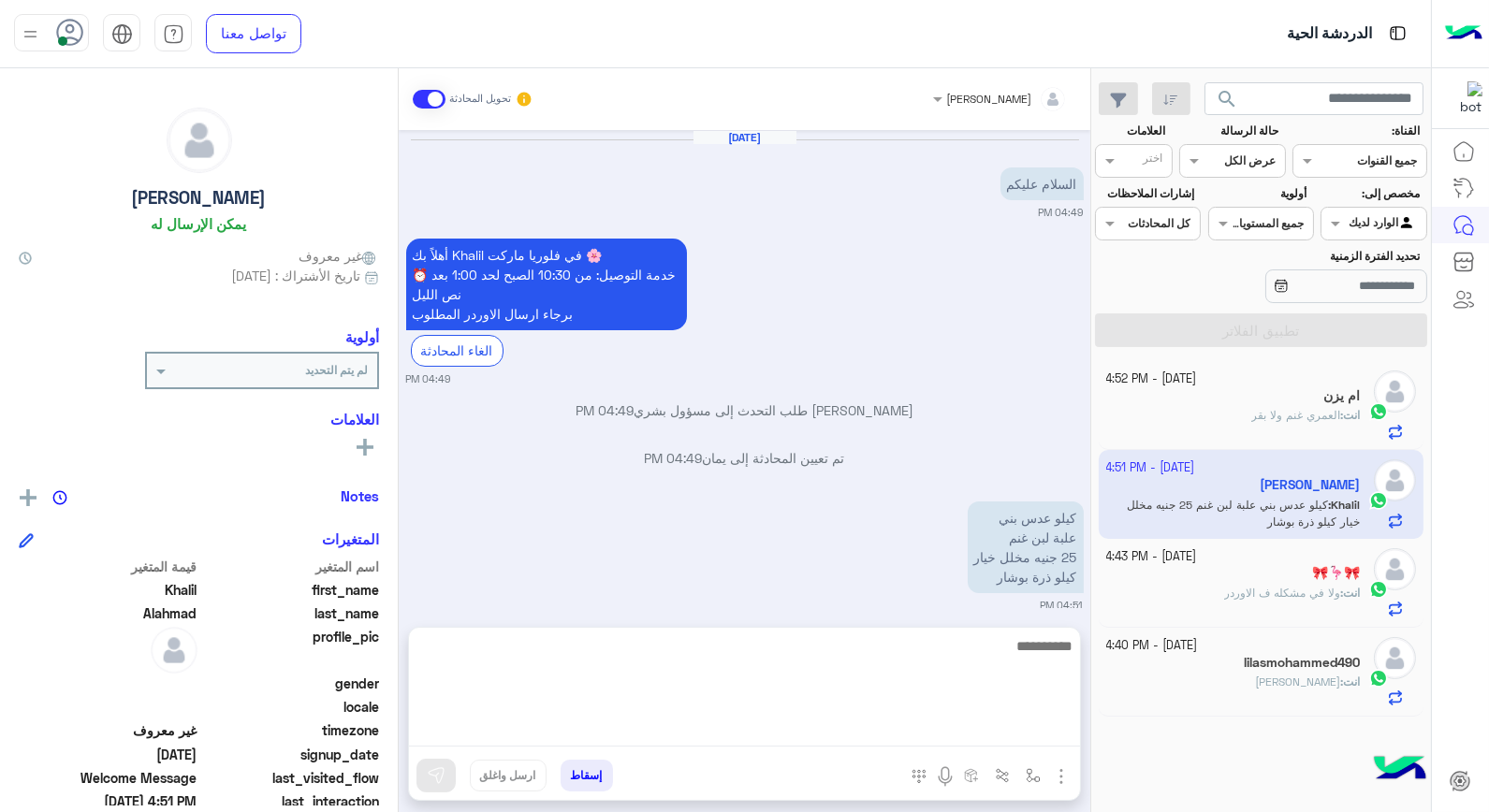
click at [917, 728] on textarea at bounding box center [744, 690] width 671 height 113
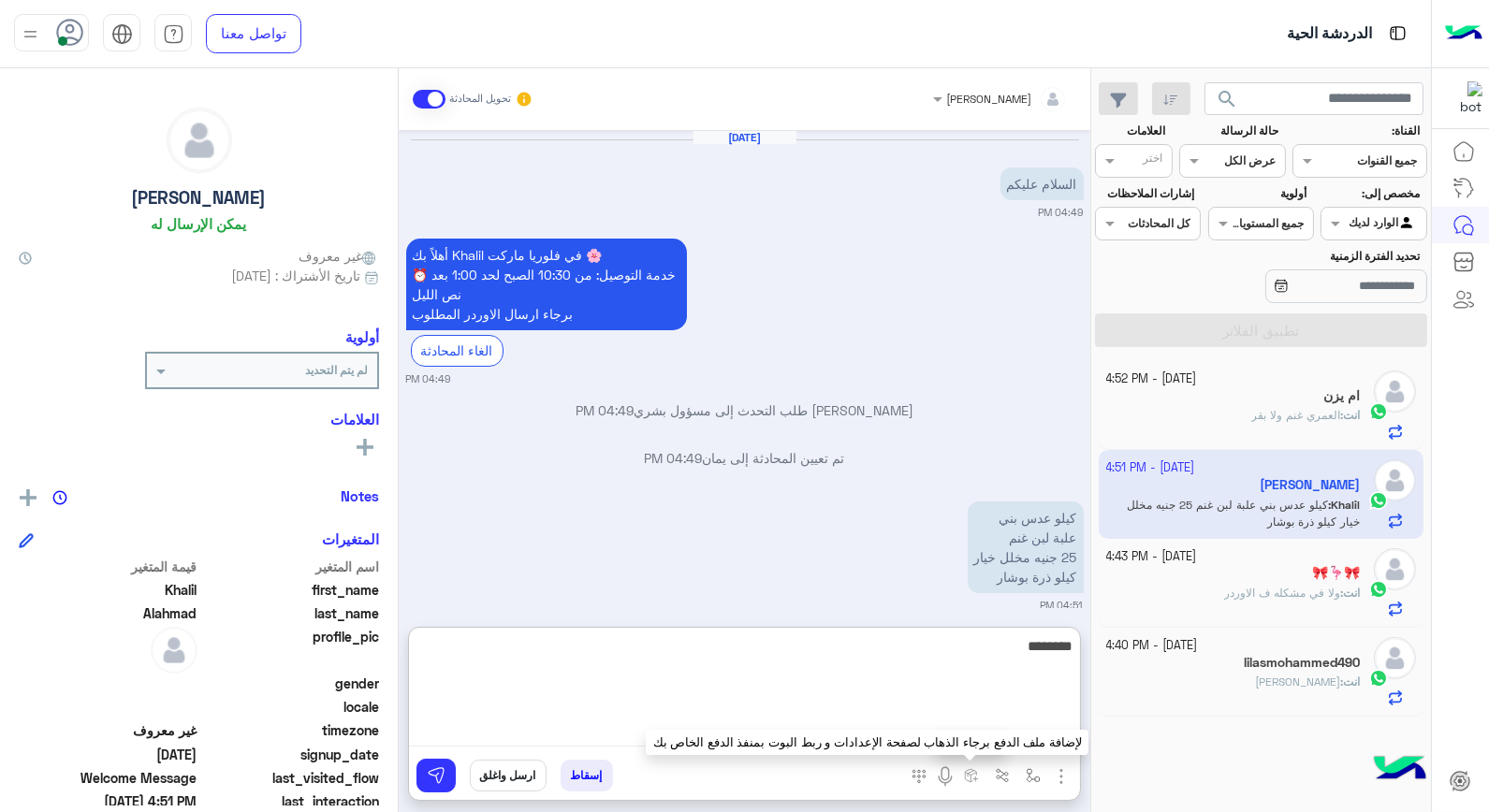
type textarea "*********"
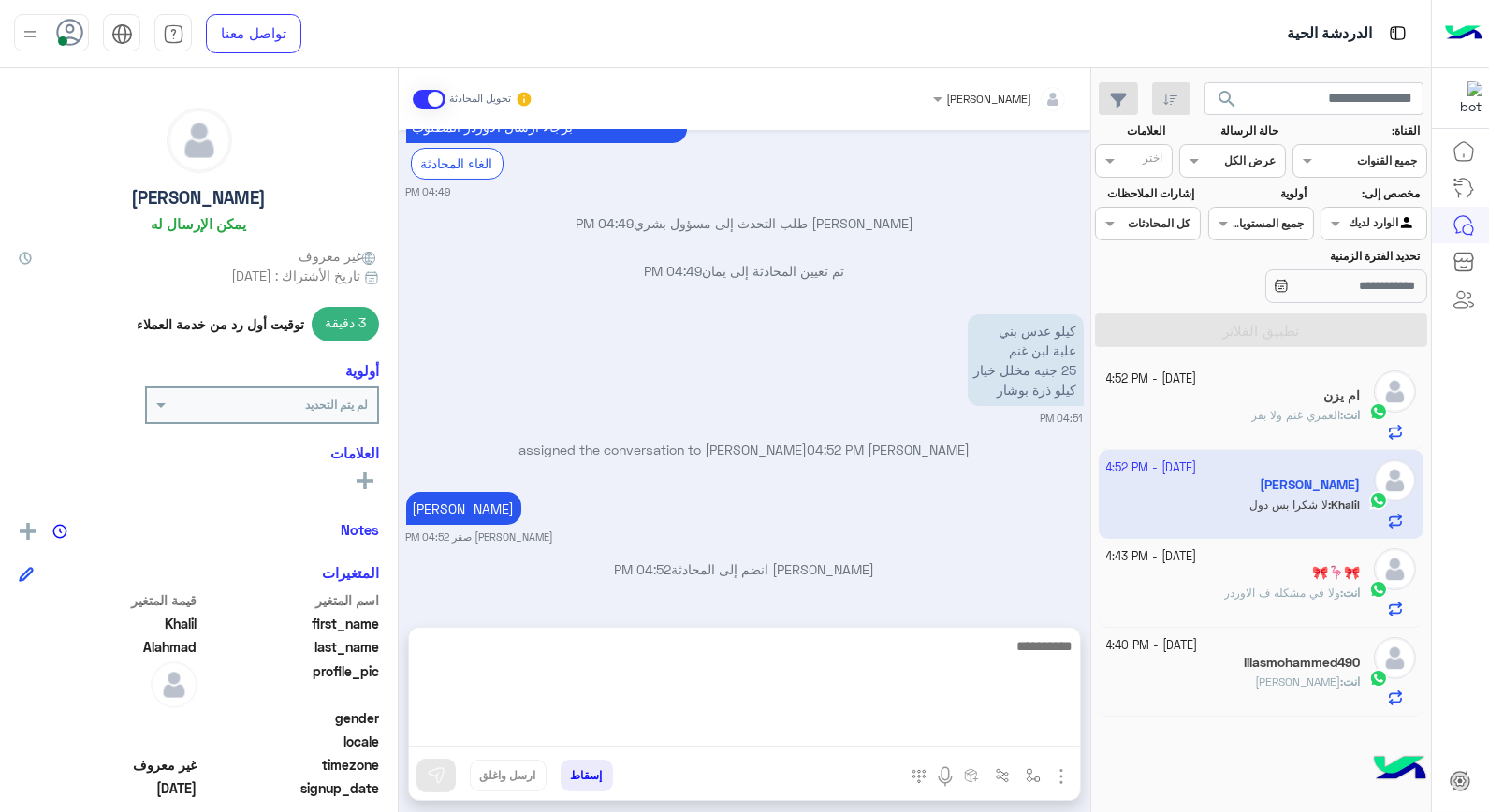
scroll to position [188, 0]
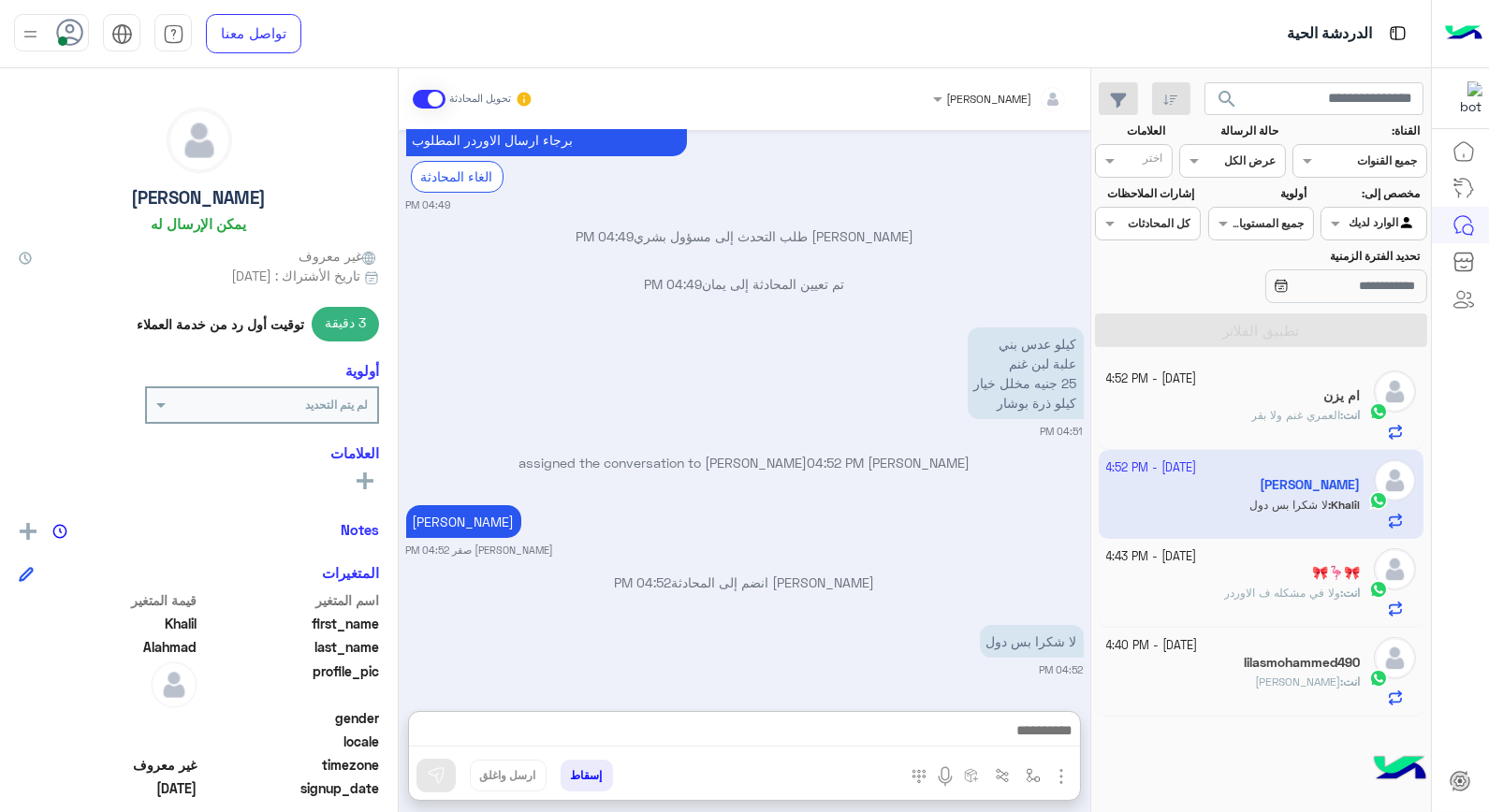
click at [1255, 511] on app-inbox-user "[DATE] - 4:52 PM [PERSON_NAME] [PERSON_NAME] : لا شكرا بس دول" at bounding box center [1262, 494] width 325 height 88
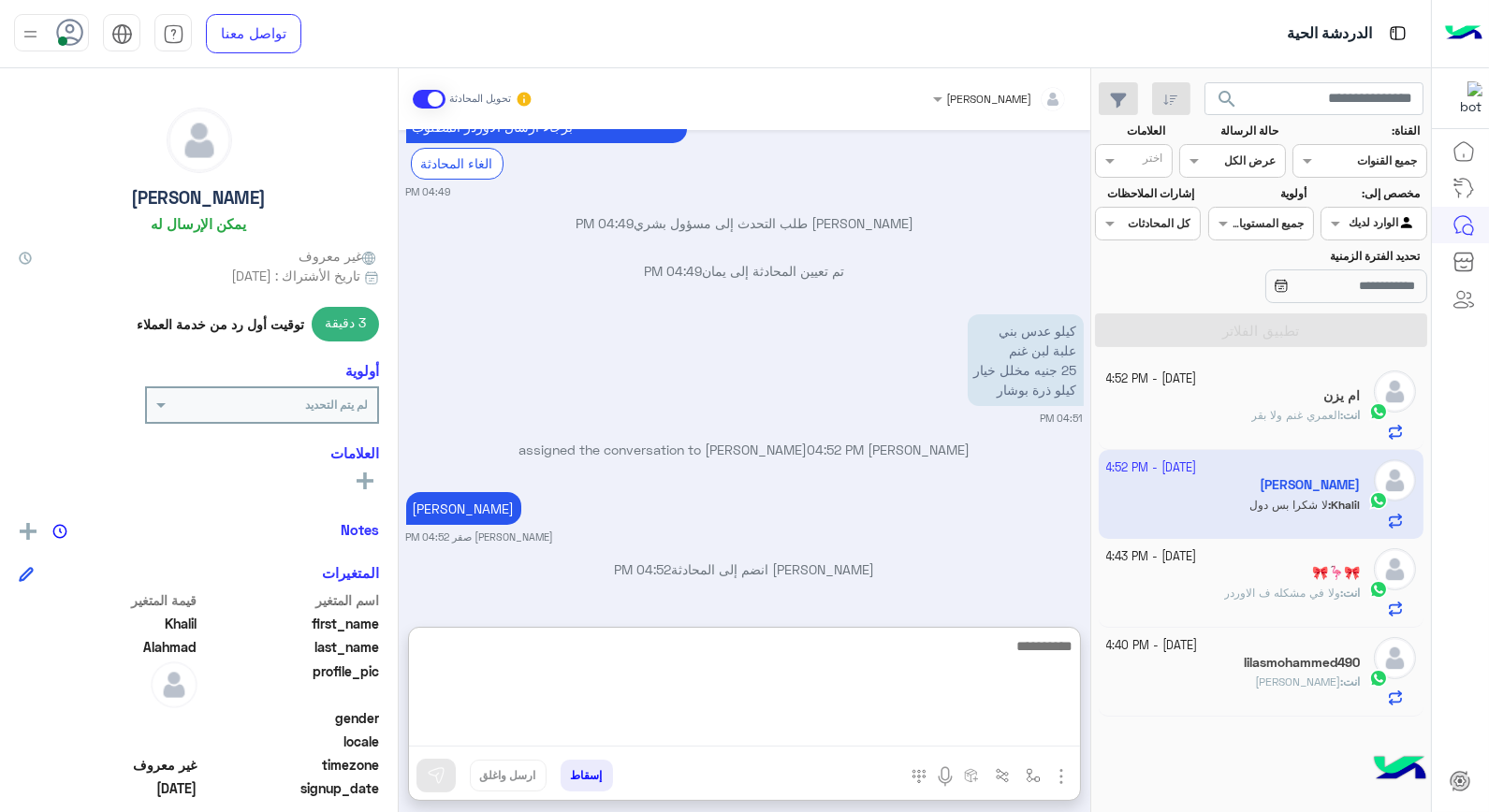
click at [832, 722] on textarea at bounding box center [744, 690] width 671 height 113
type textarea "****"
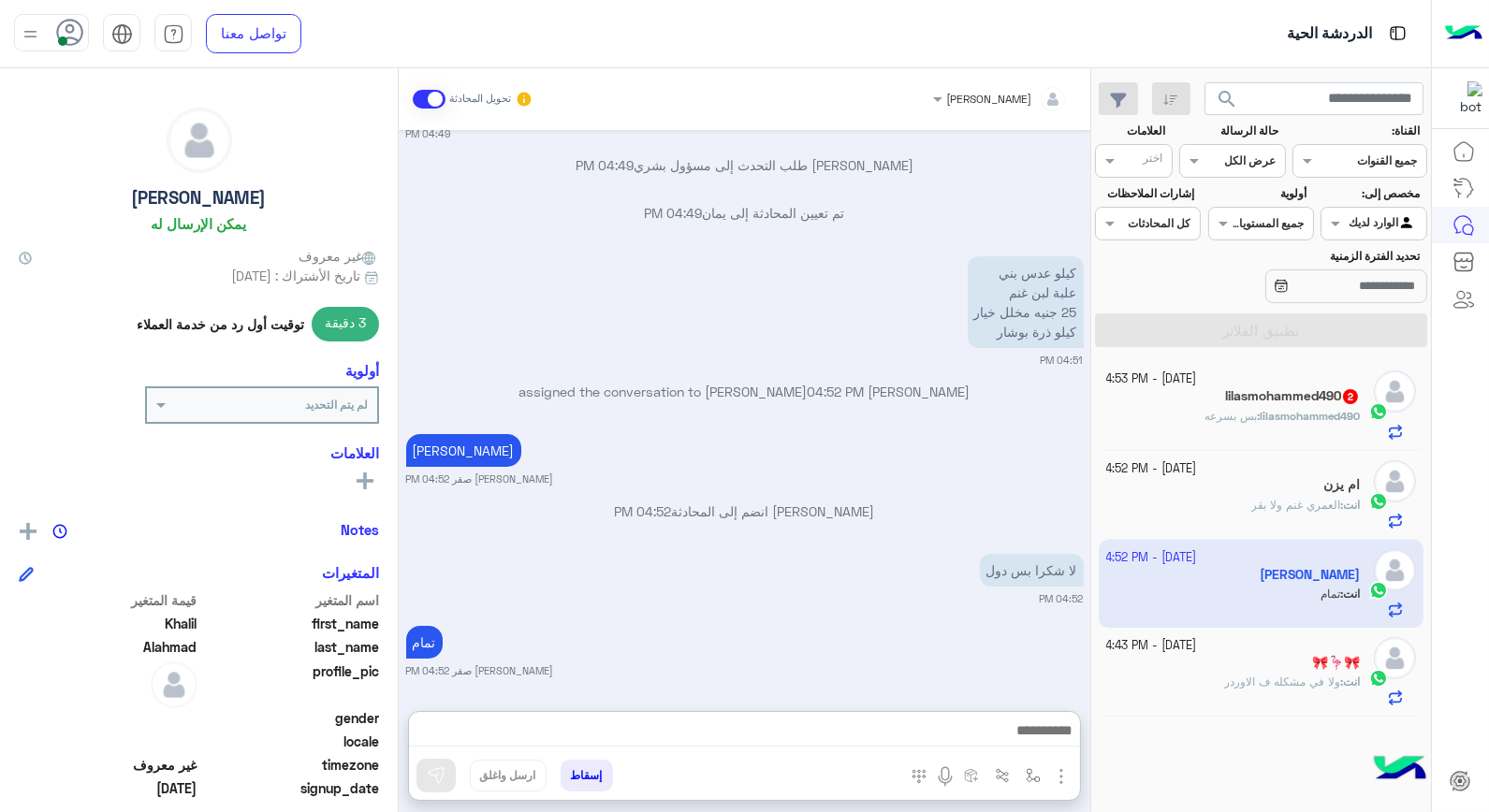
click at [1201, 393] on div "lilasmohammed490 2" at bounding box center [1234, 398] width 255 height 19
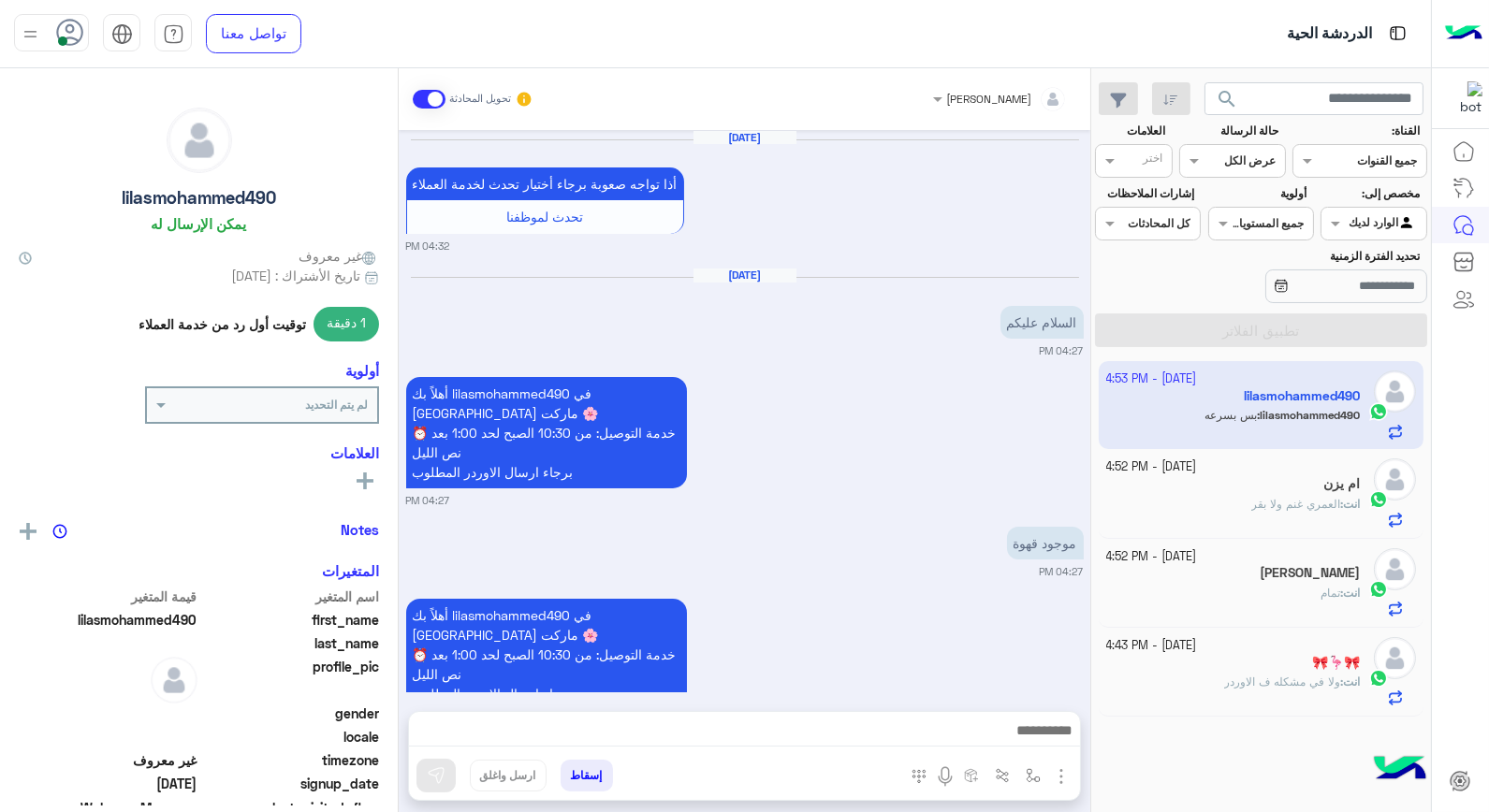
scroll to position [1147, 0]
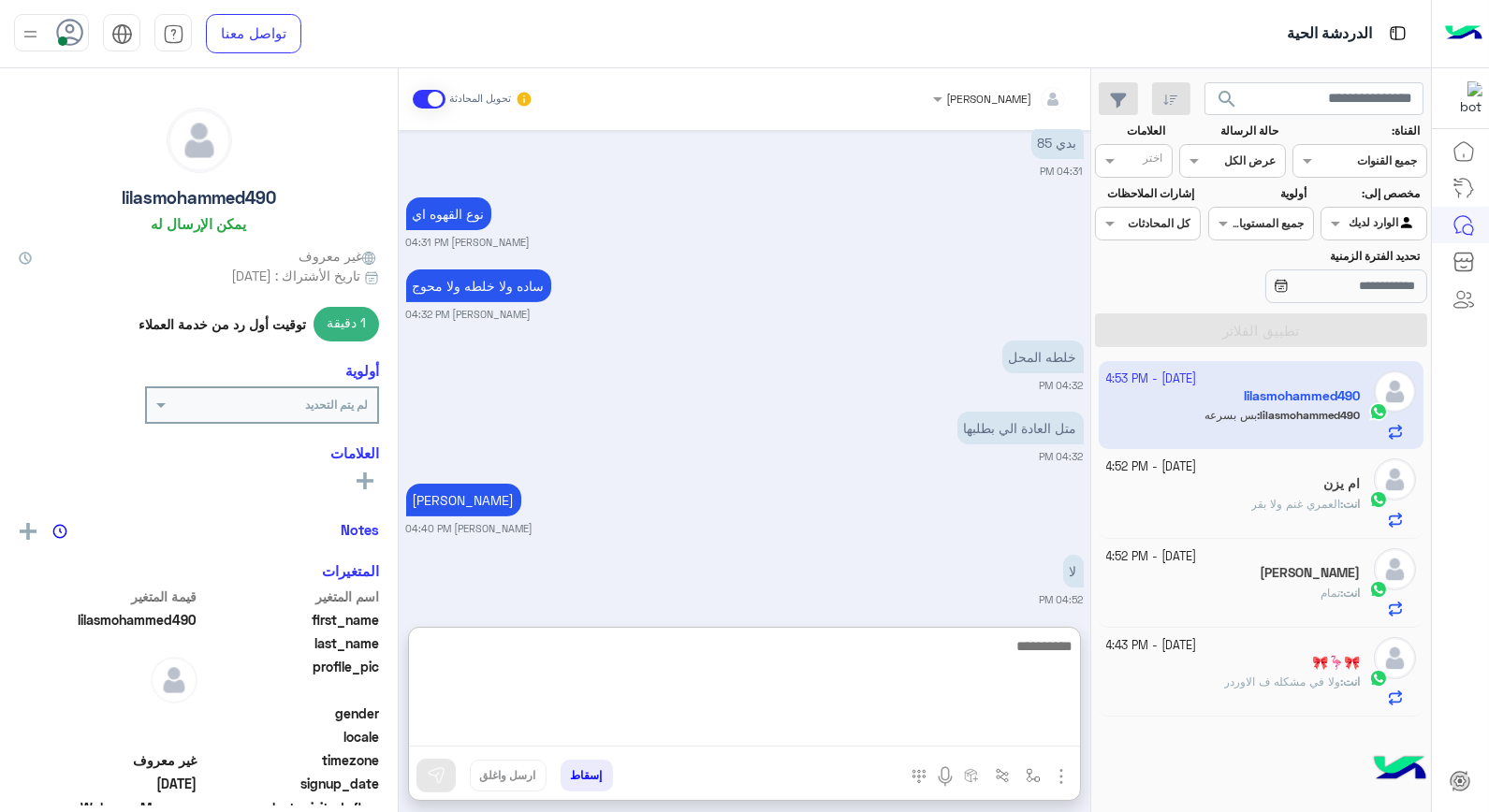
click at [837, 740] on textarea at bounding box center [744, 690] width 671 height 113
type textarea "**********"
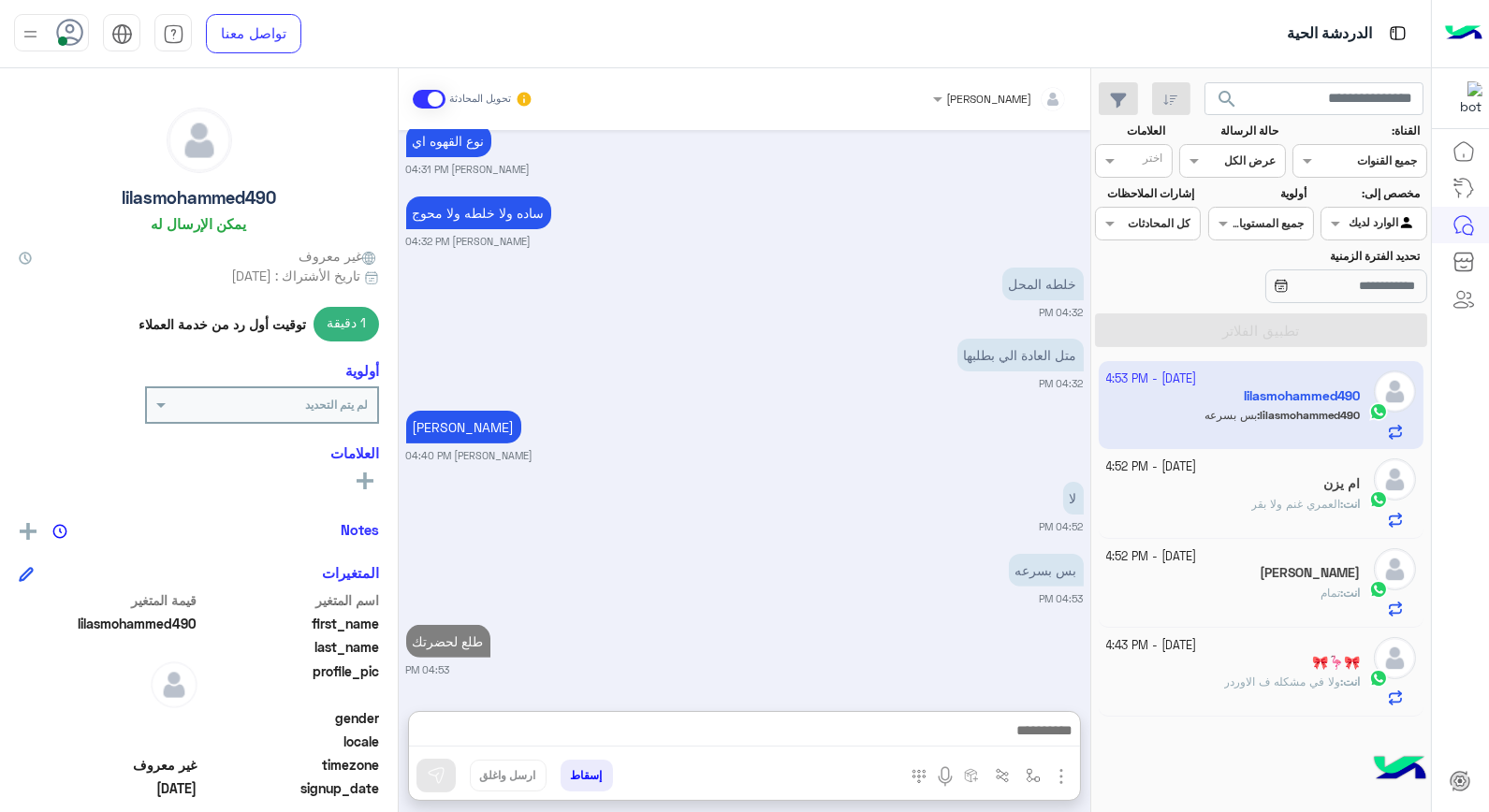
click at [594, 774] on button "إسقاط" at bounding box center [587, 775] width 52 height 32
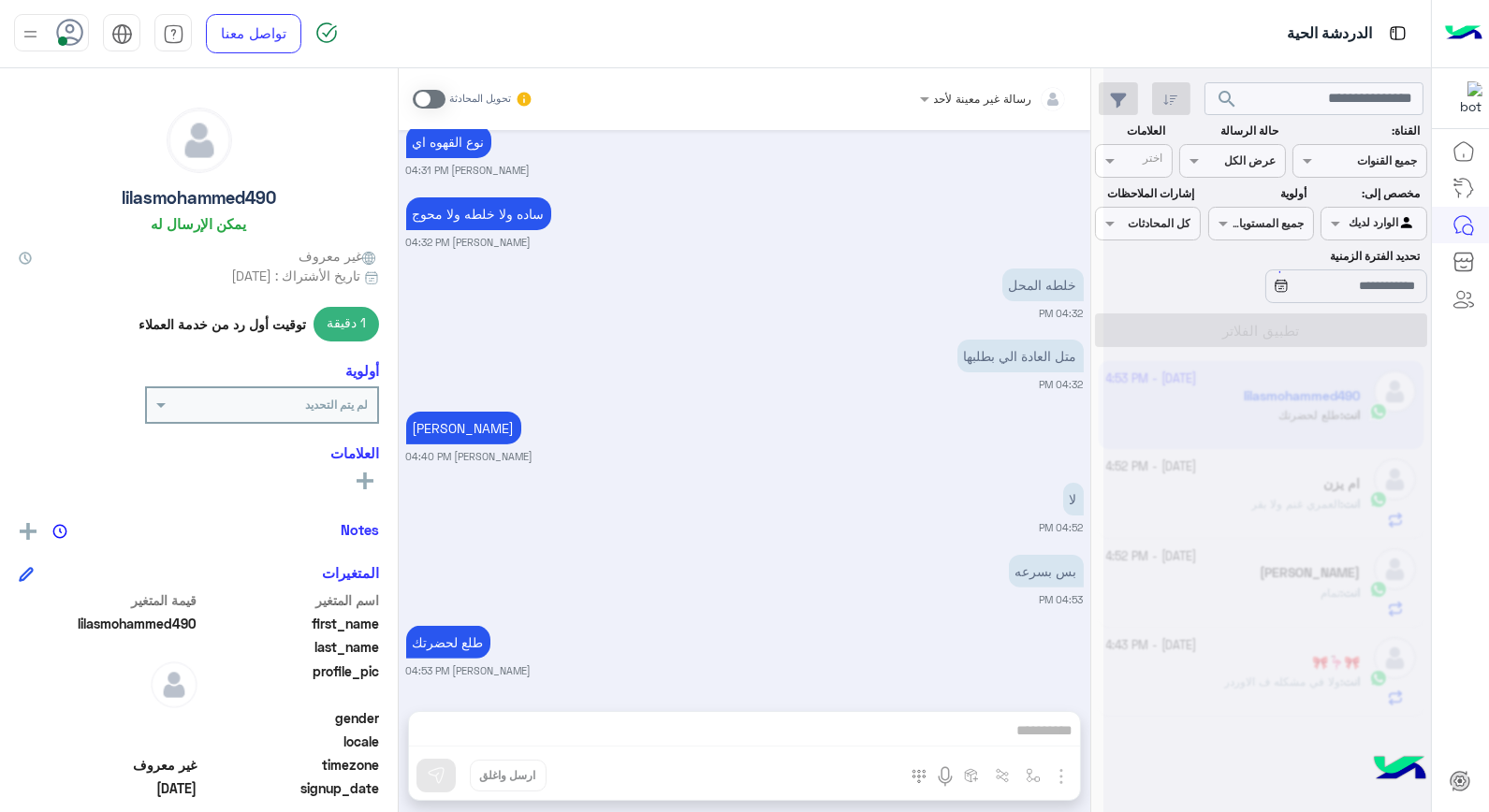
scroll to position [1267, 0]
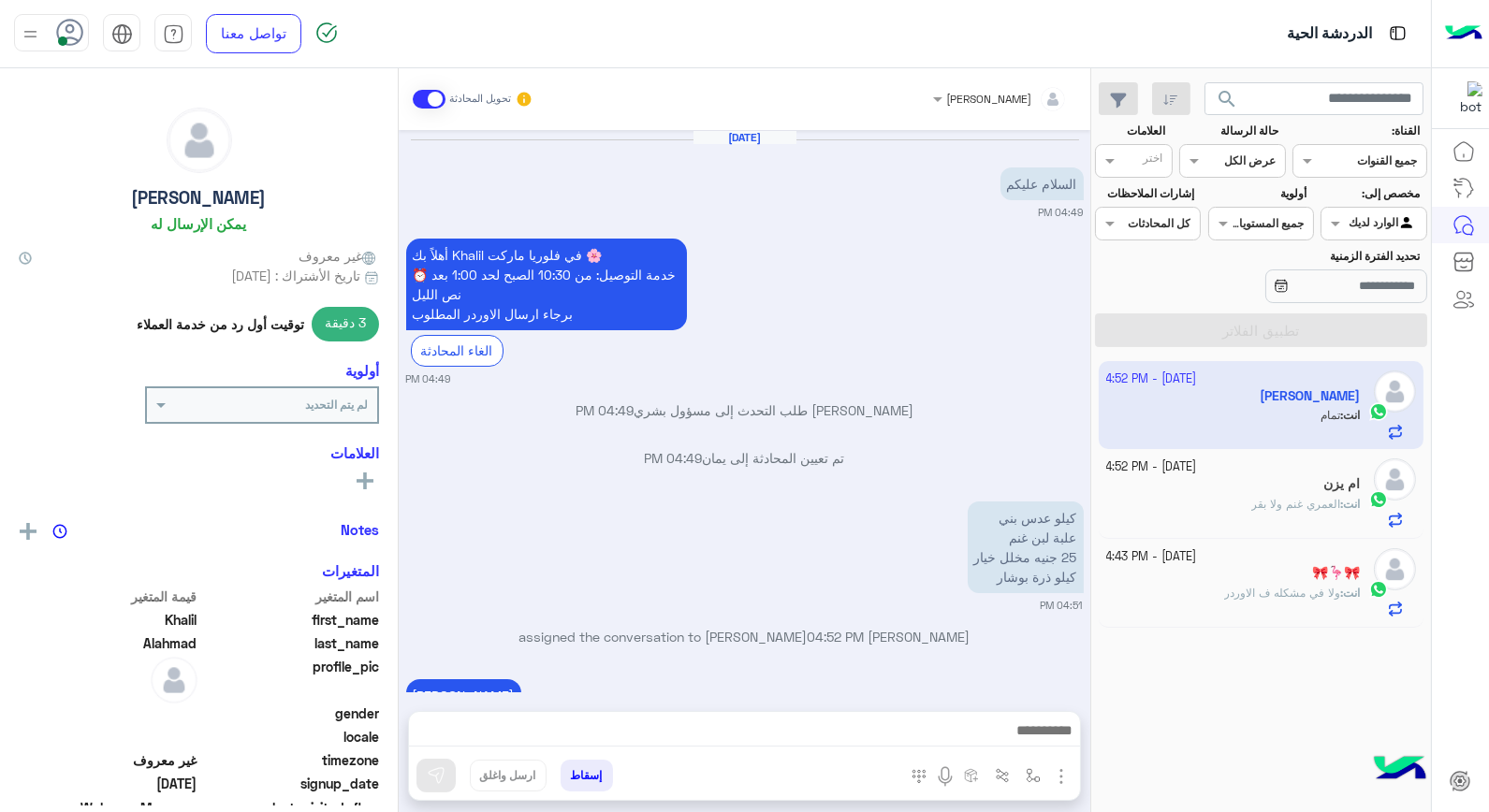
scroll to position [245, 0]
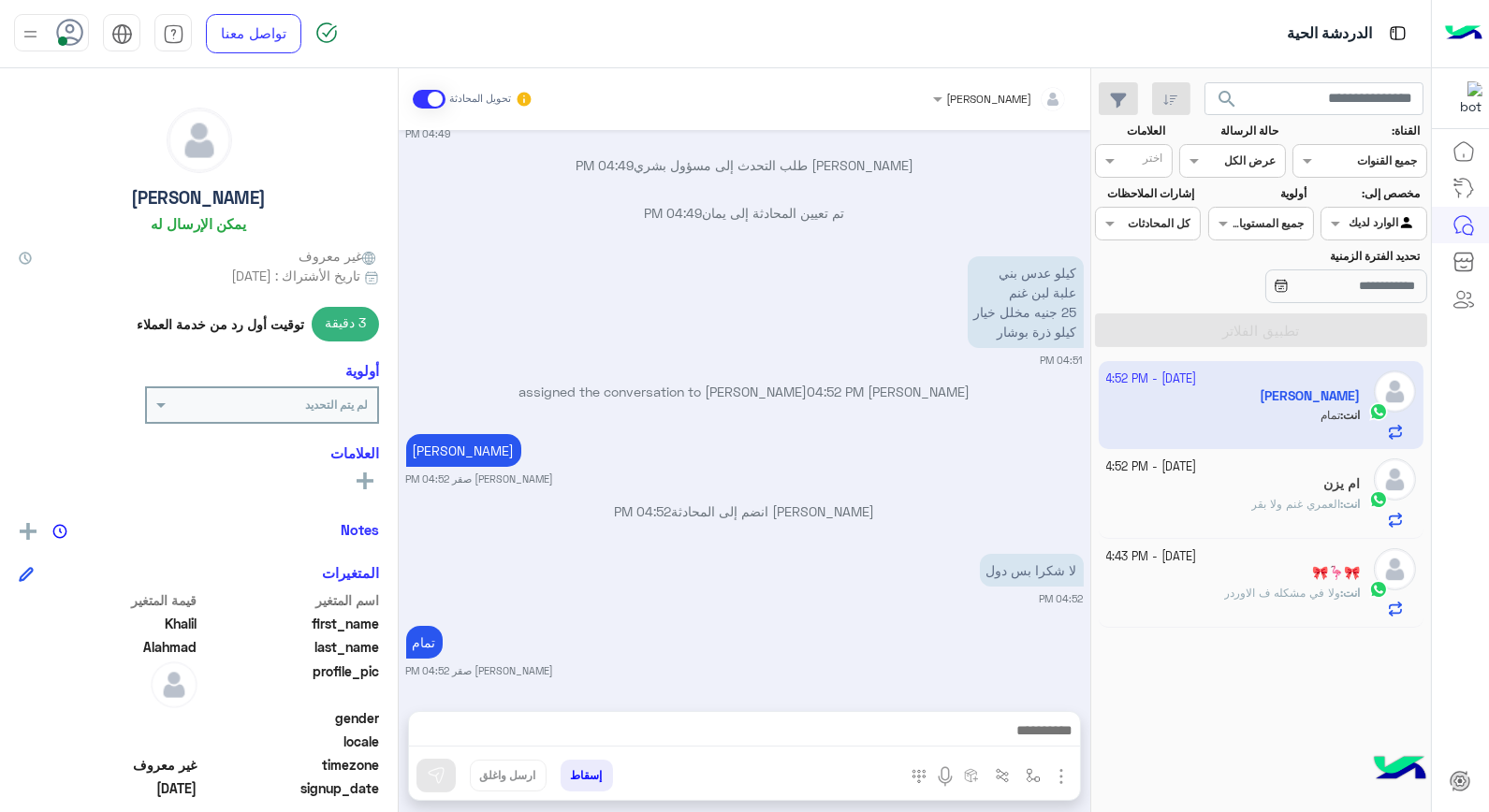
click at [1283, 568] on div "🎀🦩🎀" at bounding box center [1234, 574] width 255 height 19
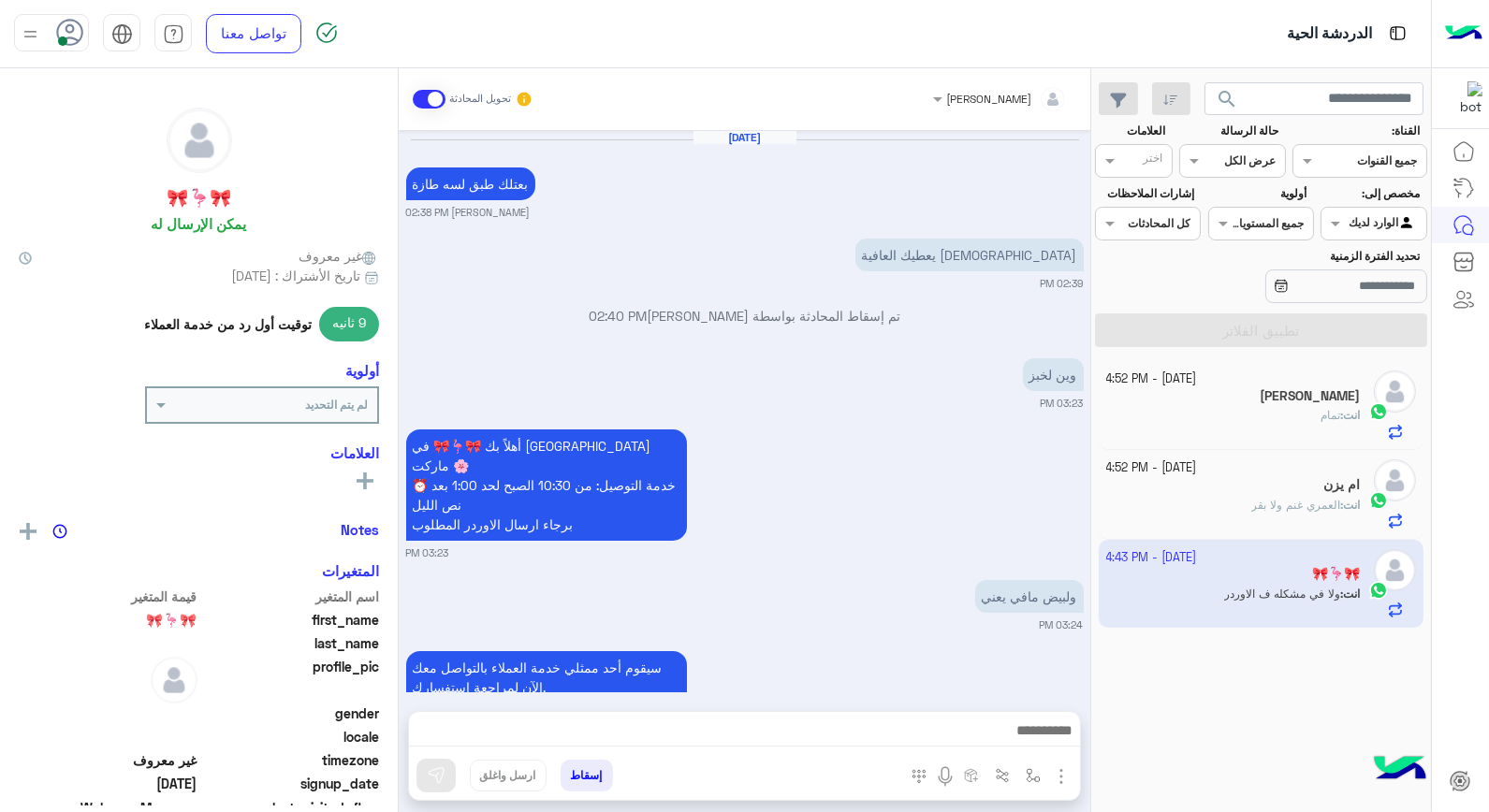
scroll to position [1117, 0]
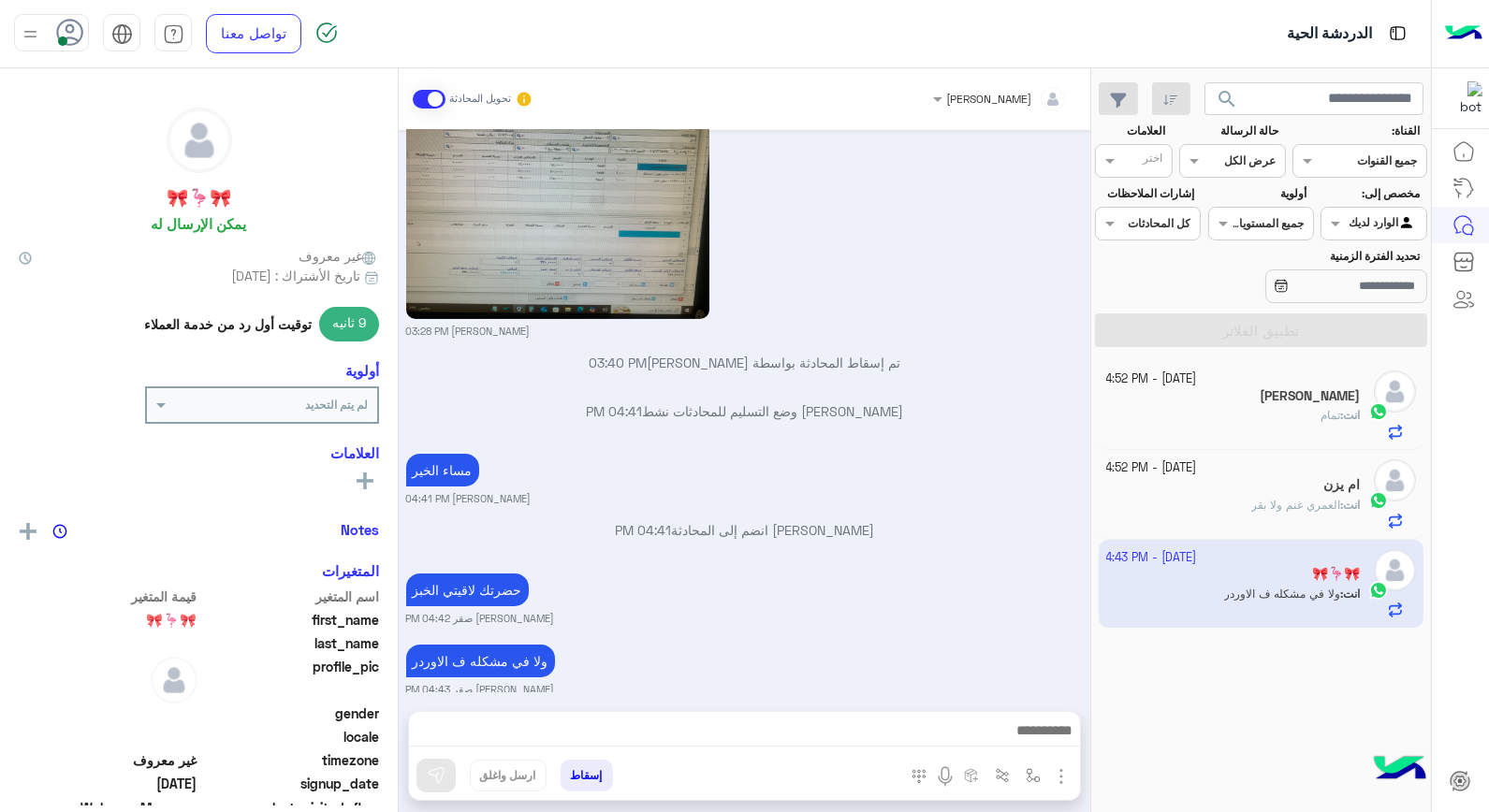
click at [581, 762] on button "إسقاط" at bounding box center [587, 775] width 52 height 32
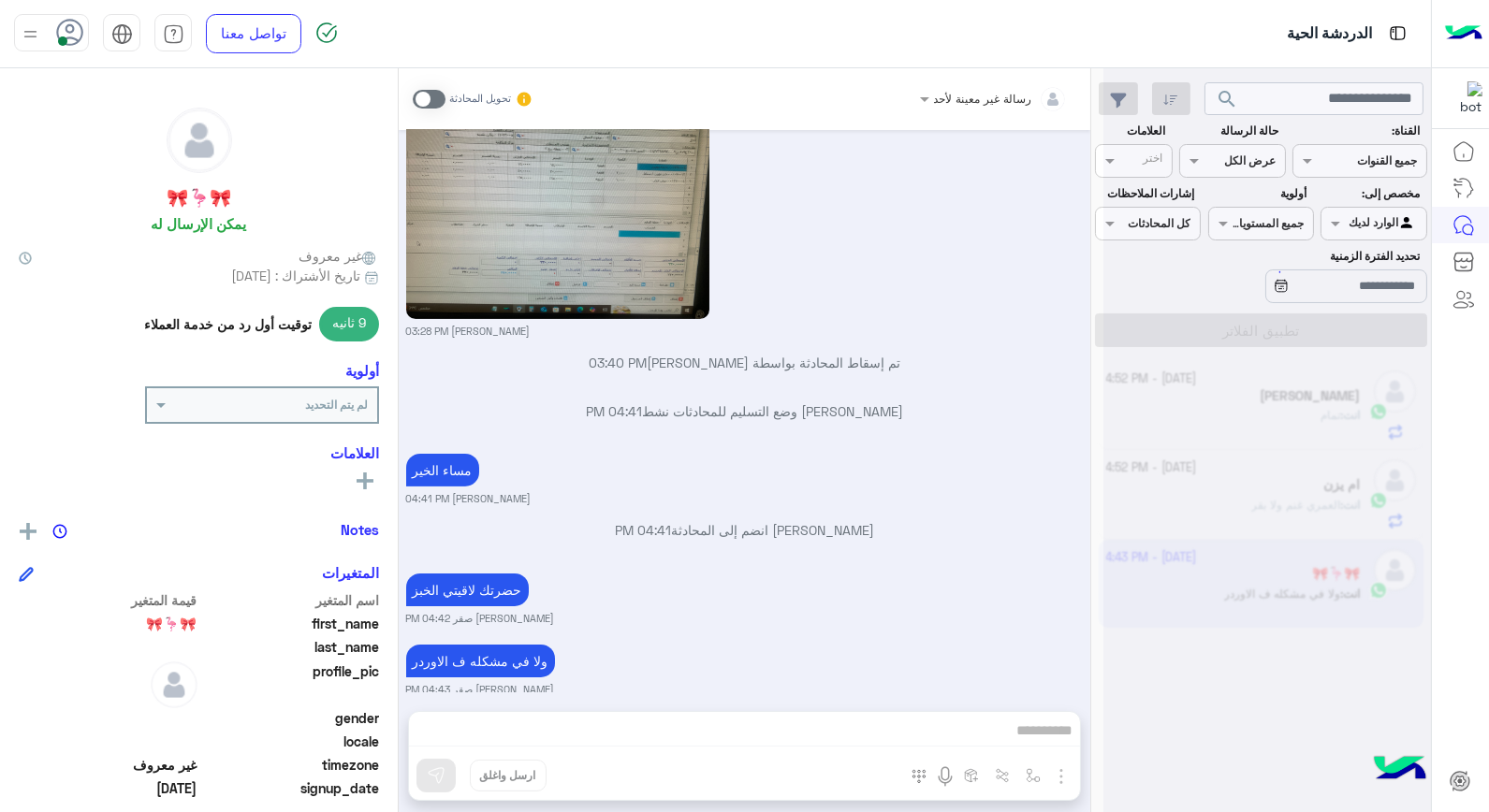
scroll to position [1165, 0]
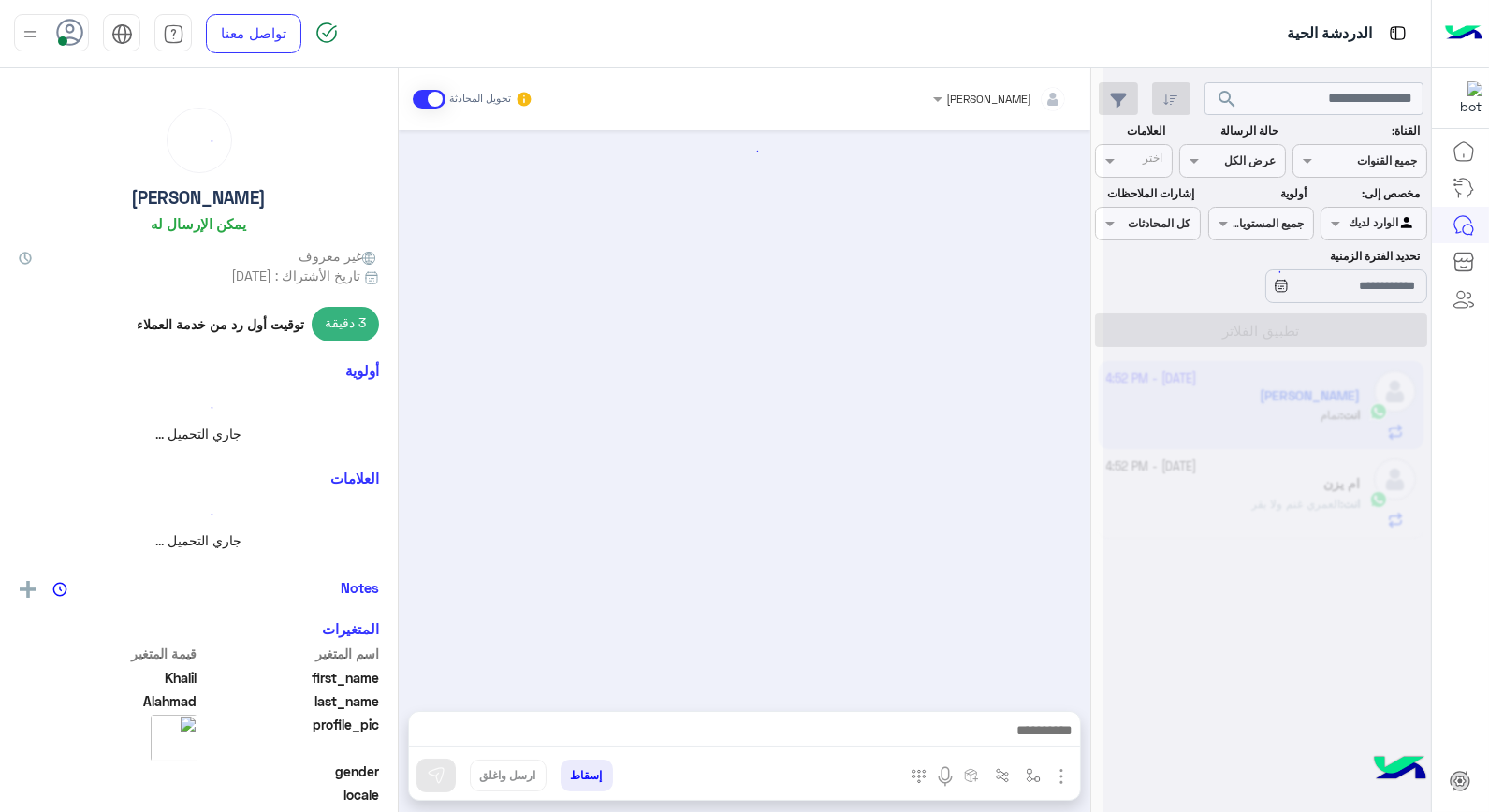
scroll to position [245, 0]
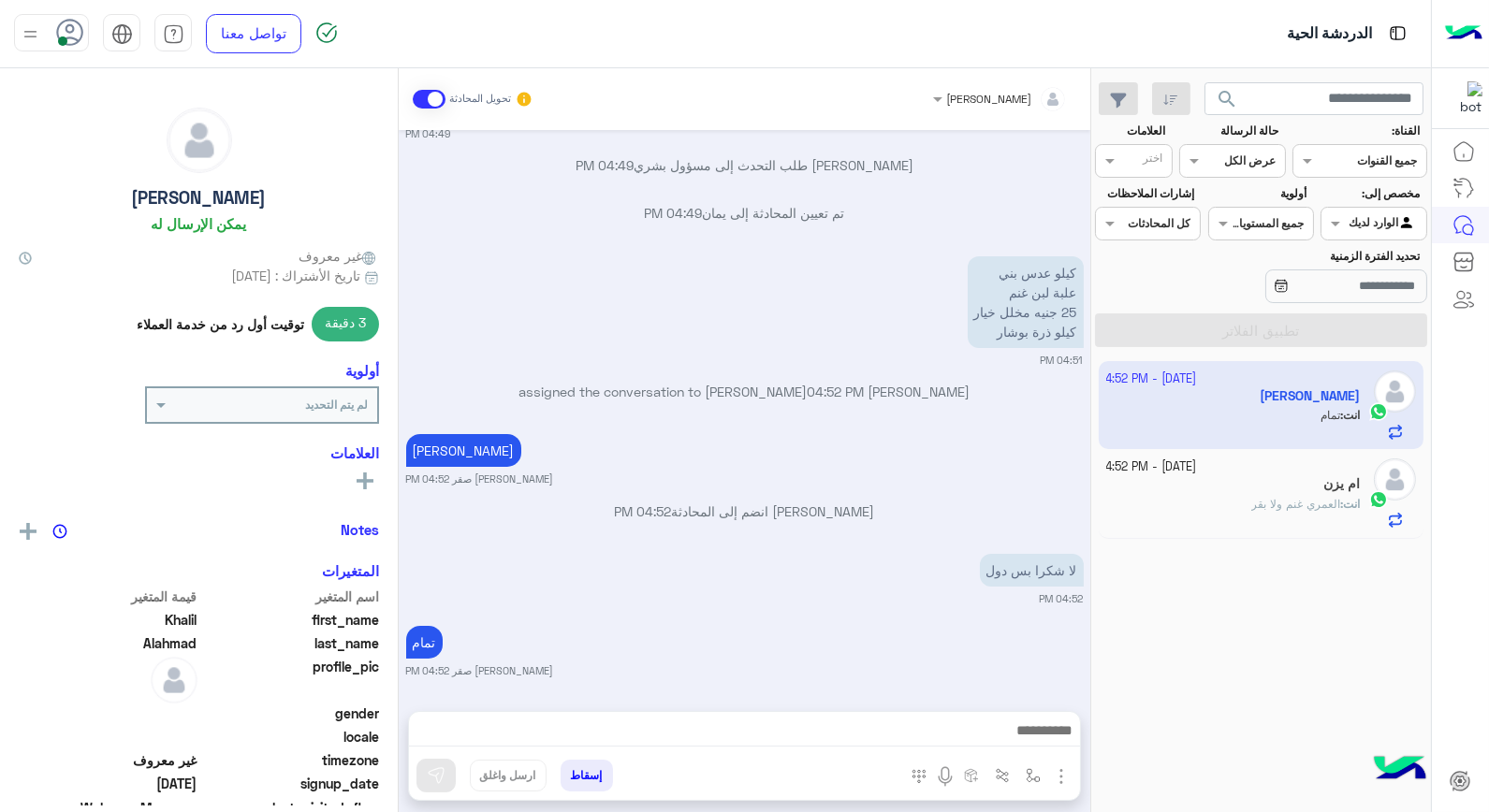
click at [1219, 416] on app-inbox-user "3 October - 4:52 PM Khalil Alahmad انت : تمام" at bounding box center [1262, 404] width 325 height 88
click at [1219, 416] on app-inbox-user "3 October - 4:52 PM Khalil Alahmad انت : تمام" at bounding box center [1262, 404] width 325 height 88
click at [1218, 415] on app-inbox-user "3 October - 4:52 PM Khalil Alahmad انت : تمام" at bounding box center [1262, 404] width 325 height 88
drag, startPoint x: 1218, startPoint y: 415, endPoint x: 1259, endPoint y: 582, distance: 172.0
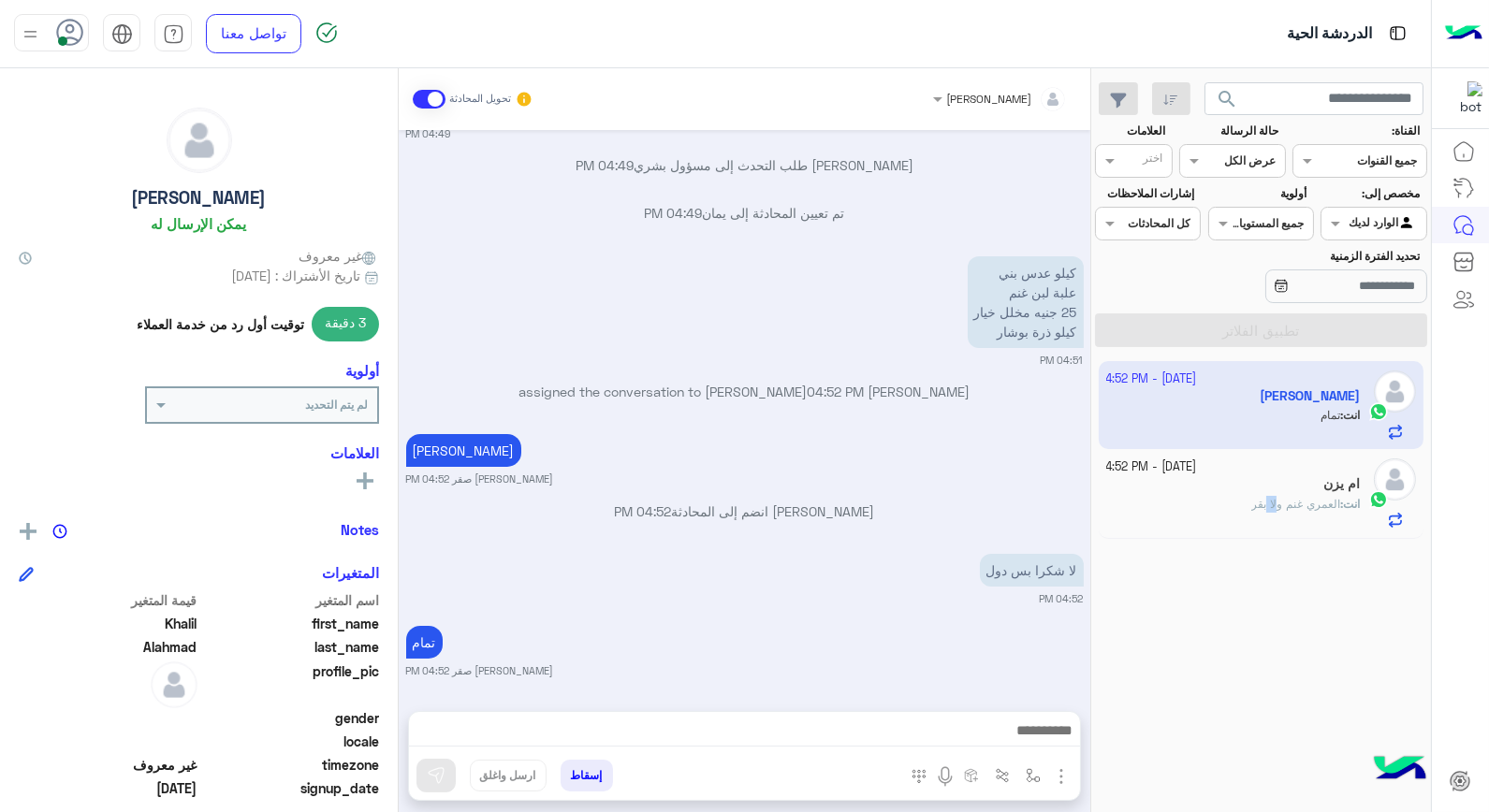
click at [1259, 582] on div "3 October - 4:52 PM Khalil Alahmad انت : تمام 3 October - 4:52 PM ام يزن انت : …" at bounding box center [1261, 587] width 340 height 465
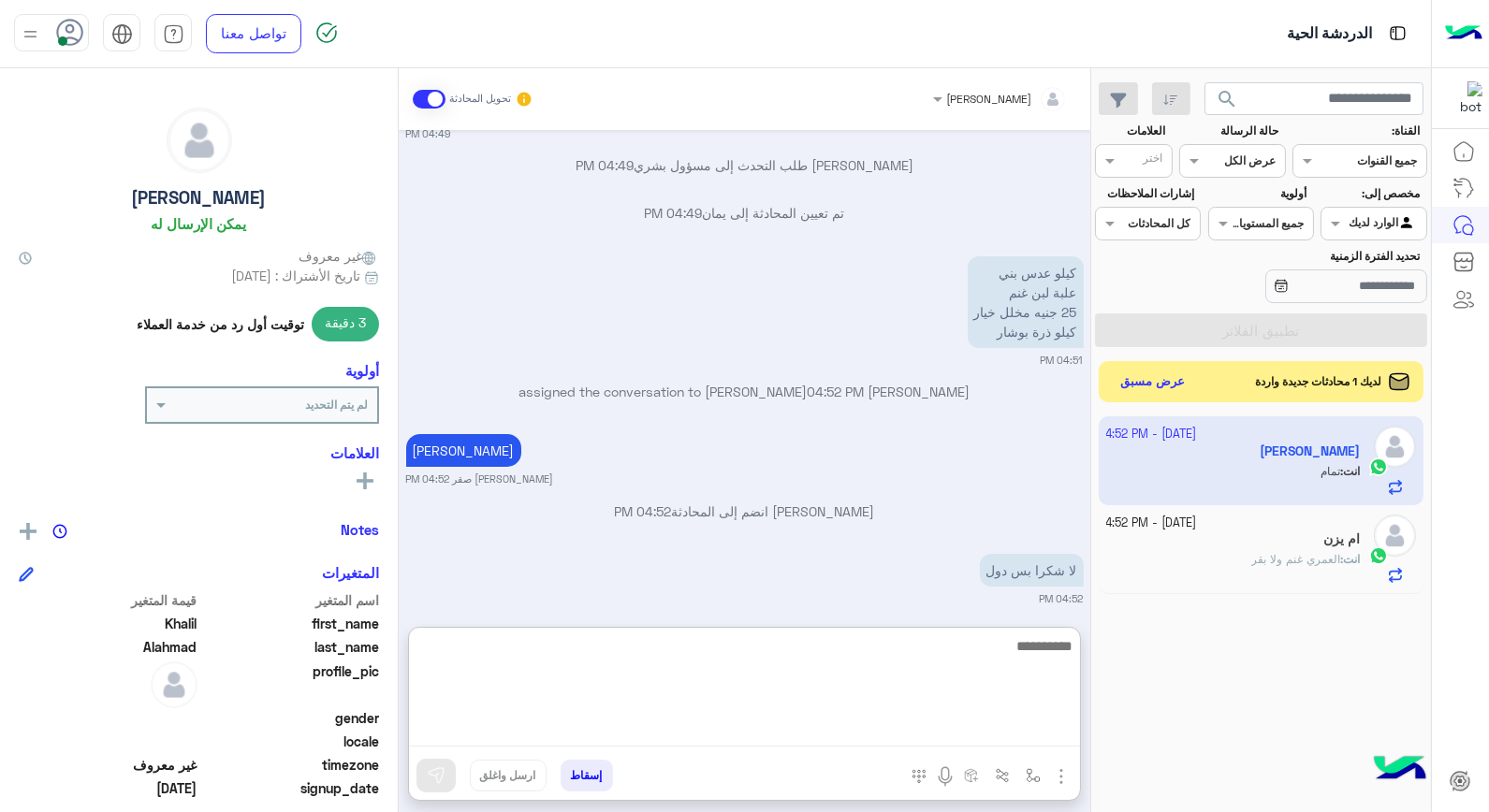
click at [911, 723] on textarea at bounding box center [744, 690] width 671 height 113
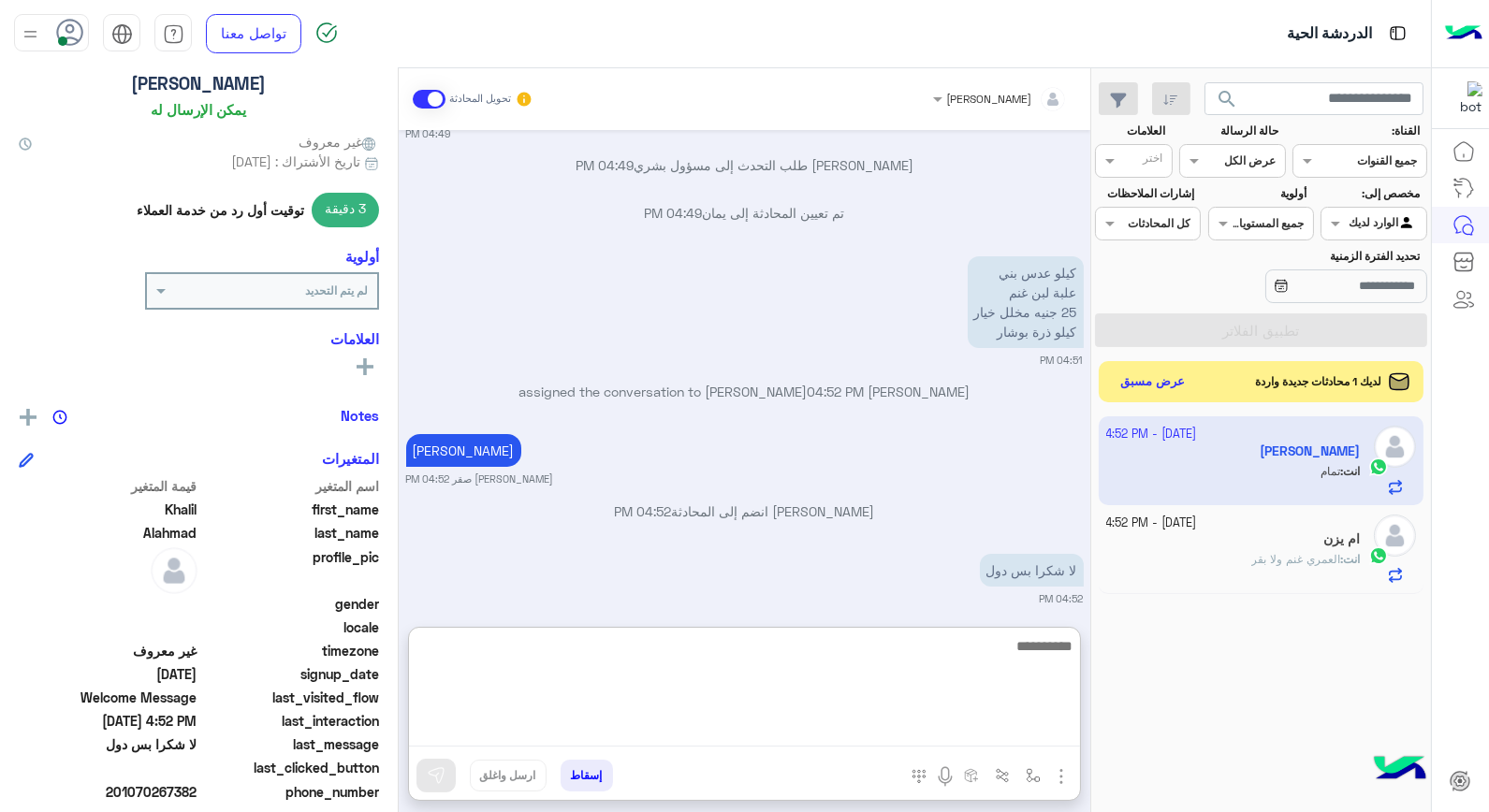
scroll to position [271, 0]
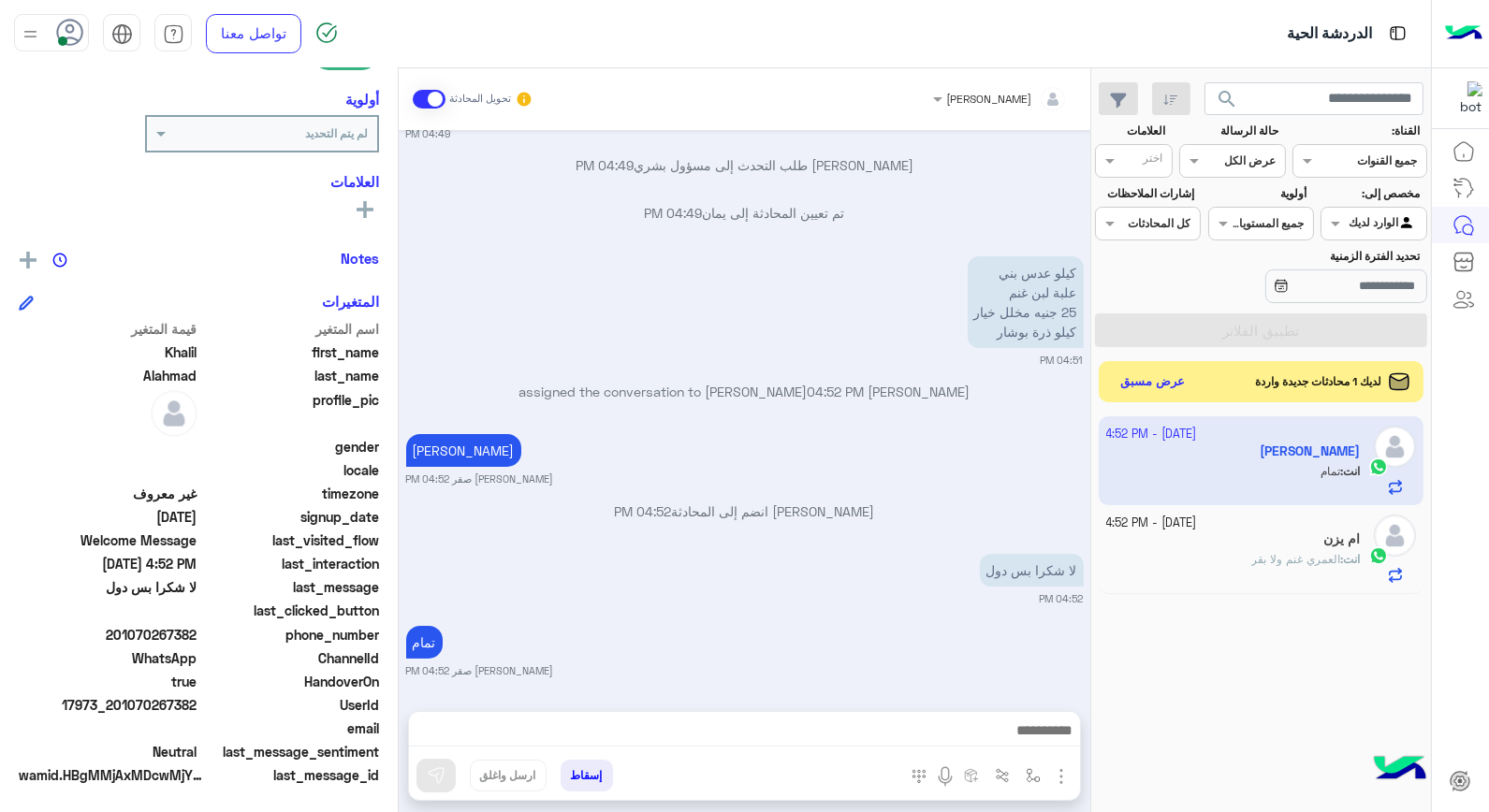
drag, startPoint x: 155, startPoint y: 633, endPoint x: 197, endPoint y: 634, distance: 42.0
click at [197, 634] on span "201070267382" at bounding box center [108, 635] width 179 height 19
copy span "267382"
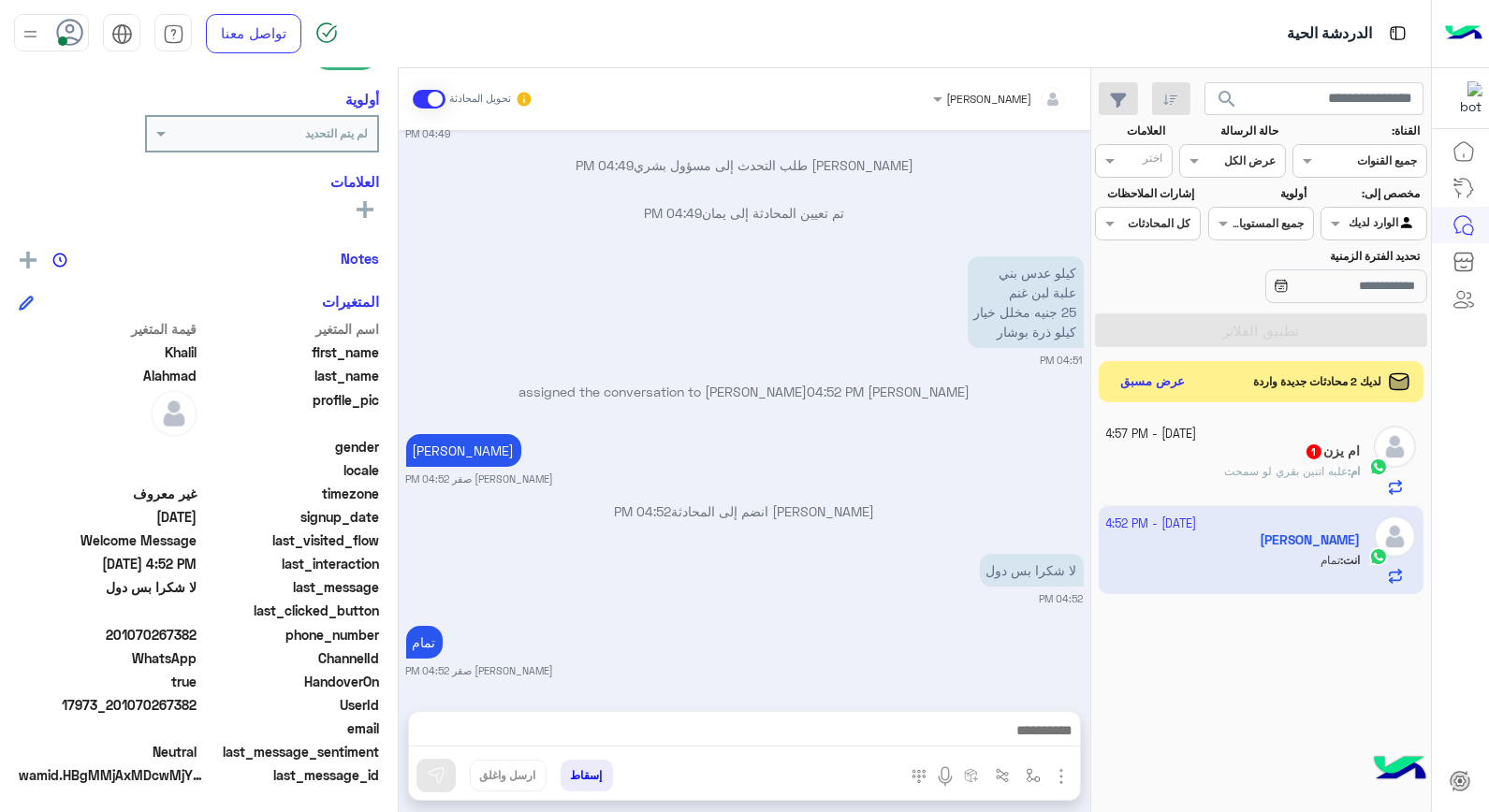
click at [1245, 471] on span "علبه اتنين بقري لو سمحت" at bounding box center [1286, 470] width 123 height 14
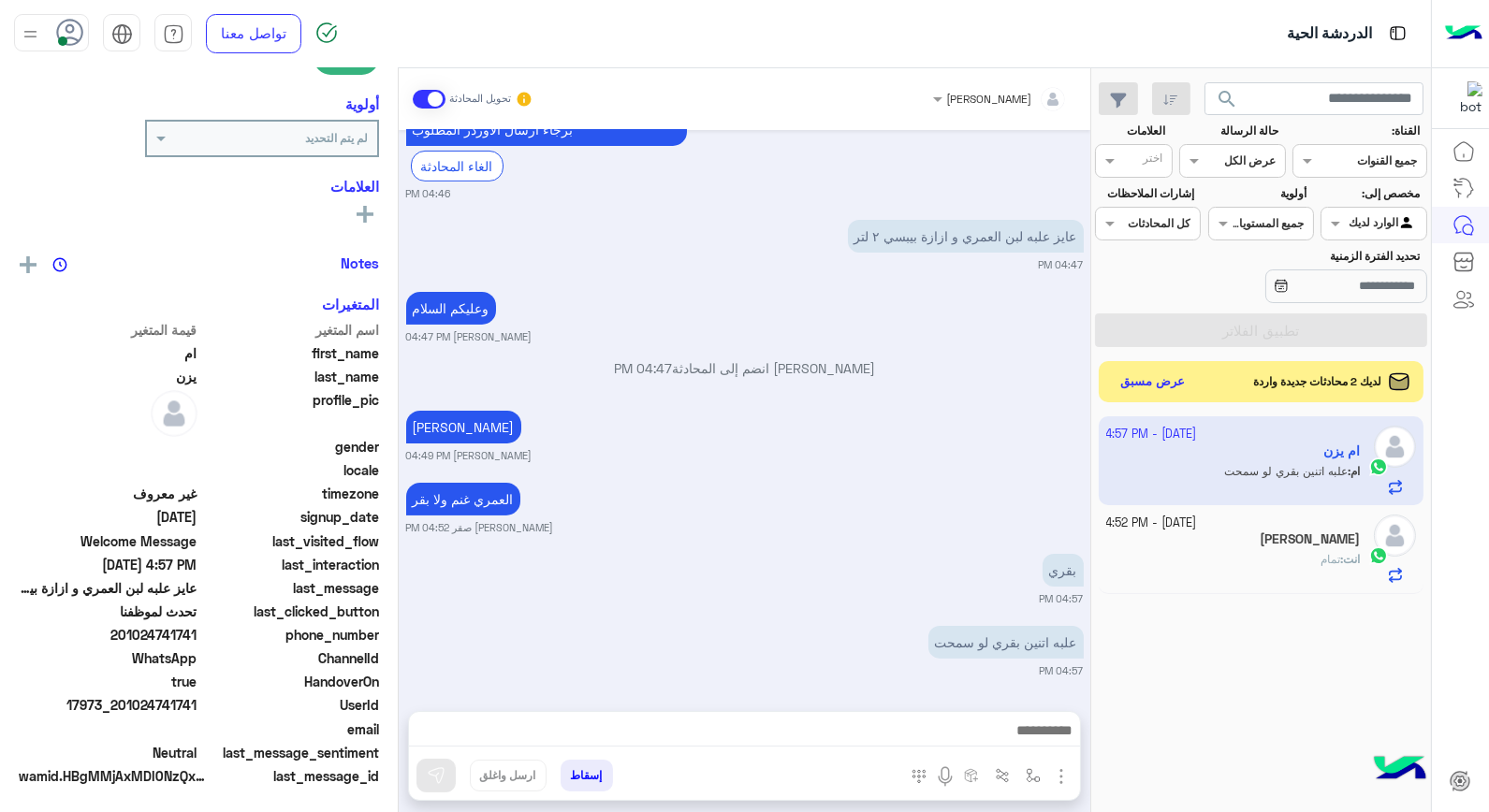
scroll to position [271, 0]
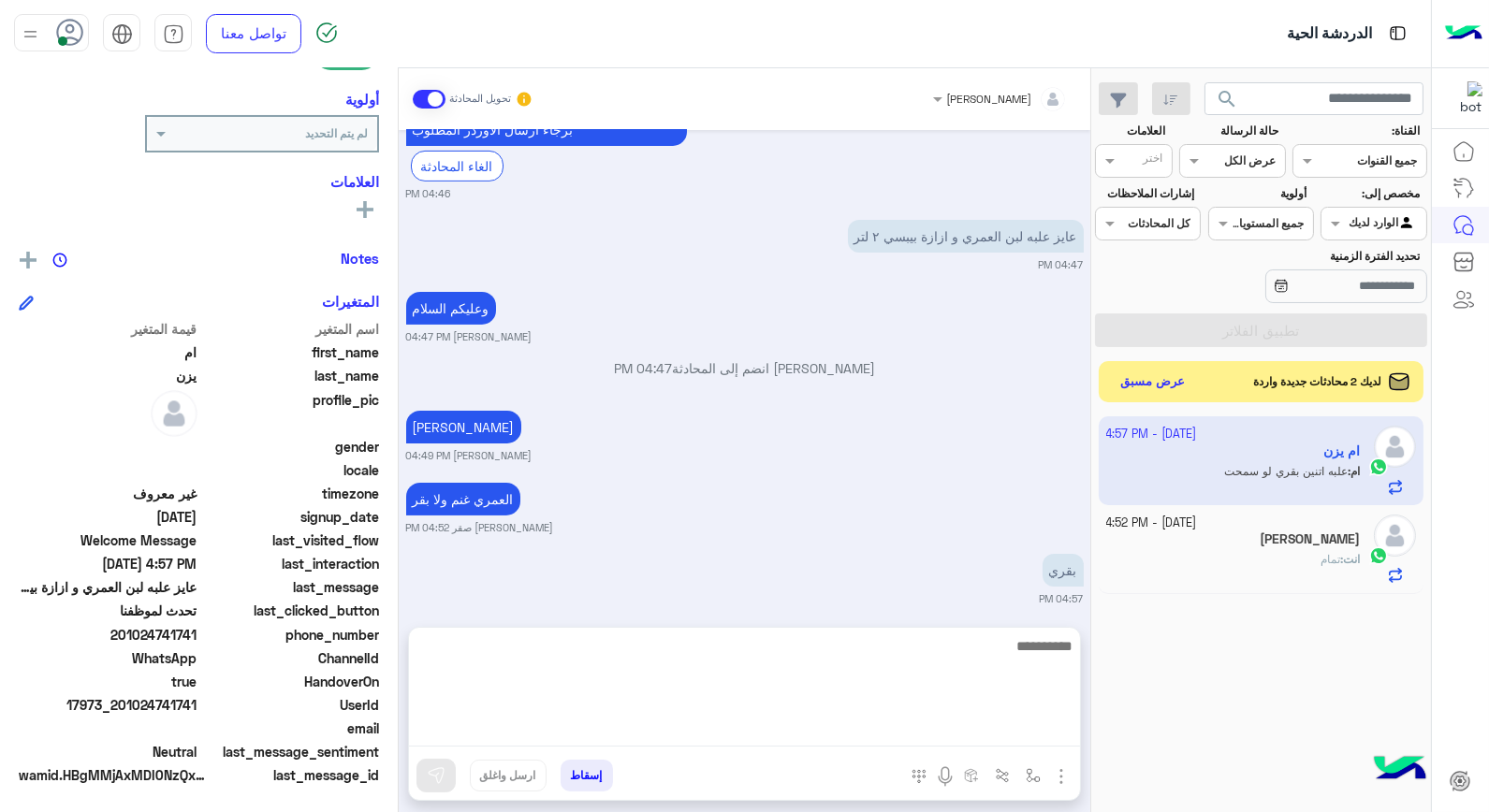
click at [1033, 723] on textarea at bounding box center [744, 690] width 671 height 113
type textarea "****"
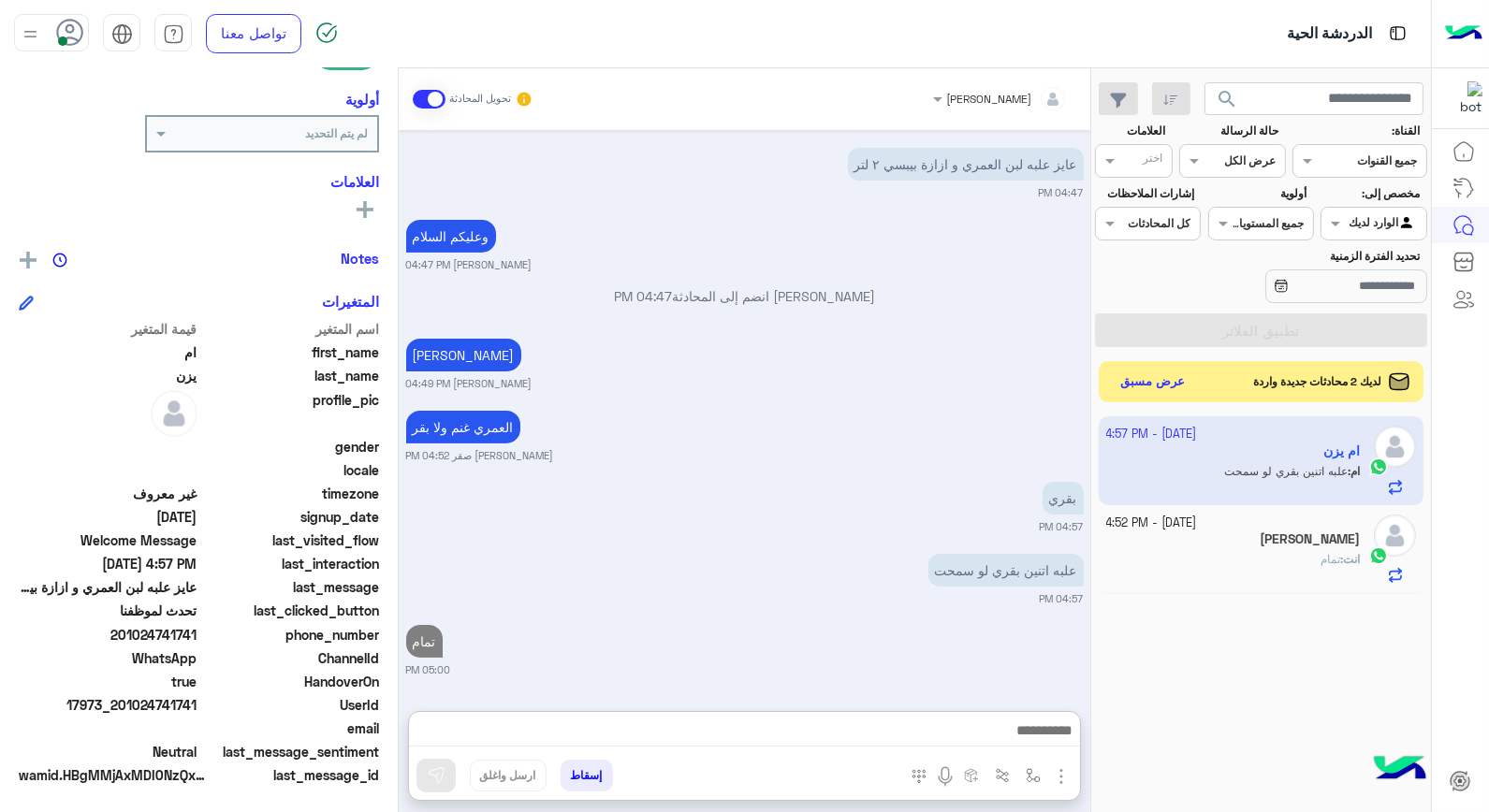
click at [1134, 534] on div "[PERSON_NAME]" at bounding box center [1234, 541] width 255 height 19
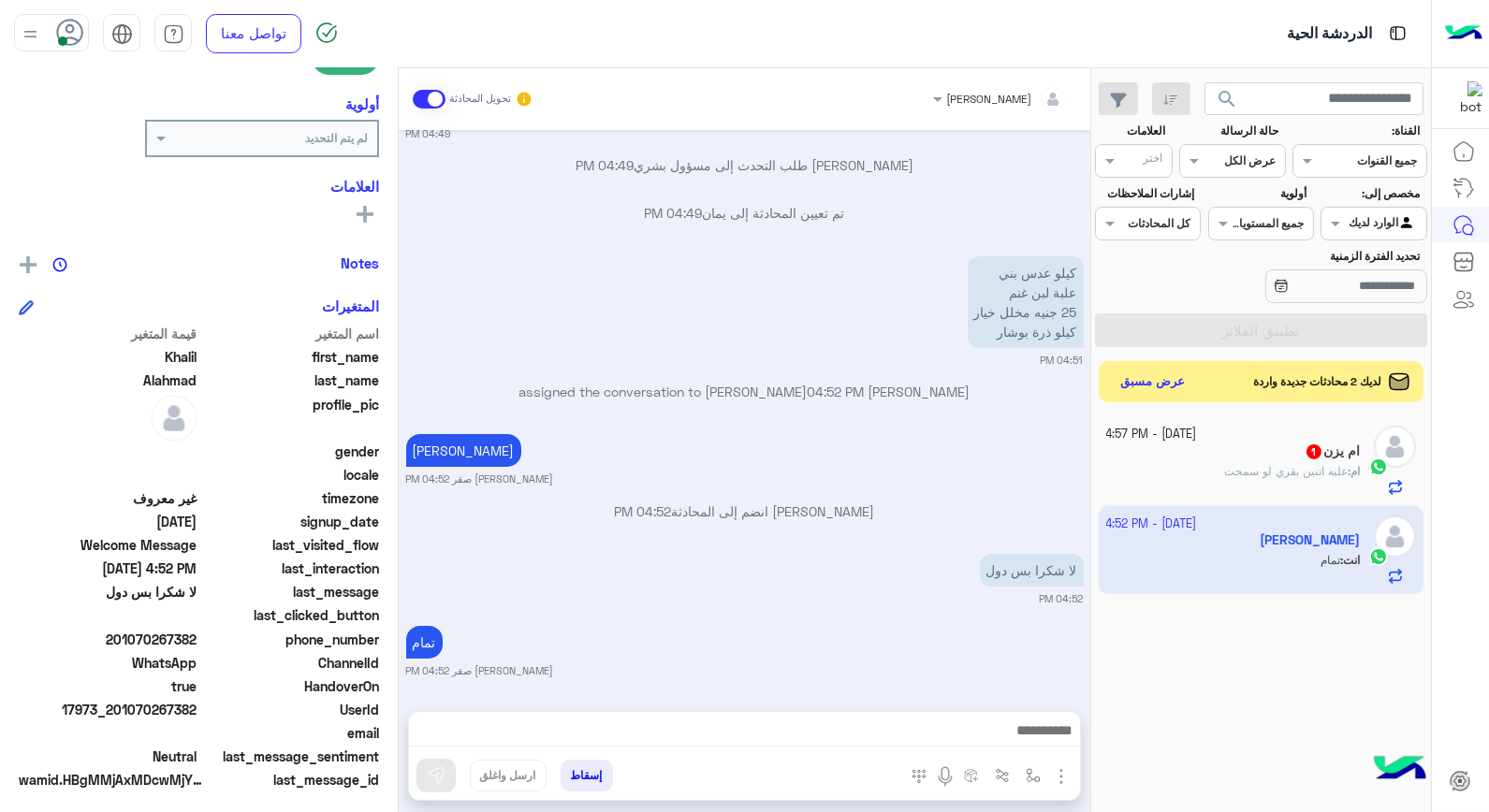
scroll to position [271, 0]
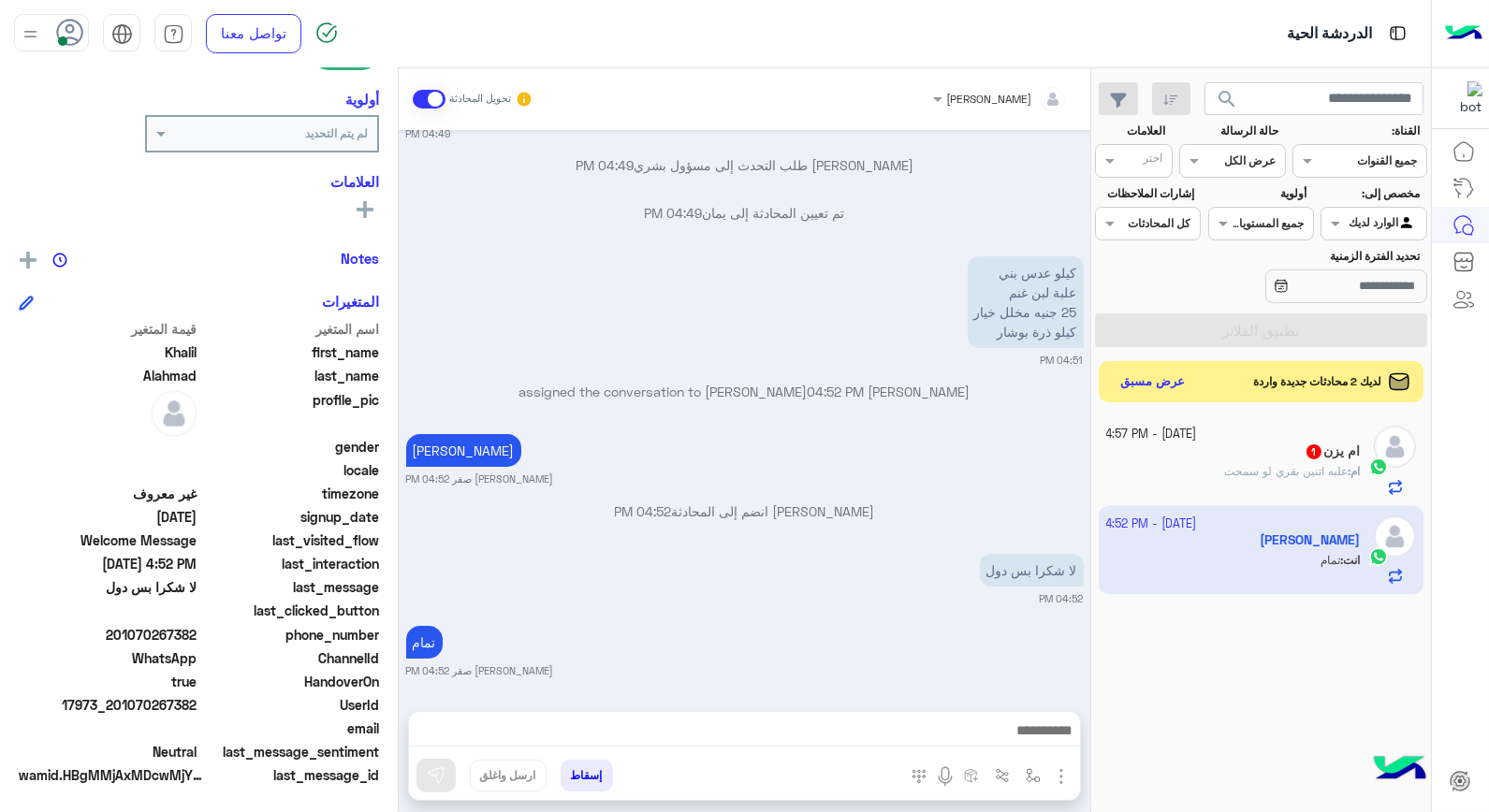
click at [1234, 460] on div "ام يزن 1" at bounding box center [1234, 453] width 255 height 19
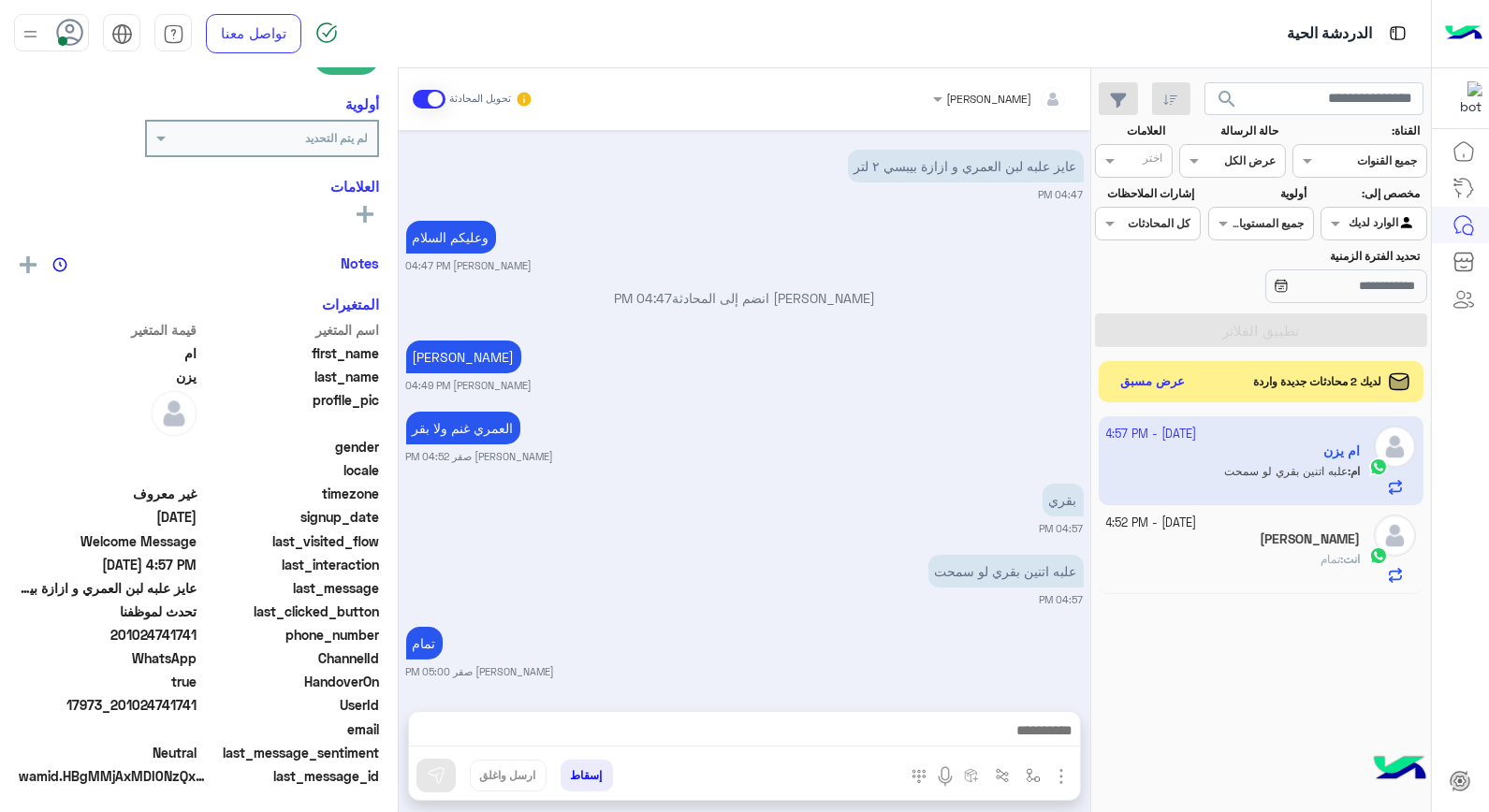
scroll to position [271, 0]
click at [598, 781] on button "إسقاط" at bounding box center [587, 775] width 52 height 32
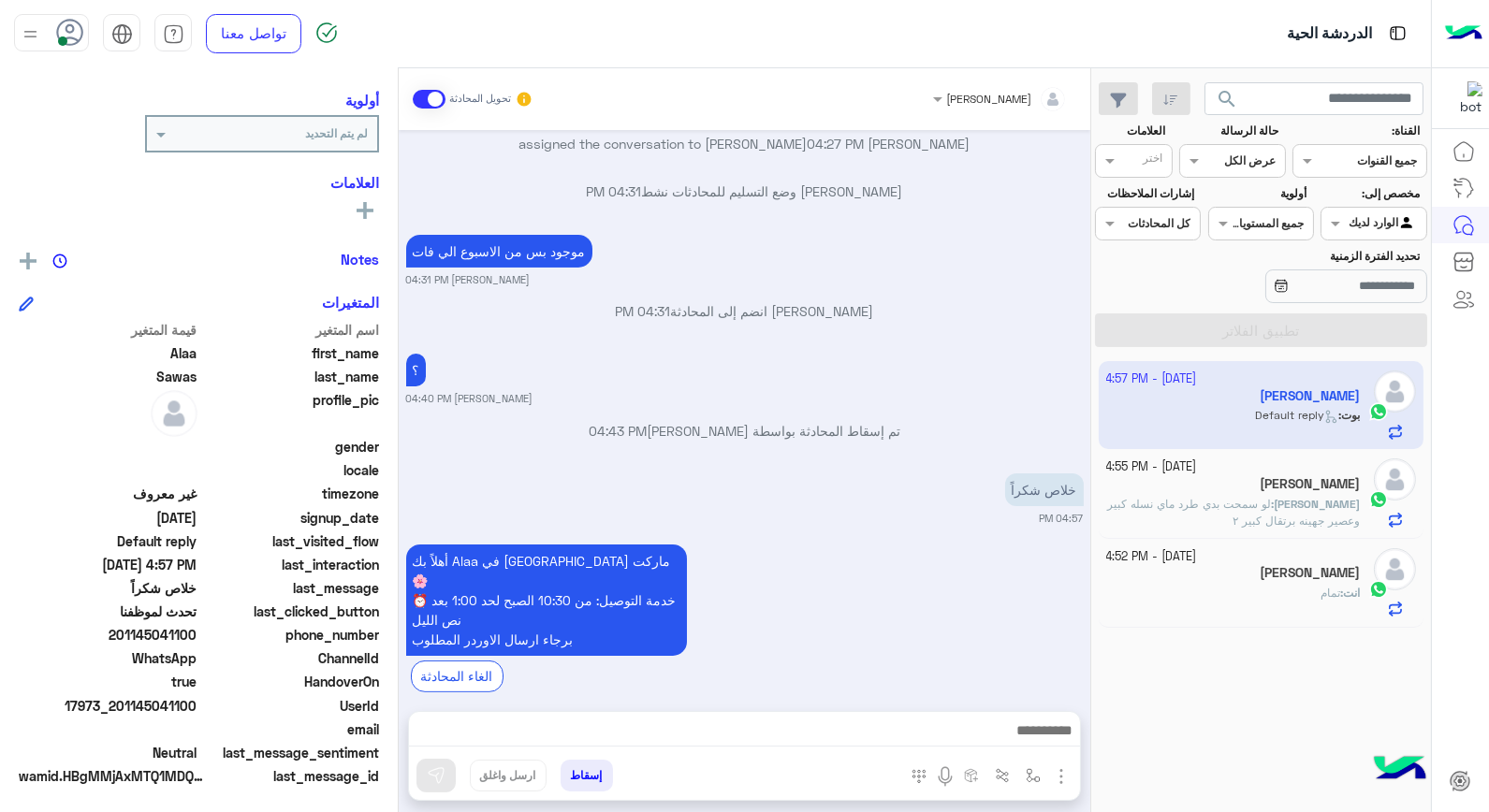
scroll to position [980, 0]
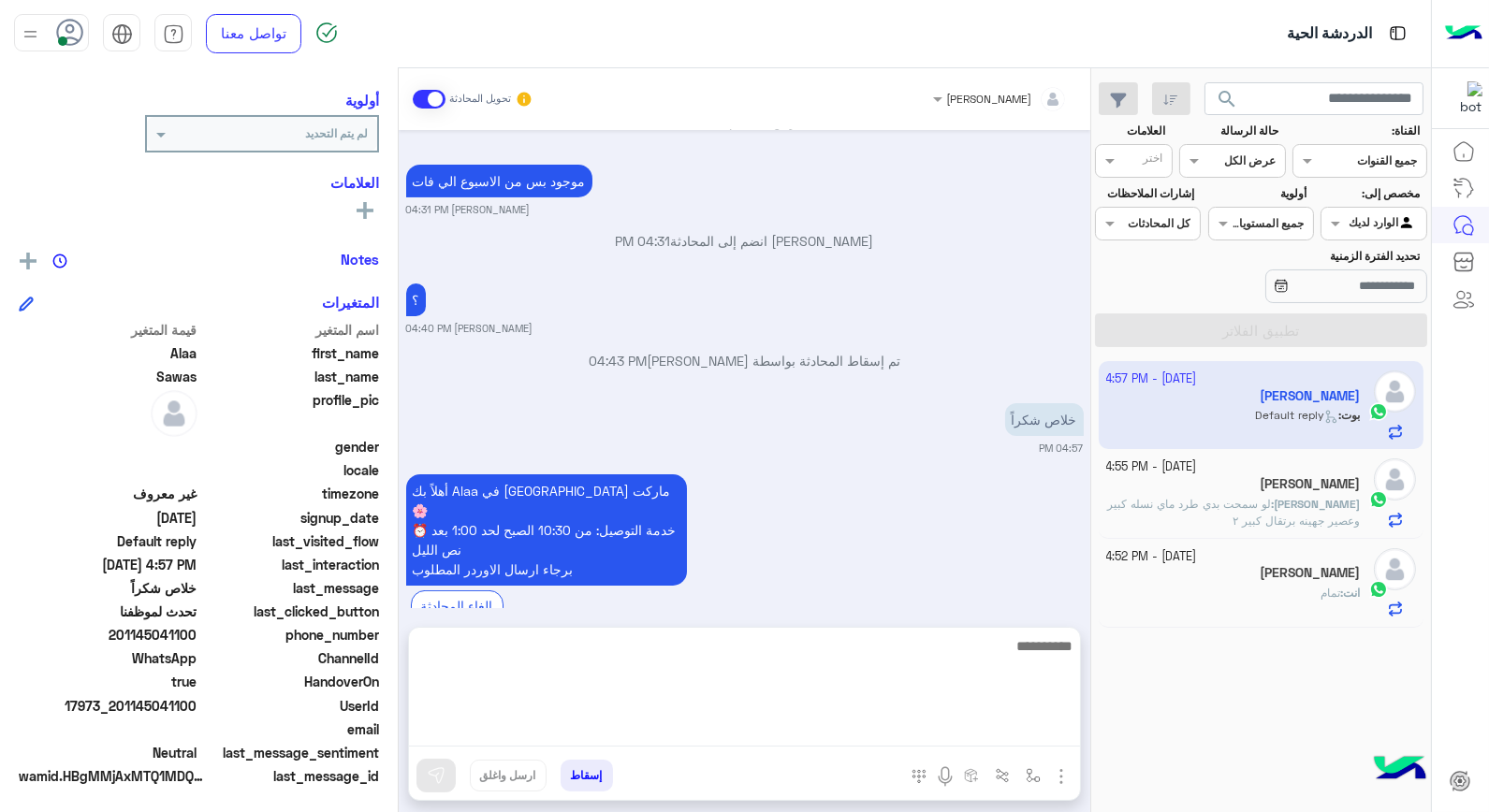
click at [897, 735] on textarea at bounding box center [744, 690] width 671 height 113
type textarea "****"
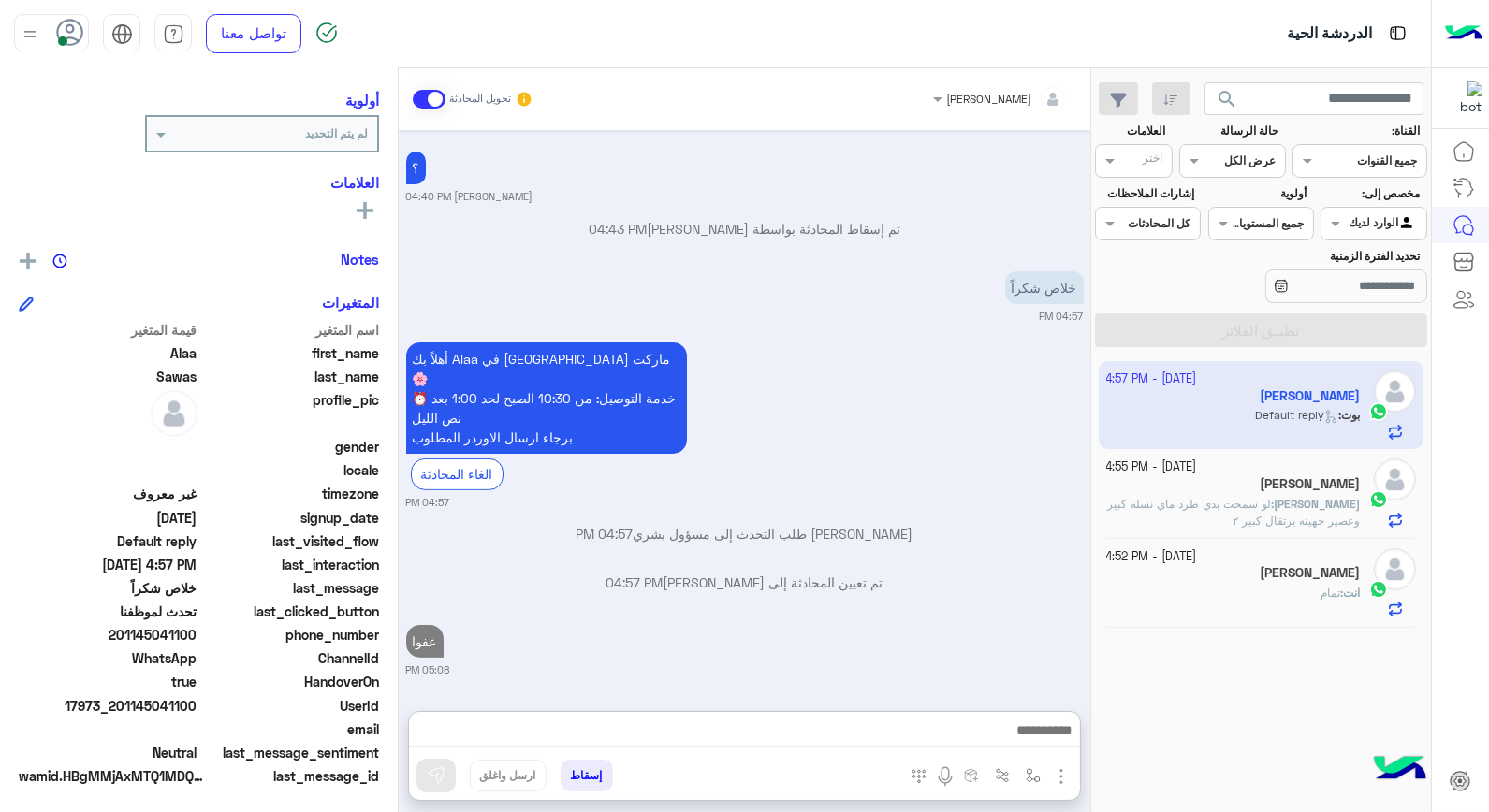
click at [586, 784] on button "إسقاط" at bounding box center [587, 775] width 52 height 32
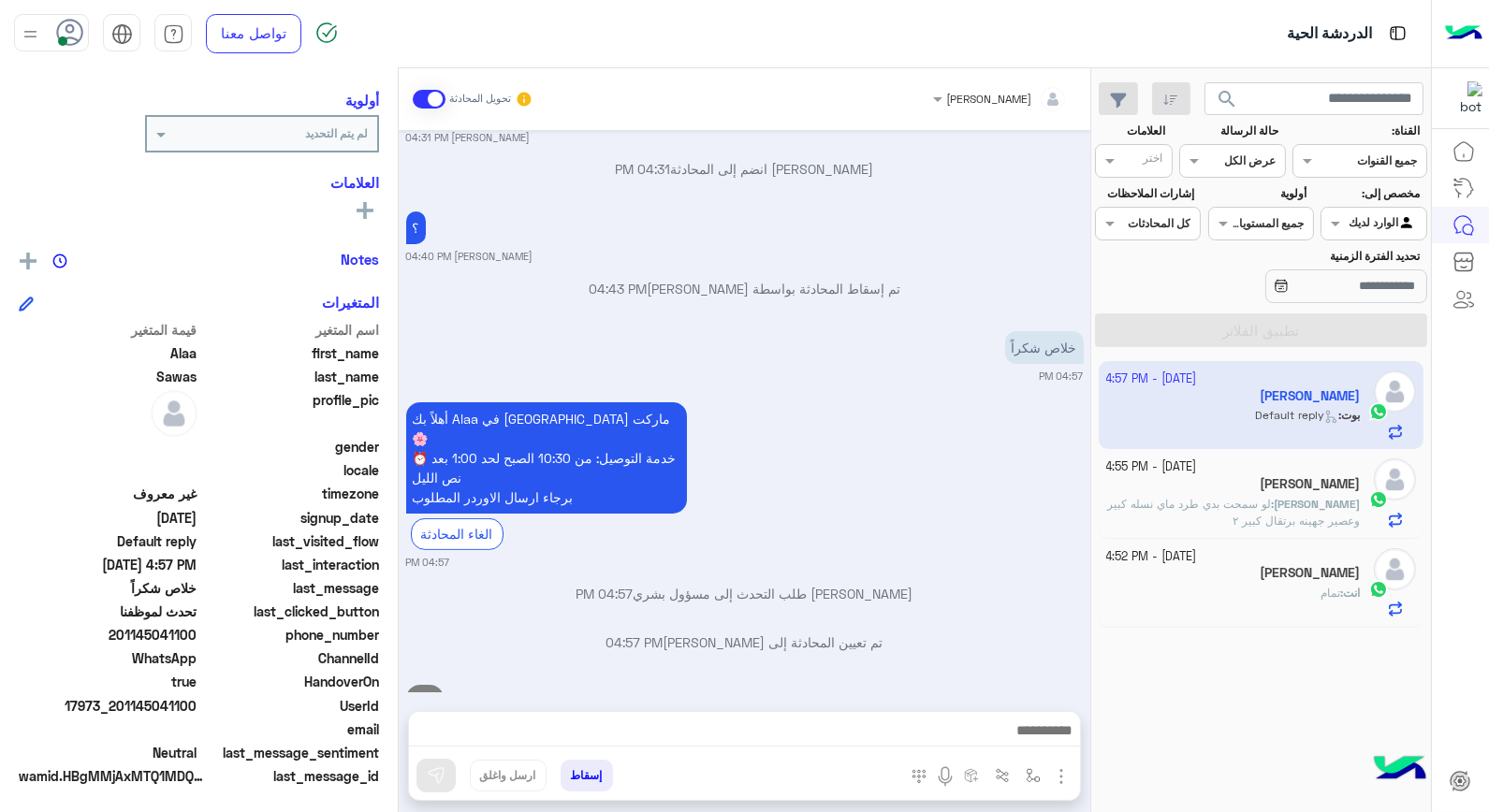
scroll to position [1101, 0]
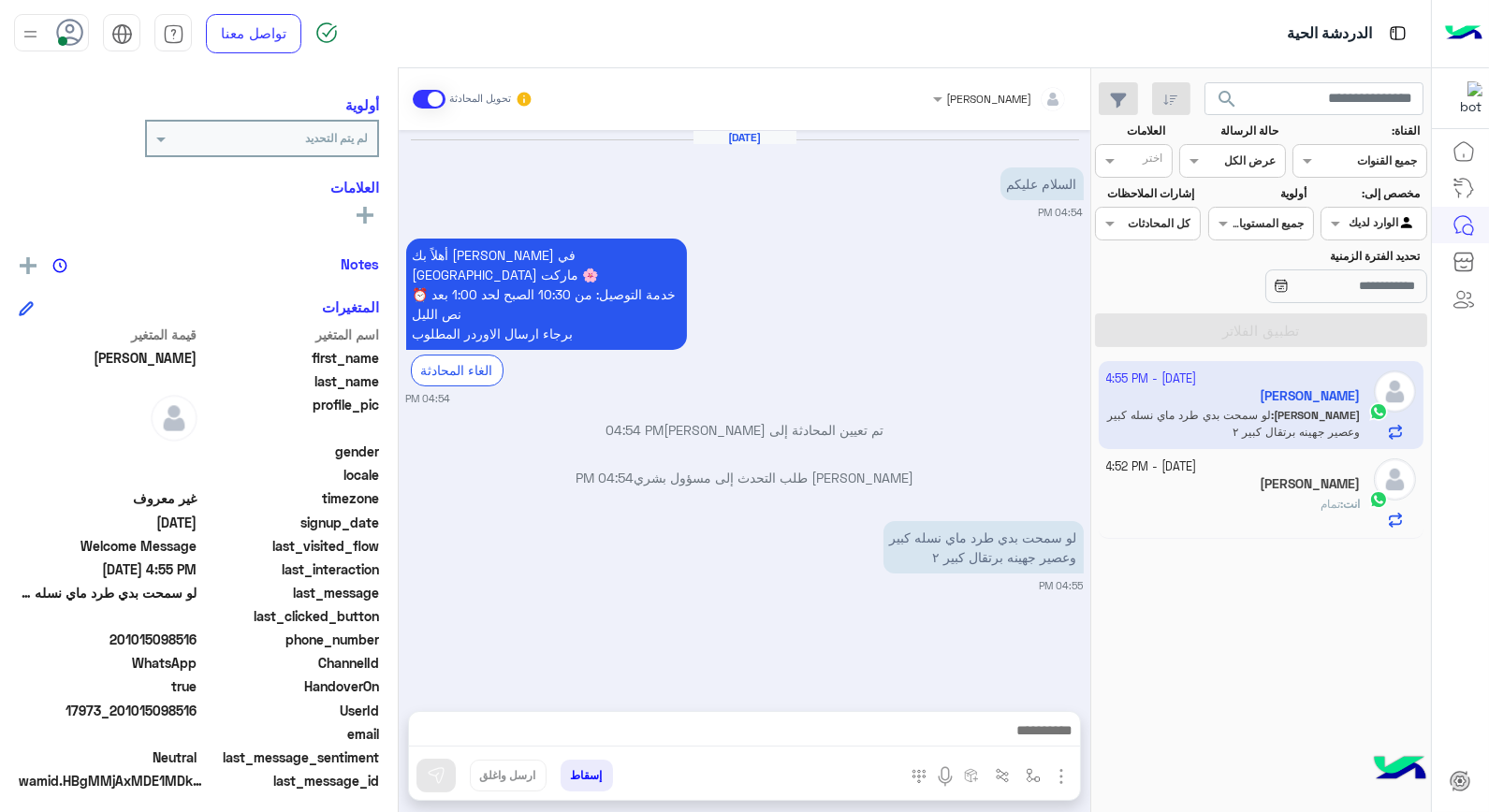
scroll to position [237, 0]
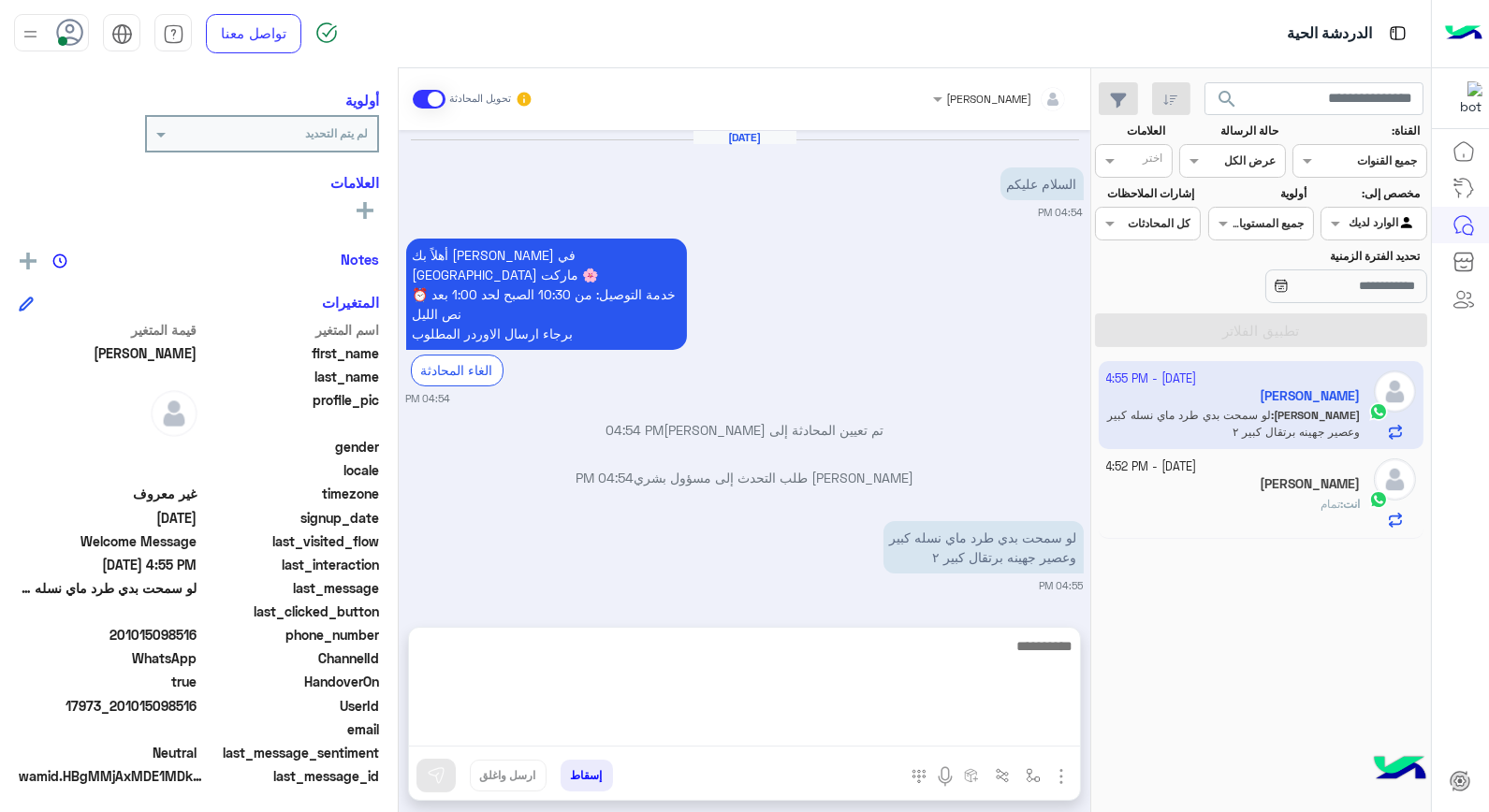
click at [932, 740] on textarea at bounding box center [744, 690] width 671 height 113
type textarea "****"
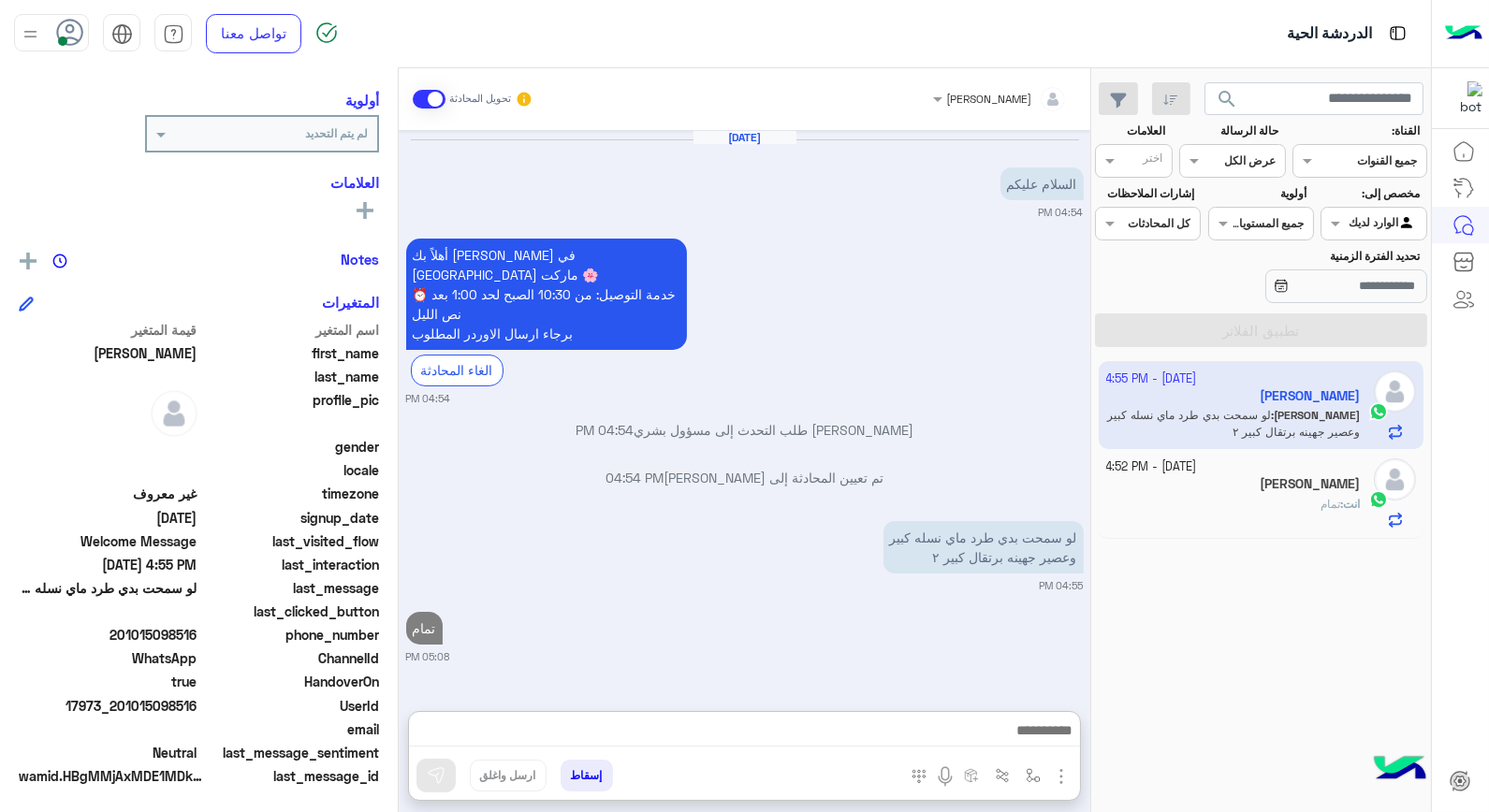
click at [1241, 500] on div "انت : تمام" at bounding box center [1234, 512] width 255 height 33
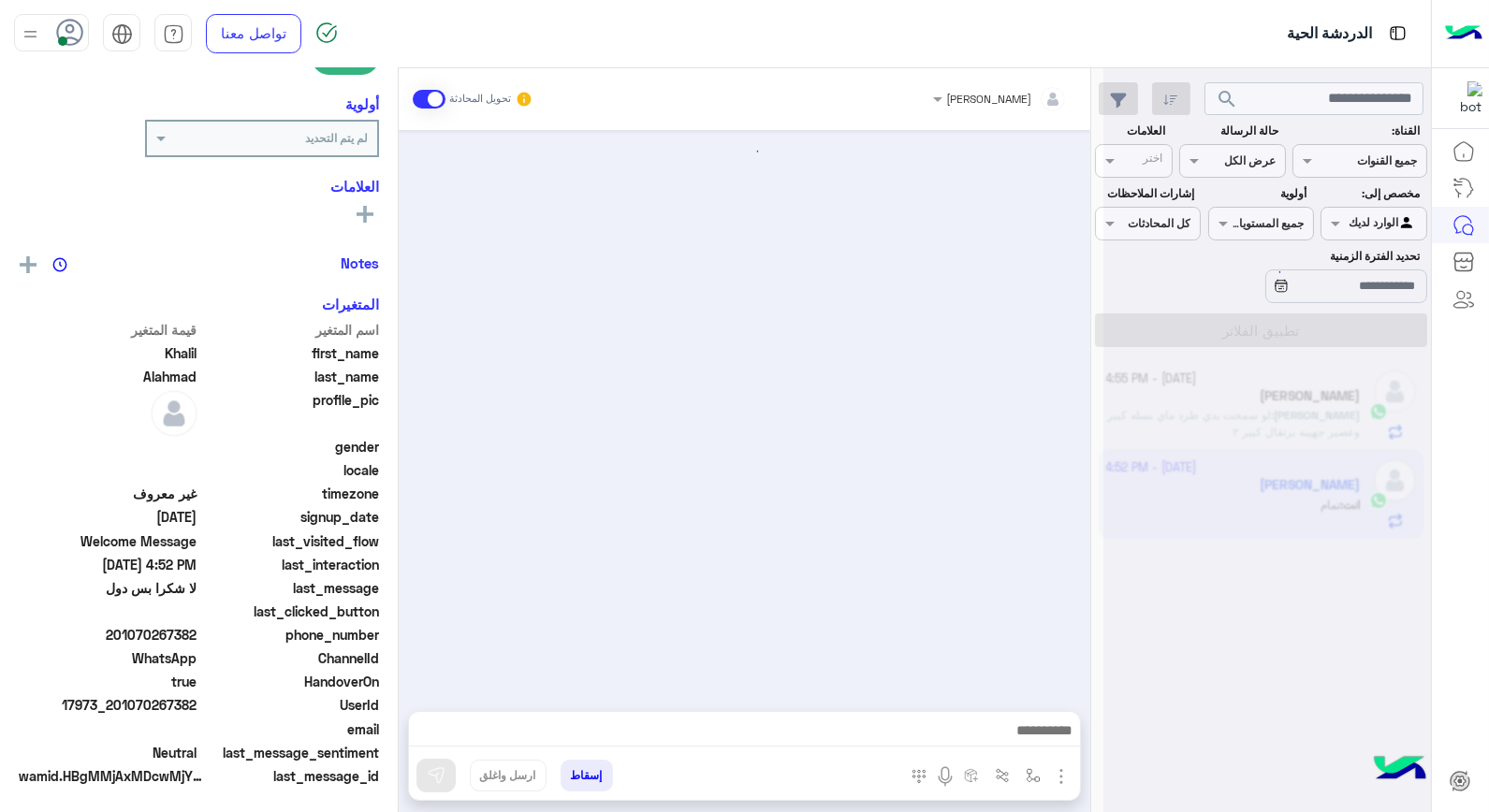
scroll to position [245, 0]
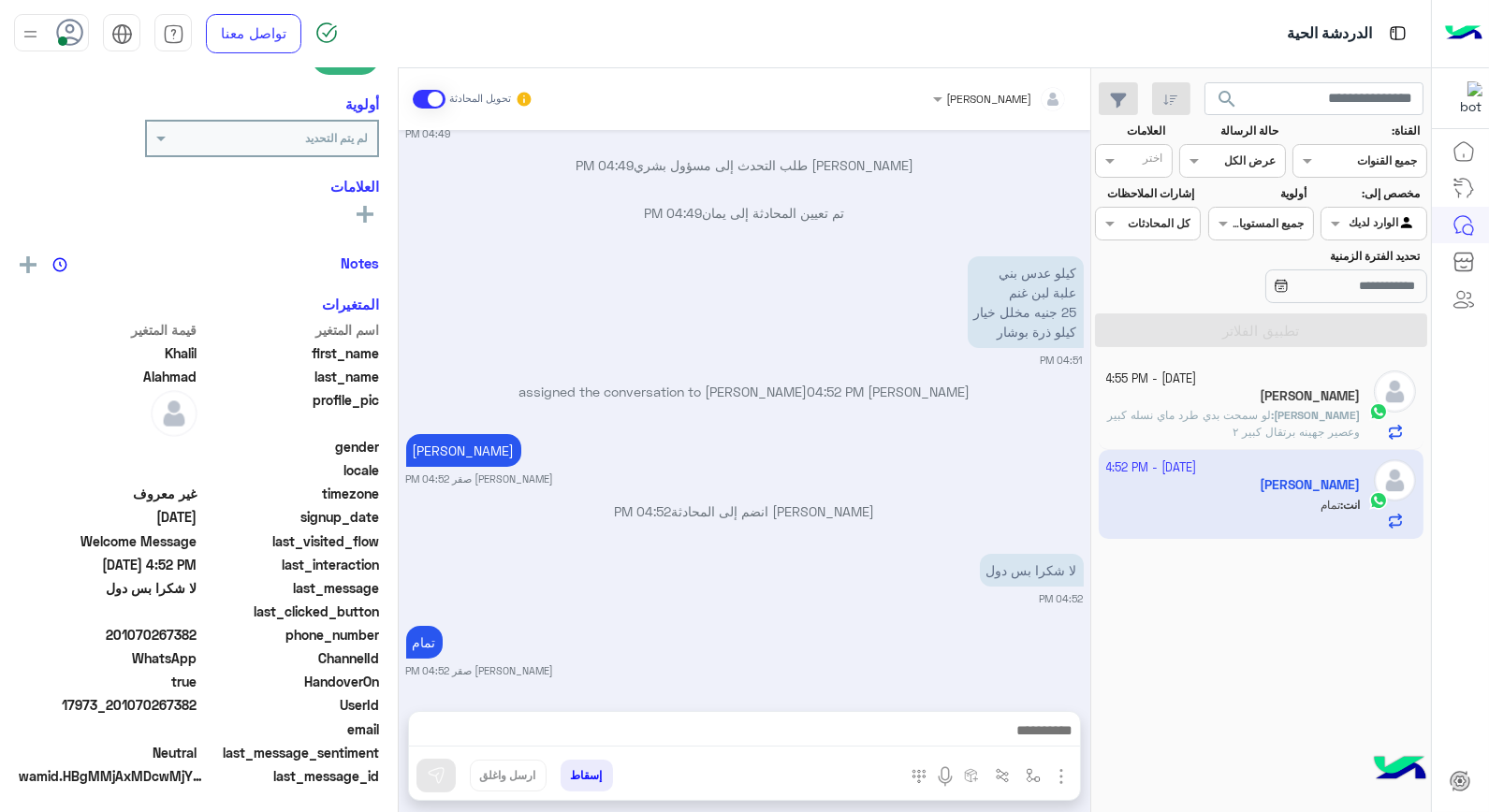
click at [594, 778] on button "إسقاط" at bounding box center [587, 775] width 52 height 32
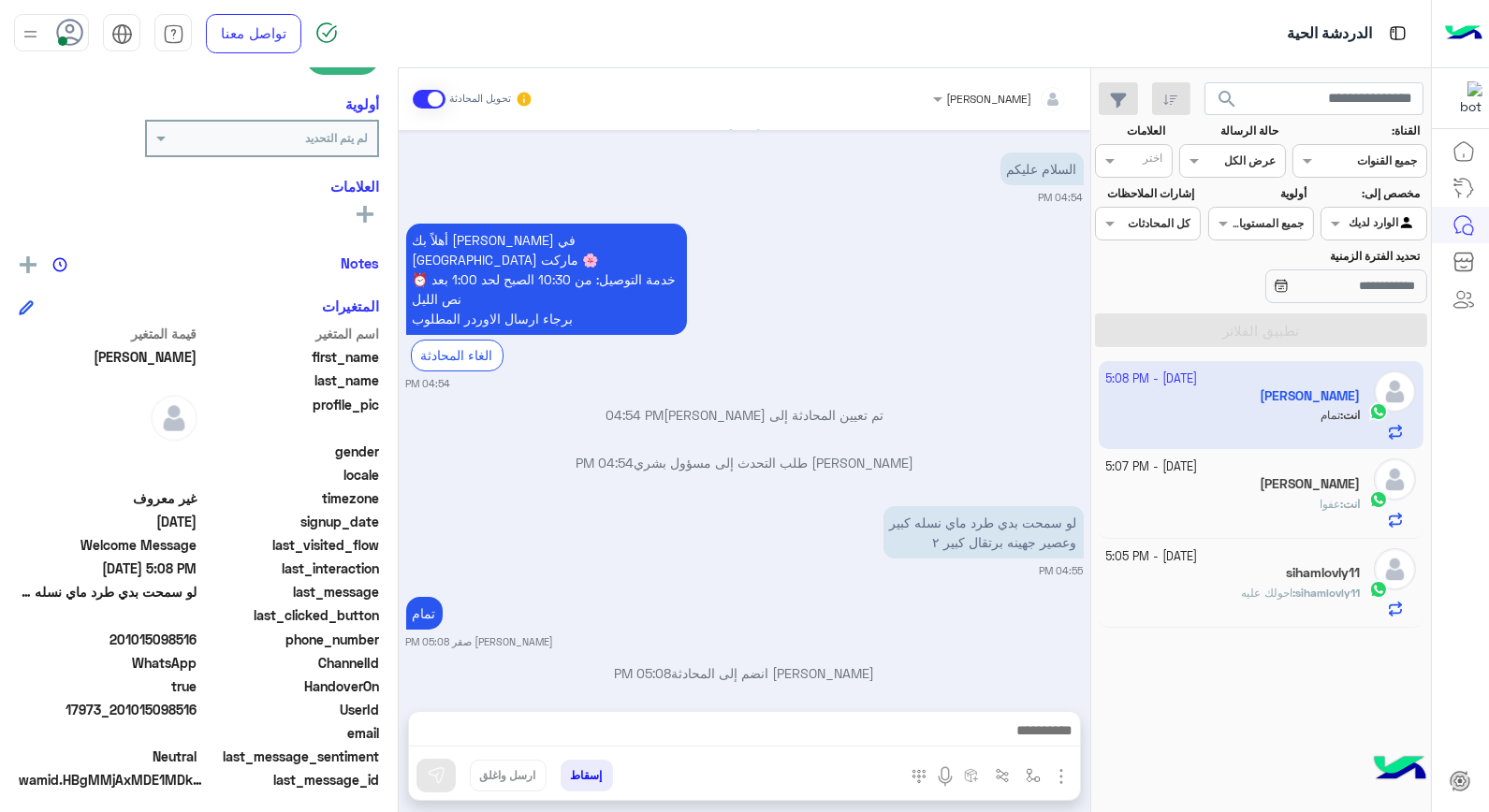
scroll to position [271, 0]
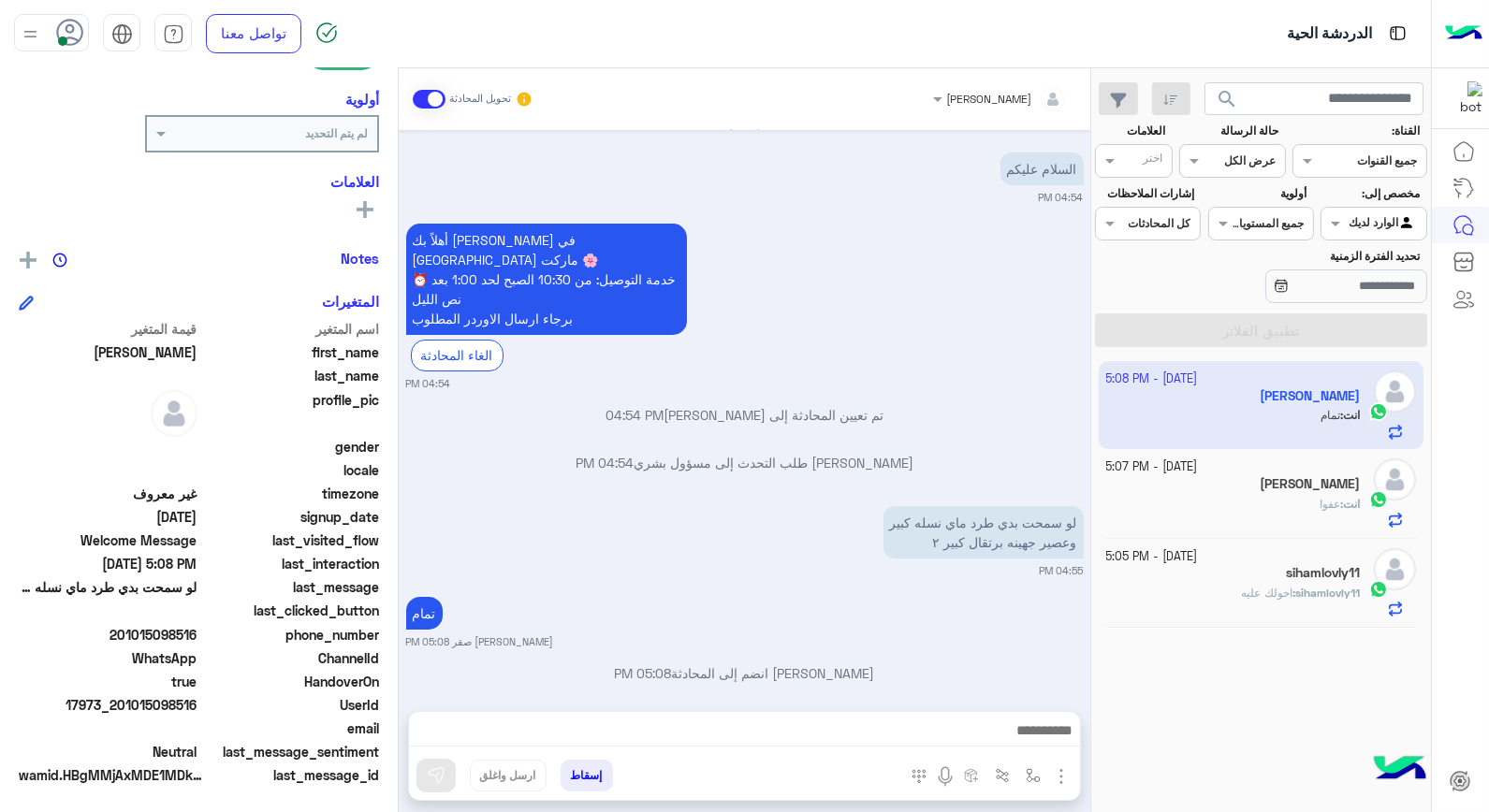
click at [1318, 599] on span "sihamlovly11" at bounding box center [1327, 593] width 64 height 14
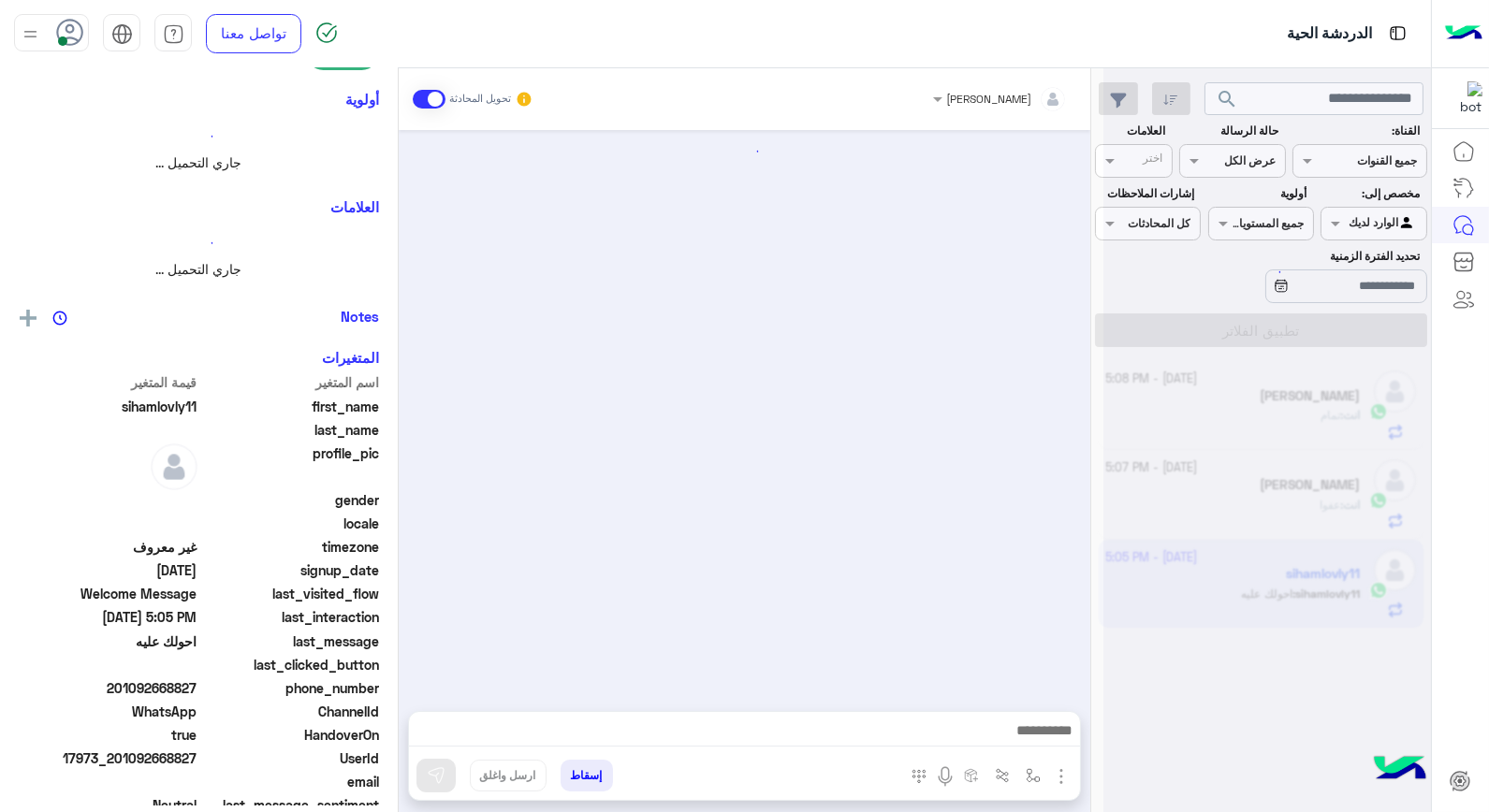
scroll to position [232, 0]
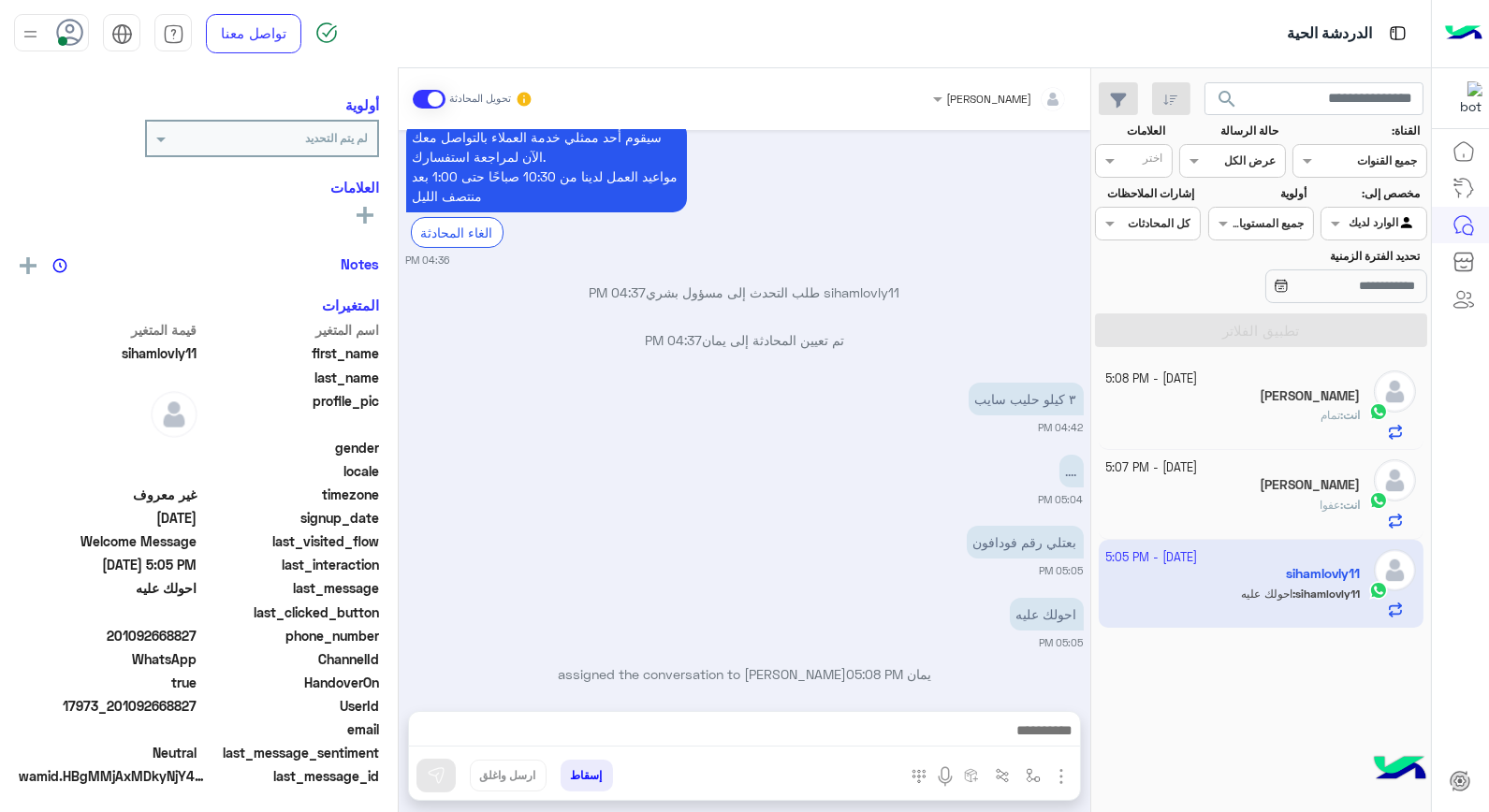
click at [1361, 224] on div at bounding box center [1373, 221] width 104 height 17
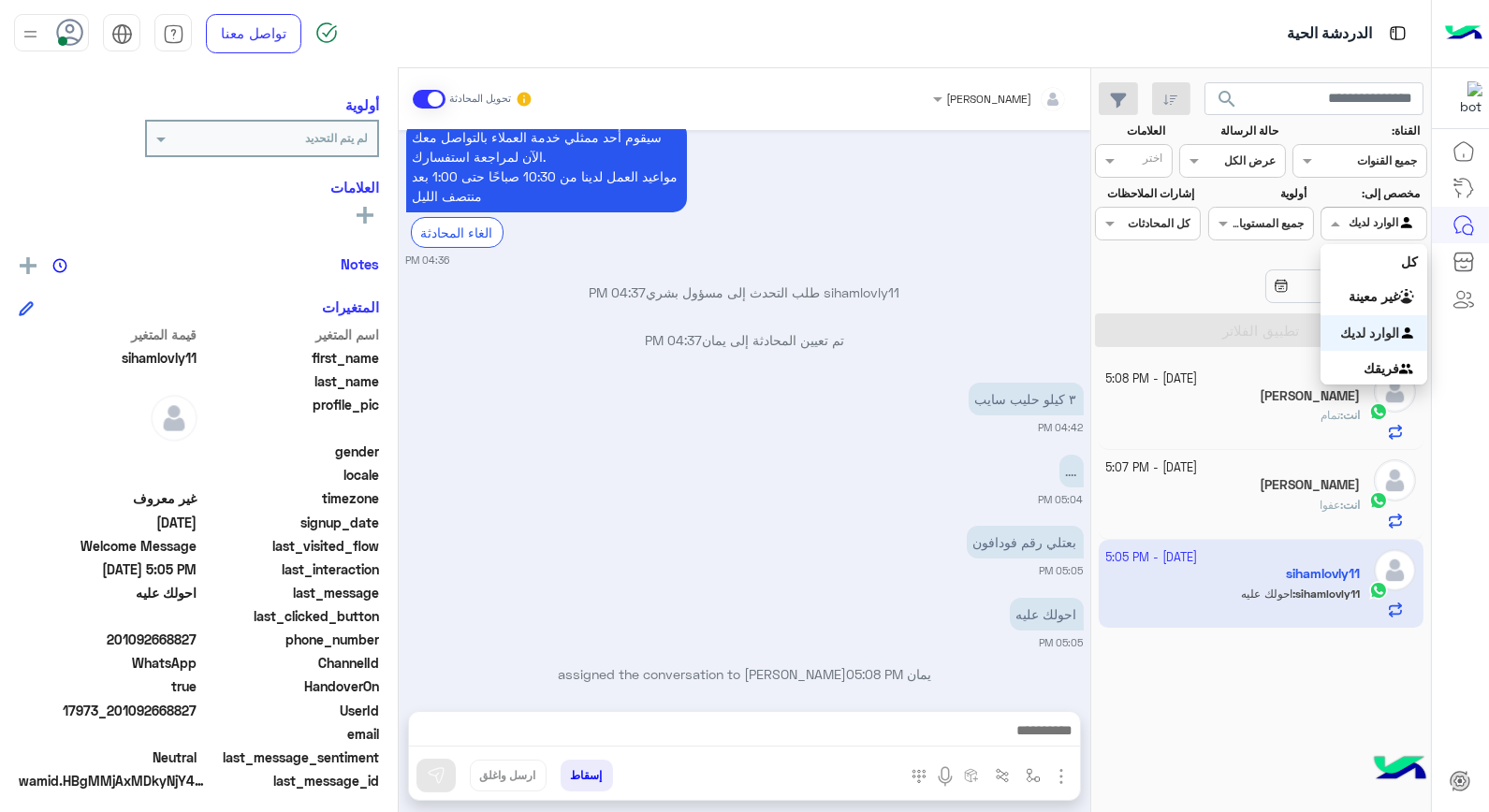
scroll to position [237, 0]
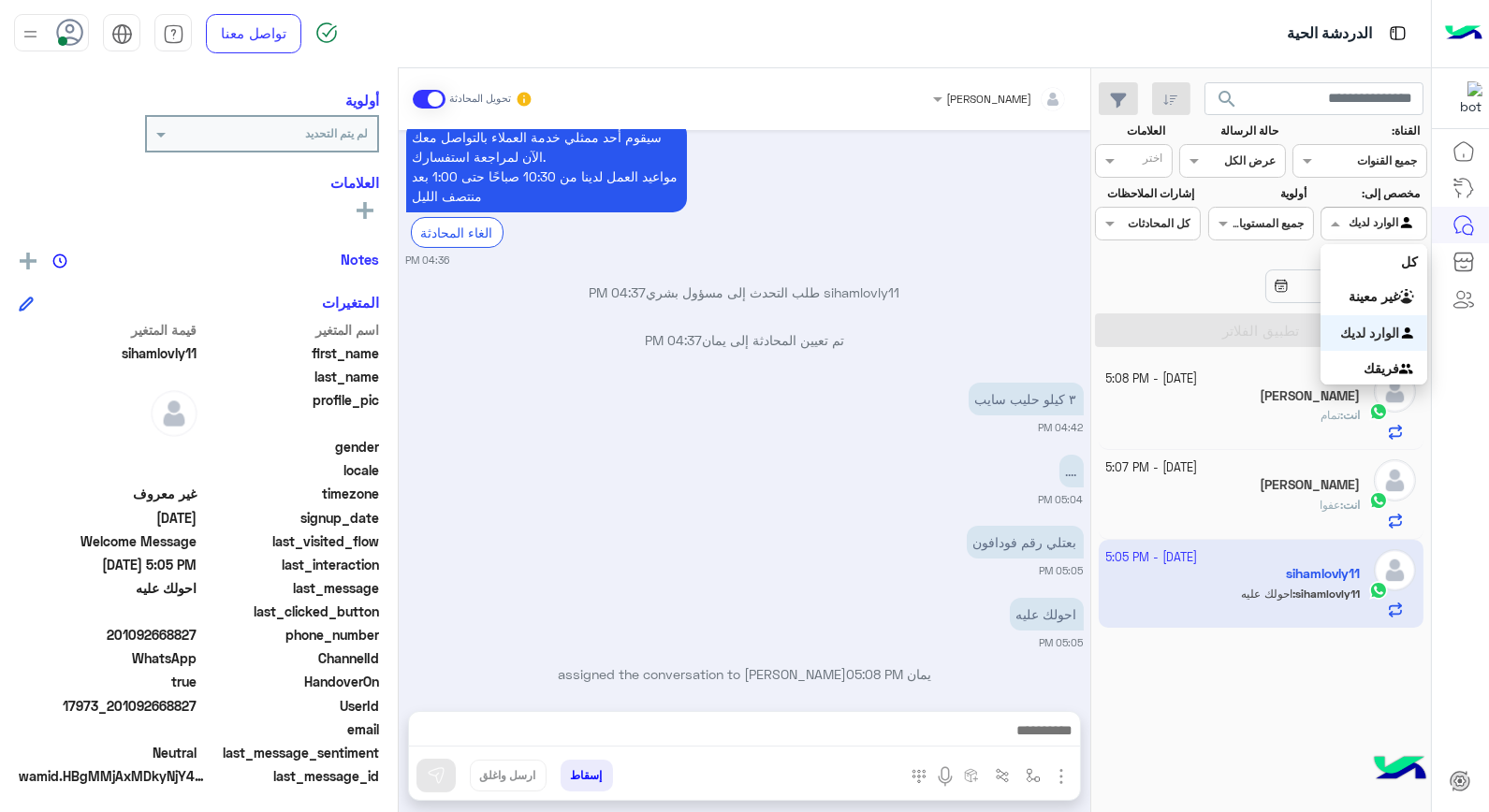
click at [1365, 338] on b "الوارد لديك" at bounding box center [1370, 333] width 59 height 16
click at [1210, 415] on div "انت : تمام" at bounding box center [1234, 423] width 255 height 33
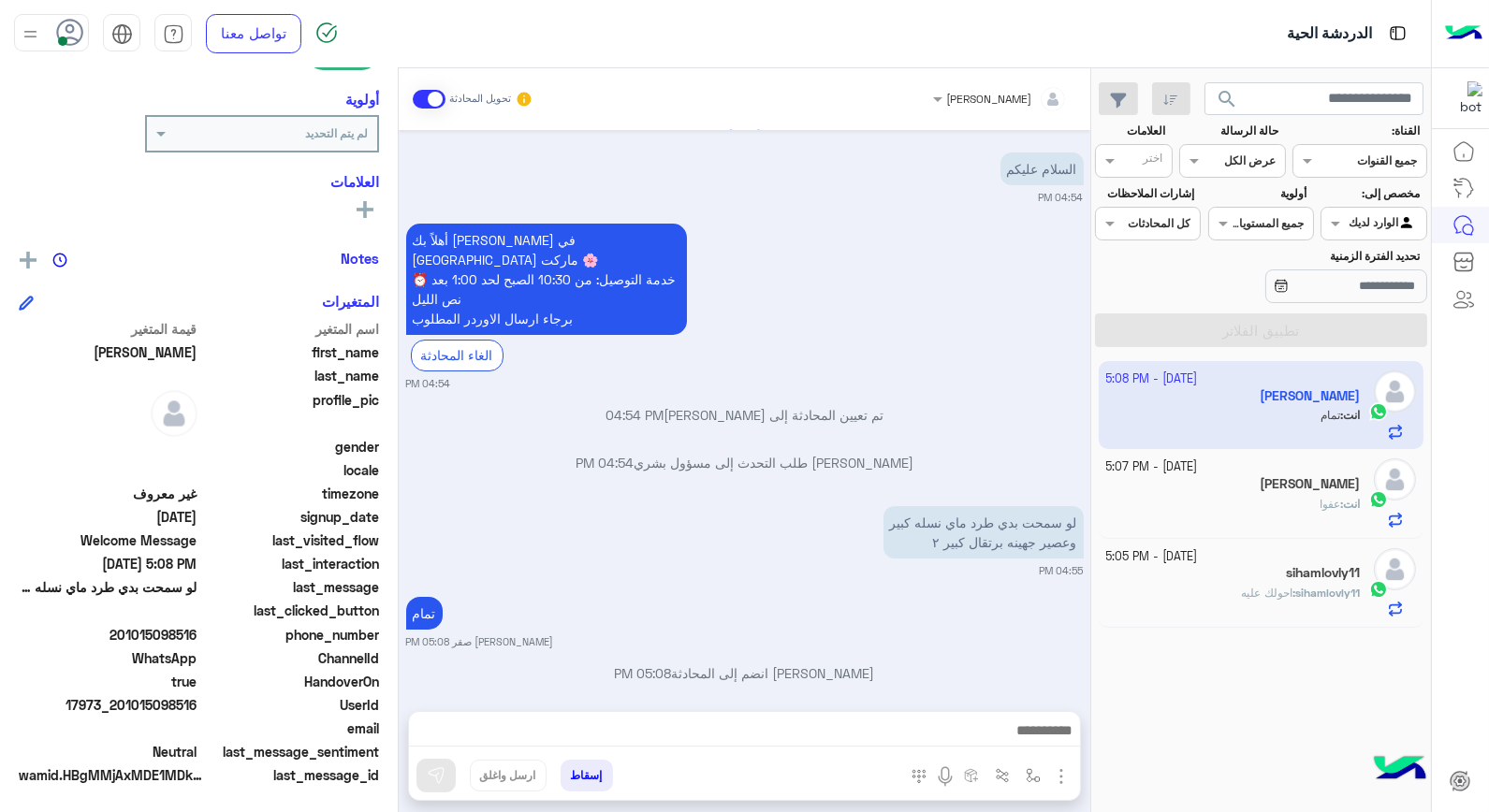
click at [1228, 503] on div "انت : عفوا" at bounding box center [1234, 512] width 255 height 33
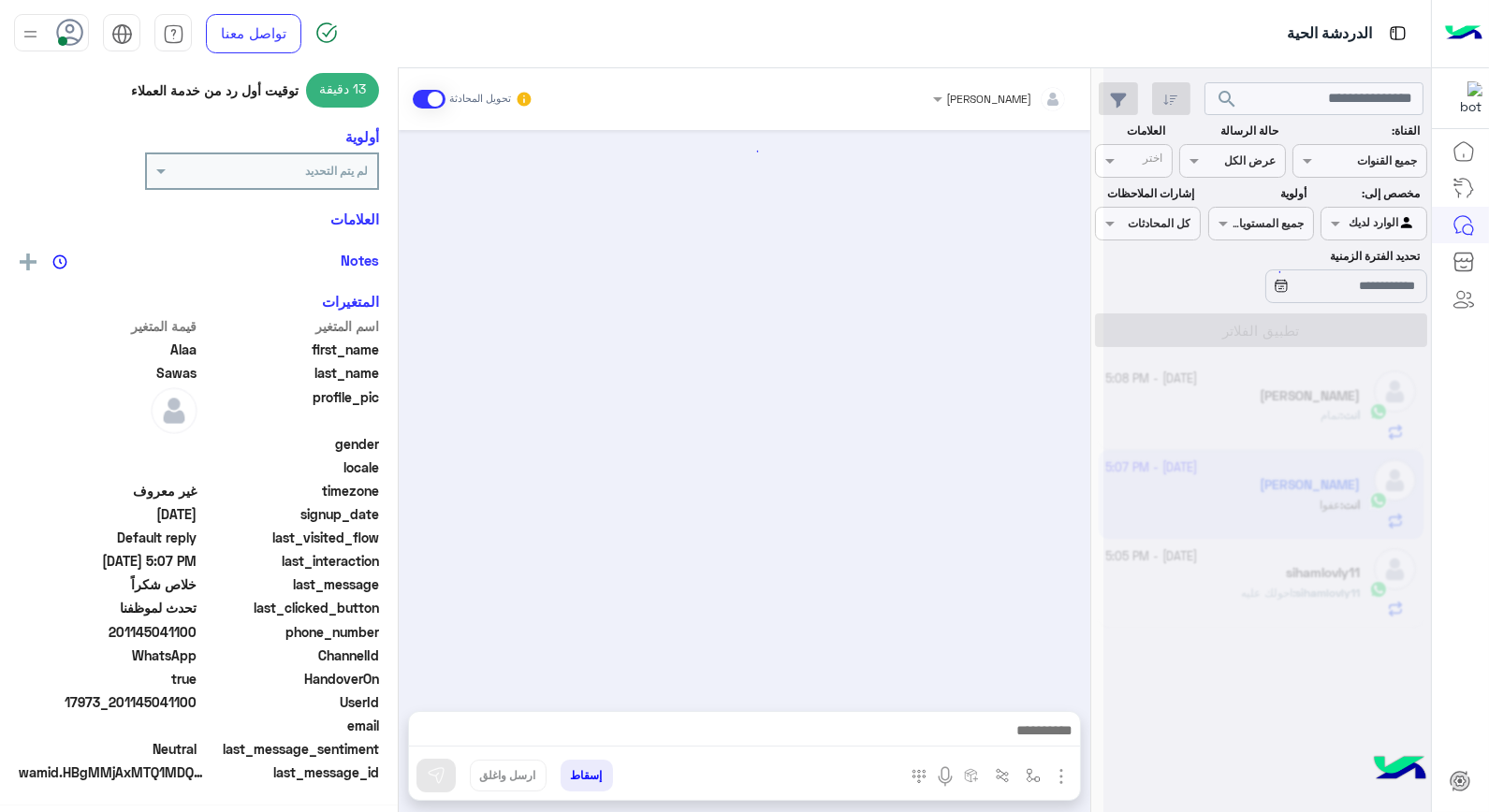
scroll to position [231, 0]
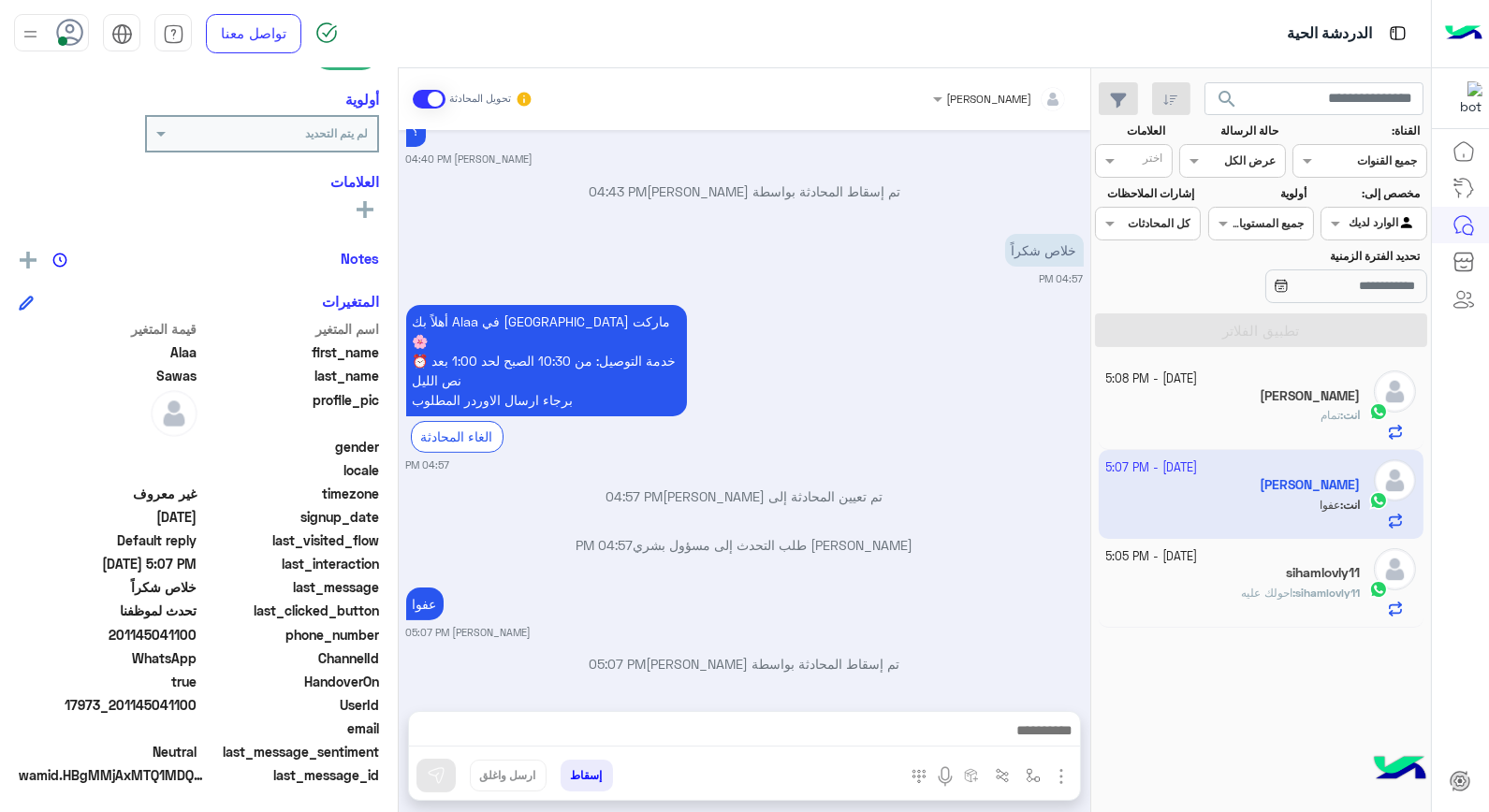
click at [595, 777] on button "إسقاط" at bounding box center [587, 775] width 52 height 32
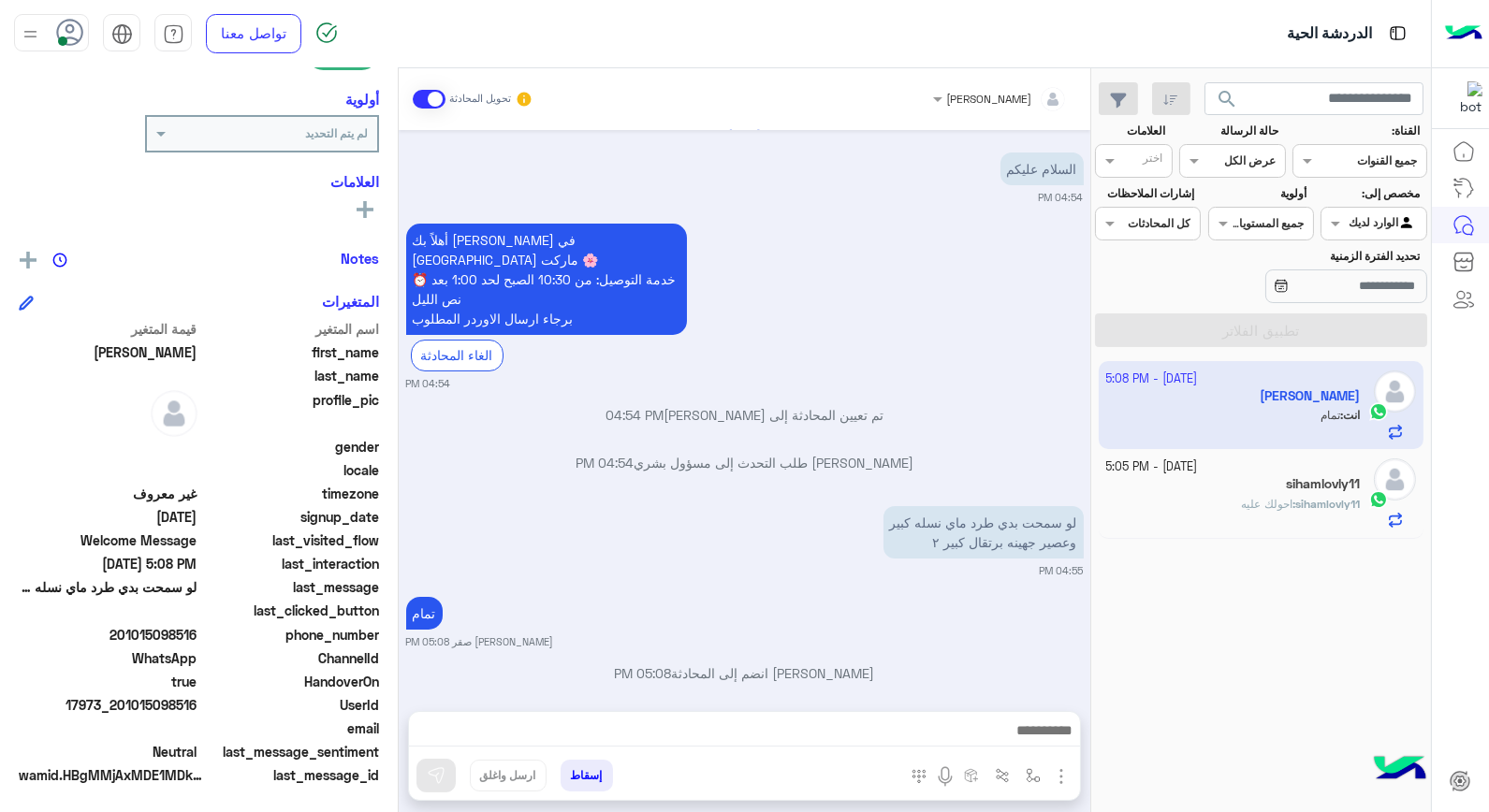
drag, startPoint x: 141, startPoint y: 632, endPoint x: 198, endPoint y: 632, distance: 57.0
click at [197, 632] on span "201015098516" at bounding box center [108, 635] width 179 height 19
copy span "15098516"
click at [1332, 503] on span "sihamlovly11" at bounding box center [1327, 503] width 64 height 14
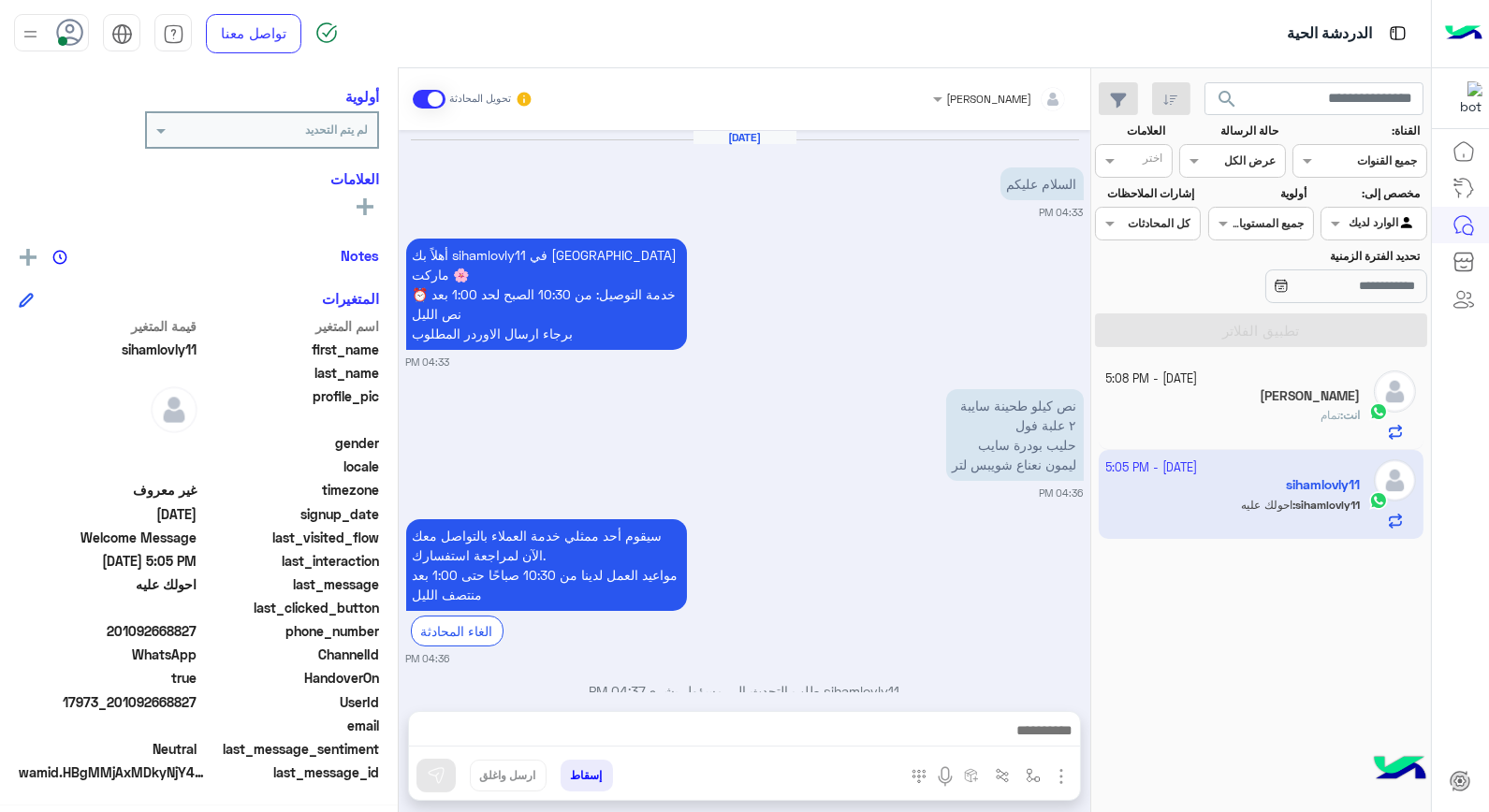
scroll to position [237, 0]
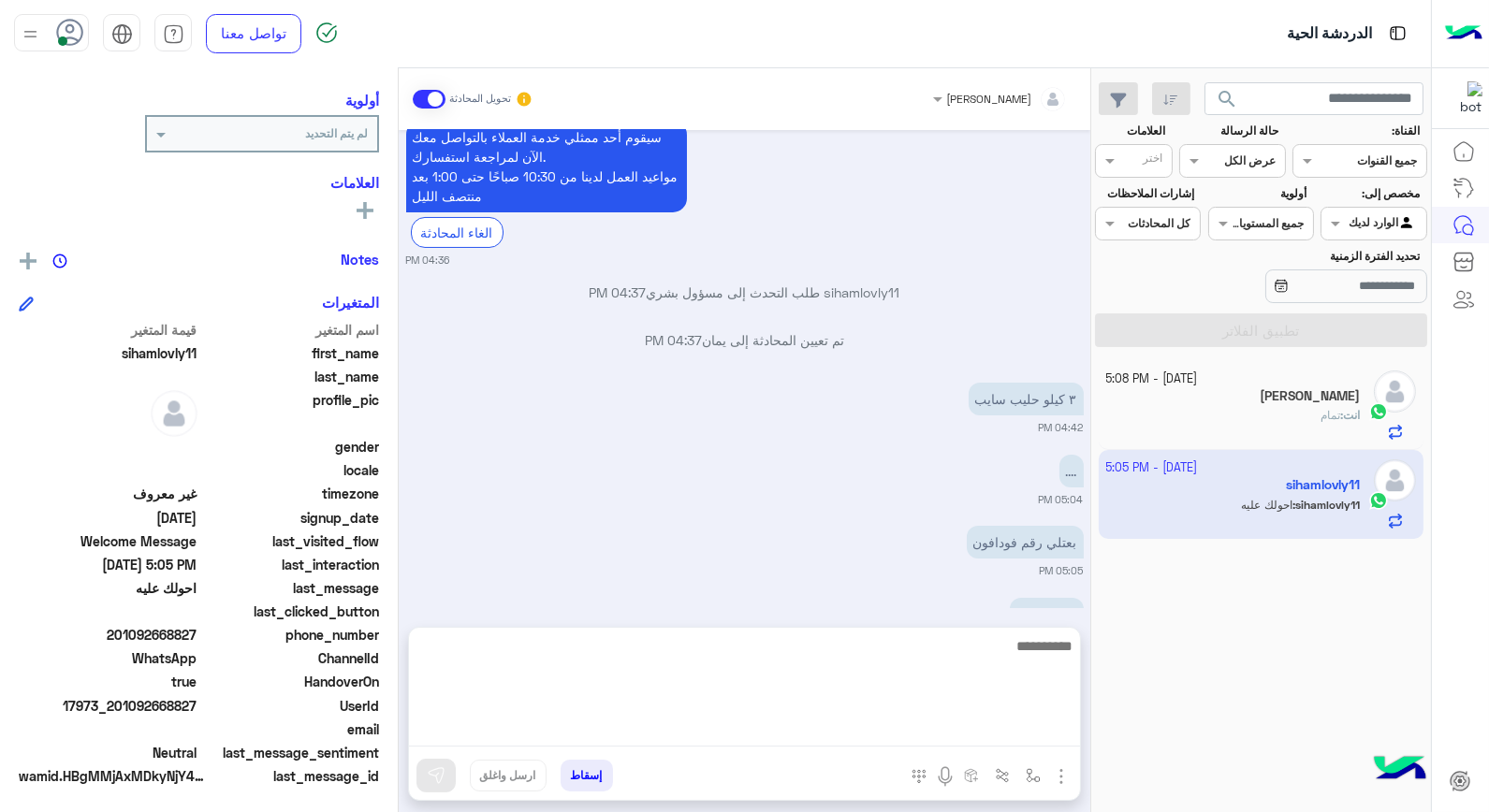
click at [989, 740] on textarea at bounding box center [744, 690] width 671 height 113
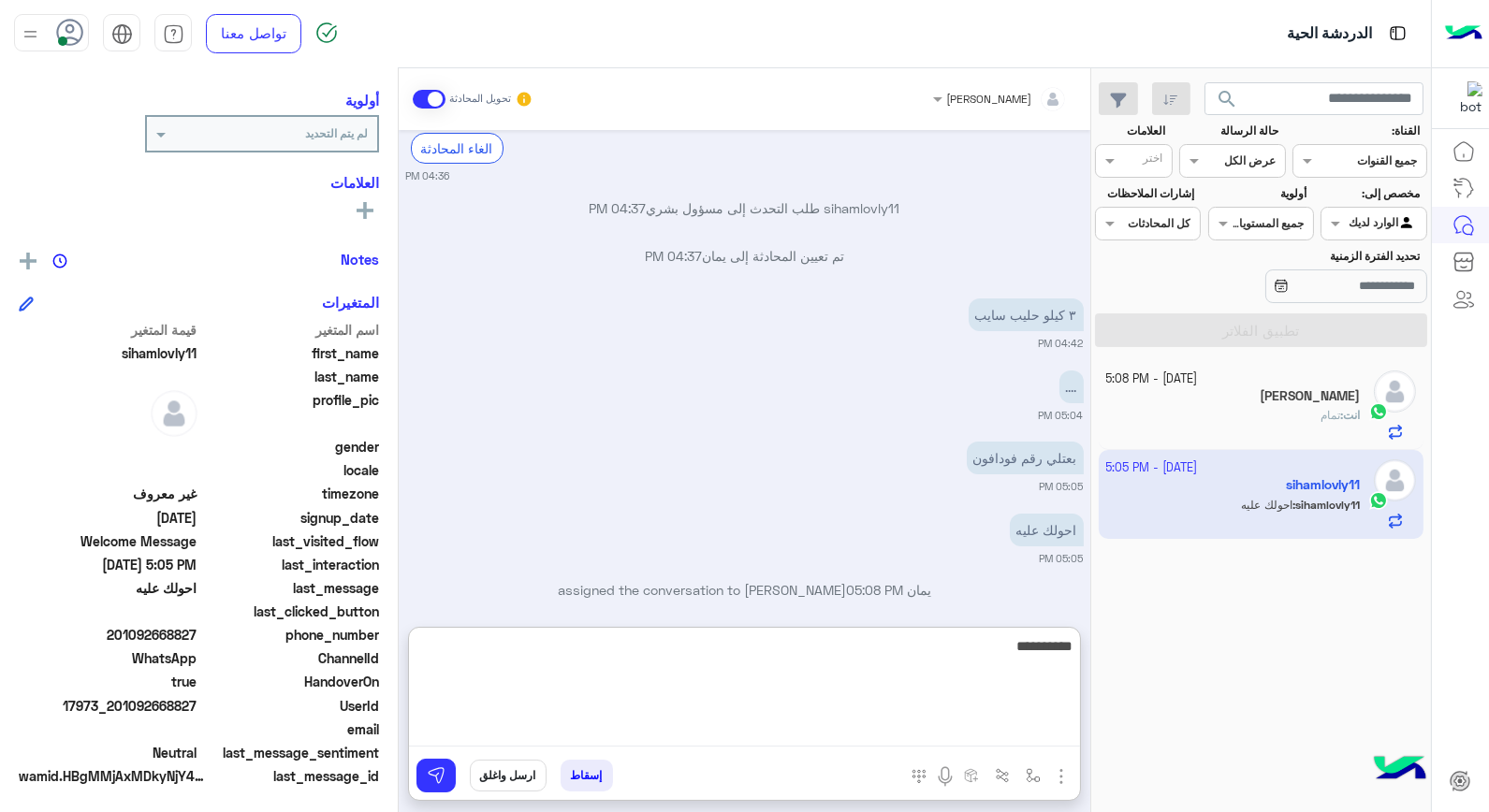
type textarea "**********"
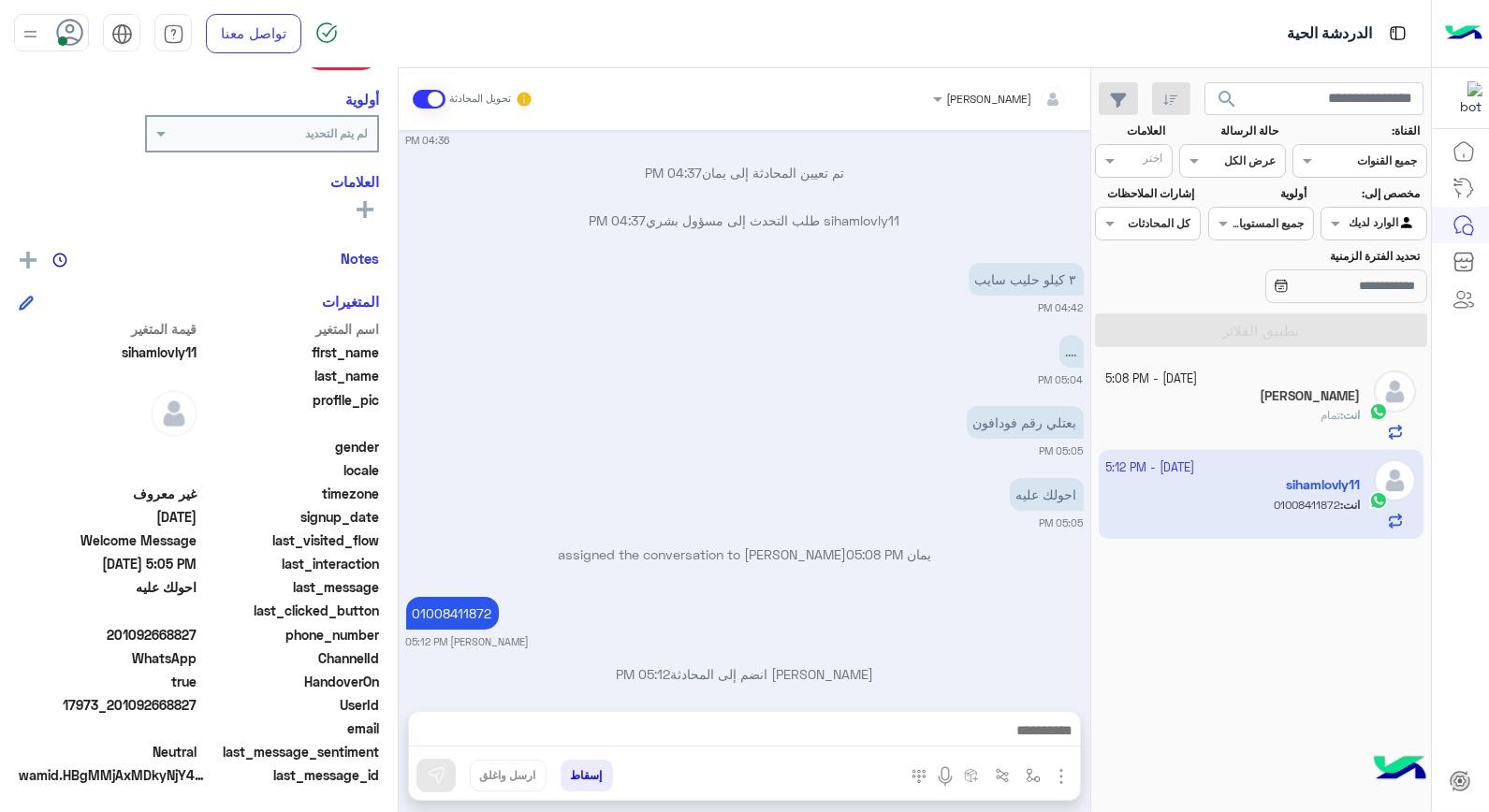
scroll to position [591, 0]
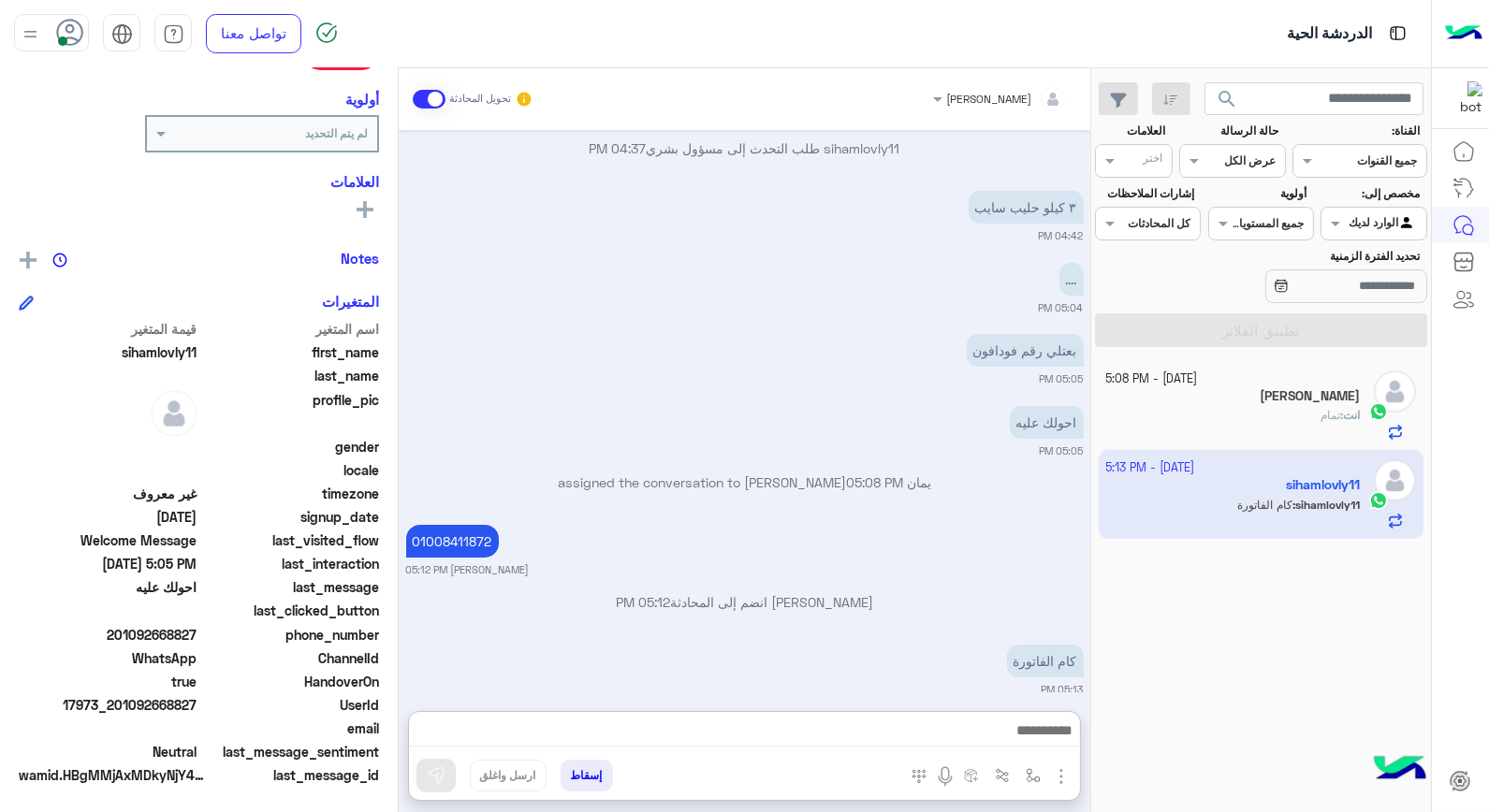
click at [1224, 507] on app-inbox-user "3 October - 5:13 PM sihamlovly11 sihamlovly11 : كام الفاتورة" at bounding box center [1262, 494] width 325 height 88
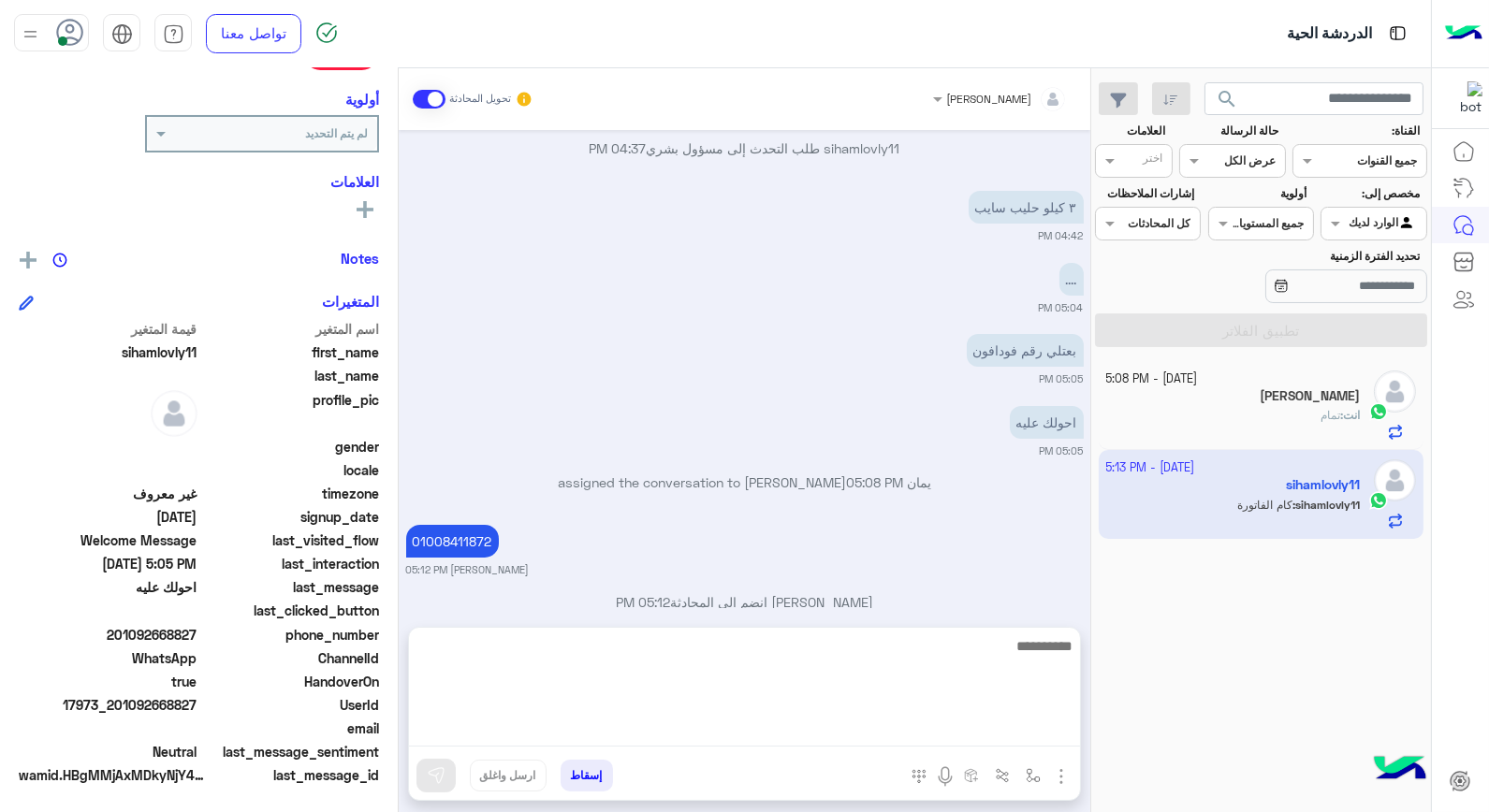
click at [1011, 735] on textarea at bounding box center [744, 690] width 671 height 113
type textarea "**********"
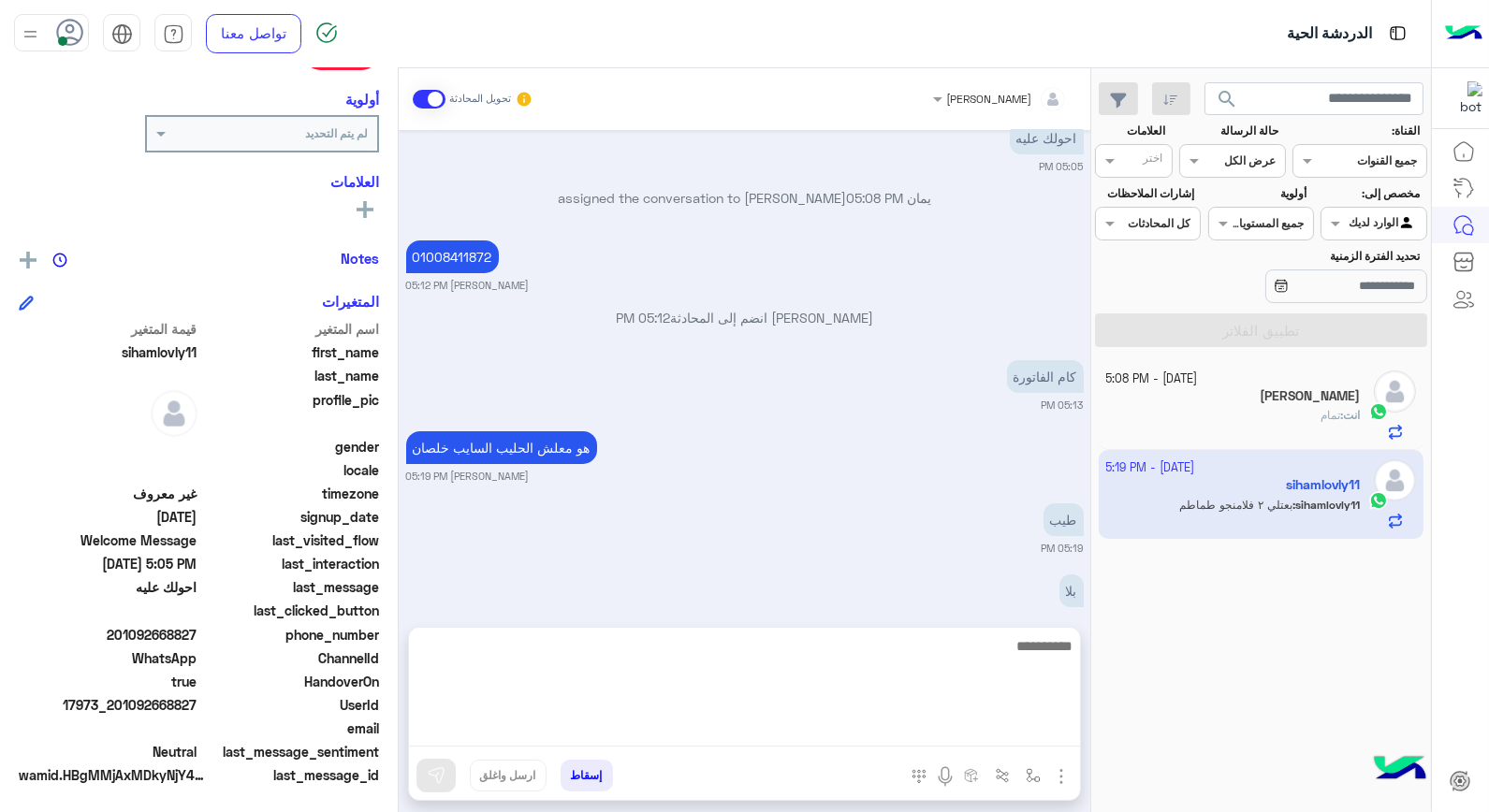
scroll to position [879, 0]
click at [1009, 651] on textarea at bounding box center [744, 690] width 671 height 113
type textarea "********"
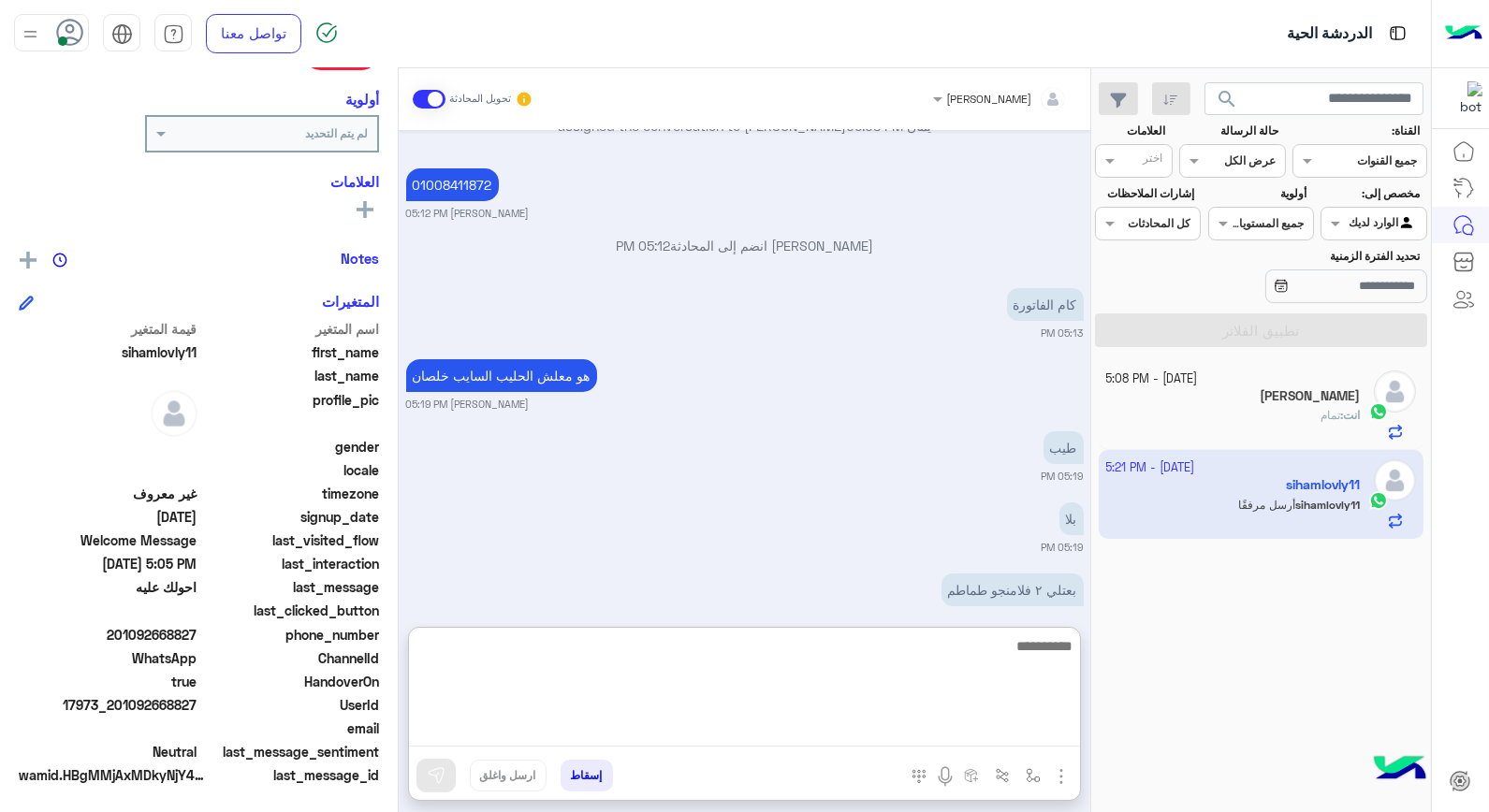
scroll to position [1036, 0]
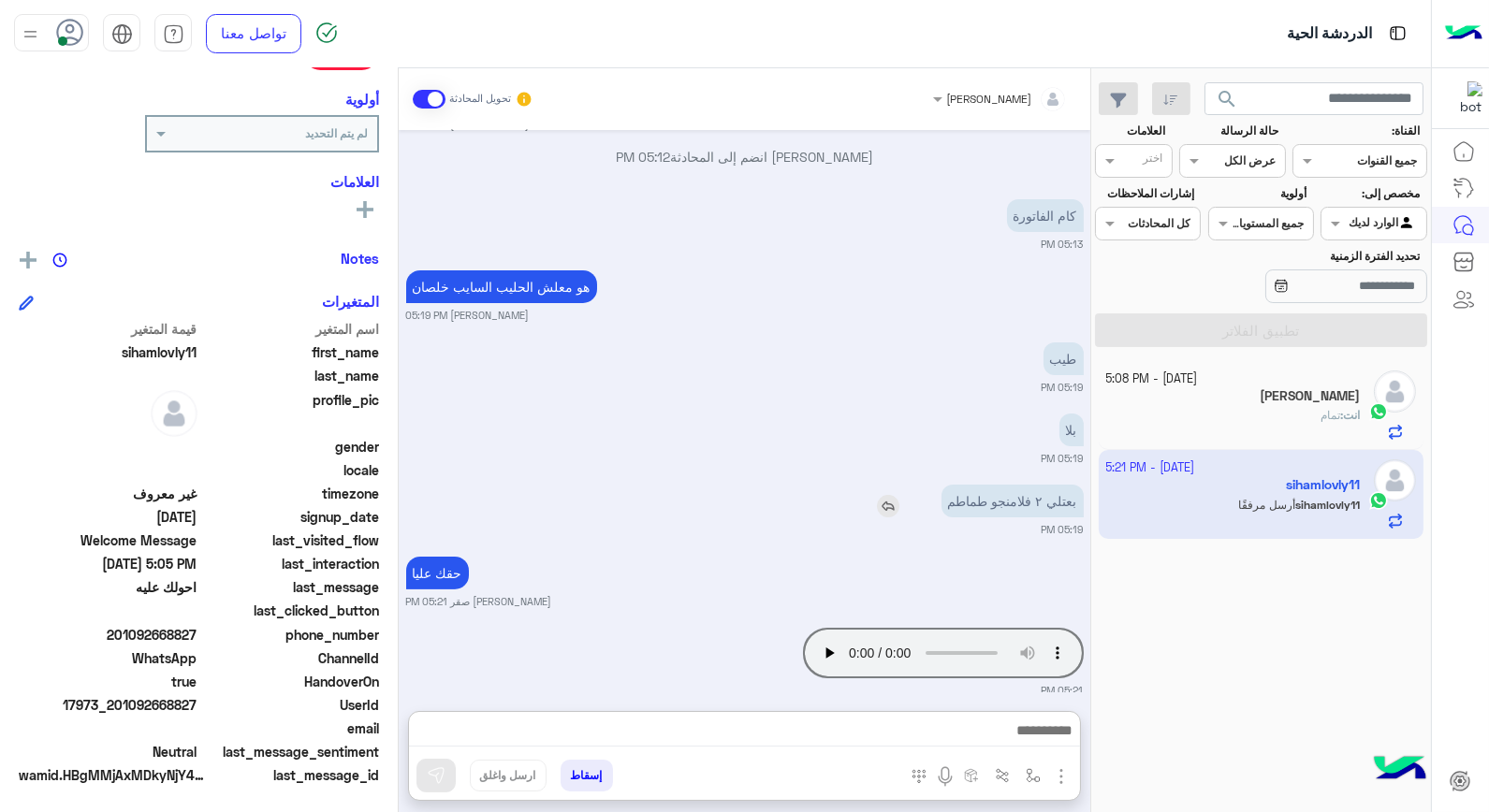
click at [886, 495] on img at bounding box center [887, 506] width 22 height 22
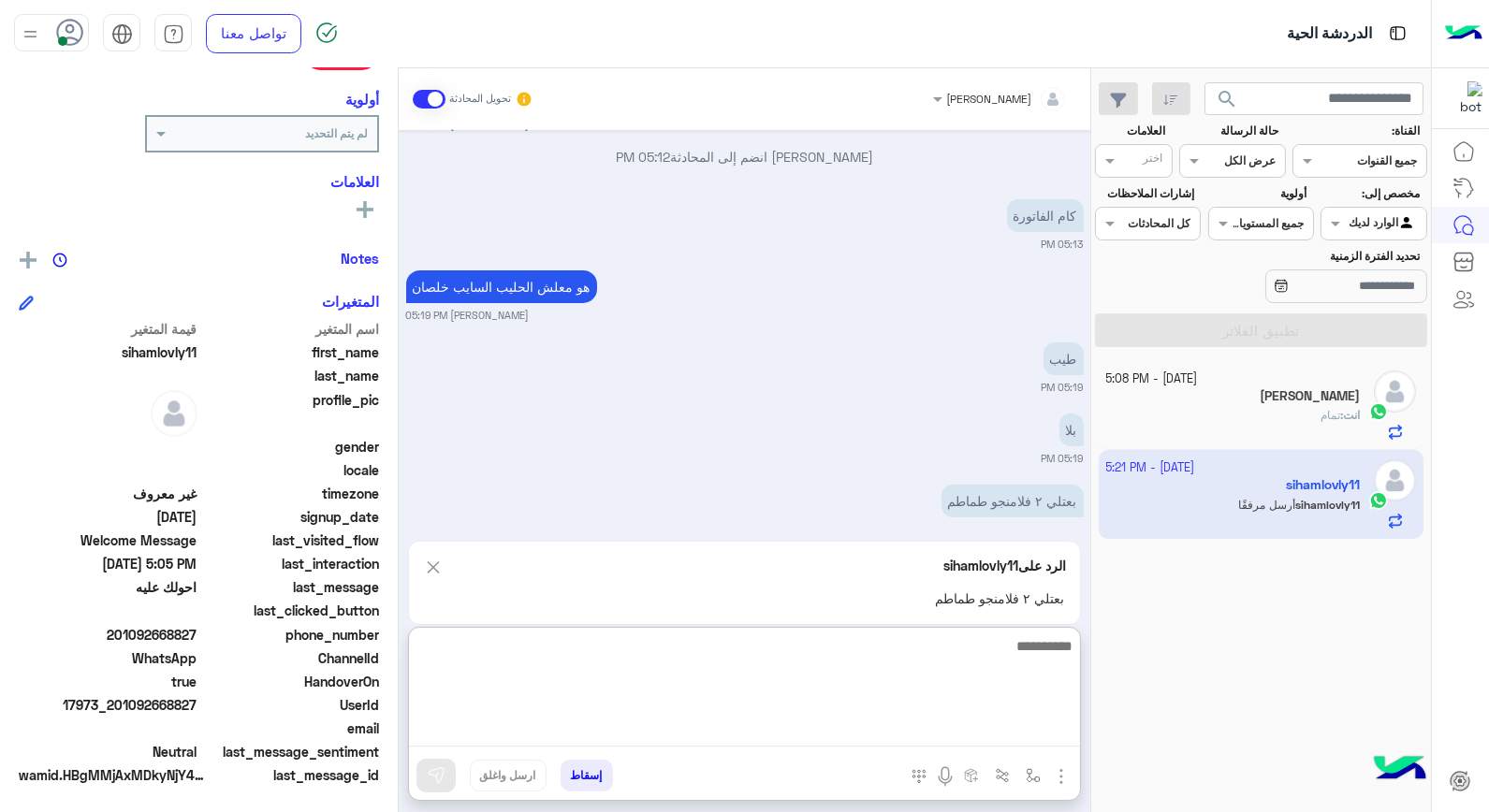
click at [1020, 731] on textarea at bounding box center [744, 690] width 671 height 113
type textarea "*********"
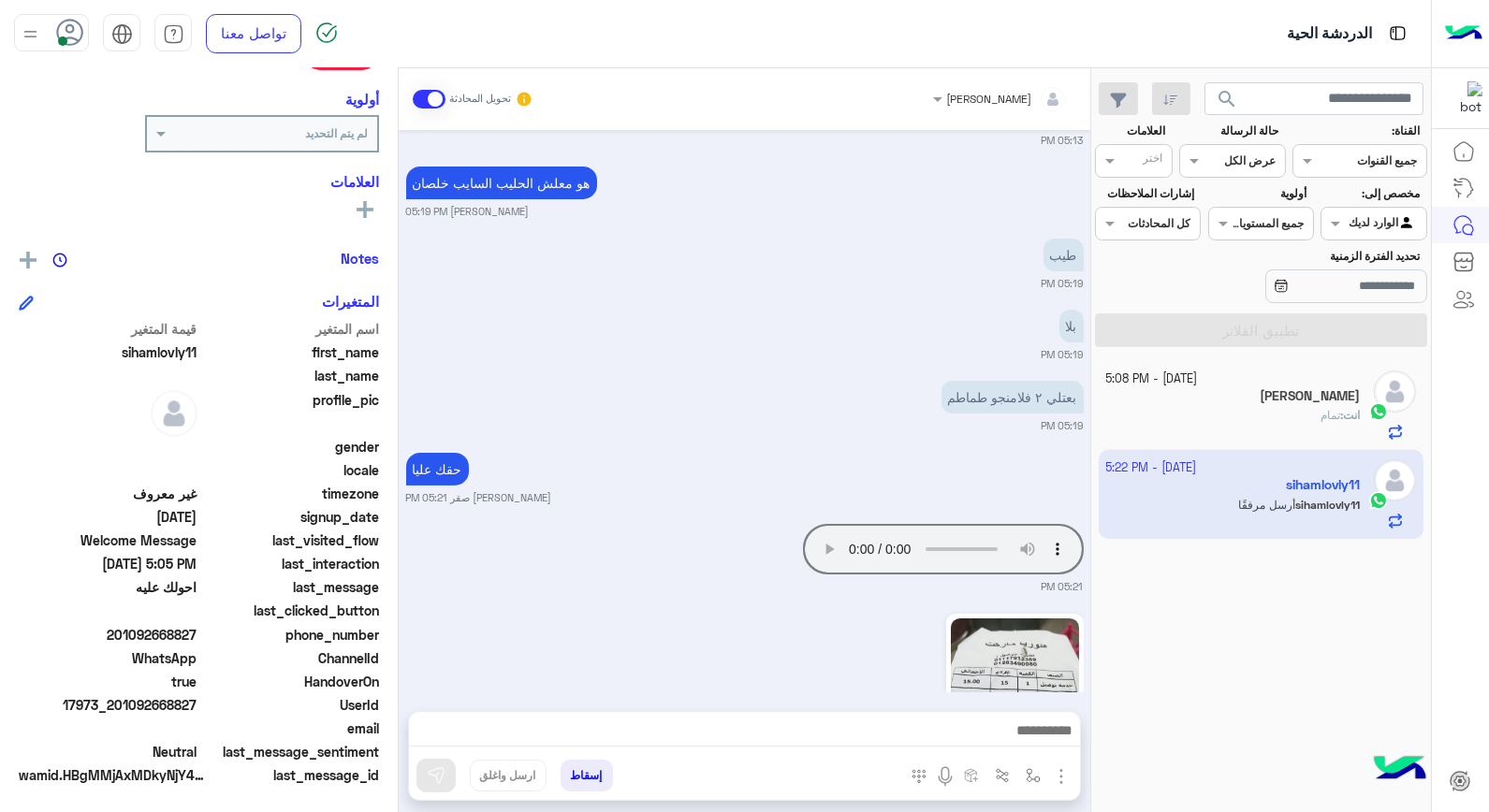
scroll to position [1416, 0]
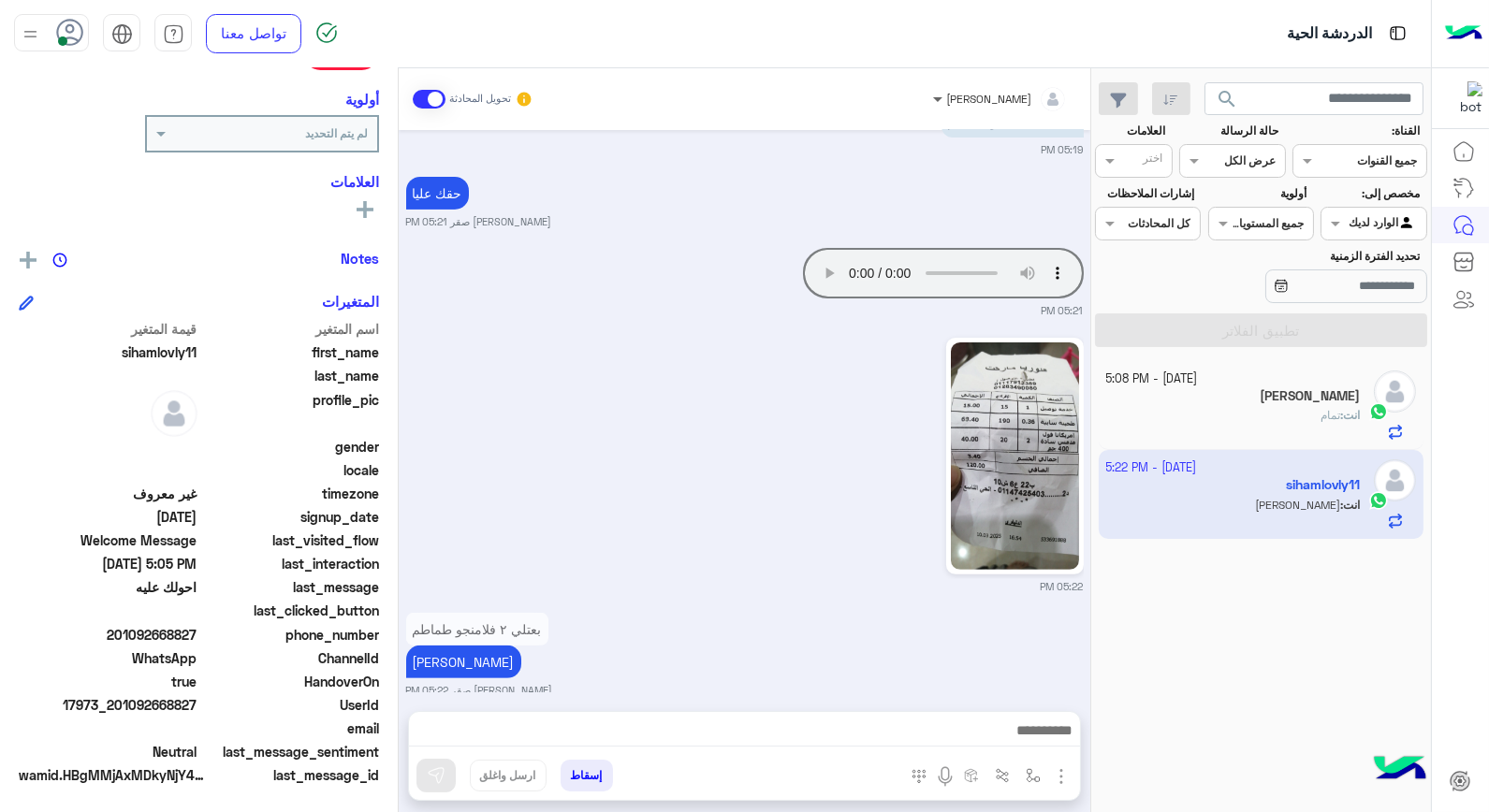
click at [947, 98] on span at bounding box center [936, 98] width 23 height 19
click at [986, 247] on div "يمان" at bounding box center [997, 257] width 24 height 19
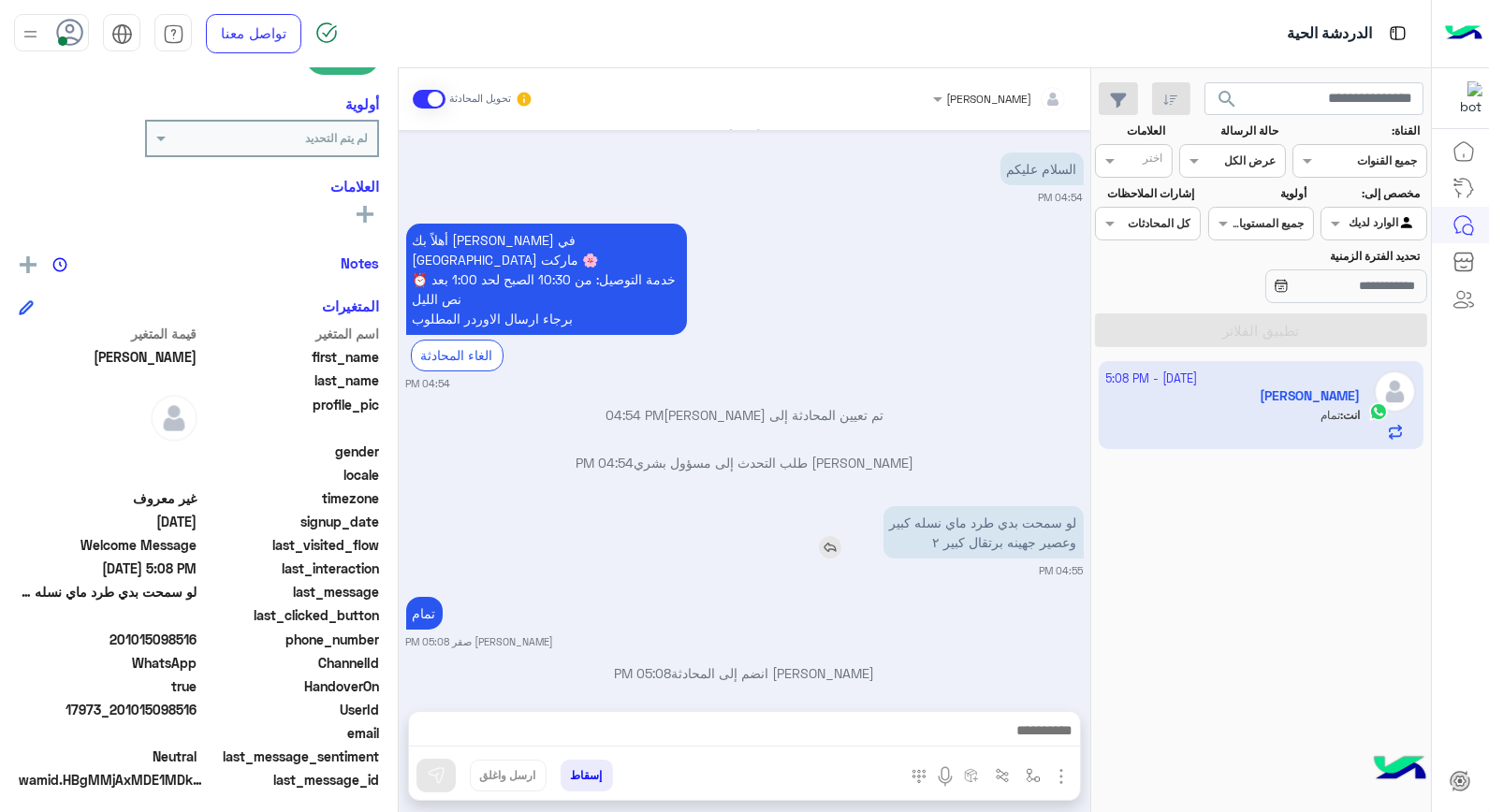
scroll to position [271, 0]
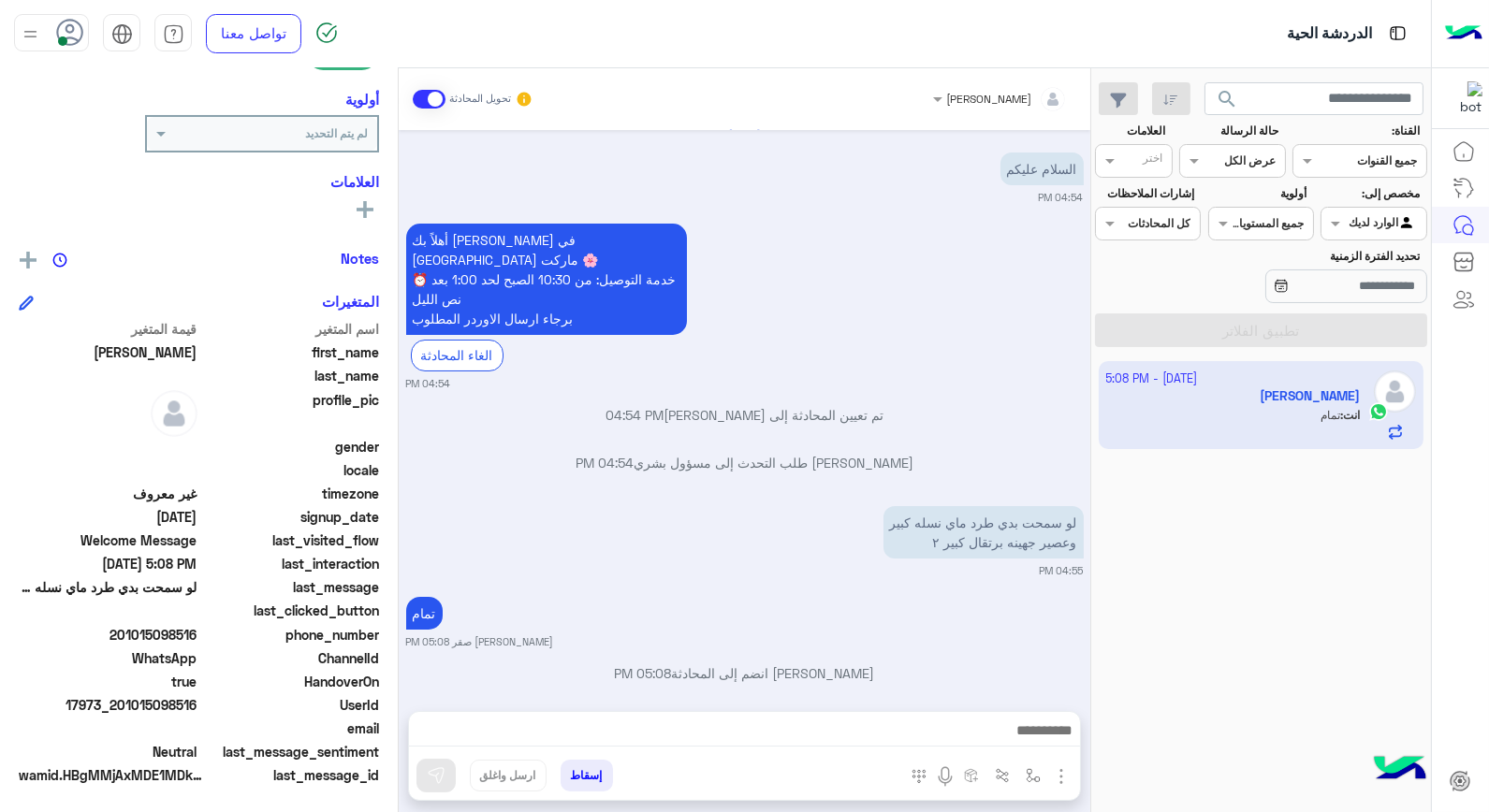
click at [594, 771] on button "إسقاط" at bounding box center [587, 775] width 52 height 32
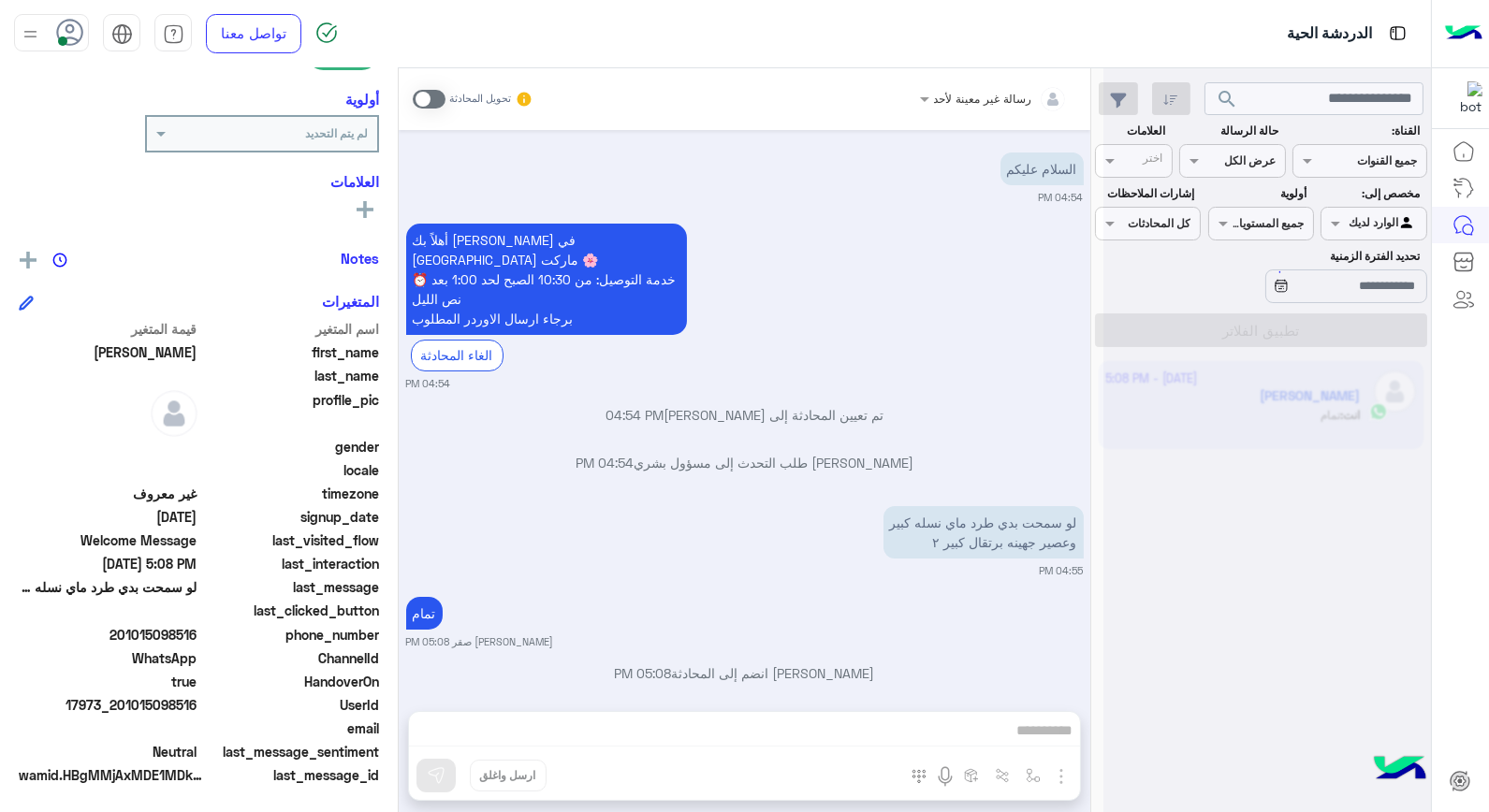
scroll to position [63, 0]
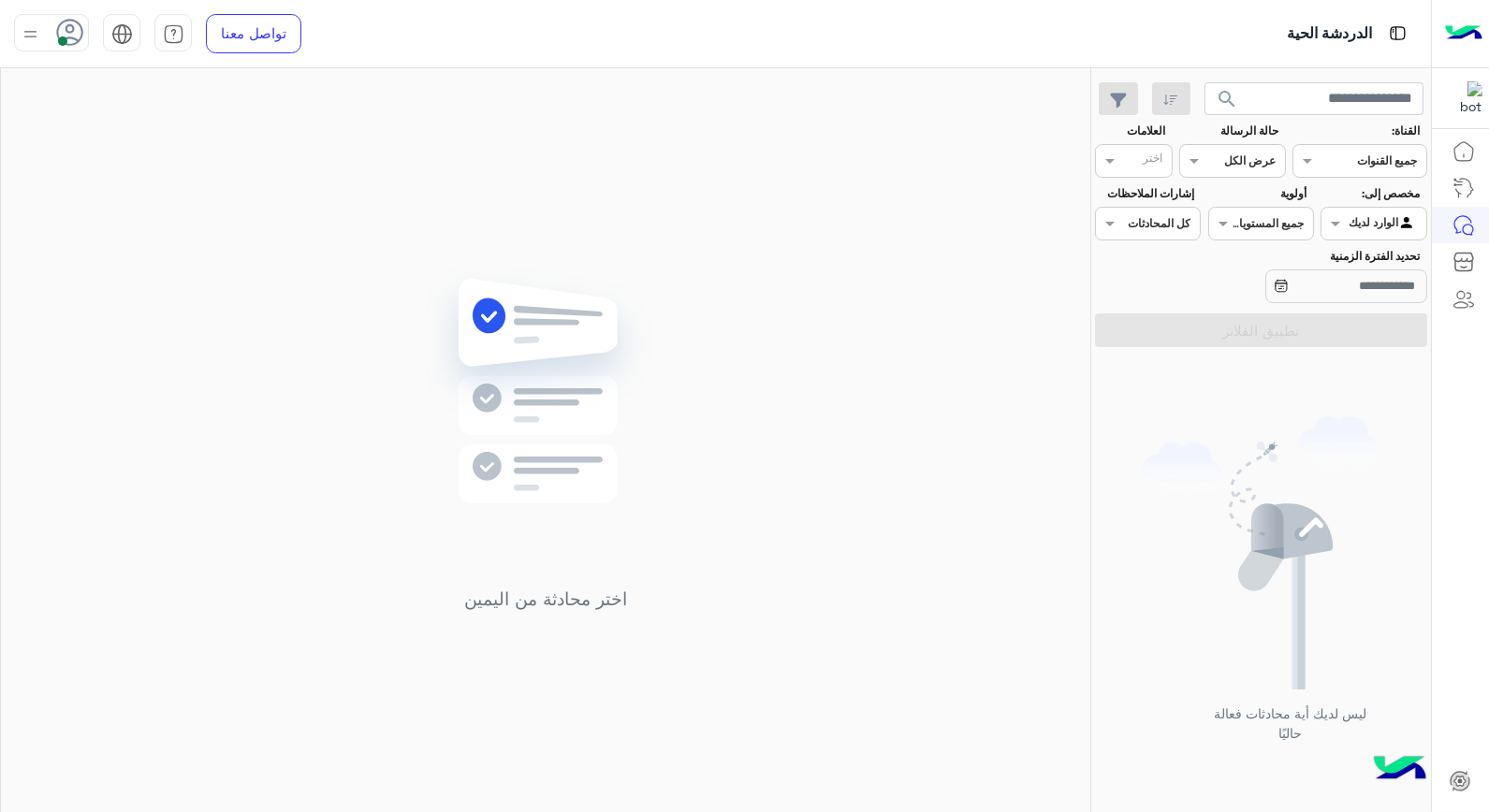
click at [75, 42] on use at bounding box center [70, 32] width 27 height 27
click at [167, 182] on span "وقت الراحة" at bounding box center [193, 184] width 64 height 19
click at [535, 238] on div "اختر محادثة من اليمين" at bounding box center [546, 444] width 1090 height 751
click at [82, 30] on use at bounding box center [70, 32] width 27 height 27
click at [208, 146] on span "متصل" at bounding box center [210, 142] width 33 height 19
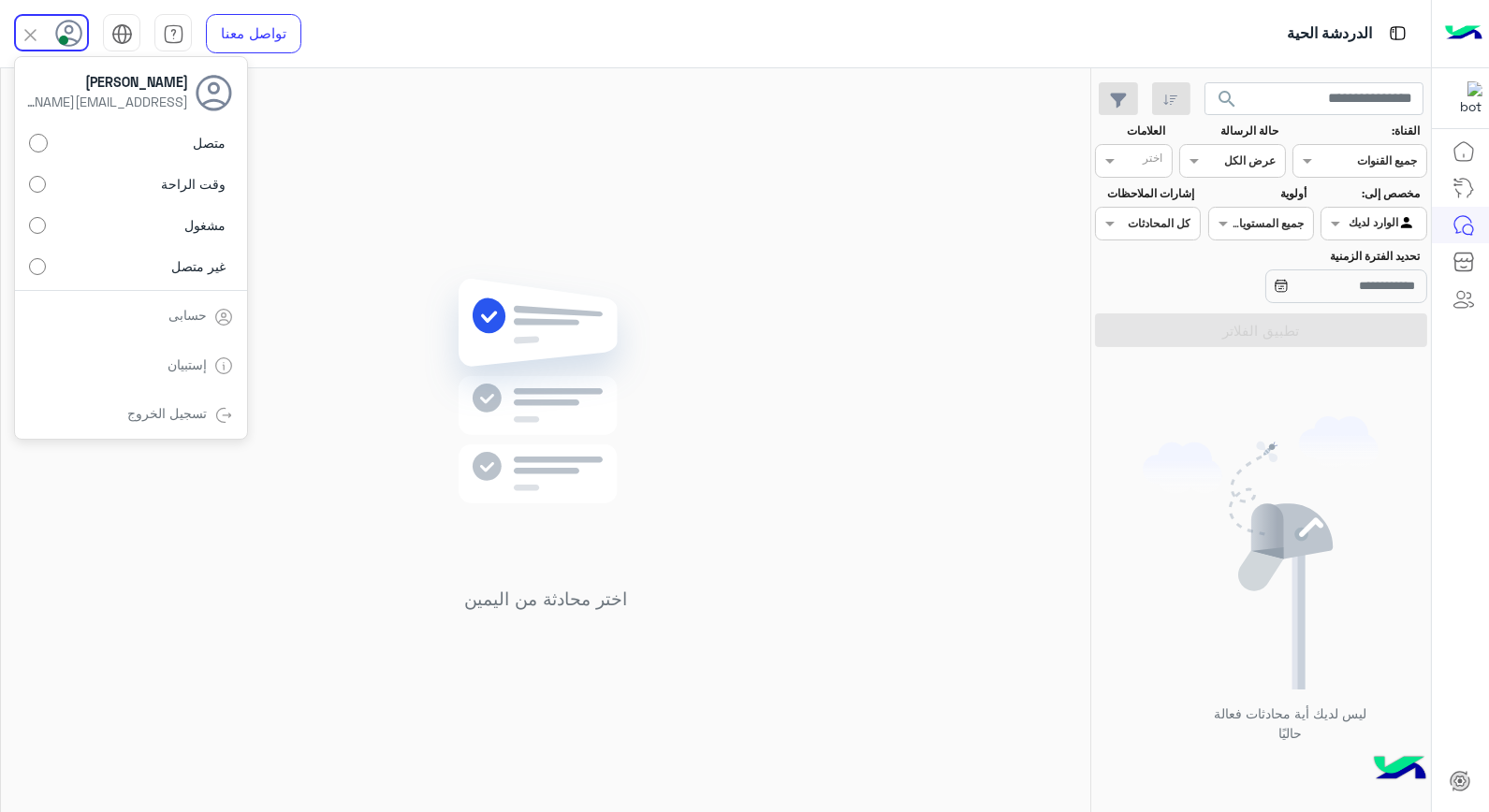
click at [556, 188] on div "اختر محادثة من اليمين" at bounding box center [546, 444] width 1090 height 751
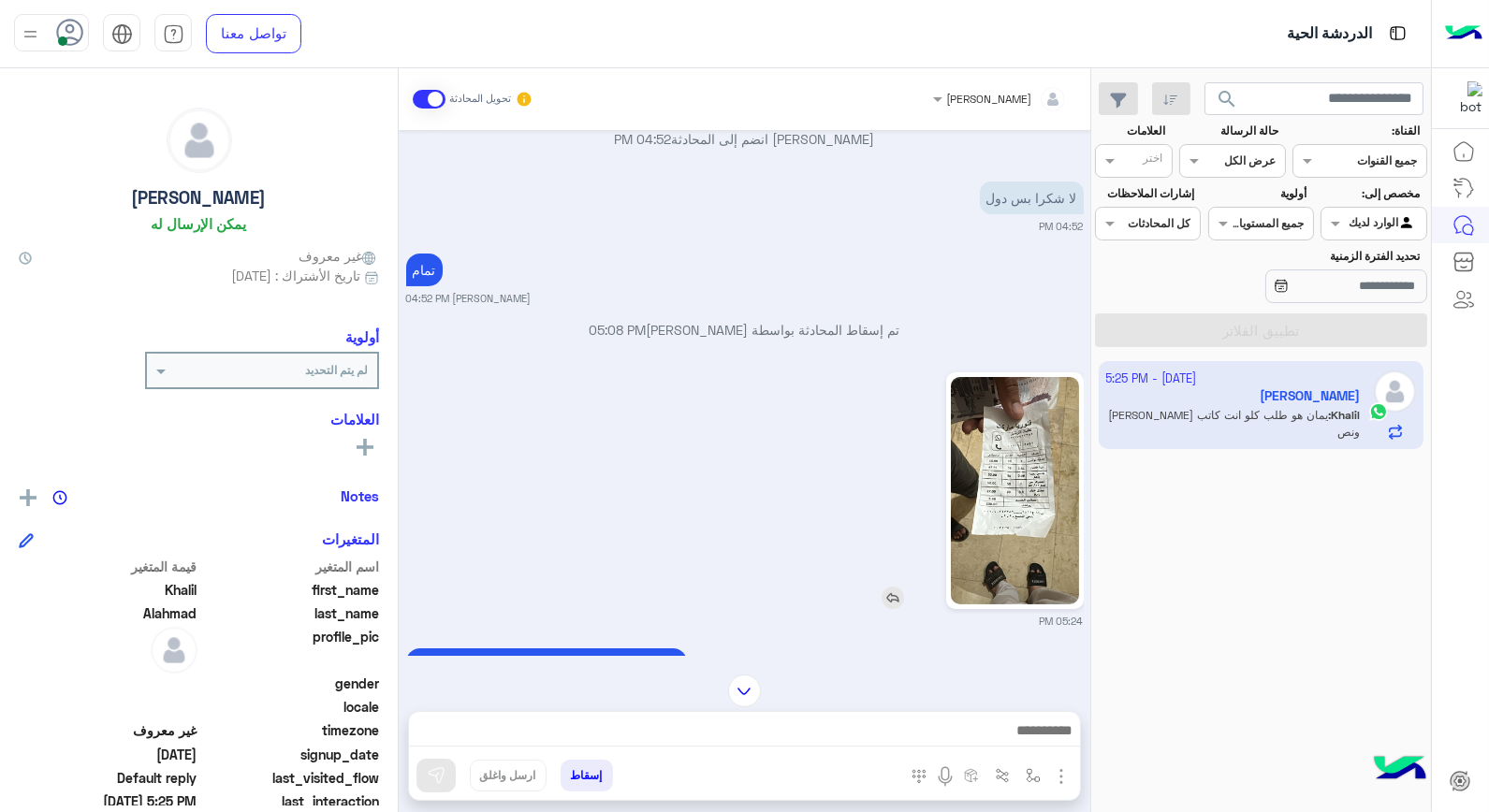
scroll to position [639, 0]
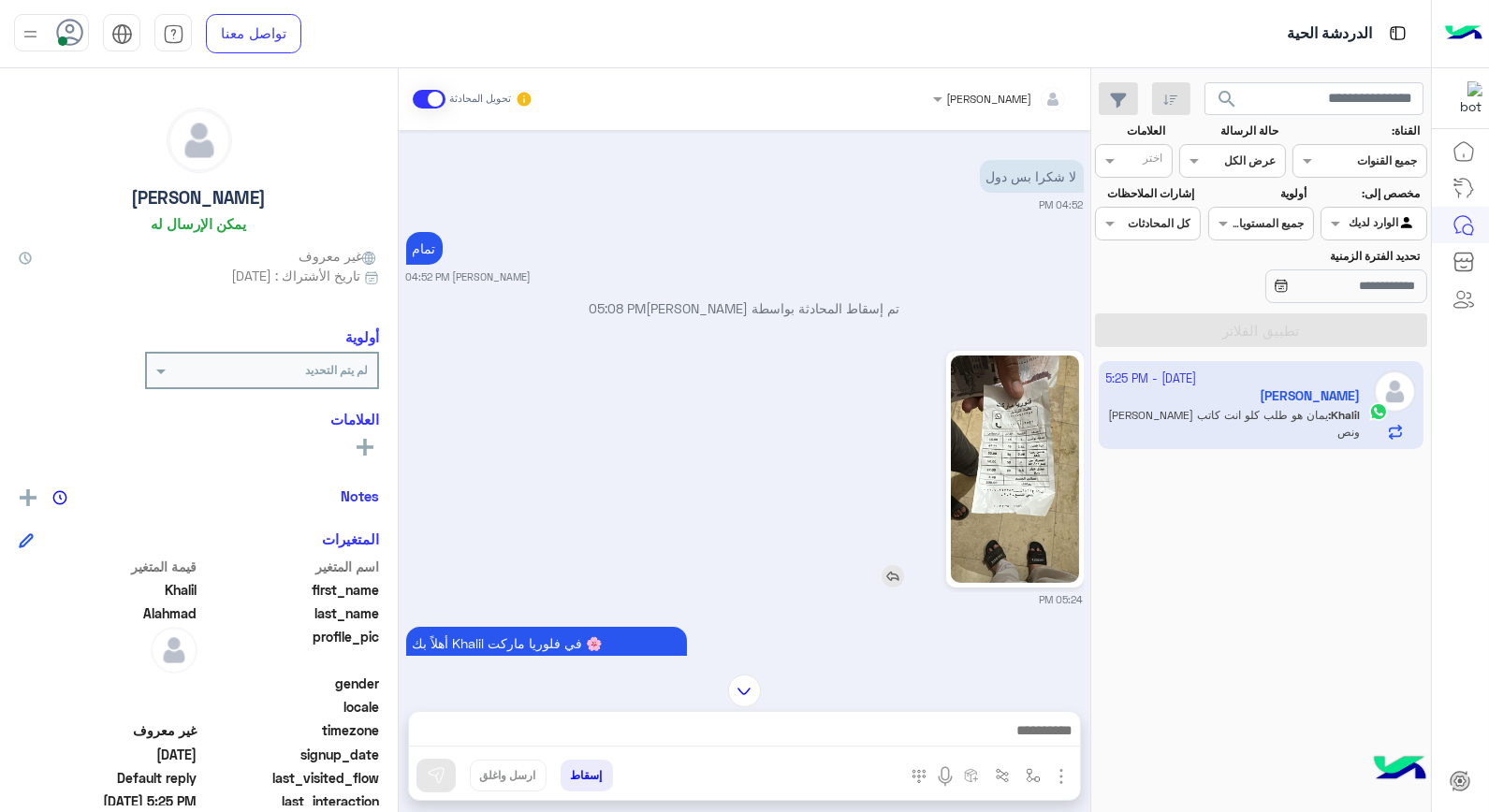
click at [993, 491] on img at bounding box center [1014, 469] width 128 height 227
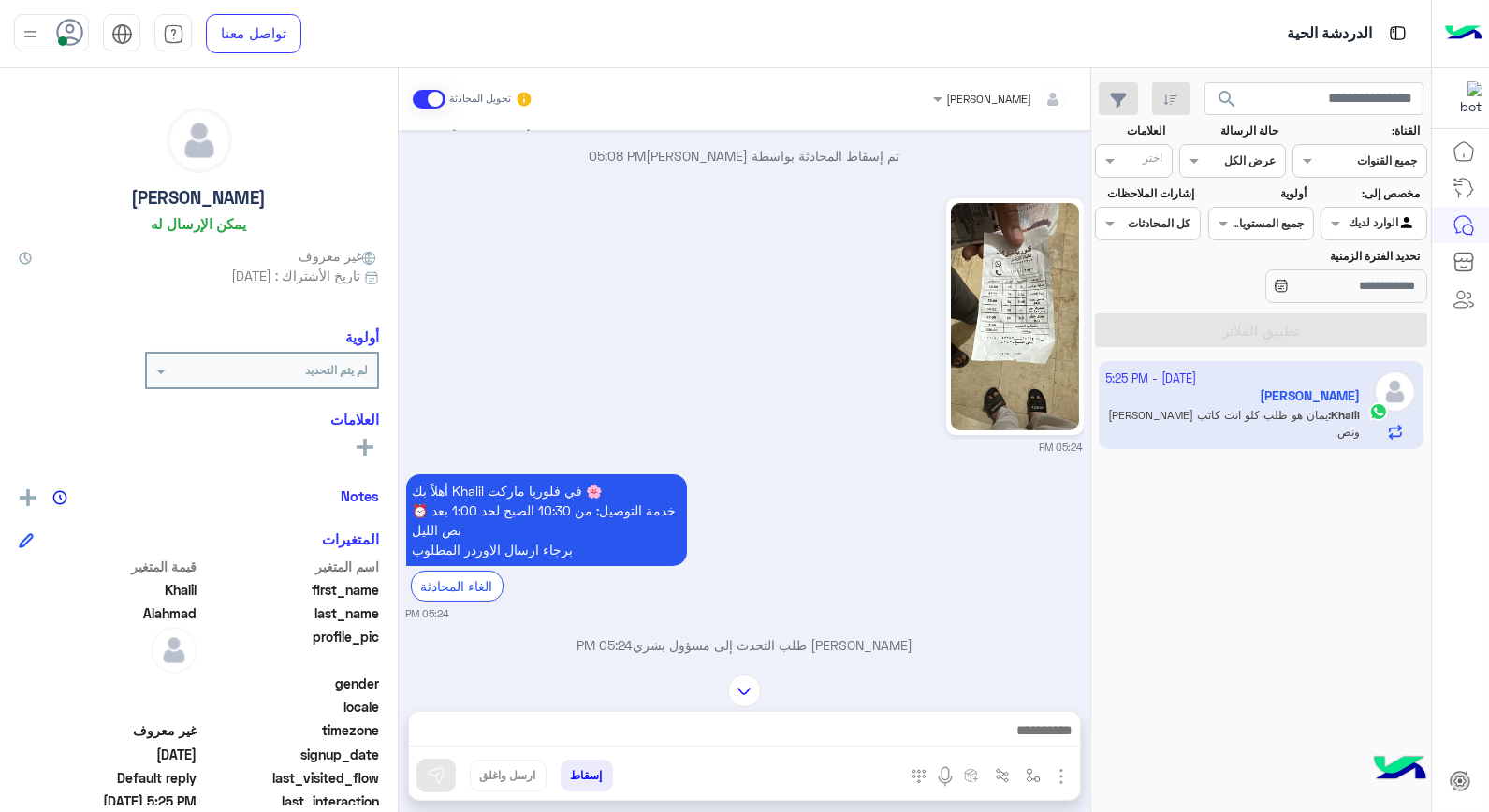
scroll to position [951, 0]
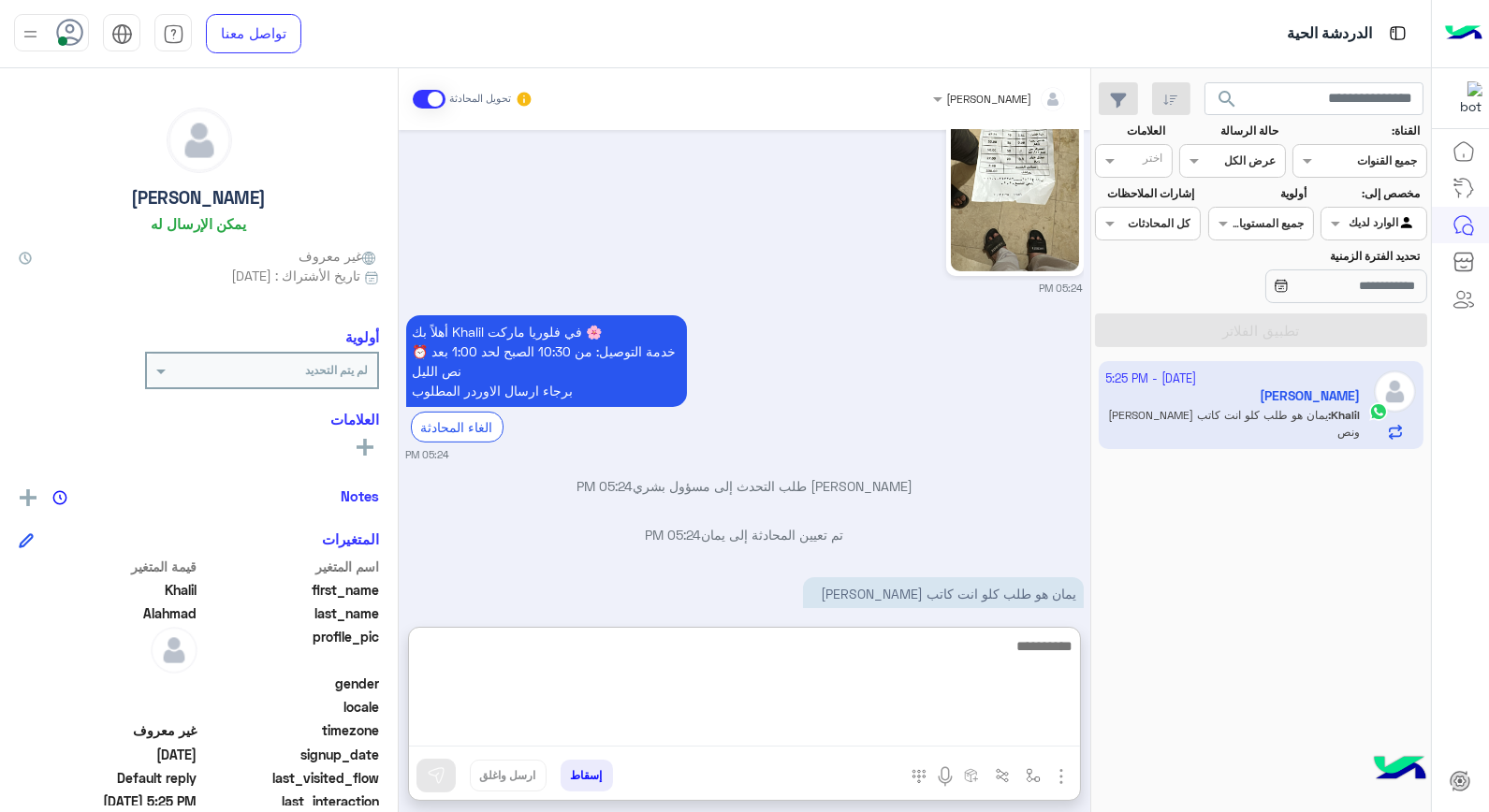
click at [840, 718] on textarea at bounding box center [744, 690] width 671 height 113
type textarea "**********"
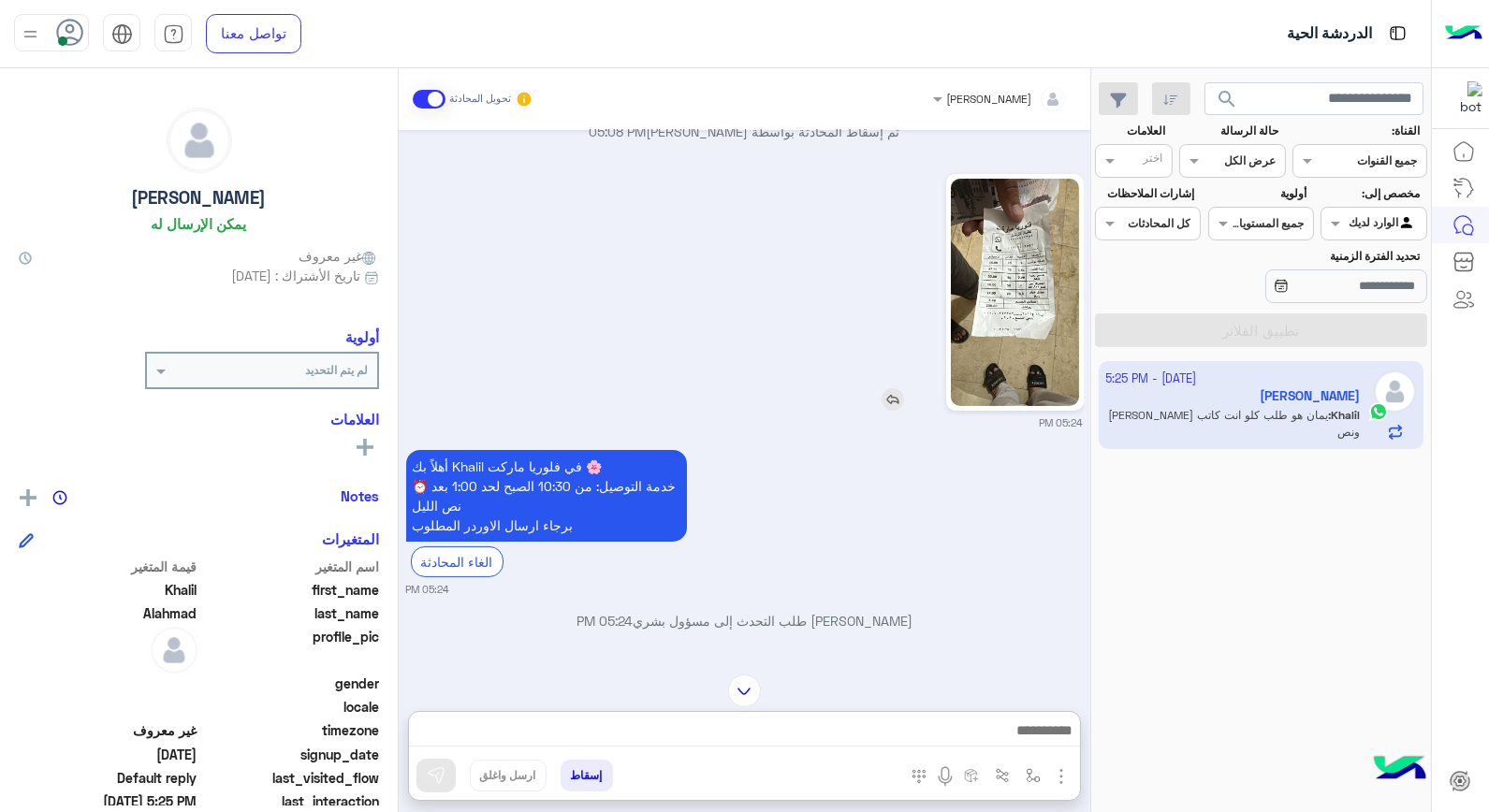
scroll to position [796, 0]
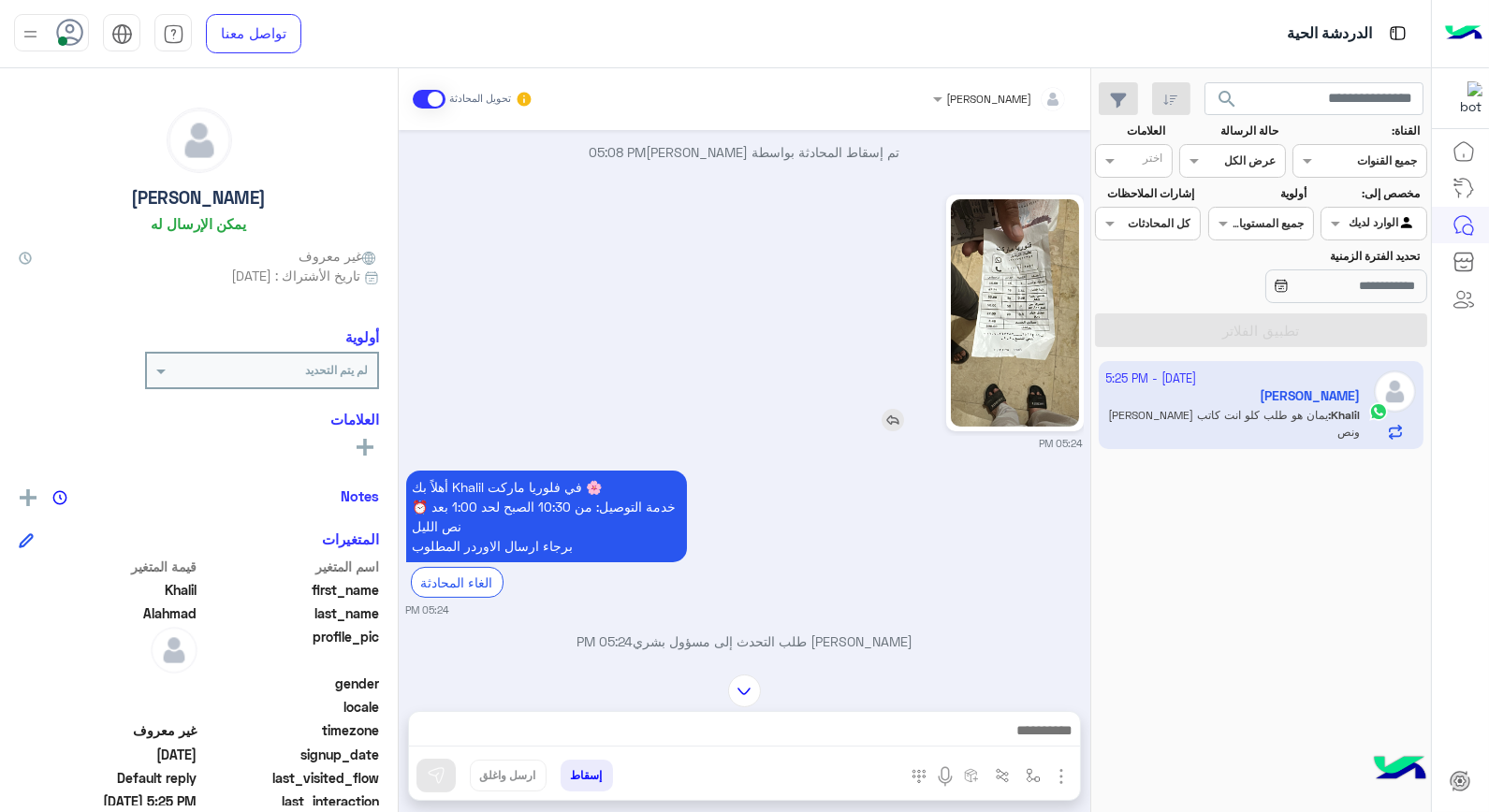
click at [985, 266] on img at bounding box center [1014, 313] width 128 height 227
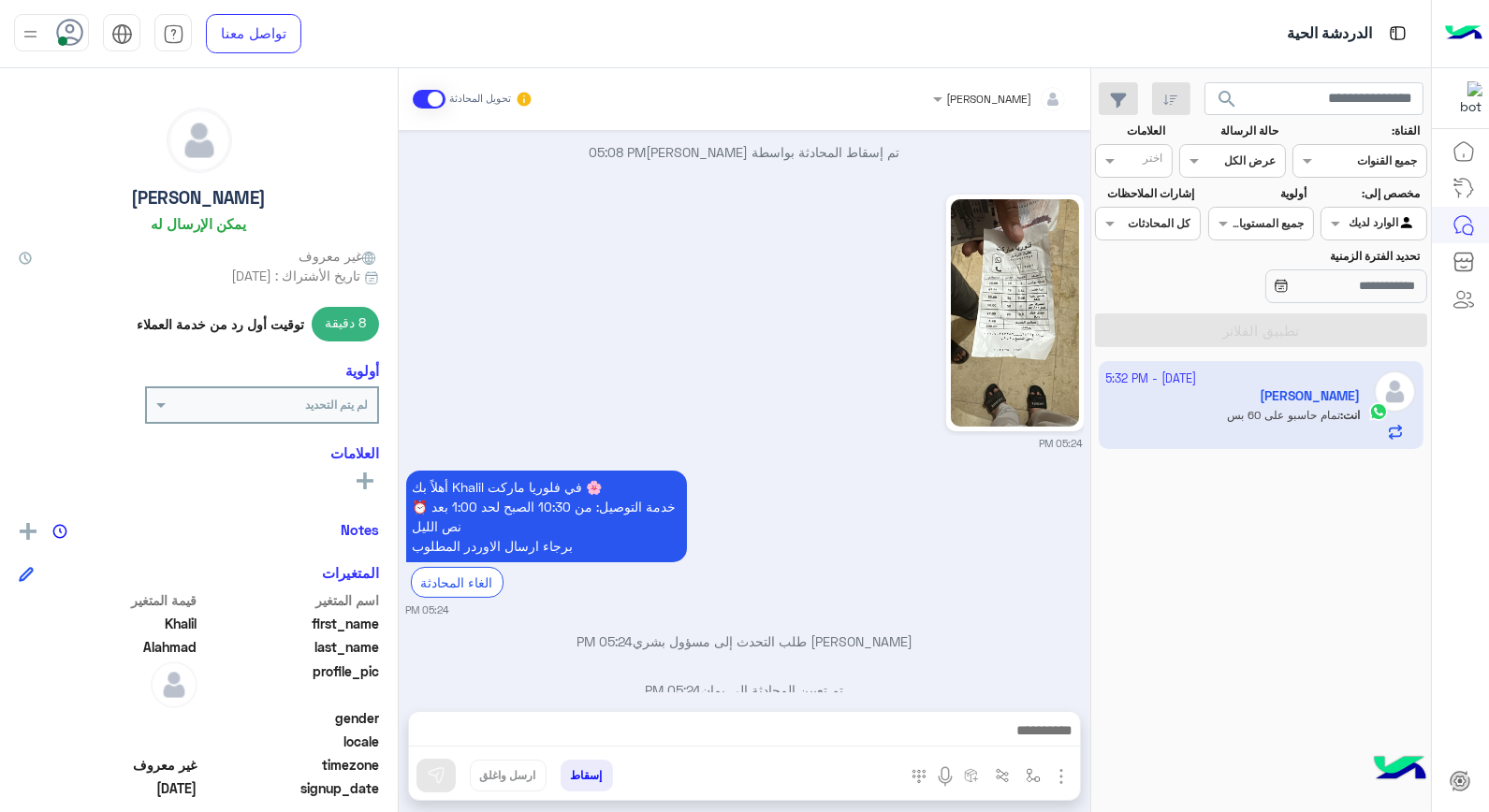
scroll to position [1071, 0]
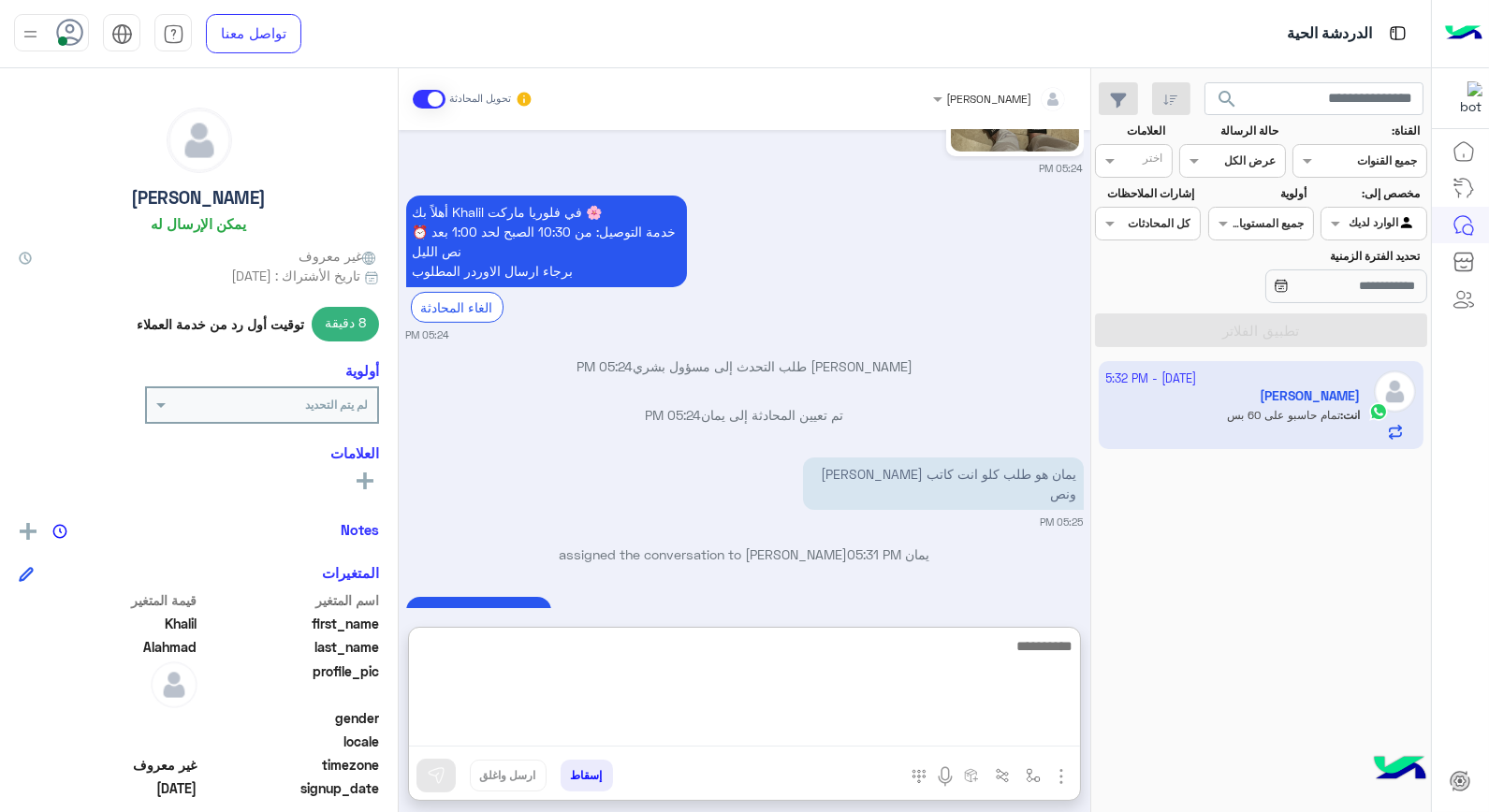
click at [875, 725] on textarea at bounding box center [744, 690] width 671 height 113
type textarea "**********"
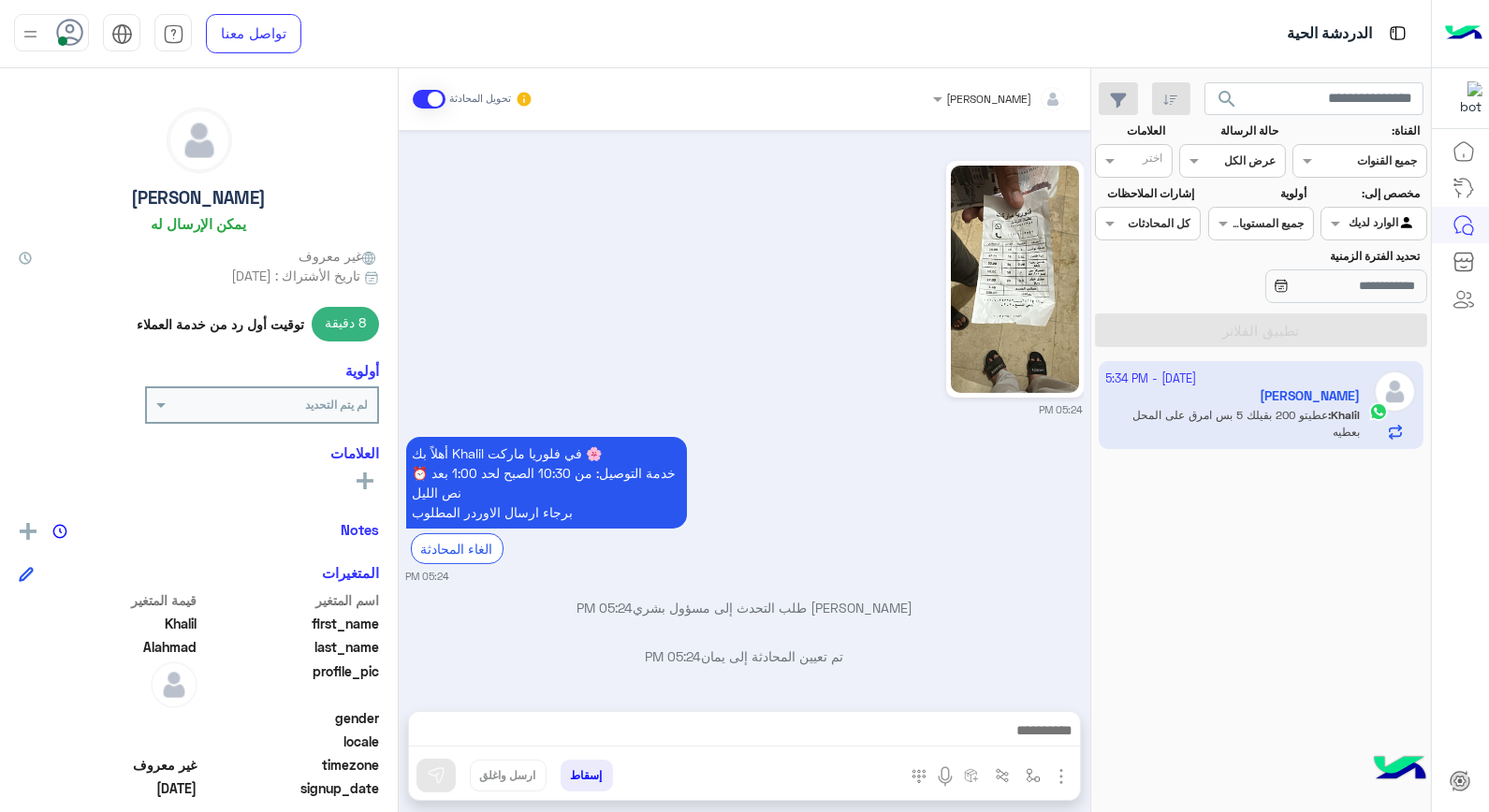
scroll to position [1213, 0]
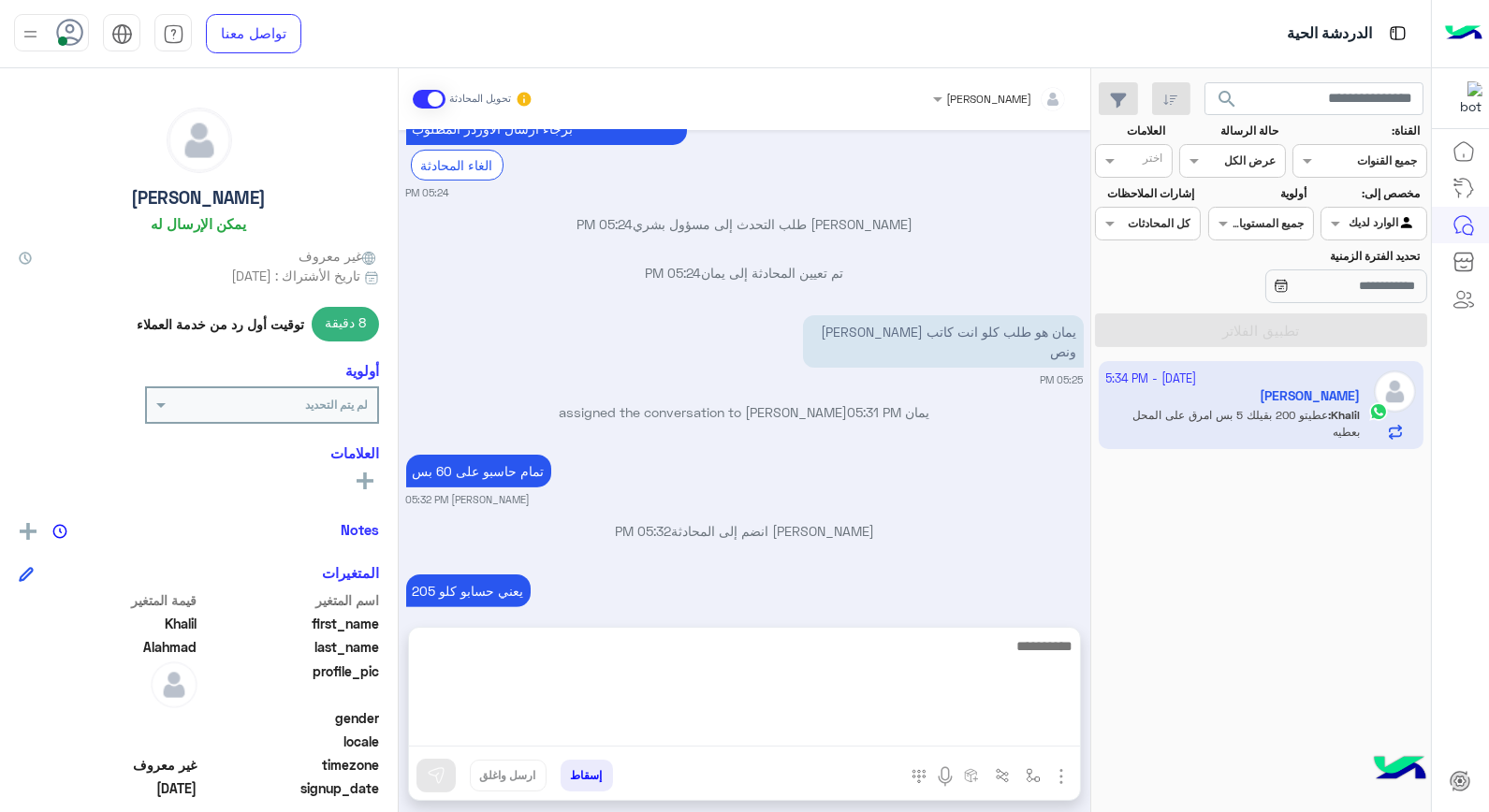
click at [952, 726] on textarea at bounding box center [744, 690] width 671 height 113
type textarea "****"
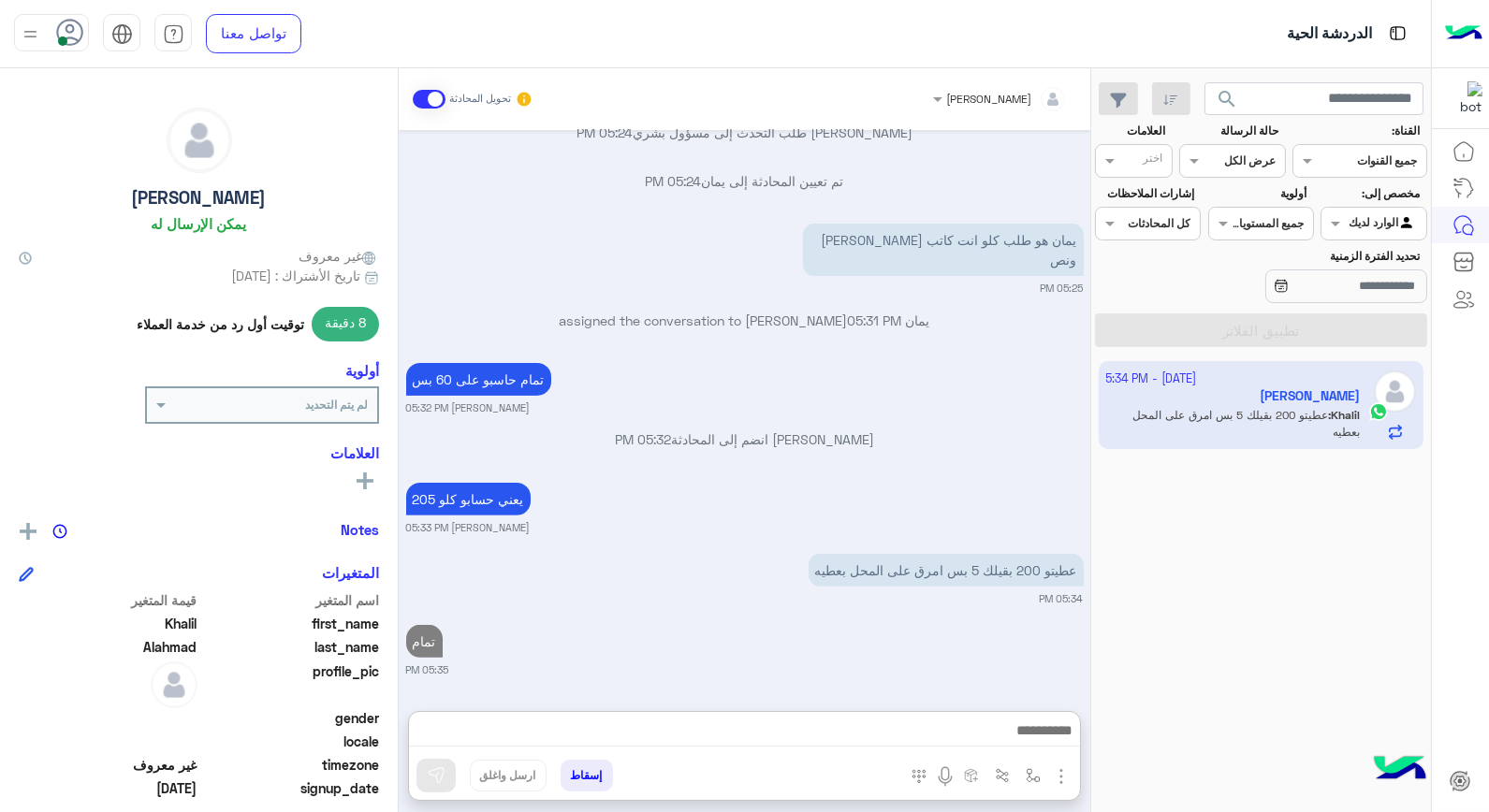
click at [597, 770] on button "إسقاط" at bounding box center [587, 775] width 52 height 32
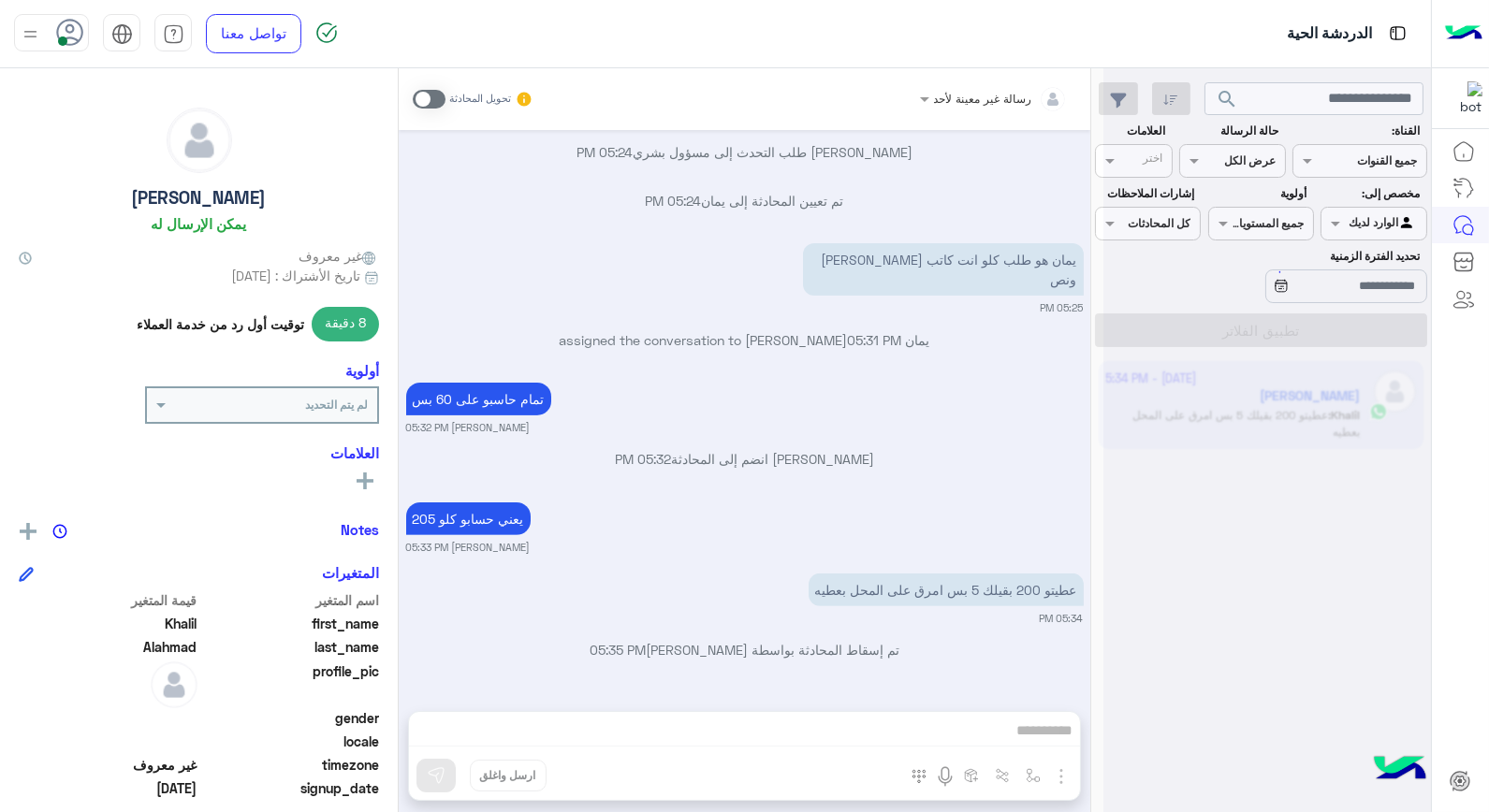
scroll to position [1332, 0]
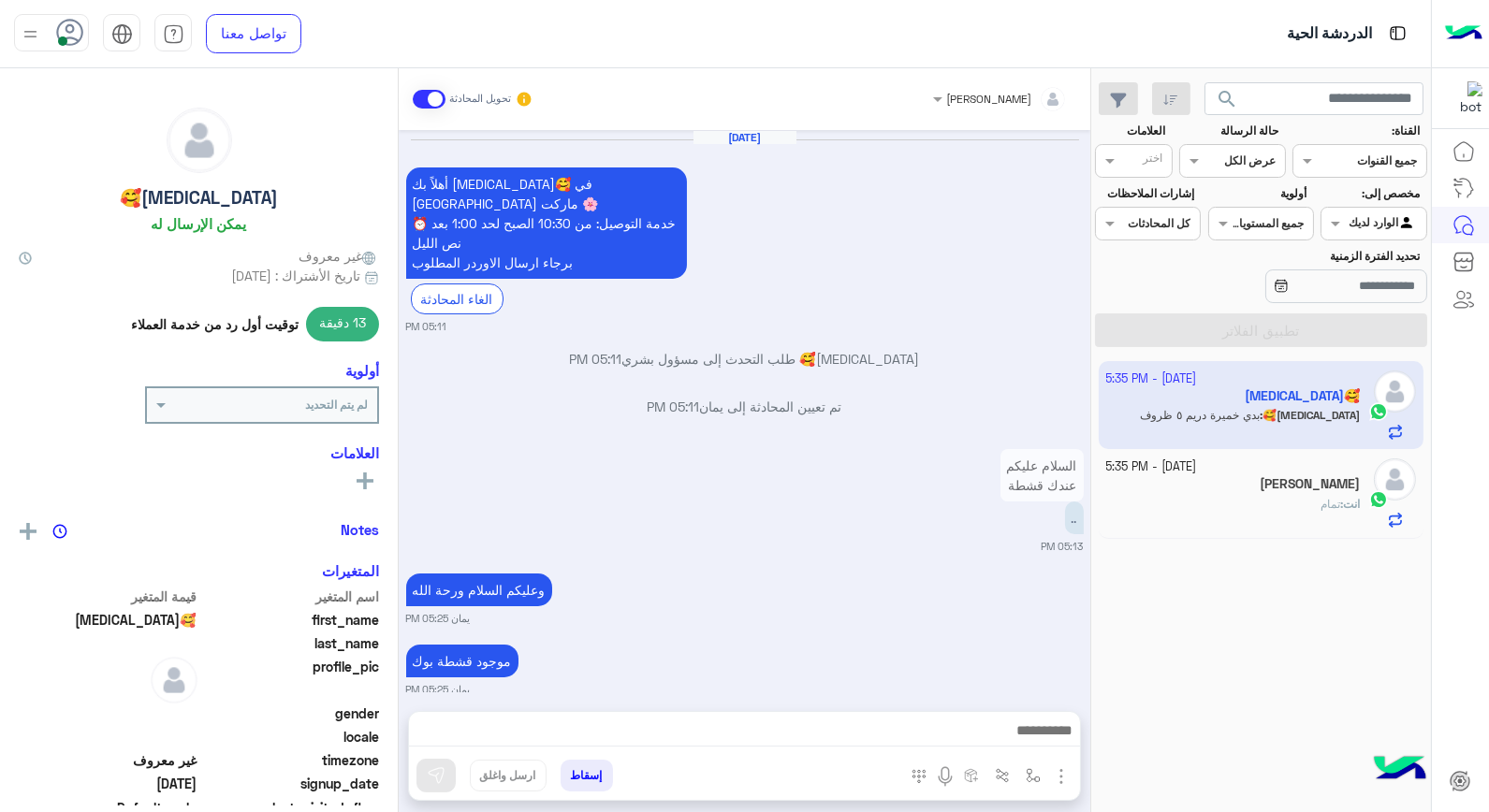
scroll to position [1136, 0]
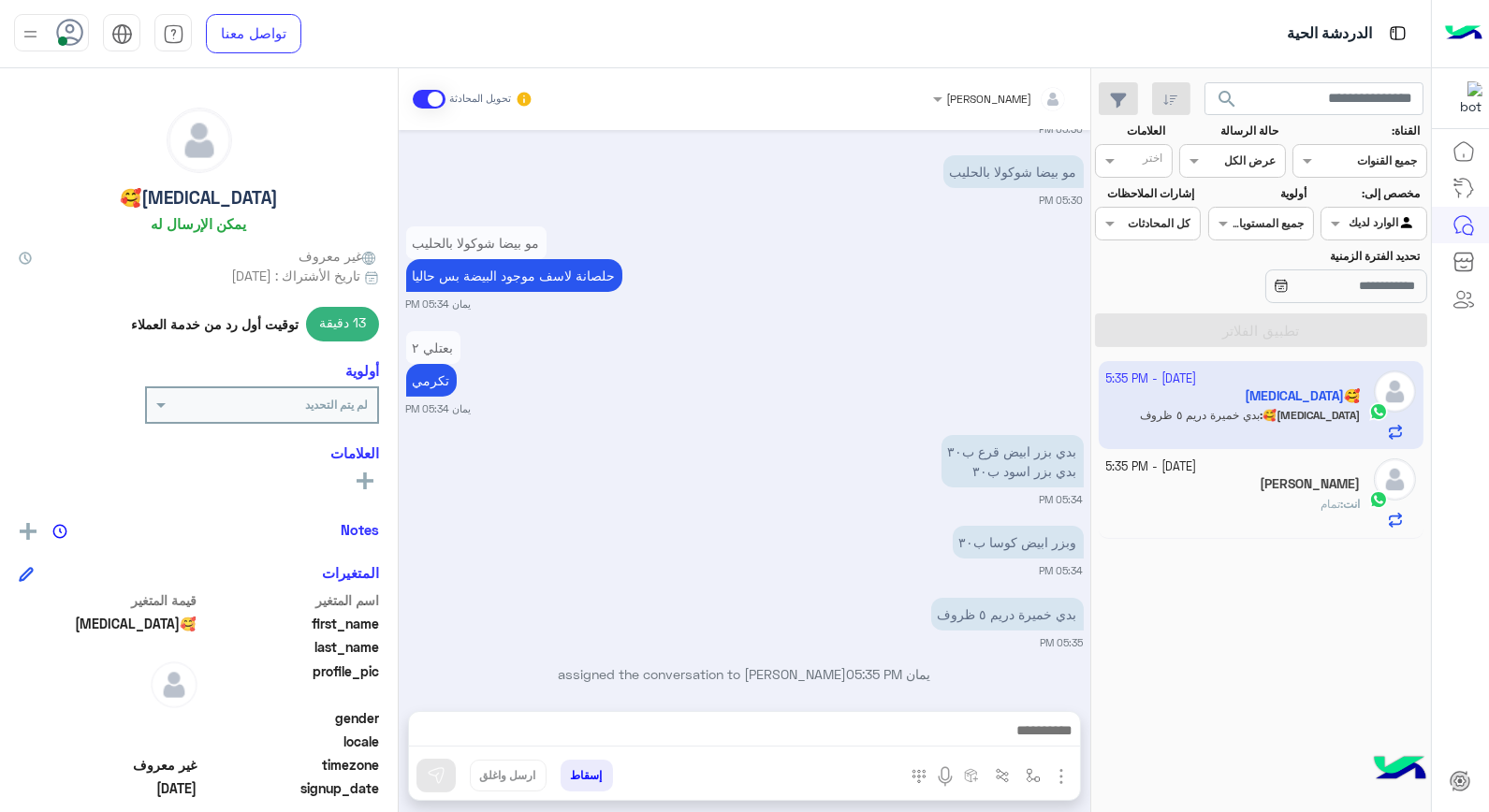
click at [1227, 489] on div "[PERSON_NAME]" at bounding box center [1234, 486] width 255 height 19
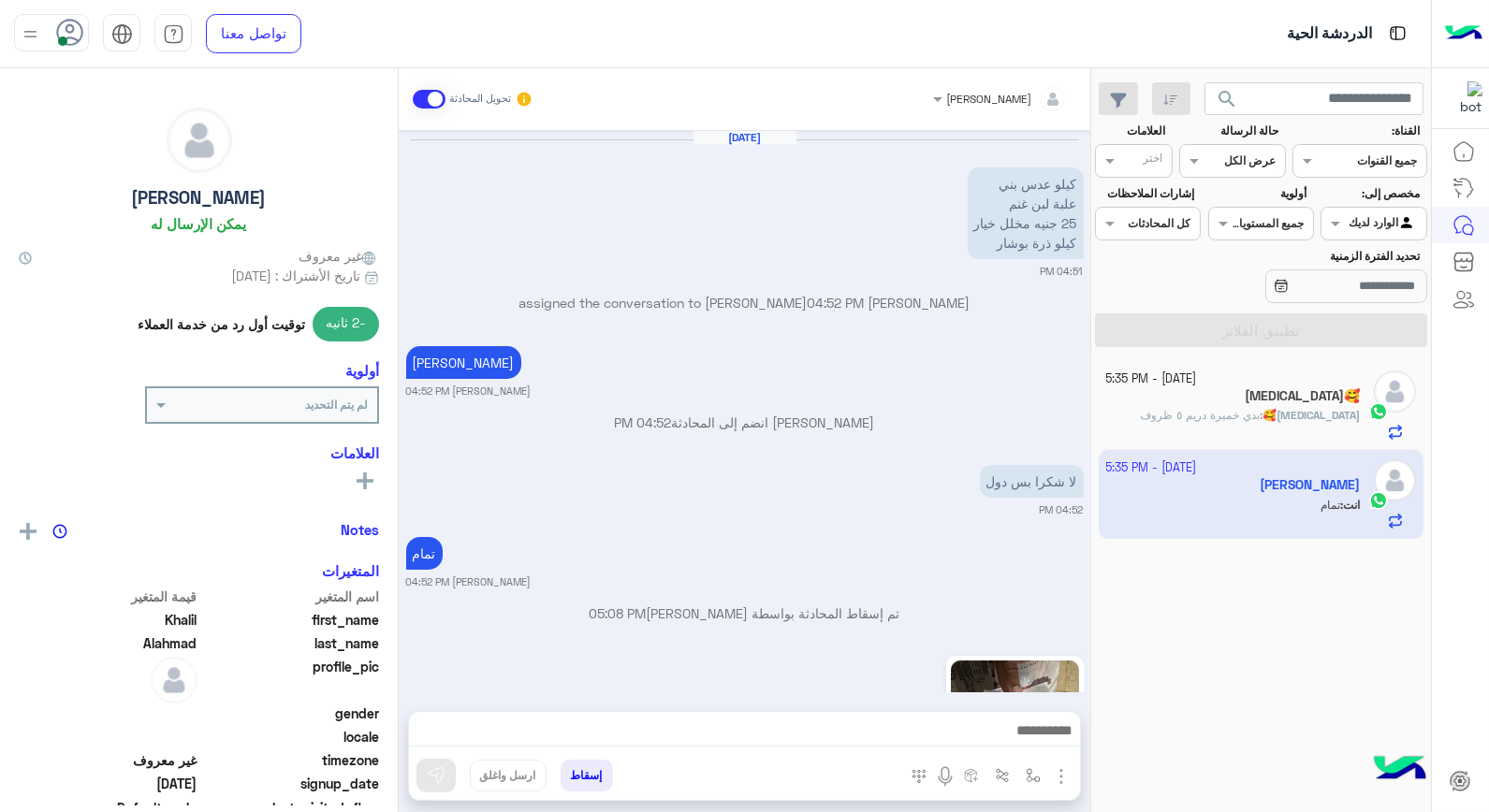
scroll to position [1046, 0]
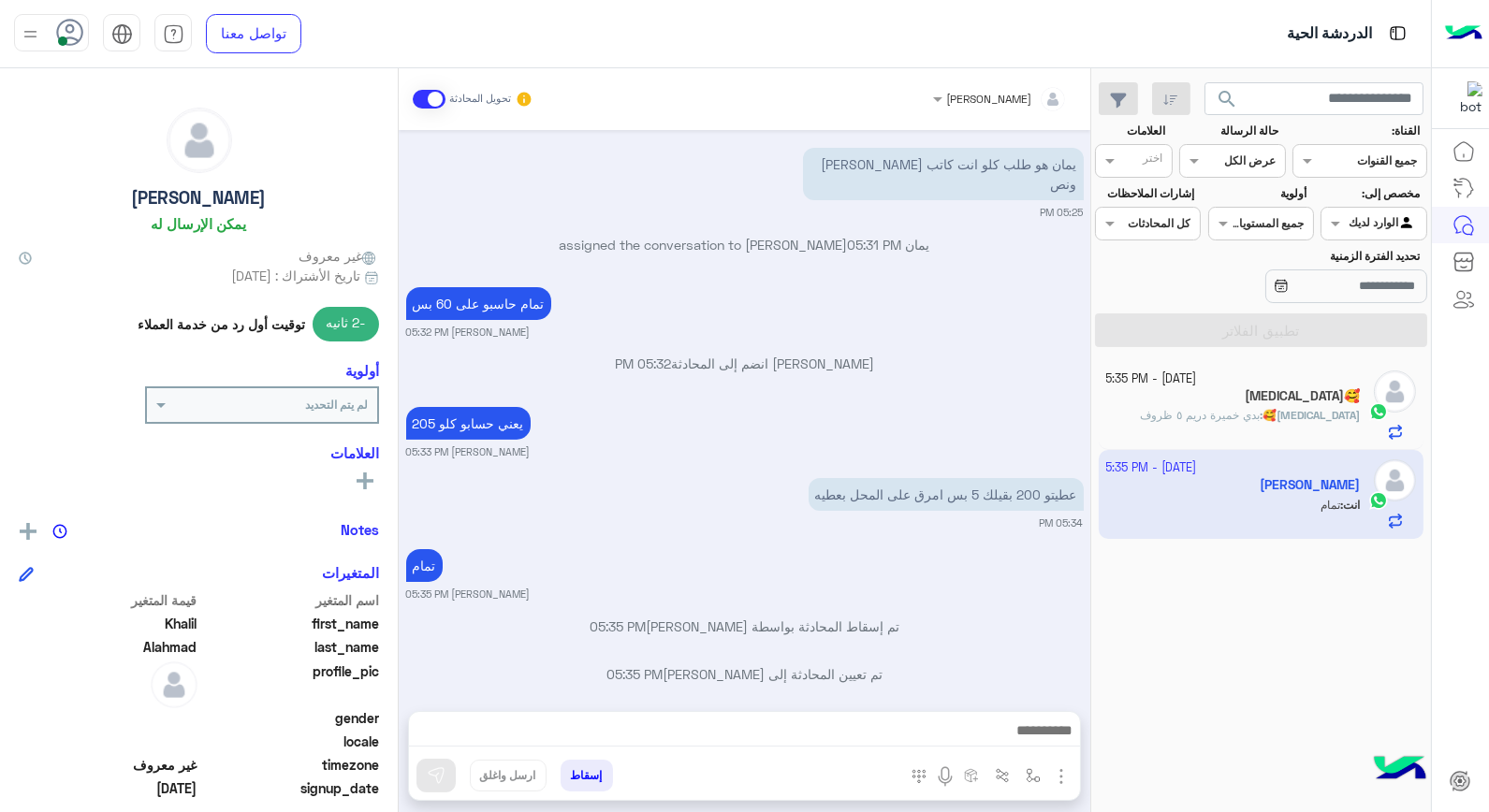
click at [591, 774] on button "إسقاط" at bounding box center [587, 775] width 52 height 32
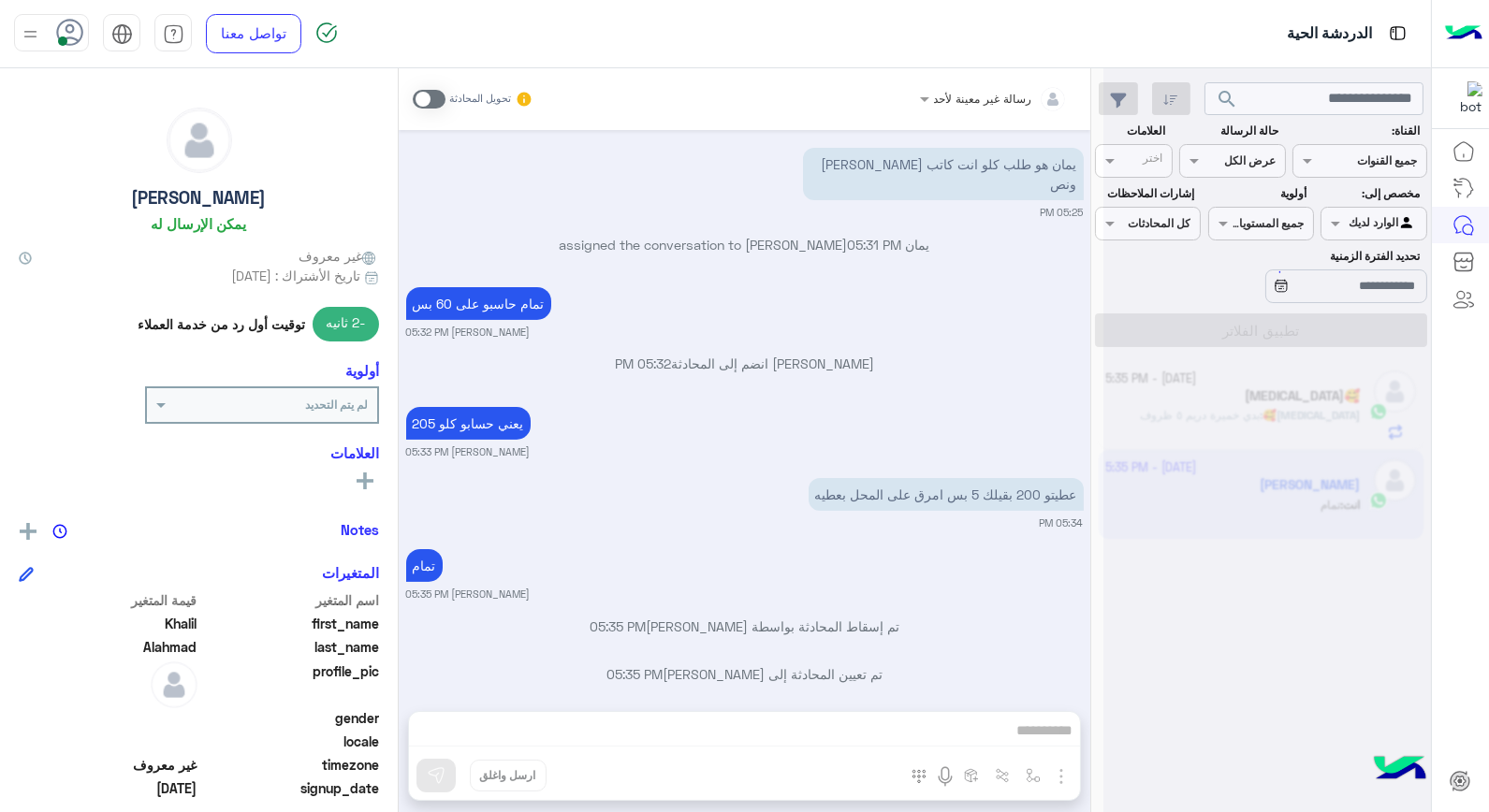
scroll to position [1095, 0]
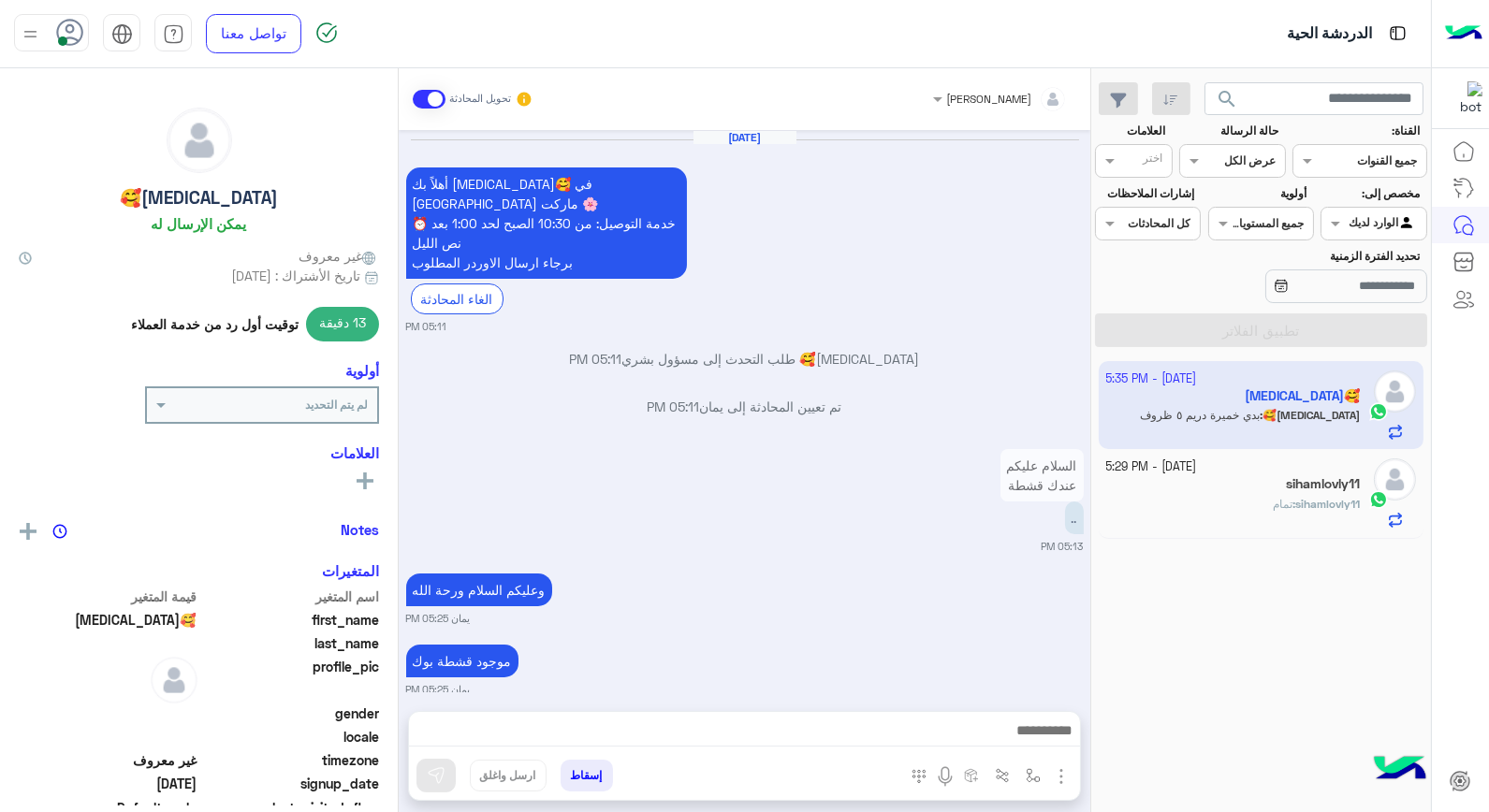
scroll to position [1136, 0]
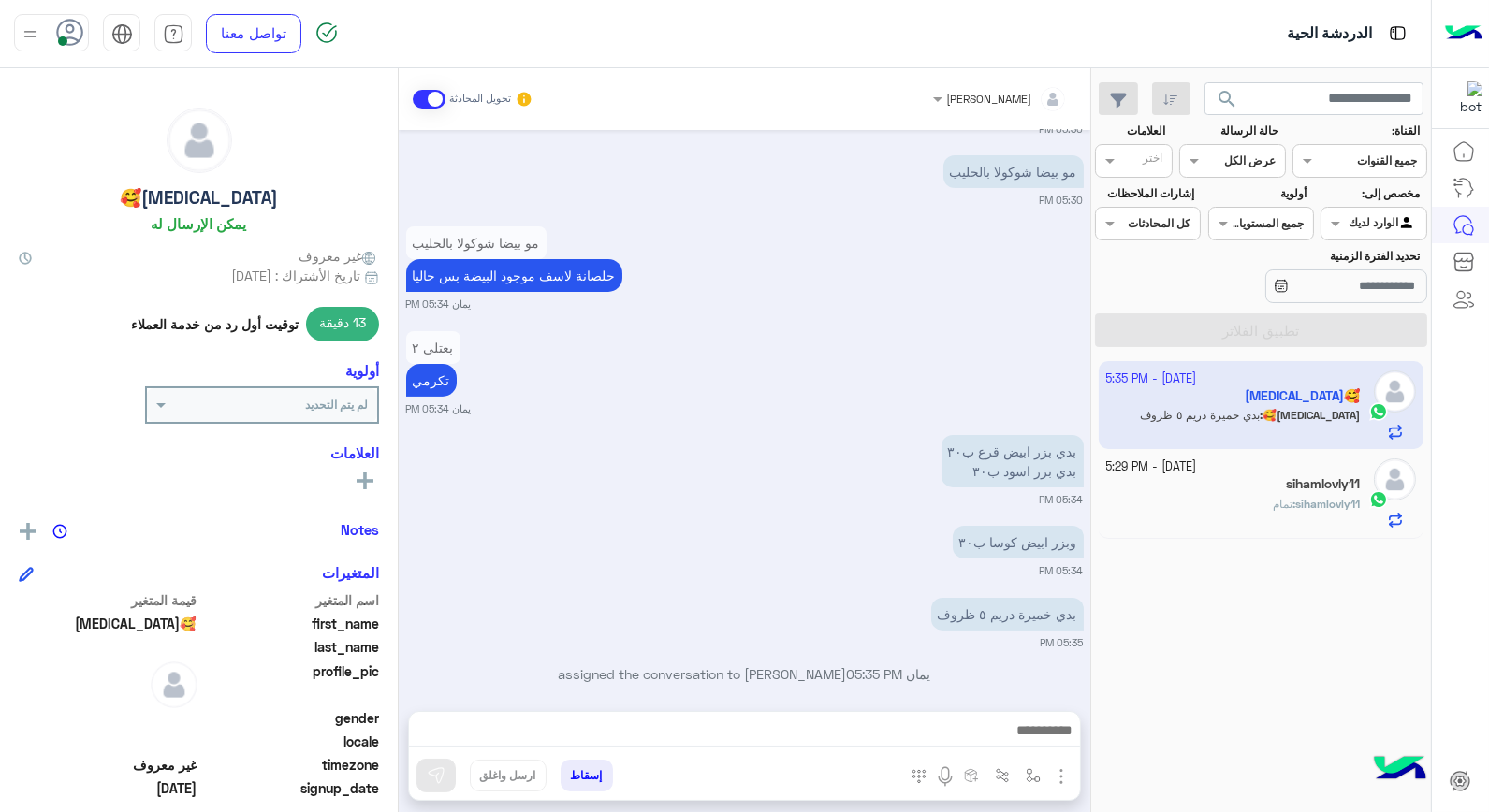
click at [1293, 501] on b "sihamlovly11 :" at bounding box center [1326, 503] width 67 height 14
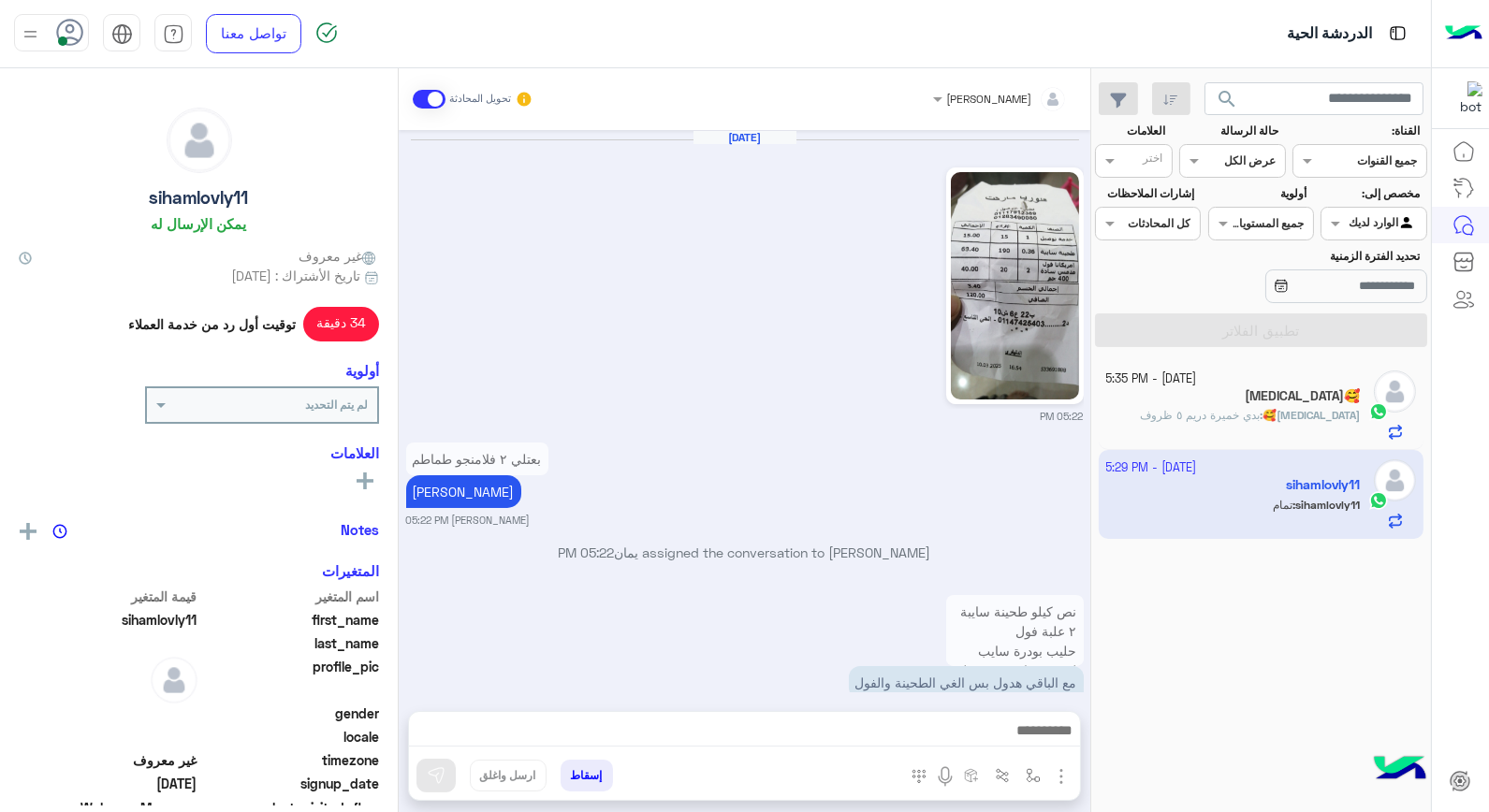
scroll to position [1154, 0]
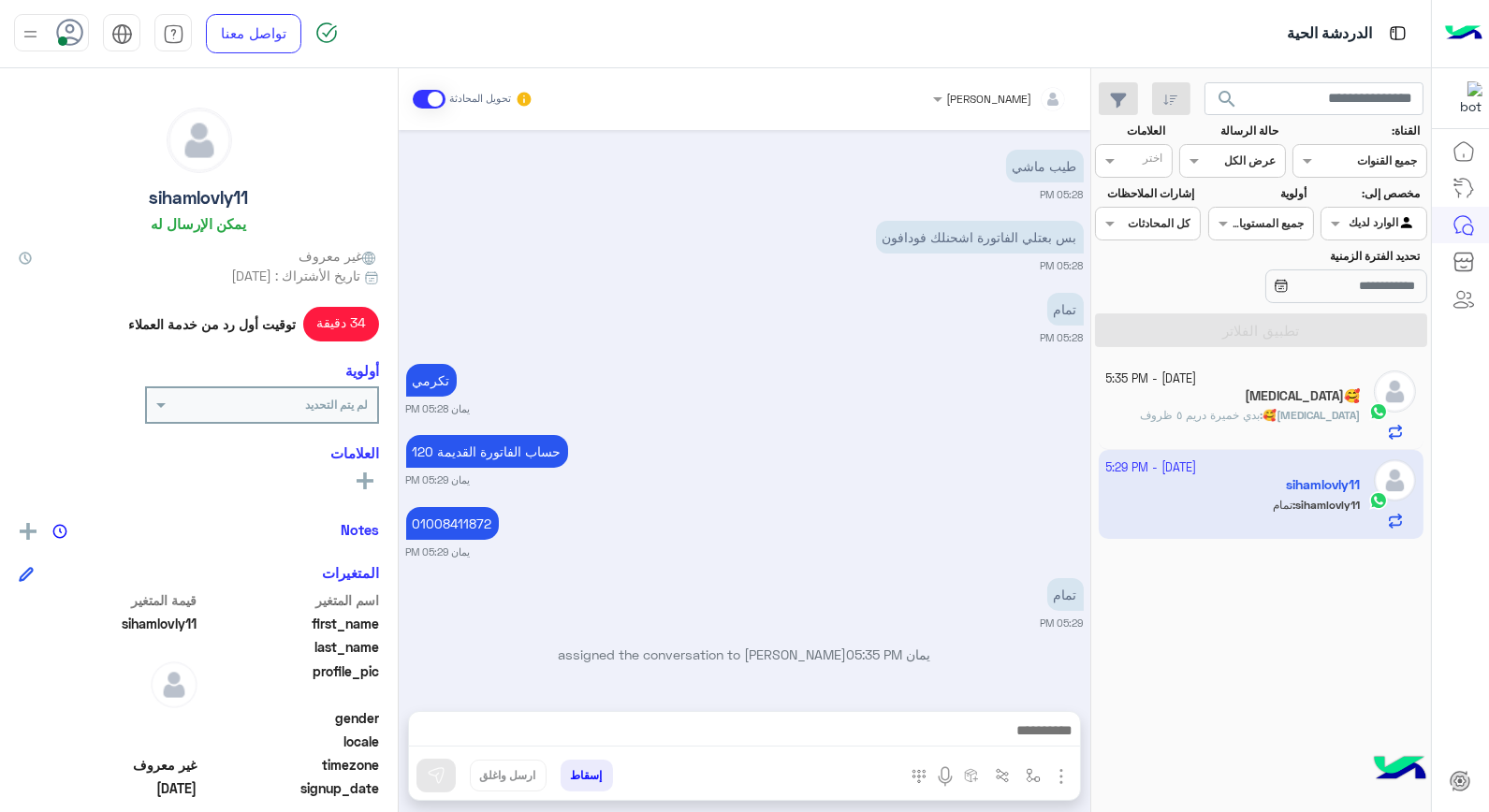
click at [1260, 422] on span "بدي خميرة دريم ٥ ظروف" at bounding box center [1200, 415] width 119 height 14
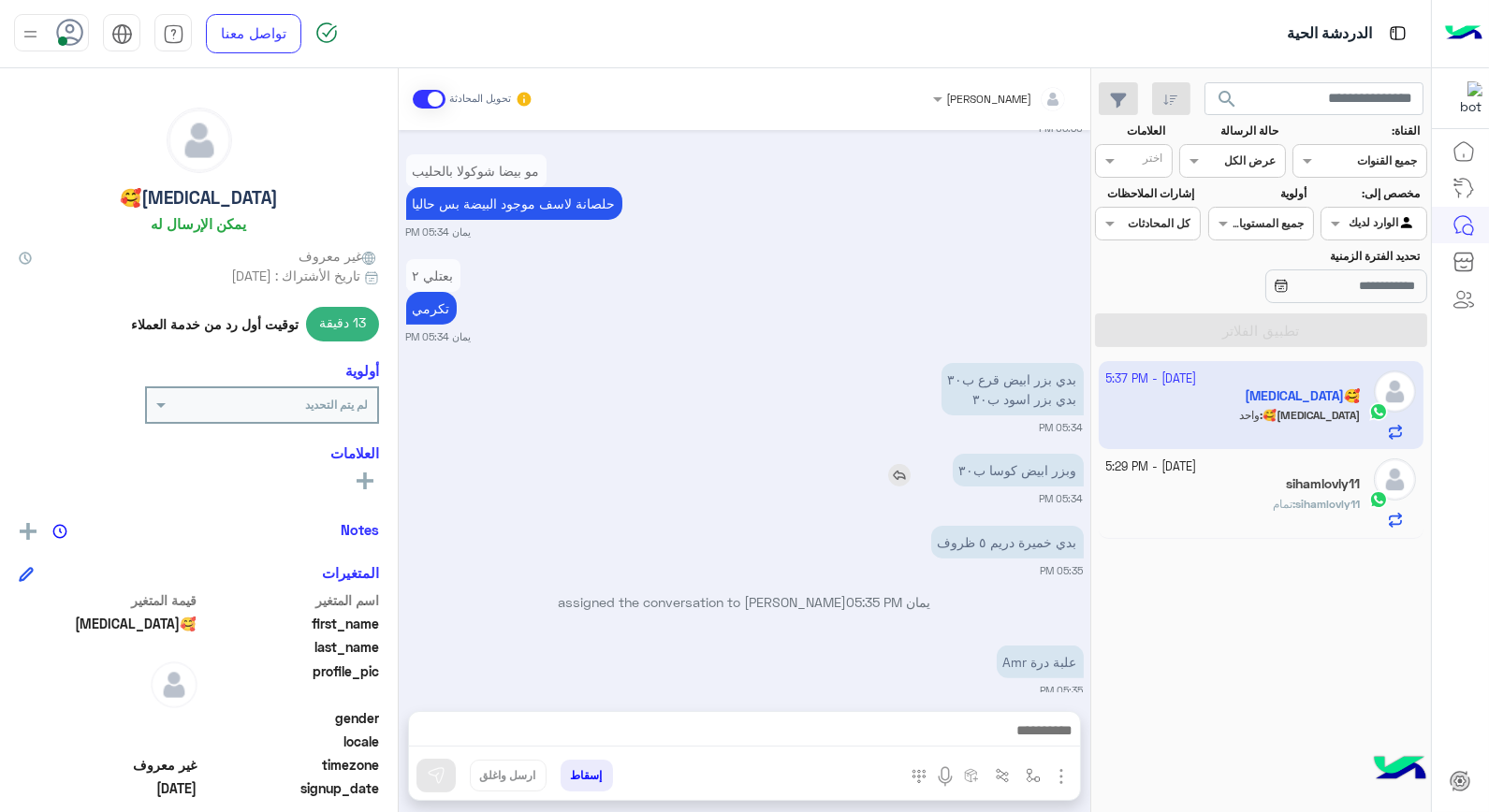
scroll to position [1422, 0]
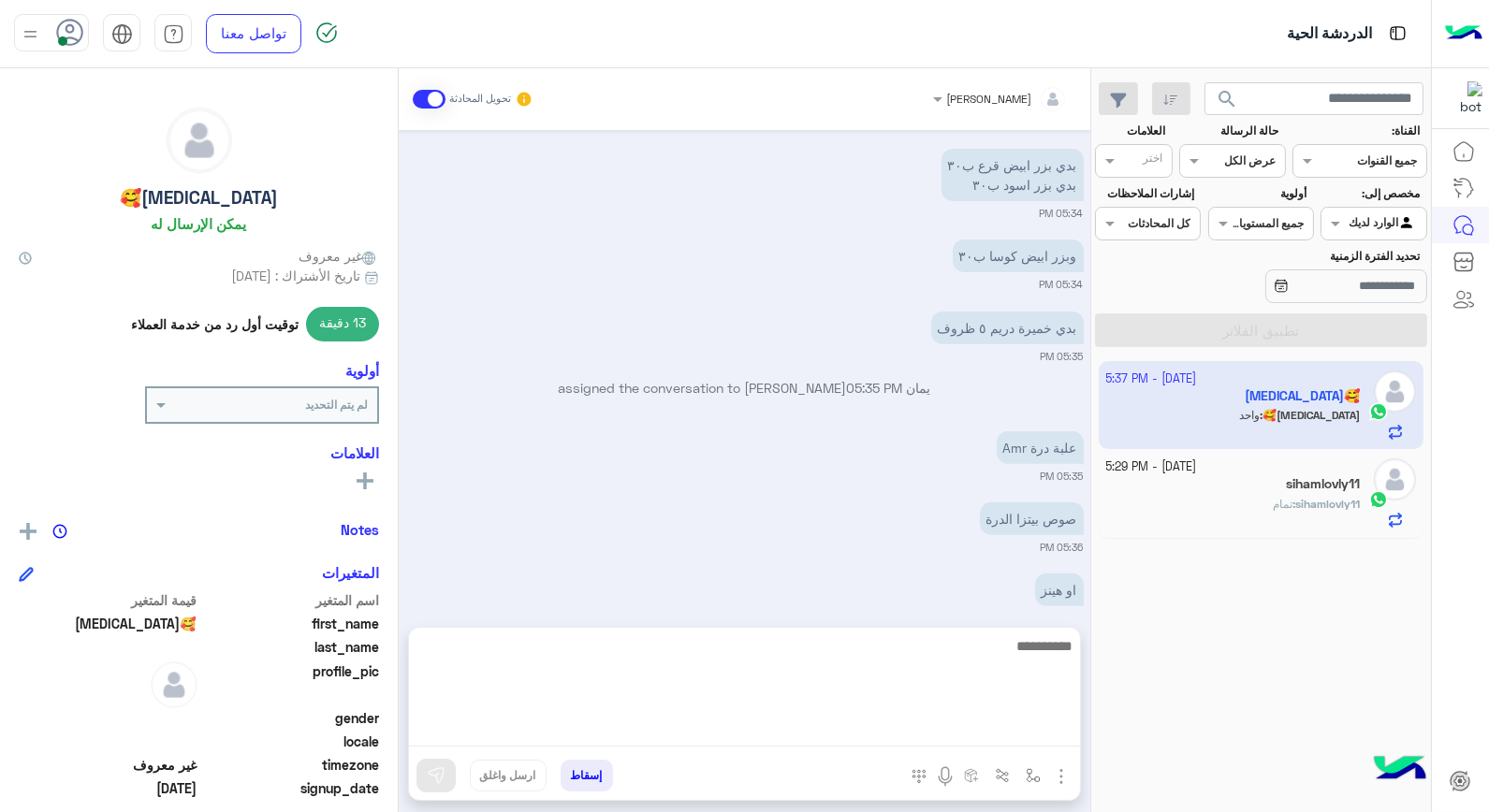
click at [1042, 735] on textarea at bounding box center [744, 690] width 671 height 113
type textarea "**********"
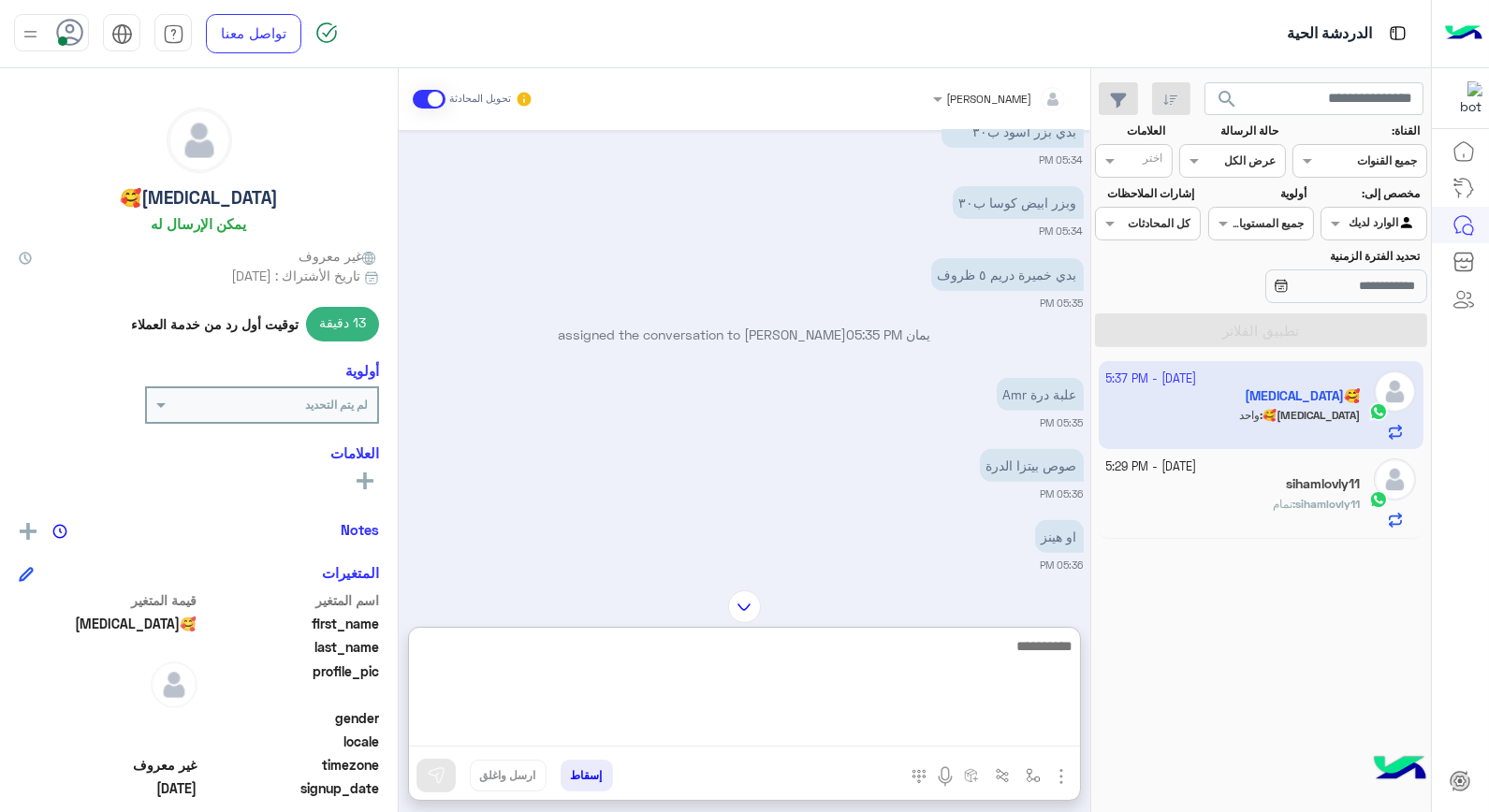
scroll to position [1578, 0]
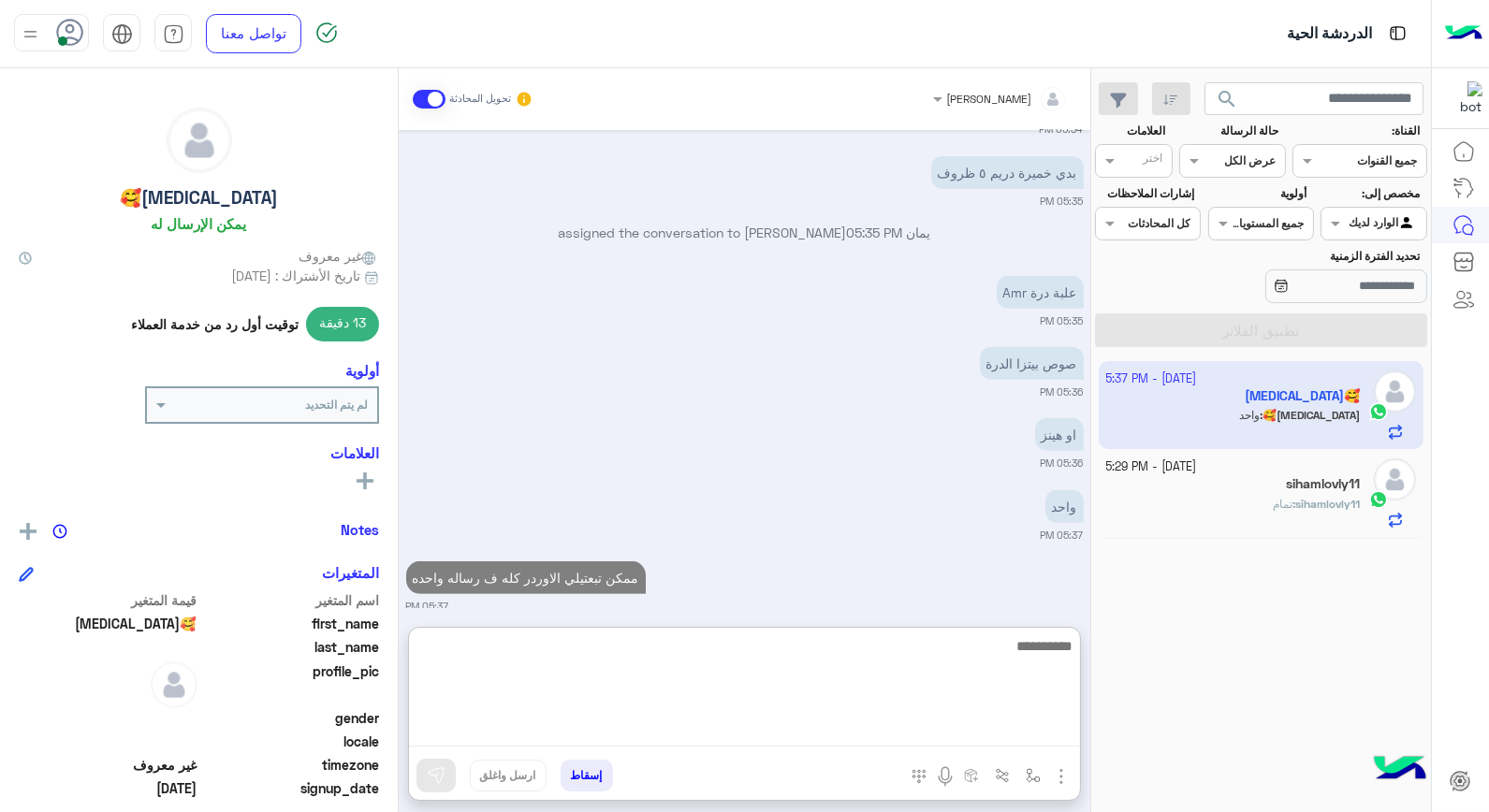
click at [980, 662] on textarea at bounding box center [744, 690] width 671 height 113
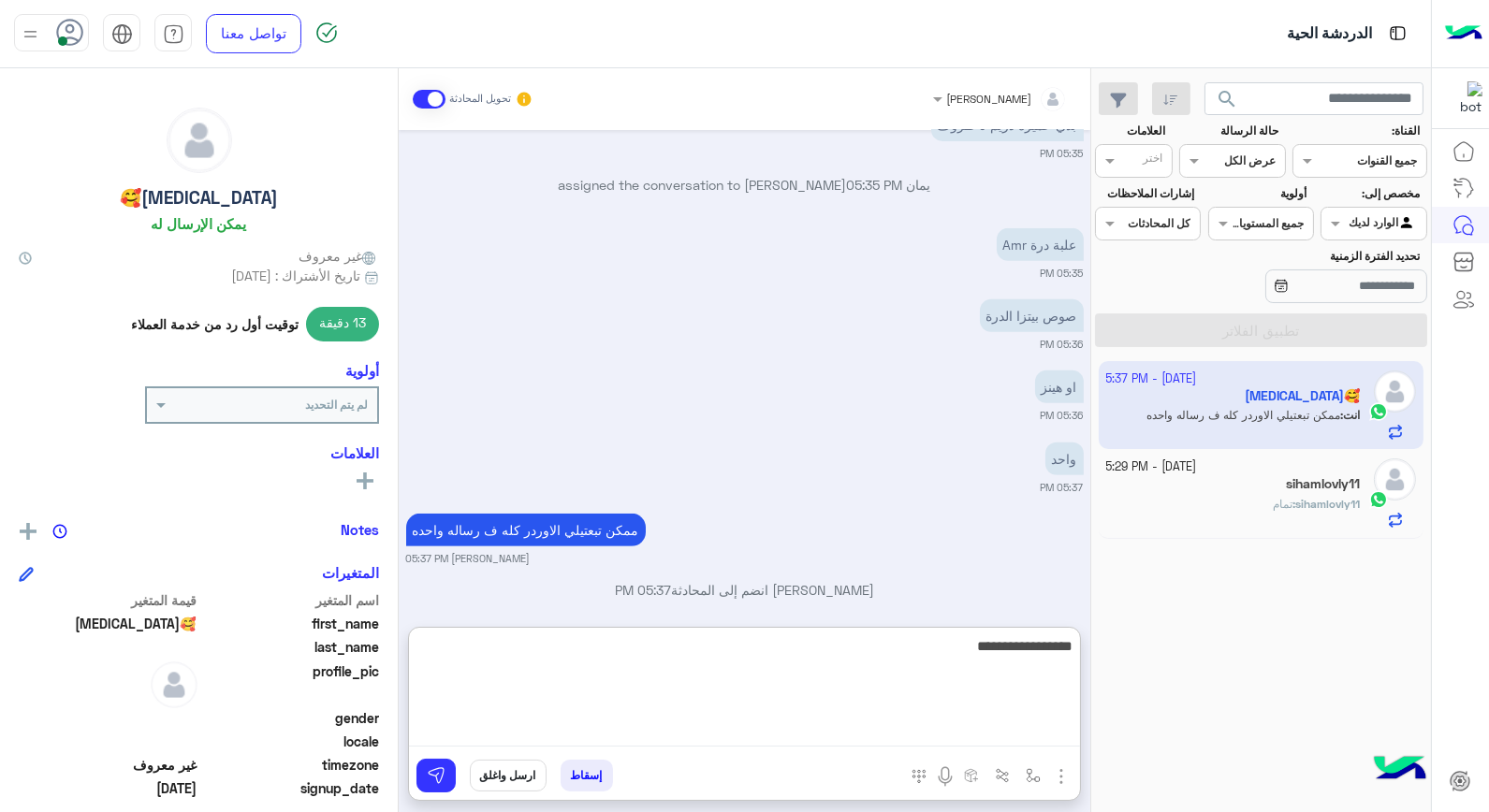
type textarea "**********"
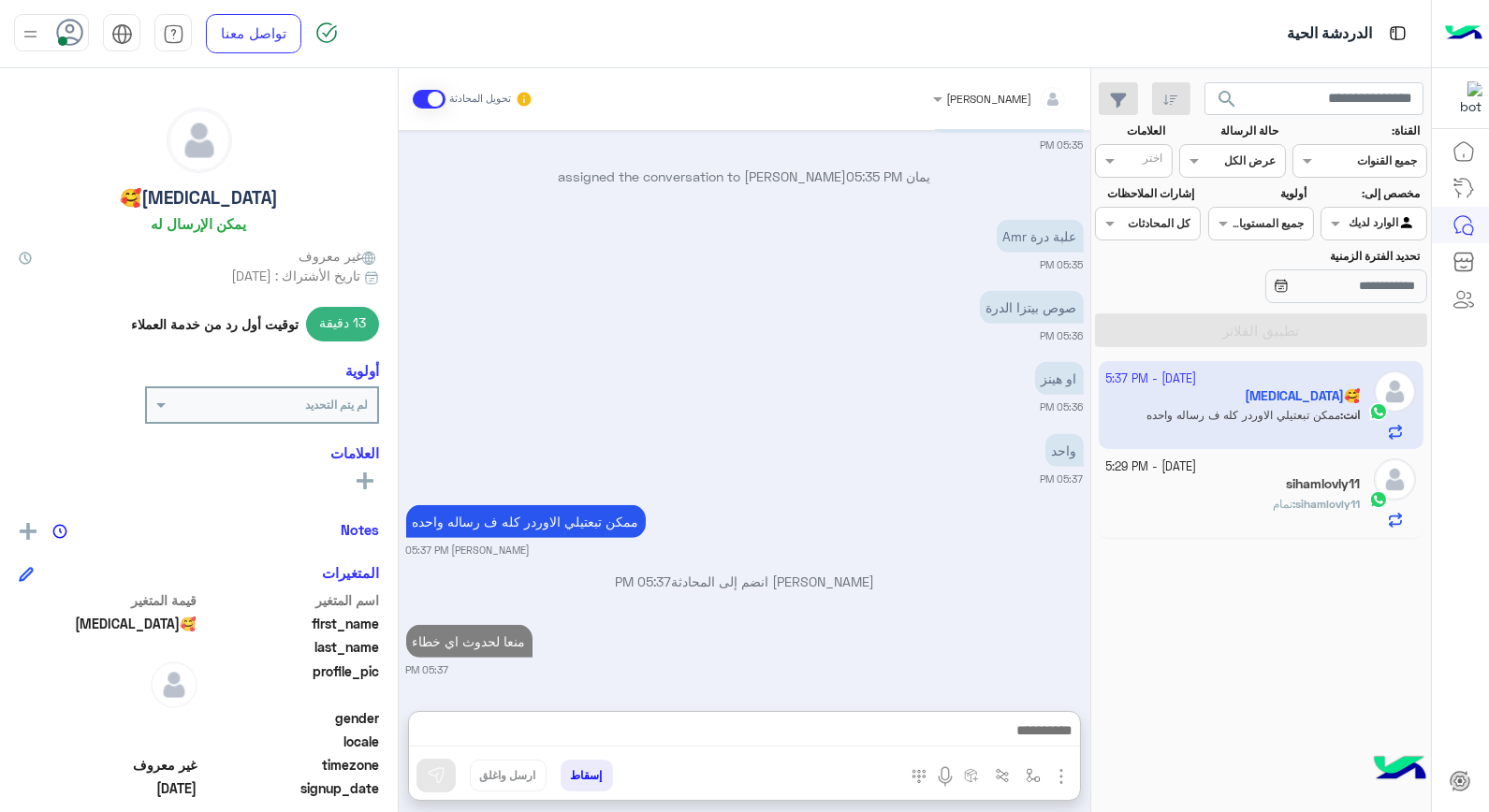
click at [1240, 494] on div "sihamlovly11" at bounding box center [1234, 486] width 255 height 19
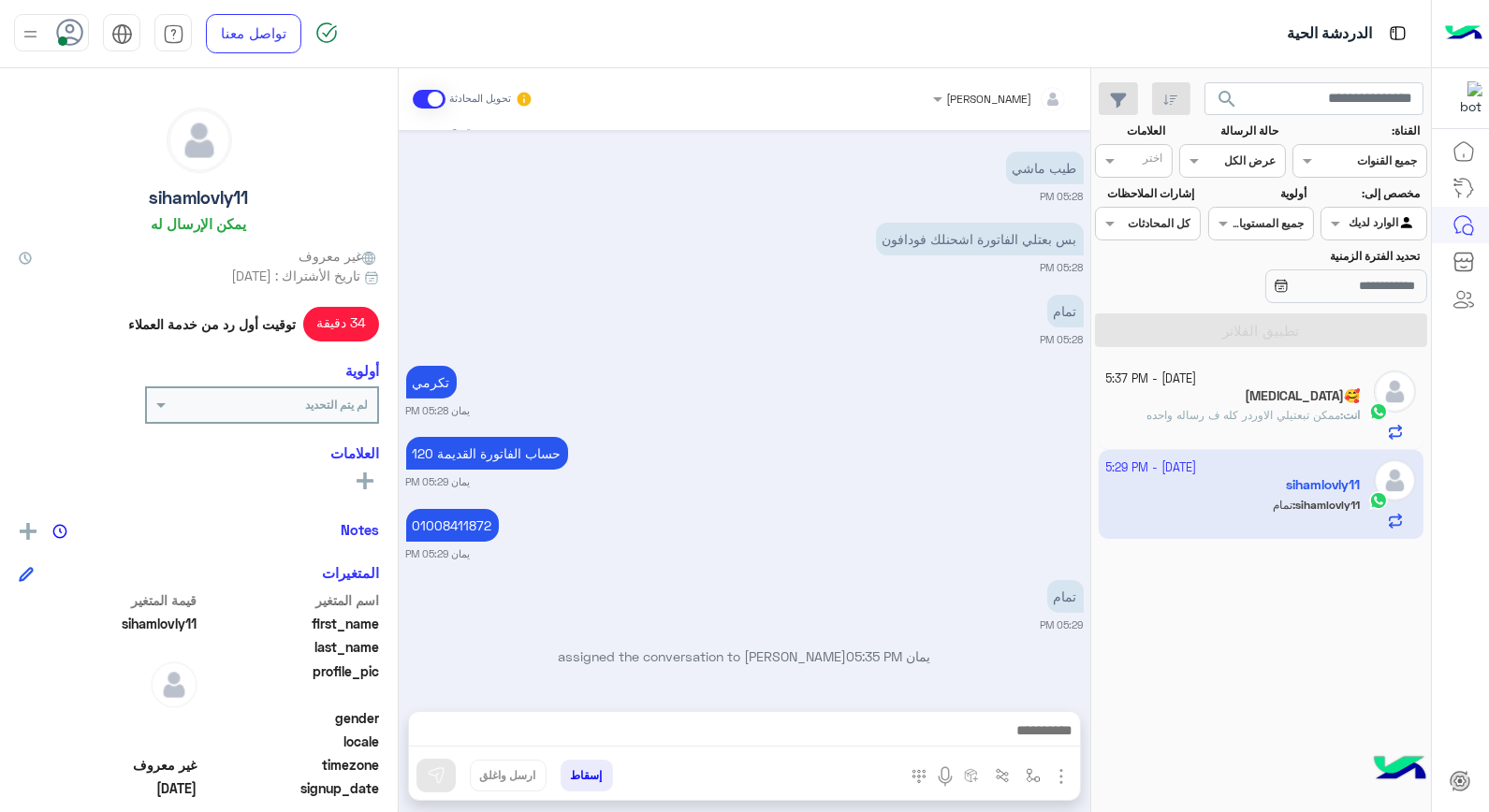
scroll to position [1154, 0]
click at [1334, 406] on div "[MEDICAL_DATA]🥰" at bounding box center [1234, 398] width 255 height 19
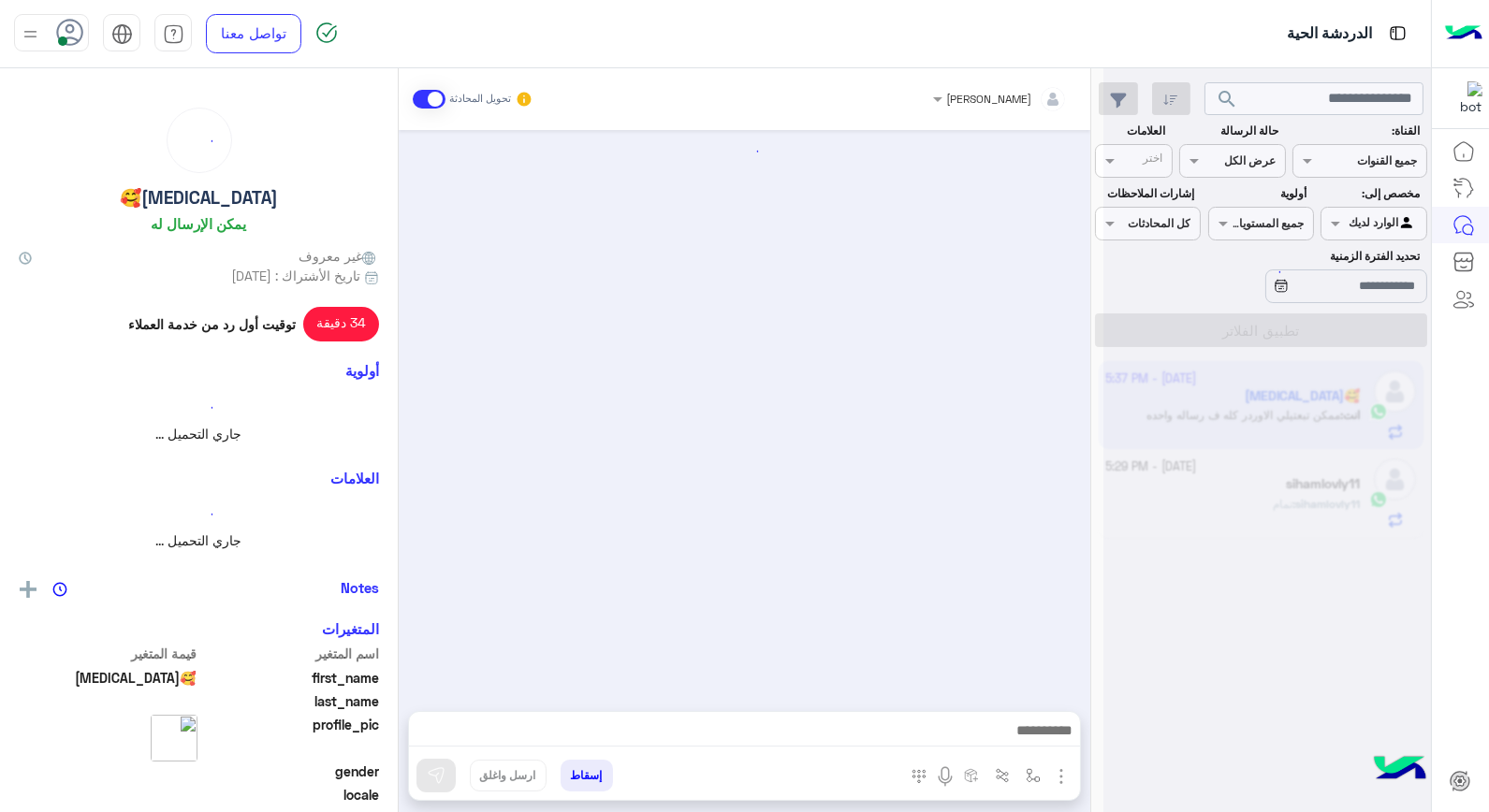
click at [1334, 406] on div at bounding box center [1268, 414] width 327 height 812
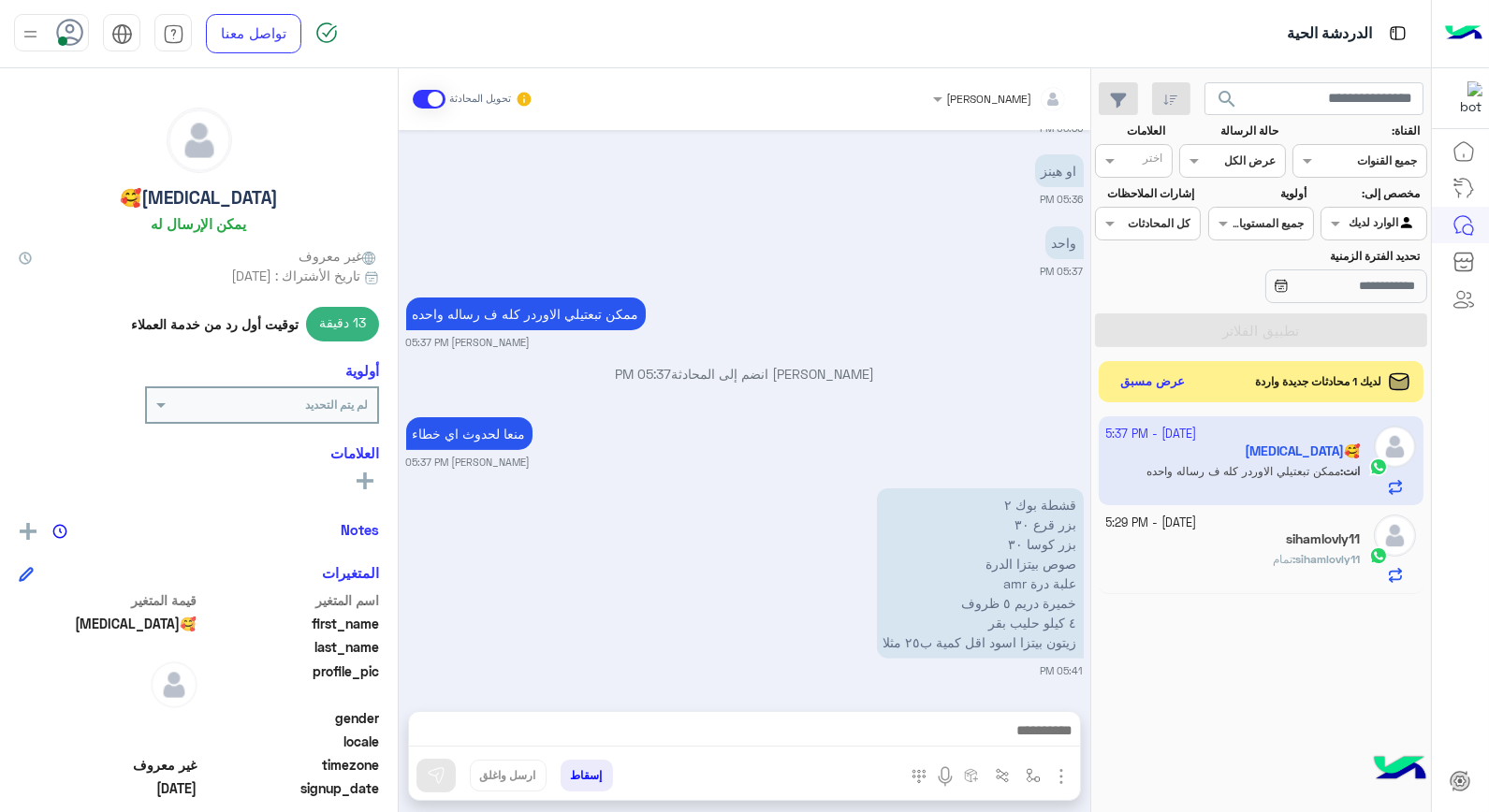
scroll to position [1316, 0]
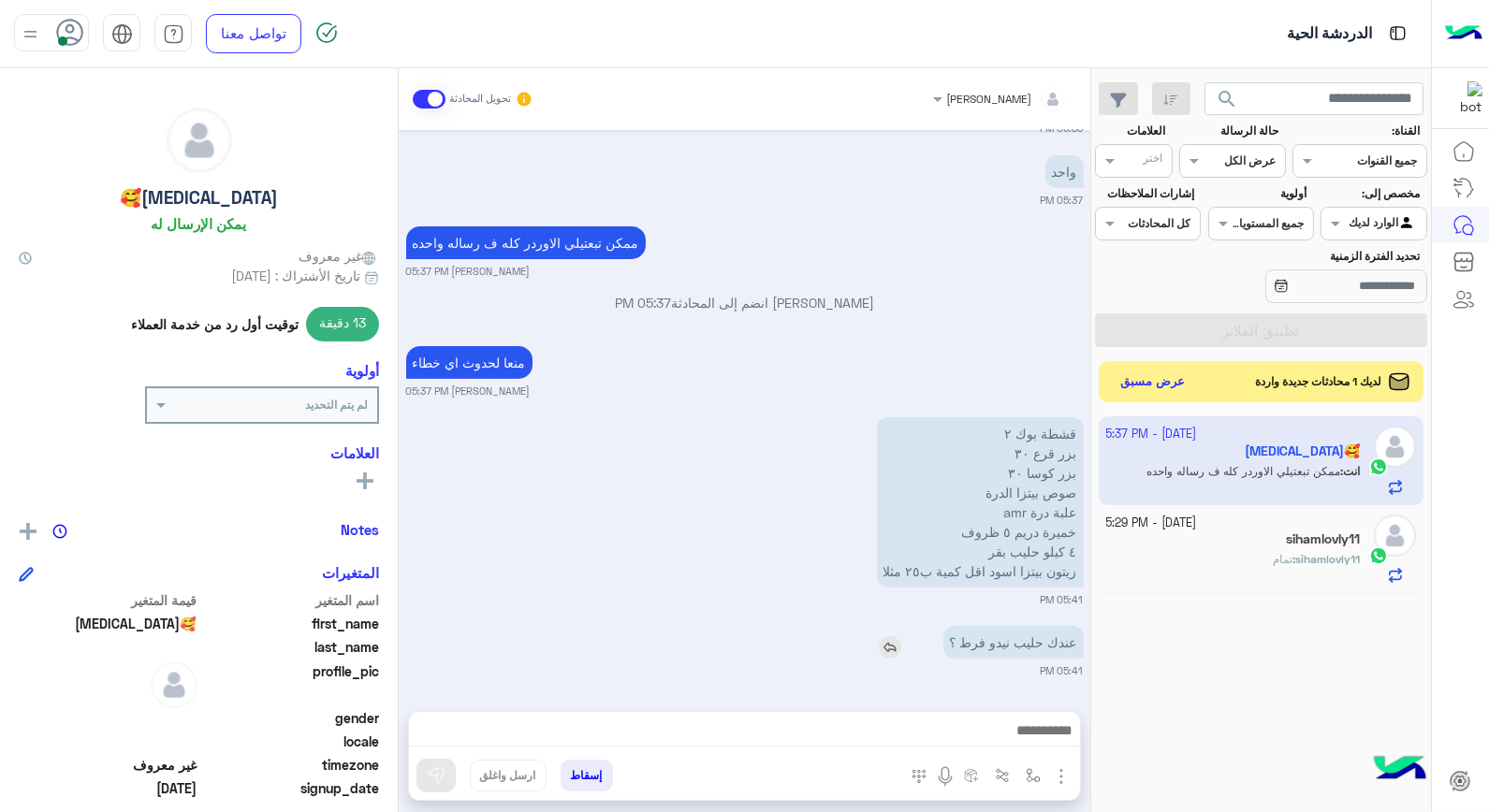
click at [893, 647] on img at bounding box center [889, 647] width 22 height 22
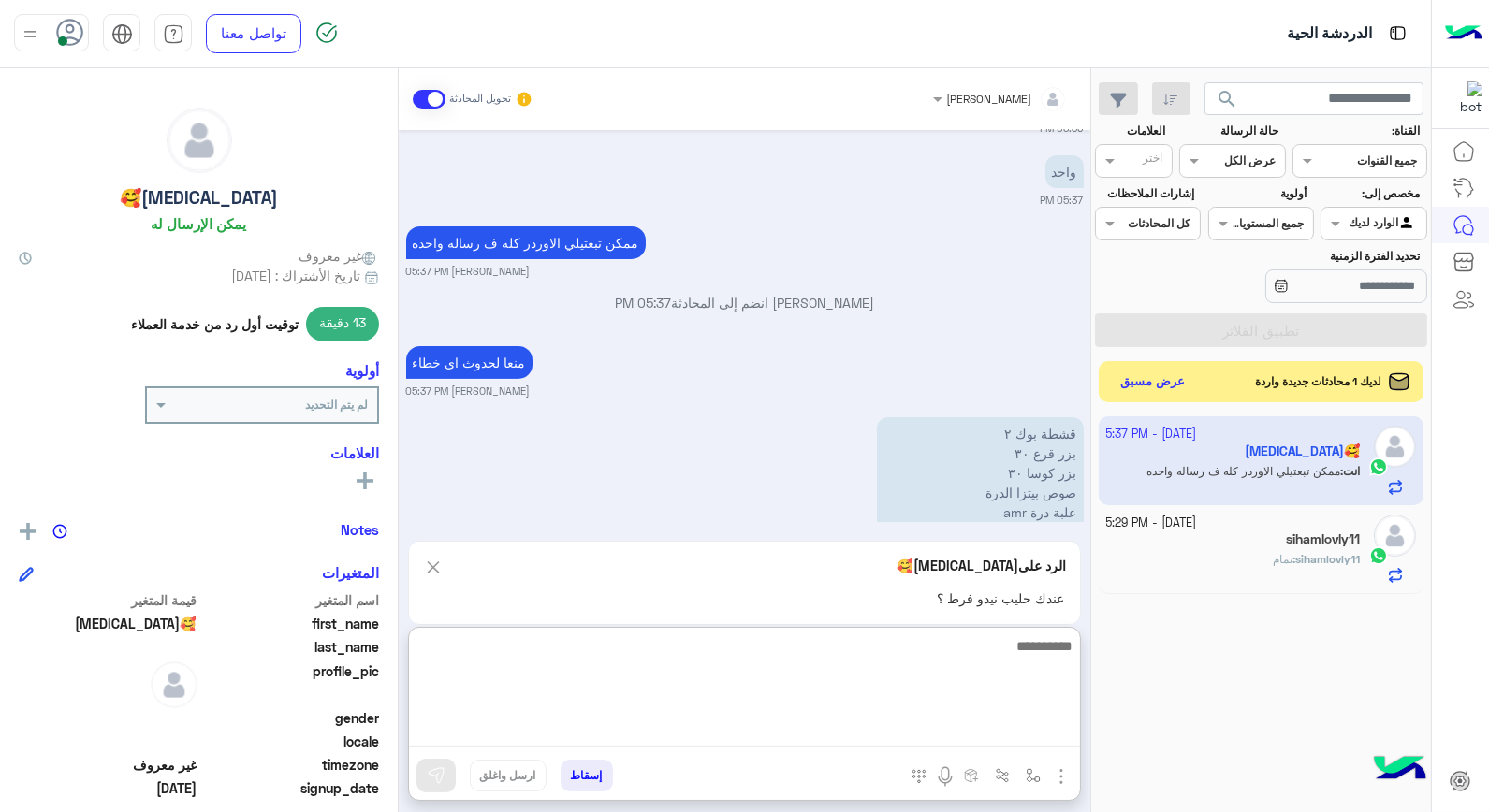
click at [1013, 730] on textarea at bounding box center [744, 690] width 671 height 113
type textarea "*****"
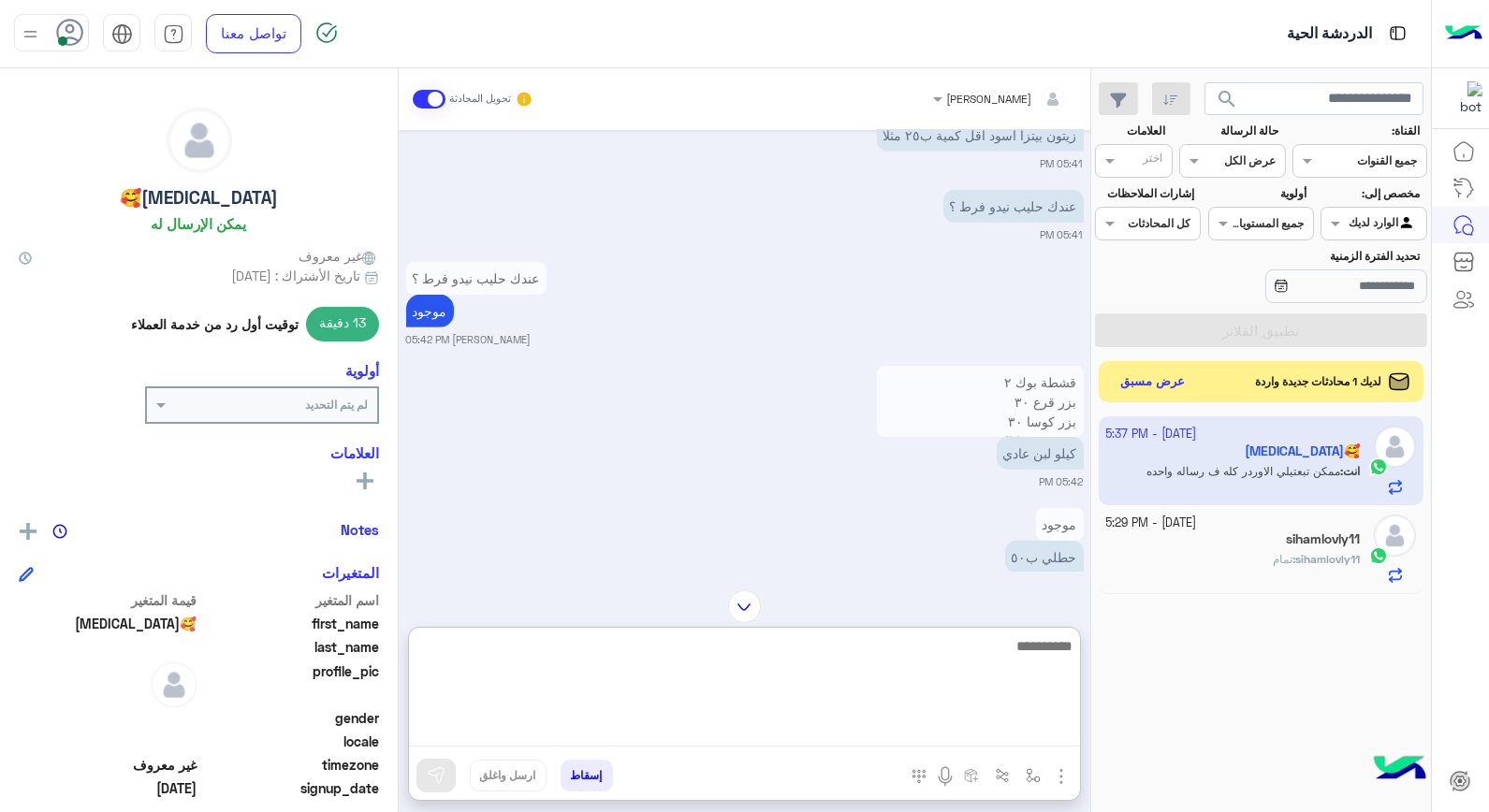
scroll to position [1510, 0]
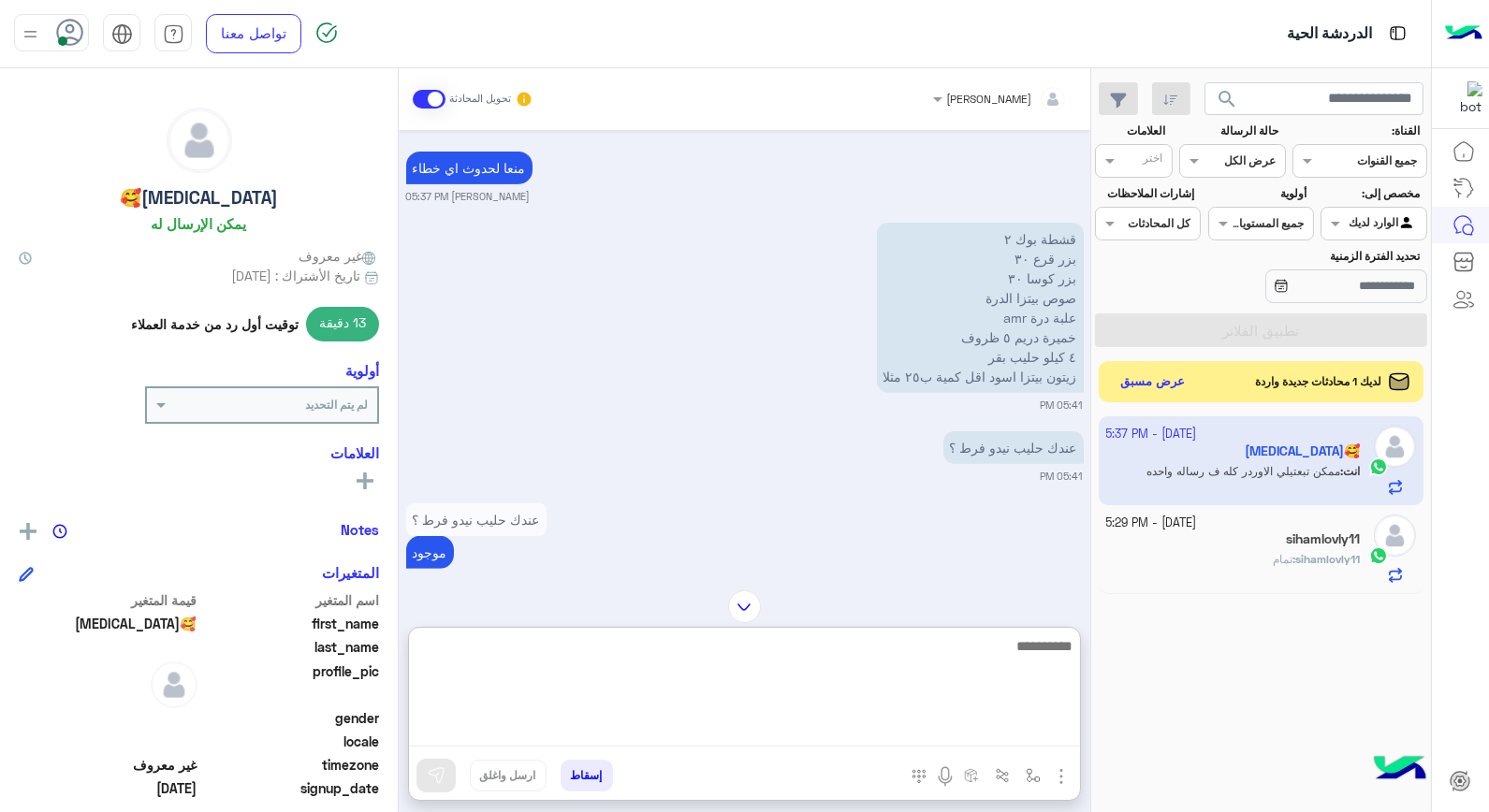
click at [1011, 663] on textarea at bounding box center [744, 690] width 671 height 113
type textarea "**********"
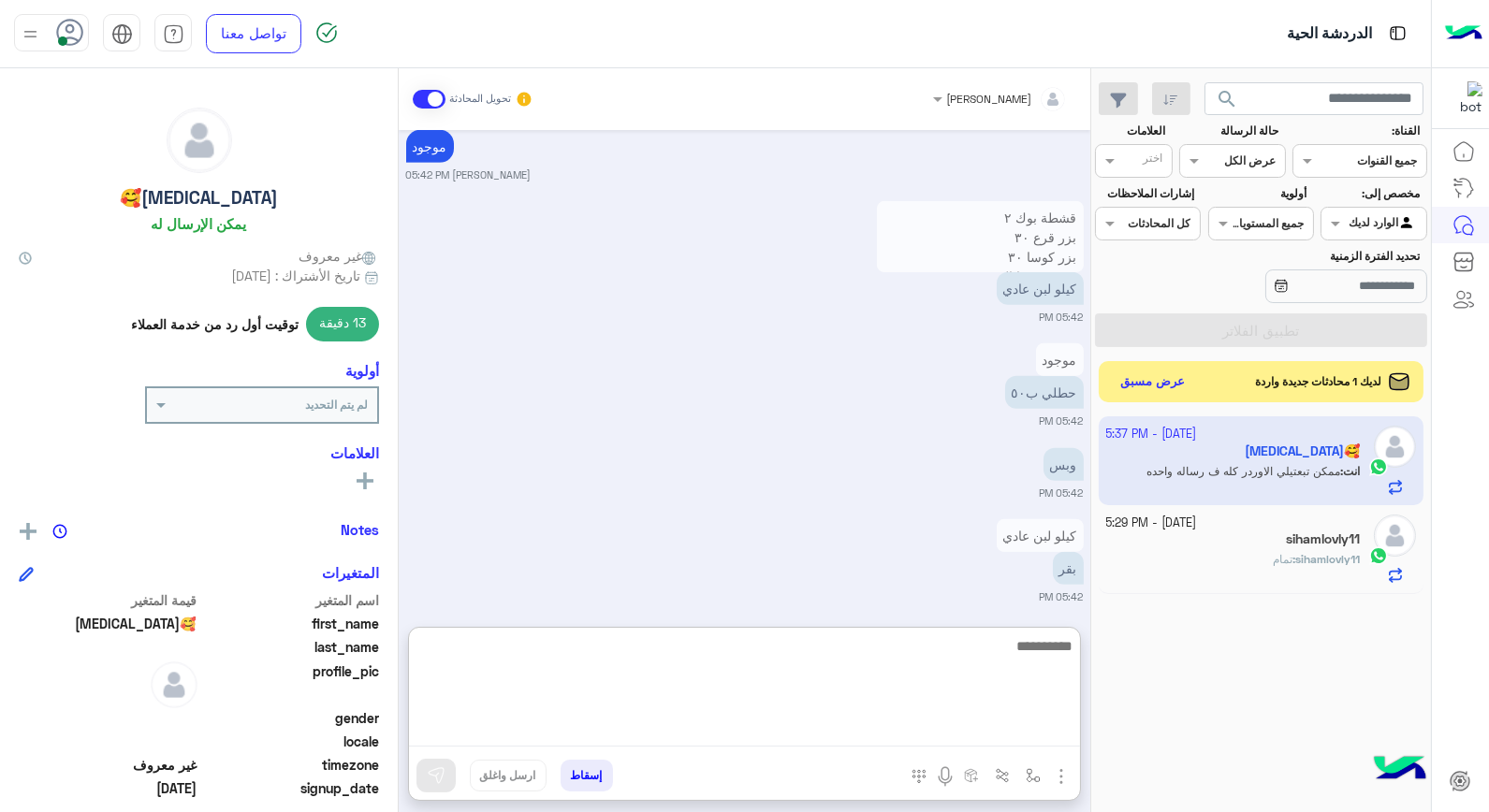
scroll to position [1894, 0]
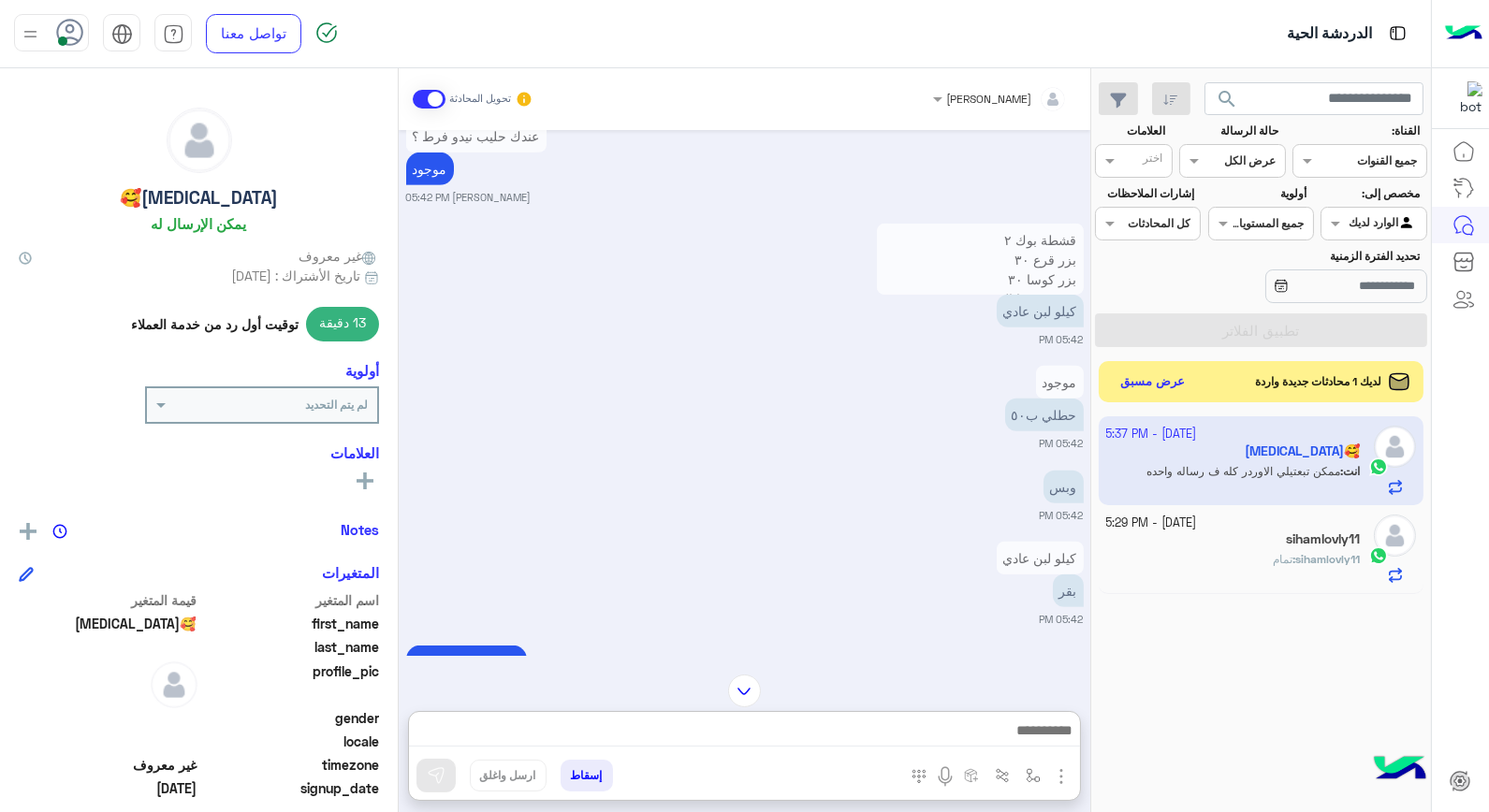
click at [1251, 550] on div "sihamlovly11" at bounding box center [1234, 541] width 255 height 19
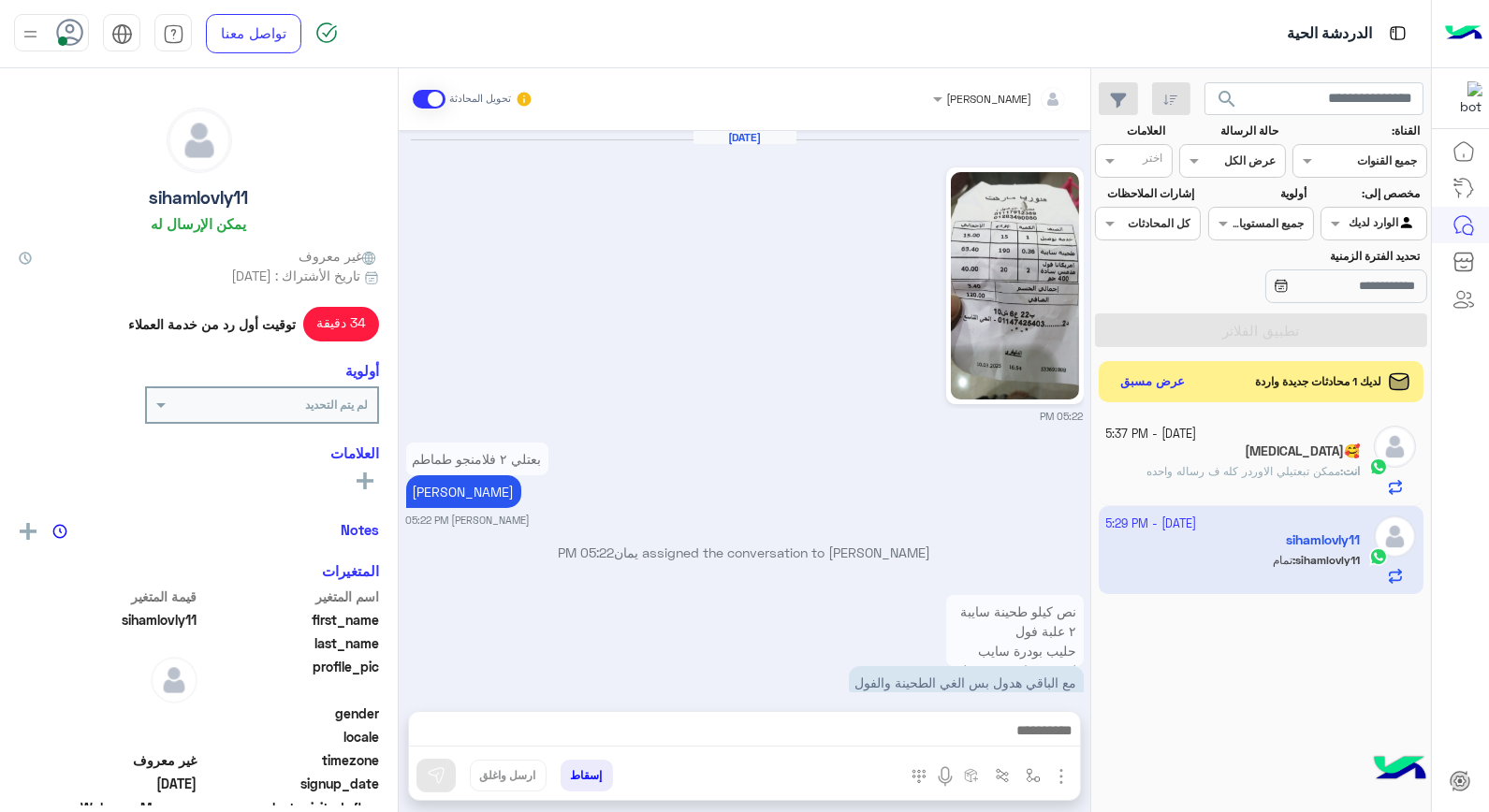
scroll to position [1154, 0]
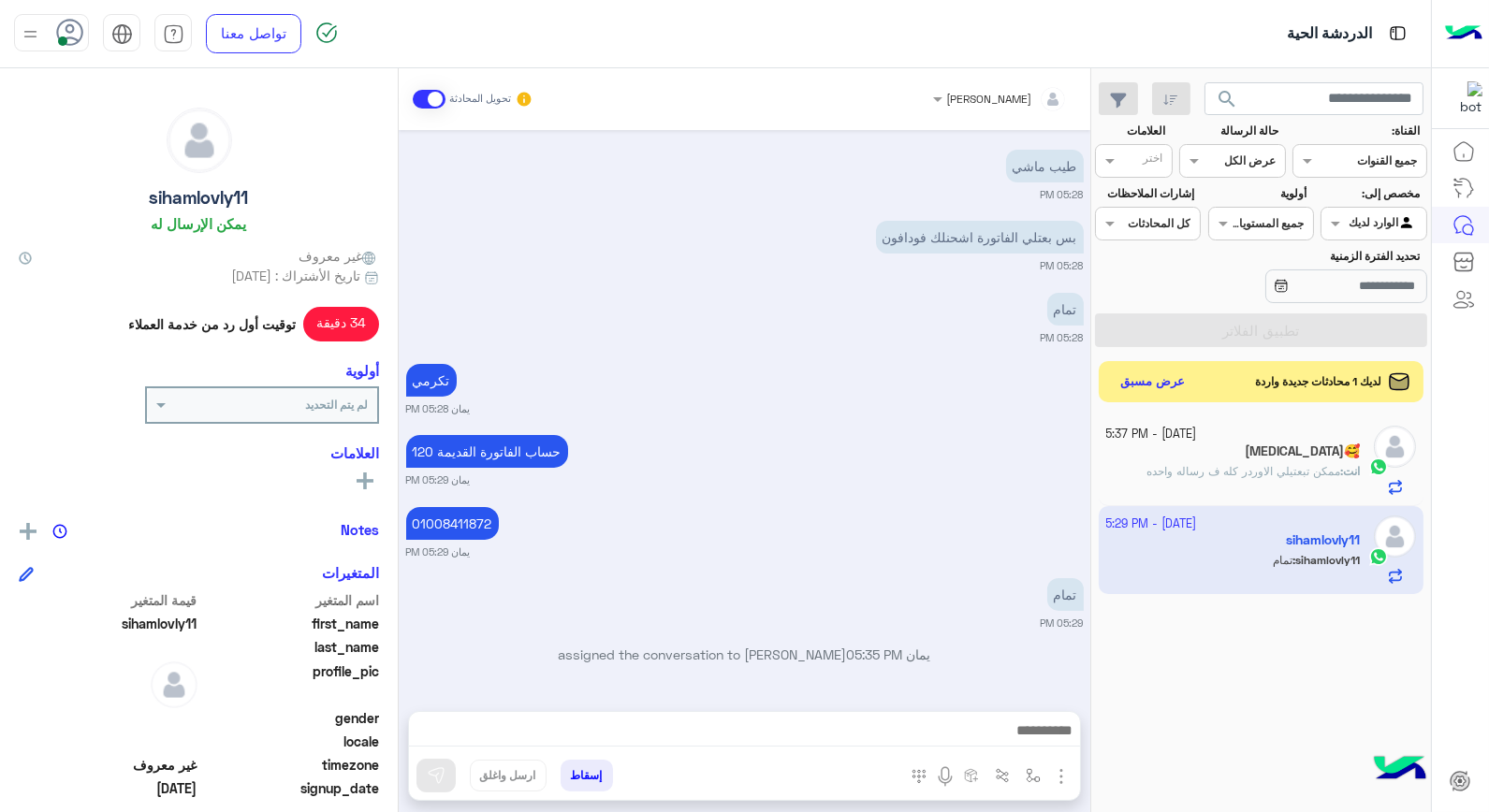
click at [1271, 442] on div "3 October - 5:37 PM" at bounding box center [1234, 435] width 255 height 17
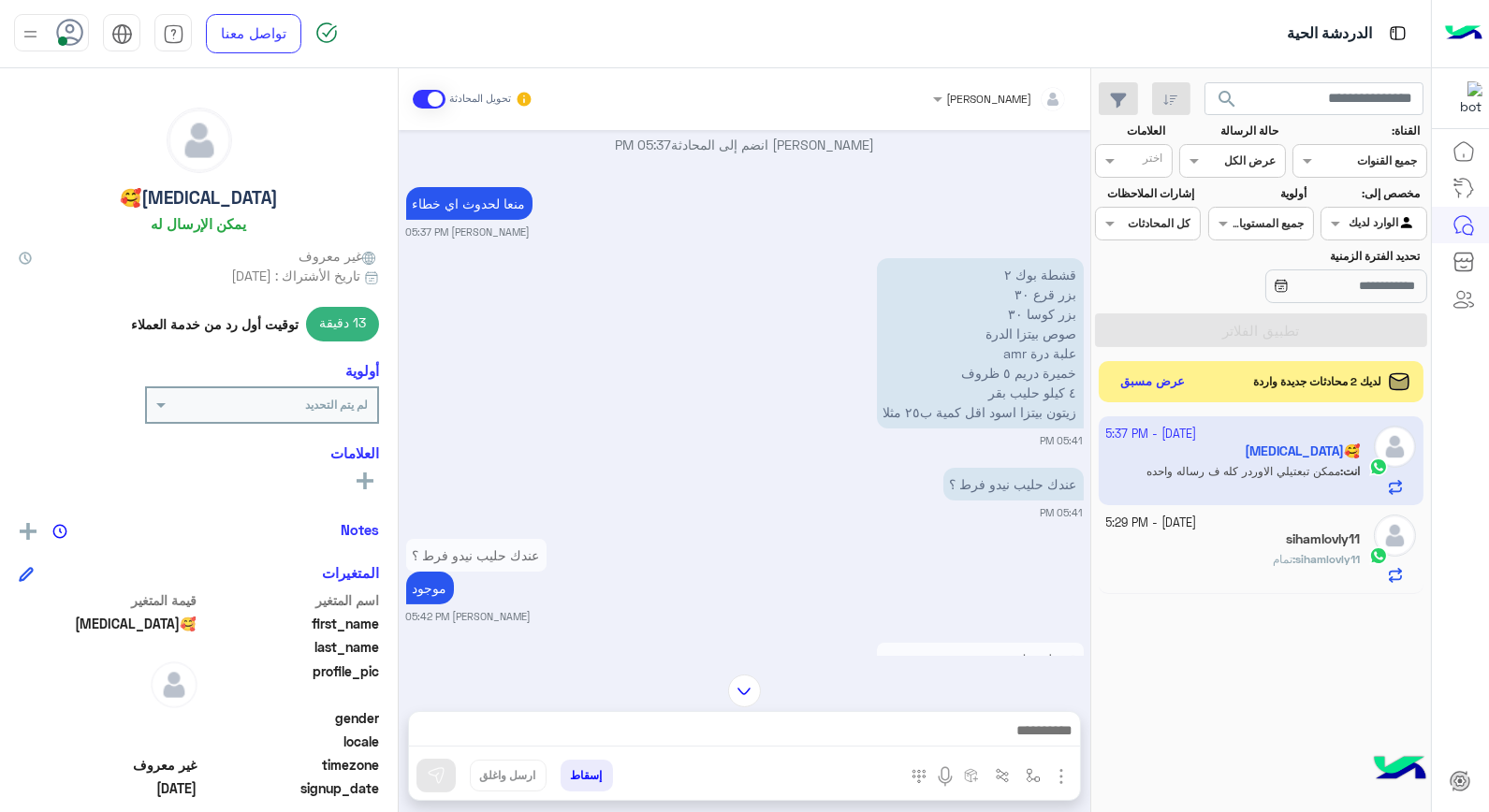
scroll to position [763, 0]
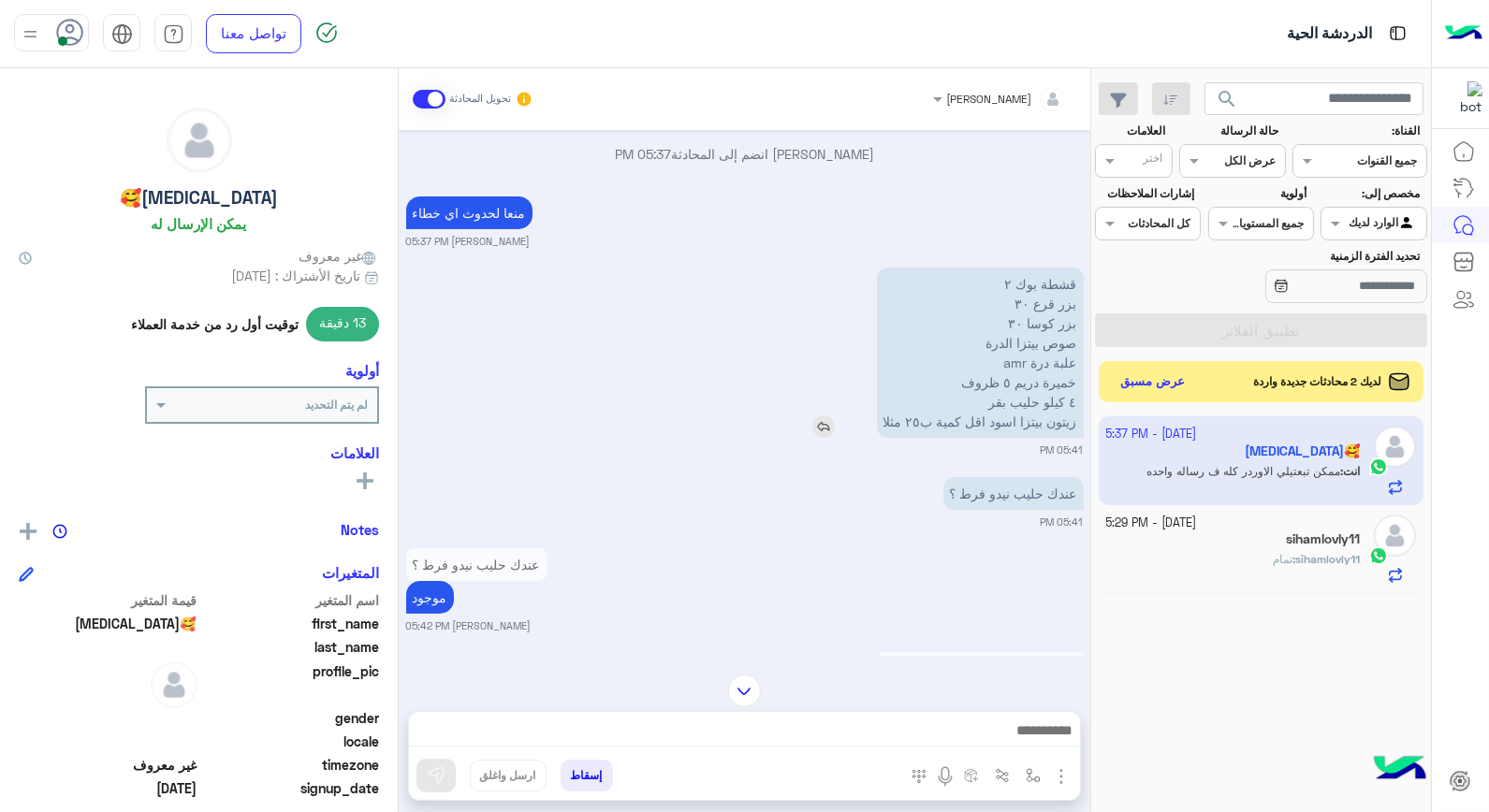
click at [818, 426] on img at bounding box center [823, 426] width 22 height 22
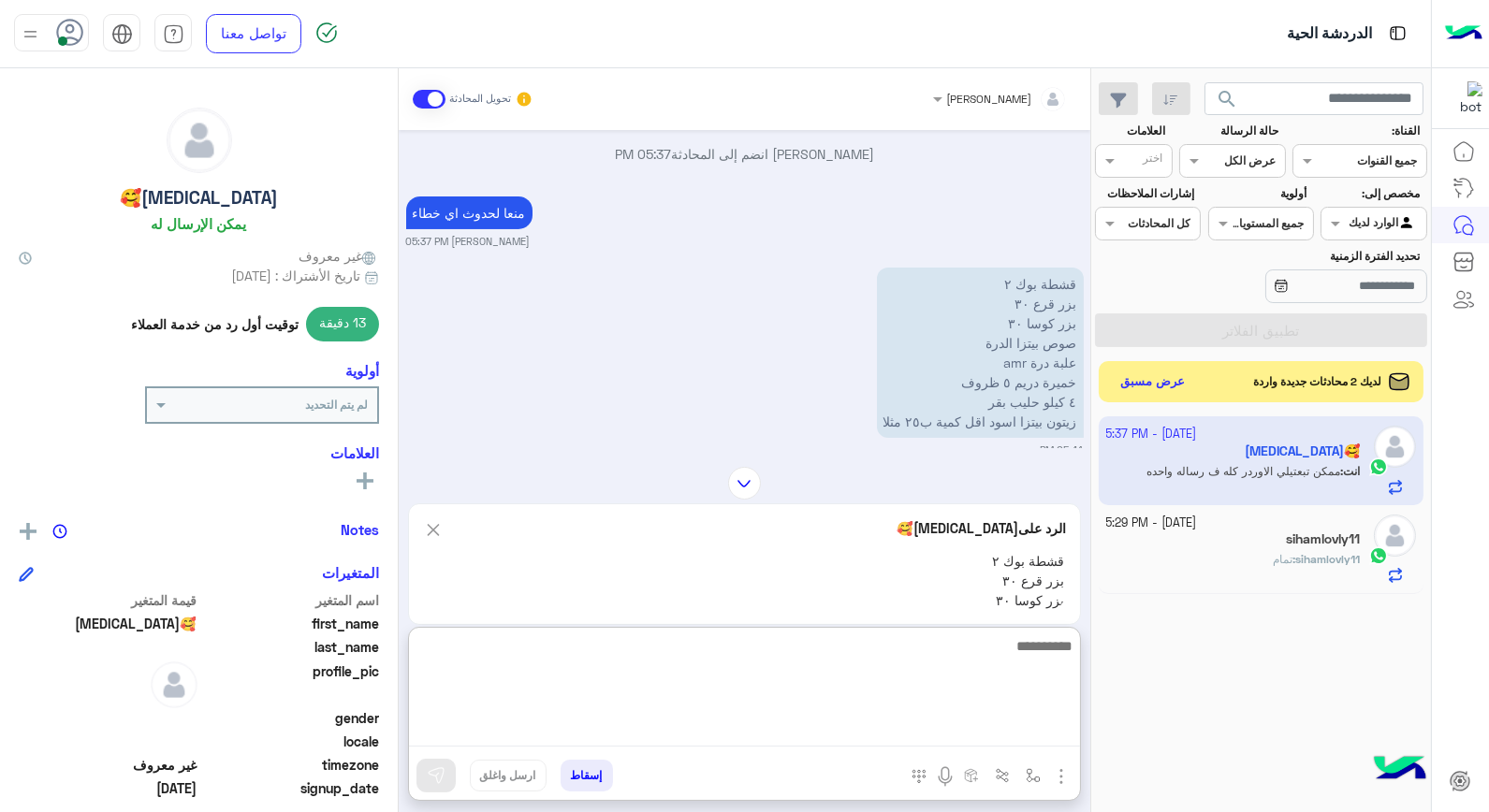
click at [976, 741] on textarea at bounding box center [744, 690] width 671 height 113
type textarea "**********"
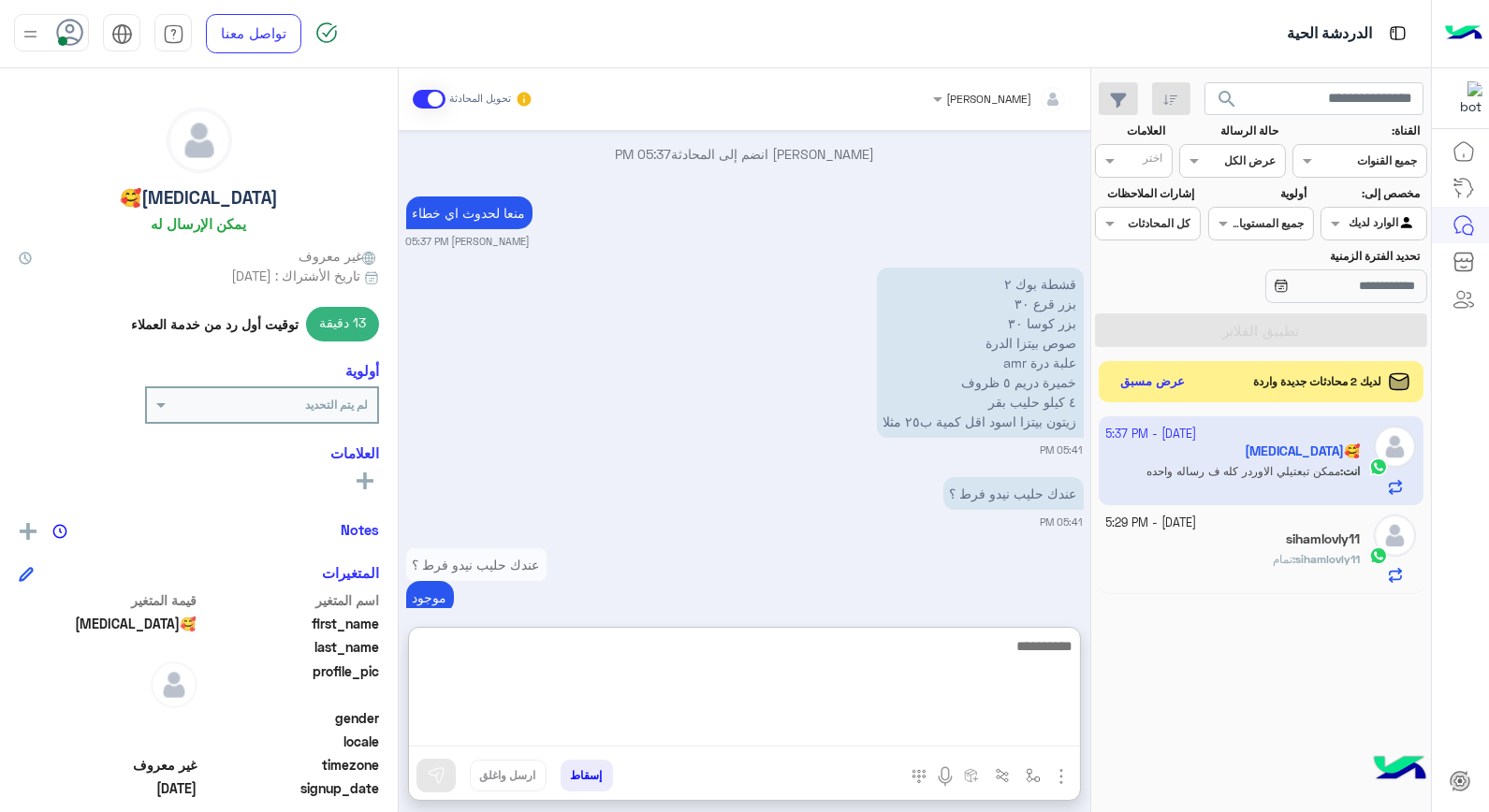
scroll to position [1510, 0]
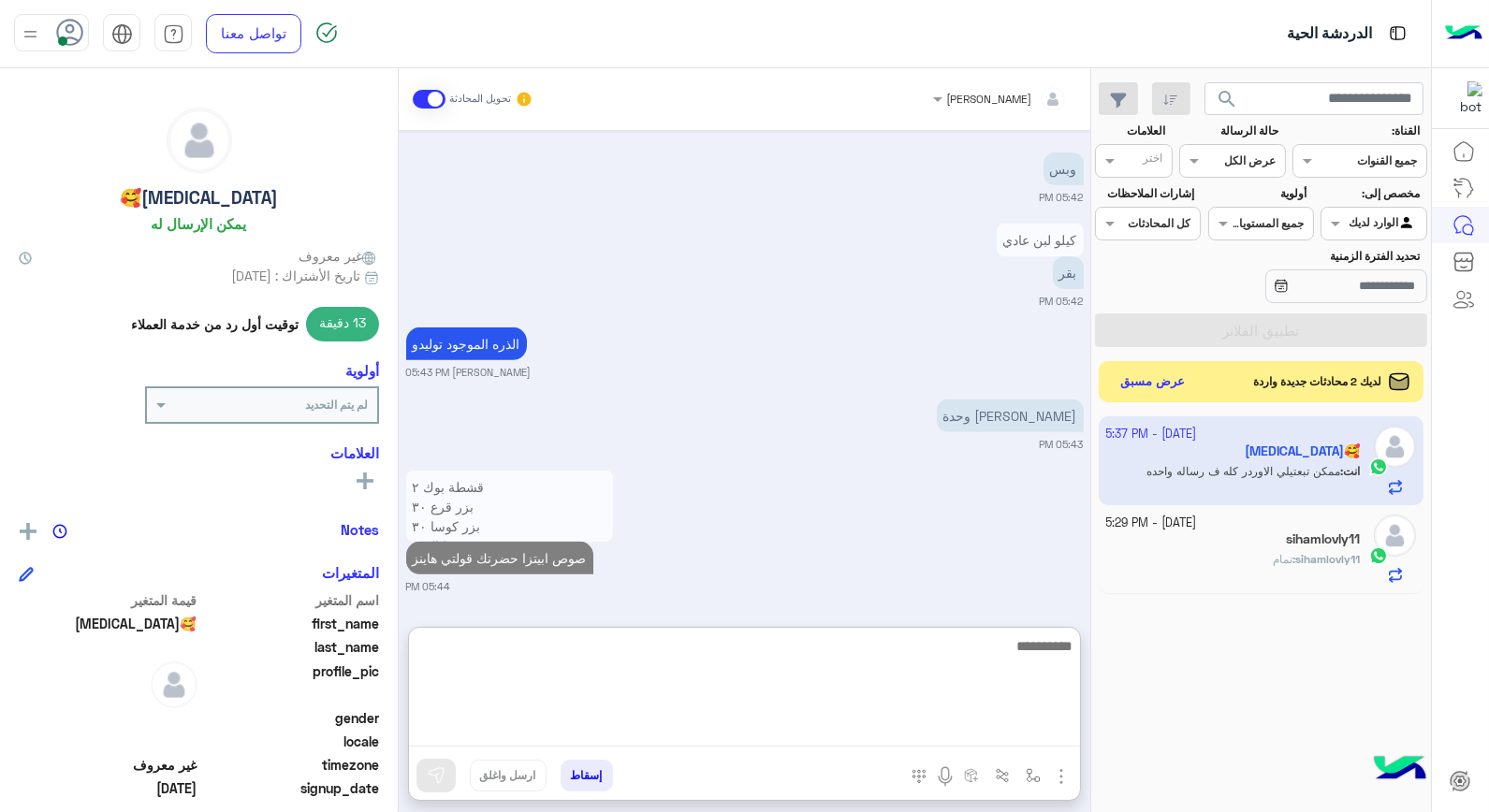
click at [1012, 655] on textarea at bounding box center [744, 690] width 671 height 113
type textarea "**********"
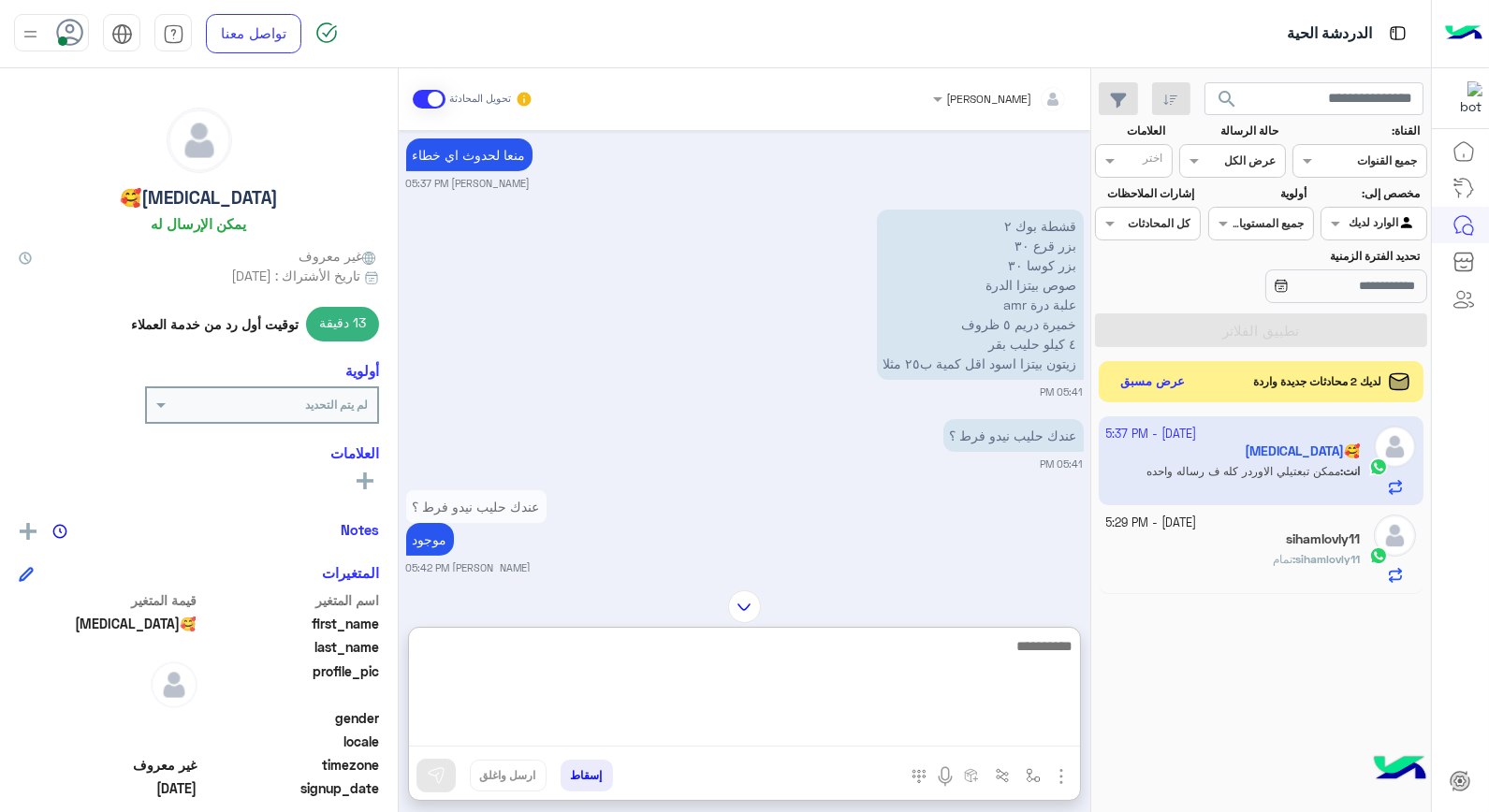
scroll to position [820, 0]
click at [1023, 657] on textarea at bounding box center [744, 690] width 671 height 113
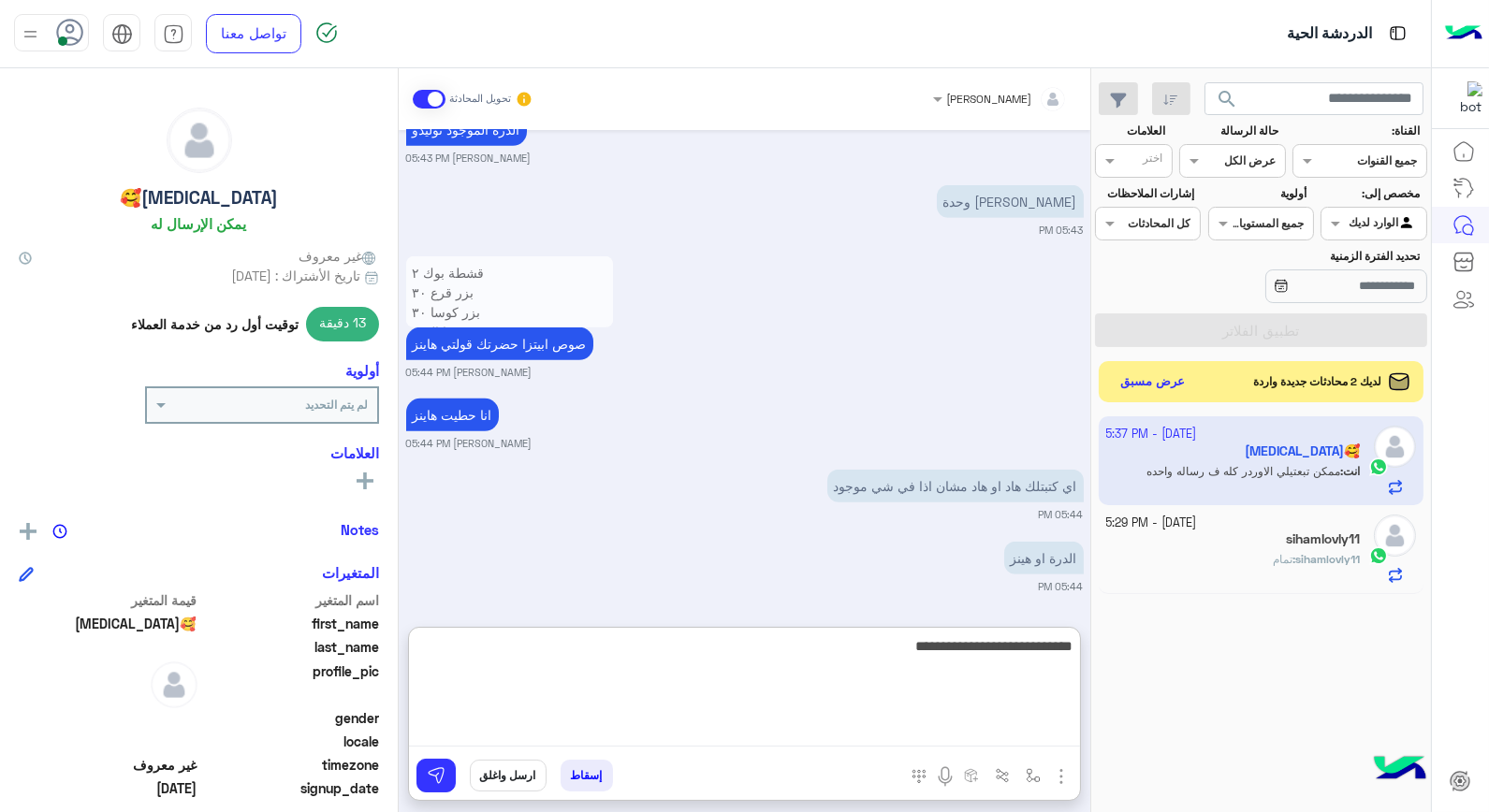
type textarea "**********"
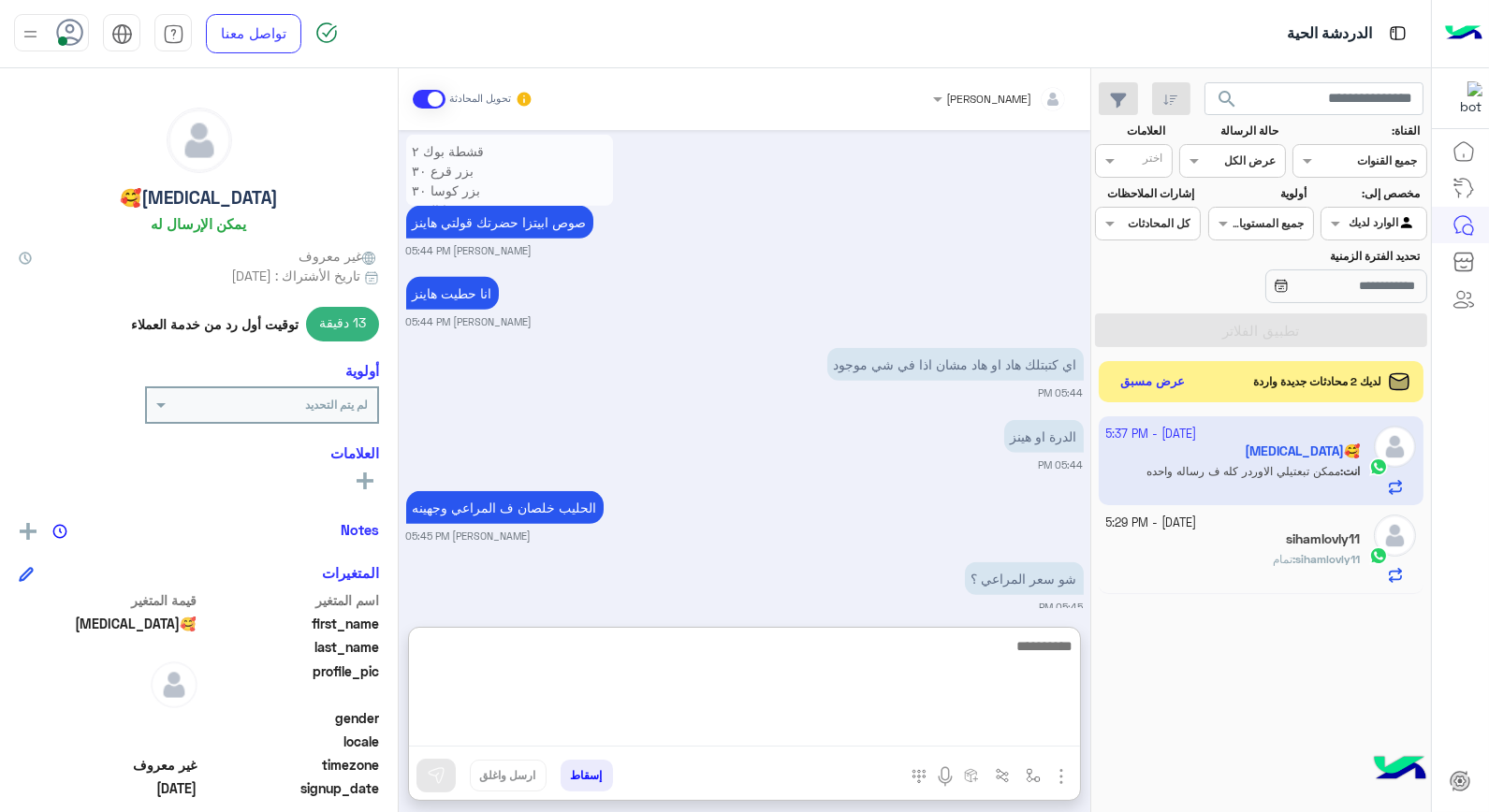
scroll to position [1865, 0]
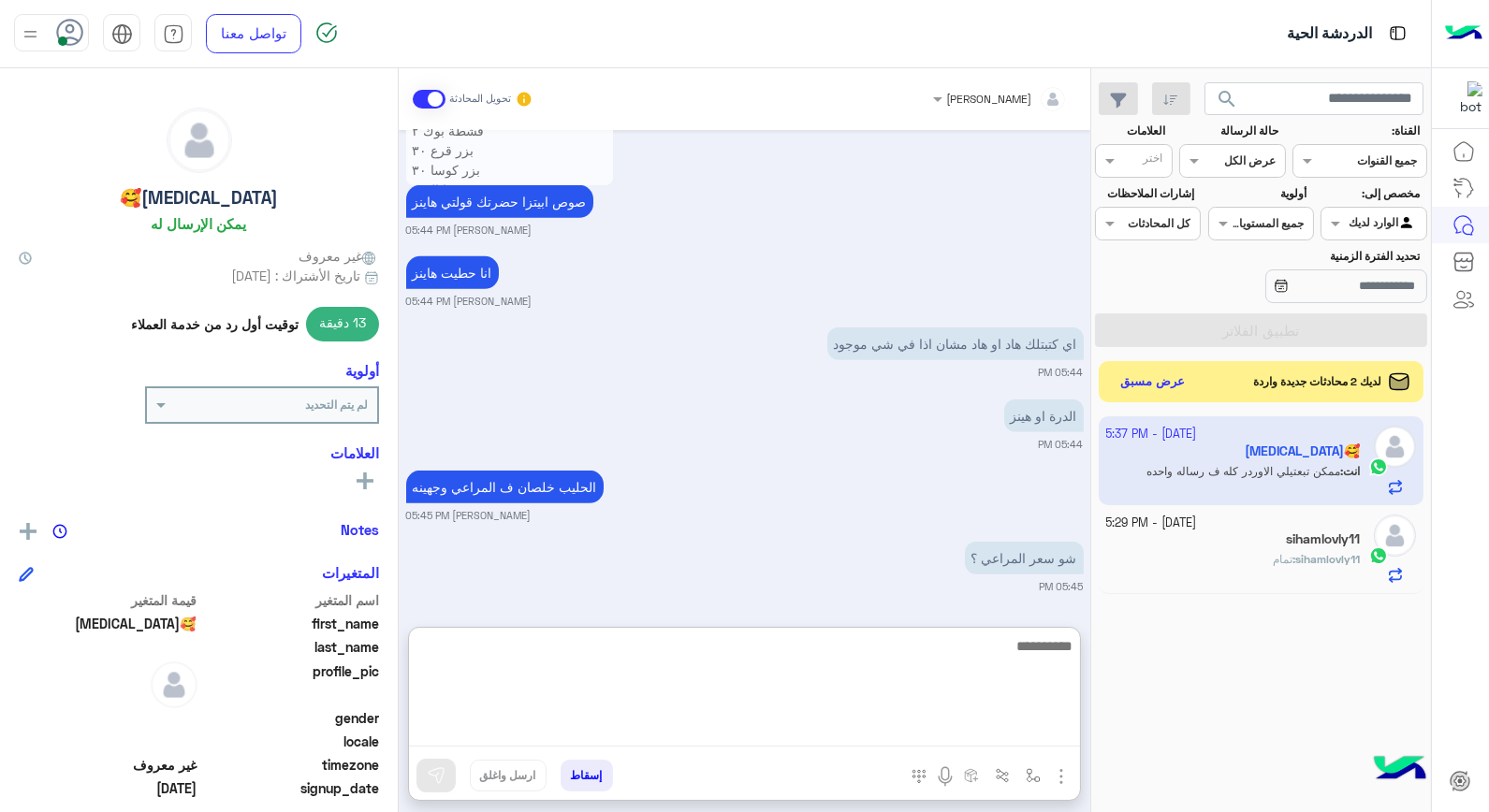
click at [975, 648] on textarea at bounding box center [744, 690] width 671 height 113
type textarea "**"
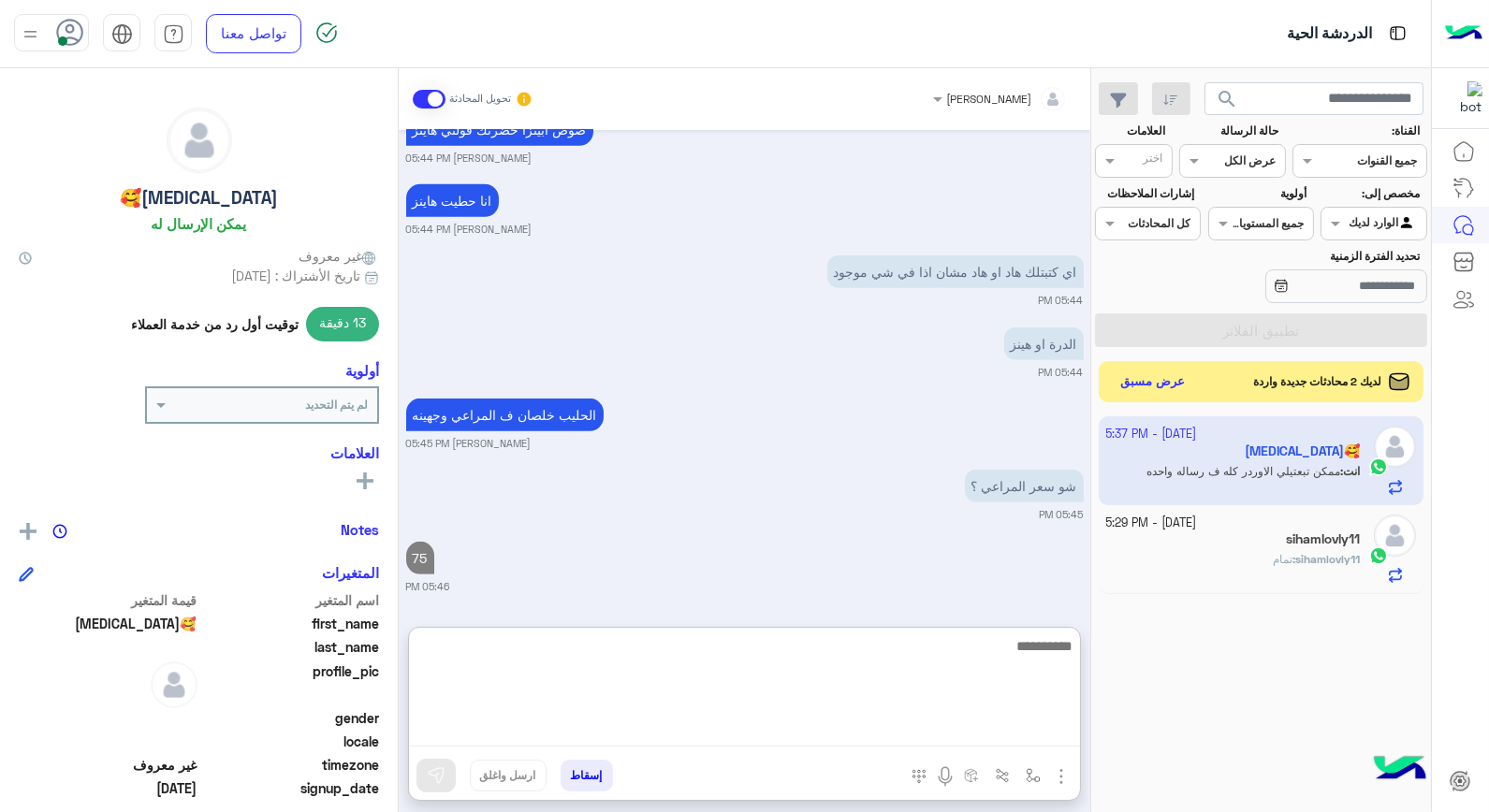
click at [1016, 656] on textarea at bounding box center [744, 690] width 671 height 113
type textarea "*******"
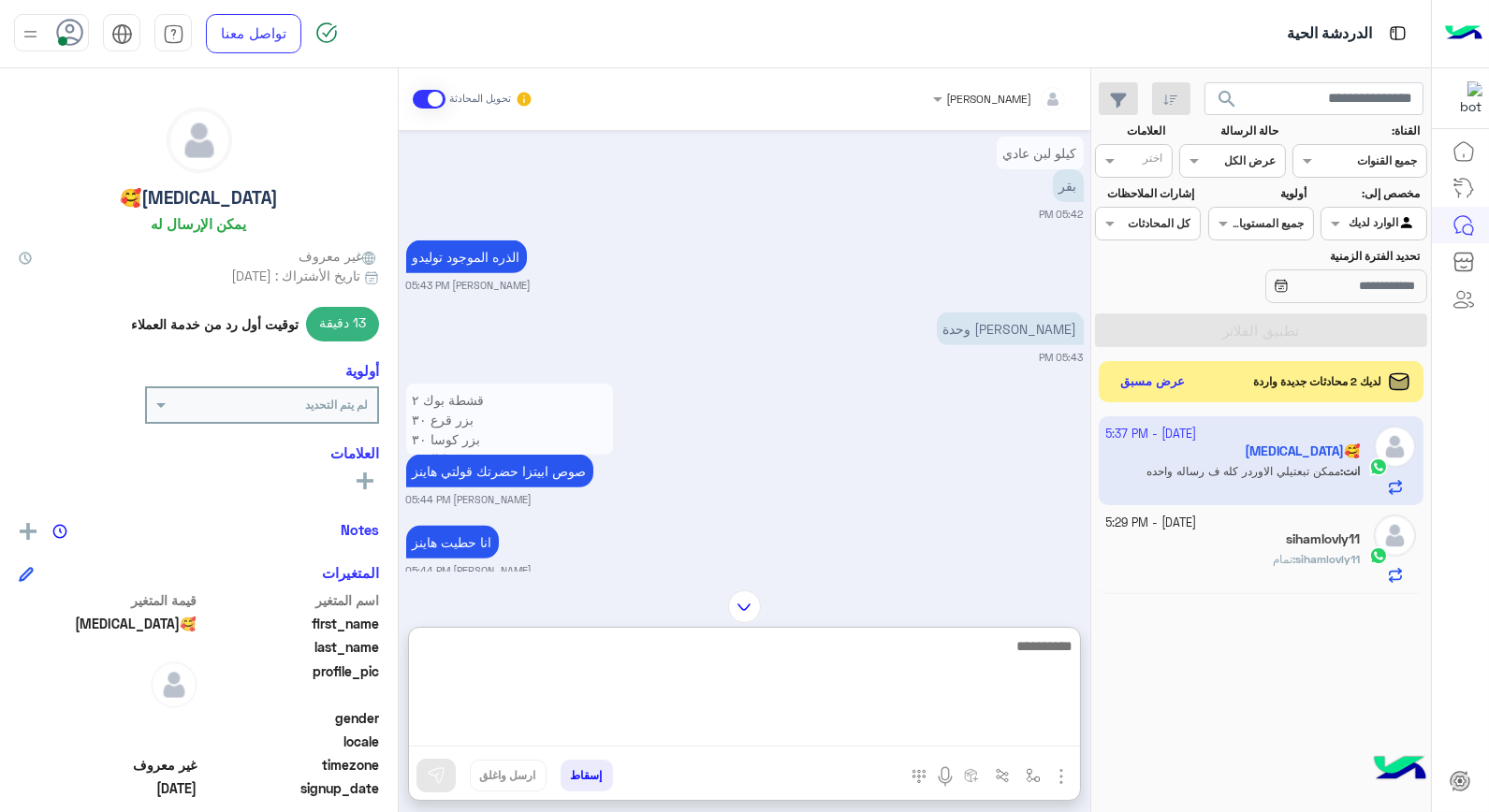
scroll to position [1593, 0]
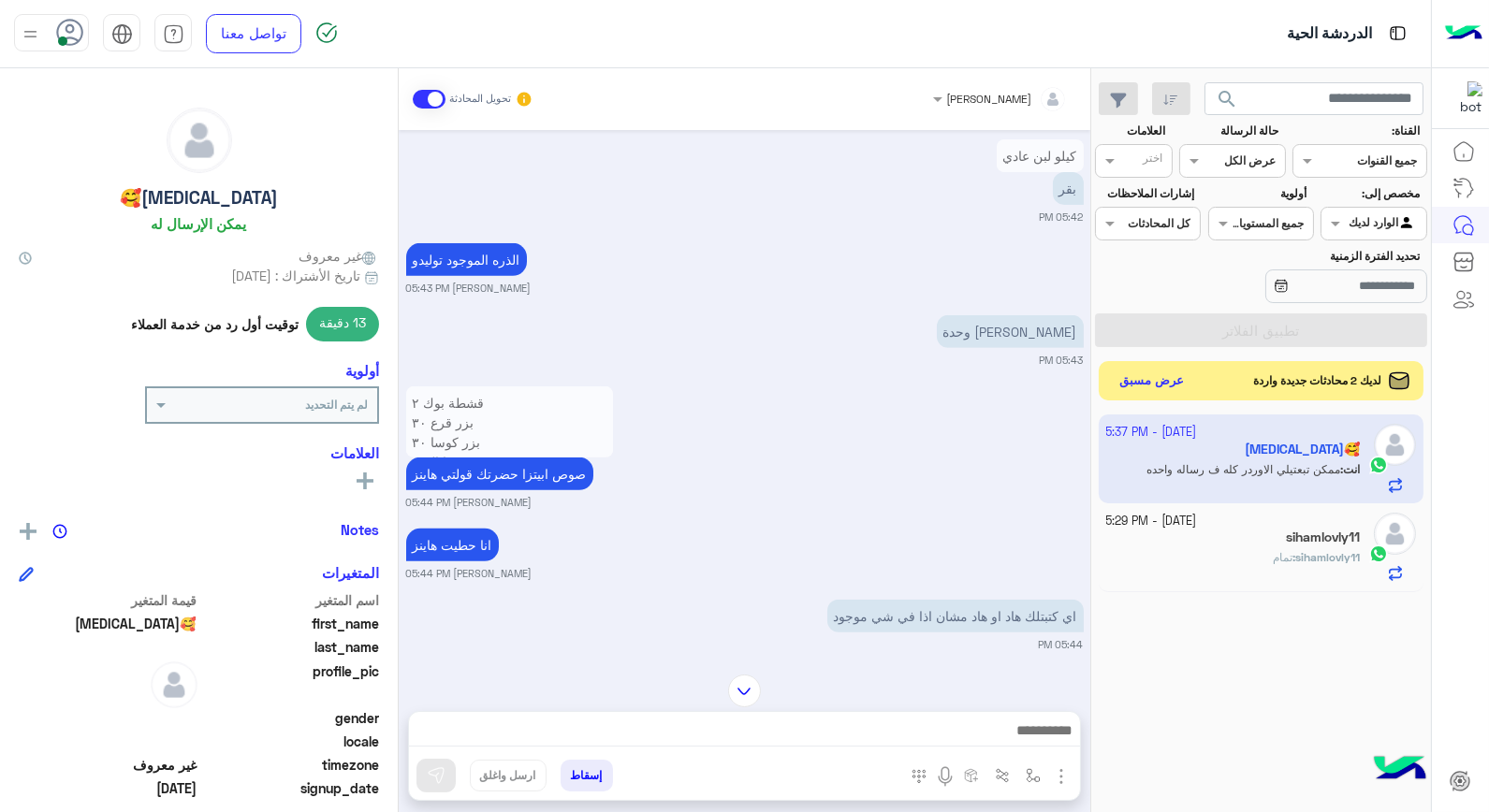
click at [1154, 384] on button "عرض مسبق" at bounding box center [1152, 381] width 79 height 25
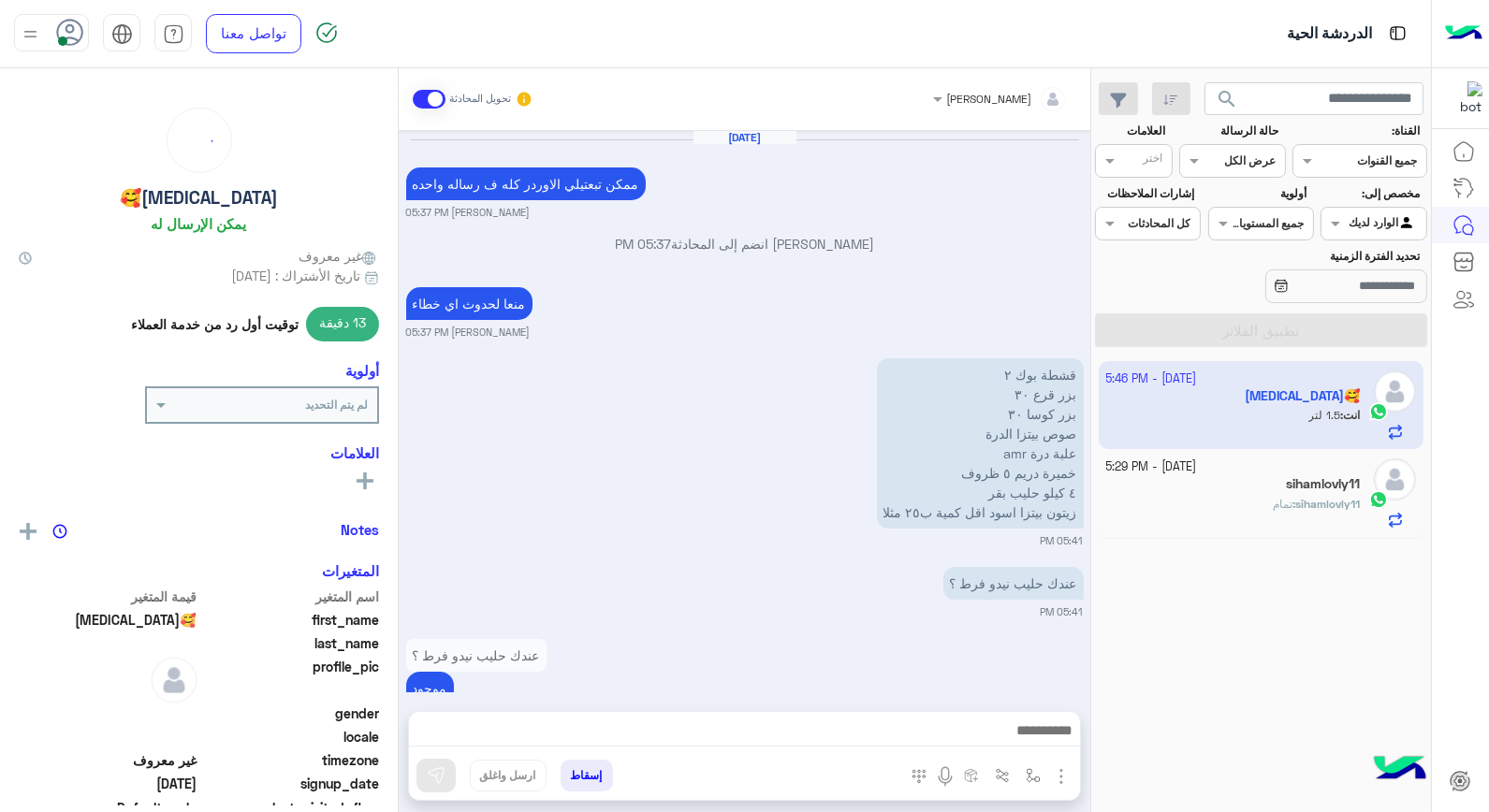
scroll to position [1252, 0]
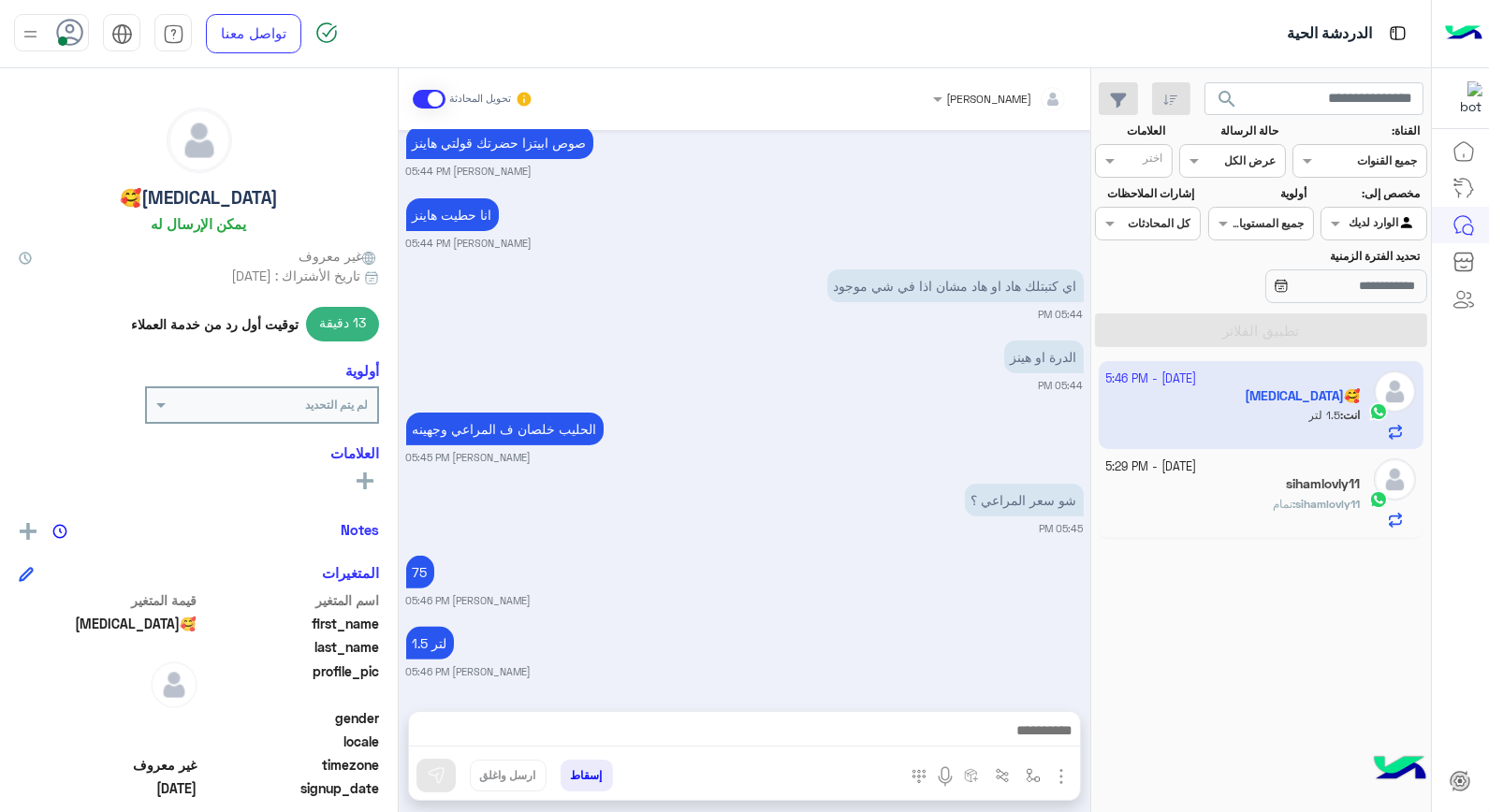
click at [1230, 105] on span "search" at bounding box center [1226, 98] width 22 height 22
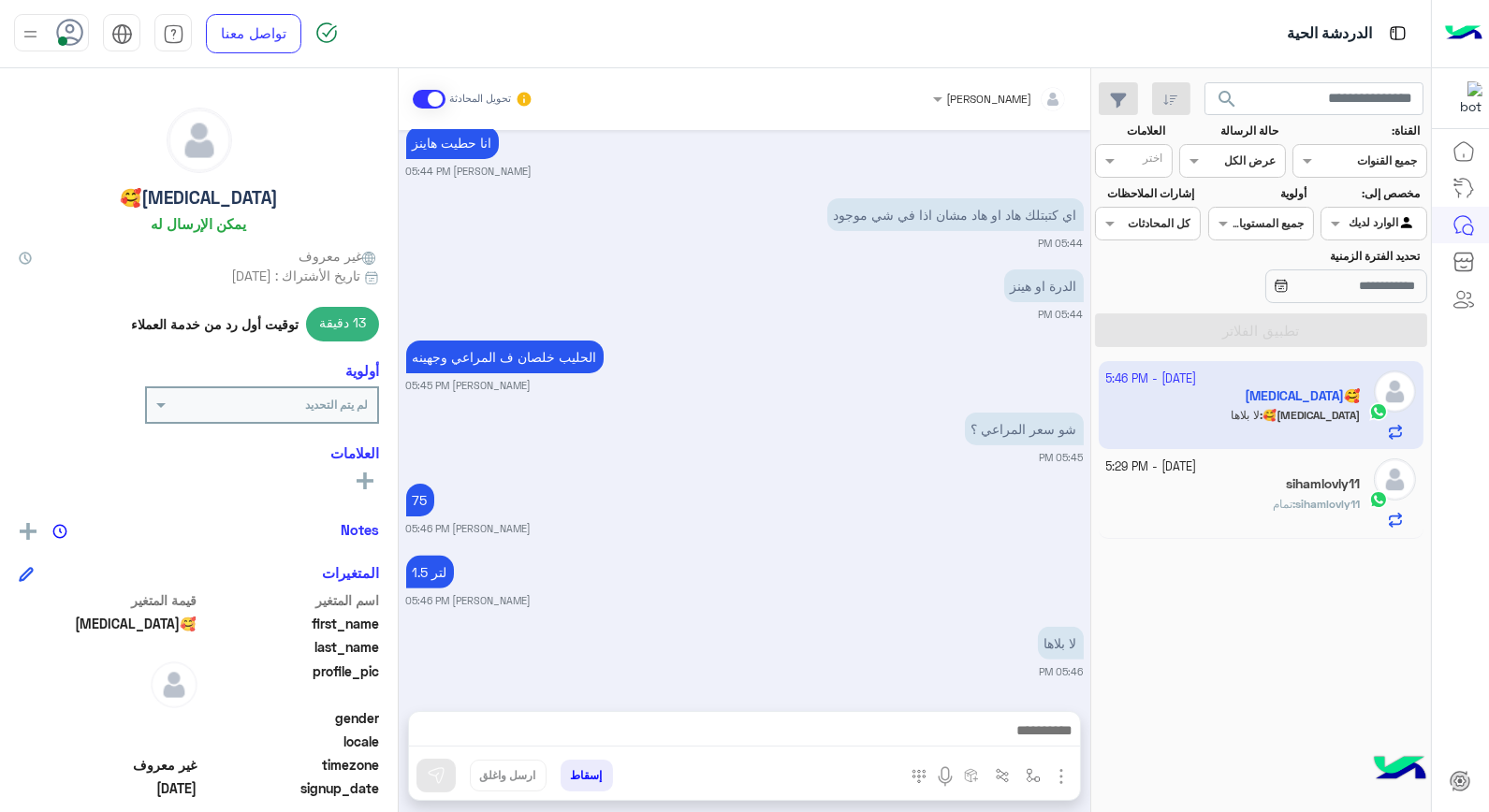
click at [1260, 421] on app-inbox-user "3 October - 5:46 PM Banan🥰 Banan🥰 : لا بلاها" at bounding box center [1262, 404] width 325 height 88
click at [1259, 421] on app-inbox-user "3 October - 5:46 PM Banan🥰 Banan🥰 : لا بلاها" at bounding box center [1262, 404] width 325 height 88
click at [1244, 423] on app-inbox-user "3 October - 5:46 PM Banan🥰 Banan🥰 : لا بلاها" at bounding box center [1262, 404] width 325 height 88
click at [1245, 423] on app-inbox-user "3 October - 5:46 PM Banan🥰 Banan🥰 : لا بلاها" at bounding box center [1262, 404] width 325 height 88
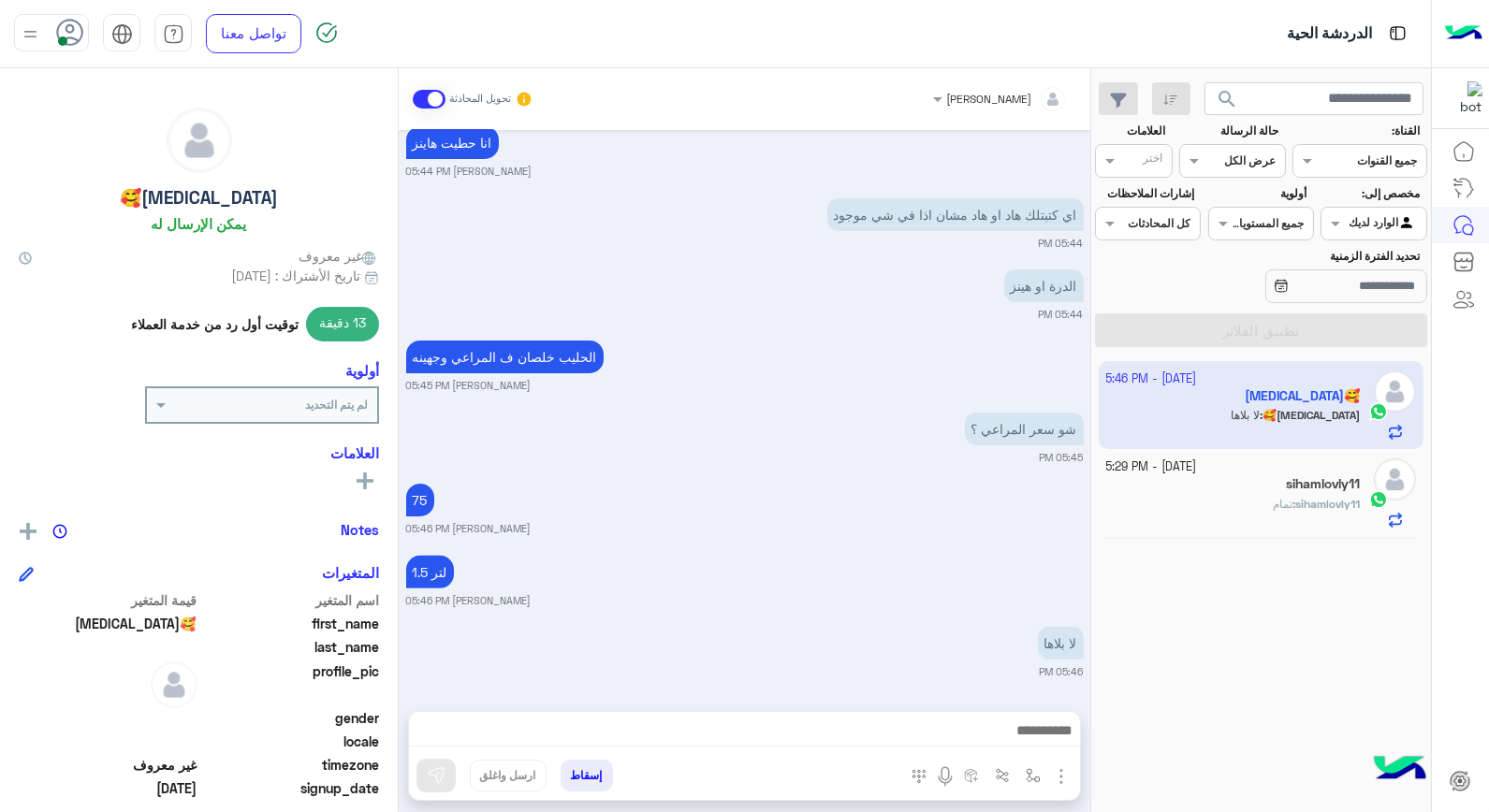
drag, startPoint x: 1245, startPoint y: 423, endPoint x: 1214, endPoint y: 574, distance: 154.1
click at [1219, 573] on div "3 October - 5:46 PM Banan🥰 Banan🥰 : لا بلاها 3 October - 5:29 PM sihamlovly11 s…" at bounding box center [1261, 587] width 340 height 465
click at [1293, 511] on b "sihamlovly11 :" at bounding box center [1326, 503] width 67 height 14
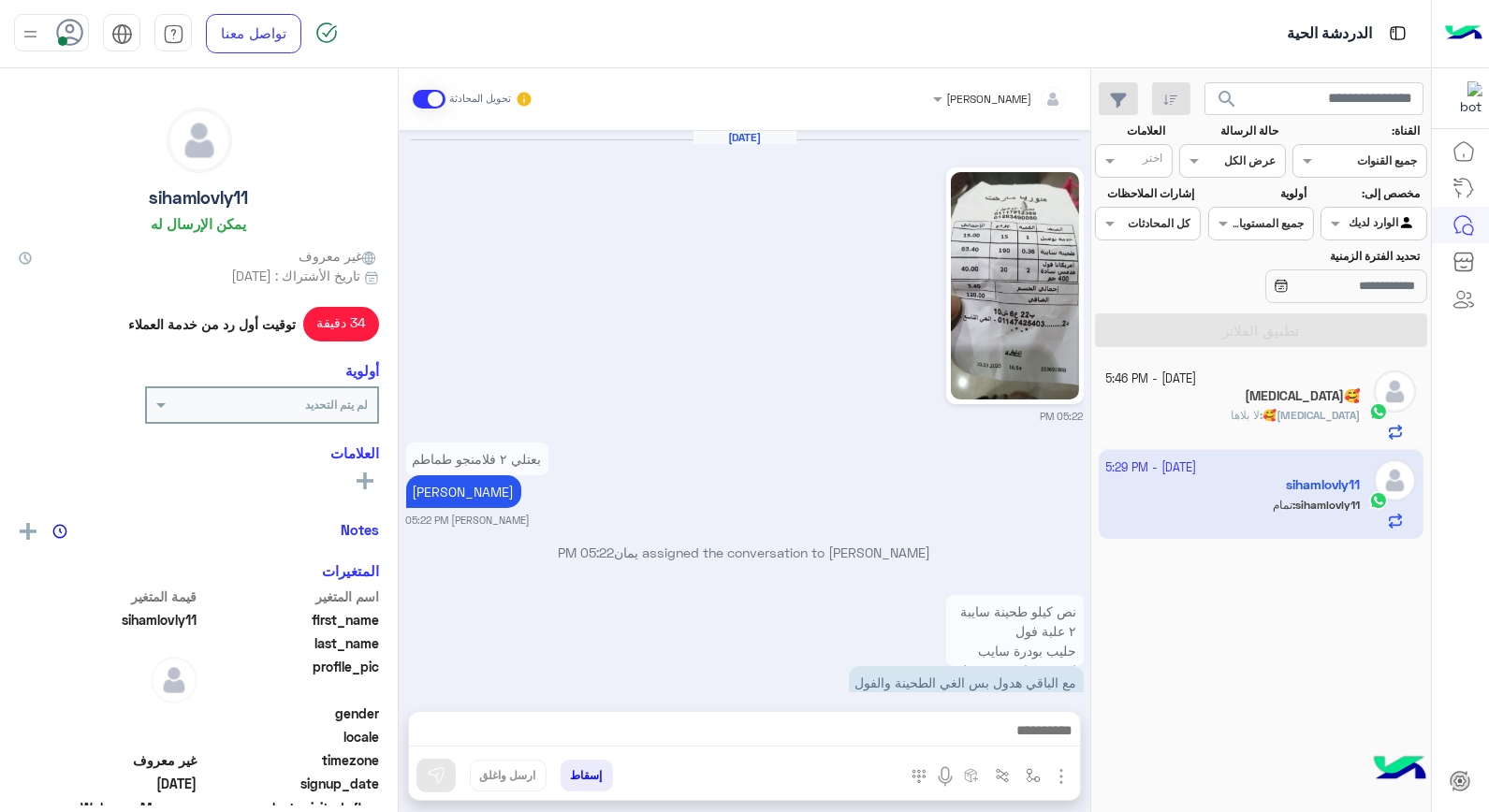
scroll to position [1154, 0]
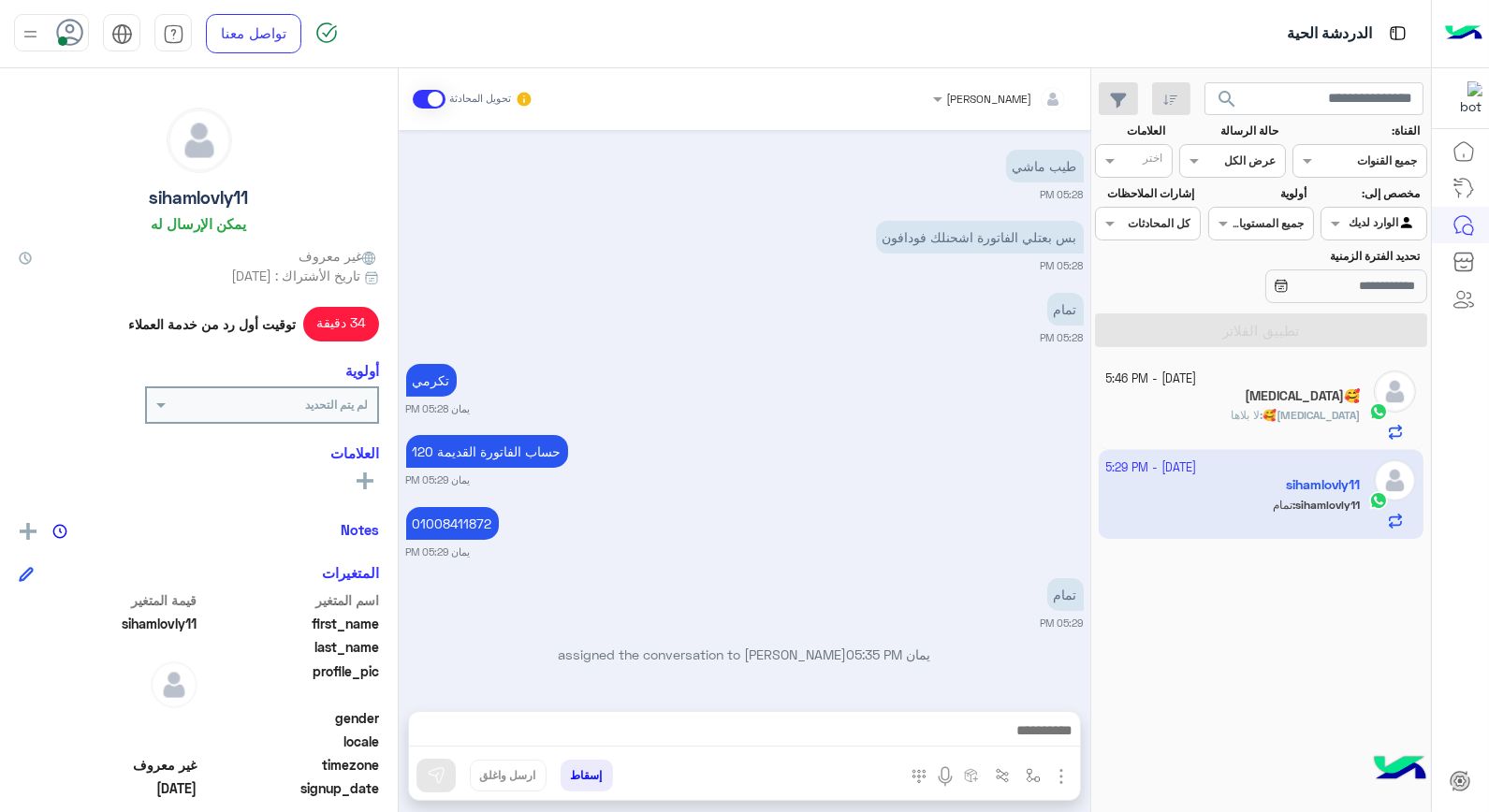
click at [1011, 98] on div at bounding box center [1001, 95] width 154 height 17
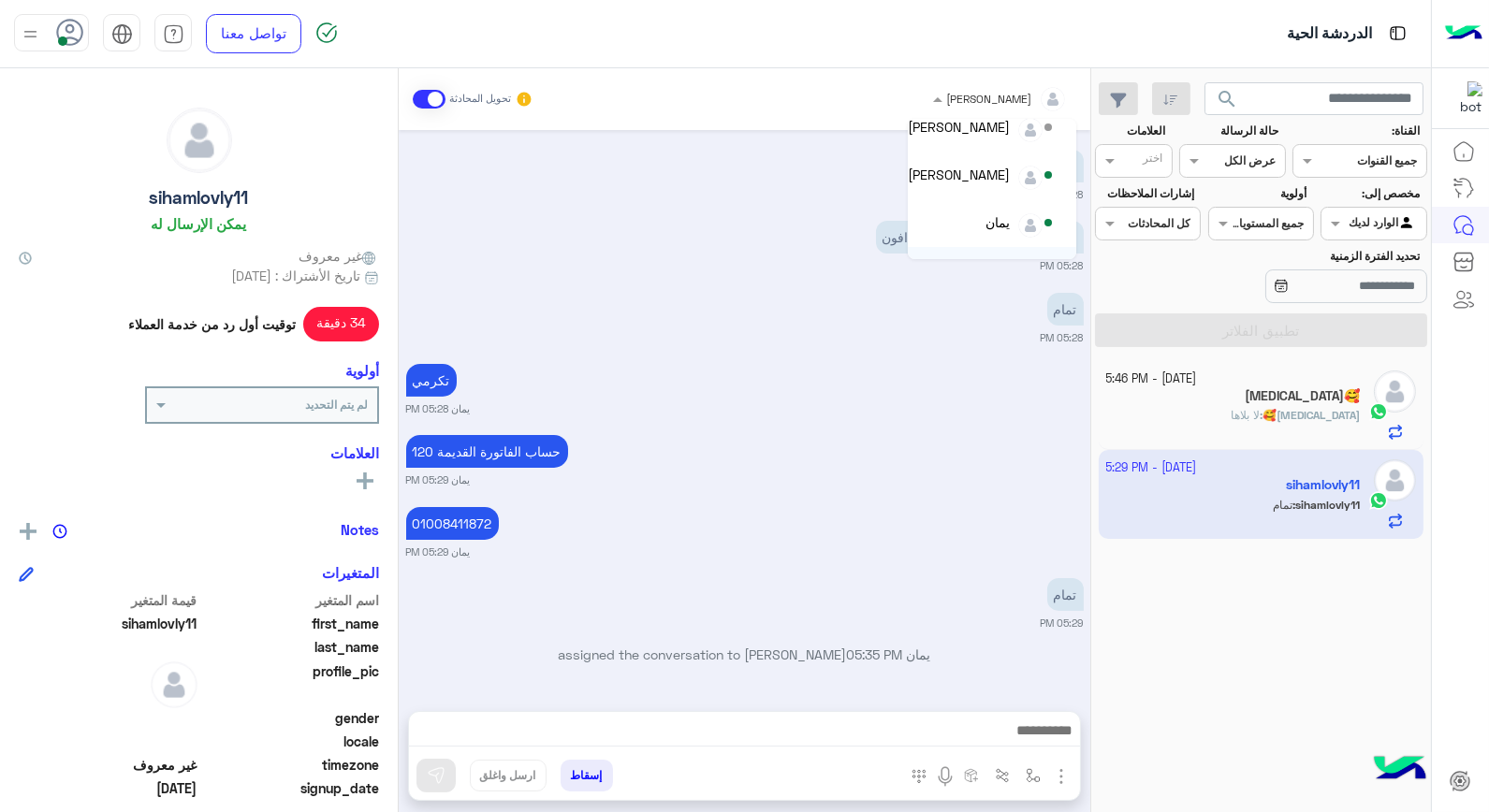
scroll to position [111, 0]
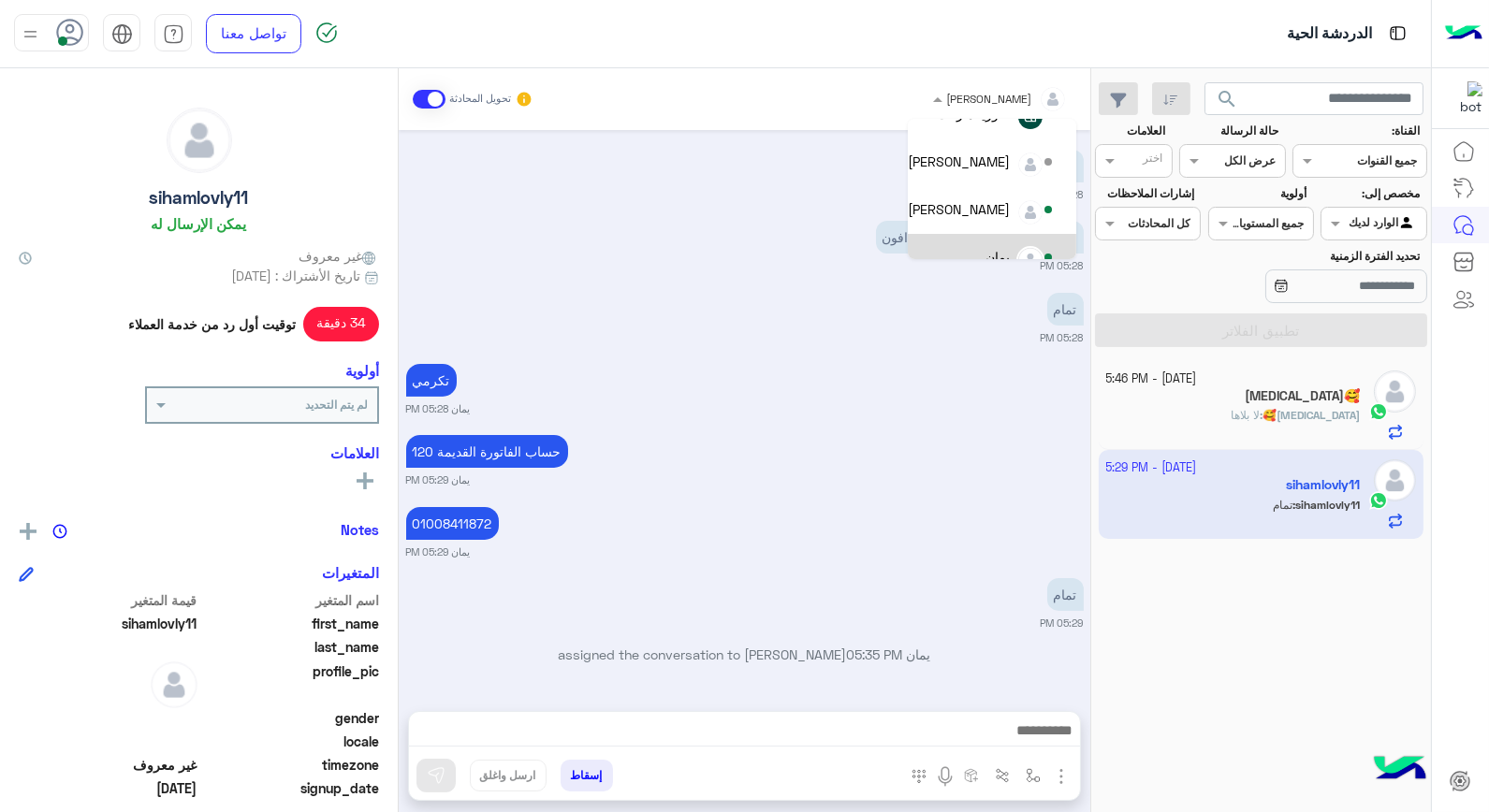
click at [988, 247] on div "يمان" at bounding box center [997, 257] width 24 height 19
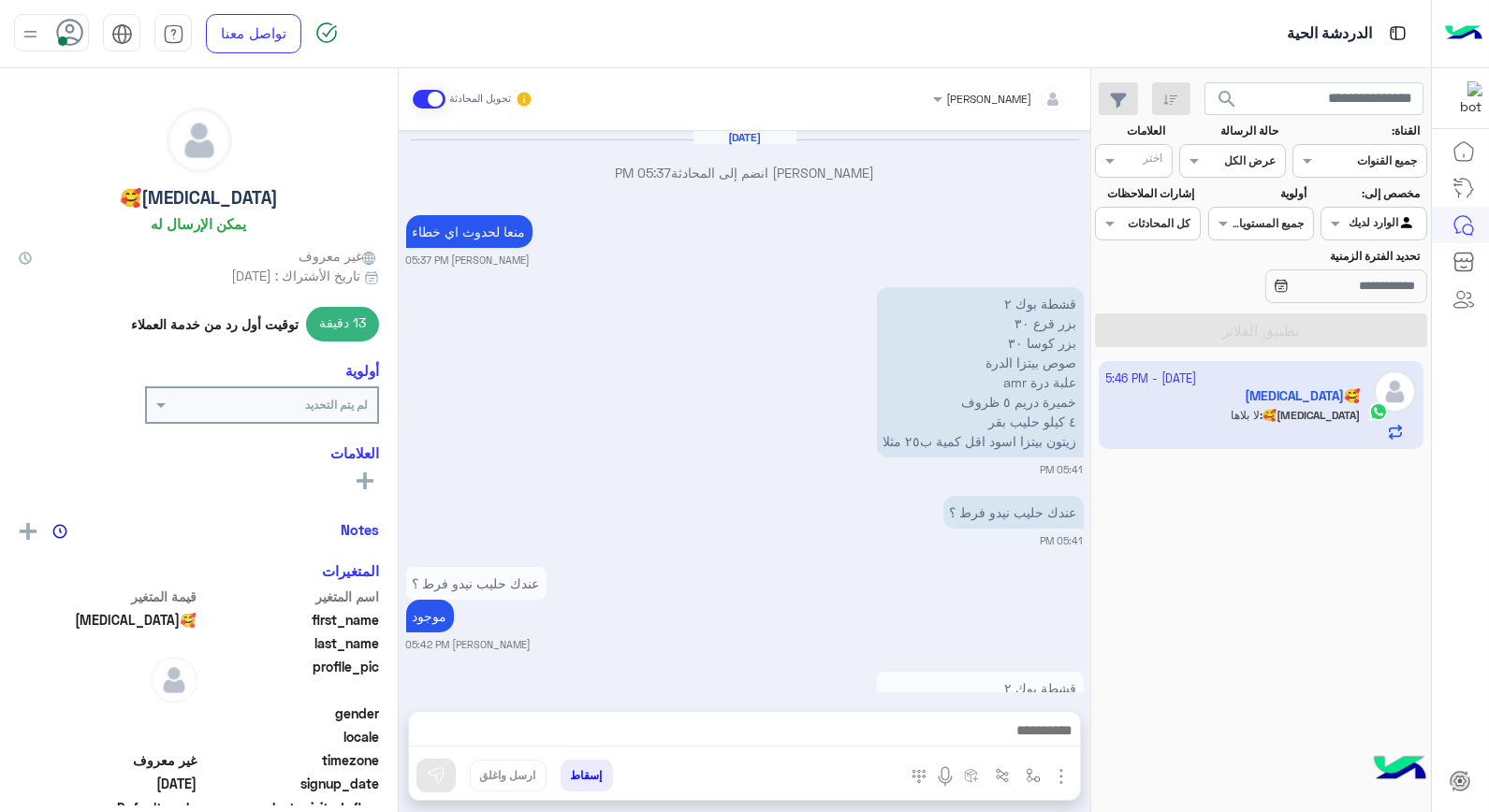
scroll to position [1252, 0]
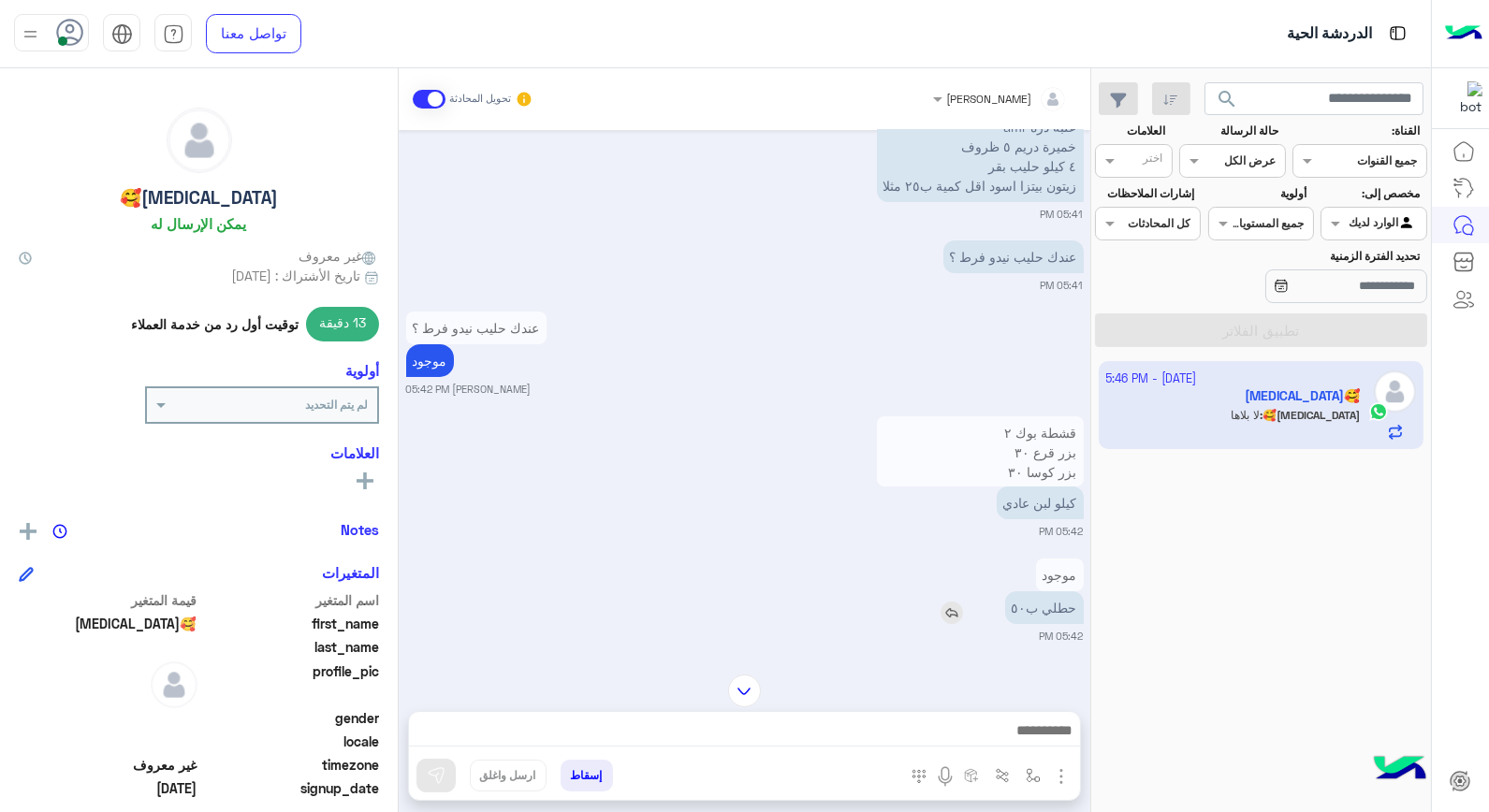
scroll to position [525, 0]
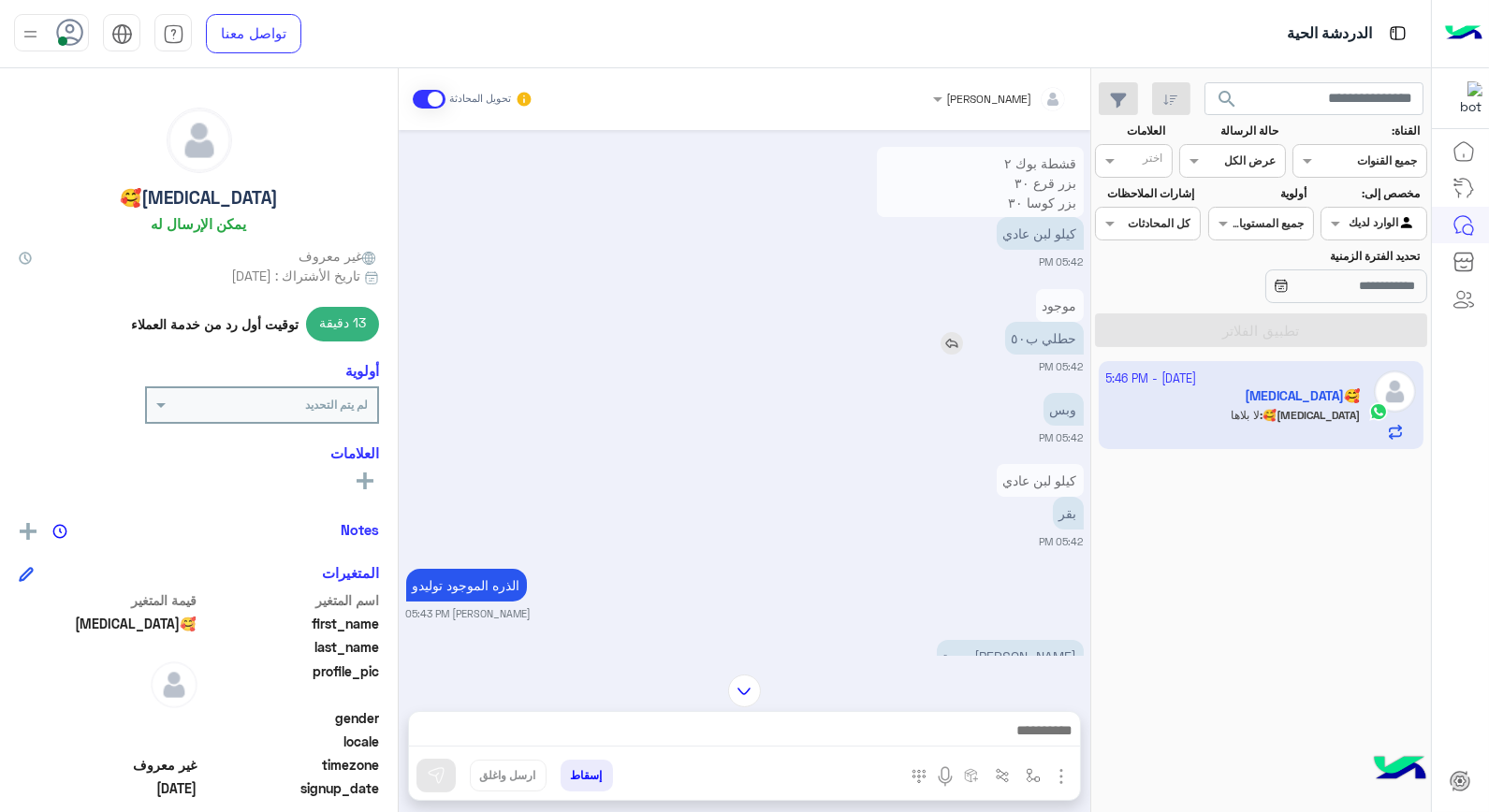
click at [963, 343] on img at bounding box center [951, 343] width 22 height 22
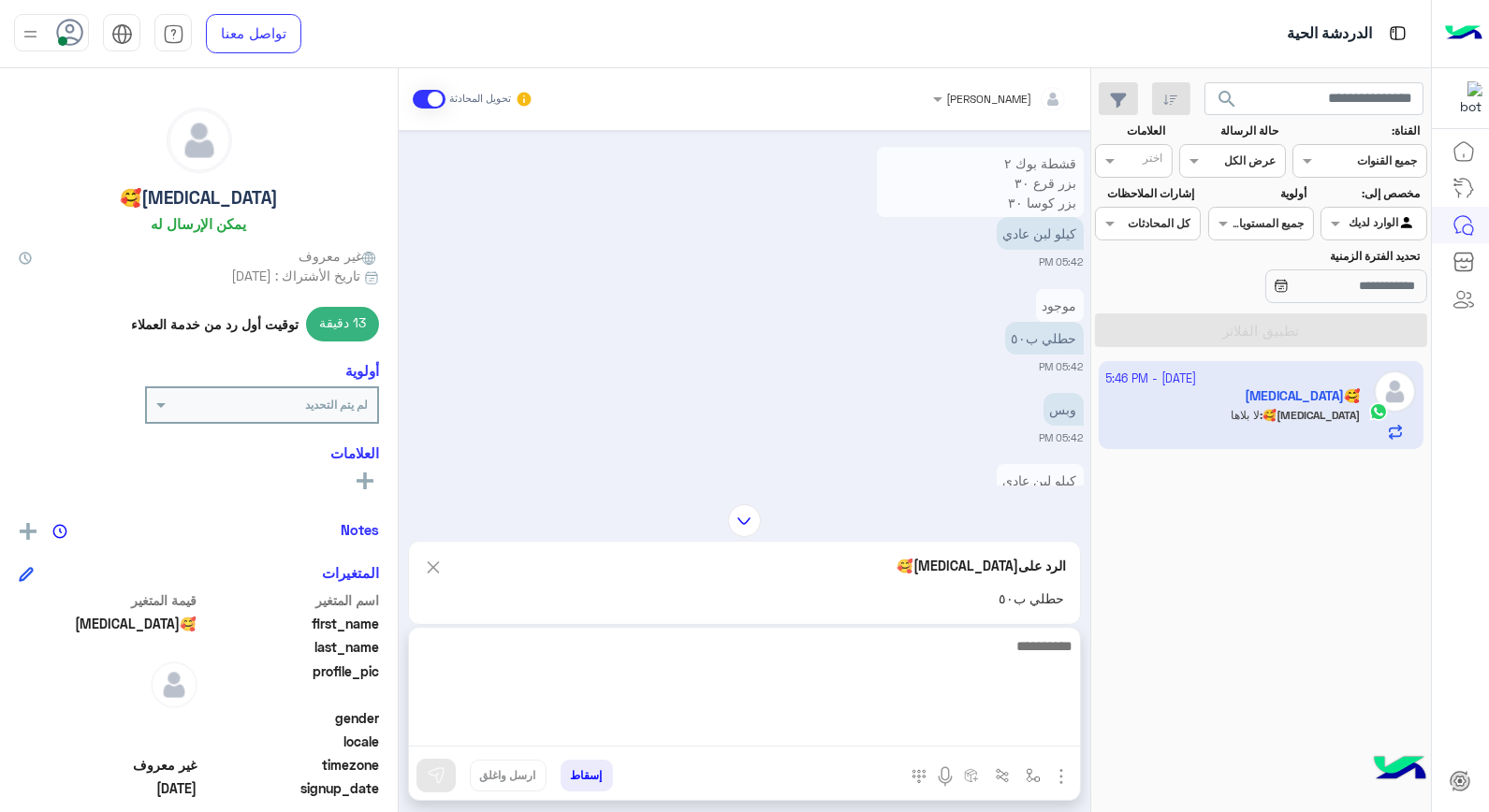
click at [1031, 735] on textarea at bounding box center [744, 690] width 671 height 113
type textarea "*"
type textarea "**********"
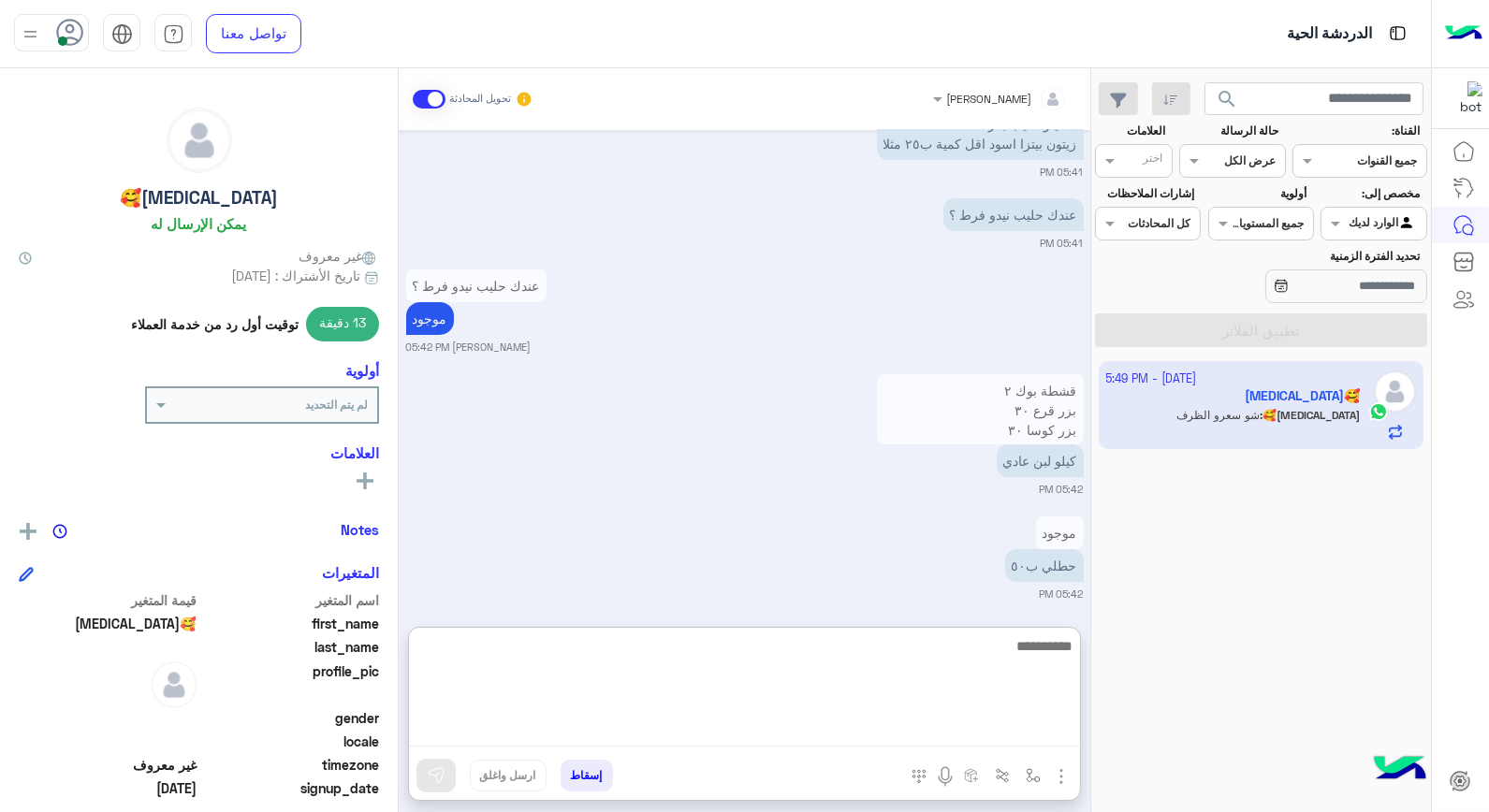
scroll to position [1512, 0]
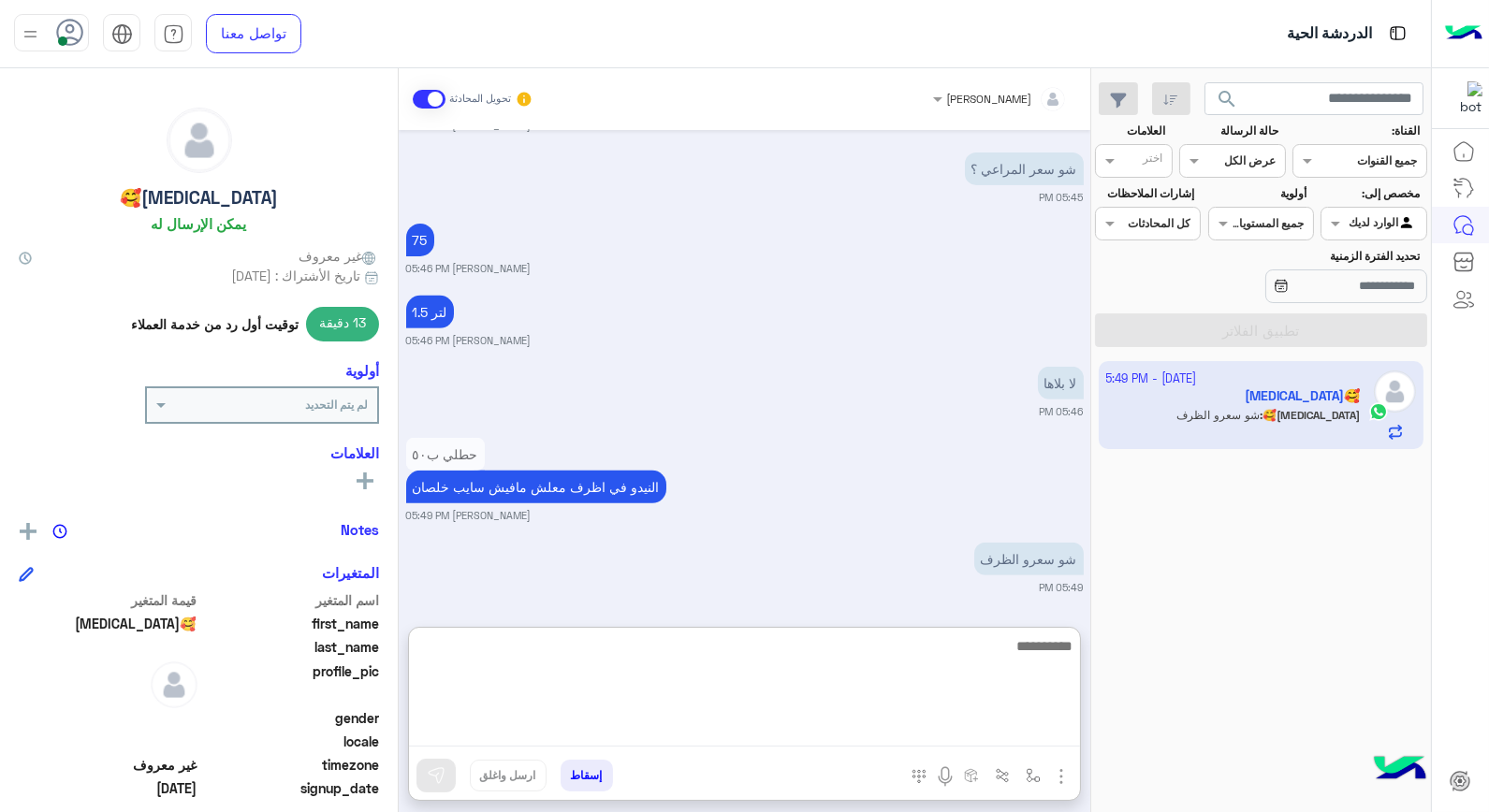
click at [1002, 640] on textarea at bounding box center [744, 690] width 671 height 113
click at [921, 665] on textarea at bounding box center [744, 690] width 671 height 113
type textarea "**"
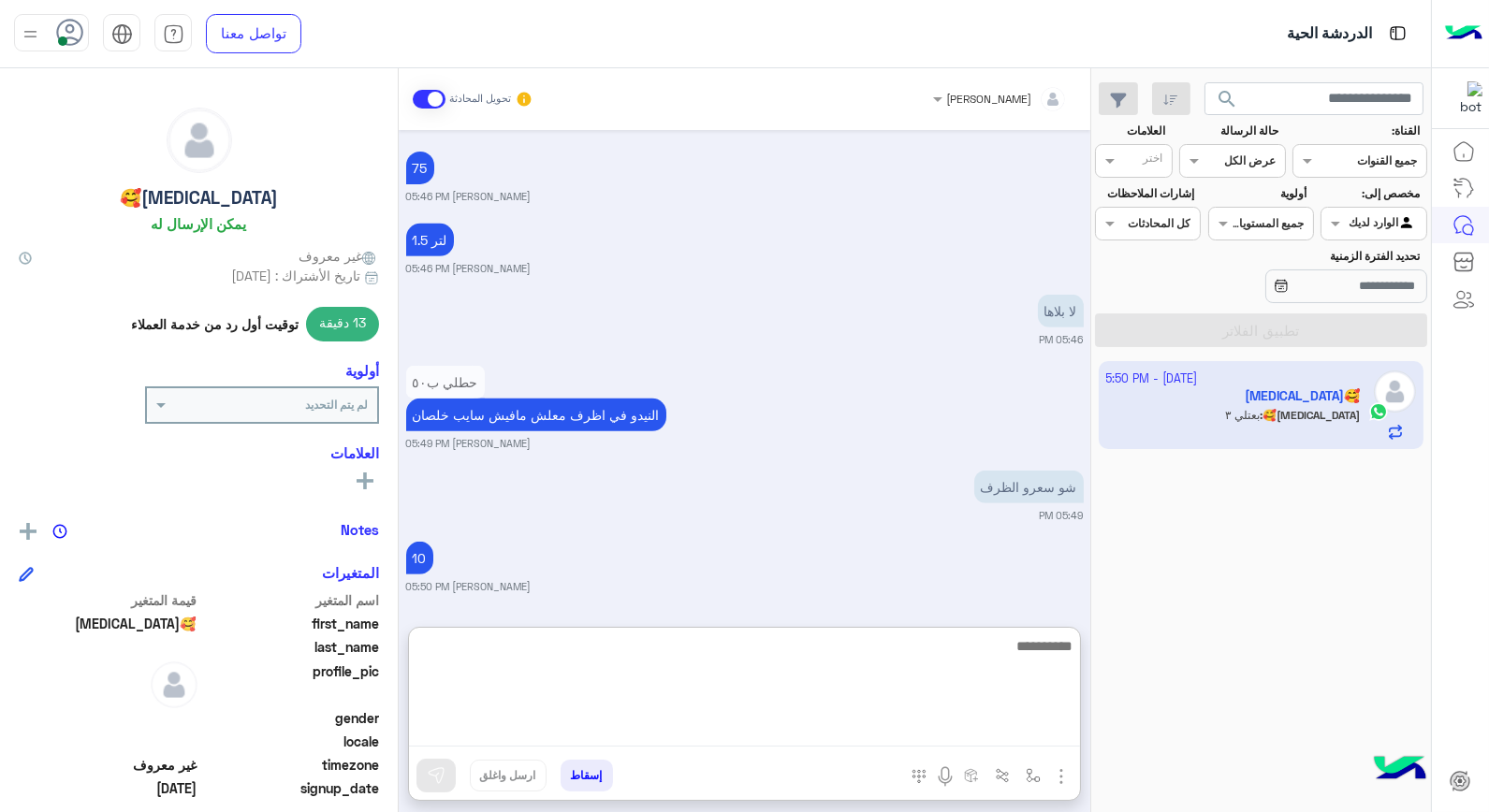
scroll to position [1657, 0]
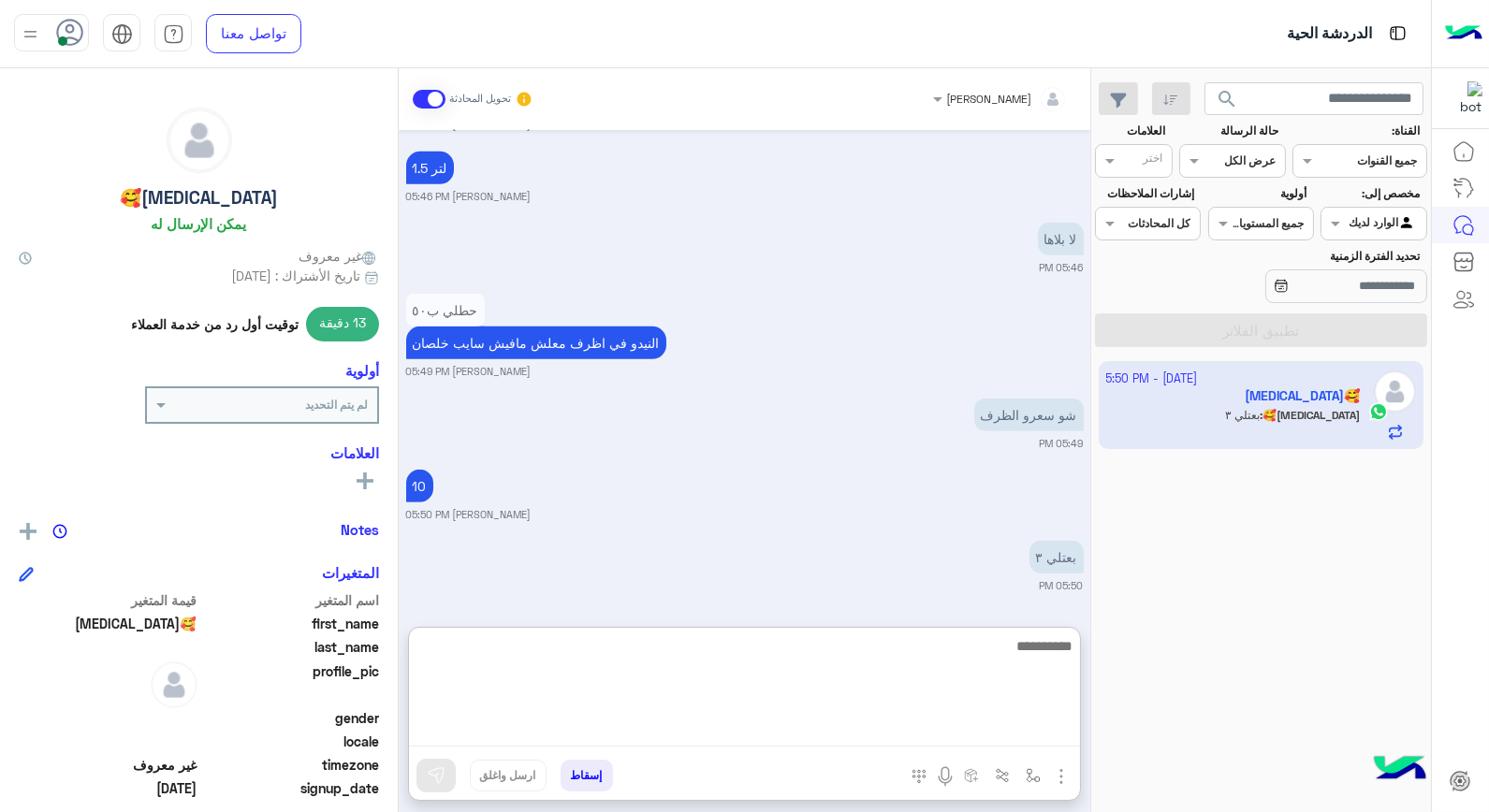
click at [942, 665] on textarea at bounding box center [744, 690] width 671 height 113
type textarea "*********"
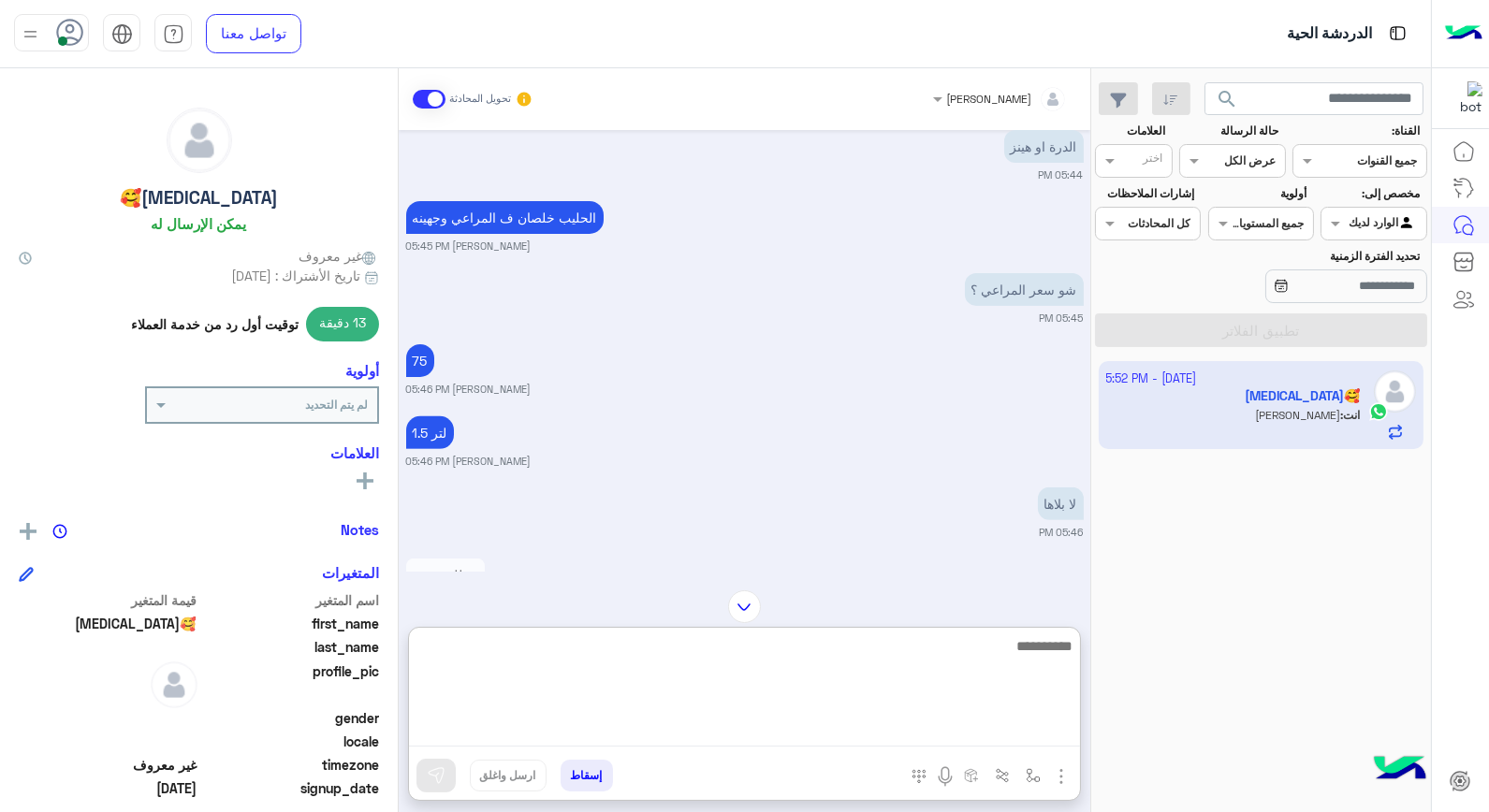
scroll to position [1207, 0]
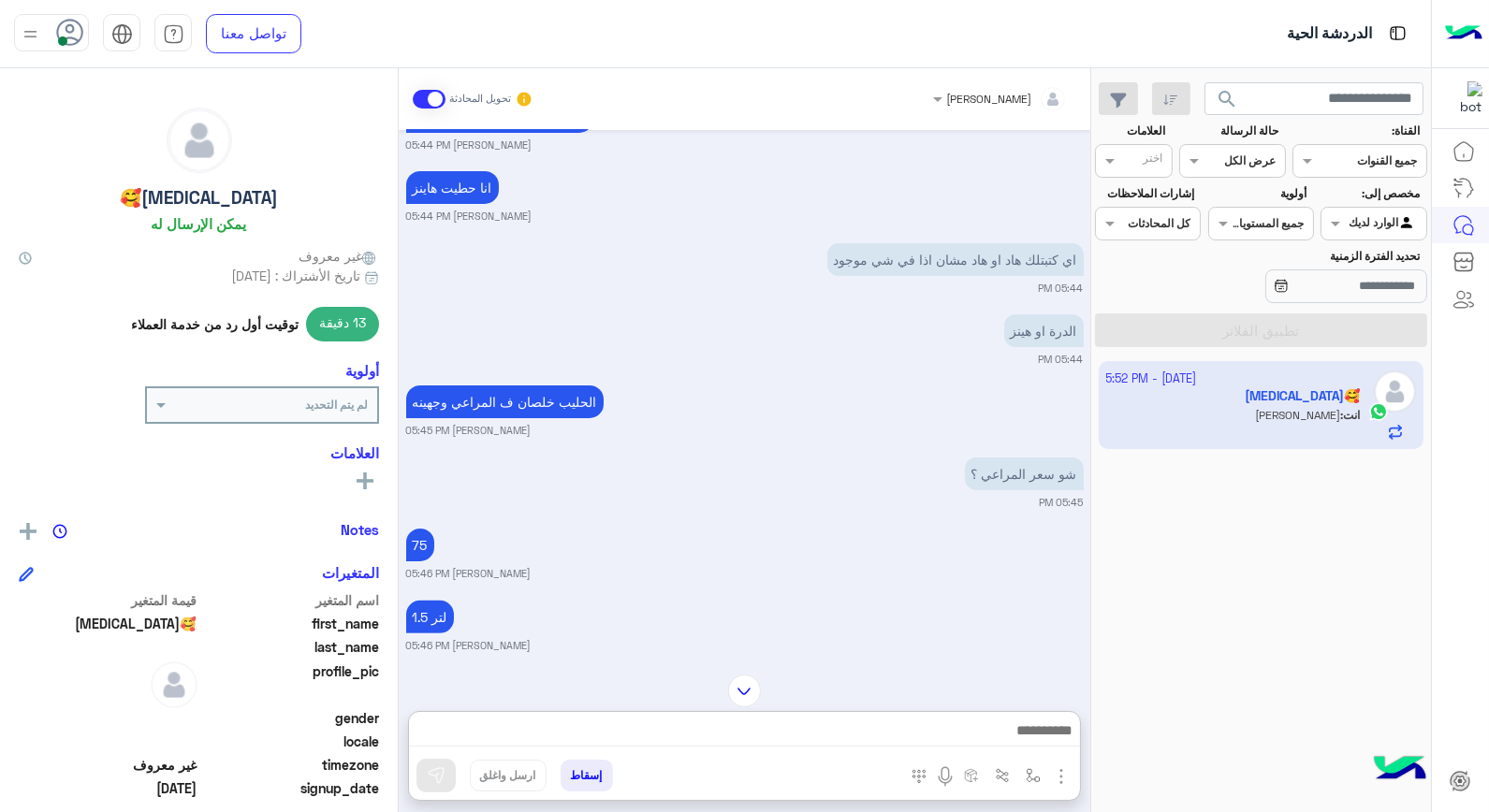
click at [737, 674] on img at bounding box center [745, 691] width 33 height 33
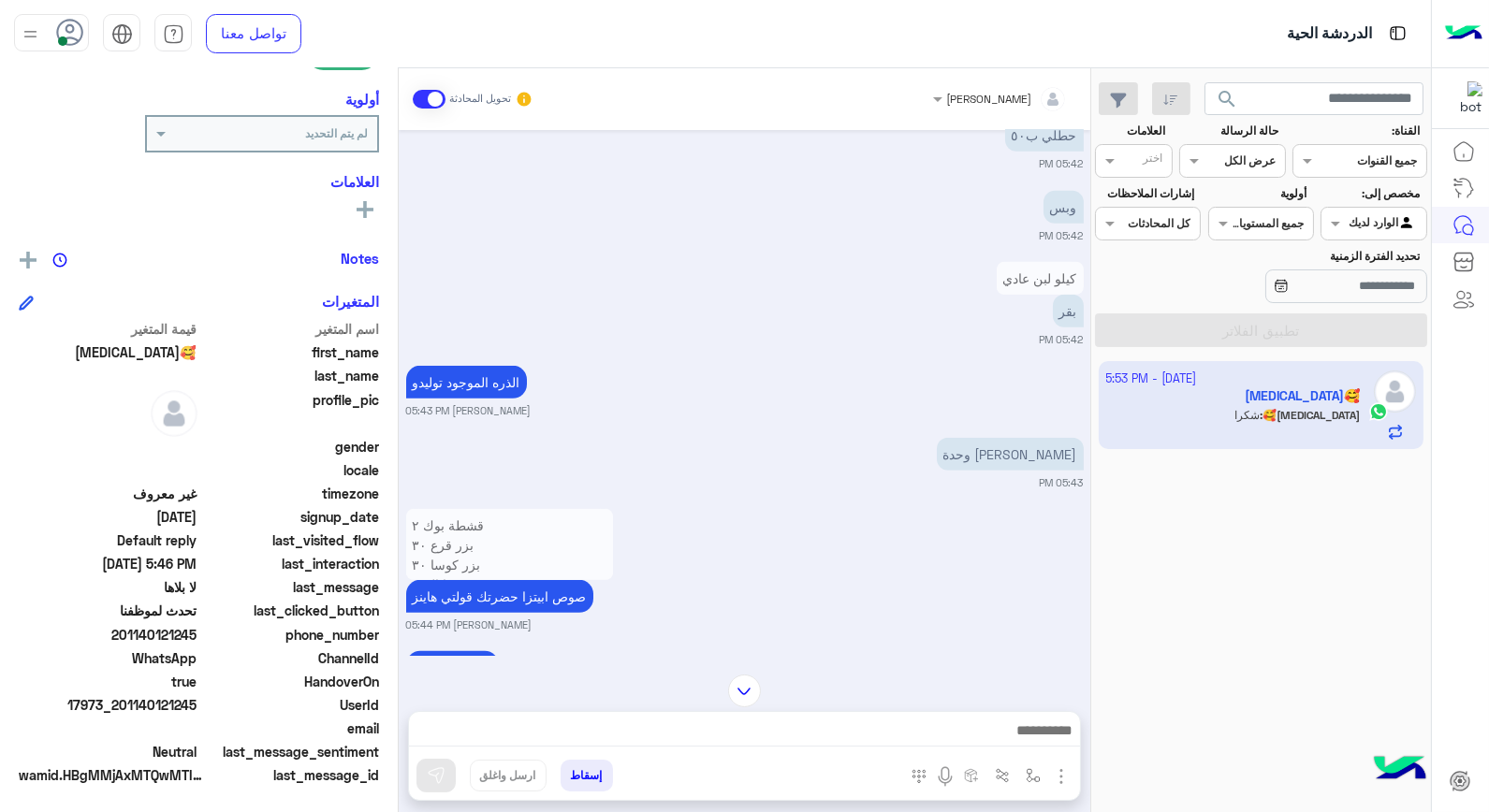
scroll to position [1884, 0]
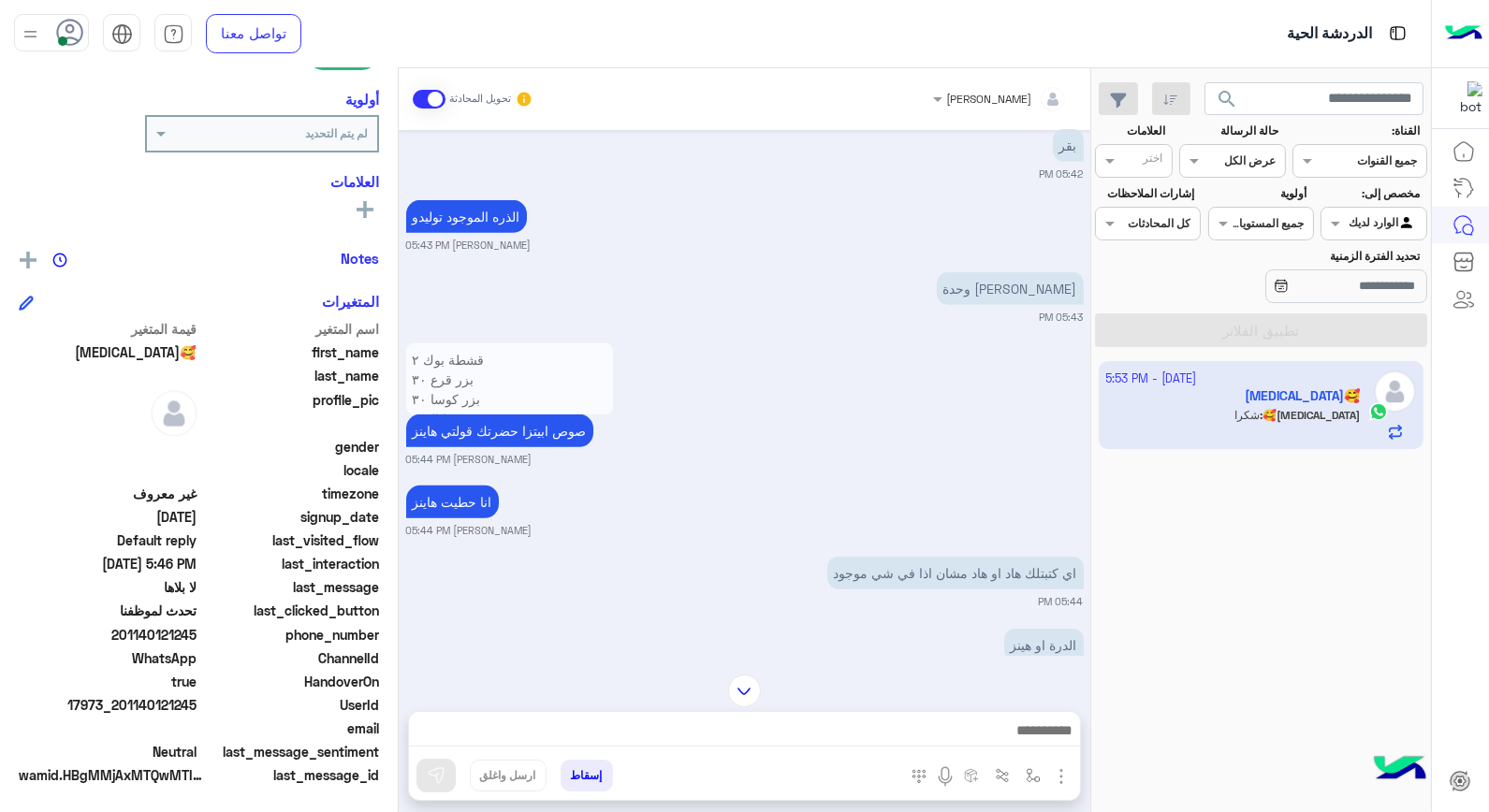
drag, startPoint x: 145, startPoint y: 704, endPoint x: 197, endPoint y: 701, distance: 52.1
click at [197, 701] on span "17973_201140121245" at bounding box center [108, 705] width 179 height 19
copy span "40121245"
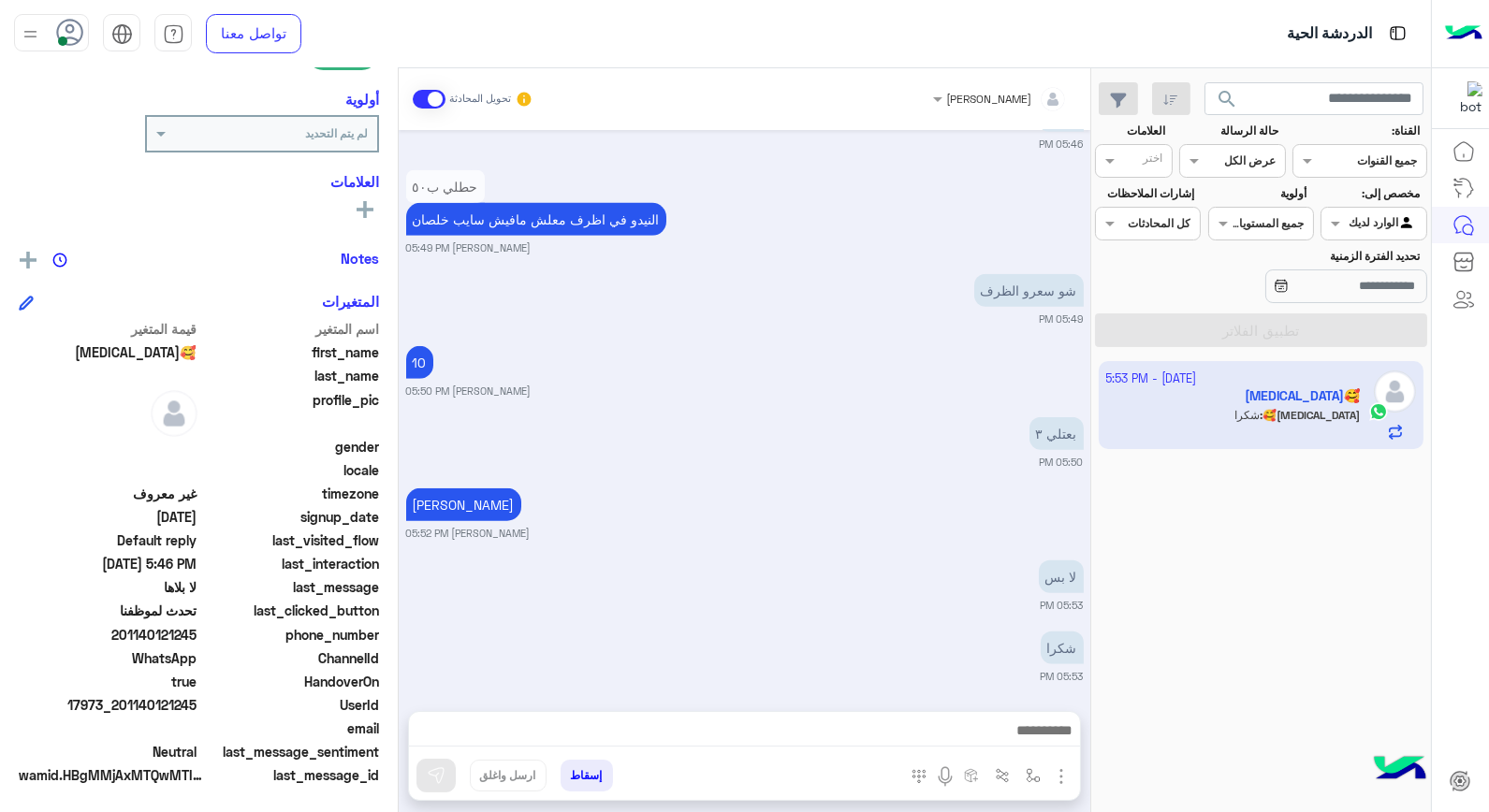
scroll to position [2776, 0]
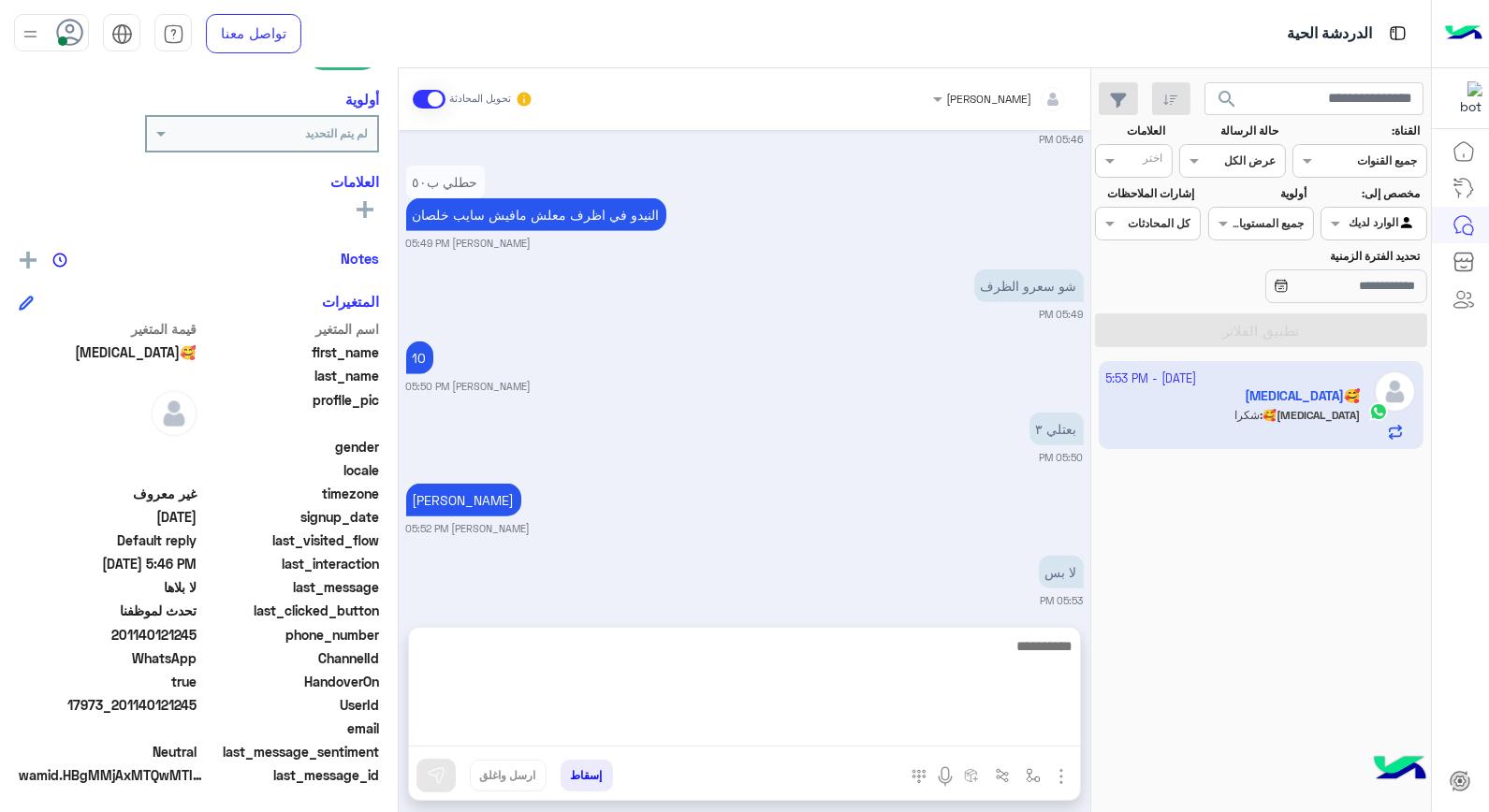
click at [956, 725] on textarea at bounding box center [744, 690] width 671 height 113
type textarea "****"
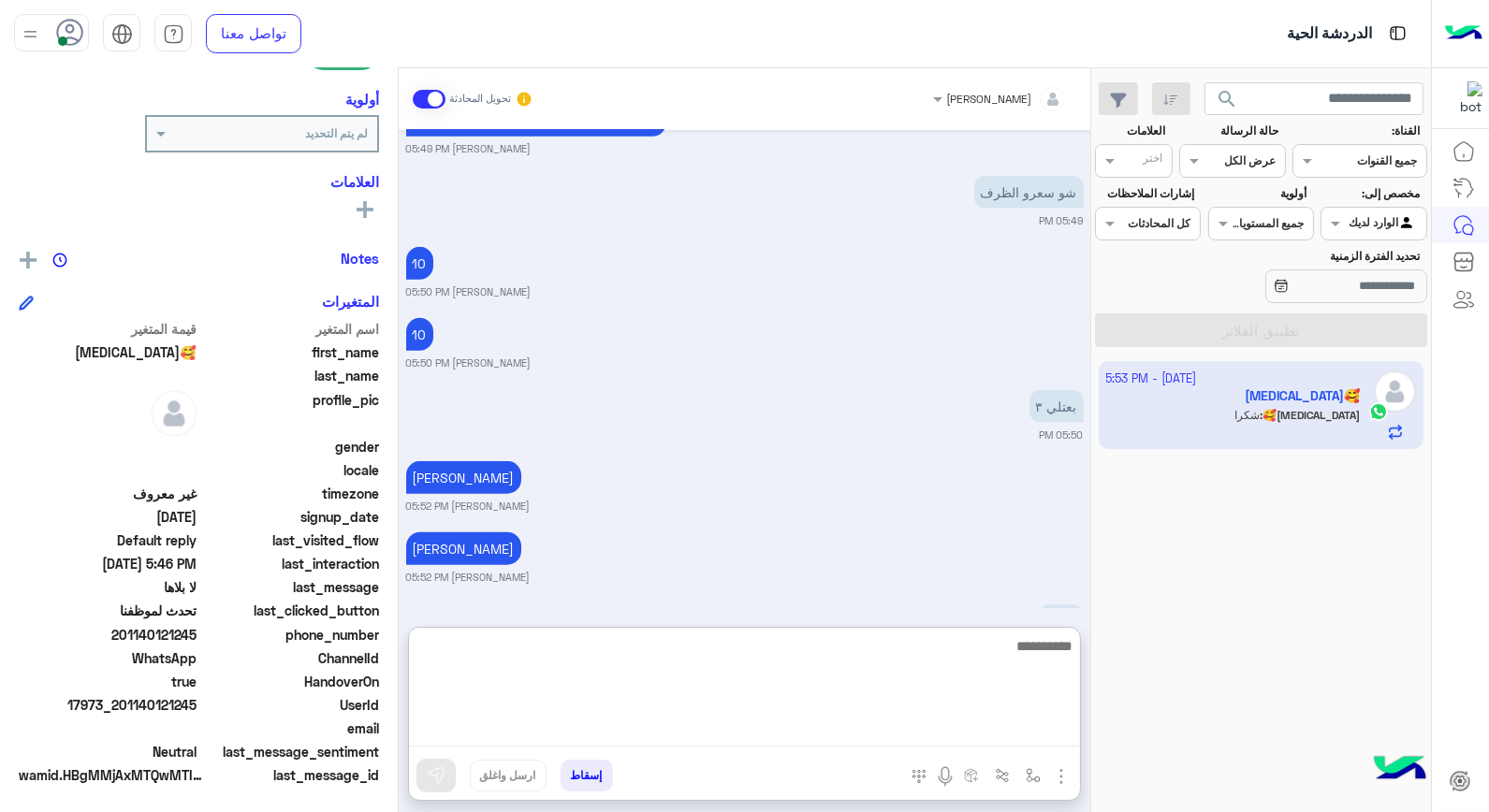
scroll to position [3179, 0]
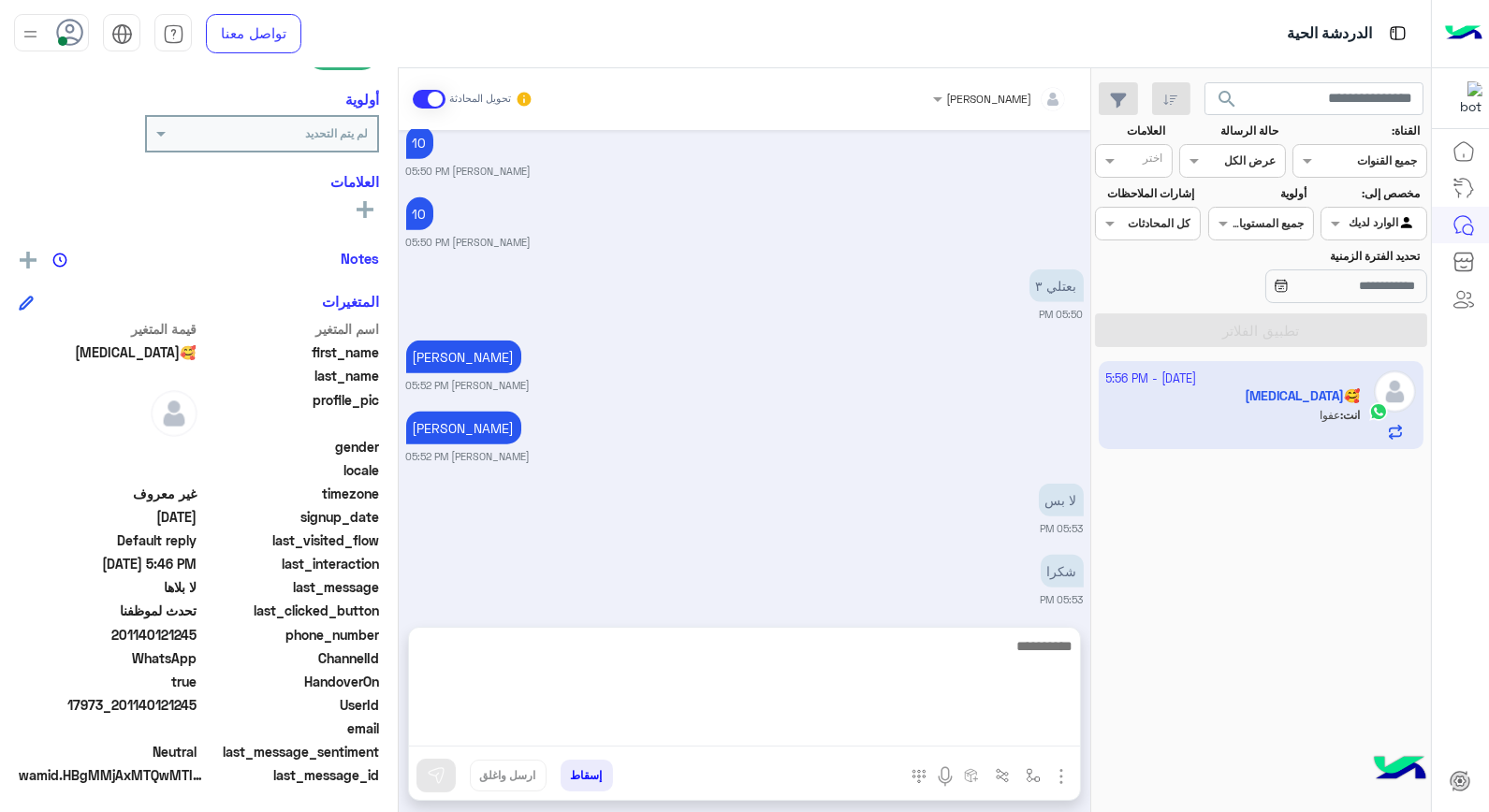
click at [783, 733] on textarea at bounding box center [744, 690] width 671 height 113
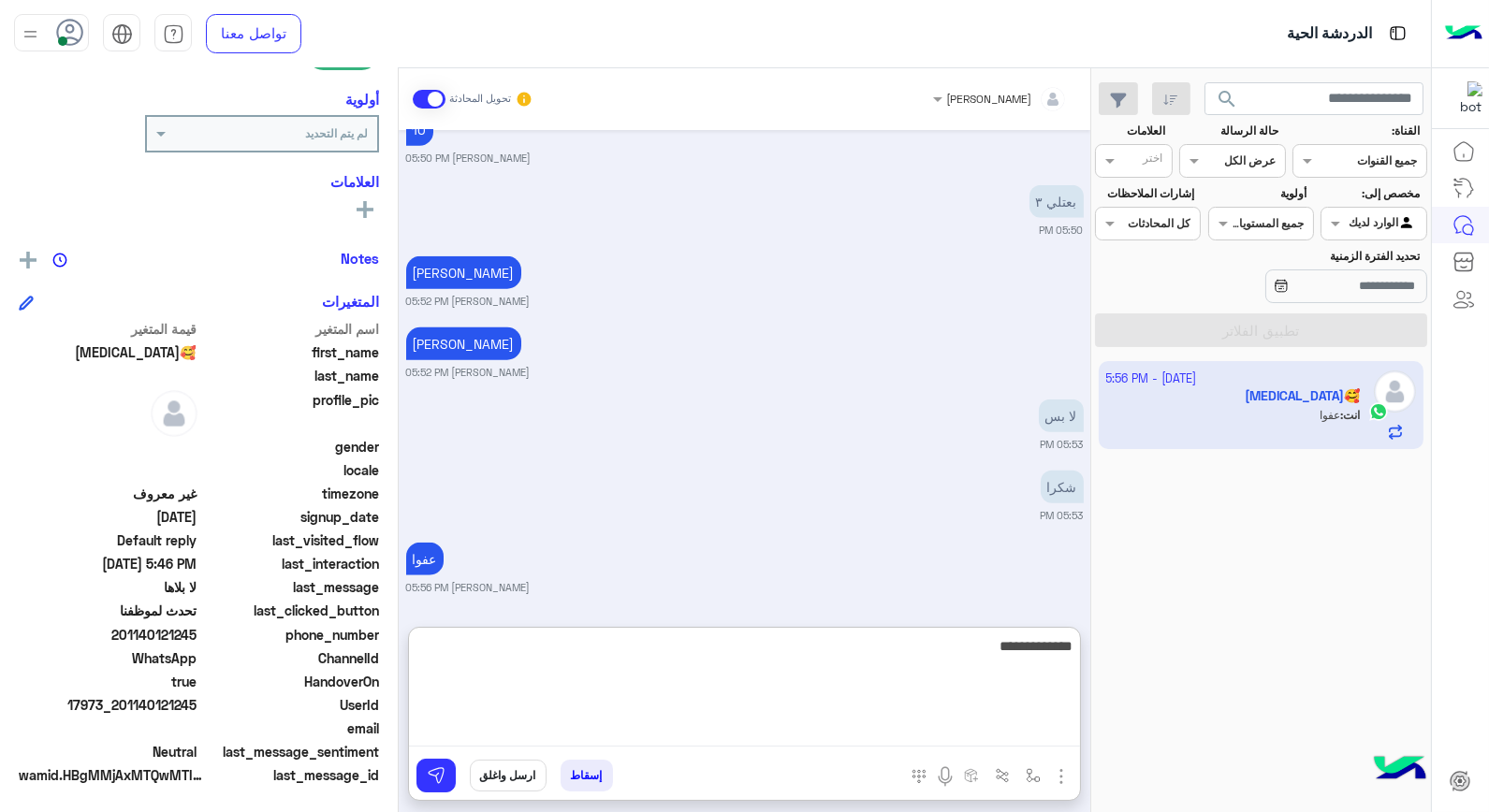
type textarea "**********"
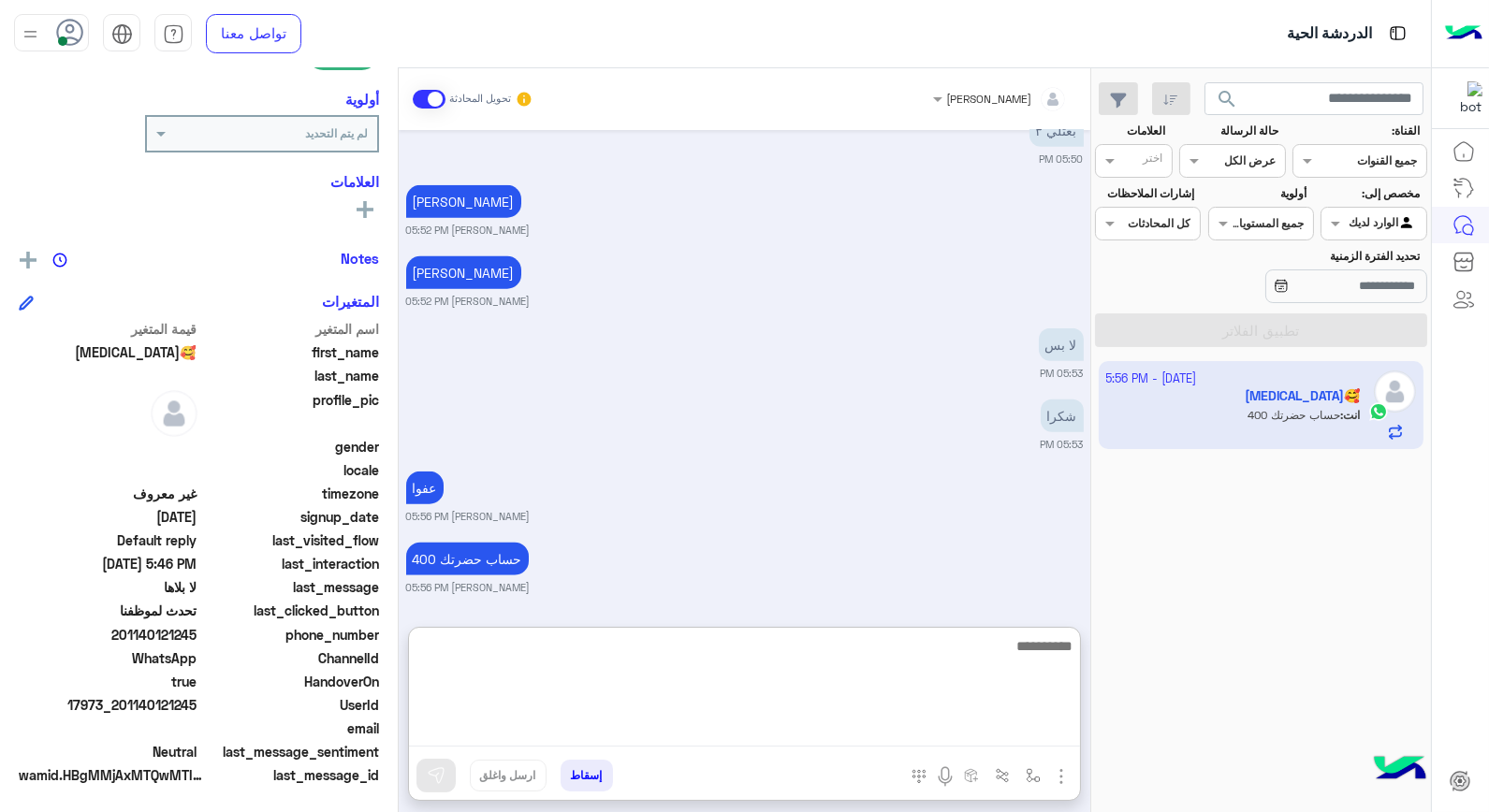
scroll to position [3250, 0]
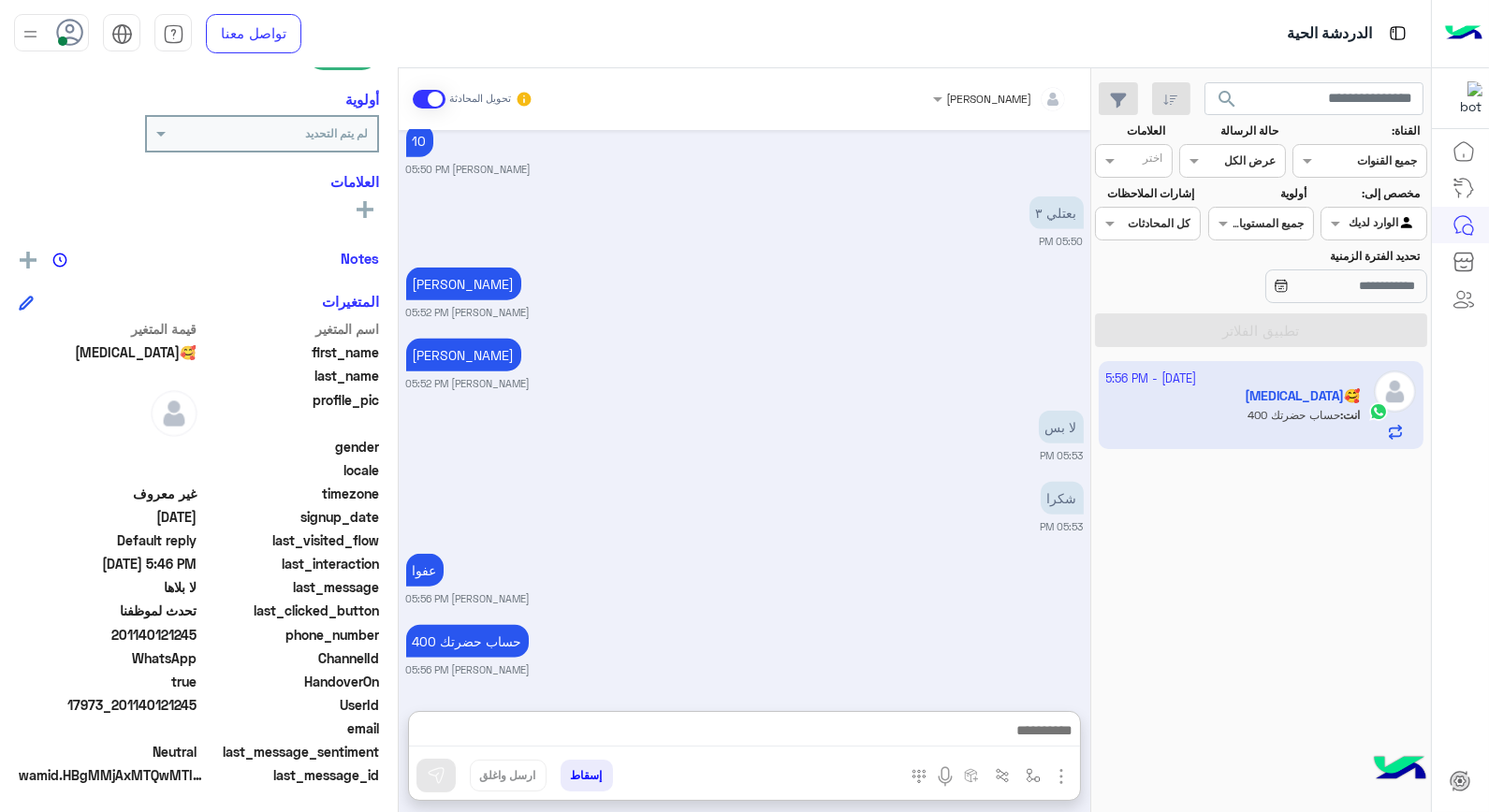
click at [594, 774] on button "إسقاط" at bounding box center [587, 775] width 52 height 32
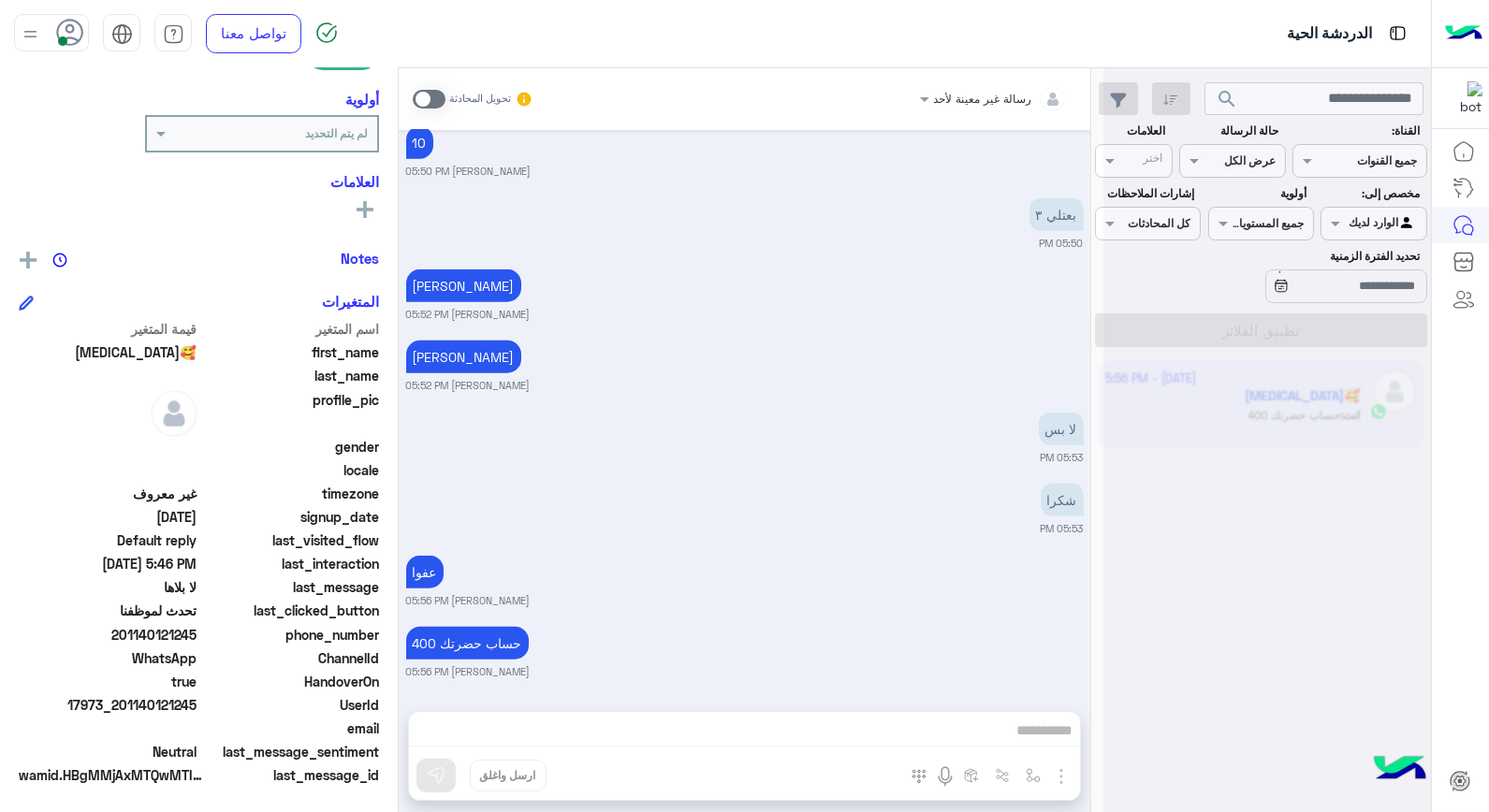
scroll to position [3214, 0]
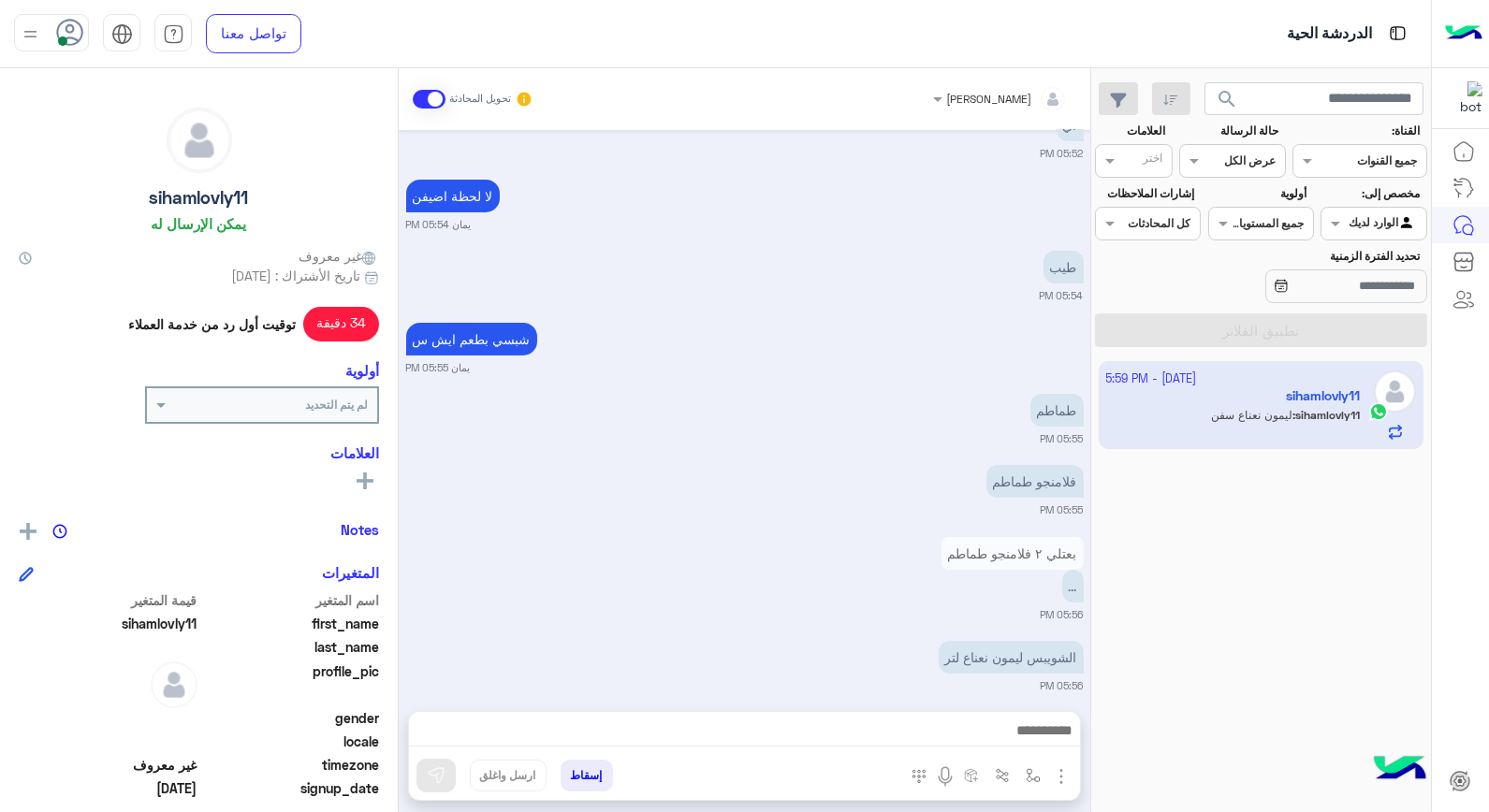
scroll to position [1142, 0]
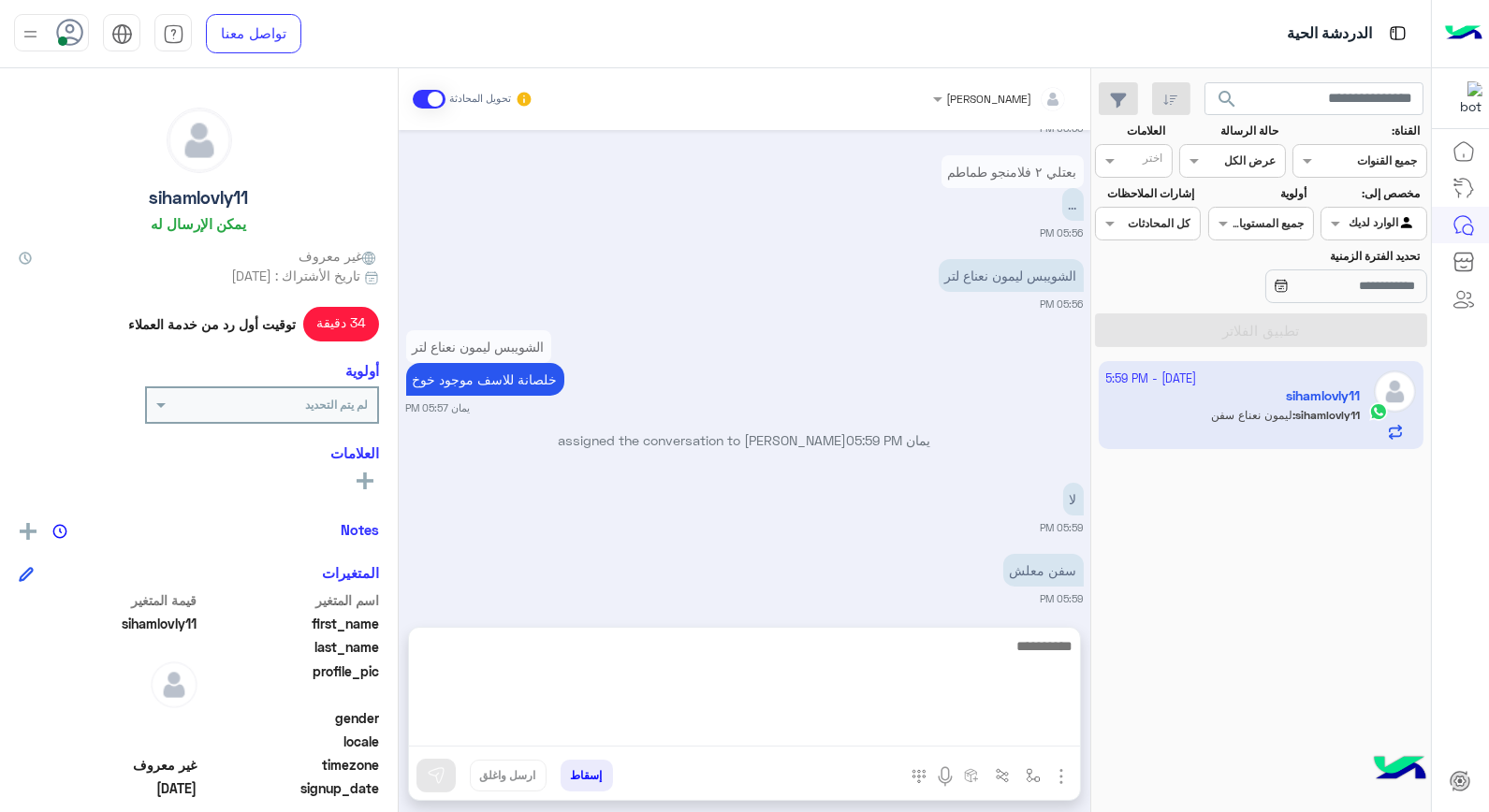
click at [1022, 734] on textarea at bounding box center [744, 690] width 671 height 113
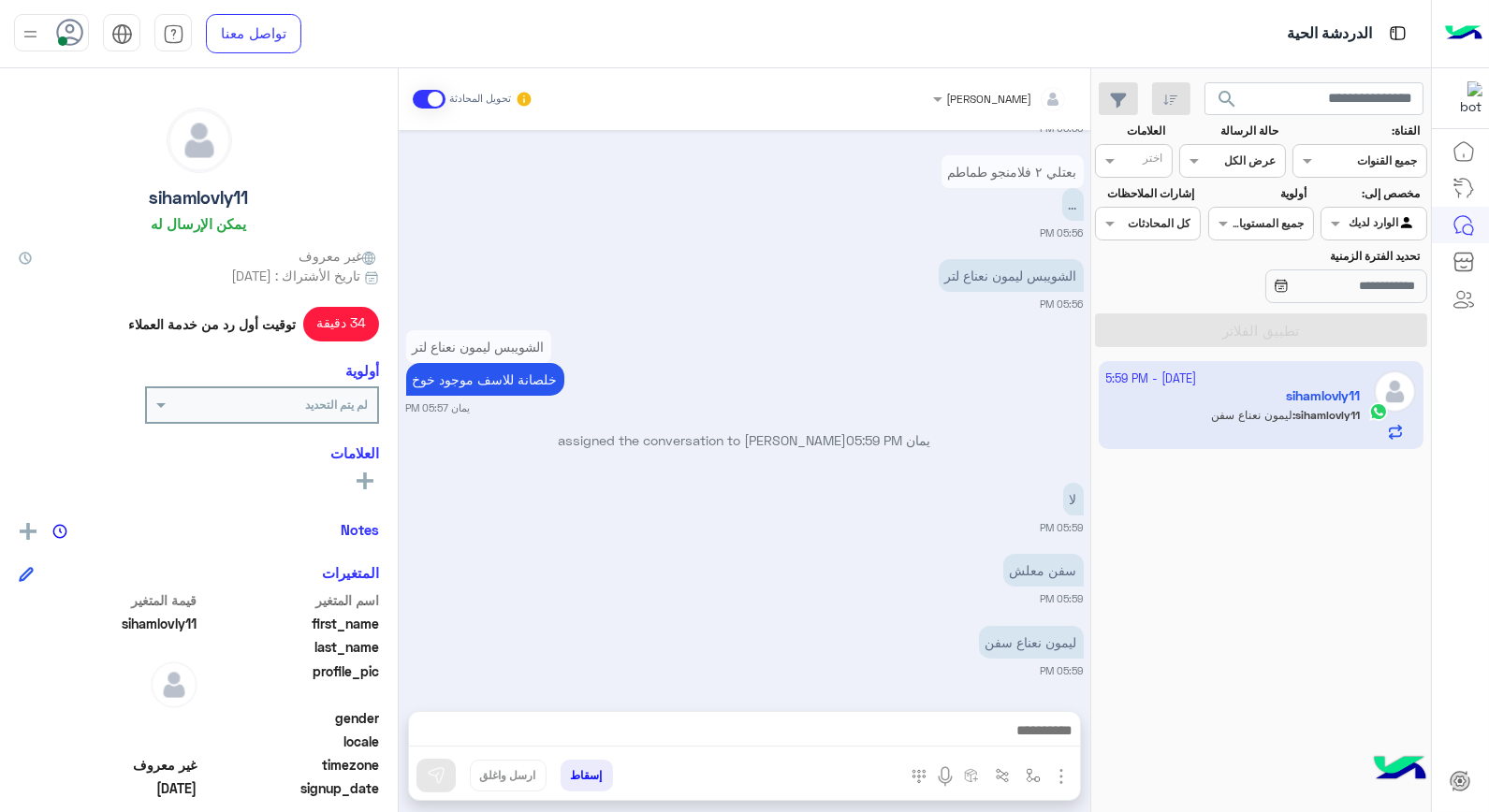
click at [887, 578] on div "سفن معلش 05:59 PM" at bounding box center [745, 577] width 678 height 57
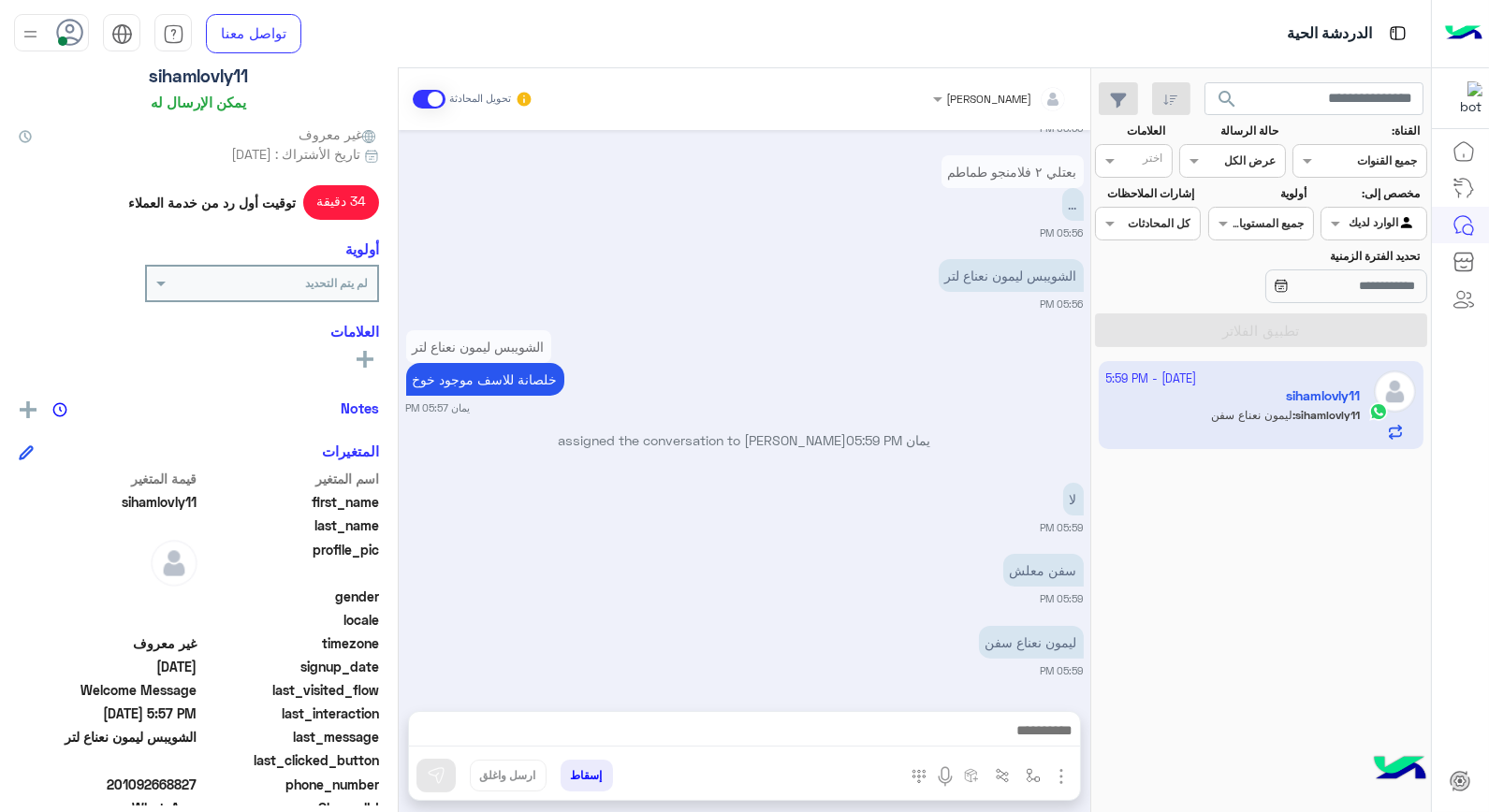
scroll to position [271, 0]
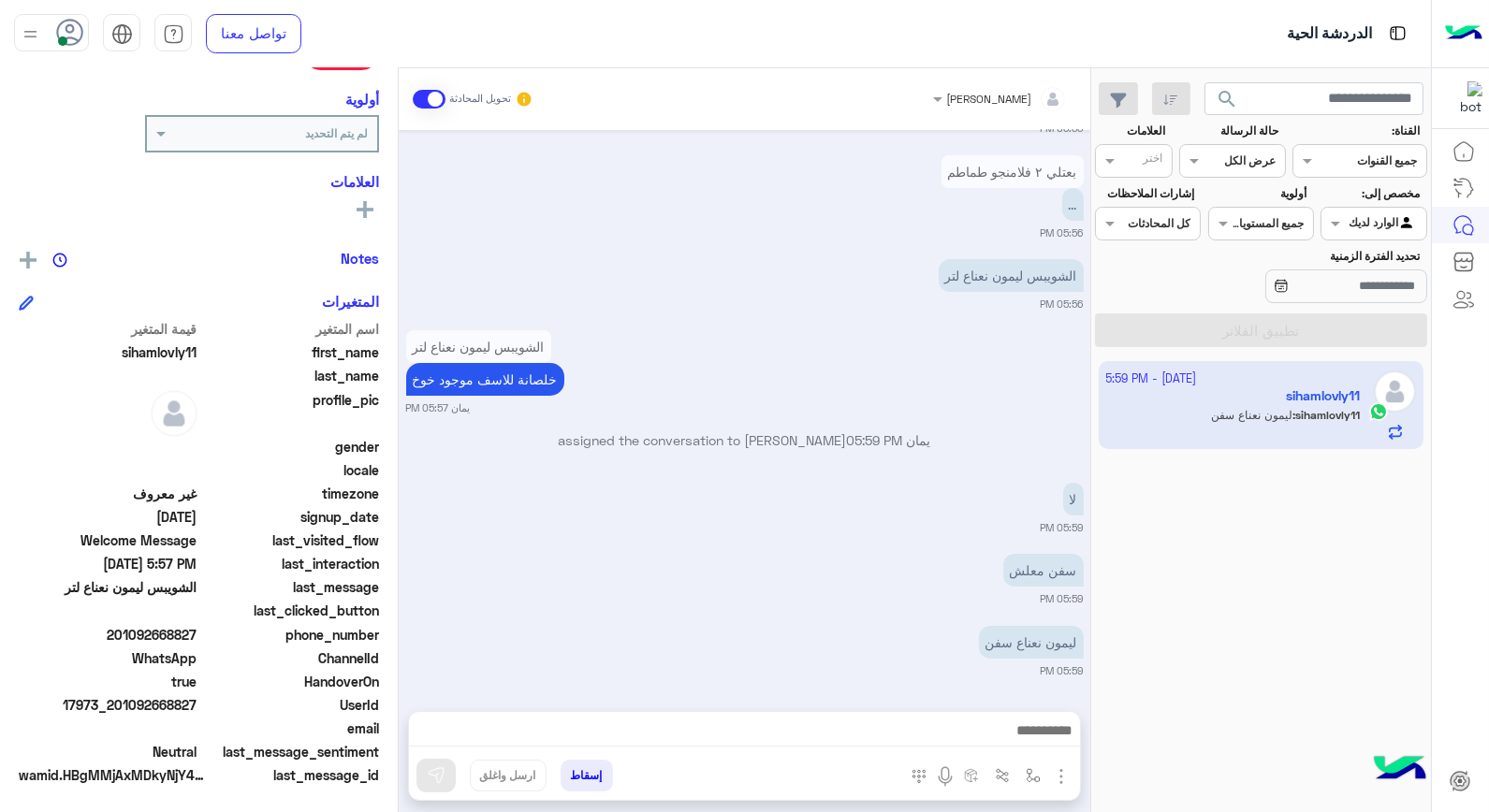
drag, startPoint x: 147, startPoint y: 628, endPoint x: 199, endPoint y: 637, distance: 52.8
click at [197, 637] on span "201092668827" at bounding box center [108, 635] width 179 height 19
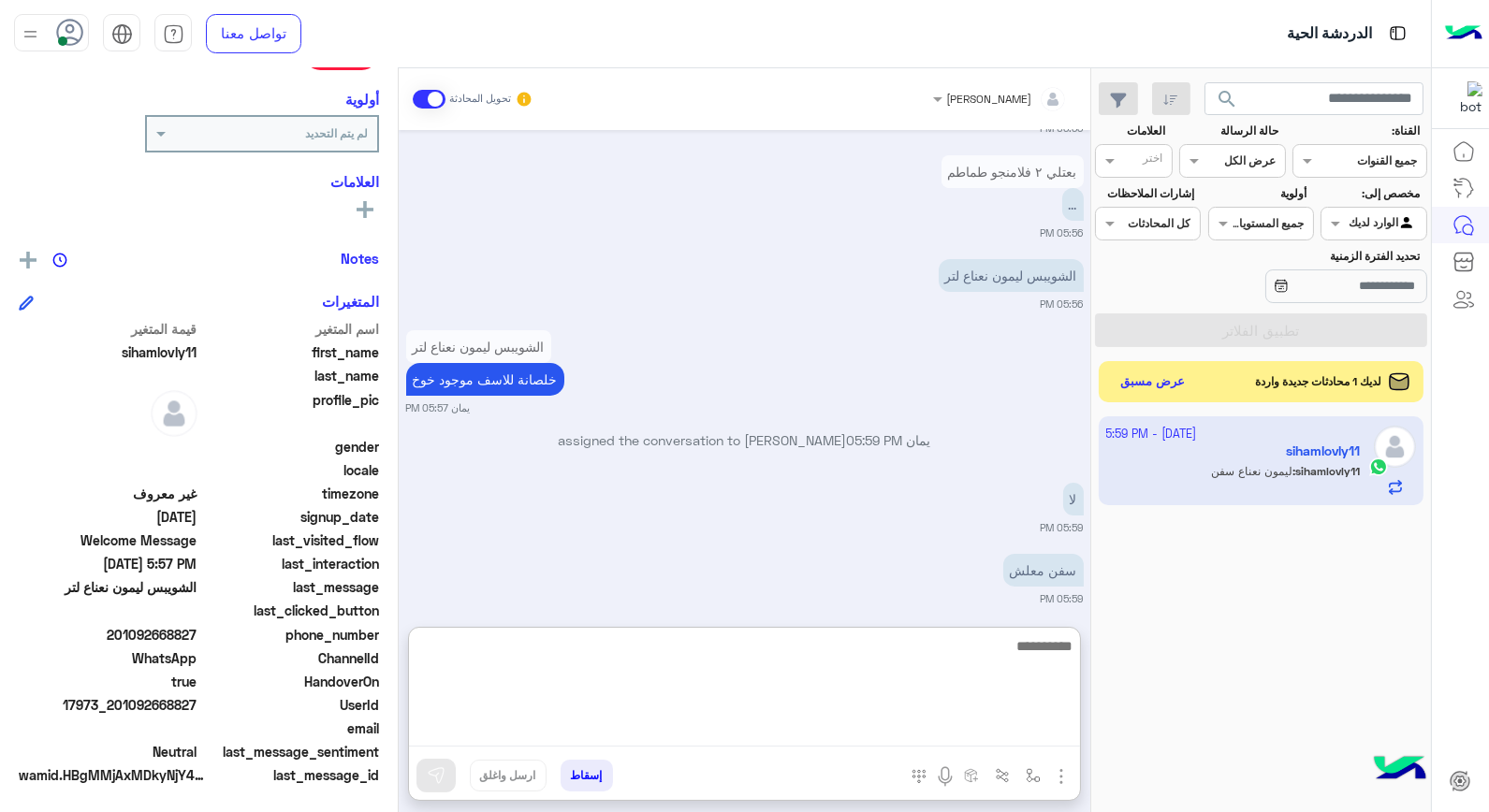
click at [790, 734] on textarea at bounding box center [744, 690] width 671 height 113
type textarea "**********"
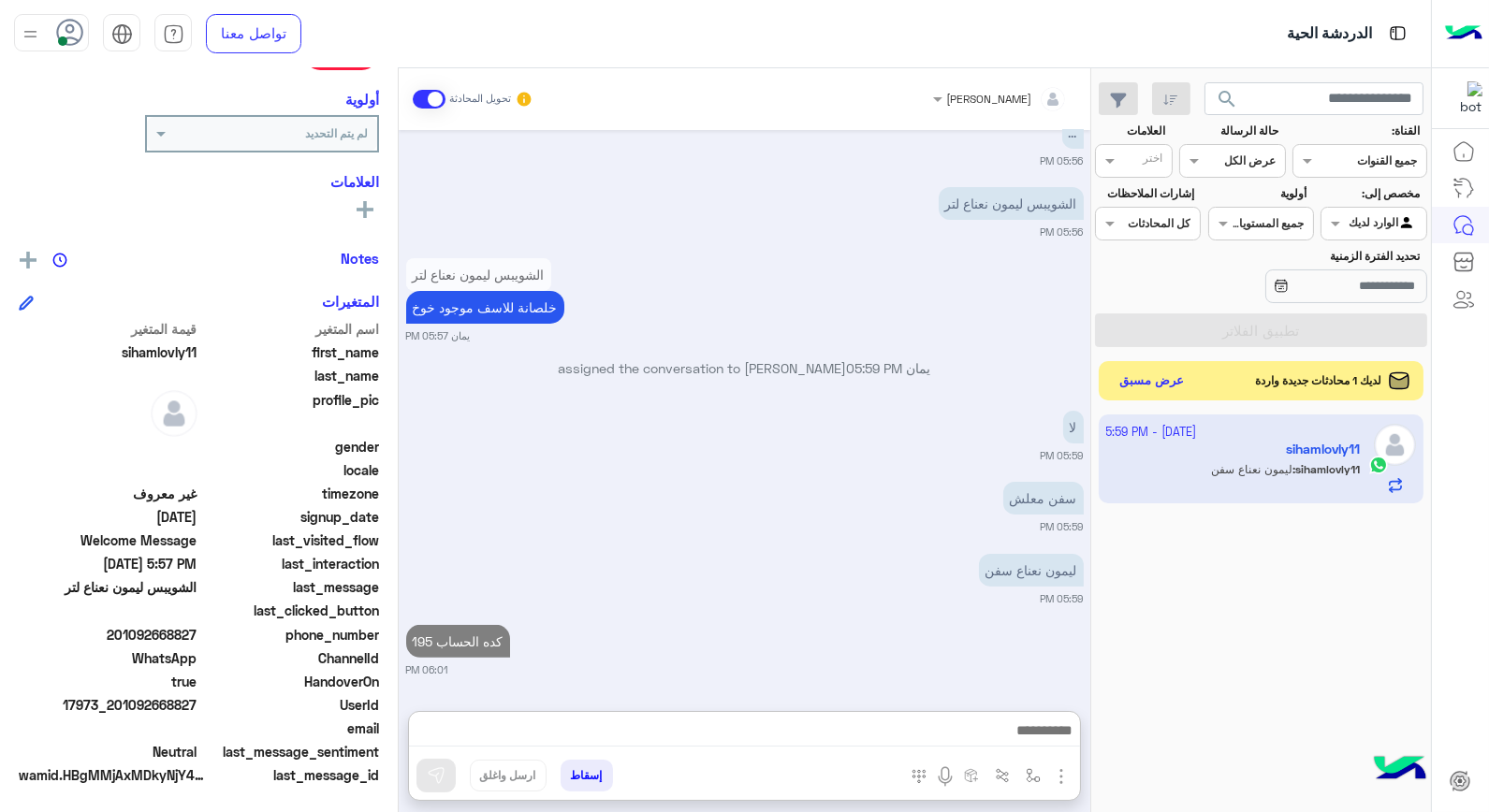
click at [1139, 381] on button "عرض مسبق" at bounding box center [1152, 381] width 79 height 25
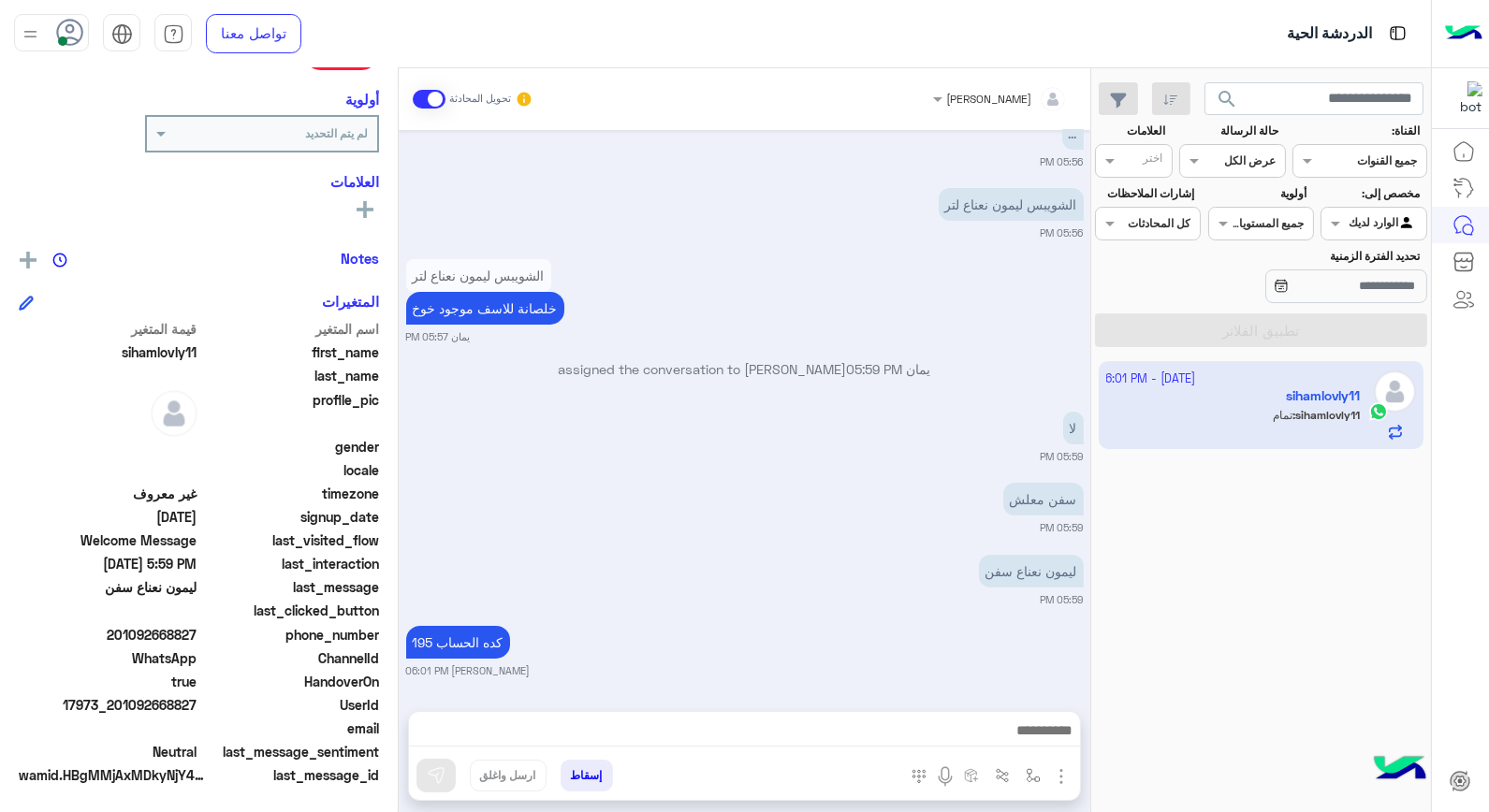
scroll to position [1116, 0]
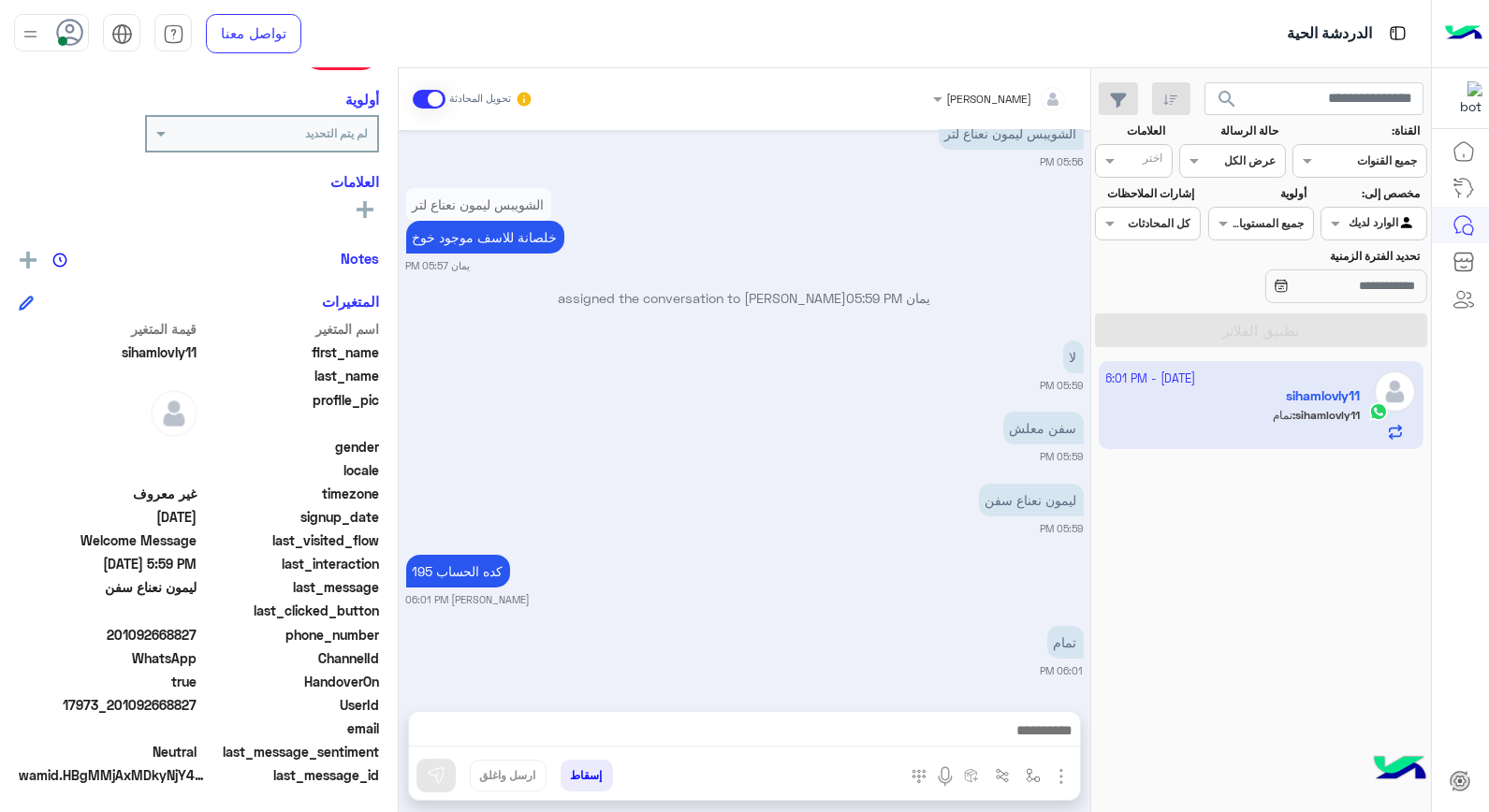
drag, startPoint x: 151, startPoint y: 700, endPoint x: 199, endPoint y: 703, distance: 48.1
click at [197, 703] on span "17973_201092668827" at bounding box center [108, 705] width 179 height 19
copy span "92668827"
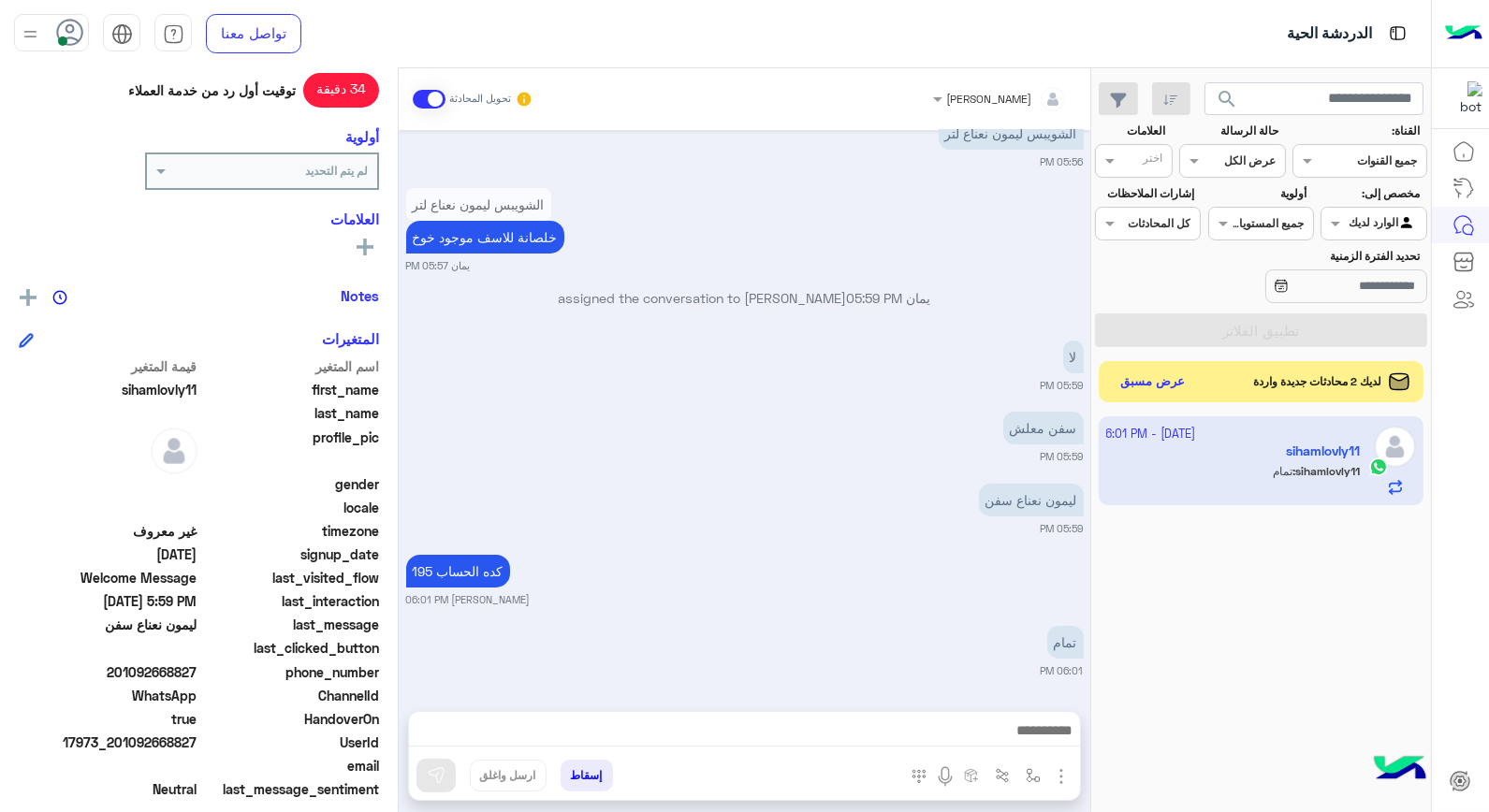
scroll to position [166, 0]
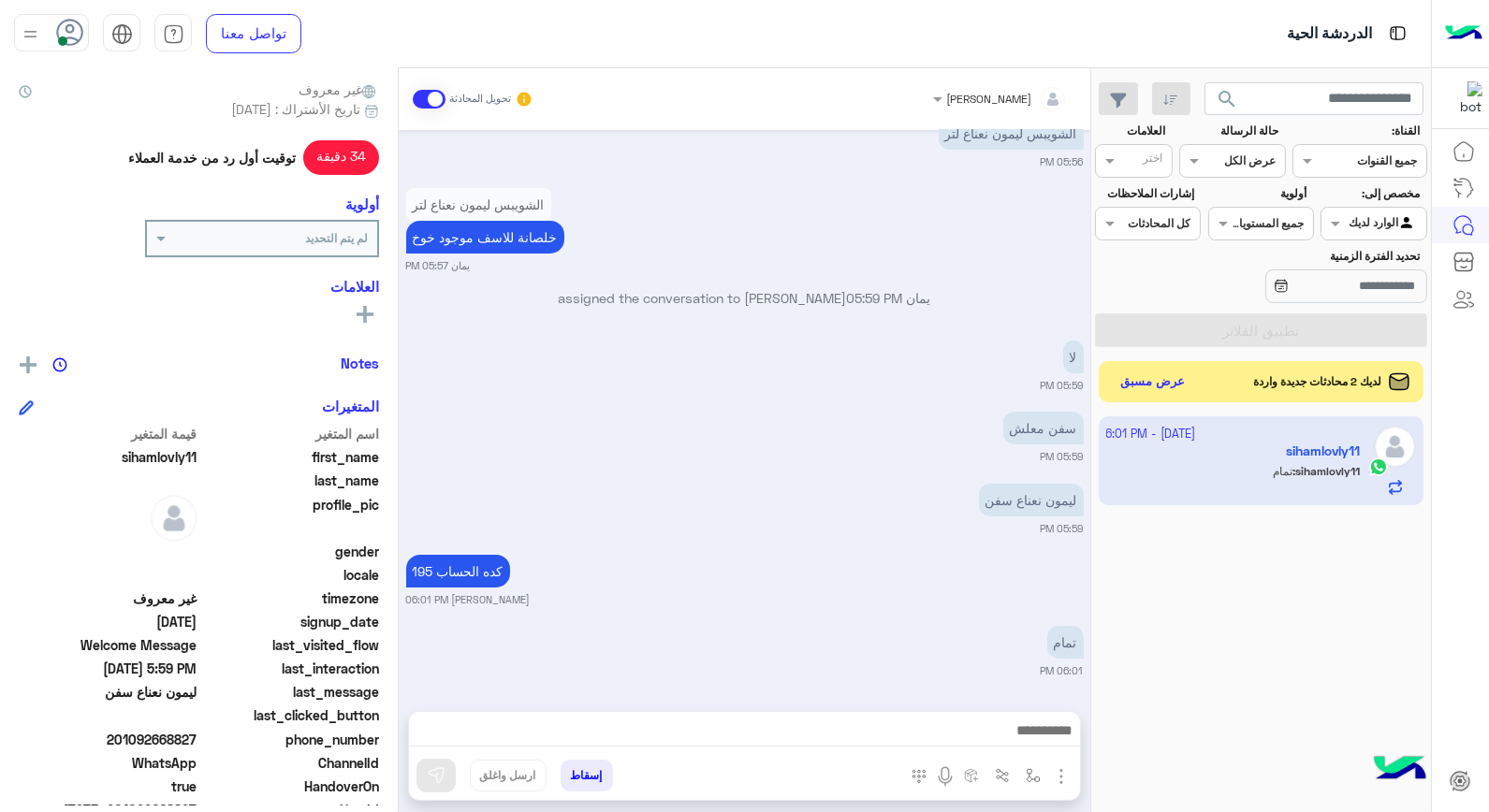
click at [595, 776] on button "إسقاط" at bounding box center [587, 775] width 52 height 32
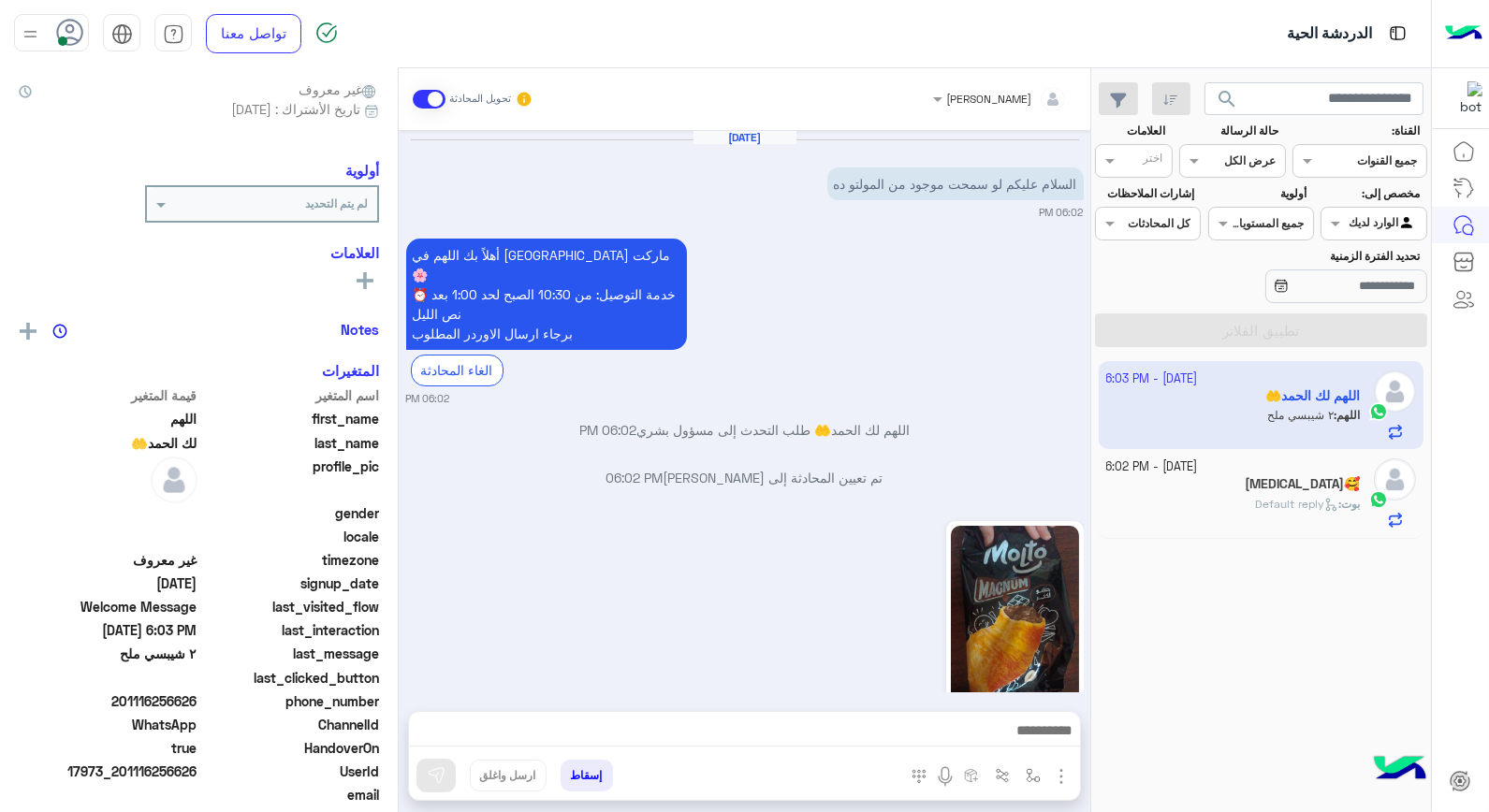
scroll to position [293, 0]
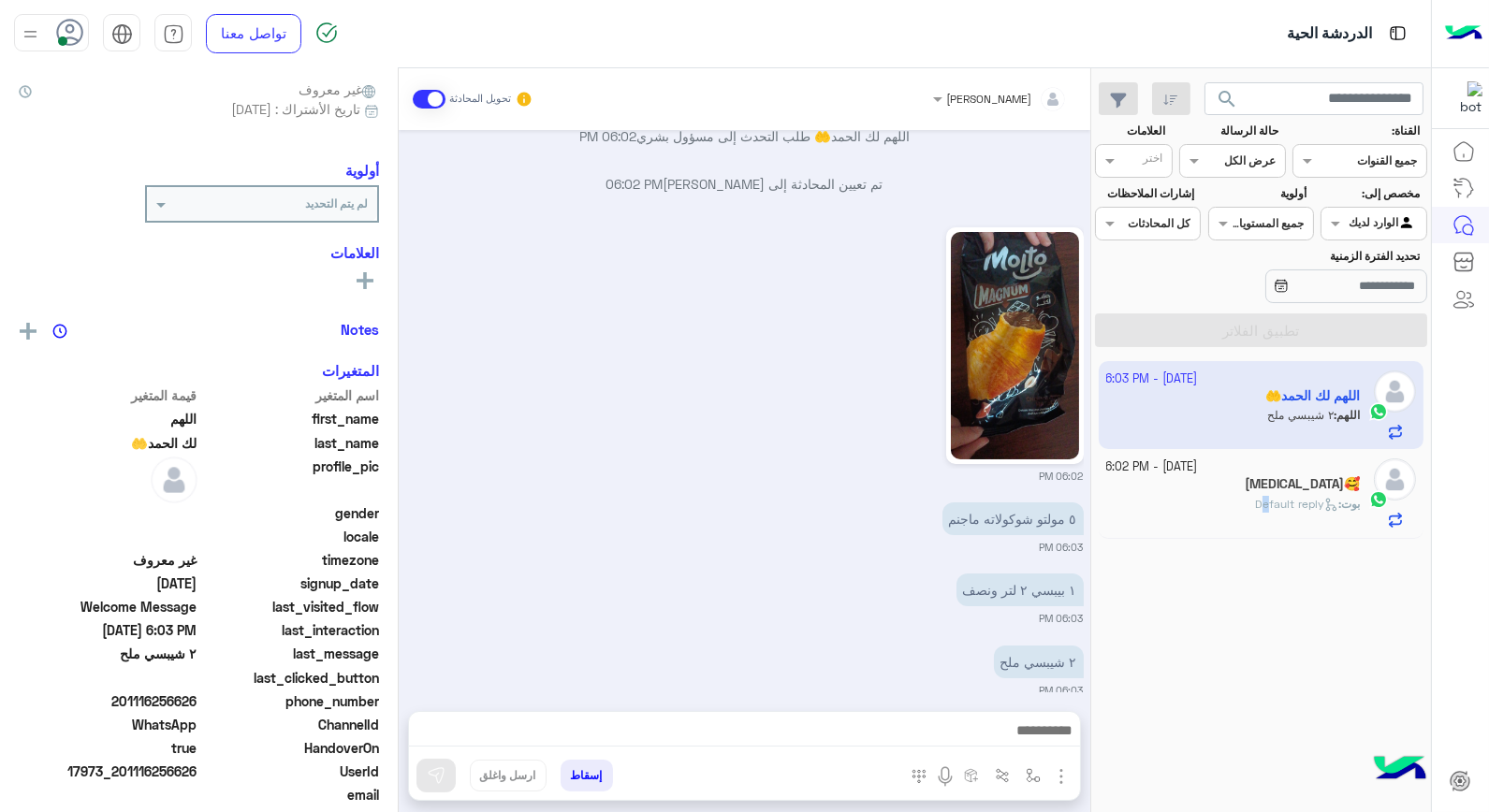
click at [1249, 577] on div "3 October - 6:03 PM اللهم لك الحمد🤲 اللهم : ٢ شيبسي ملح 3 October - 6:02 PM Ban…" at bounding box center [1261, 587] width 340 height 465
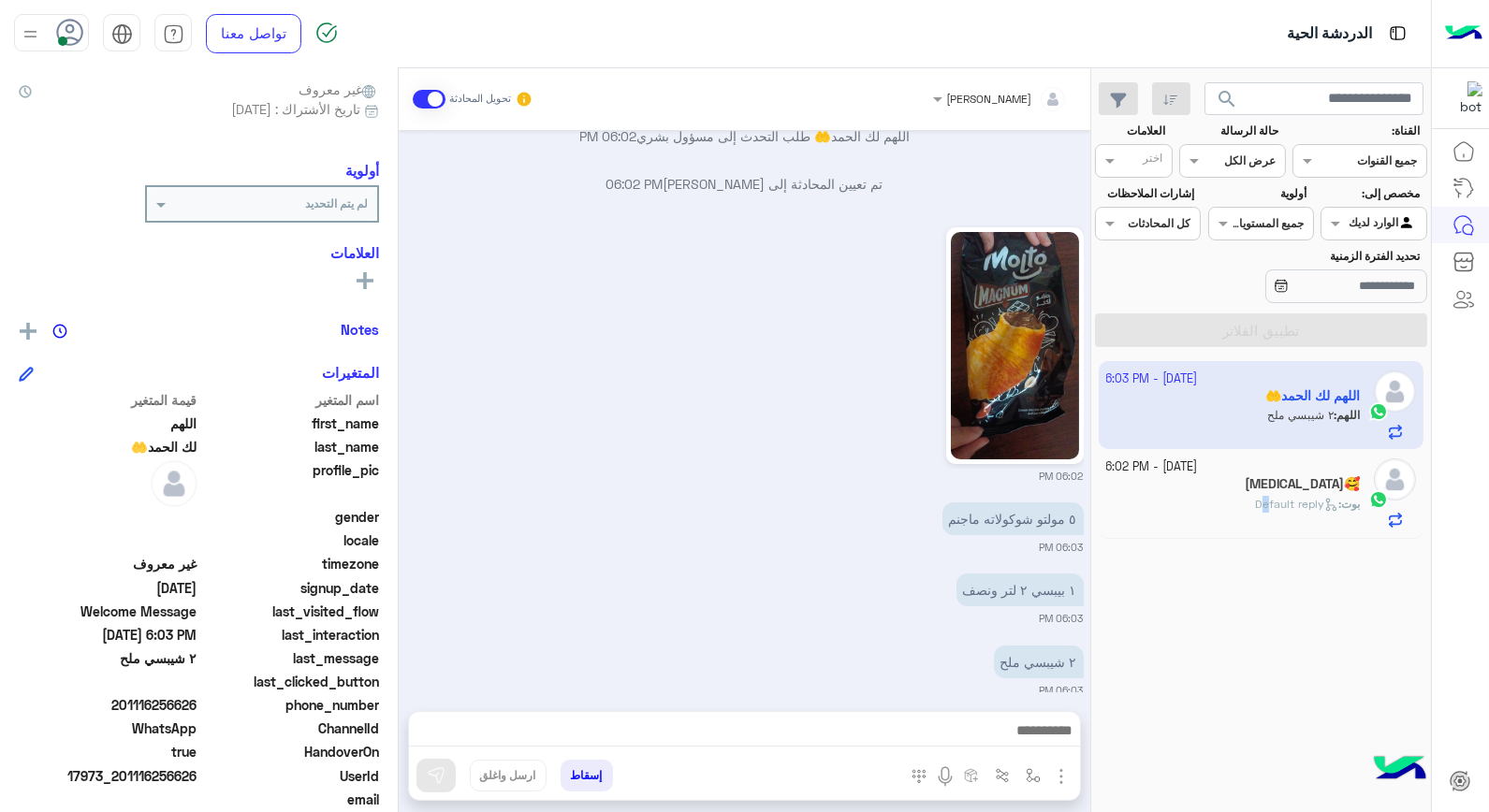
drag, startPoint x: 1249, startPoint y: 577, endPoint x: 1171, endPoint y: 667, distance: 119.1
click at [1165, 668] on div "3 October - 6:03 PM اللهم لك الحمد🤲 اللهم : ٢ شيبسي ملح 3 October - 6:02 PM Ban…" at bounding box center [1261, 587] width 340 height 465
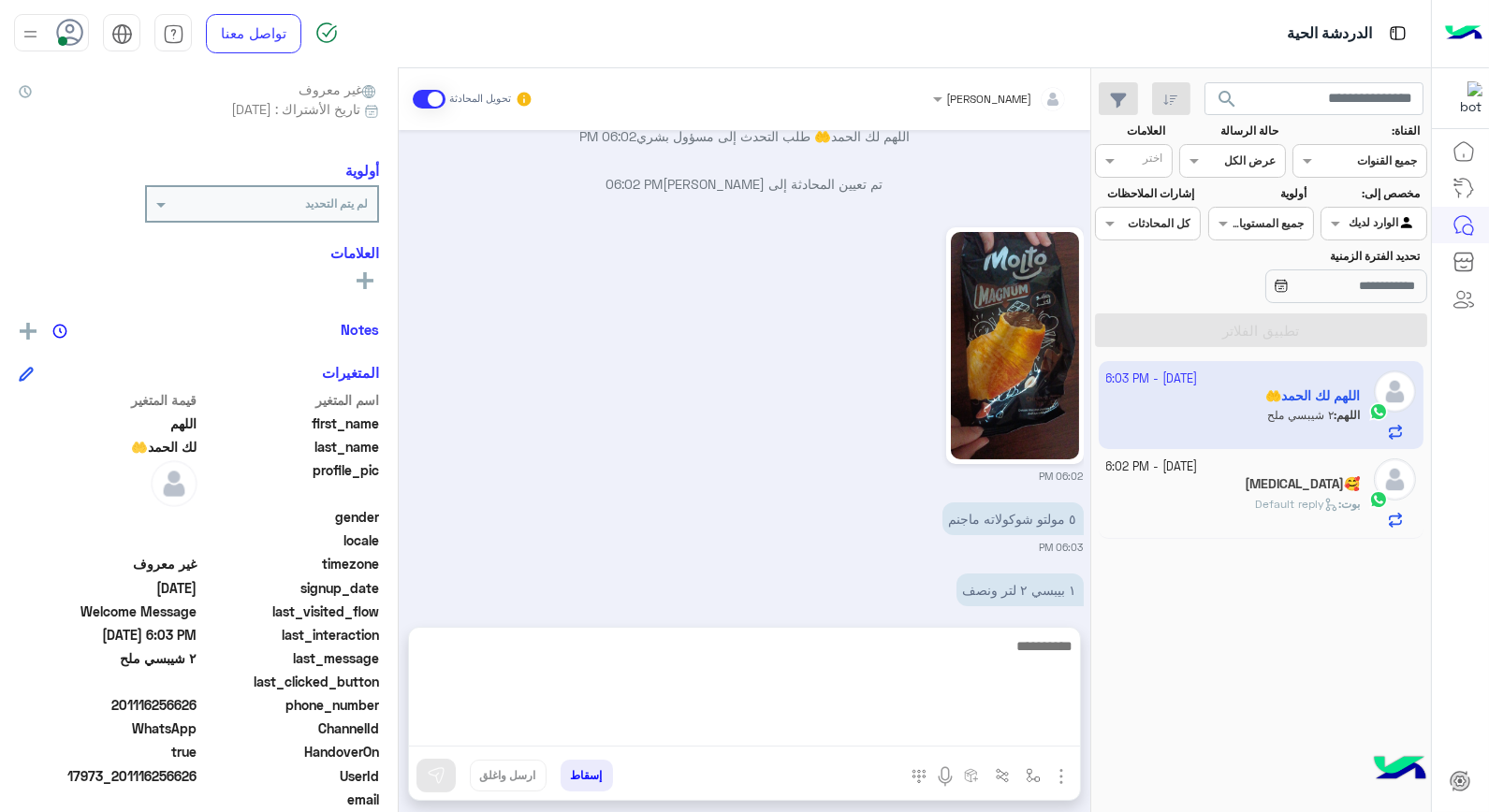
click at [1000, 731] on textarea at bounding box center [744, 690] width 671 height 113
type textarea "****"
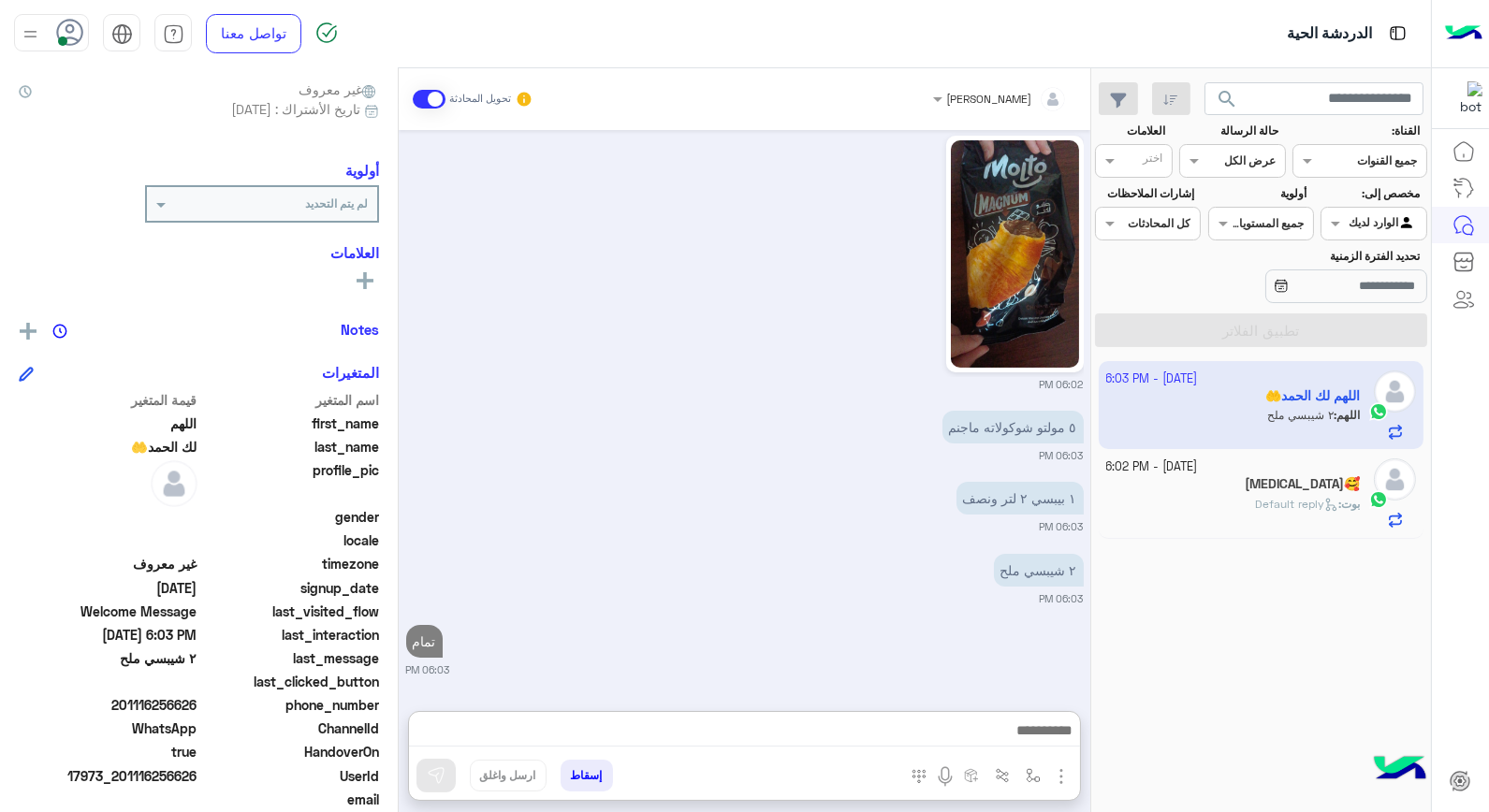
click at [1198, 469] on small "3 October - 6:02 PM" at bounding box center [1152, 468] width 91 height 17
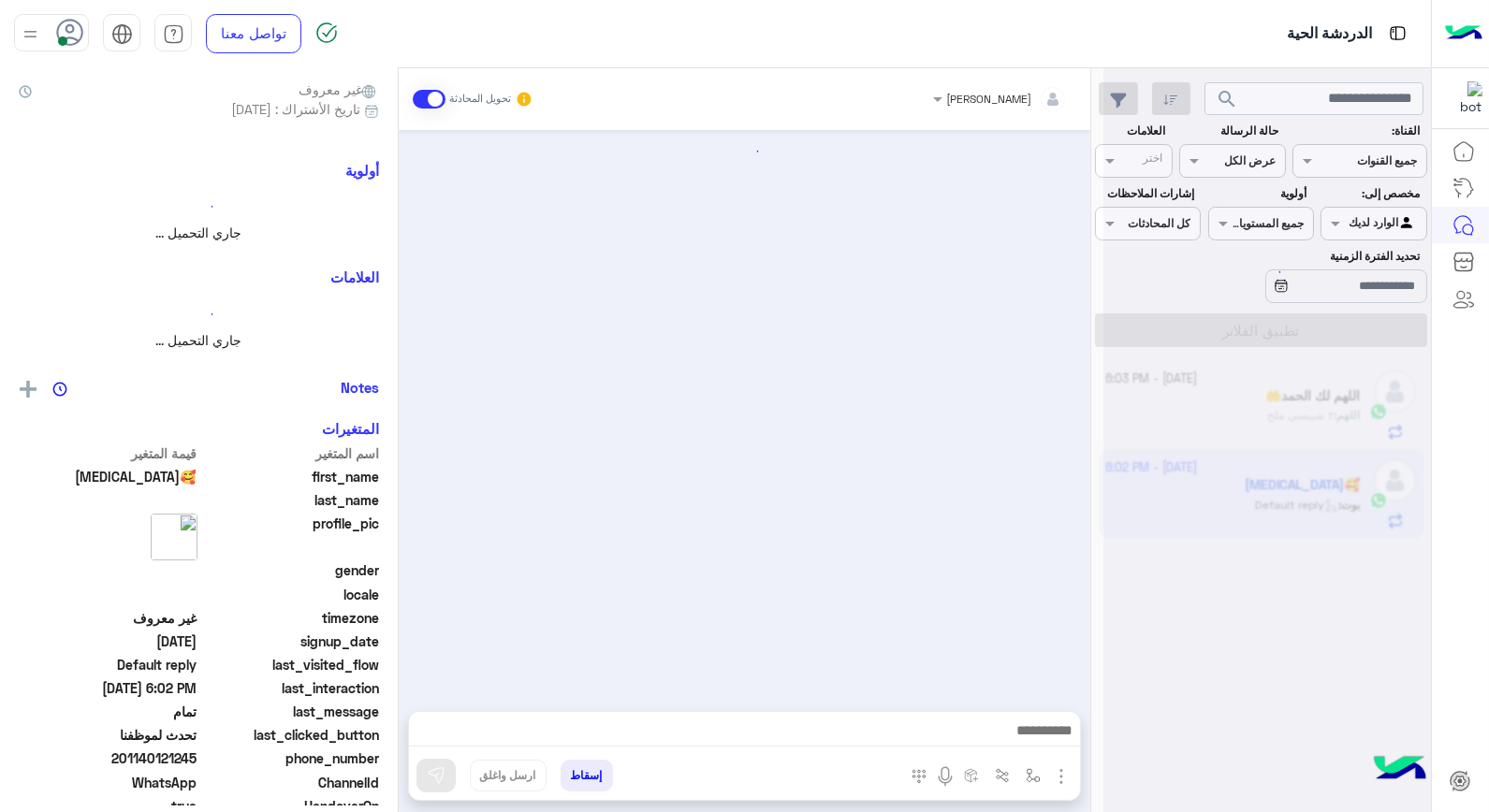
click at [1199, 469] on div at bounding box center [1268, 414] width 327 height 812
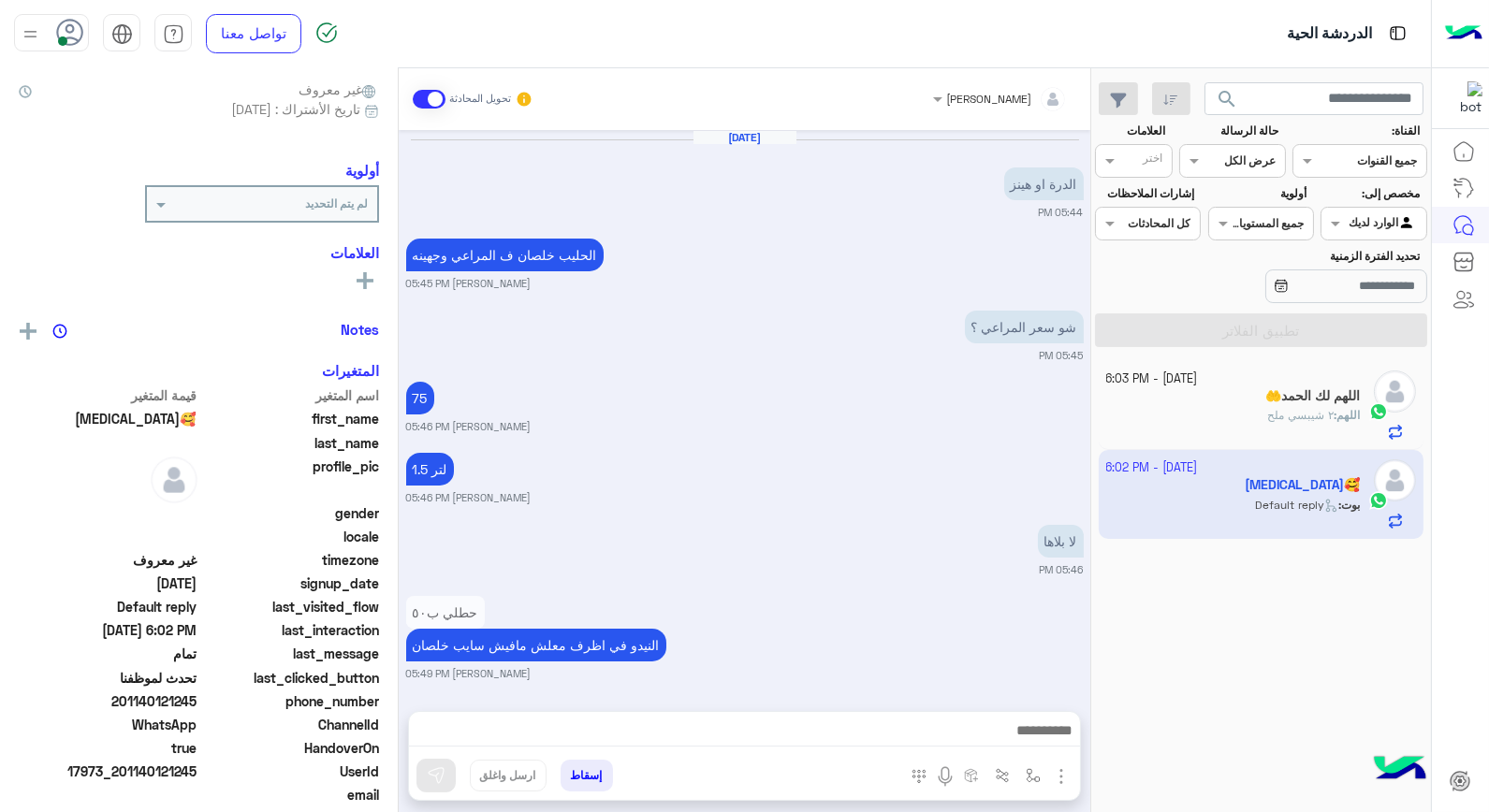
scroll to position [957, 0]
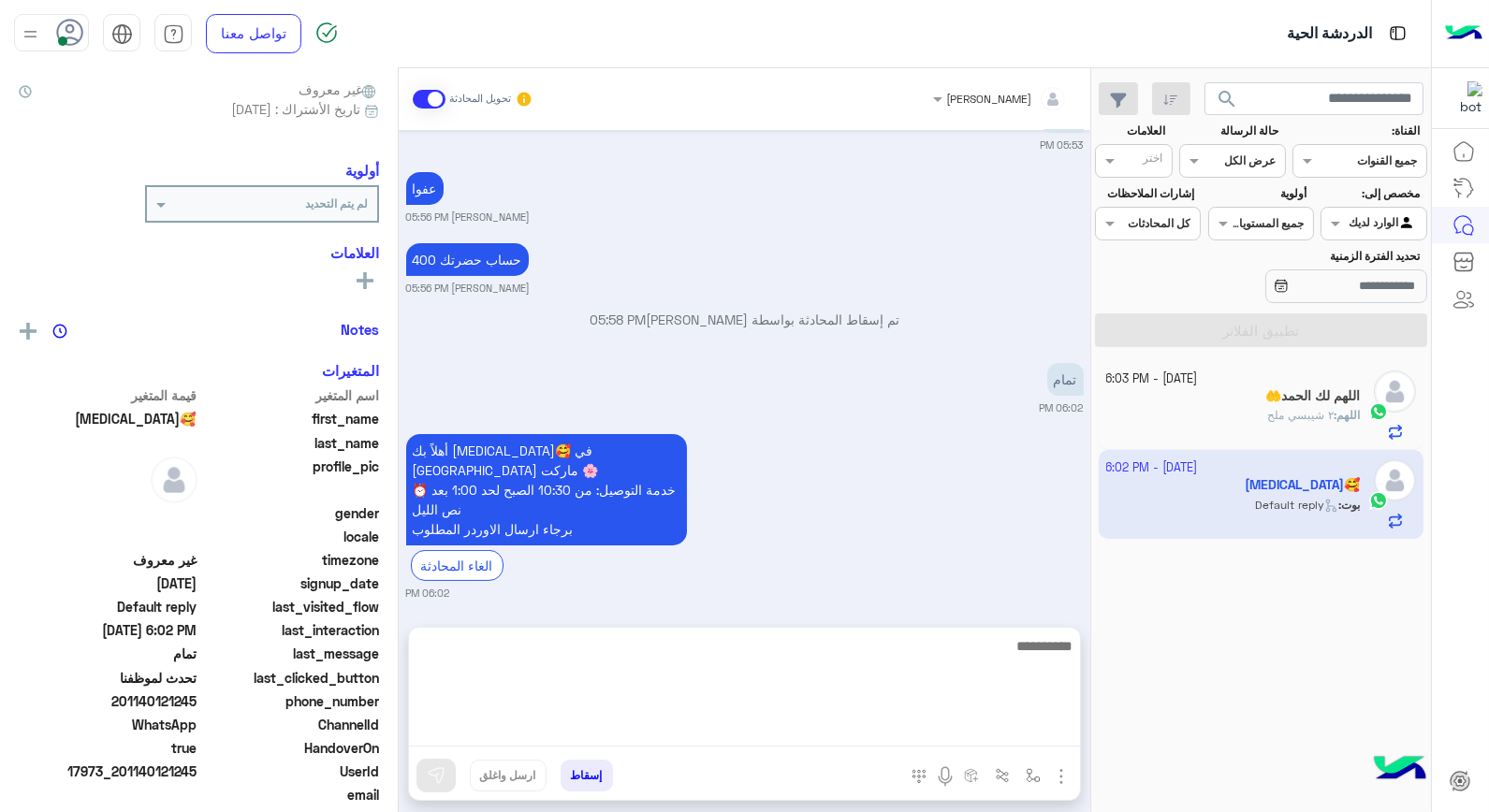
click at [969, 741] on textarea at bounding box center [744, 690] width 671 height 113
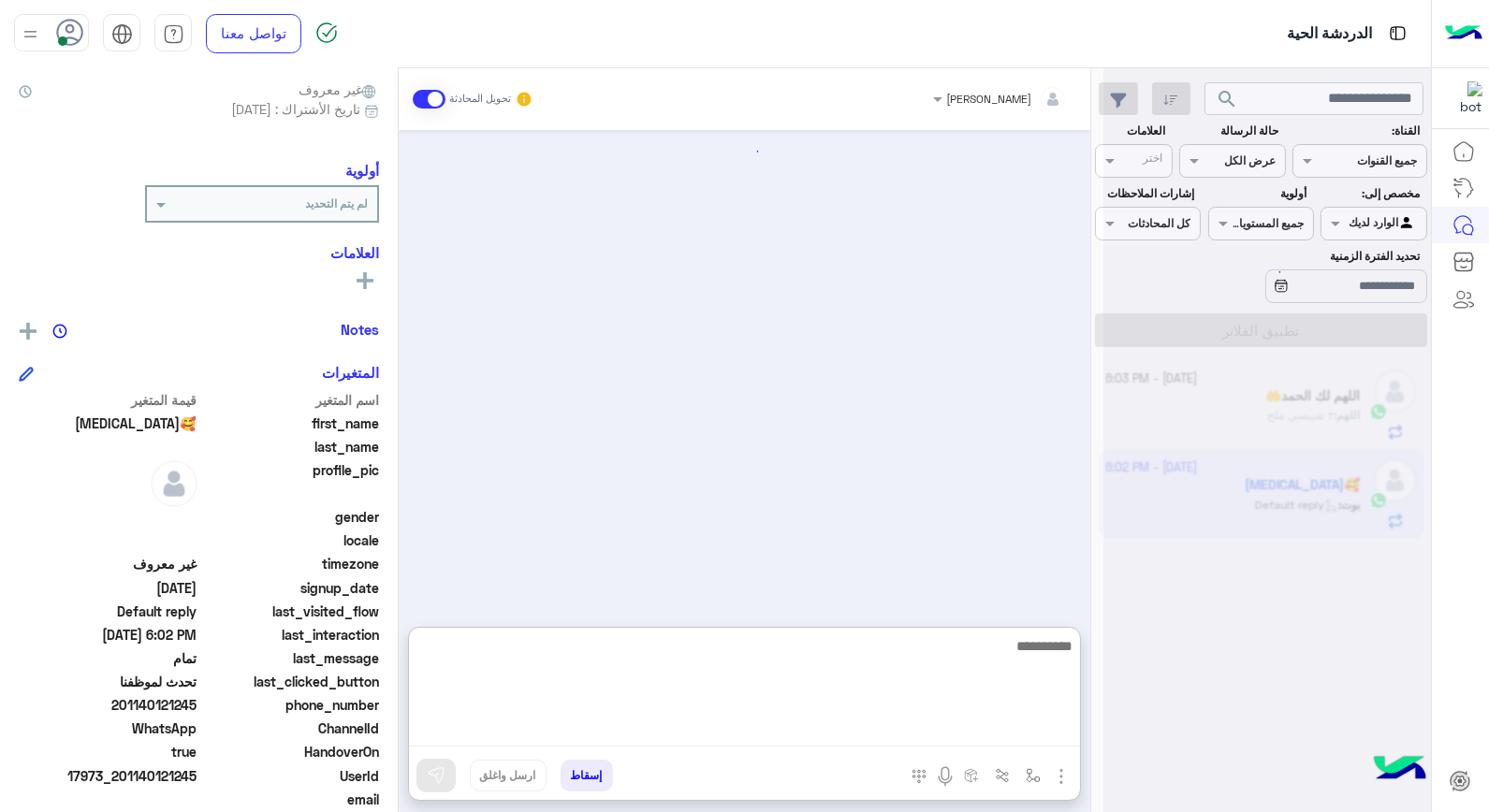
scroll to position [1042, 0]
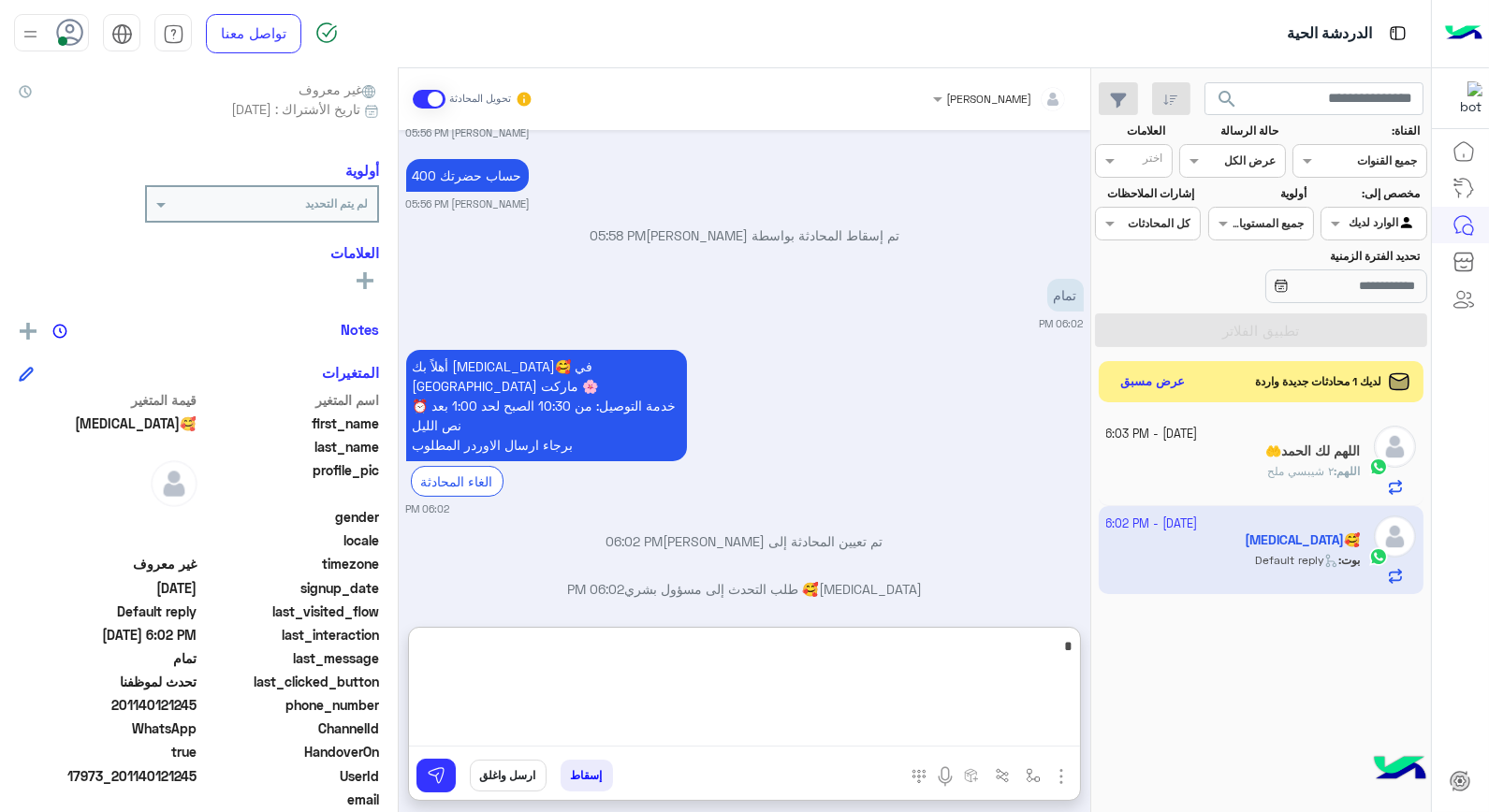
type textarea "*"
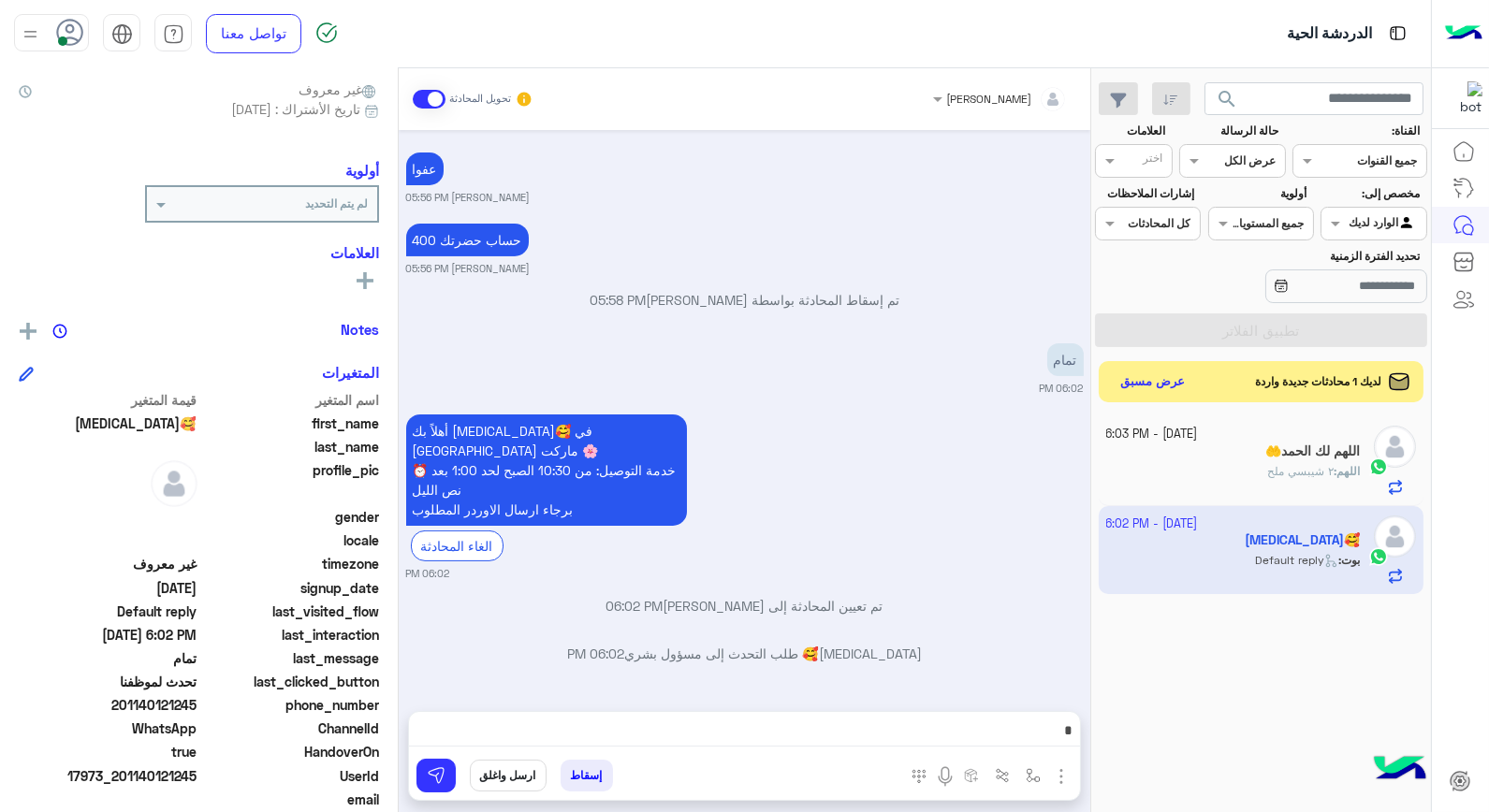
click at [1236, 385] on div "لديك 1 محادثات جديدة واردة عرض مسبق" at bounding box center [1262, 381] width 325 height 41
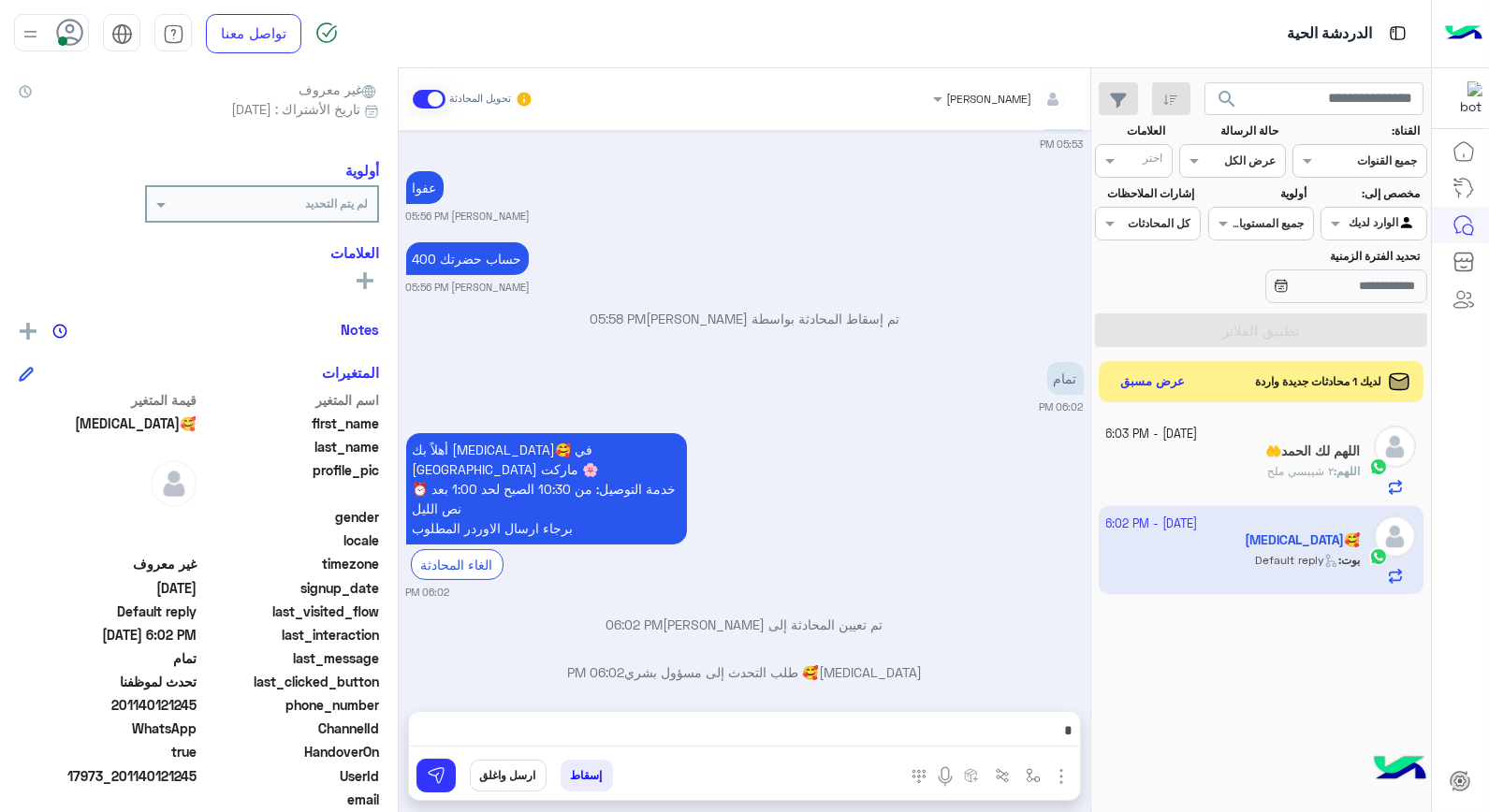
click at [1248, 385] on div "لديك 1 محادثات جديدة واردة" at bounding box center [1328, 381] width 161 height 18
drag, startPoint x: 1237, startPoint y: 385, endPoint x: 1163, endPoint y: 392, distance: 74.3
click at [1163, 392] on button "عرض مسبق" at bounding box center [1152, 381] width 79 height 25
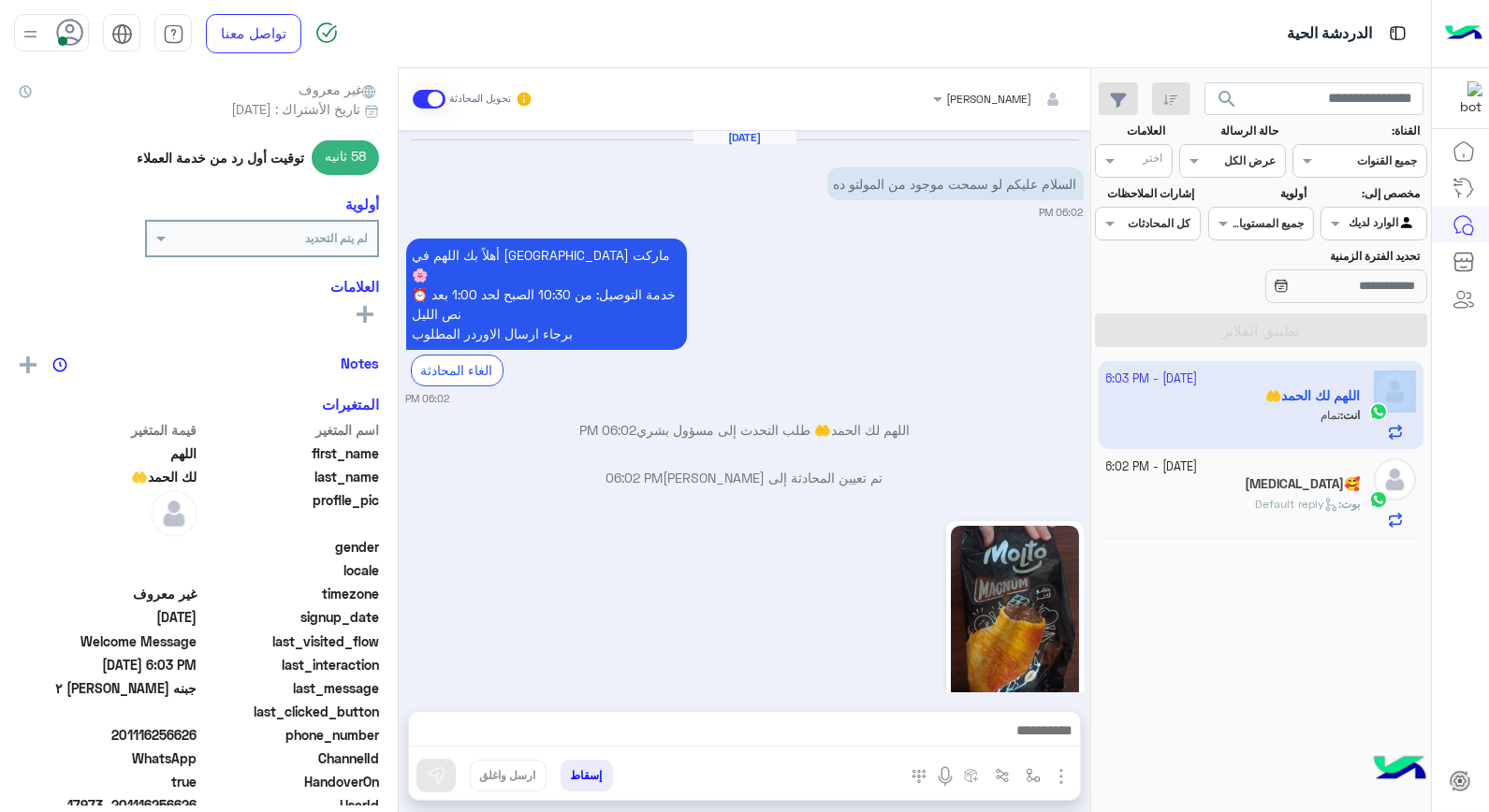
scroll to position [485, 0]
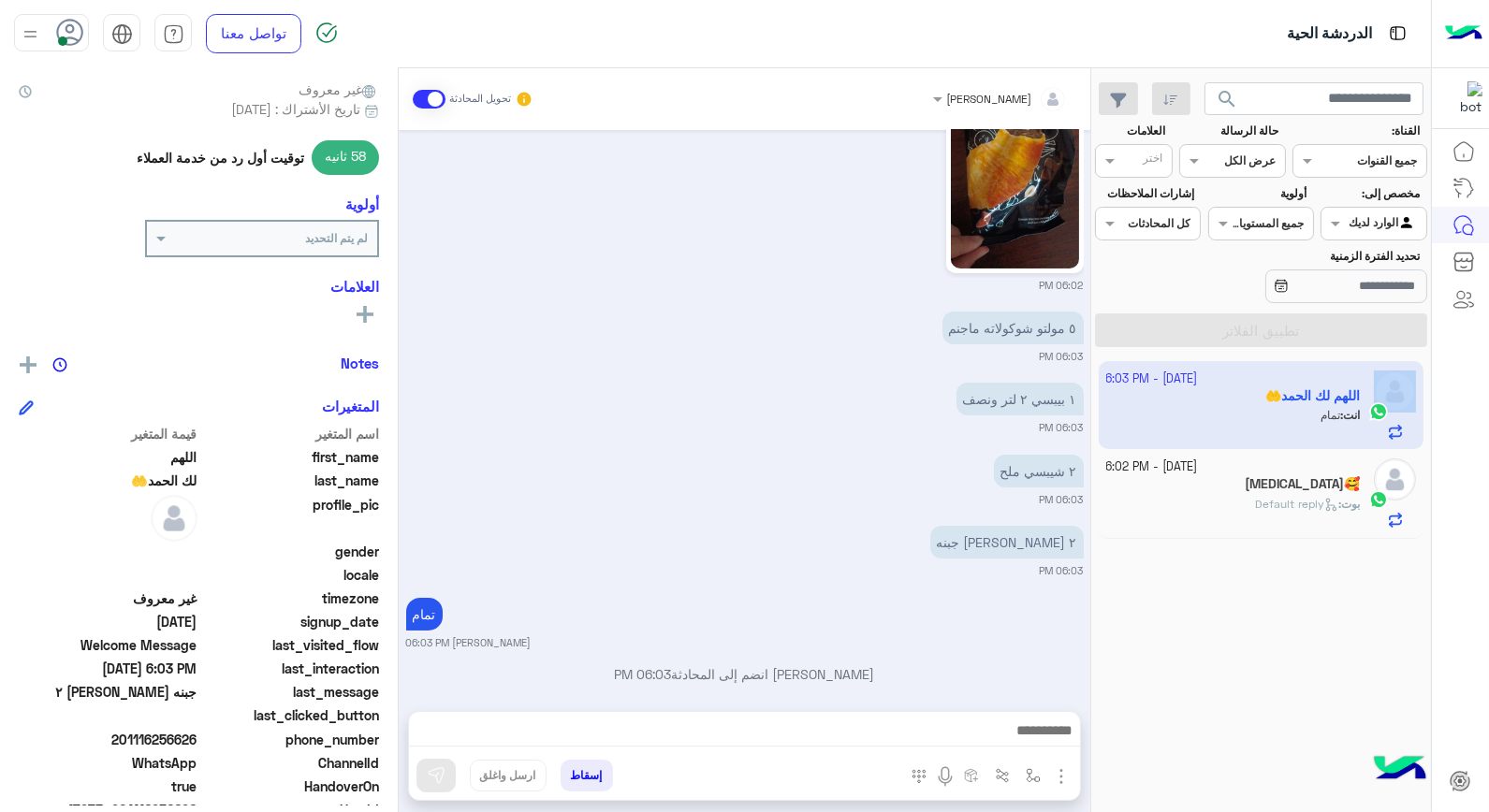
click at [1224, 95] on span "search" at bounding box center [1226, 98] width 22 height 22
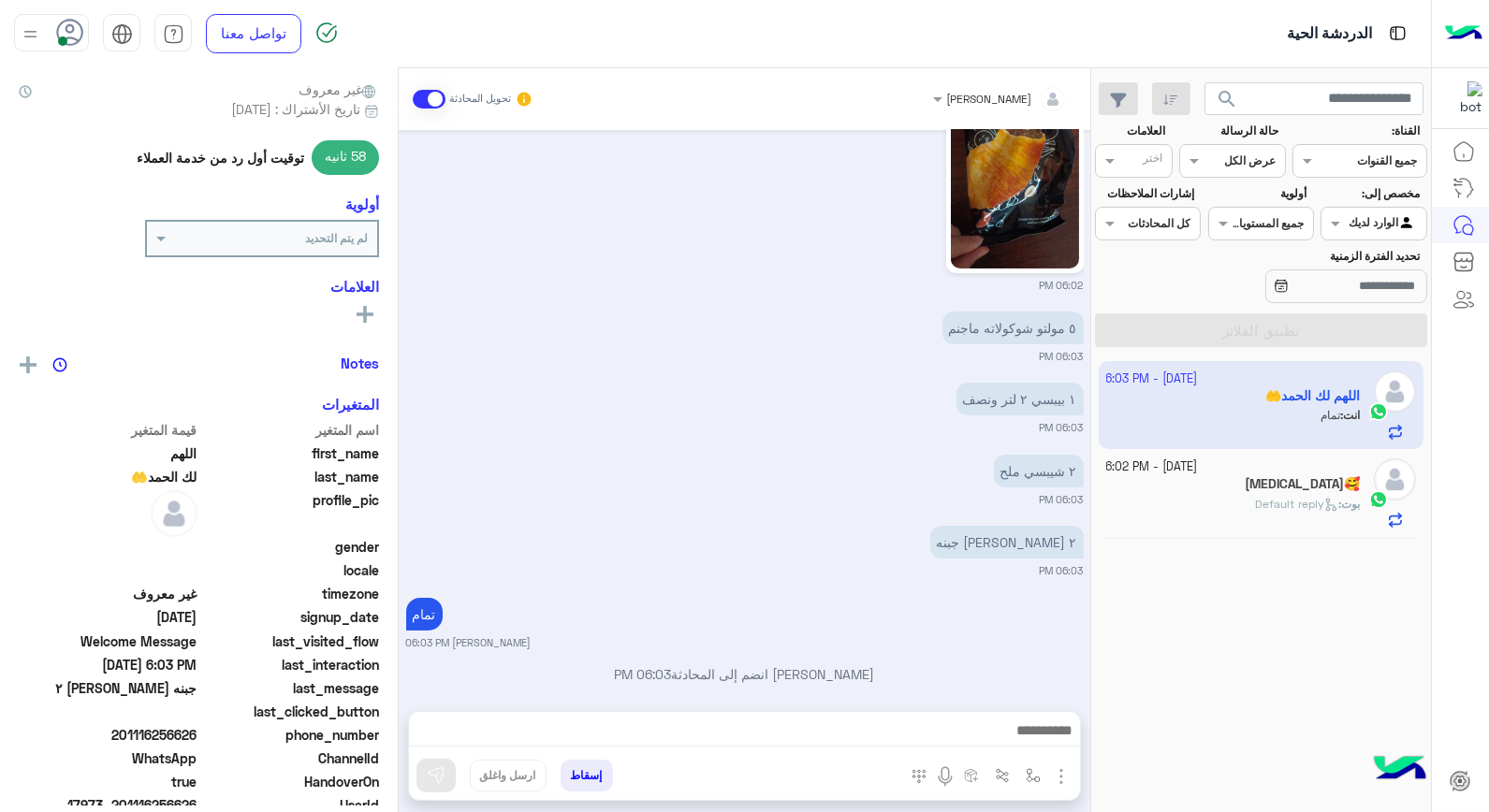
click at [1342, 501] on span "بوت" at bounding box center [1350, 503] width 18 height 14
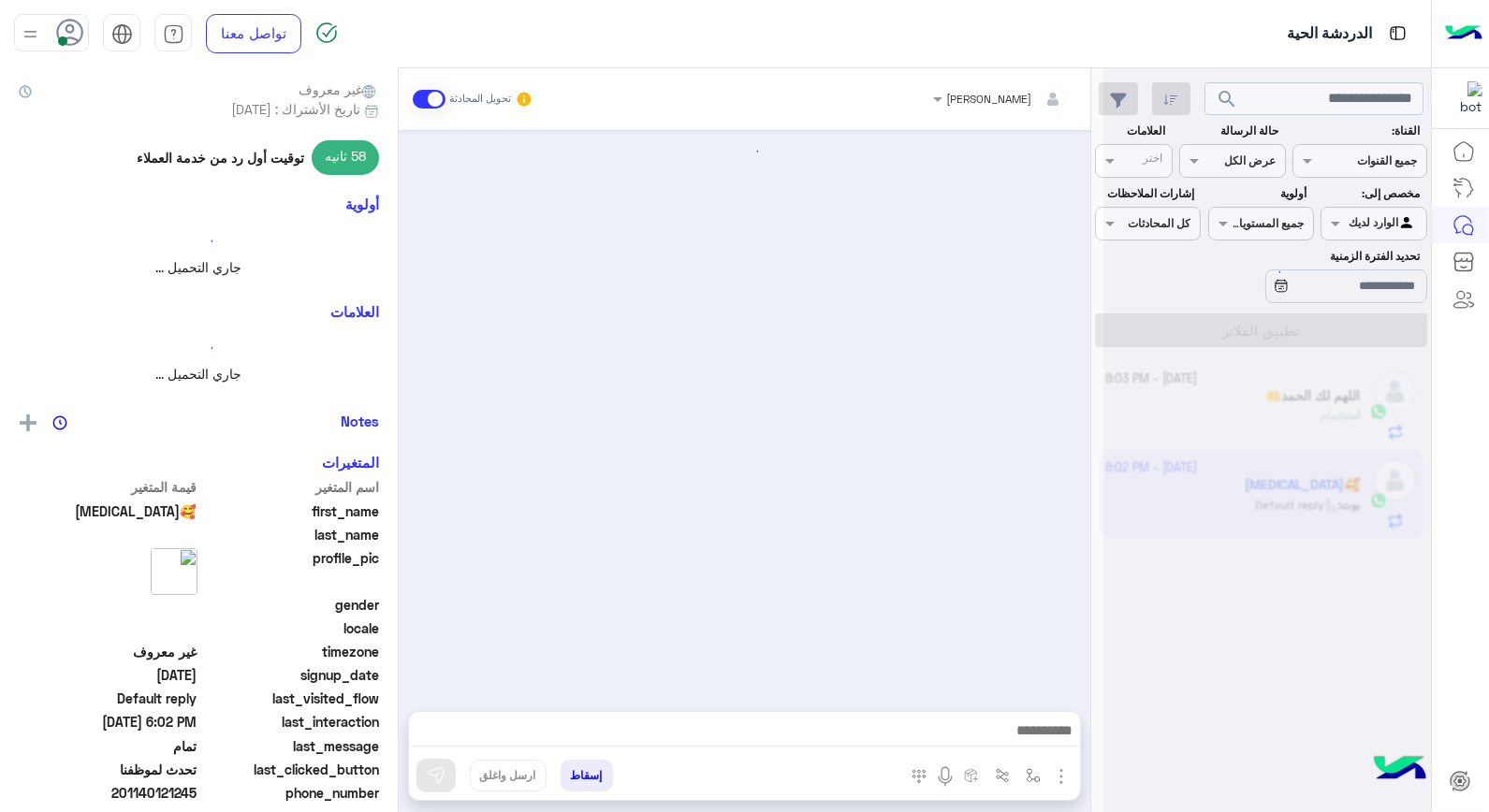
click at [1340, 501] on div at bounding box center [1268, 414] width 327 height 812
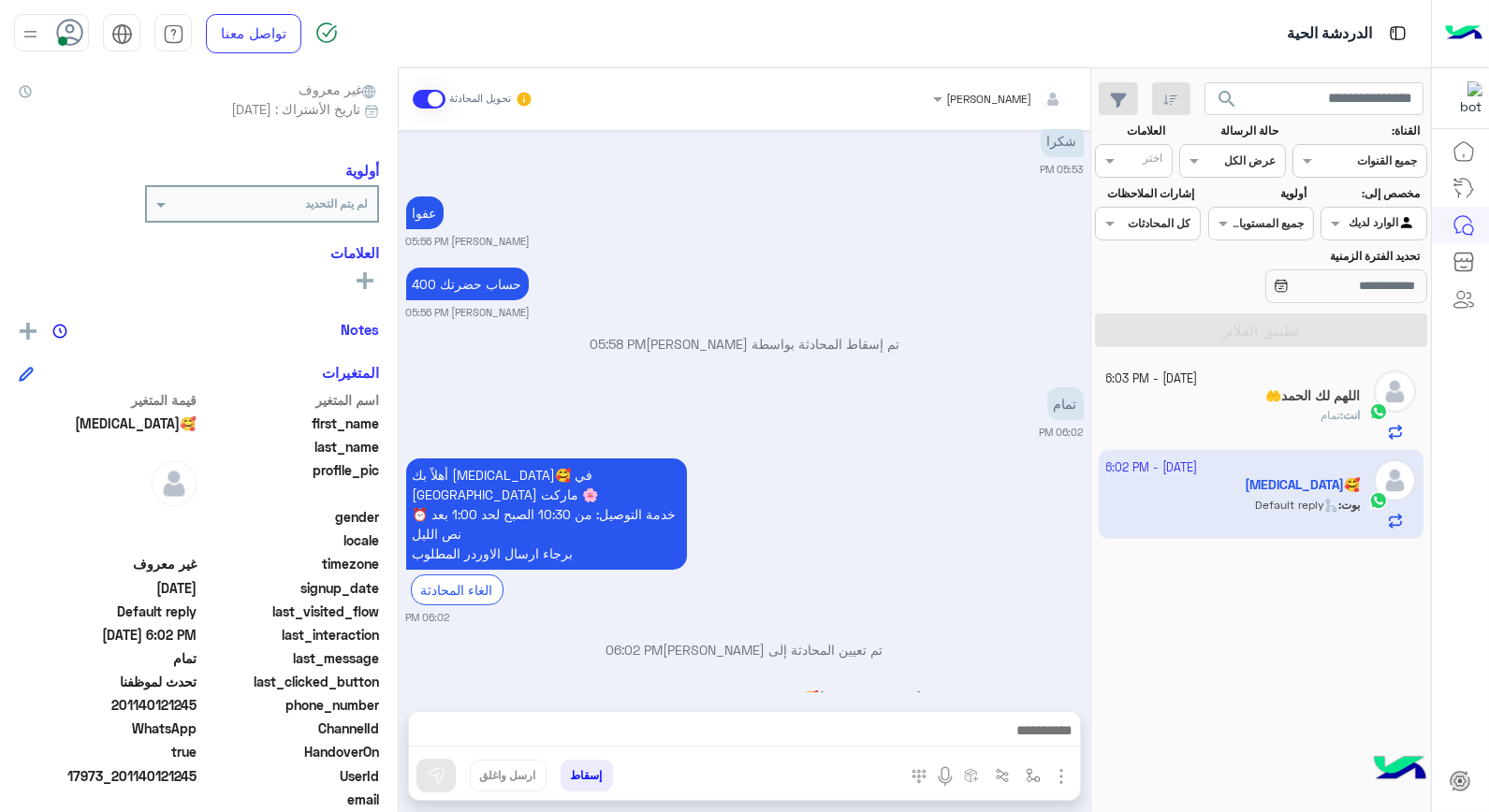
scroll to position [957, 0]
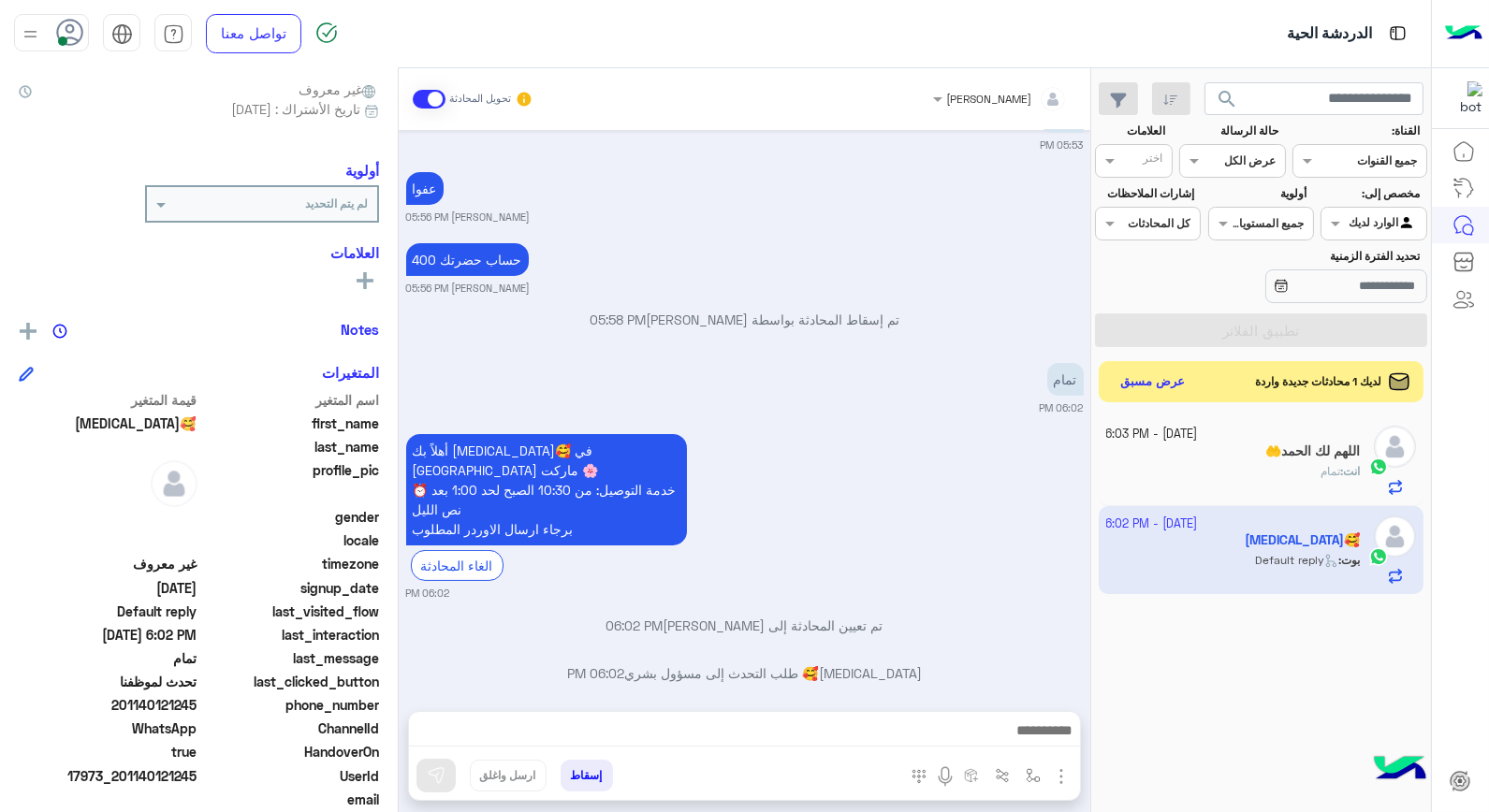
click at [600, 774] on button "إسقاط" at bounding box center [587, 775] width 52 height 32
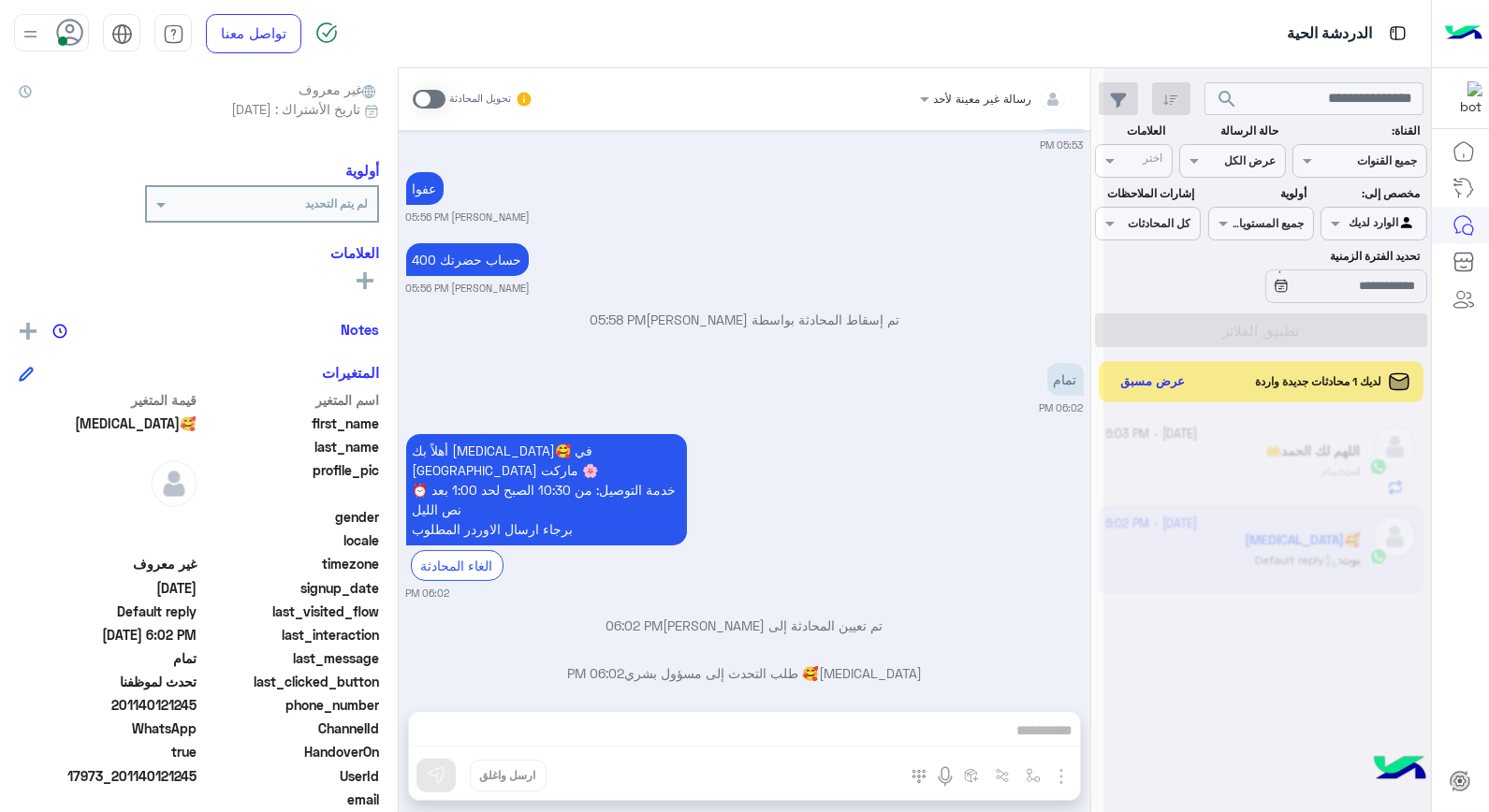
scroll to position [1005, 0]
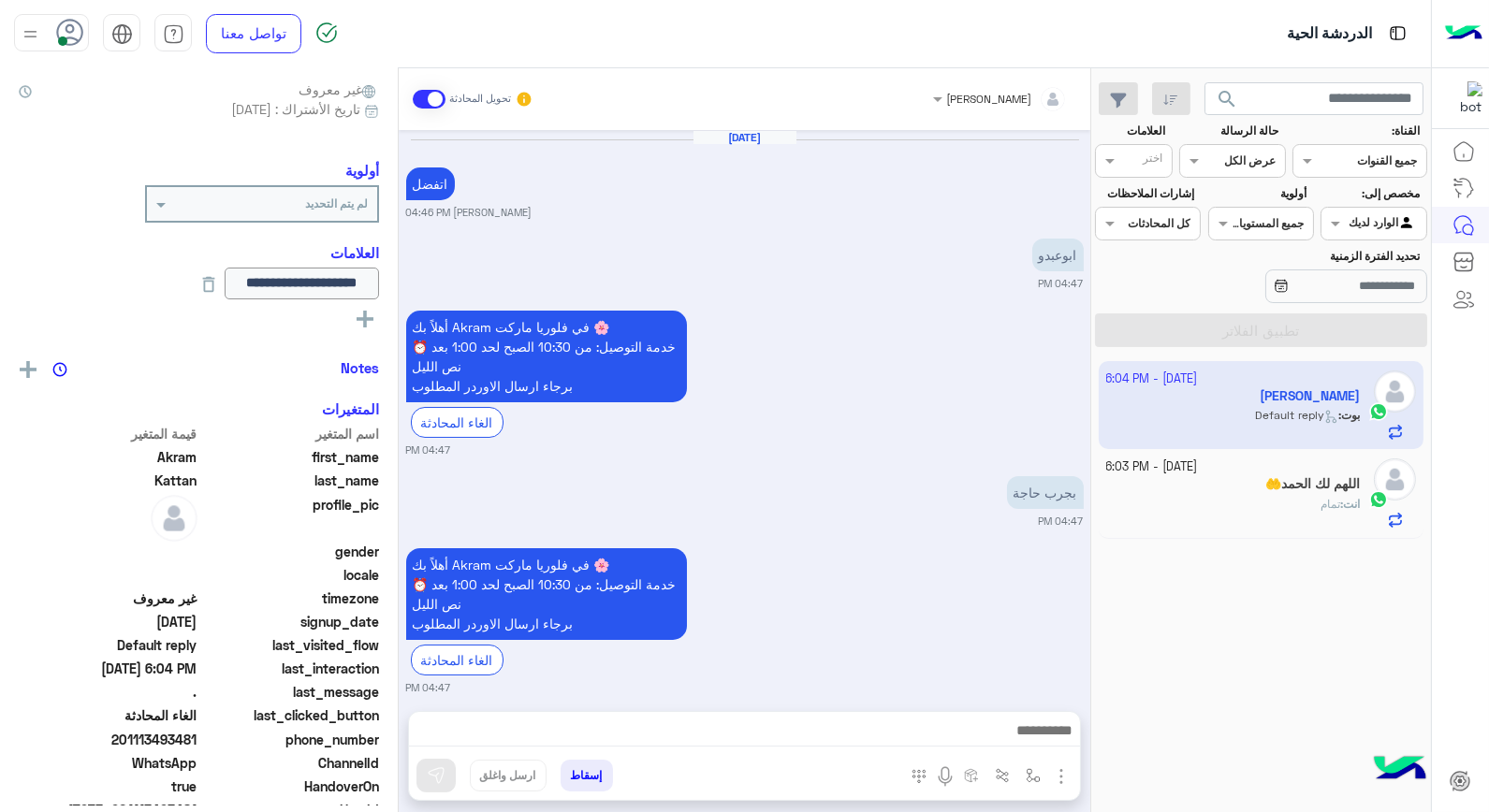
scroll to position [1070, 0]
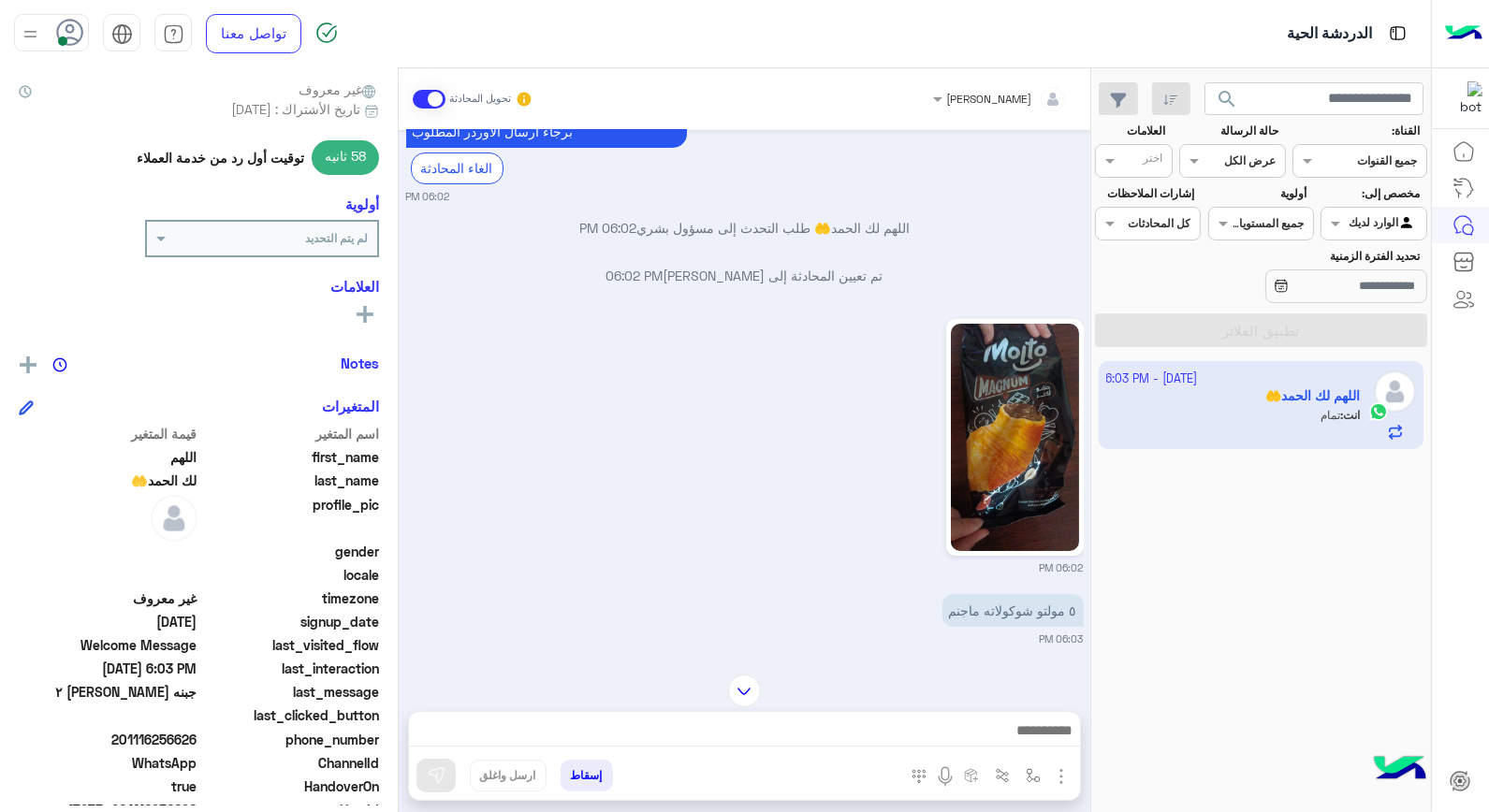
scroll to position [485, 0]
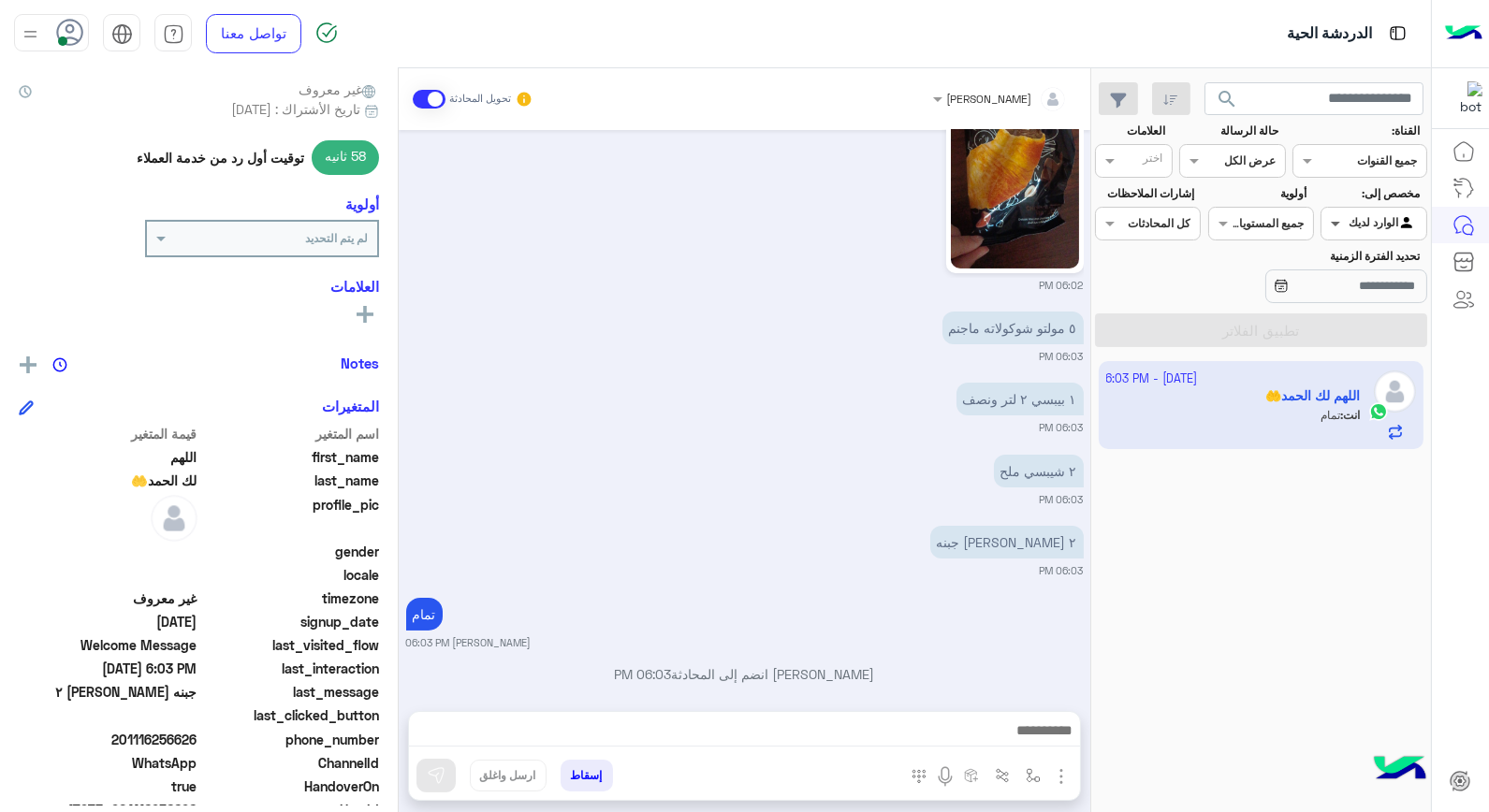
click at [1337, 220] on span at bounding box center [1333, 223] width 23 height 19
click at [1372, 301] on b "غير معينة" at bounding box center [1374, 296] width 51 height 16
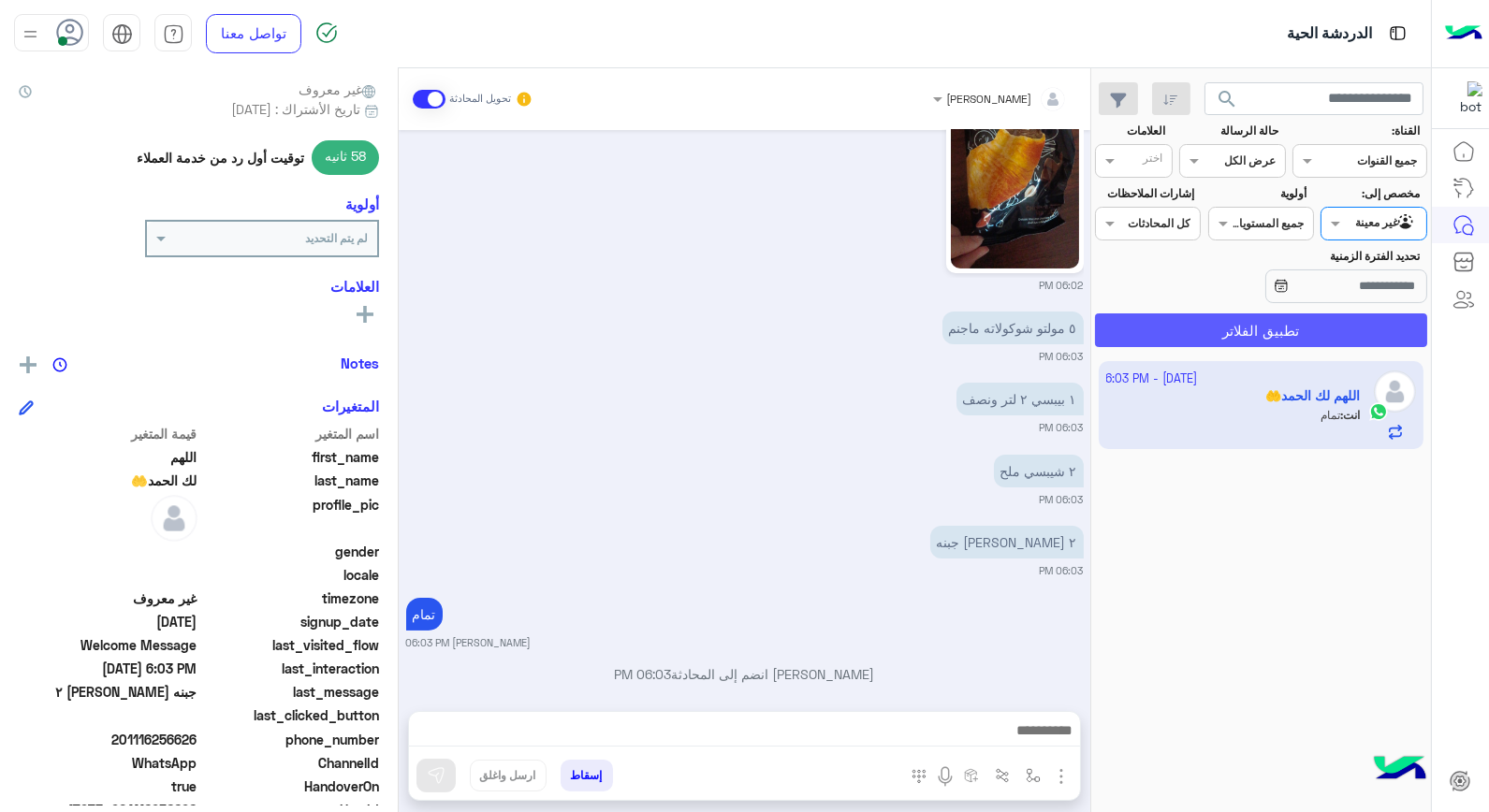
click at [1352, 325] on button "تطبيق الفلاتر" at bounding box center [1261, 330] width 332 height 34
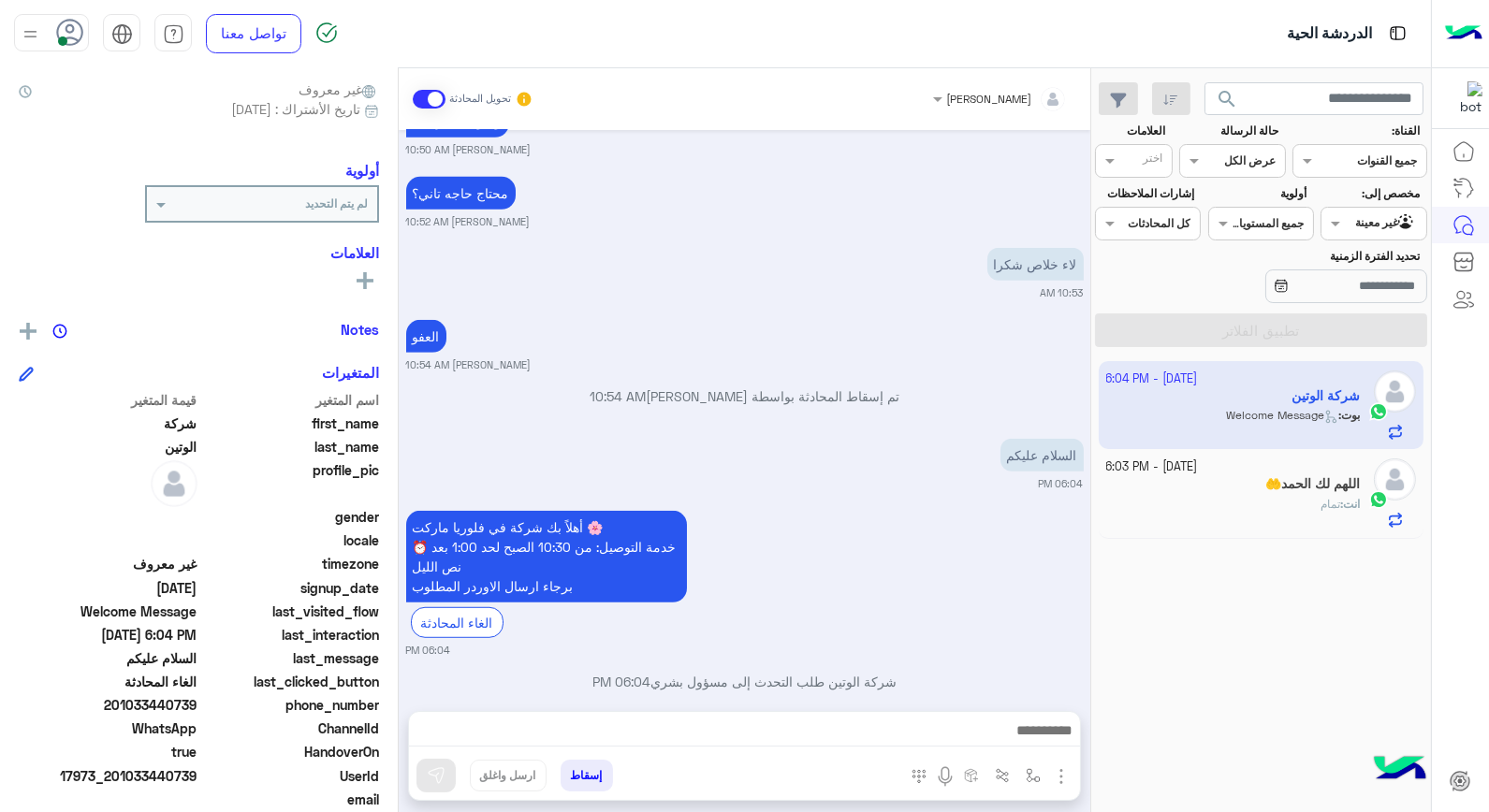
scroll to position [2330, 0]
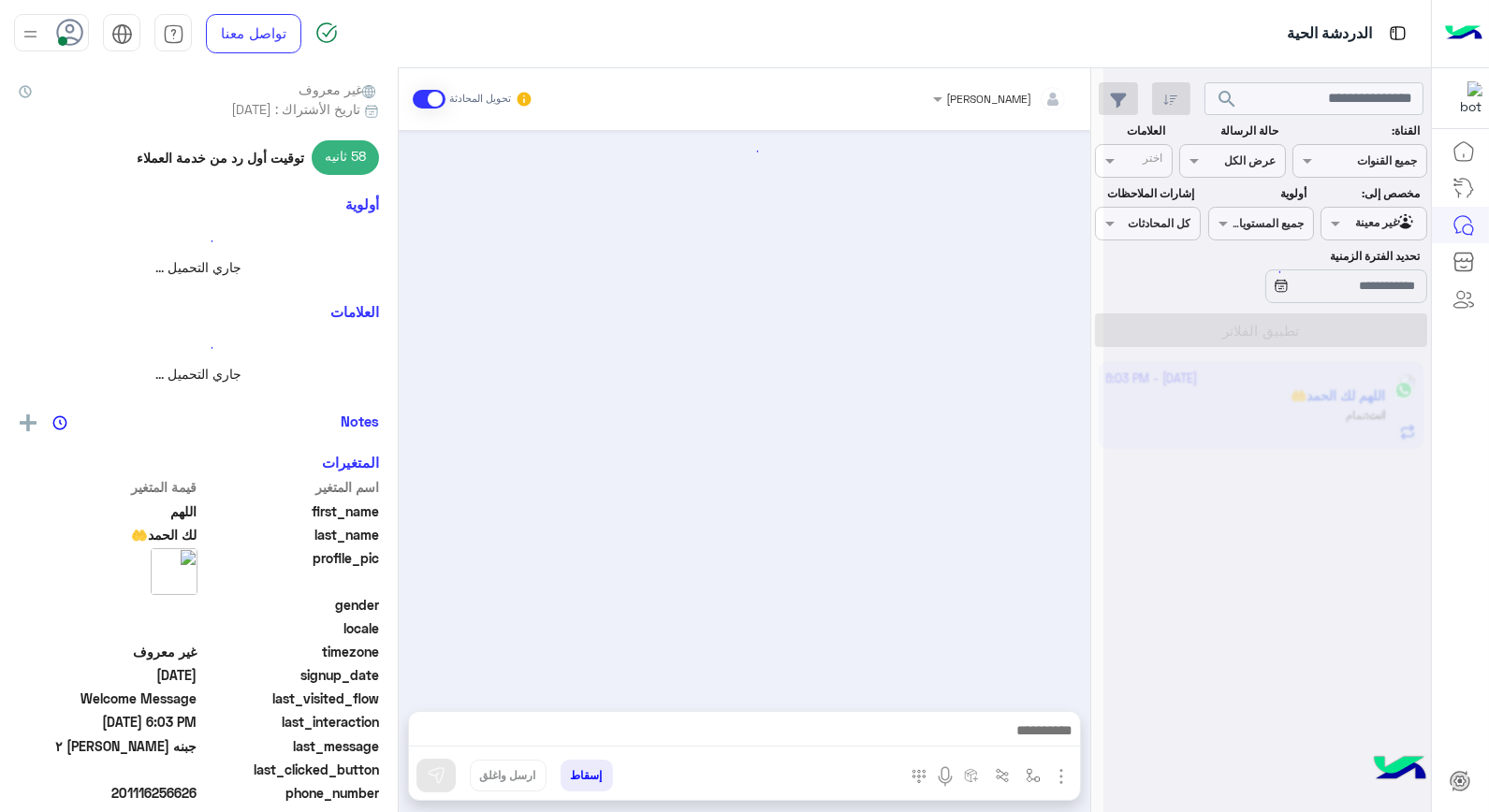
scroll to position [485, 0]
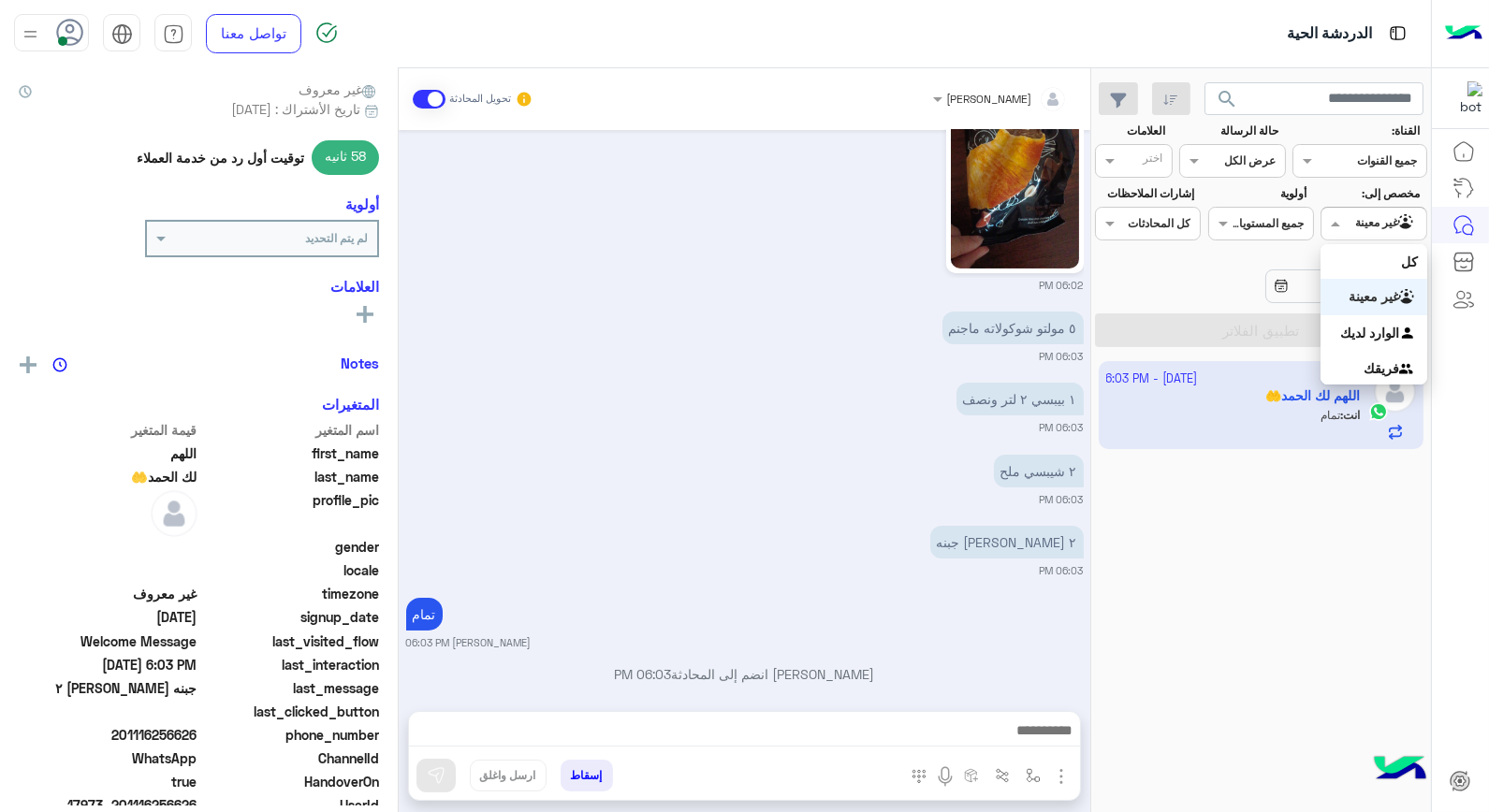
click at [1345, 222] on span at bounding box center [1333, 223] width 23 height 19
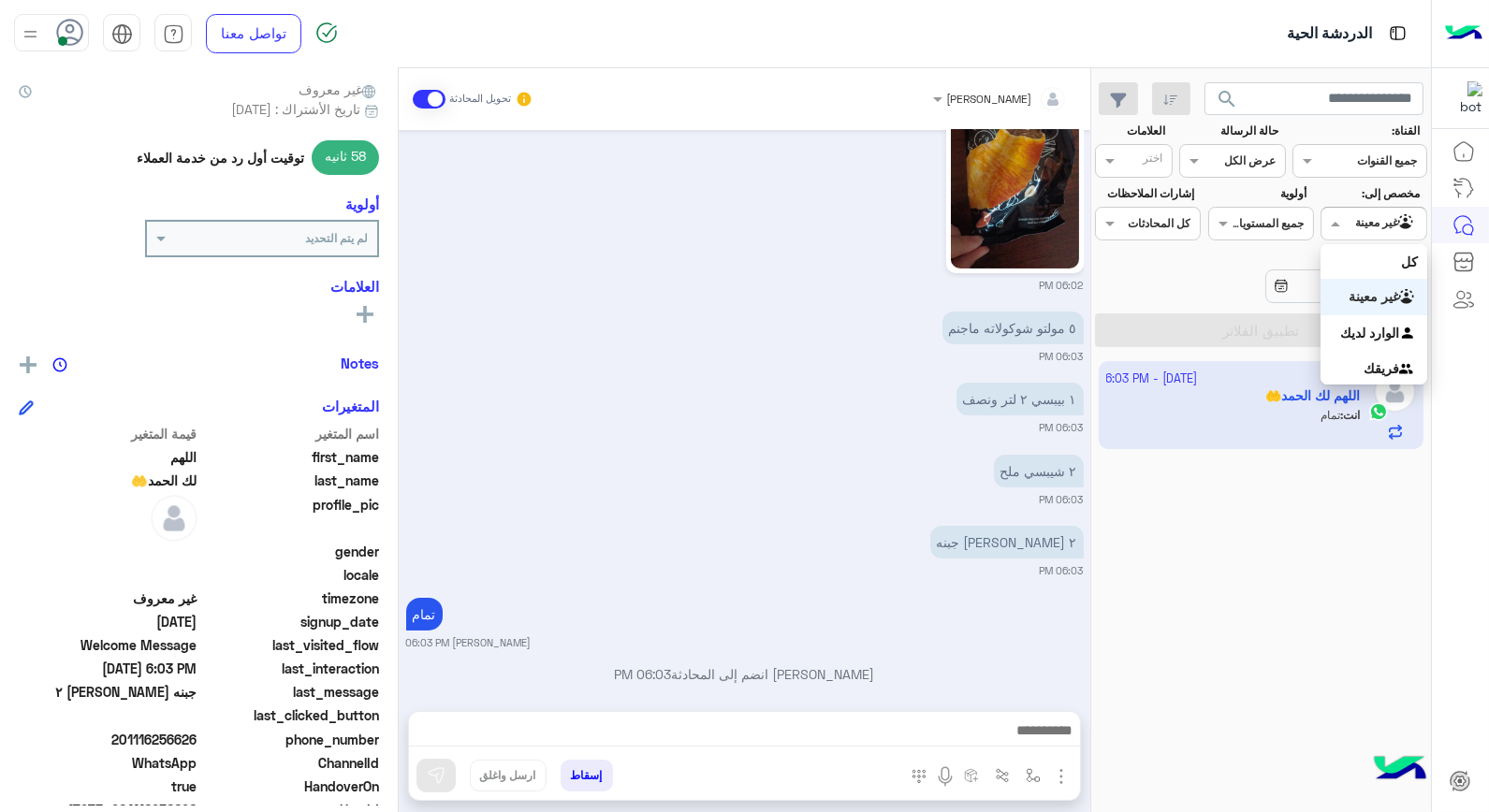
click at [1362, 300] on b "غير معينة" at bounding box center [1374, 296] width 51 height 16
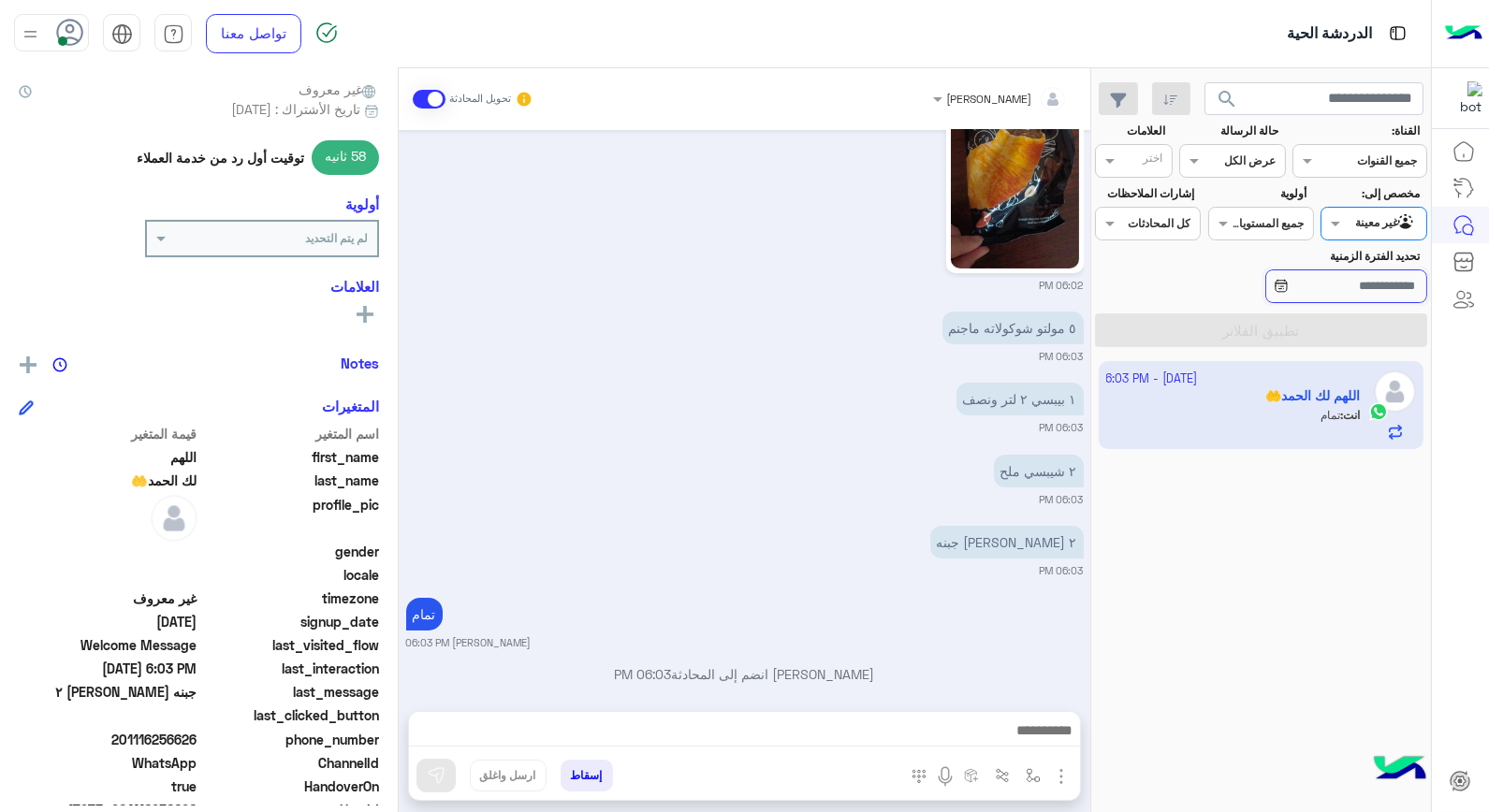
click at [1362, 300] on input "تحديد الفترة الزمنية" at bounding box center [1347, 286] width 162 height 34
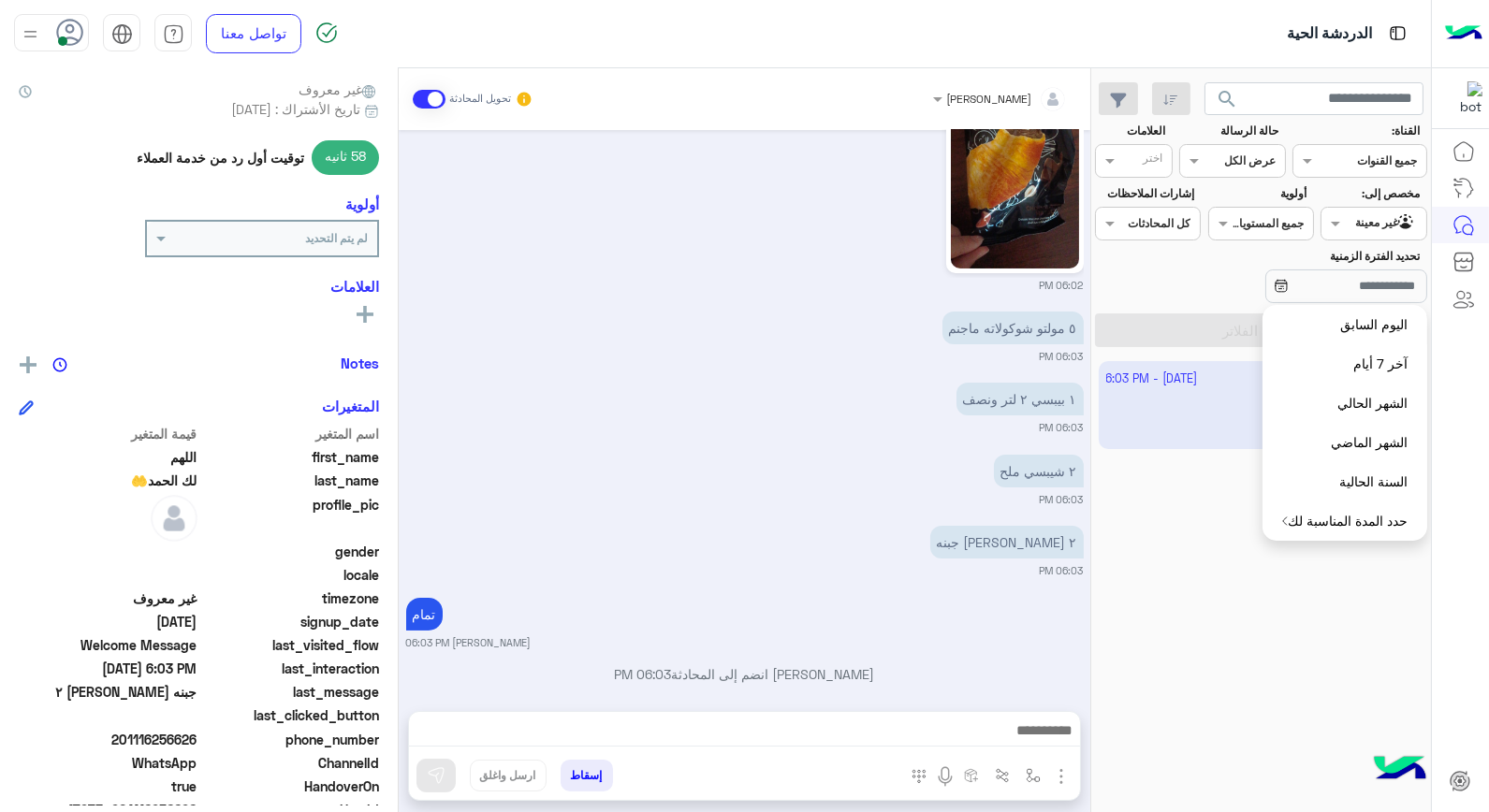
click at [1170, 556] on div "3 October - 6:03 PM اللهم لك الحمد🤲 انت : تمام" at bounding box center [1261, 587] width 340 height 465
click at [1175, 310] on section "القناة: القناه جميع القنوات حالة الرسالة القناه عرض الكل العلامات اختر مخصص إلى…" at bounding box center [1262, 234] width 312 height 224
click at [1174, 295] on div "تحديد الفترة الزمنية" at bounding box center [1261, 277] width 340 height 59
click at [1173, 294] on div "تحديد الفترة الزمنية" at bounding box center [1261, 277] width 340 height 59
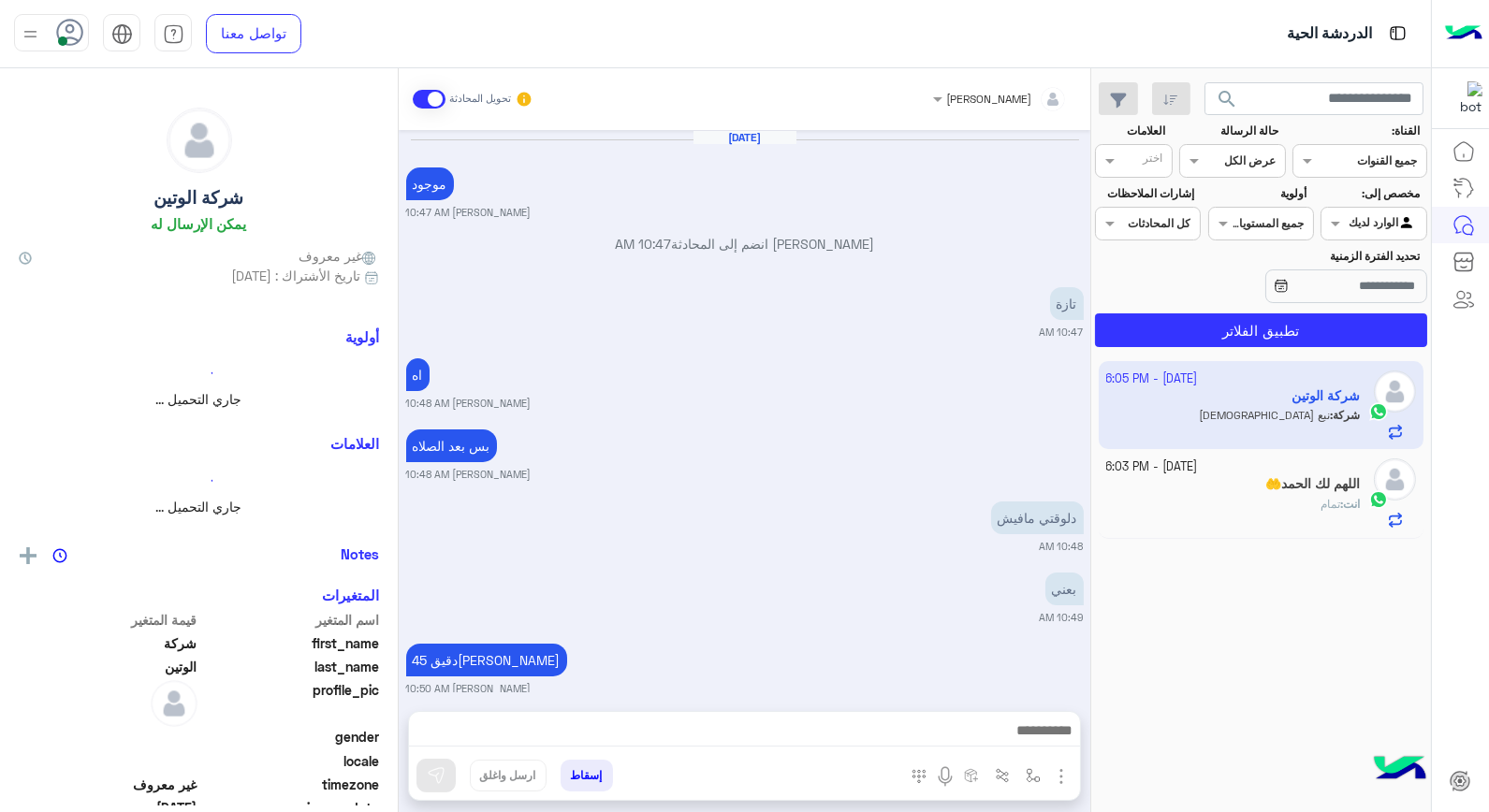
scroll to position [1844, 0]
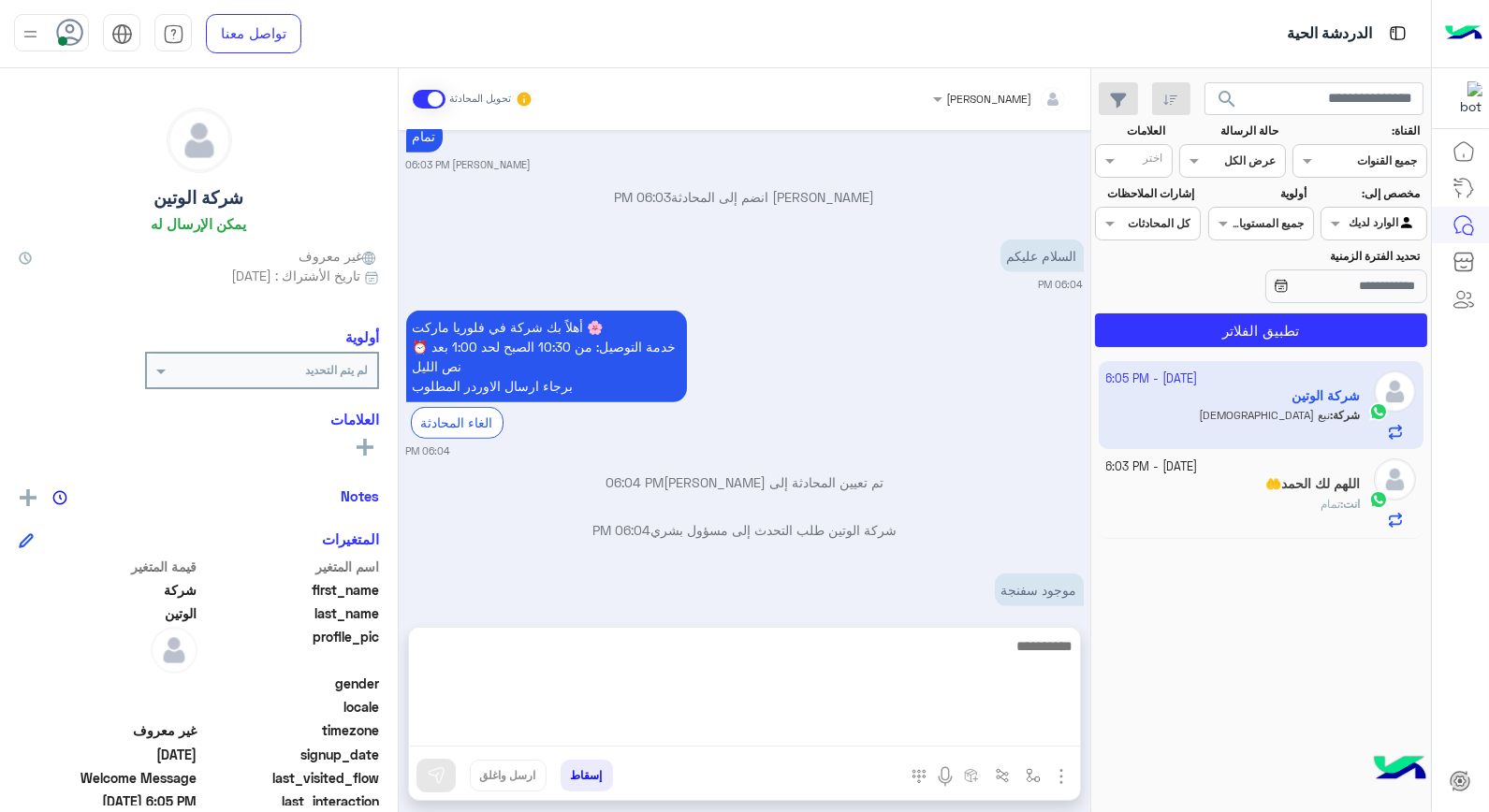
click at [1007, 728] on textarea at bounding box center [744, 690] width 671 height 113
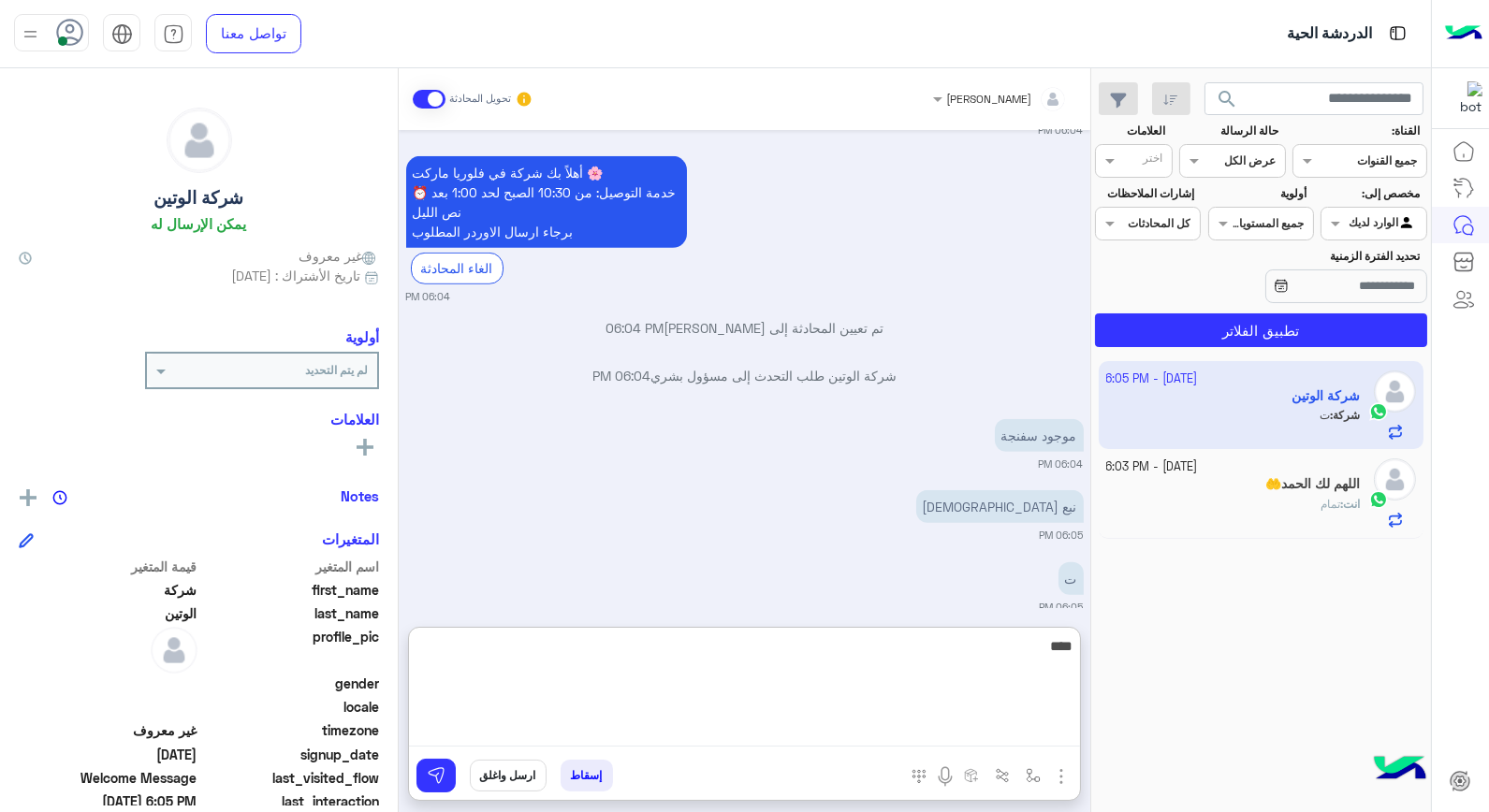
type textarea "*****"
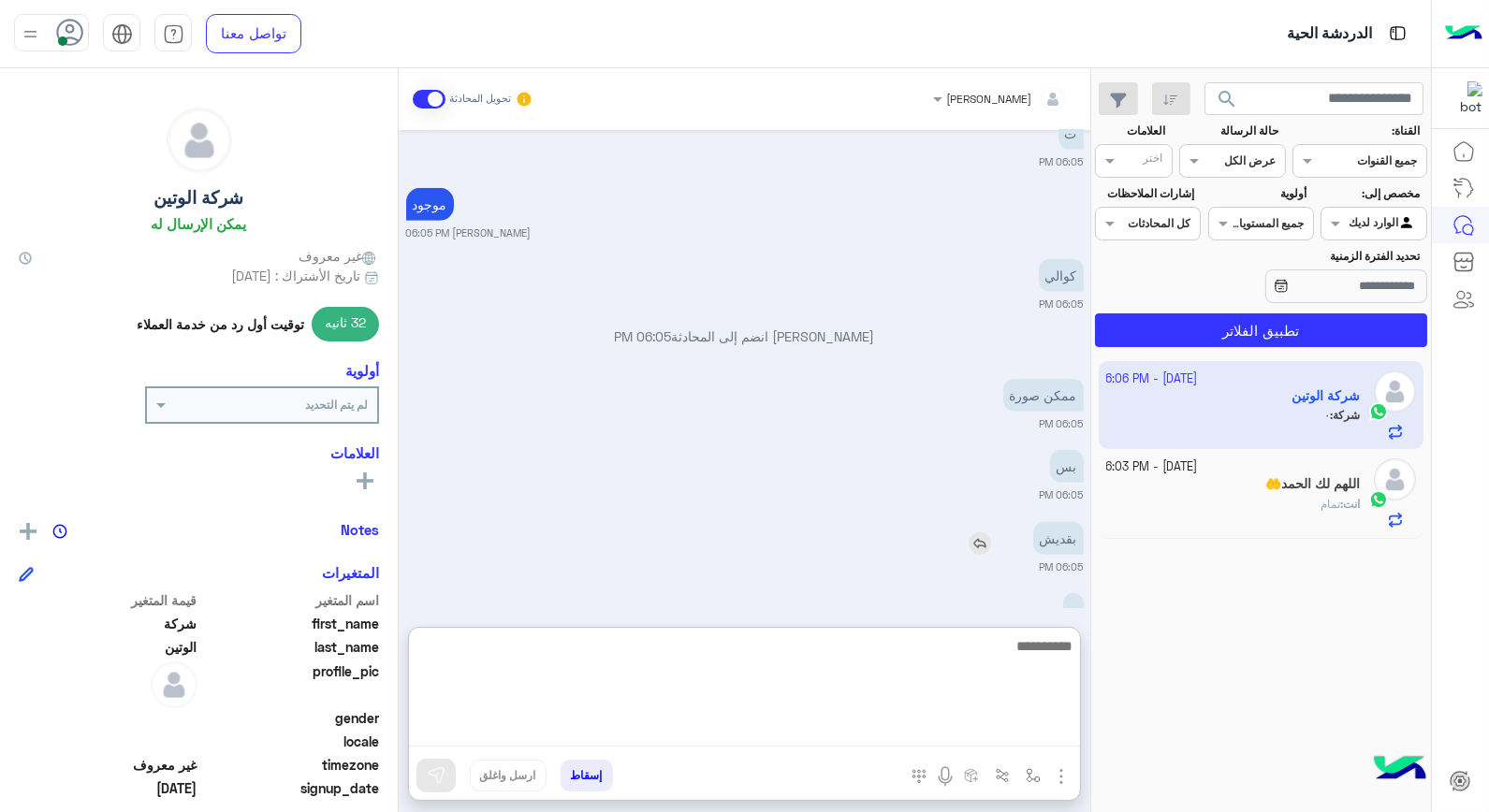
scroll to position [2476, 0]
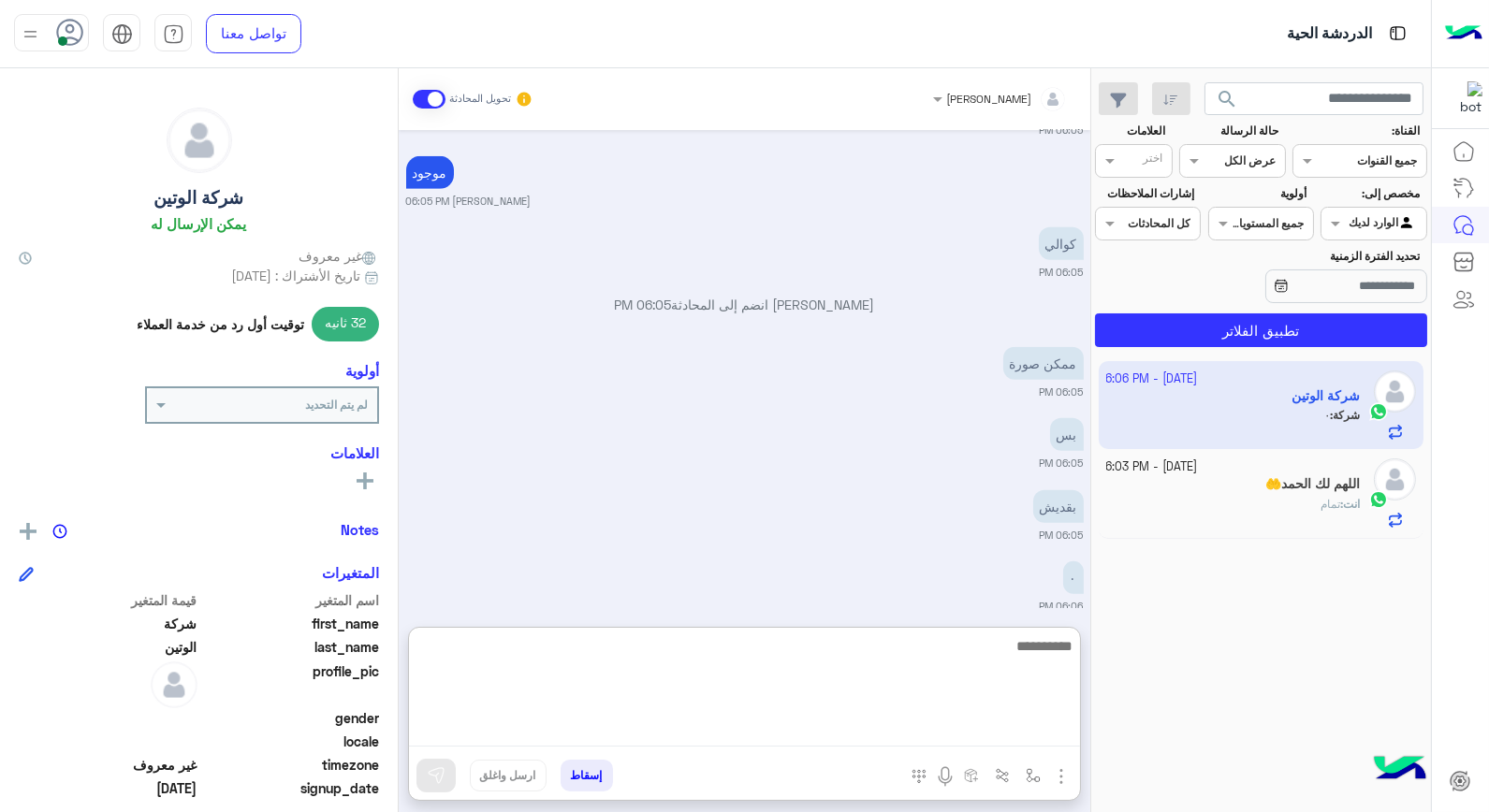
click at [994, 658] on textarea at bounding box center [744, 690] width 671 height 113
type textarea "**"
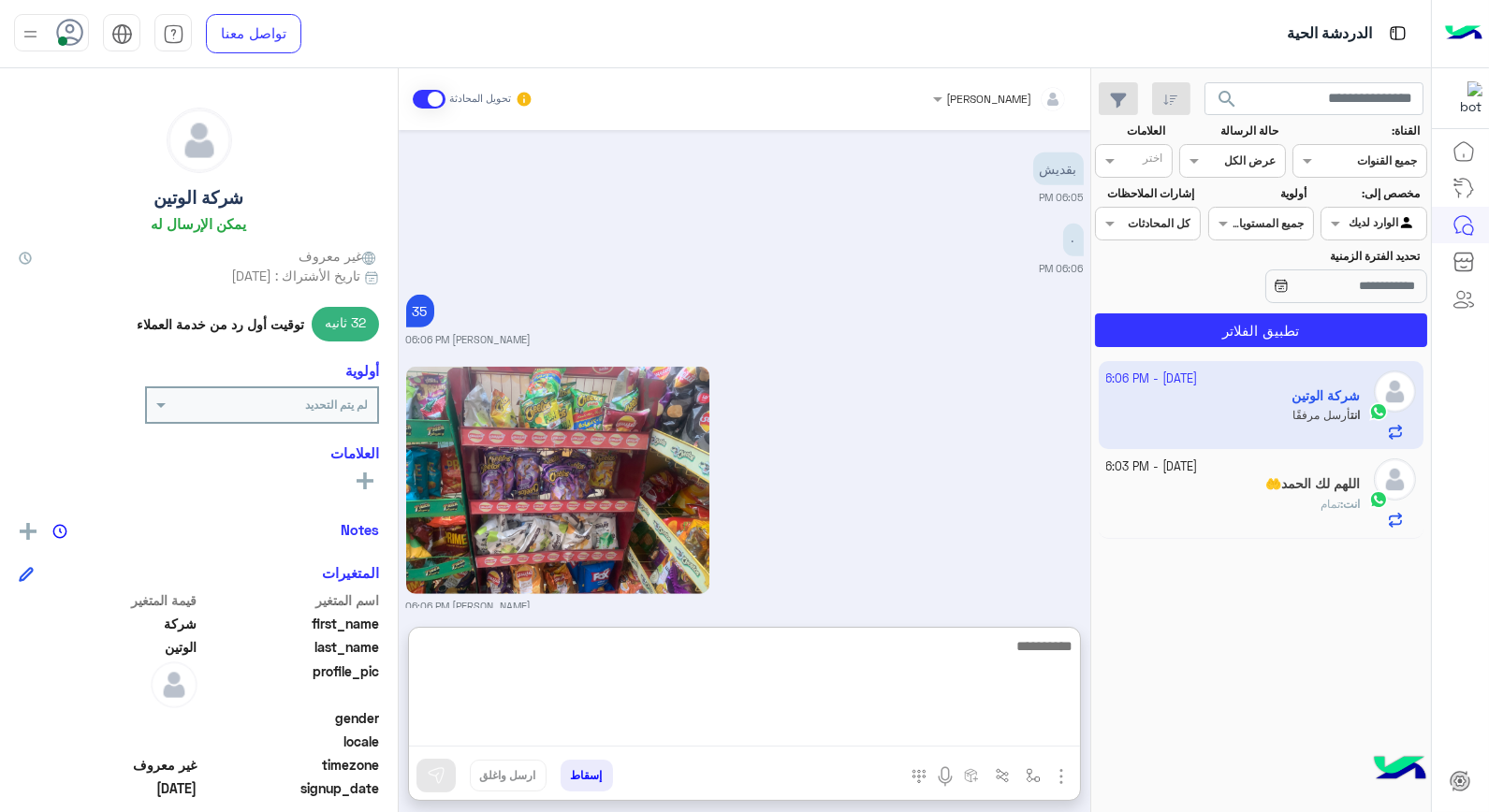
scroll to position [271, 0]
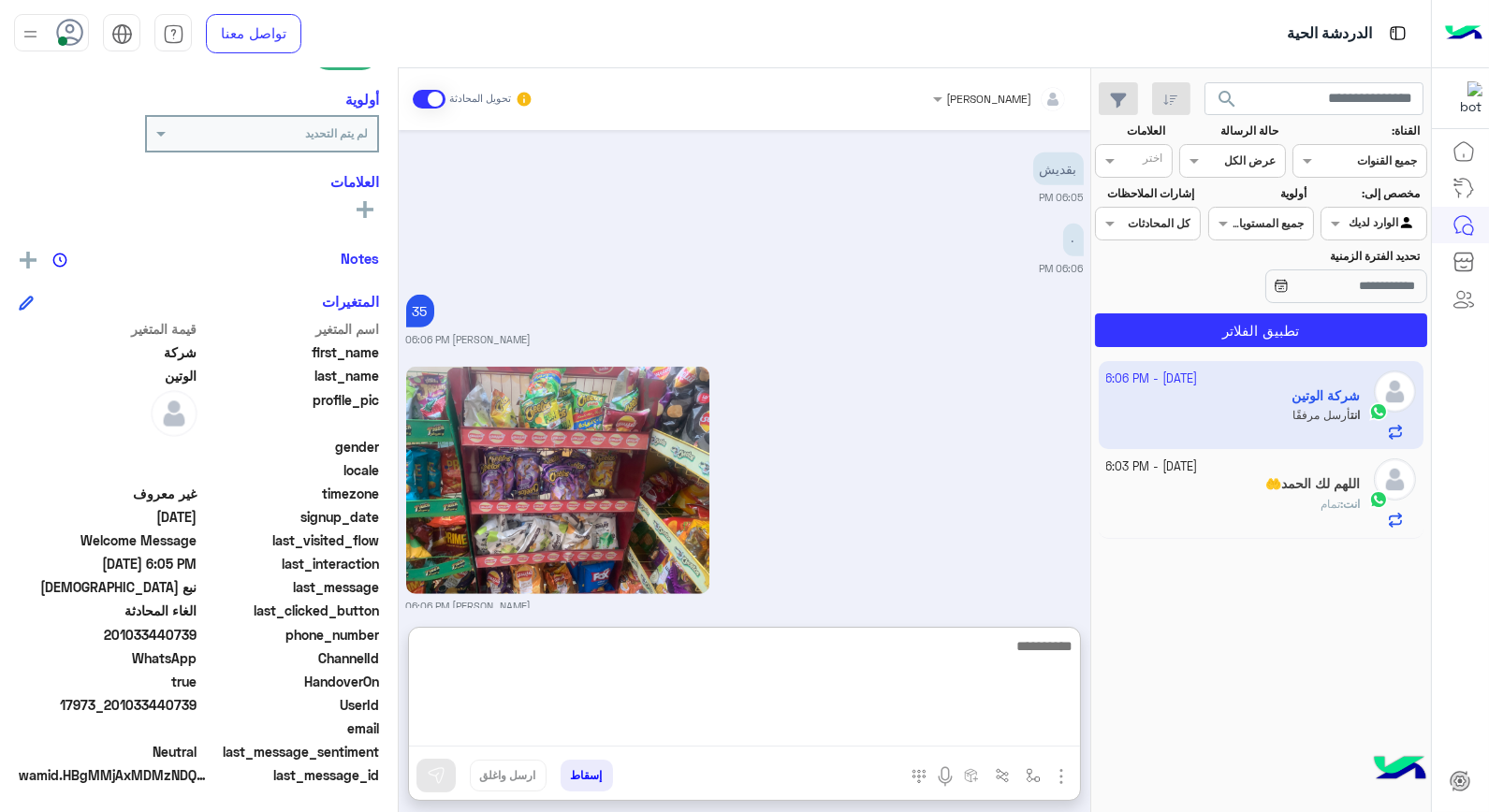
click at [794, 658] on textarea at bounding box center [744, 690] width 671 height 113
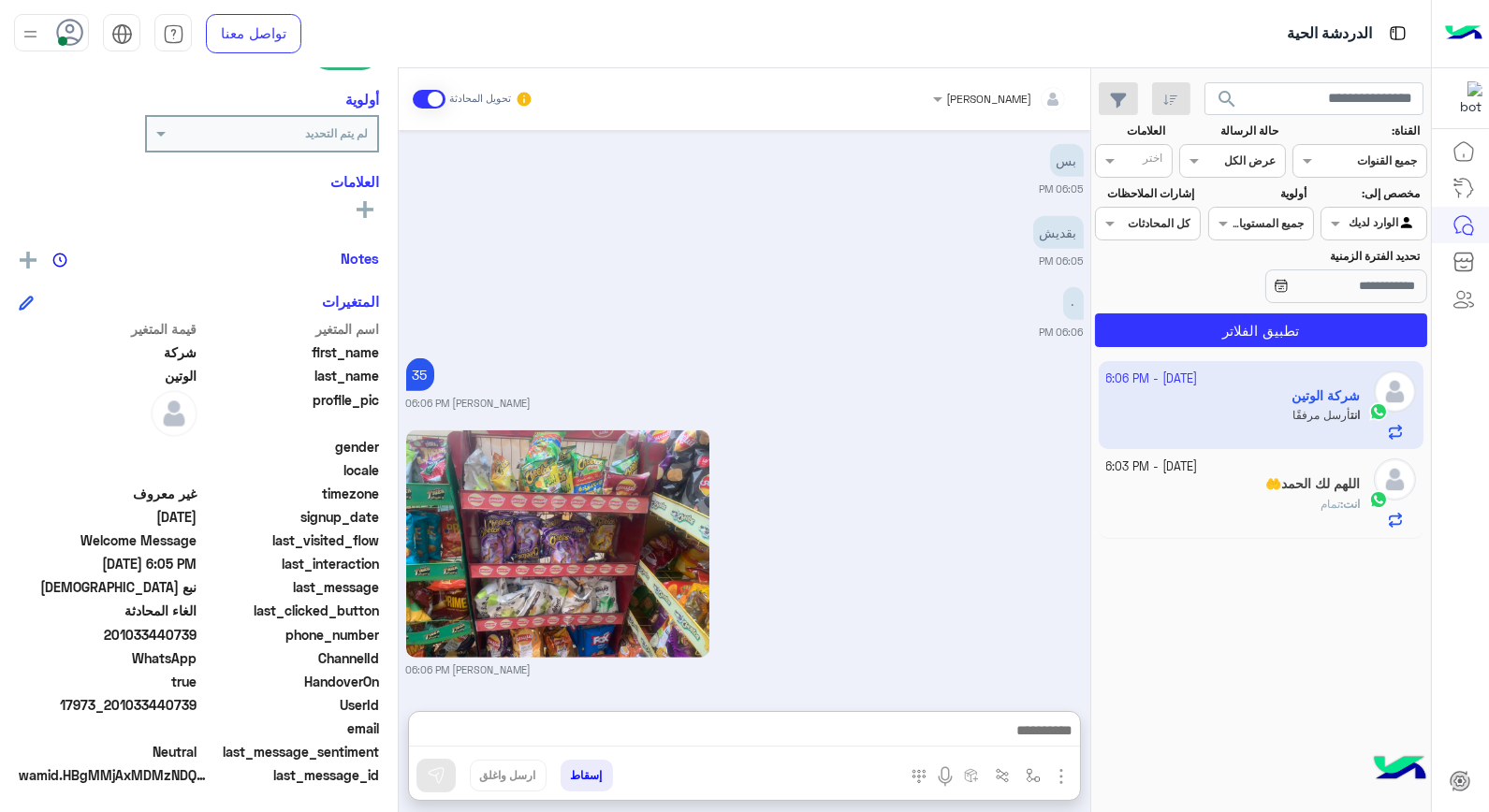
click at [1289, 489] on h5 "اللهم لك الحمد🤲" at bounding box center [1313, 484] width 94 height 16
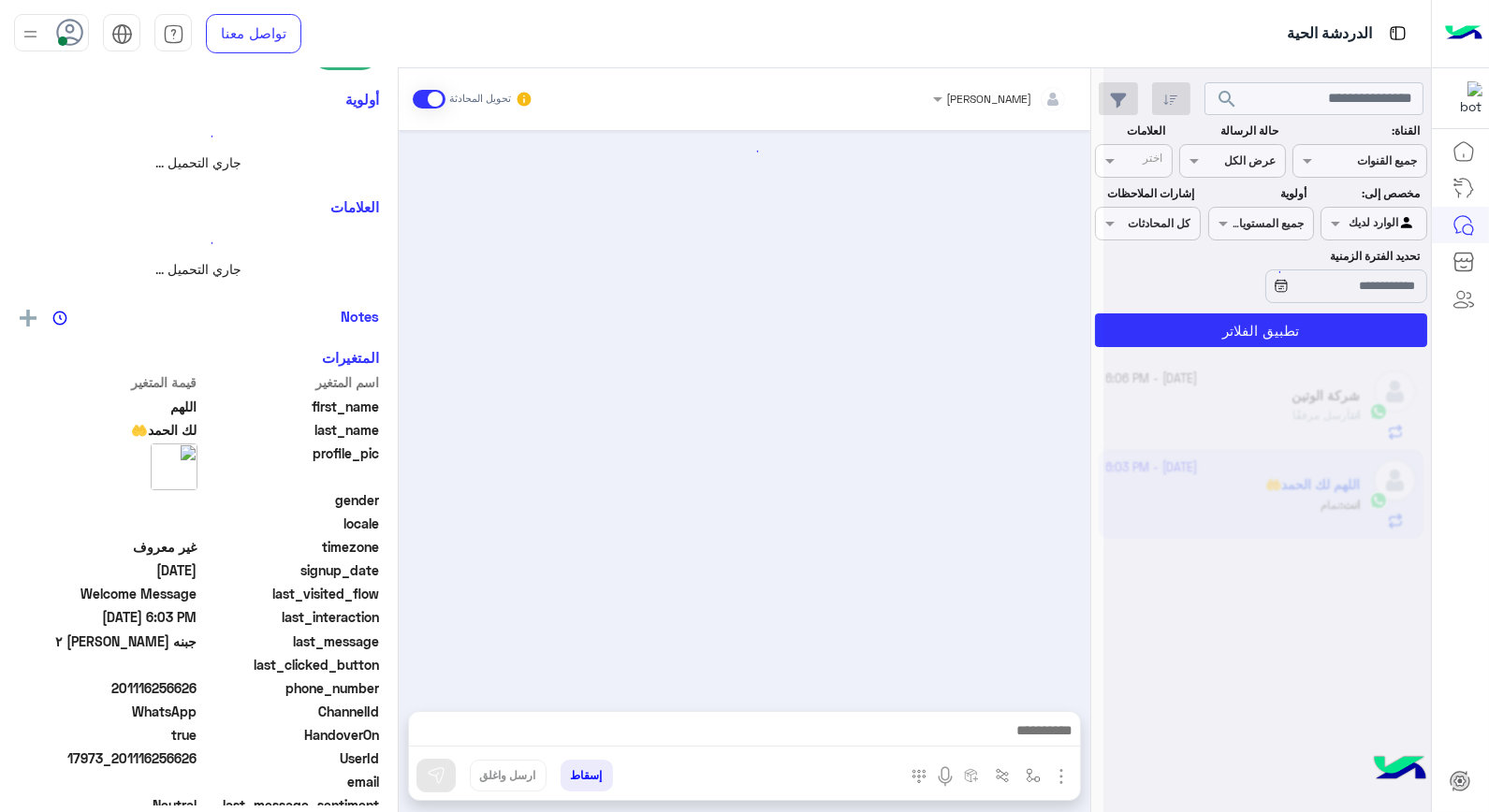
click at [1289, 489] on div at bounding box center [1268, 414] width 327 height 812
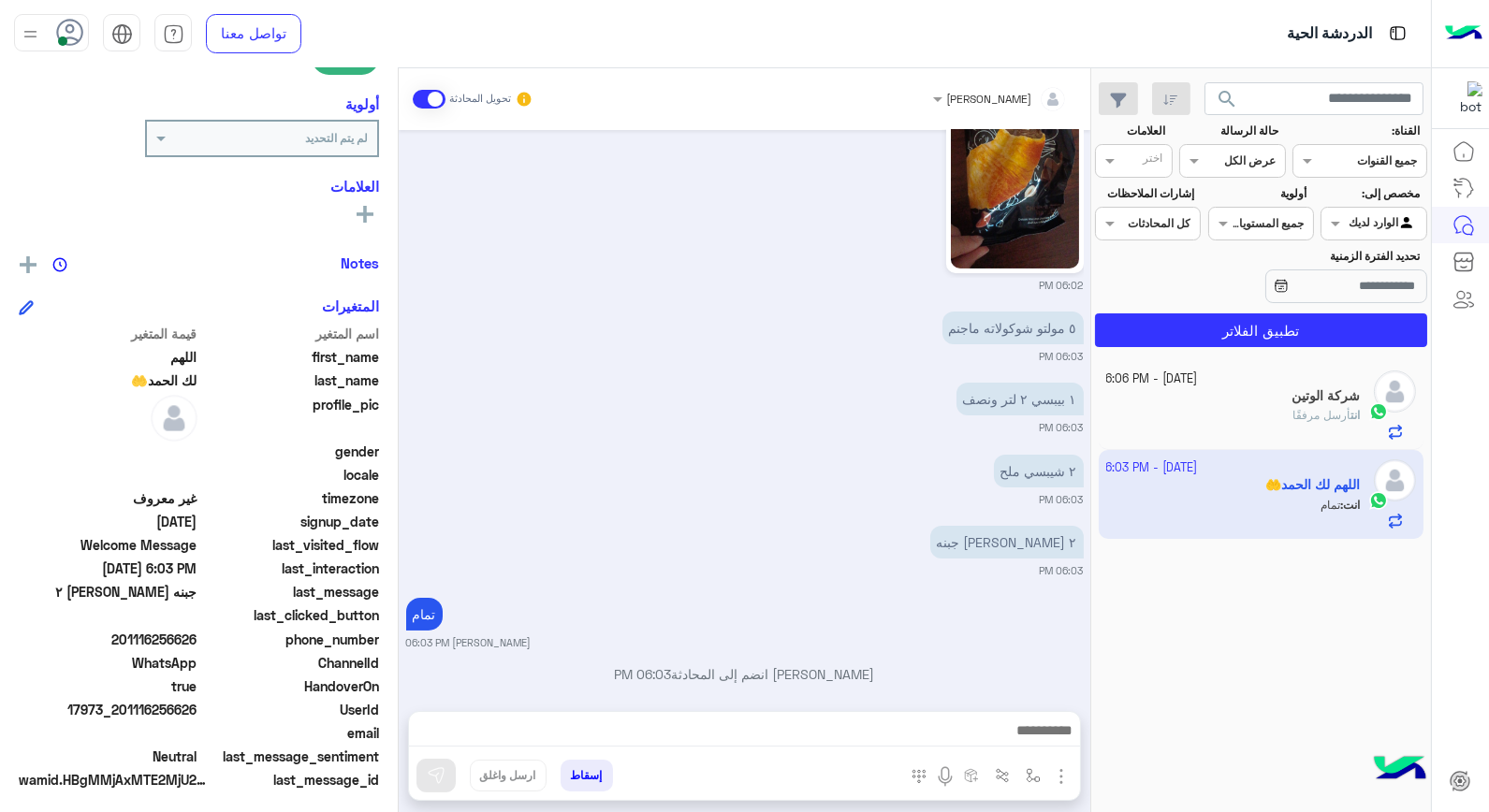
scroll to position [271, 0]
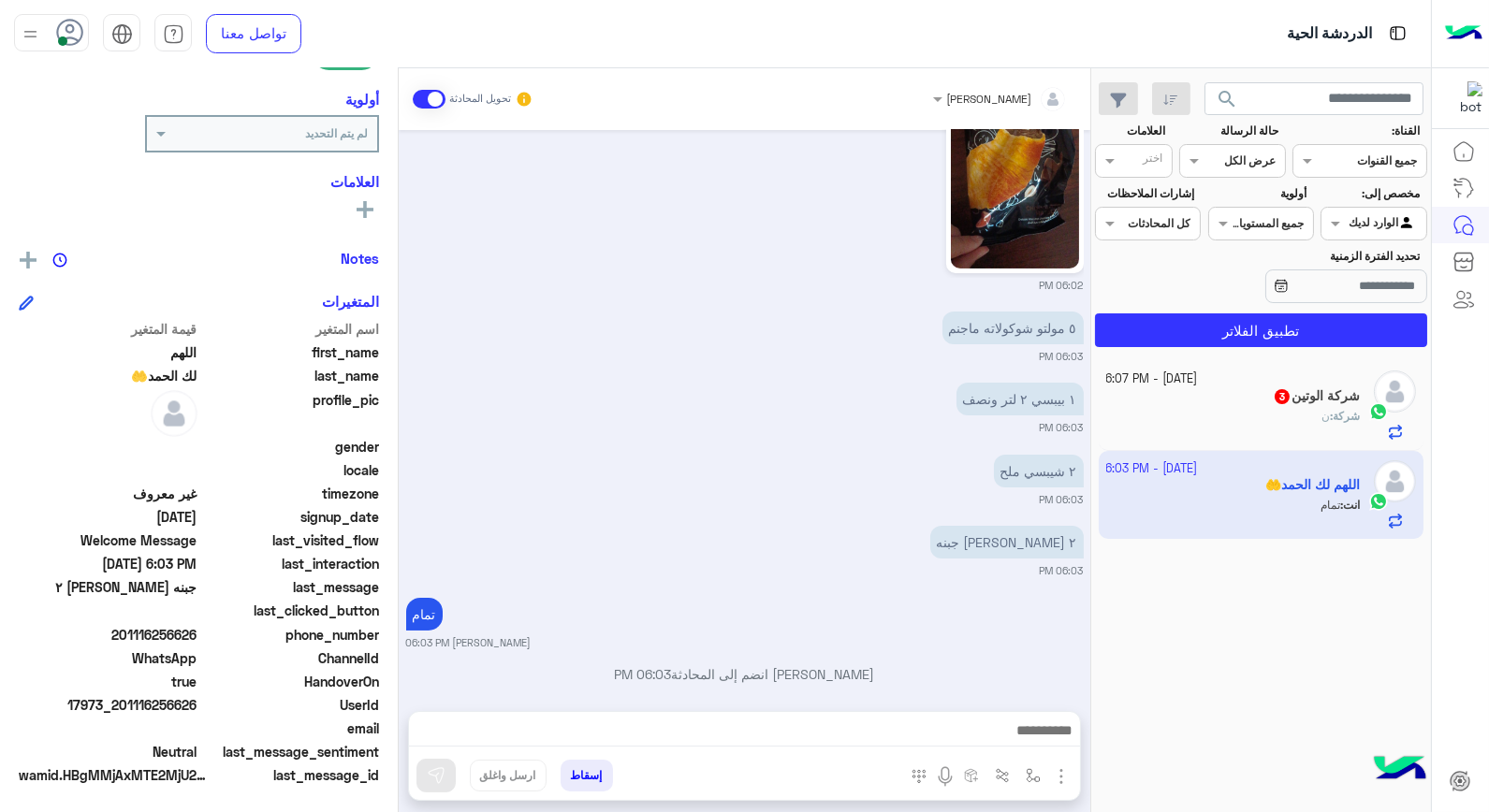
click at [1335, 418] on span "شركة" at bounding box center [1347, 416] width 27 height 14
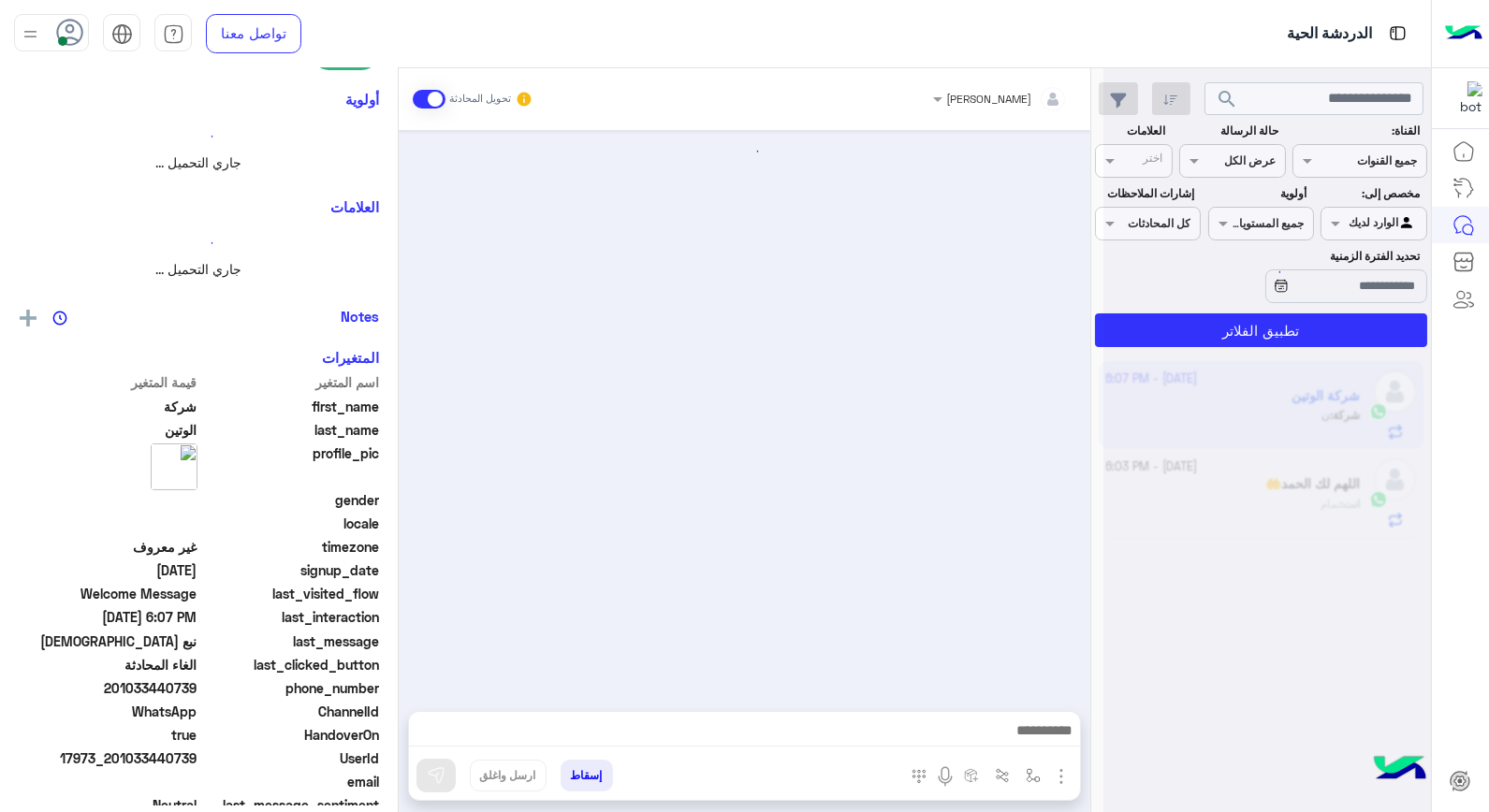
click at [1334, 417] on div at bounding box center [1268, 414] width 327 height 812
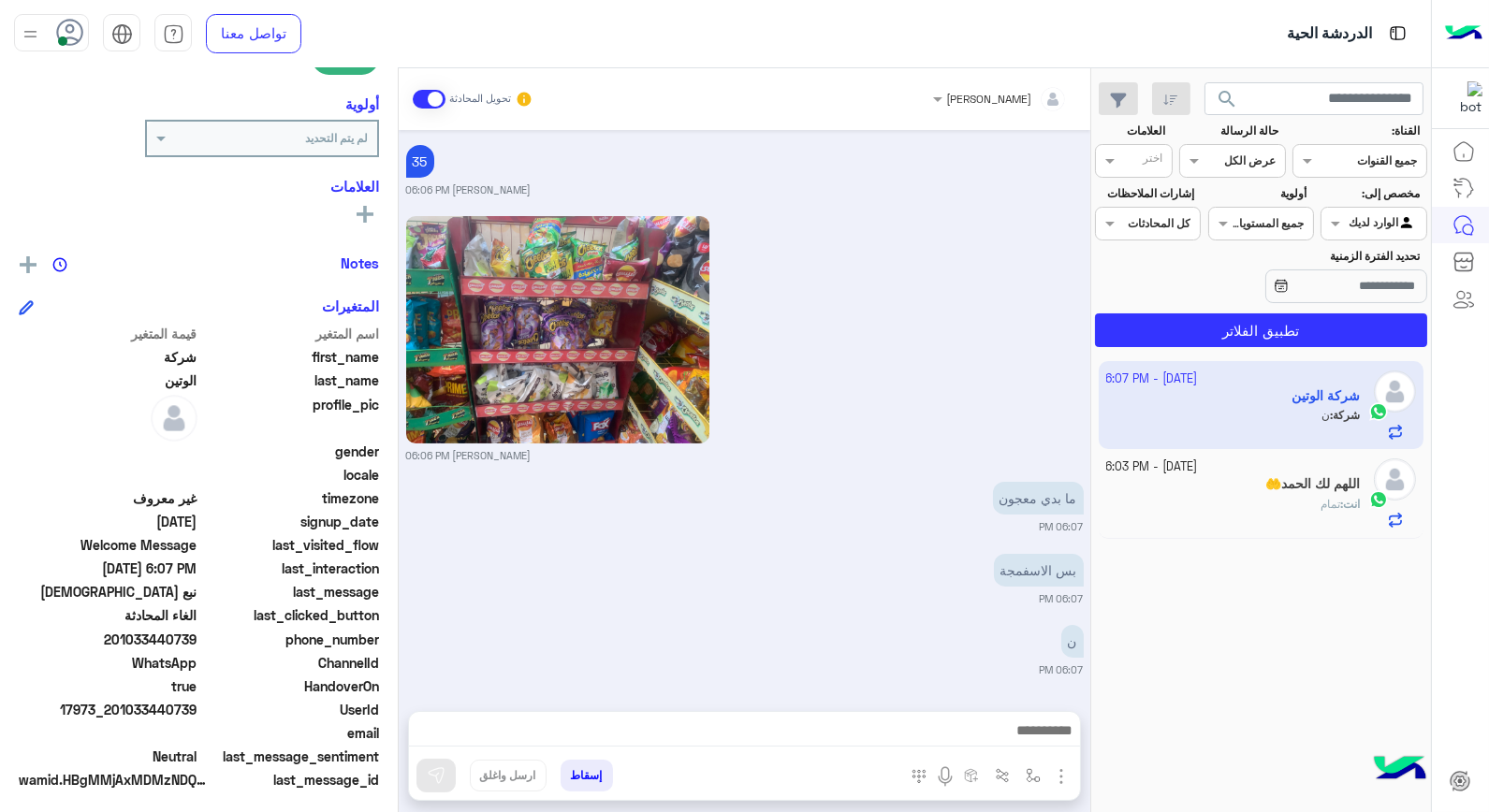
scroll to position [271, 0]
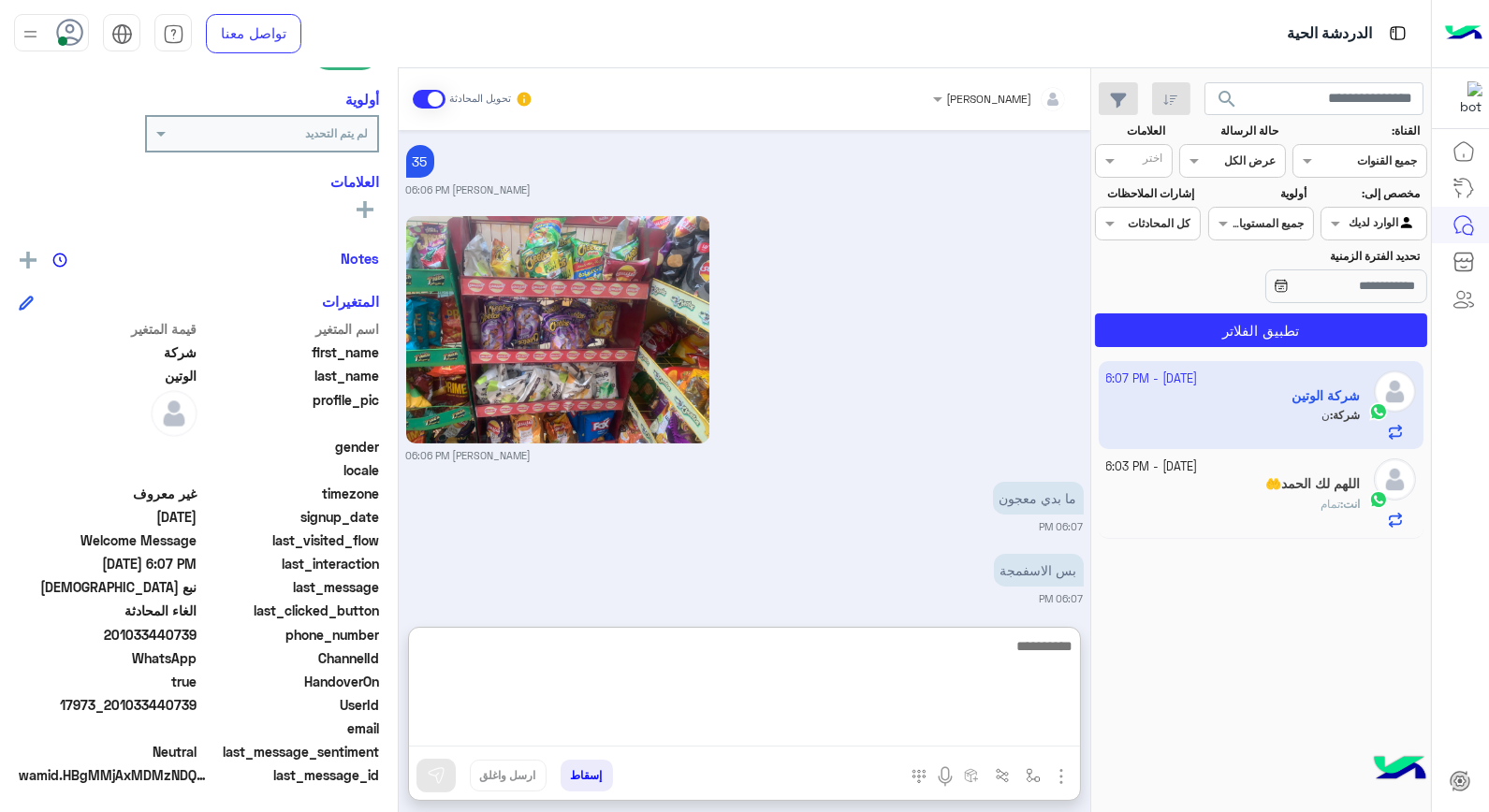
click at [932, 734] on textarea at bounding box center [744, 690] width 671 height 113
type textarea "***"
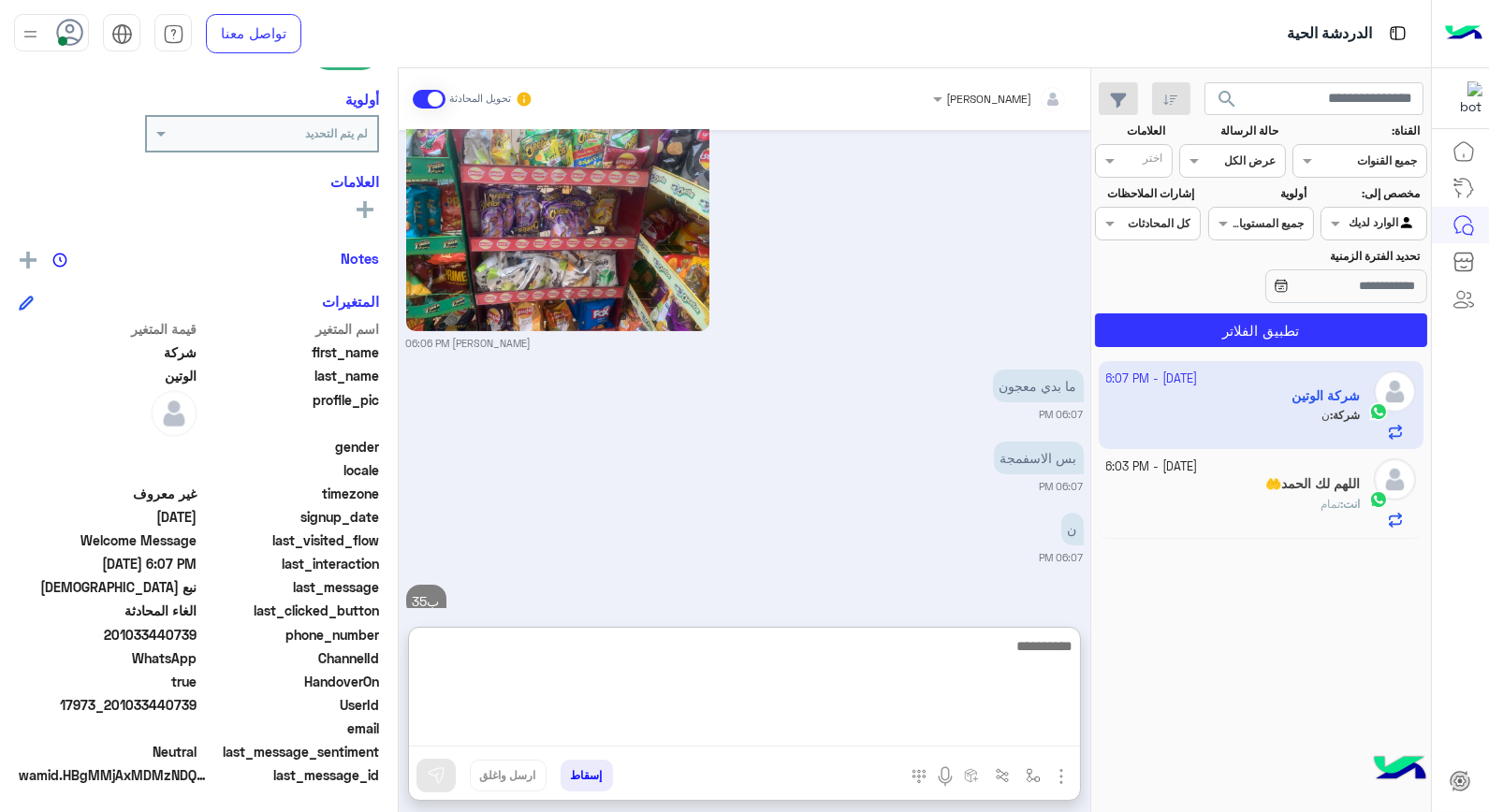
scroll to position [1250, 0]
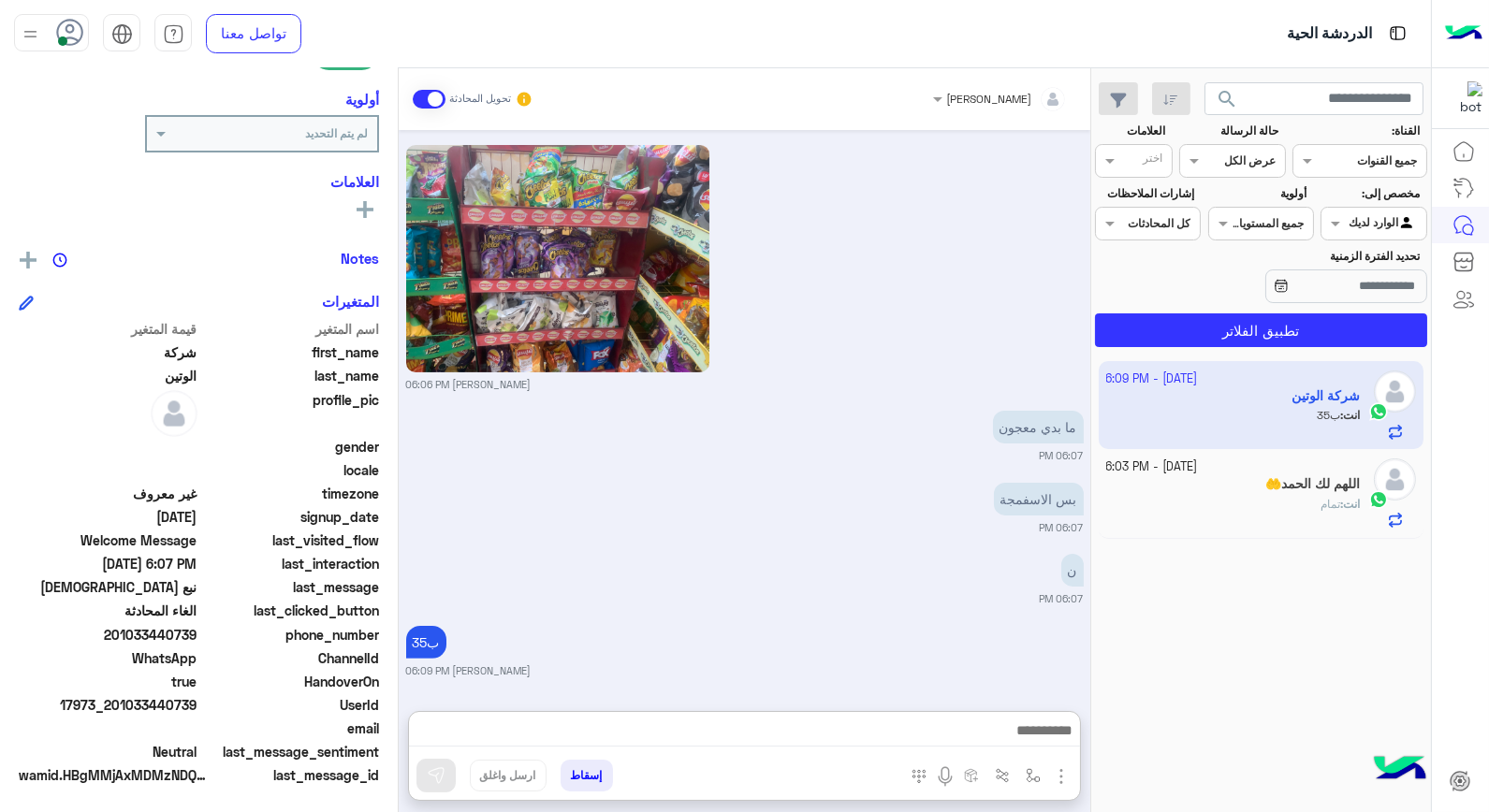
click at [1191, 506] on div "انت : تمام" at bounding box center [1234, 512] width 255 height 33
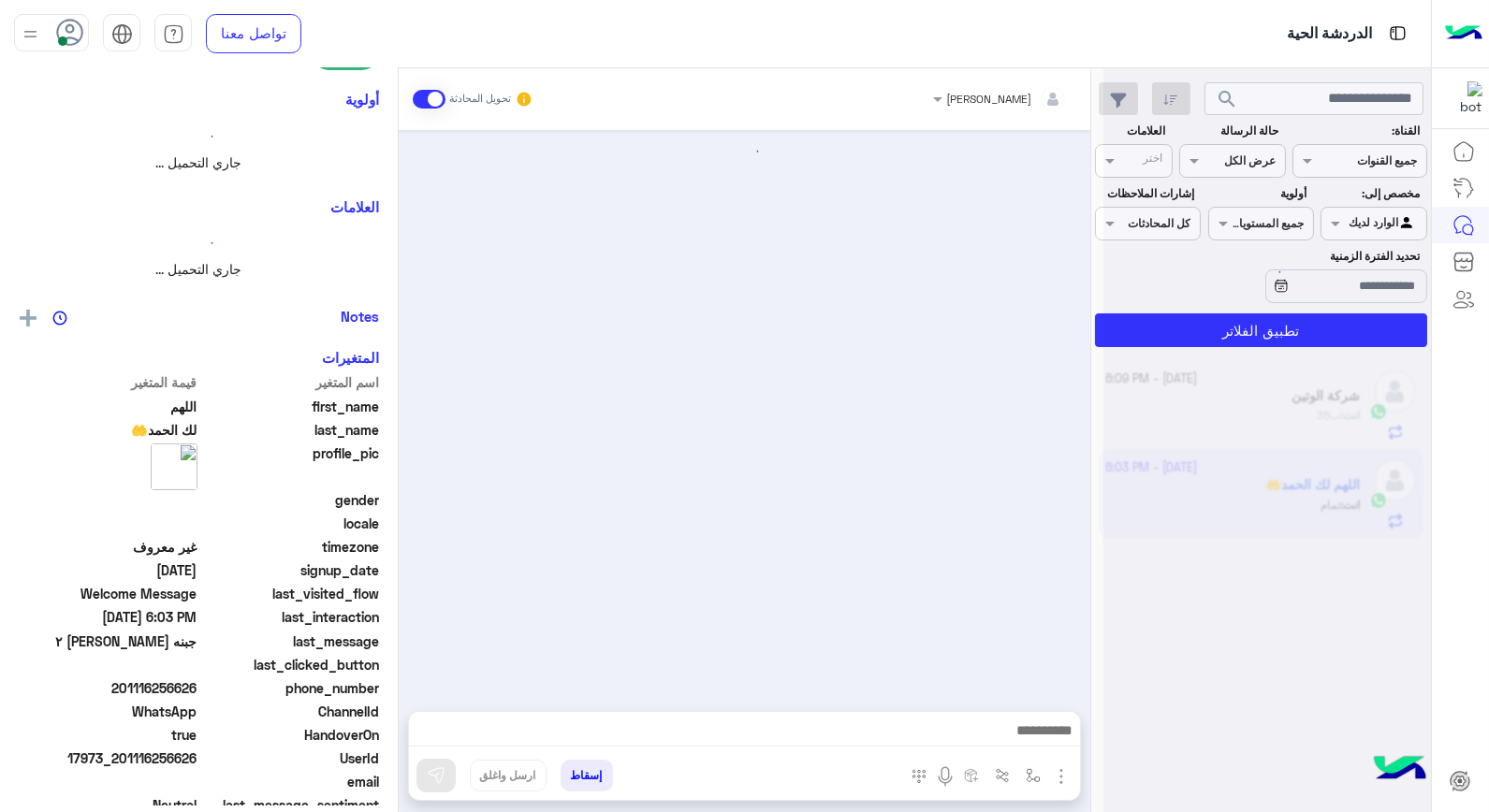
click at [1191, 506] on div at bounding box center [1268, 414] width 327 height 812
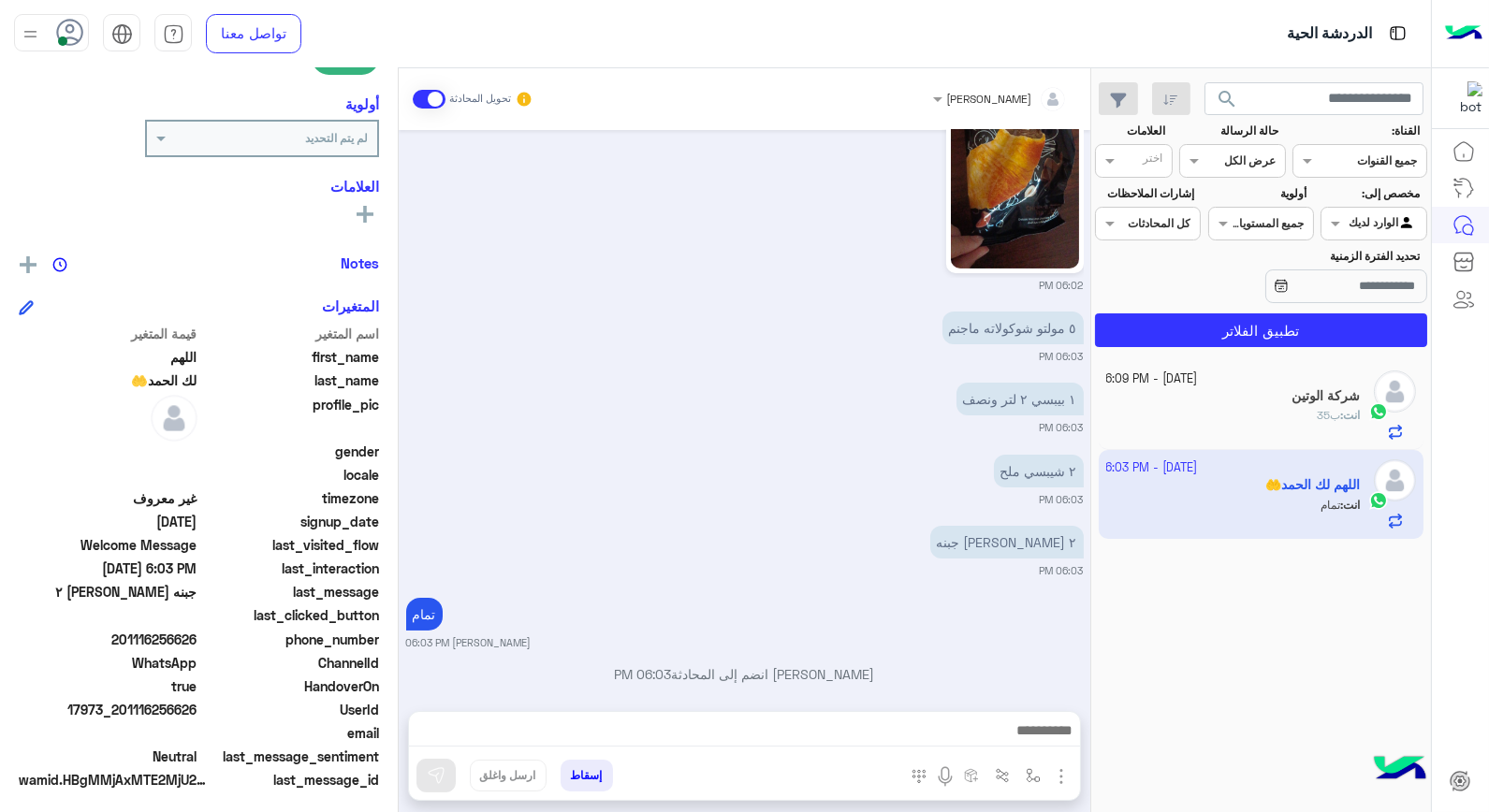
scroll to position [271, 0]
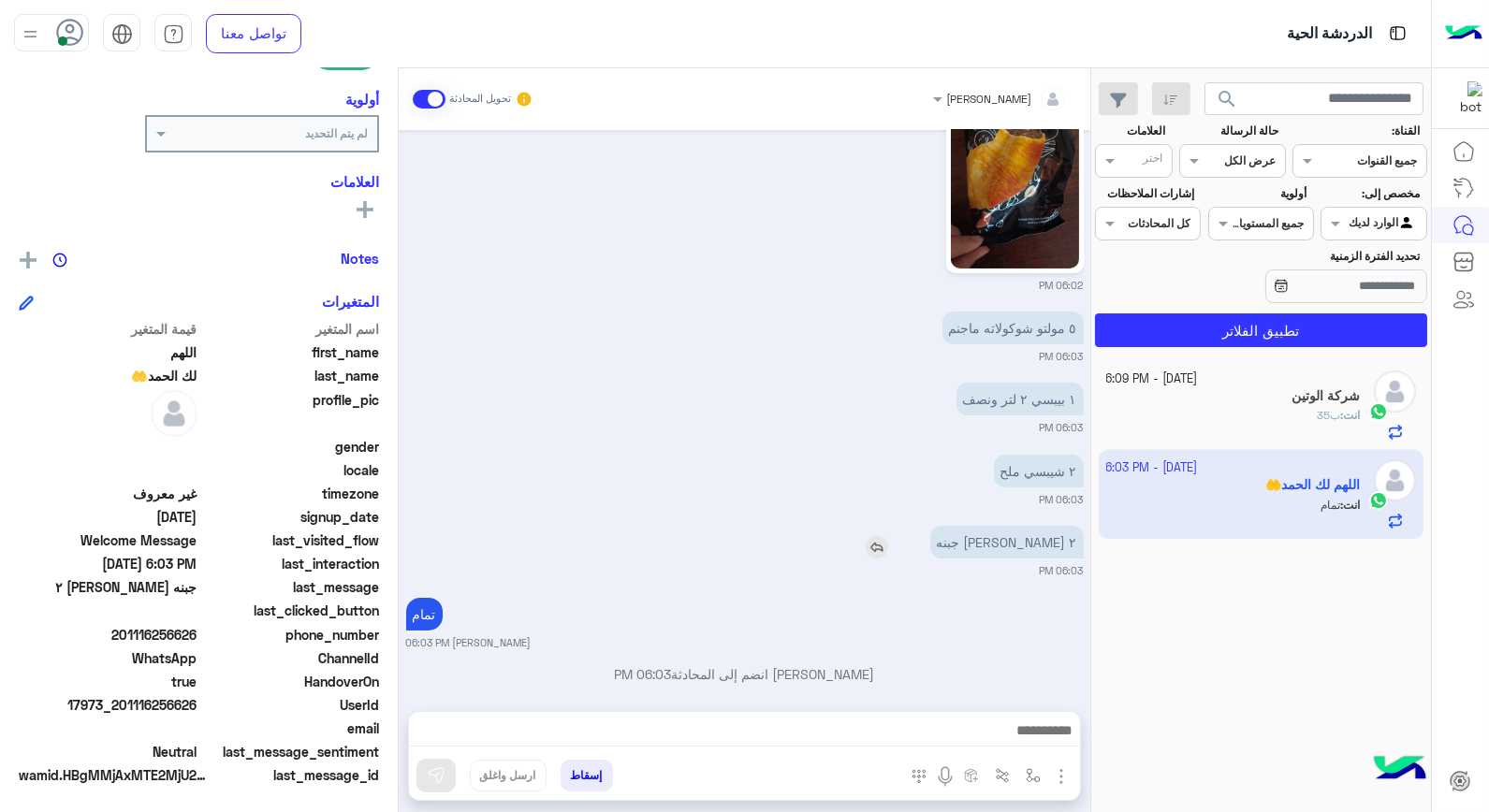
click at [888, 536] on img at bounding box center [877, 546] width 22 height 22
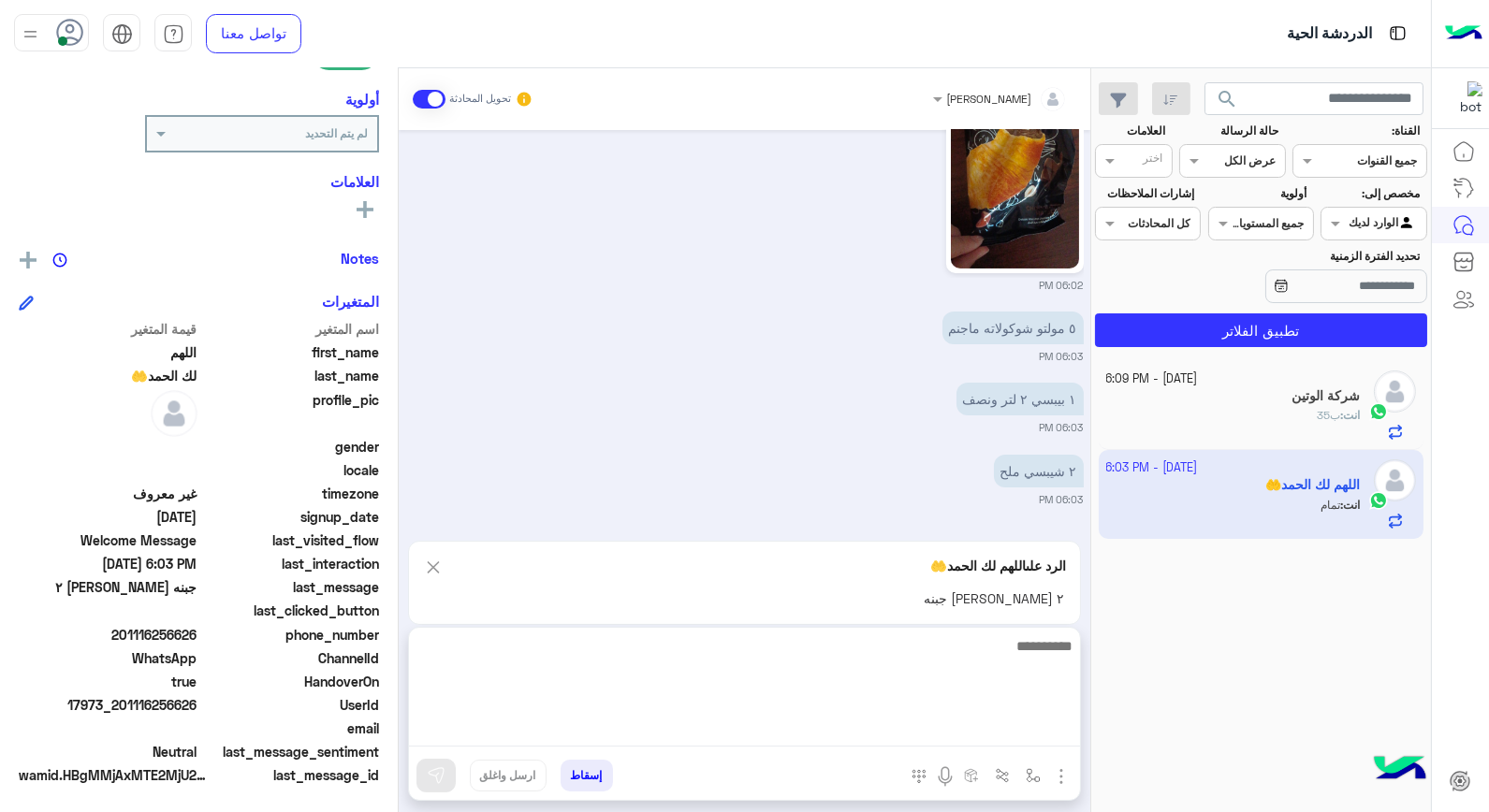
click at [1013, 725] on textarea at bounding box center [744, 690] width 671 height 113
type textarea "*****"
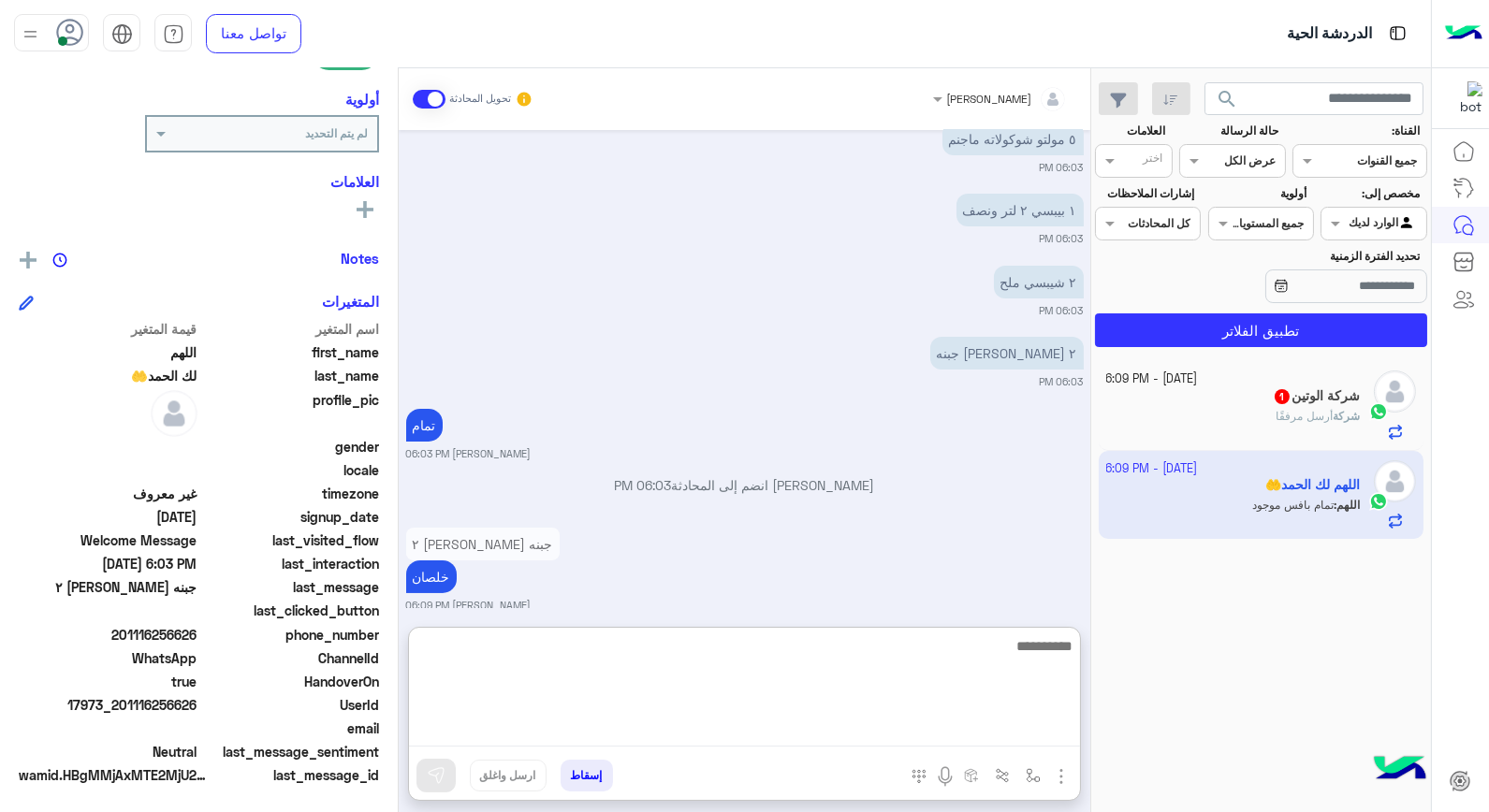
scroll to position [777, 0]
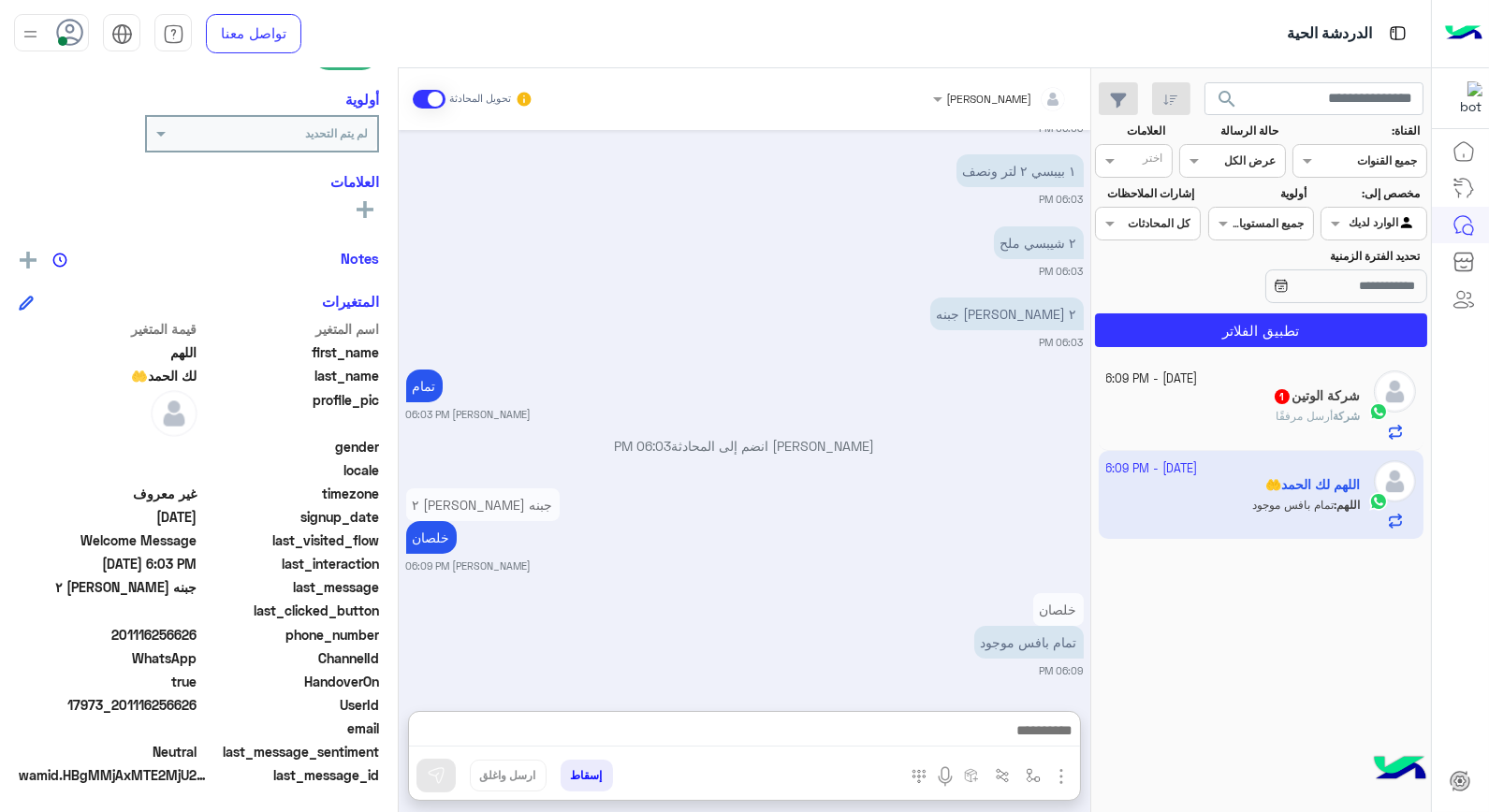
click at [1232, 412] on div "شركة أرسل مرفقًا" at bounding box center [1234, 424] width 255 height 33
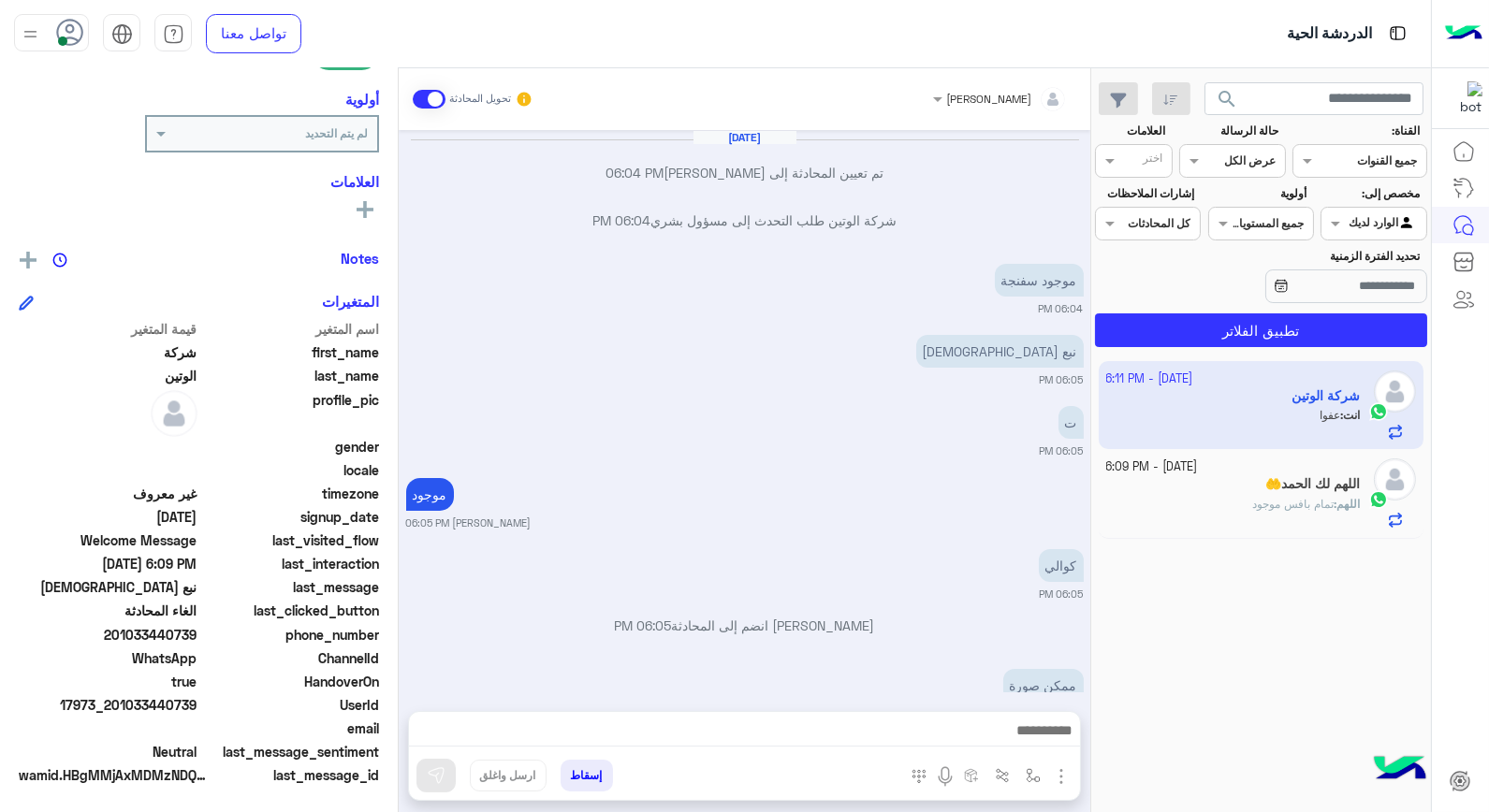
scroll to position [1042, 0]
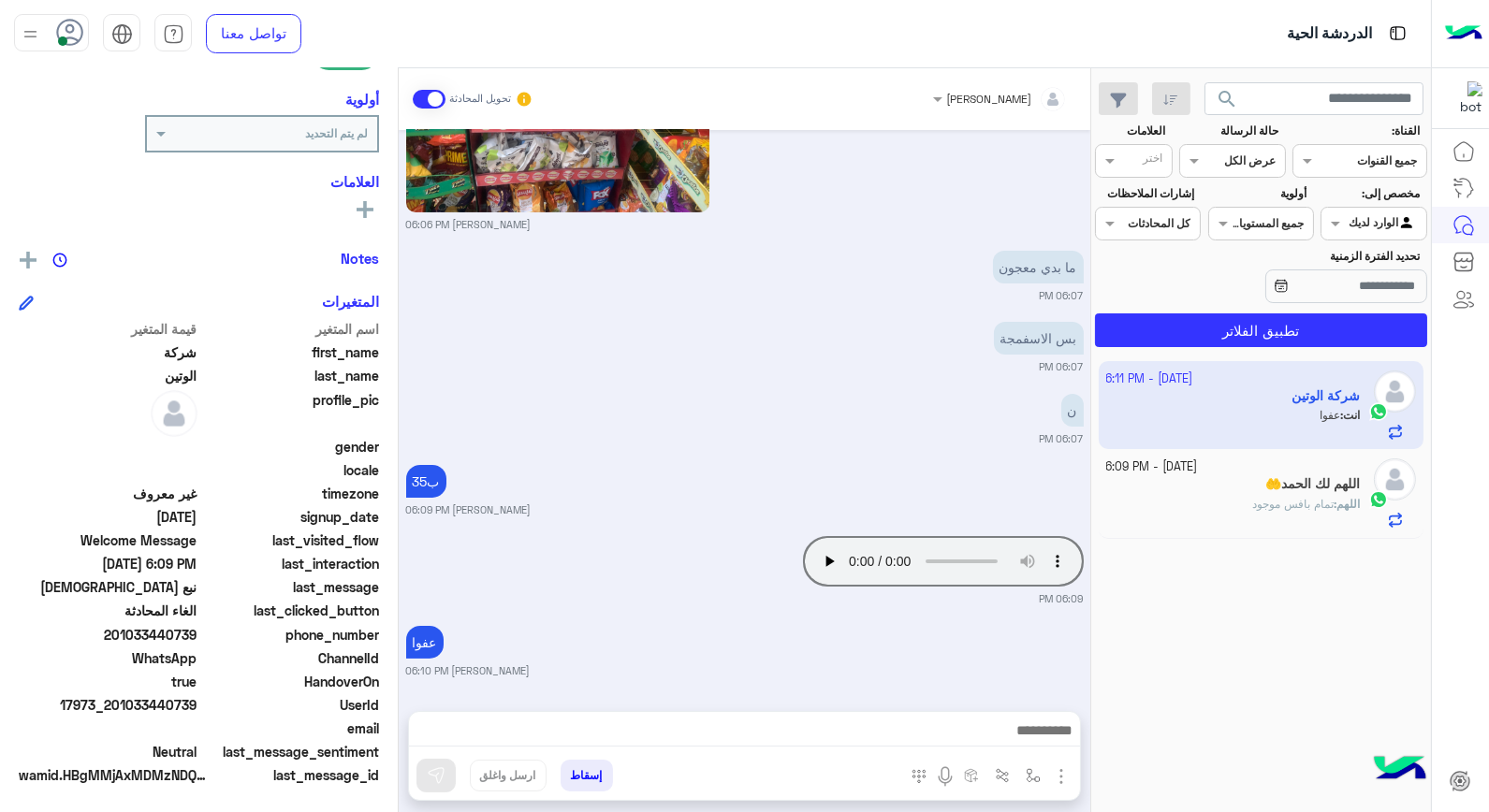
click at [1268, 502] on span "تمام بافس موجود" at bounding box center [1293, 503] width 82 height 14
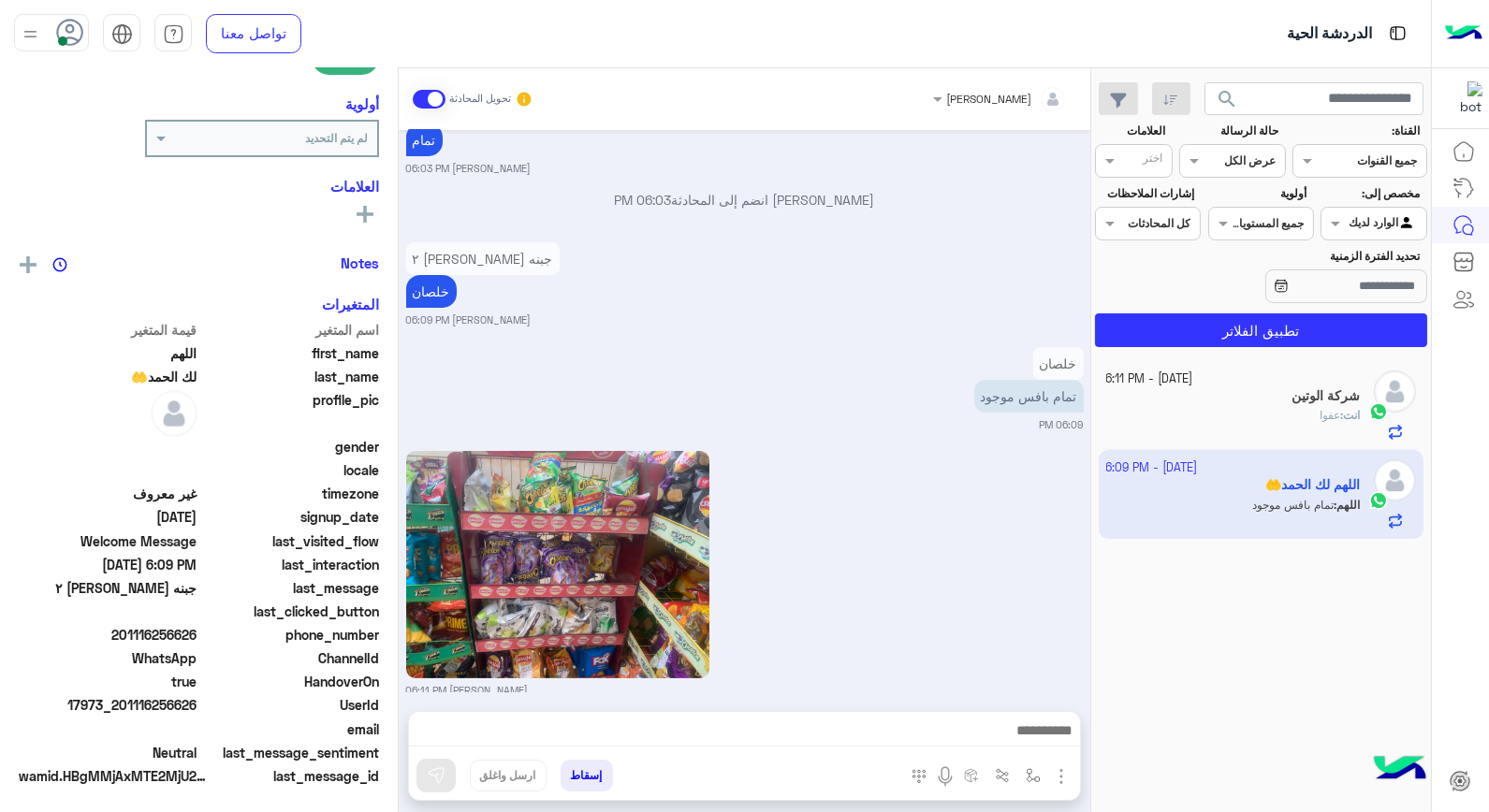
scroll to position [271, 0]
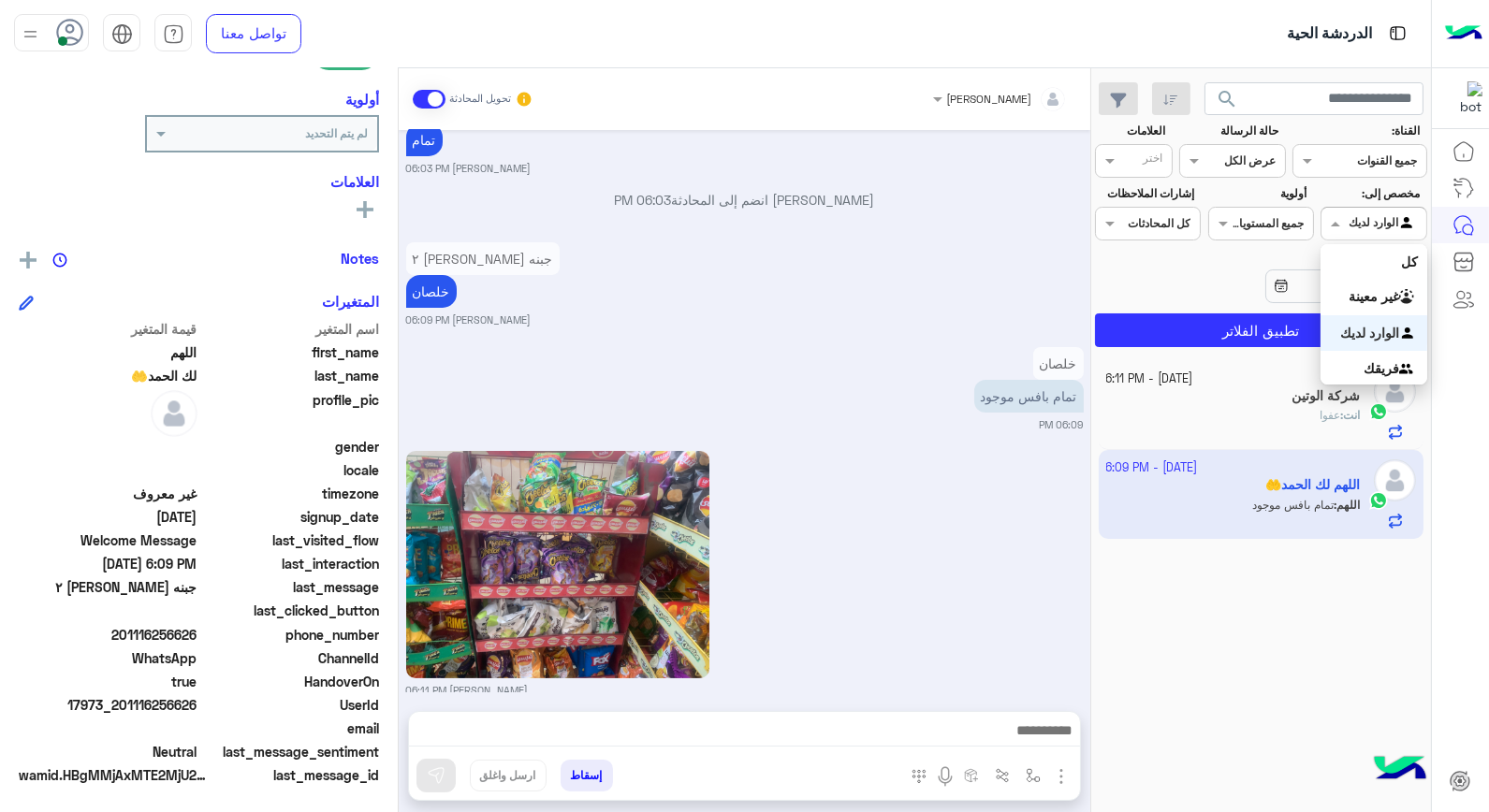
click at [1330, 222] on span at bounding box center [1333, 223] width 23 height 19
click at [1374, 302] on div "غير معينة" at bounding box center [1373, 297] width 106 height 37
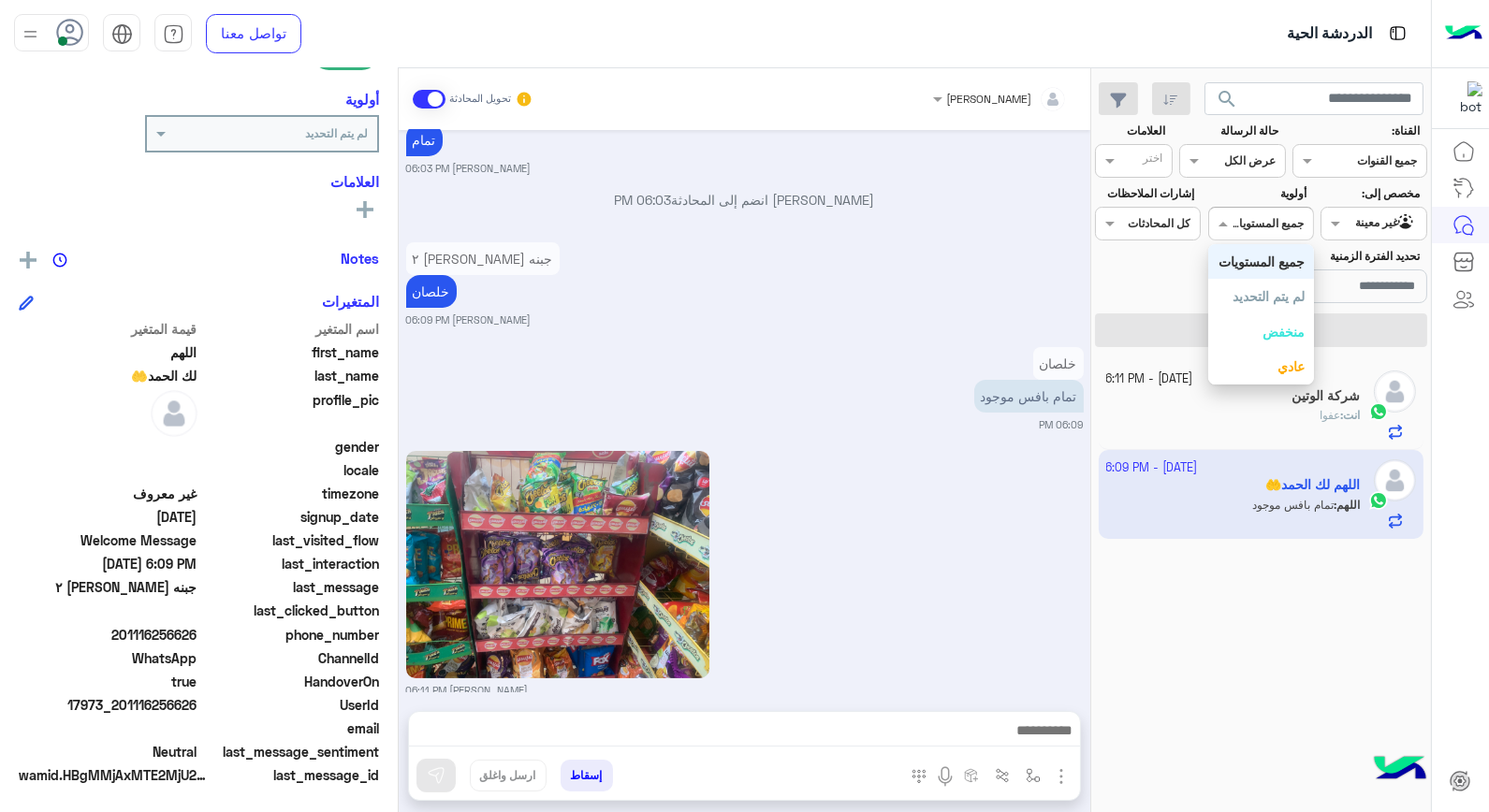
click at [1277, 224] on input "text" at bounding box center [1282, 222] width 43 height 17
click at [1280, 266] on b "جميع المستويات" at bounding box center [1261, 262] width 86 height 16
click at [1348, 221] on div at bounding box center [1373, 221] width 104 height 17
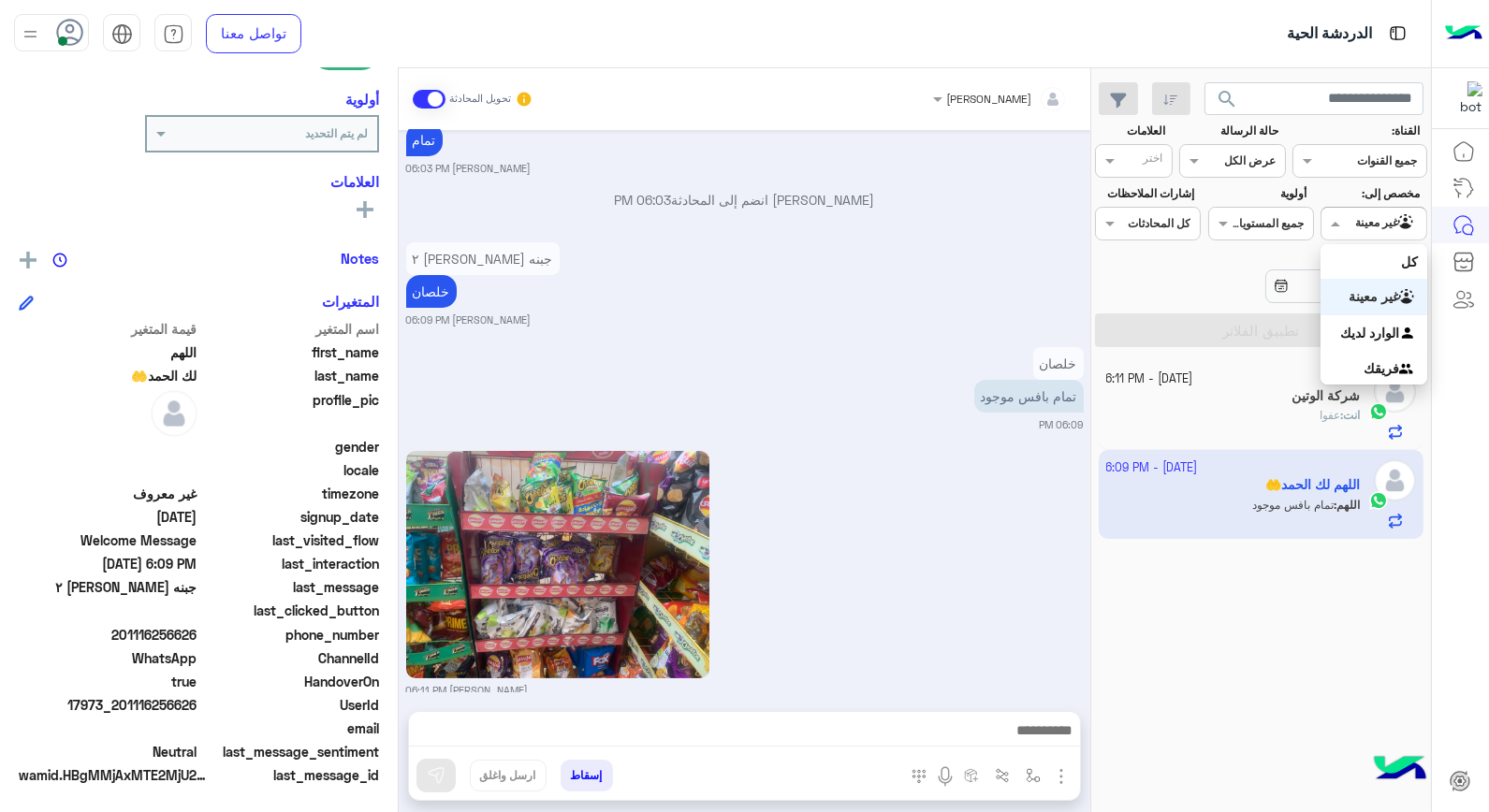
click at [1369, 296] on b "غير معينة" at bounding box center [1374, 296] width 51 height 16
click at [1367, 294] on input "تحديد الفترة الزمنية" at bounding box center [1347, 286] width 162 height 34
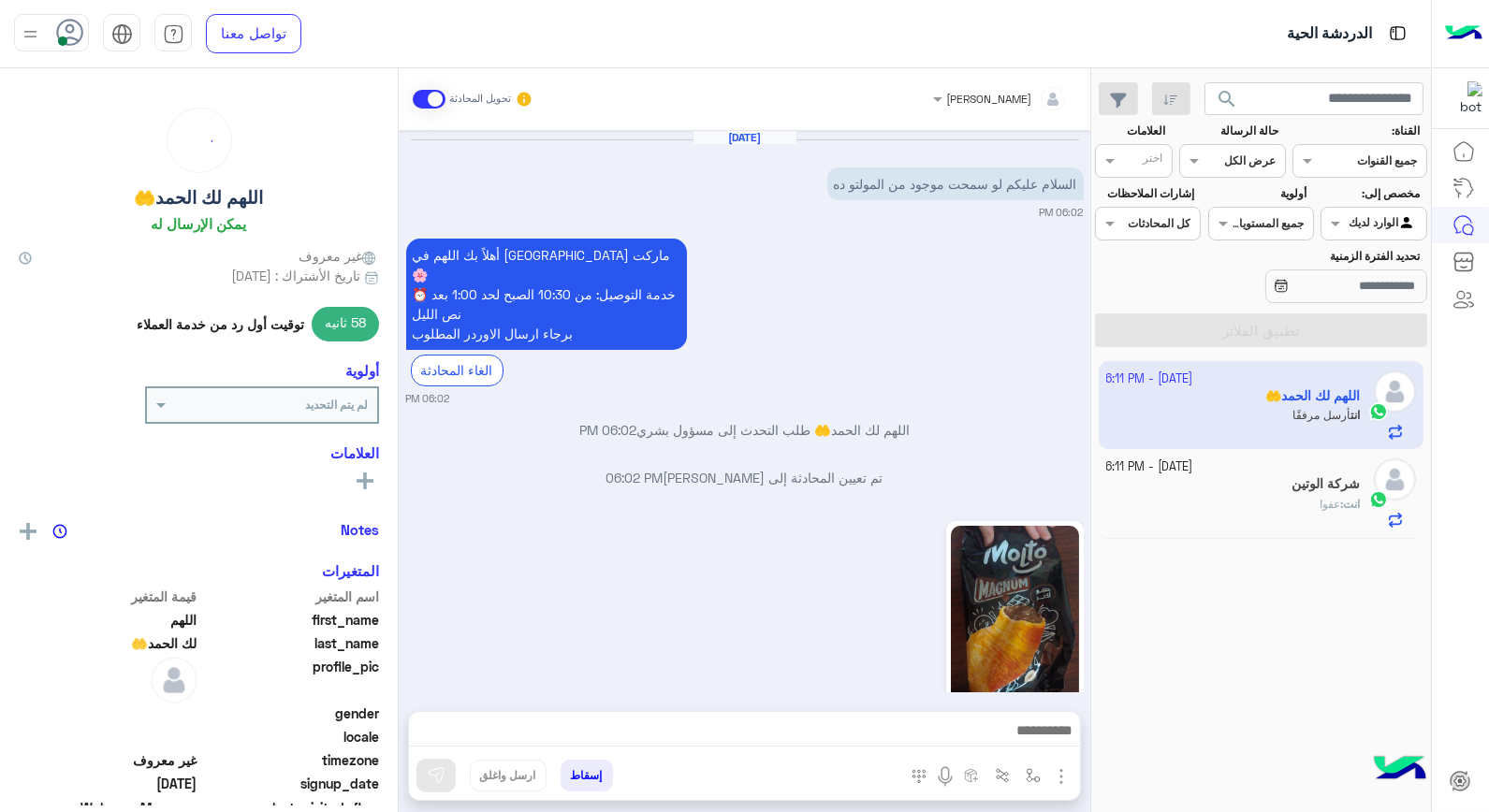
scroll to position [959, 0]
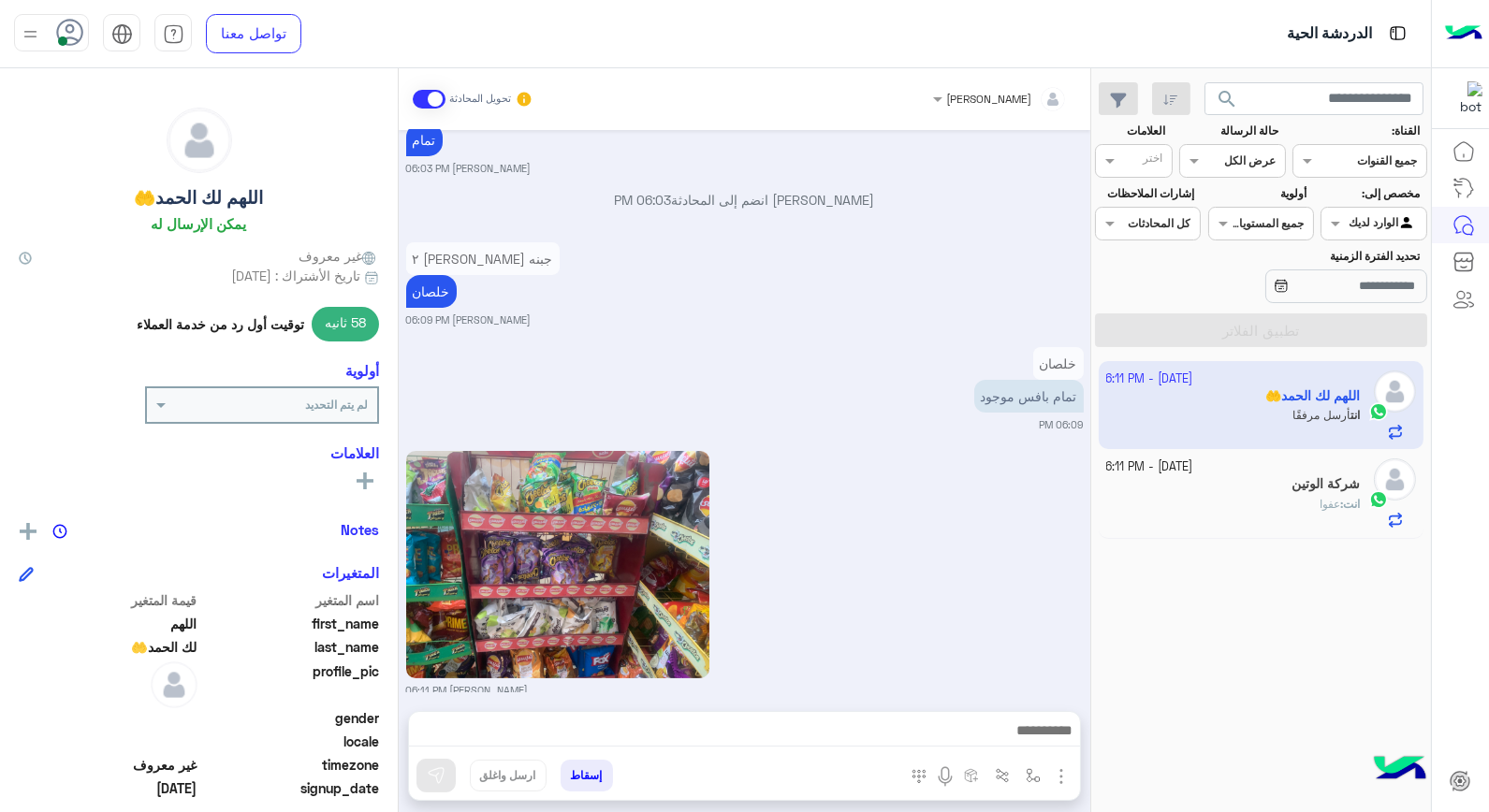
click at [1369, 226] on div at bounding box center [1373, 221] width 104 height 17
click at [1382, 299] on b "غير معينة" at bounding box center [1374, 296] width 51 height 16
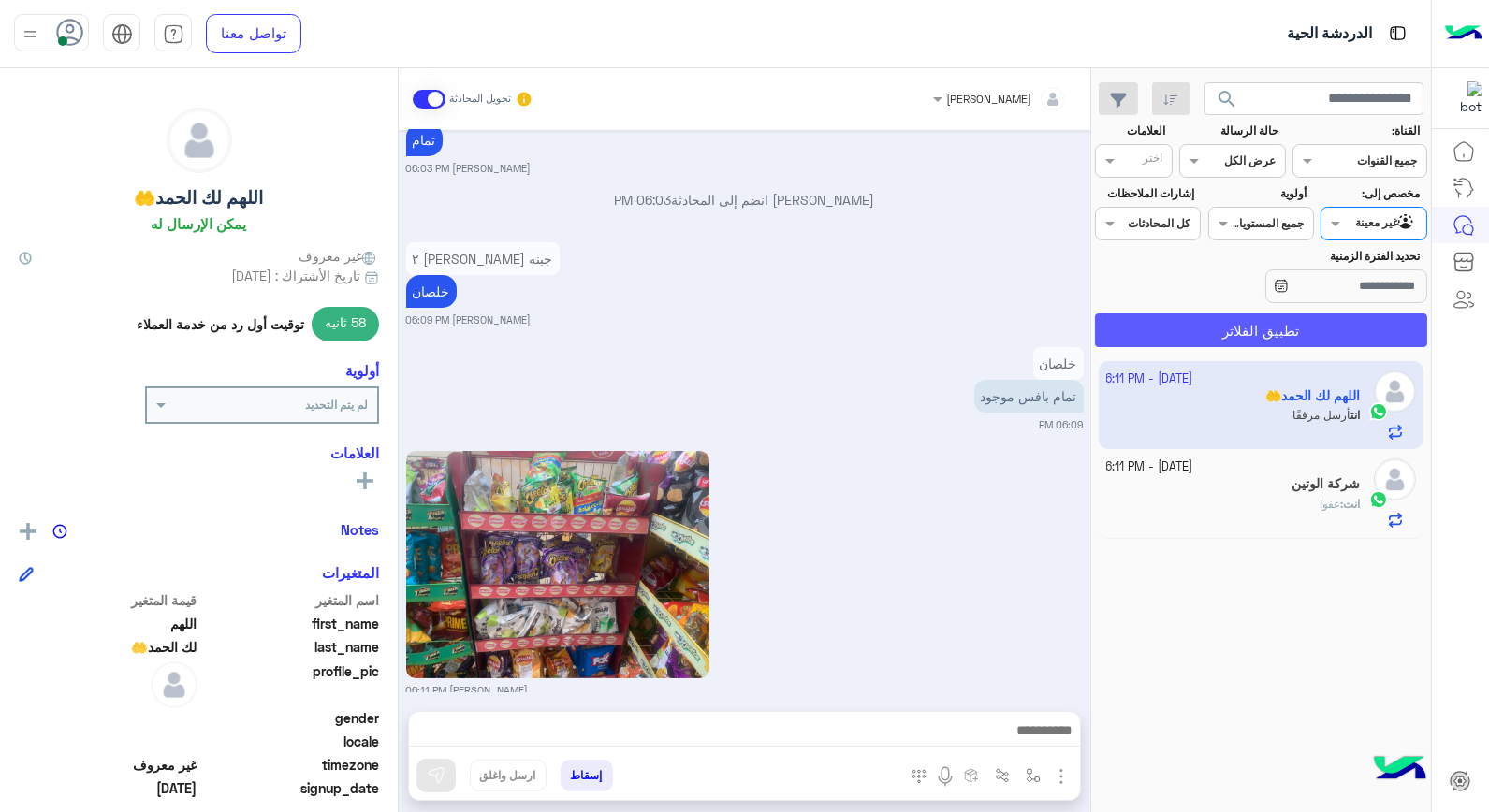
click at [1385, 329] on button "تطبيق الفلاتر" at bounding box center [1261, 330] width 332 height 34
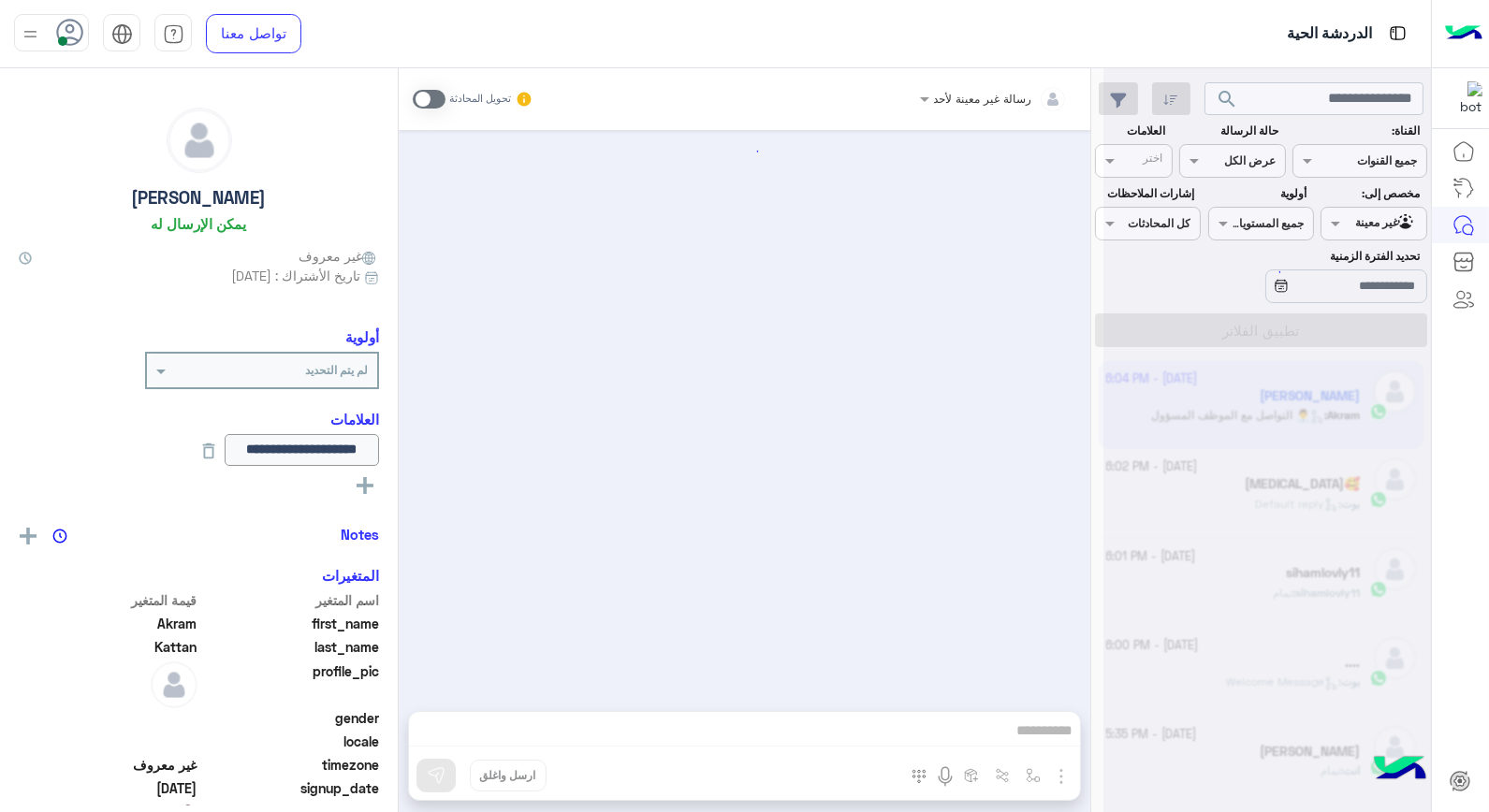
scroll to position [1048, 0]
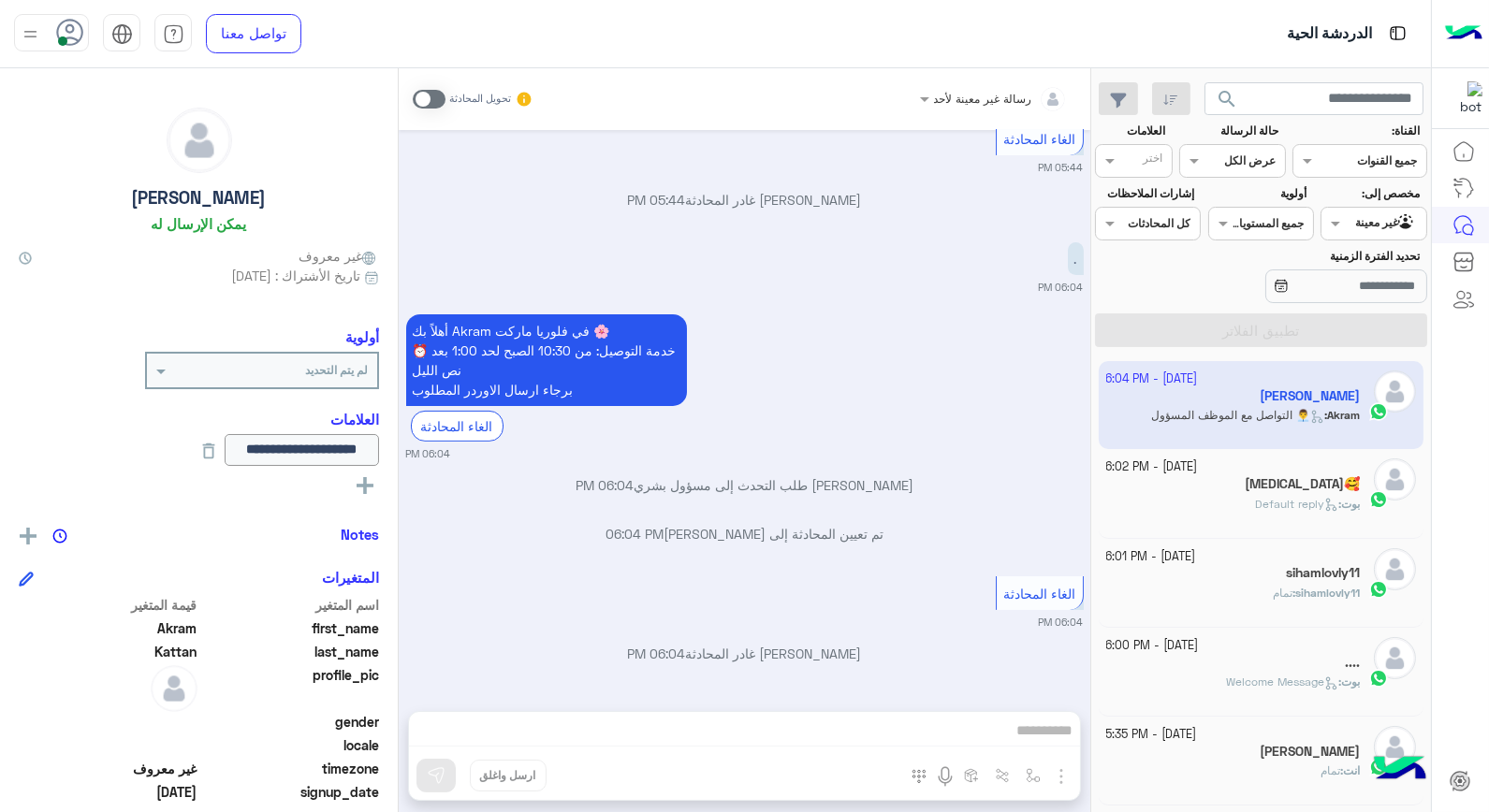
click at [1268, 500] on span "Default reply" at bounding box center [1296, 503] width 84 height 14
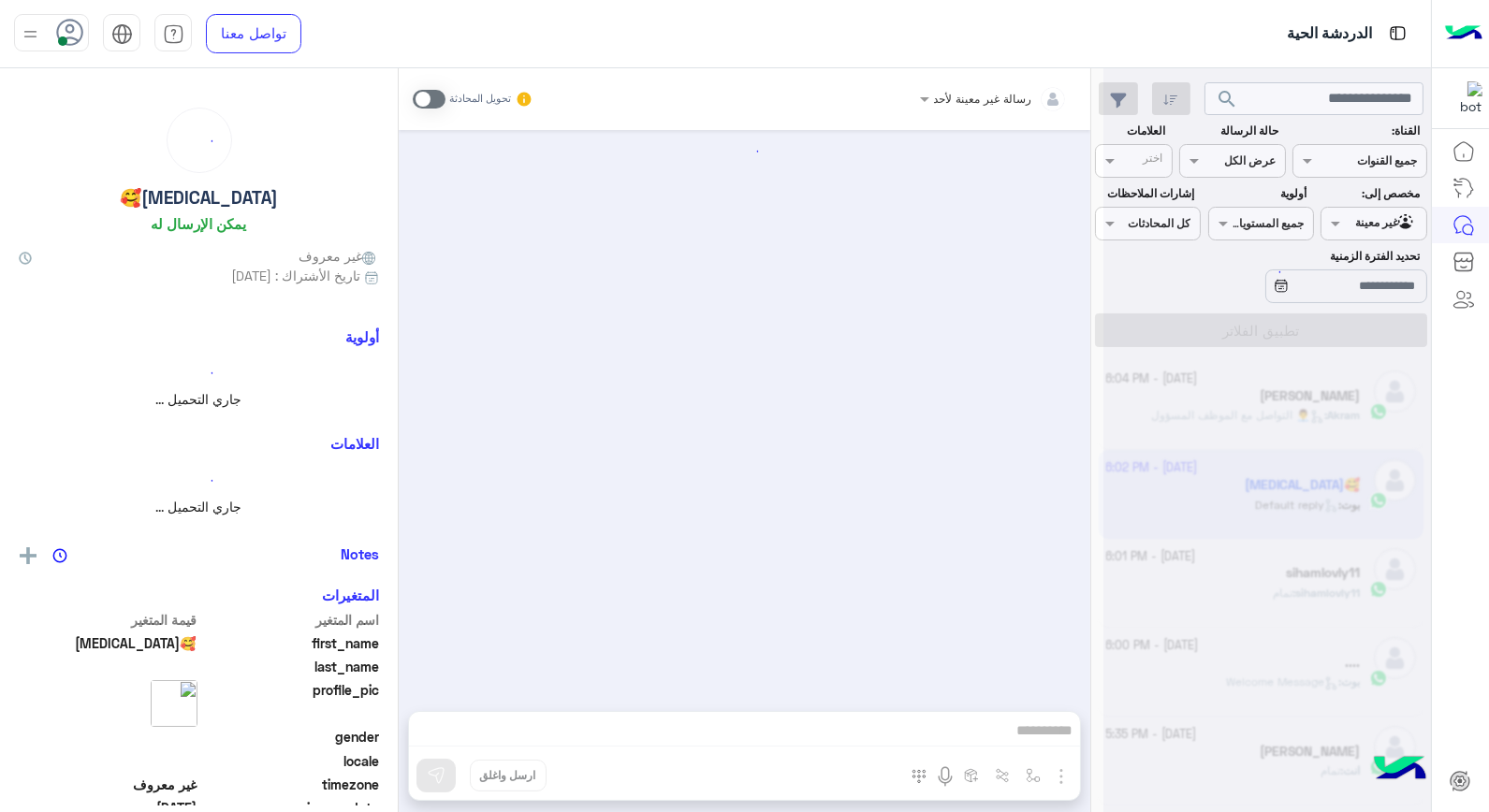
click at [1268, 500] on div at bounding box center [1268, 414] width 327 height 812
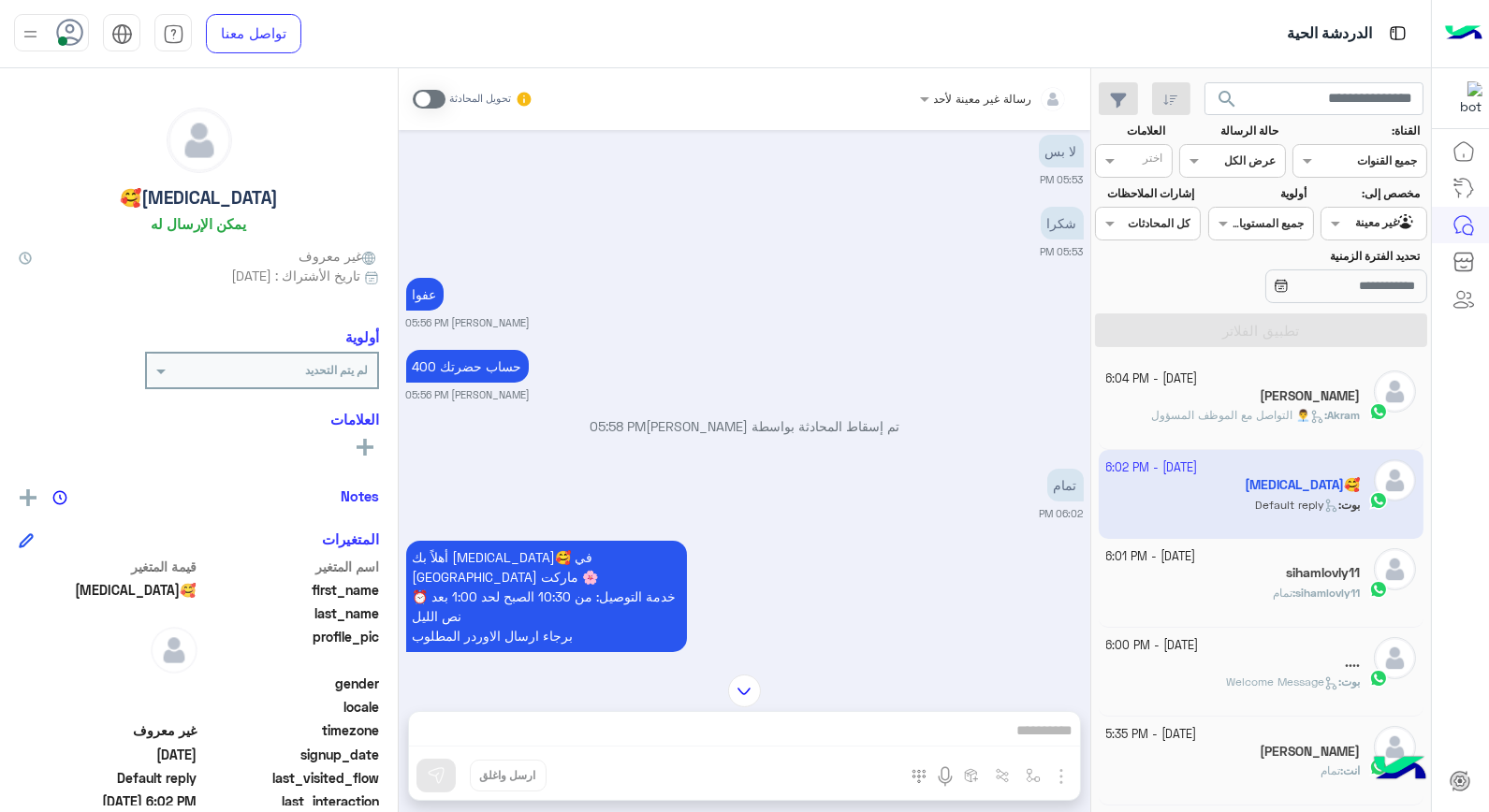
scroll to position [933, 0]
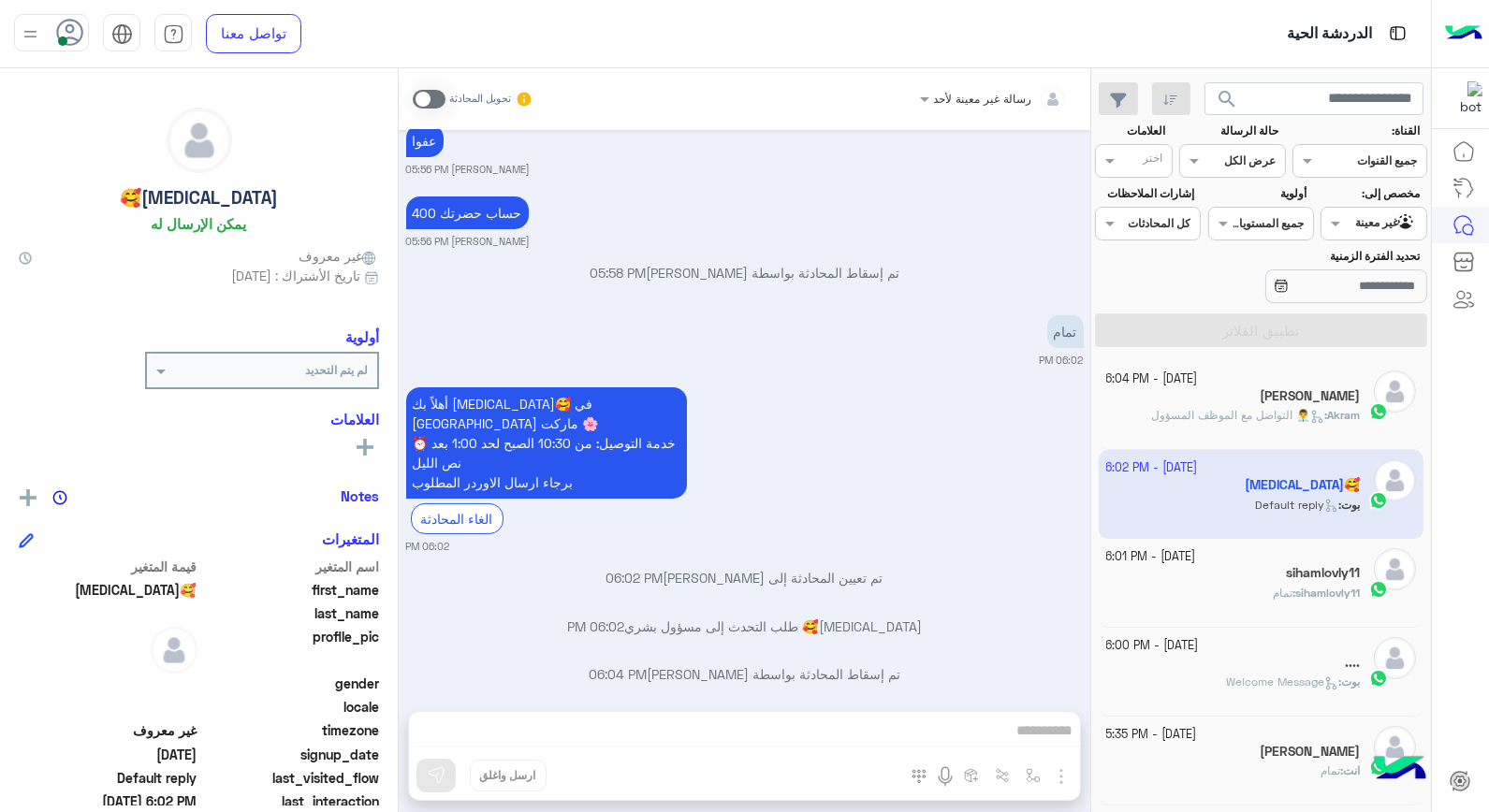
click at [1325, 588] on span "sihamlovly11" at bounding box center [1327, 593] width 64 height 14
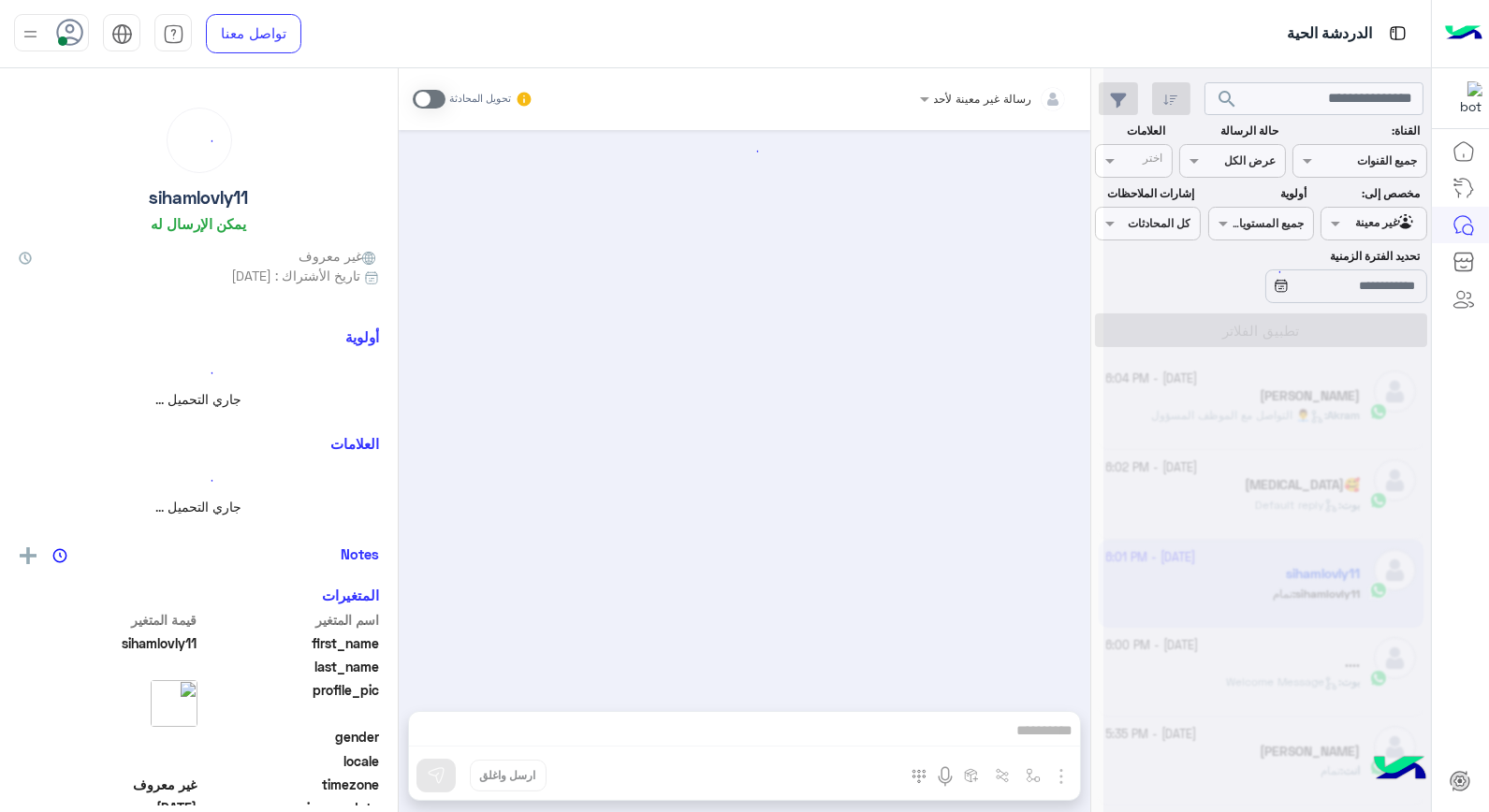
click at [1325, 588] on div at bounding box center [1268, 414] width 327 height 812
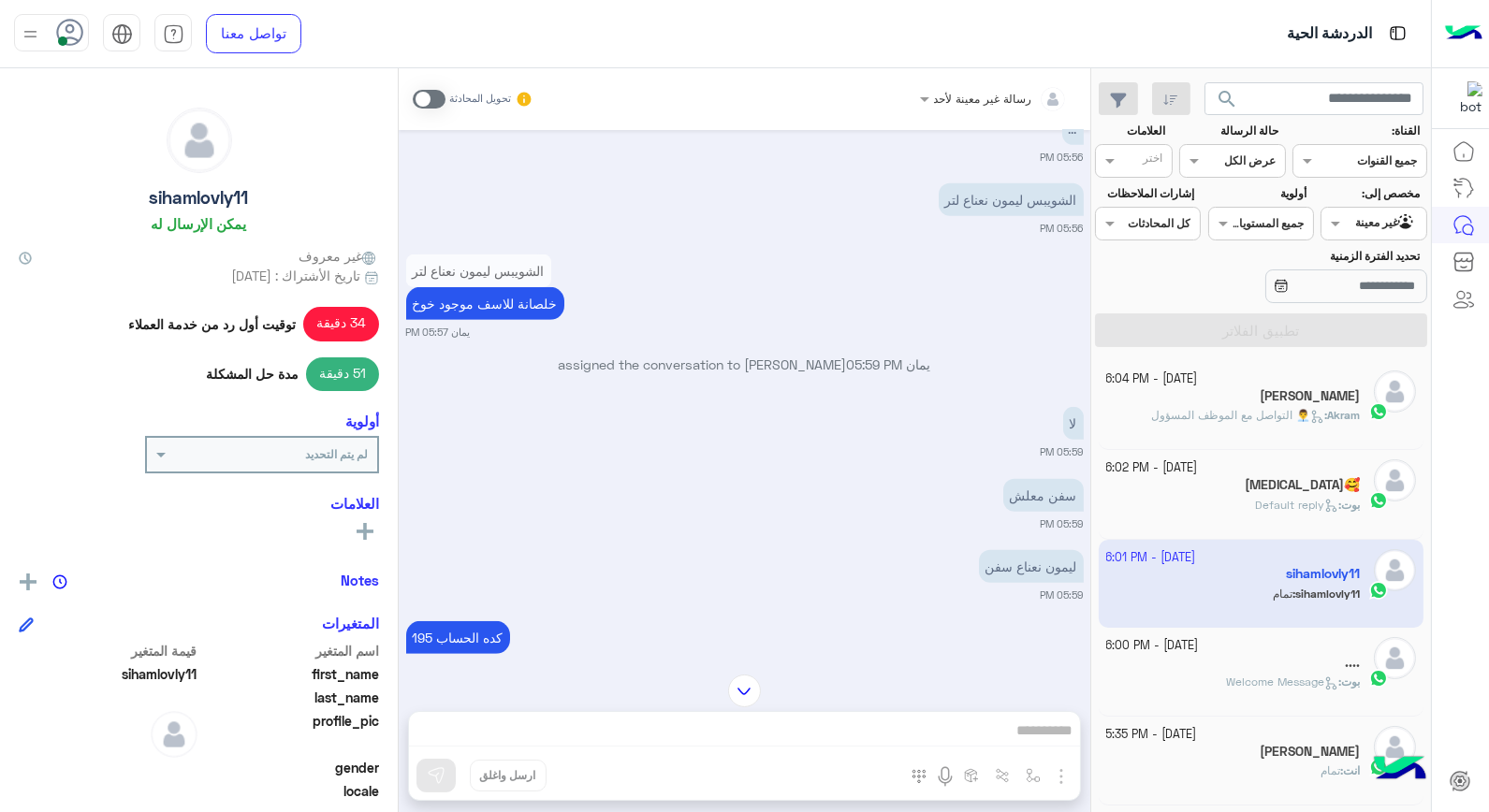
scroll to position [2326, 0]
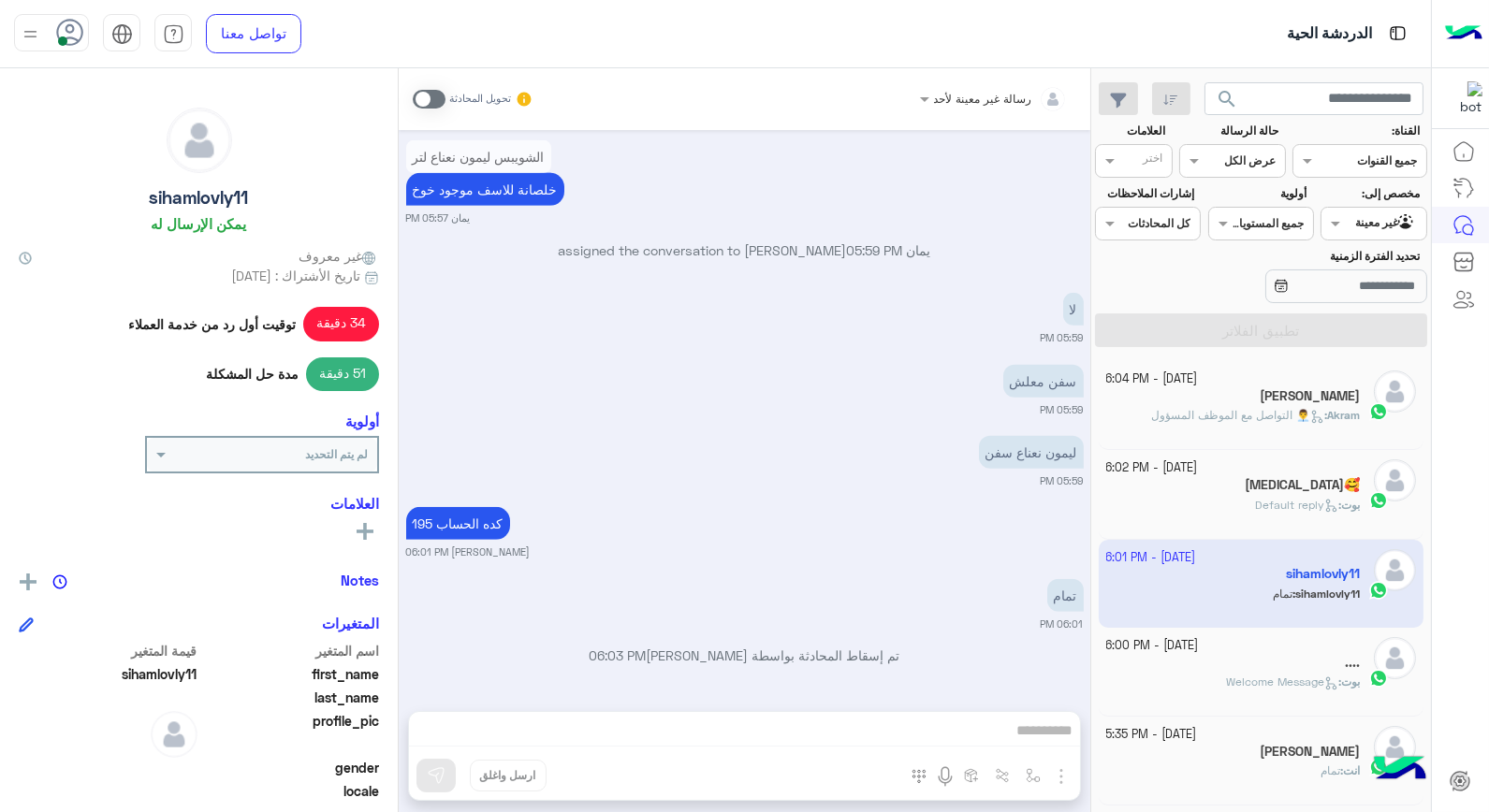
click at [1383, 224] on input "text" at bounding box center [1396, 222] width 43 height 17
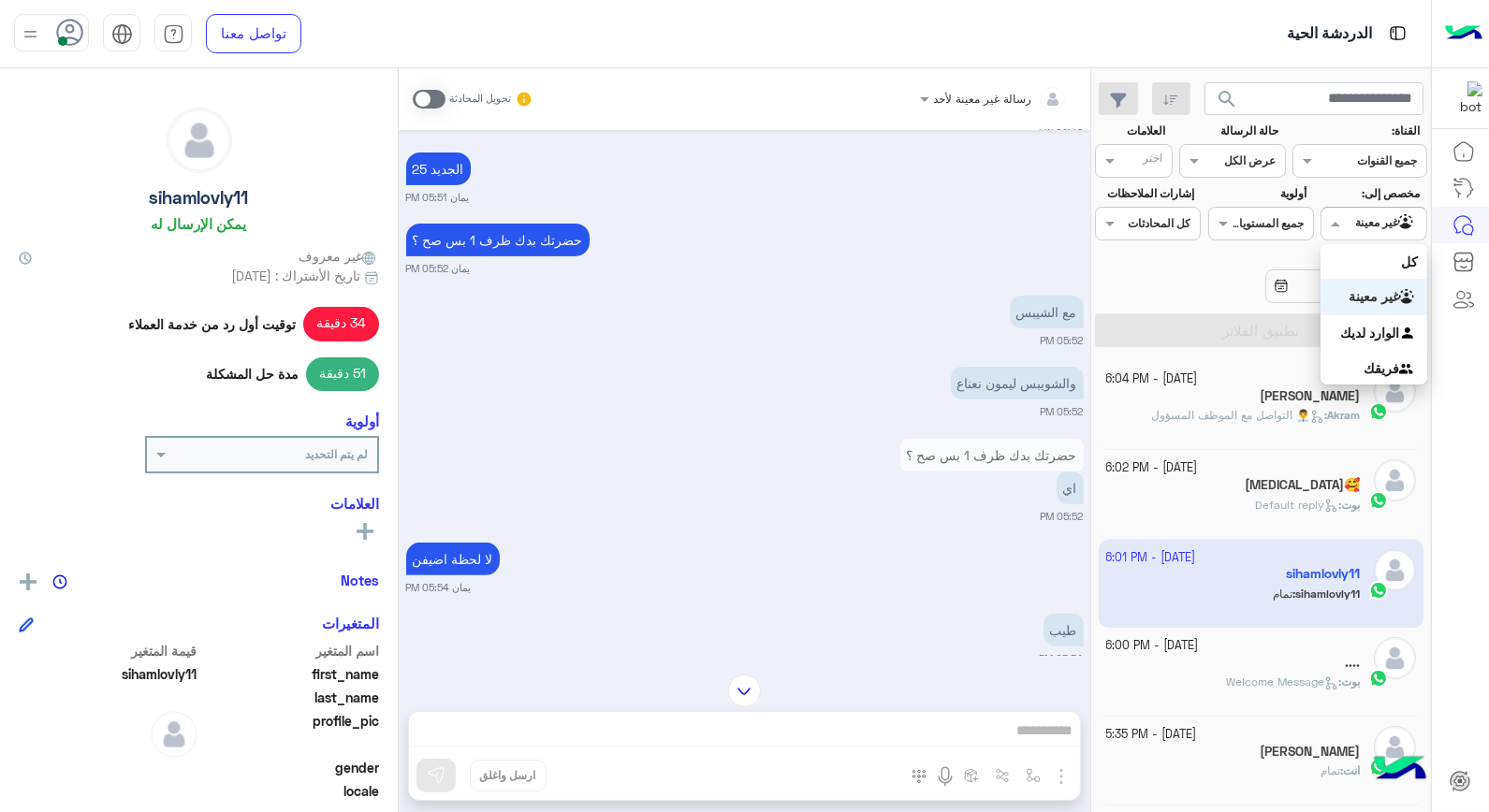
scroll to position [1390, 0]
drag, startPoint x: 1387, startPoint y: 328, endPoint x: 1382, endPoint y: 343, distance: 15.8
click at [1383, 325] on b "الوارد لديك" at bounding box center [1370, 333] width 59 height 16
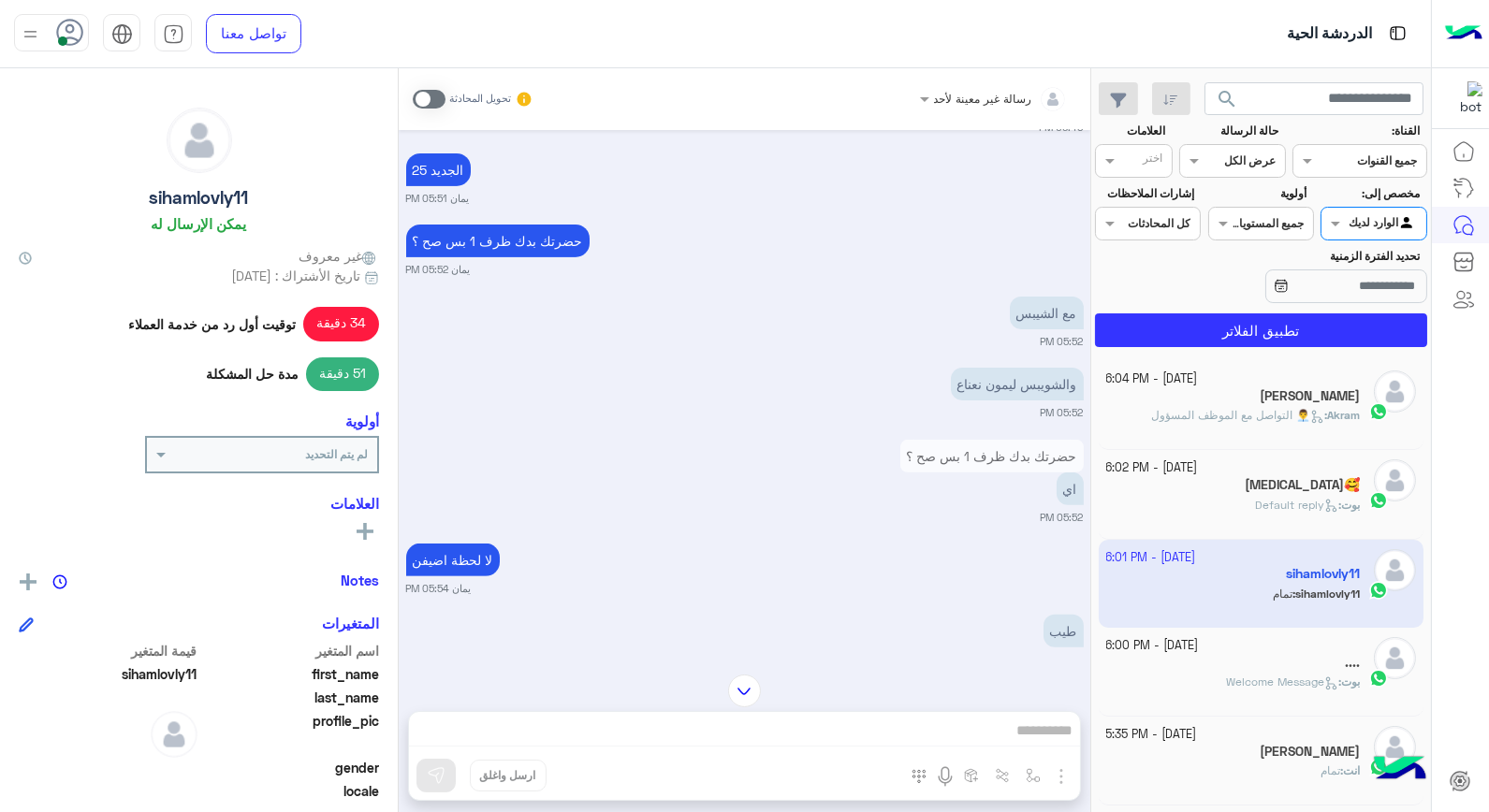
click at [1353, 231] on div "الوارد لديك" at bounding box center [1383, 223] width 68 height 18
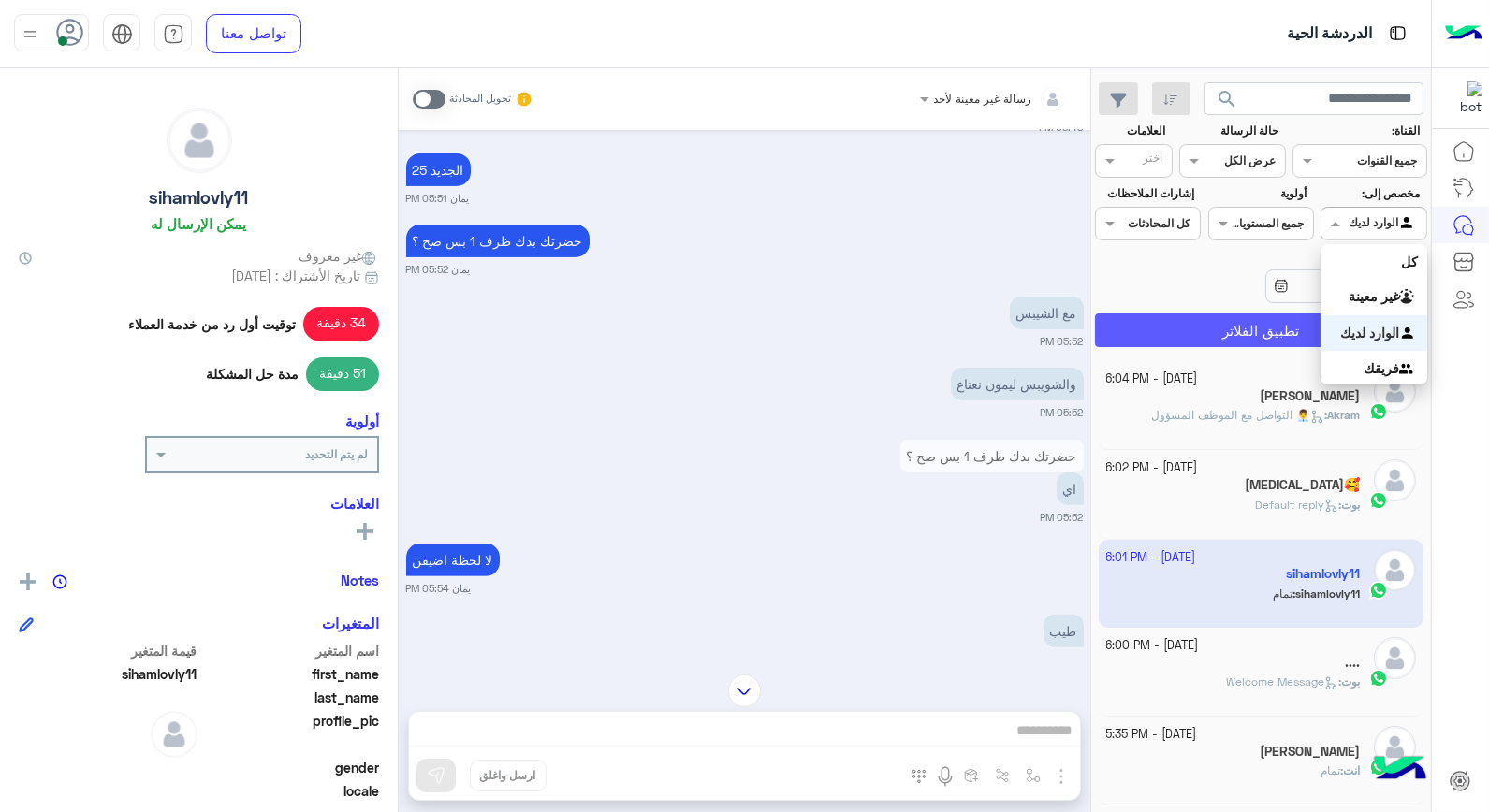
click at [1370, 331] on b "الوارد لديك" at bounding box center [1370, 333] width 59 height 16
click at [1335, 329] on button "تطبيق الفلاتر" at bounding box center [1261, 330] width 332 height 34
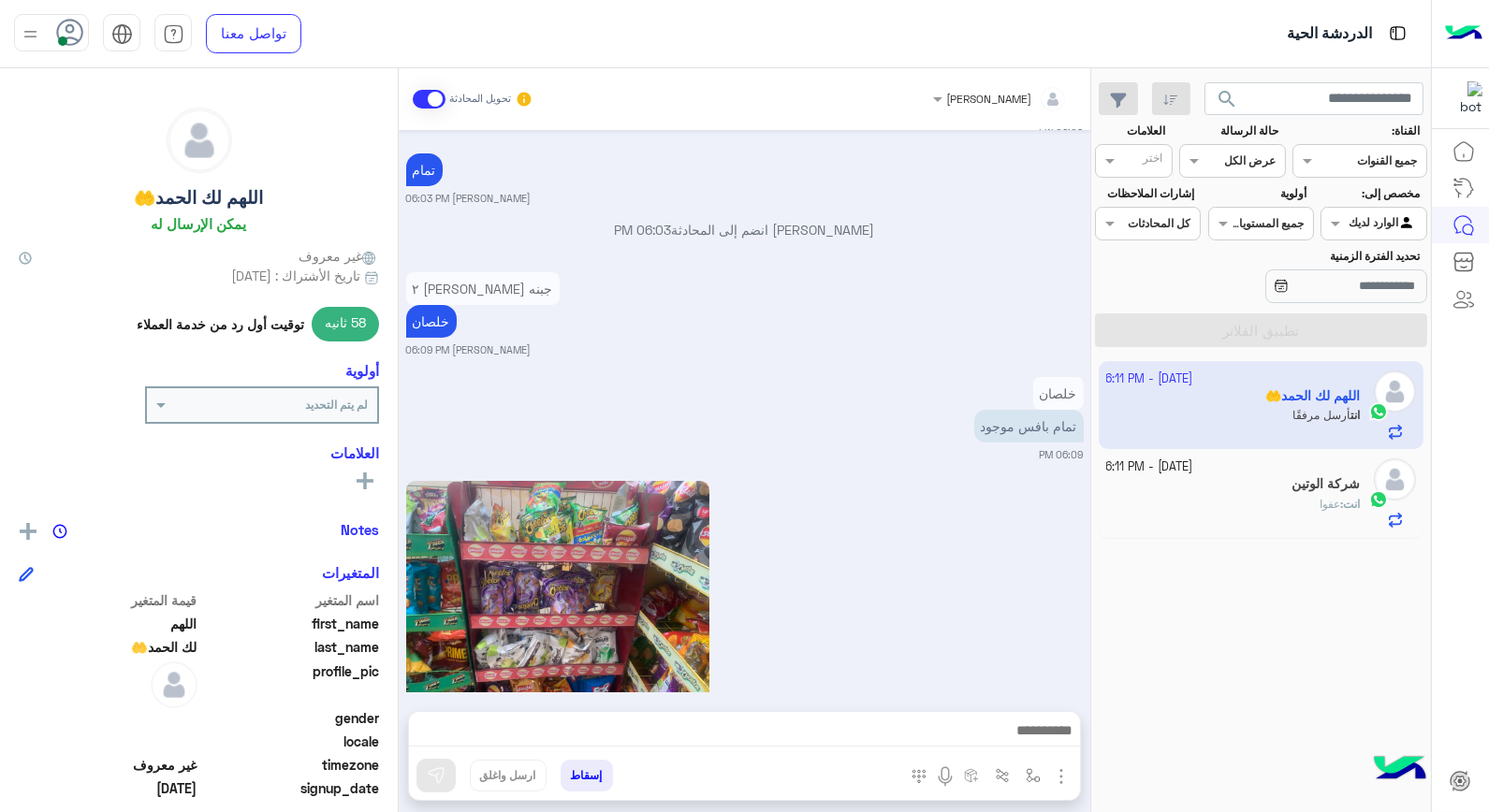
scroll to position [959, 0]
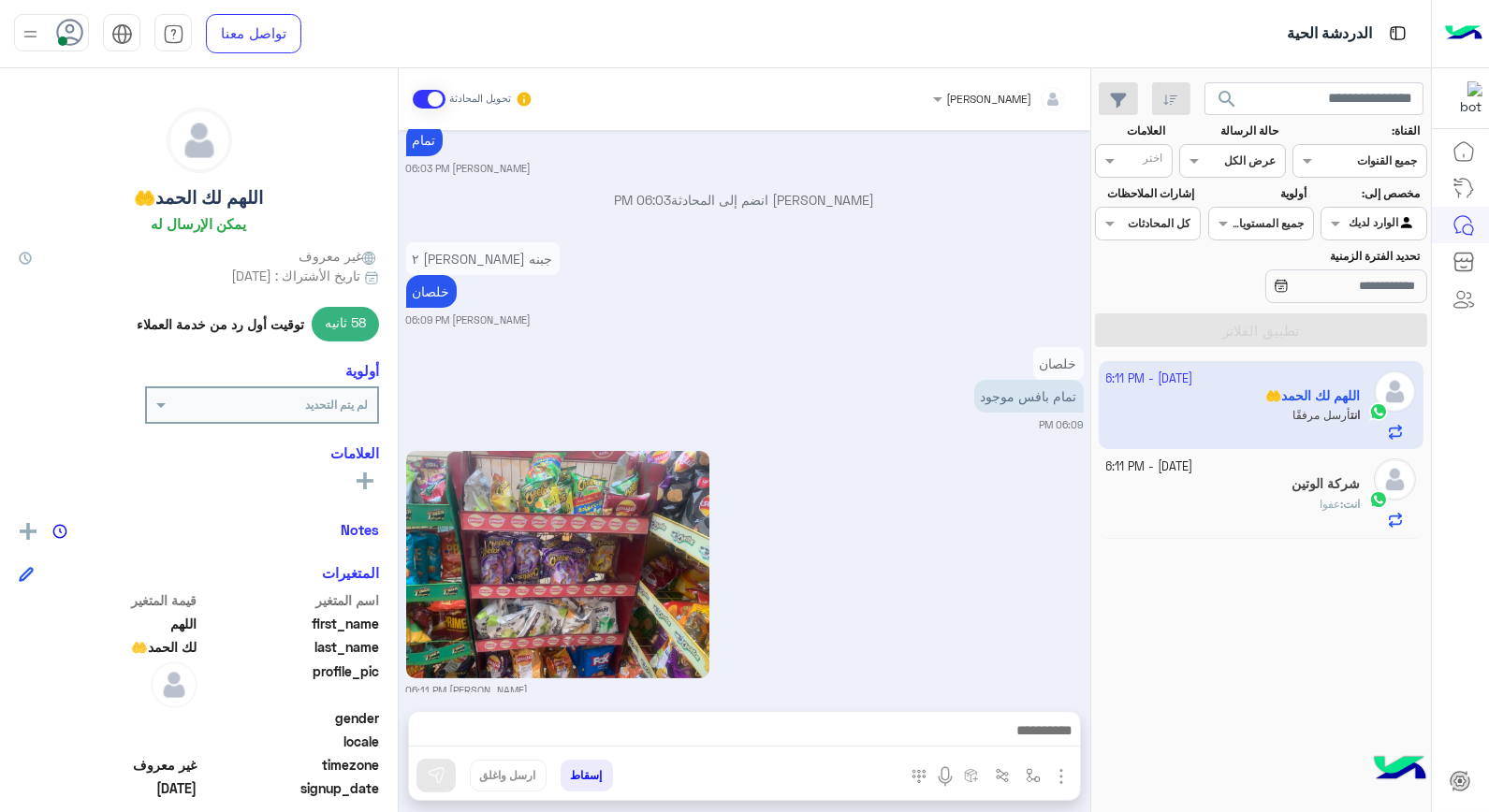
click at [1350, 226] on div at bounding box center [1373, 221] width 104 height 17
click at [1358, 301] on b "غير معينة" at bounding box center [1374, 296] width 51 height 16
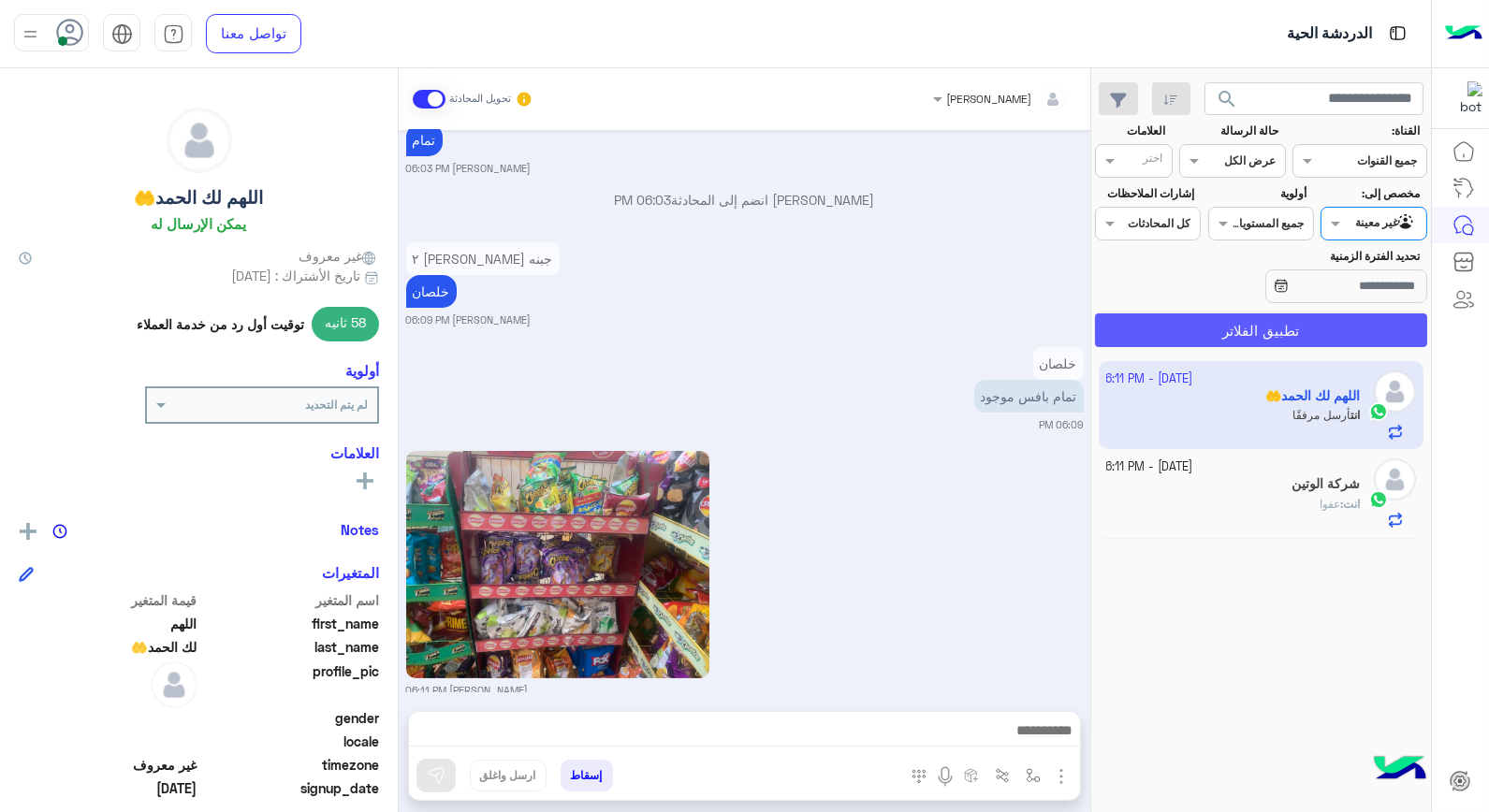
click at [1373, 337] on button "تطبيق الفلاتر" at bounding box center [1261, 330] width 332 height 34
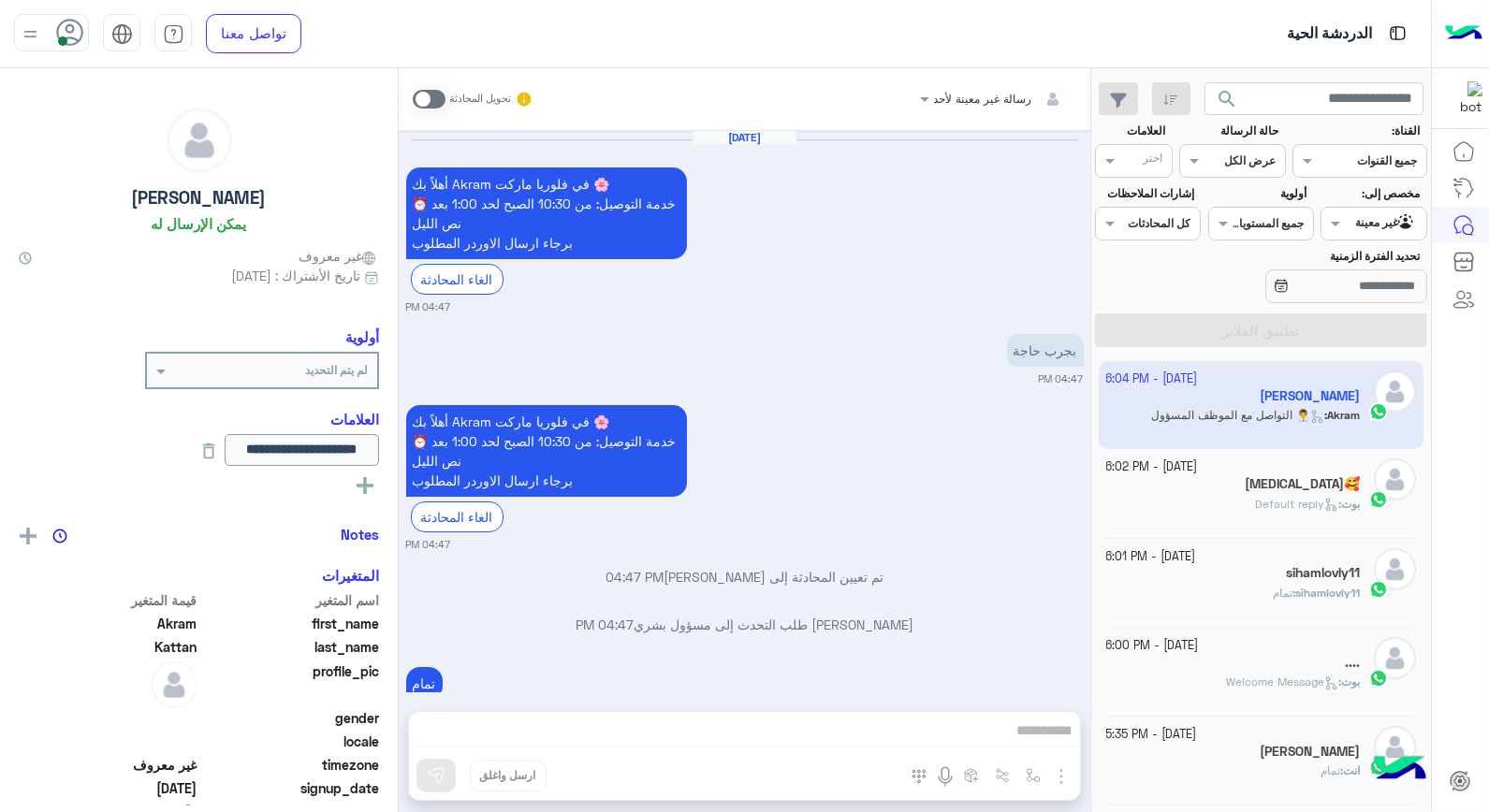
scroll to position [1048, 0]
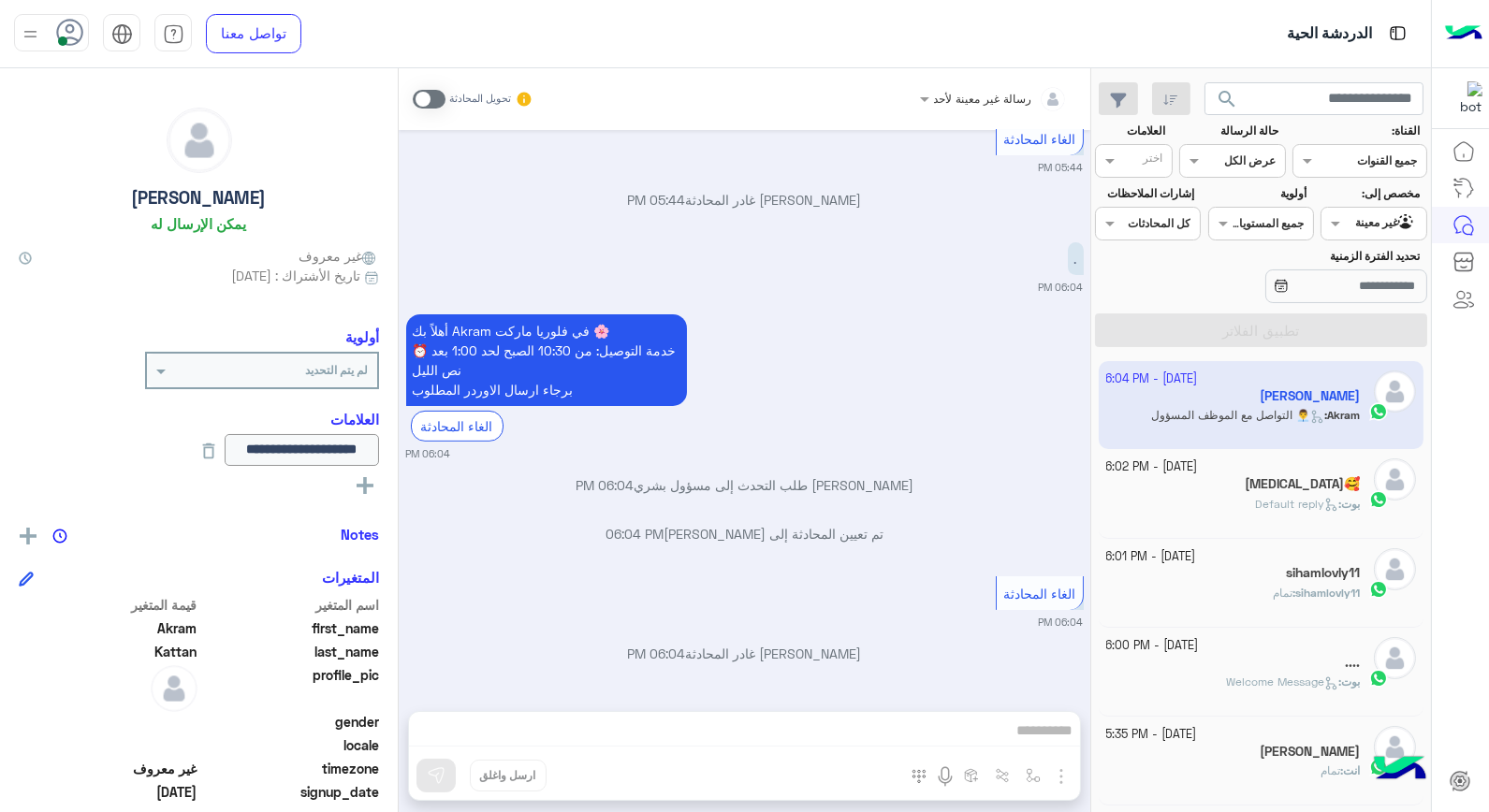
click at [1323, 577] on h5 "sihamlovly11" at bounding box center [1322, 572] width 74 height 16
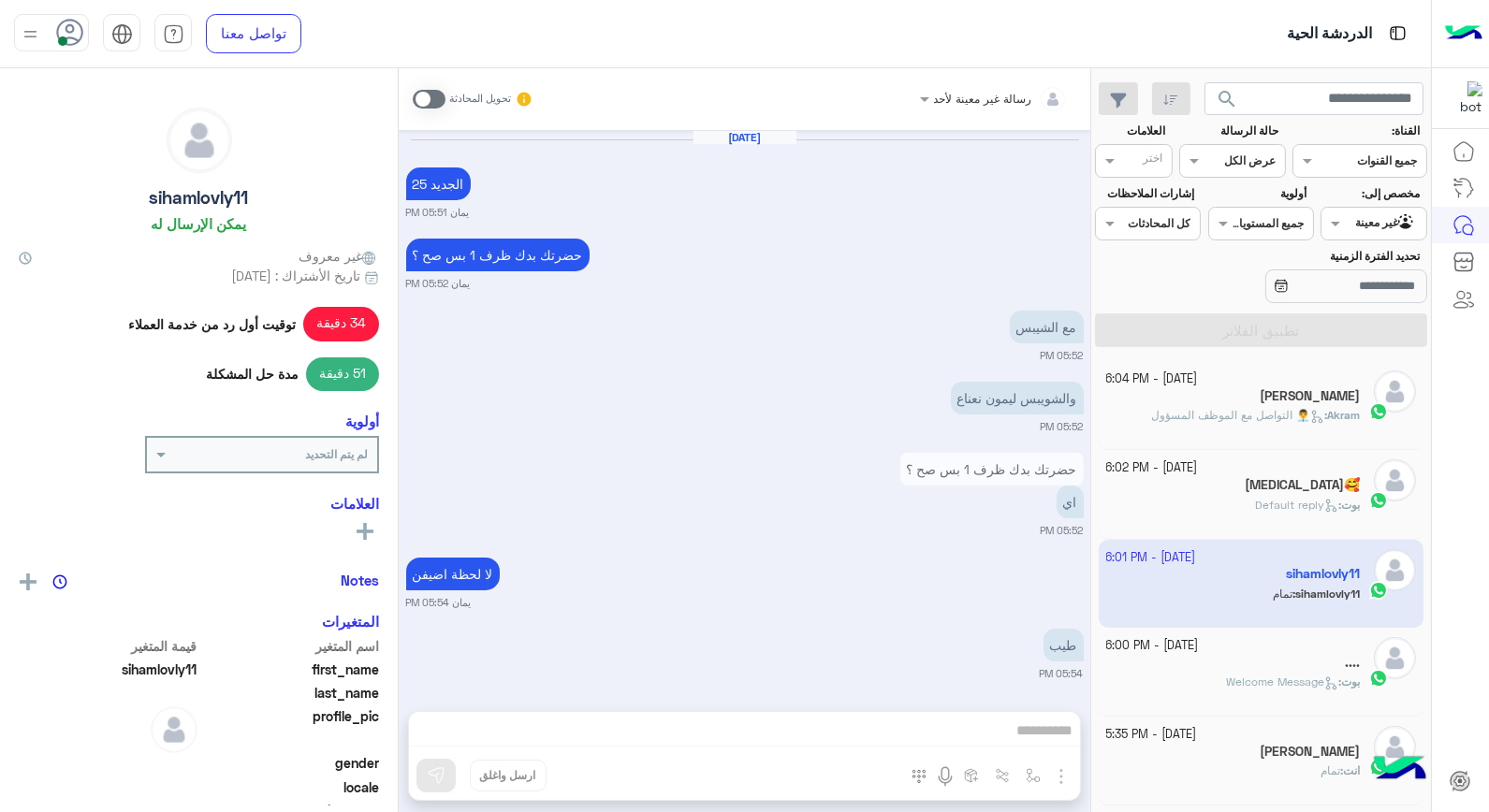
scroll to position [951, 0]
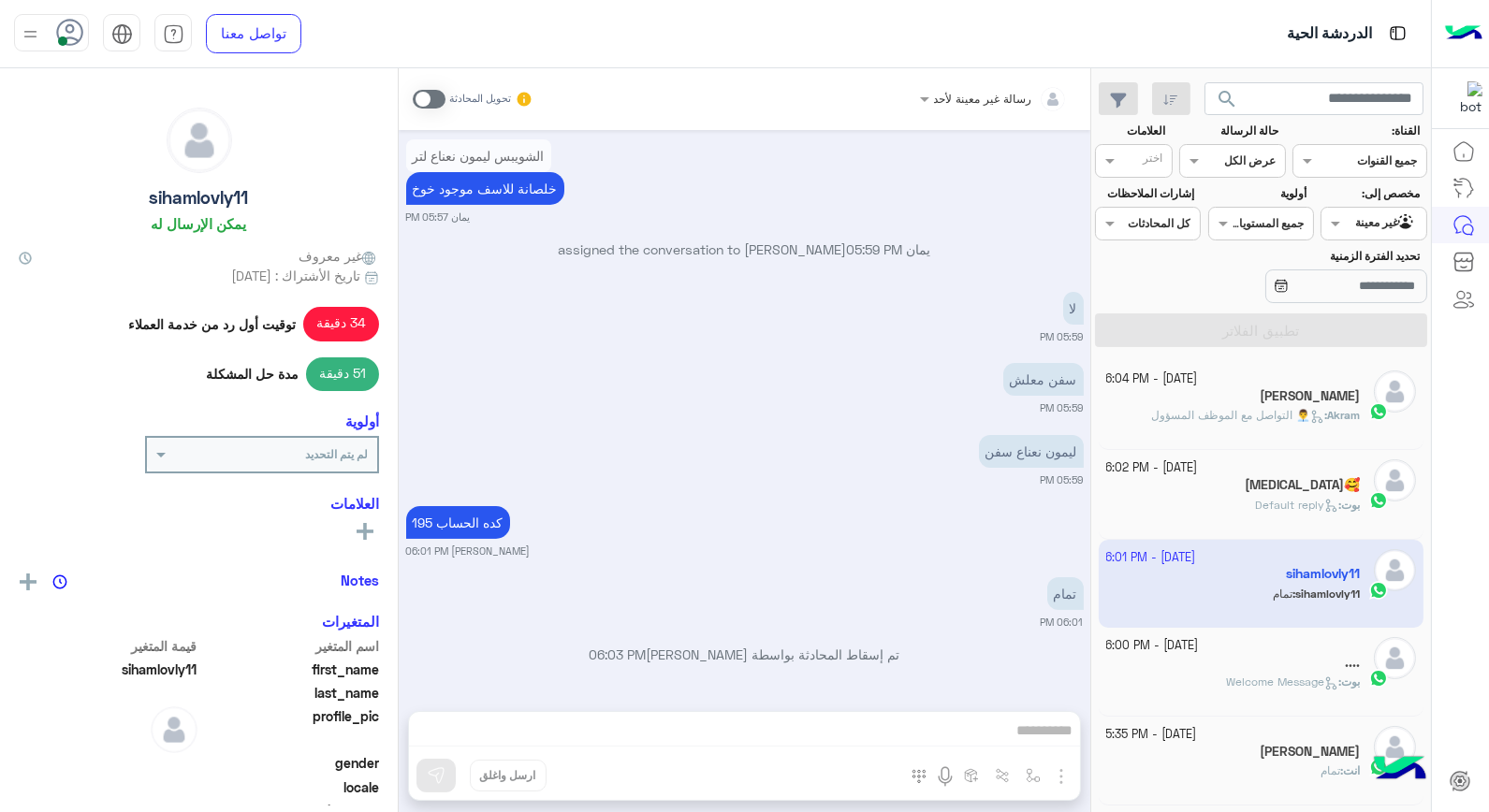
click at [1297, 497] on p "بوت : Default reply" at bounding box center [1307, 505] width 105 height 17
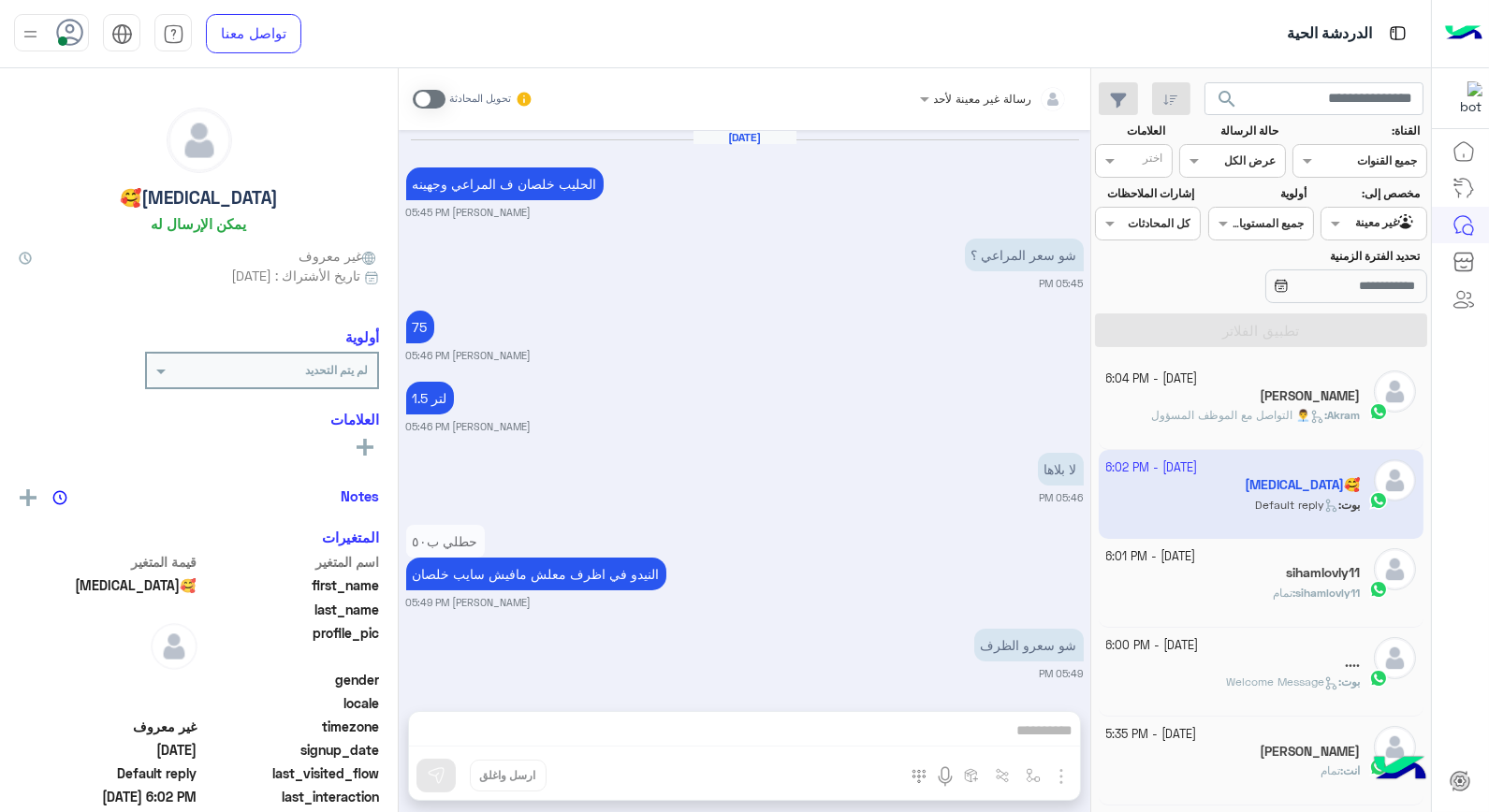
scroll to position [933, 0]
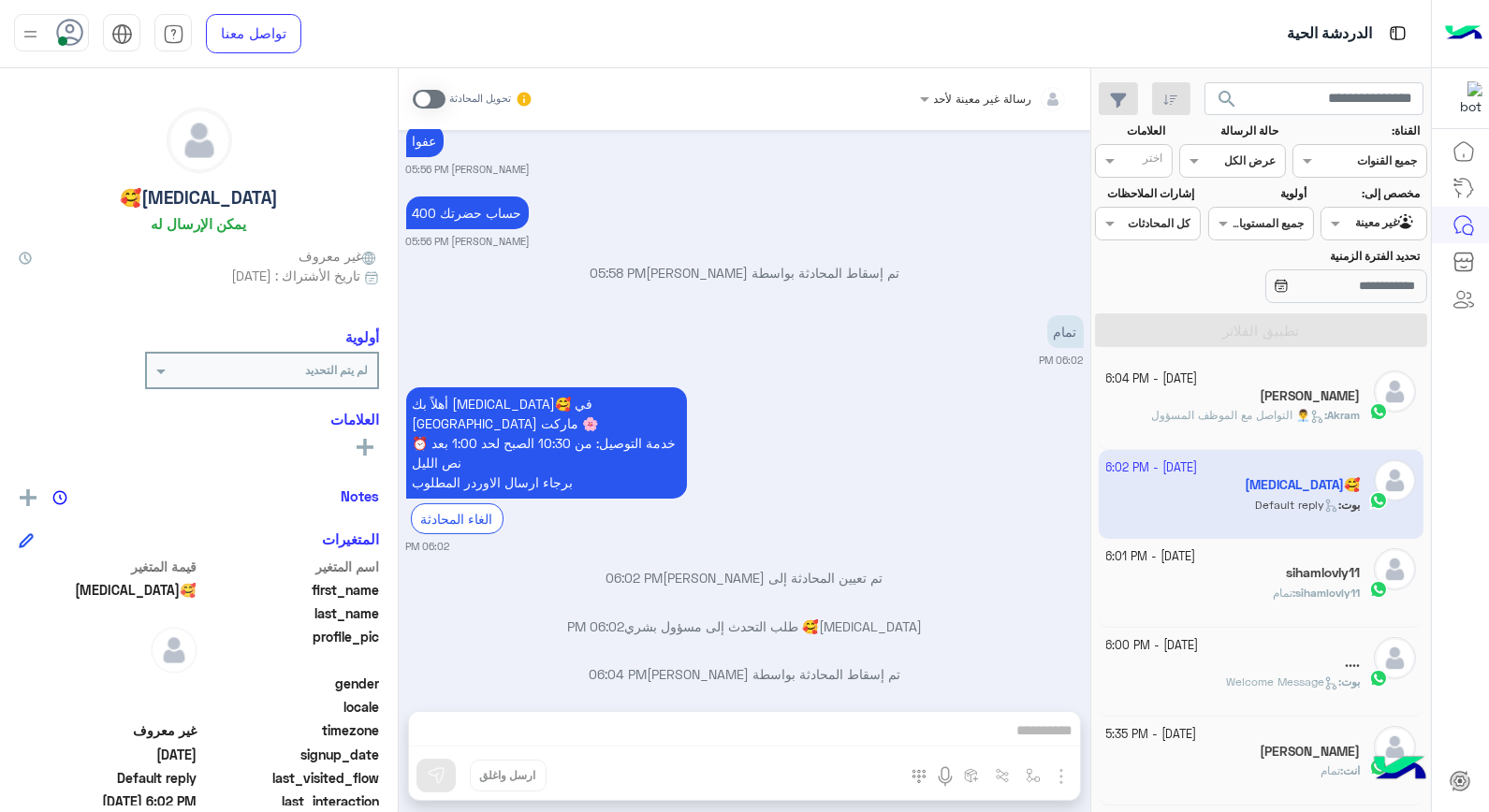
click at [1258, 577] on div "sihamlovly11" at bounding box center [1234, 574] width 255 height 19
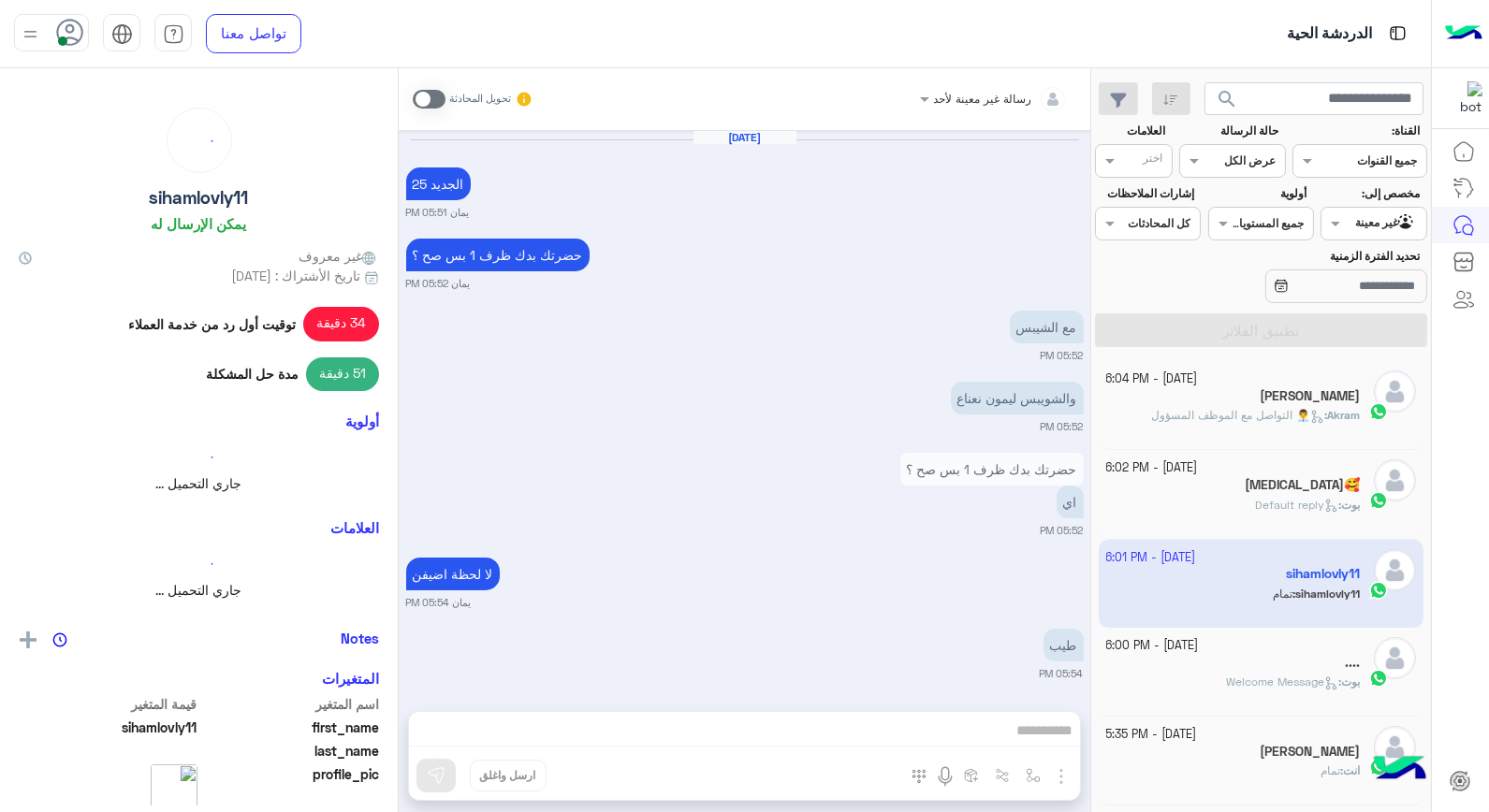
scroll to position [951, 0]
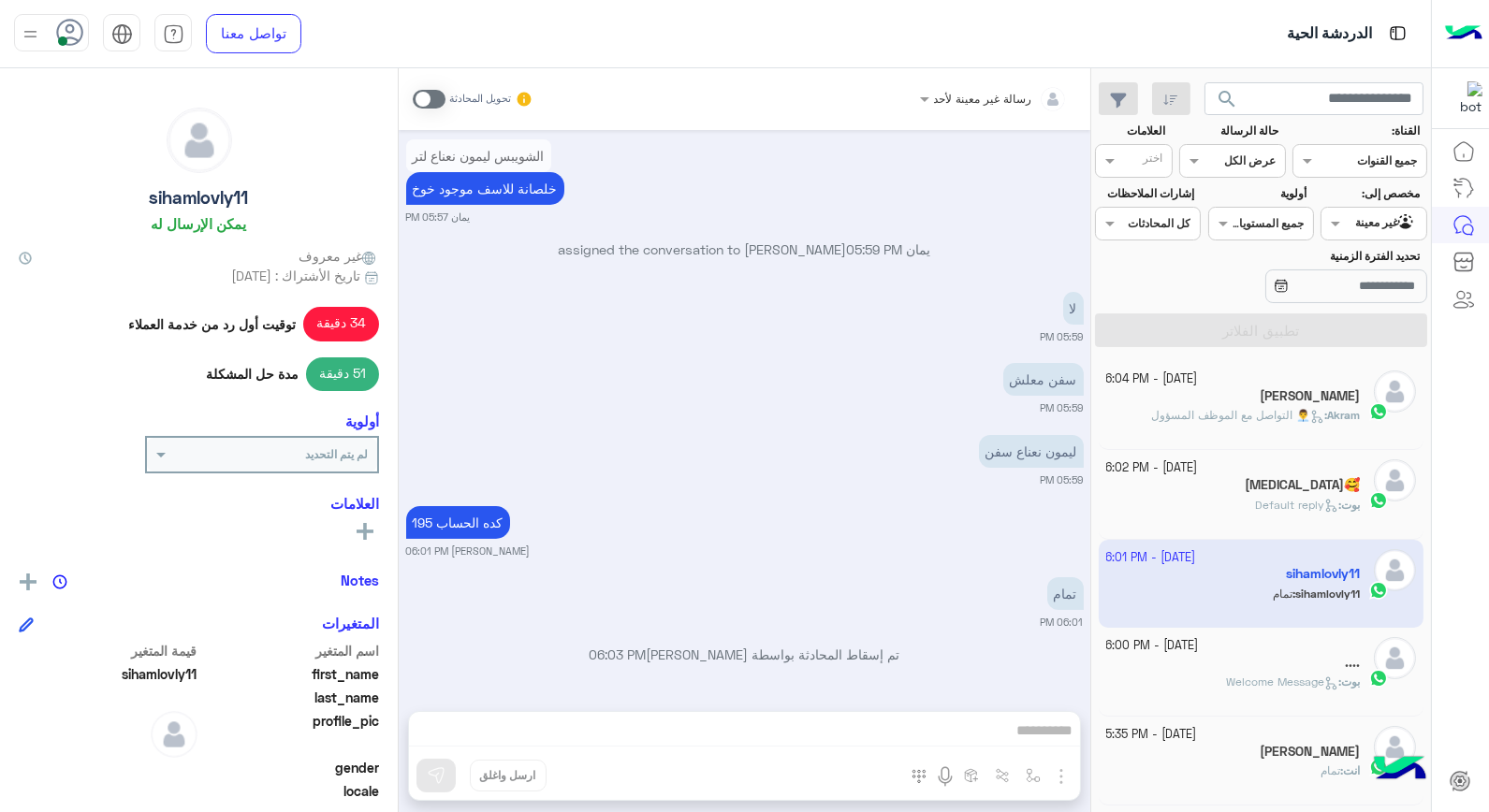
click at [927, 725] on div "رسالة غير معينة لأحد تحويل المحادثة Oct 3, 2025 الجديد 25 يمان 05:51 PM حضرتك ب…" at bounding box center [744, 444] width 692 height 751
click at [937, 735] on div "رسالة غير معينة لأحد تحويل المحادثة Oct 3, 2025 الجديد 25 يمان 05:51 PM حضرتك ب…" at bounding box center [744, 444] width 692 height 751
drag, startPoint x: 431, startPoint y: 93, endPoint x: 443, endPoint y: 96, distance: 12.4
click at [432, 93] on span at bounding box center [429, 98] width 33 height 18
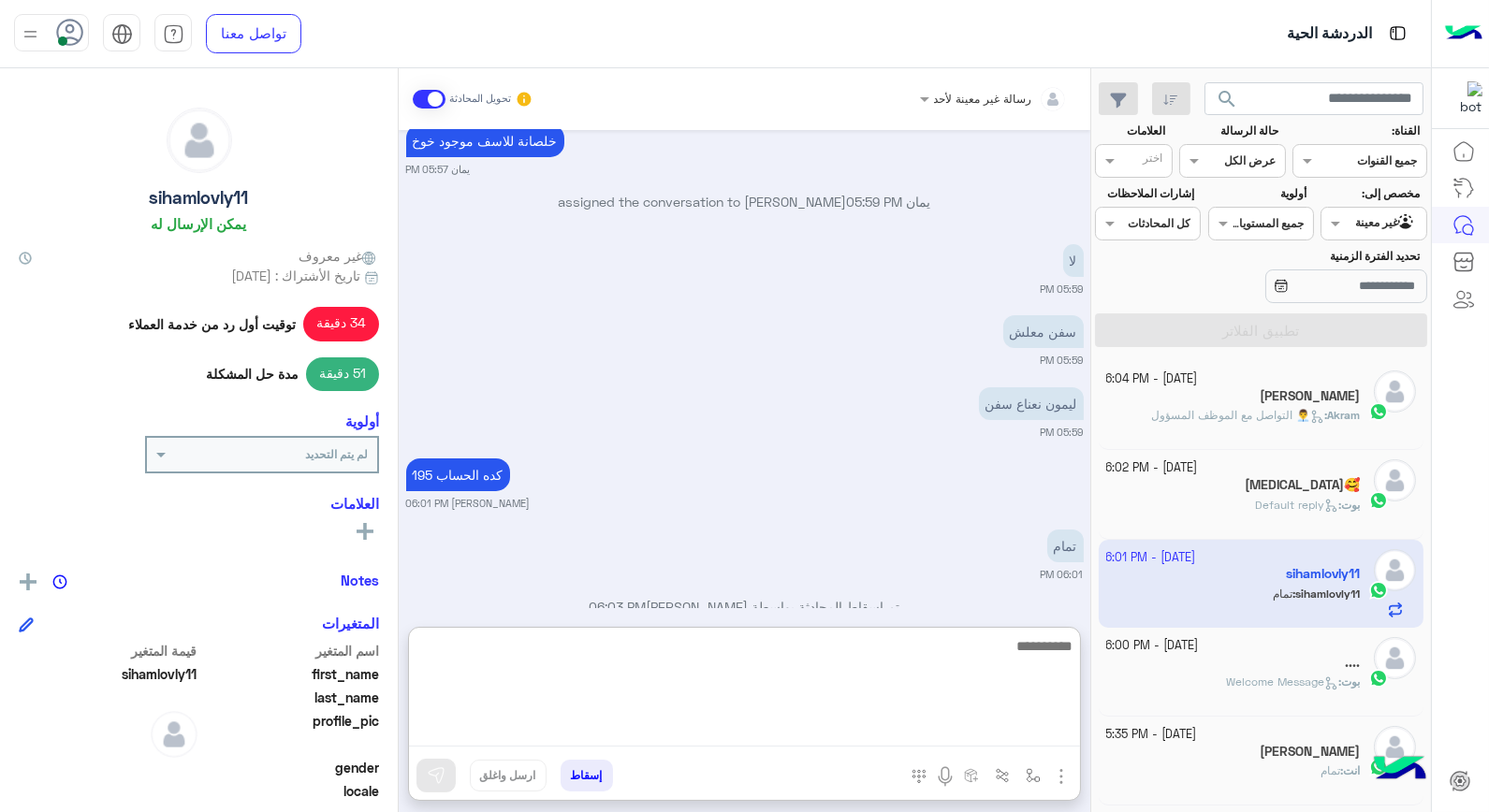
click at [928, 735] on textarea at bounding box center [744, 690] width 671 height 113
type textarea "**********"
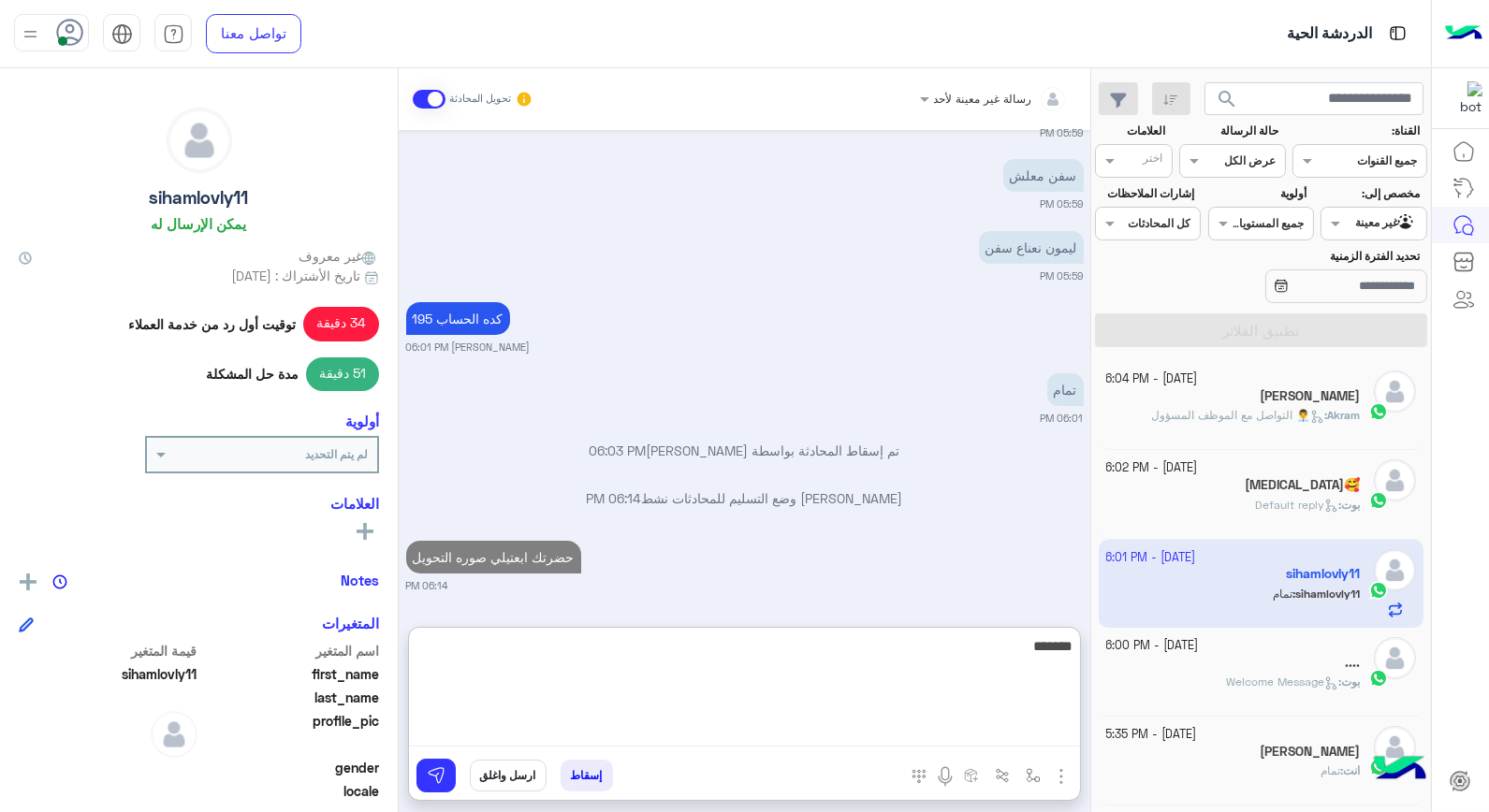
type textarea "********"
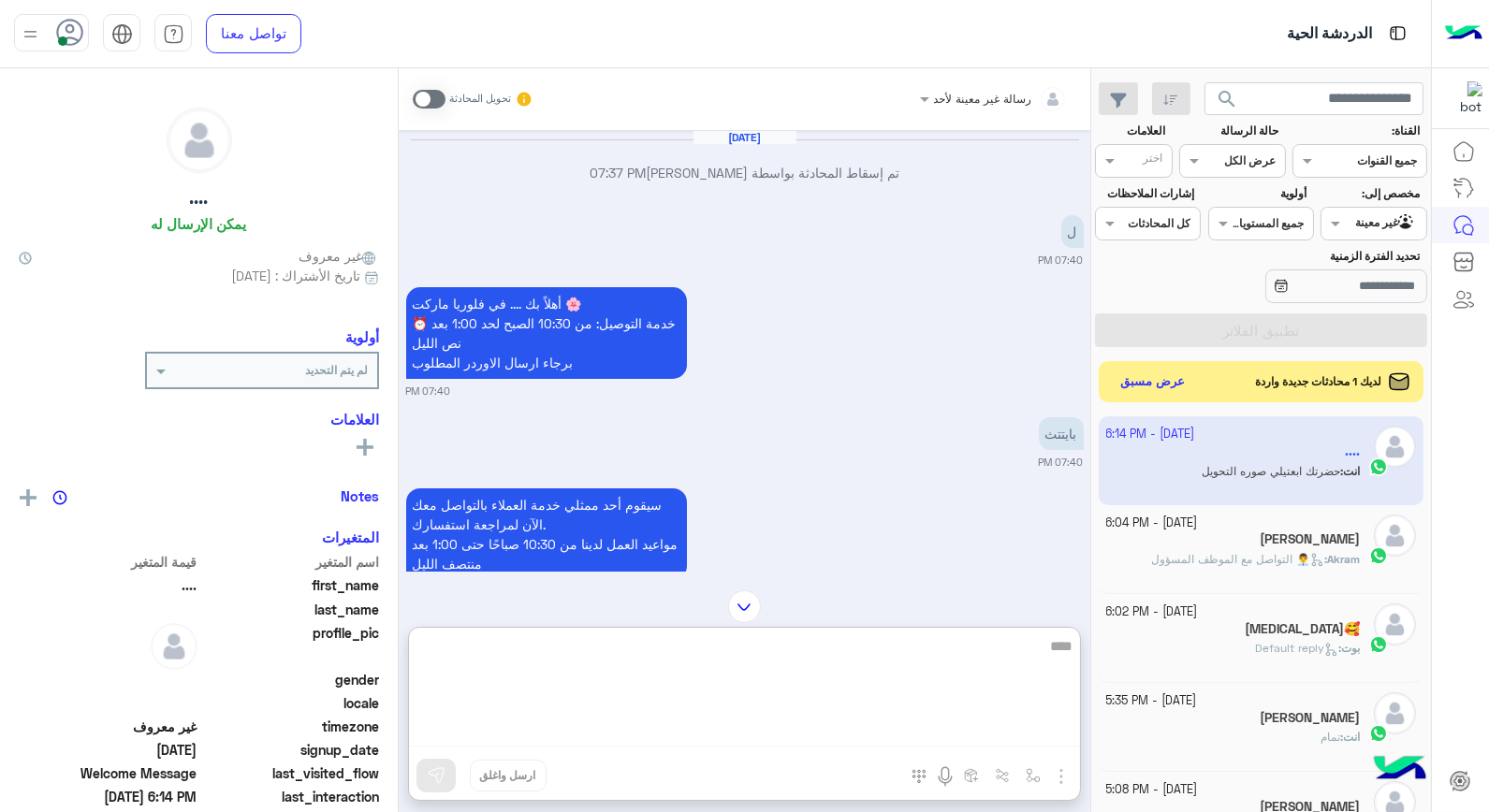
scroll to position [2657, 0]
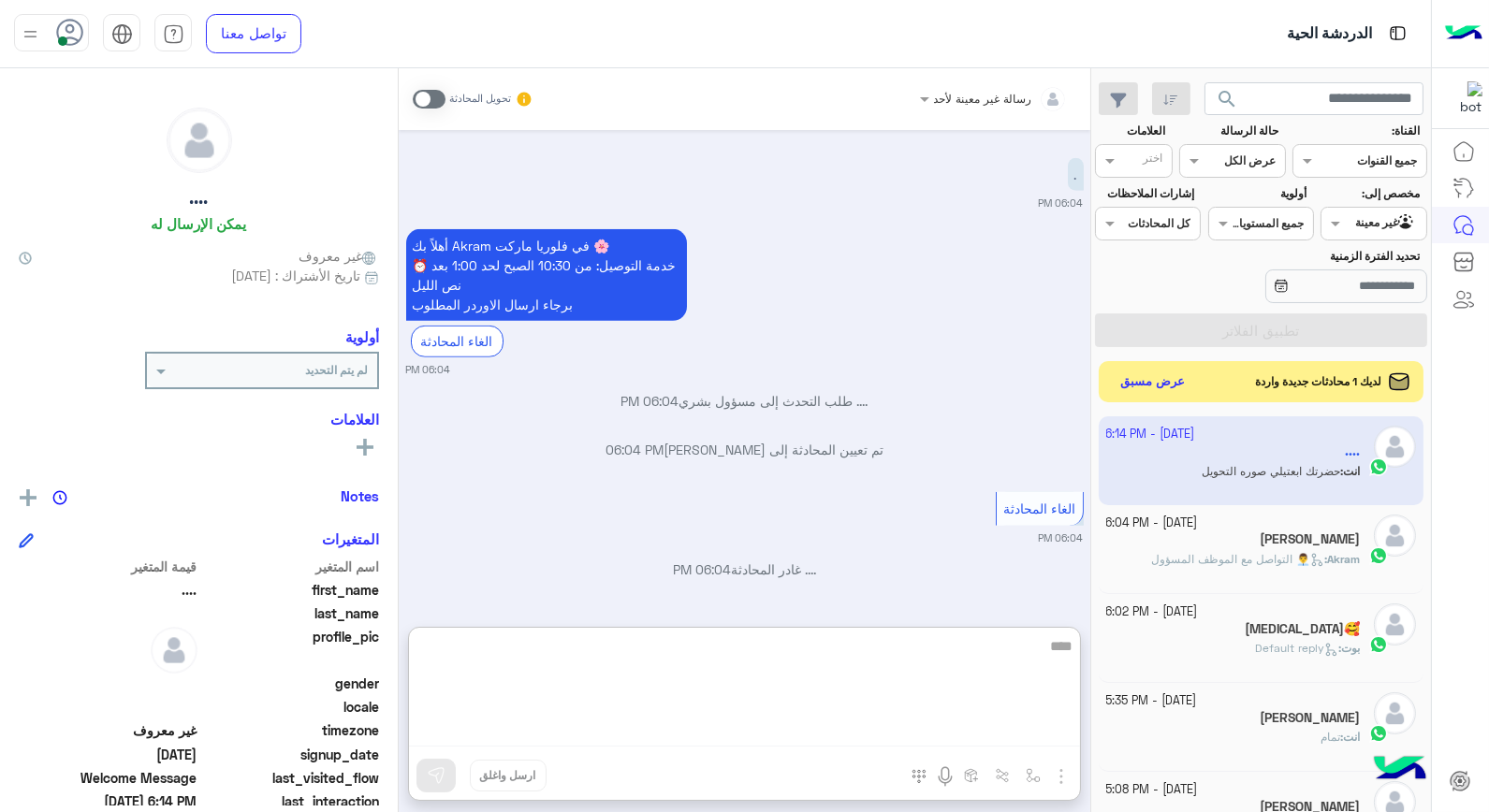
type textarea "****"
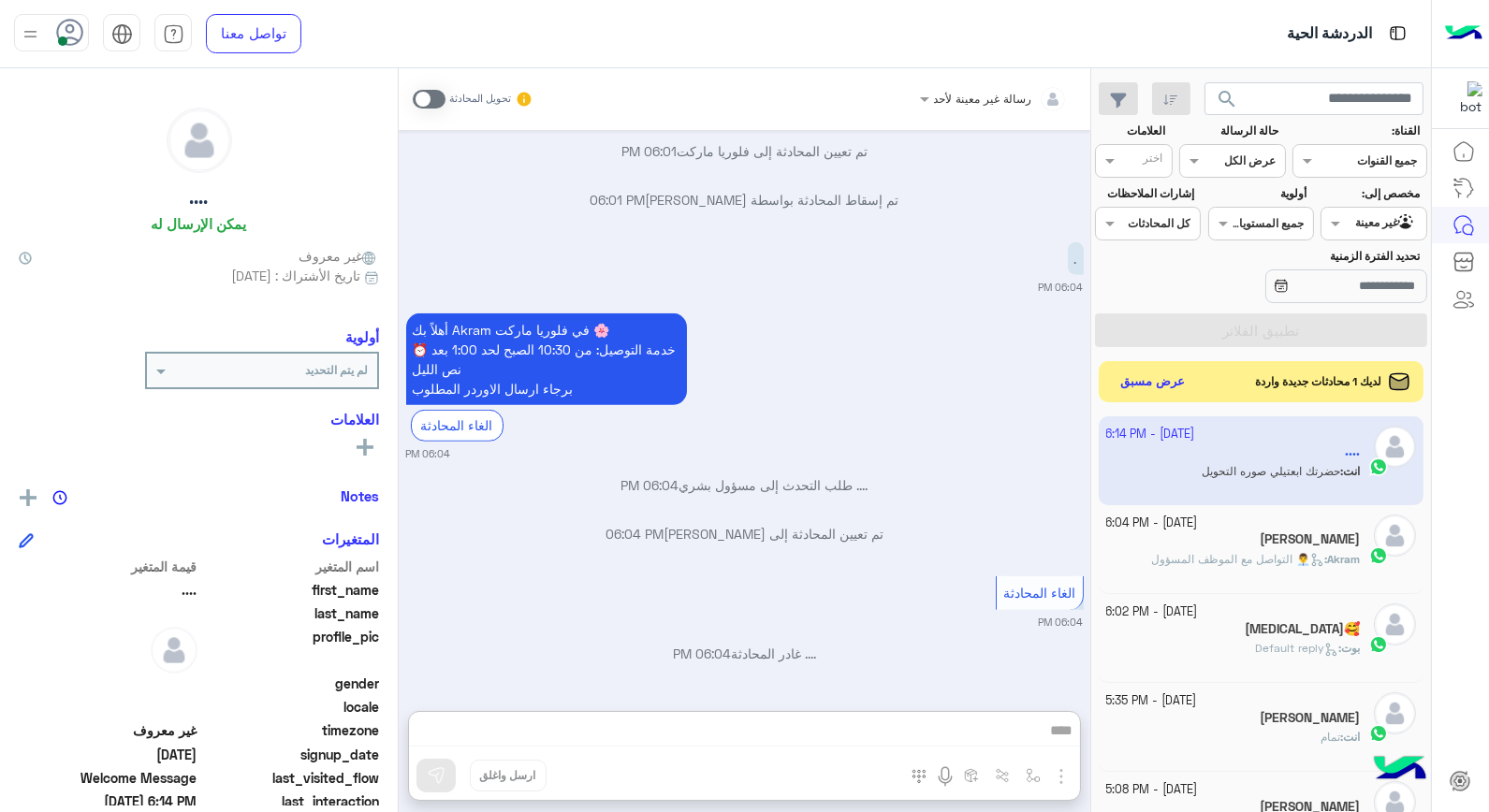
click at [1229, 107] on span "search" at bounding box center [1226, 98] width 22 height 22
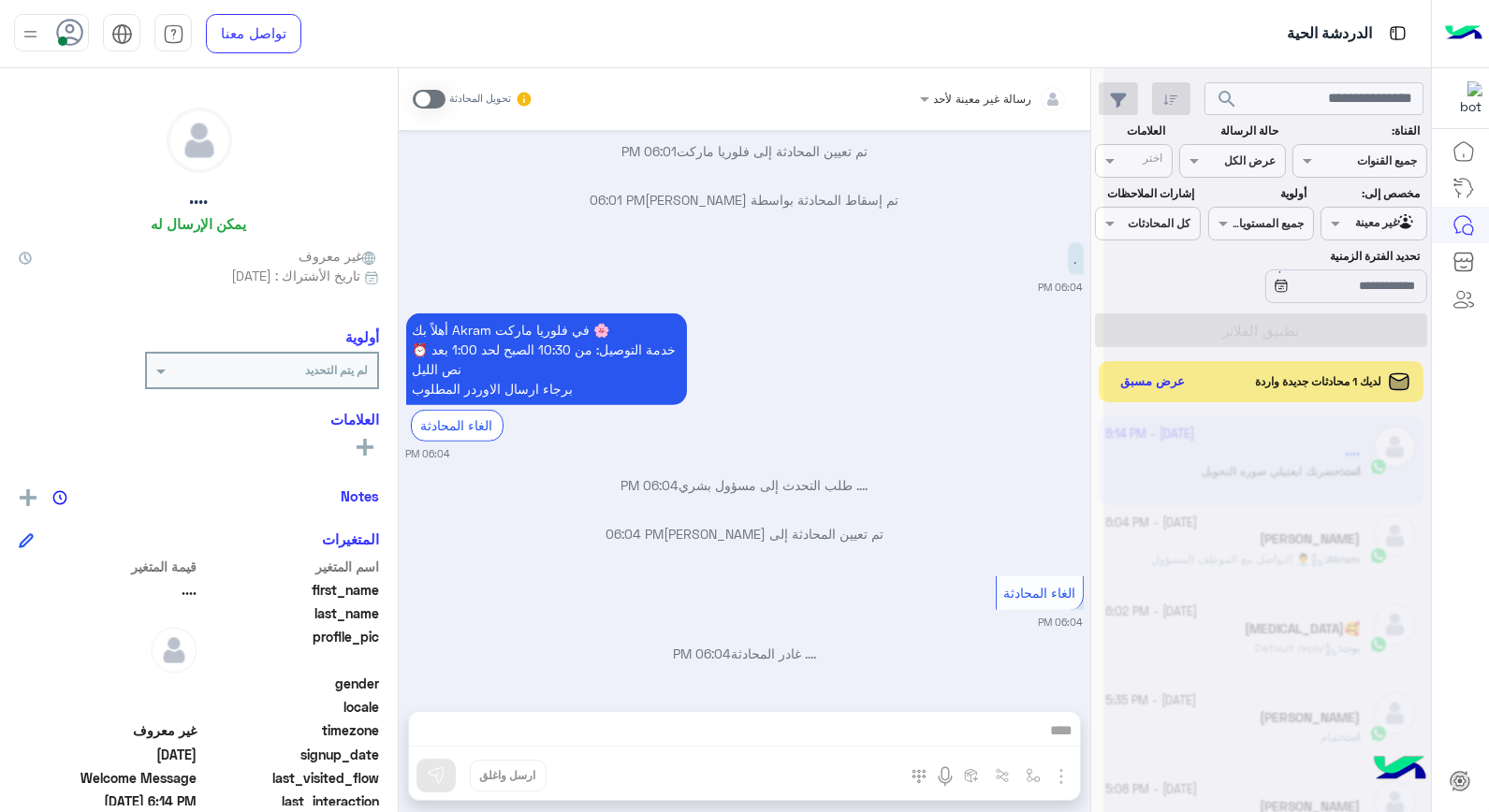
scroll to position [2574, 0]
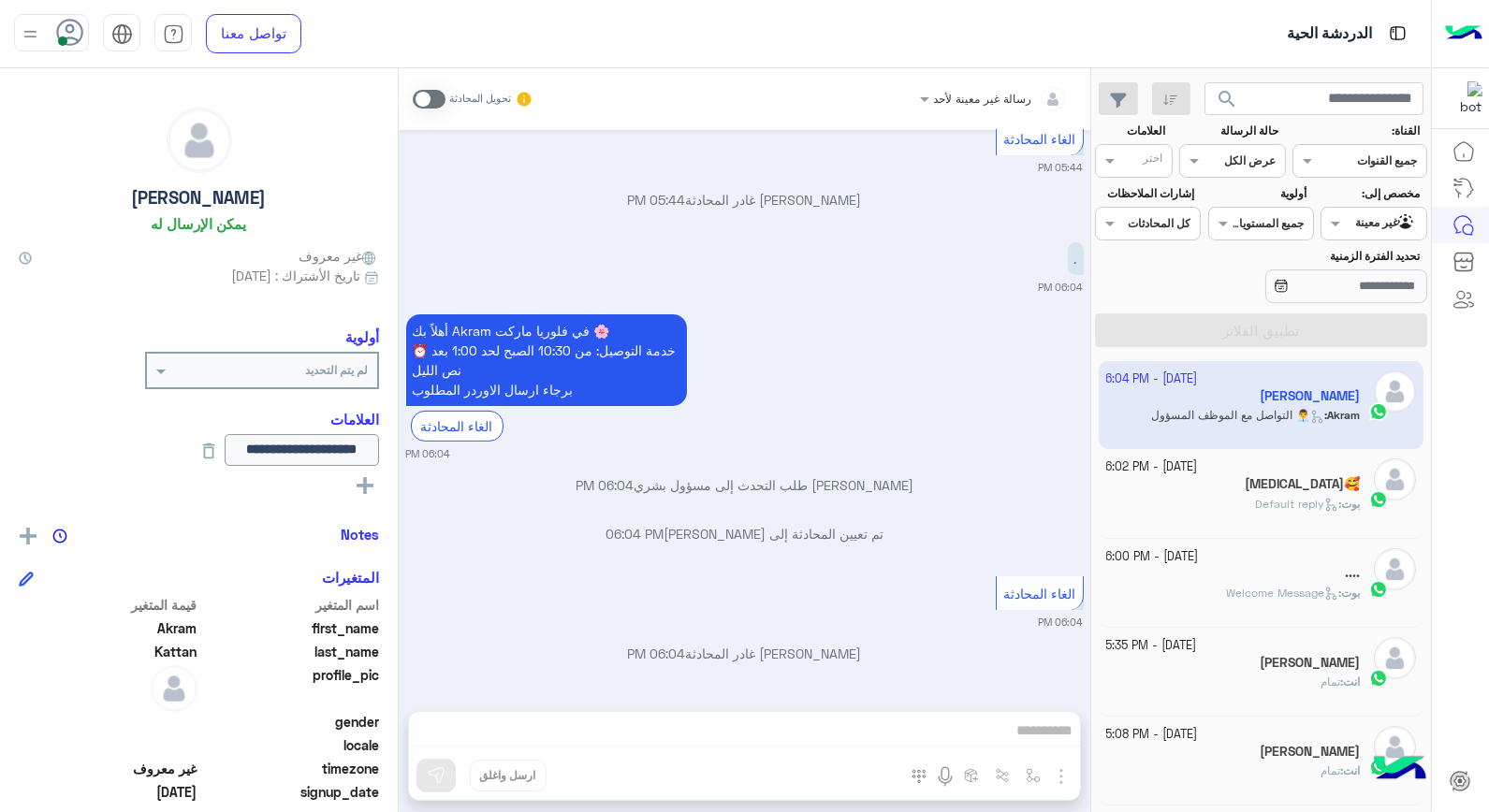
scroll to position [104, 0]
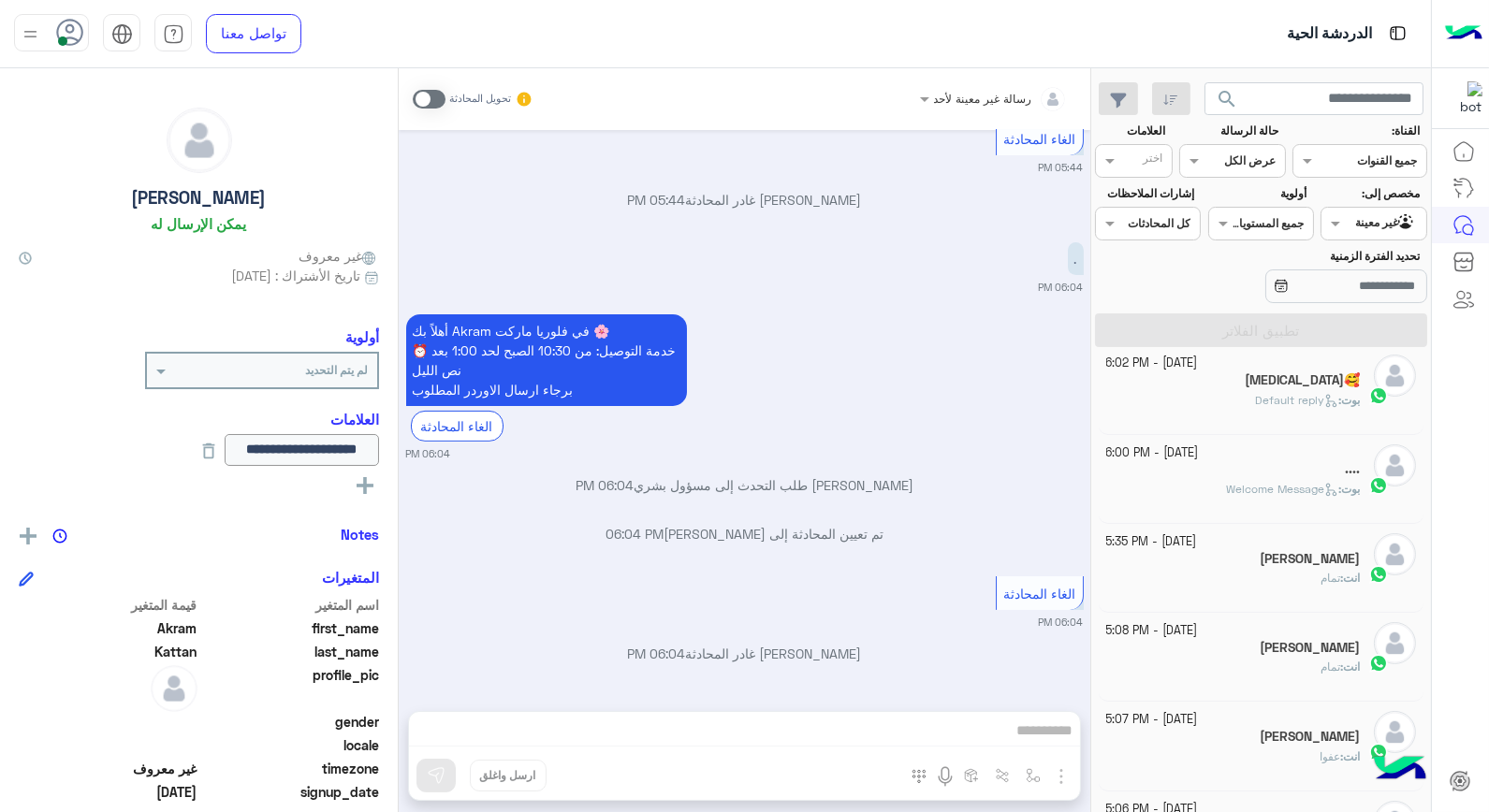
click at [1229, 101] on span "search" at bounding box center [1226, 98] width 22 height 22
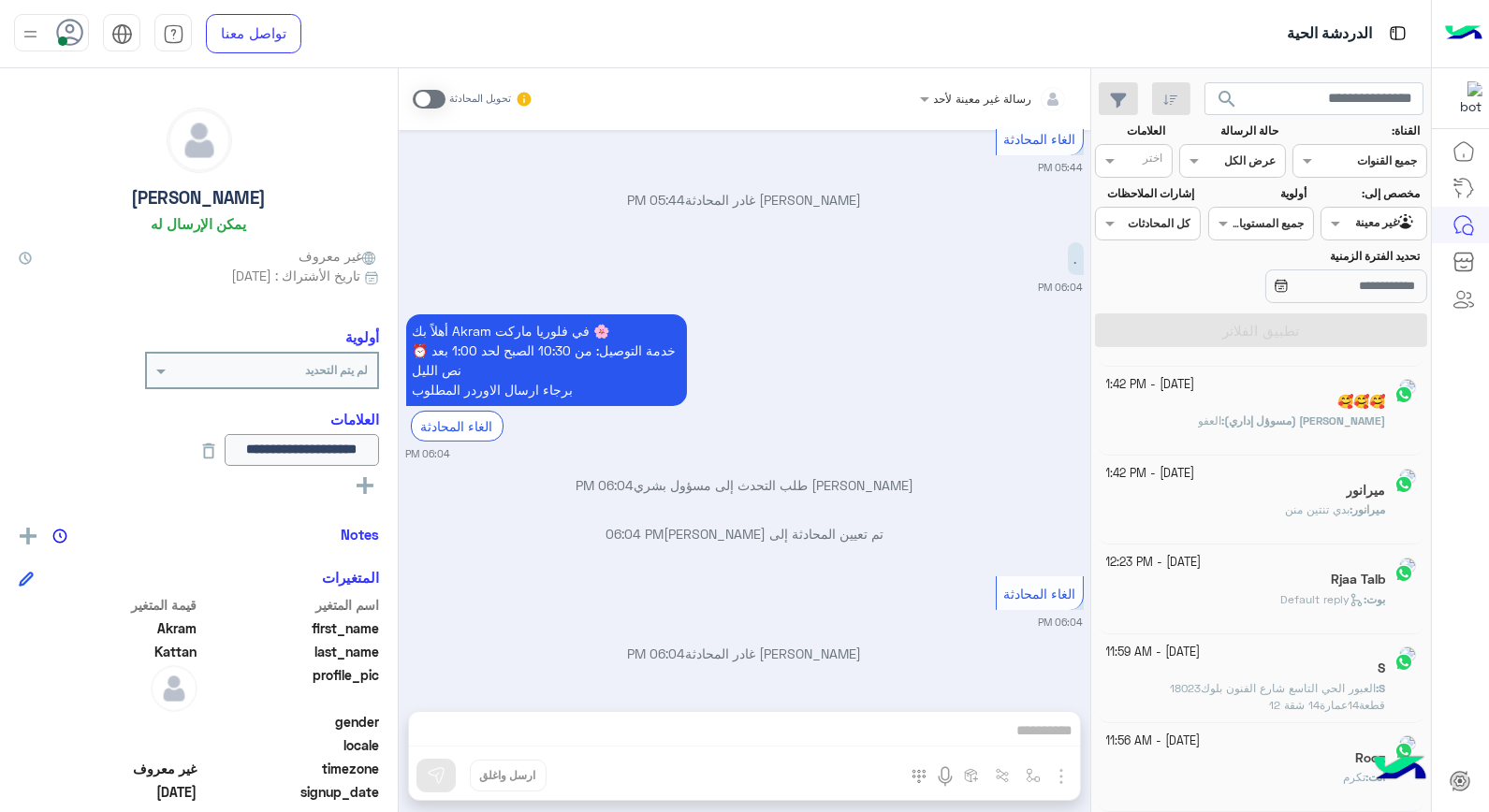
scroll to position [10, 0]
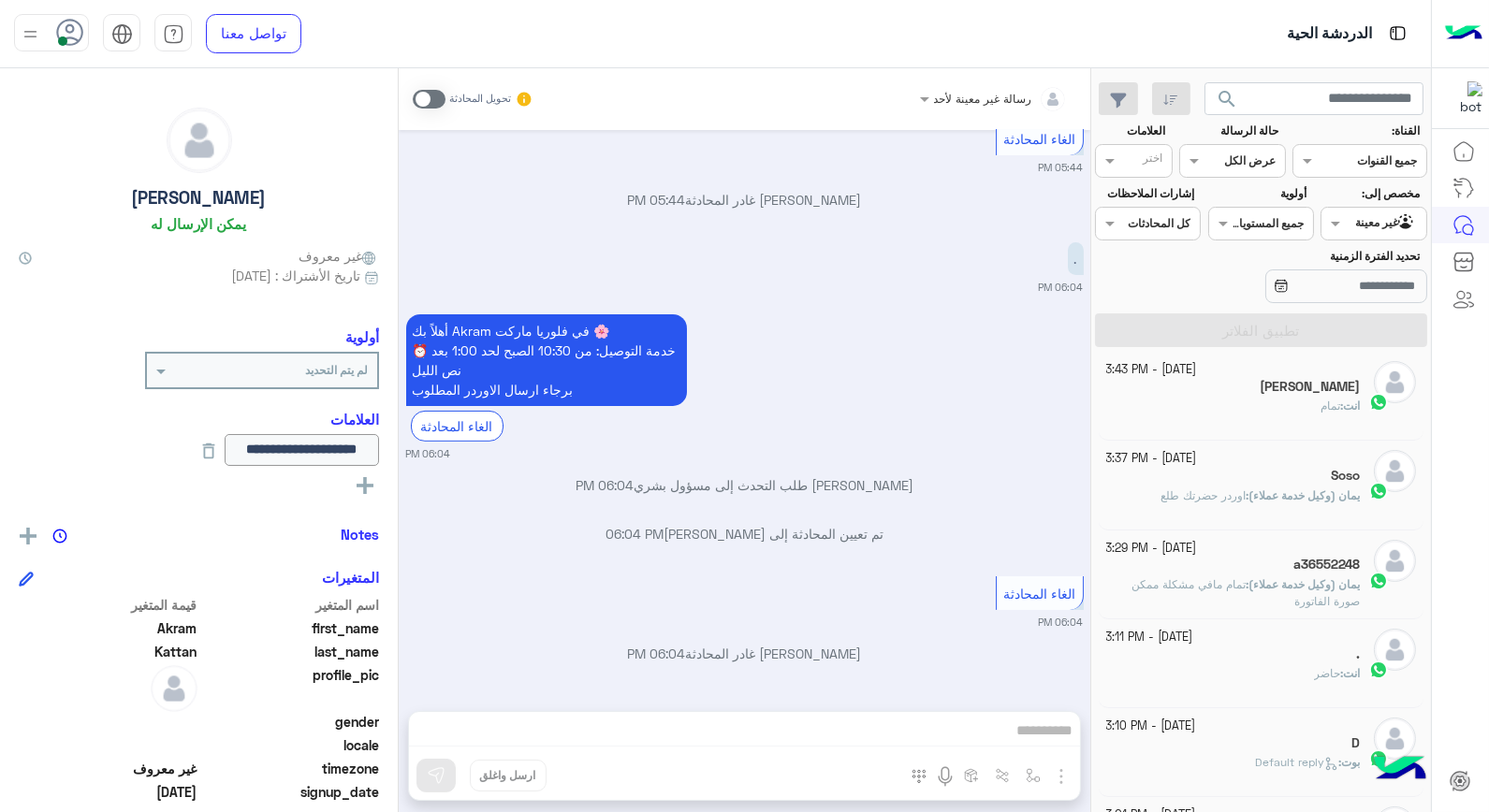
click at [1353, 219] on div at bounding box center [1373, 221] width 104 height 17
click at [1369, 334] on b "الوارد لديك" at bounding box center [1370, 333] width 59 height 16
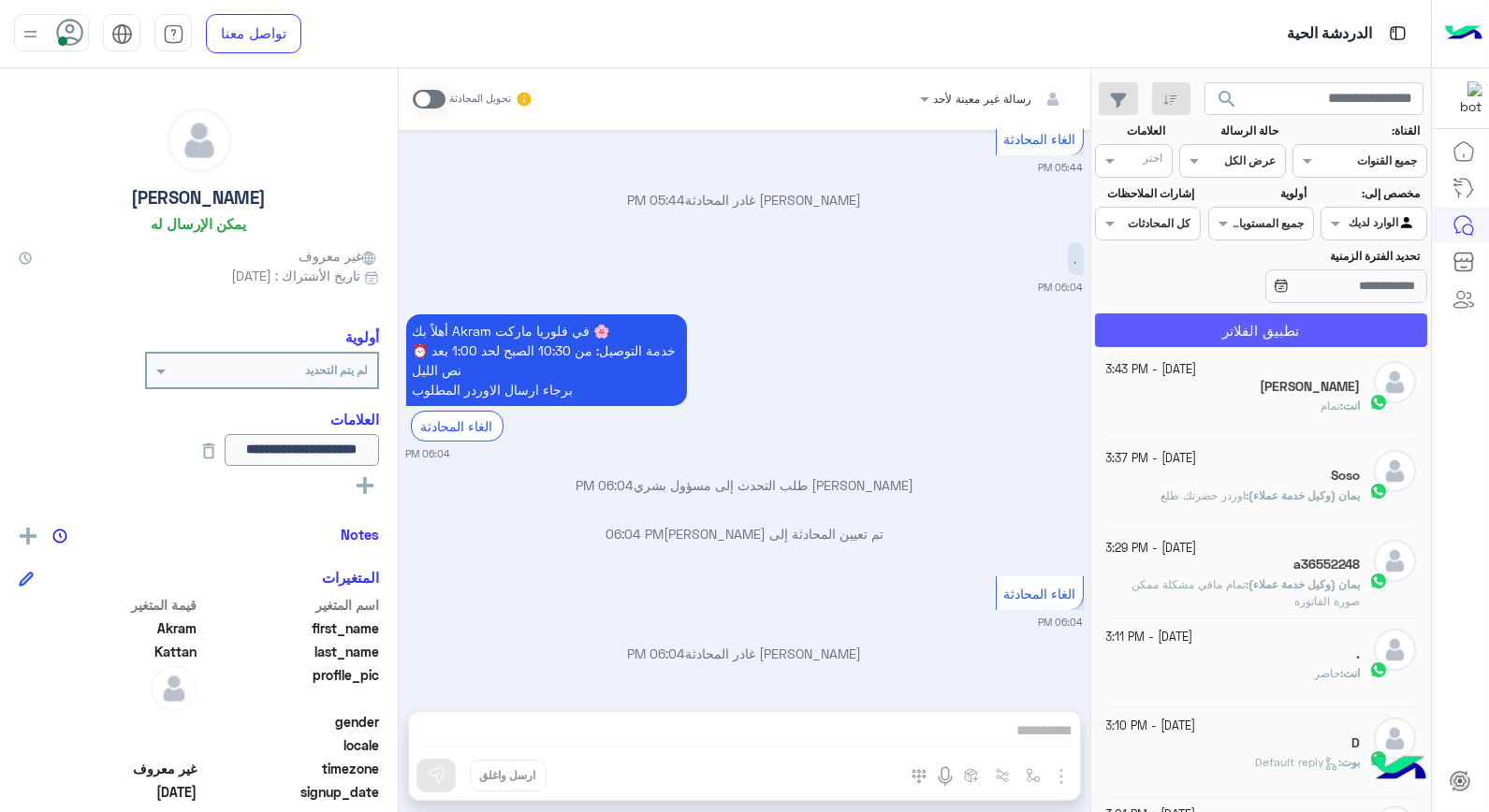
click at [1357, 340] on button "تطبيق الفلاتر" at bounding box center [1261, 330] width 332 height 34
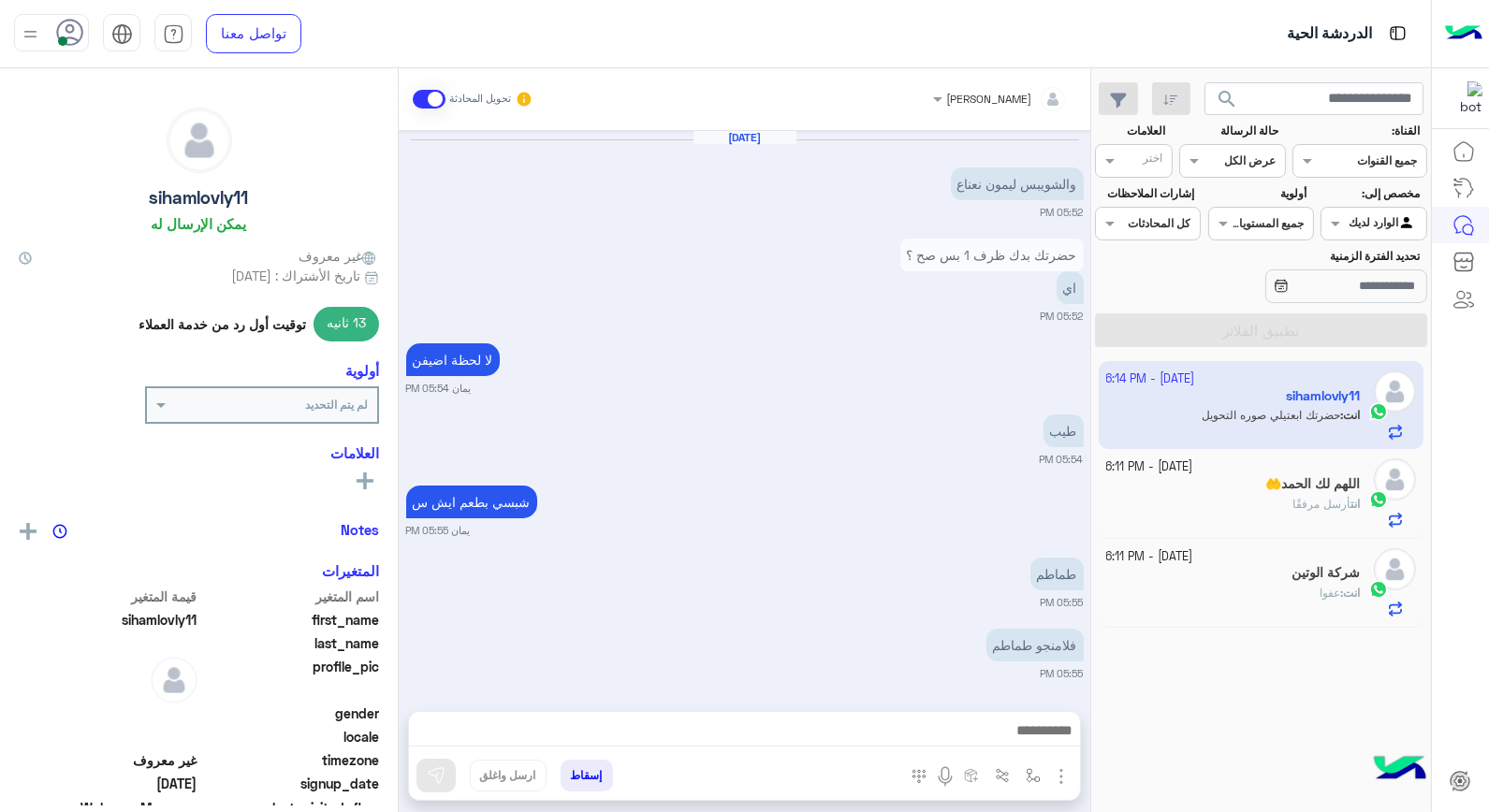
scroll to position [904, 0]
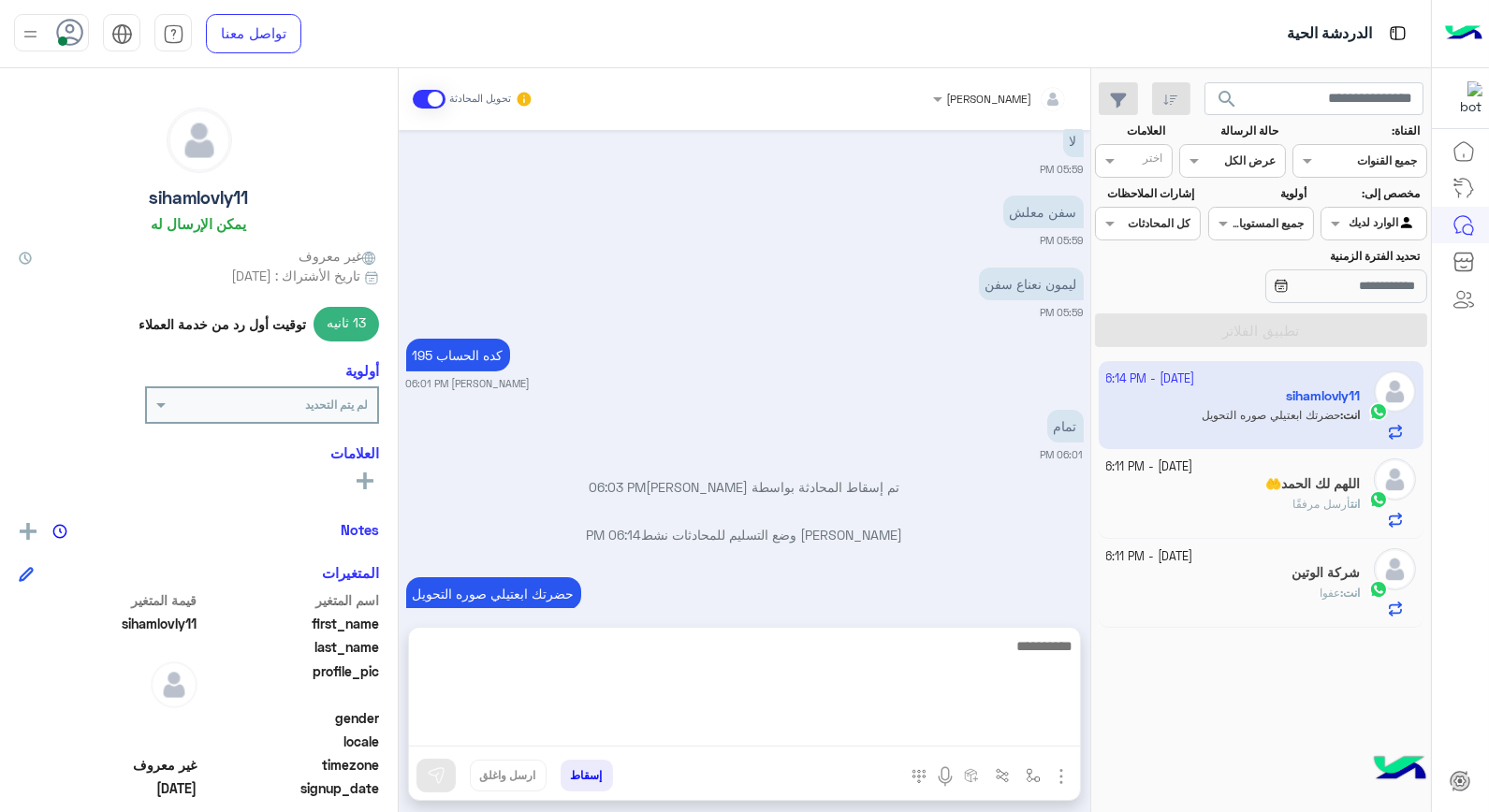
click at [977, 726] on textarea at bounding box center [744, 690] width 671 height 113
type textarea "**********"
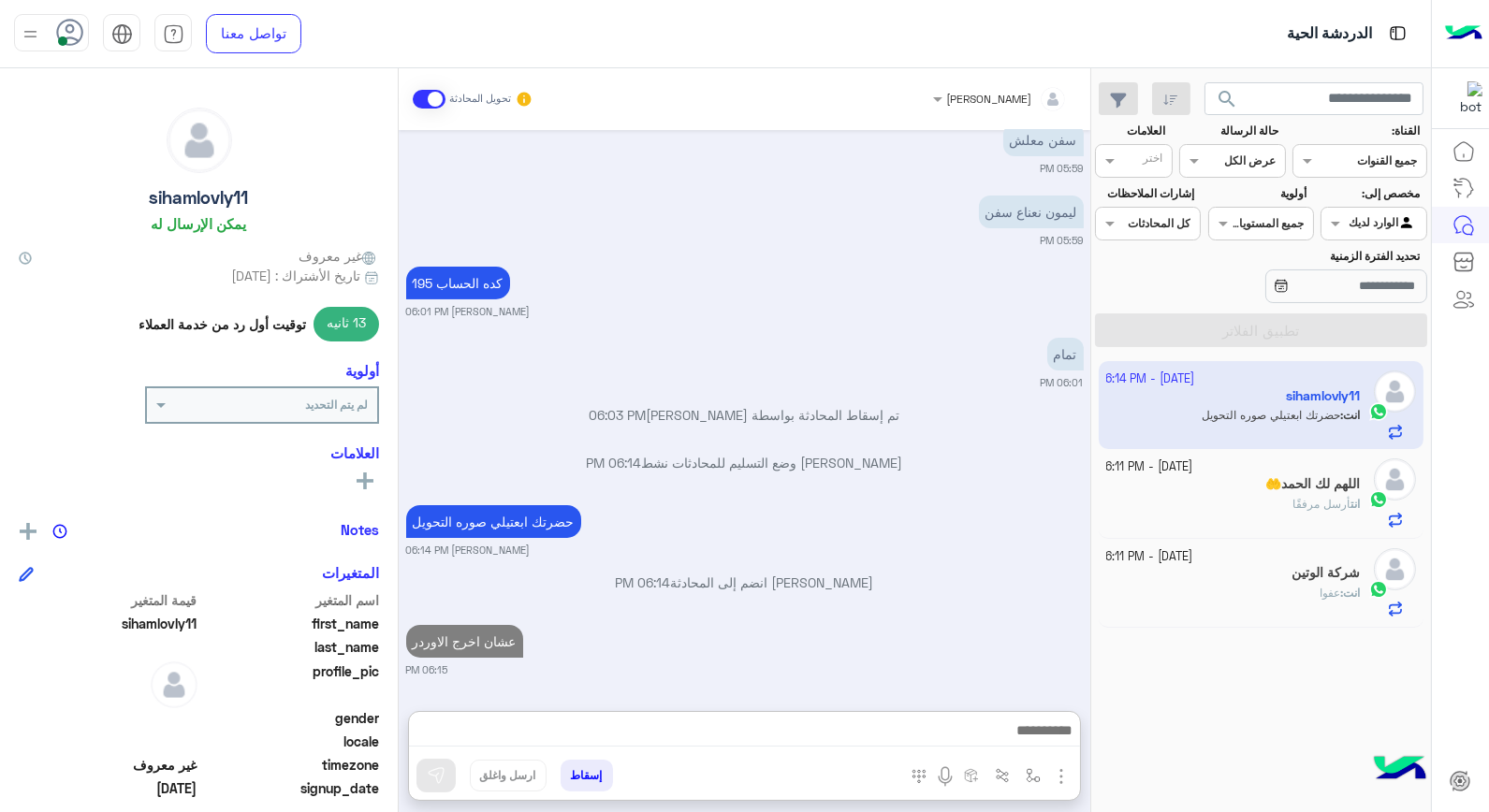
click at [1271, 500] on div "انت أرسل مرفقًا" at bounding box center [1234, 512] width 255 height 33
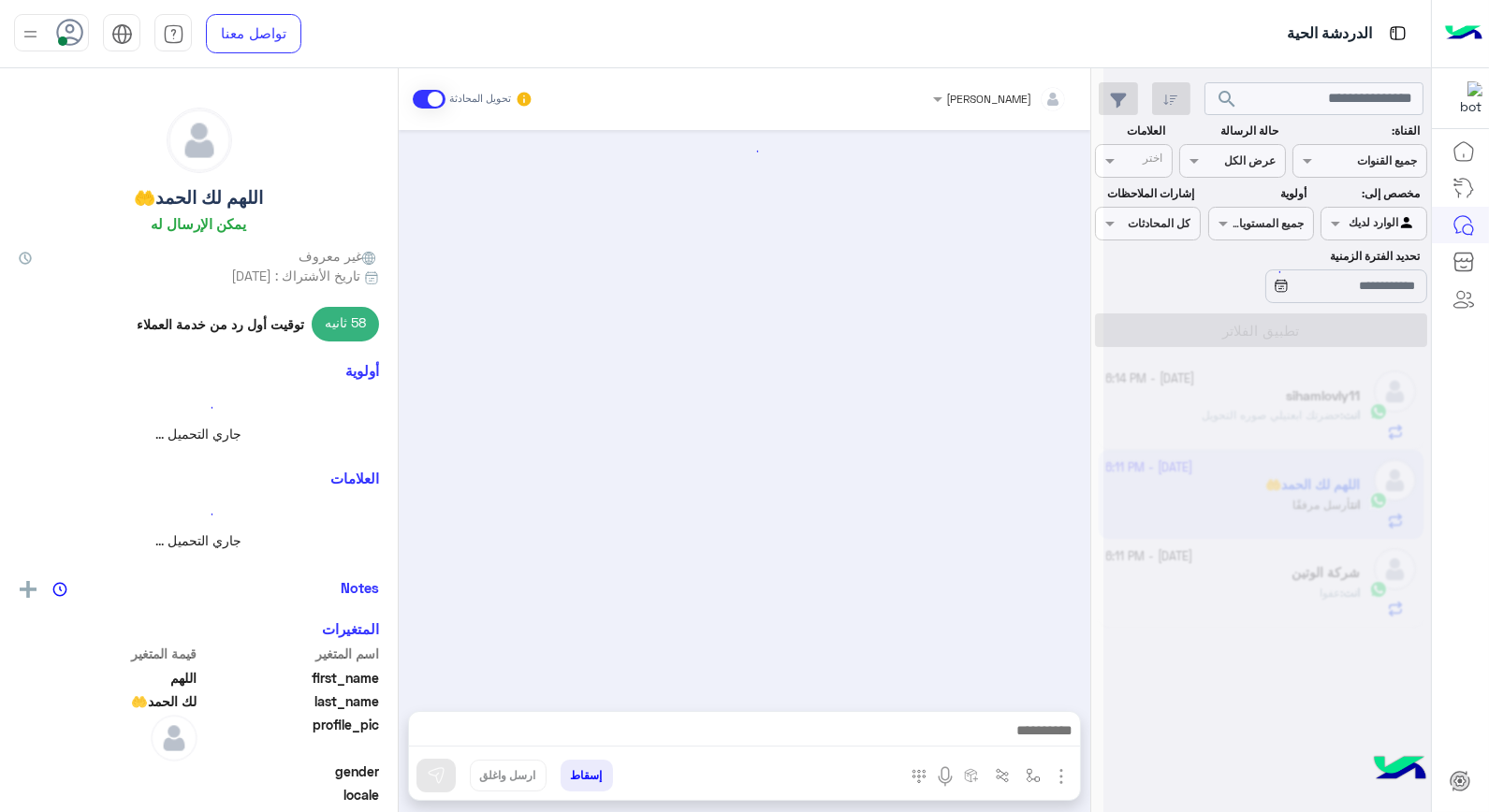
scroll to position [959, 0]
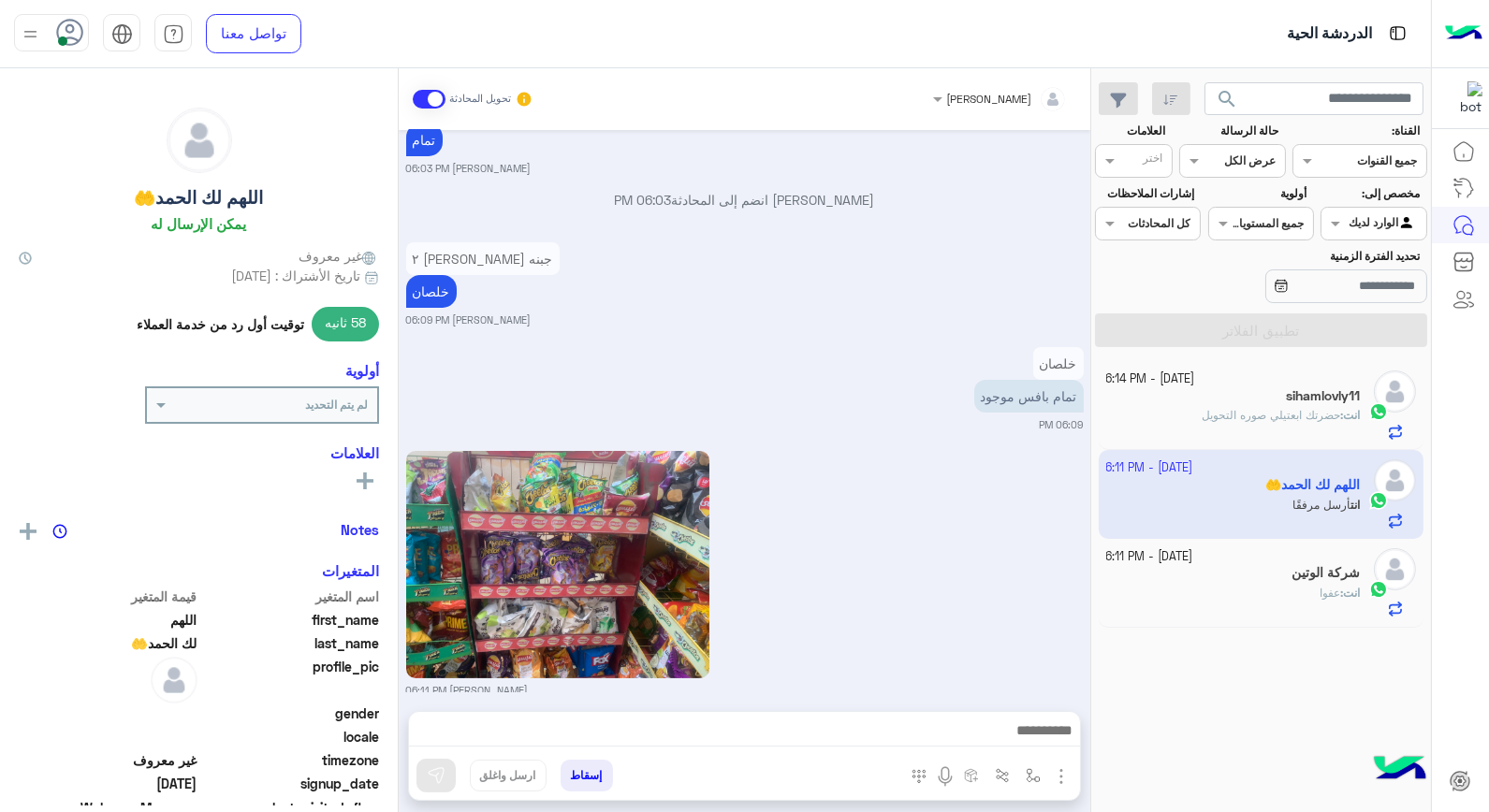
click at [1282, 575] on div "شركة الوتين" at bounding box center [1234, 574] width 255 height 19
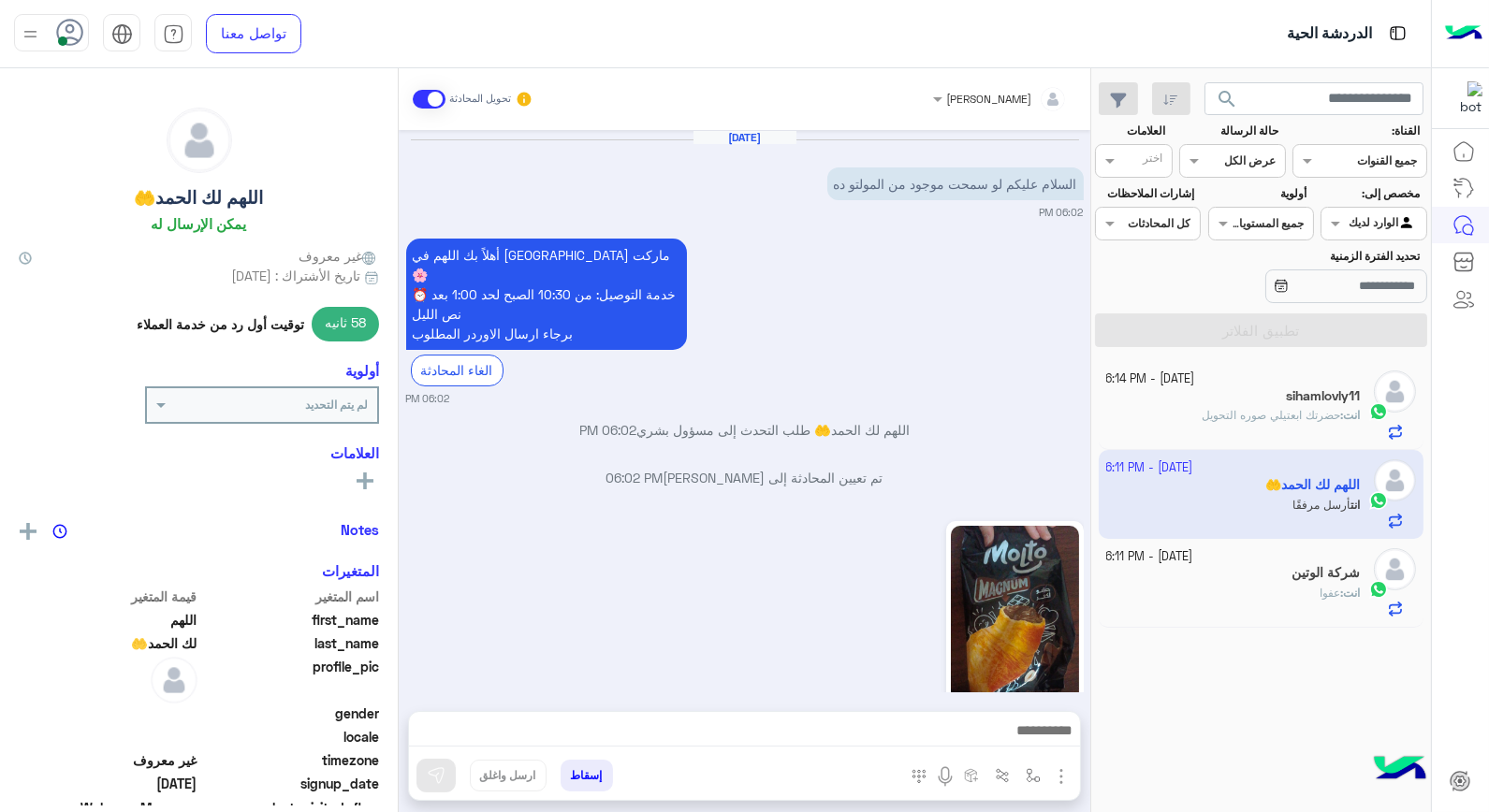
scroll to position [959, 0]
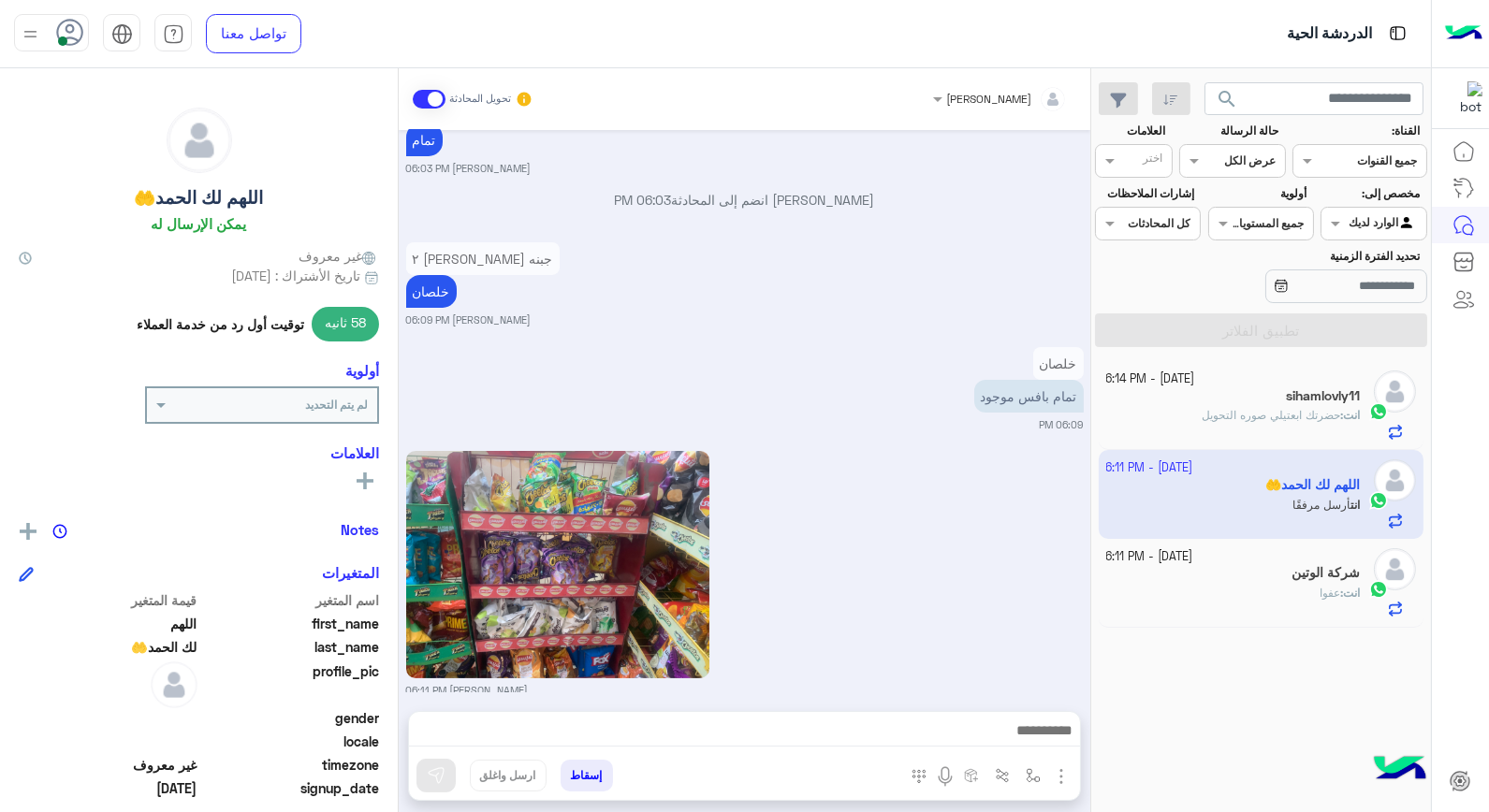
click at [598, 770] on button "إسقاط" at bounding box center [587, 775] width 52 height 32
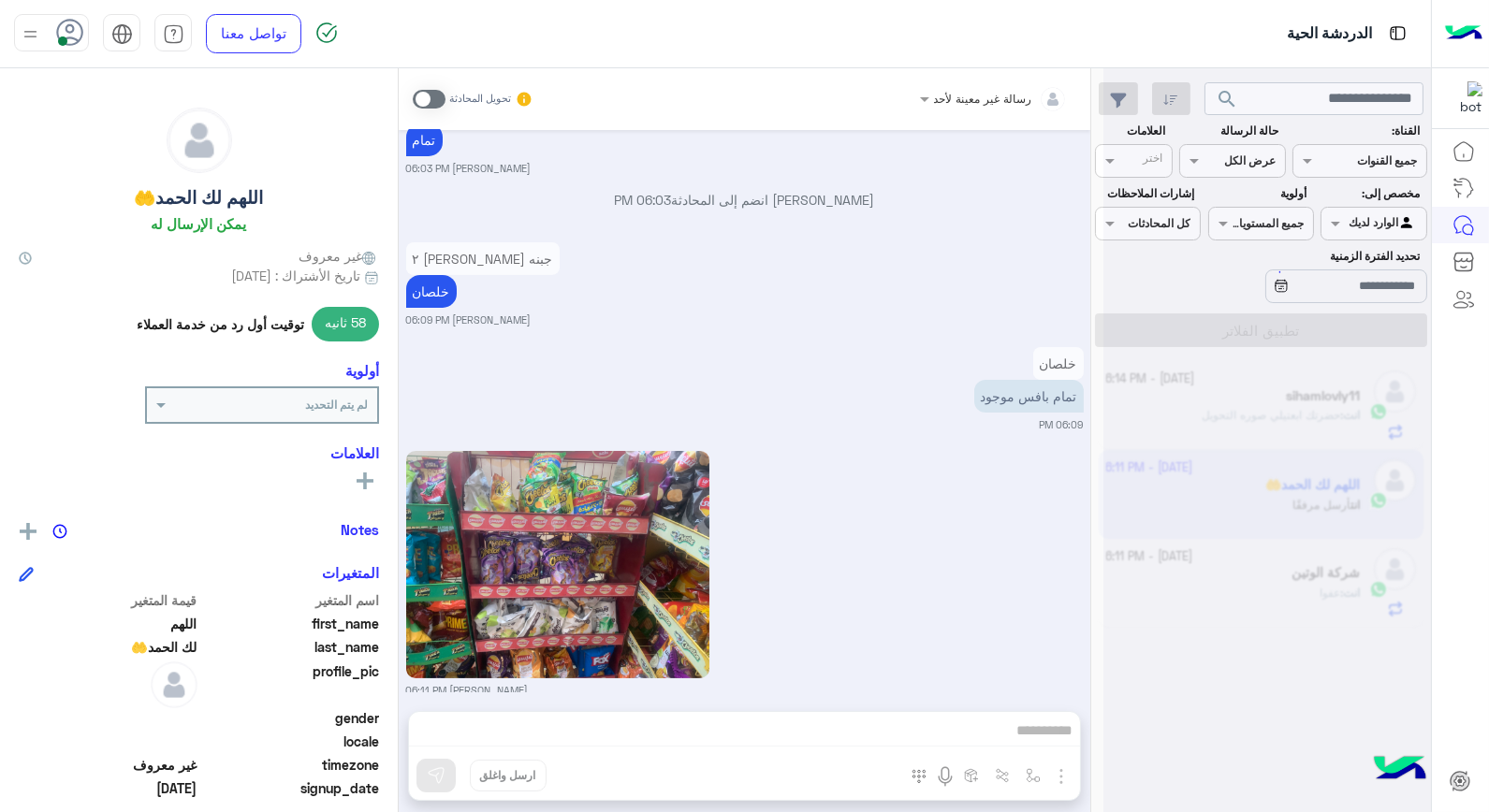
scroll to position [1007, 0]
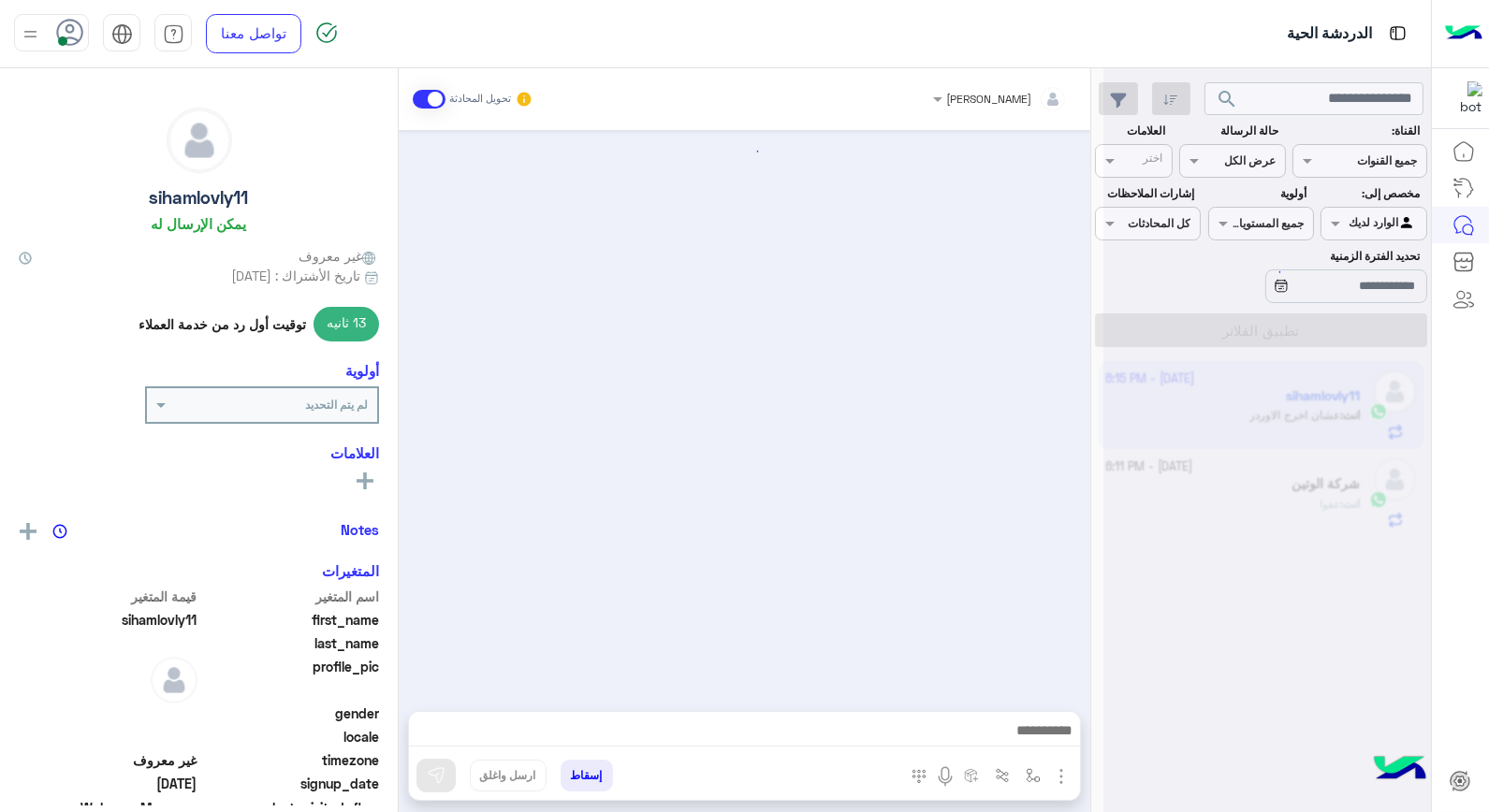
scroll to position [904, 0]
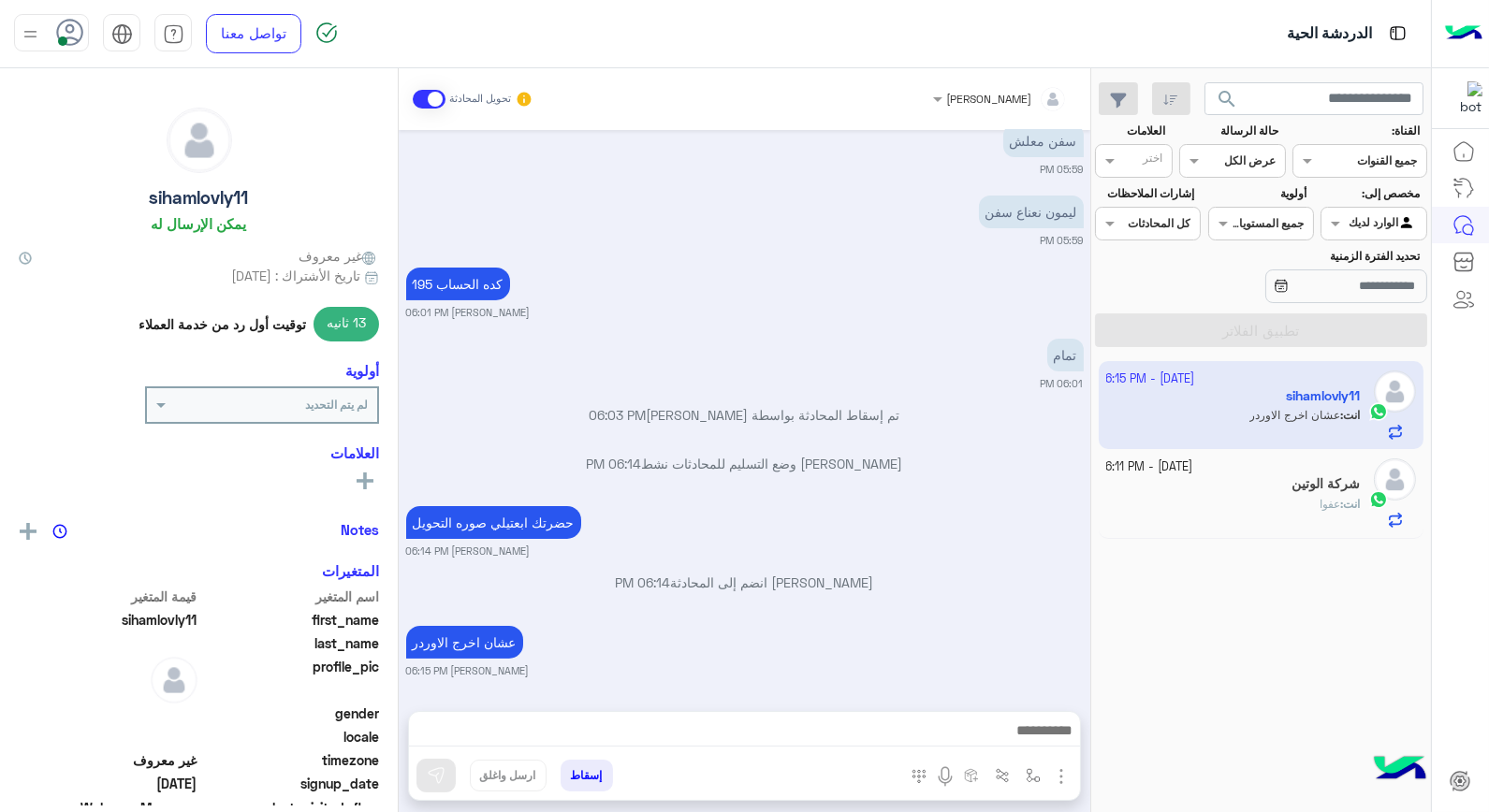
click at [1309, 488] on h5 "شركة الوتين" at bounding box center [1325, 484] width 68 height 16
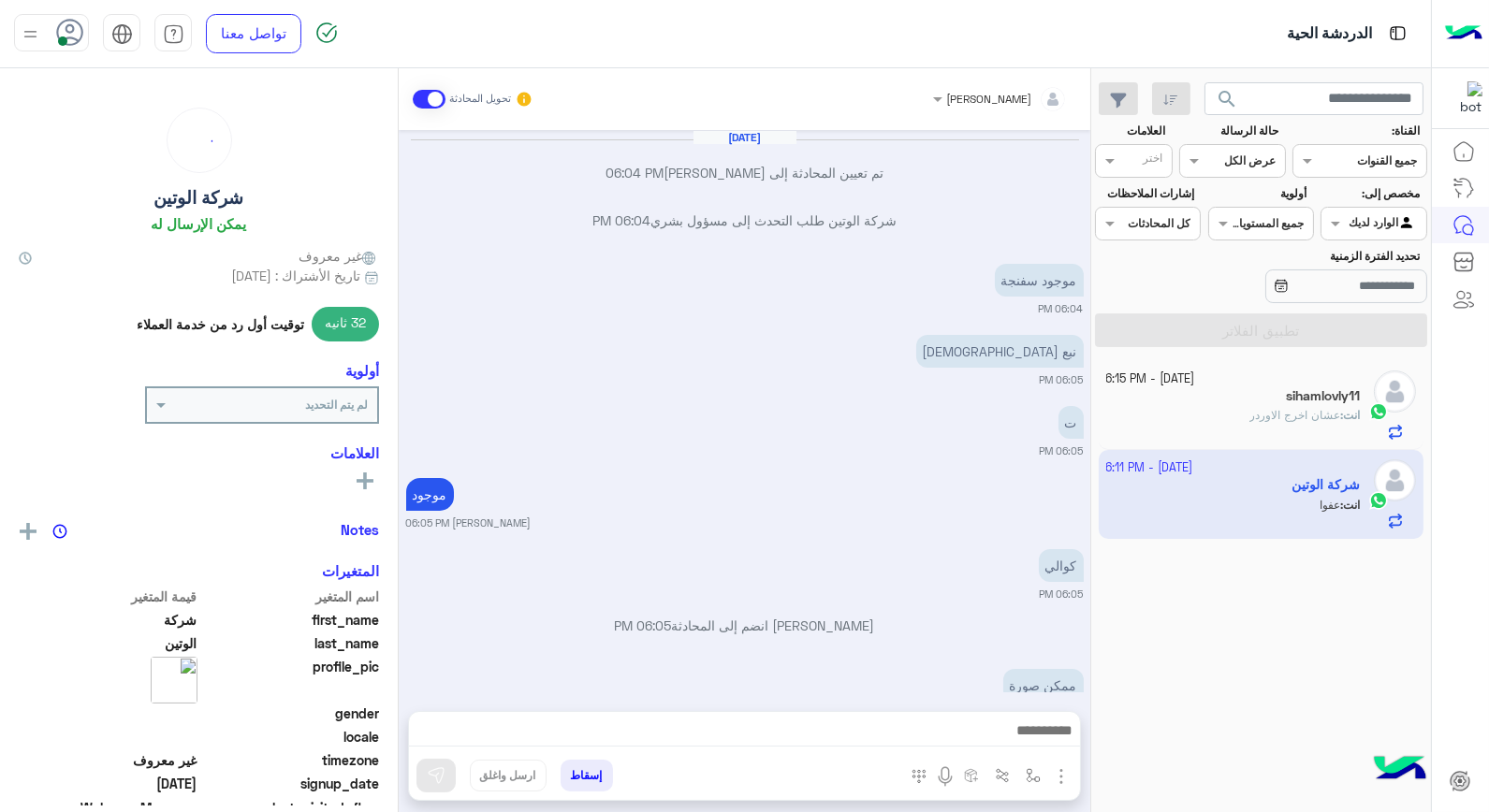
scroll to position [1042, 0]
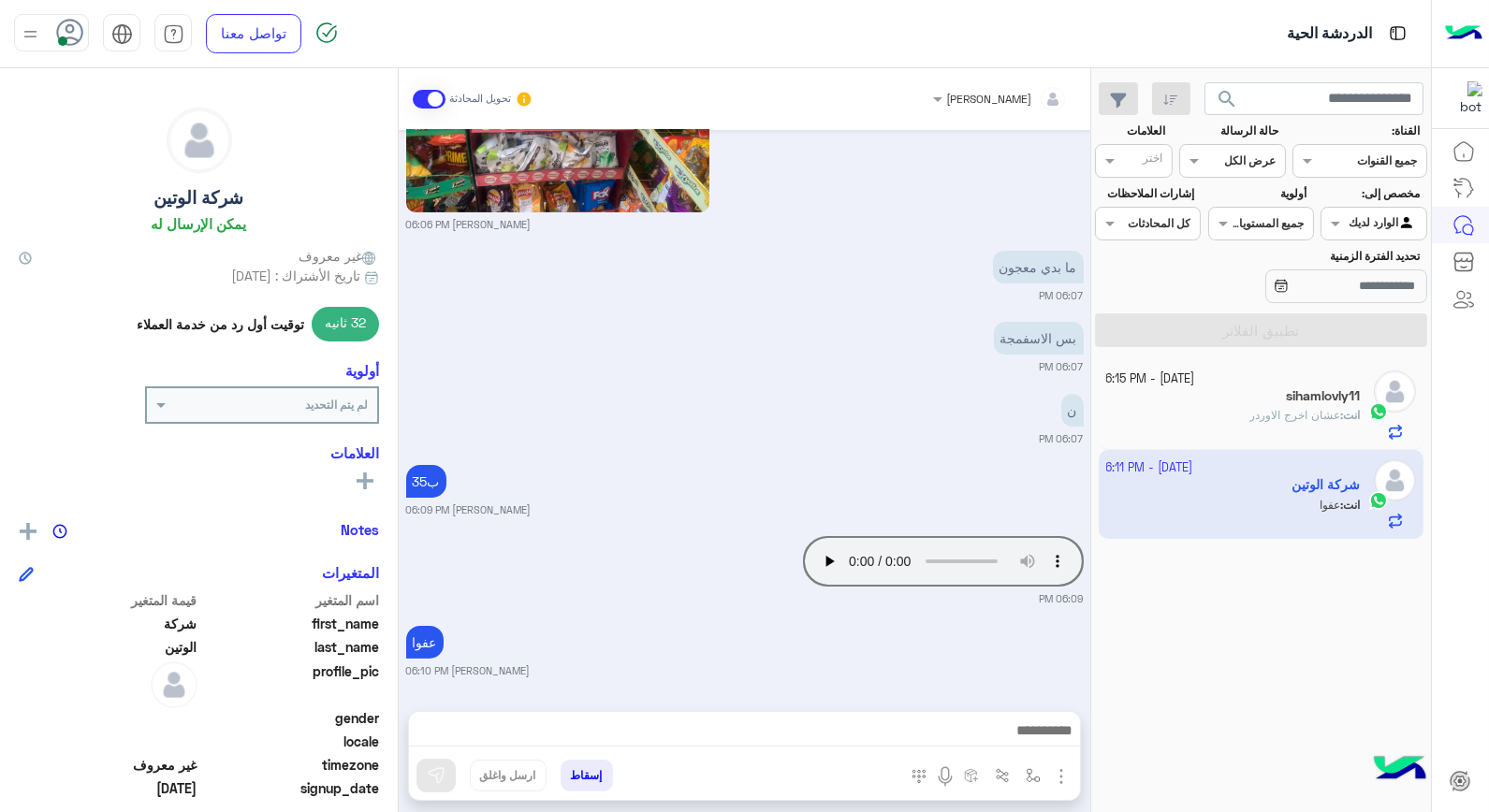
click at [606, 781] on button "إسقاط" at bounding box center [587, 775] width 52 height 32
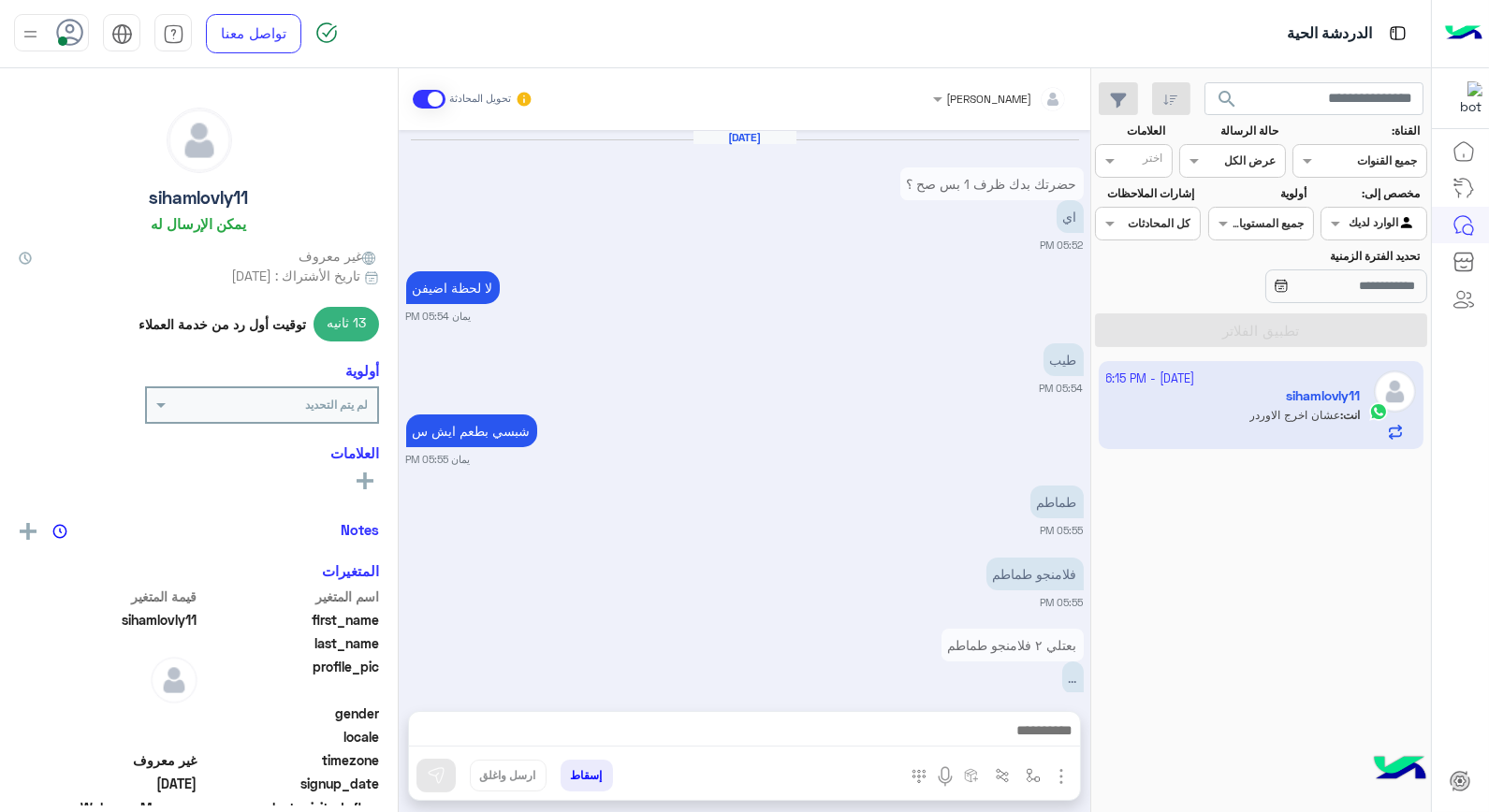
scroll to position [904, 0]
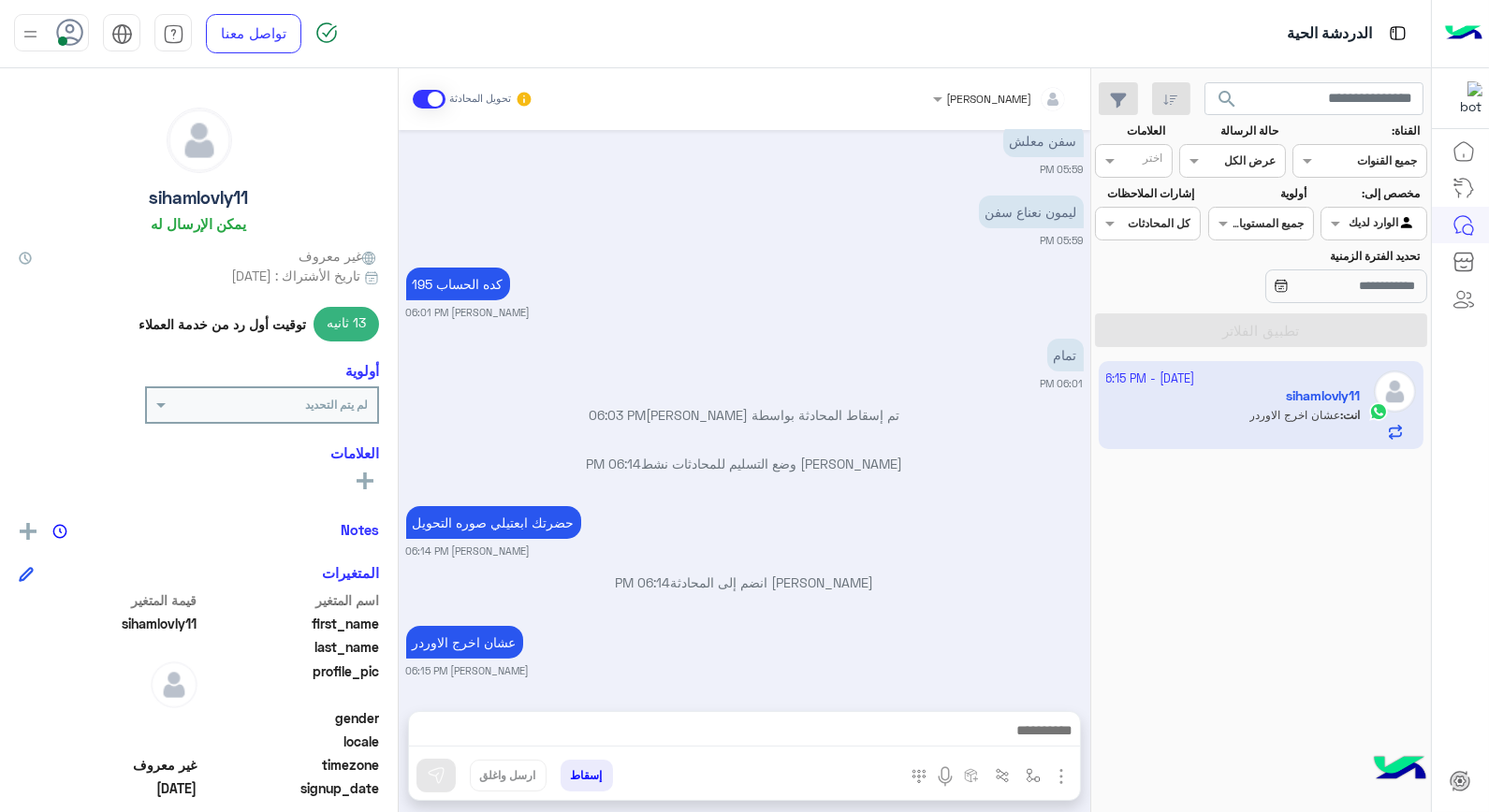
click at [1362, 225] on div at bounding box center [1373, 221] width 104 height 17
click at [1373, 296] on b "غير معينة" at bounding box center [1374, 296] width 51 height 16
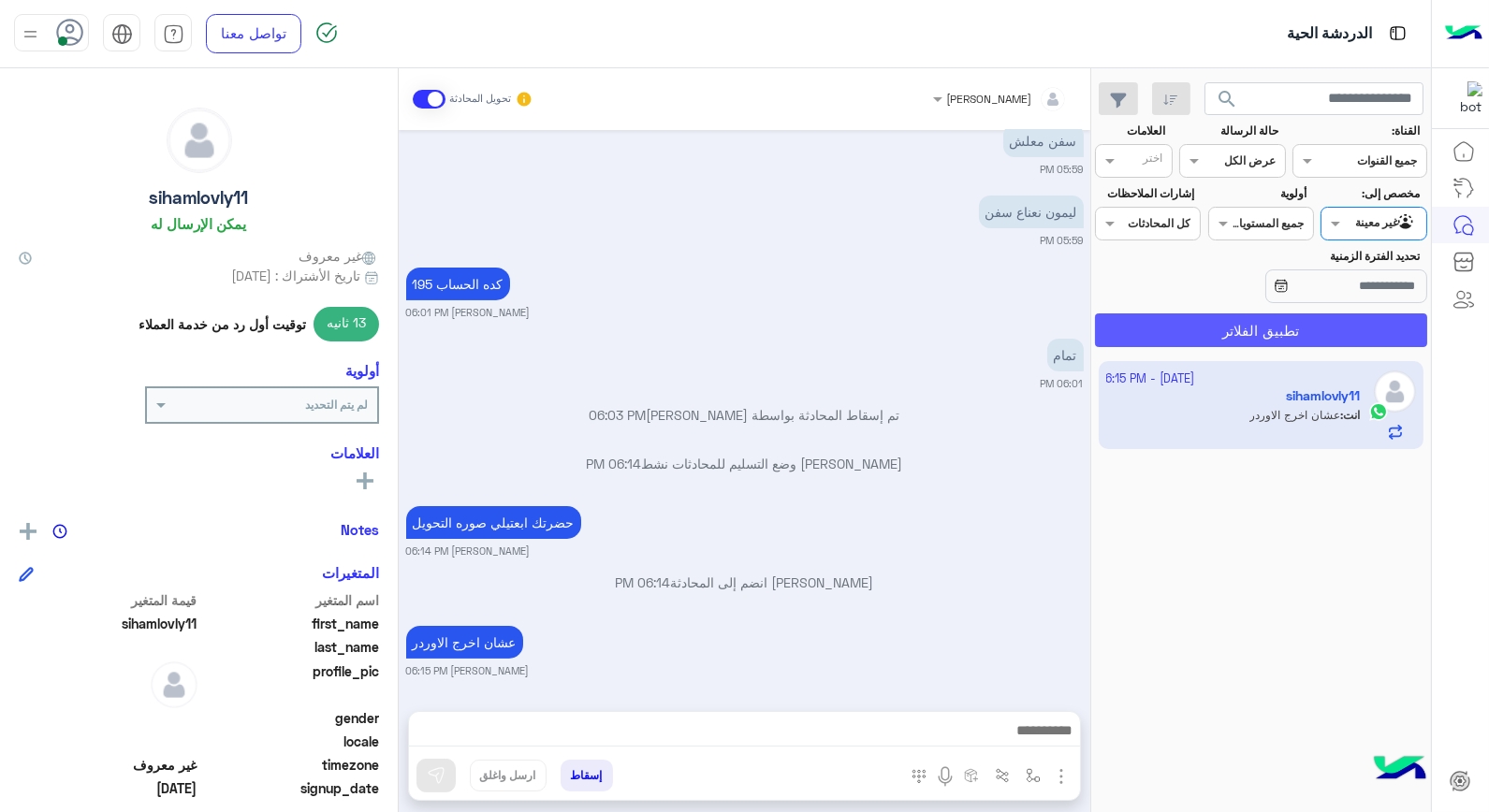
click at [1354, 322] on button "تطبيق الفلاتر" at bounding box center [1261, 330] width 332 height 34
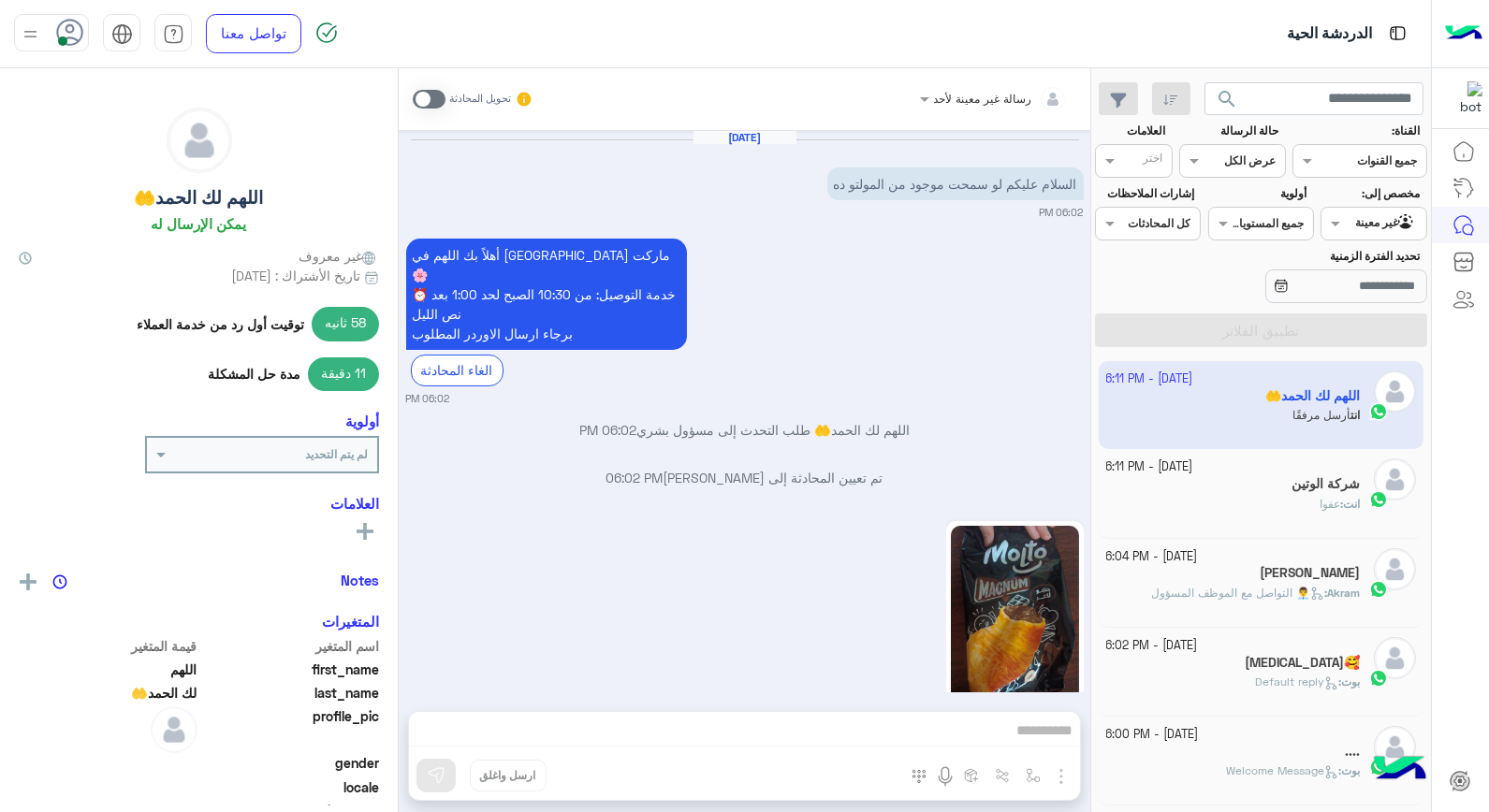
scroll to position [1007, 0]
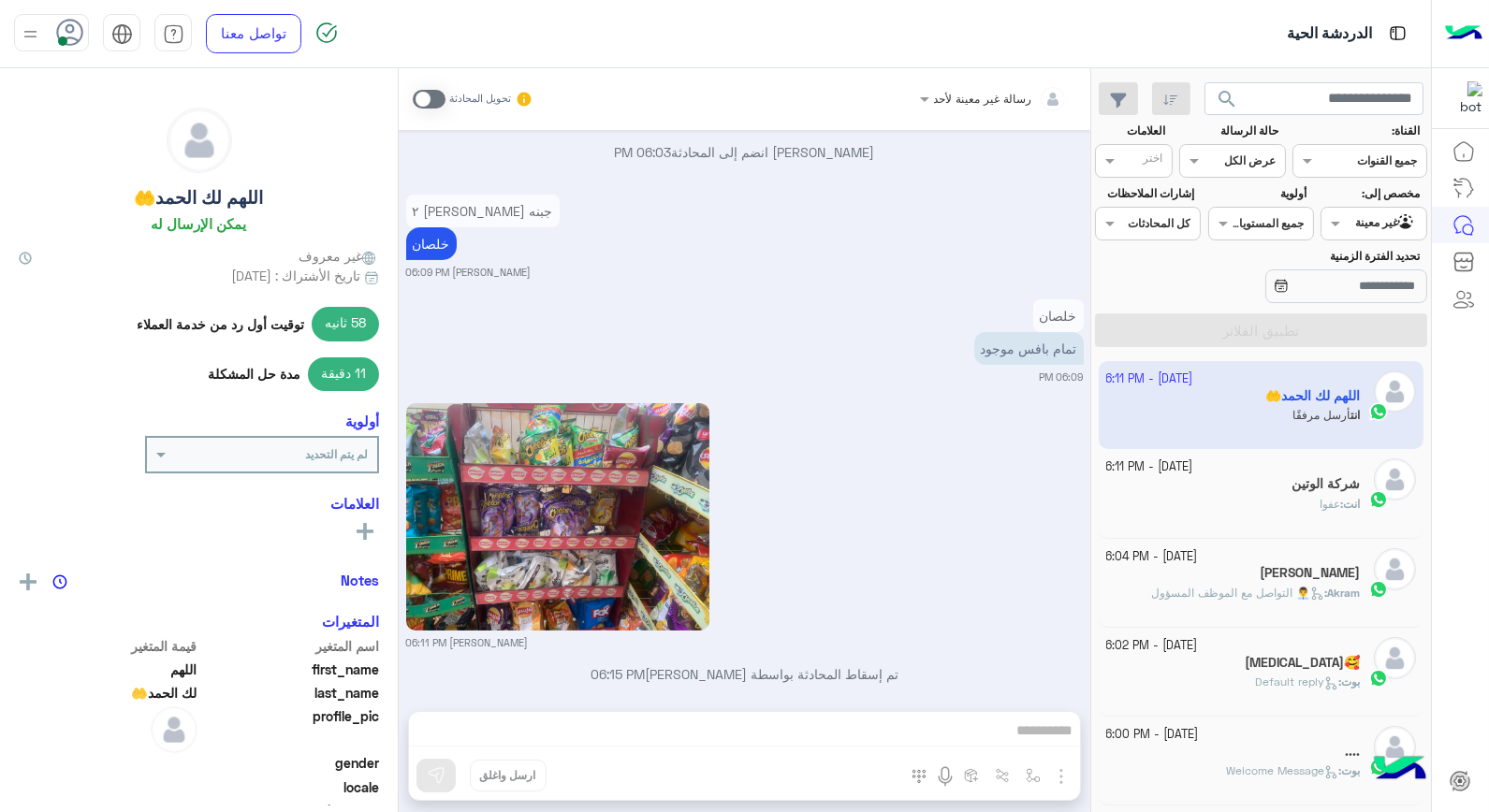
click at [1296, 419] on app-inbox-user "3 October - 6:11 PM اللهم لك الحمد🤲 انت أرسل مرفقًا" at bounding box center [1262, 404] width 325 height 88
click at [1295, 409] on app-inbox-user "3 October - 6:11 PM اللهم لك الحمد🤲 انت أرسل مرفقًا" at bounding box center [1262, 404] width 325 height 88
click at [434, 101] on span at bounding box center [429, 98] width 33 height 18
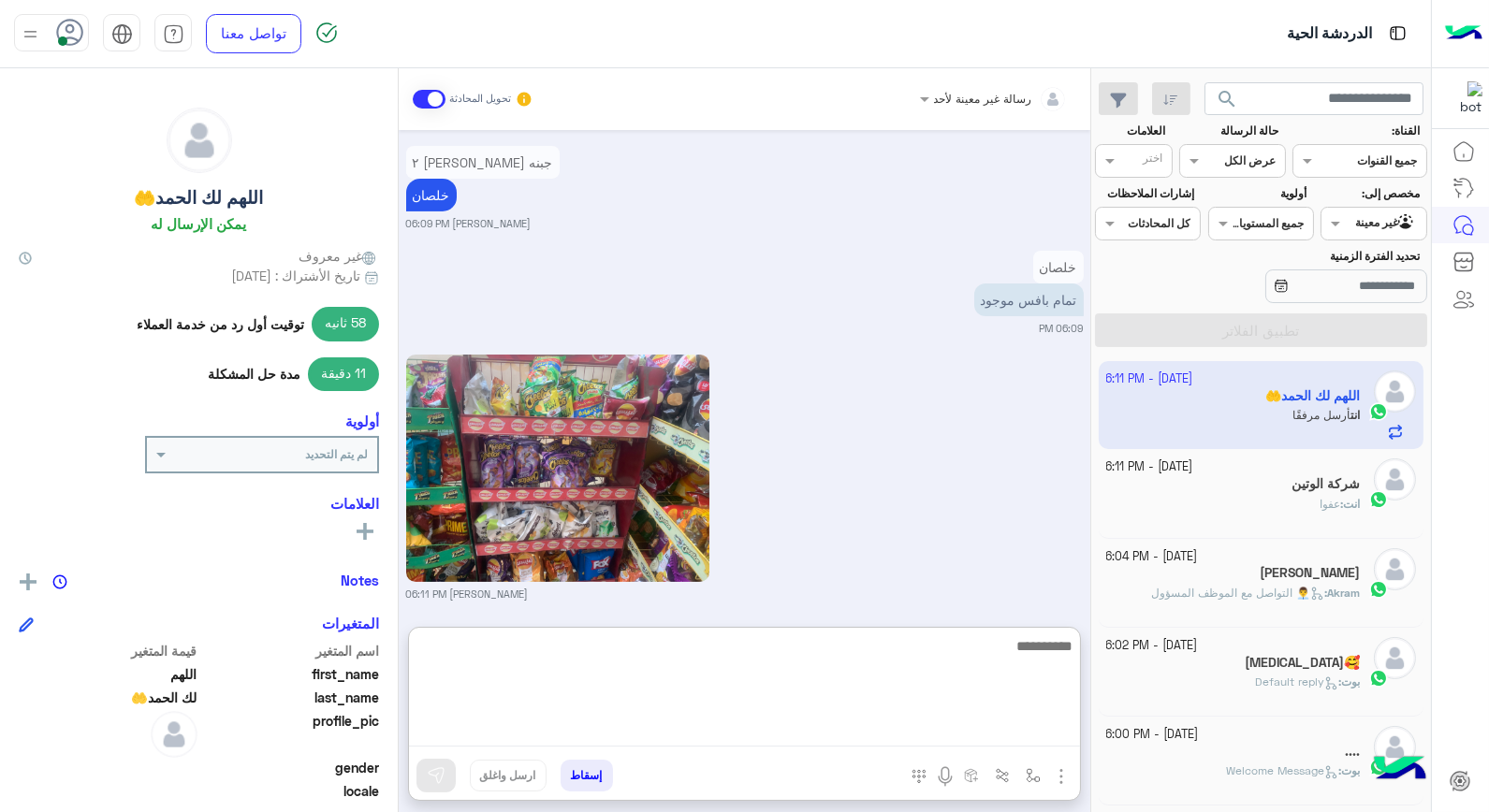
click at [960, 742] on textarea at bounding box center [744, 690] width 671 height 113
type textarea "**********"
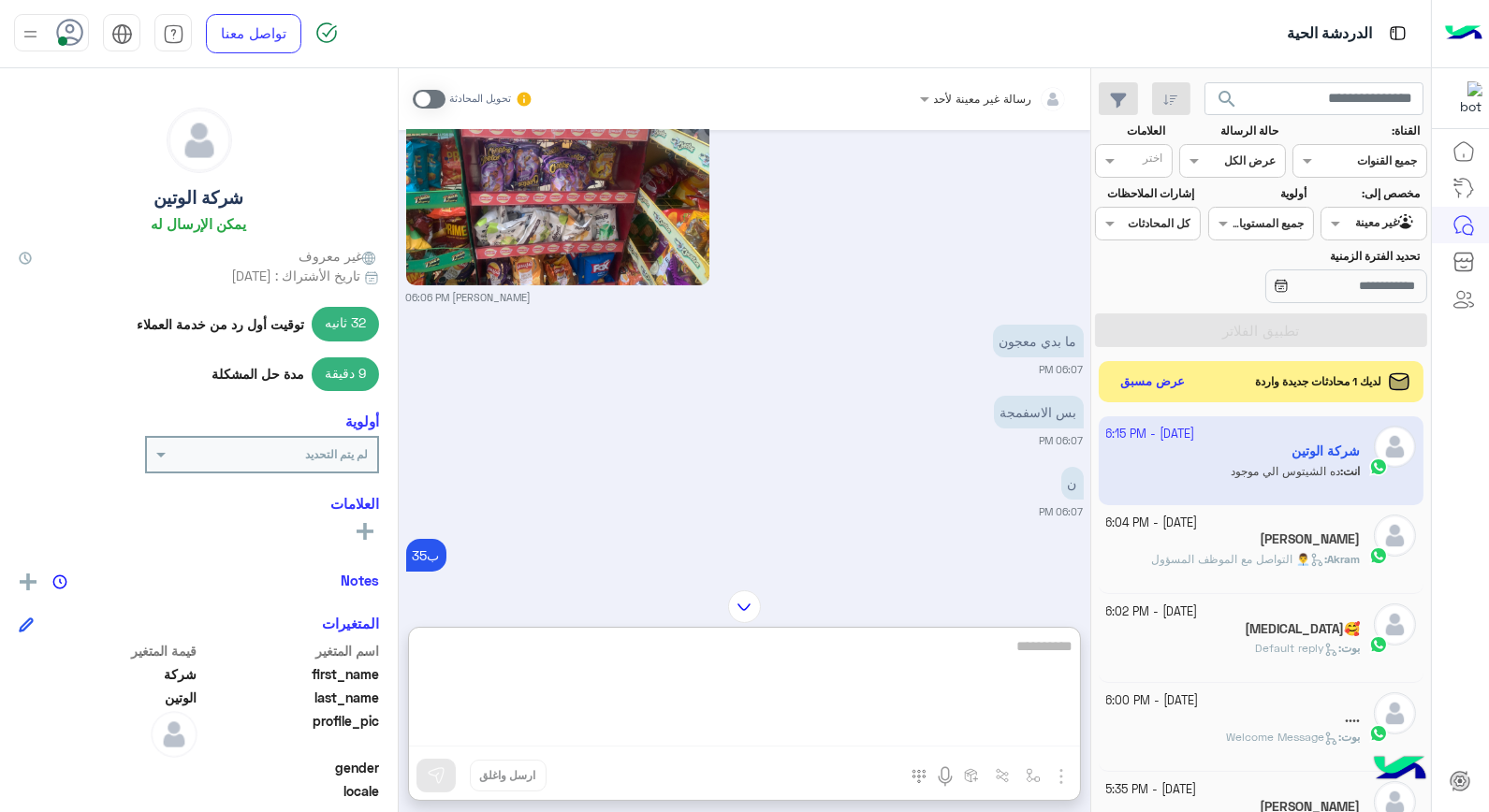
scroll to position [918, 0]
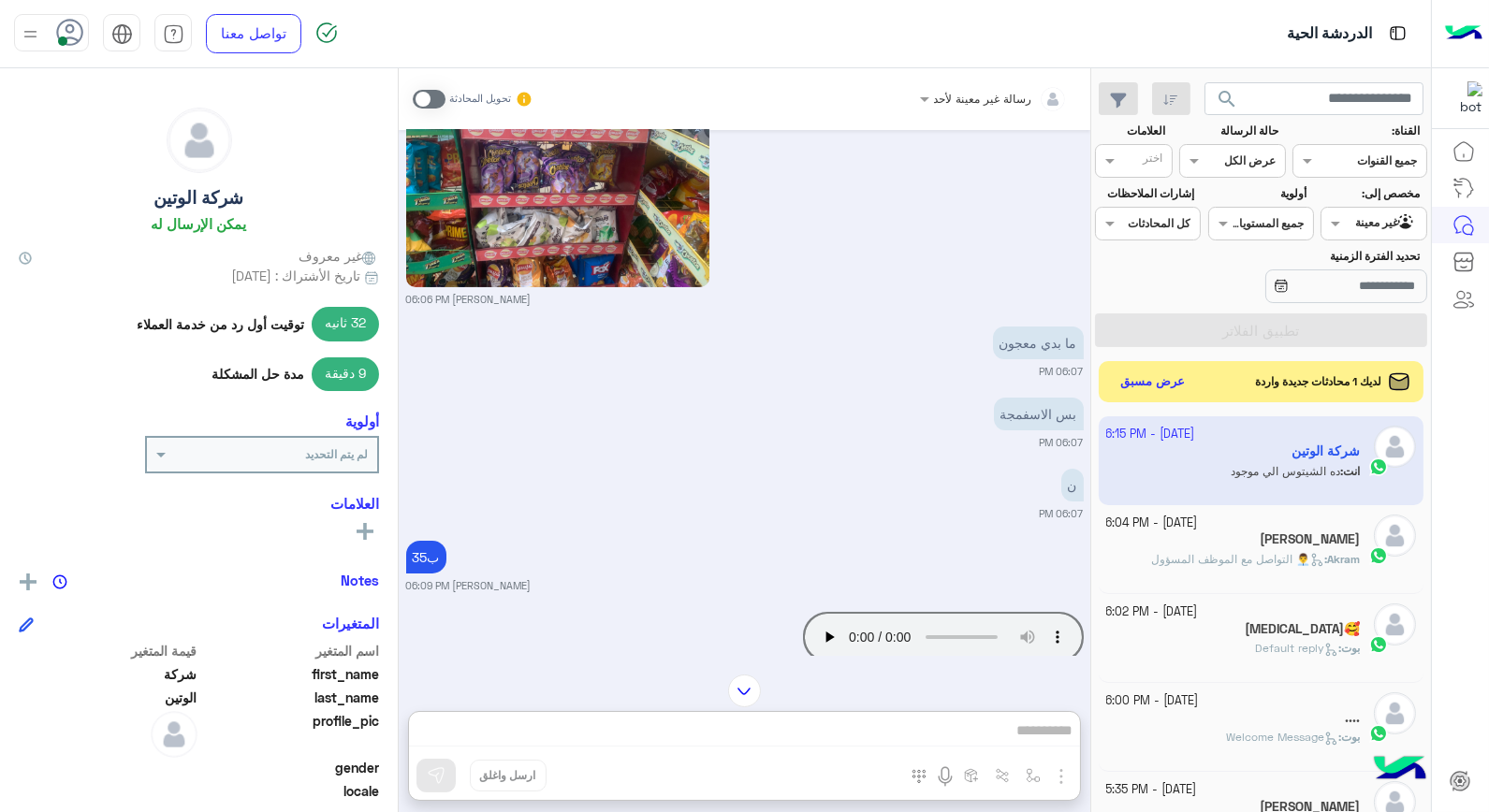
click at [1231, 101] on span "search" at bounding box center [1226, 98] width 22 height 22
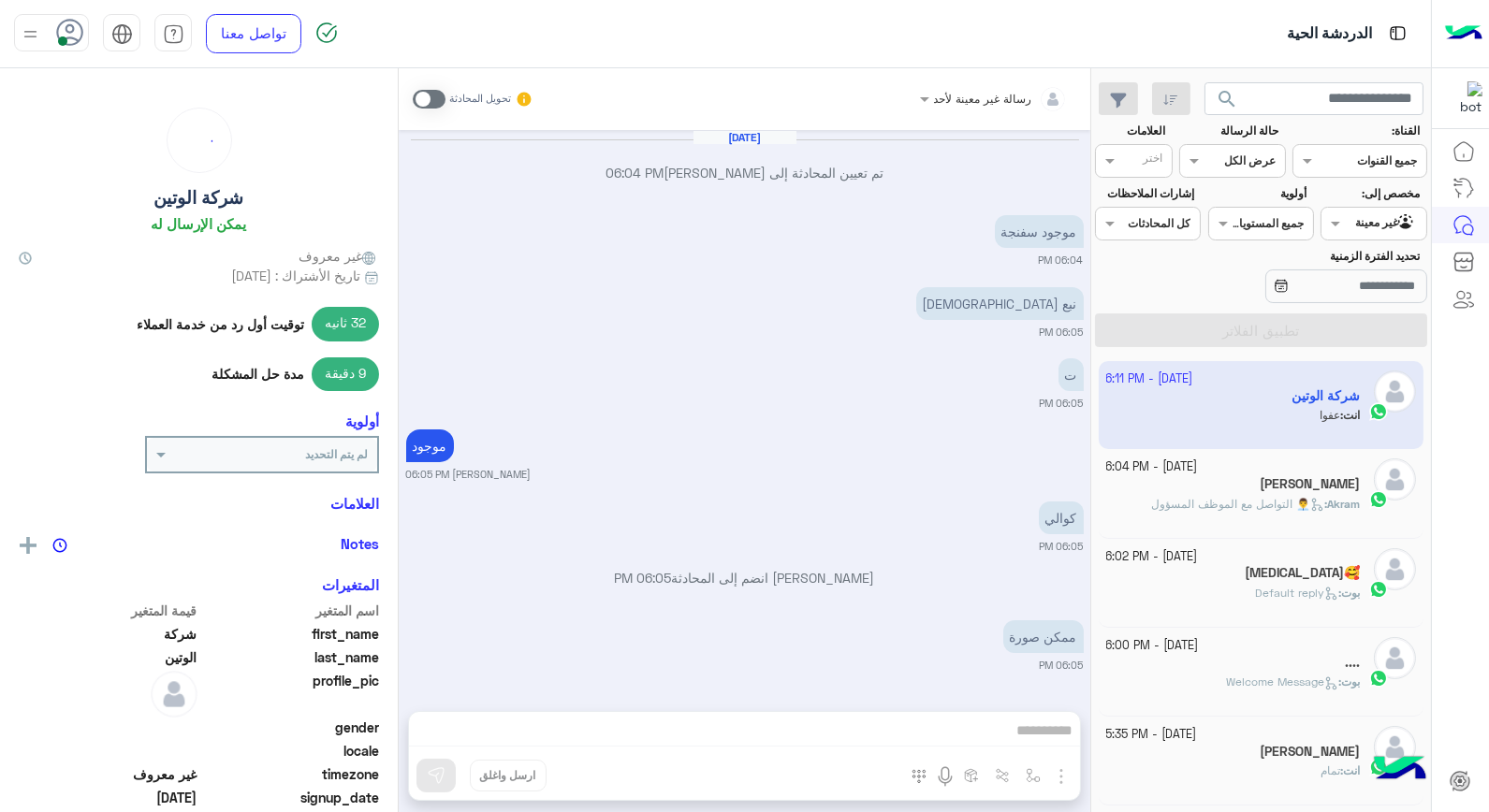
scroll to position [1042, 0]
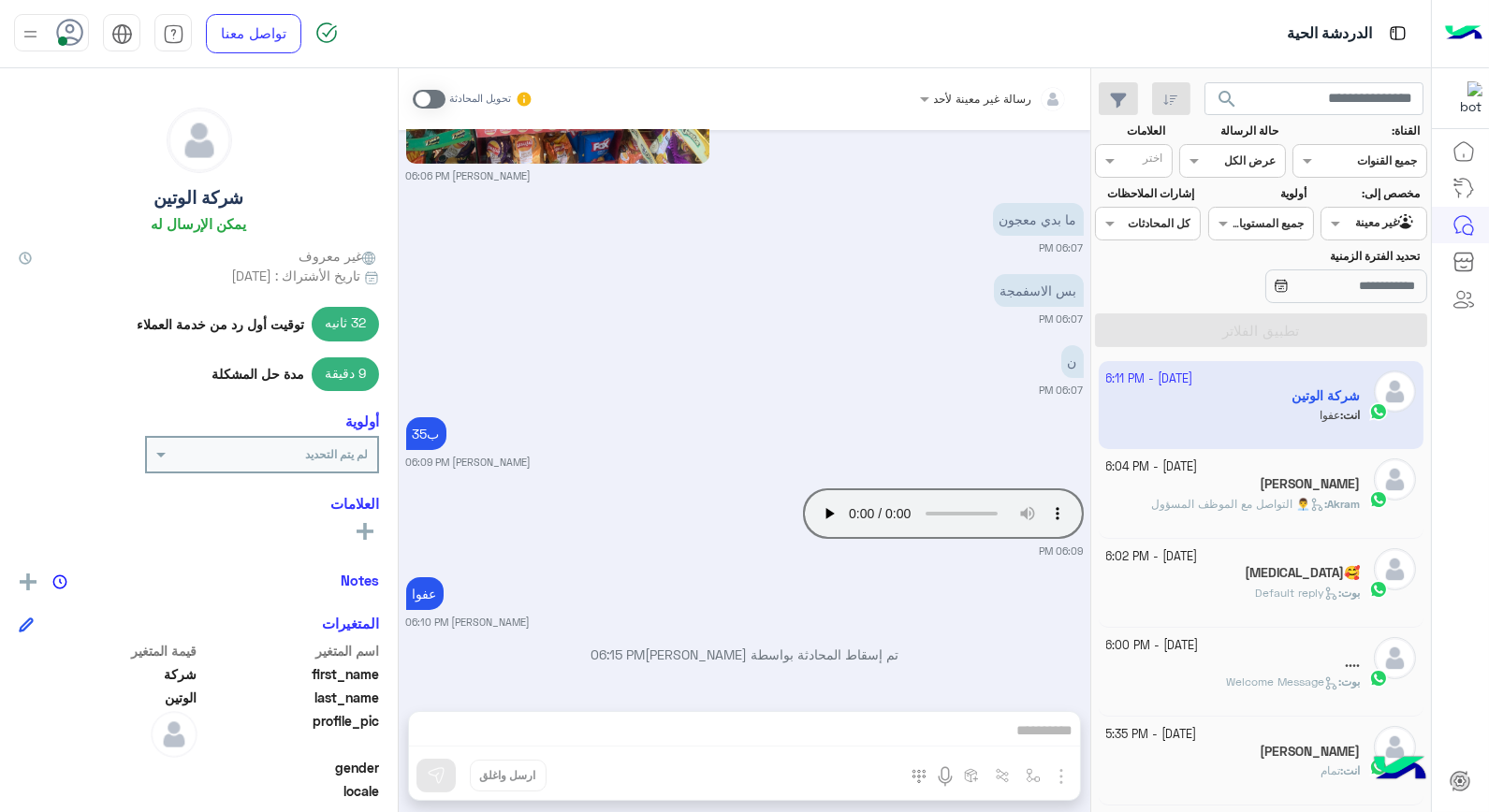
click at [1243, 110] on button "search" at bounding box center [1228, 103] width 46 height 40
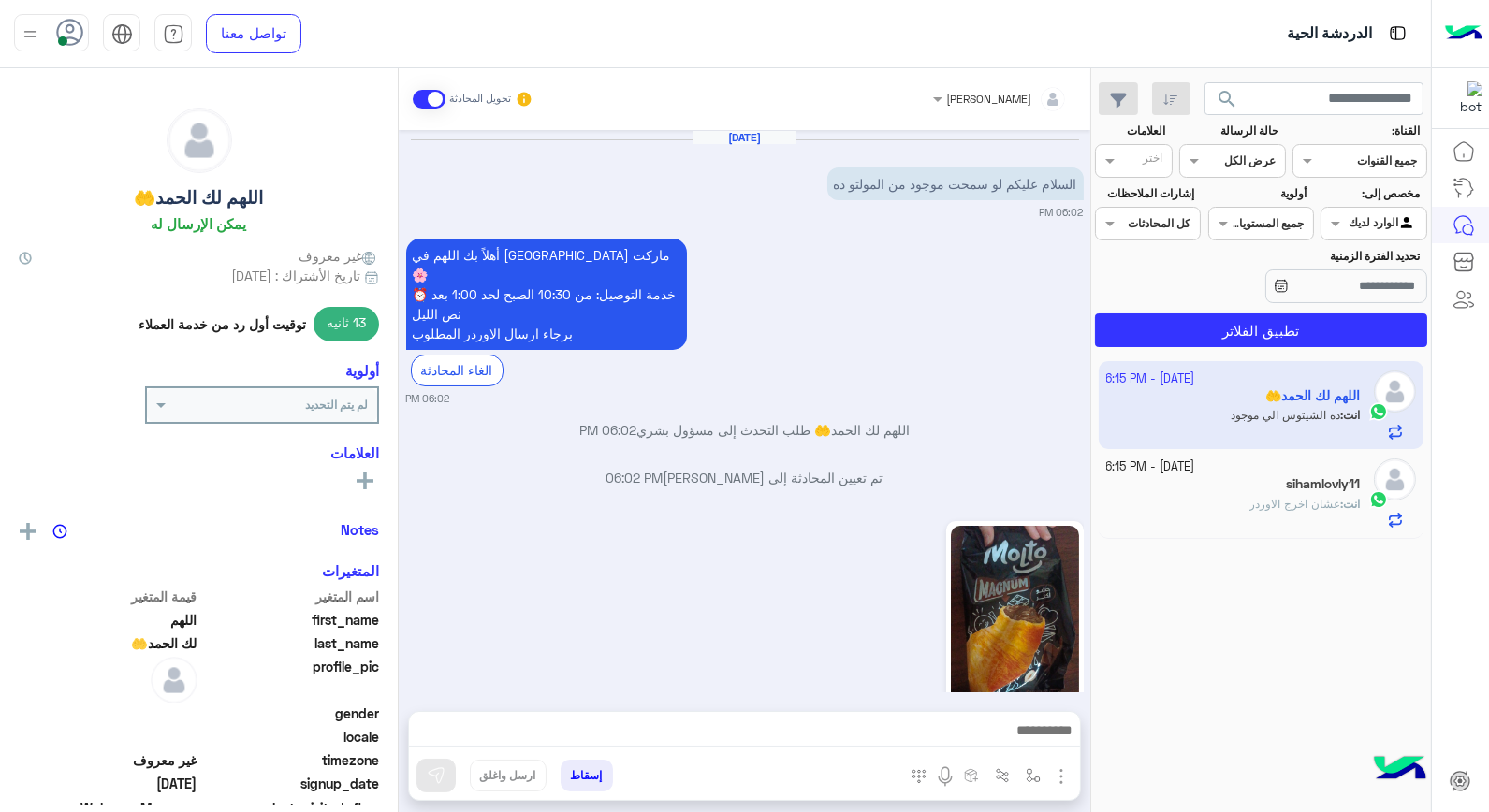
scroll to position [1176, 0]
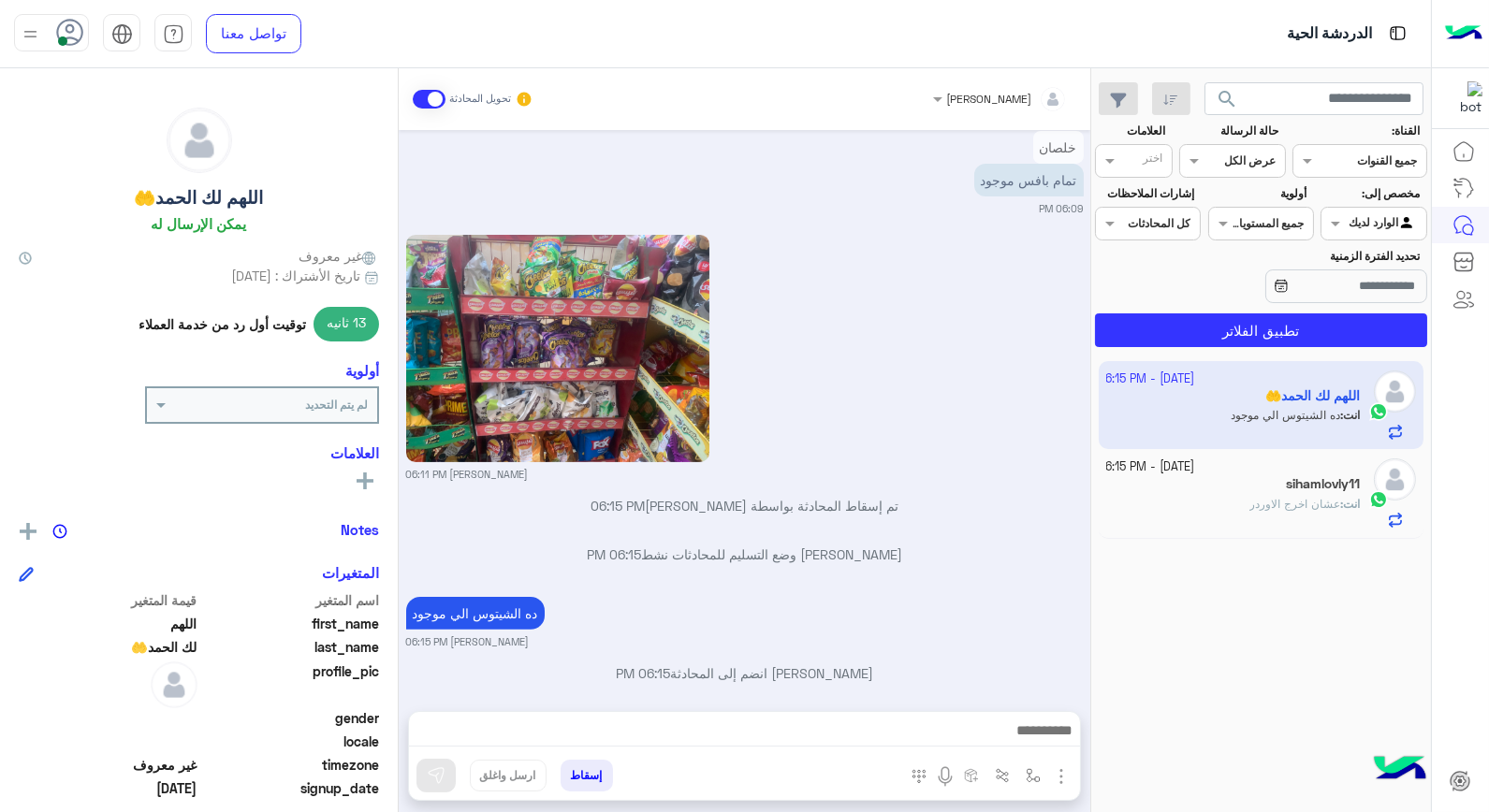
click at [1249, 503] on div "انت : عشان اخرج الاوردر" at bounding box center [1234, 512] width 255 height 33
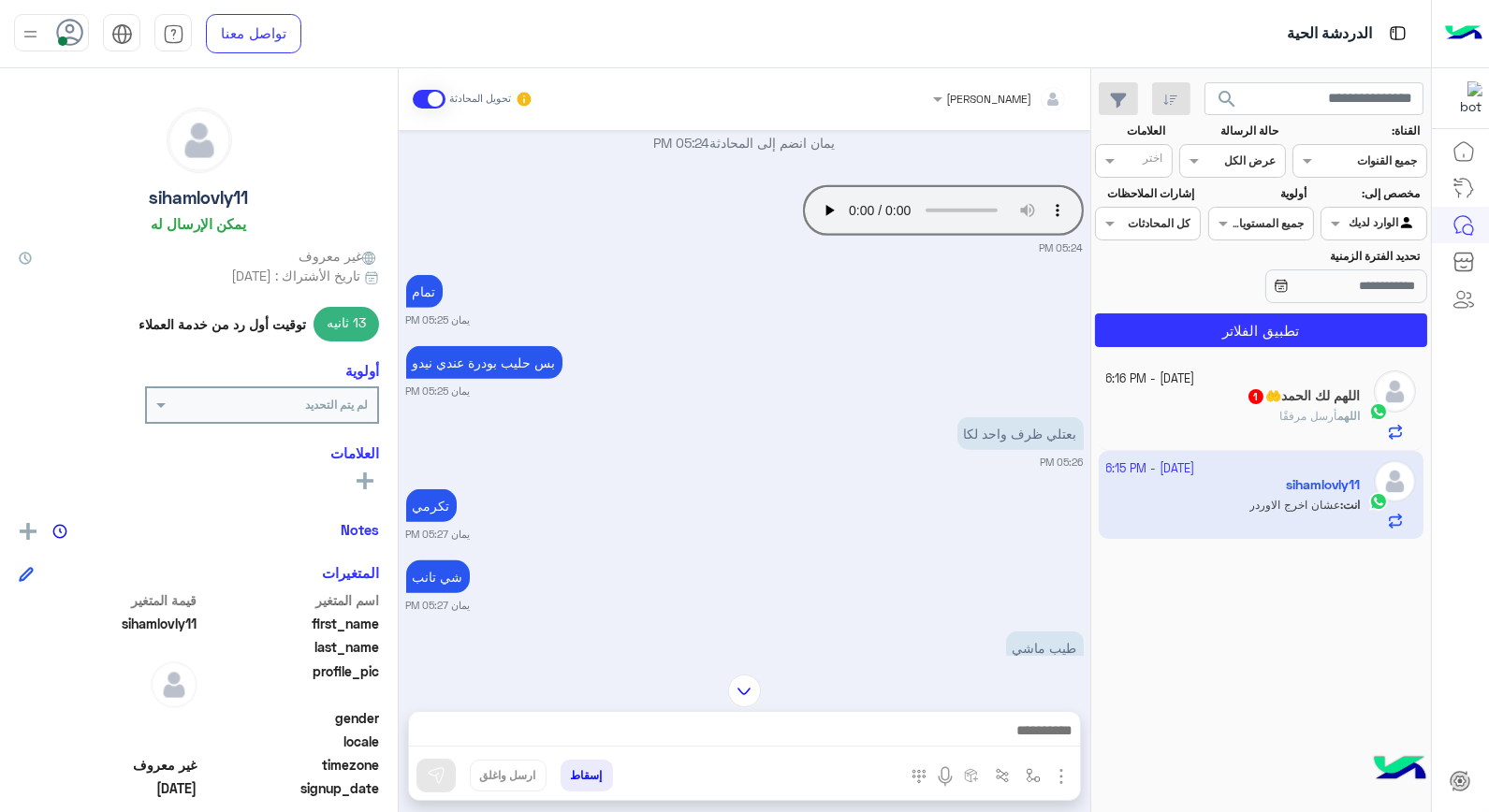
scroll to position [2325, 0]
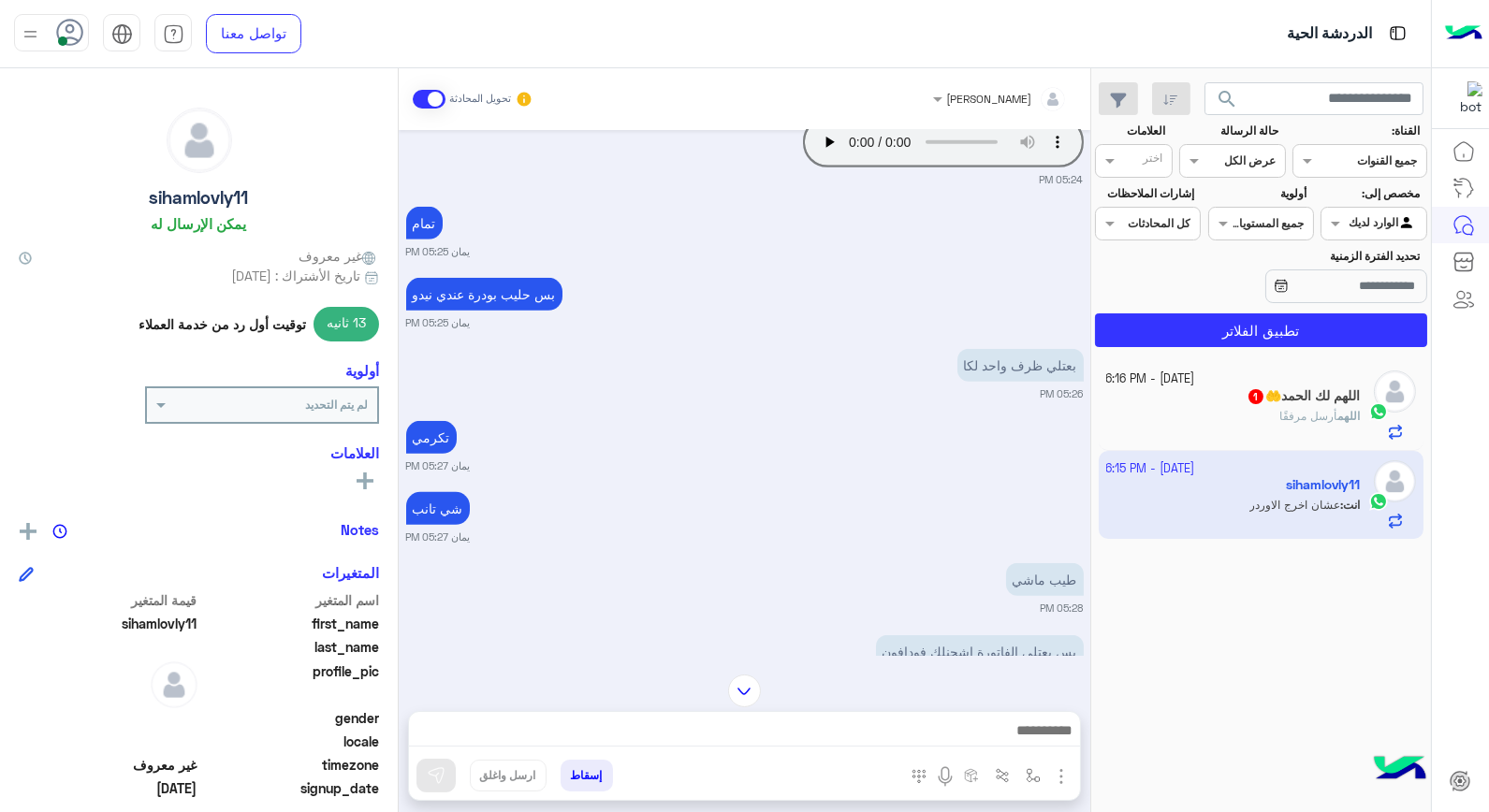
click at [1226, 403] on div "اللهم لك الحمد🤲 1" at bounding box center [1234, 398] width 255 height 19
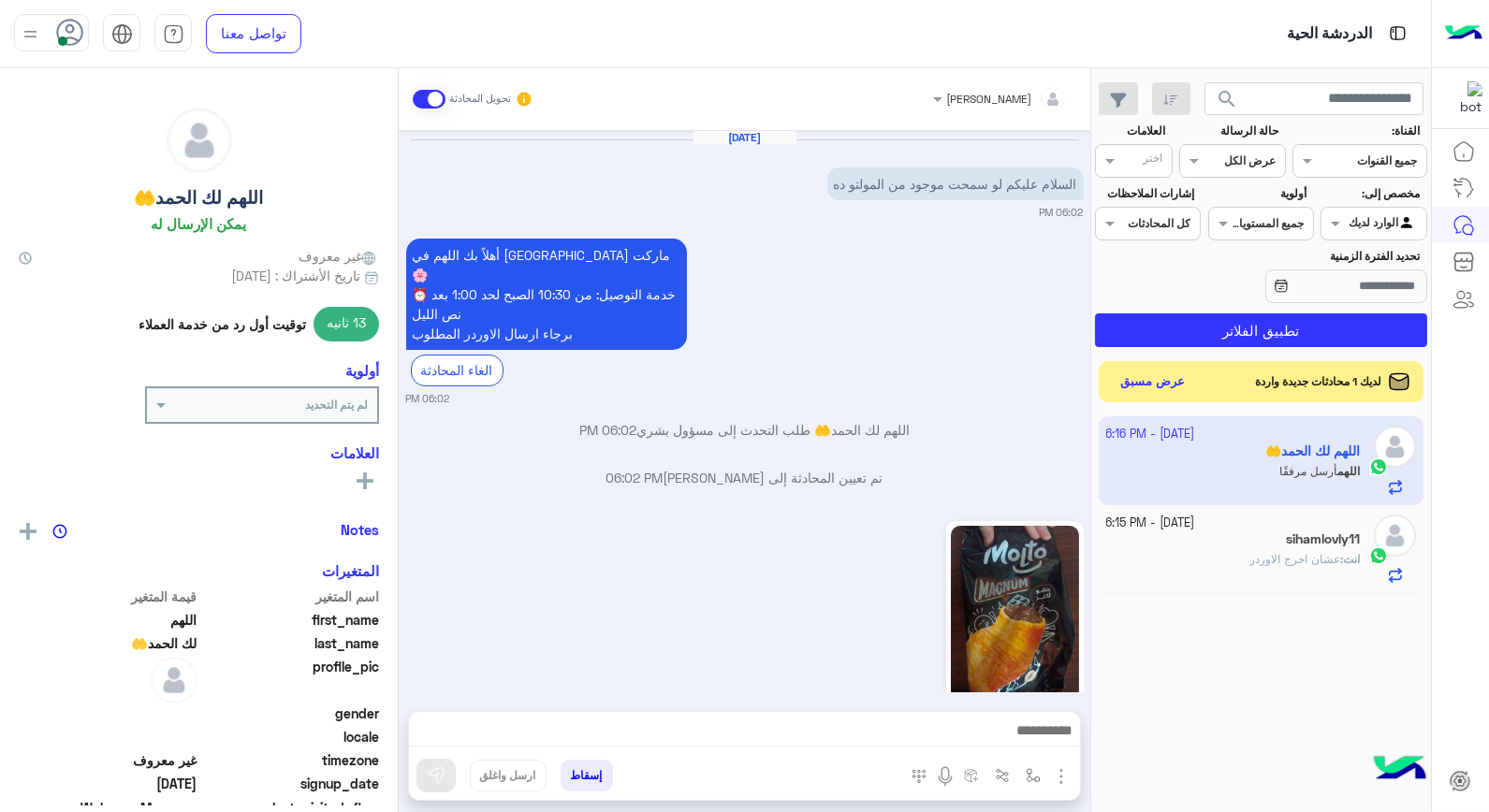
scroll to position [1452, 0]
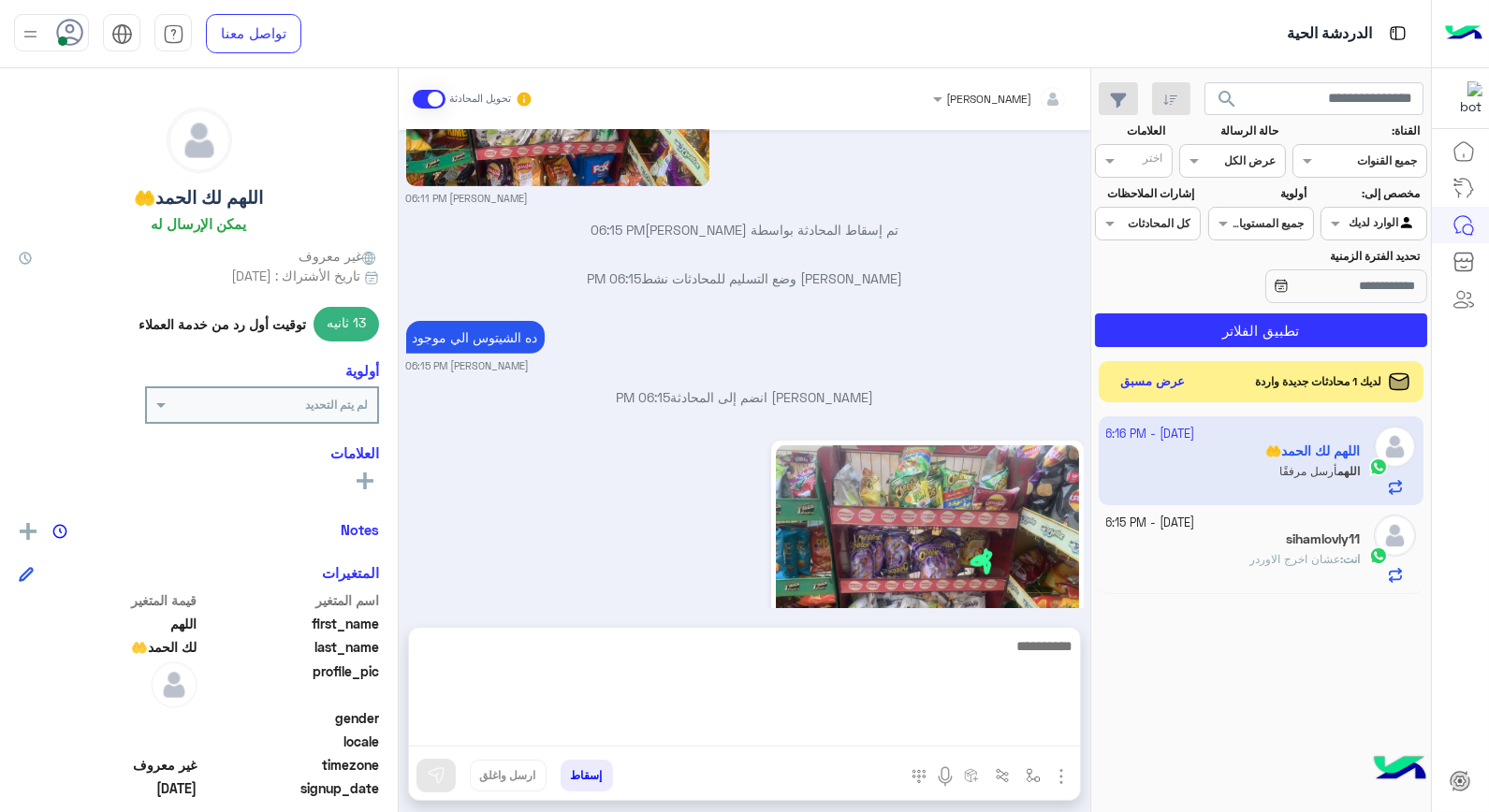
click at [999, 732] on textarea at bounding box center [744, 690] width 671 height 113
type textarea "**********"
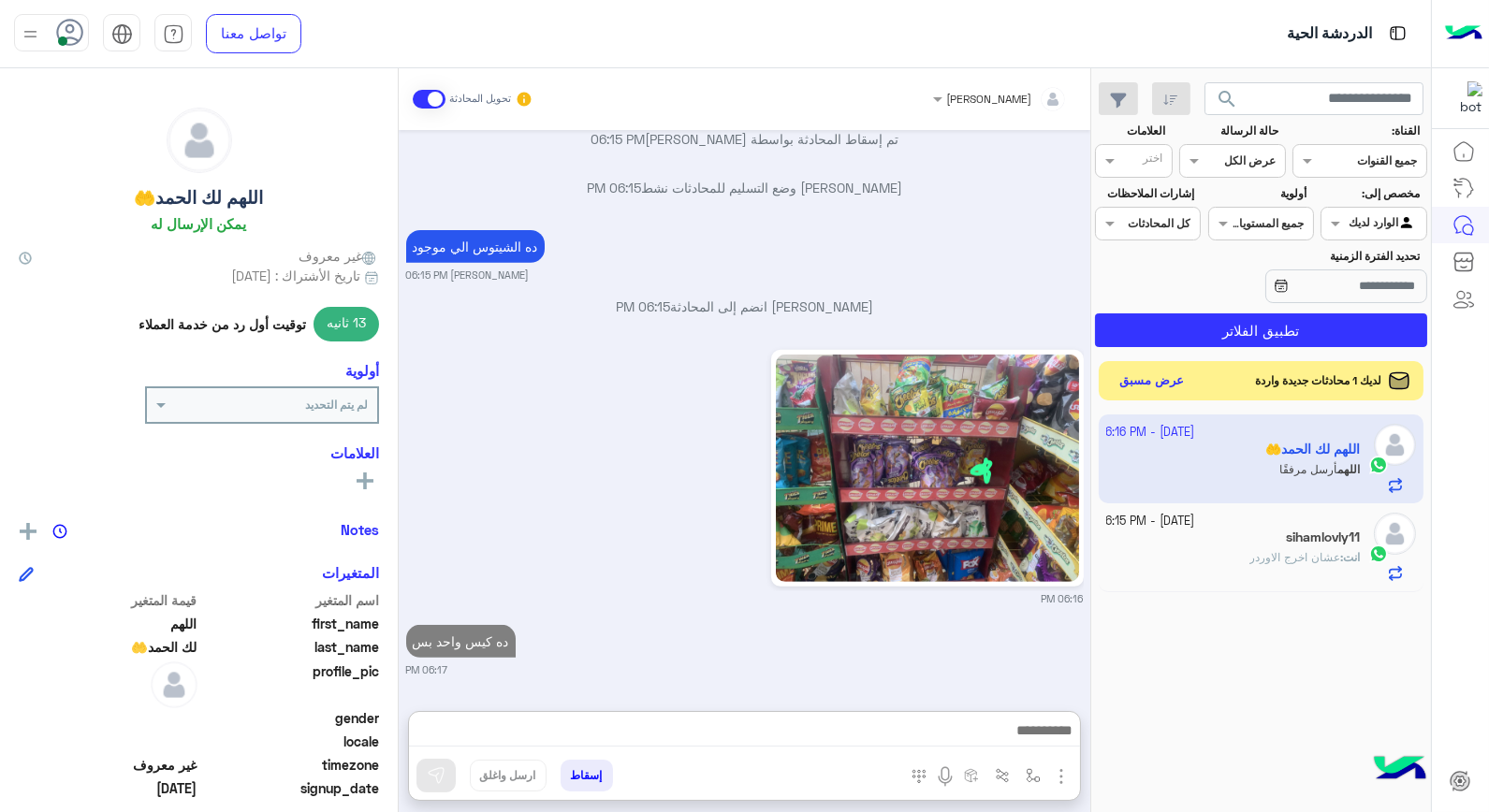
click at [1120, 379] on button "عرض مسبق" at bounding box center [1152, 381] width 79 height 25
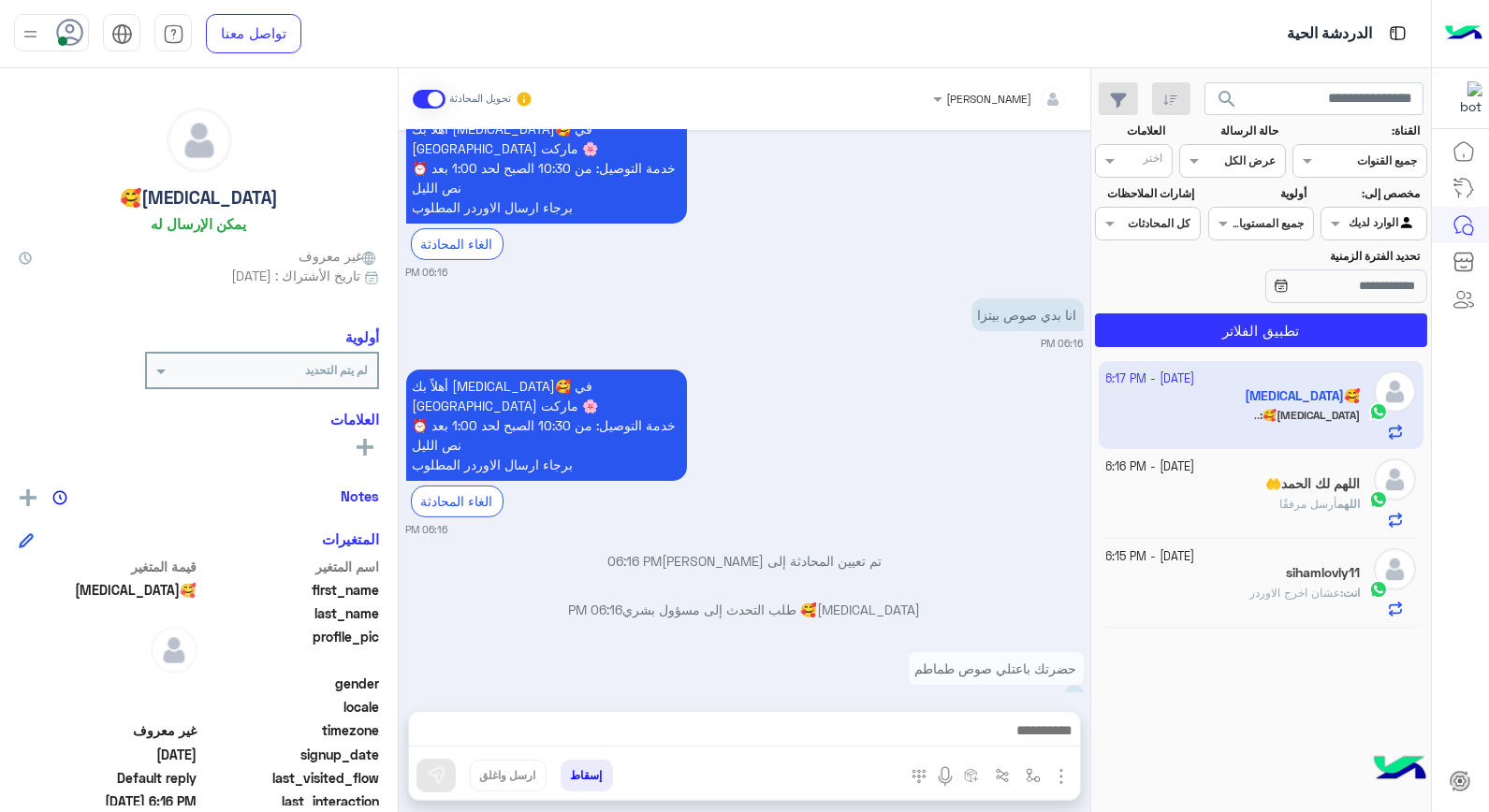
scroll to position [1213, 0]
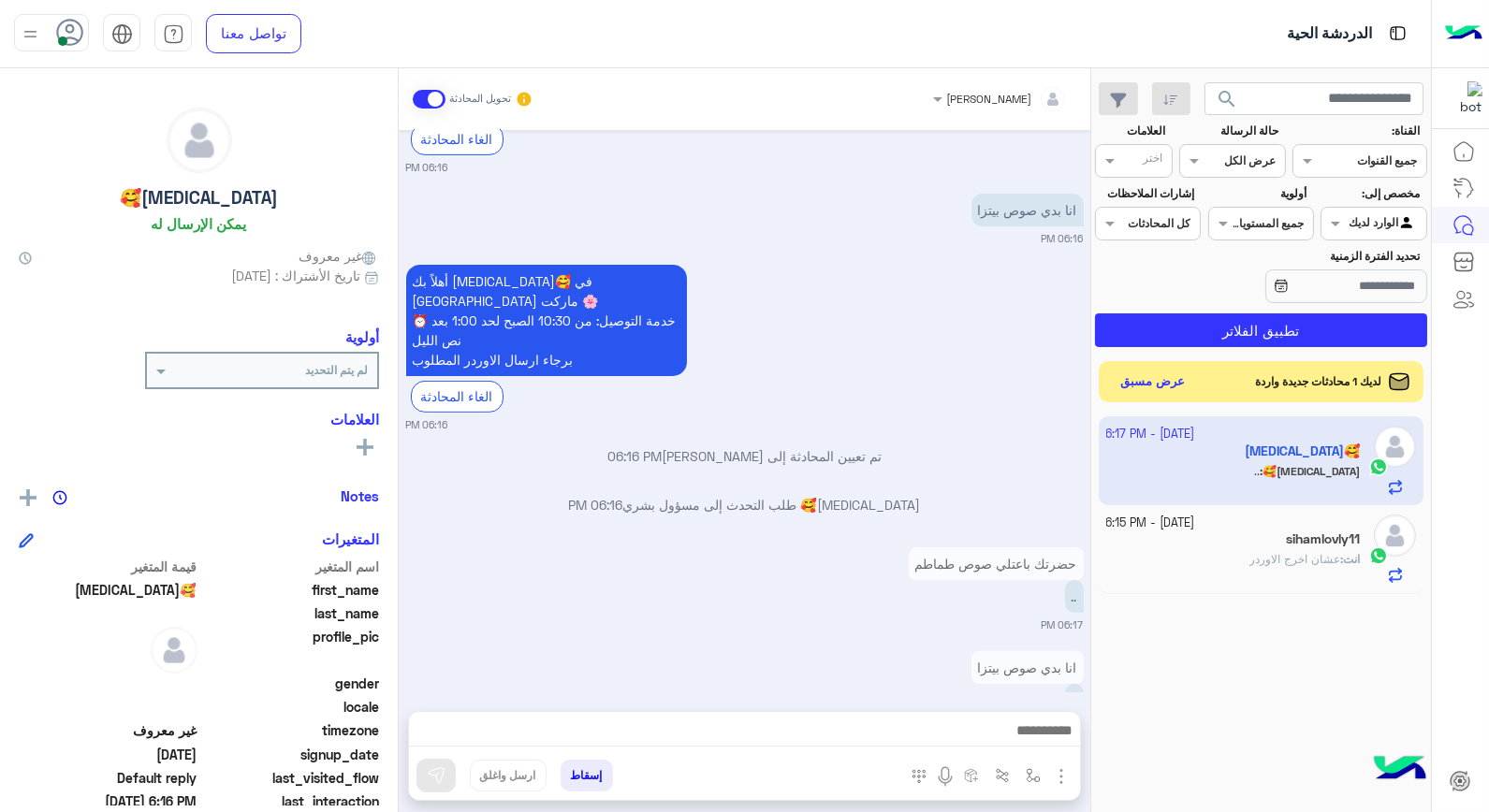
click at [1297, 509] on div "[DATE] - 6:15 PM sihamlovly11 انت : عشان اخرج الاوردر" at bounding box center [1262, 549] width 325 height 89
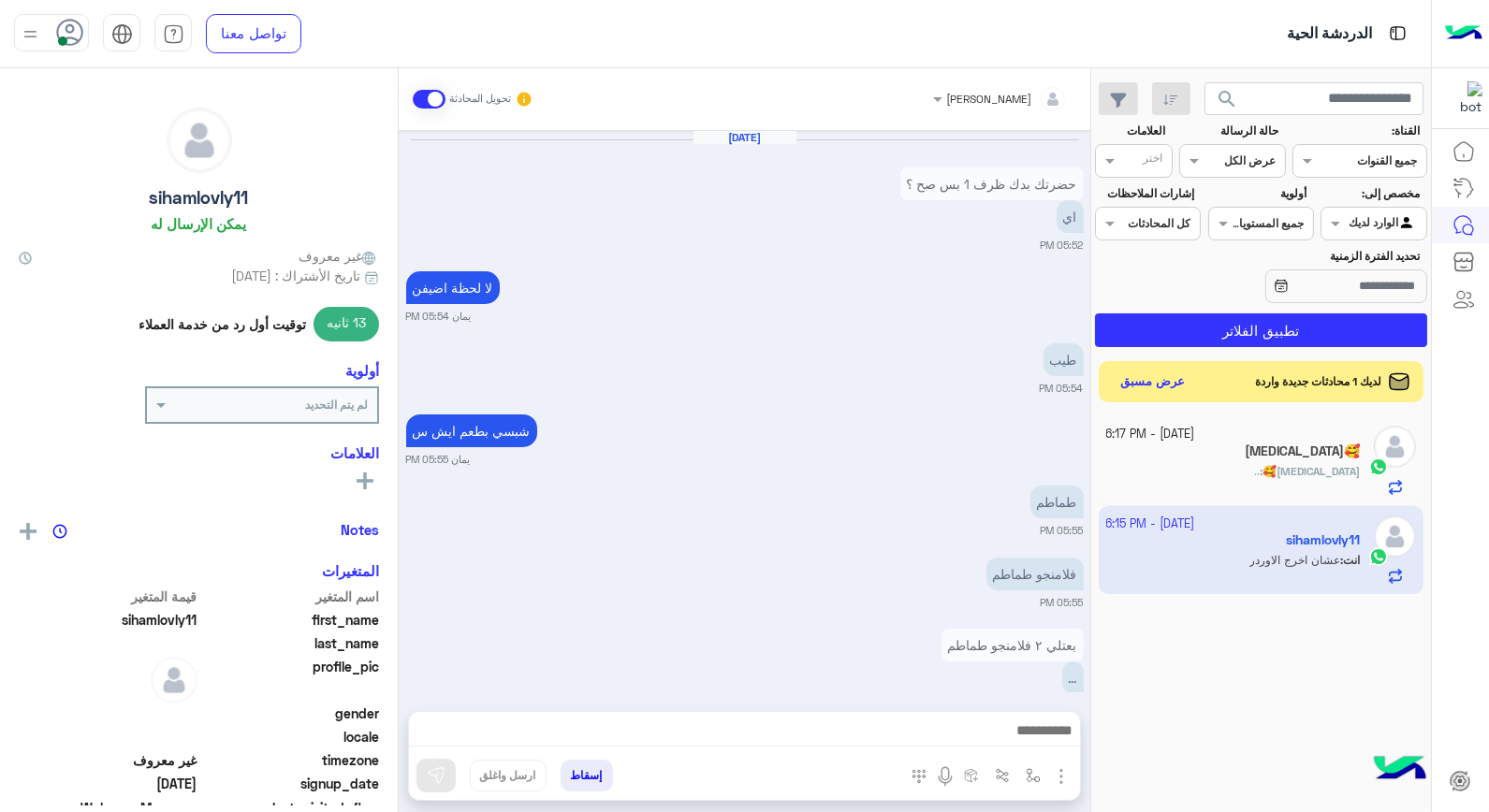
scroll to position [904, 0]
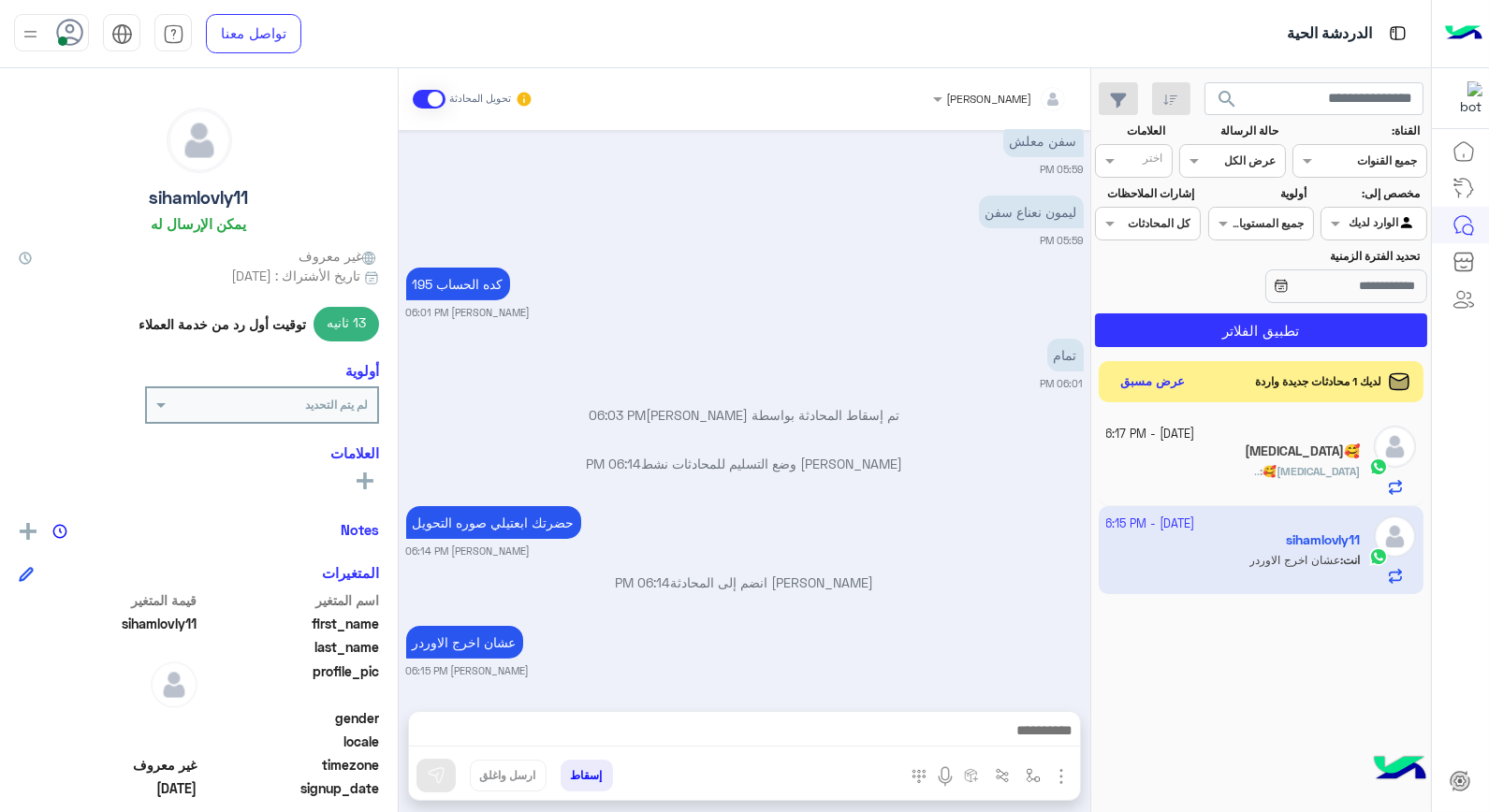
click at [997, 106] on div "[PERSON_NAME]" at bounding box center [989, 99] width 86 height 17
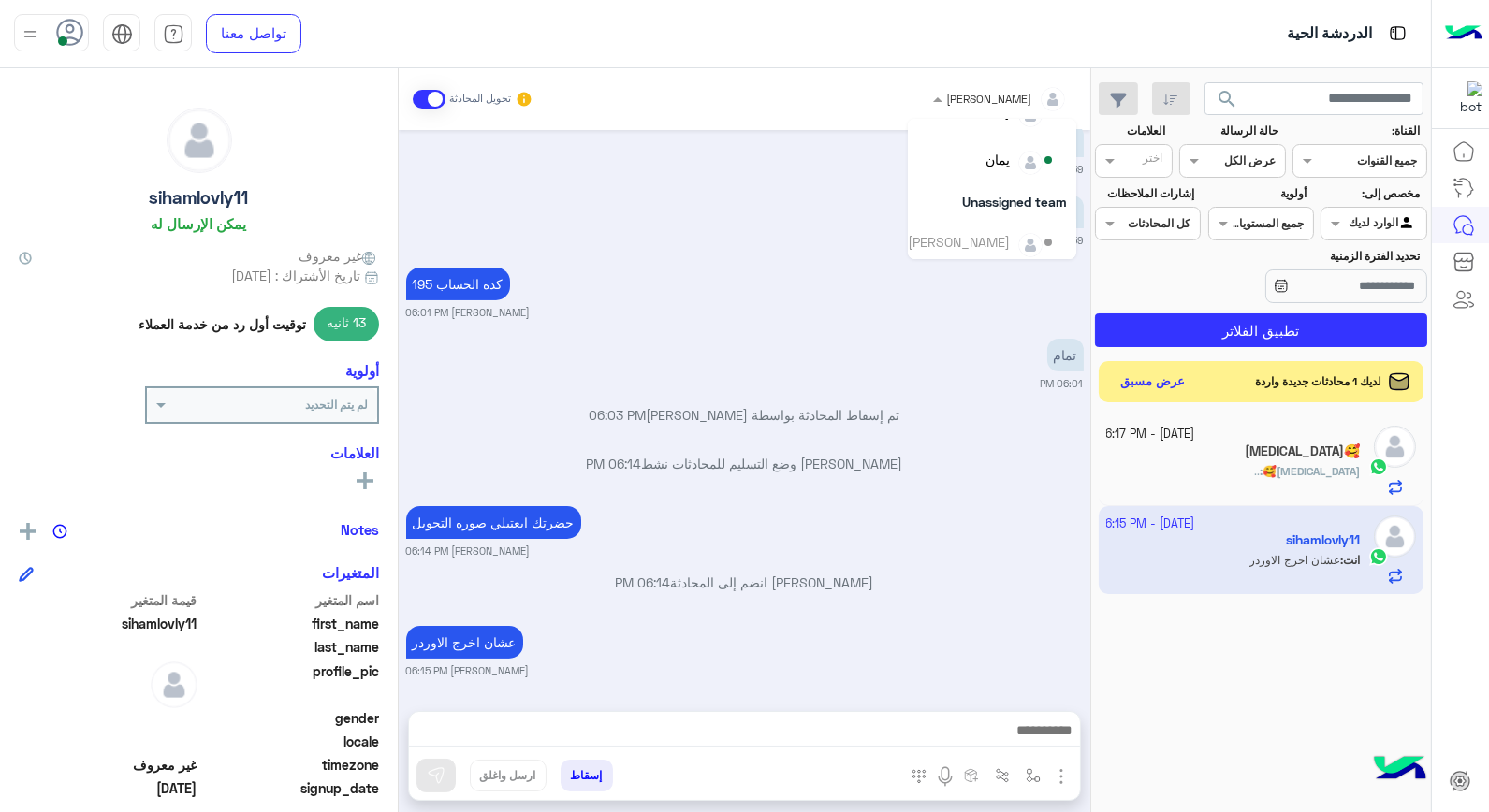
scroll to position [216, 0]
click at [988, 162] on div "يمان" at bounding box center [997, 152] width 24 height 19
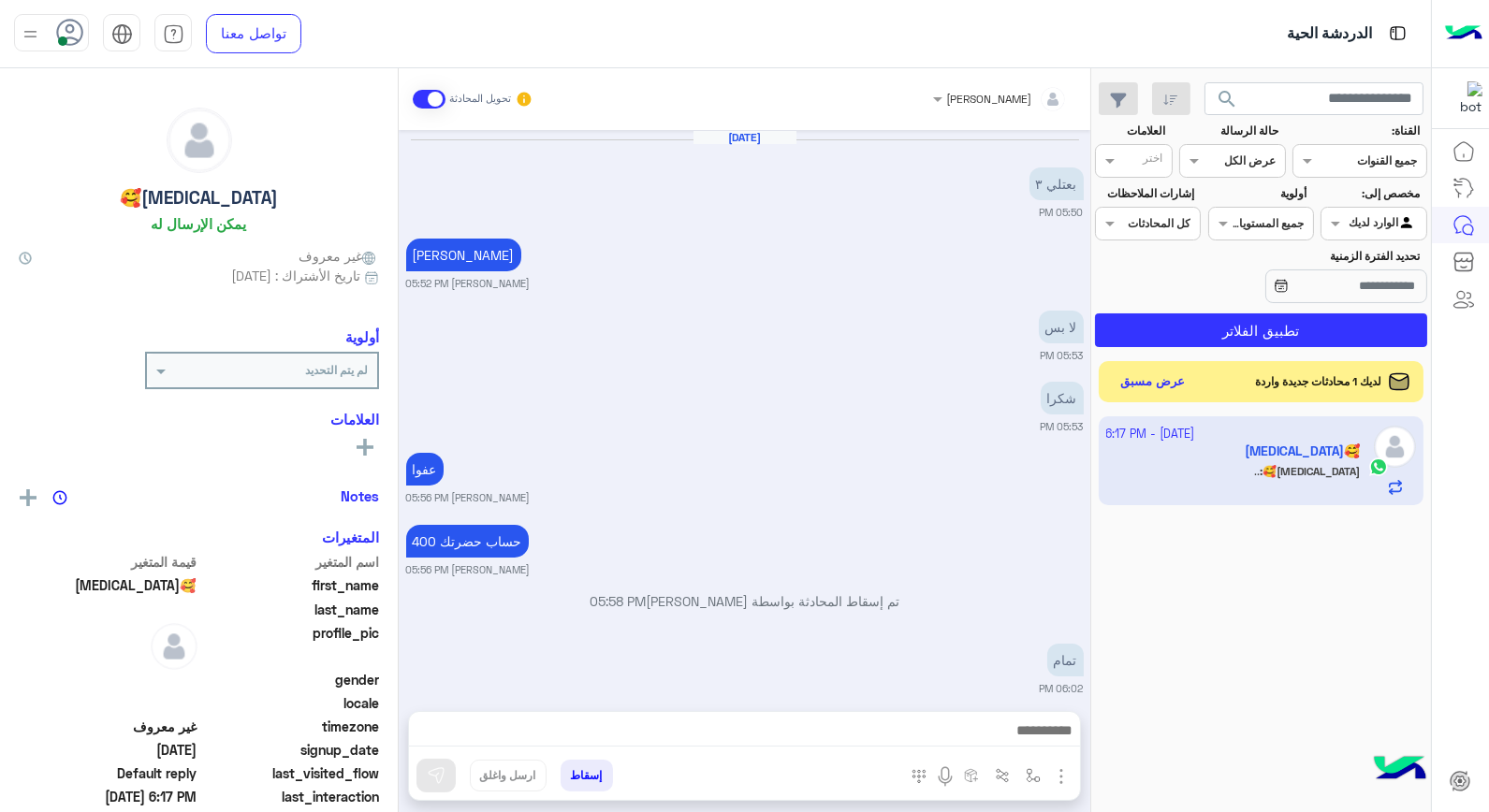
scroll to position [1143, 0]
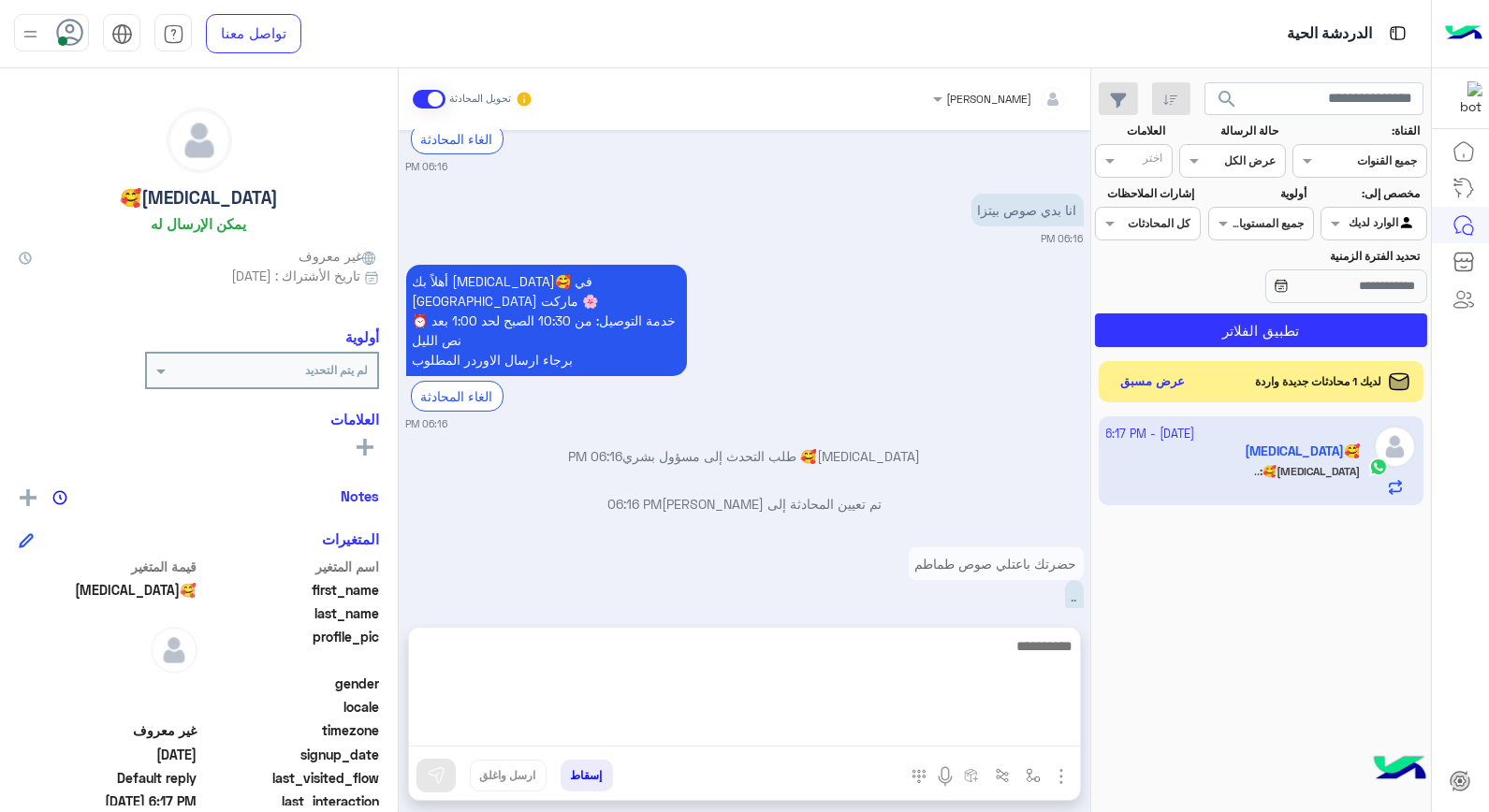
click at [1040, 733] on textarea at bounding box center [744, 690] width 671 height 113
type textarea "********"
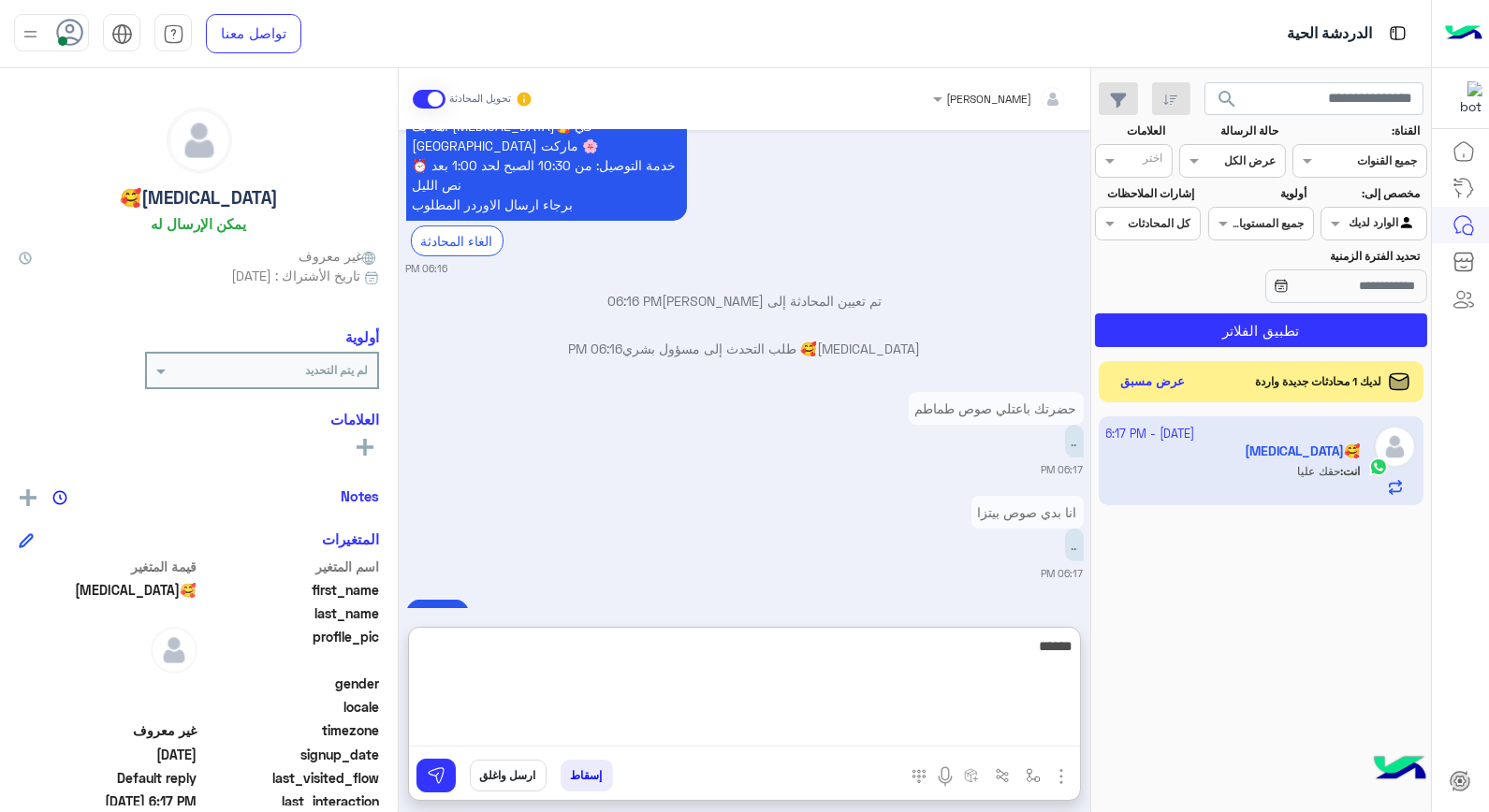
scroll to position [1346, 0]
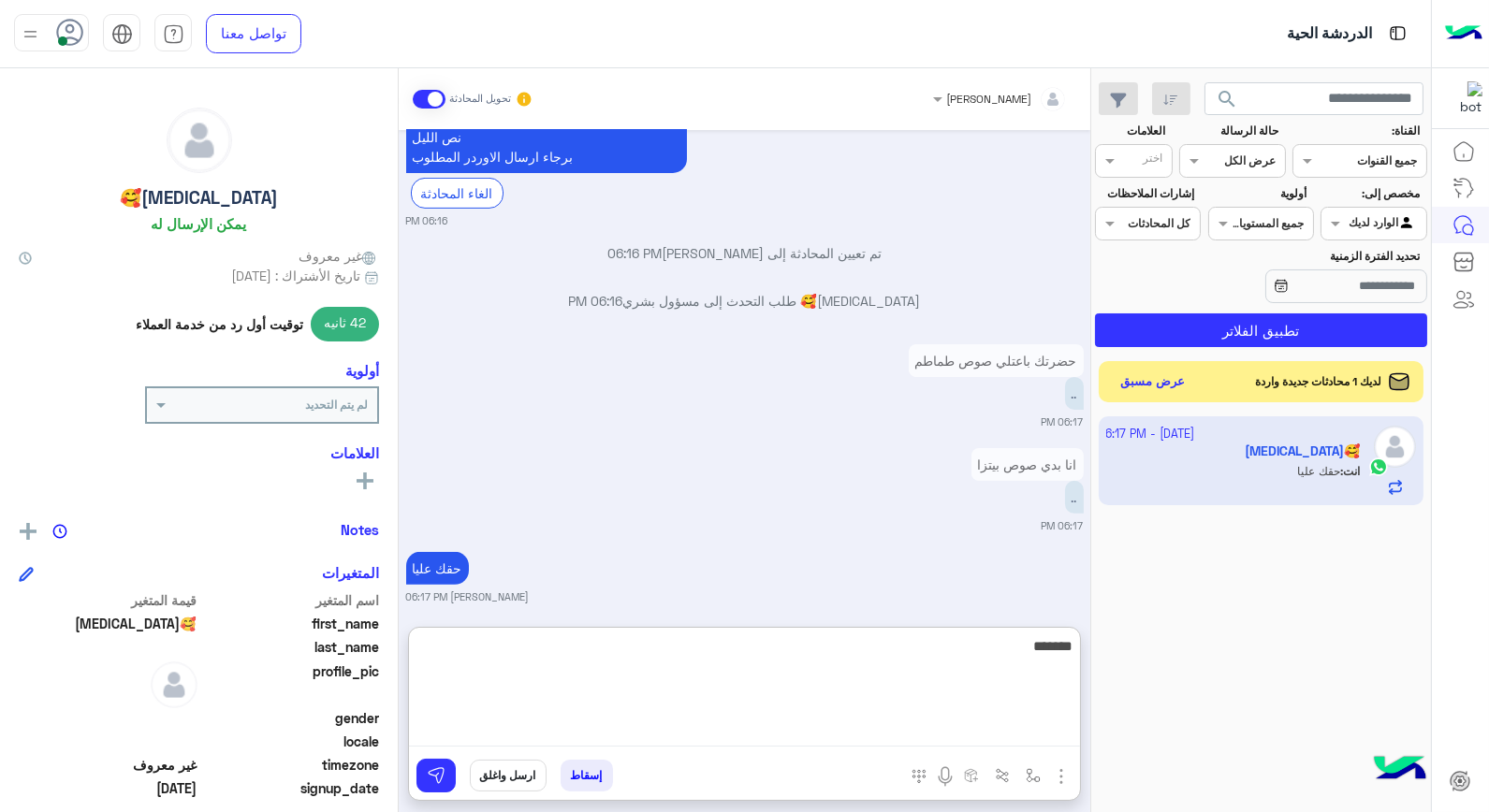
type textarea "********"
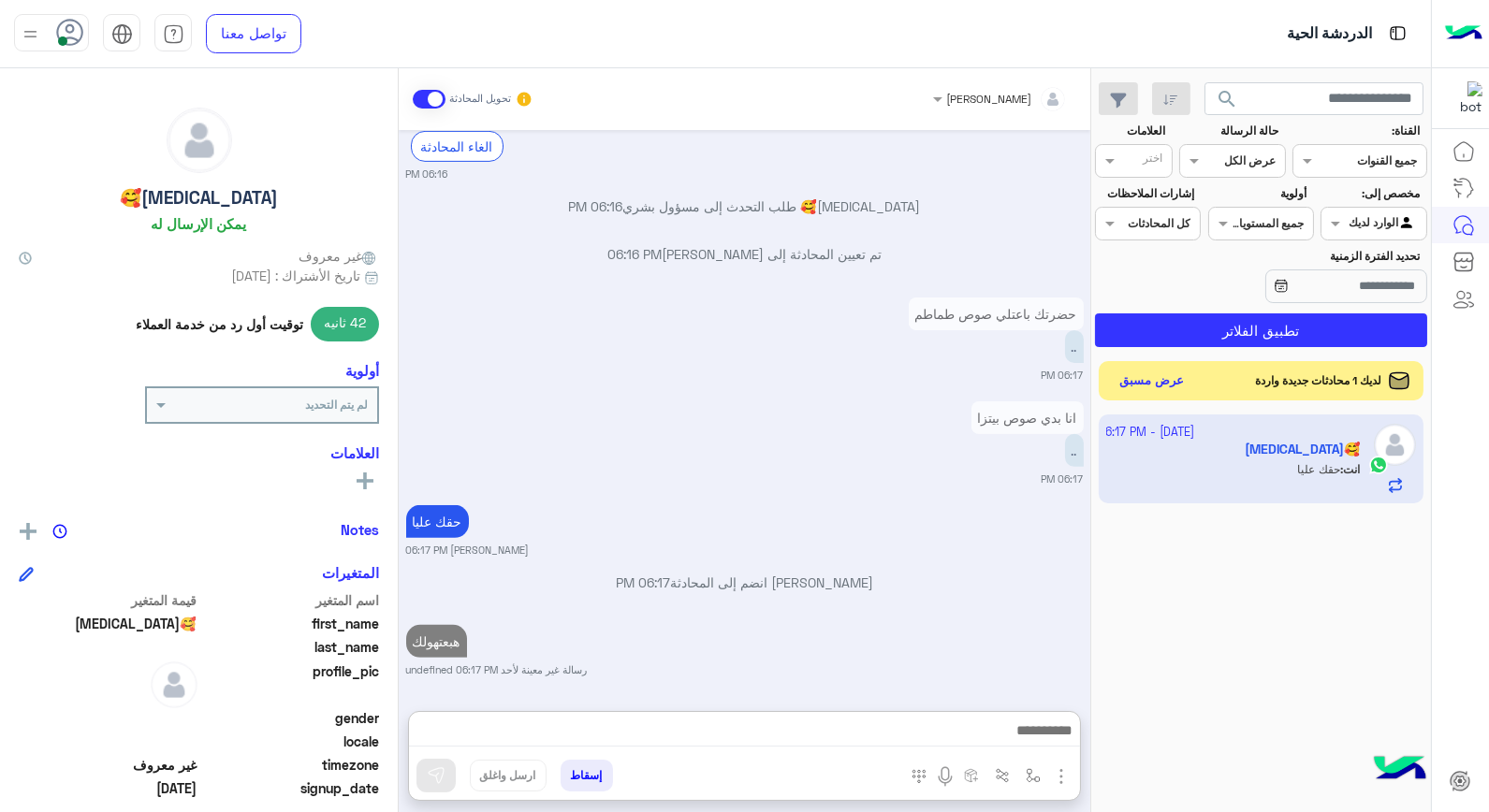
click at [1155, 389] on button "عرض مسبق" at bounding box center [1152, 381] width 79 height 25
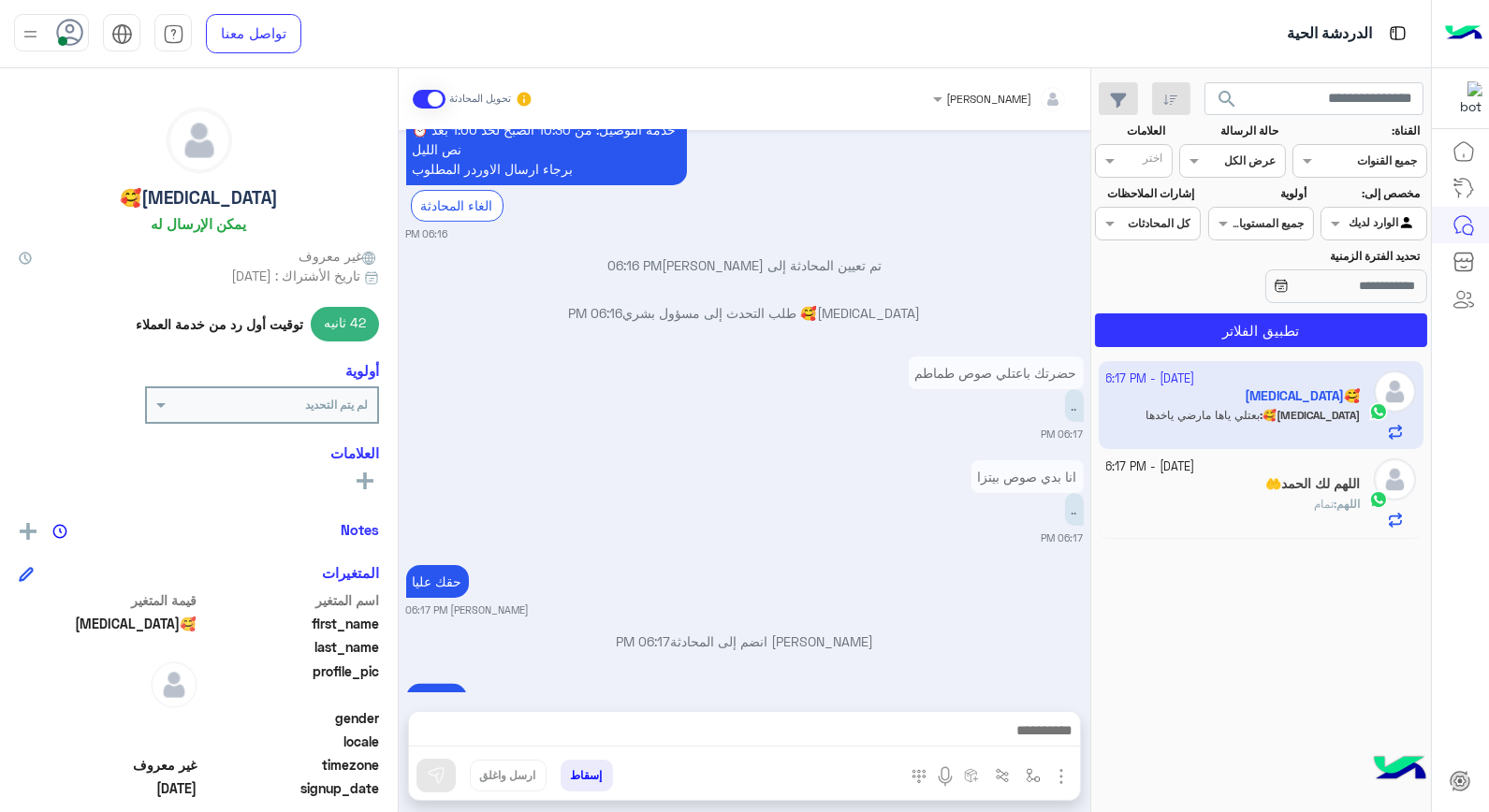
scroll to position [1261, 0]
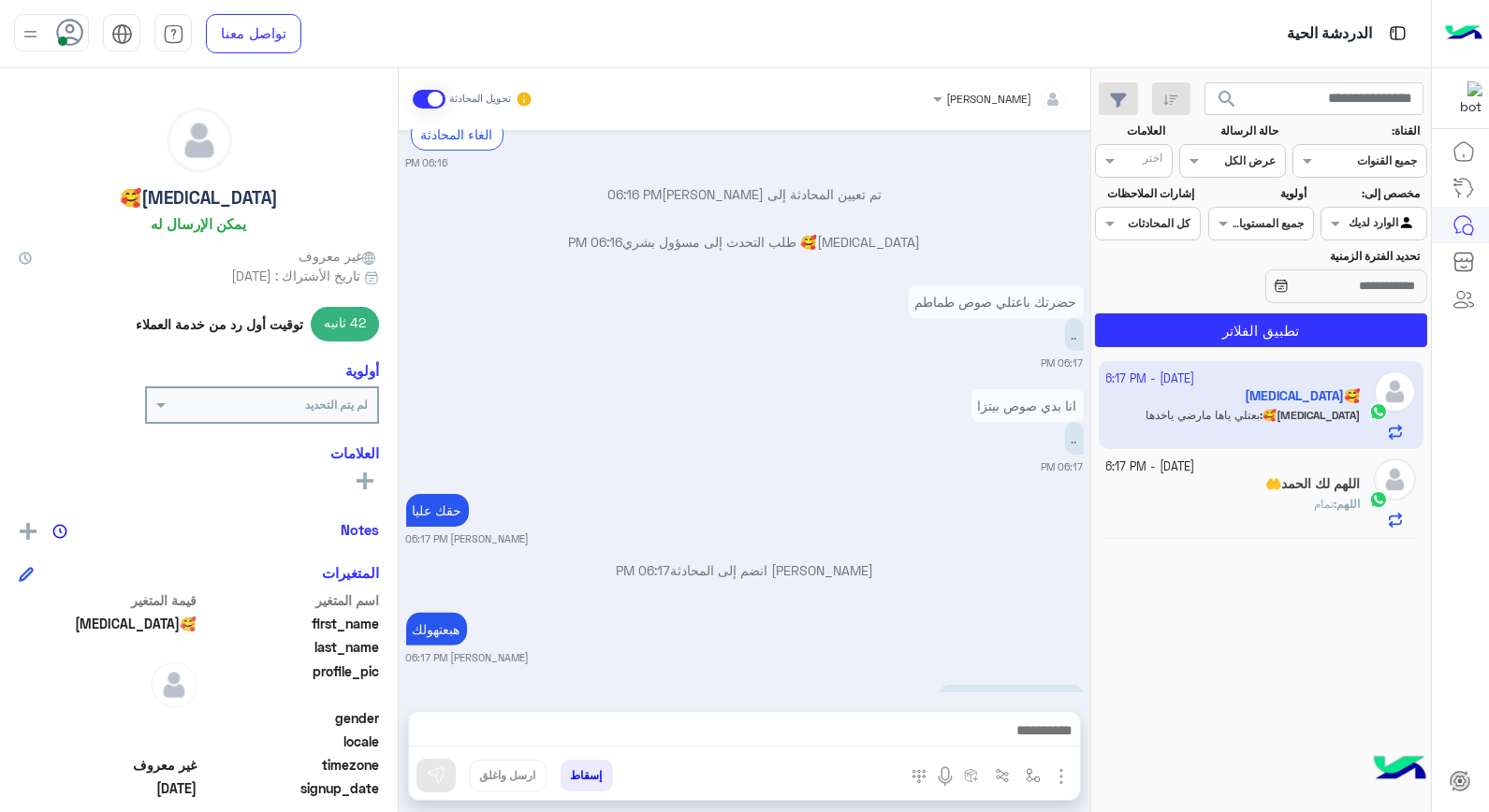
click at [1270, 498] on div "اللهم : تمام" at bounding box center [1234, 512] width 255 height 33
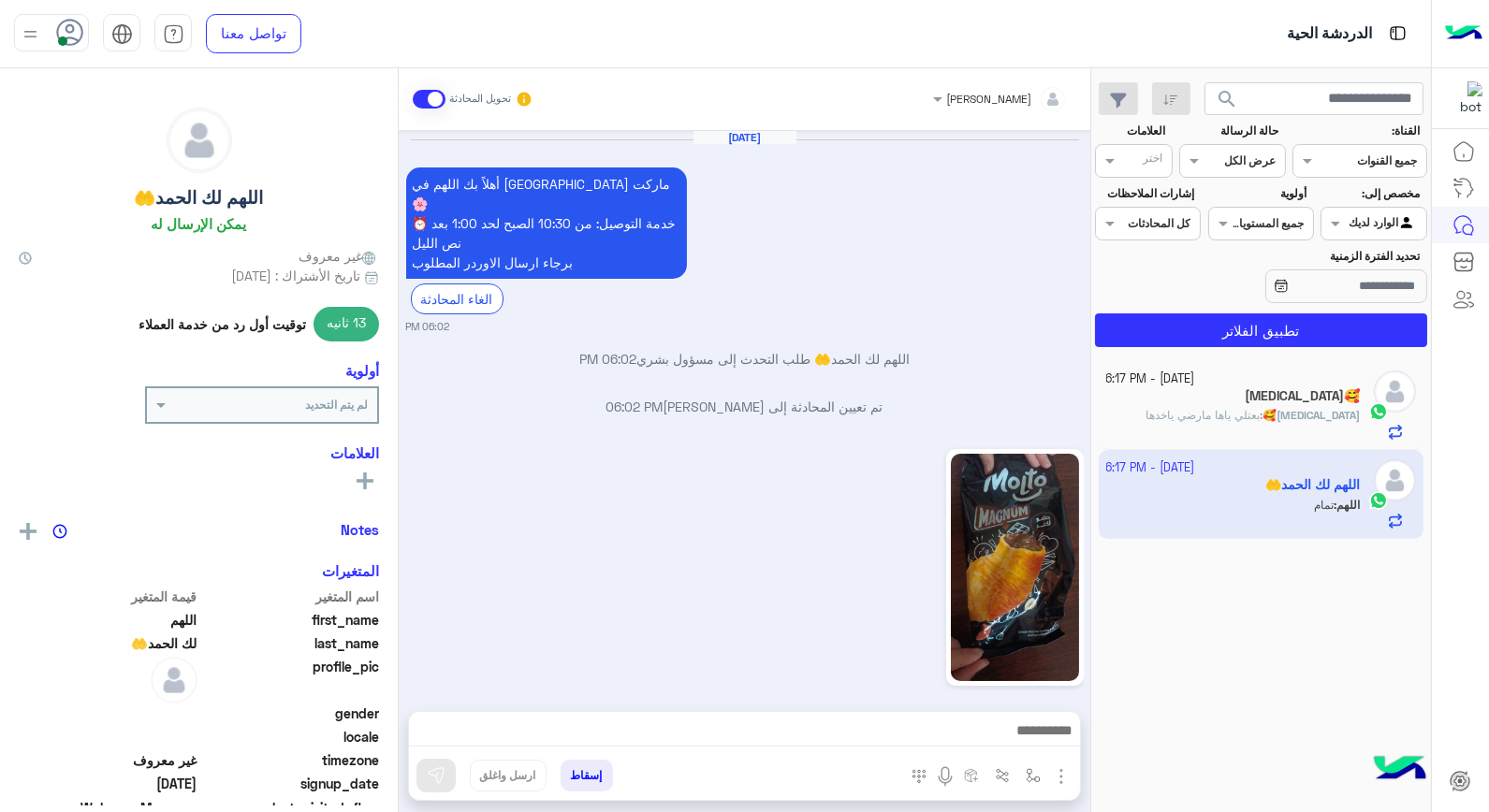
scroll to position [1556, 0]
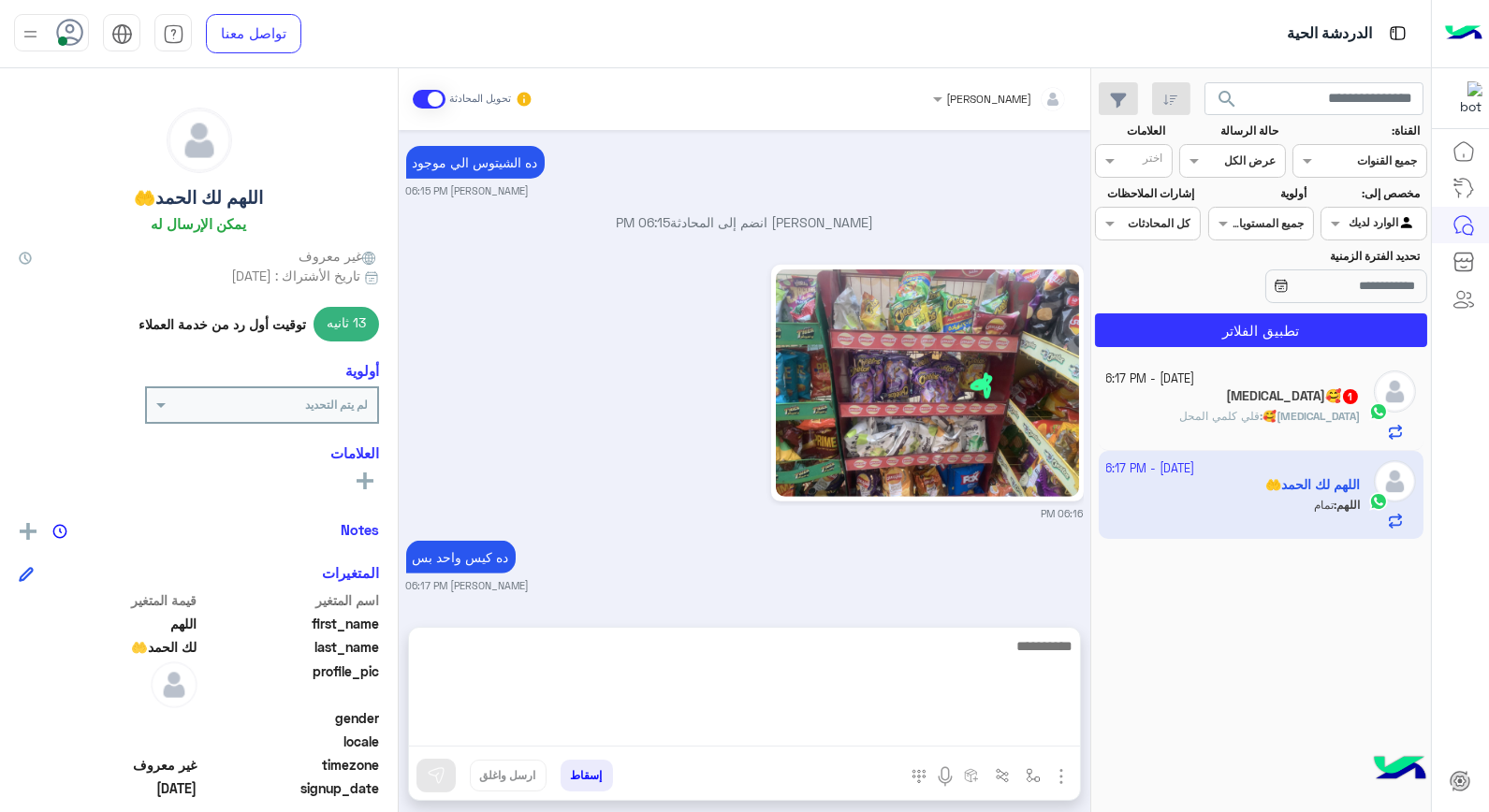
click at [1026, 727] on textarea at bounding box center [744, 690] width 671 height 113
type textarea "*********"
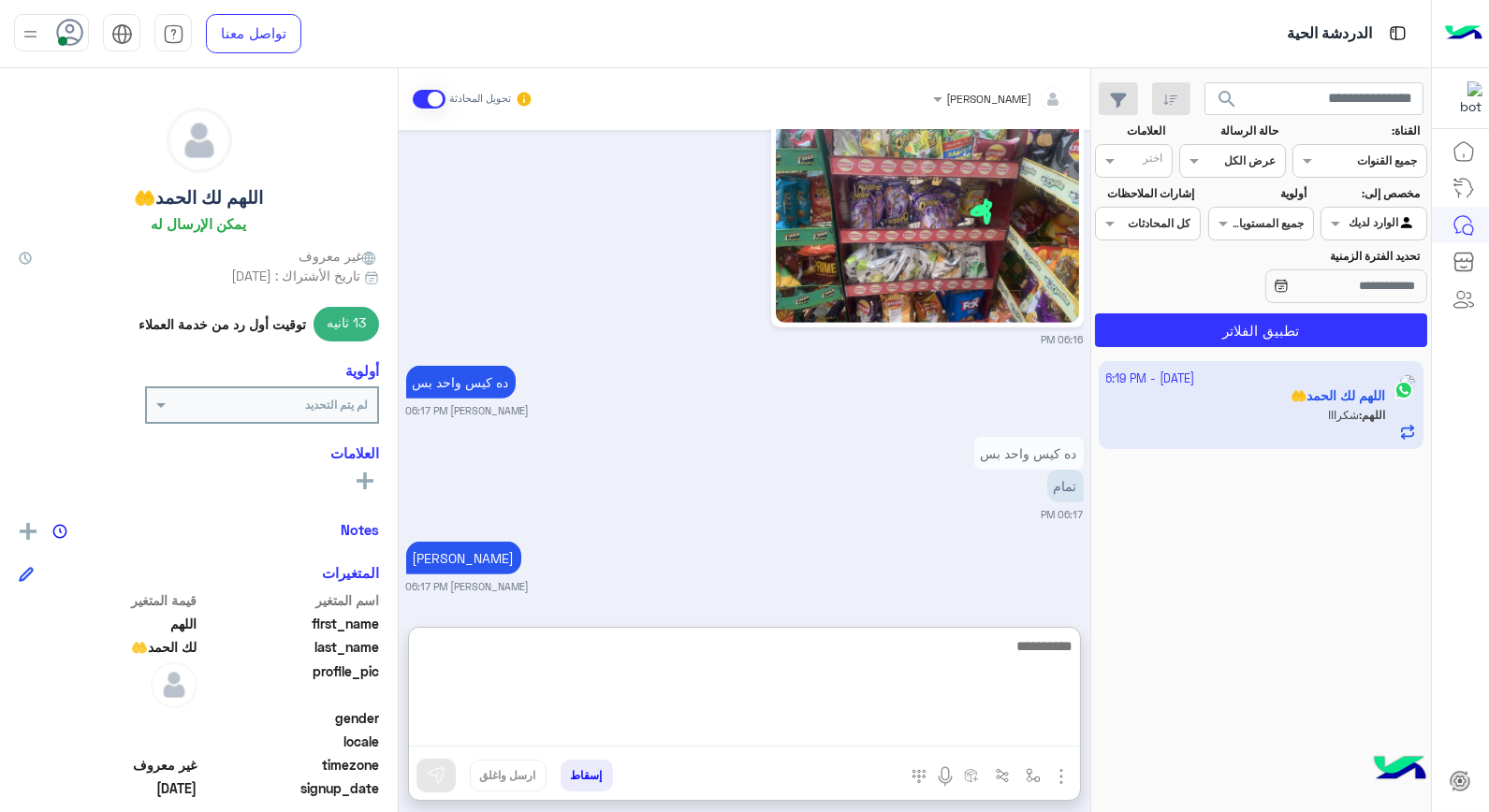
scroll to position [1615, 0]
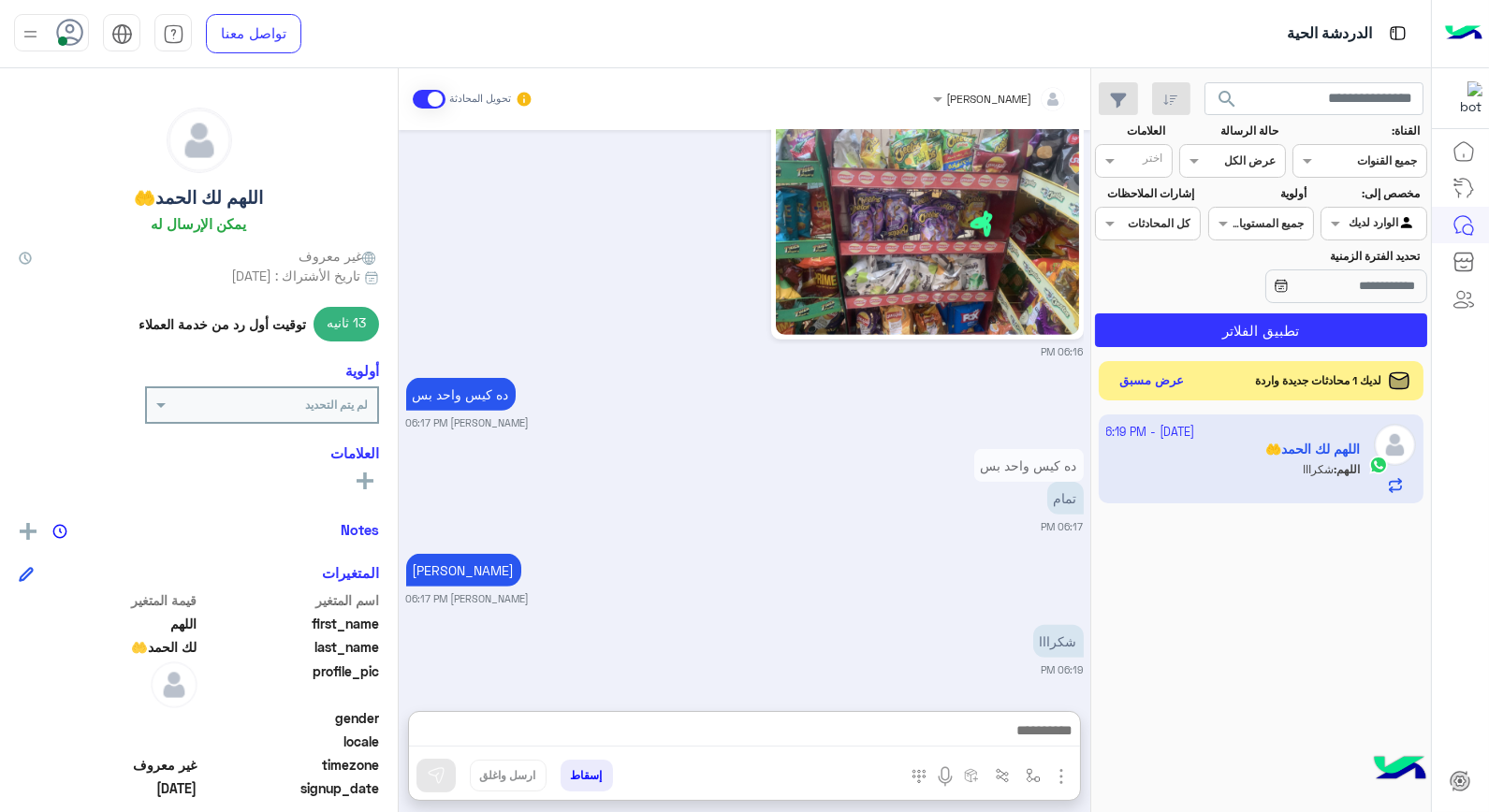
click at [1149, 382] on button "عرض مسبق" at bounding box center [1152, 381] width 79 height 25
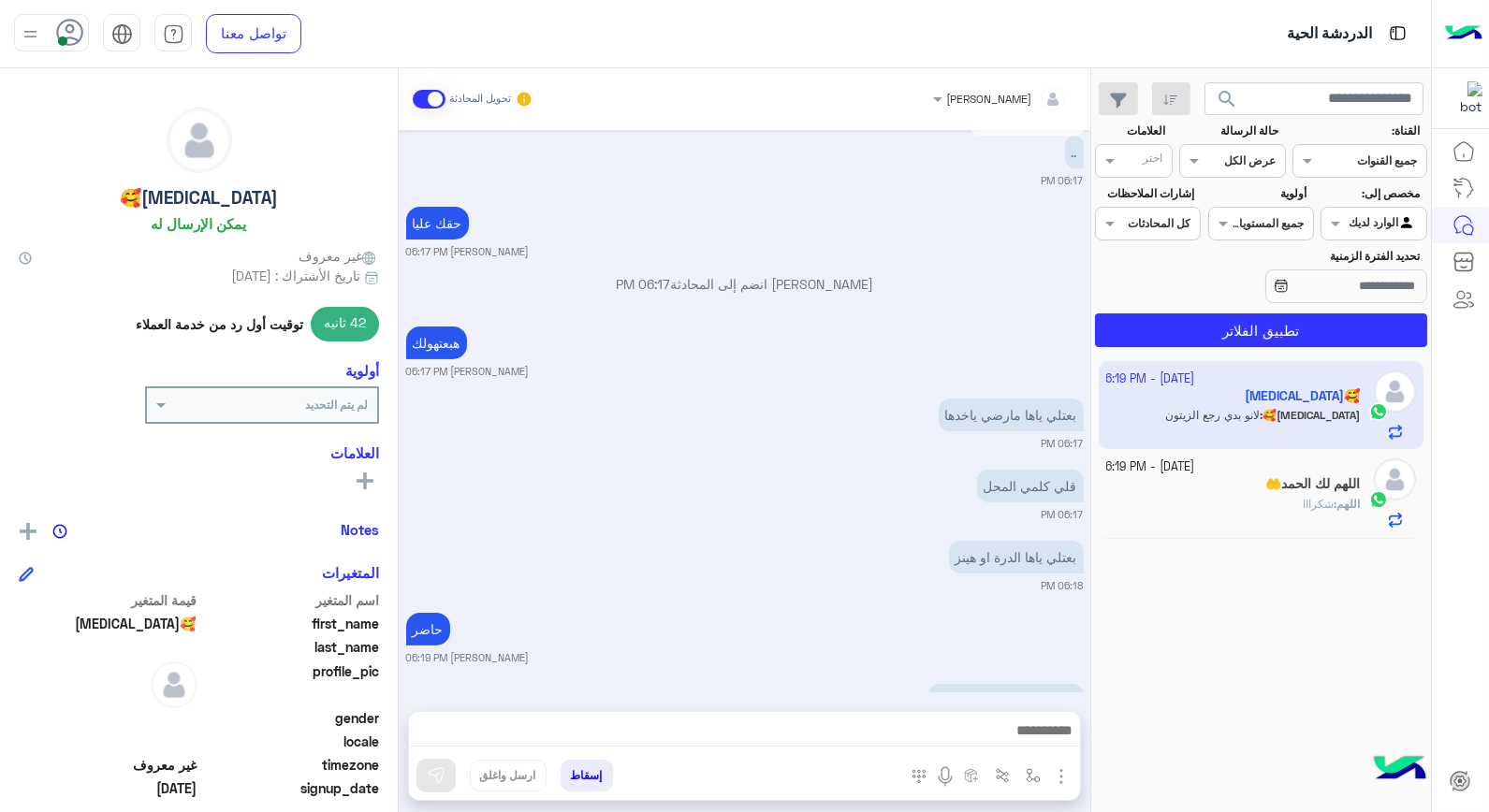
scroll to position [1213, 0]
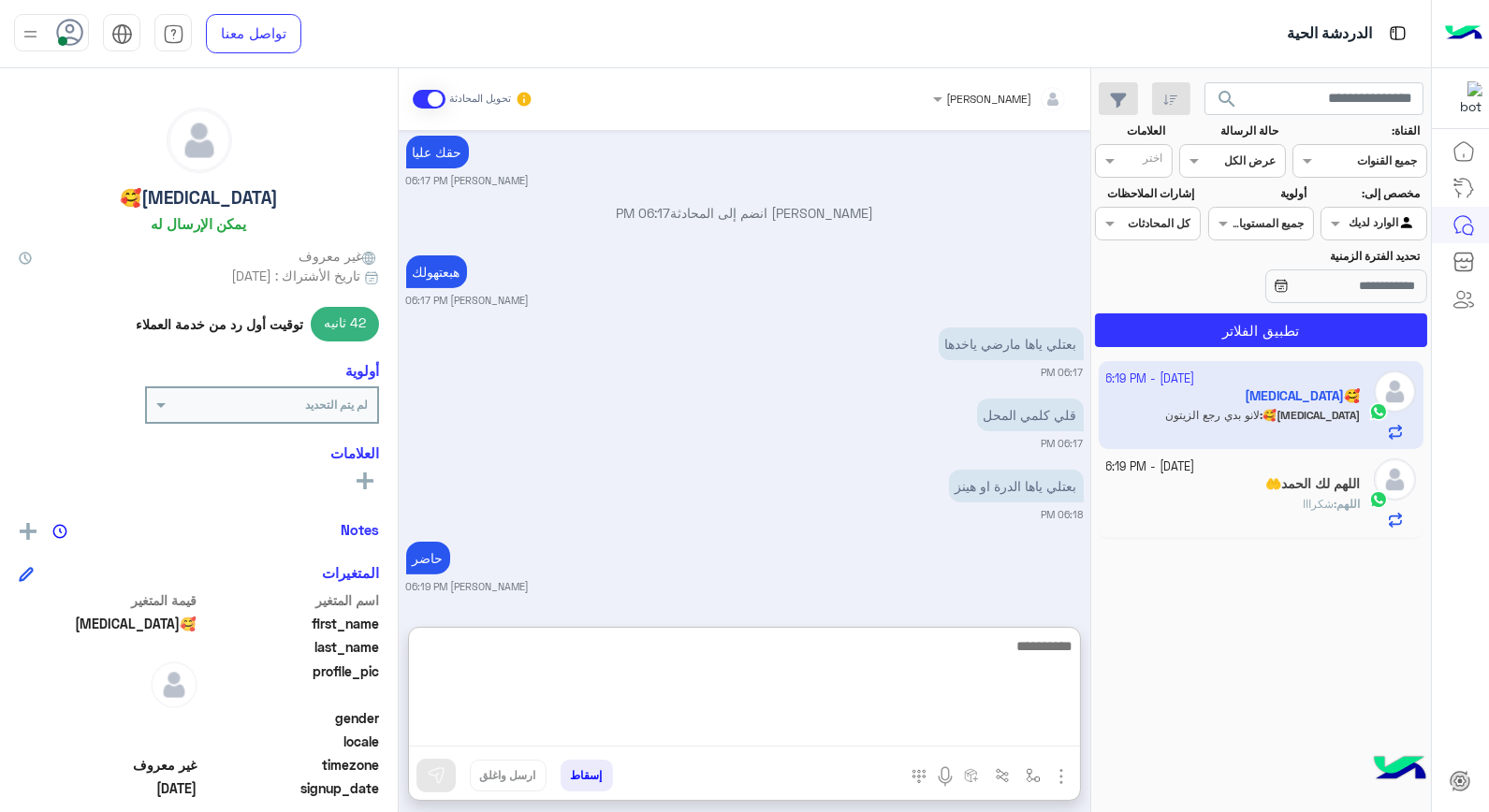
click at [1012, 733] on textarea at bounding box center [744, 690] width 671 height 113
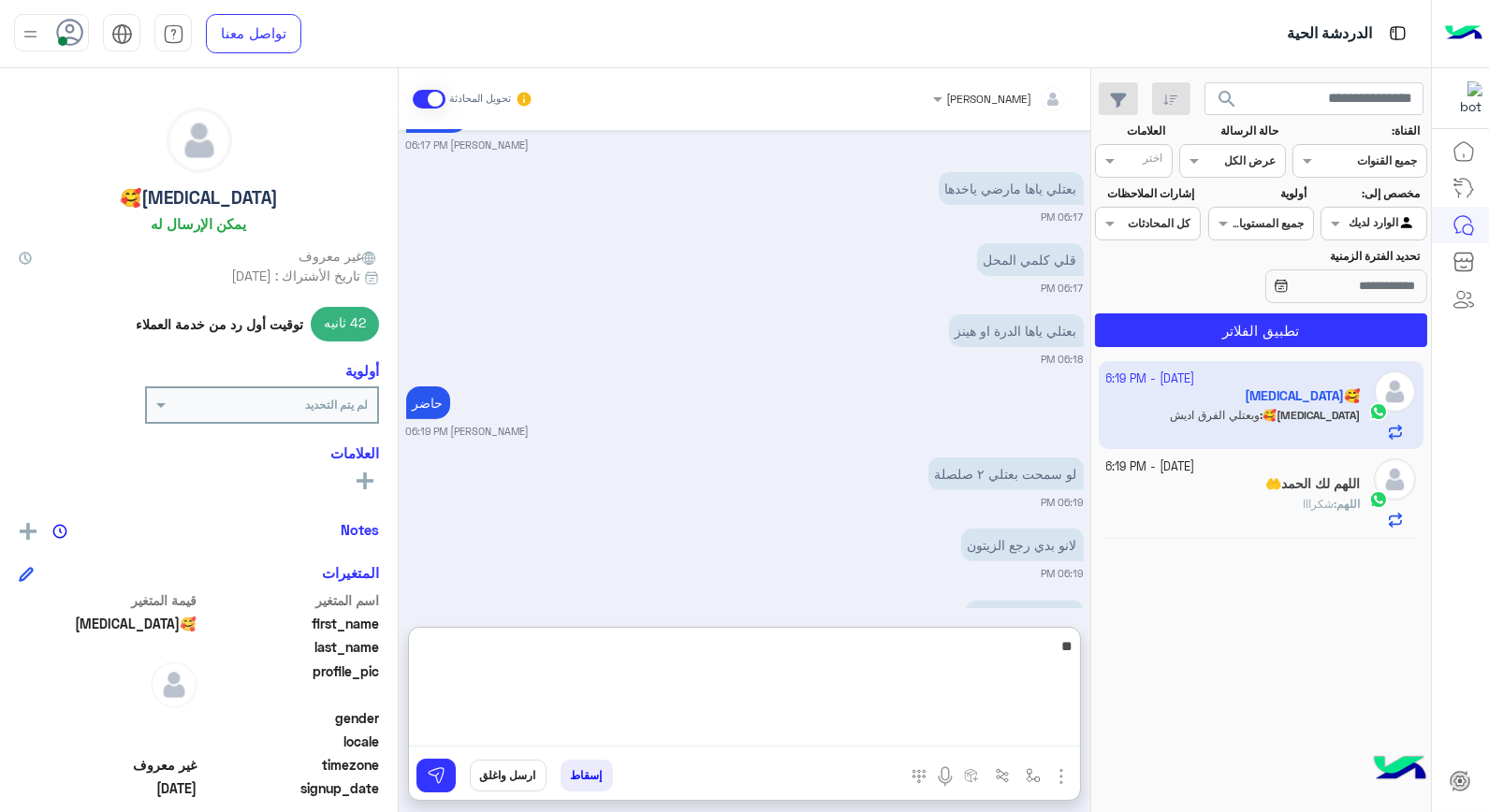
type textarea "*"
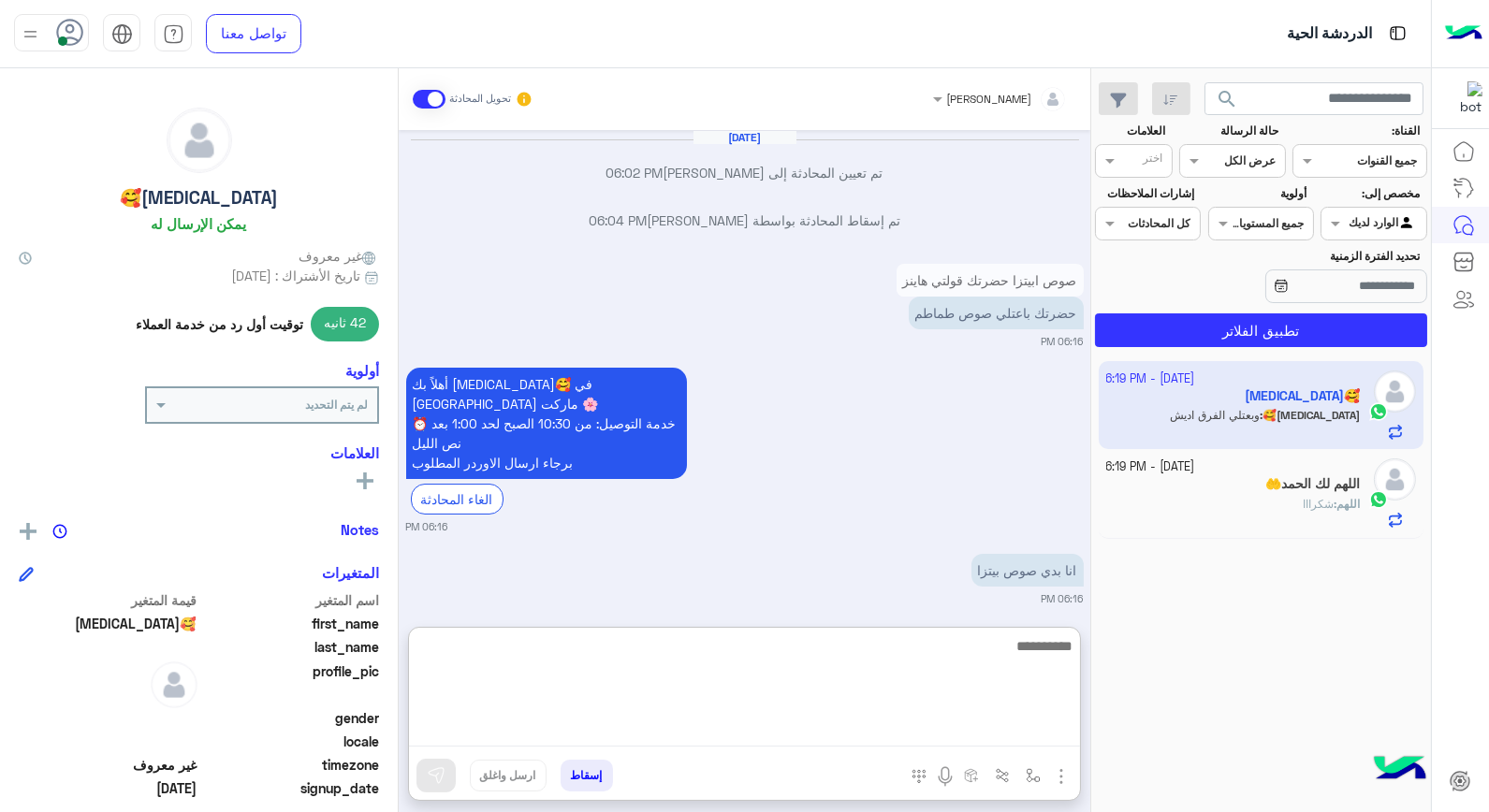
scroll to position [1155, 0]
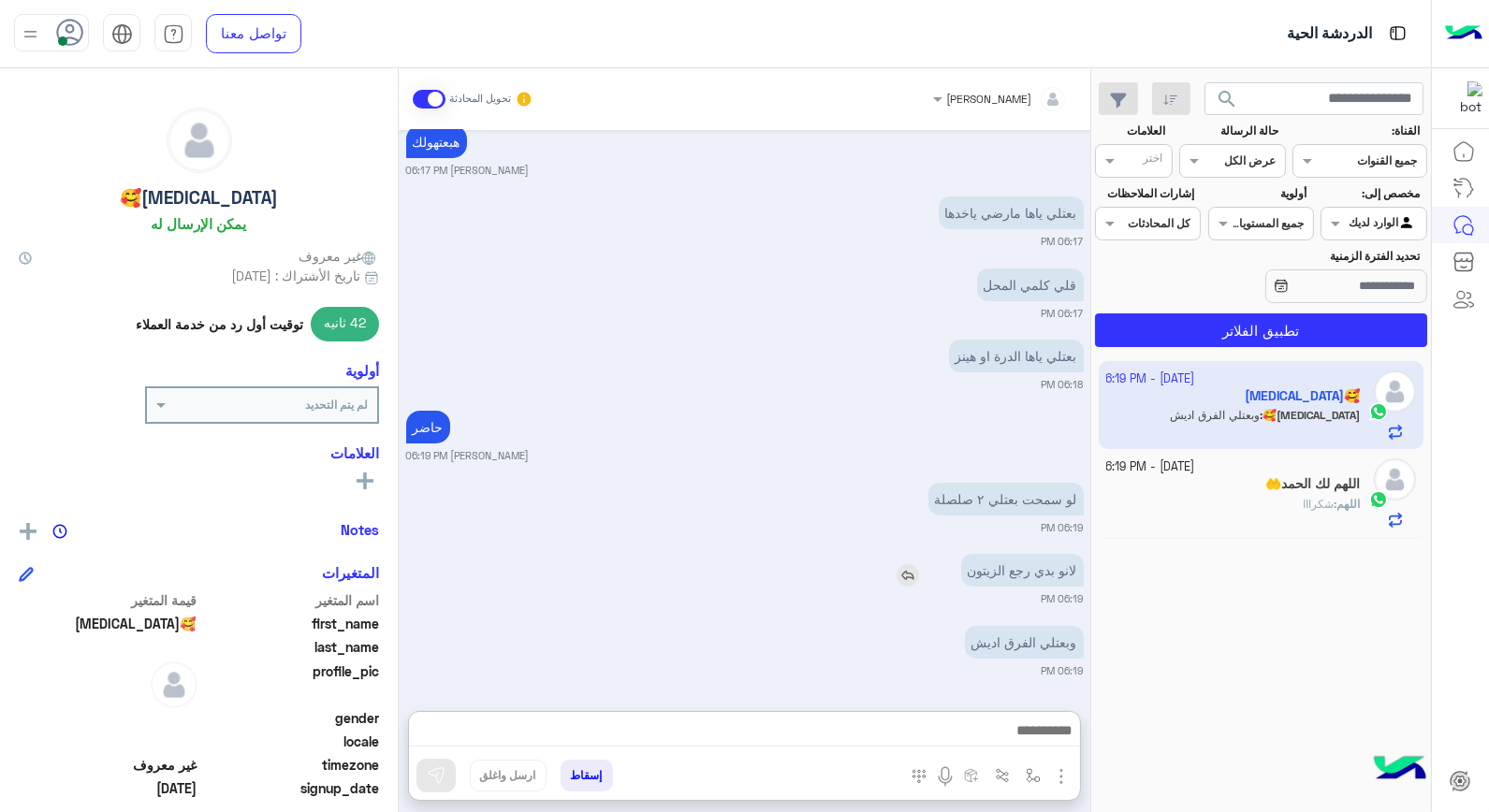
click at [911, 564] on img at bounding box center [908, 574] width 22 height 22
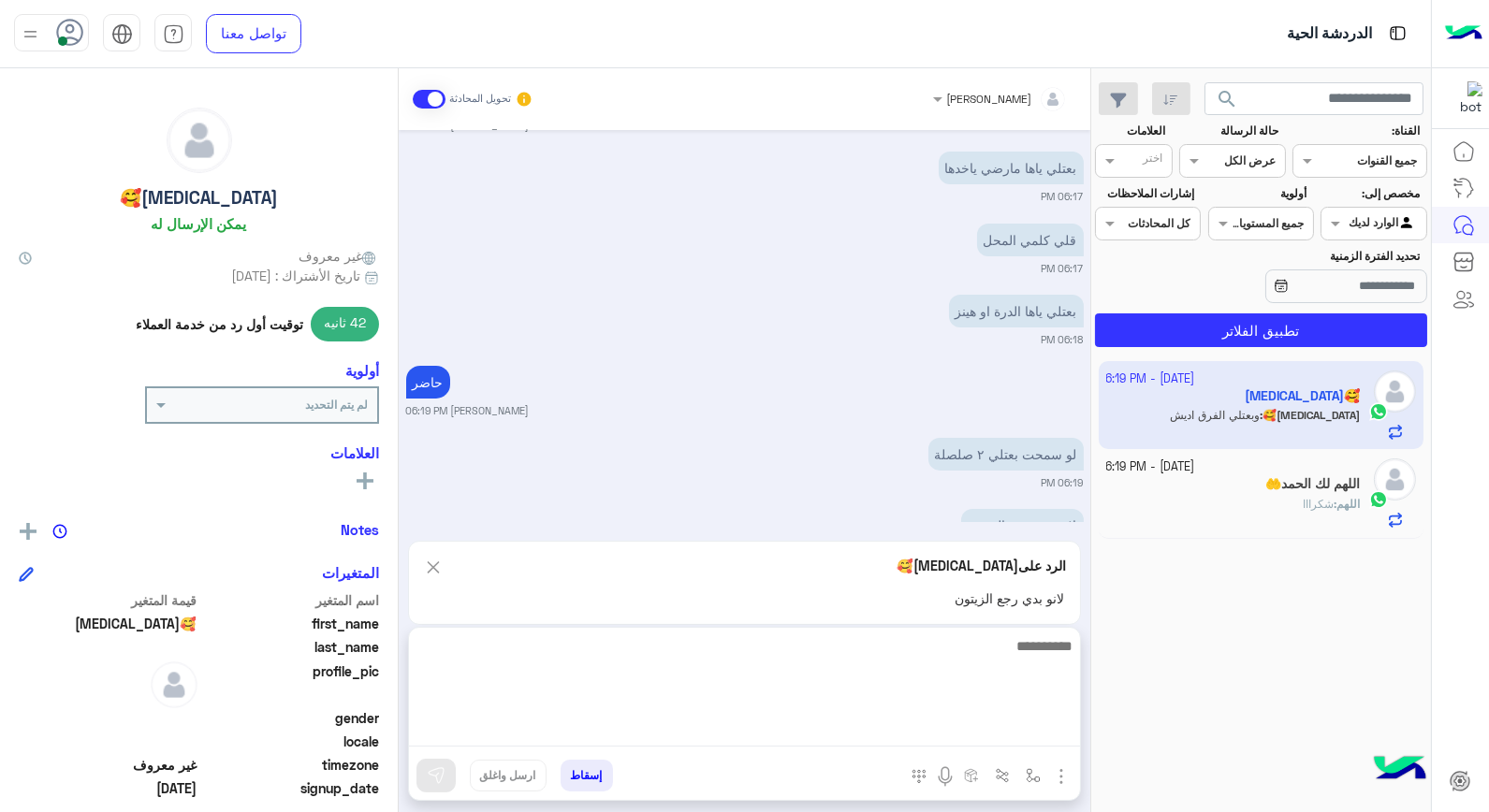
click at [927, 730] on textarea at bounding box center [744, 690] width 671 height 113
type textarea "**********"
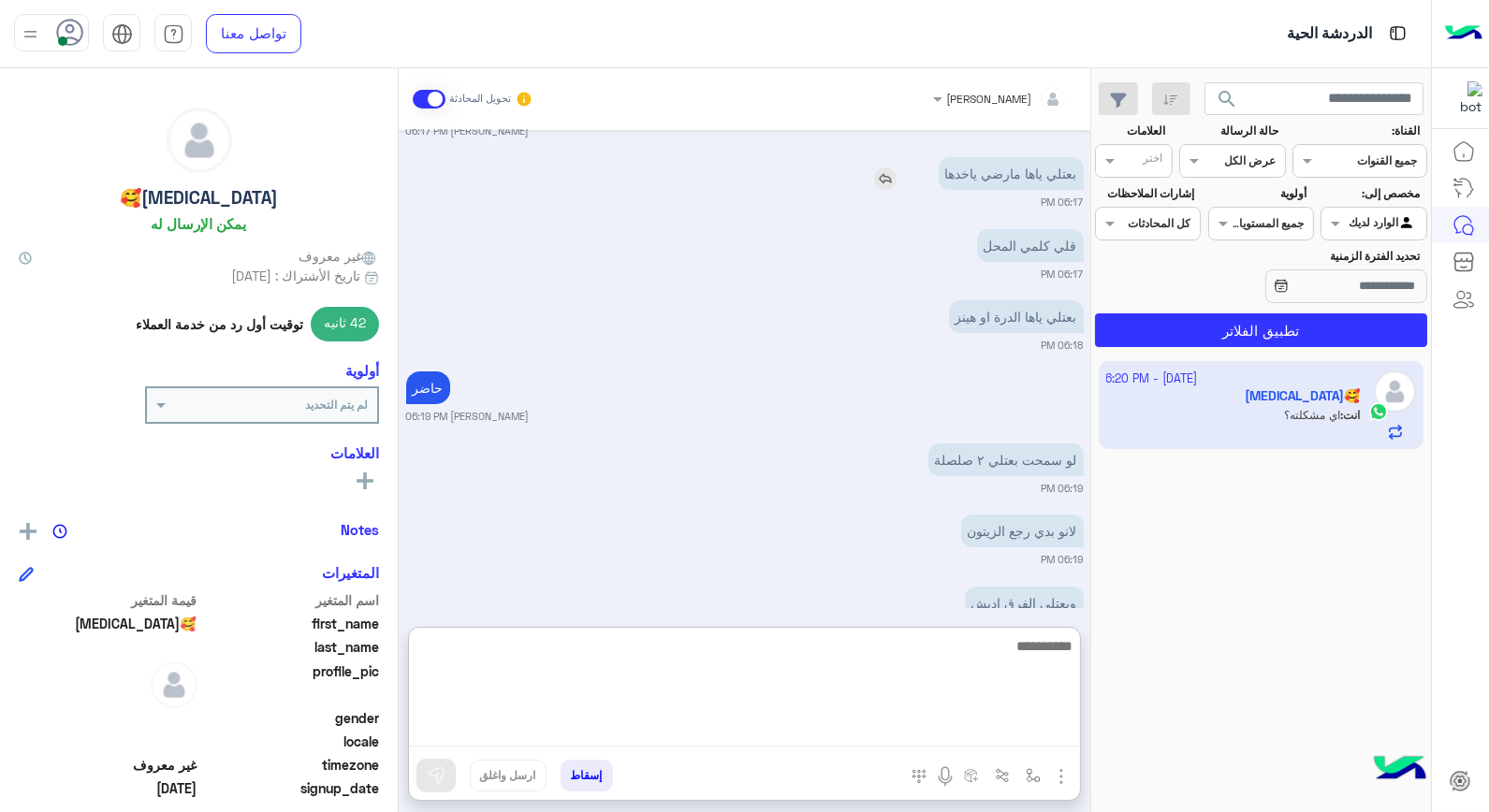
scroll to position [1258, 0]
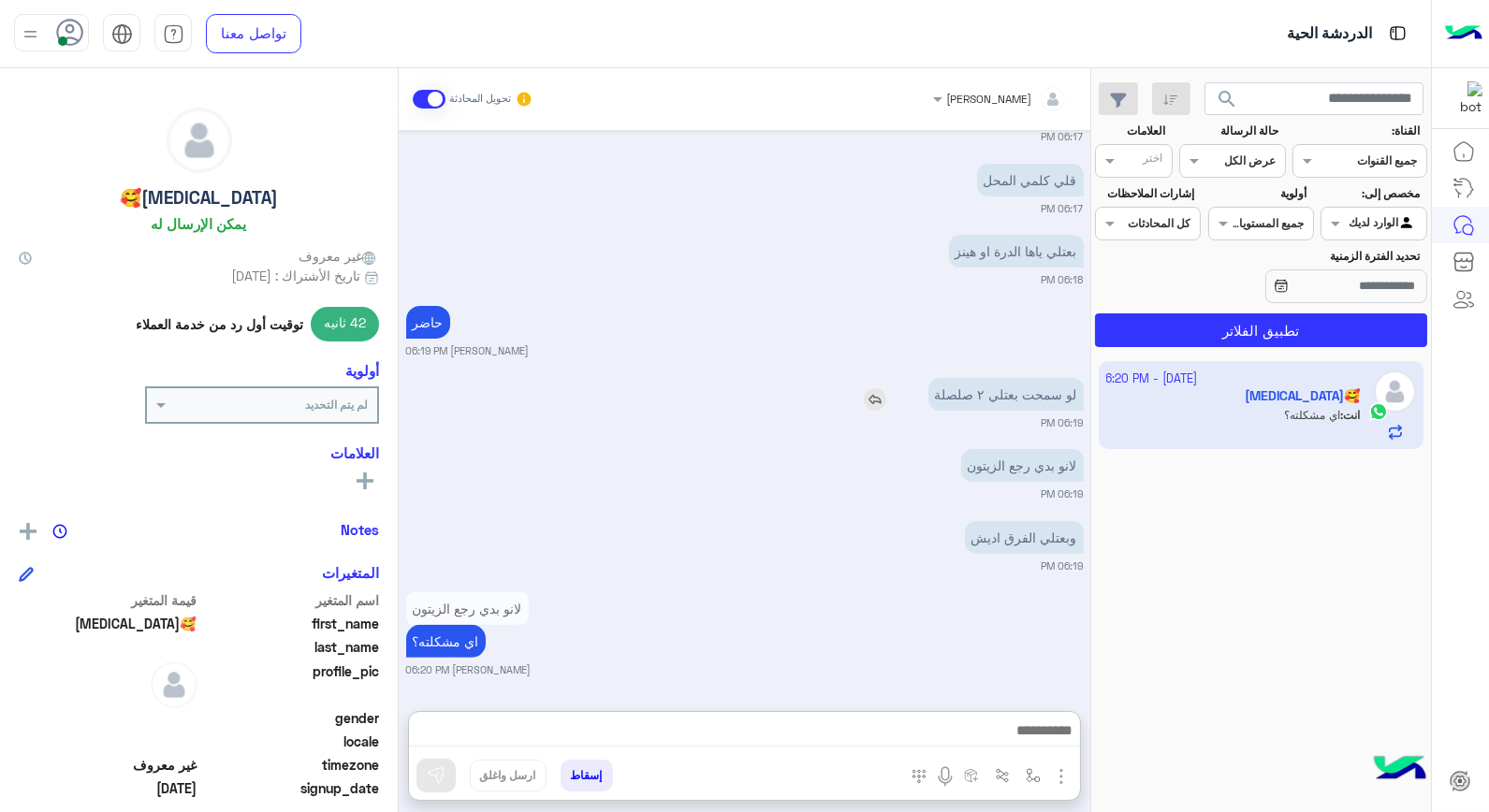
click at [871, 389] on img at bounding box center [875, 399] width 22 height 22
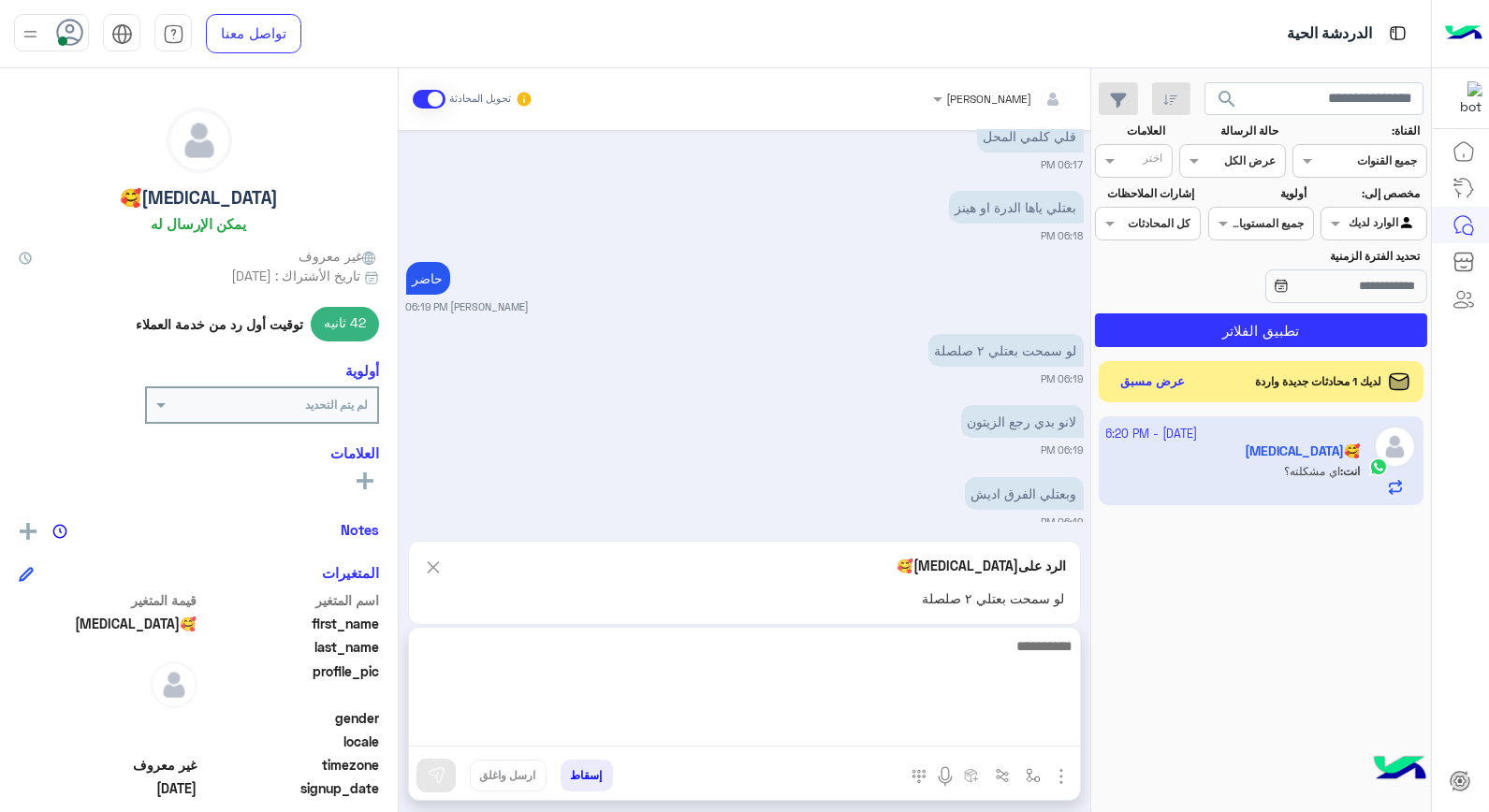
click at [1013, 733] on textarea at bounding box center [744, 690] width 671 height 113
type textarea "**********"
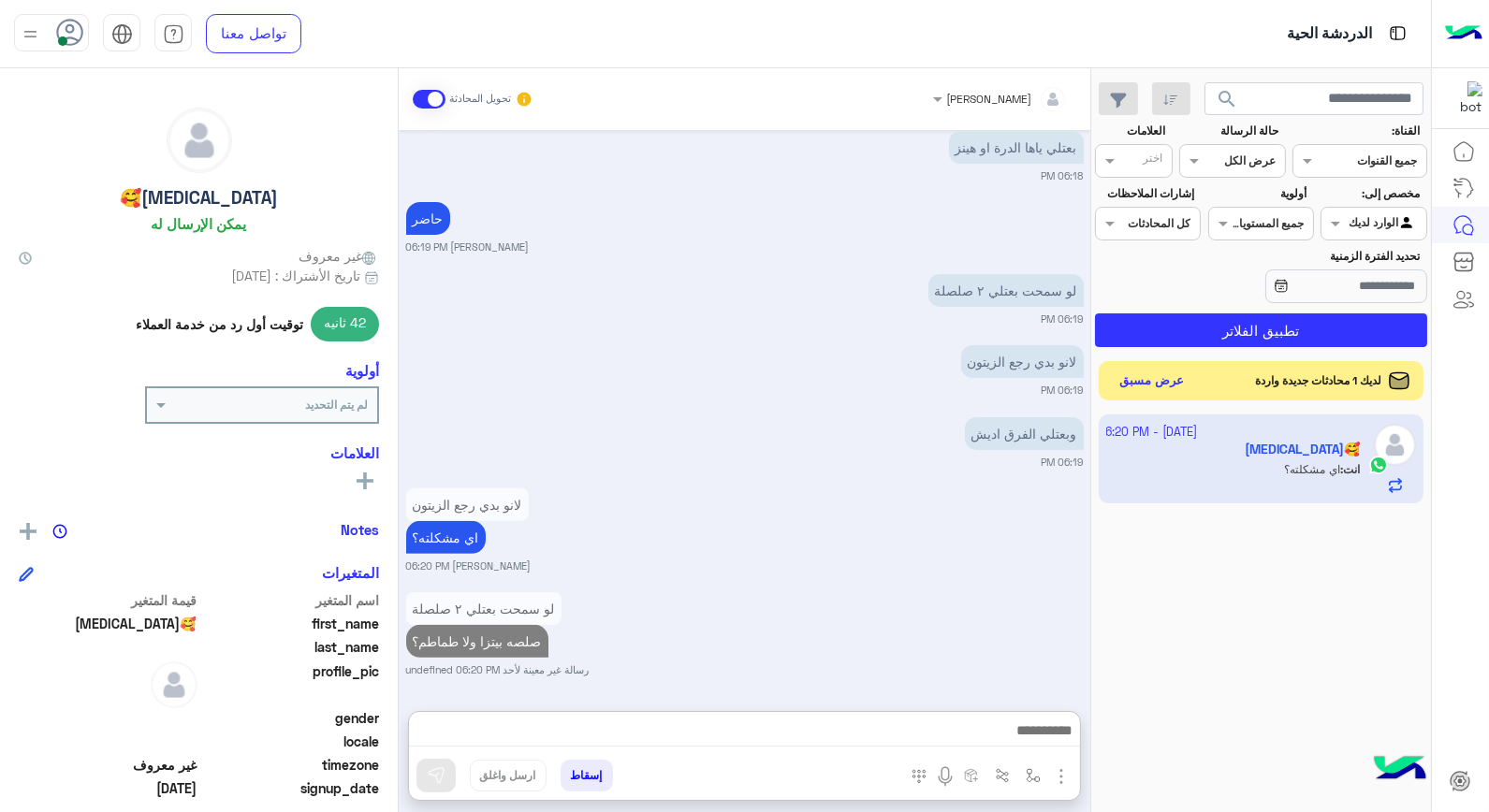
click at [1135, 378] on button "عرض مسبق" at bounding box center [1152, 381] width 79 height 25
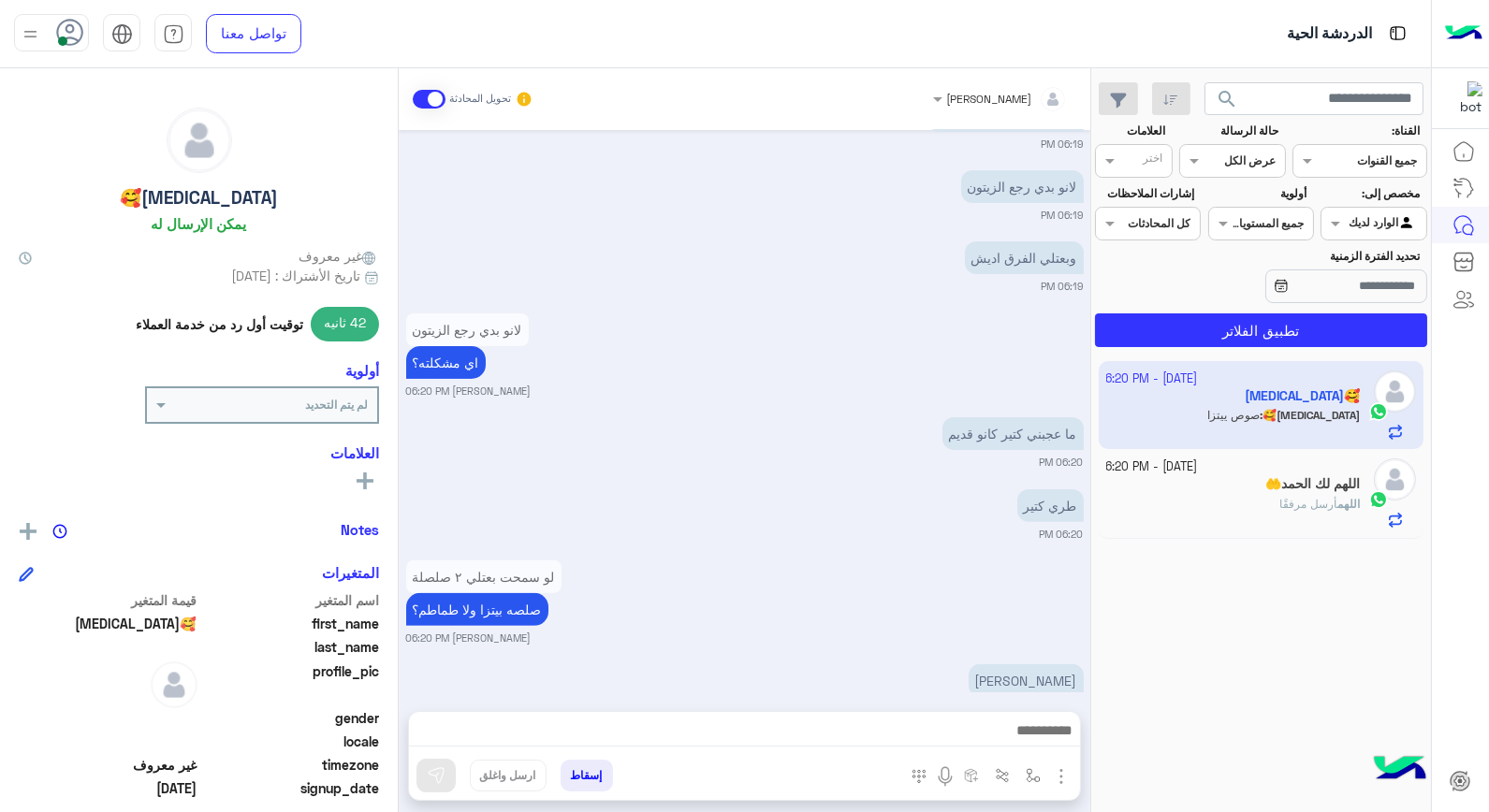
scroll to position [1364, 0]
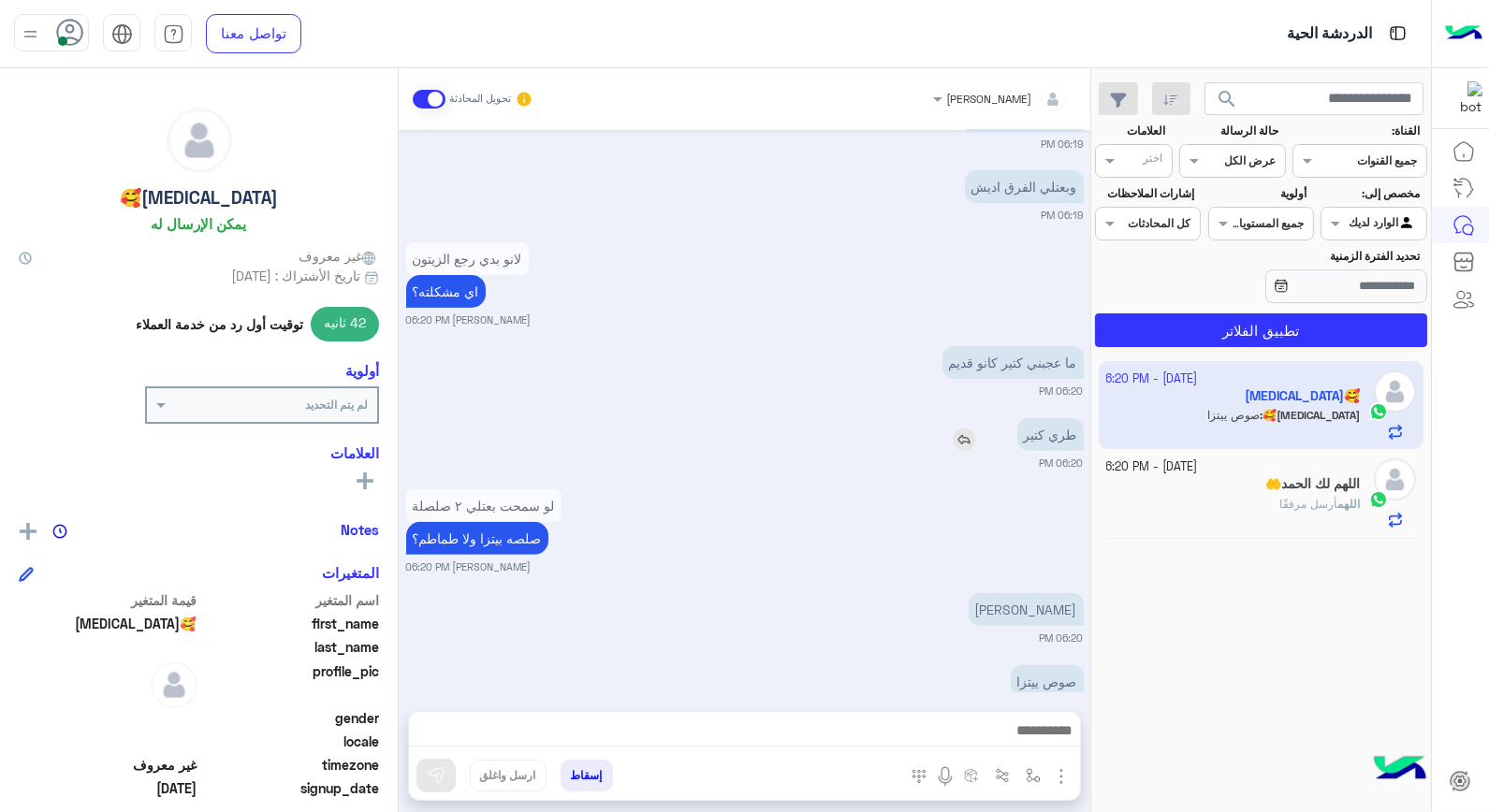
click at [966, 428] on img at bounding box center [963, 439] width 22 height 22
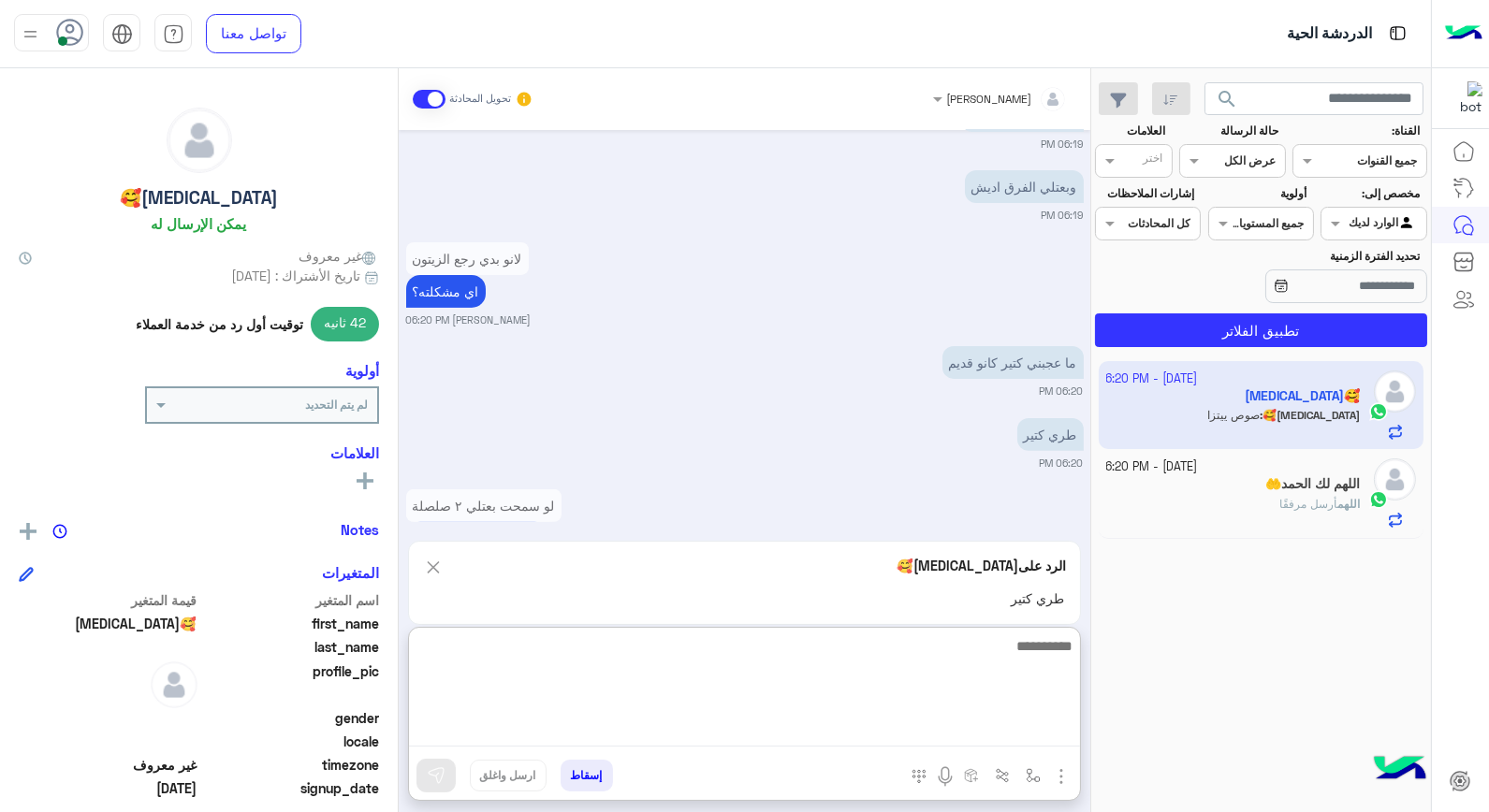
click at [1015, 724] on textarea at bounding box center [744, 690] width 671 height 113
type textarea "**********"
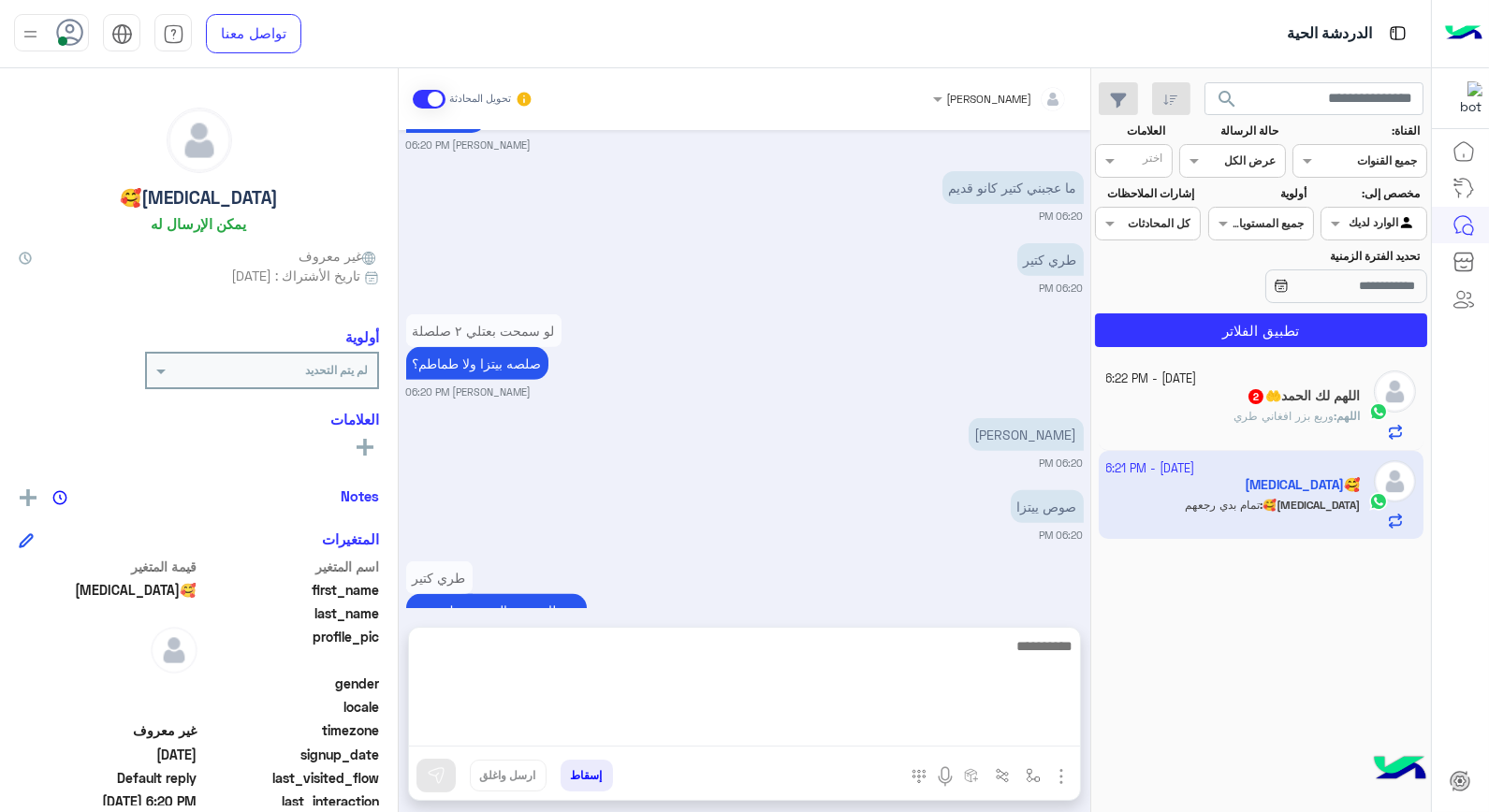
scroll to position [1554, 0]
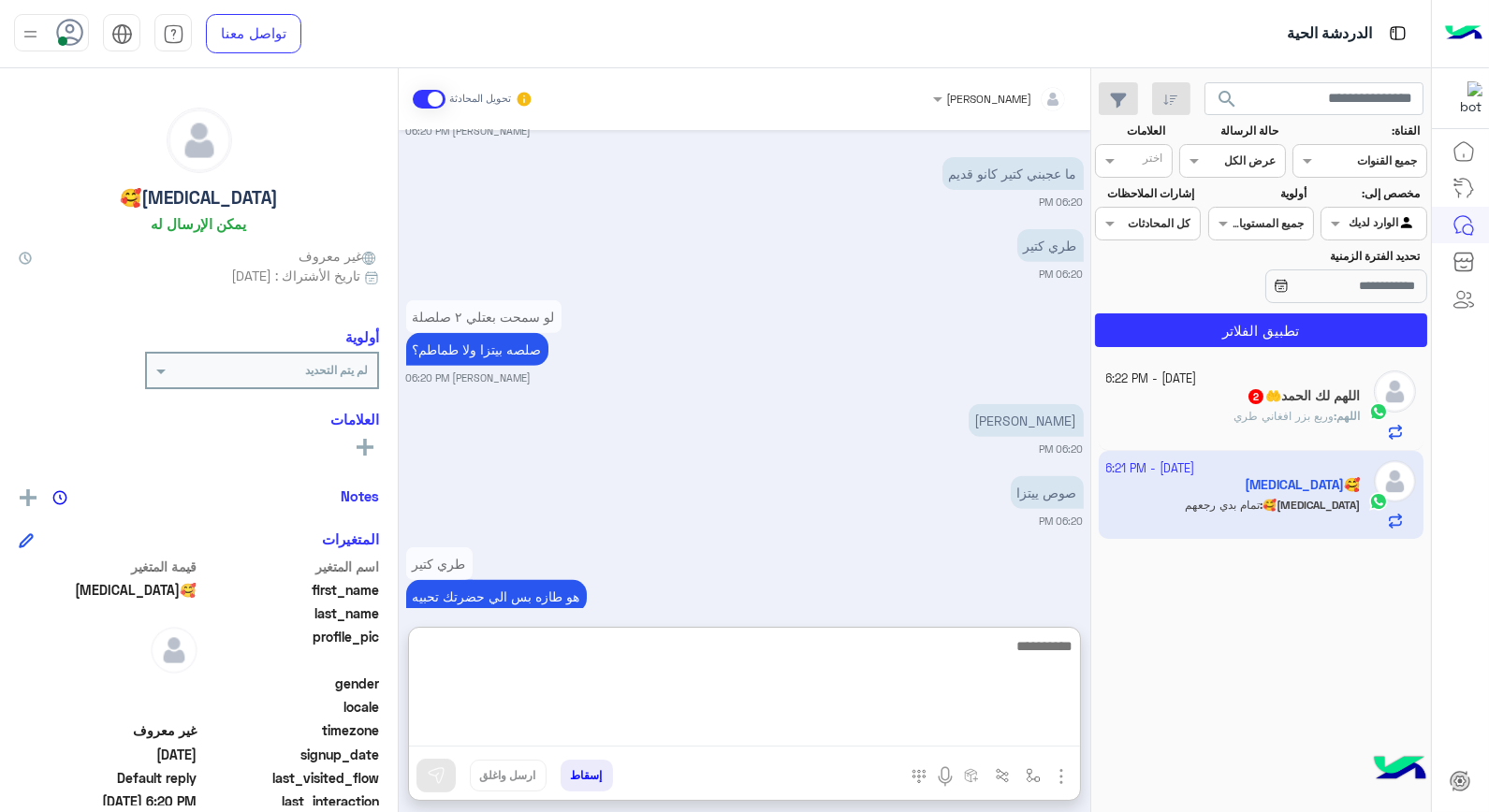
click at [1035, 650] on textarea at bounding box center [744, 690] width 671 height 113
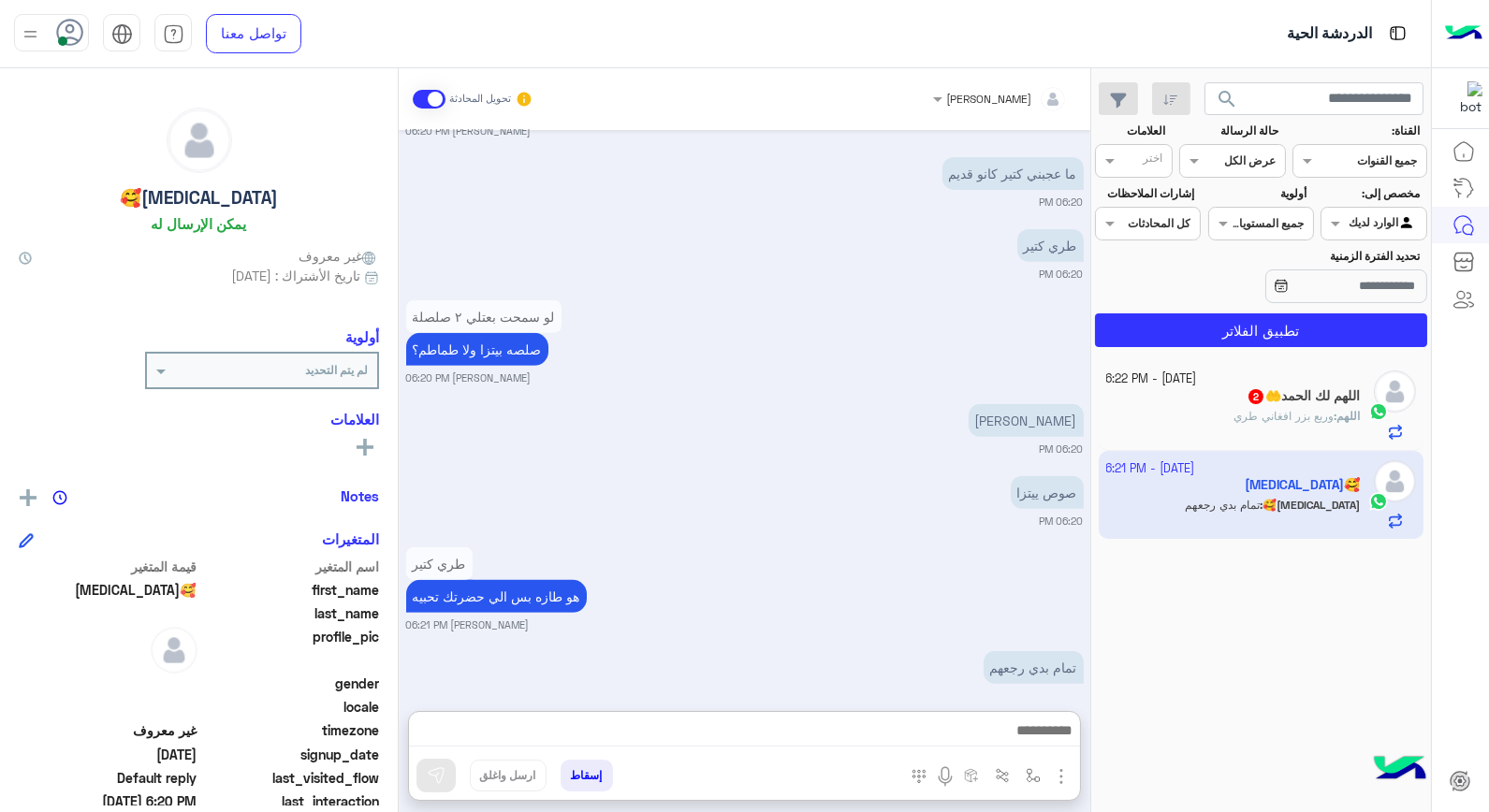
click at [1208, 406] on div "اللهم لك الحمد🤲 2" at bounding box center [1234, 398] width 255 height 19
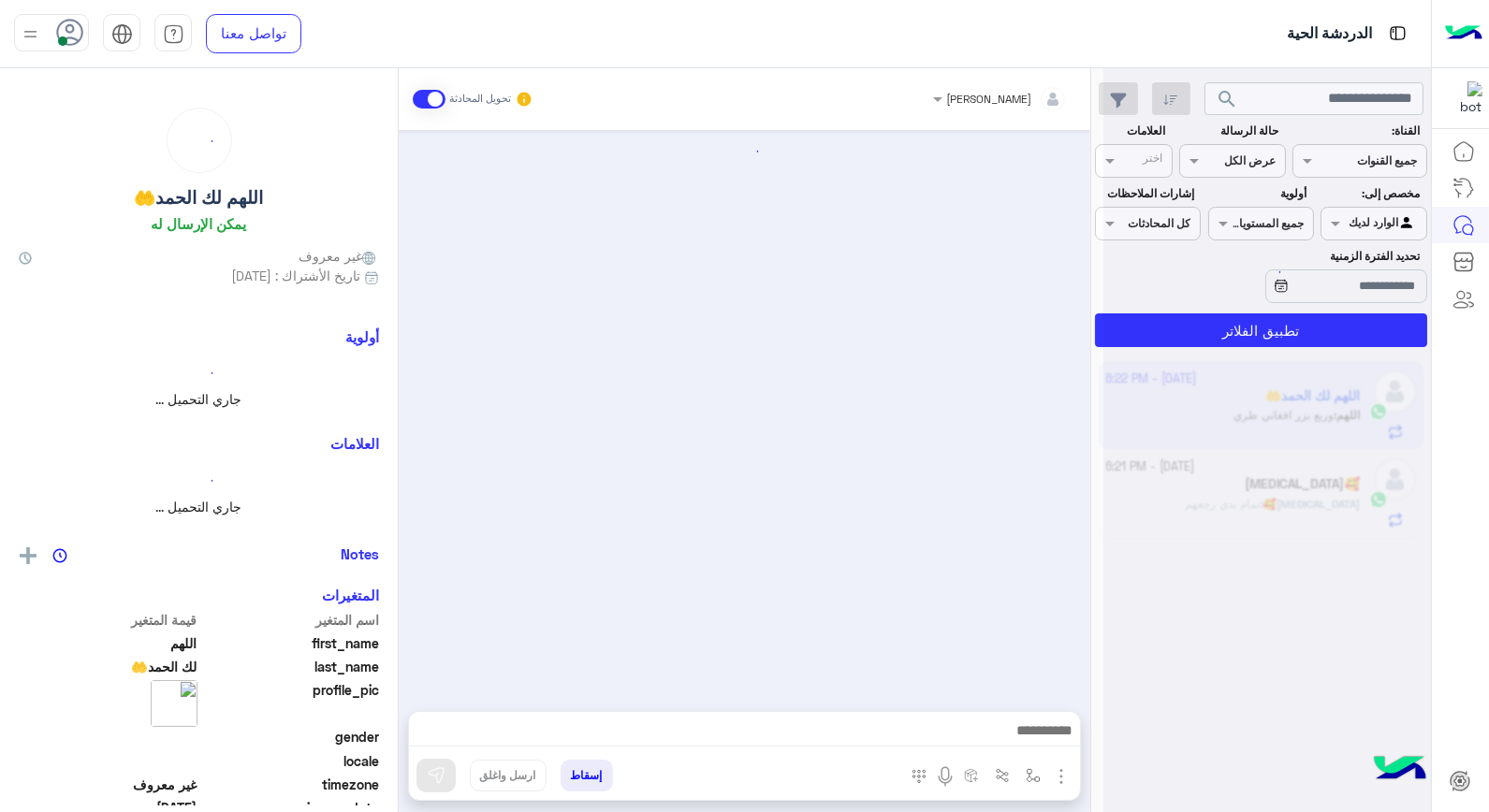
click at [1208, 406] on div at bounding box center [1268, 414] width 327 height 812
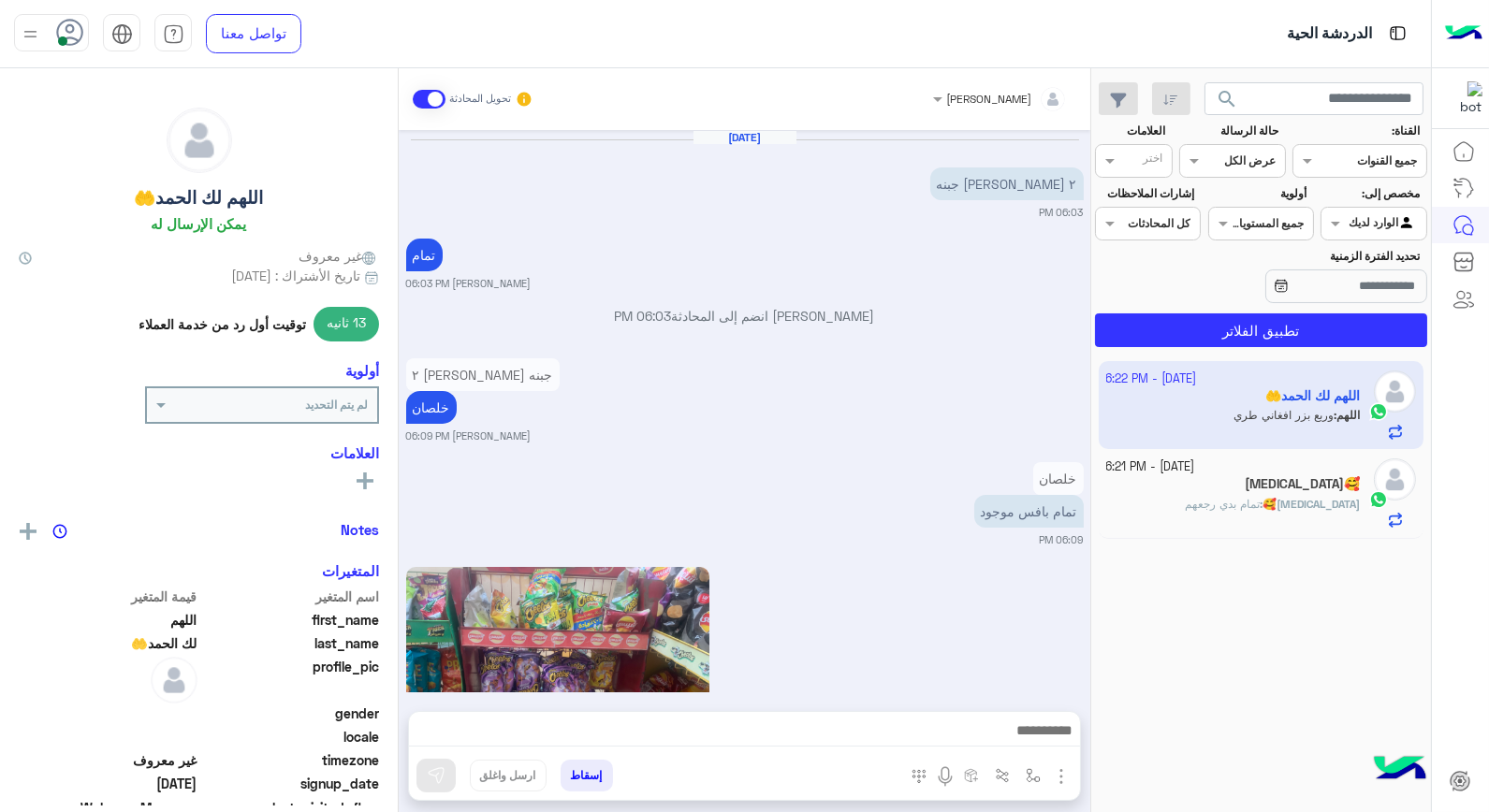
scroll to position [1748, 0]
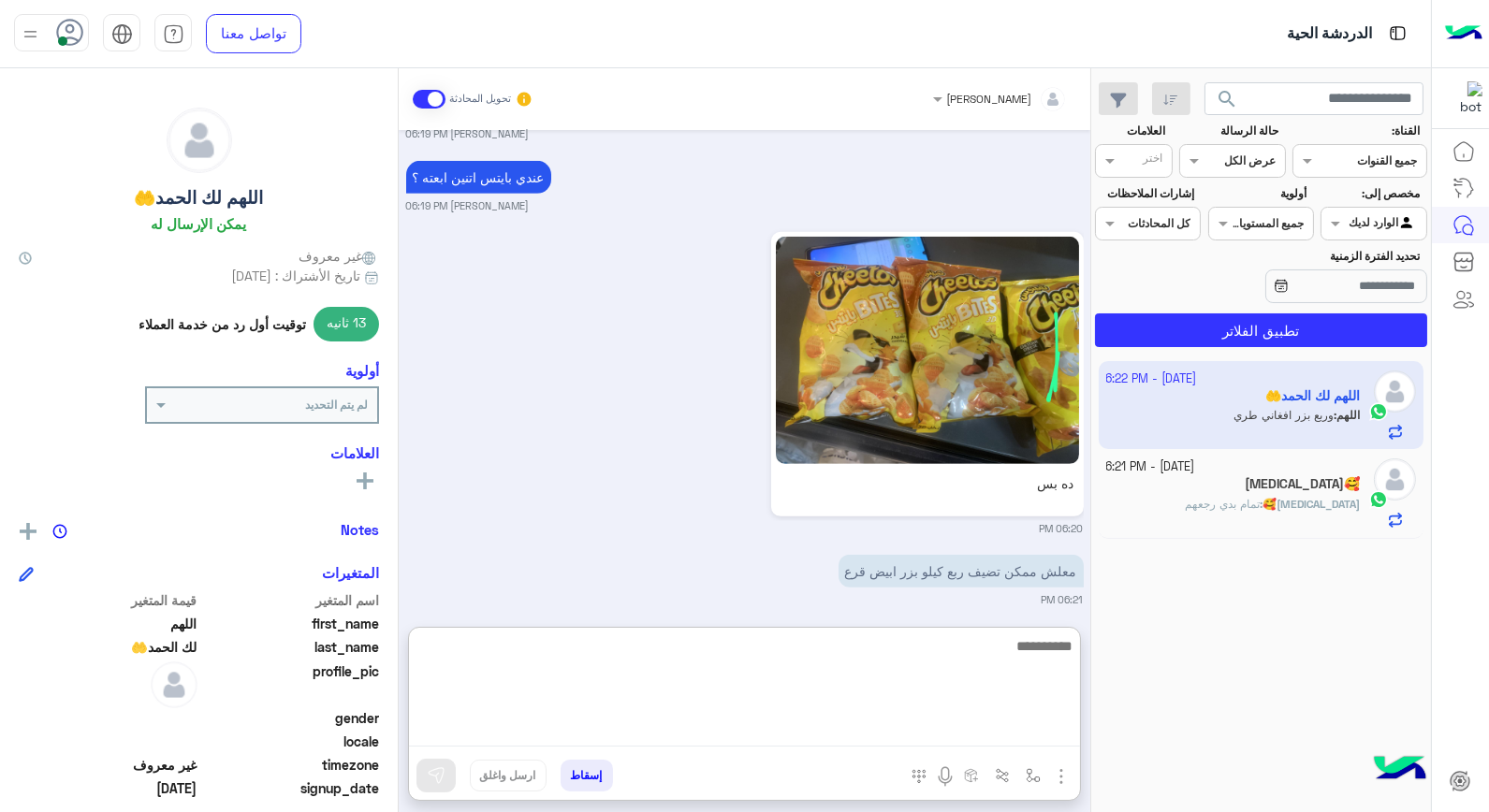
click at [1008, 735] on textarea at bounding box center [744, 690] width 671 height 113
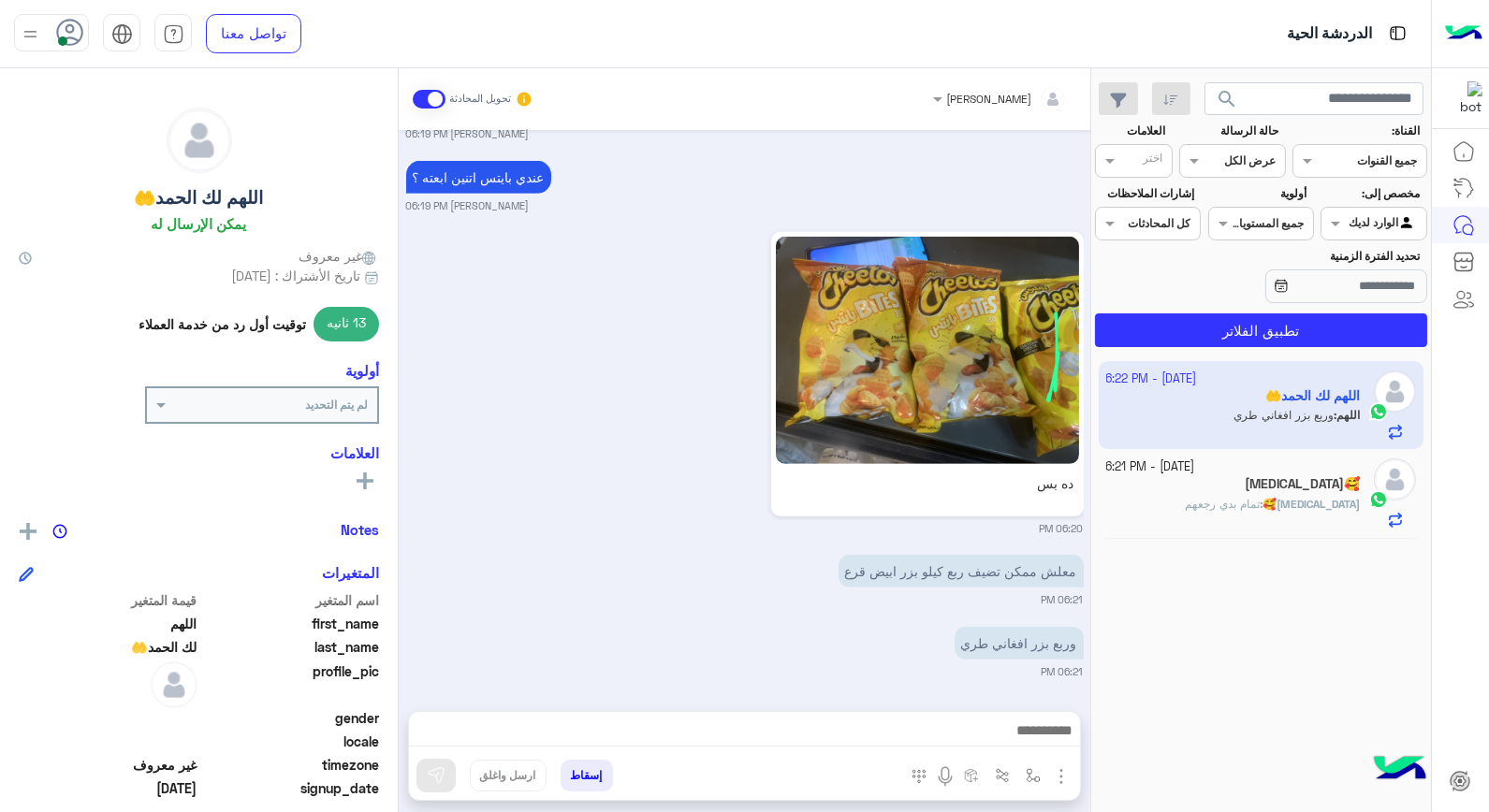
click at [1278, 495] on div "[MEDICAL_DATA]🥰" at bounding box center [1234, 486] width 255 height 19
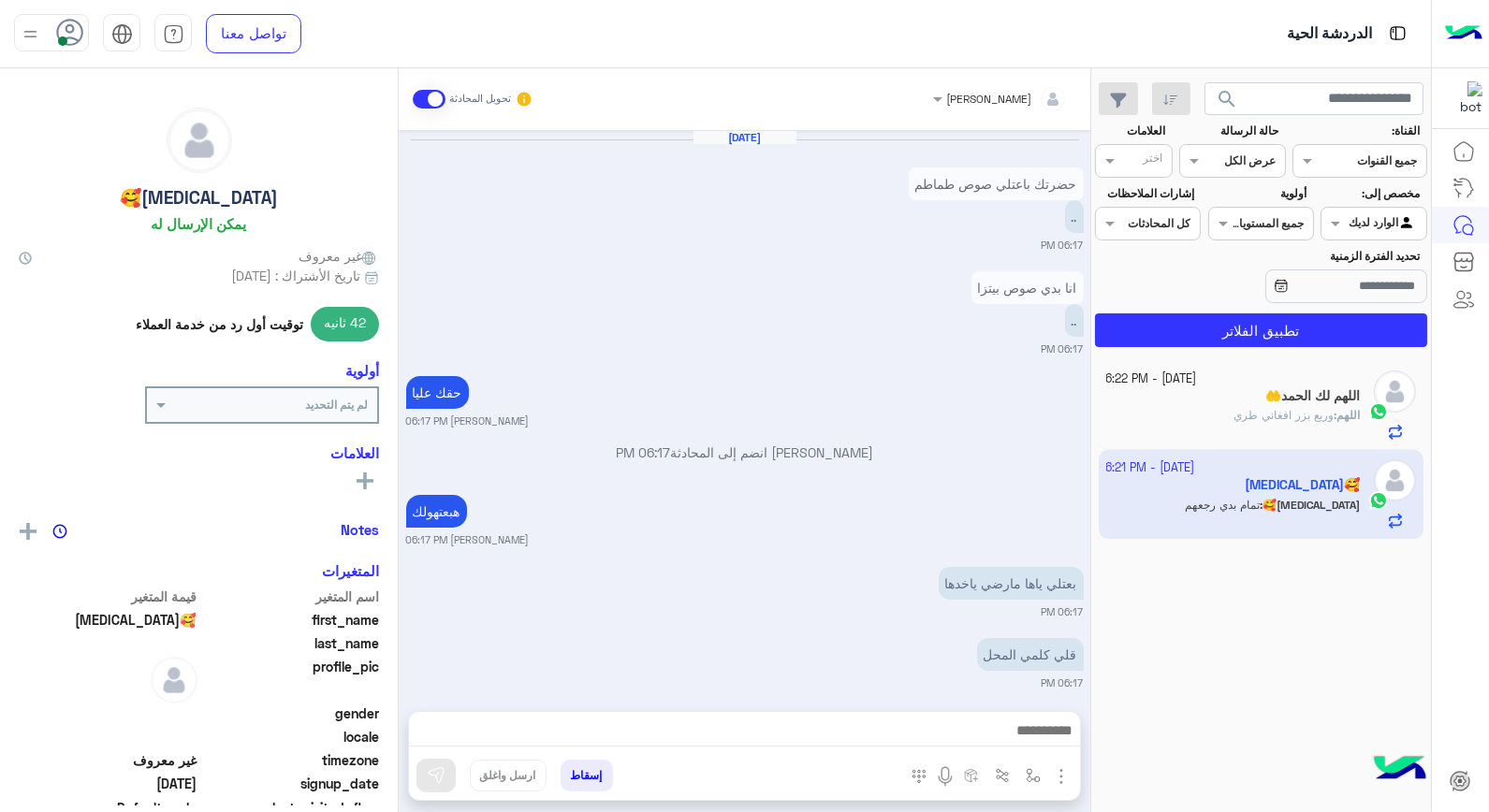
scroll to position [1040, 0]
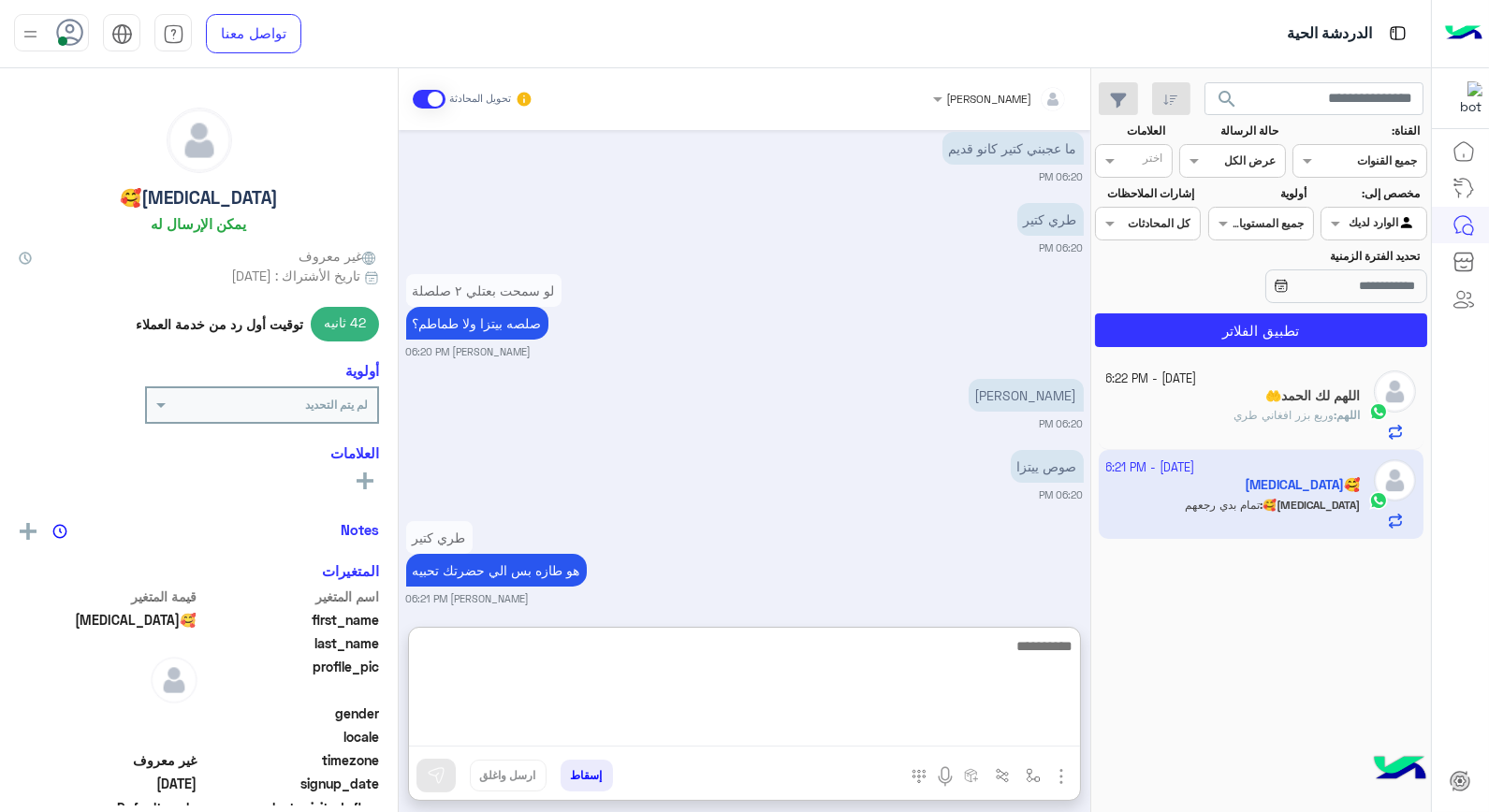
click at [1004, 726] on textarea at bounding box center [744, 690] width 671 height 113
type textarea "**********"
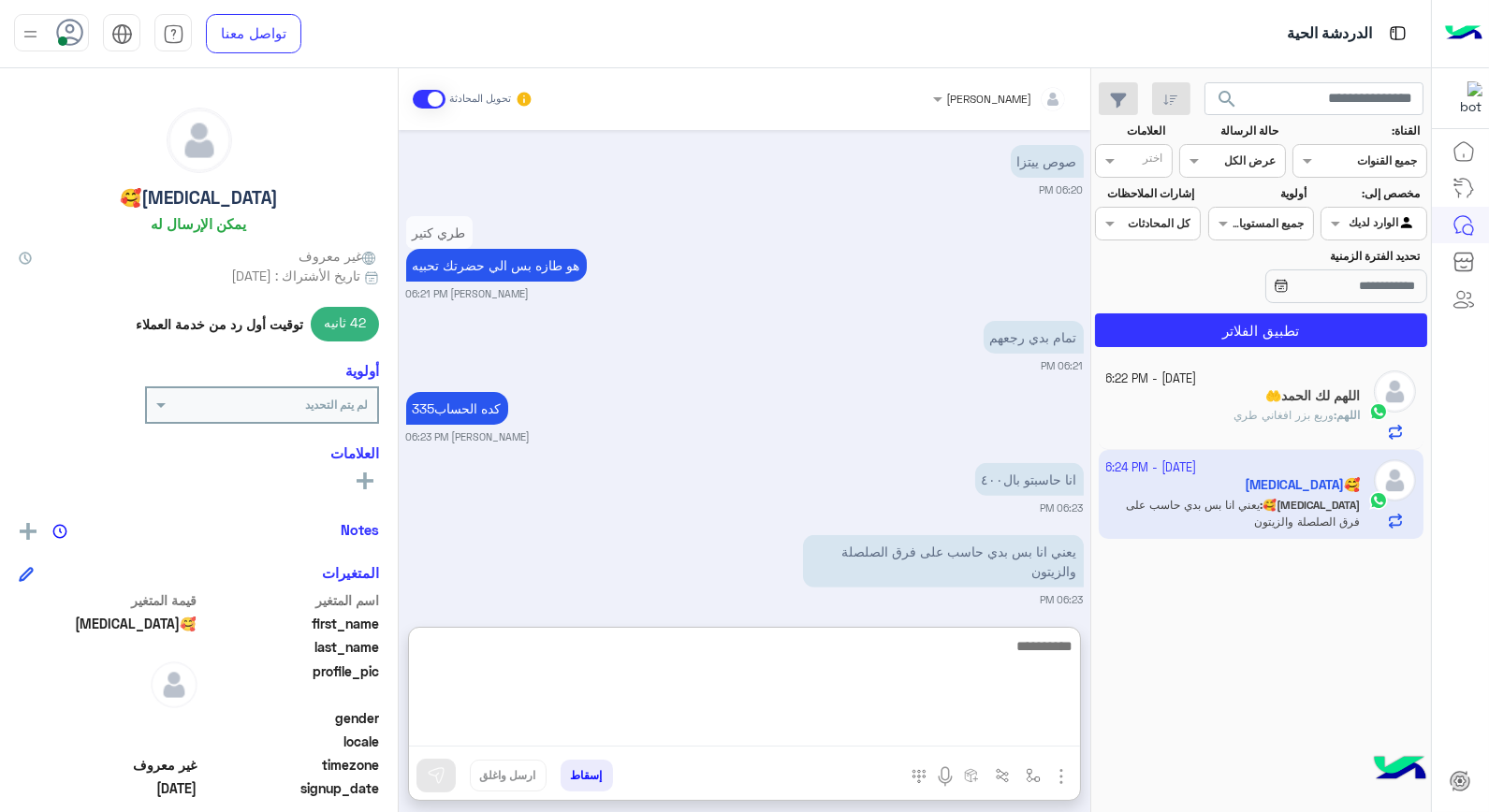
scroll to position [1429, 0]
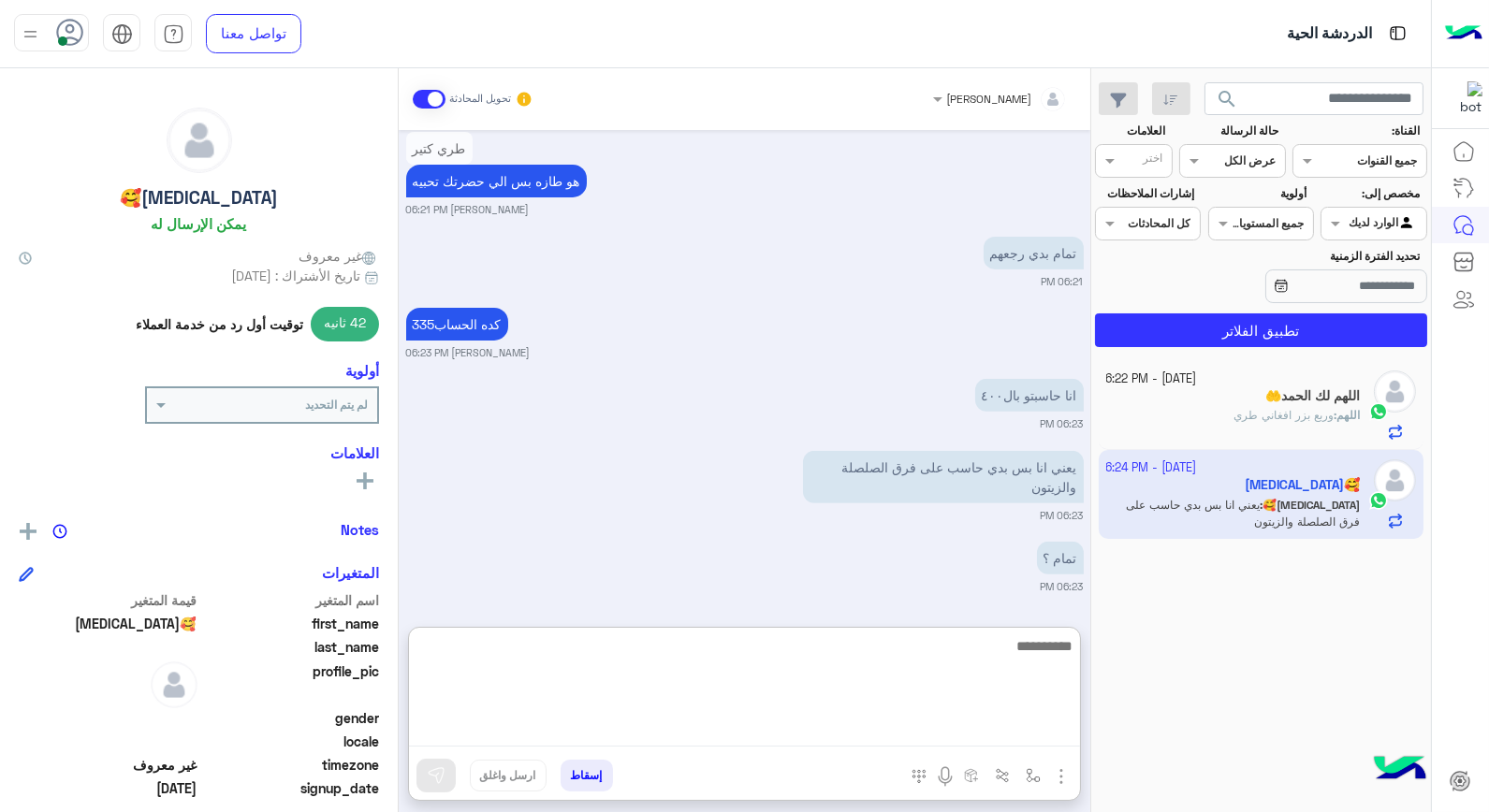
click at [1023, 651] on textarea at bounding box center [744, 690] width 671 height 113
type textarea "****"
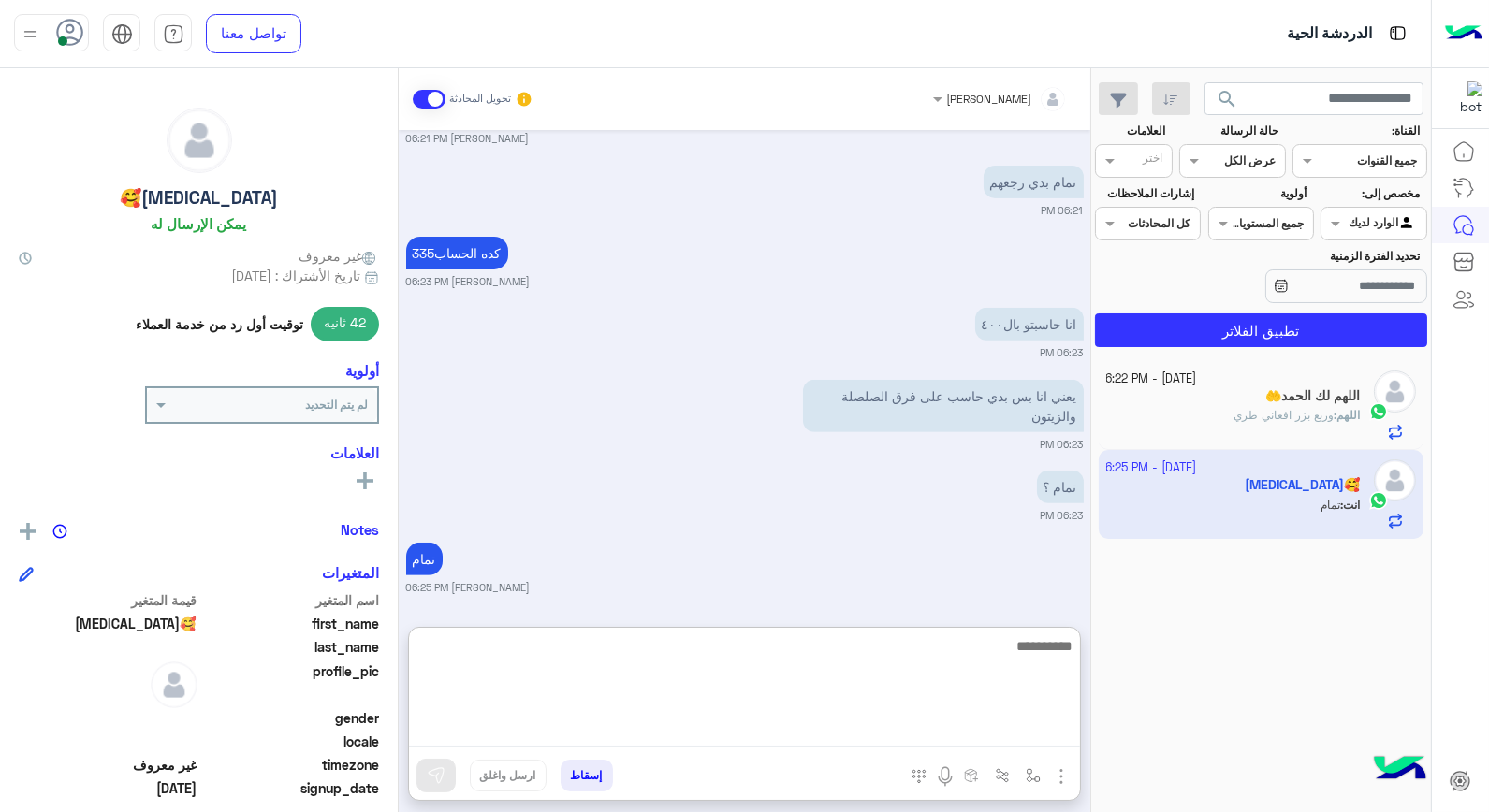
click at [1031, 659] on textarea at bounding box center [744, 690] width 671 height 113
type textarea "**********"
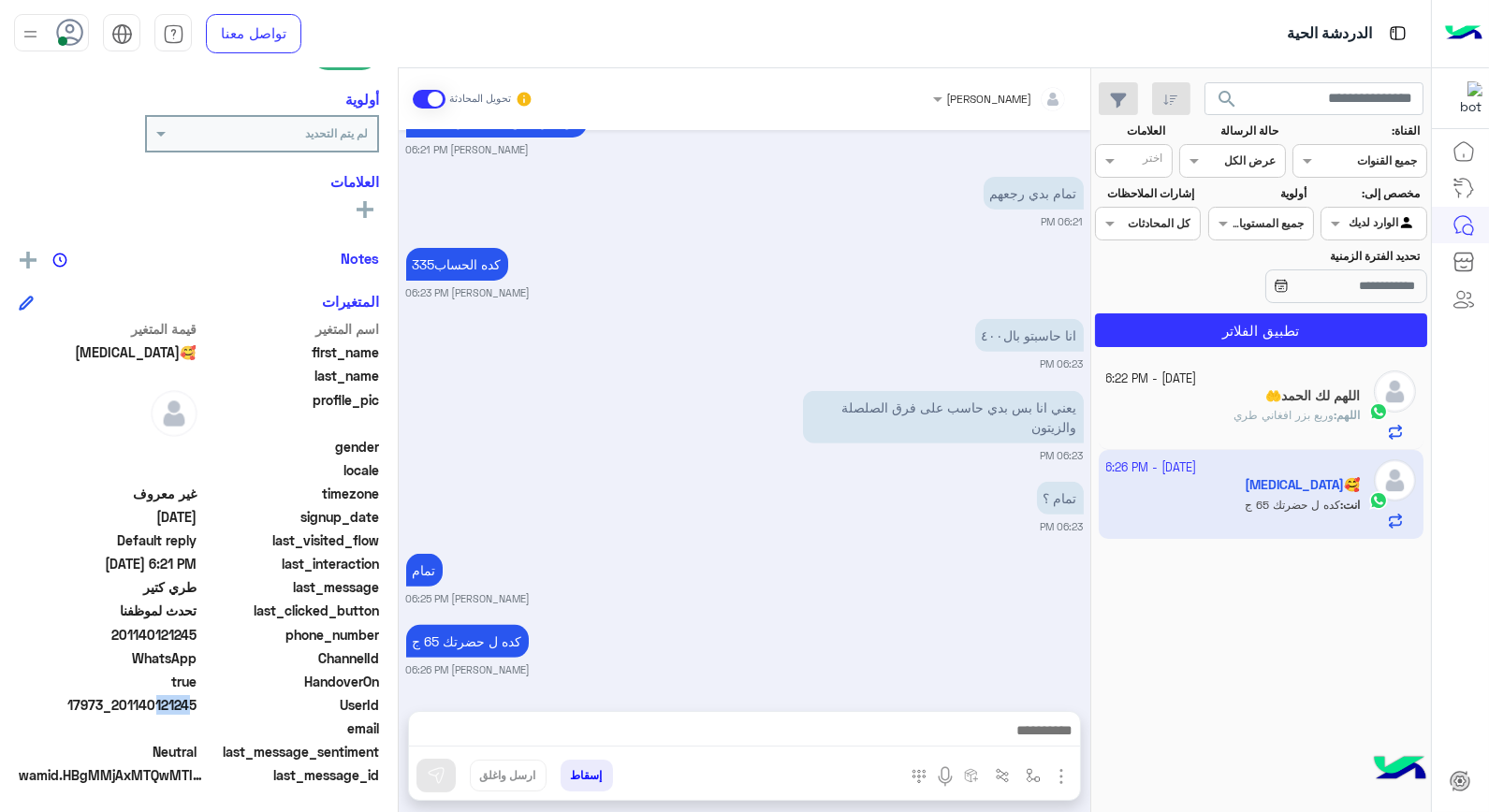
scroll to position [1487, 0]
drag, startPoint x: 153, startPoint y: 703, endPoint x: 200, endPoint y: 700, distance: 47.1
click at [200, 700] on div "UserId 17973_201140121245" at bounding box center [198, 707] width 360 height 23
copy span "0121245"
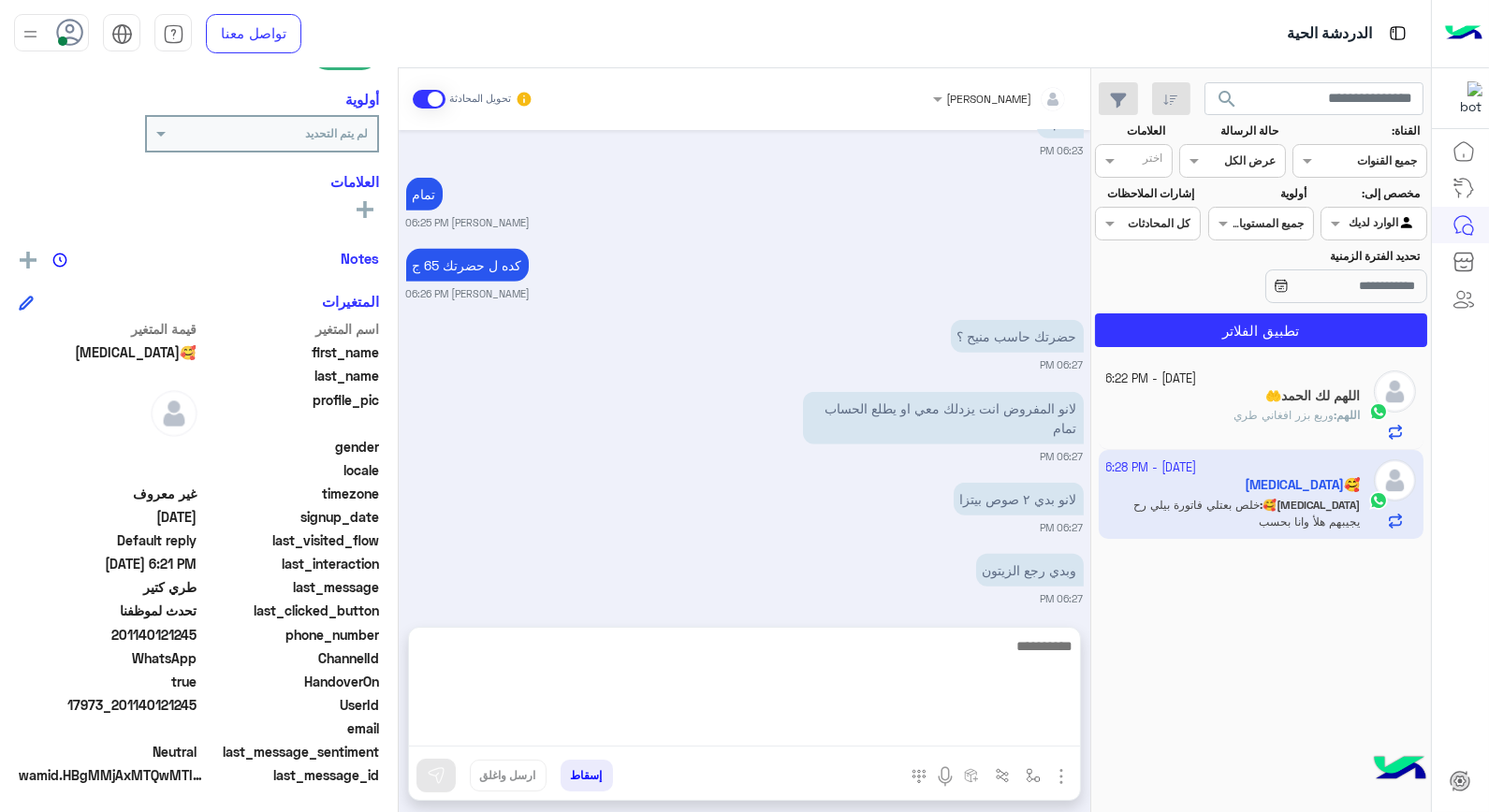
click at [956, 733] on textarea at bounding box center [744, 690] width 671 height 113
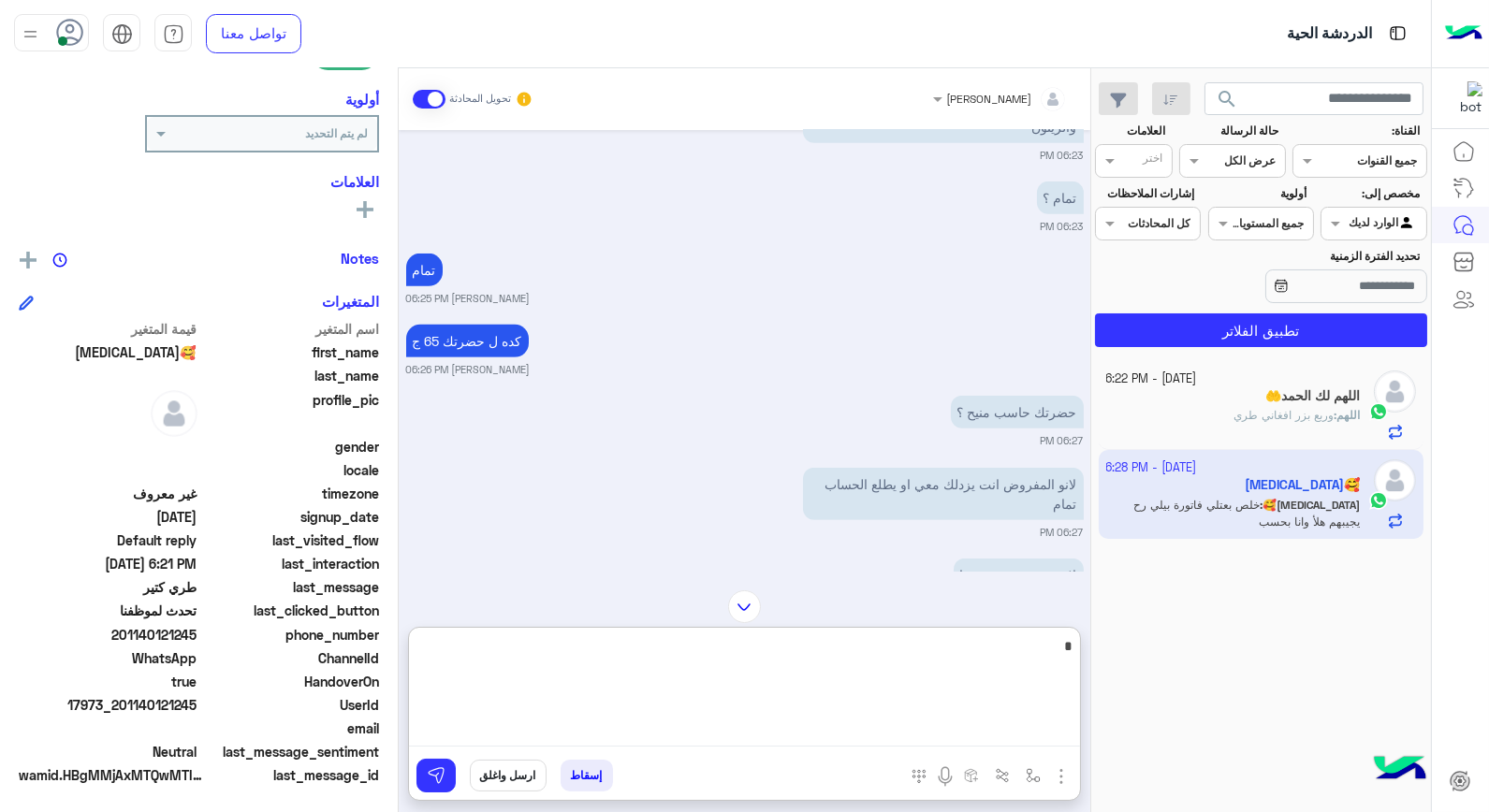
scroll to position [1949, 0]
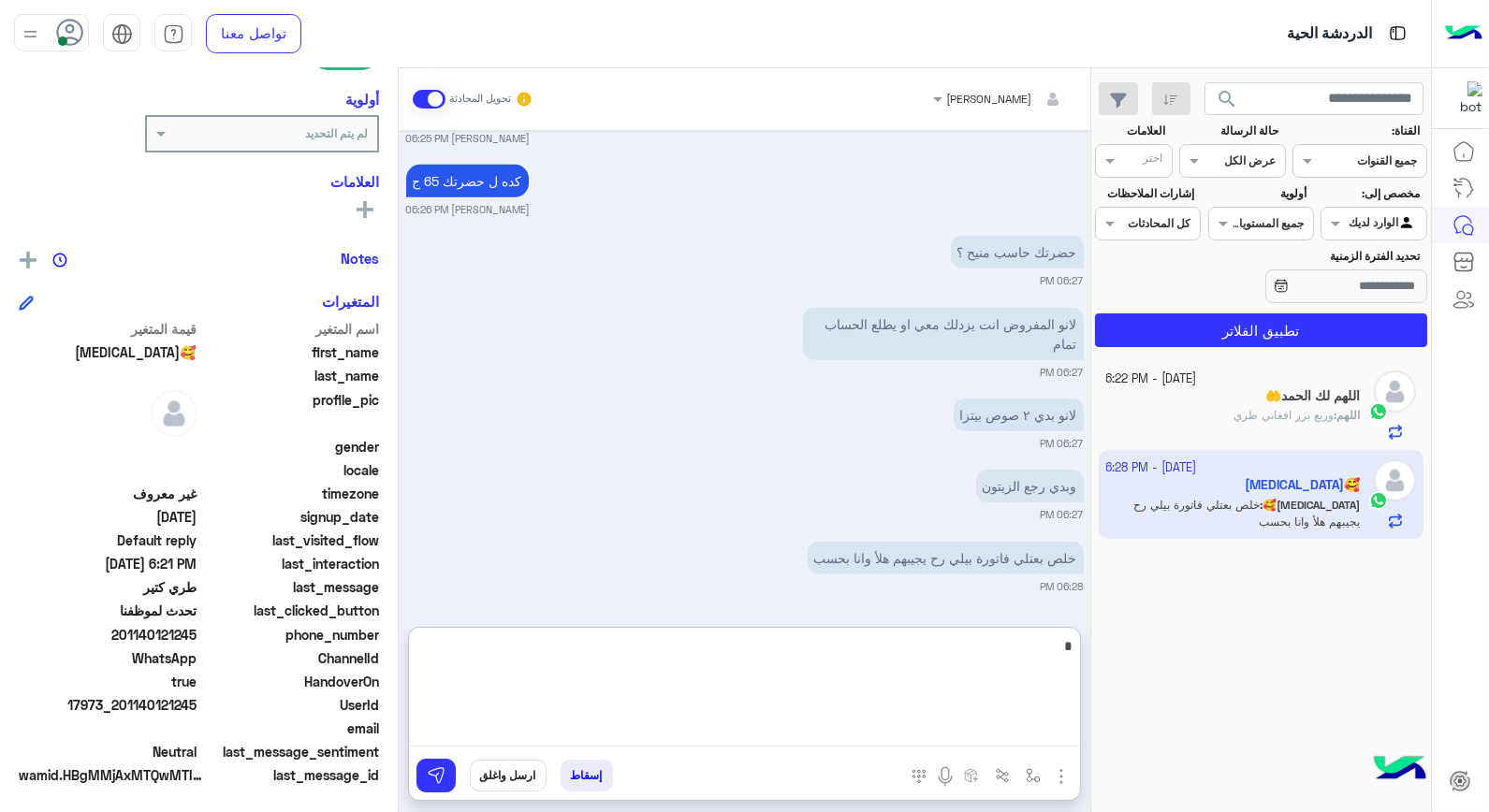
click at [1008, 649] on textarea "*" at bounding box center [744, 690] width 671 height 113
type textarea "*"
type textarea "**********"
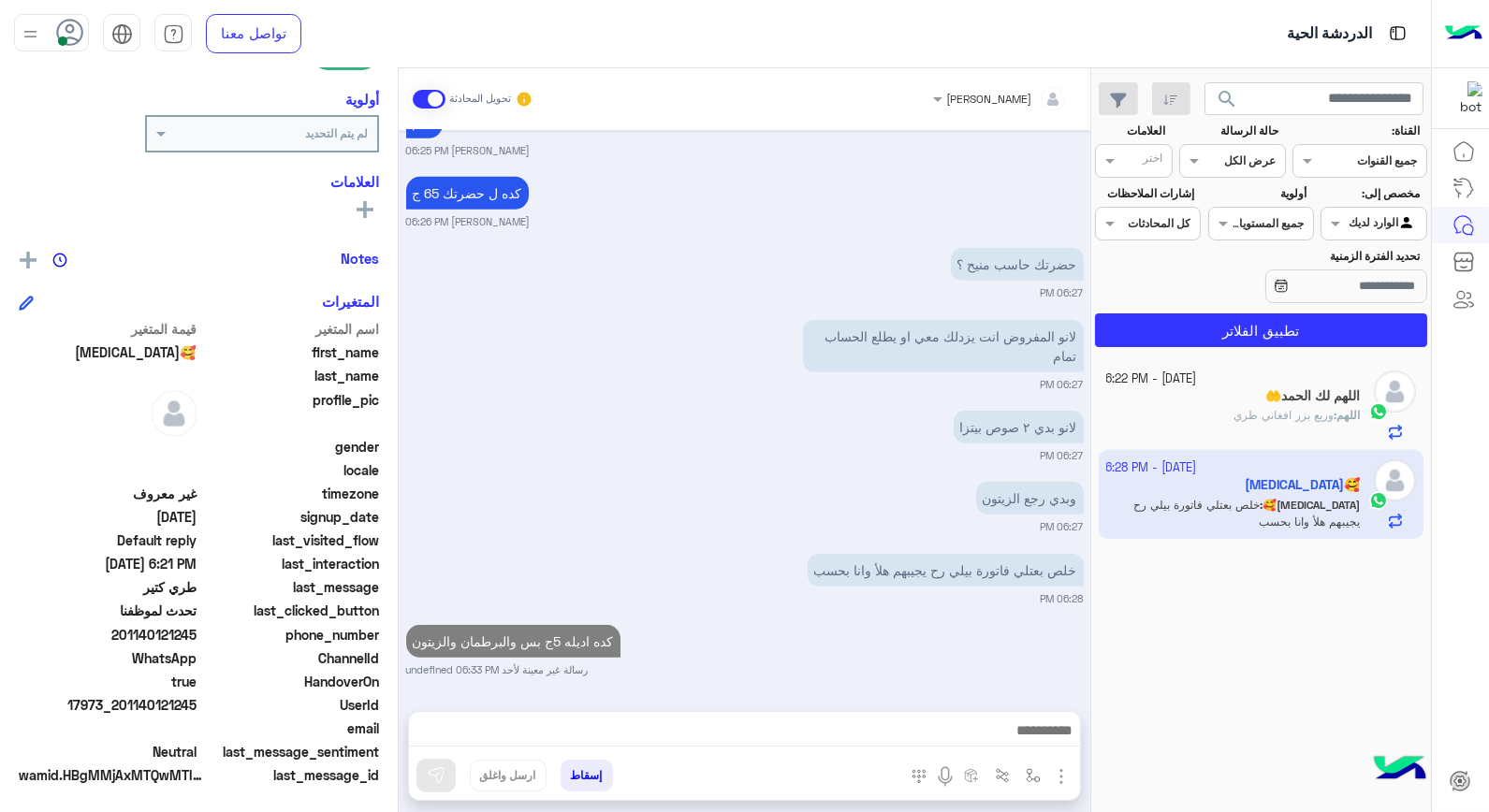
click at [1322, 407] on div "اللهم لك الحمد🤲" at bounding box center [1234, 398] width 255 height 19
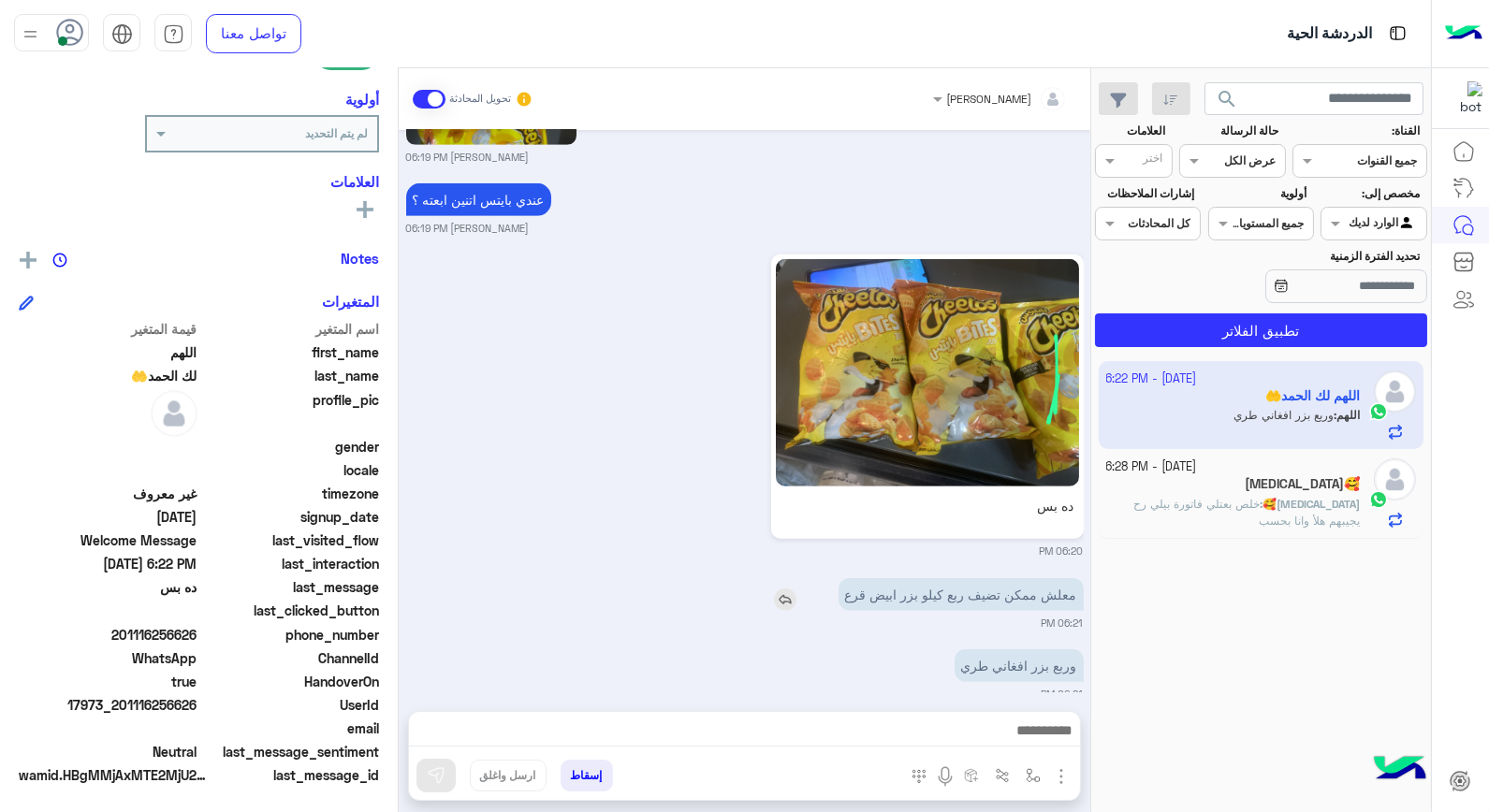
scroll to position [2574, 0]
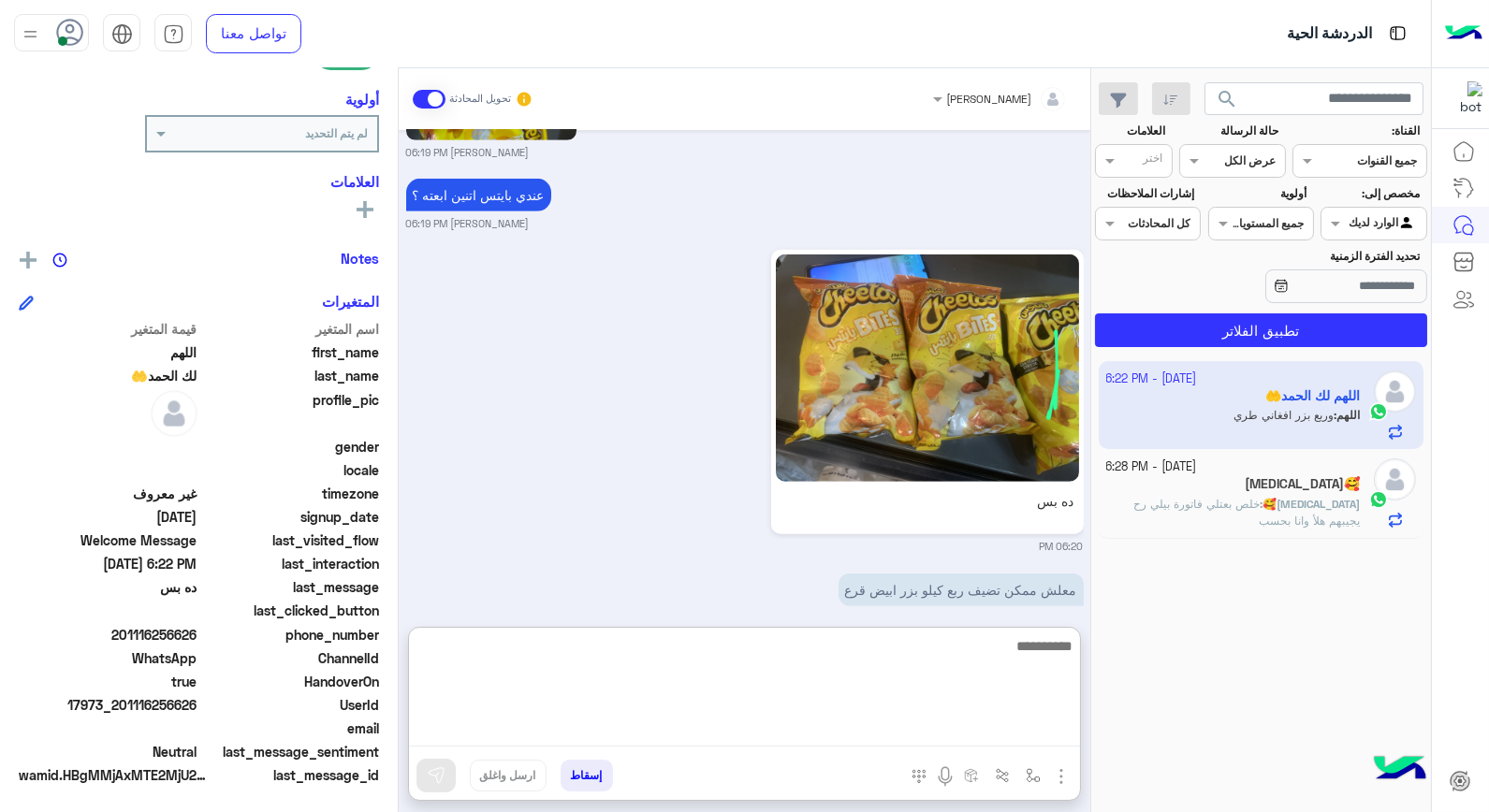
click at [979, 723] on textarea at bounding box center [744, 690] width 671 height 113
type textarea "****"
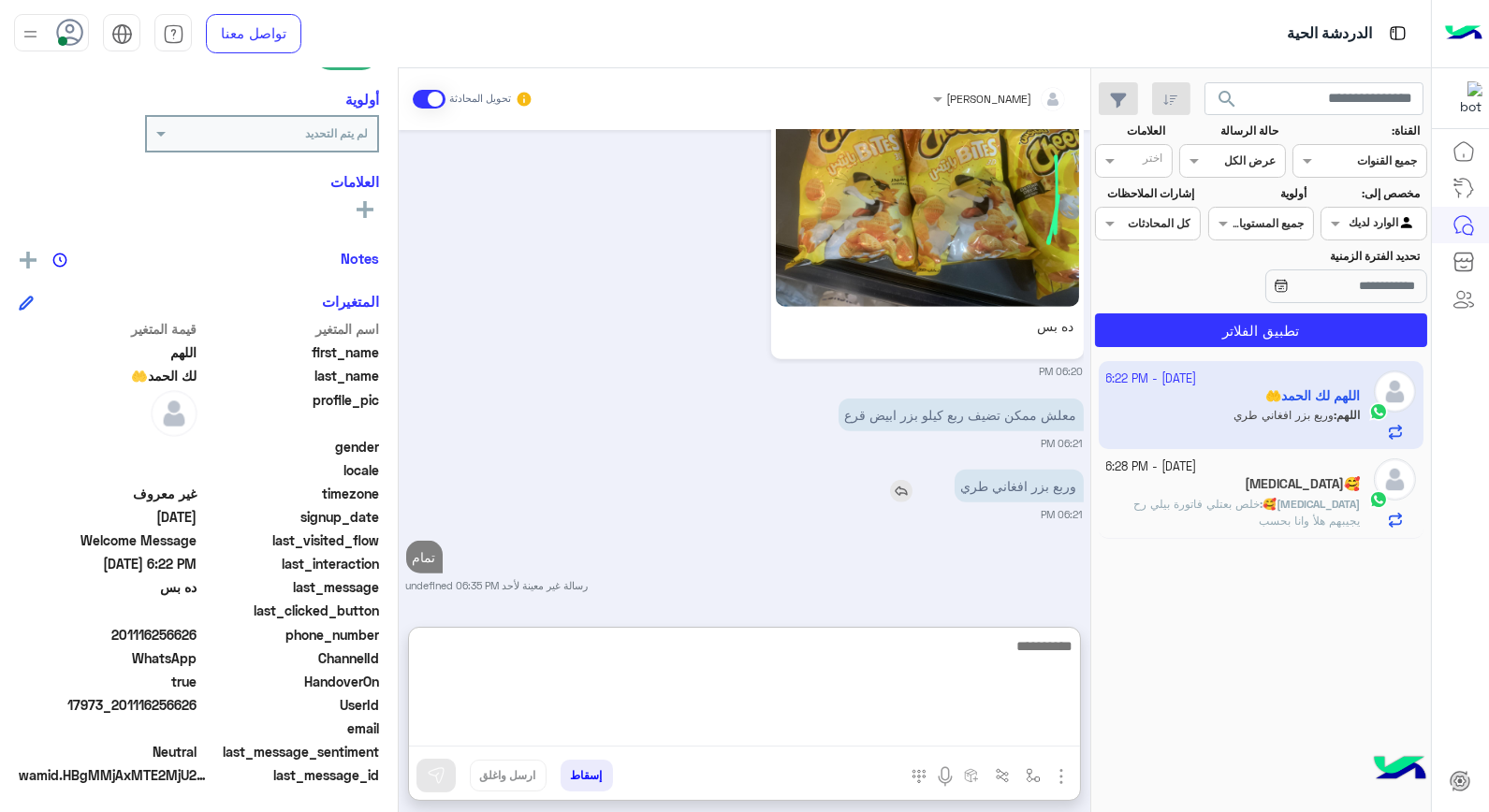
scroll to position [2728, 0]
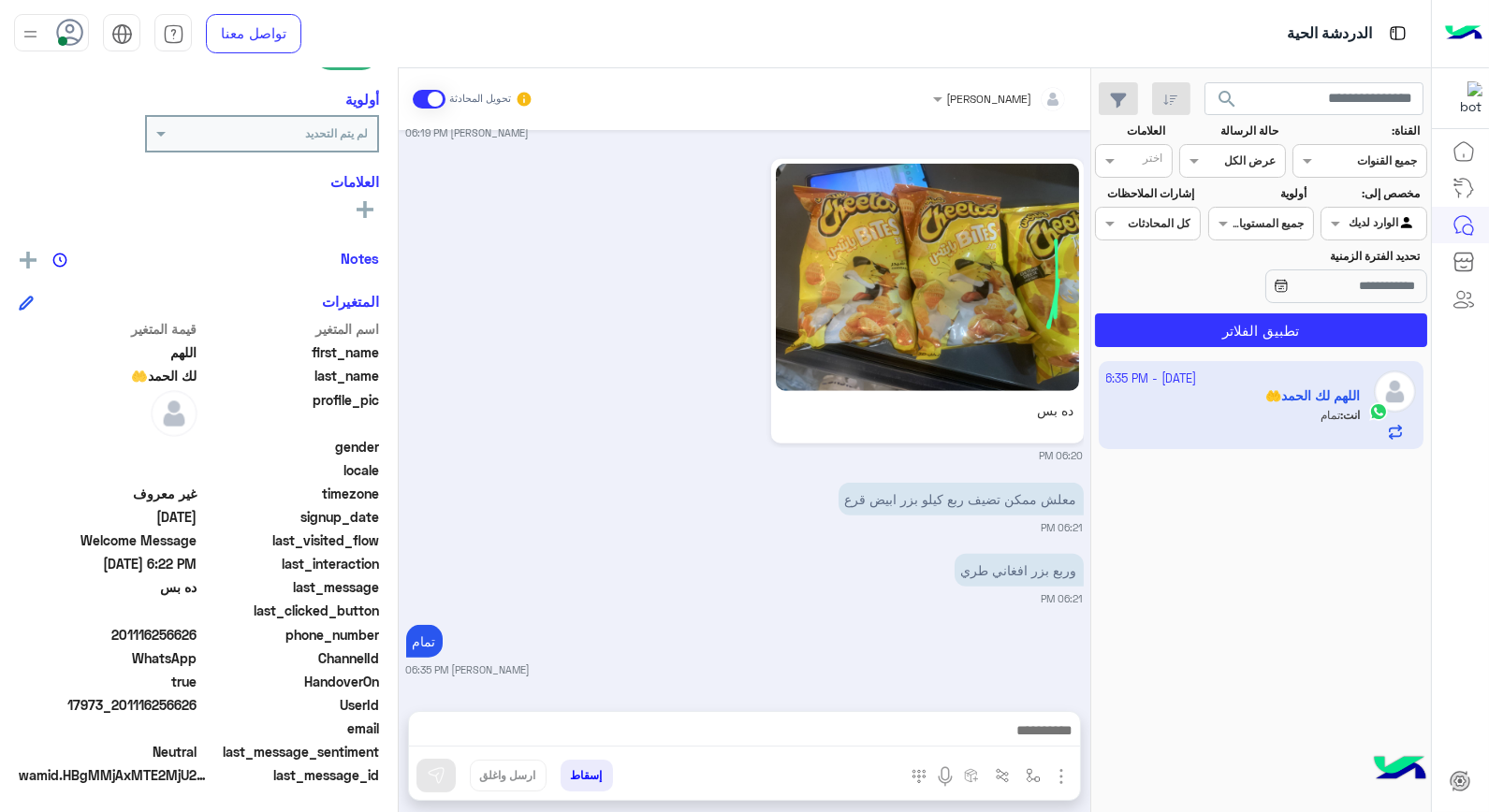
click at [1245, 496] on div "3 October - 6:35 PM اللهم لك الحمد🤲 انت : تمام" at bounding box center [1261, 587] width 340 height 465
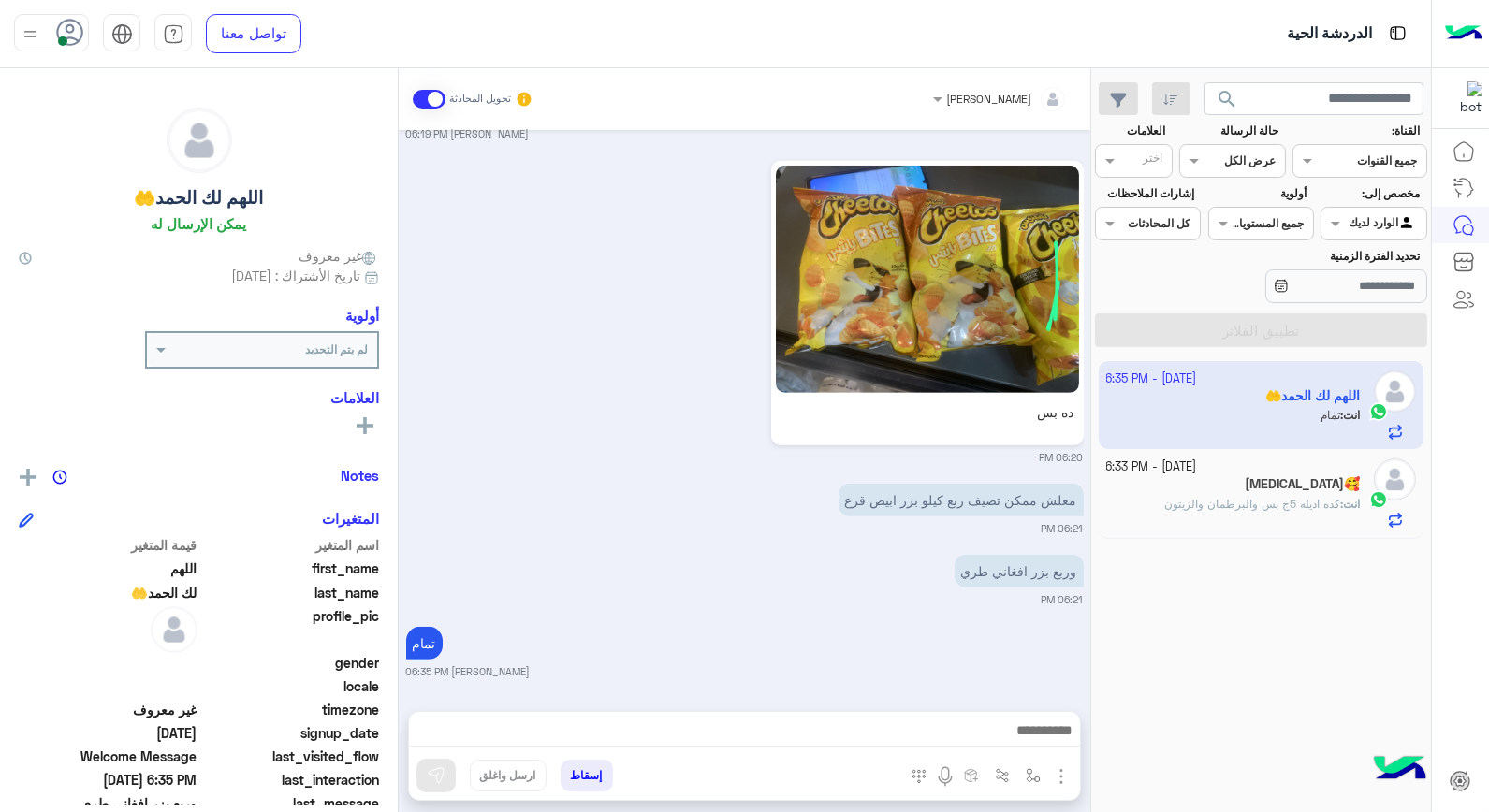
click at [1228, 106] on span "search" at bounding box center [1226, 98] width 22 height 22
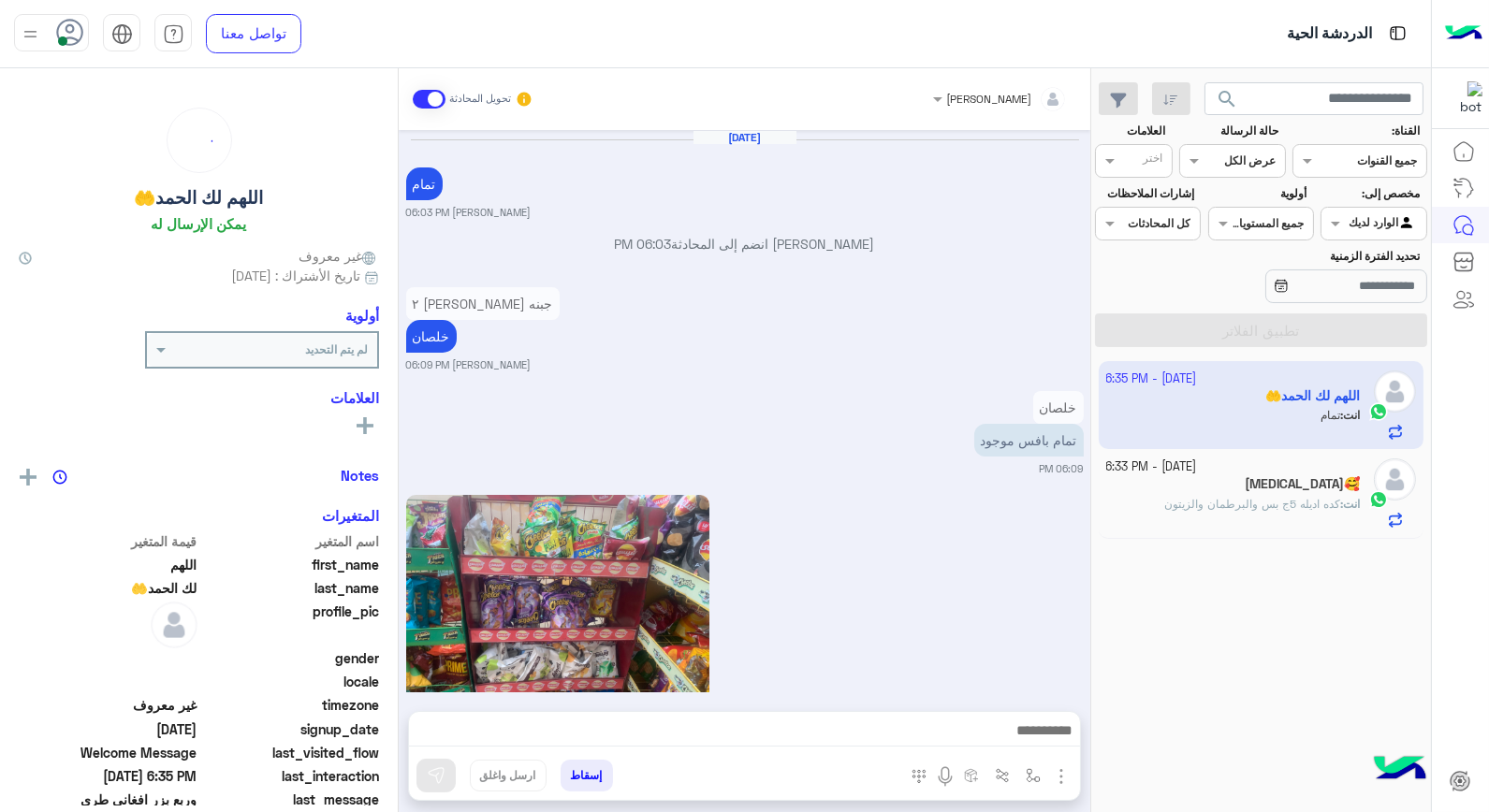
scroll to position [1748, 0]
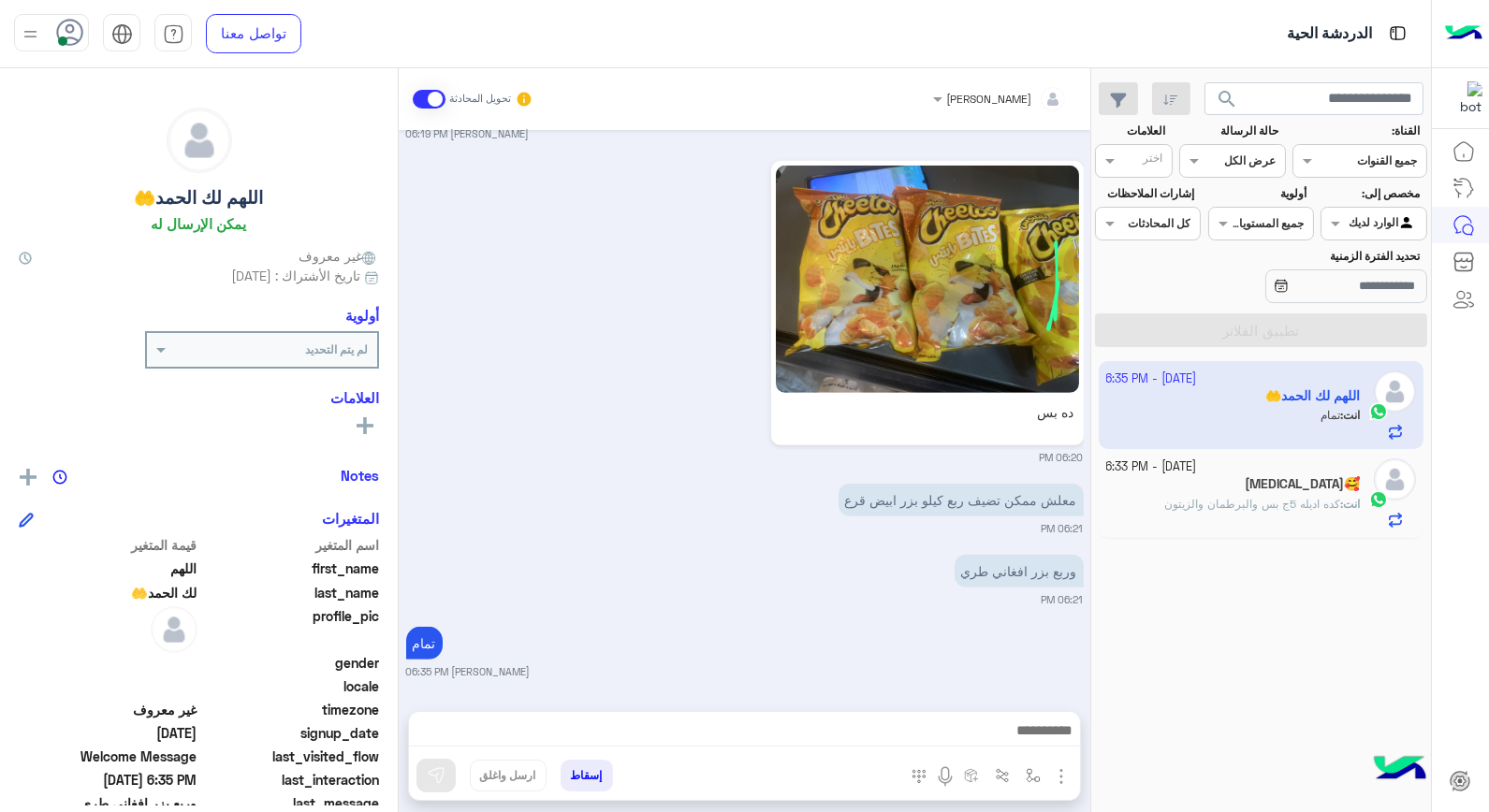
click at [1258, 496] on p "انت : كده اديله 5ج بس والبرطمان والزيتون" at bounding box center [1262, 504] width 195 height 17
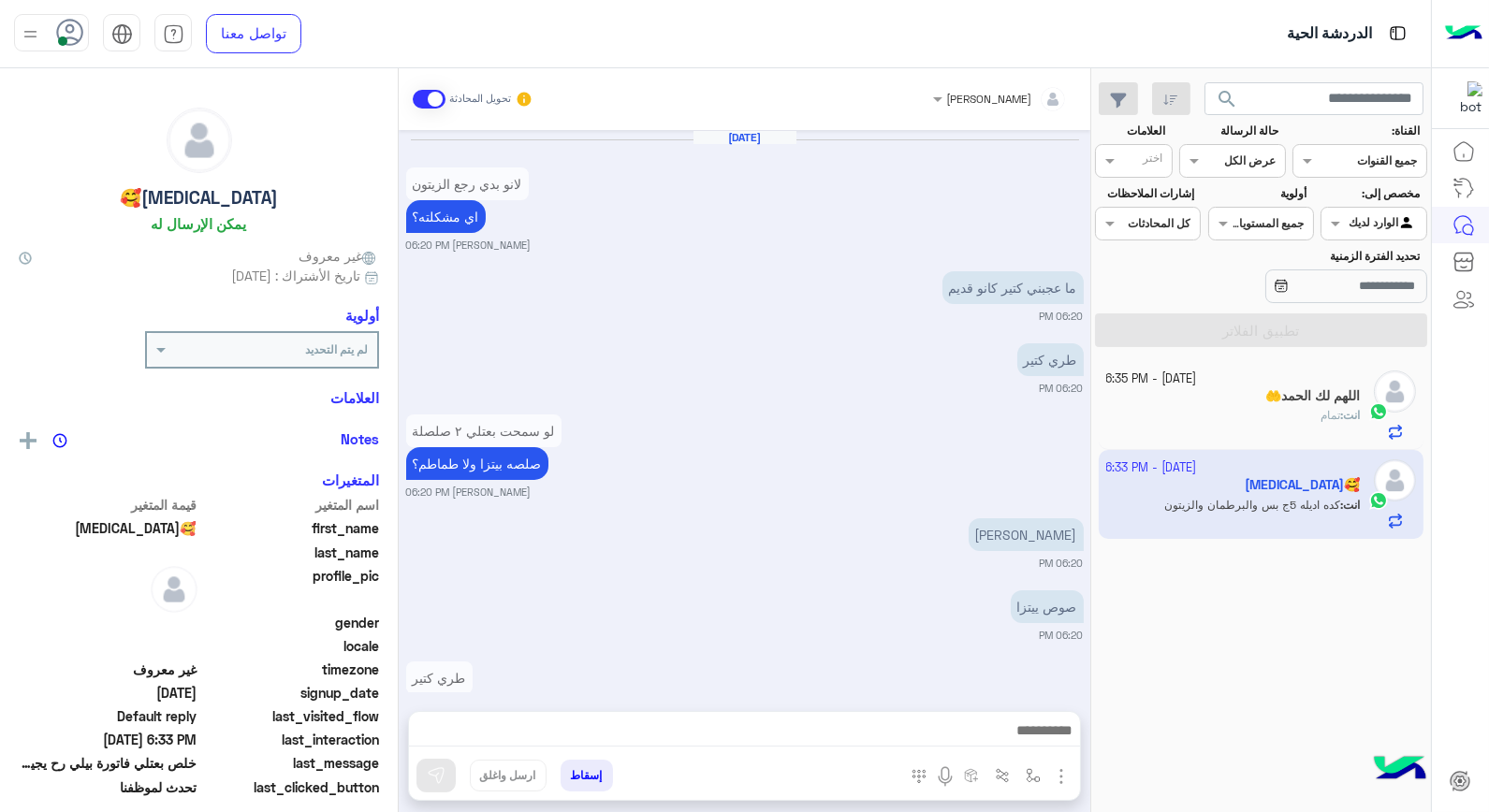
scroll to position [1036, 0]
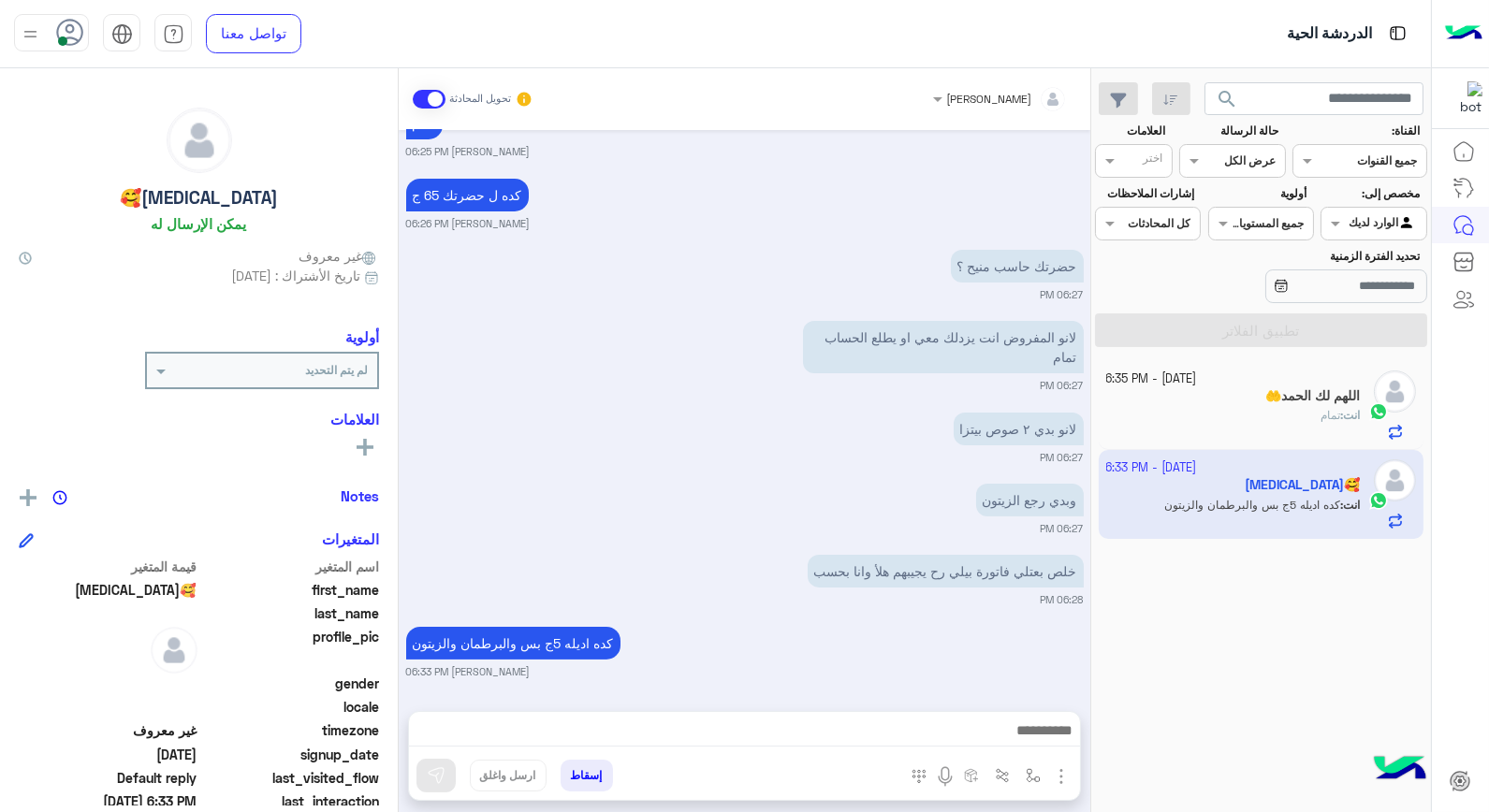
click at [1321, 409] on span "تمام" at bounding box center [1330, 415] width 19 height 14
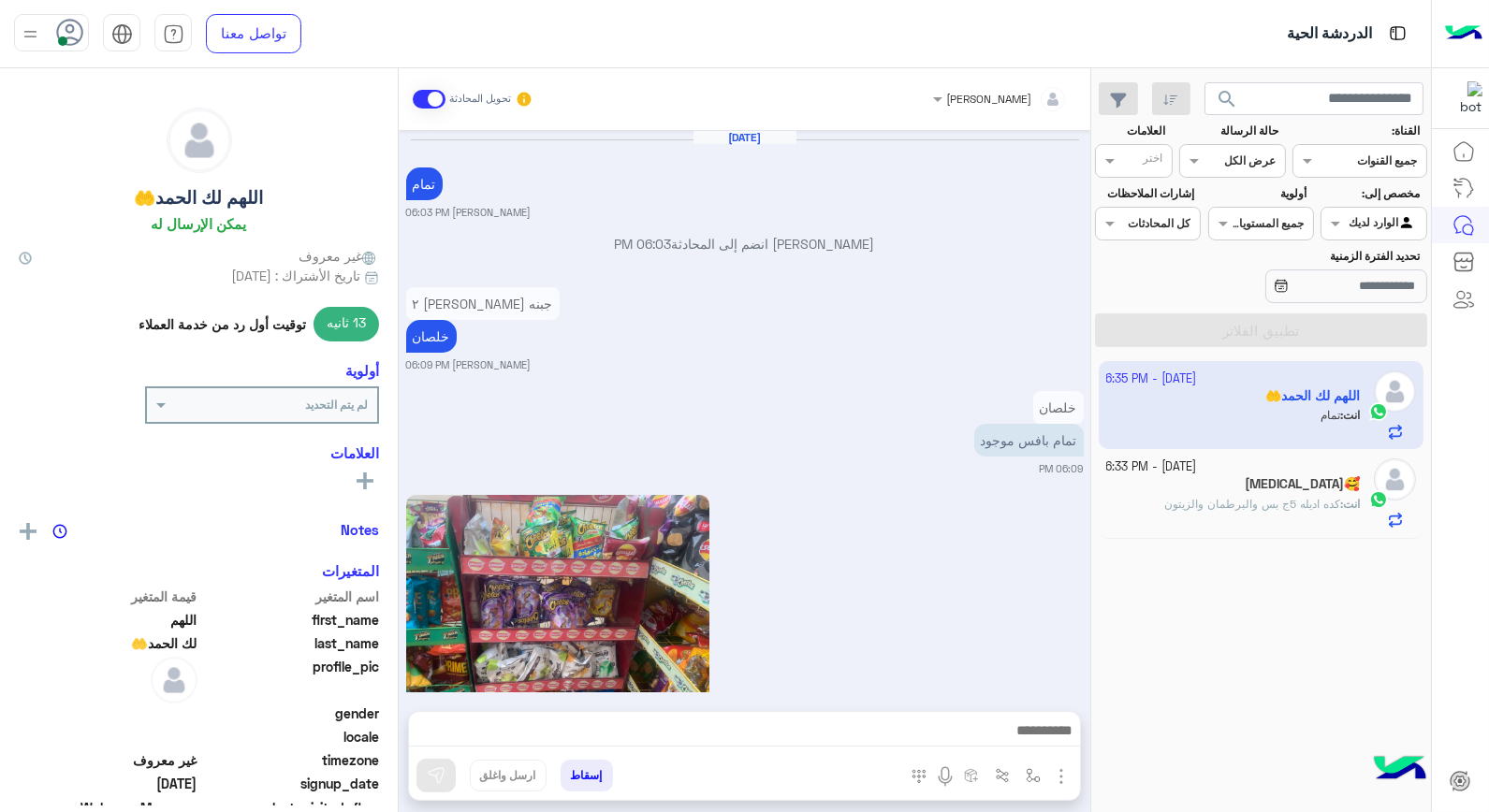
scroll to position [1748, 0]
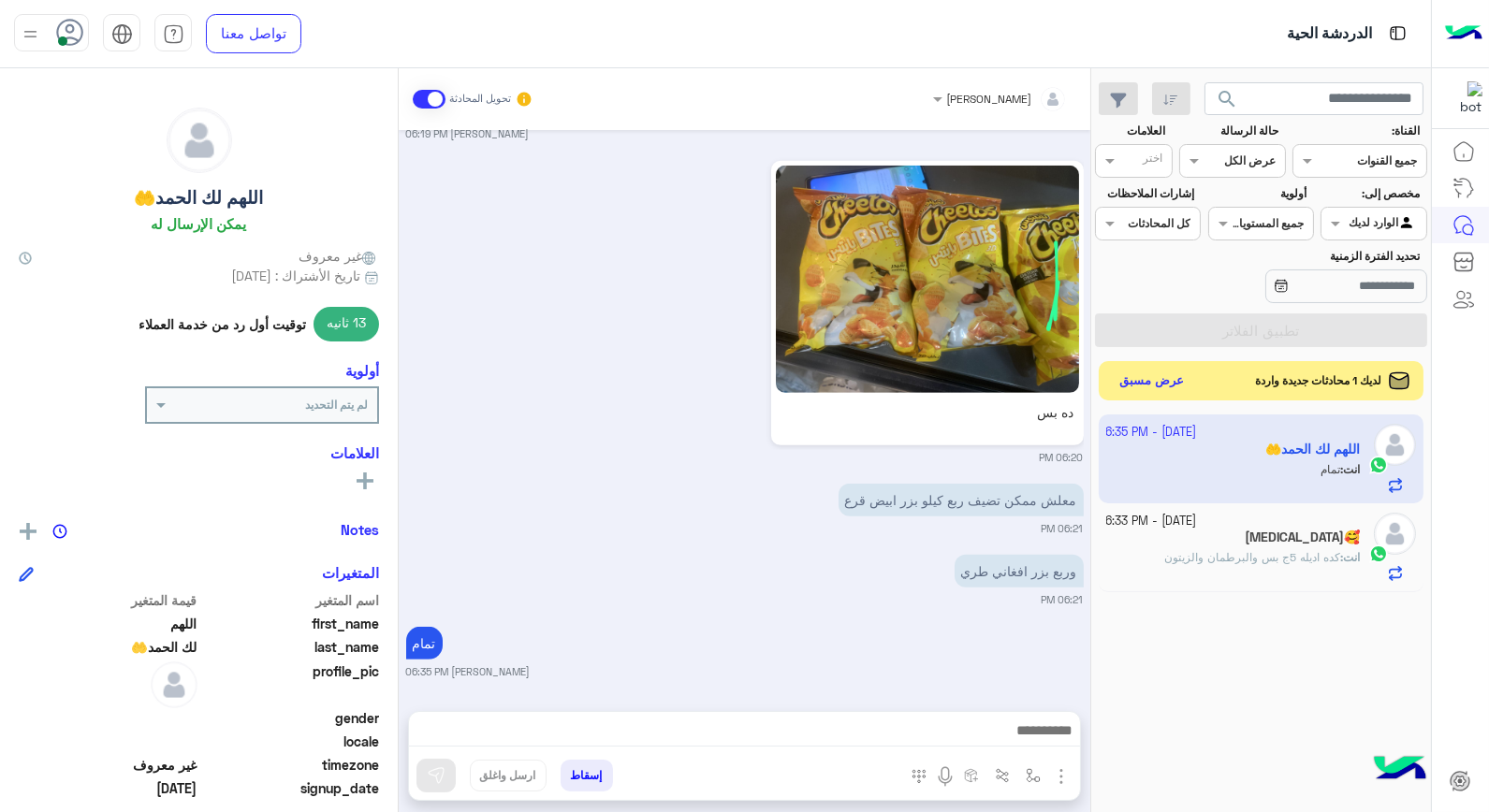
click at [1154, 389] on button "عرض مسبق" at bounding box center [1152, 381] width 79 height 25
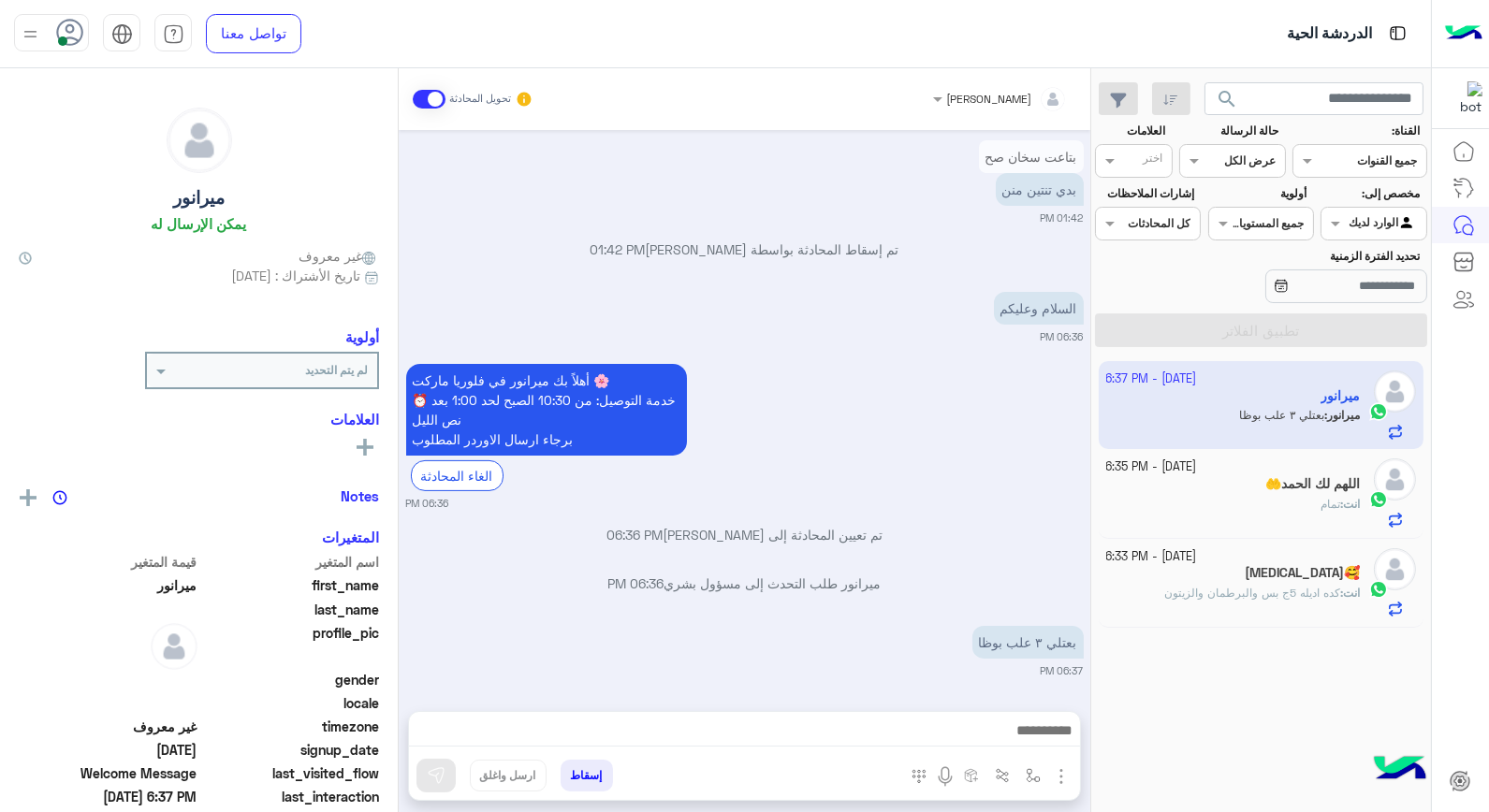
scroll to position [1293, 0]
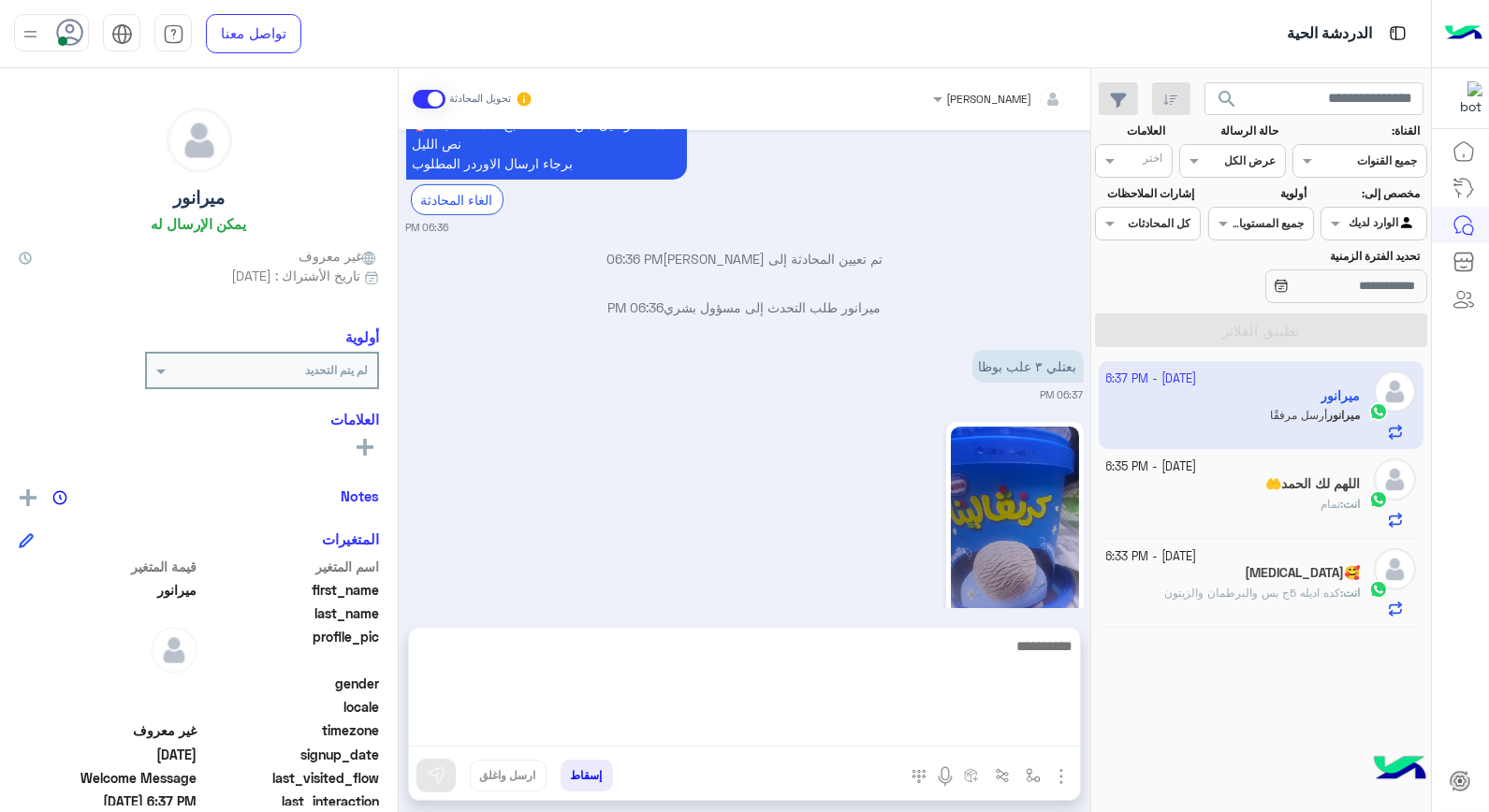
click at [1037, 728] on textarea at bounding box center [744, 690] width 671 height 113
click at [988, 649] on textarea at bounding box center [744, 690] width 671 height 113
type textarea "****"
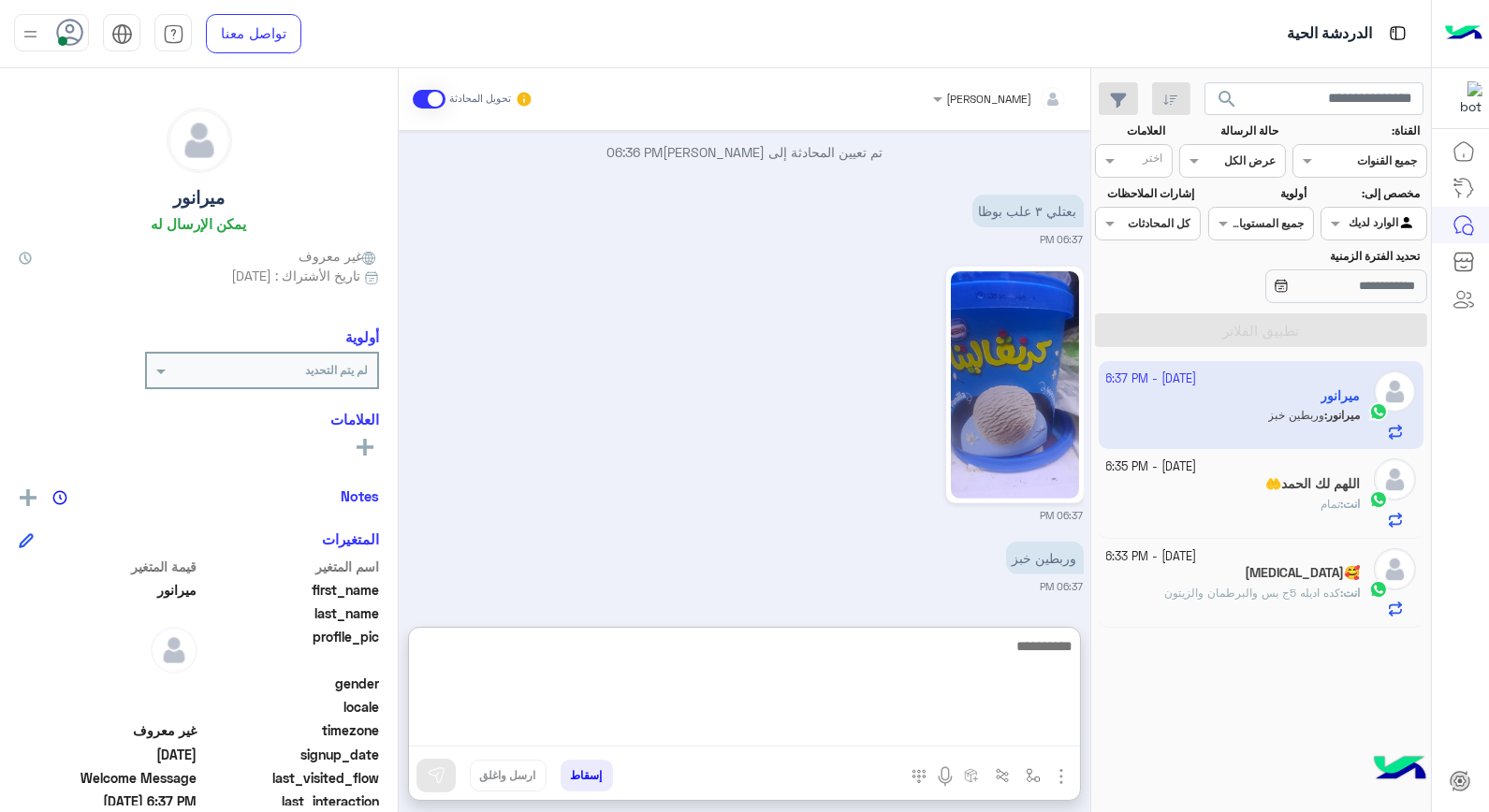
scroll to position [1520, 0]
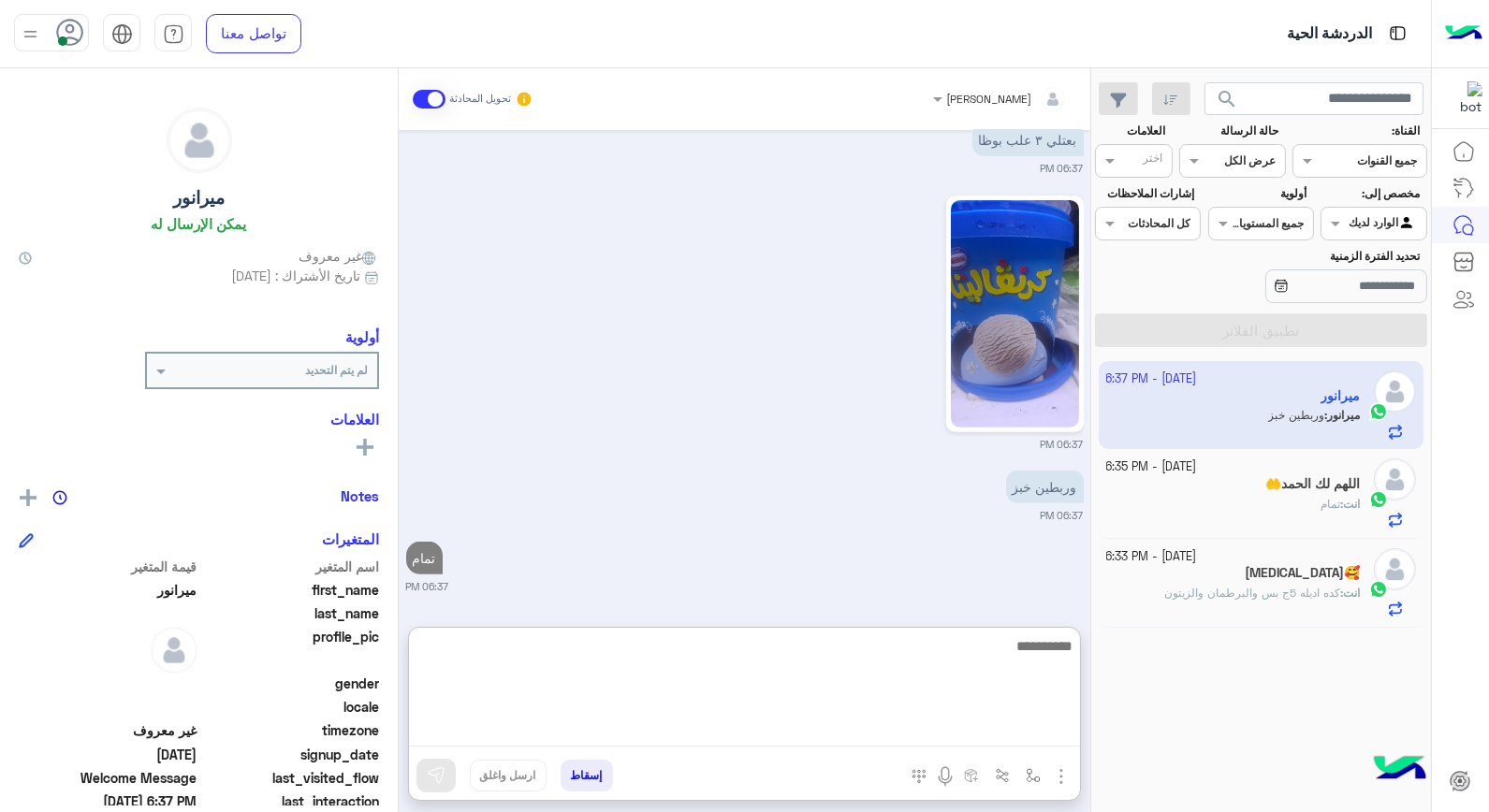
click at [966, 658] on textarea at bounding box center [744, 690] width 671 height 113
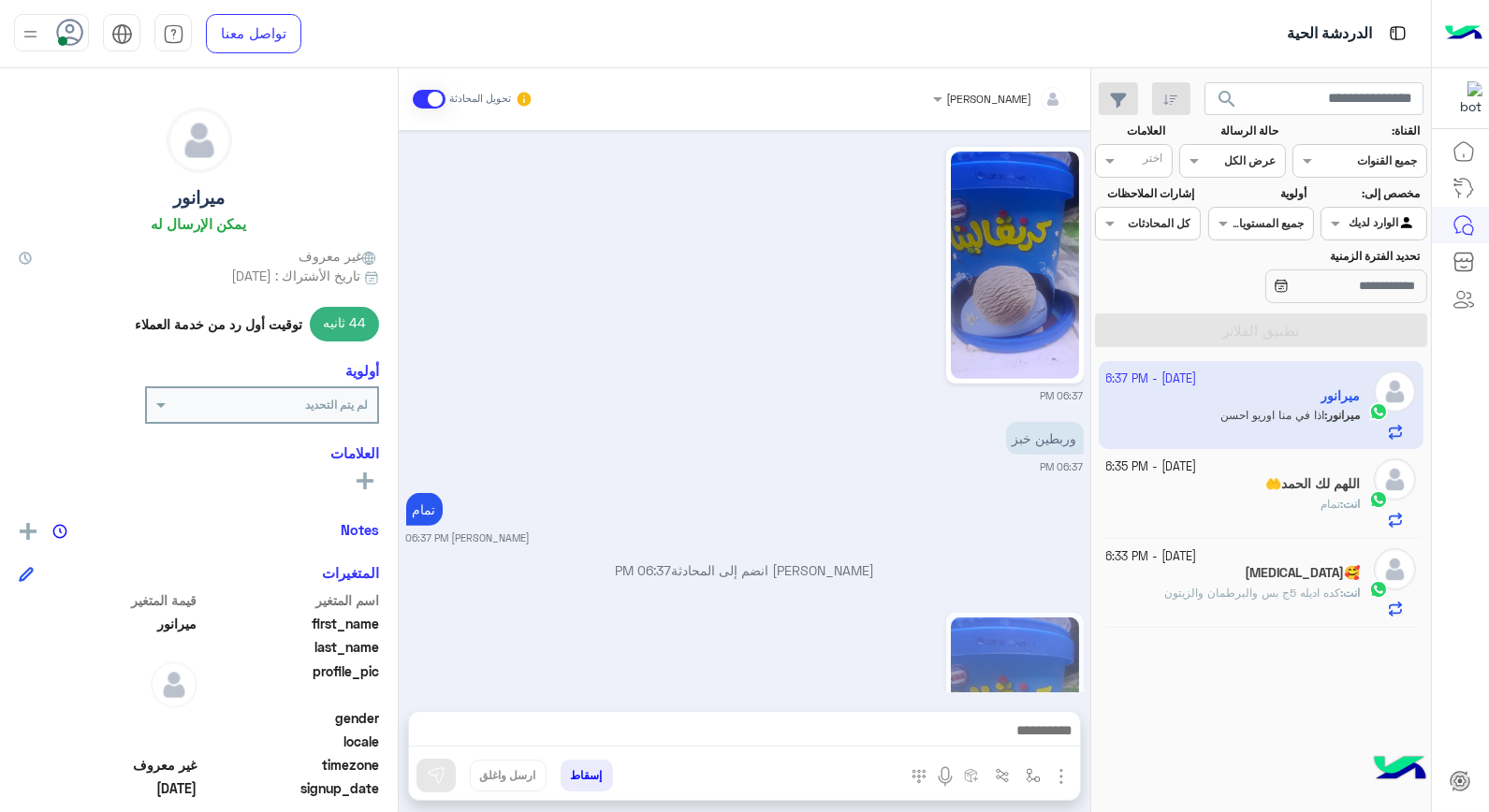
scroll to position [1796, 0]
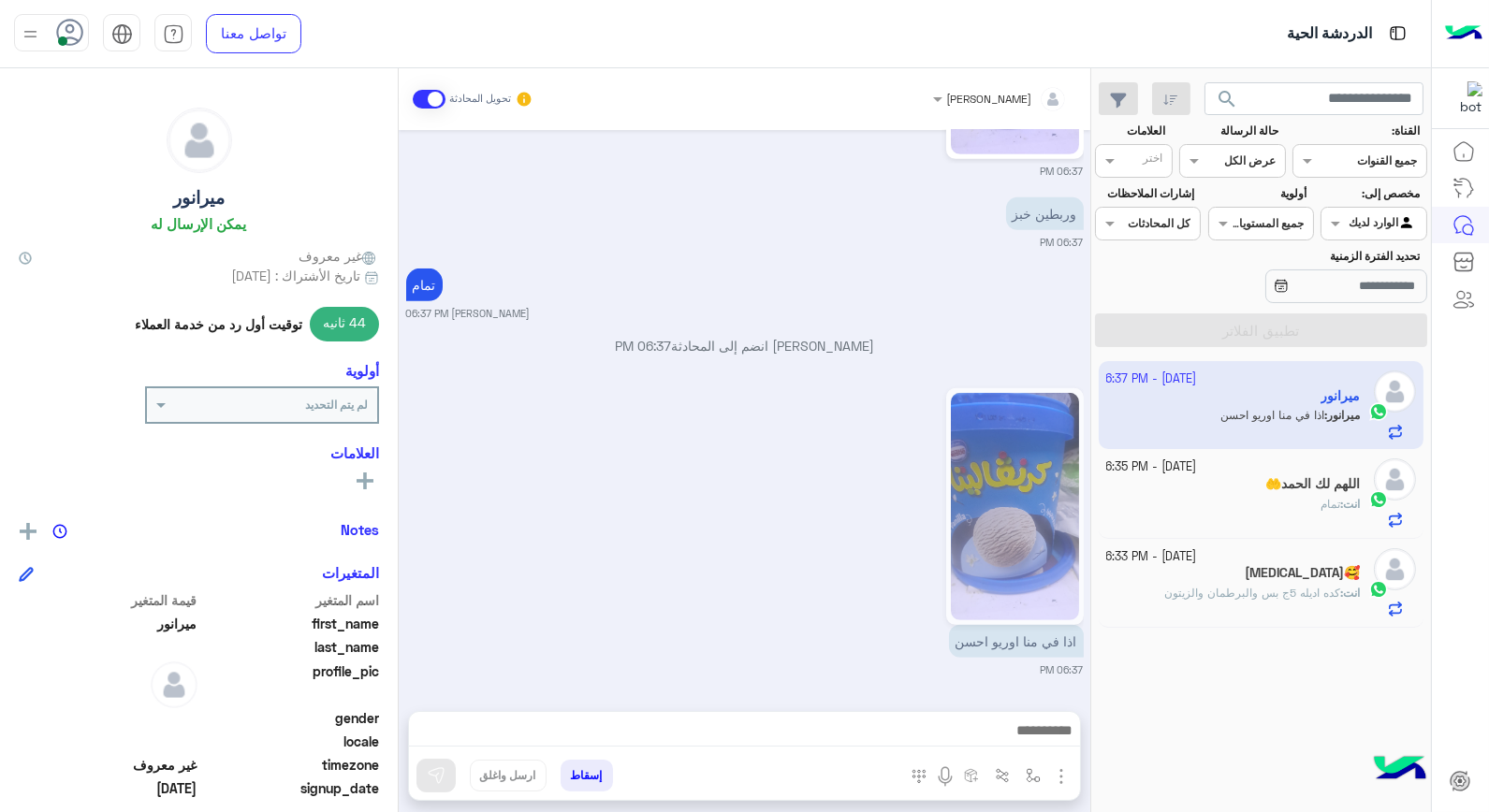
click at [1284, 425] on app-inbox-user "3 October - 6:37 PM ميرانور ميرانور : اذا في منا اوريو احسن" at bounding box center [1262, 404] width 325 height 88
drag, startPoint x: 1284, startPoint y: 425, endPoint x: 1183, endPoint y: 434, distance: 101.4
click at [1184, 434] on app-inbox-user "3 October - 6:37 PM ميرانور ميرانور : اذا في منا اوريو احسن" at bounding box center [1262, 404] width 325 height 88
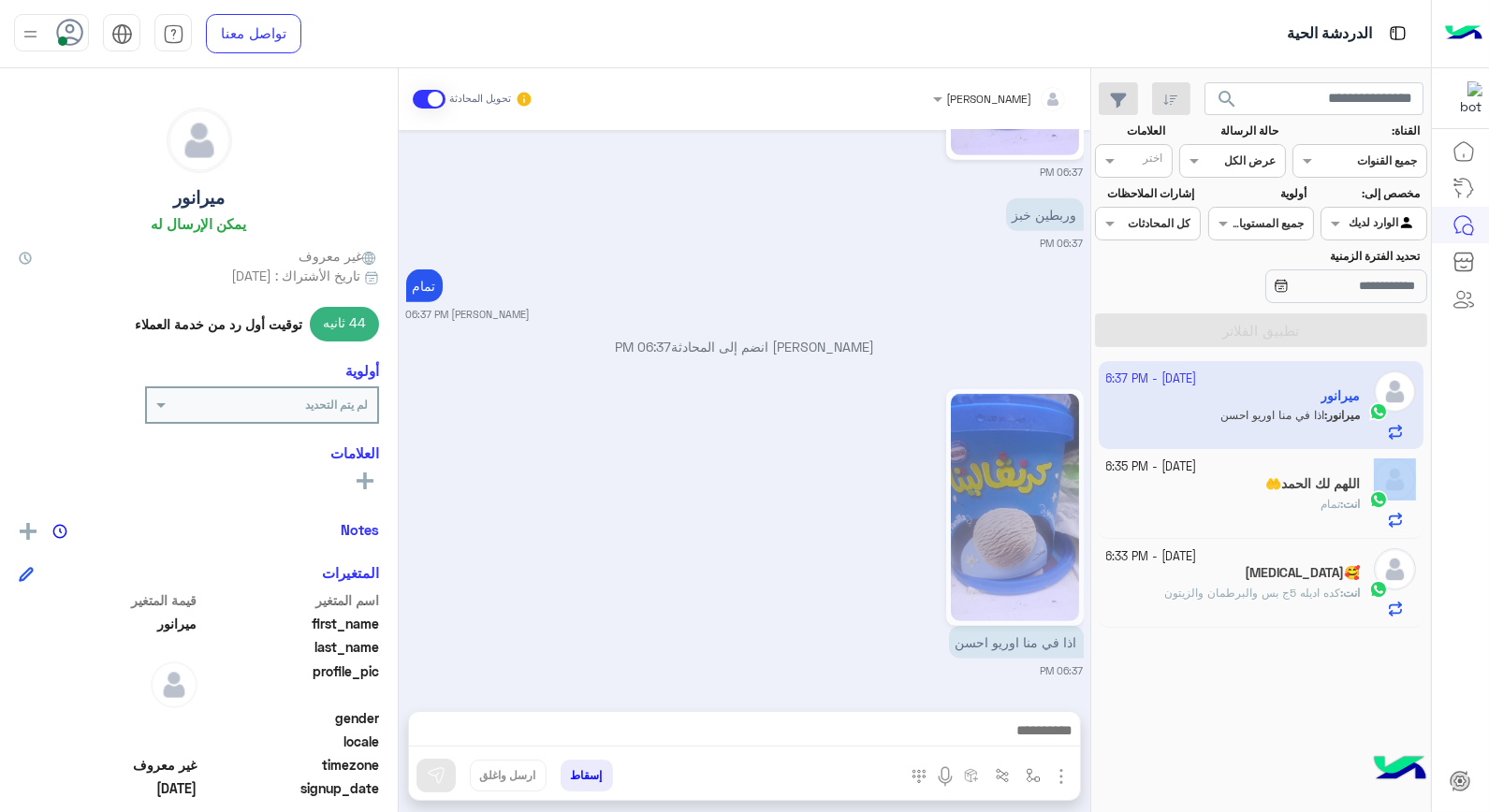
click at [1183, 434] on app-inbox-user "3 October - 6:37 PM ميرانور ميرانور : اذا في منا اوريو احسن" at bounding box center [1262, 404] width 325 height 88
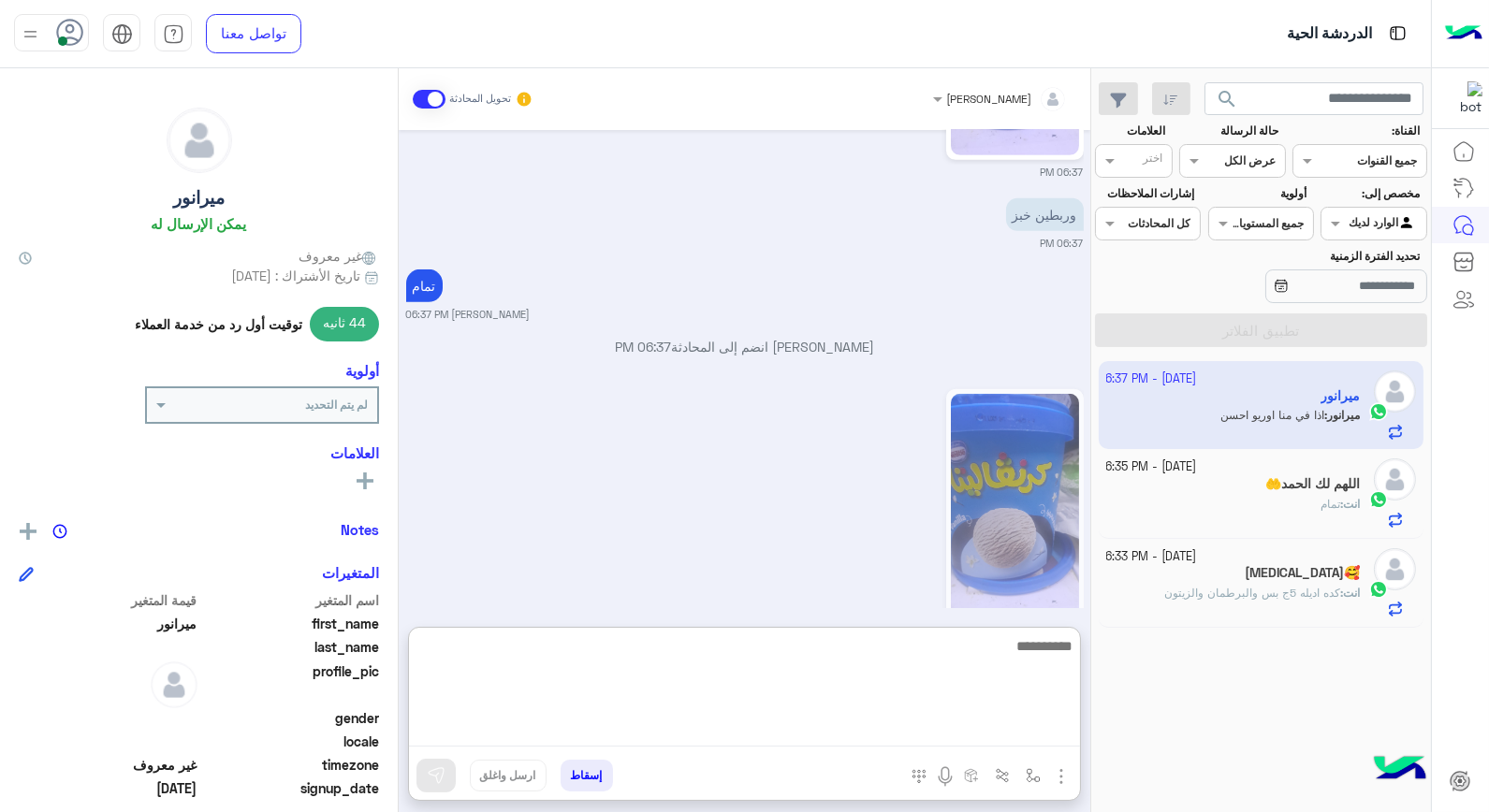
click at [989, 735] on textarea at bounding box center [744, 690] width 671 height 113
type textarea "**********"
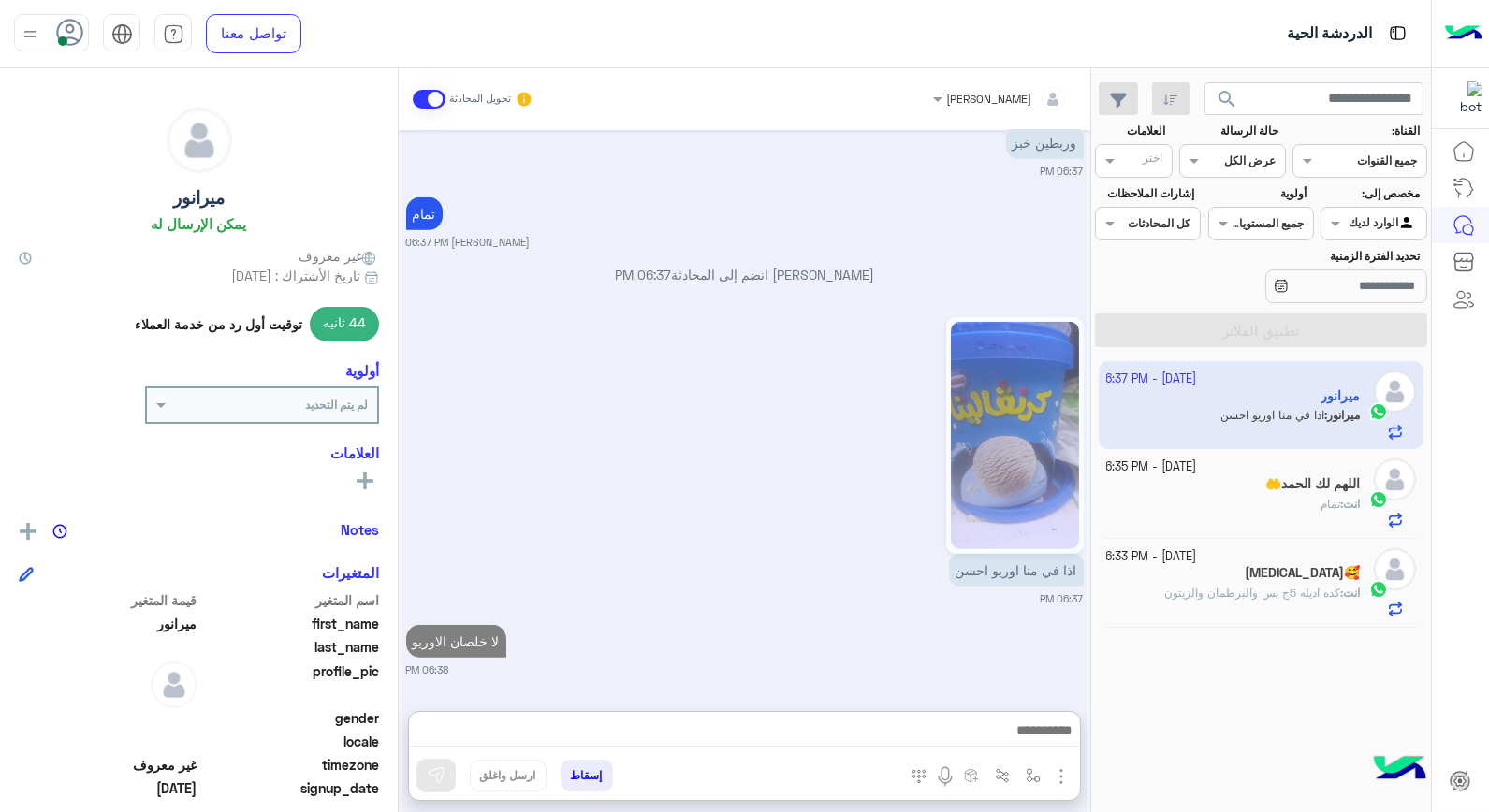
click at [1284, 515] on div "انت : تمام" at bounding box center [1234, 512] width 255 height 33
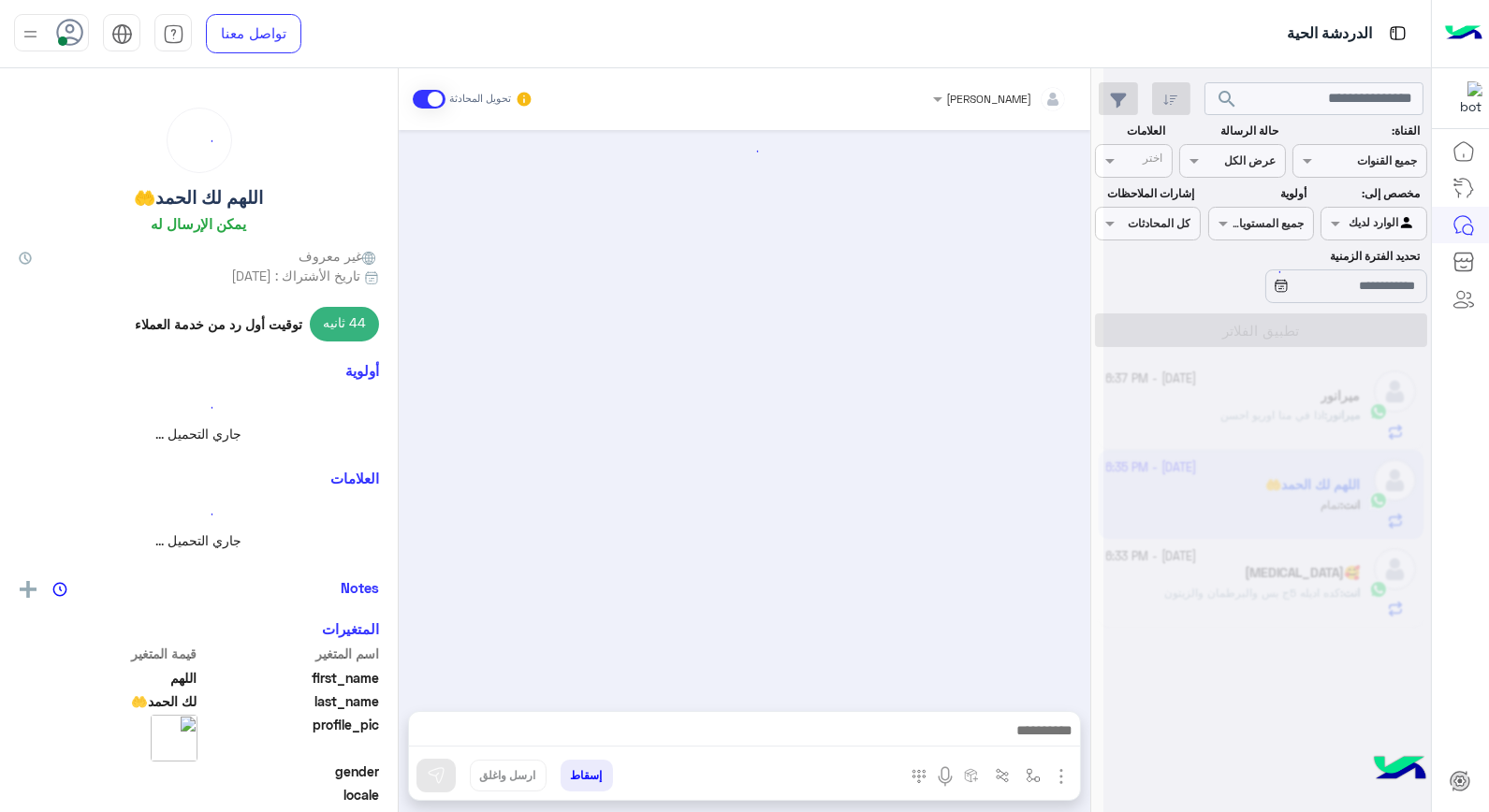
click at [1284, 515] on div at bounding box center [1268, 414] width 327 height 812
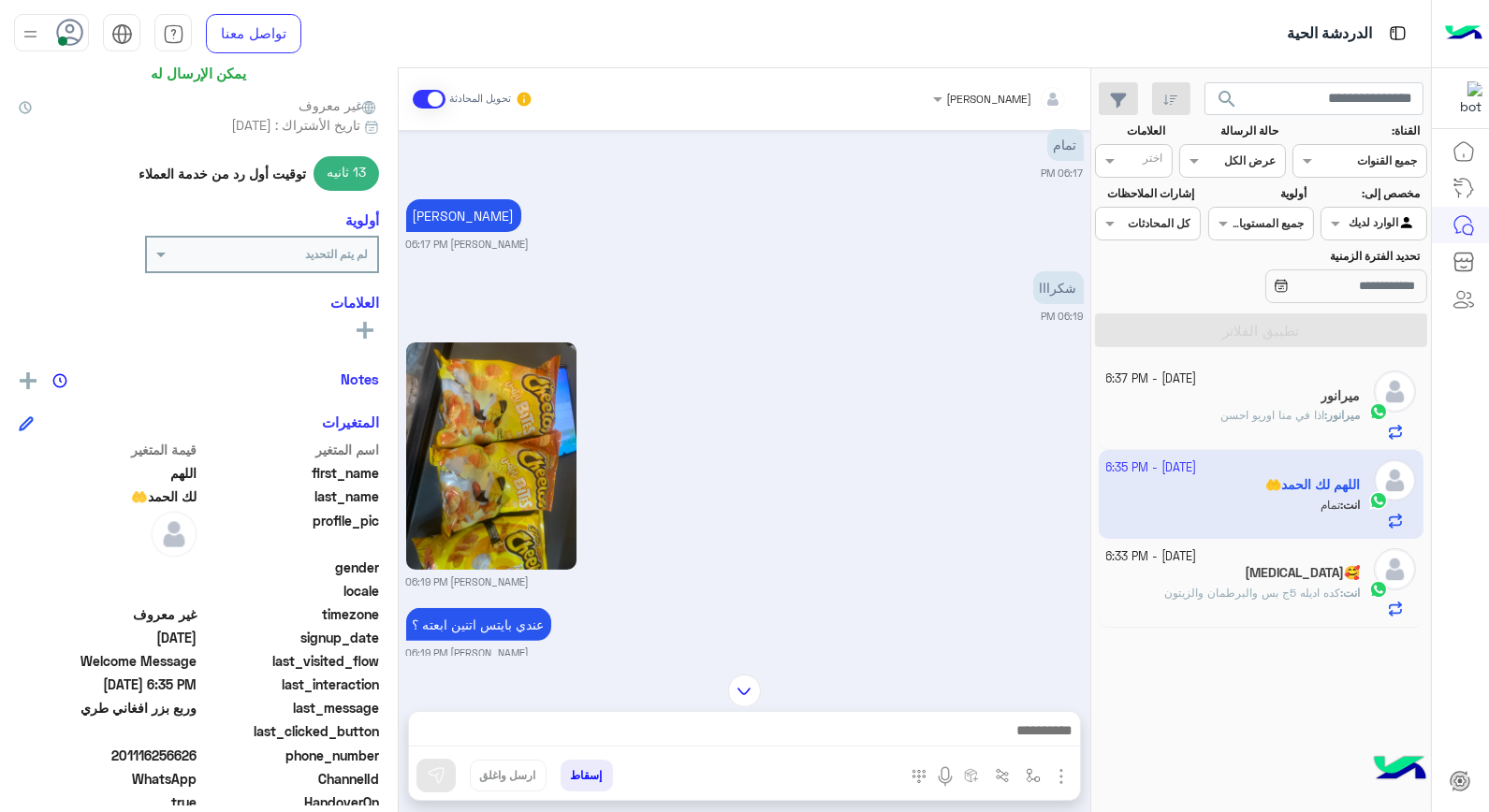
scroll to position [271, 0]
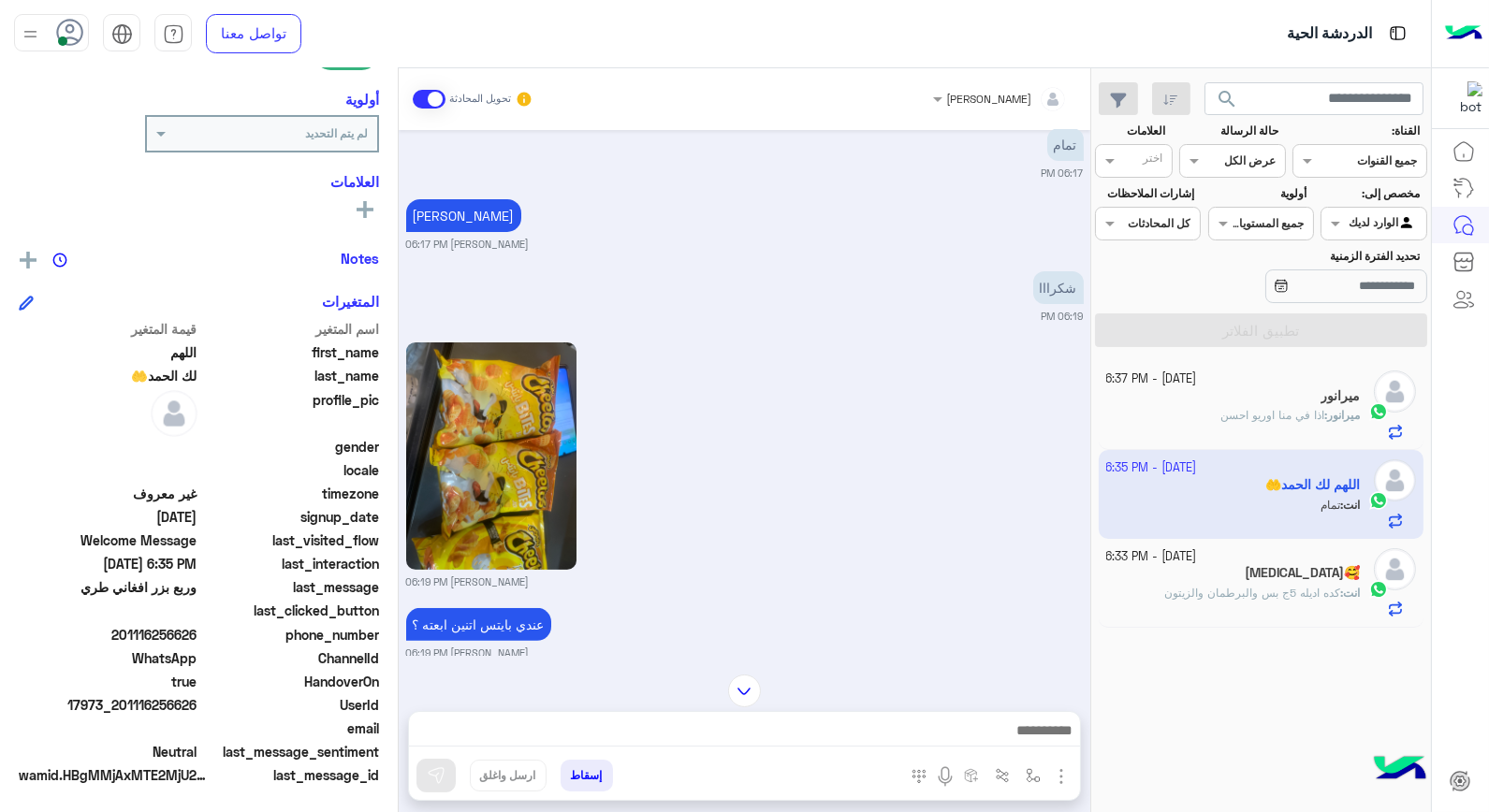
drag, startPoint x: 147, startPoint y: 697, endPoint x: 199, endPoint y: 703, distance: 52.3
click at [197, 703] on span "17973_201116256626" at bounding box center [108, 705] width 179 height 19
copy span "6256626"
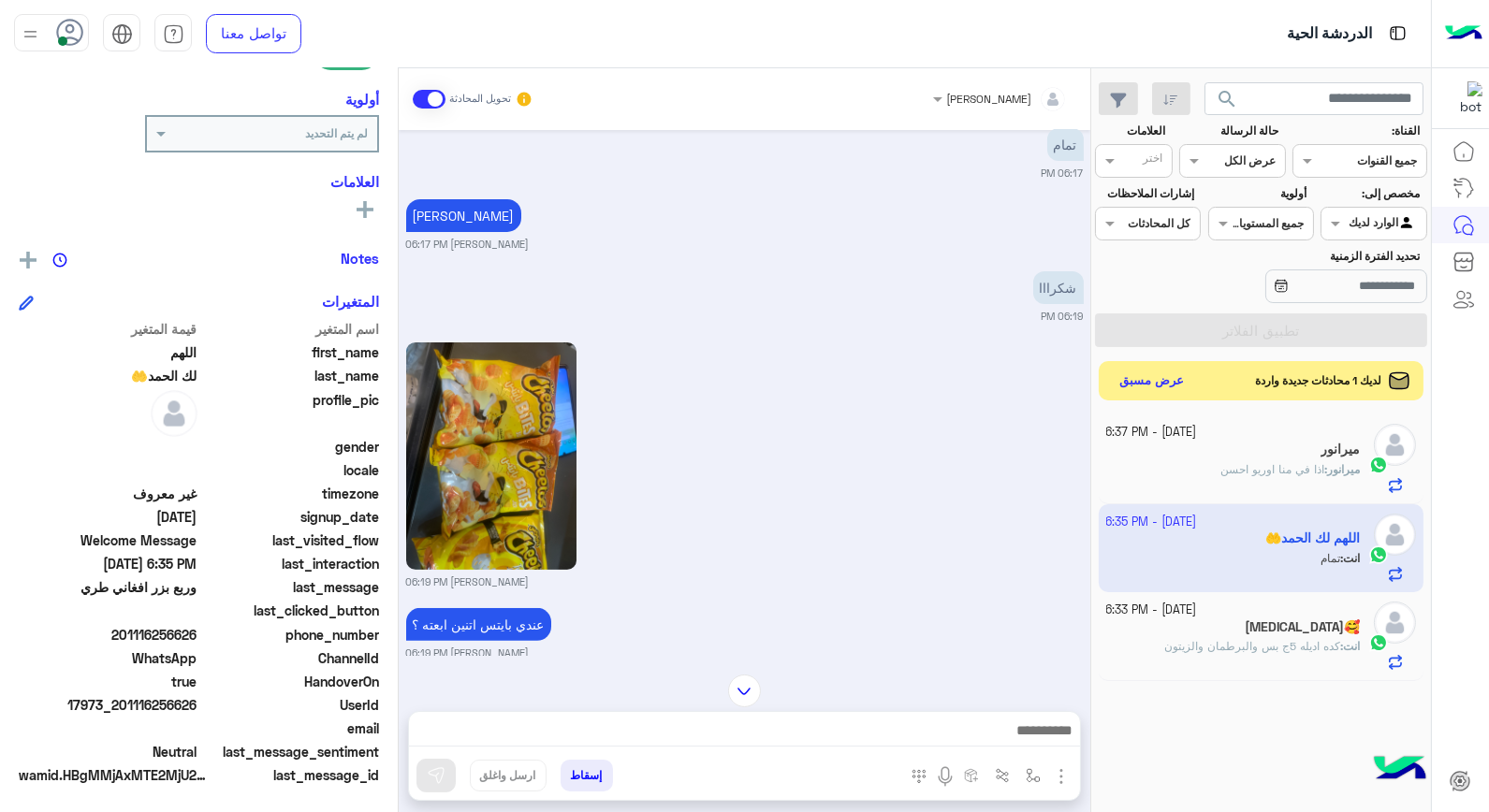
click at [1185, 391] on button "عرض مسبق" at bounding box center [1152, 381] width 79 height 25
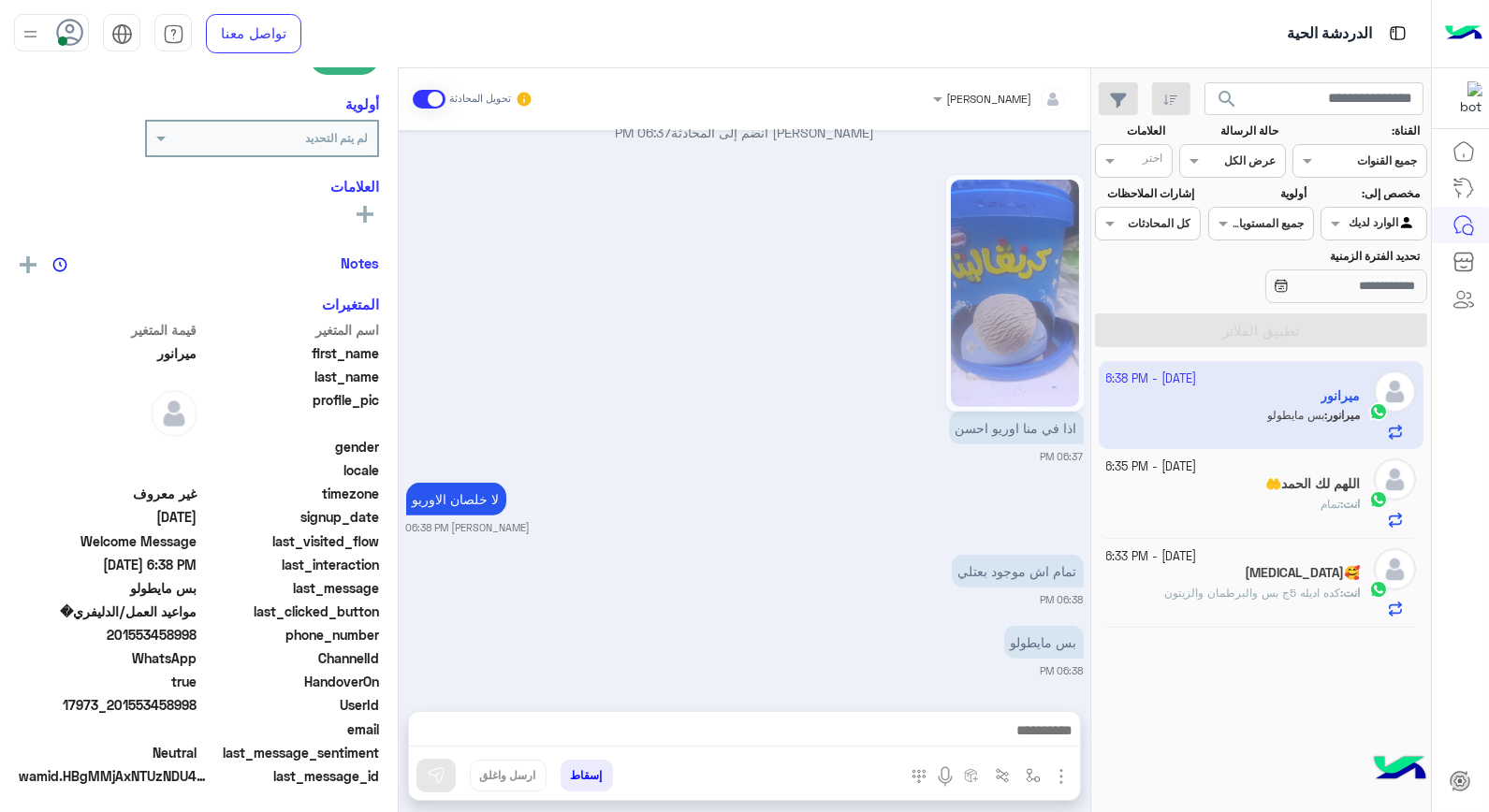
scroll to position [271, 0]
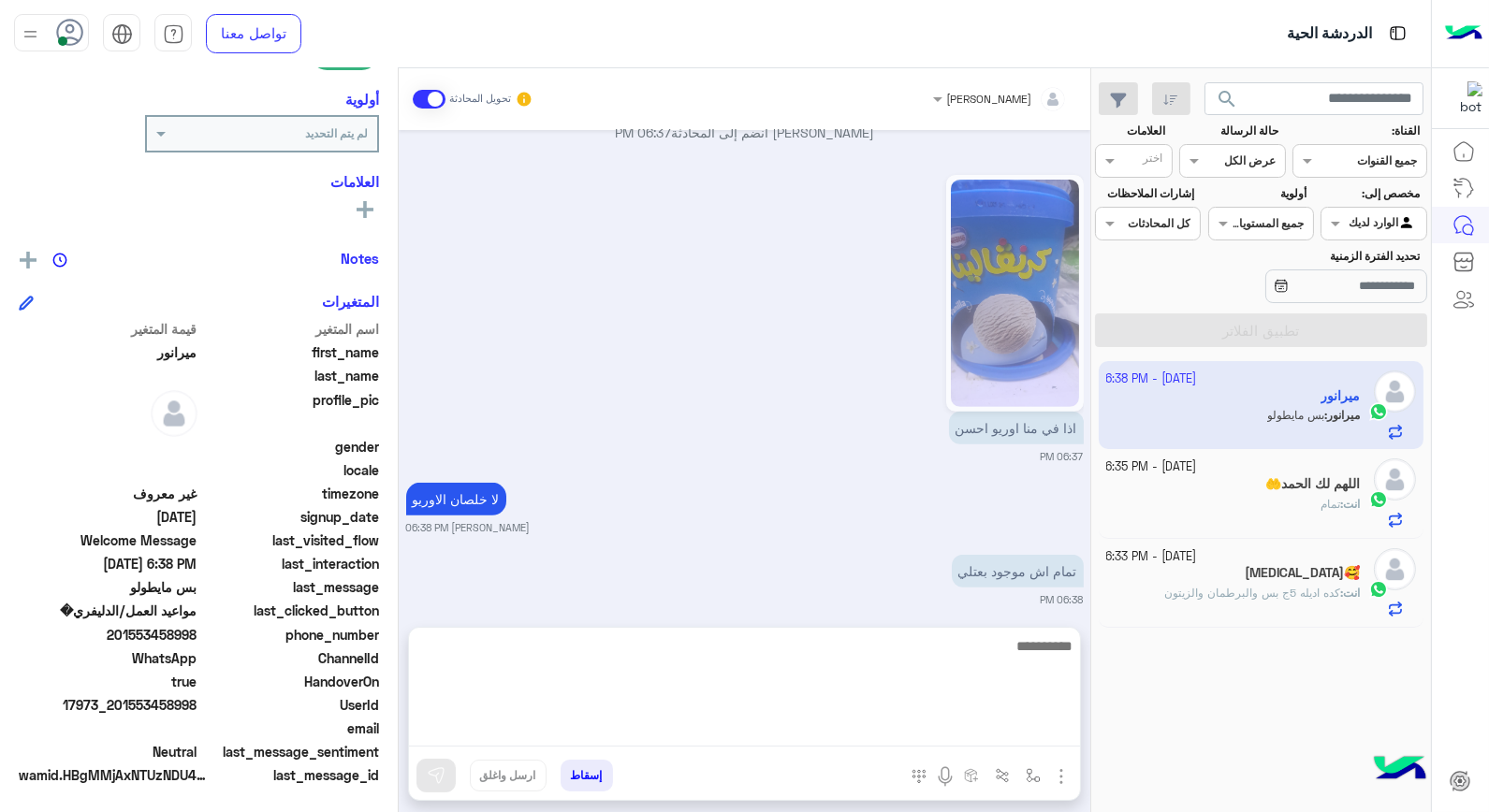
click at [1017, 731] on textarea at bounding box center [744, 690] width 671 height 113
type textarea "****"
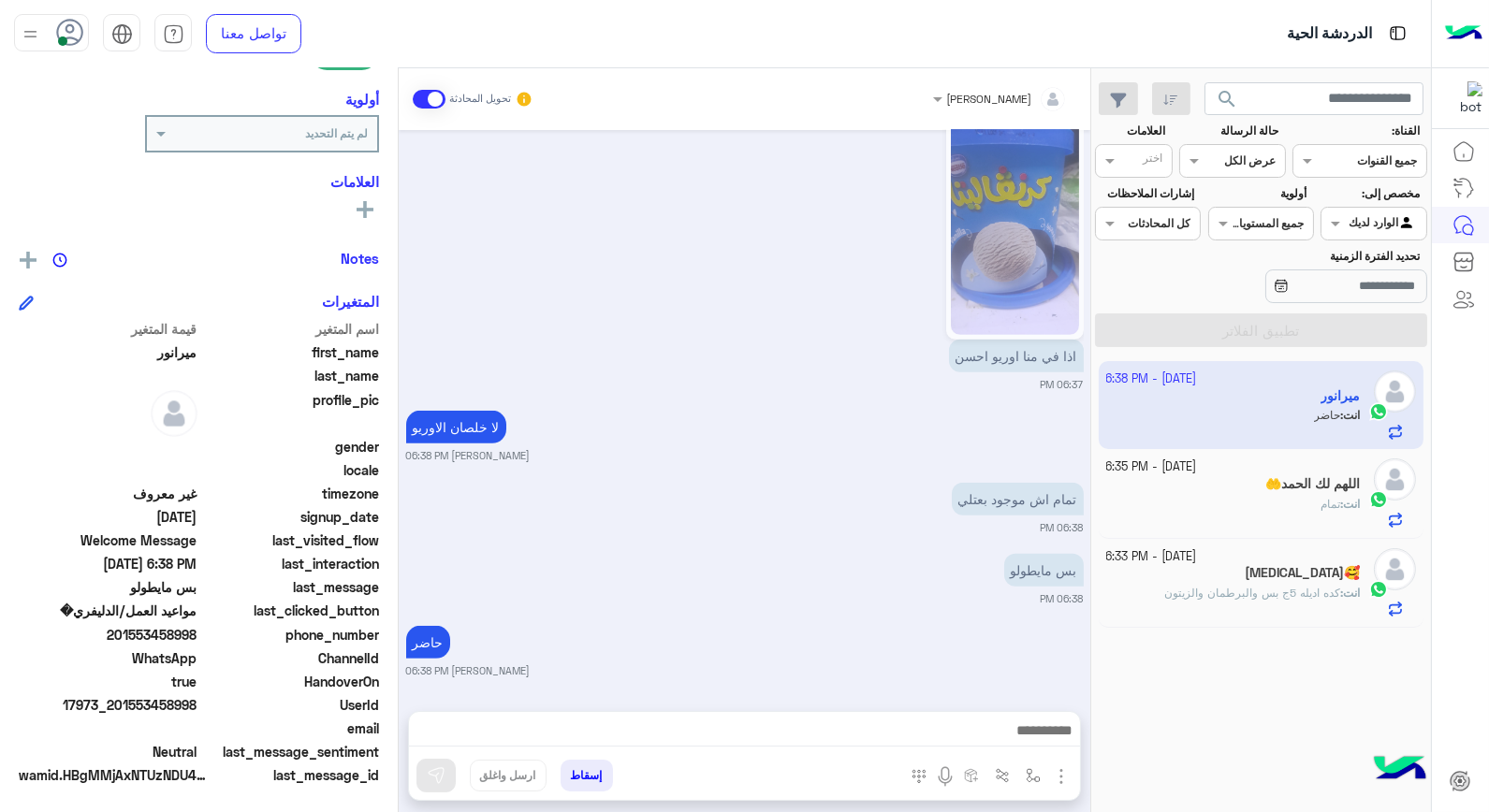
scroll to position [1521, 0]
drag, startPoint x: 154, startPoint y: 698, endPoint x: 199, endPoint y: 700, distance: 45.0
click at [197, 700] on span "17973_201553458998" at bounding box center [108, 705] width 179 height 19
copy span "458998"
click at [575, 772] on button "إسقاط" at bounding box center [587, 775] width 52 height 32
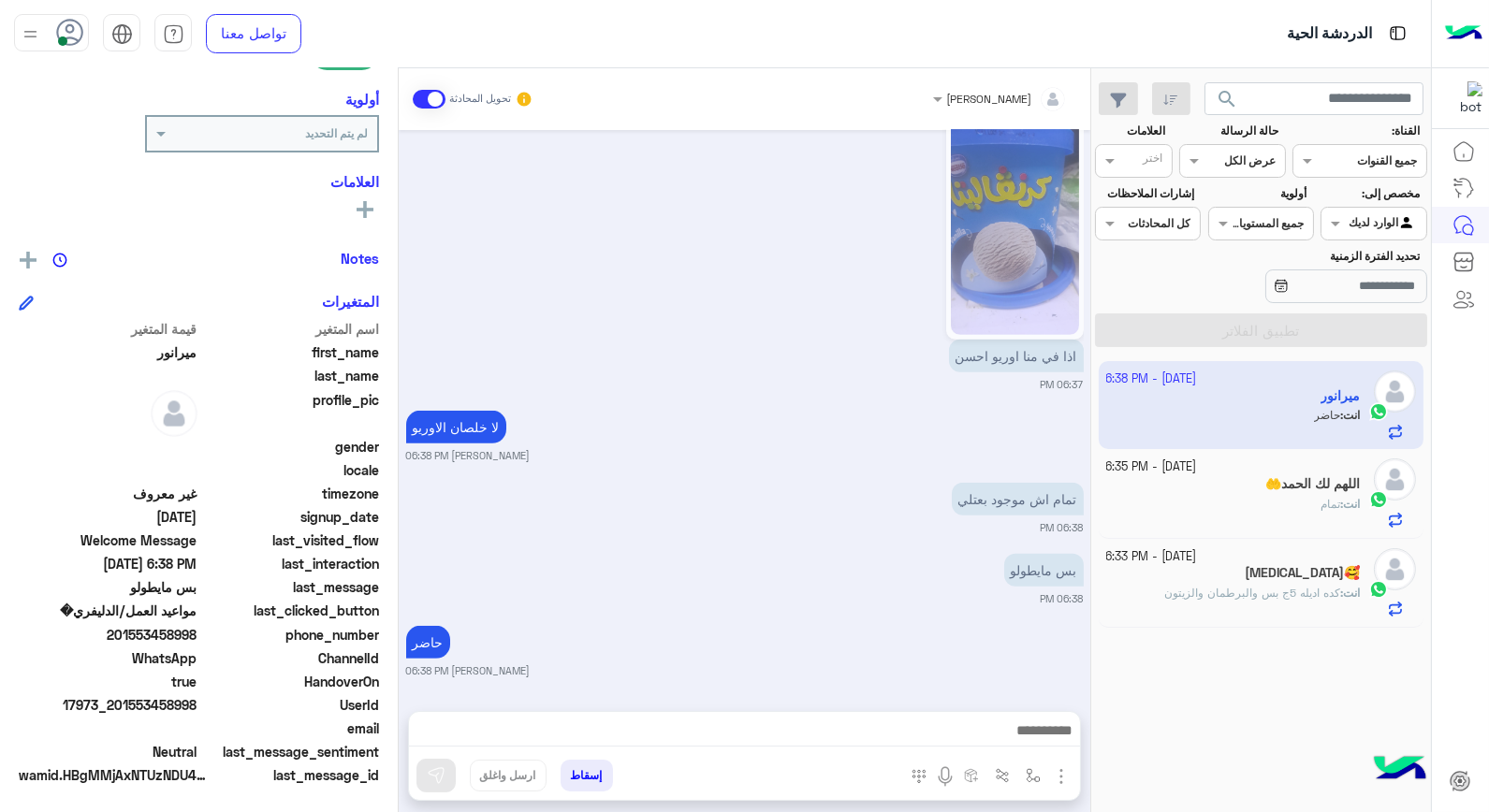
scroll to position [1568, 0]
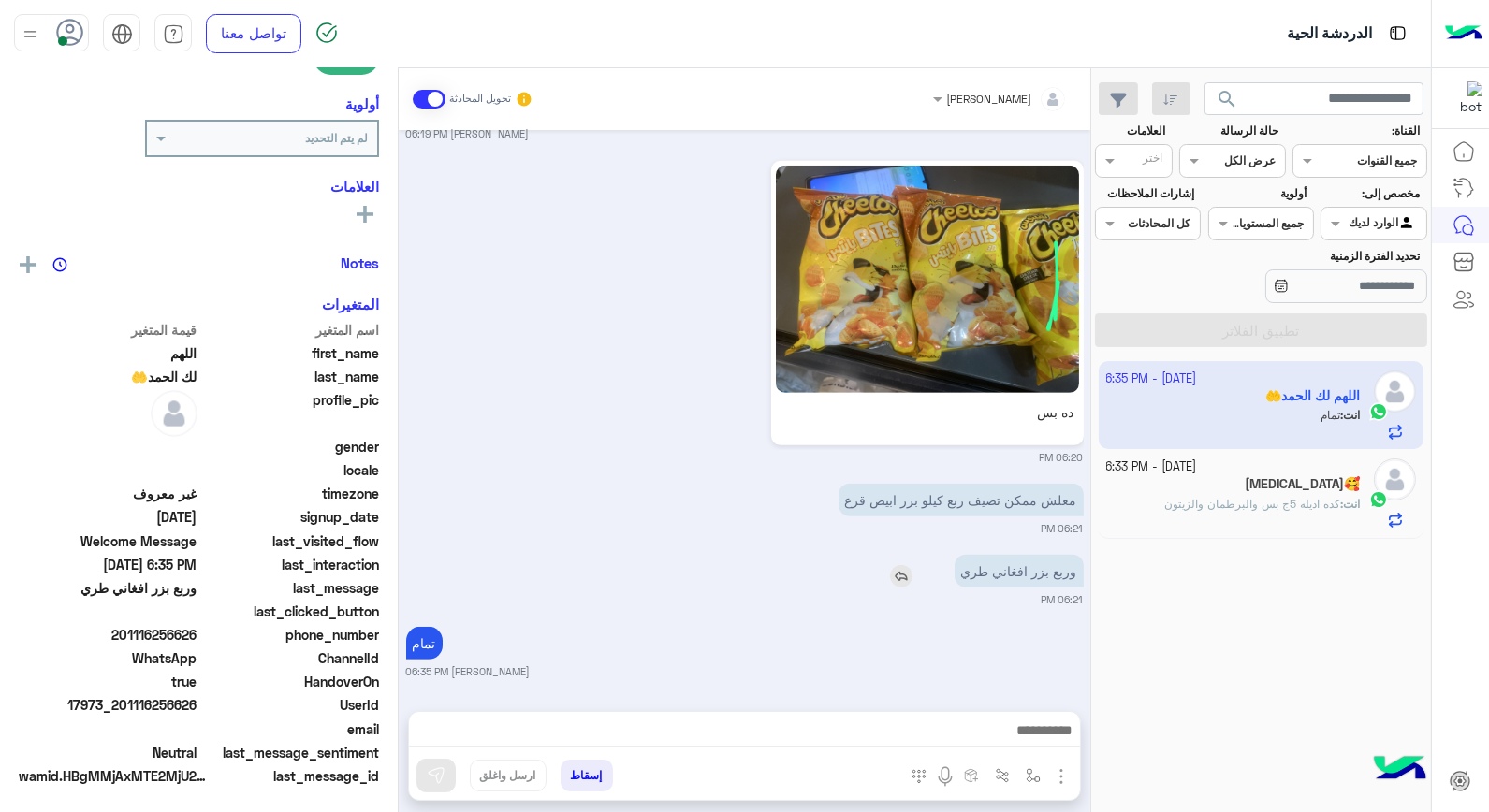
scroll to position [271, 0]
click at [584, 771] on button "إسقاط" at bounding box center [587, 775] width 52 height 32
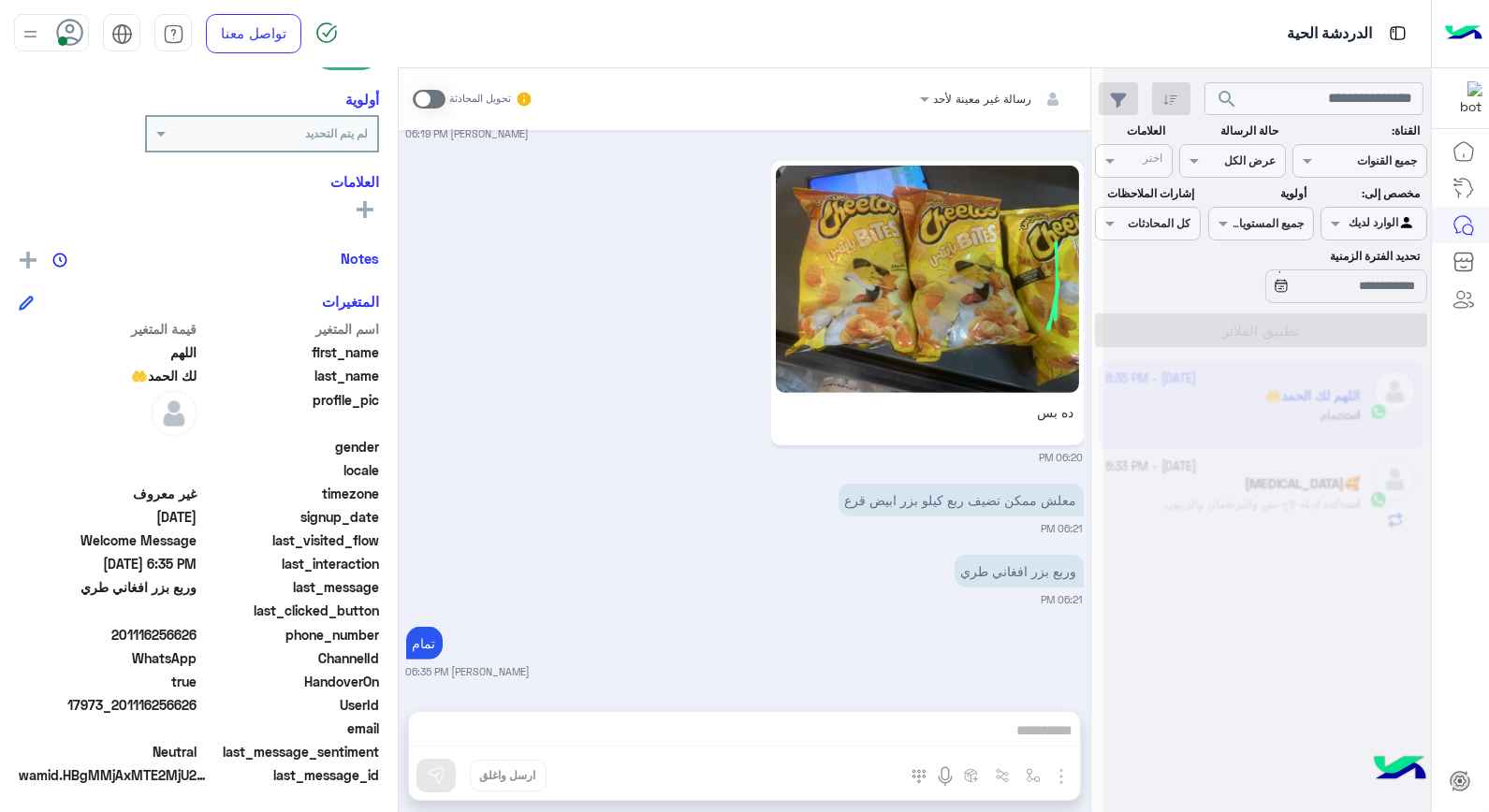
scroll to position [1797, 0]
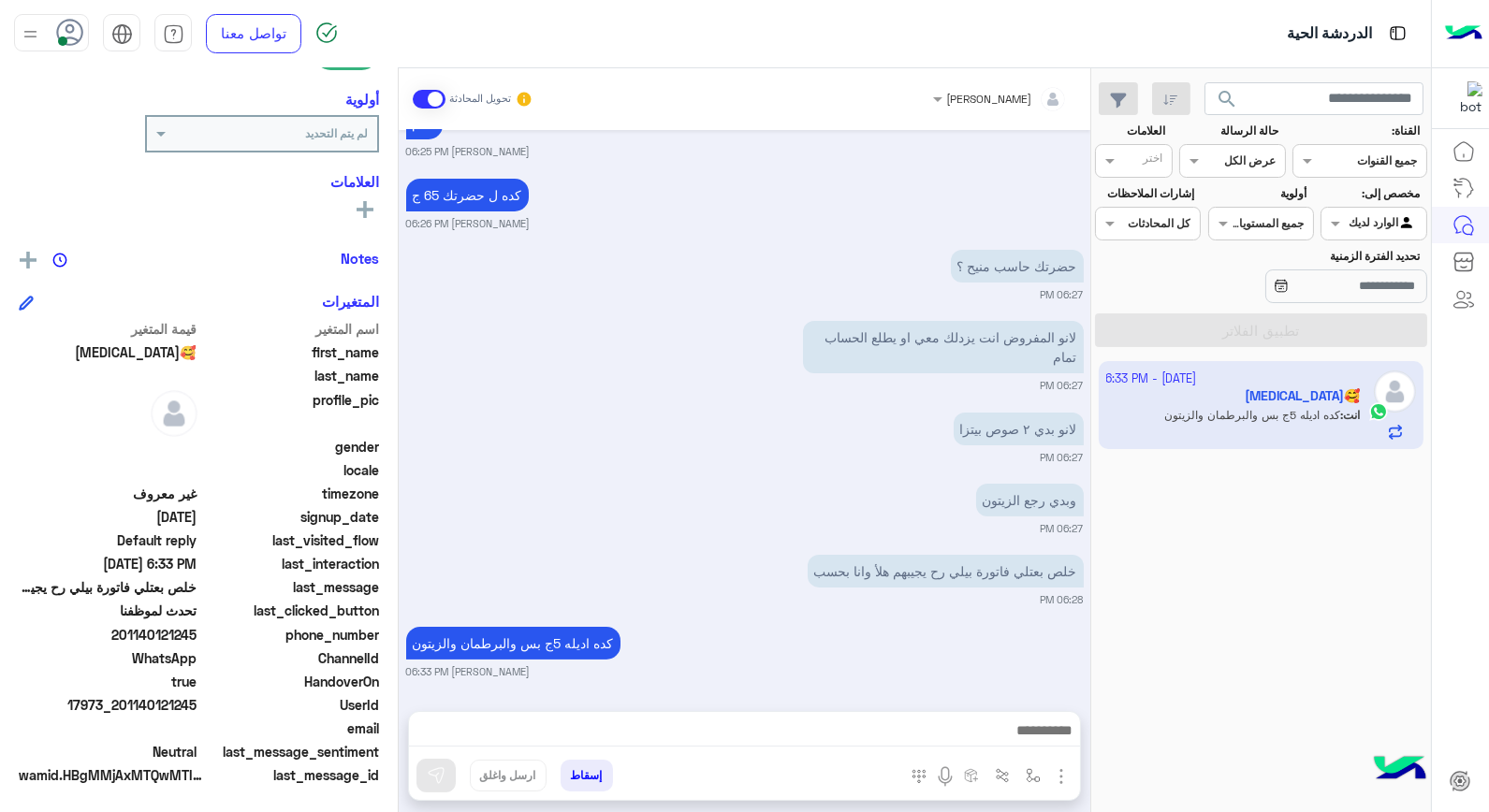
scroll to position [237, 0]
click at [603, 772] on button "إسقاط" at bounding box center [587, 775] width 52 height 32
click at [591, 772] on div "خالد صقر تحويل المحادثة Oct 3, 2025 لانو بدي رجع الزيتون اي مشكلته؟ خالد صقر 06…" at bounding box center [744, 444] width 692 height 751
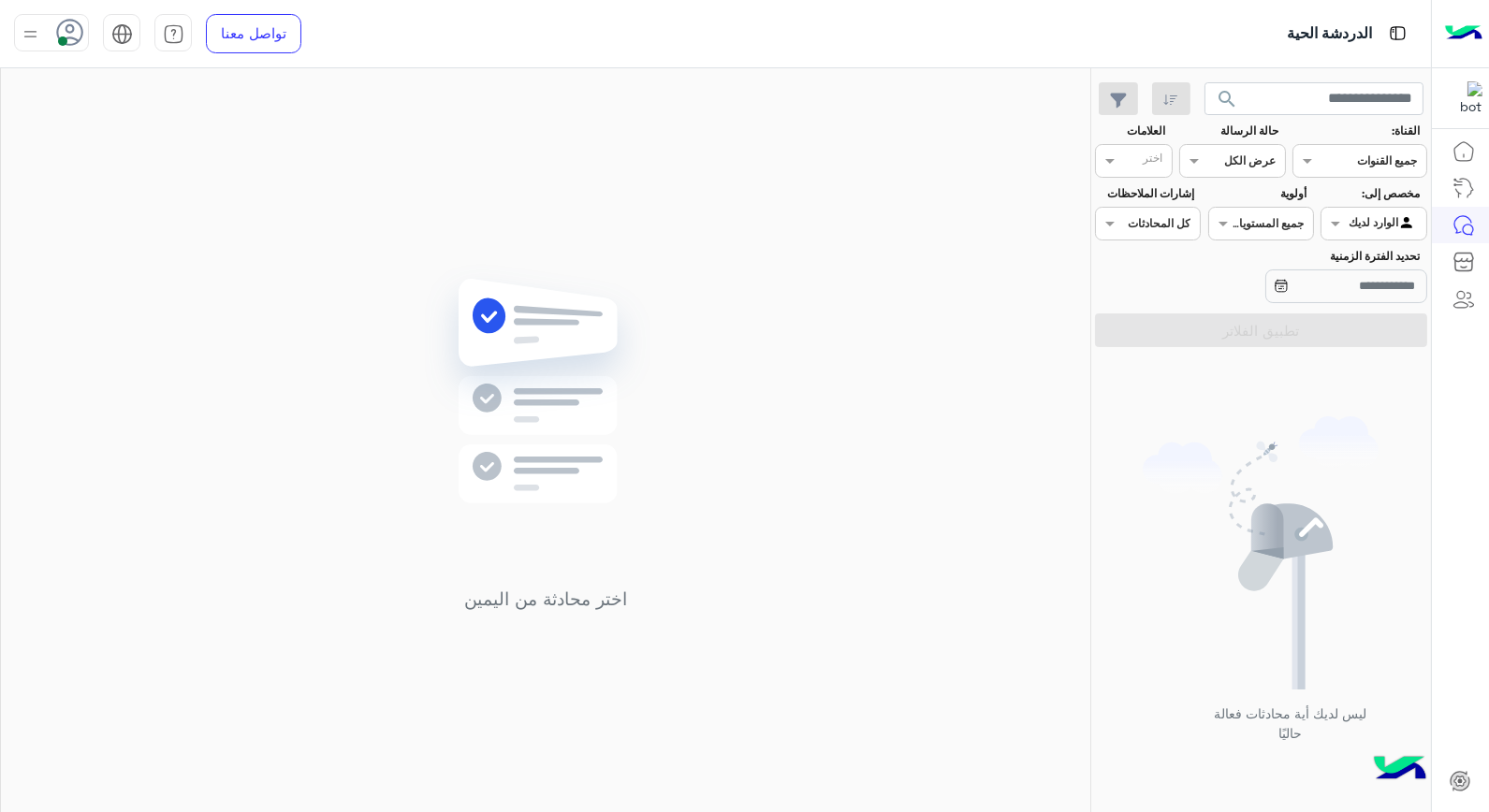
click at [736, 230] on div "اختر محادثة من اليمين" at bounding box center [546, 444] width 1090 height 751
click at [1376, 168] on div "جميع القنوات" at bounding box center [1387, 162] width 60 height 17
click at [1357, 449] on img at bounding box center [1261, 553] width 236 height 273
click at [1350, 224] on div at bounding box center [1373, 221] width 104 height 17
click at [1380, 264] on b "غير معينة" at bounding box center [1374, 262] width 51 height 16
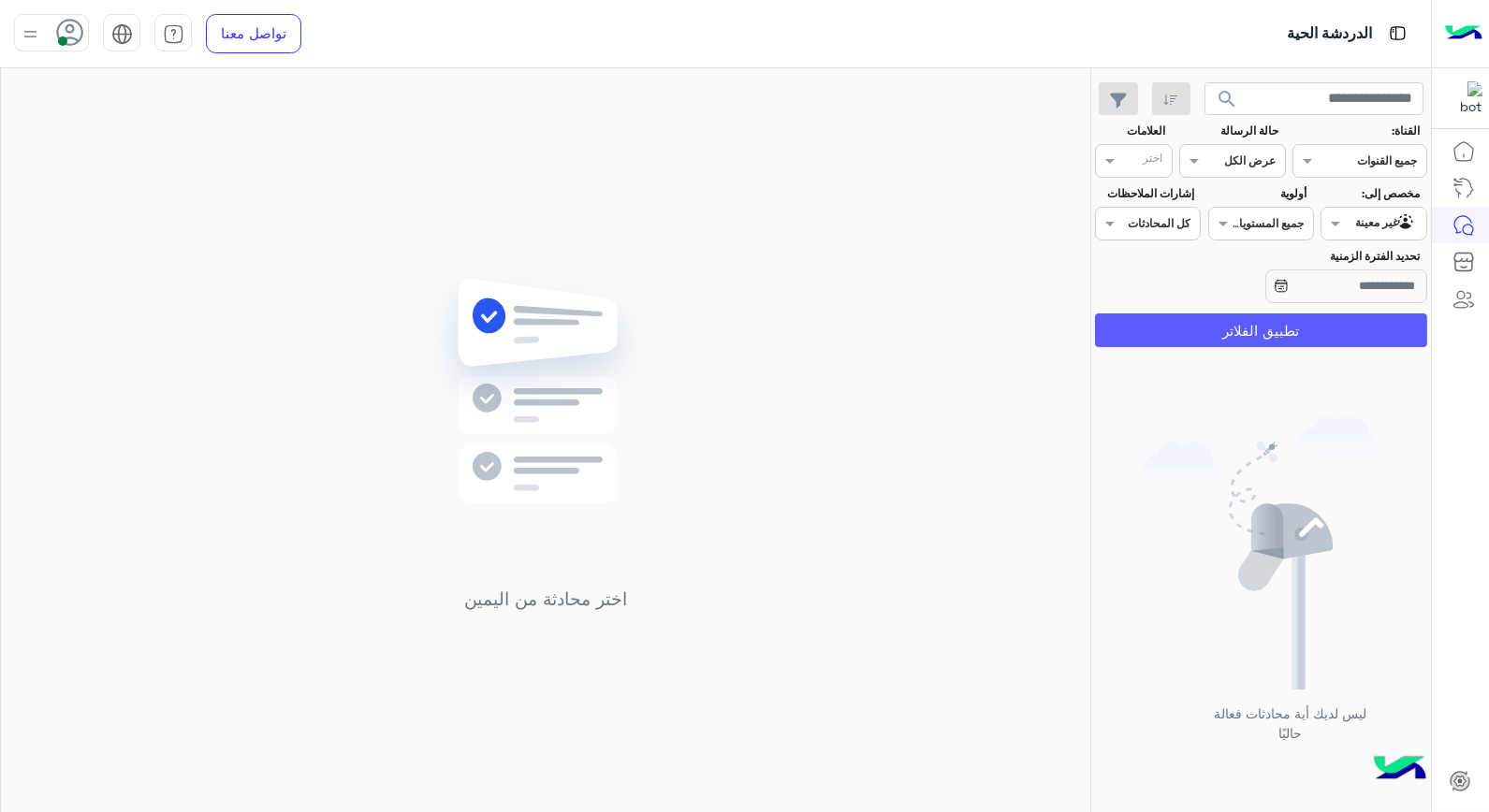
click at [1354, 327] on button "تطبيق الفلاتر" at bounding box center [1261, 330] width 332 height 34
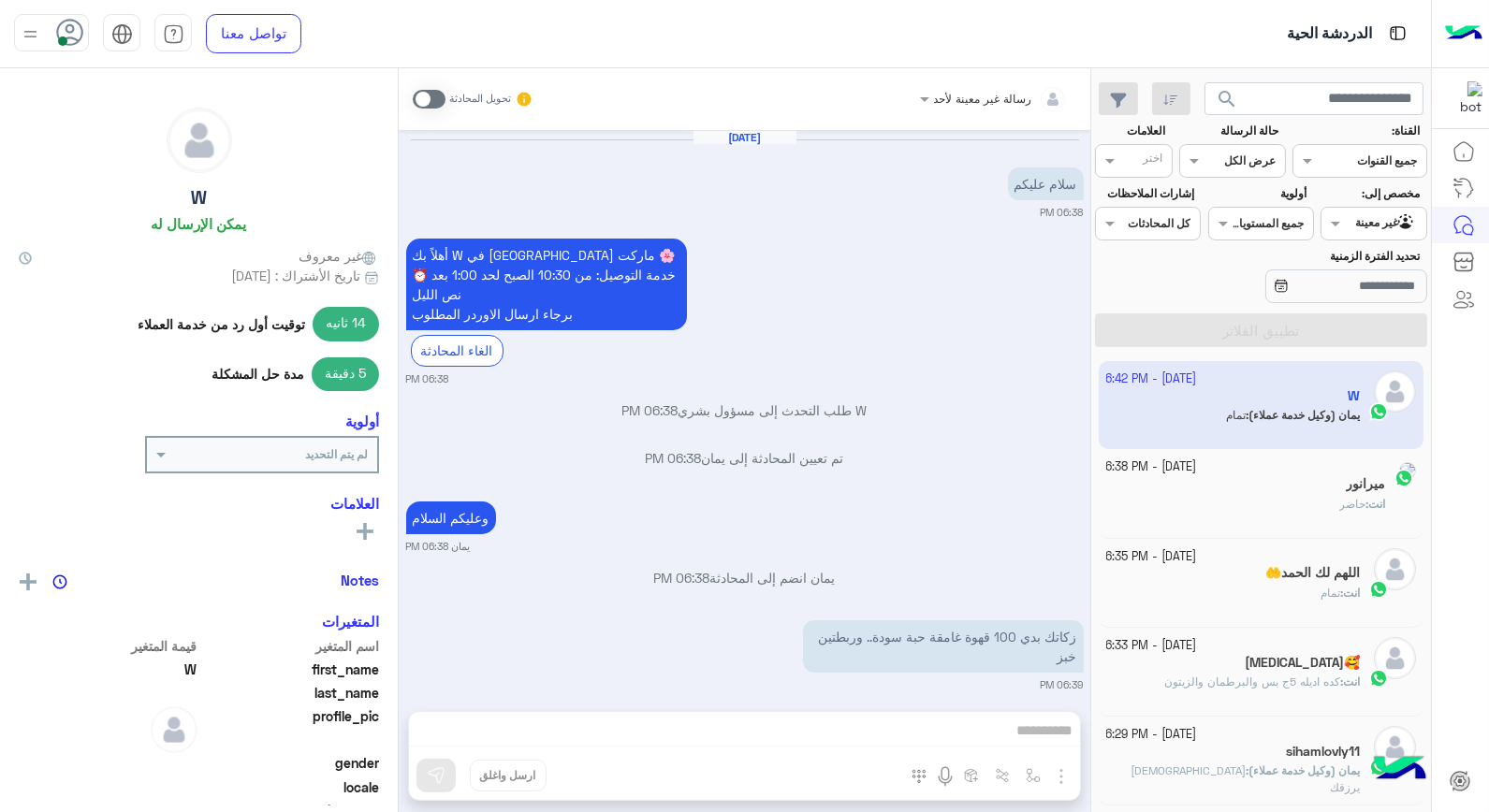
scroll to position [453, 0]
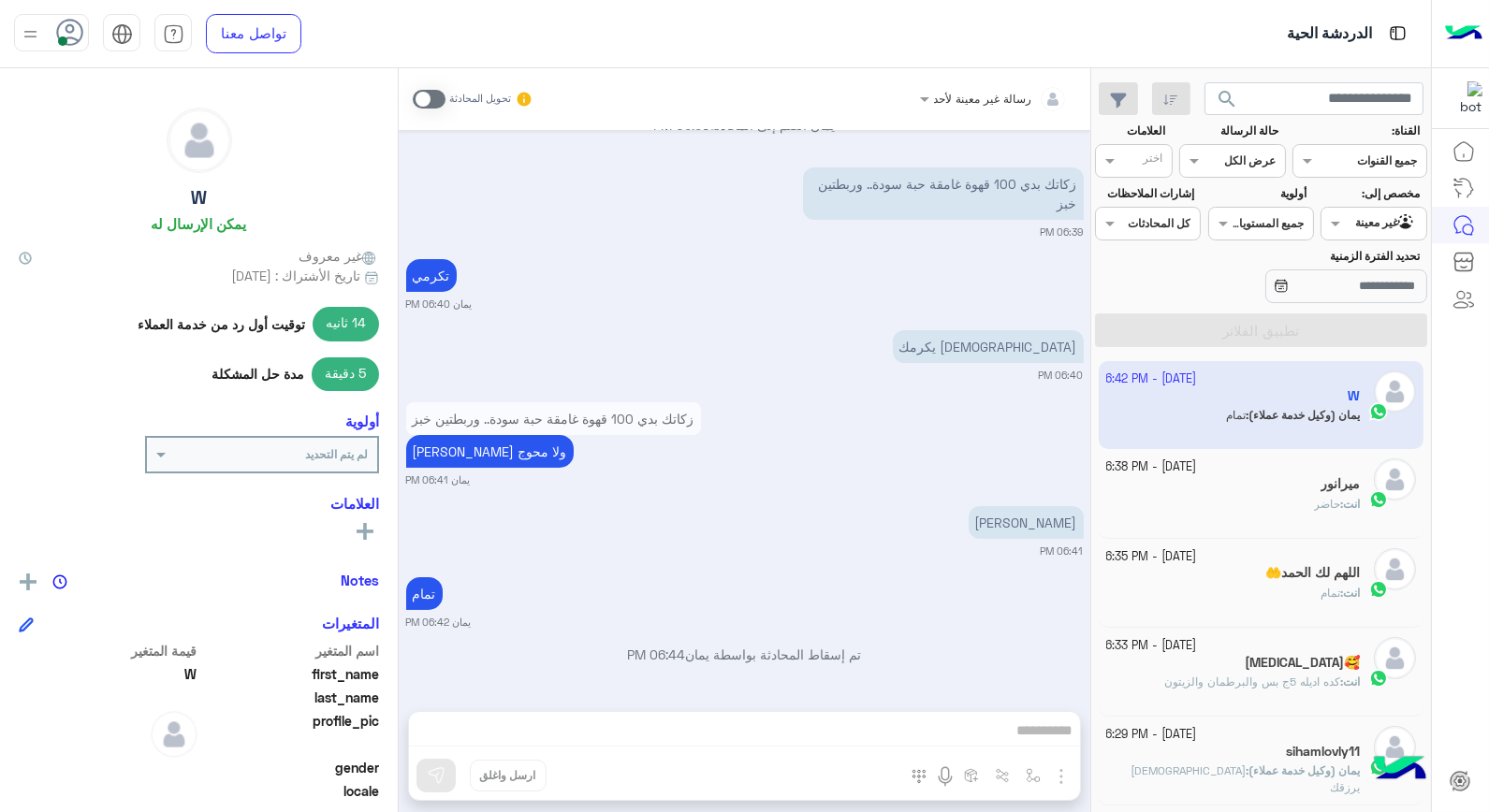
click at [1318, 513] on p "انت : حاضر" at bounding box center [1338, 504] width 46 height 17
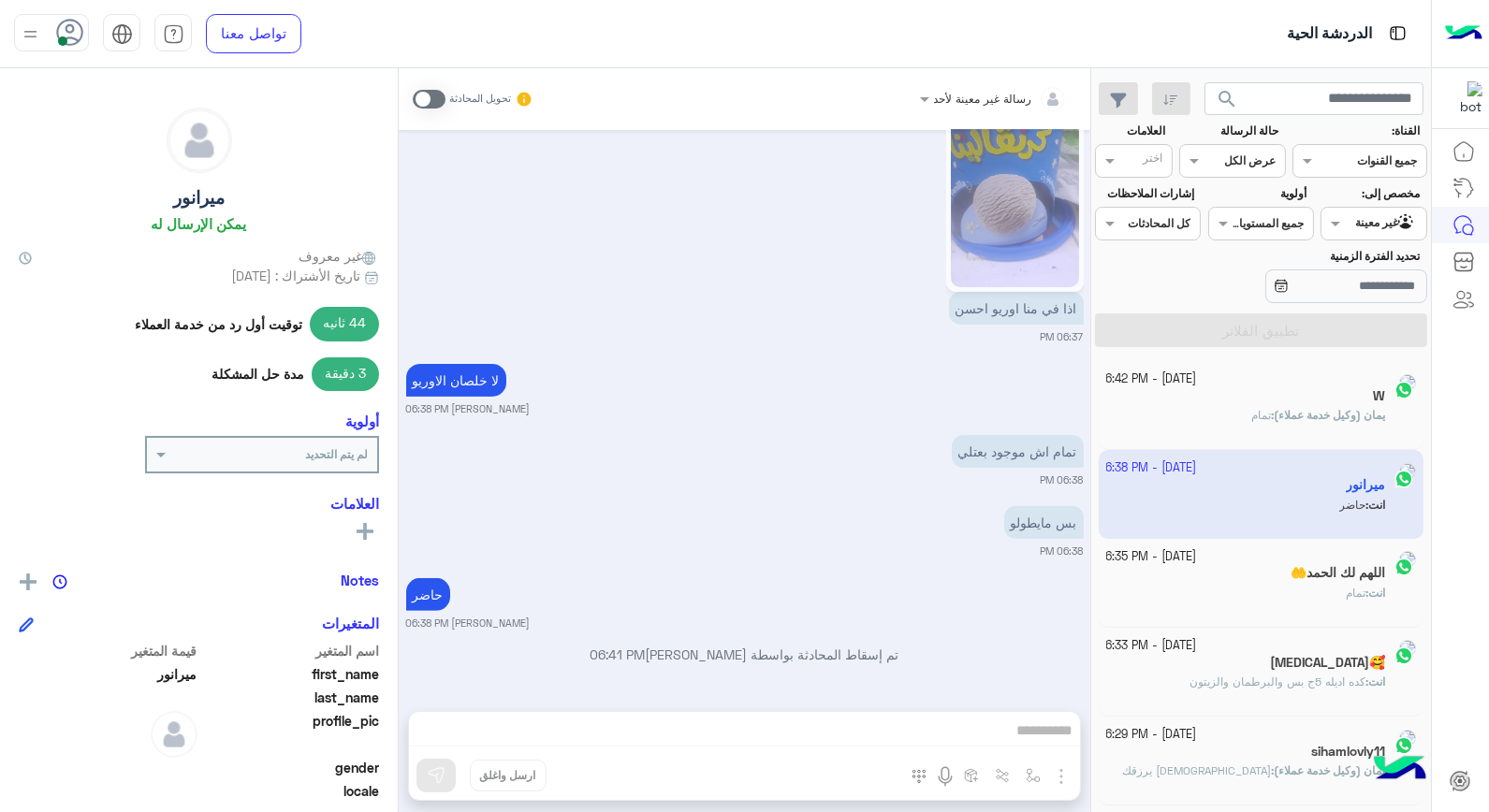
scroll to position [10, 0]
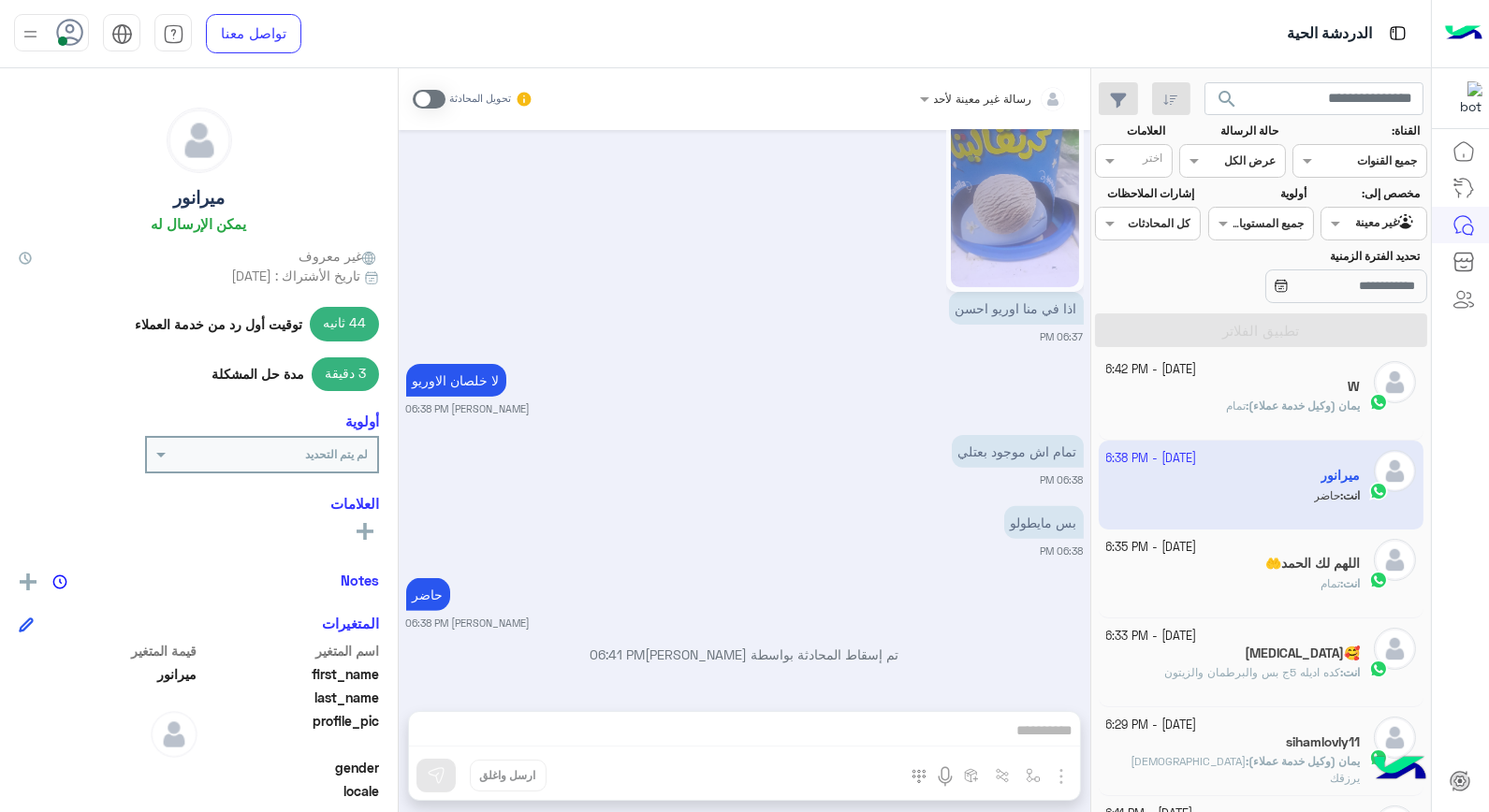
click at [1376, 228] on input "text" at bounding box center [1396, 222] width 43 height 17
click at [1365, 296] on b "الوارد لديك" at bounding box center [1370, 298] width 59 height 16
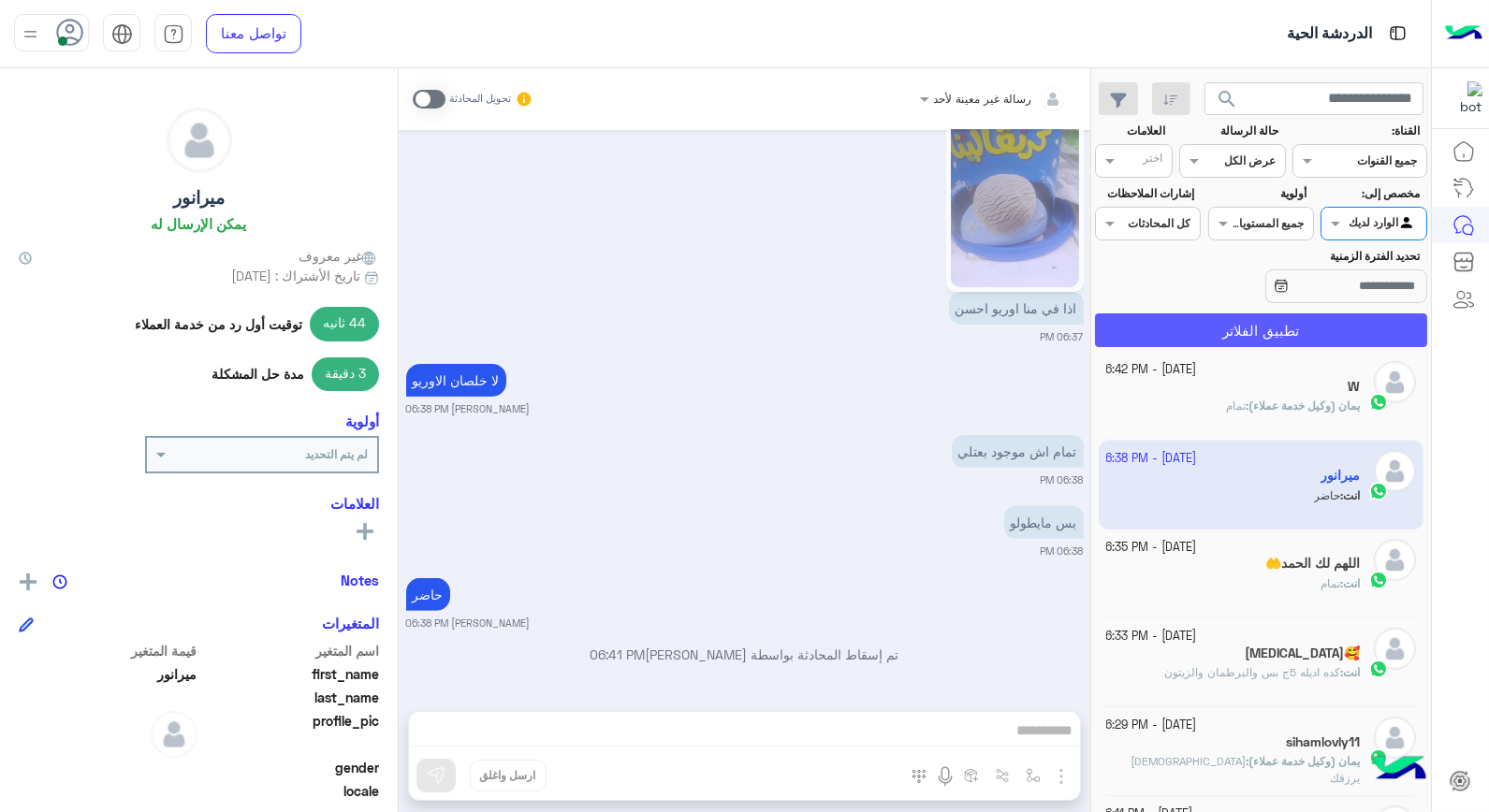
click at [1296, 322] on button "تطبيق الفلاتر" at bounding box center [1261, 330] width 332 height 34
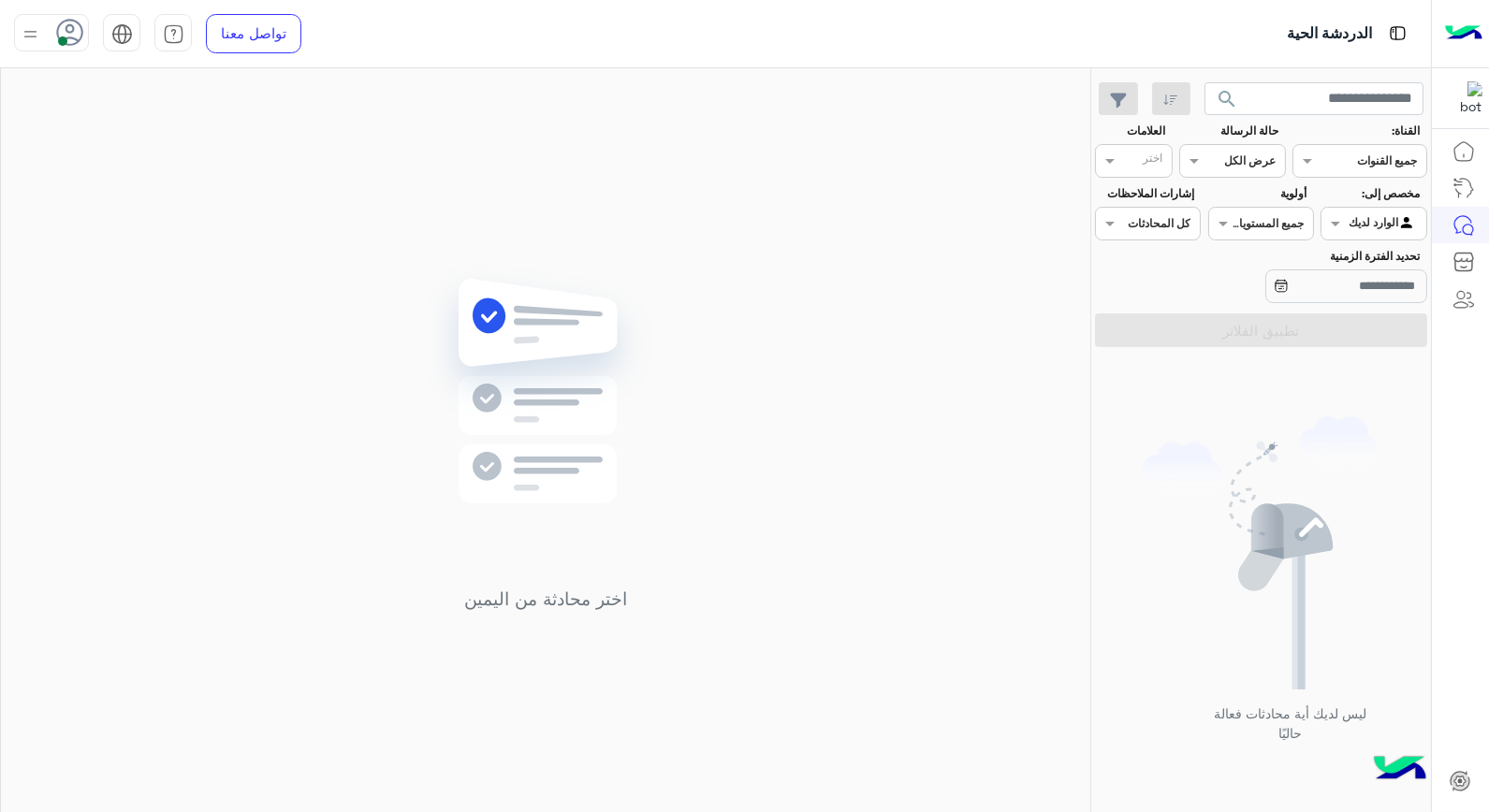
click at [66, 38] on span at bounding box center [63, 41] width 10 height 10
click at [206, 189] on span "وقت الراحة" at bounding box center [193, 184] width 64 height 19
click at [808, 604] on div "اختر محادثة من اليمين" at bounding box center [546, 444] width 1090 height 751
click at [65, 38] on span at bounding box center [63, 41] width 10 height 10
click at [221, 139] on span "متصل" at bounding box center [210, 142] width 33 height 19
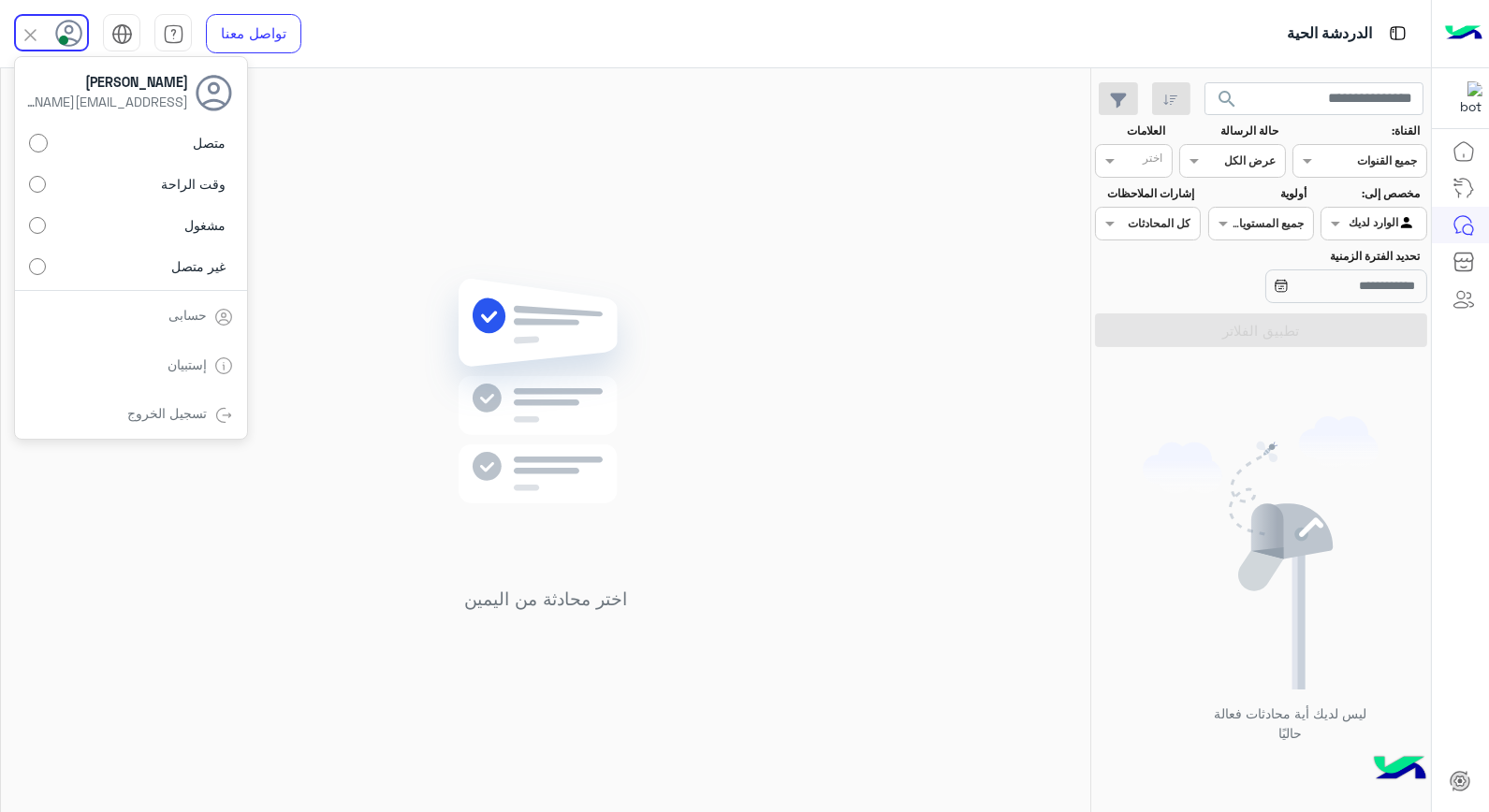
click at [953, 314] on div "اختر محادثة من اليمين" at bounding box center [546, 444] width 1090 height 751
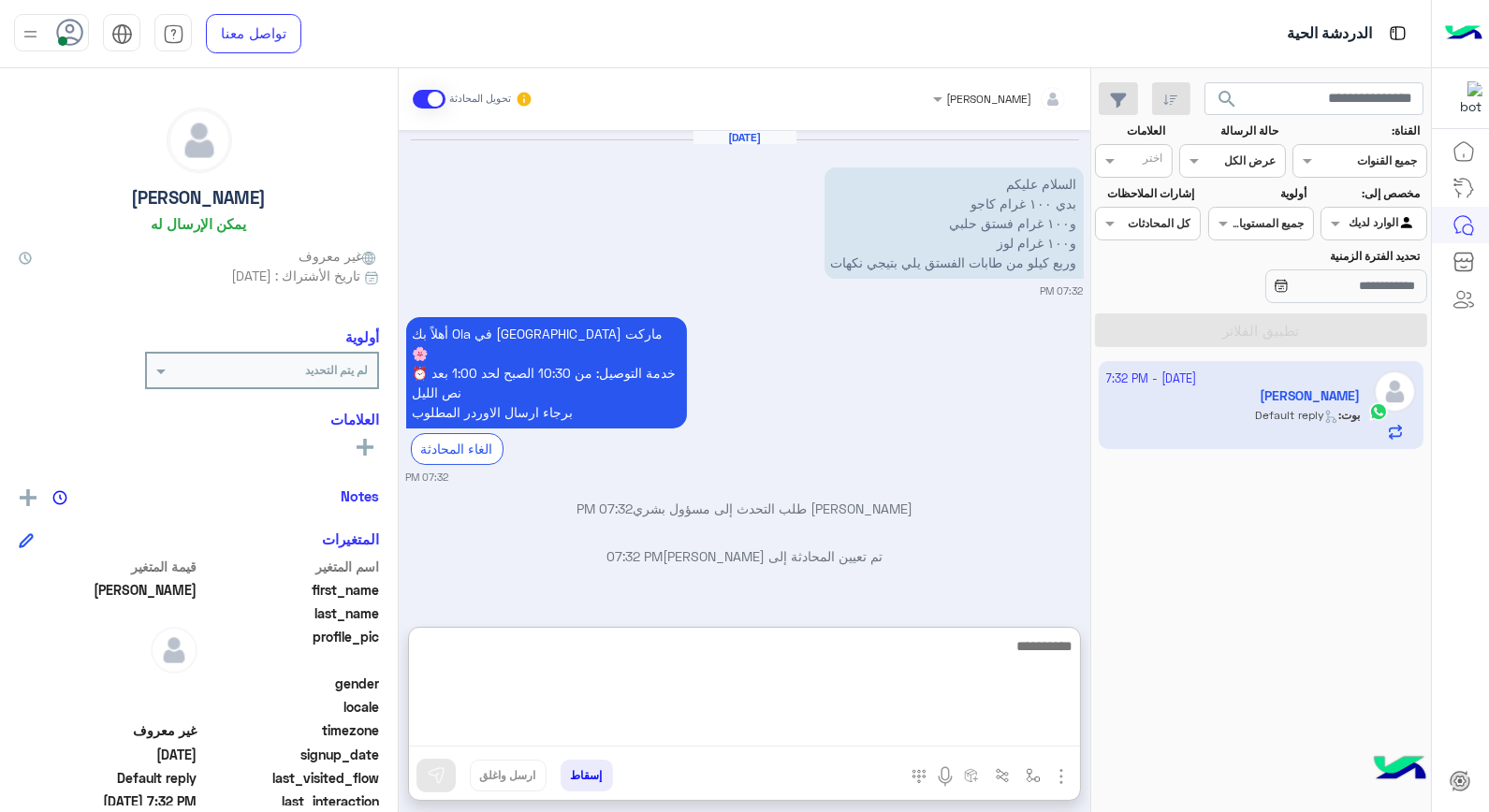
click at [806, 721] on textarea at bounding box center [744, 690] width 671 height 113
type textarea "****"
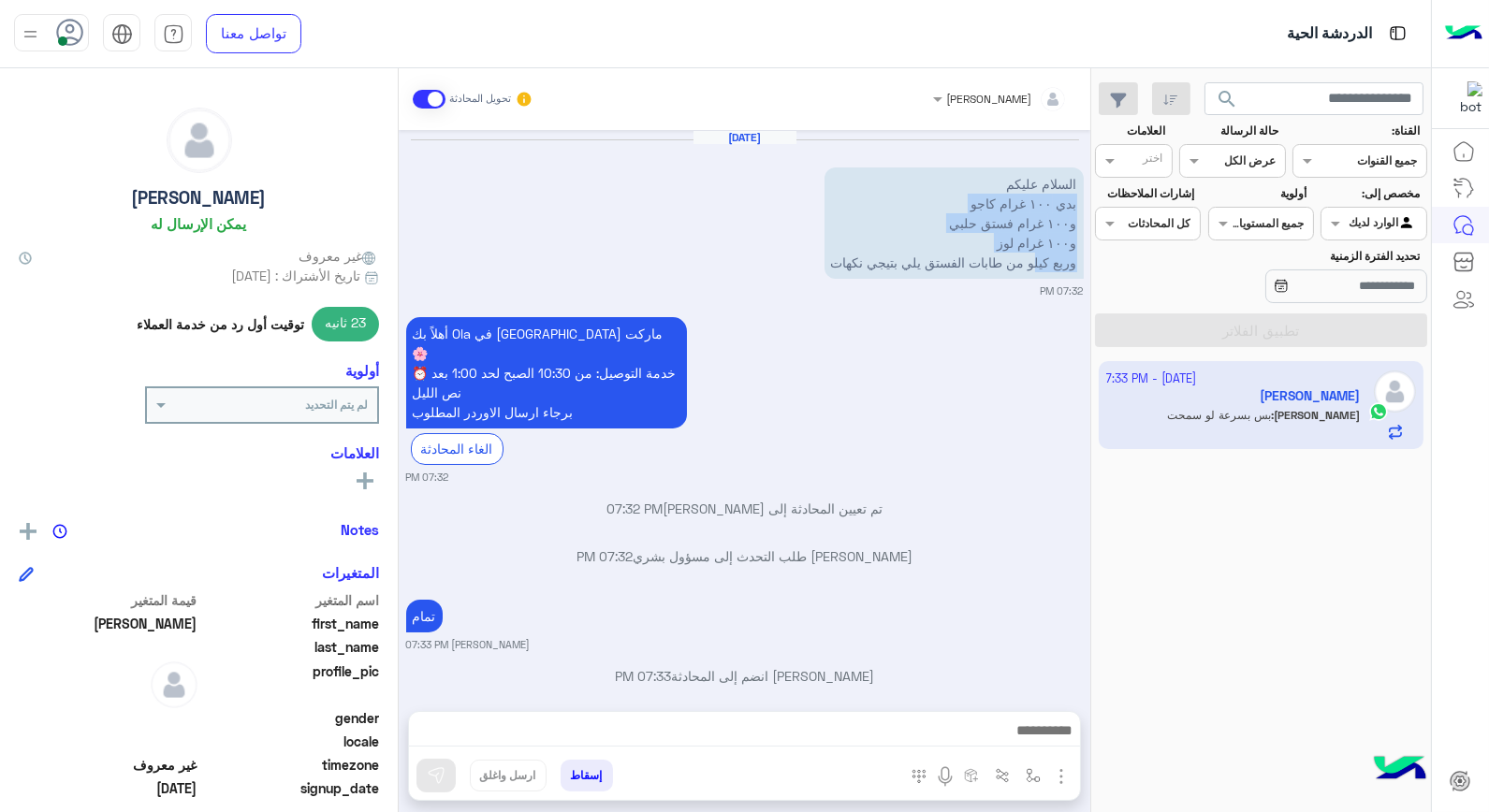
scroll to position [73, 0]
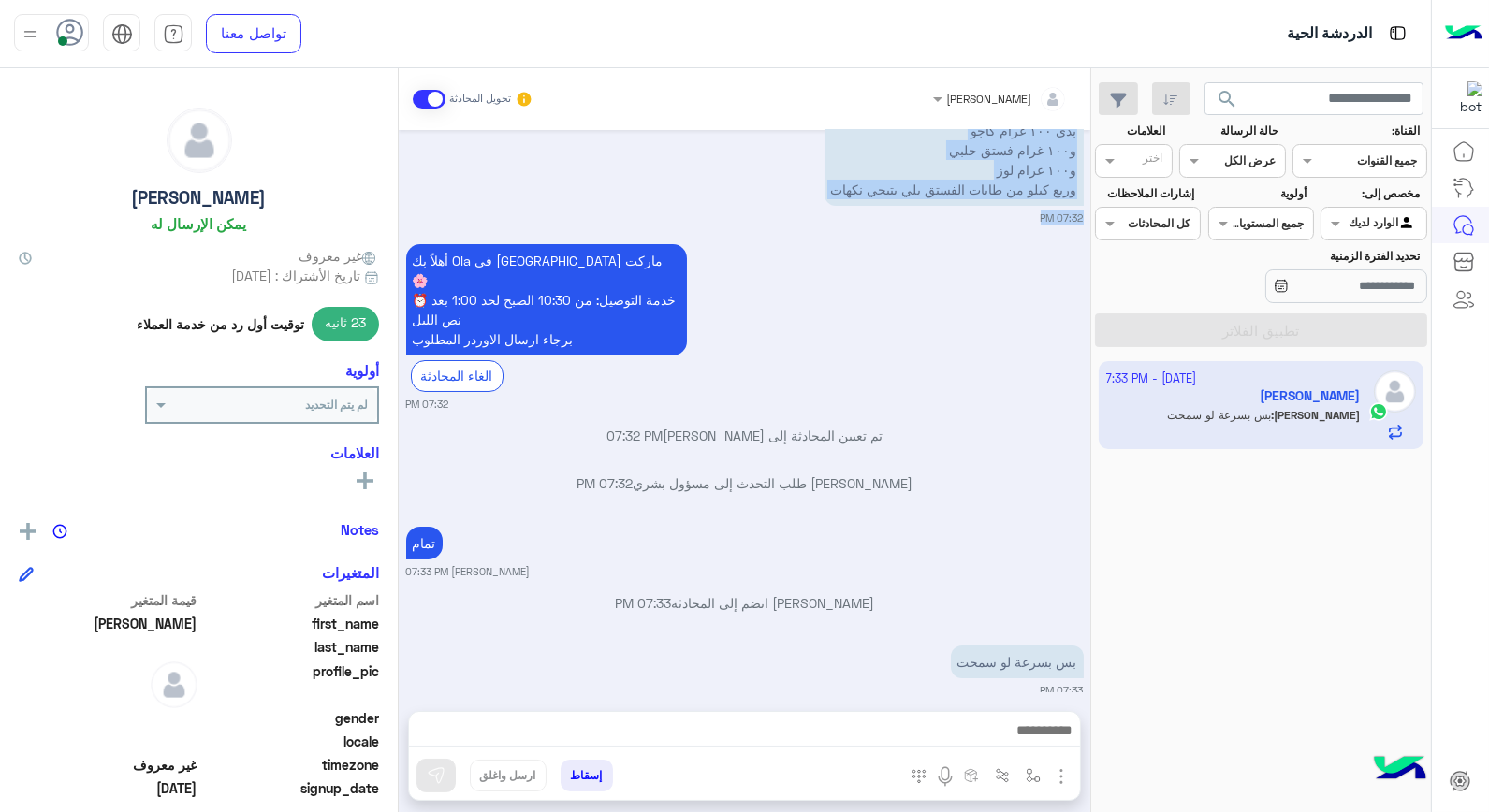
drag, startPoint x: 844, startPoint y: 204, endPoint x: 961, endPoint y: 269, distance: 133.8
click at [961, 269] on div "Oct 3, 2025 ‎السلام عليكم ‎بدي ١٠٠ غرام كاجو ‎و١٠٠ غرام فستق حلبي ‎و١٠٠ غرام لو…" at bounding box center [744, 411] width 692 height 563
drag, startPoint x: 961, startPoint y: 269, endPoint x: 763, endPoint y: 257, distance: 198.4
click at [764, 257] on div "أهلاً بك Ola في فلوريا ماركت 🌸 ⏰ خدمة التوصيل: من 10:30 الصبح لحد 1:00 بعد نص ا…" at bounding box center [600, 317] width 388 height 147
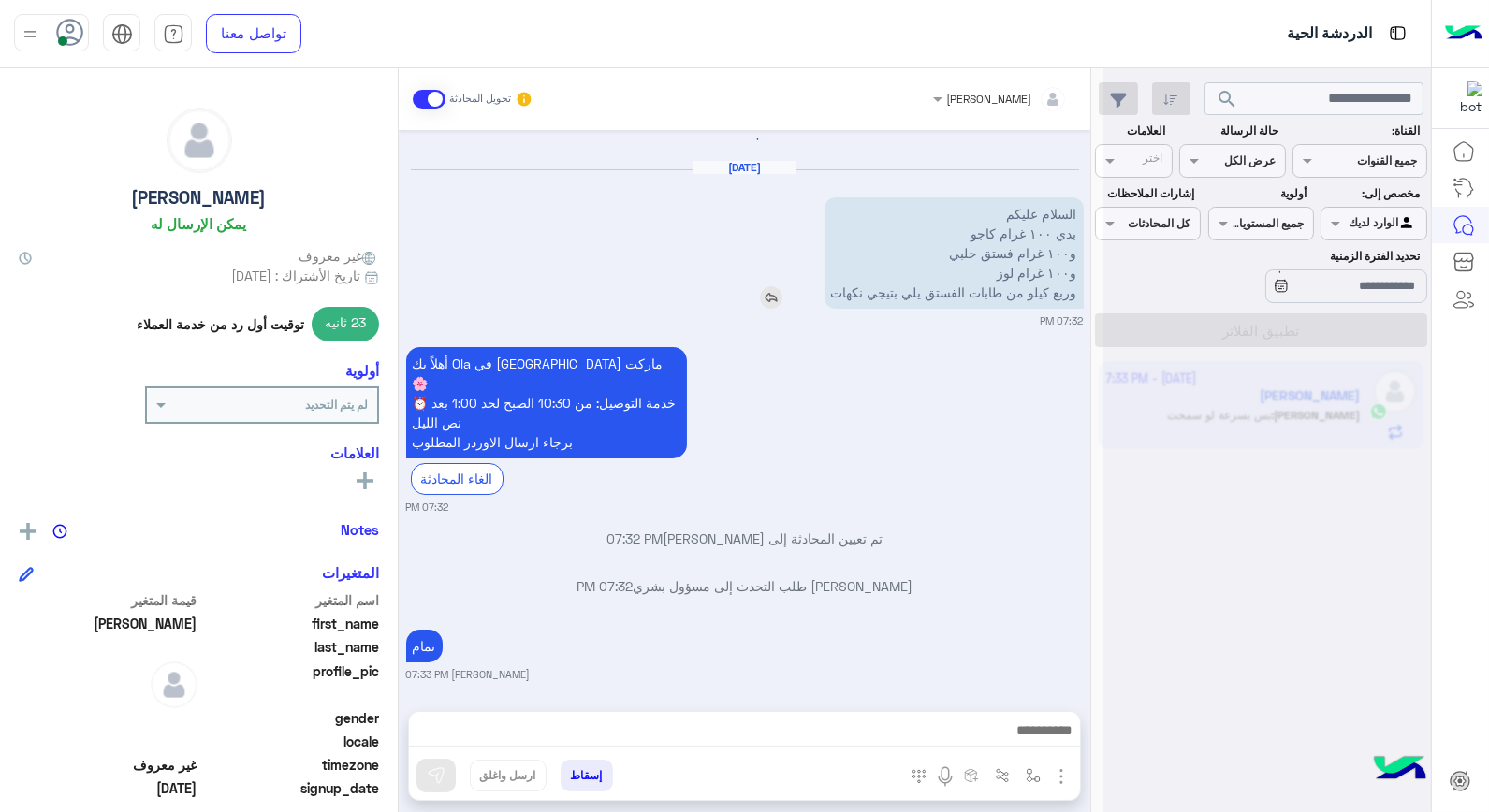
scroll to position [0, 0]
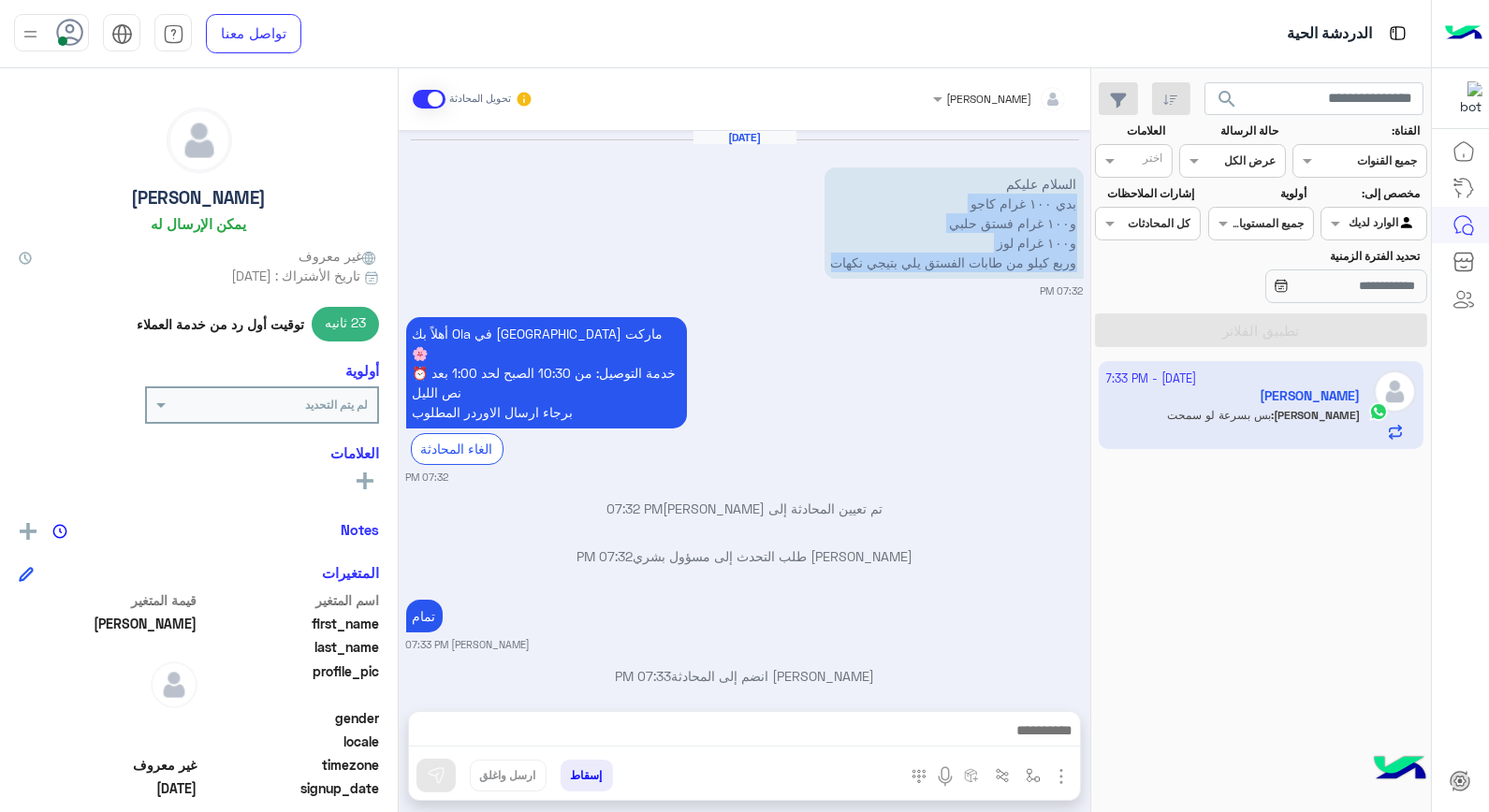
drag, startPoint x: 830, startPoint y: 264, endPoint x: 1084, endPoint y: 210, distance: 259.7
click at [1084, 210] on div "Oct 3, 2025 ‎السلام عليكم ‎بدي ١٠٠ غرام كاجو ‎و١٠٠ غرام فستق حلبي ‎و١٠٠ غرام لو…" at bounding box center [744, 411] width 692 height 563
copy p "بدي ١٠٠ غرام كاجو ‎و١٠٠ غرام فستق حلبي ‎و١٠٠ غرام لوز ‎وربع كيلو من طابات الفست…"
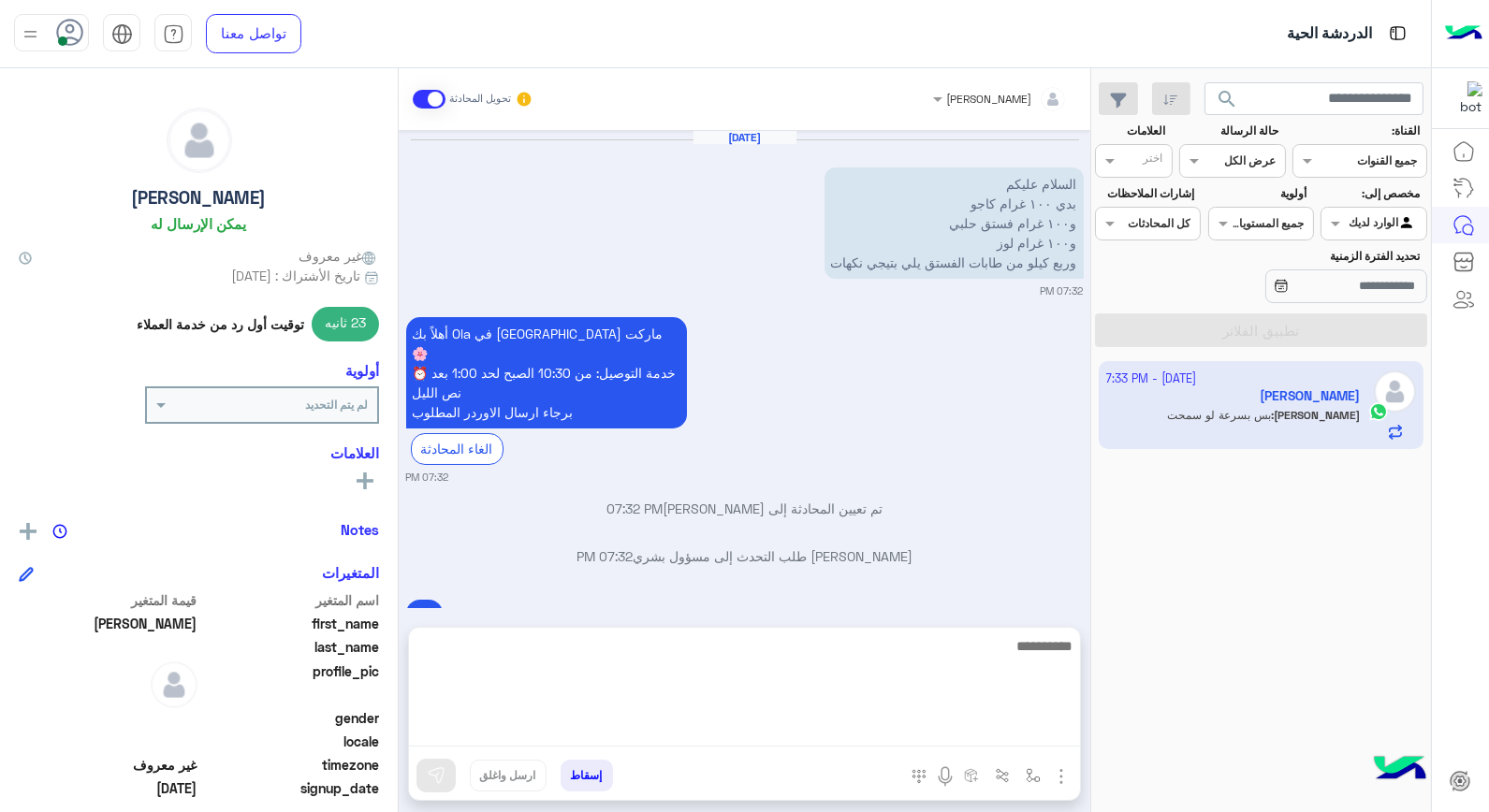
click at [993, 733] on textarea at bounding box center [744, 690] width 671 height 113
type textarea "**********"
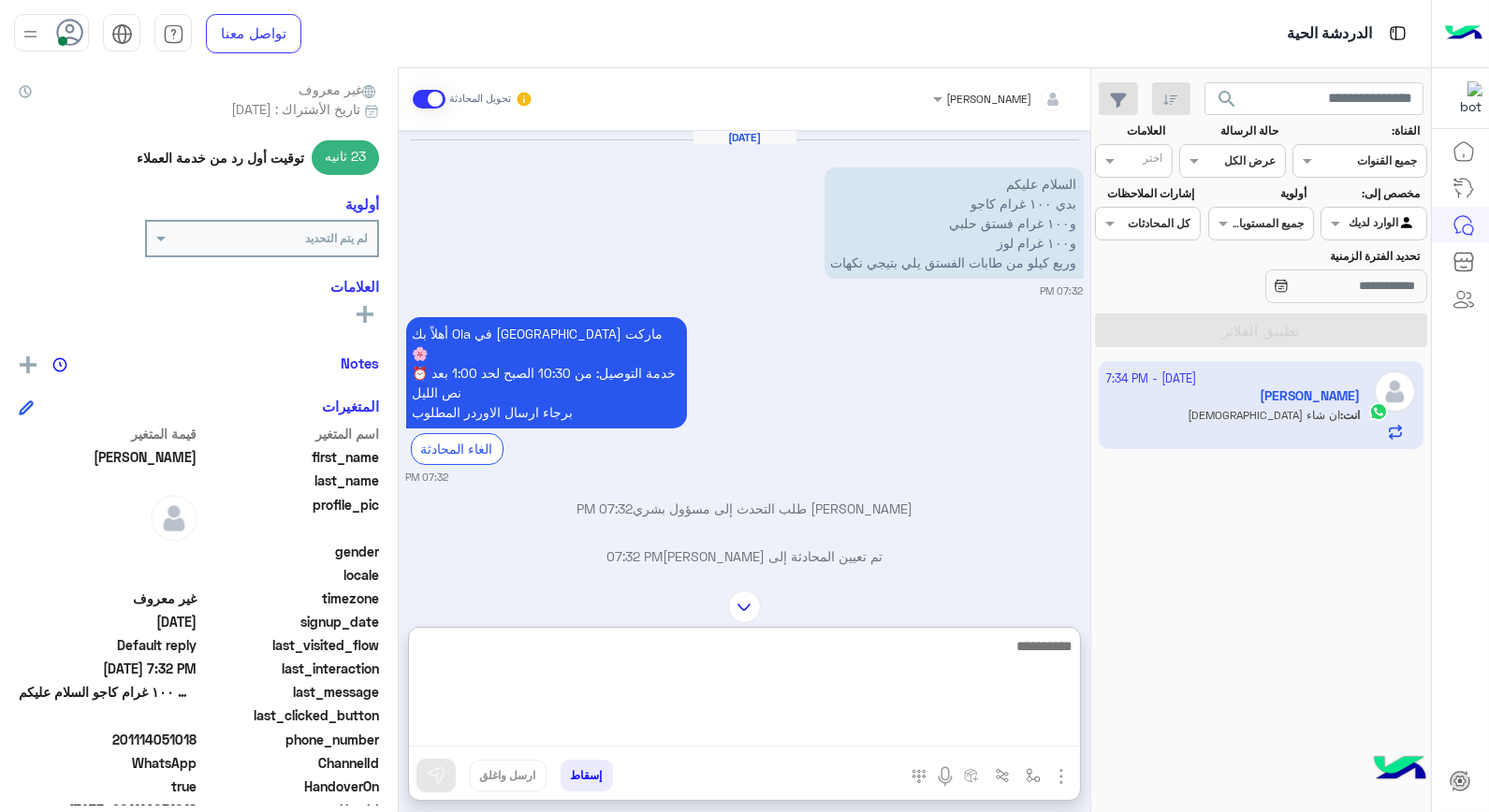
scroll to position [271, 0]
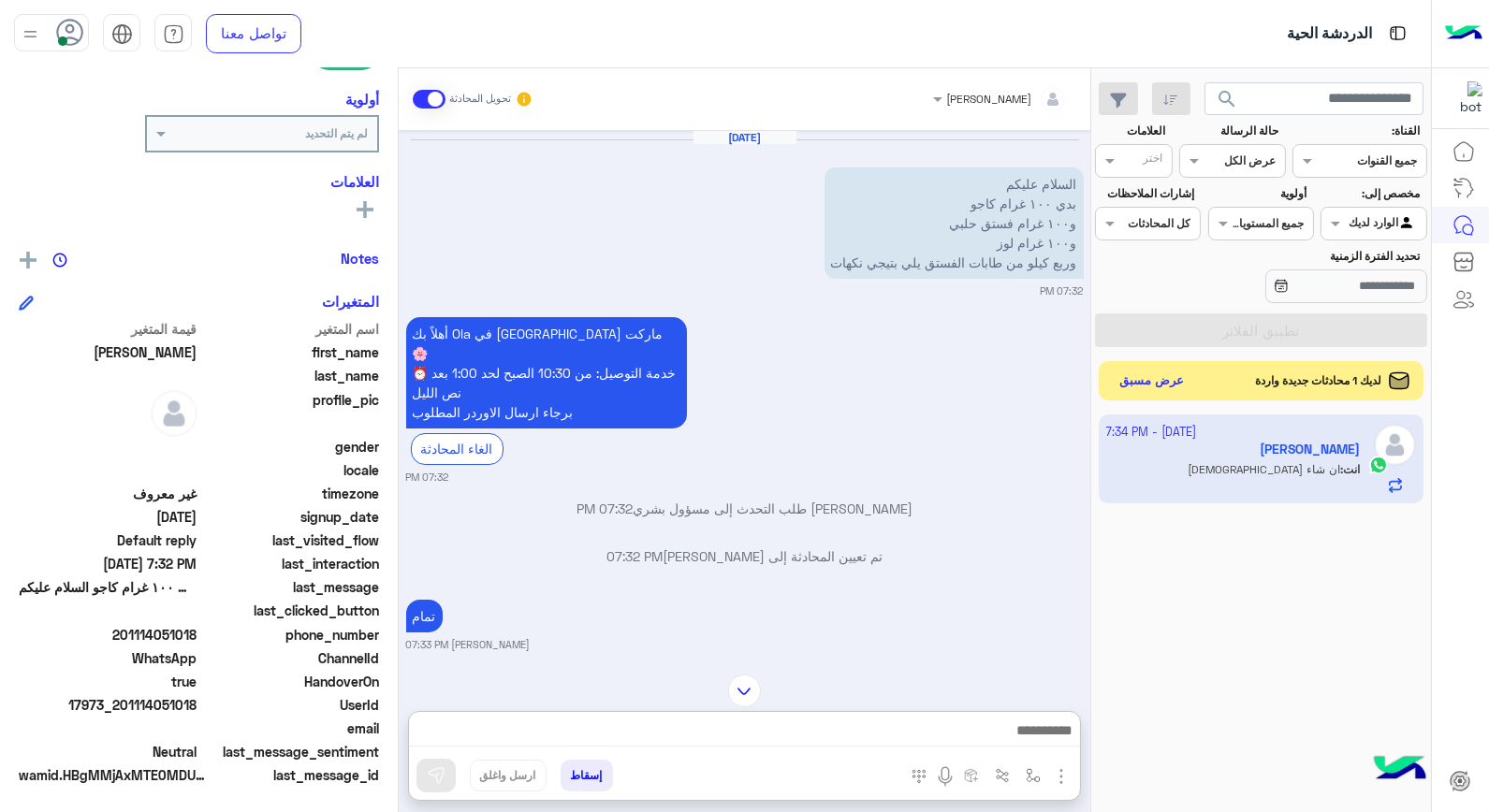
click at [1171, 386] on button "عرض مسبق" at bounding box center [1152, 381] width 79 height 25
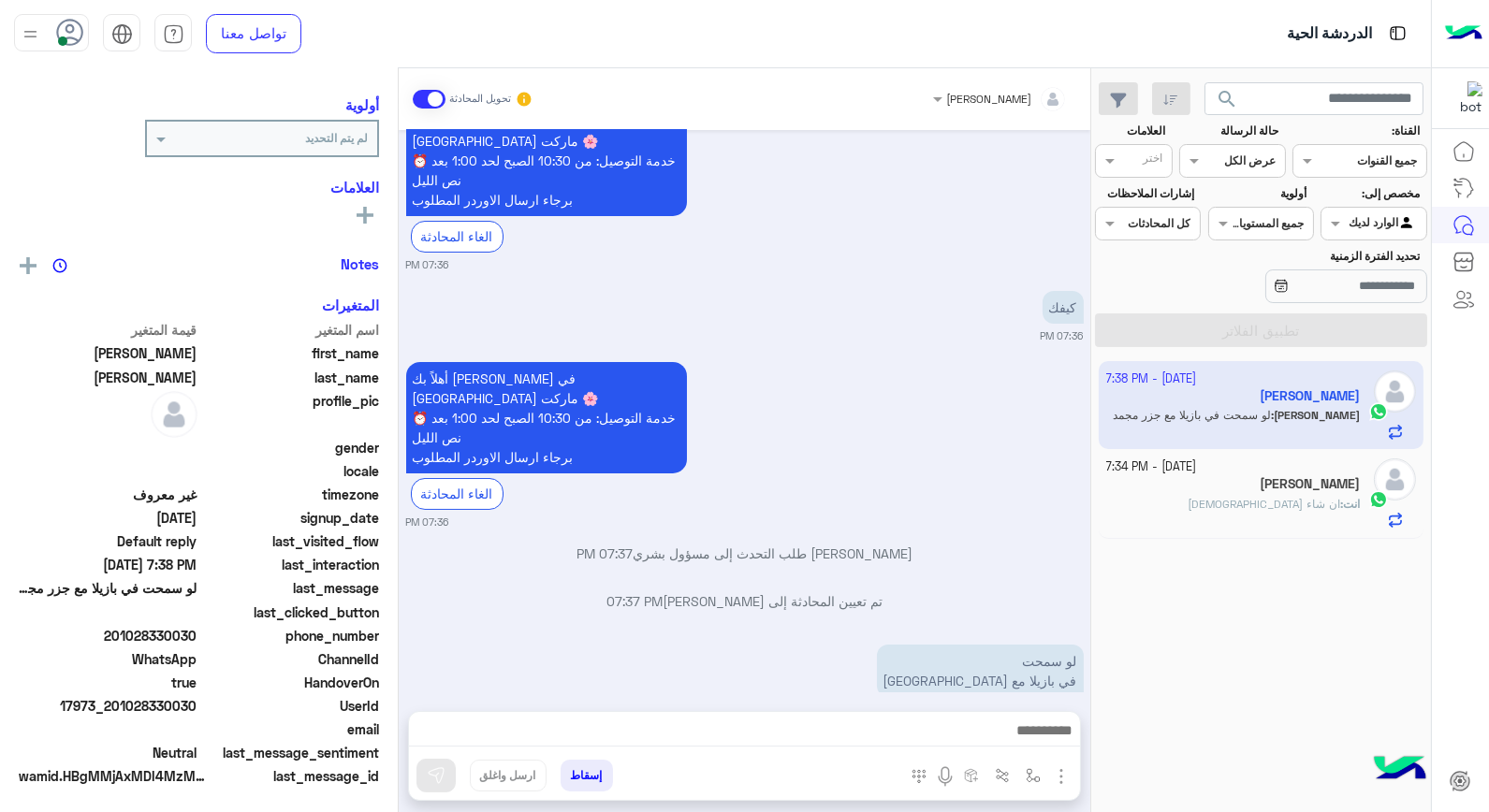
scroll to position [237, 0]
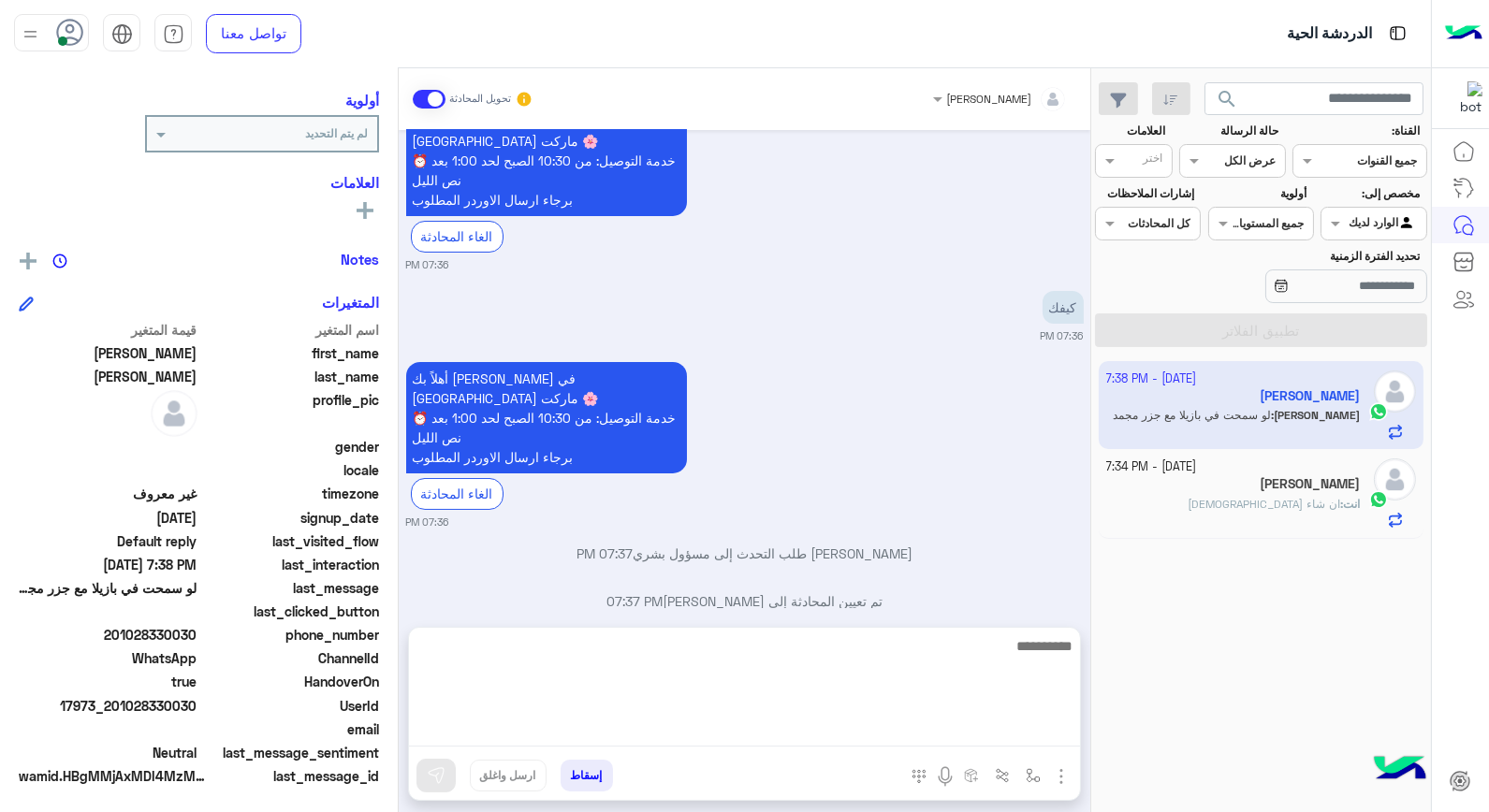
click at [962, 740] on textarea at bounding box center [744, 690] width 671 height 113
type textarea "*****"
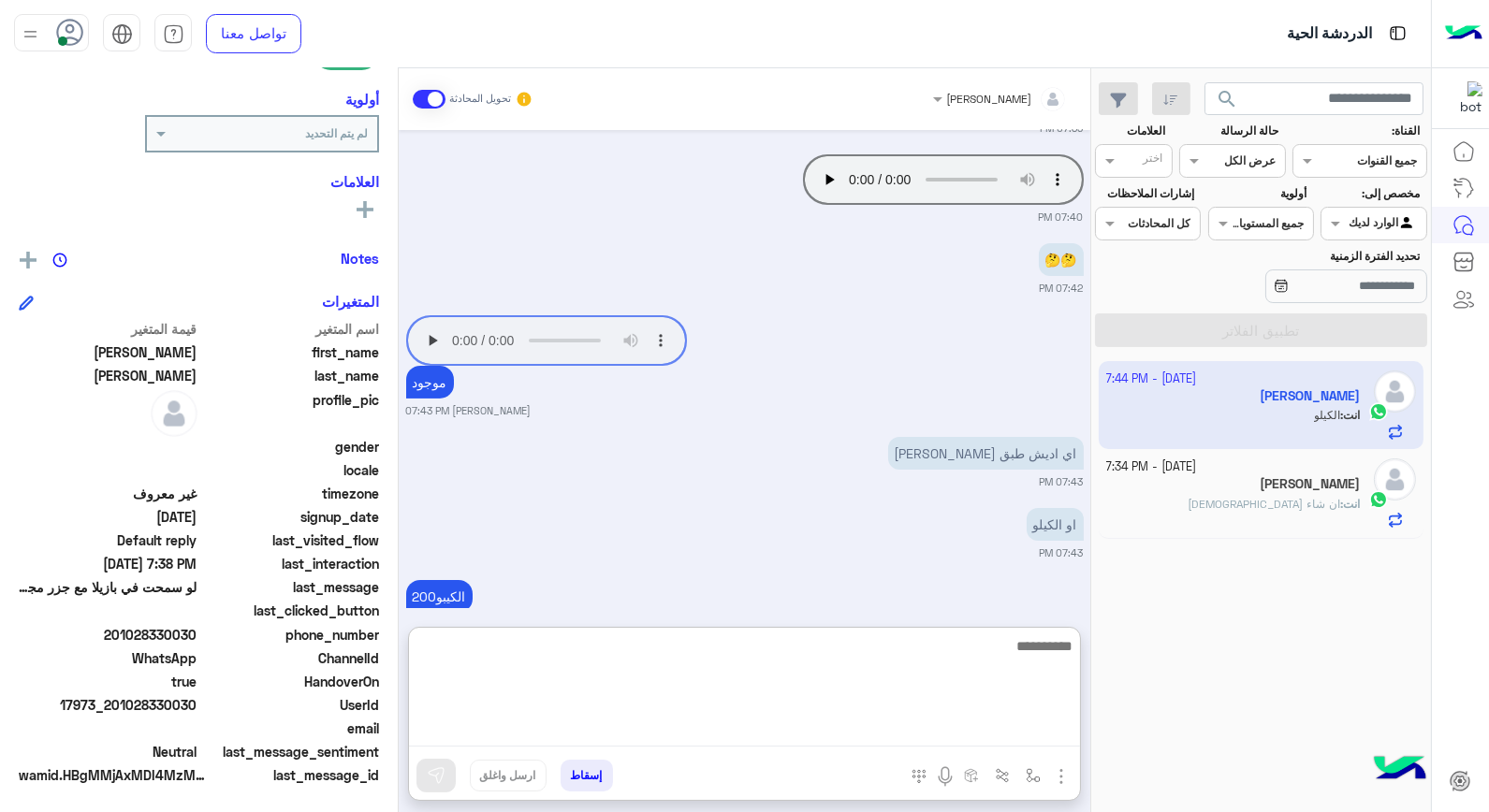
scroll to position [1137, 0]
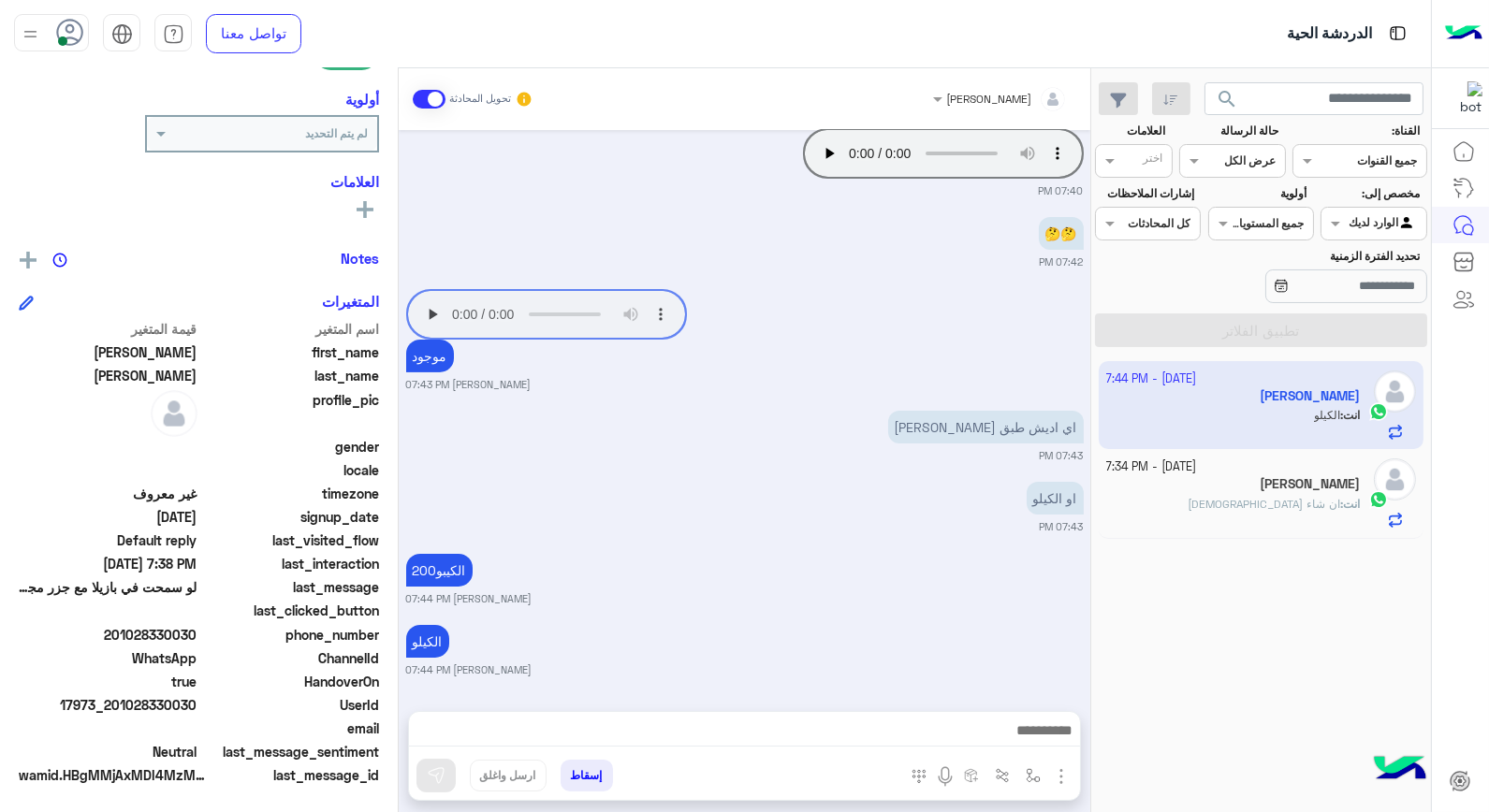
click at [1226, 498] on div "انت : ان شاء الله" at bounding box center [1234, 512] width 255 height 33
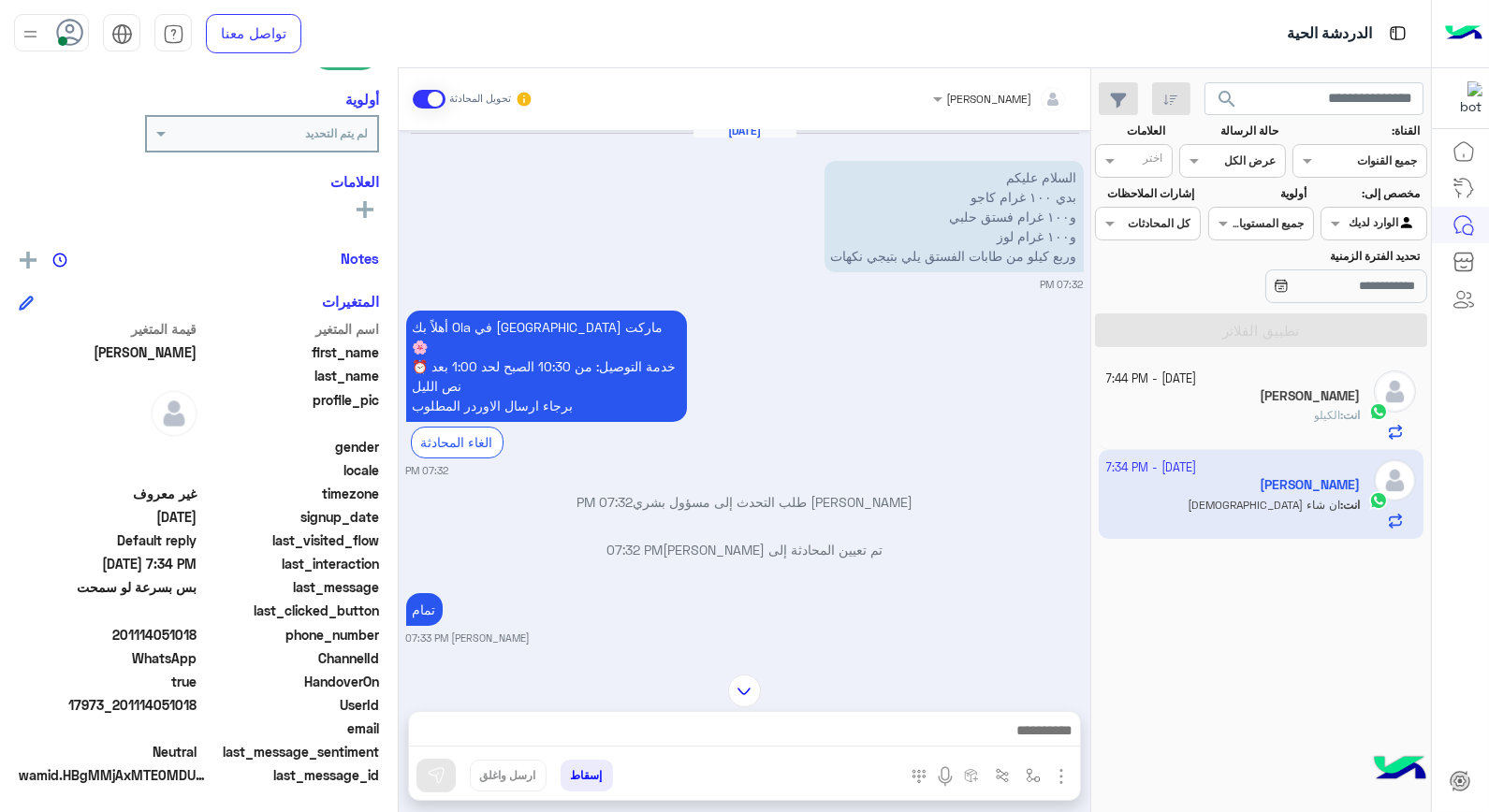
scroll to position [145, 0]
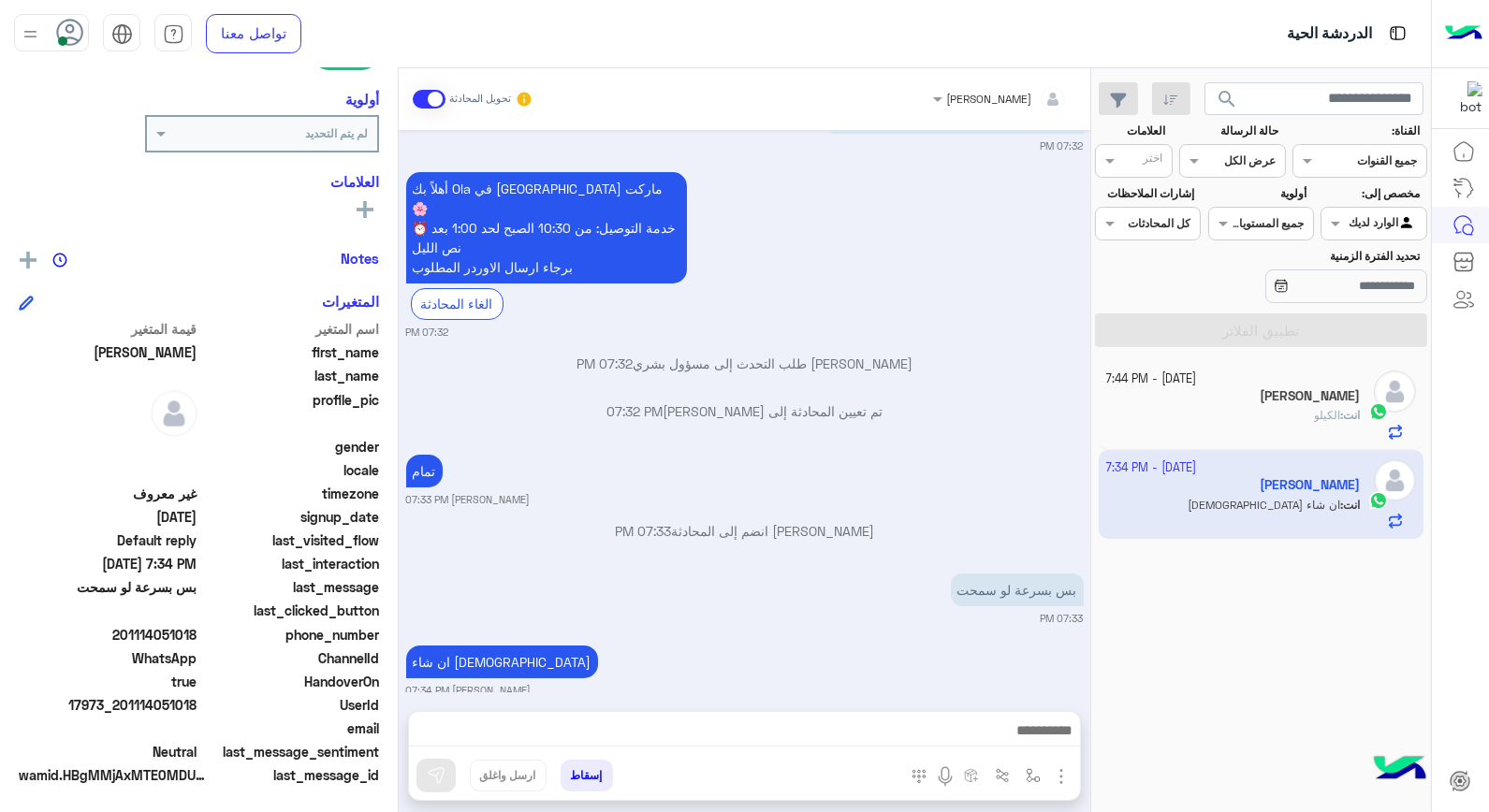
click at [1255, 422] on div "انت : الكيلو" at bounding box center [1234, 423] width 255 height 33
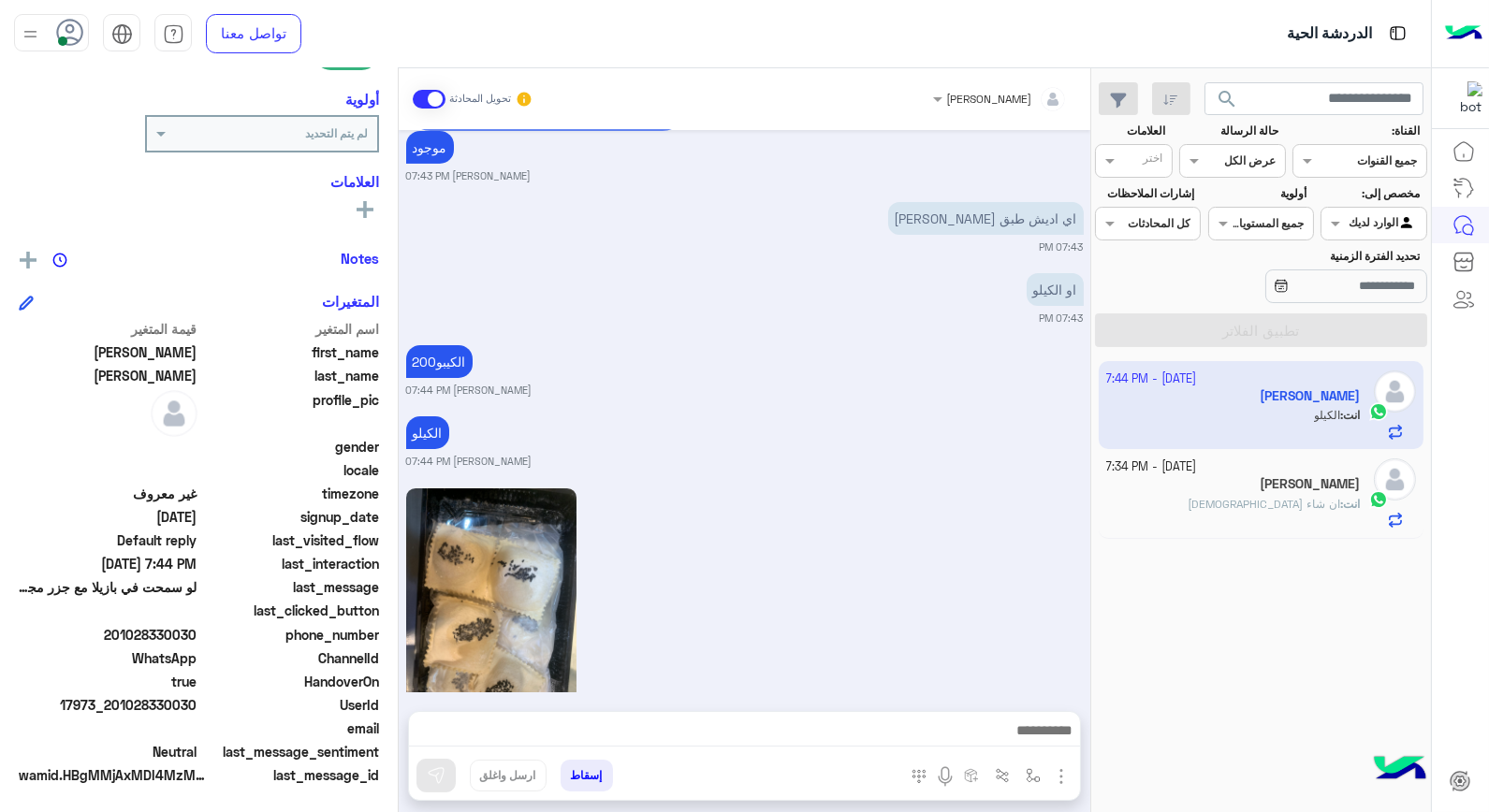
scroll to position [1319, 0]
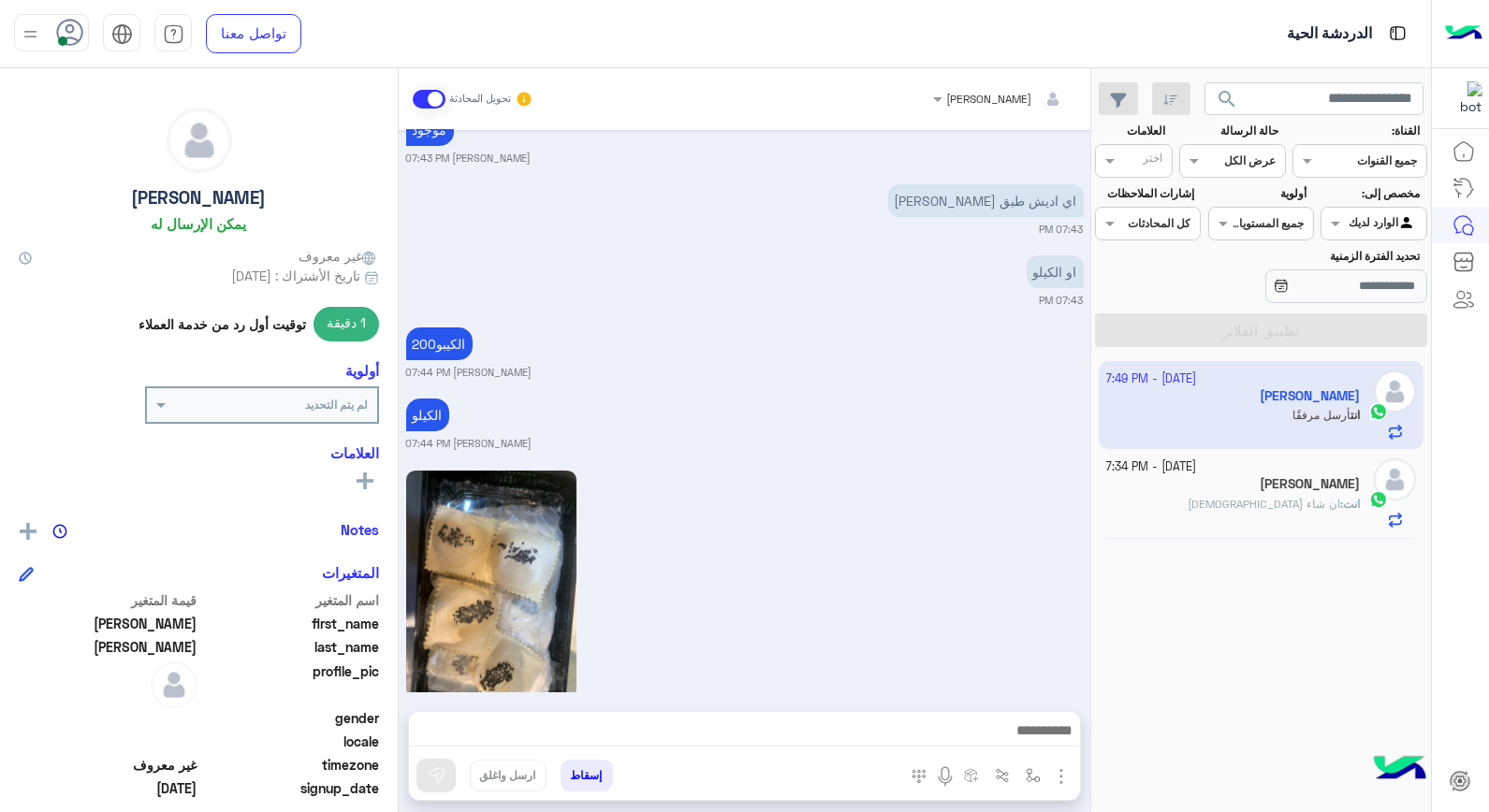
click at [1259, 481] on div "[PERSON_NAME]" at bounding box center [1234, 486] width 255 height 19
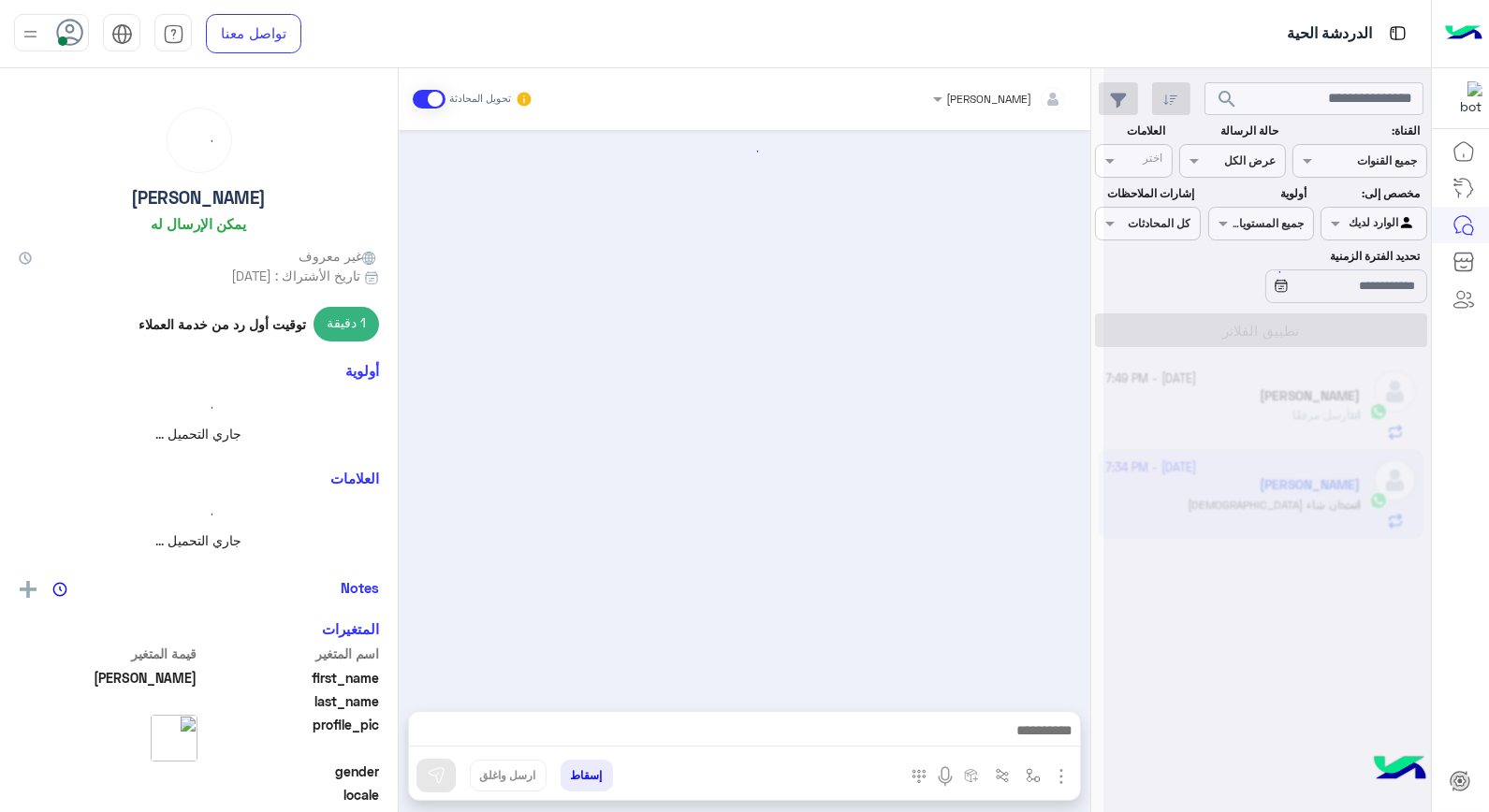
click at [1259, 481] on div at bounding box center [1268, 414] width 327 height 812
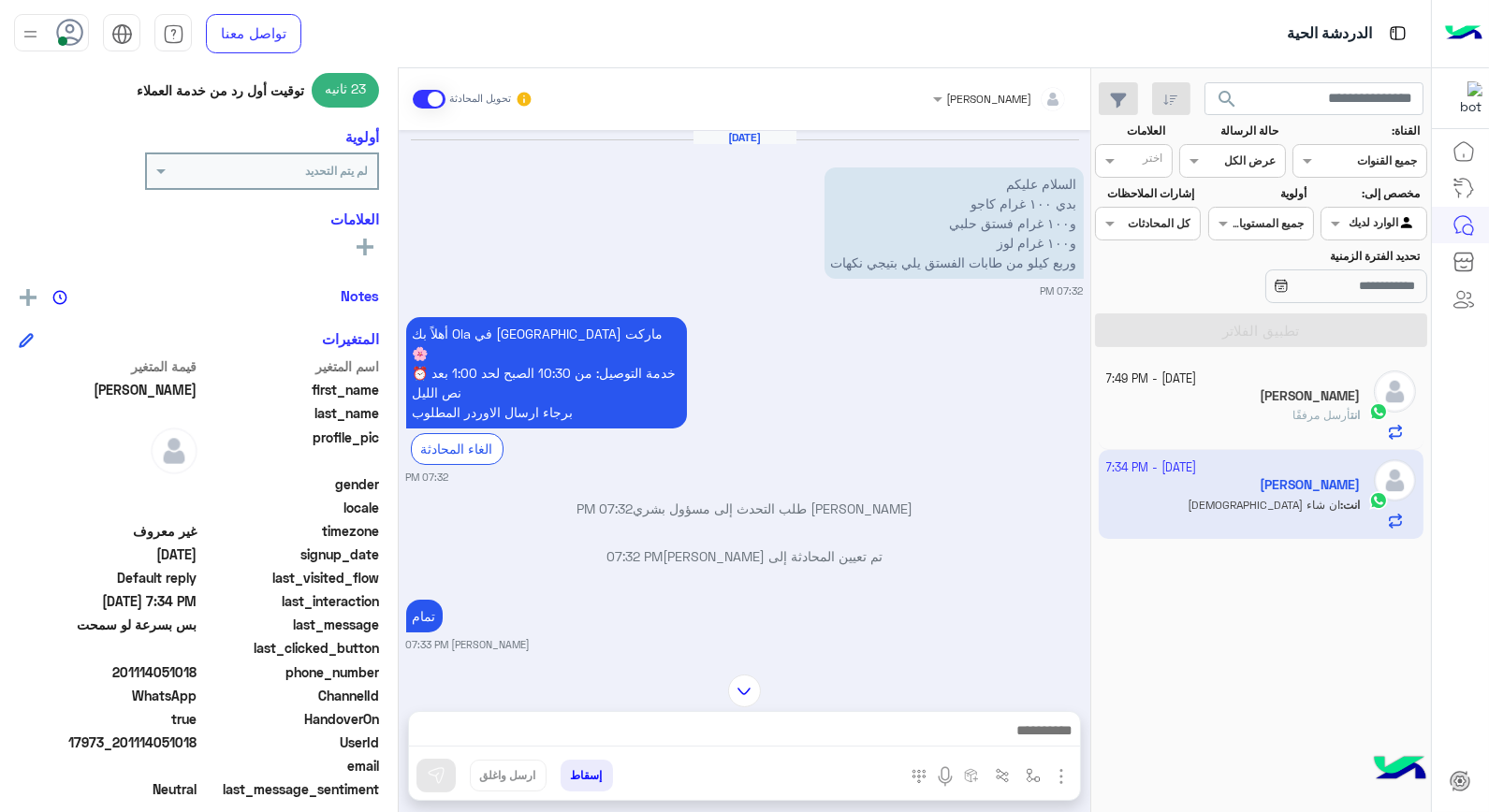
scroll to position [271, 0]
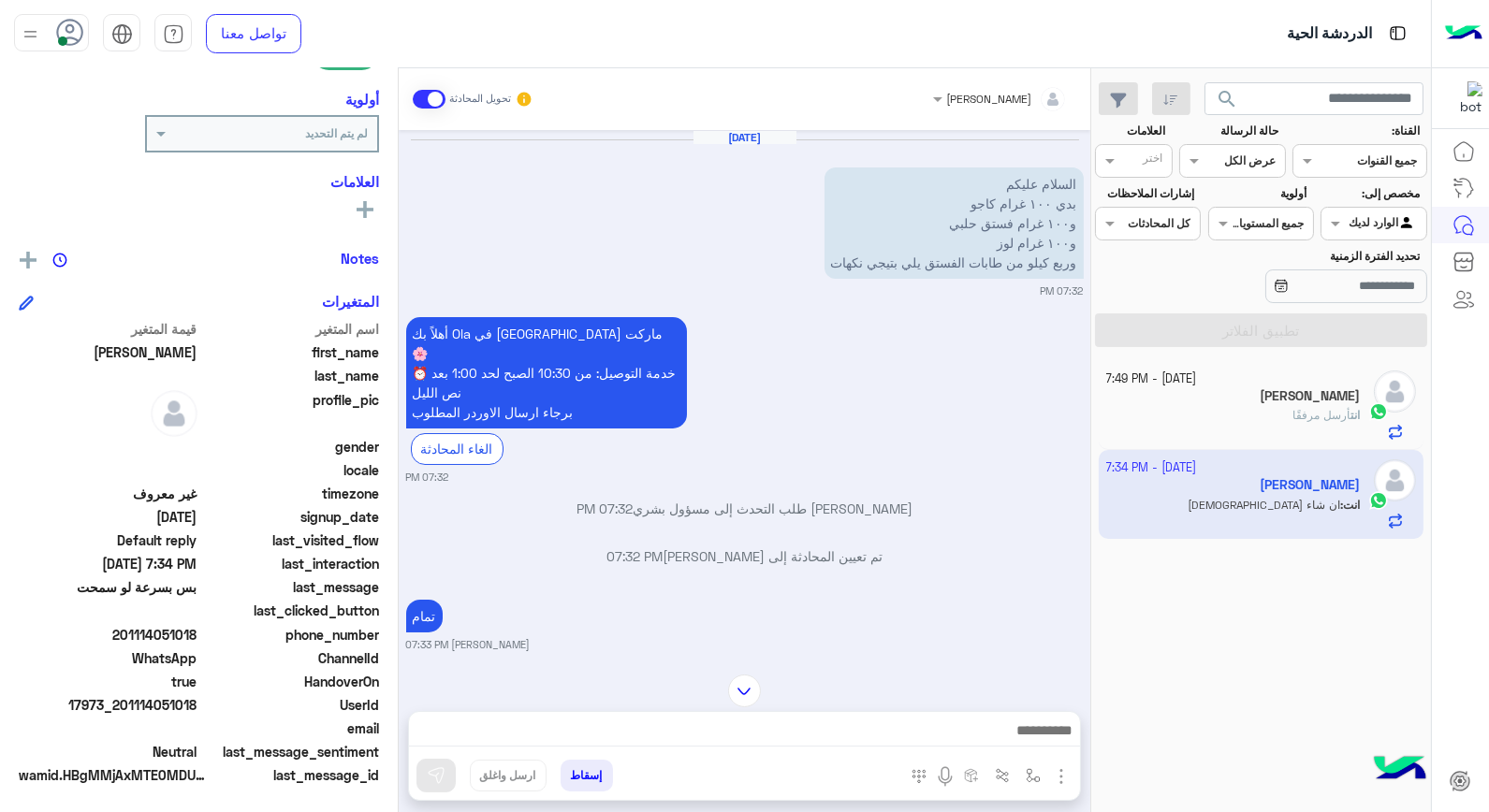
drag, startPoint x: 155, startPoint y: 632, endPoint x: 196, endPoint y: 632, distance: 41.0
click at [196, 632] on span "201114051018" at bounding box center [108, 635] width 179 height 19
copy span "051018"
click at [568, 776] on button "إسقاط" at bounding box center [587, 775] width 52 height 32
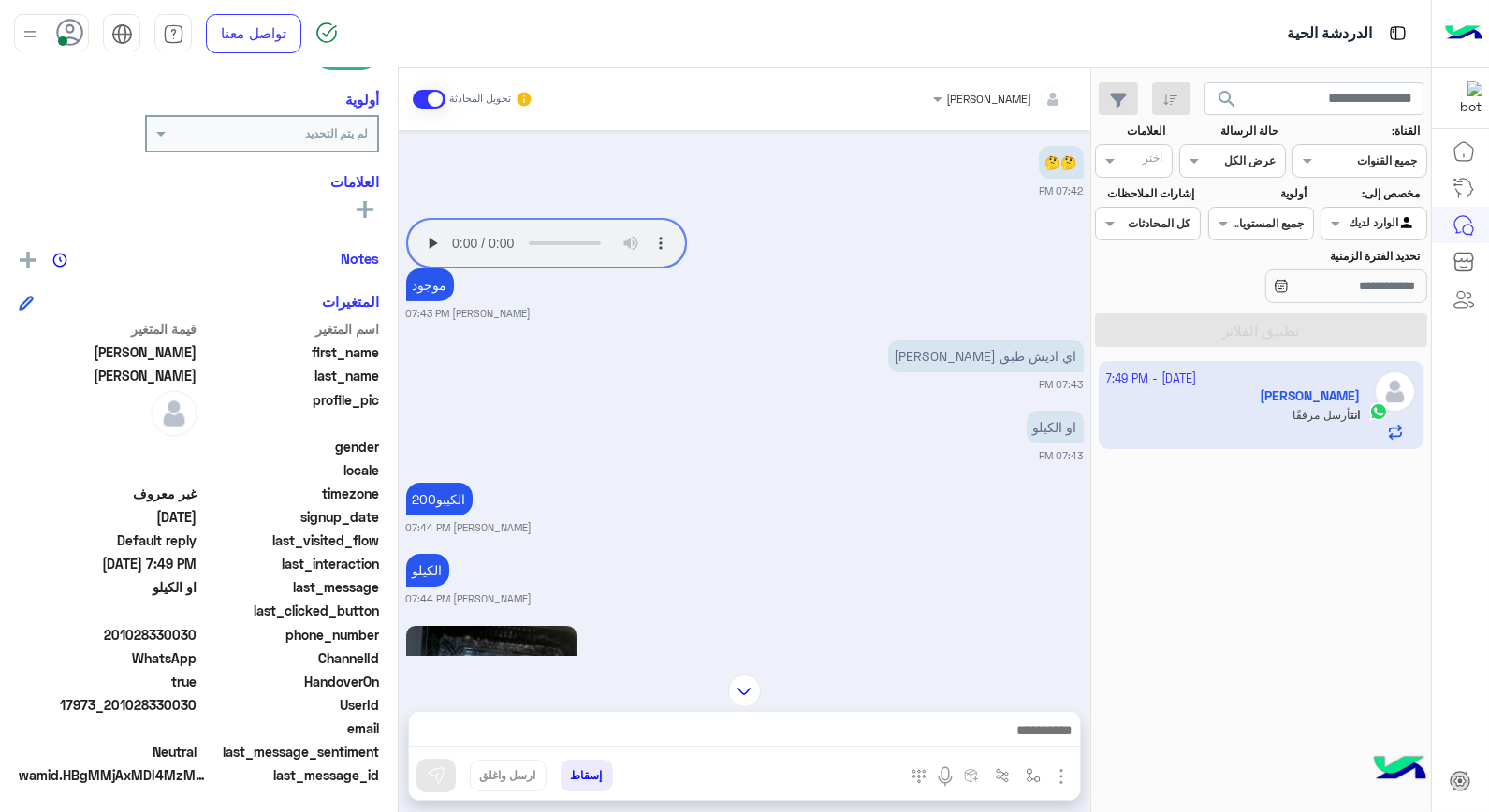
scroll to position [1111, 0]
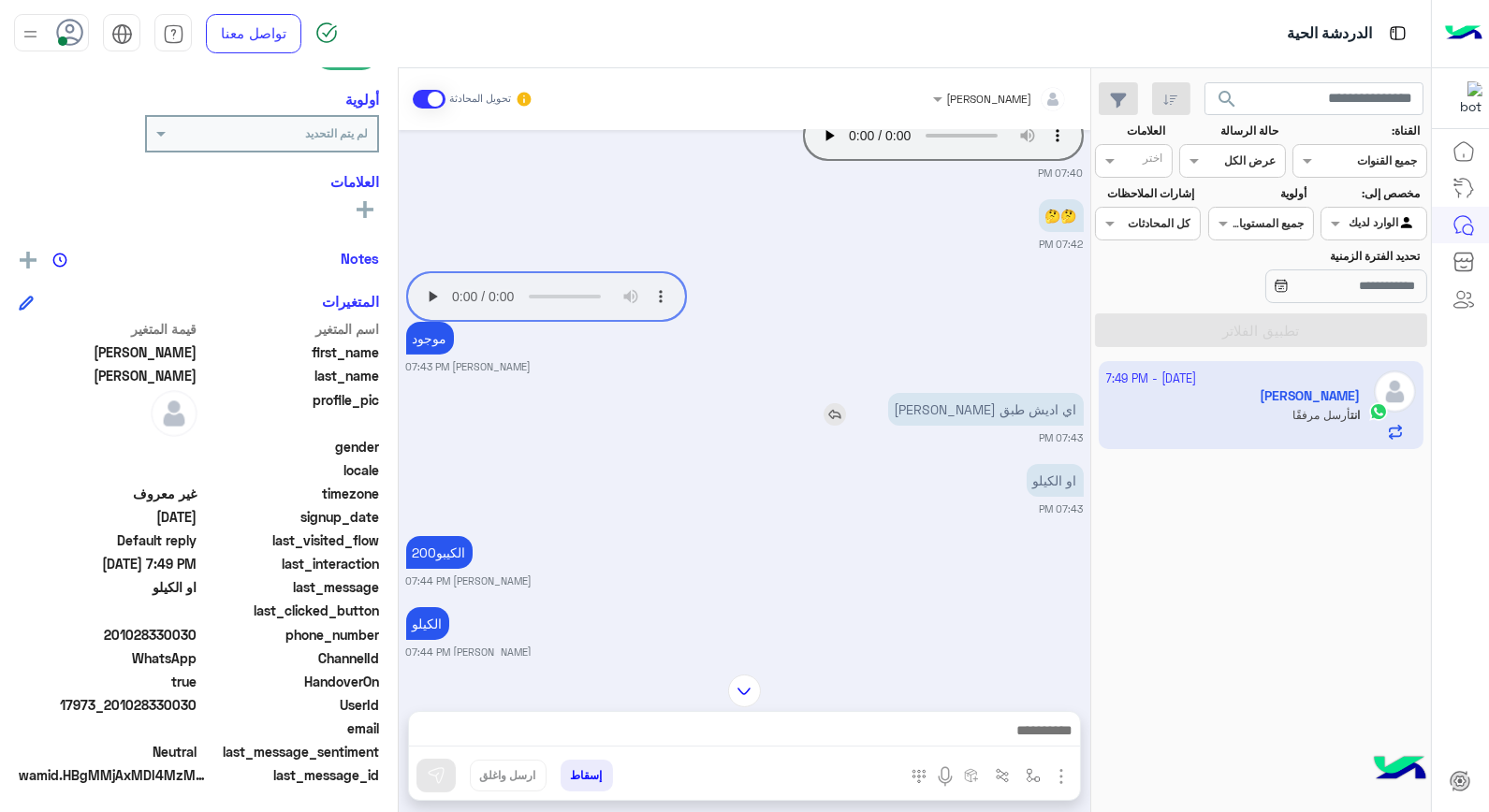
click at [846, 403] on img at bounding box center [834, 414] width 22 height 22
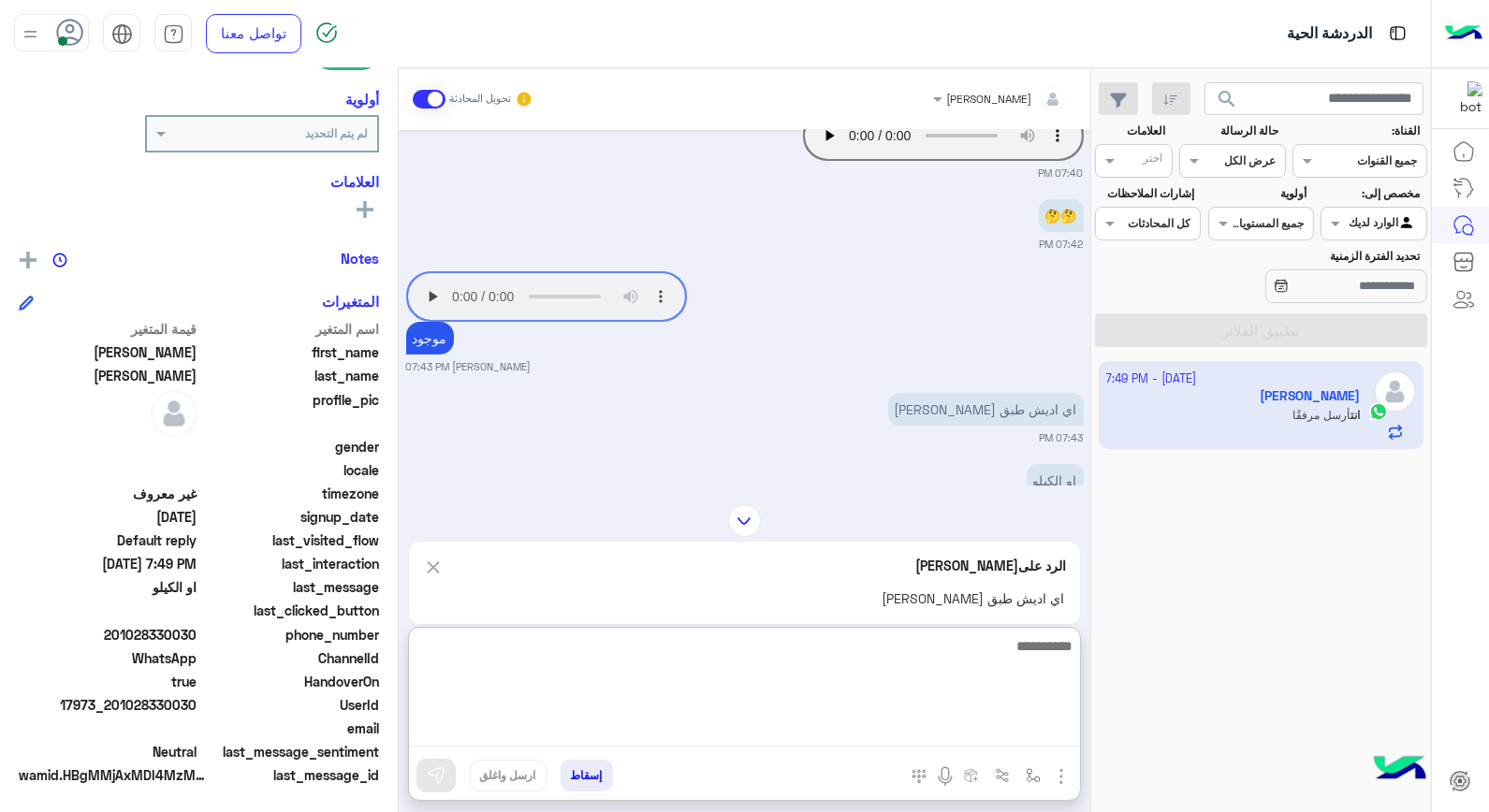
click at [1045, 732] on textarea at bounding box center [744, 690] width 671 height 113
type textarea "**********"
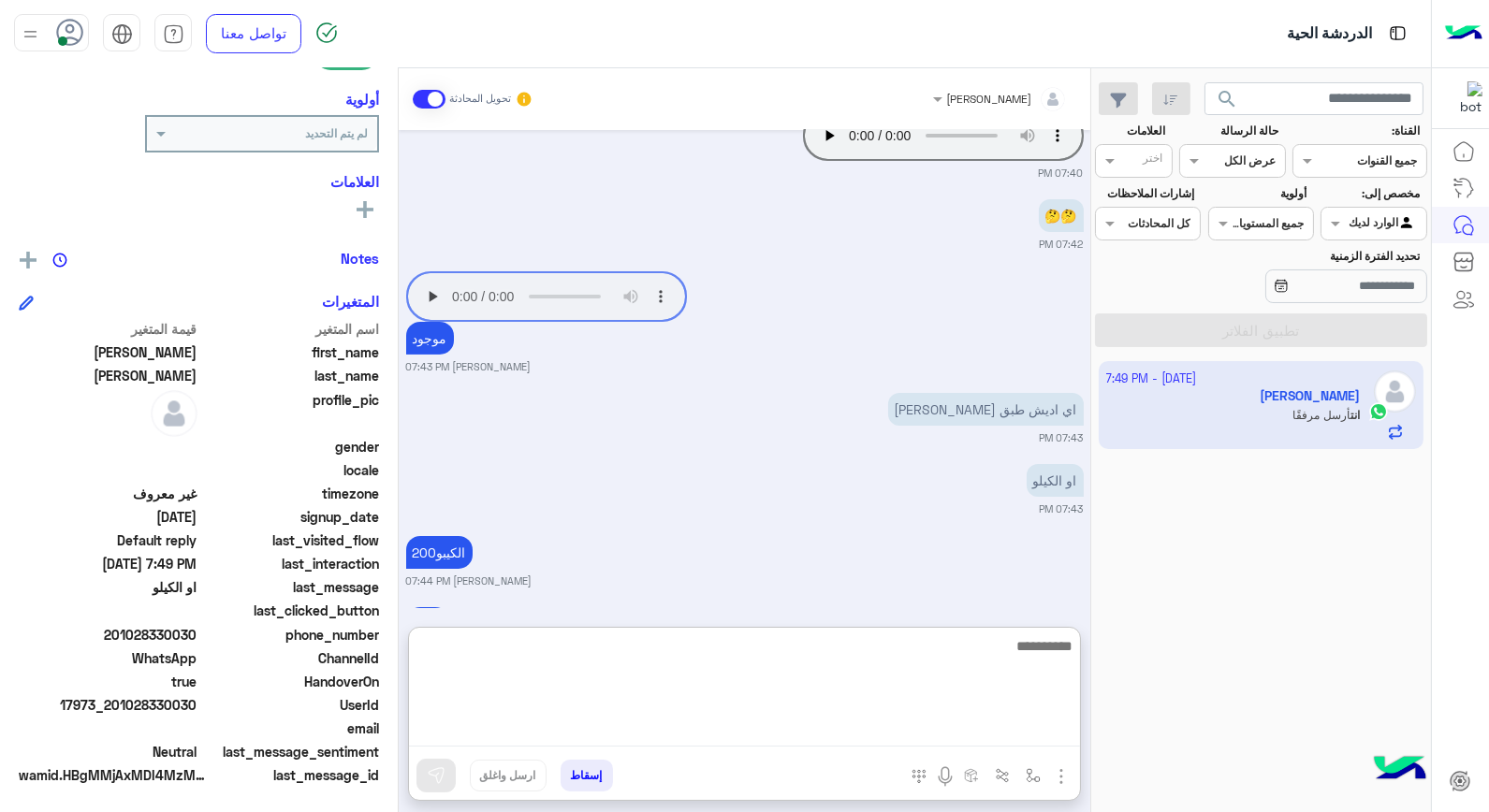
scroll to position [1509, 0]
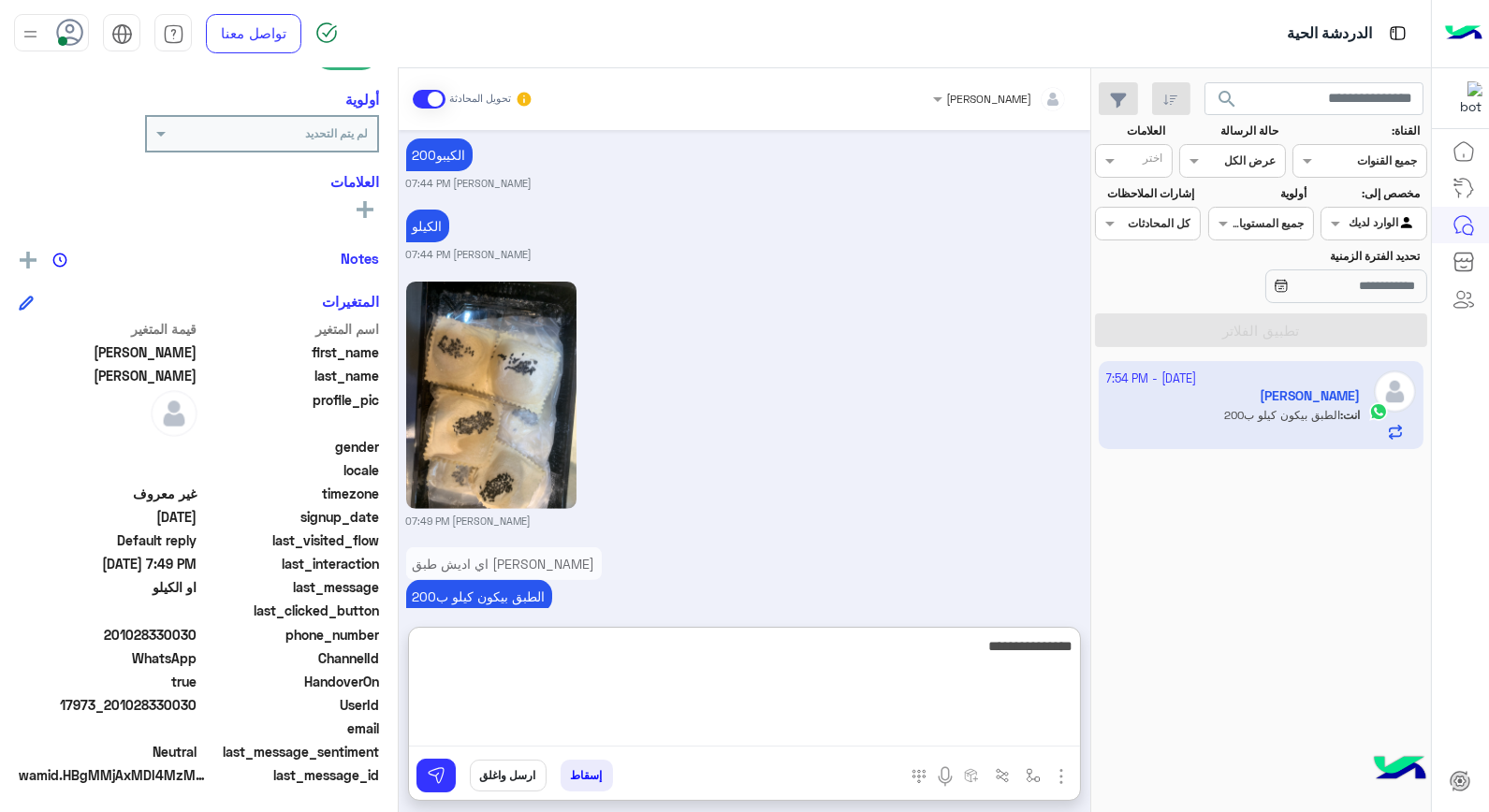
type textarea "**********"
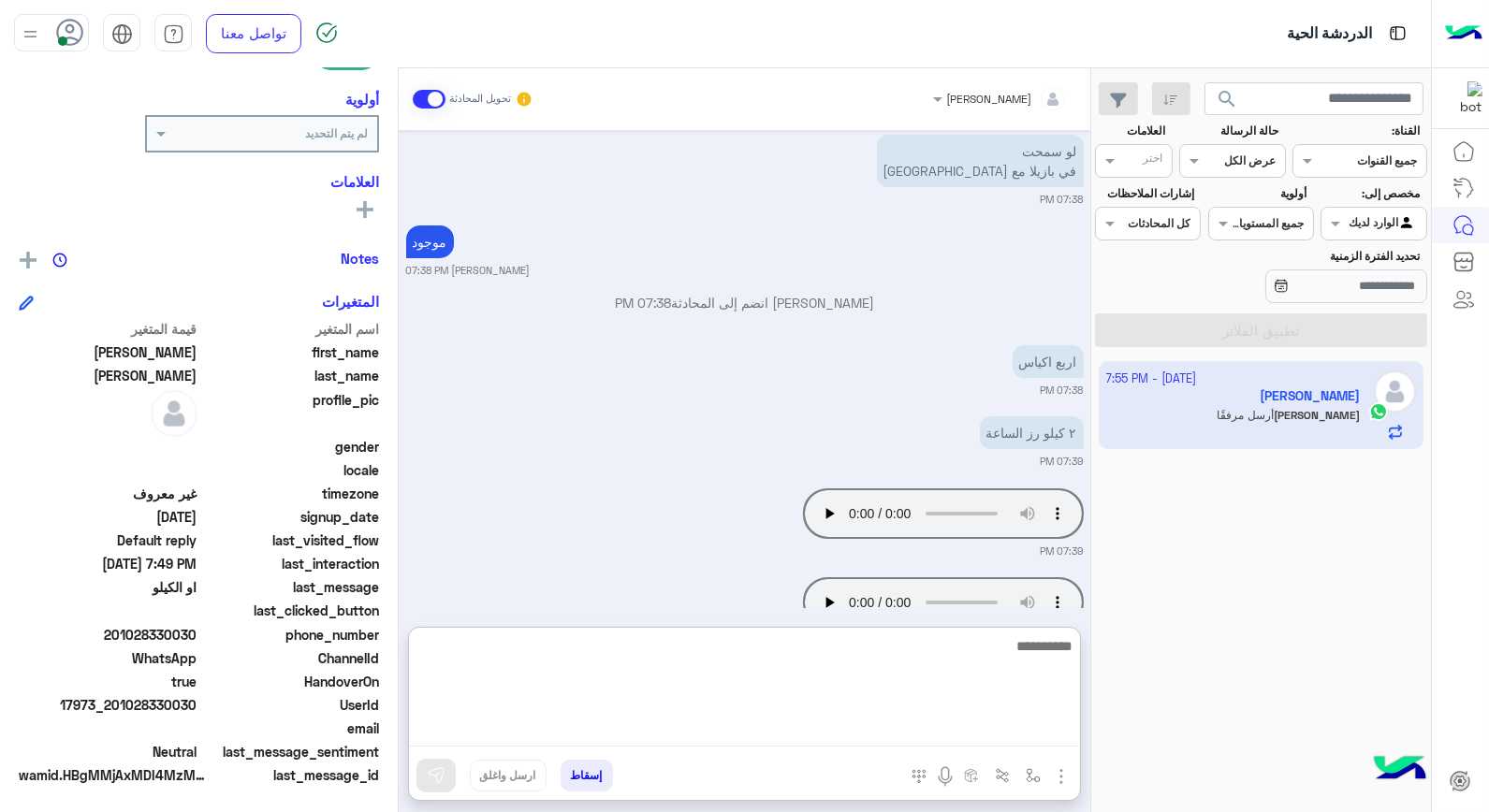
scroll to position [1668, 0]
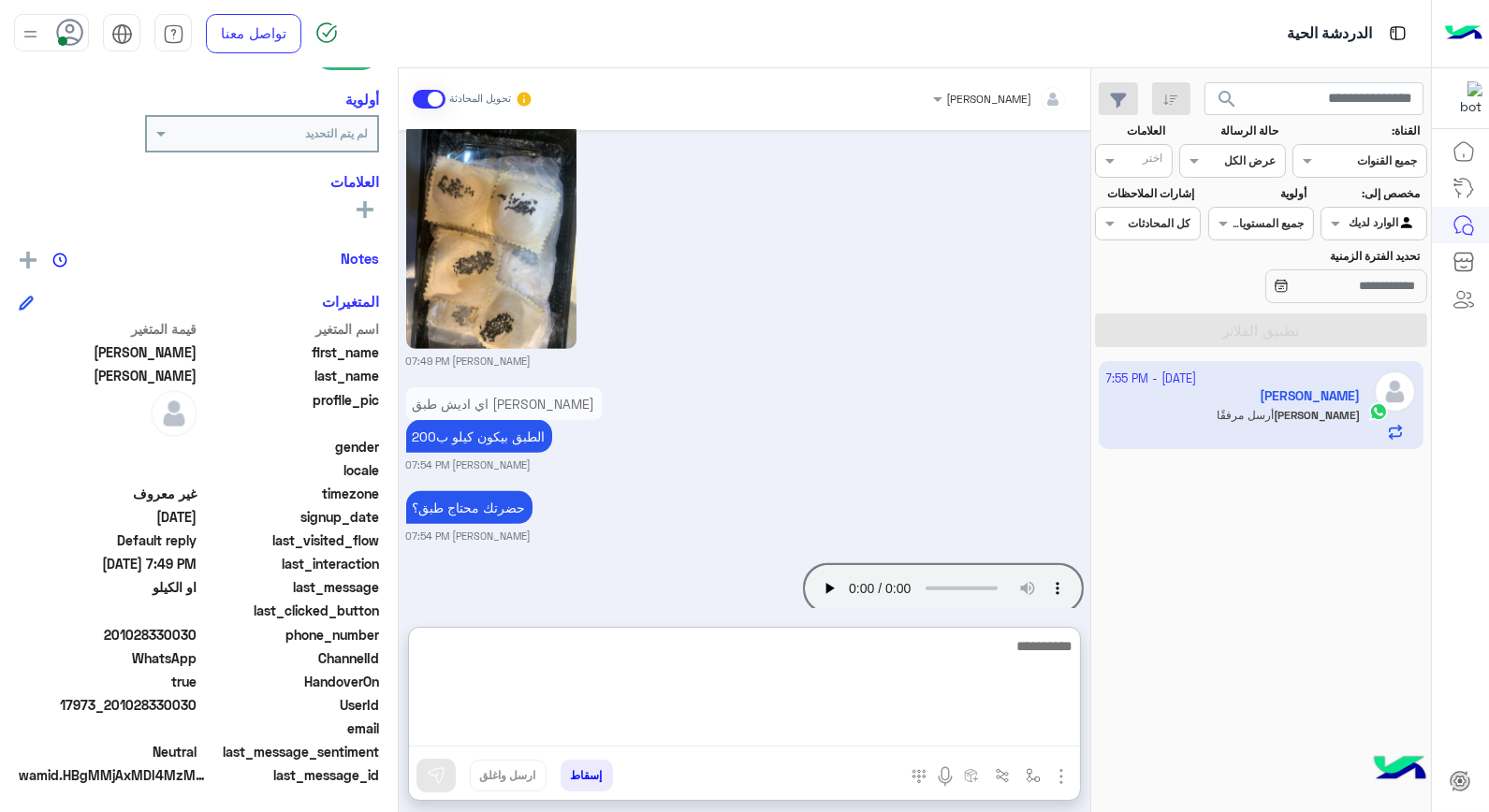
click at [854, 634] on textarea at bounding box center [744, 690] width 671 height 113
type textarea "****"
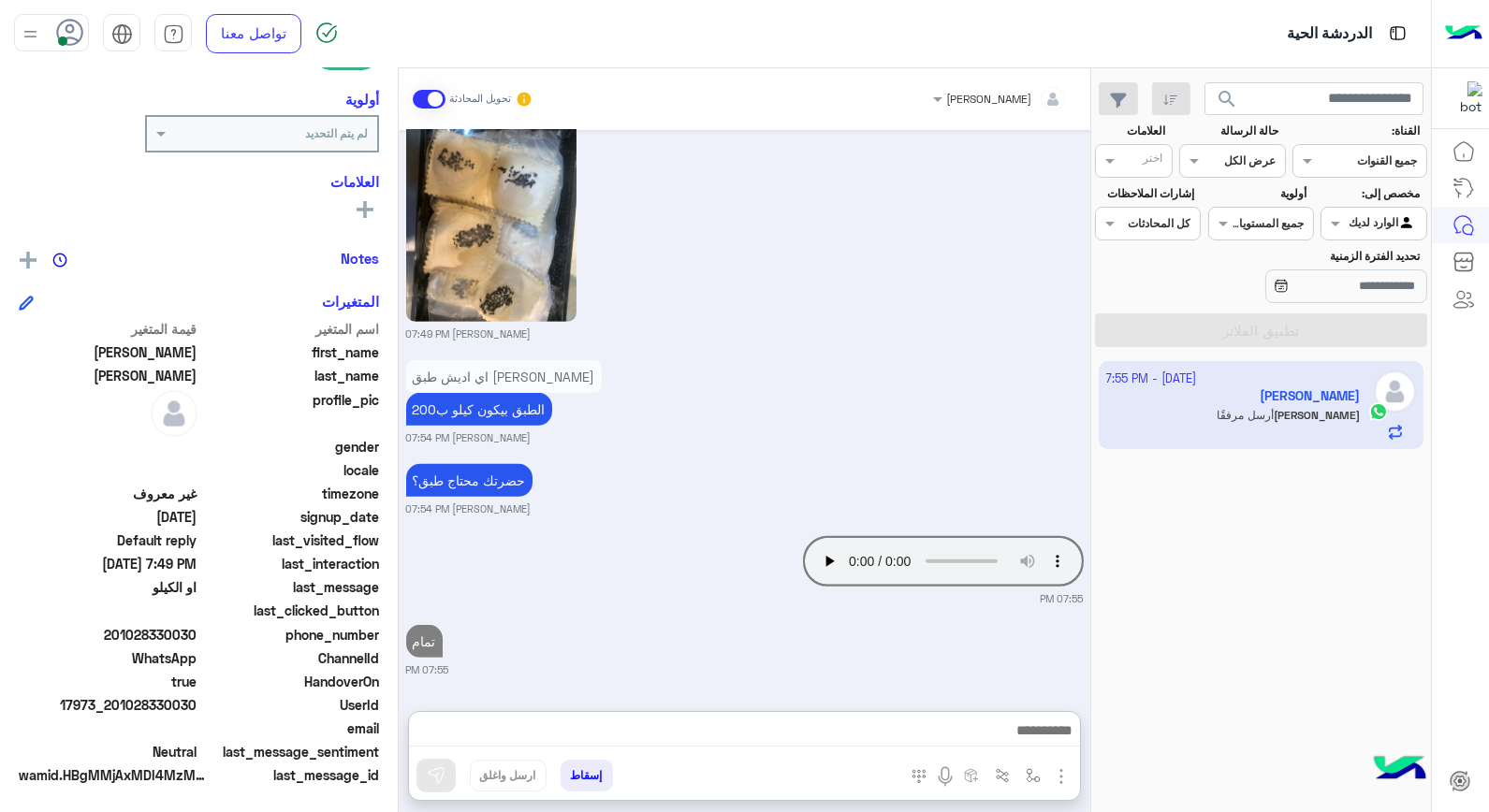
click at [593, 770] on button "إسقاط" at bounding box center [587, 775] width 52 height 32
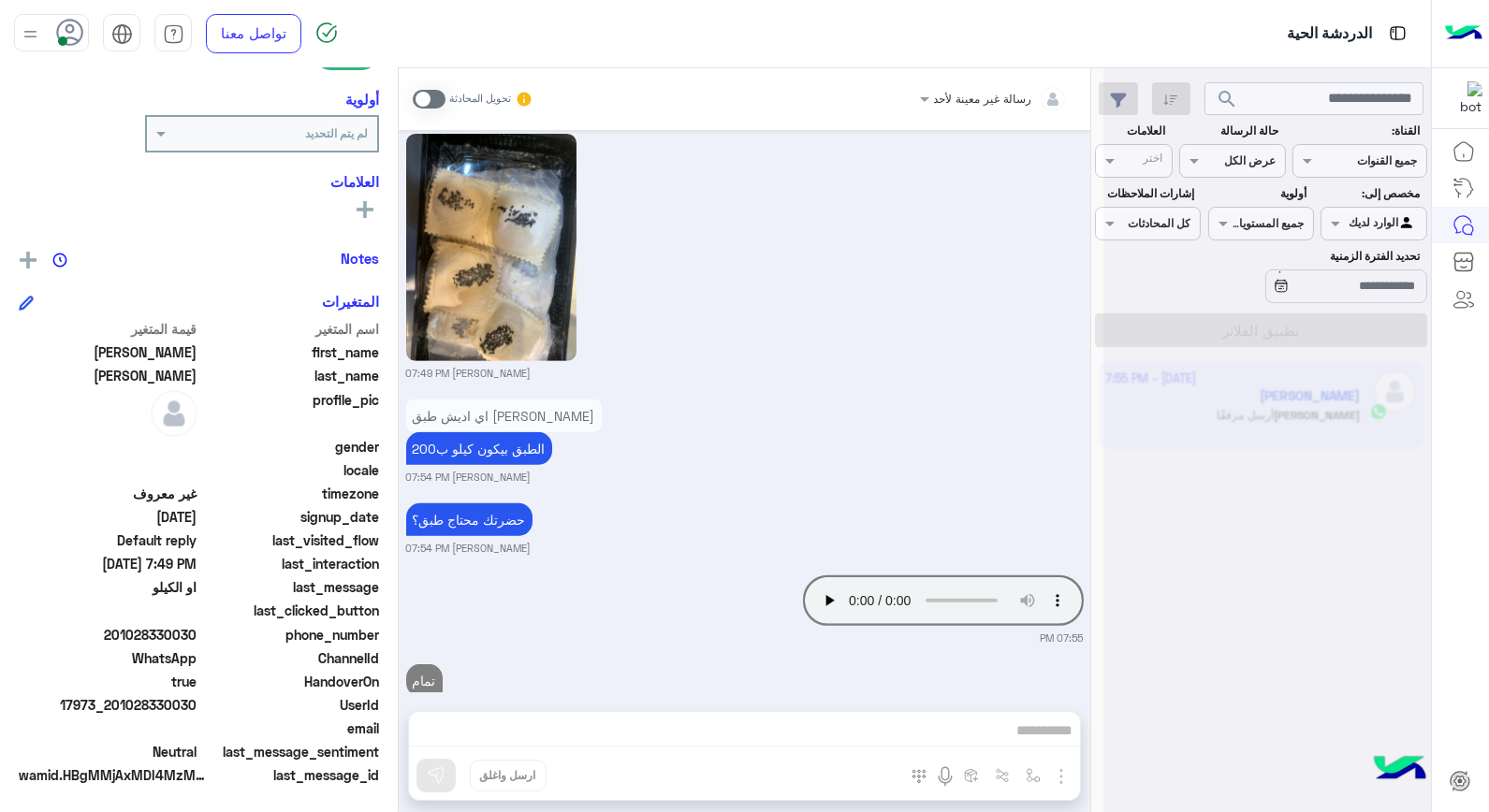
scroll to position [1704, 0]
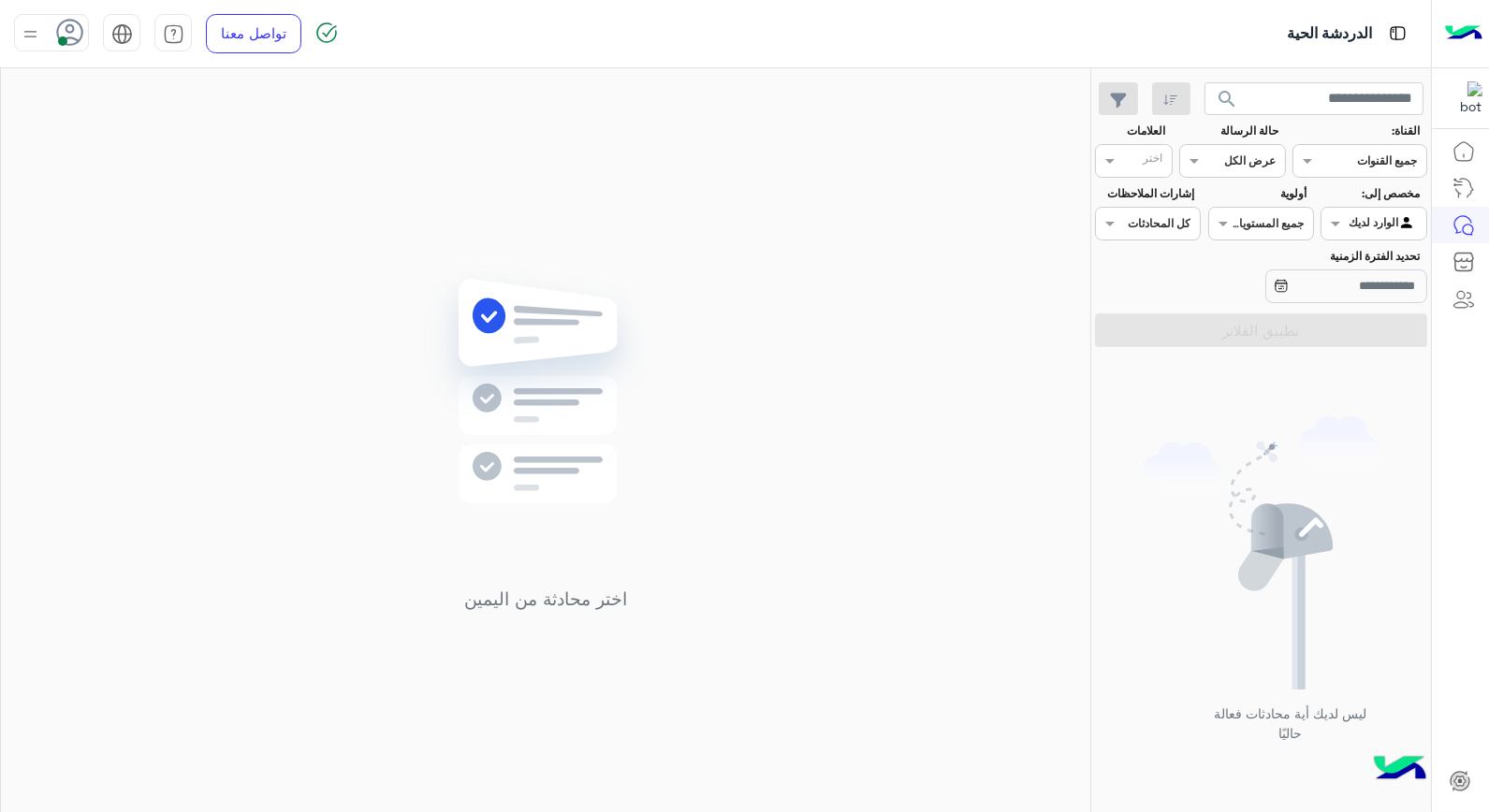
click at [77, 32] on icon at bounding box center [69, 32] width 28 height 28
click at [181, 285] on div "متصل وقت الراحة مشغول غير متصل" at bounding box center [131, 208] width 232 height 165
click at [193, 415] on link "تسجيل الخروج" at bounding box center [167, 413] width 80 height 16
